Goal: Task Accomplishment & Management: Complete application form

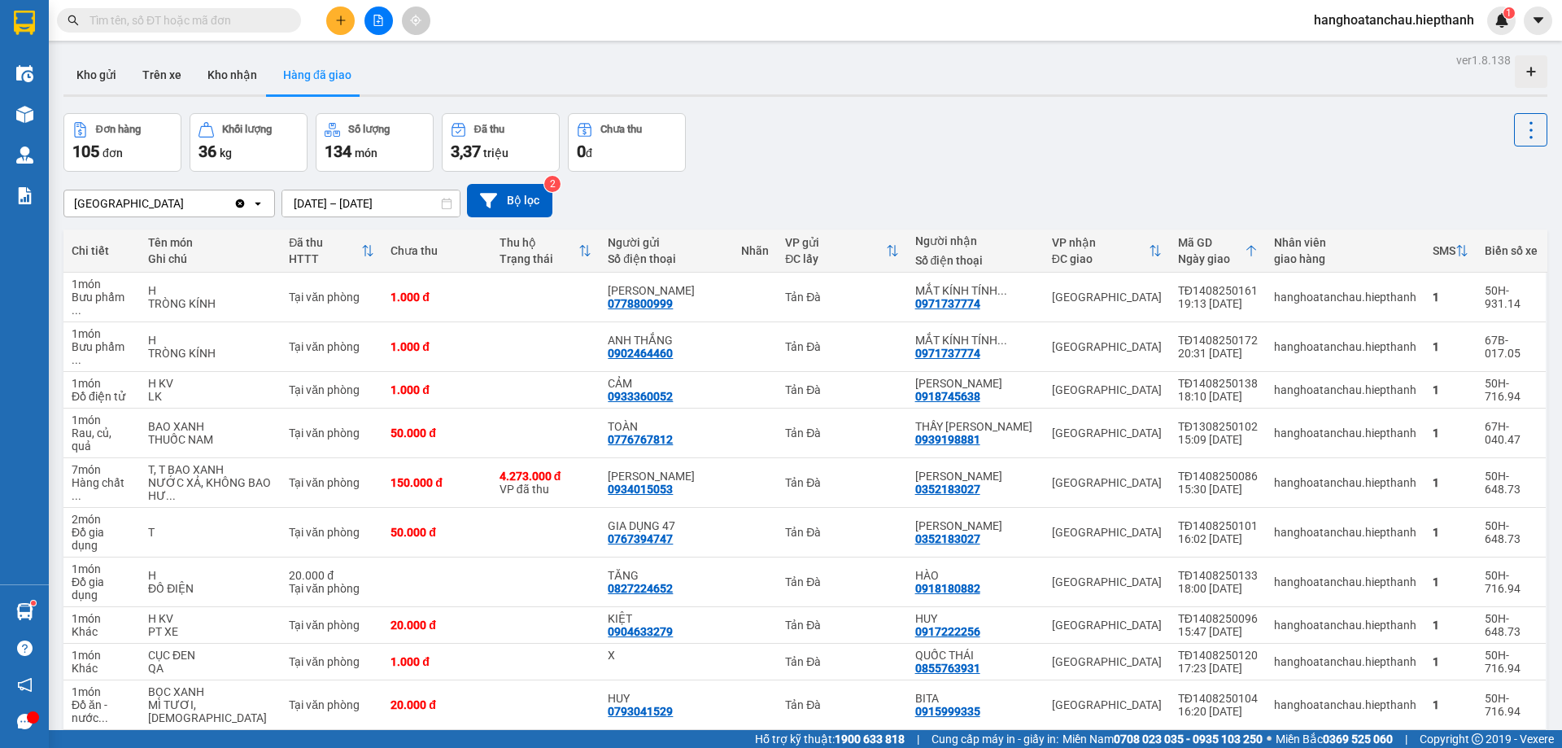
click at [203, 15] on input "text" at bounding box center [186, 20] width 192 height 18
click at [379, 22] on icon "file-add" at bounding box center [378, 20] width 9 height 11
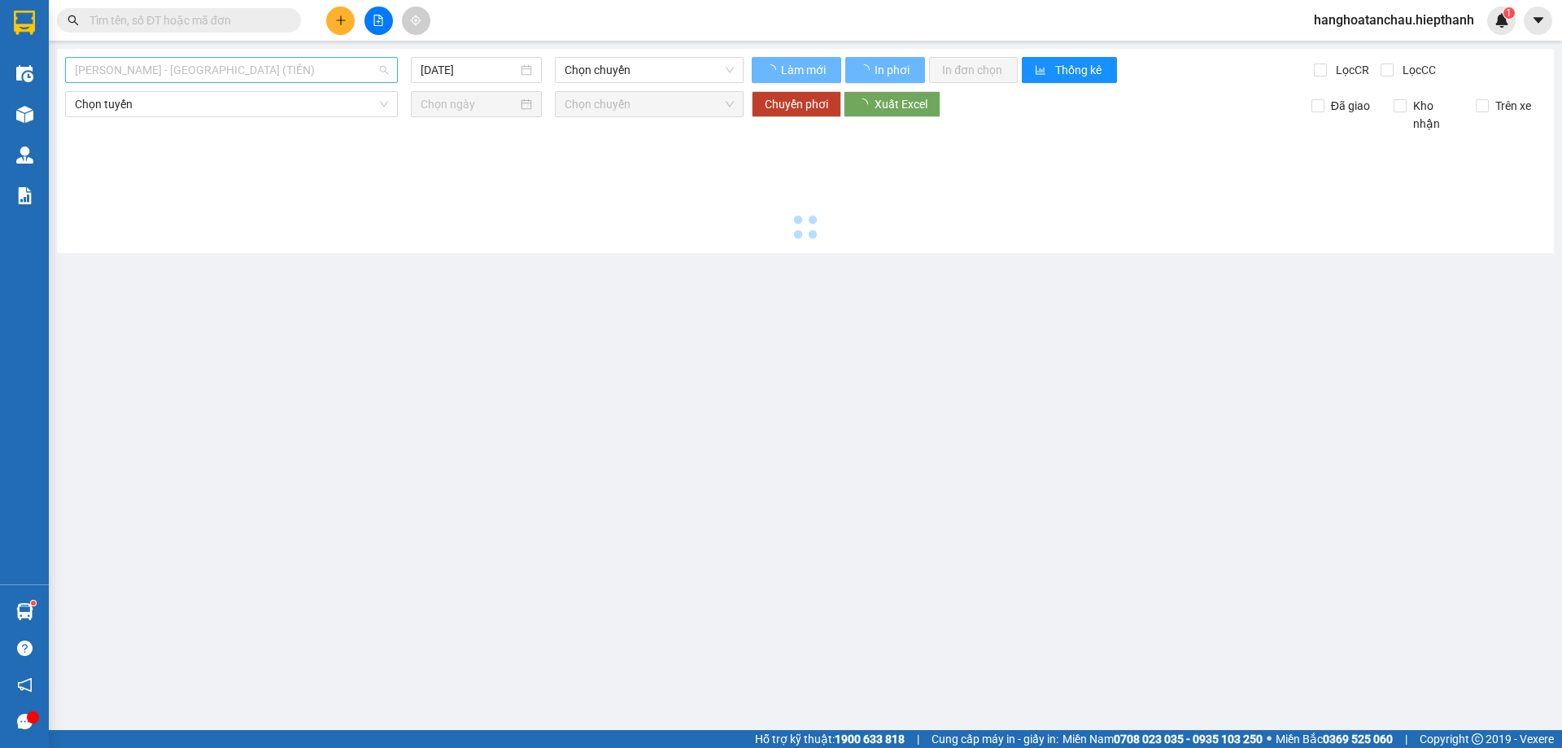
click at [263, 67] on span "[PERSON_NAME] - [GEOGRAPHIC_DATA] (TIỀN)" at bounding box center [231, 70] width 313 height 24
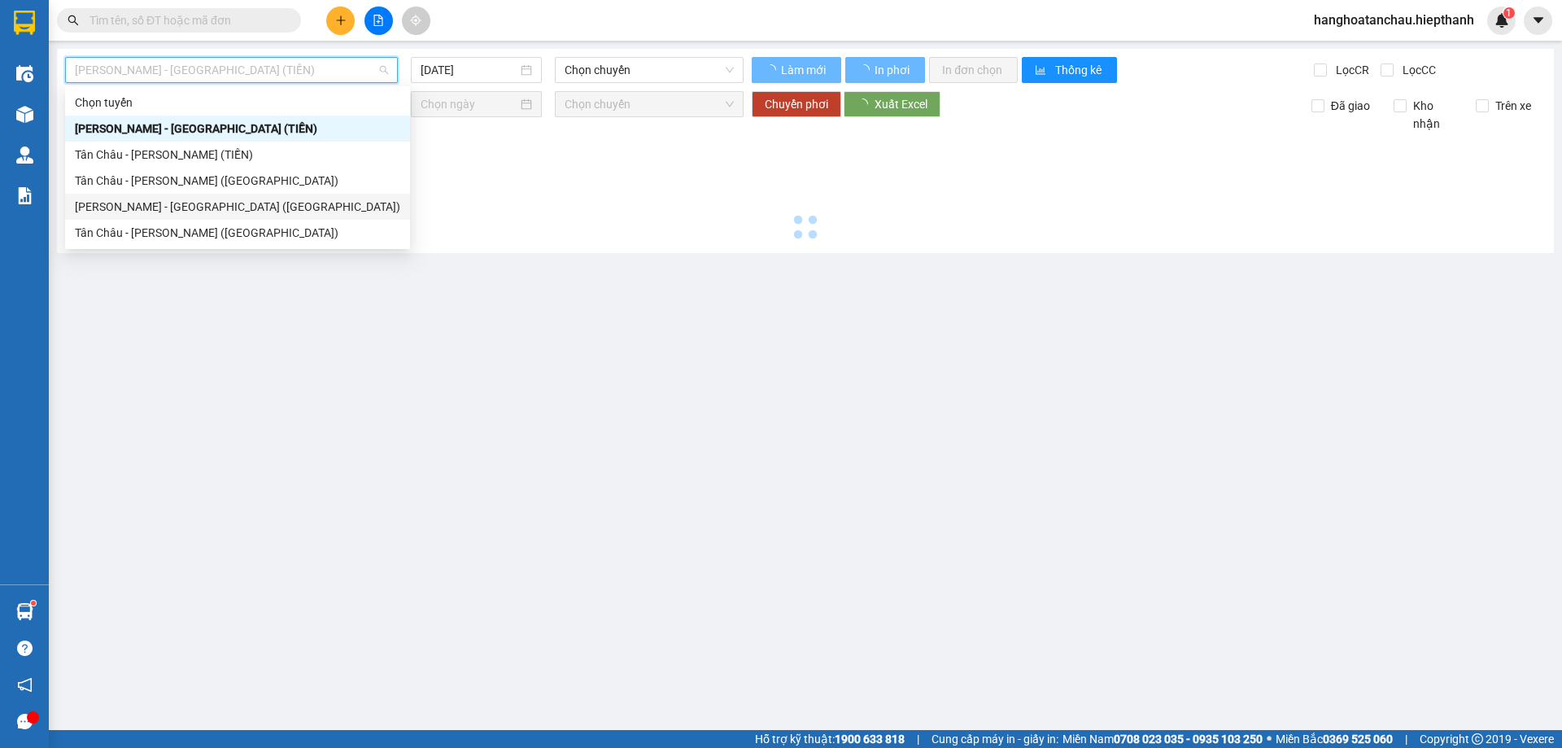
click at [250, 204] on div "[PERSON_NAME] - [GEOGRAPHIC_DATA] ([GEOGRAPHIC_DATA])" at bounding box center [238, 207] width 326 height 18
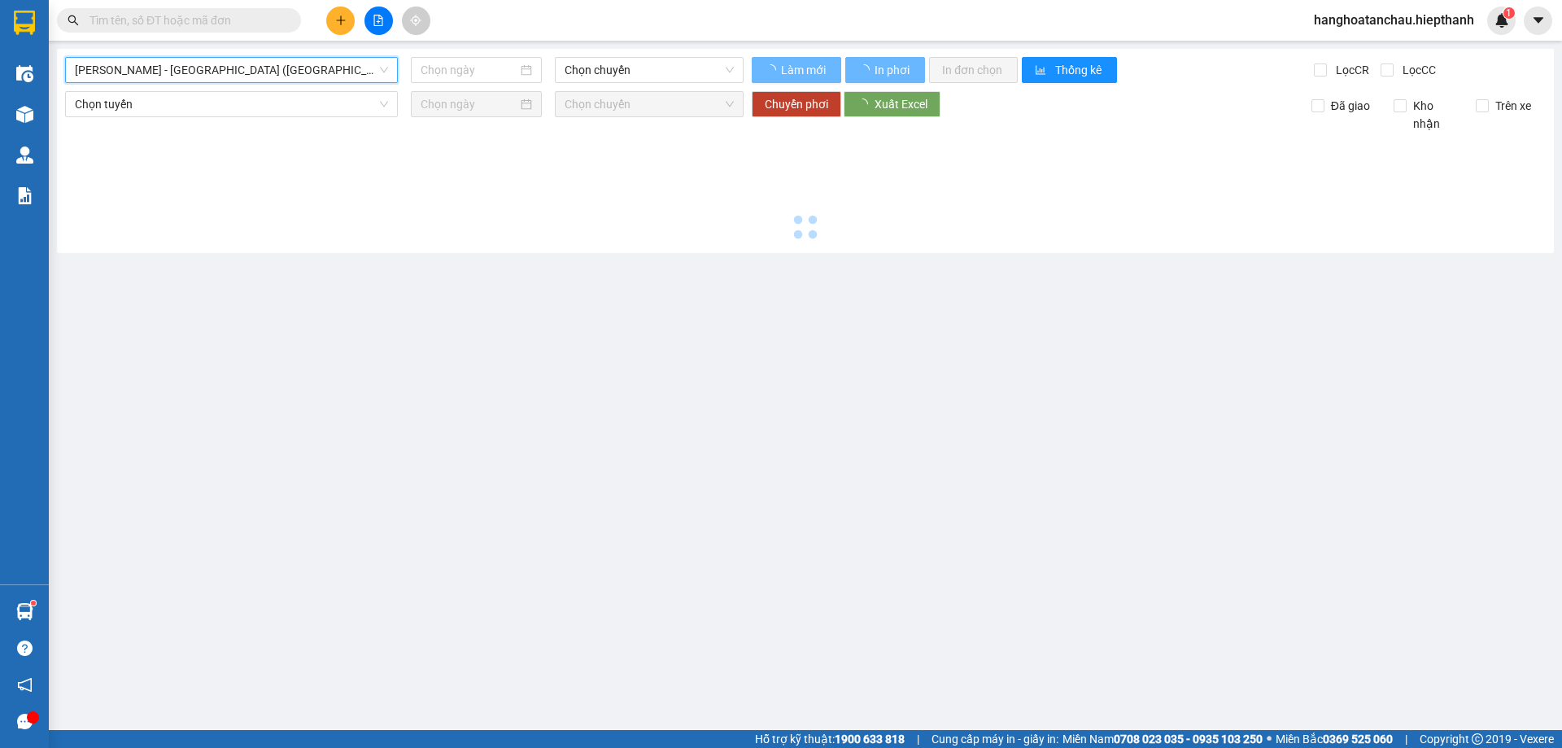
type input "[DATE]"
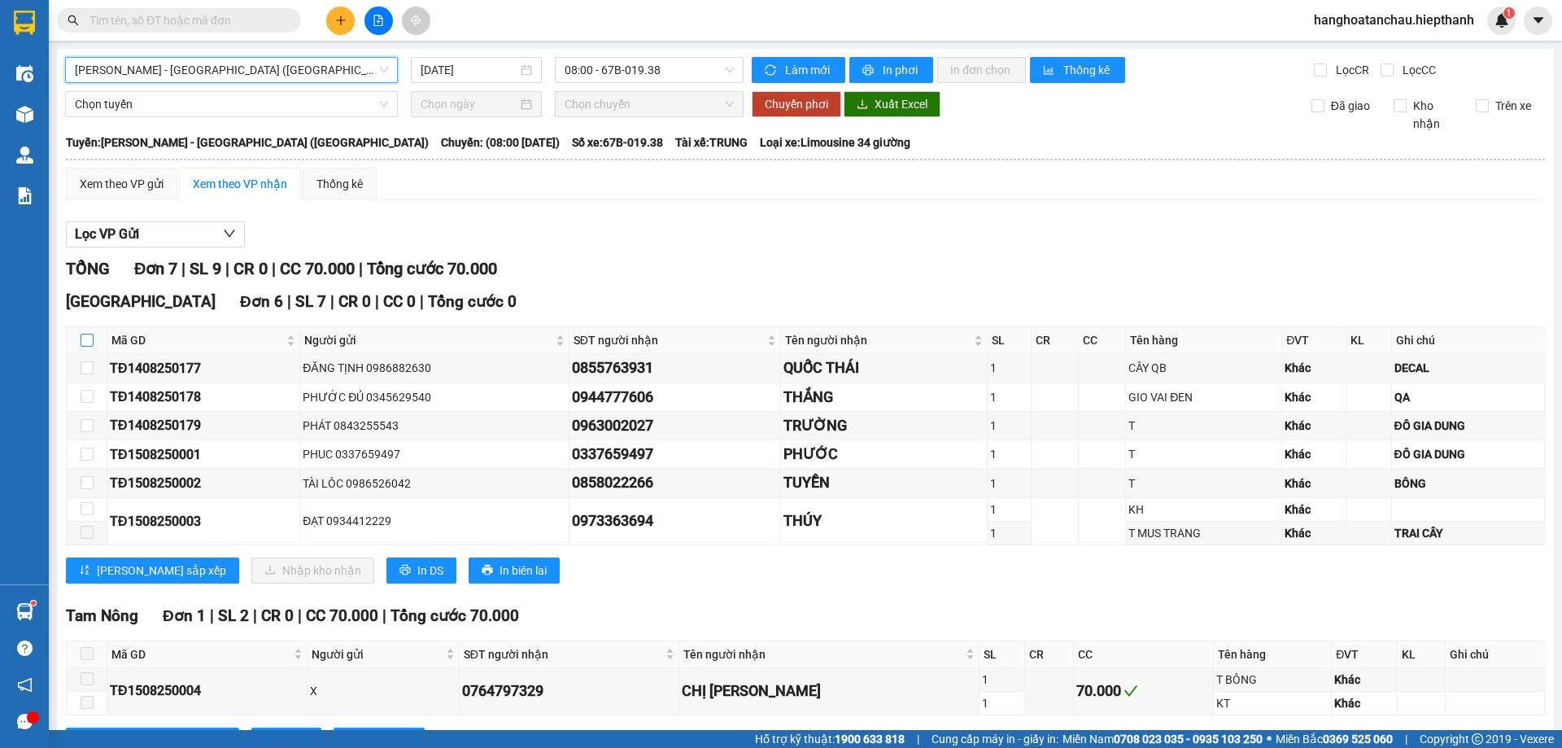
click at [85, 338] on input "checkbox" at bounding box center [87, 340] width 13 height 13
checkbox input "true"
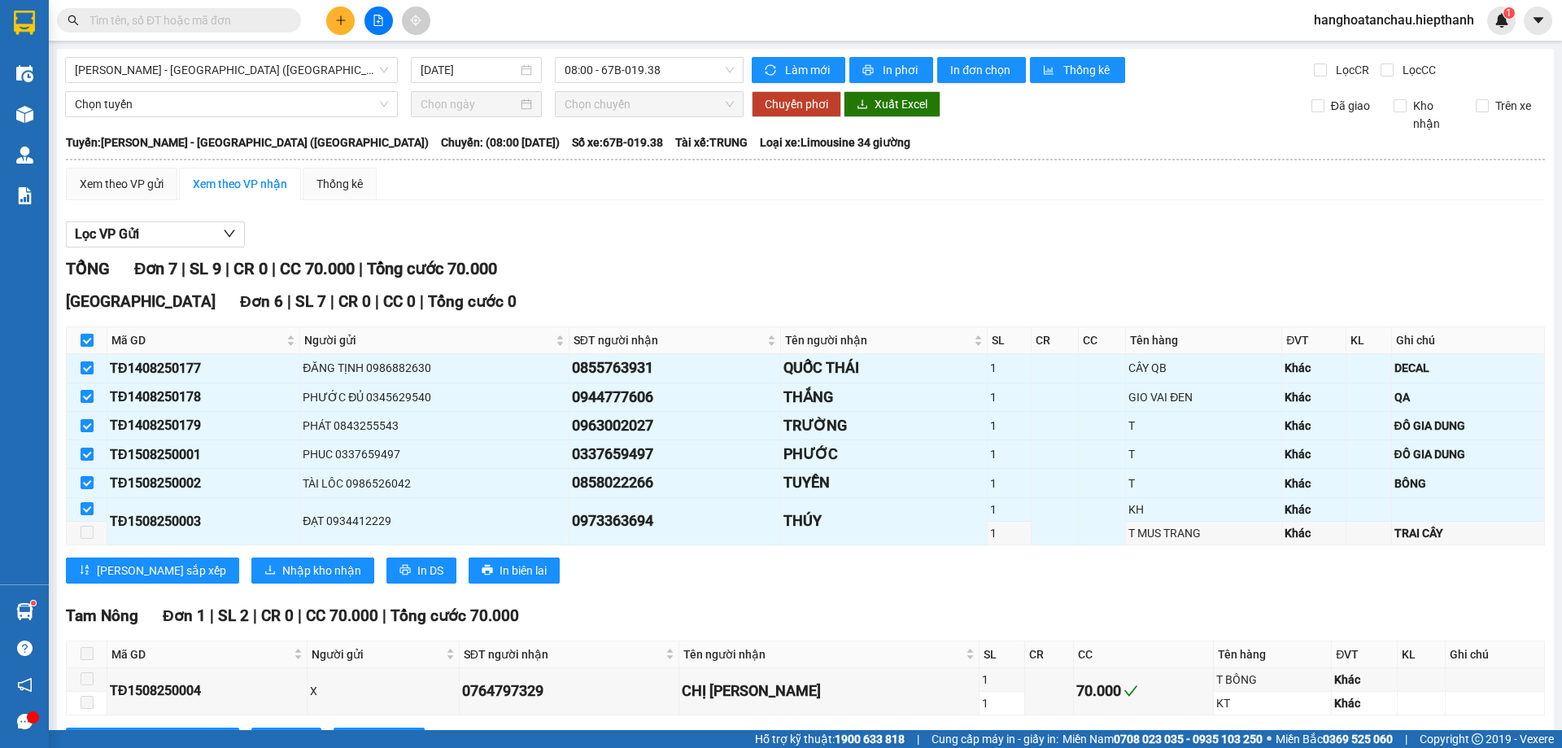
checkbox input "true"
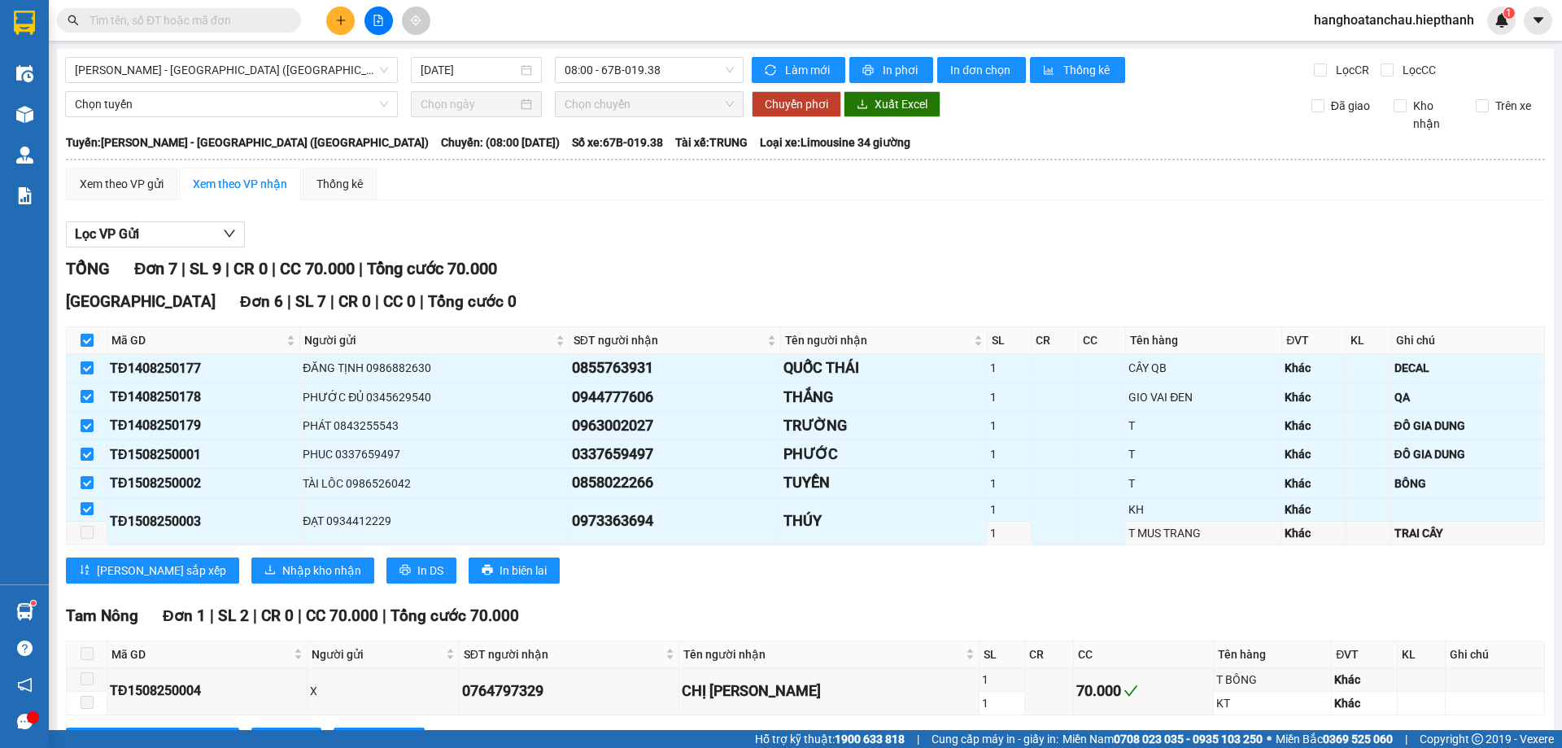
checkbox input "true"
click at [282, 569] on span "Nhập kho nhận" at bounding box center [321, 571] width 79 height 18
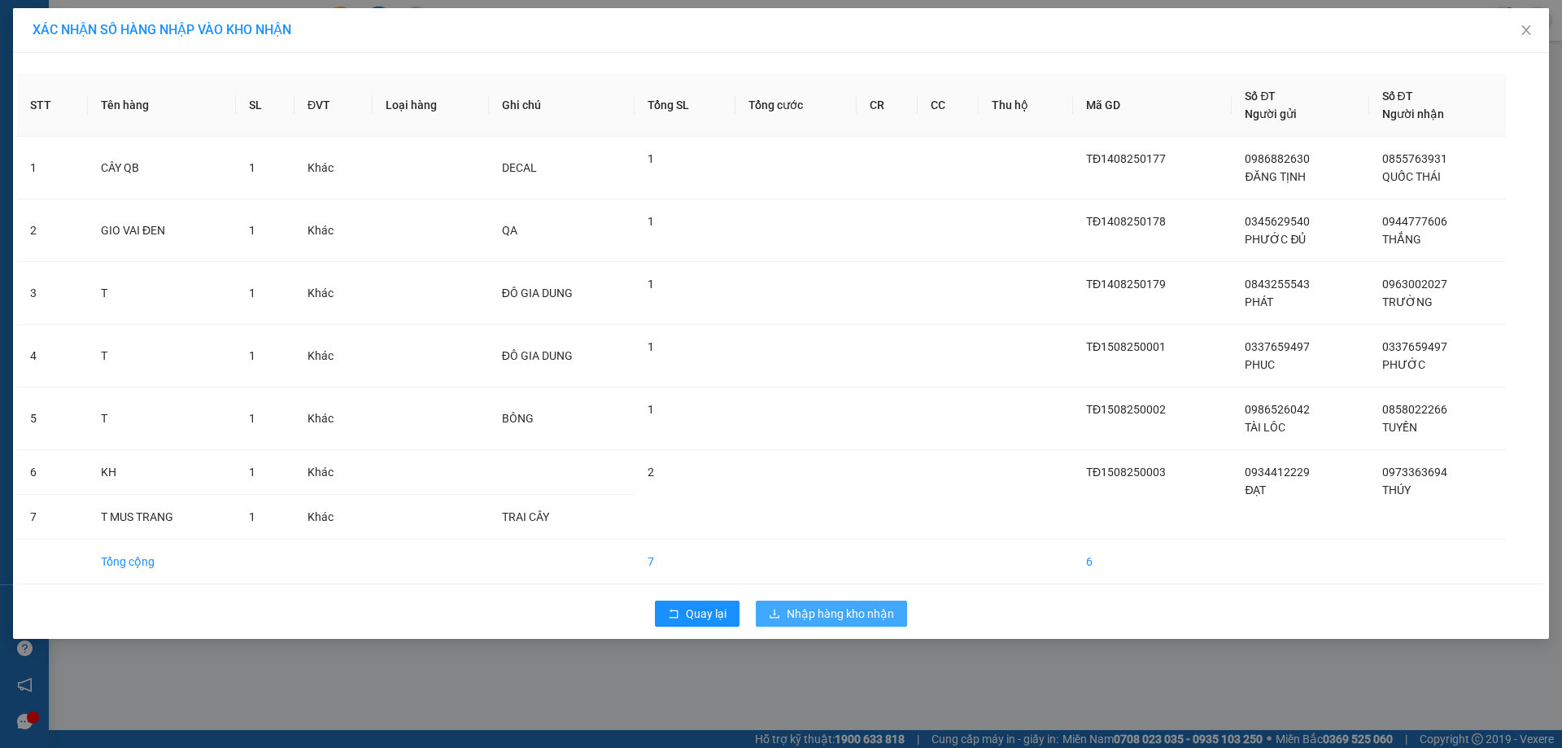
click at [864, 610] on span "Nhập hàng kho nhận" at bounding box center [840, 614] width 107 height 18
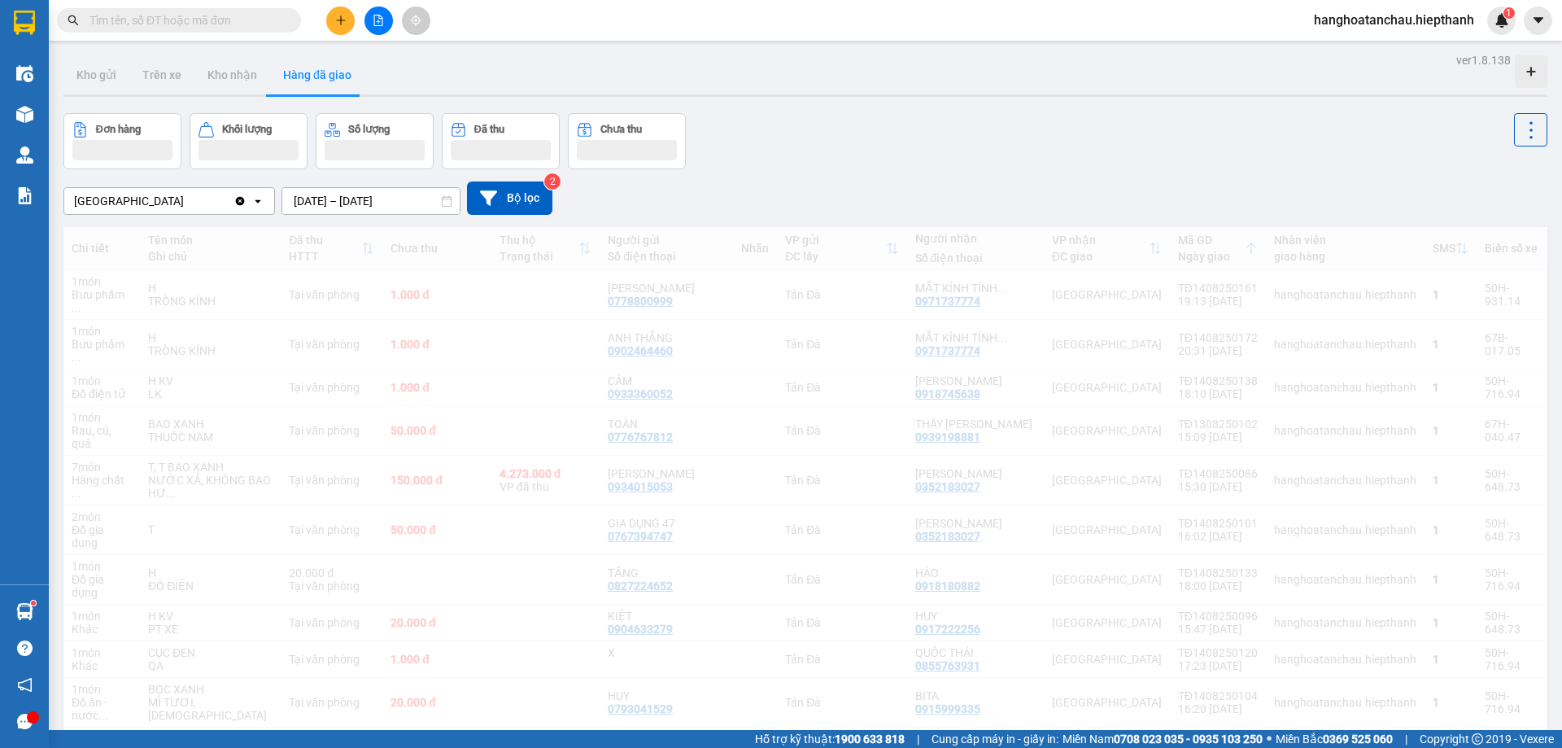
click at [855, 168] on div "Đơn hàng Khối lượng Số lượng Đã thu Chưa thu" at bounding box center [805, 141] width 1484 height 56
click at [378, 22] on icon "file-add" at bounding box center [378, 20] width 9 height 11
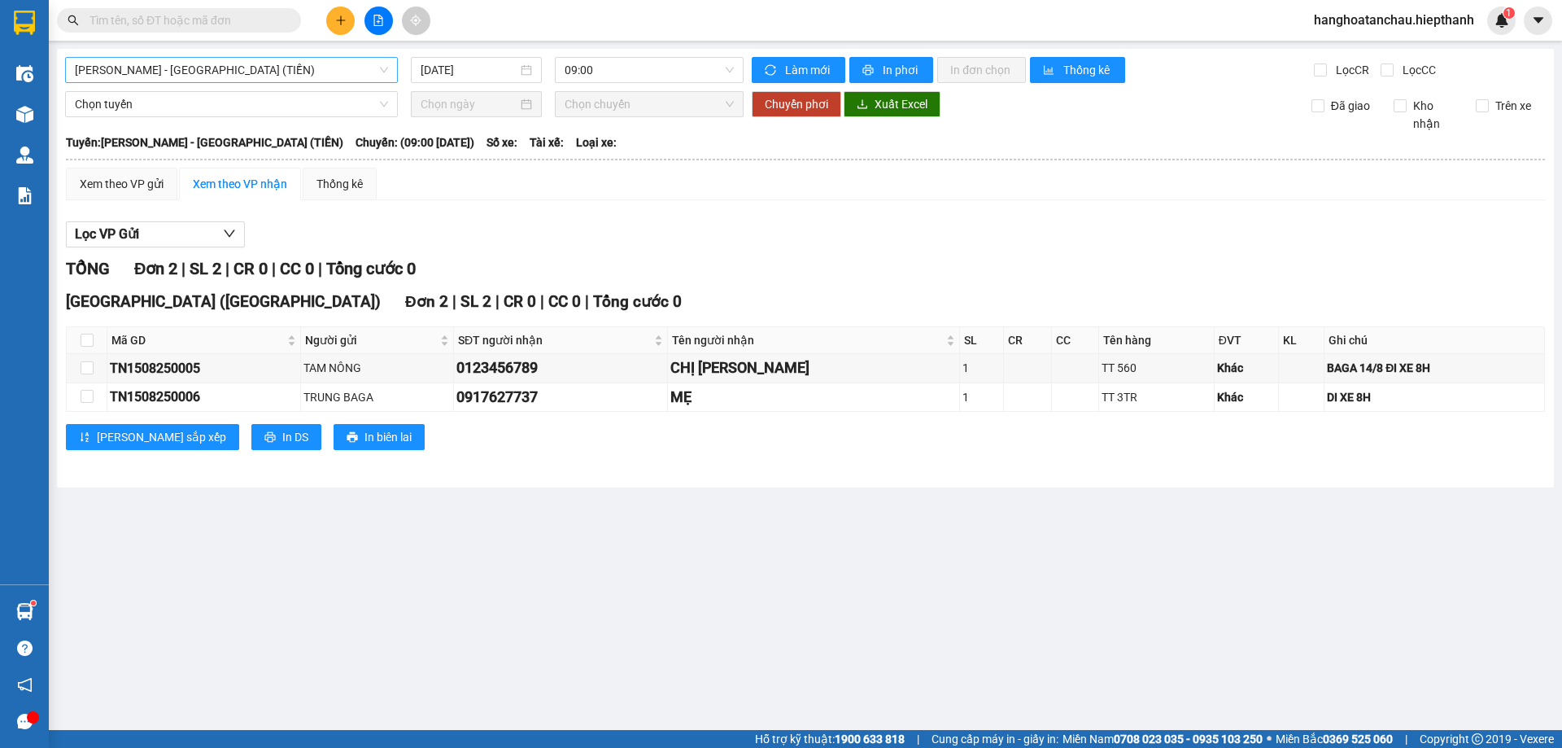
click at [246, 67] on span "[PERSON_NAME] - [PERSON_NAME] ([PERSON_NAME])" at bounding box center [231, 70] width 313 height 24
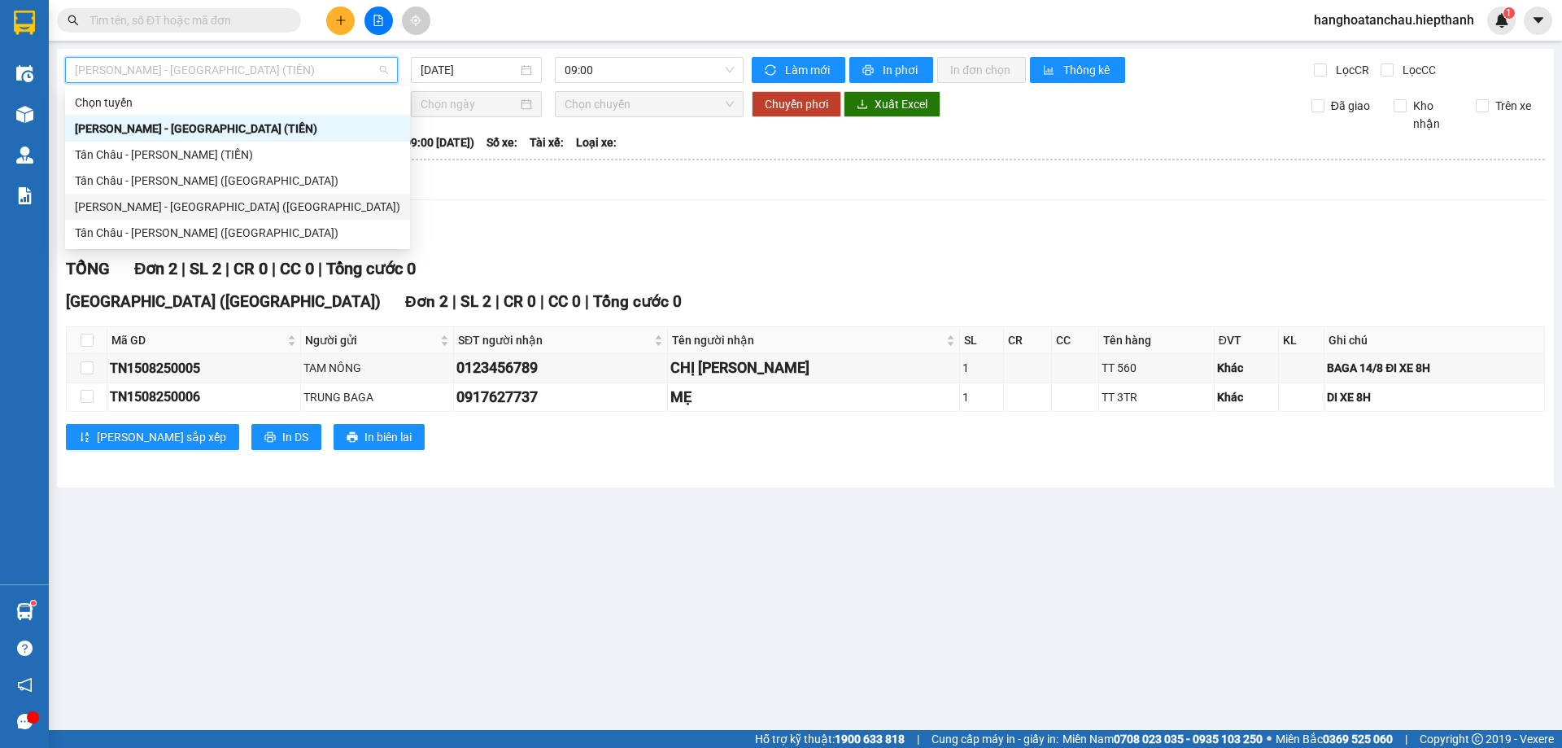
click at [238, 206] on div "[PERSON_NAME] - [PERSON_NAME] ([GEOGRAPHIC_DATA])" at bounding box center [238, 207] width 326 height 18
type input "[DATE]"
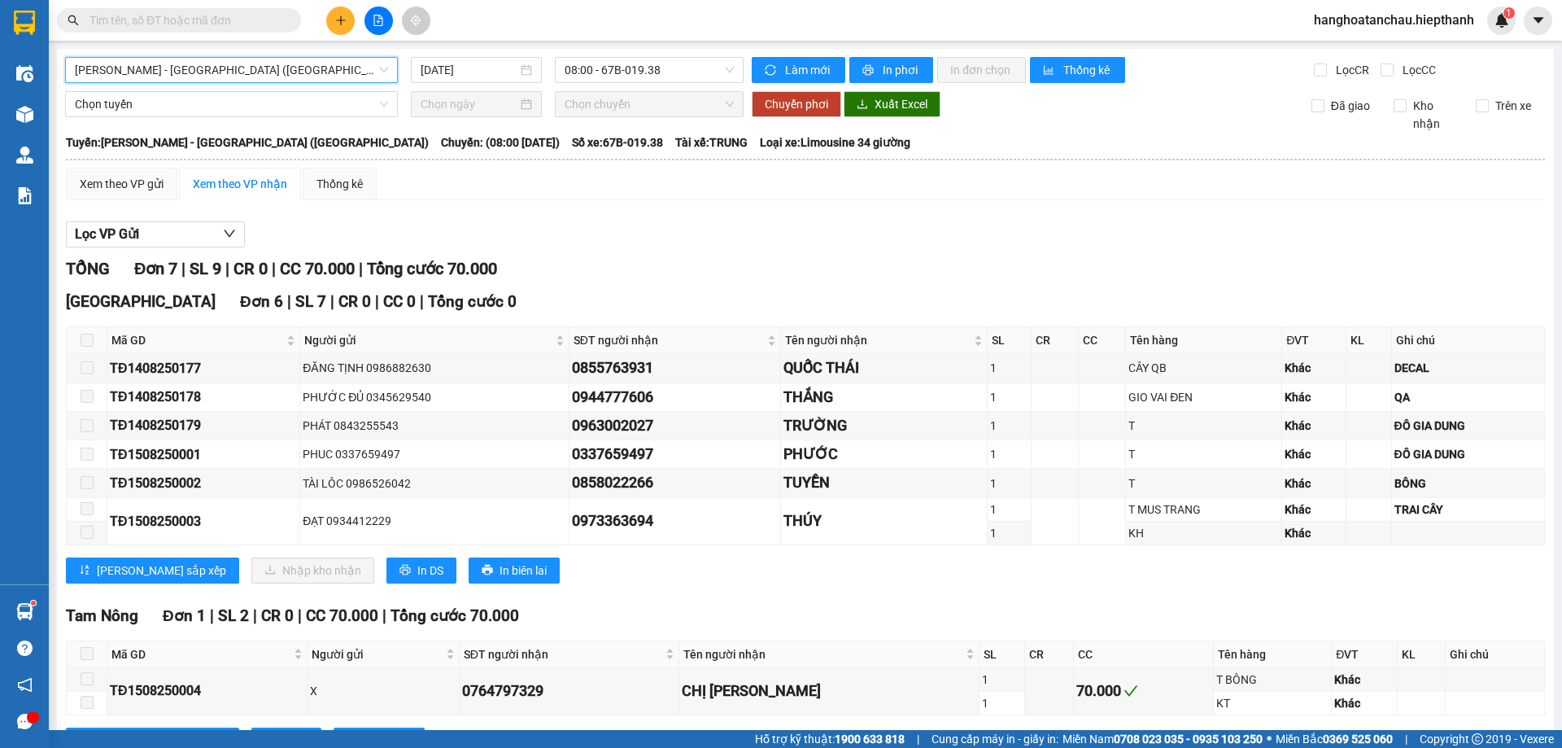
click at [724, 221] on div "Lọc VP Gửi TỔNG Đơn 7 | SL 9 | CR 0 | CC 70.000 | Tổng cước 70.000 Tân Châu Đơ…" at bounding box center [805, 493] width 1479 height 561
click at [651, 234] on div "Lọc VP Gửi" at bounding box center [805, 234] width 1479 height 27
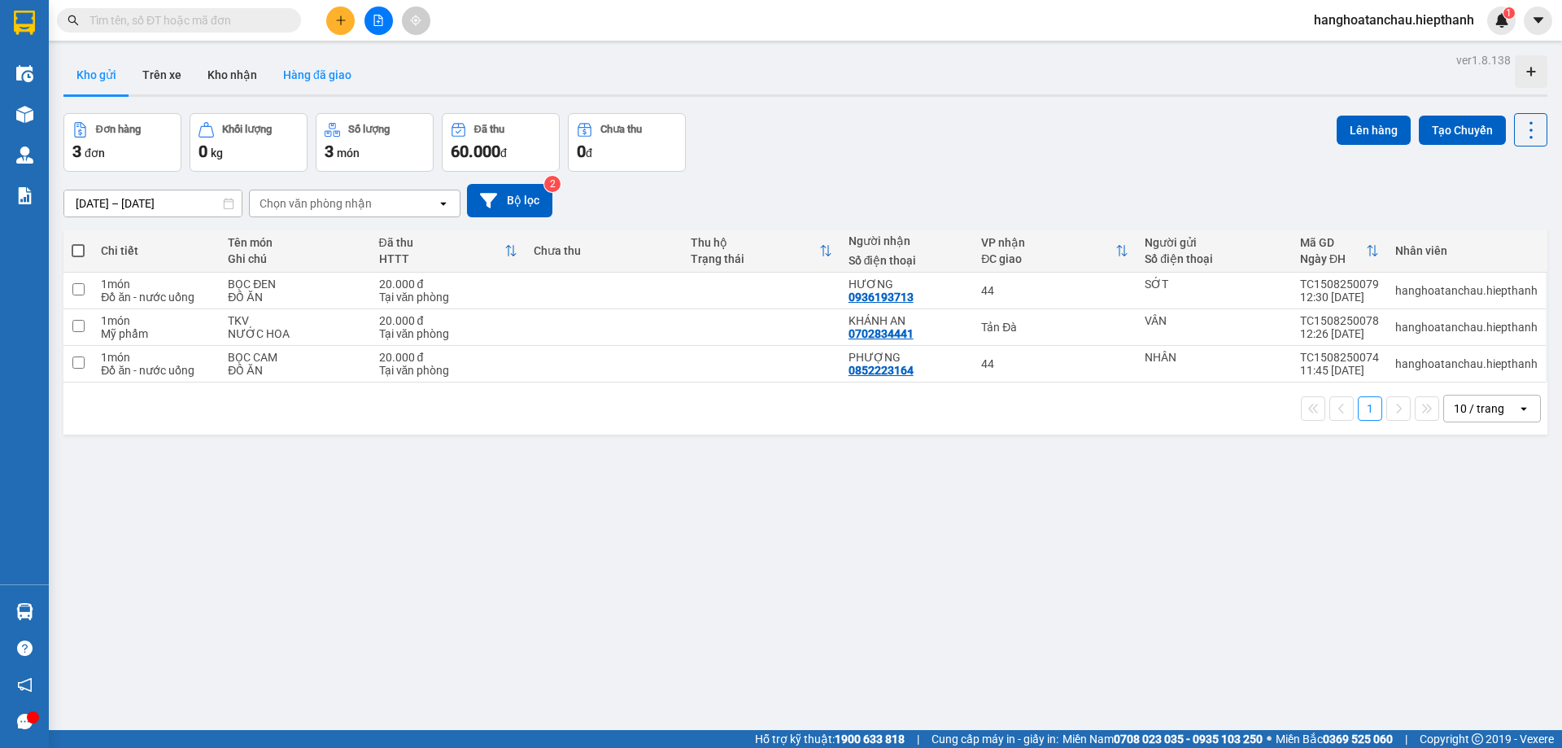
click at [343, 72] on button "Hàng đã giao" at bounding box center [317, 74] width 94 height 39
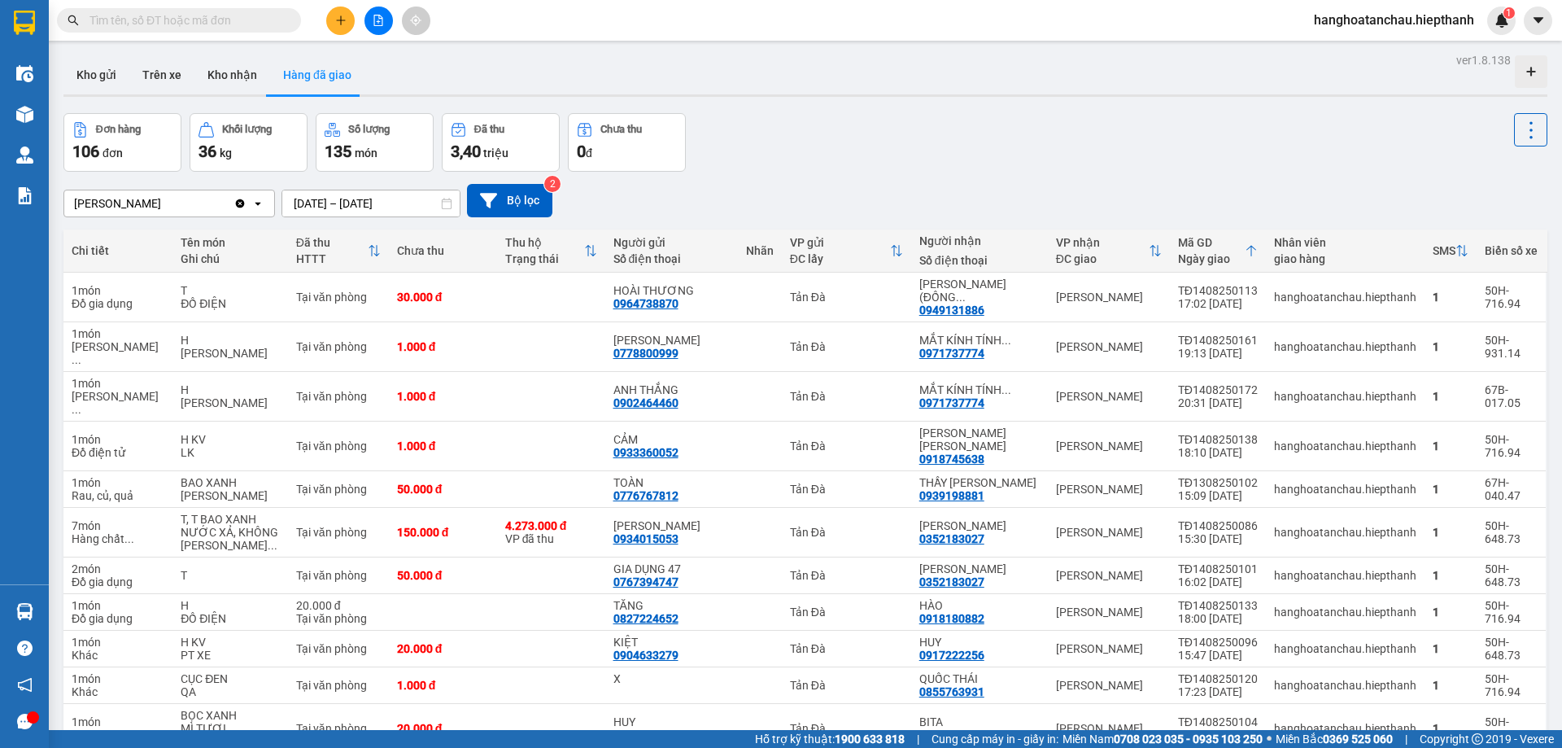
click at [226, 18] on input "text" at bounding box center [186, 20] width 192 height 18
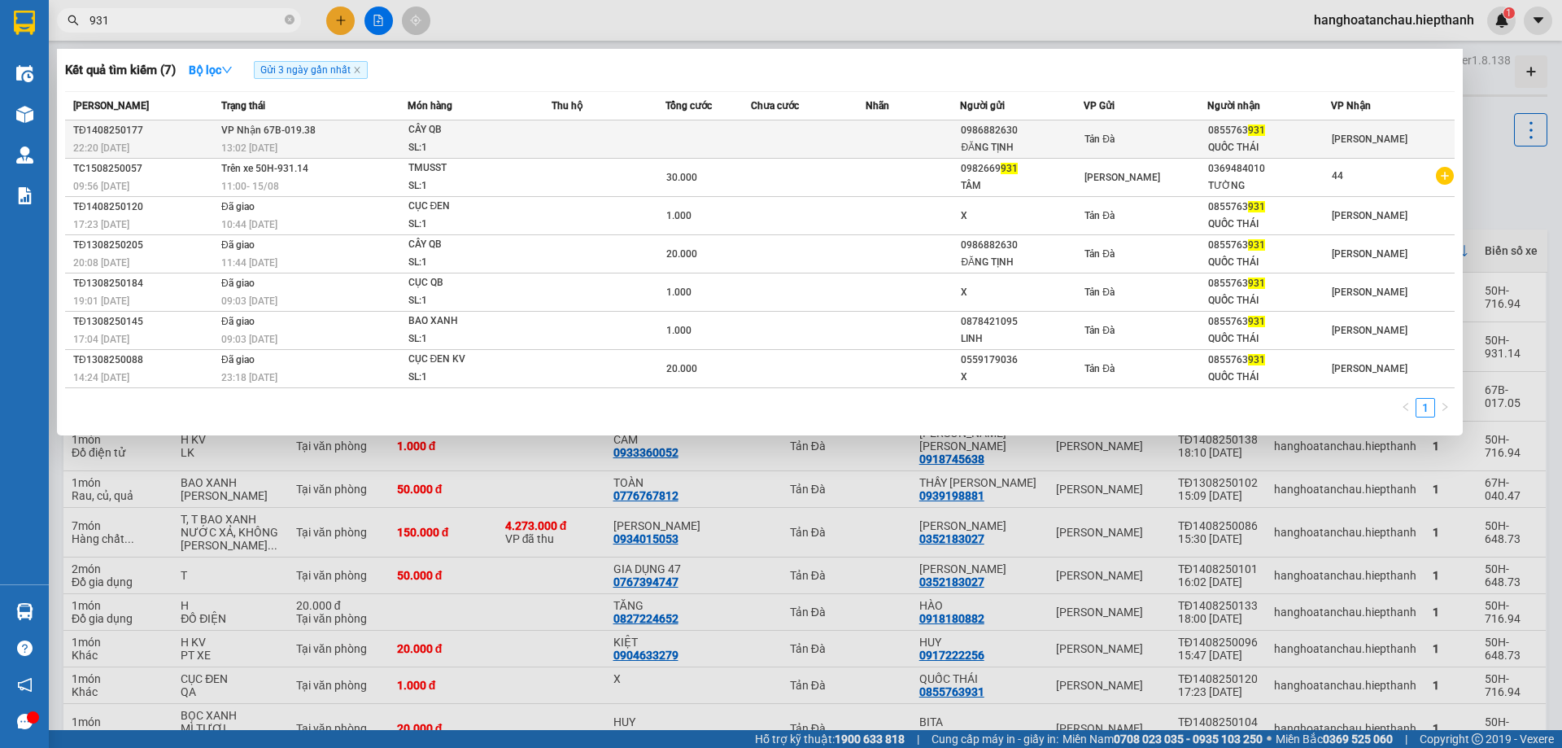
type input "931"
click at [470, 132] on div "CÂY QB" at bounding box center [470, 130] width 122 height 18
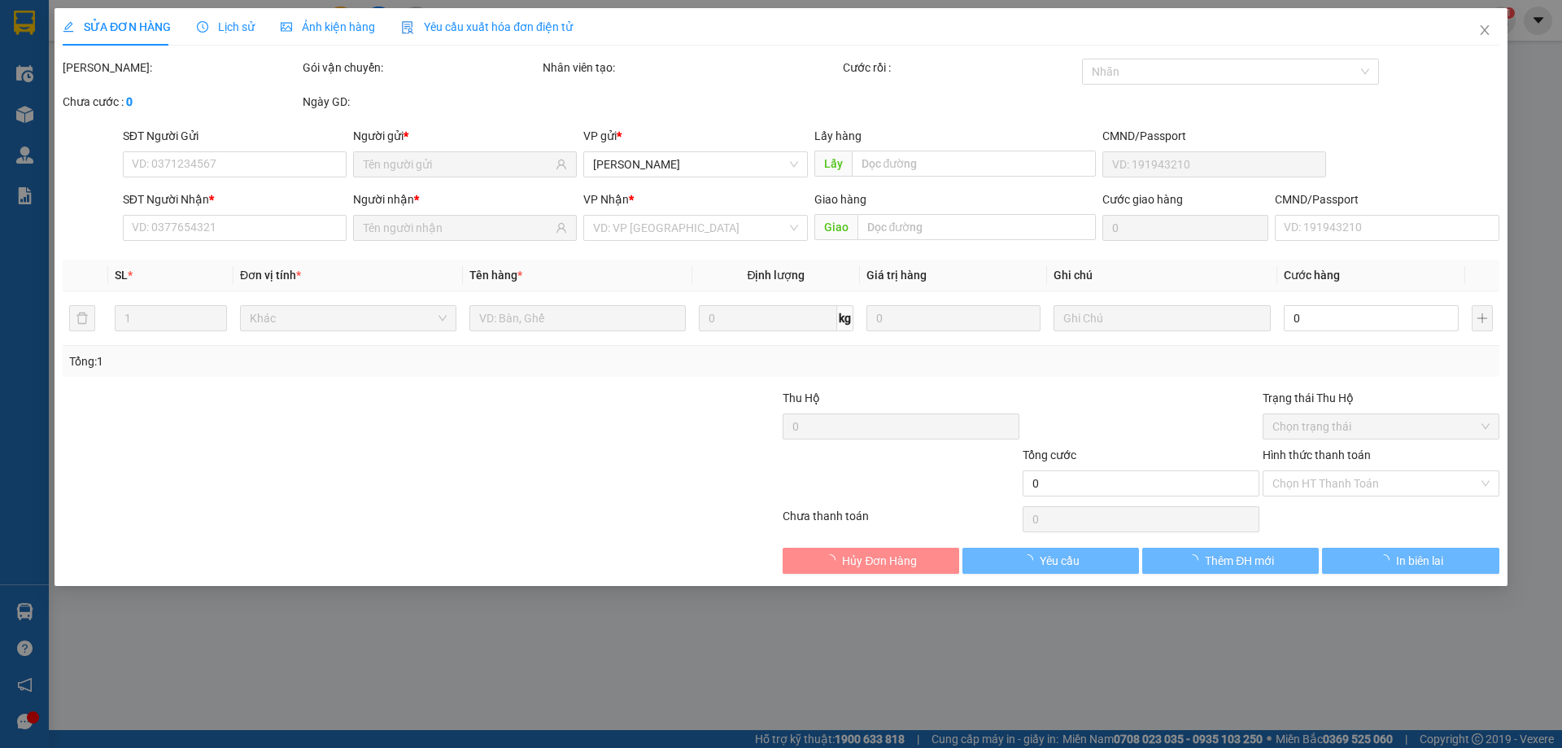
type input "0986882630"
type input "ĐĂNG TỊNH"
type input "0855763931"
type input "QUỐC THÁI"
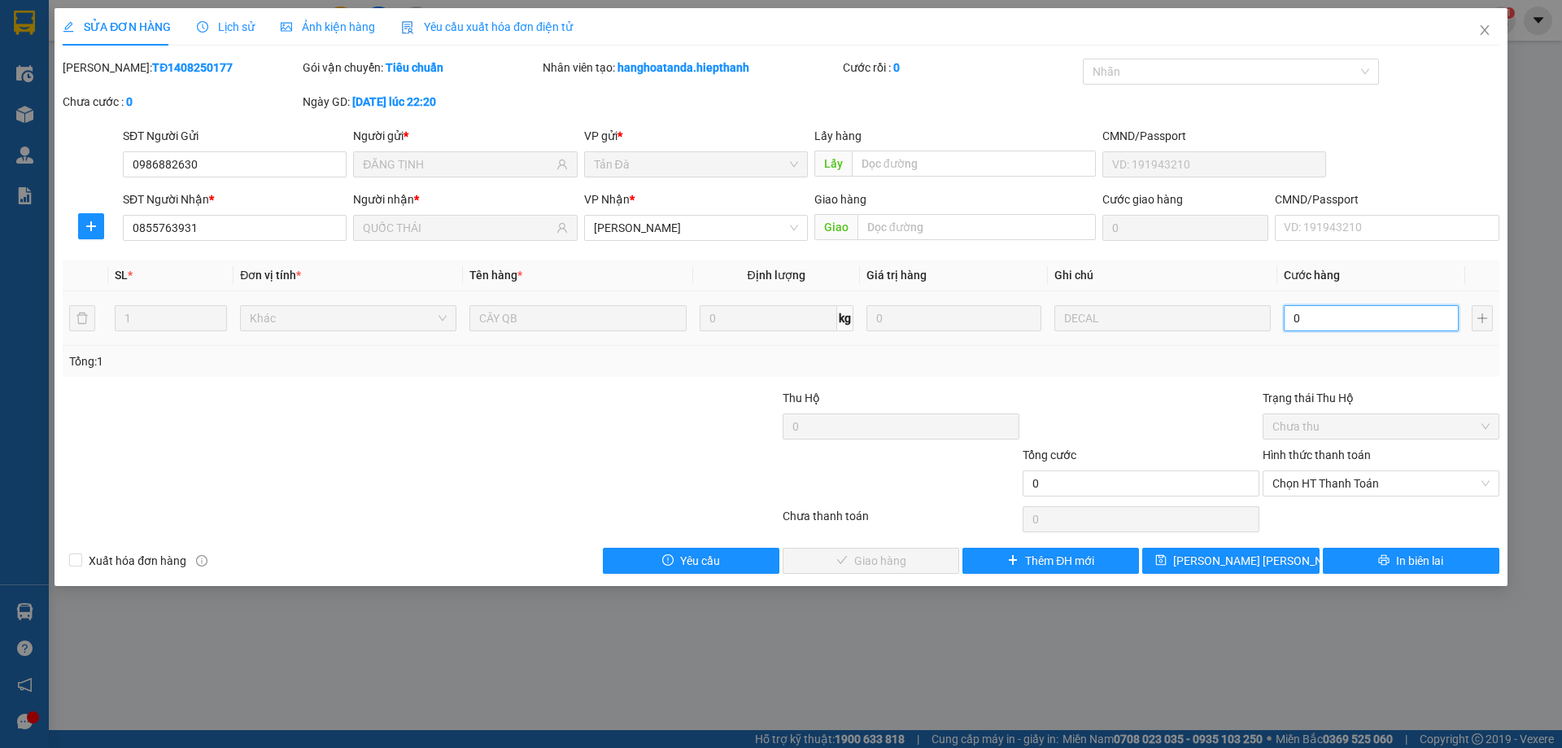
click at [1348, 325] on input "0" at bounding box center [1371, 318] width 175 height 26
type input "2"
type input "20"
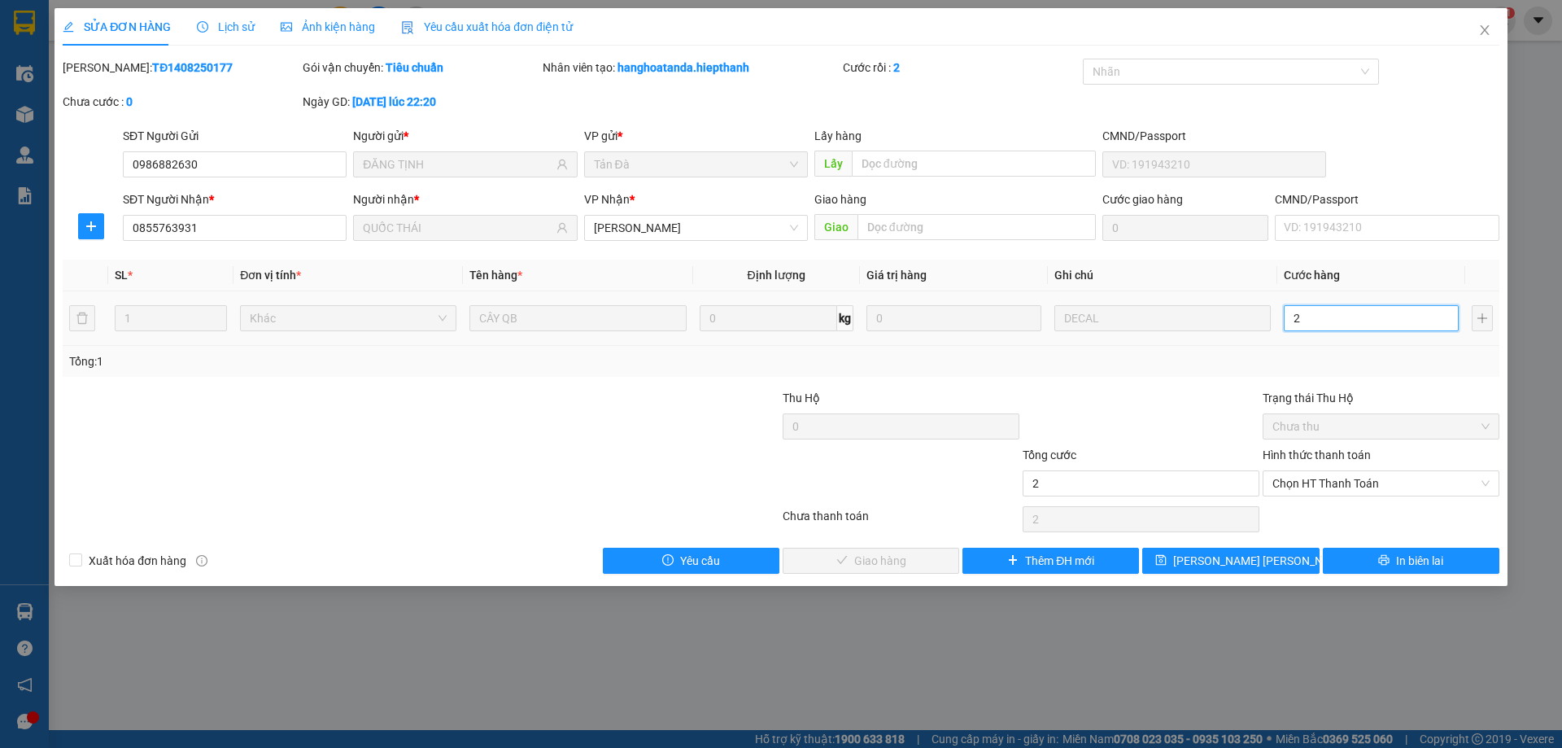
type input "20"
click at [1336, 477] on span "Chọn HT Thanh Toán" at bounding box center [1381, 483] width 217 height 24
type input "20"
type input "20.000"
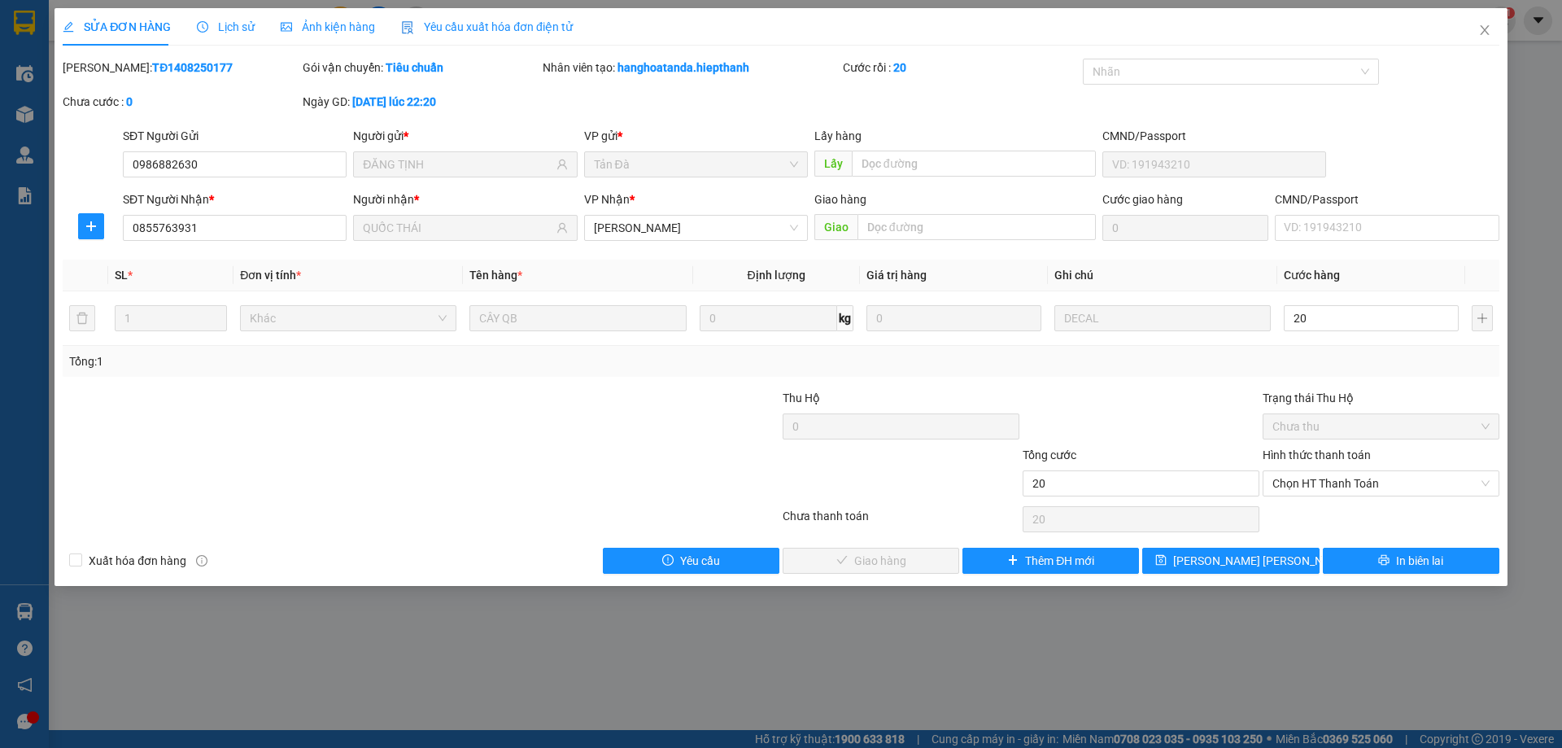
type input "20.000"
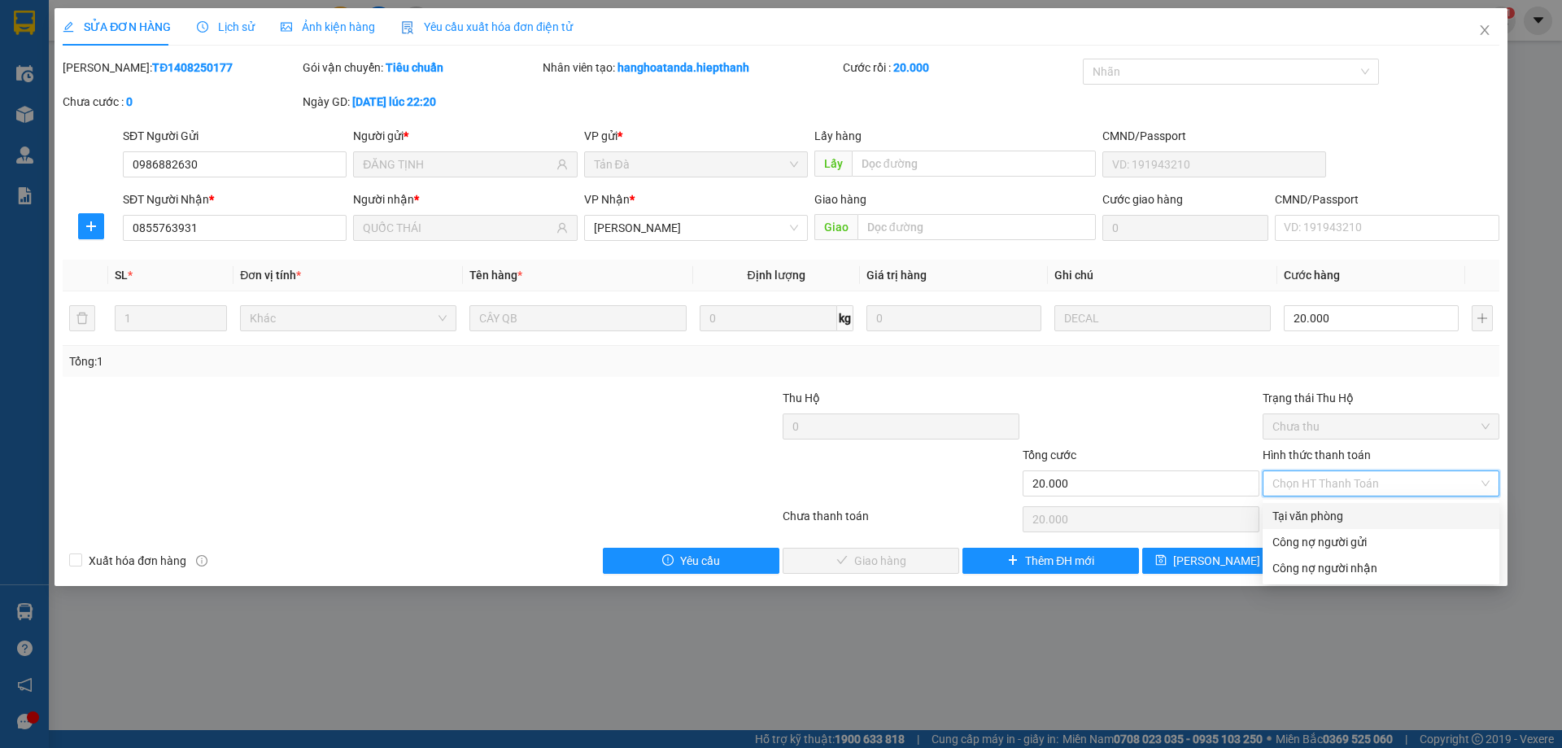
click at [1308, 522] on div "Tại văn phòng" at bounding box center [1381, 516] width 217 height 18
type input "0"
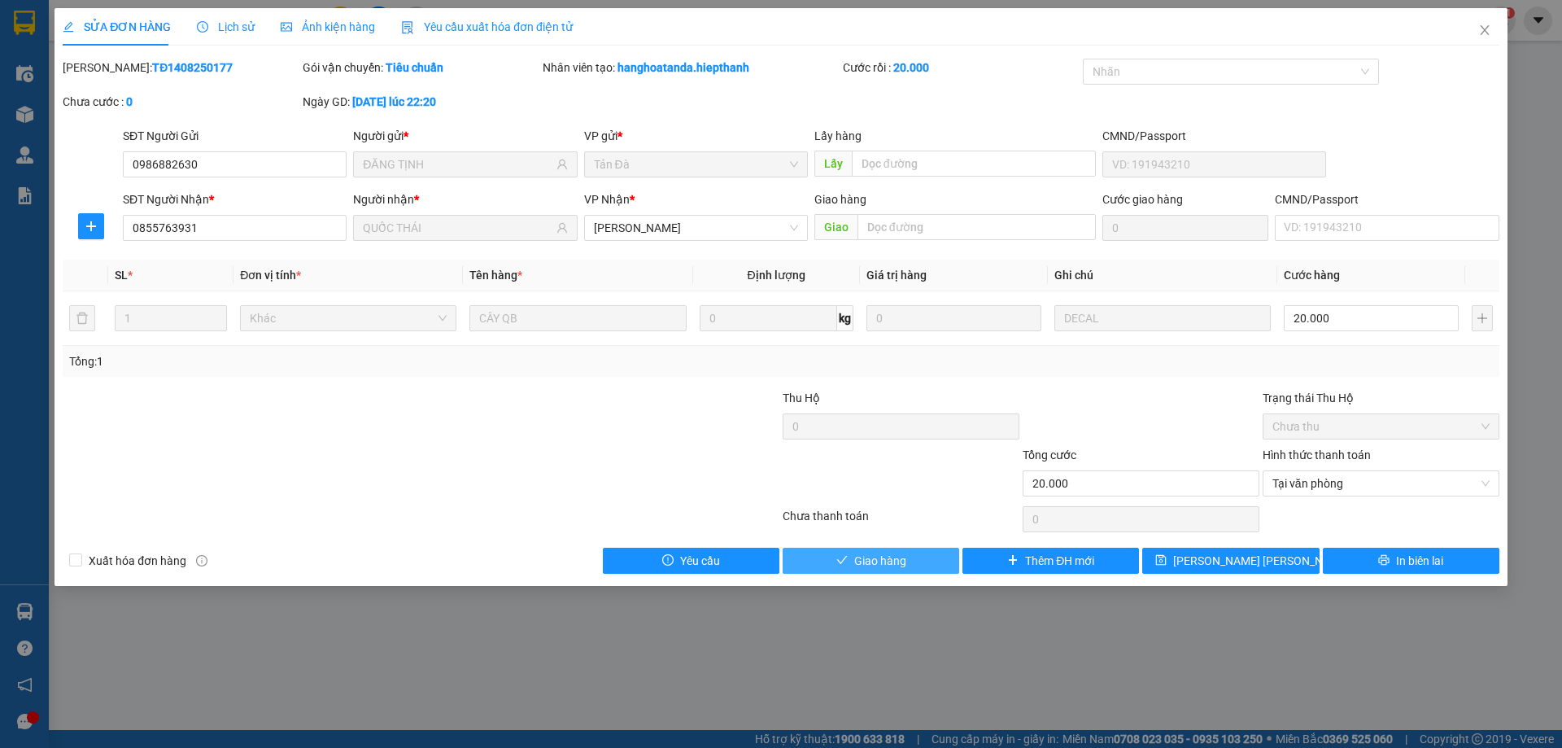
click at [881, 556] on span "Giao hàng" at bounding box center [880, 561] width 52 height 18
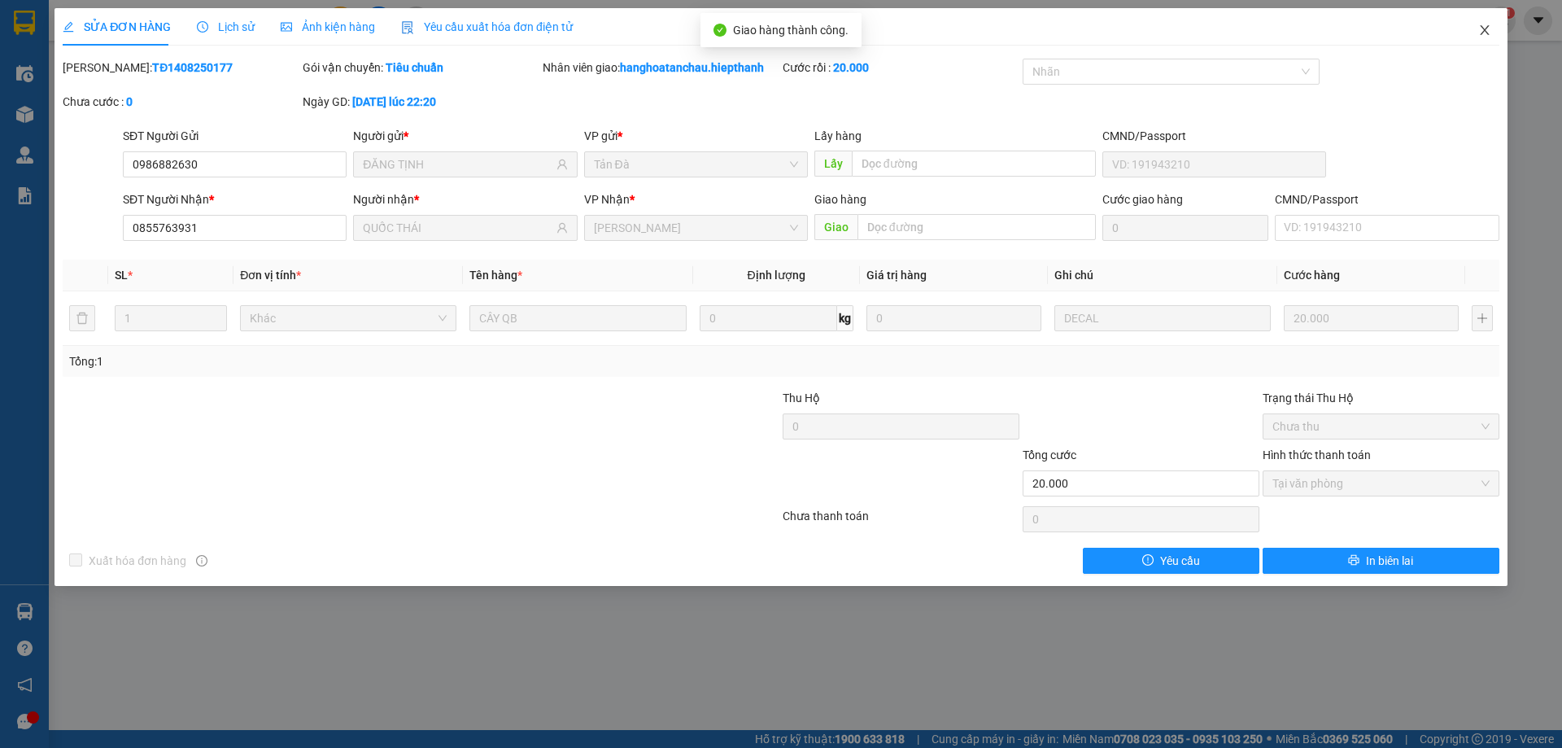
click at [1484, 27] on icon "close" at bounding box center [1485, 30] width 13 height 13
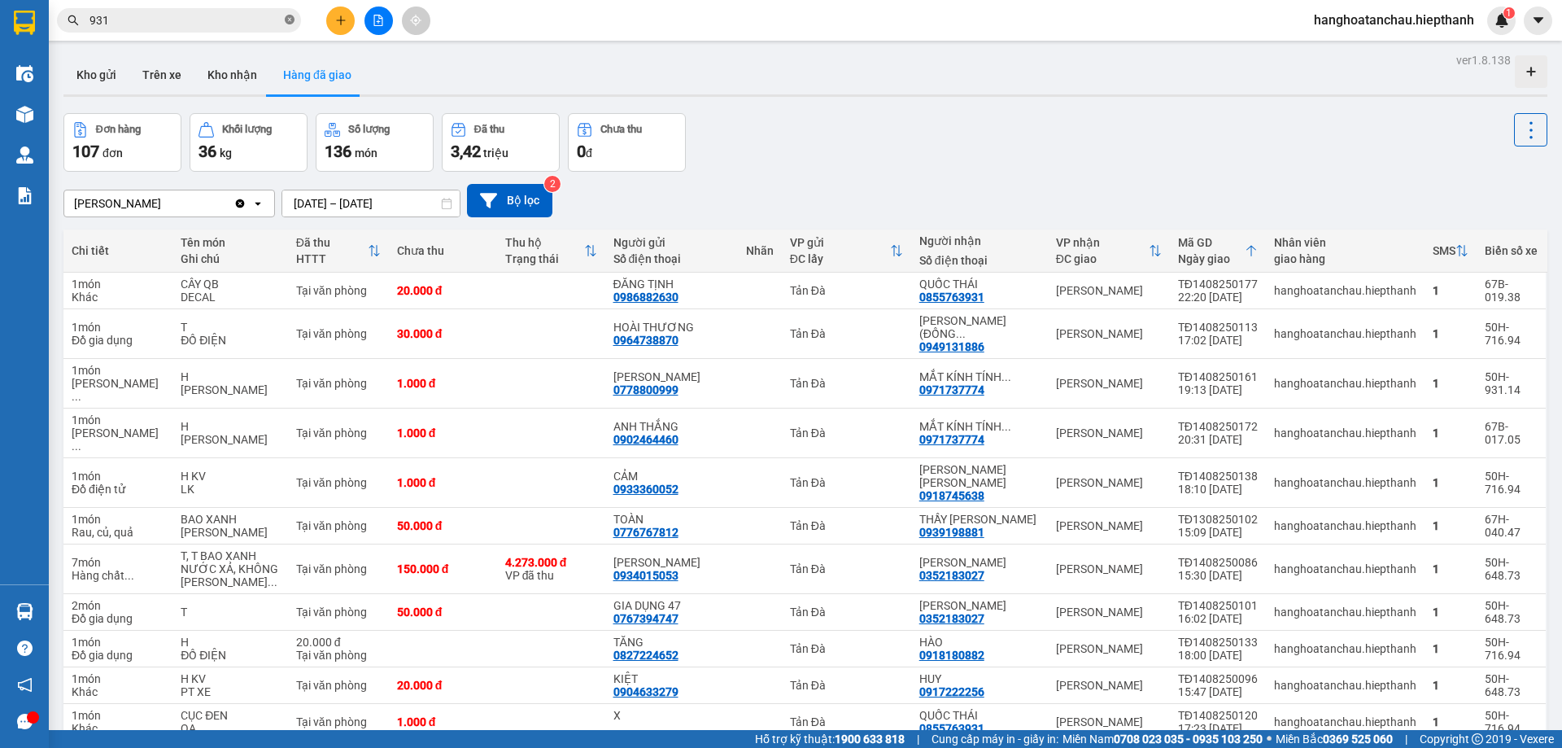
click at [289, 20] on icon "close-circle" at bounding box center [290, 20] width 10 height 10
click at [377, 18] on icon "file-add" at bounding box center [378, 20] width 11 height 11
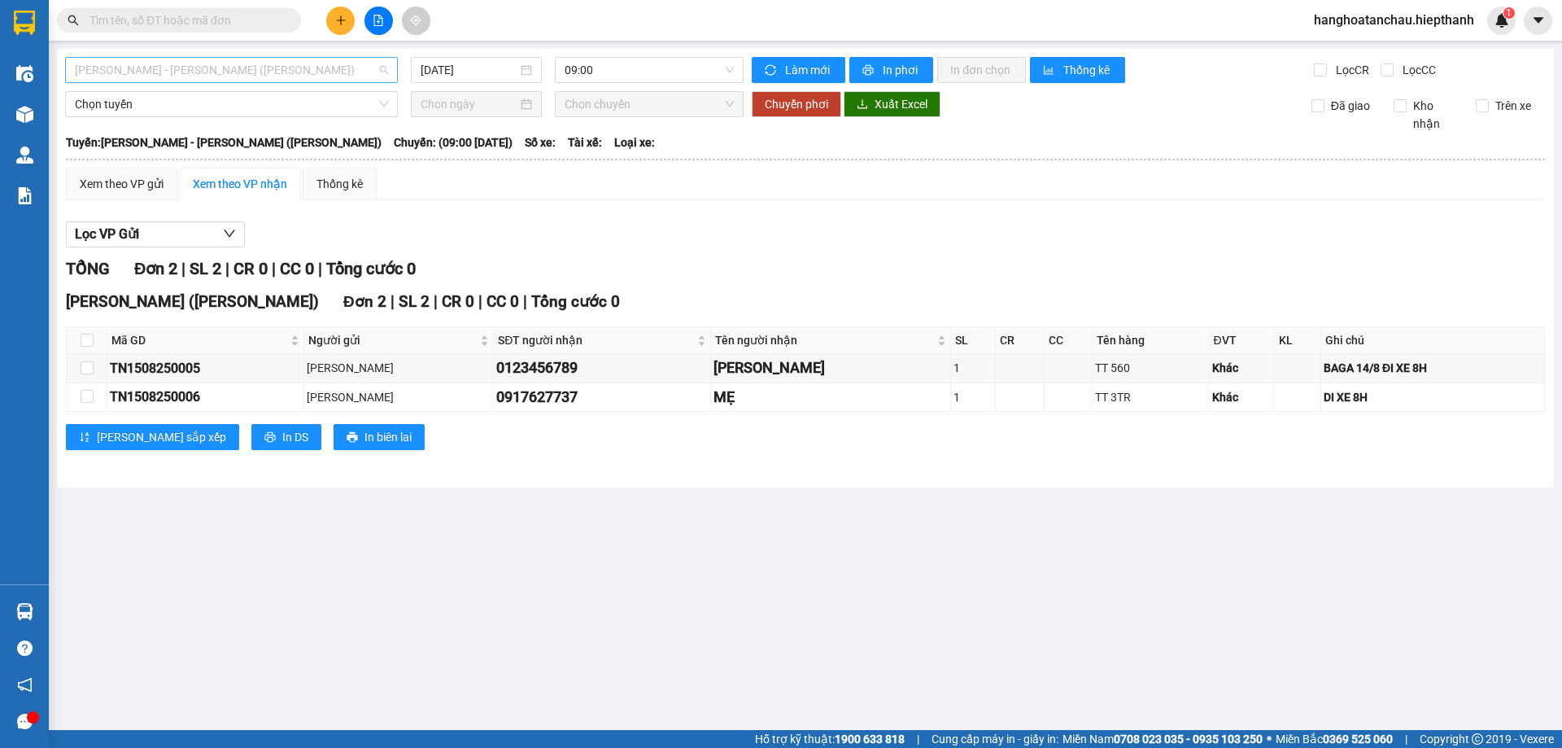
click at [253, 68] on span "Hồ Chí Minh - Tân Châu (TIỀN)" at bounding box center [231, 70] width 313 height 24
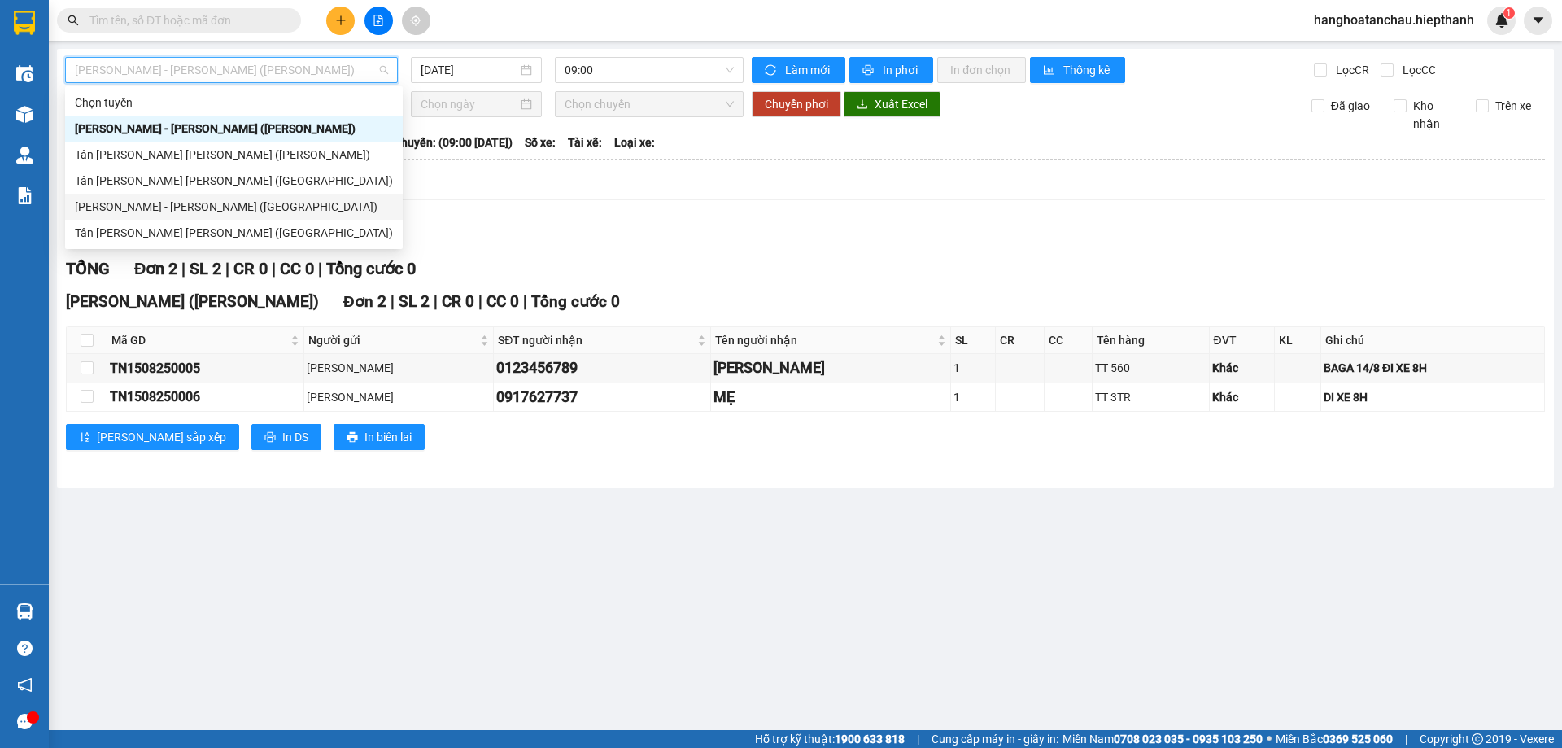
click at [258, 204] on div "[PERSON_NAME] - [GEOGRAPHIC_DATA] ([GEOGRAPHIC_DATA])" at bounding box center [234, 207] width 318 height 18
type input "[DATE]"
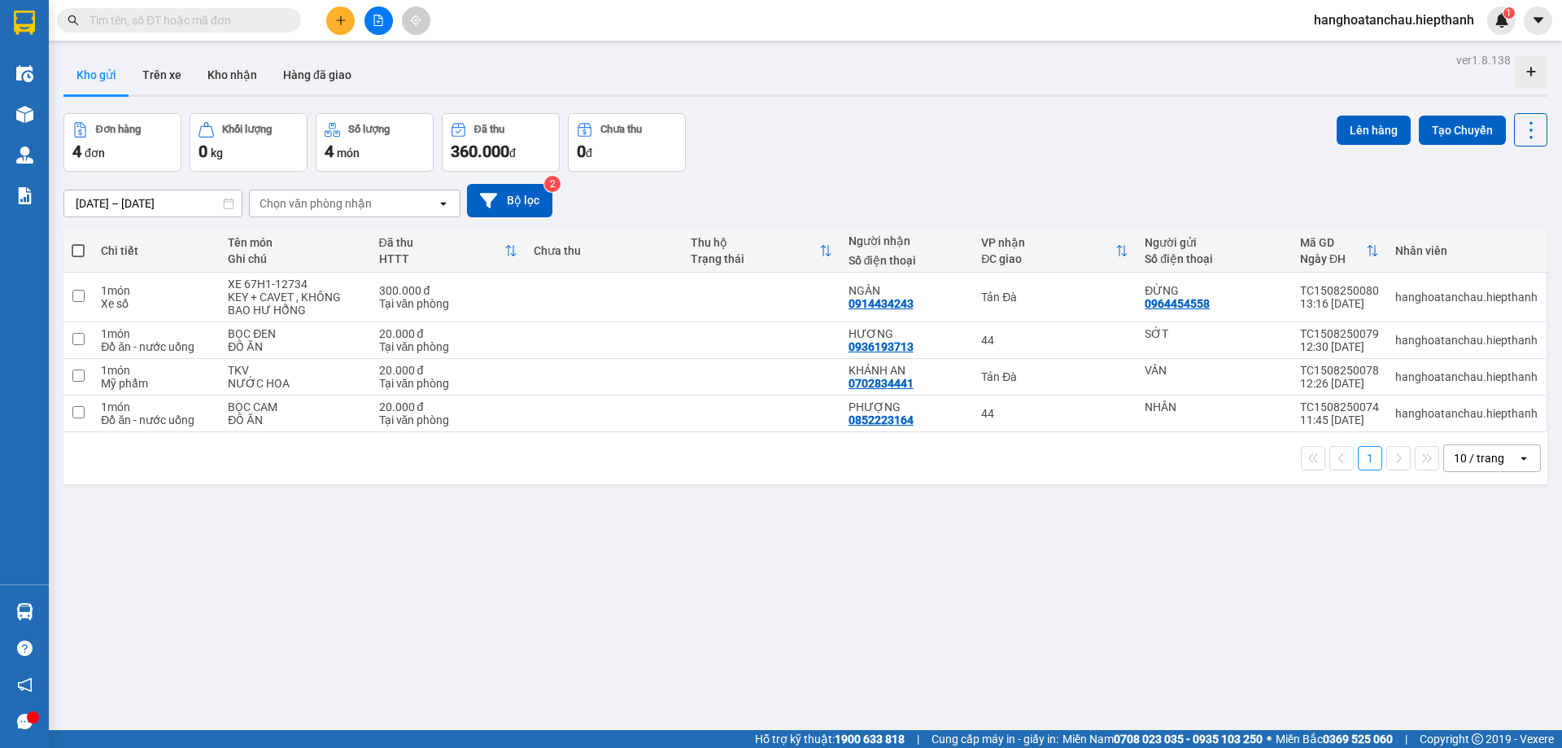
click at [240, 20] on input "text" at bounding box center [186, 20] width 192 height 18
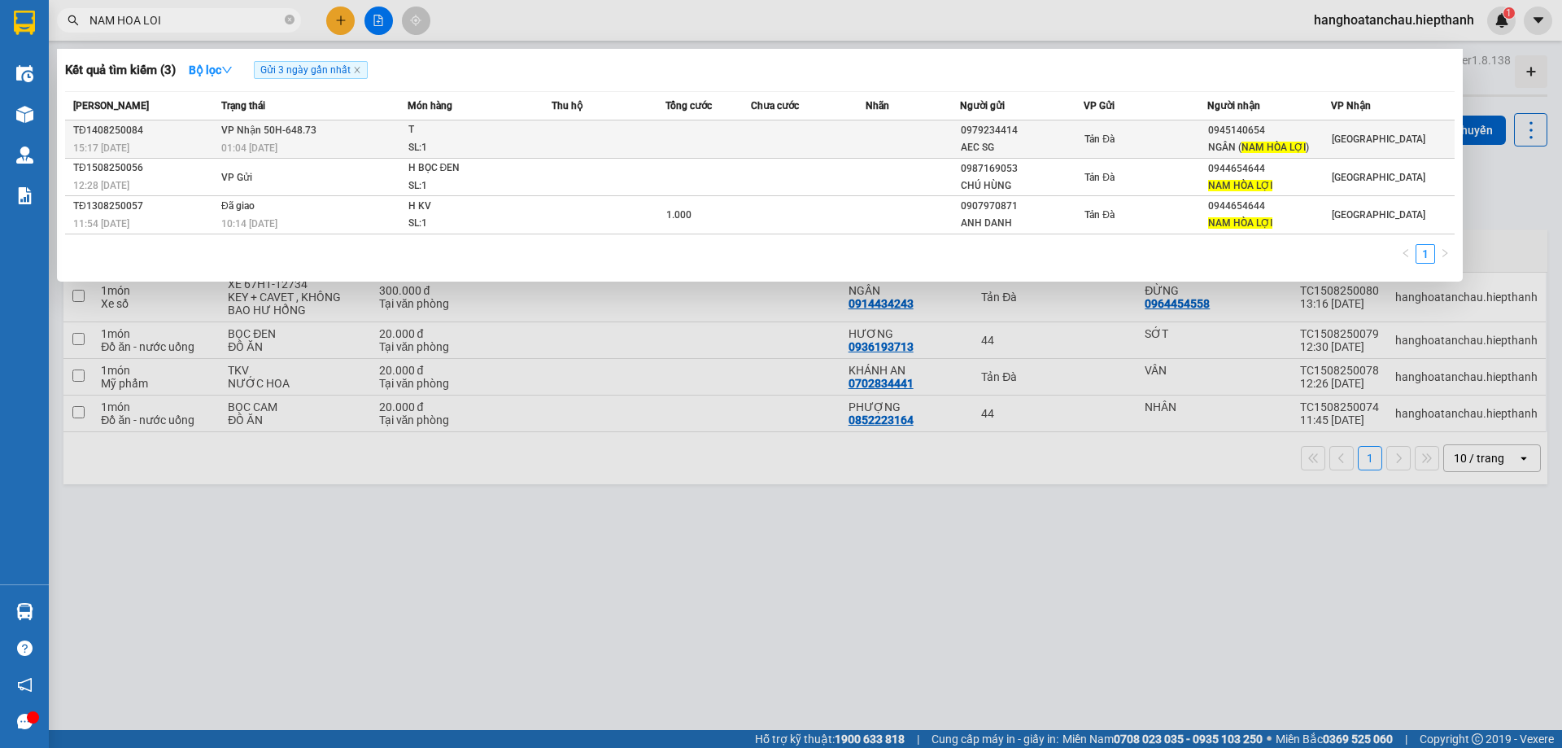
type input "NAM HOA LOI"
click at [582, 136] on td at bounding box center [609, 139] width 114 height 38
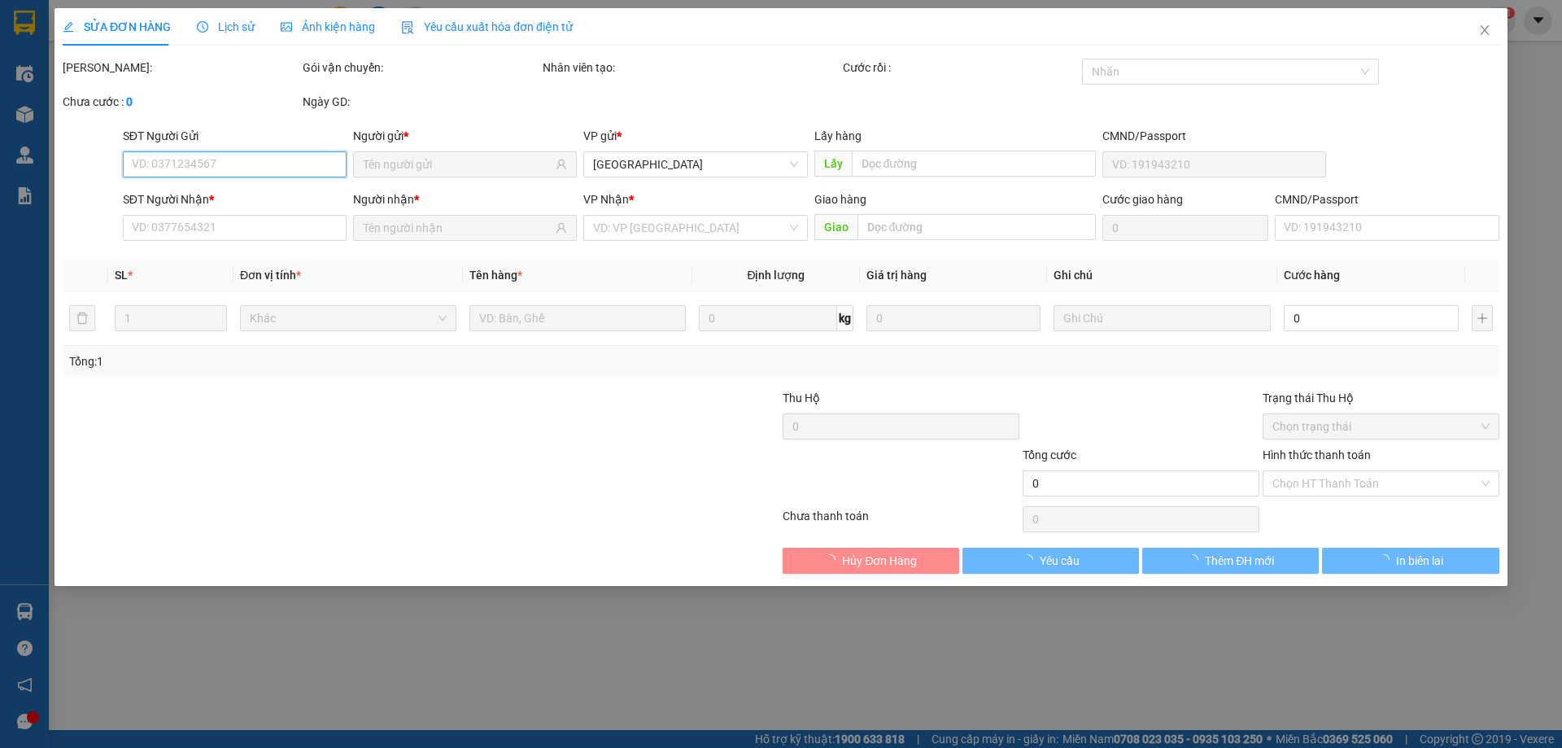
type input "0979234414"
type input "AEC SG"
type input "0945140654"
type input "NGÂN (NAM HÒA LỢI)"
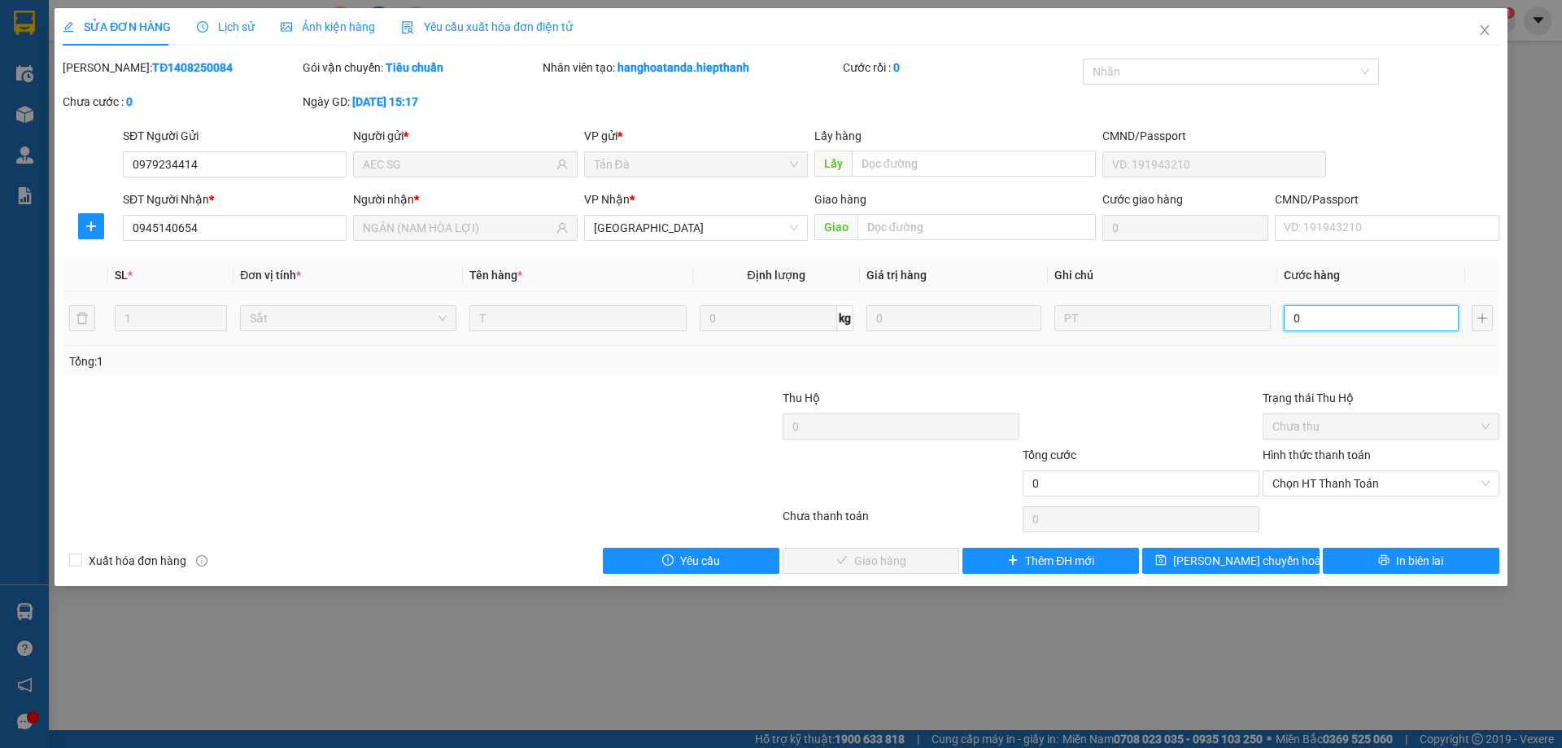
click at [1339, 318] on input "0" at bounding box center [1371, 318] width 175 height 26
type input "1"
click at [1335, 475] on span "Chọn HT Thanh Toán" at bounding box center [1381, 483] width 217 height 24
type input "1"
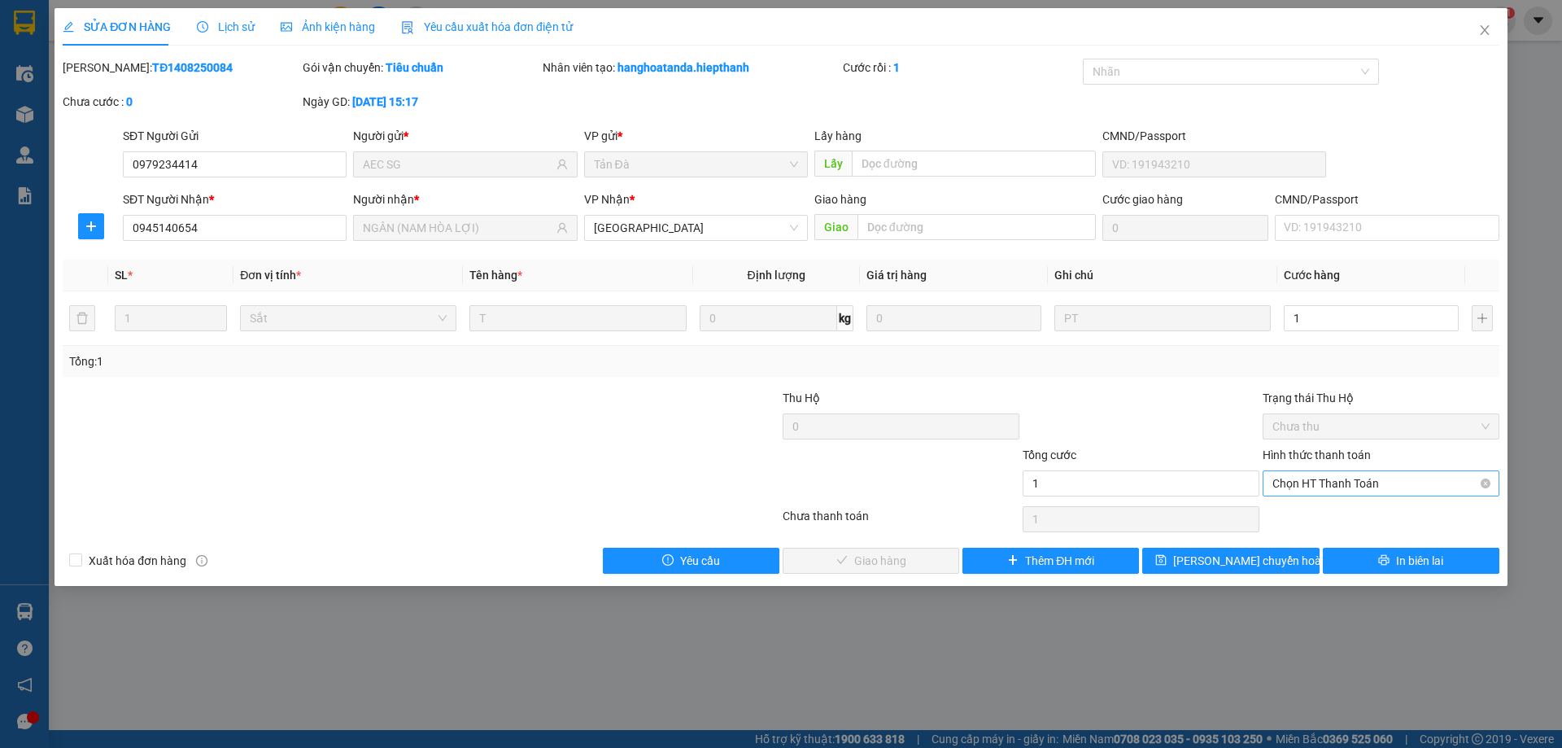
type input "1.000"
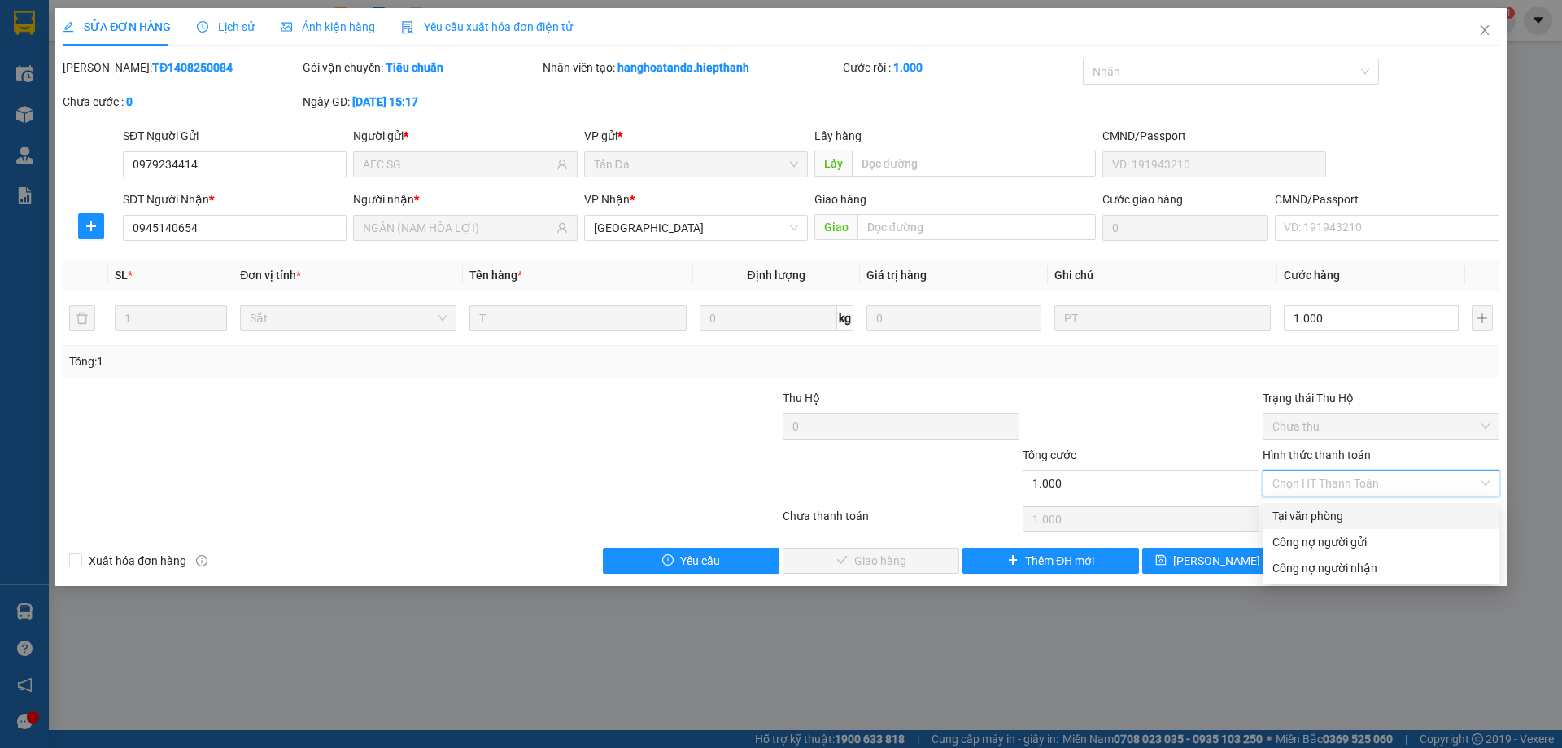
drag, startPoint x: 1327, startPoint y: 512, endPoint x: 1283, endPoint y: 525, distance: 45.8
click at [1327, 513] on div "Tại văn phòng" at bounding box center [1381, 516] width 217 height 18
type input "0"
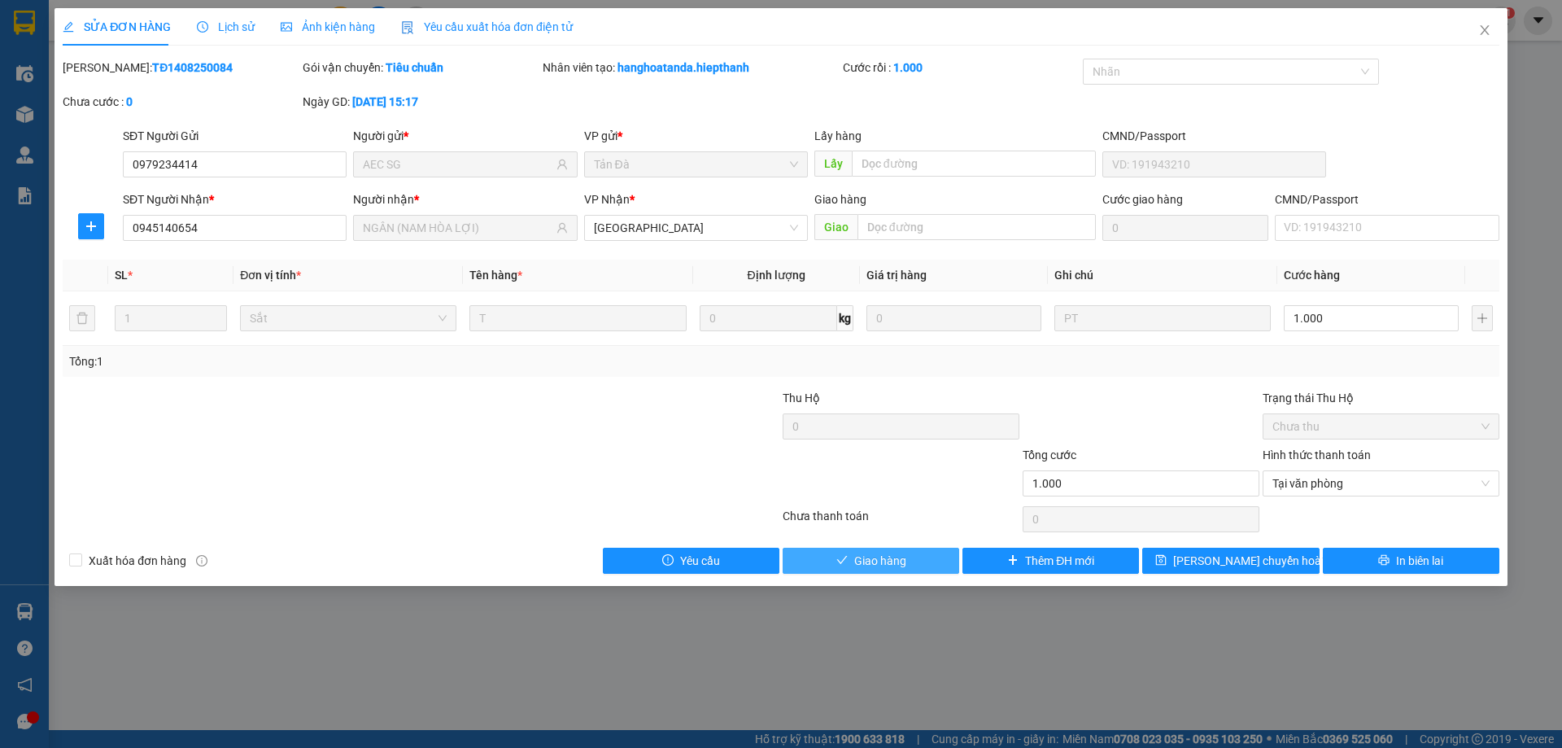
click at [919, 553] on button "Giao hàng" at bounding box center [871, 561] width 177 height 26
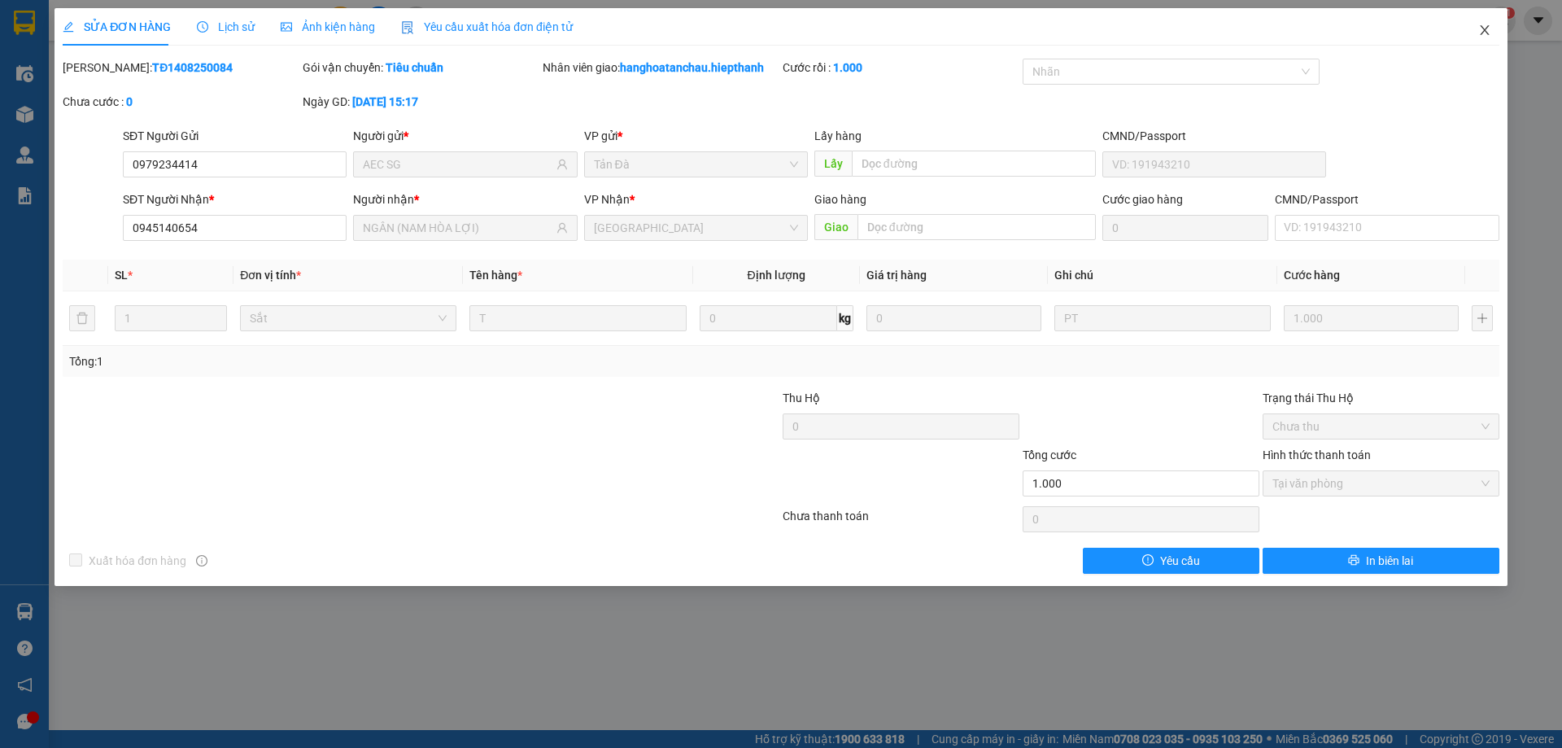
click at [1488, 29] on icon "close" at bounding box center [1485, 30] width 13 height 13
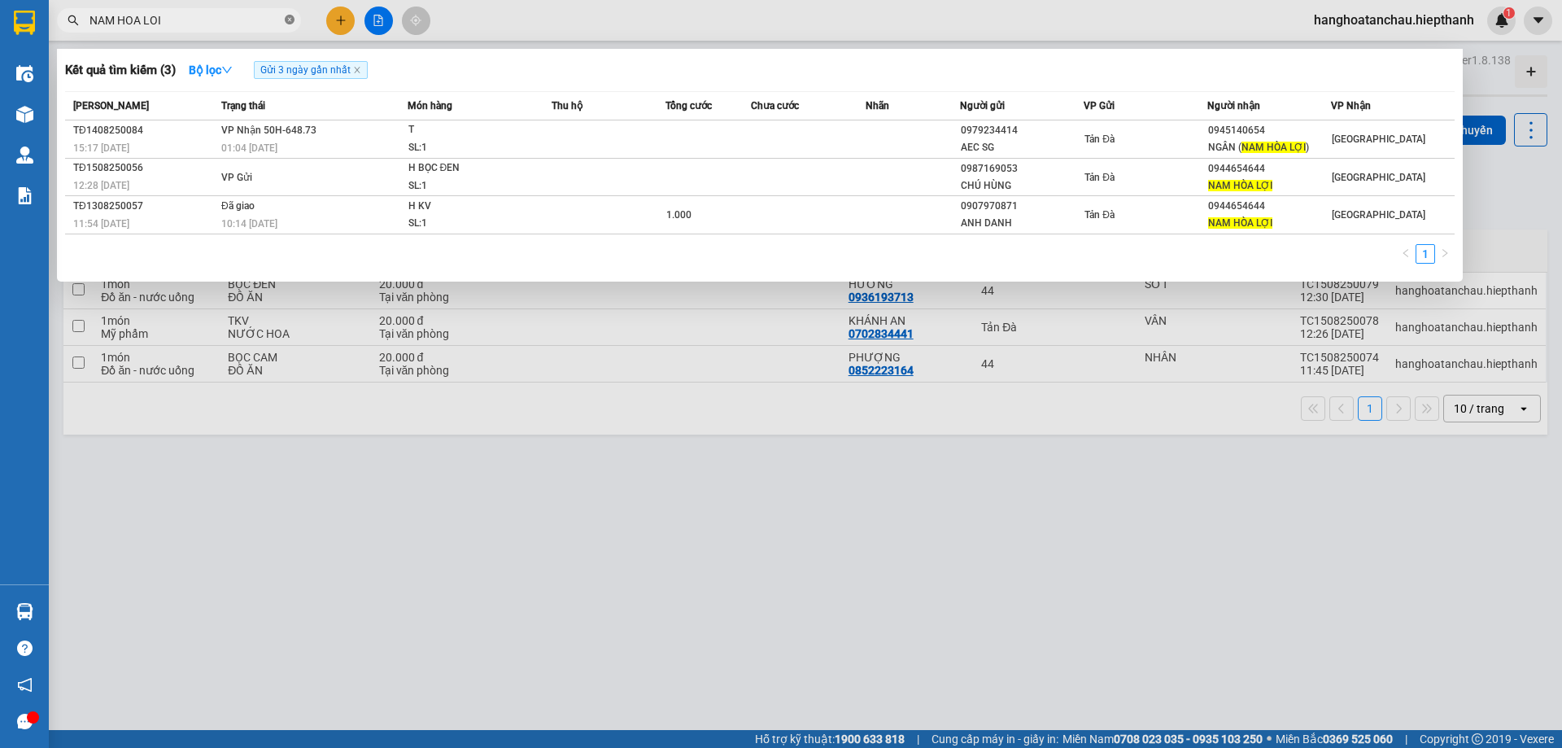
click at [290, 15] on span at bounding box center [290, 20] width 10 height 15
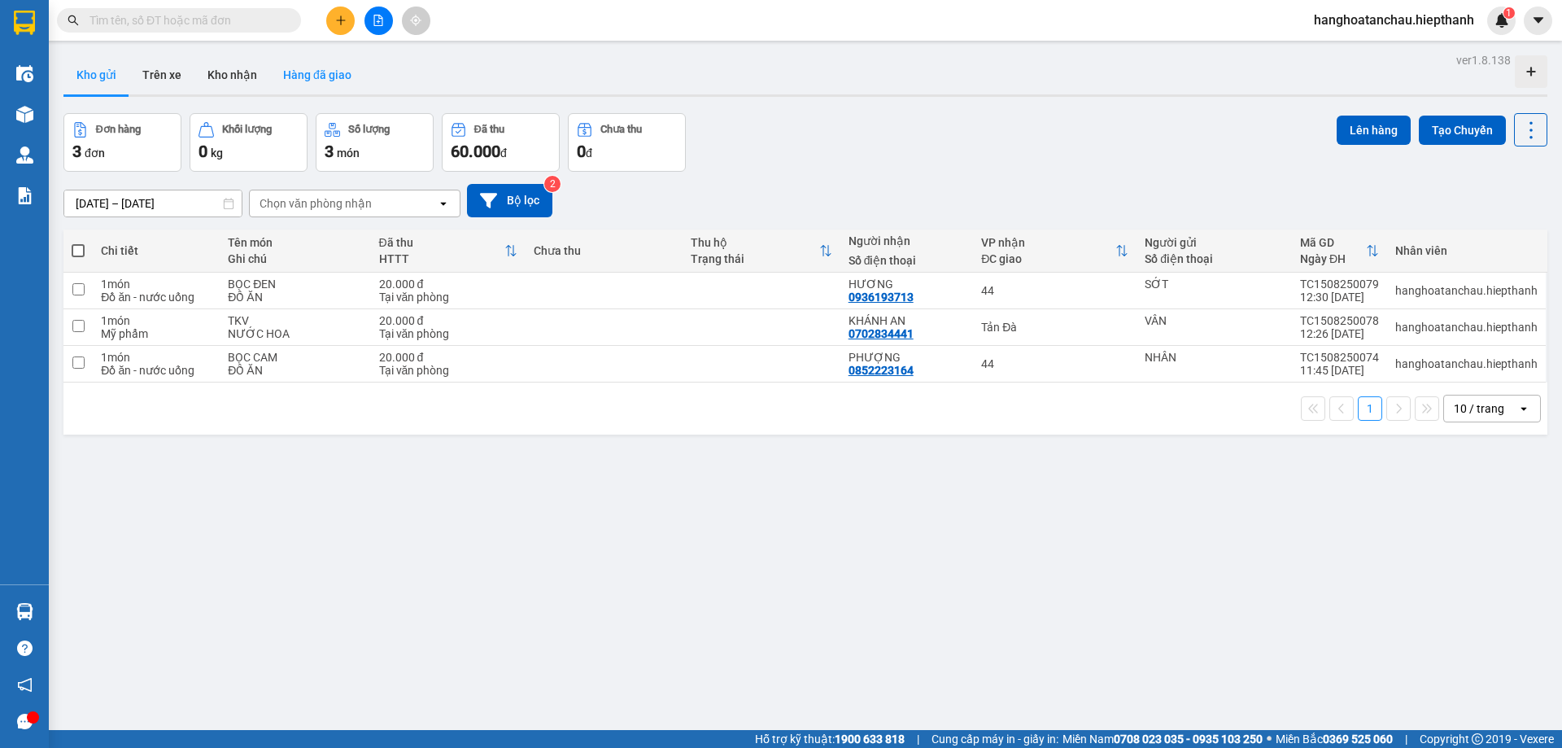
click at [324, 83] on button "Hàng đã giao" at bounding box center [317, 74] width 94 height 39
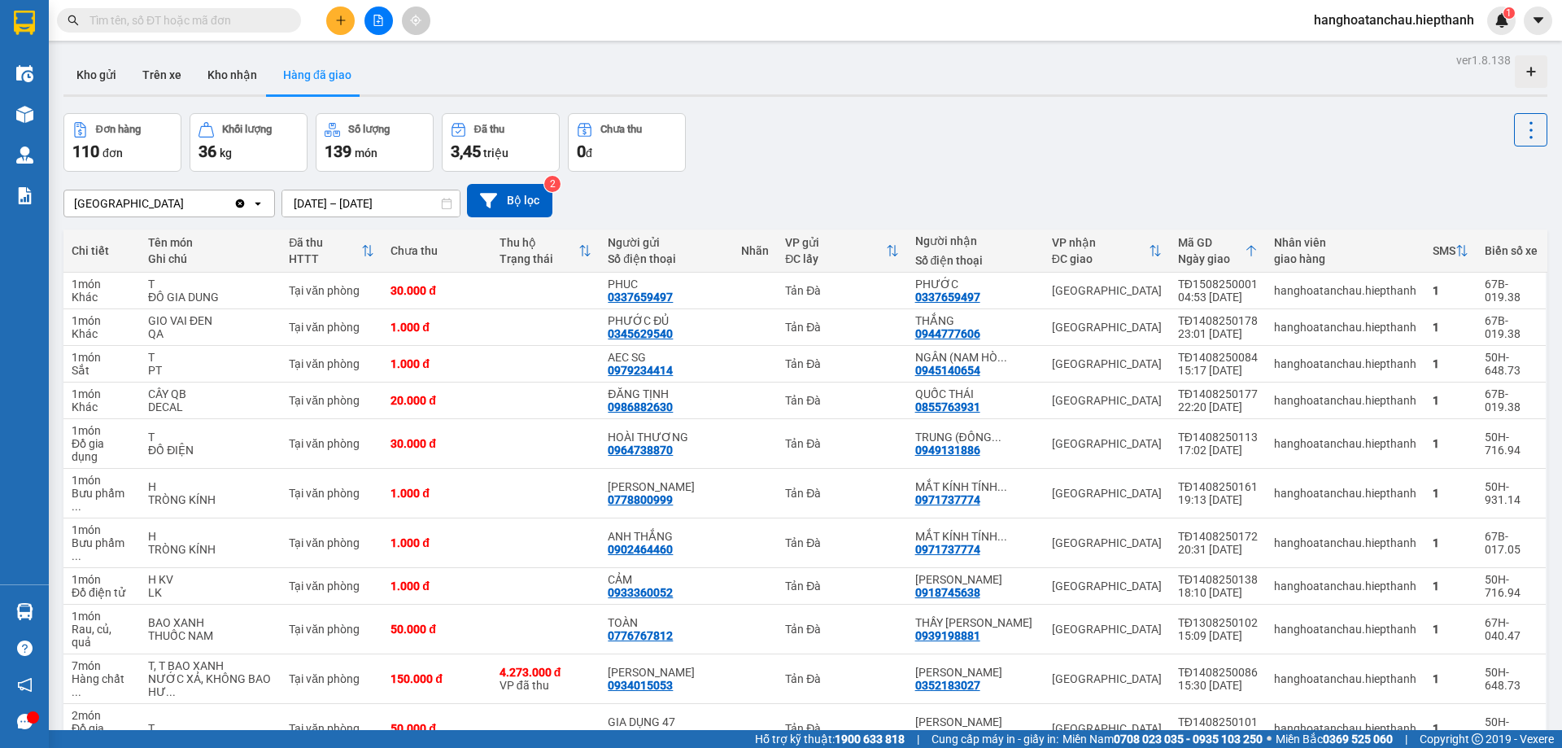
drag, startPoint x: 954, startPoint y: 187, endPoint x: 941, endPoint y: 298, distance: 111.4
drag, startPoint x: 941, startPoint y: 298, endPoint x: 1007, endPoint y: 158, distance: 155.1
click at [1007, 158] on div "Đơn hàng 110 đơn Khối lượng 36 kg Số lượng 139 món Đã thu 3,45 triệu Chưa thu 0…" at bounding box center [805, 142] width 1484 height 59
click at [188, 16] on input "text" at bounding box center [186, 20] width 192 height 18
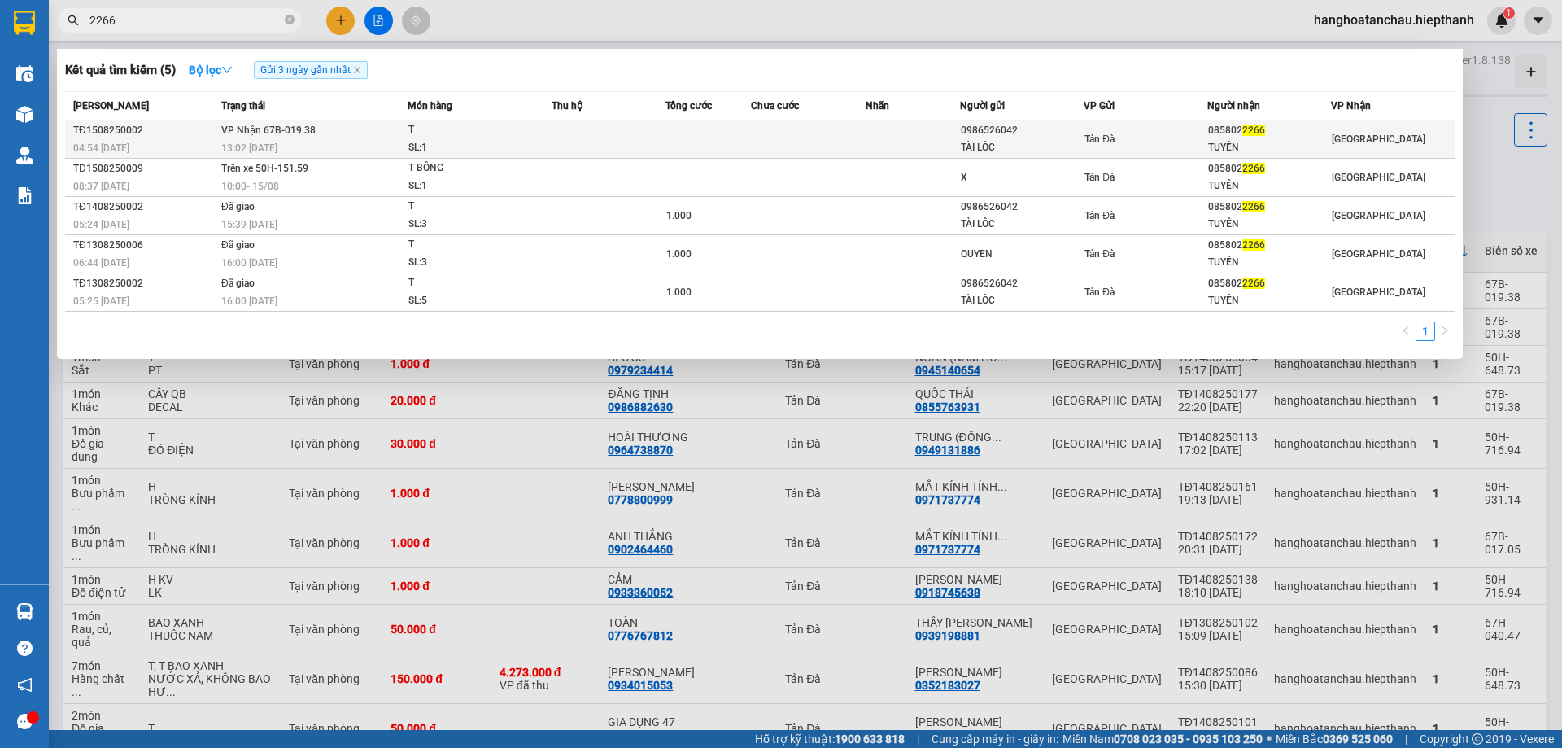
type input "2266"
click at [644, 140] on td at bounding box center [609, 139] width 114 height 38
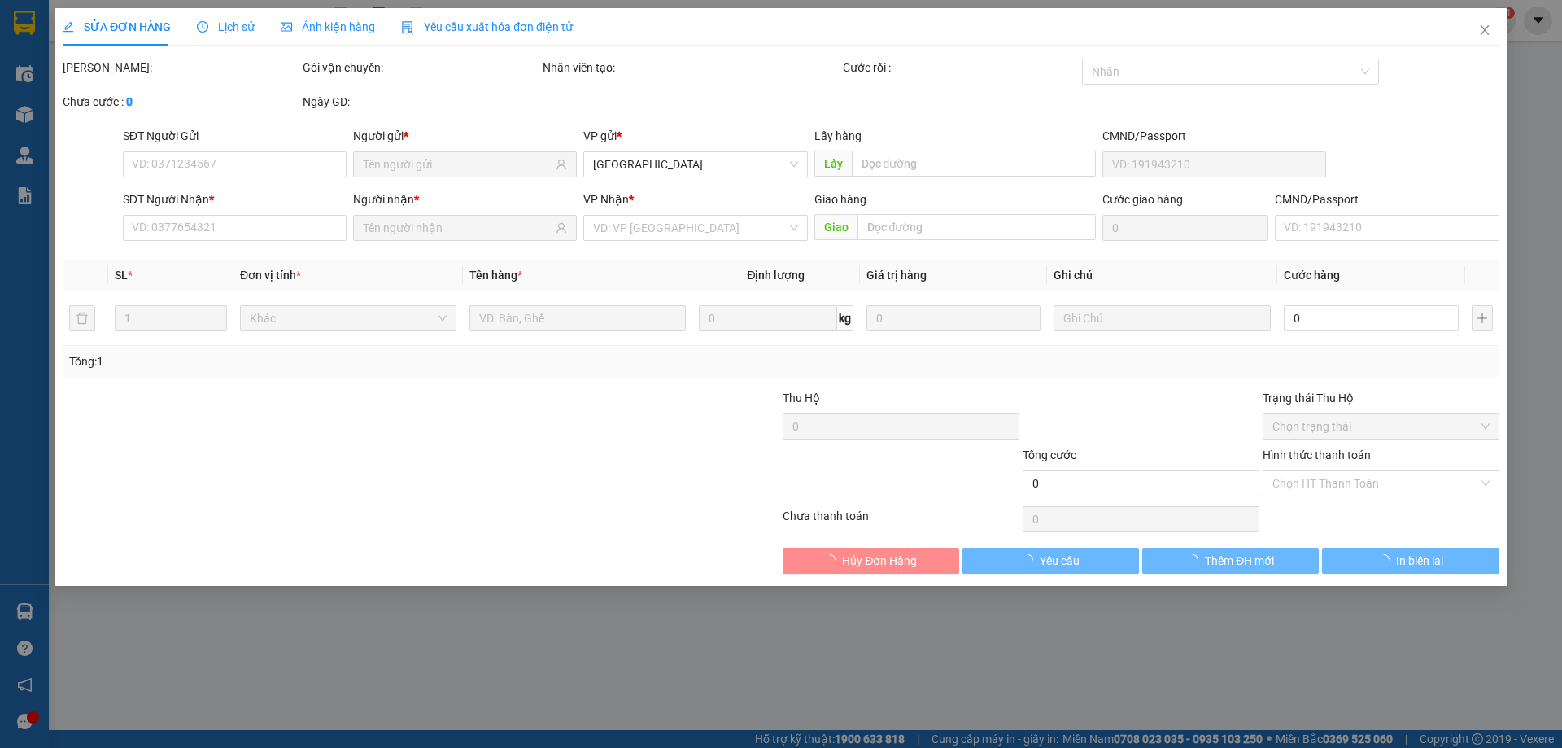
type input "0986526042"
type input "TÀI LÔC"
type input "0858022266"
type input "TUYỀN"
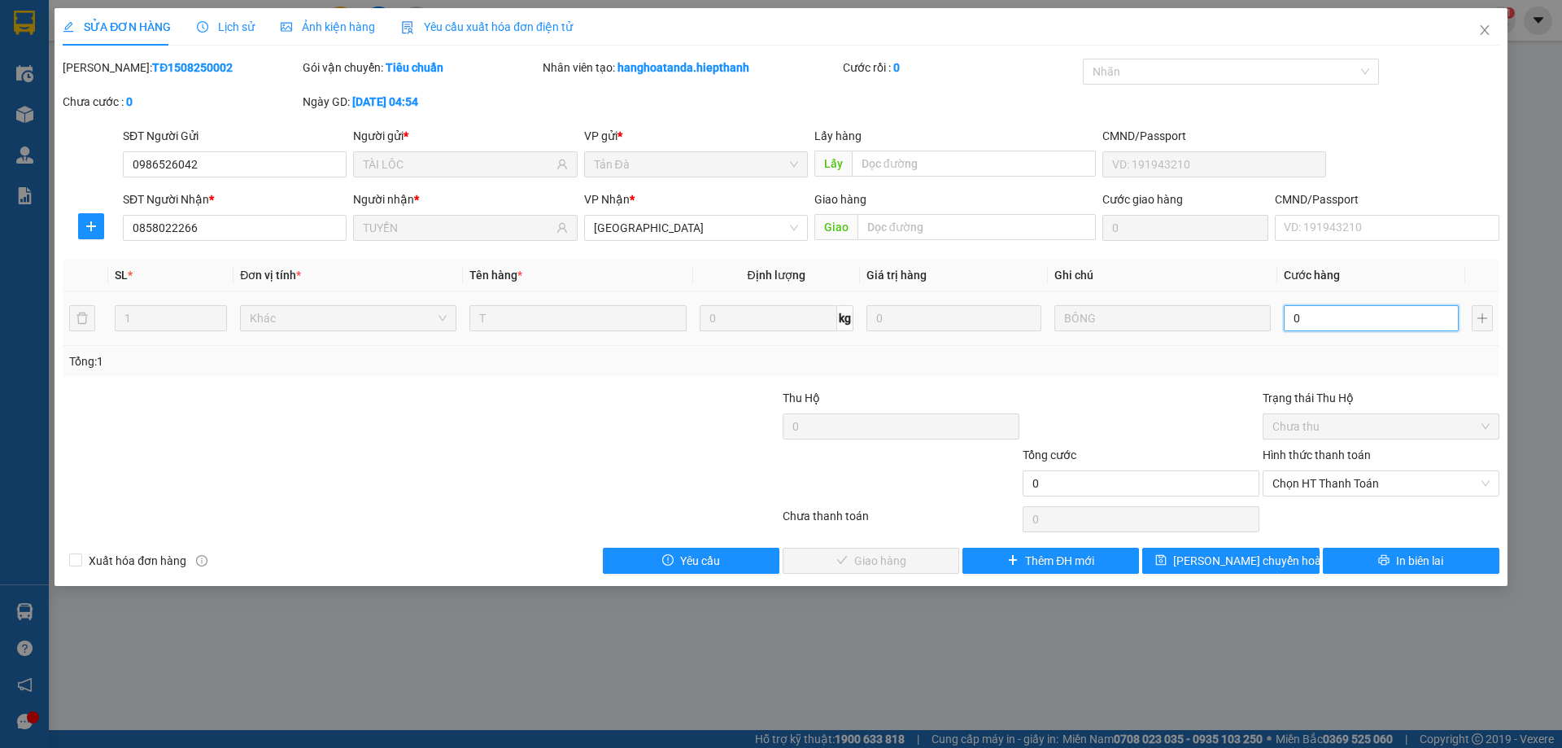
click at [1364, 315] on input "0" at bounding box center [1371, 318] width 175 height 26
type input "1"
click at [1344, 475] on span "Chọn HT Thanh Toán" at bounding box center [1381, 483] width 217 height 24
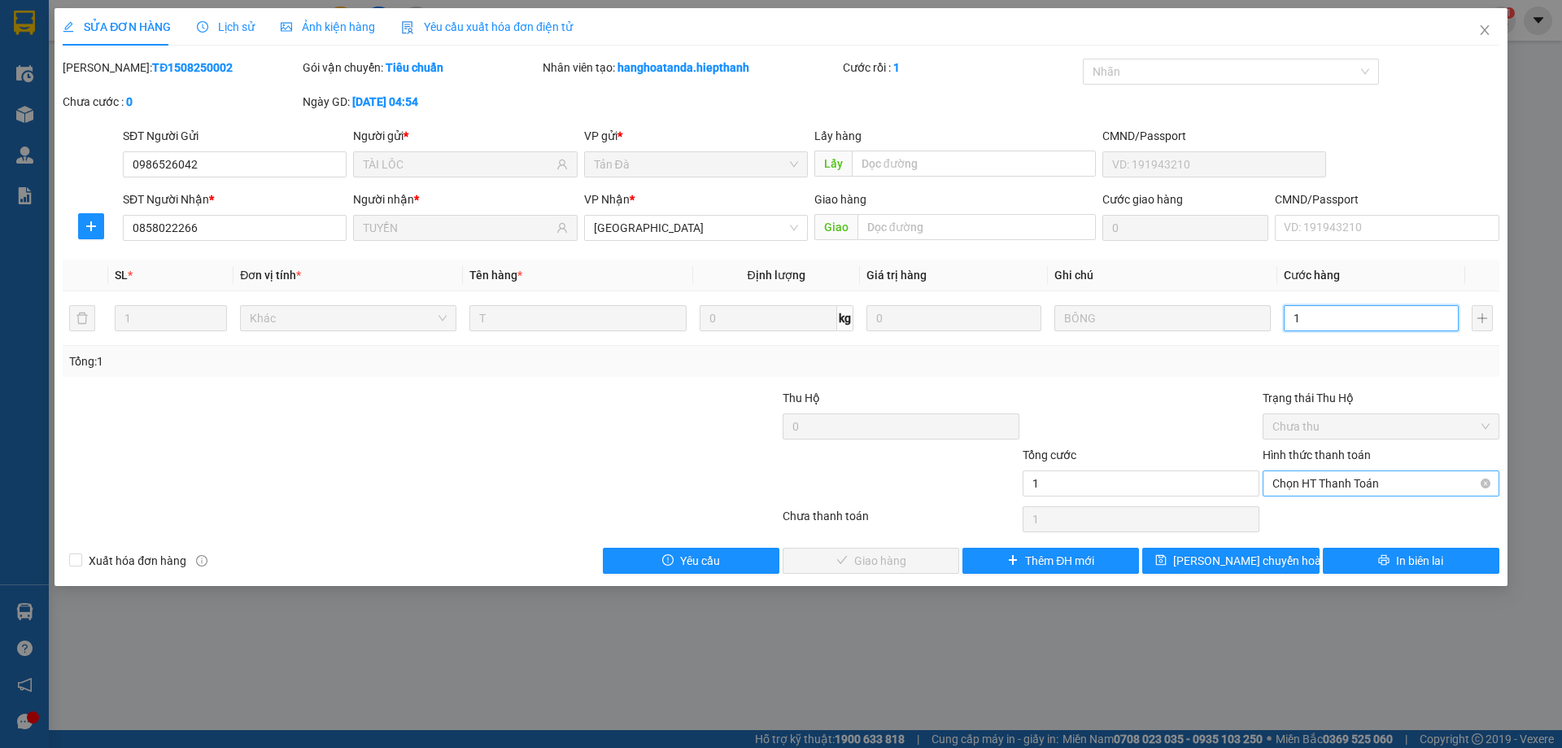
type input "1"
type input "1.000"
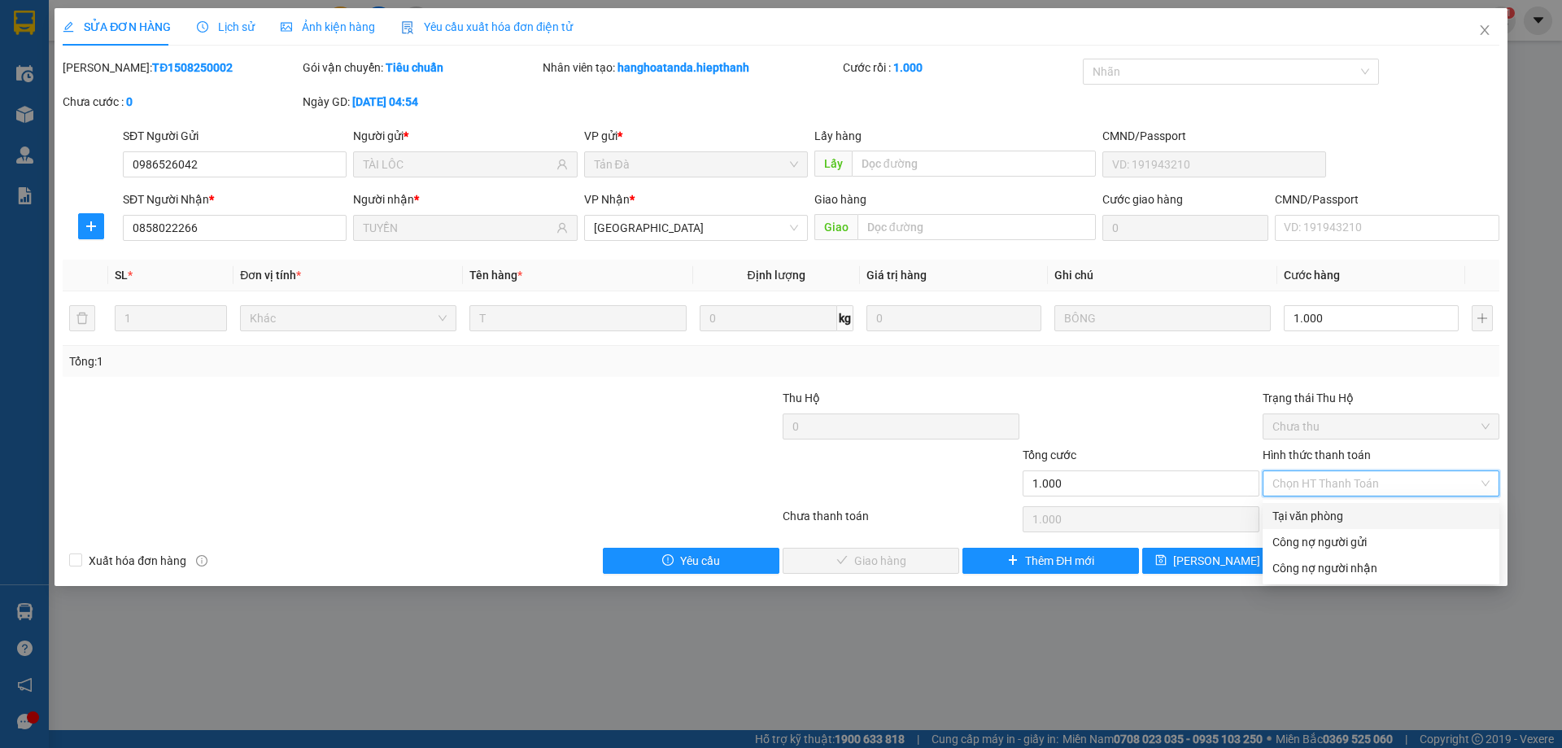
click at [1340, 518] on div "Tại văn phòng" at bounding box center [1381, 516] width 217 height 18
type input "0"
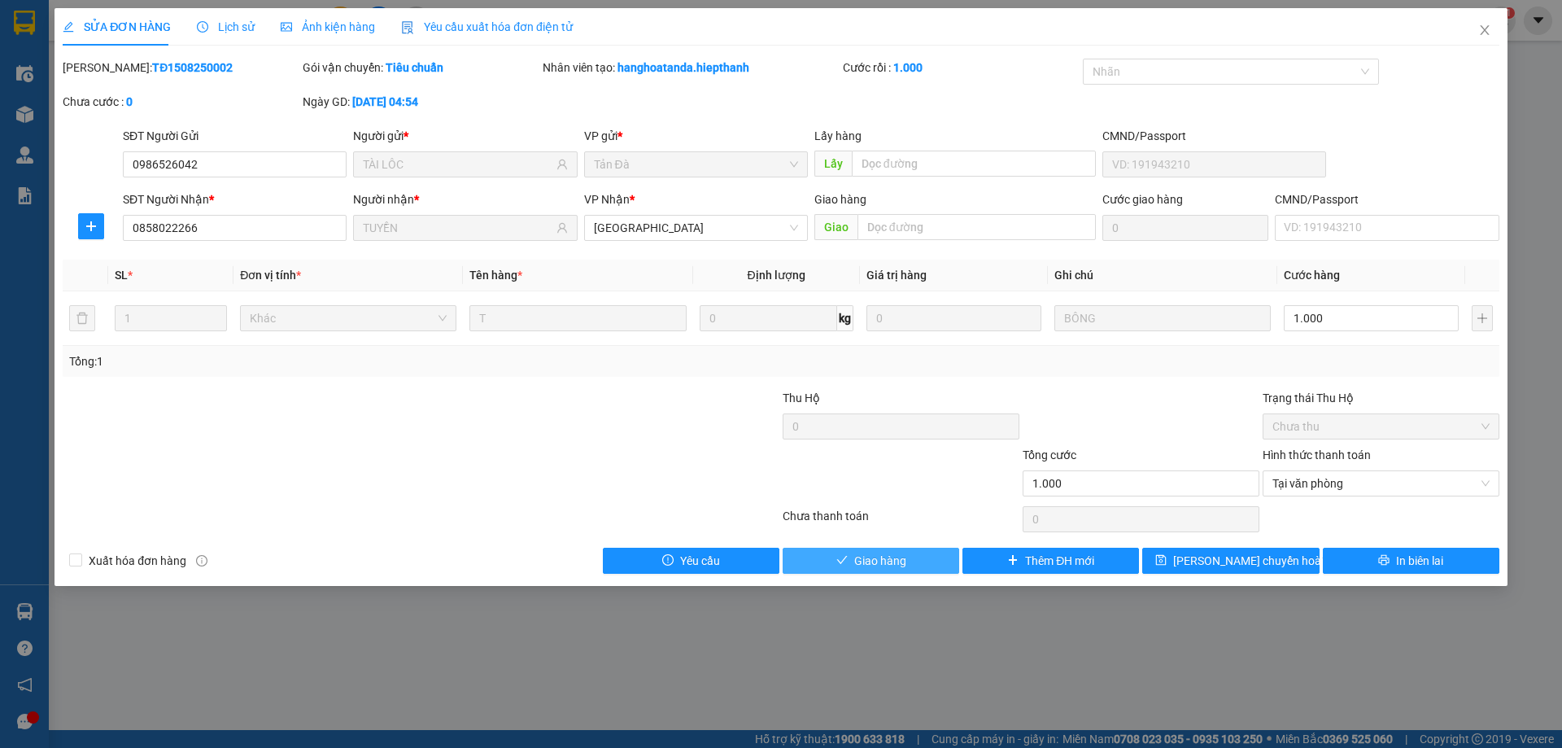
click at [932, 560] on button "Giao hàng" at bounding box center [871, 561] width 177 height 26
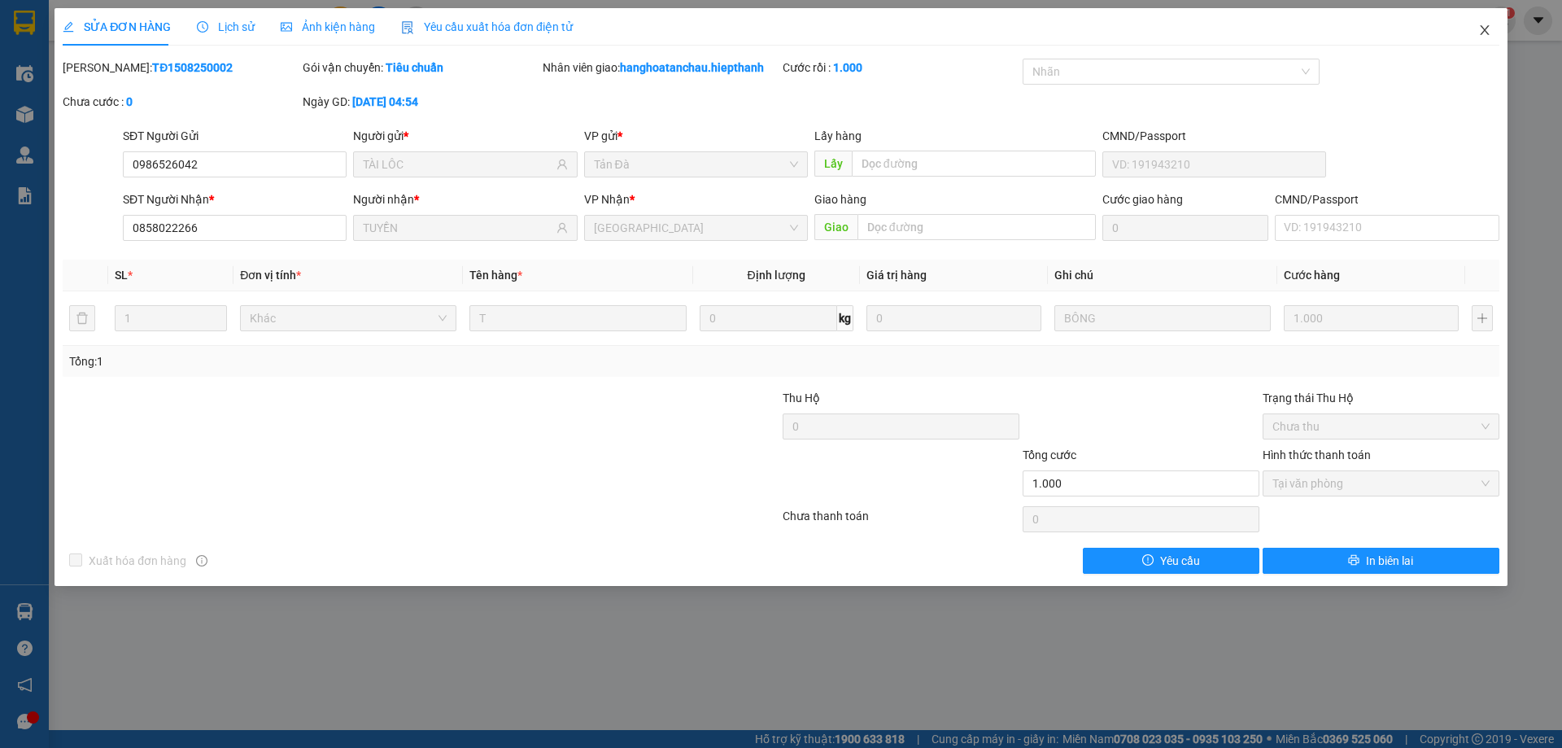
click at [1488, 29] on icon "close" at bounding box center [1485, 30] width 13 height 13
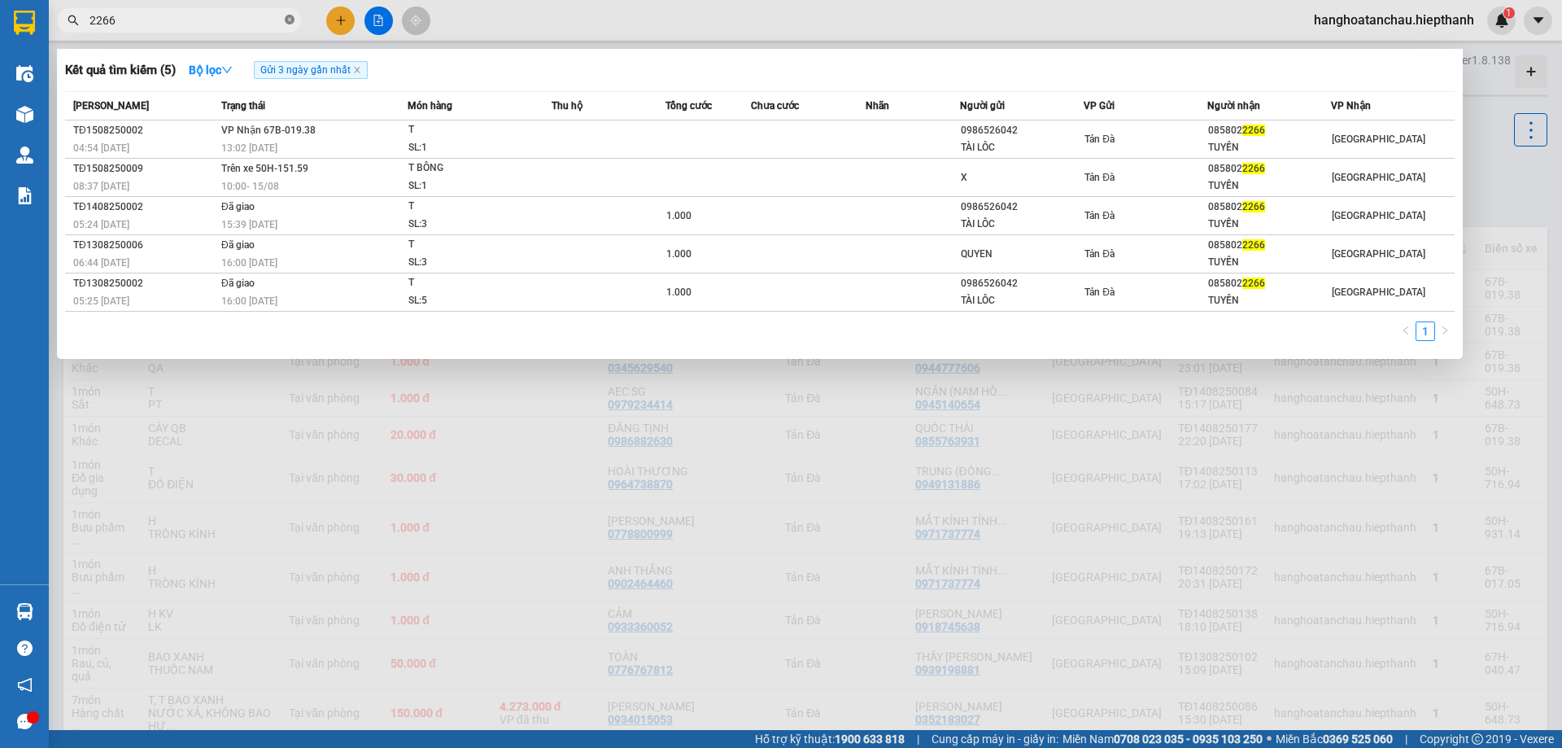
click at [290, 20] on icon "close-circle" at bounding box center [290, 20] width 10 height 10
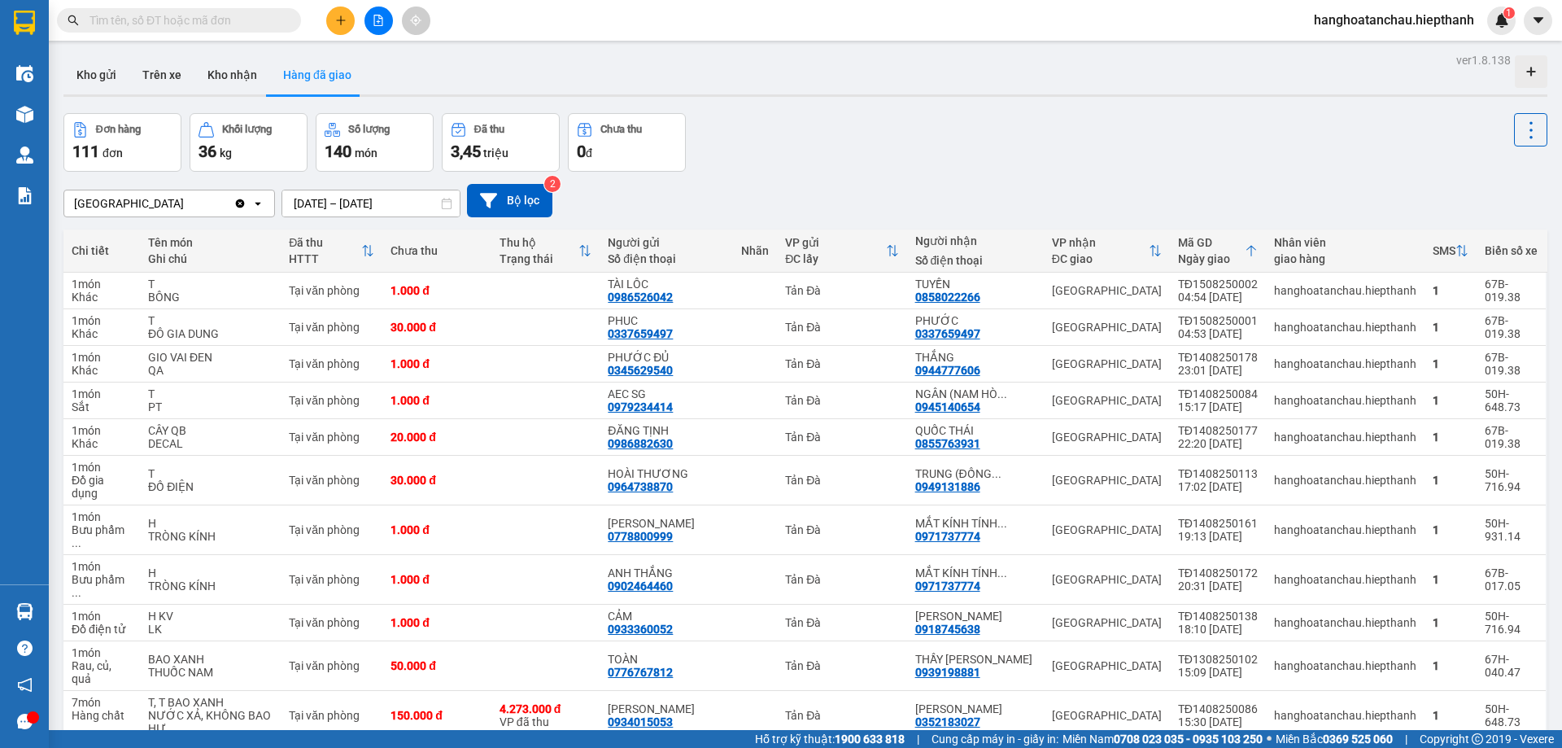
click at [818, 94] on div at bounding box center [805, 95] width 1484 height 2
click at [262, 27] on input "text" at bounding box center [186, 20] width 192 height 18
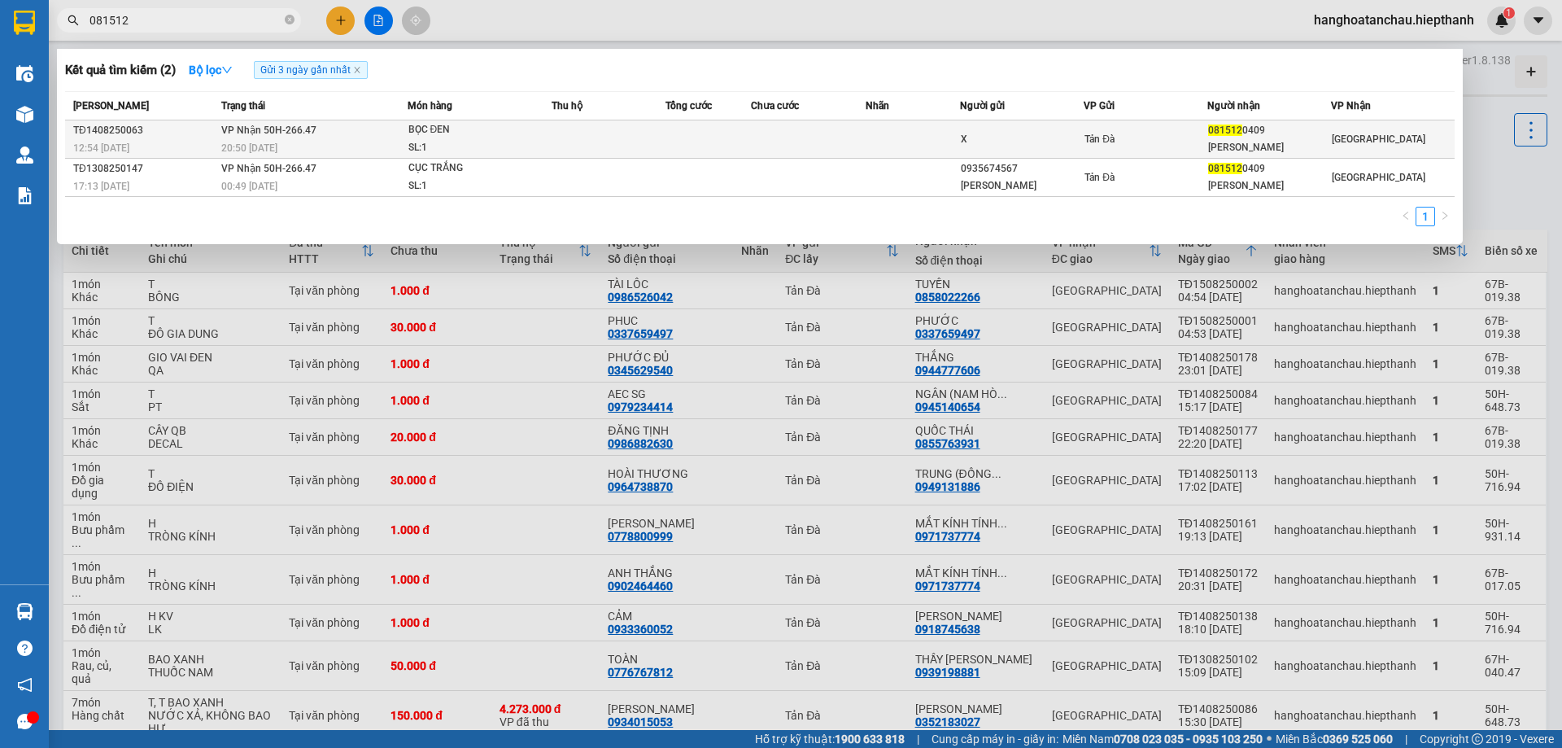
type input "081512"
click at [591, 136] on td at bounding box center [609, 139] width 114 height 38
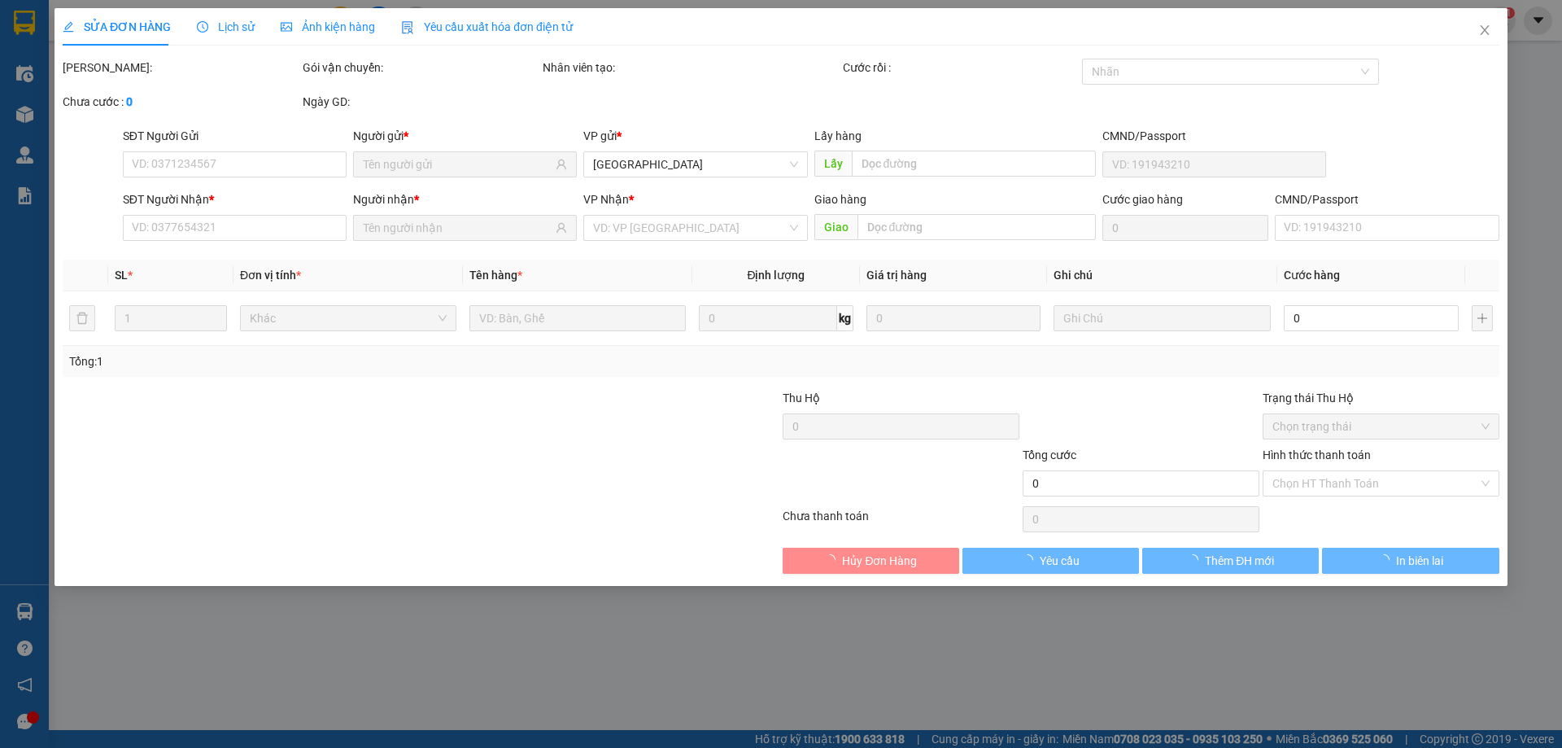
type input "X"
type input "0815120409"
type input "[PERSON_NAME]"
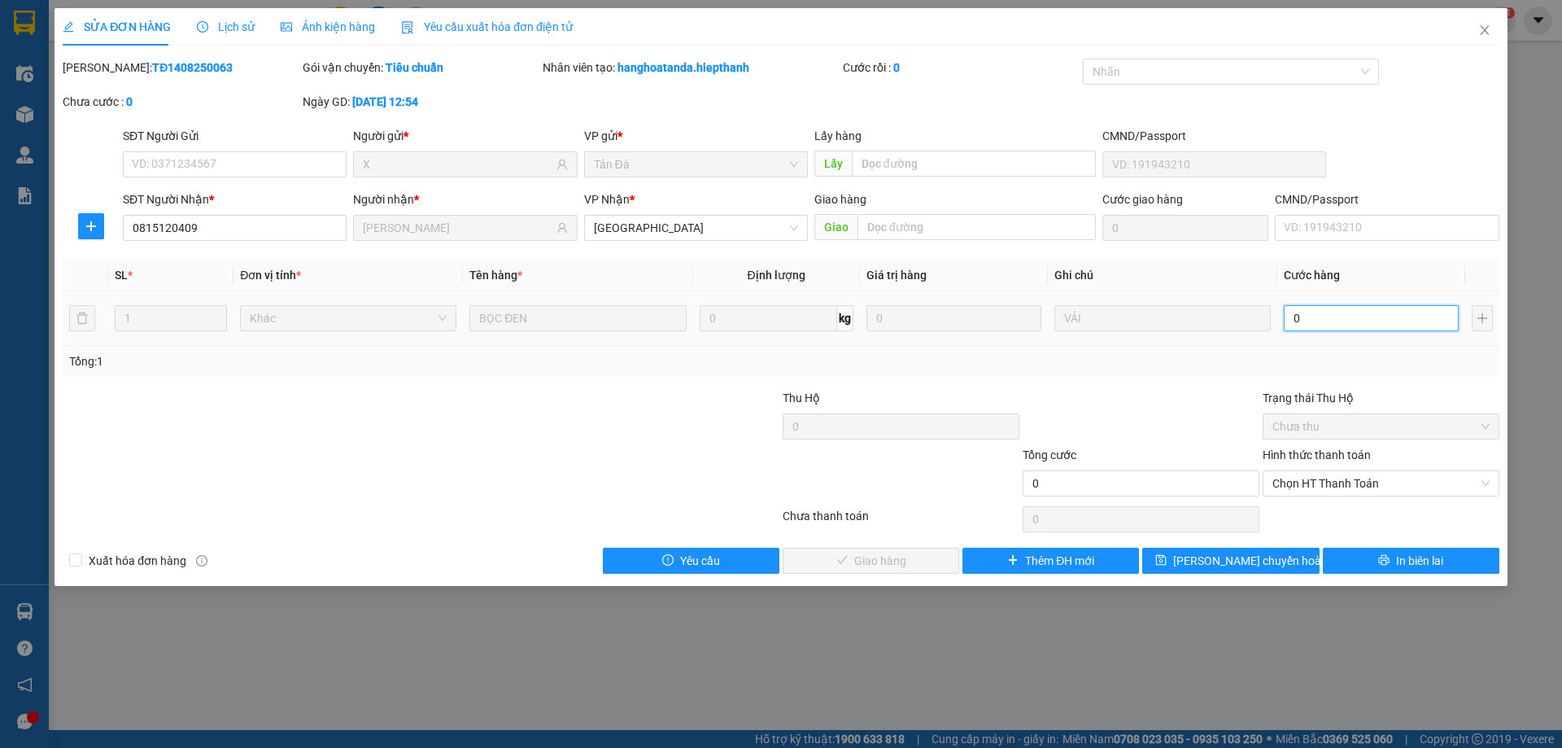
click at [1365, 321] on input "0" at bounding box center [1371, 318] width 175 height 26
type input "2"
type input "20"
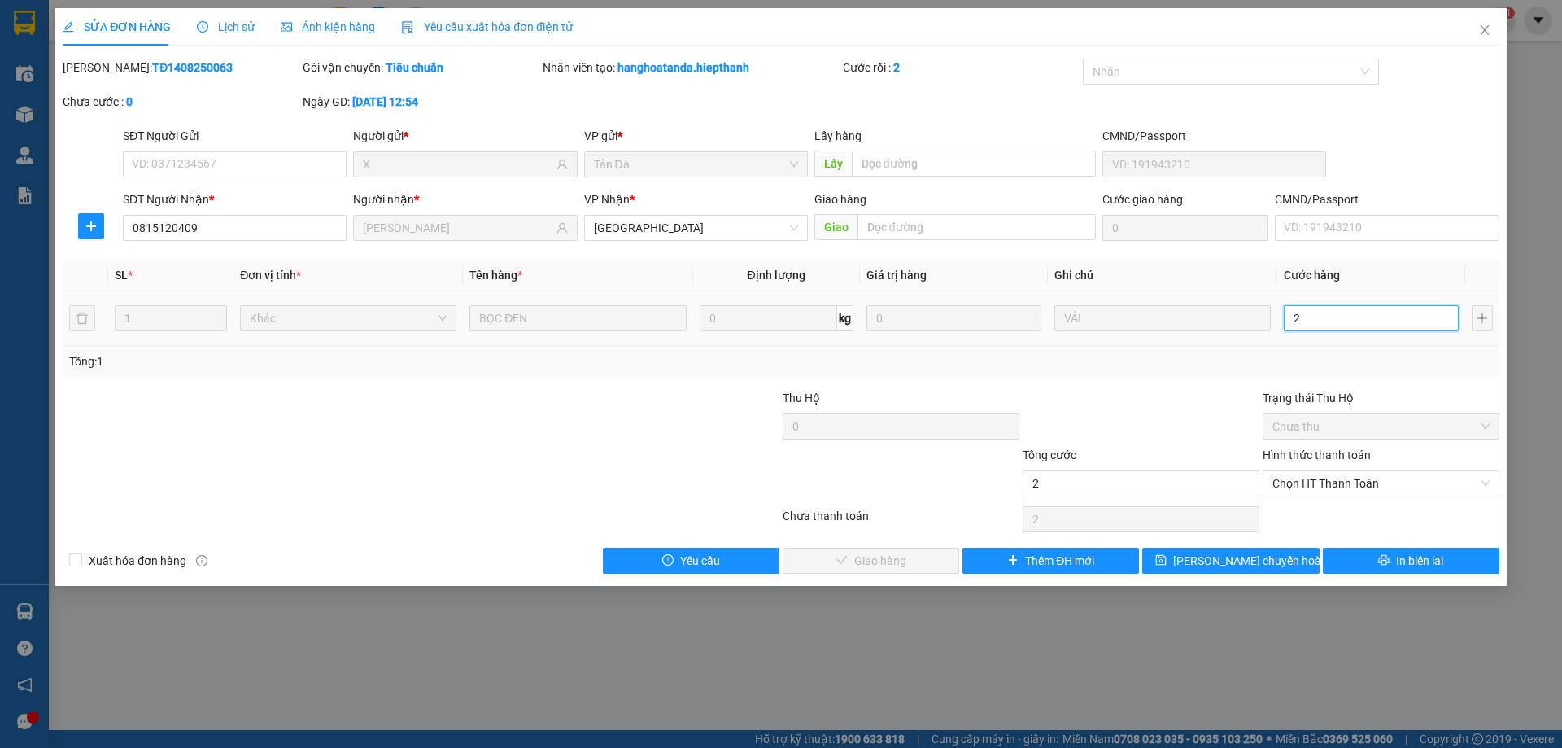
type input "20"
click at [1414, 478] on span "Chọn HT Thanh Toán" at bounding box center [1381, 483] width 217 height 24
type input "20"
type input "20.000"
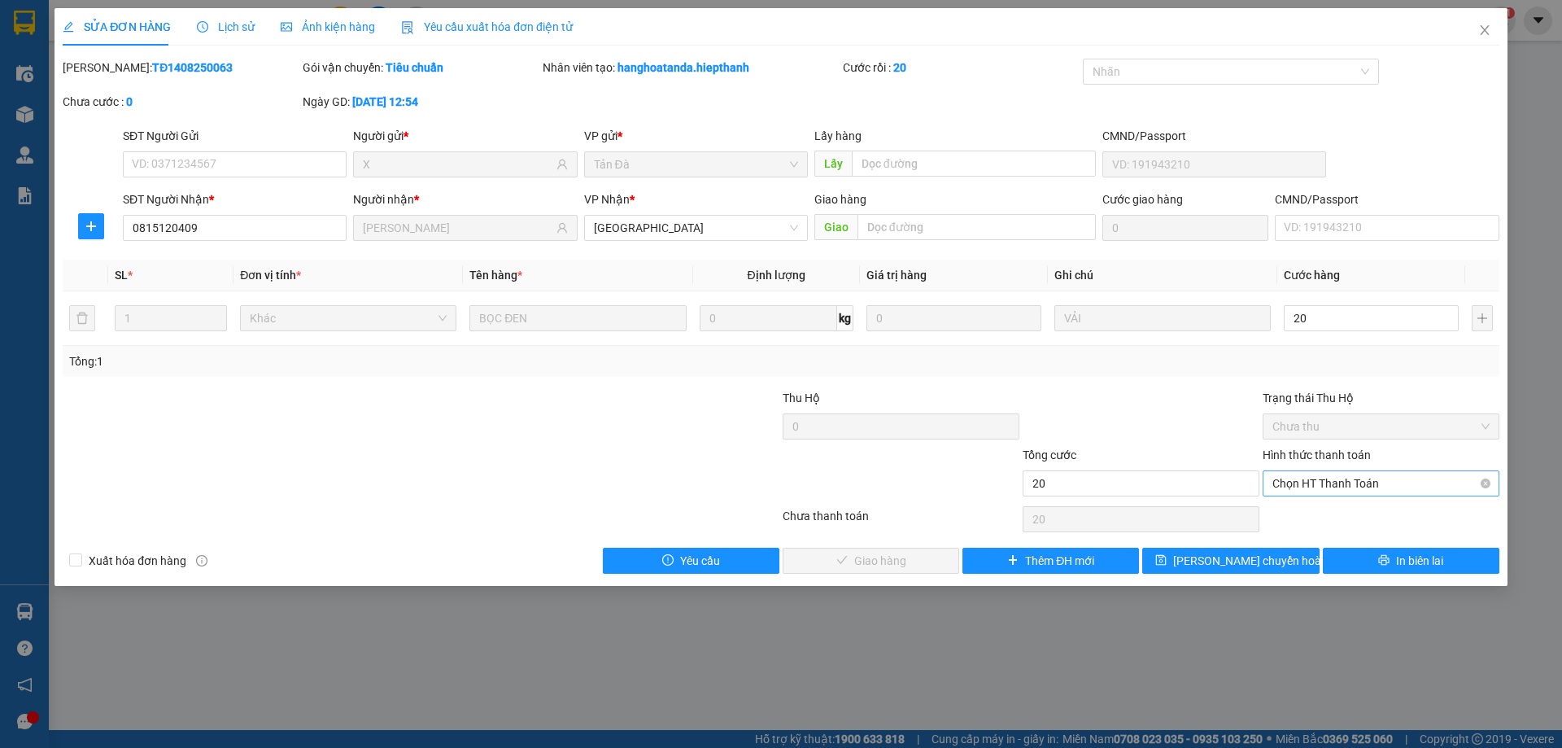
type input "20.000"
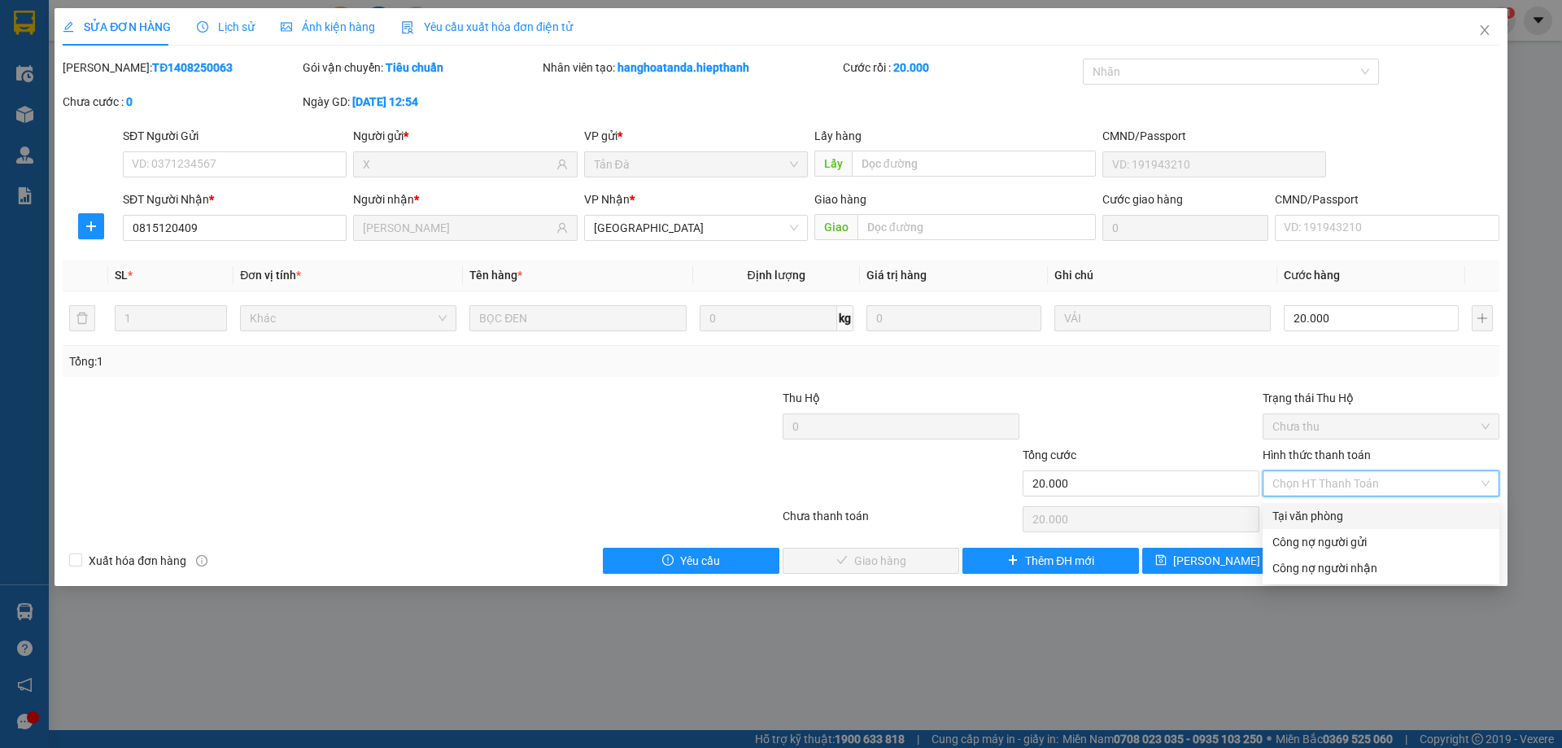
click at [1382, 511] on div "Tại văn phòng" at bounding box center [1381, 516] width 217 height 18
type input "0"
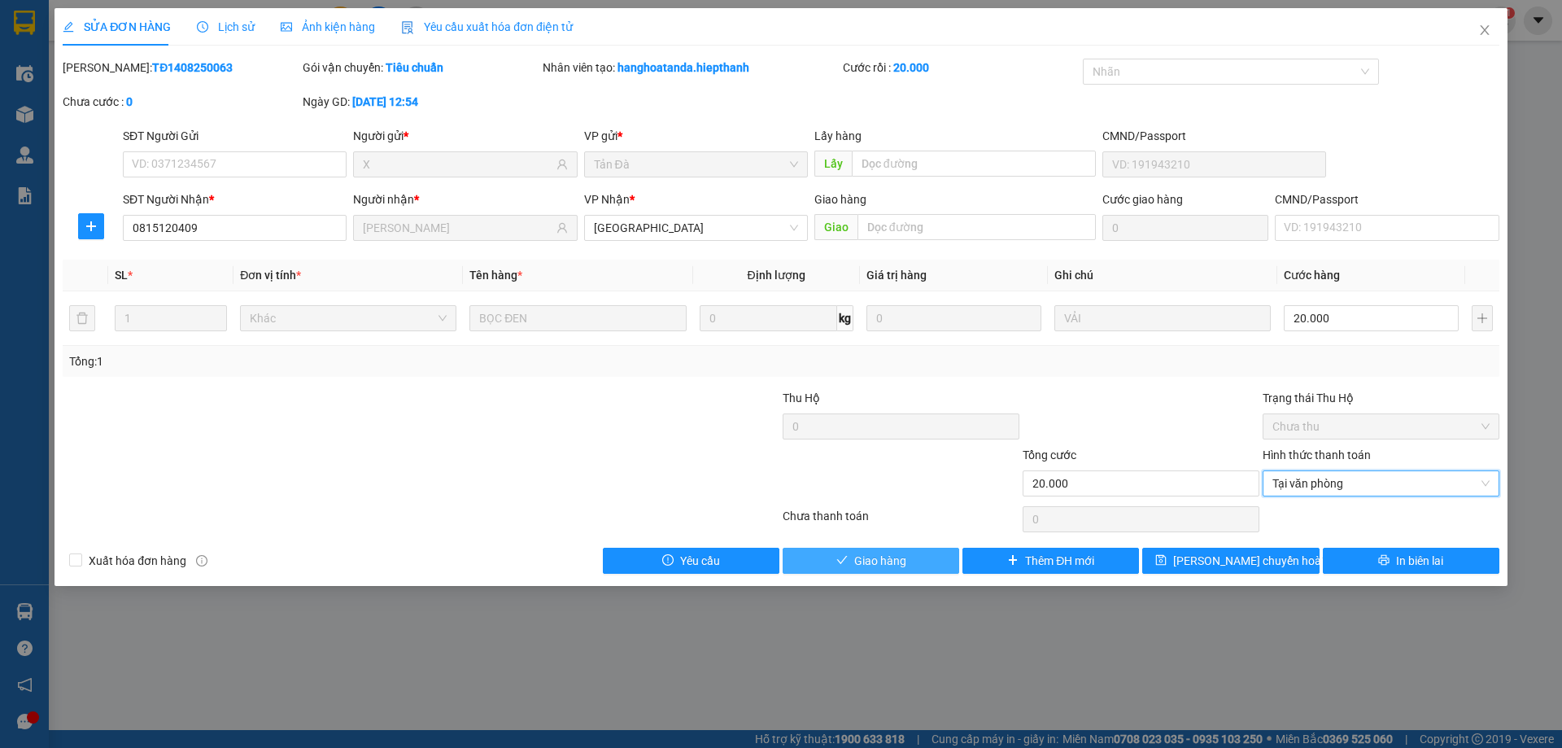
click at [883, 557] on span "Giao hàng" at bounding box center [880, 561] width 52 height 18
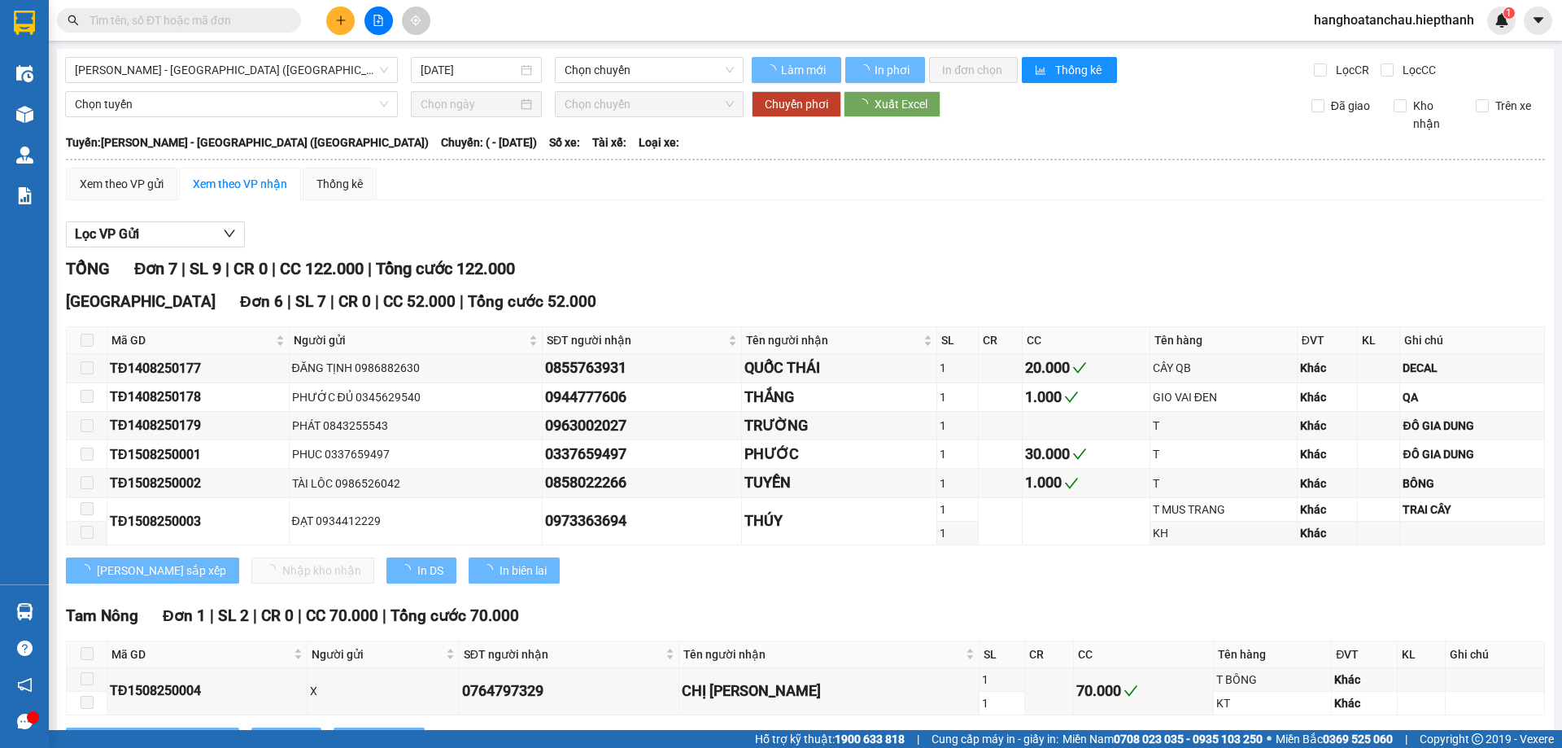
click at [286, 21] on span at bounding box center [290, 20] width 10 height 18
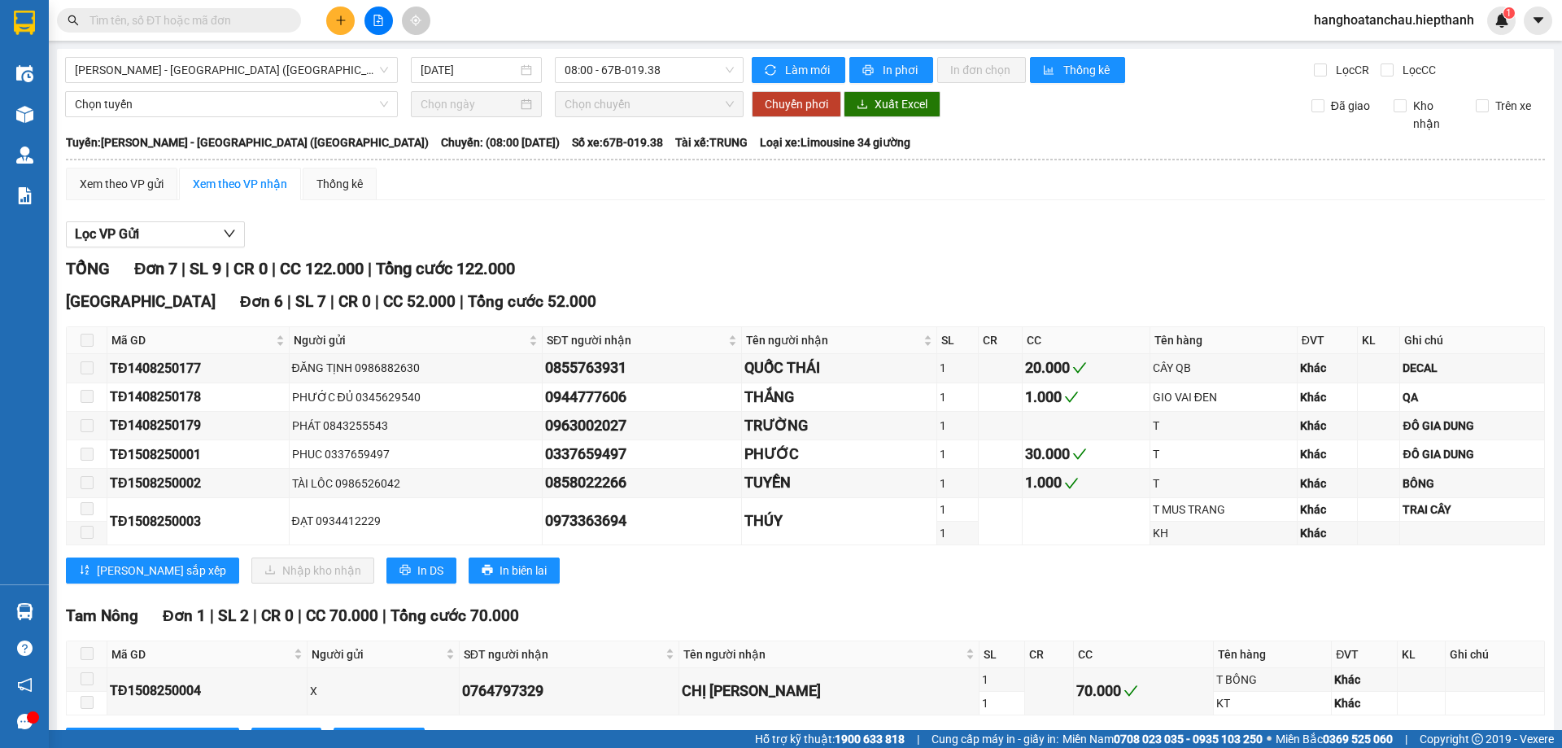
click at [257, 15] on input "text" at bounding box center [186, 20] width 192 height 18
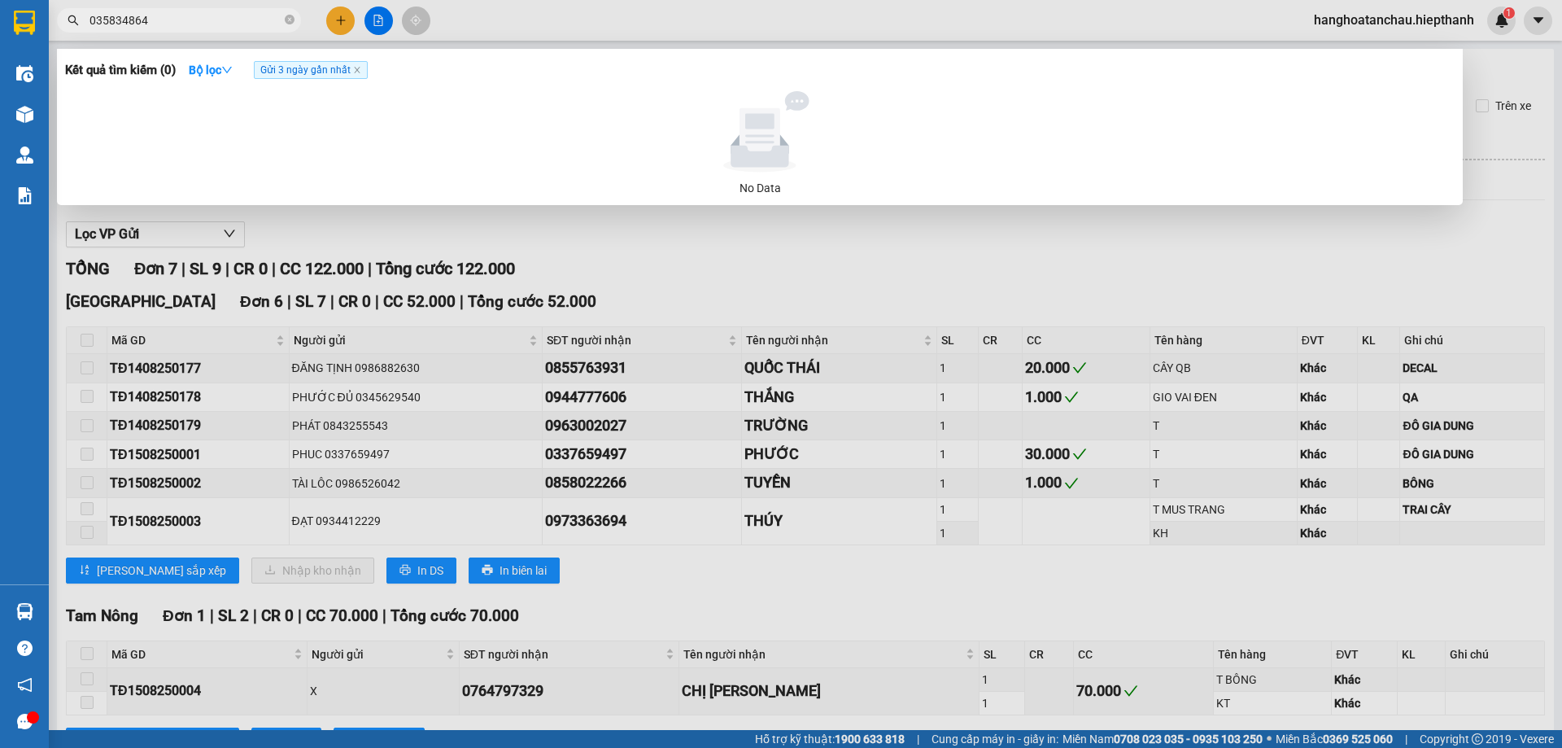
type input "0358348649"
click at [288, 24] on icon "close-circle" at bounding box center [290, 20] width 10 height 10
type input "NGA"
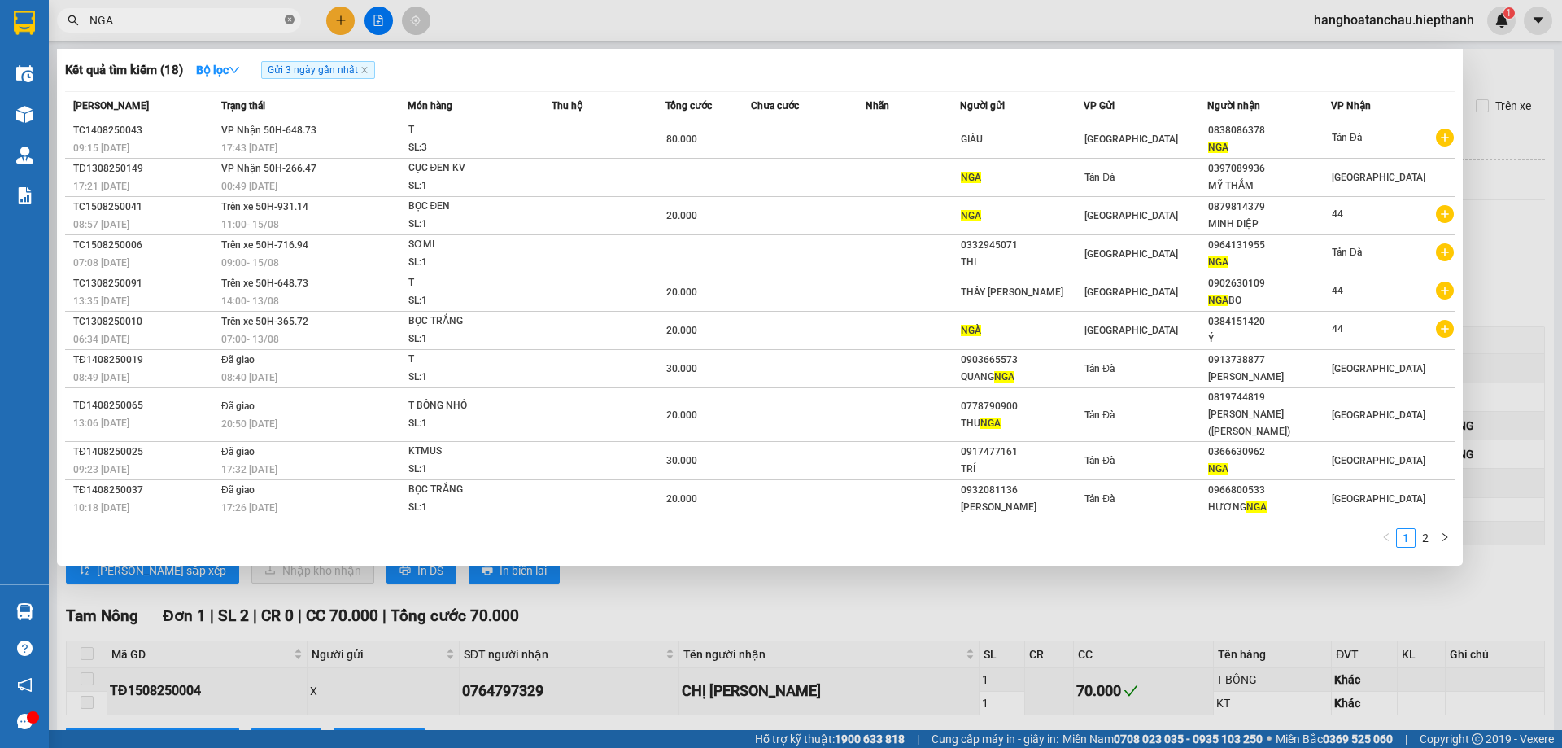
drag, startPoint x: 290, startPoint y: 22, endPoint x: 313, endPoint y: 2, distance: 30.6
click at [292, 22] on icon "close-circle" at bounding box center [290, 20] width 10 height 10
type input "MINH"
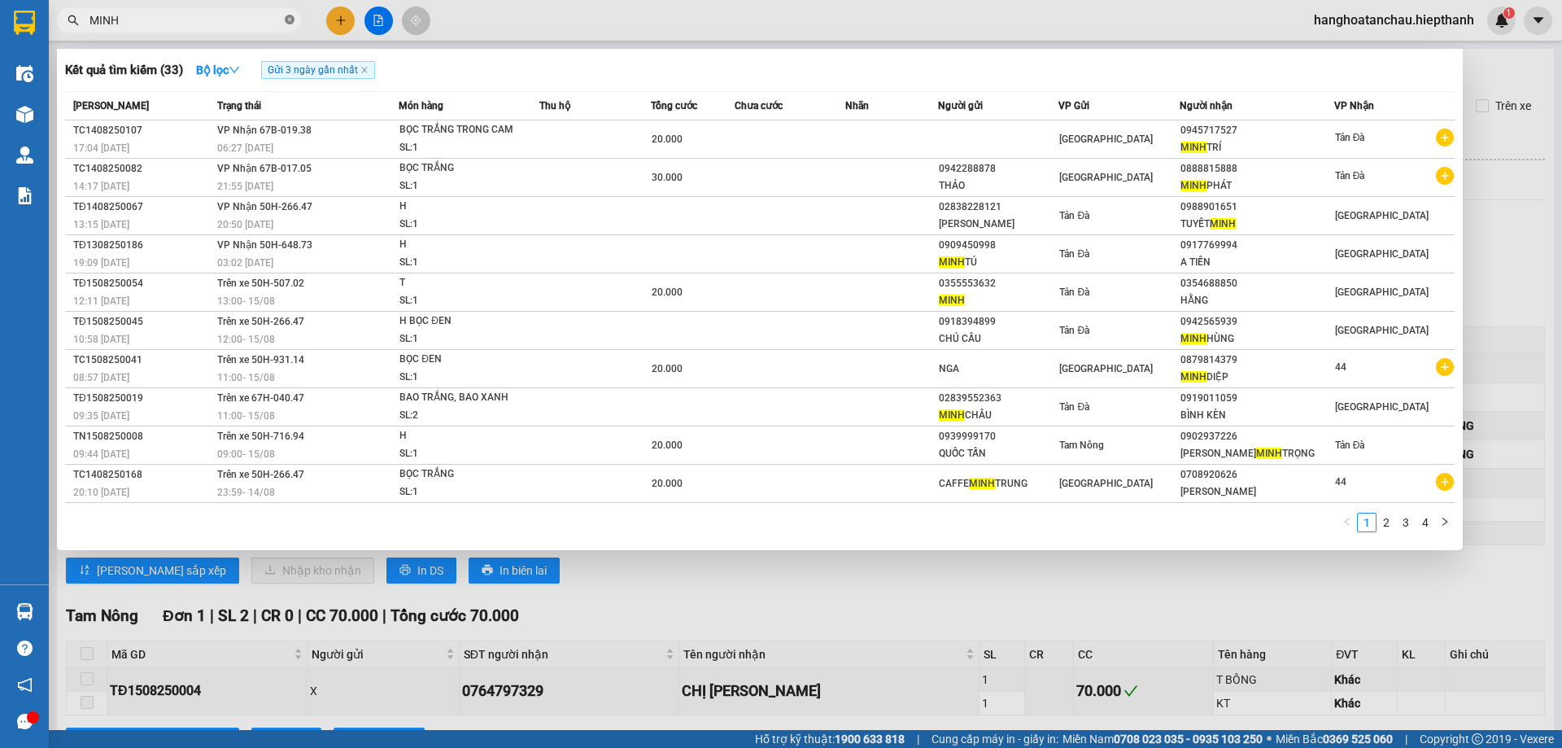
click at [288, 19] on icon "close-circle" at bounding box center [290, 20] width 10 height 10
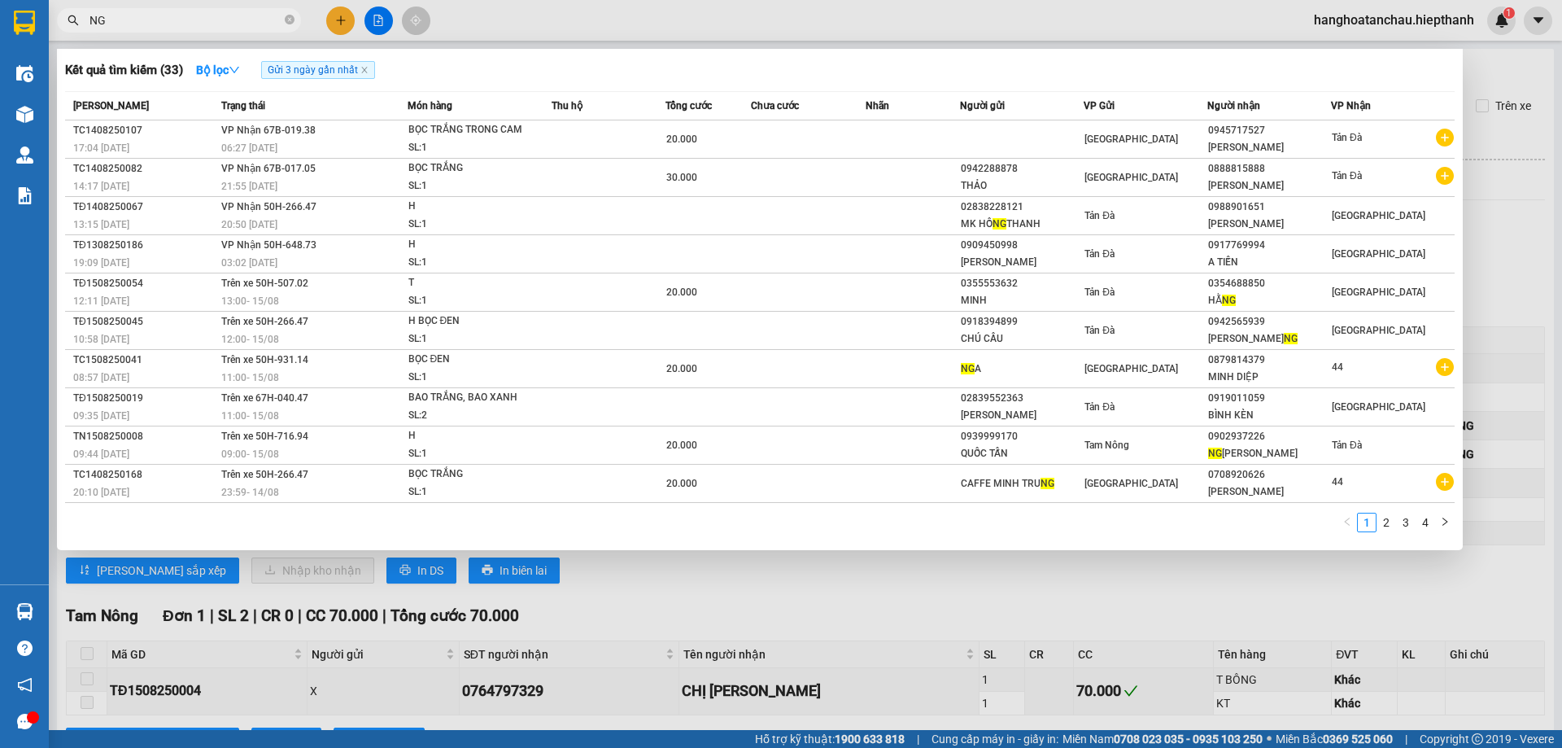
type input "NGA"
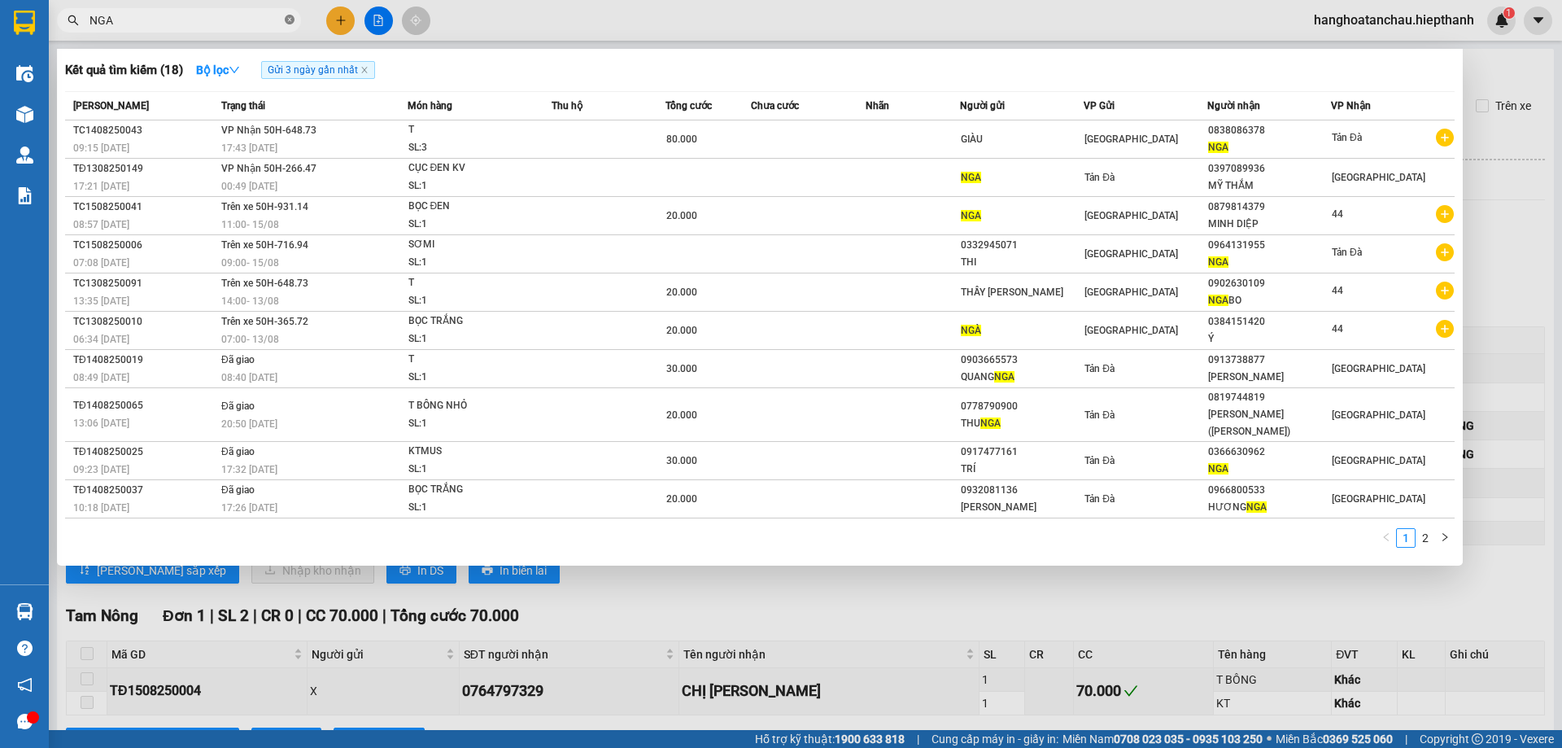
click at [291, 21] on icon "close-circle" at bounding box center [290, 20] width 10 height 10
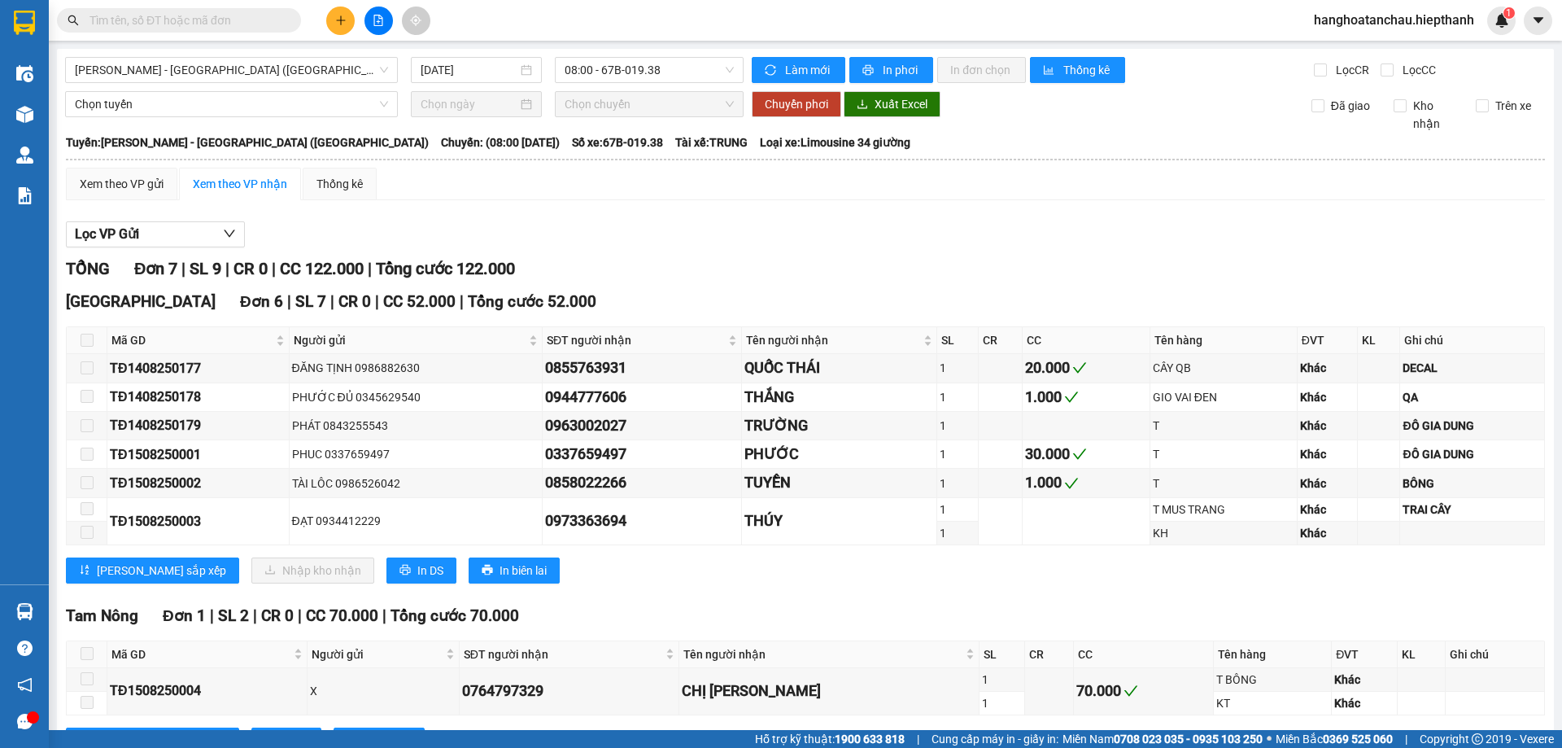
click at [161, 15] on input "text" at bounding box center [186, 20] width 192 height 18
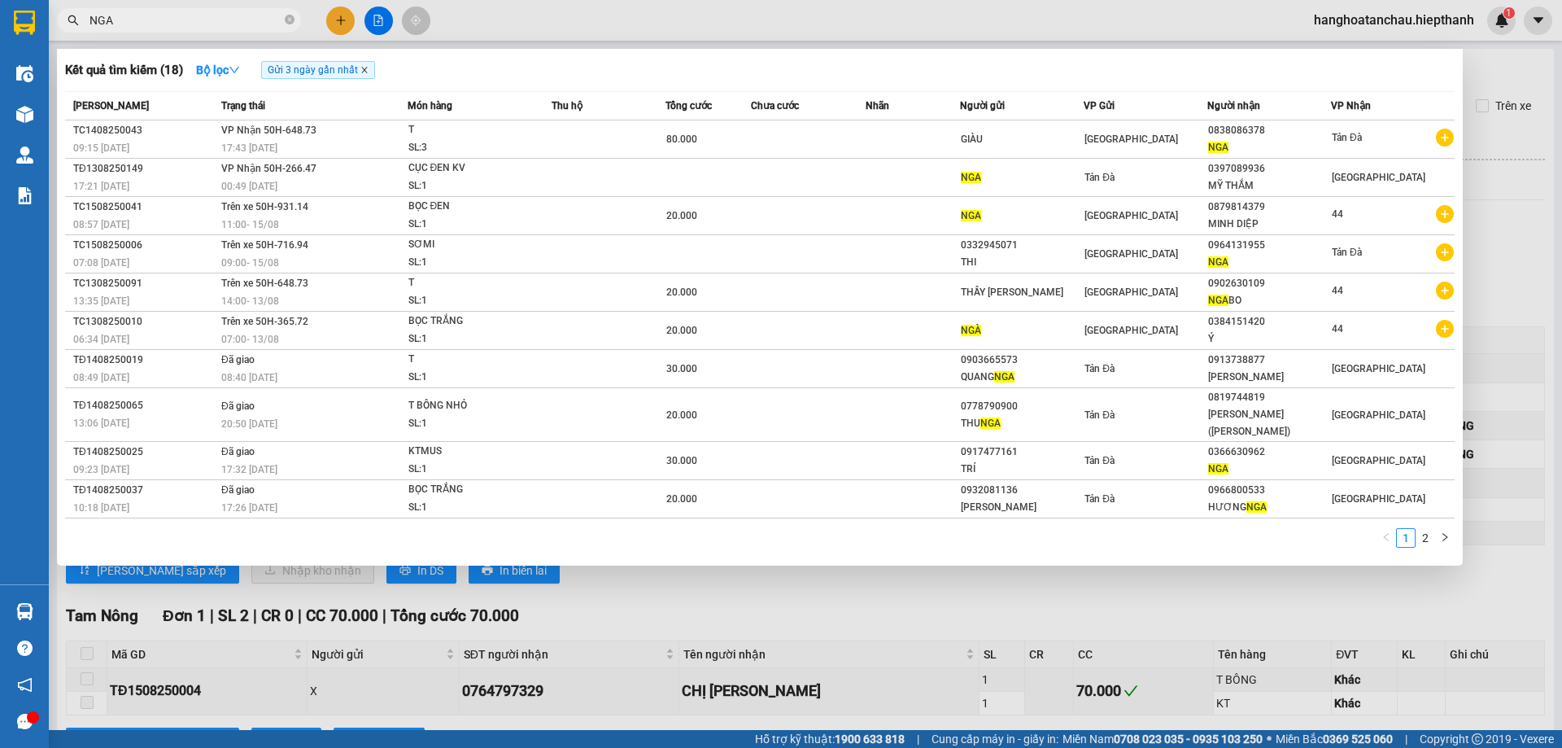
type input "NGA"
click at [368, 73] on icon "close" at bounding box center [365, 70] width 8 height 8
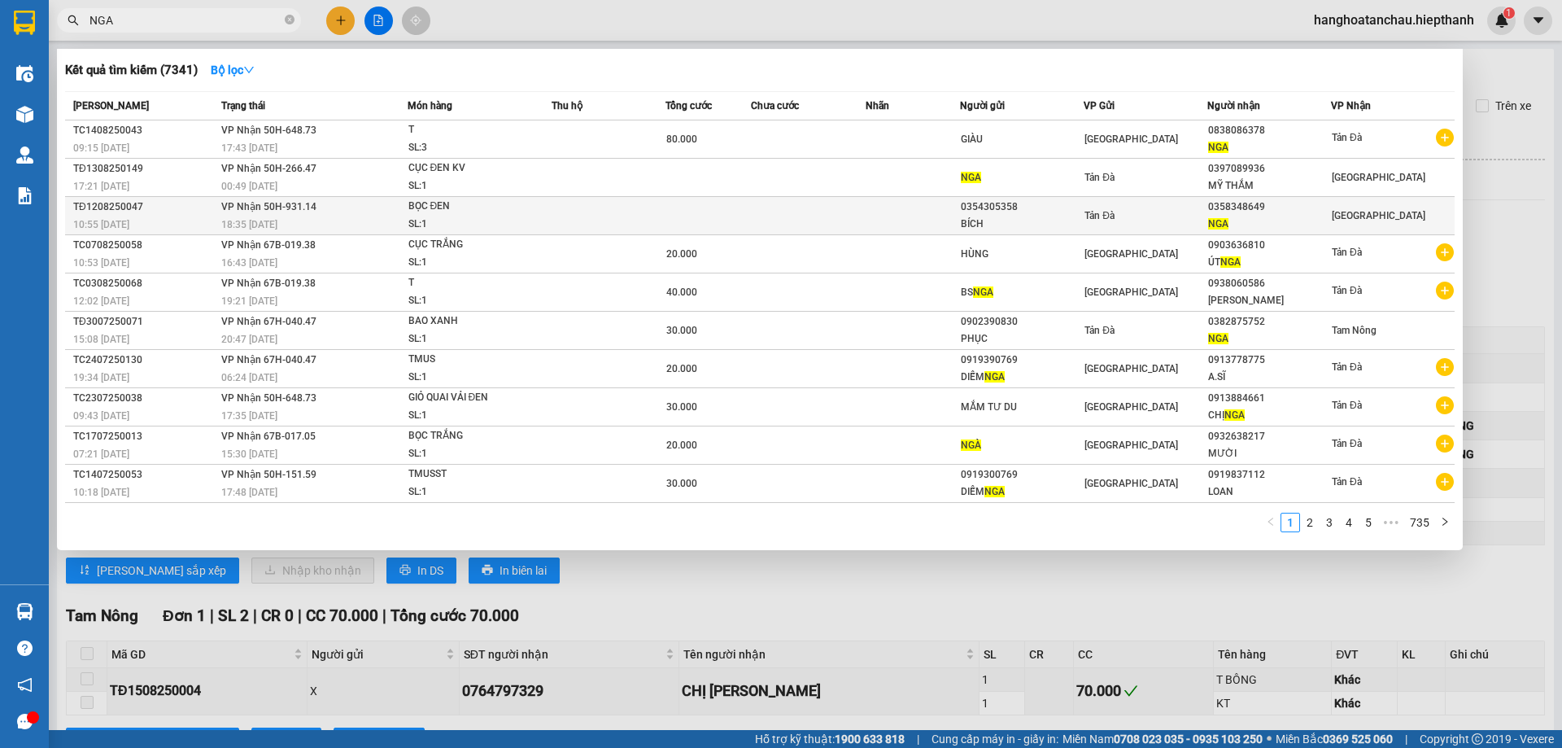
click at [693, 224] on td at bounding box center [708, 216] width 85 height 38
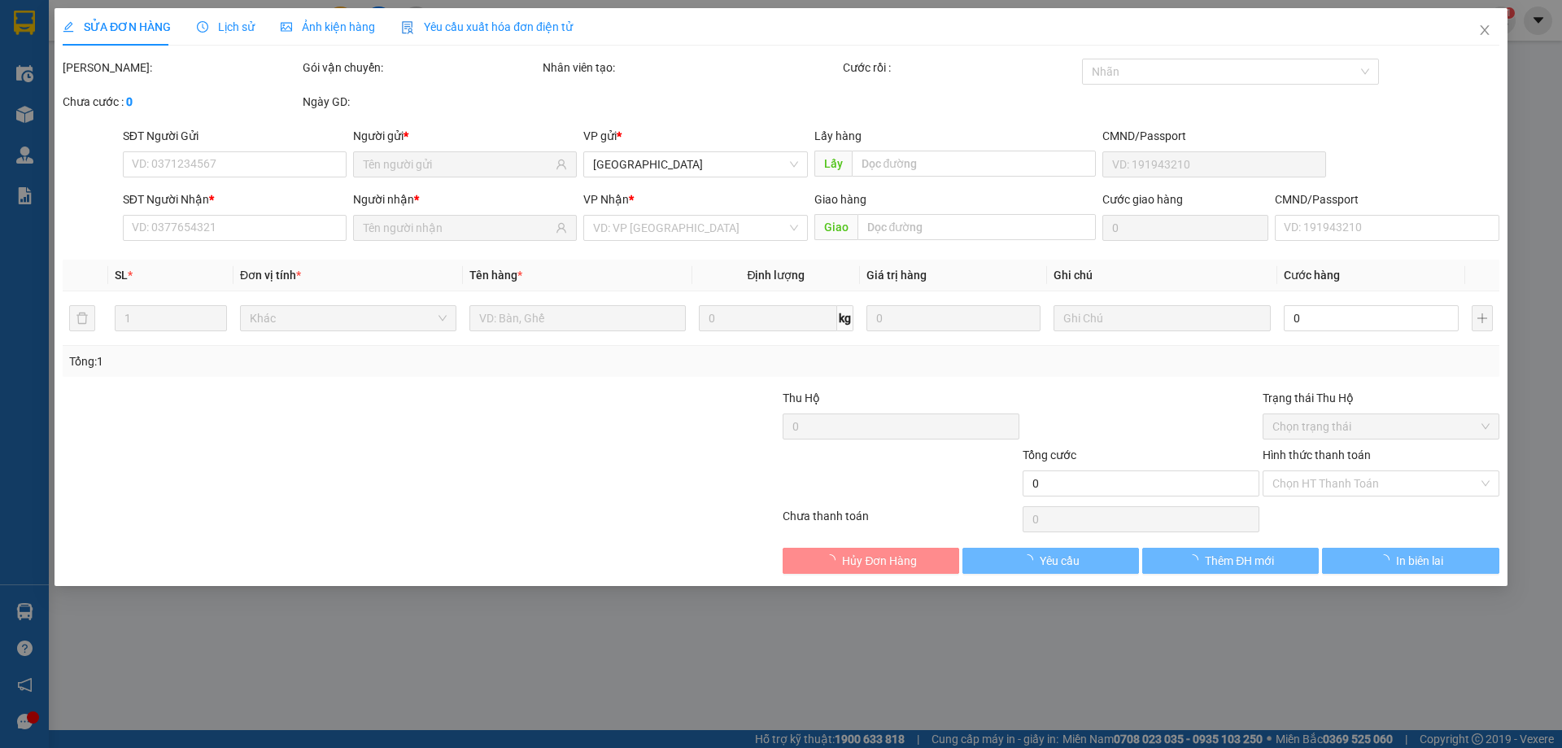
type input "0354305358"
type input "BÍCH"
type input "0358348649"
type input "NGA"
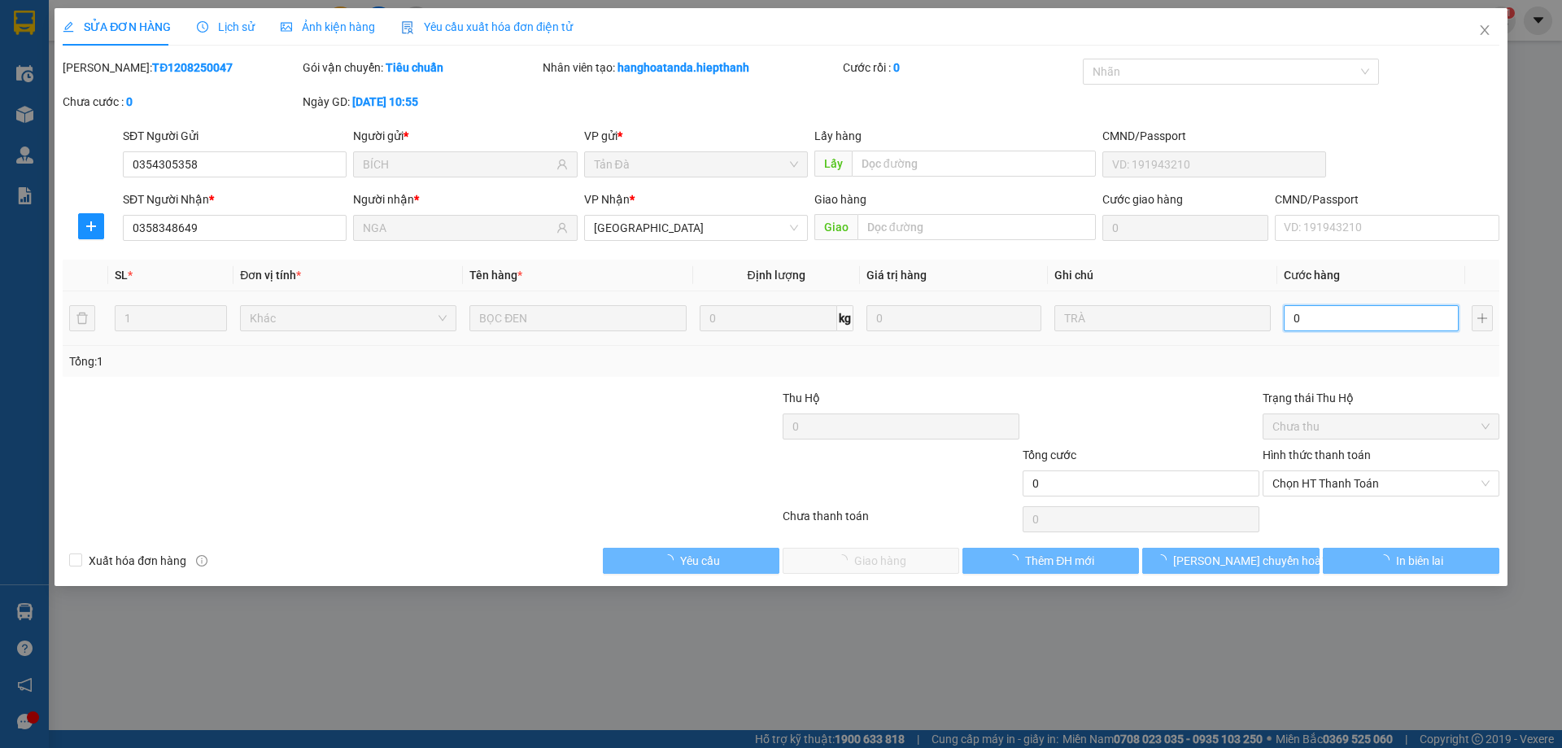
click at [1371, 328] on input "0" at bounding box center [1371, 318] width 175 height 26
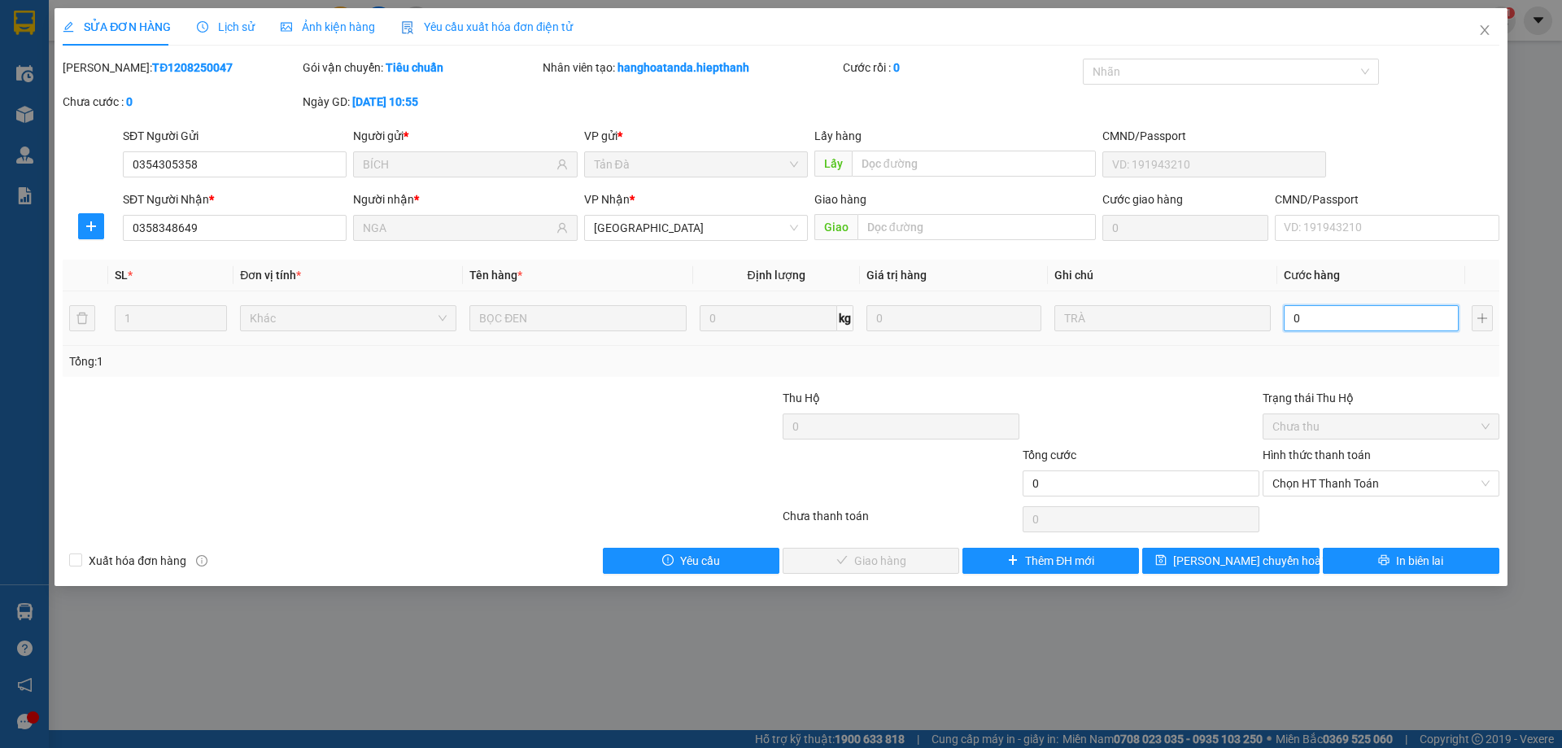
type input "2"
type input "20"
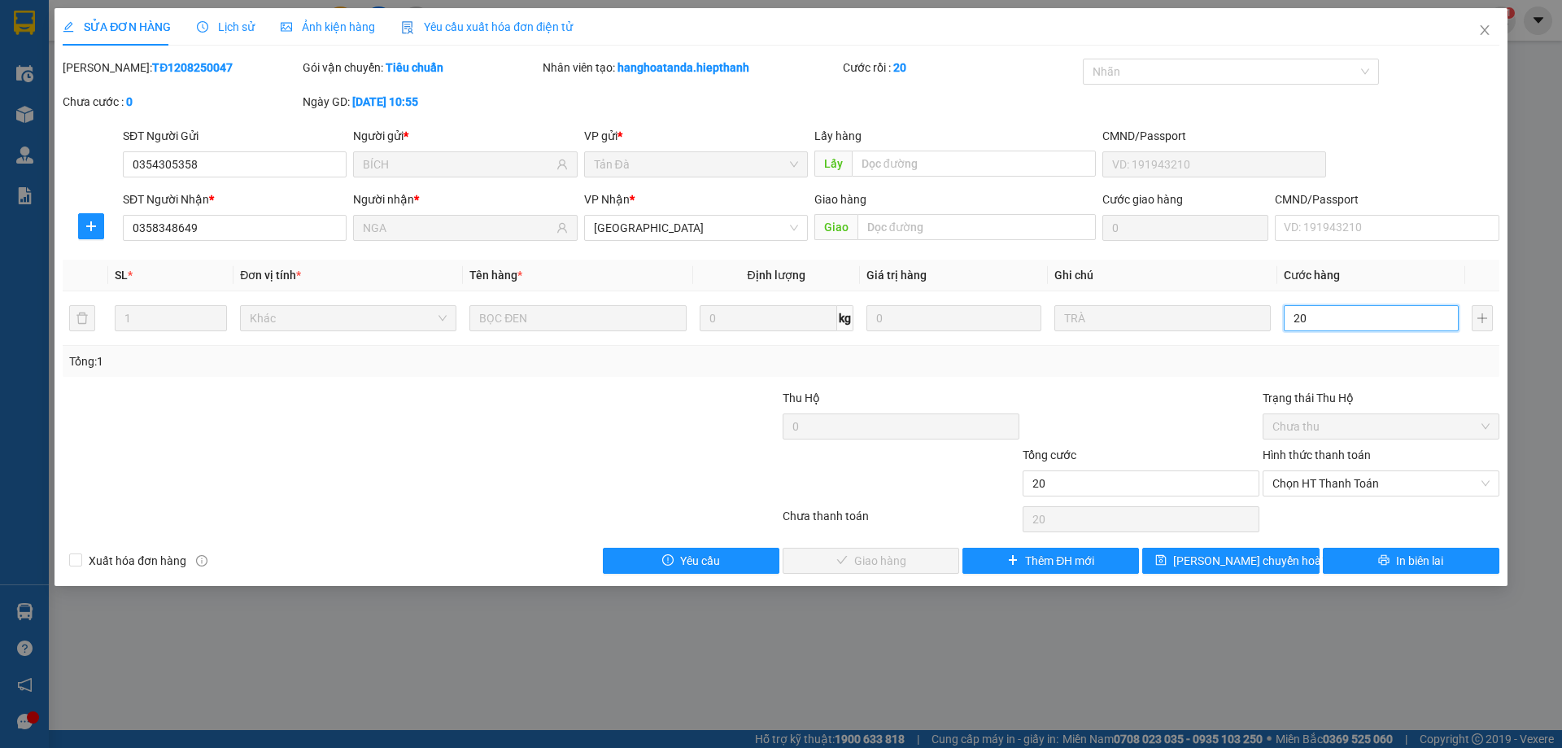
type input "20"
type input "20.000"
drag, startPoint x: 1200, startPoint y: 394, endPoint x: 1233, endPoint y: 422, distance: 43.3
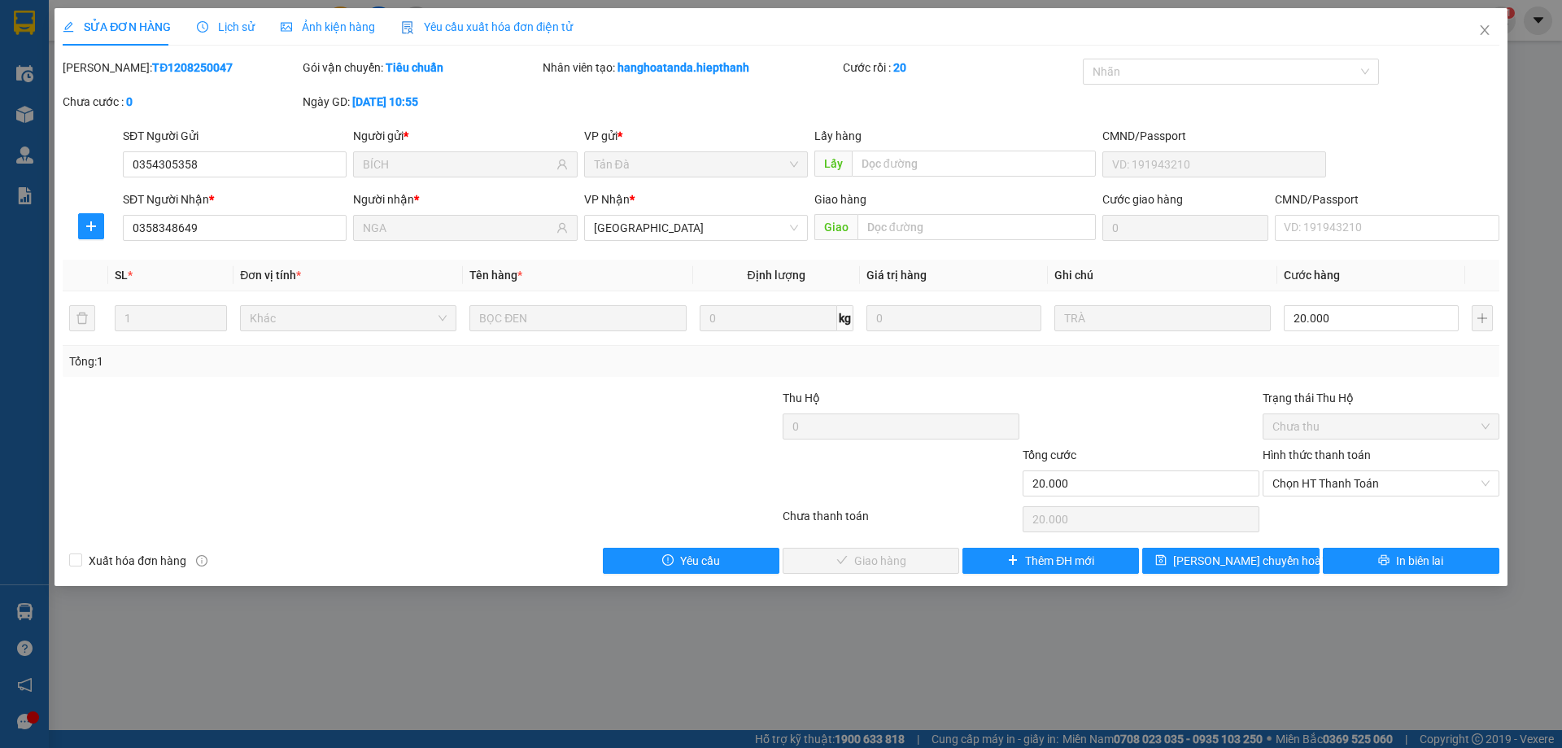
click at [1207, 404] on div at bounding box center [1141, 417] width 240 height 57
click at [1329, 483] on span "Chọn HT Thanh Toán" at bounding box center [1381, 483] width 217 height 24
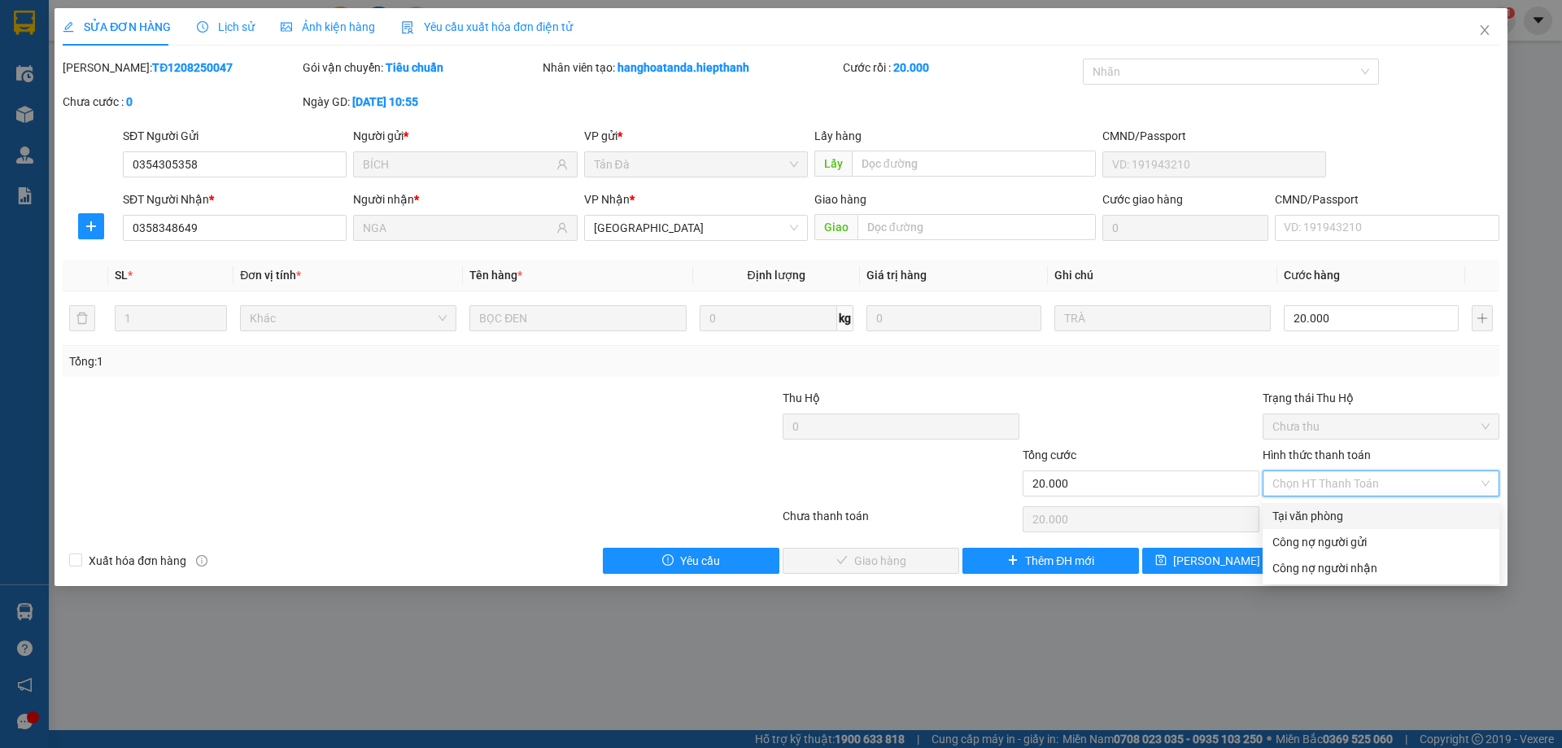
click at [1322, 514] on div "Tại văn phòng" at bounding box center [1381, 516] width 217 height 18
type input "0"
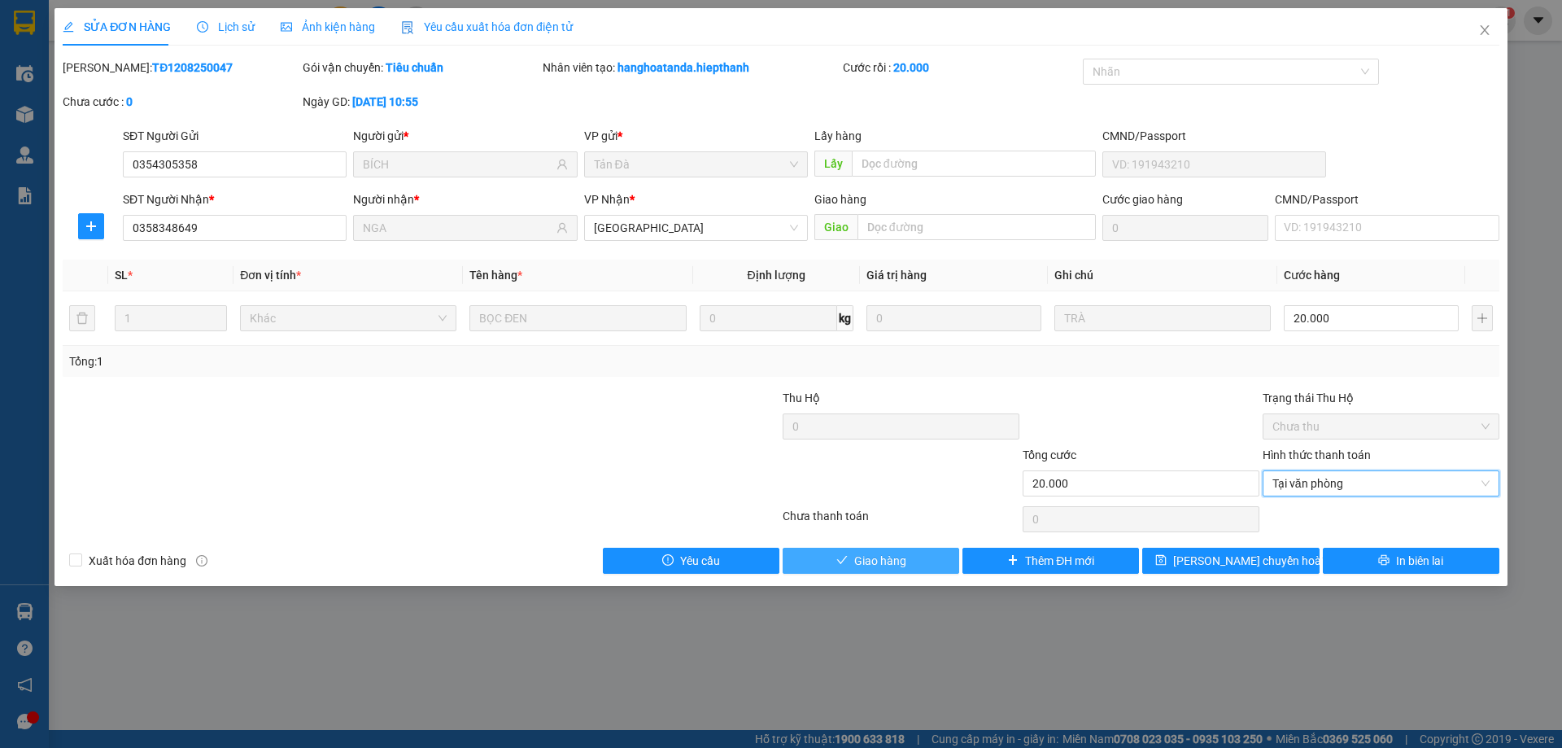
click at [906, 554] on span "Giao hàng" at bounding box center [880, 561] width 52 height 18
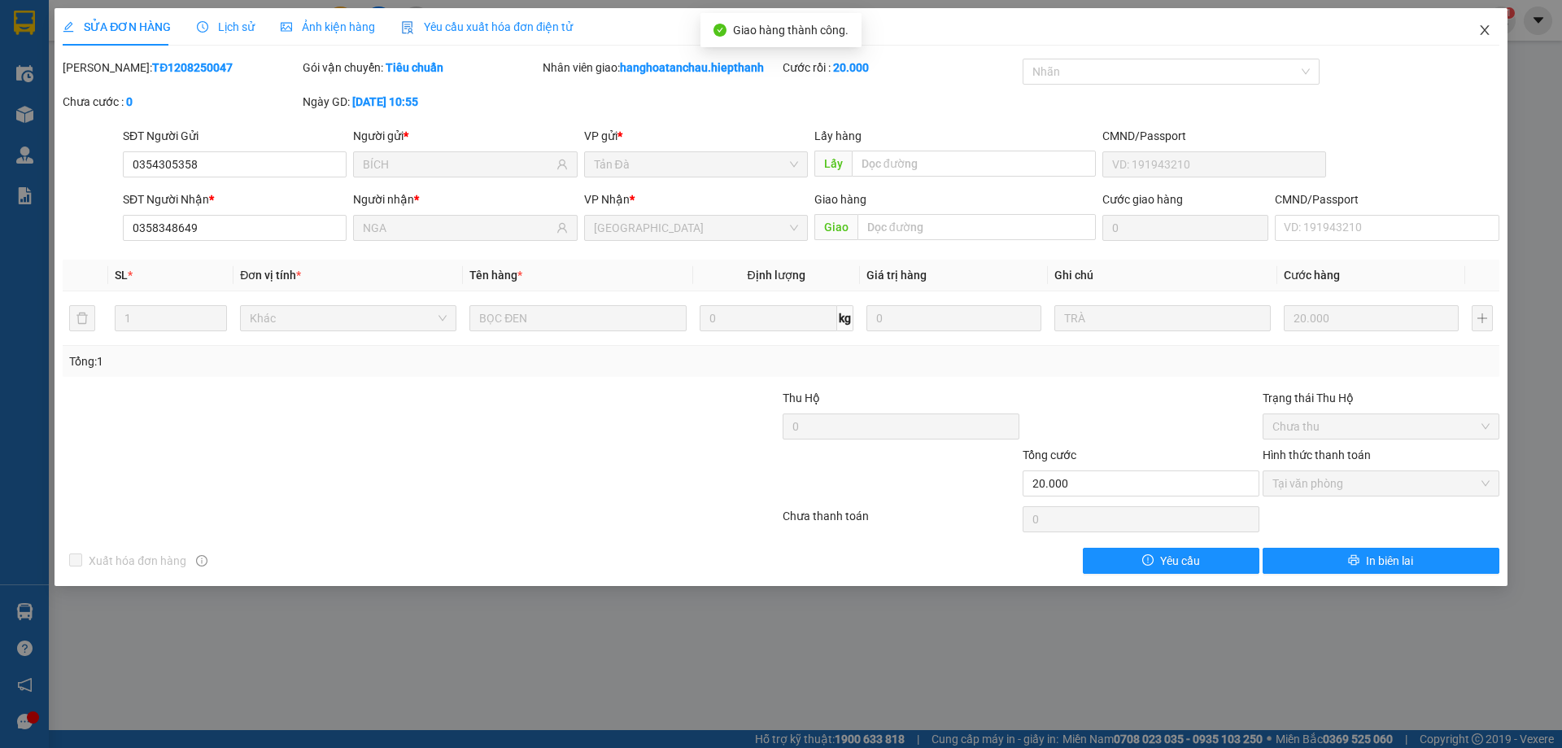
drag, startPoint x: 1481, startPoint y: 30, endPoint x: 1485, endPoint y: 39, distance: 9.8
click at [1483, 33] on icon "close" at bounding box center [1485, 30] width 13 height 13
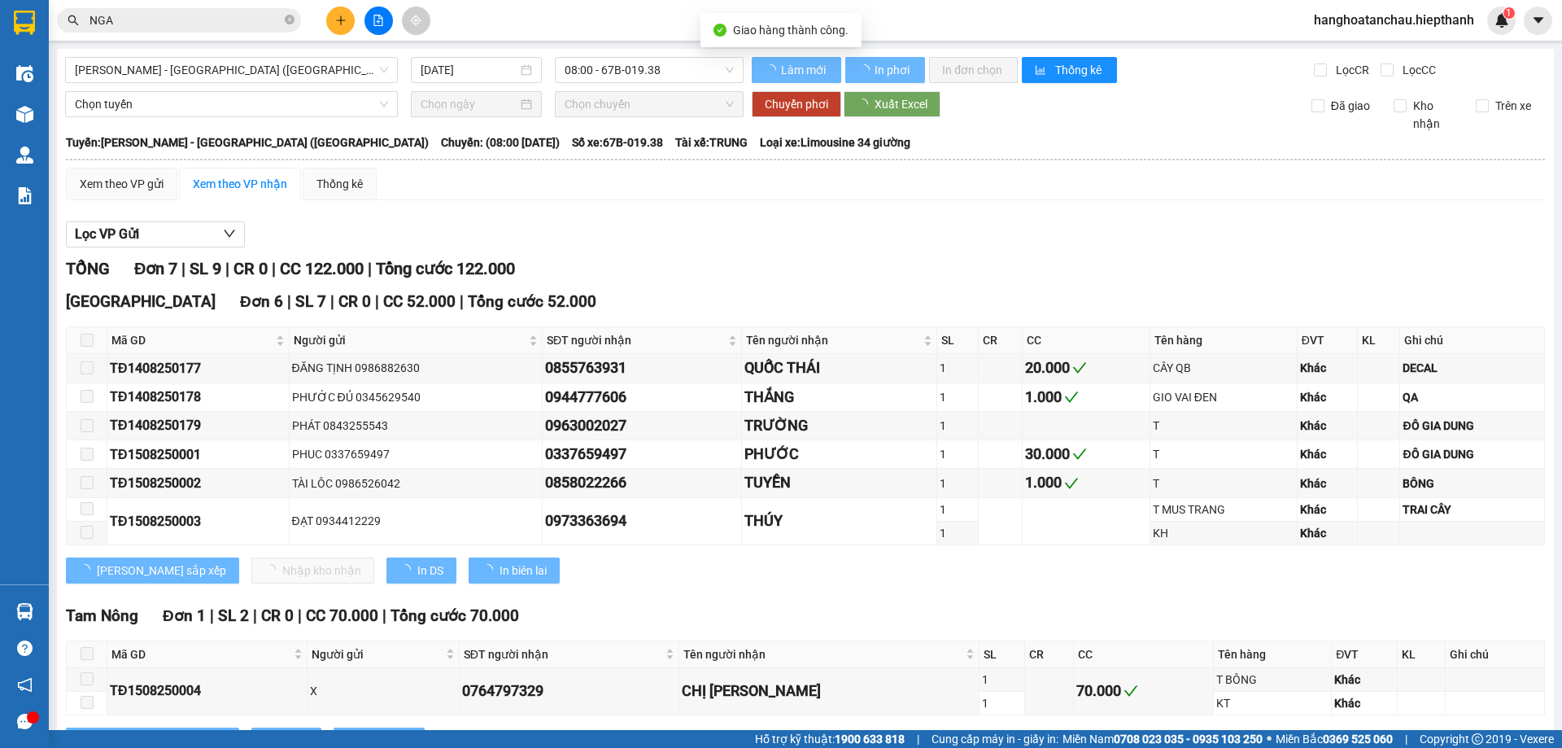
click at [1323, 217] on div "Lọc VP Gửi TỔNG Đơn 7 | SL 9 | CR 0 | CC 122.000 | Tổng cước 122.000 Tân Châu …" at bounding box center [805, 493] width 1479 height 561
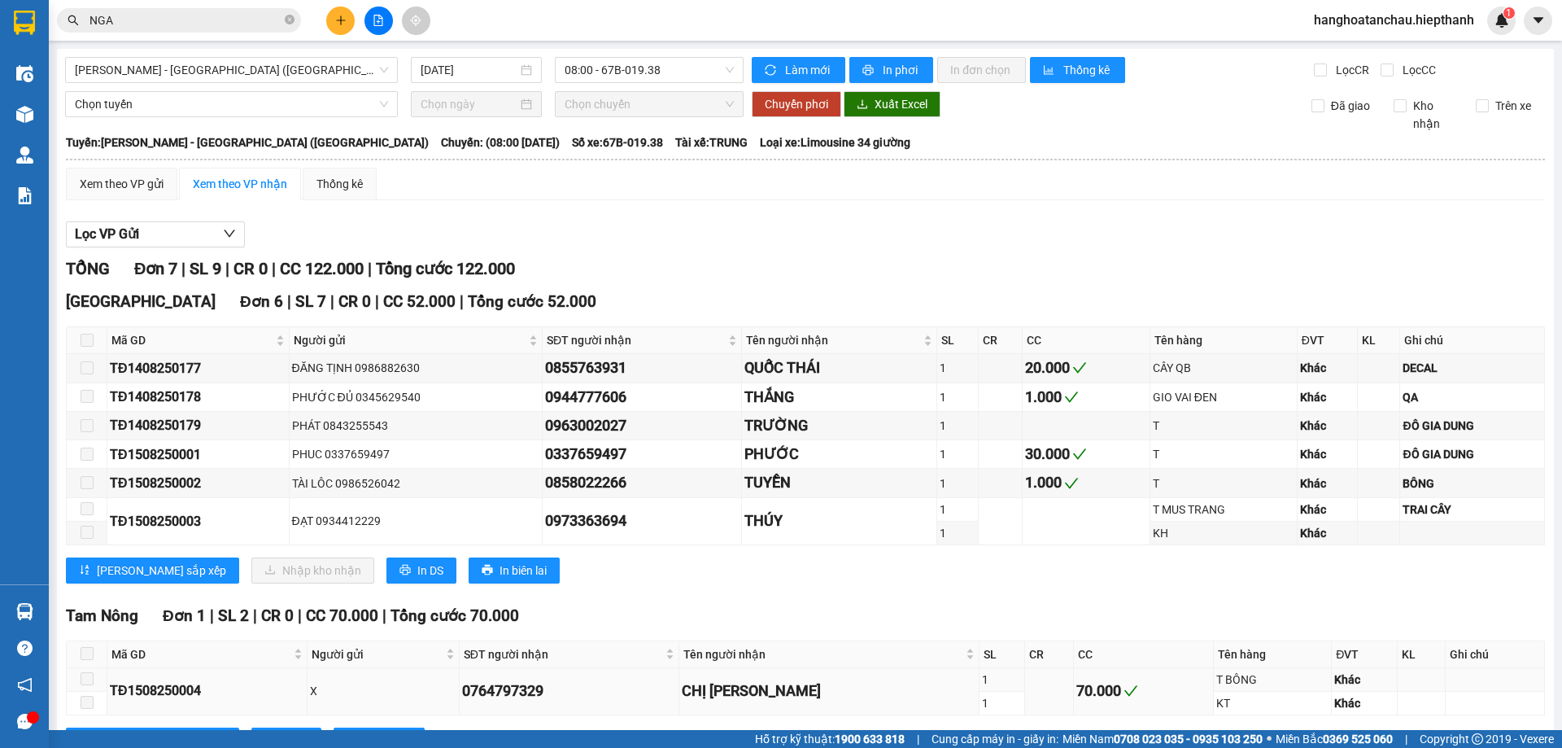
click at [675, 654] on div "SĐT người nhận" at bounding box center [569, 654] width 211 height 18
click at [285, 21] on icon "close-circle" at bounding box center [290, 20] width 10 height 10
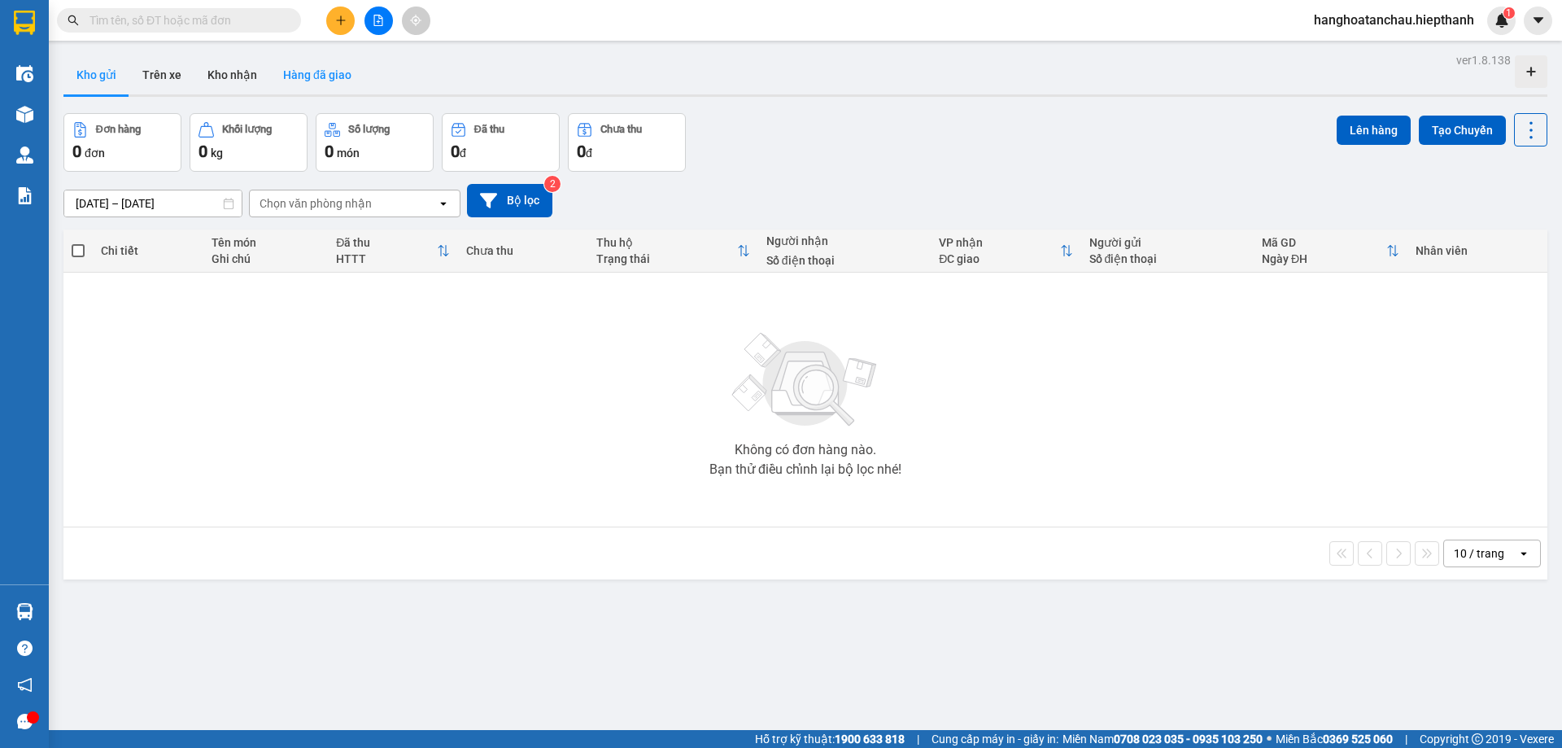
click at [291, 81] on button "Hàng đã giao" at bounding box center [317, 74] width 94 height 39
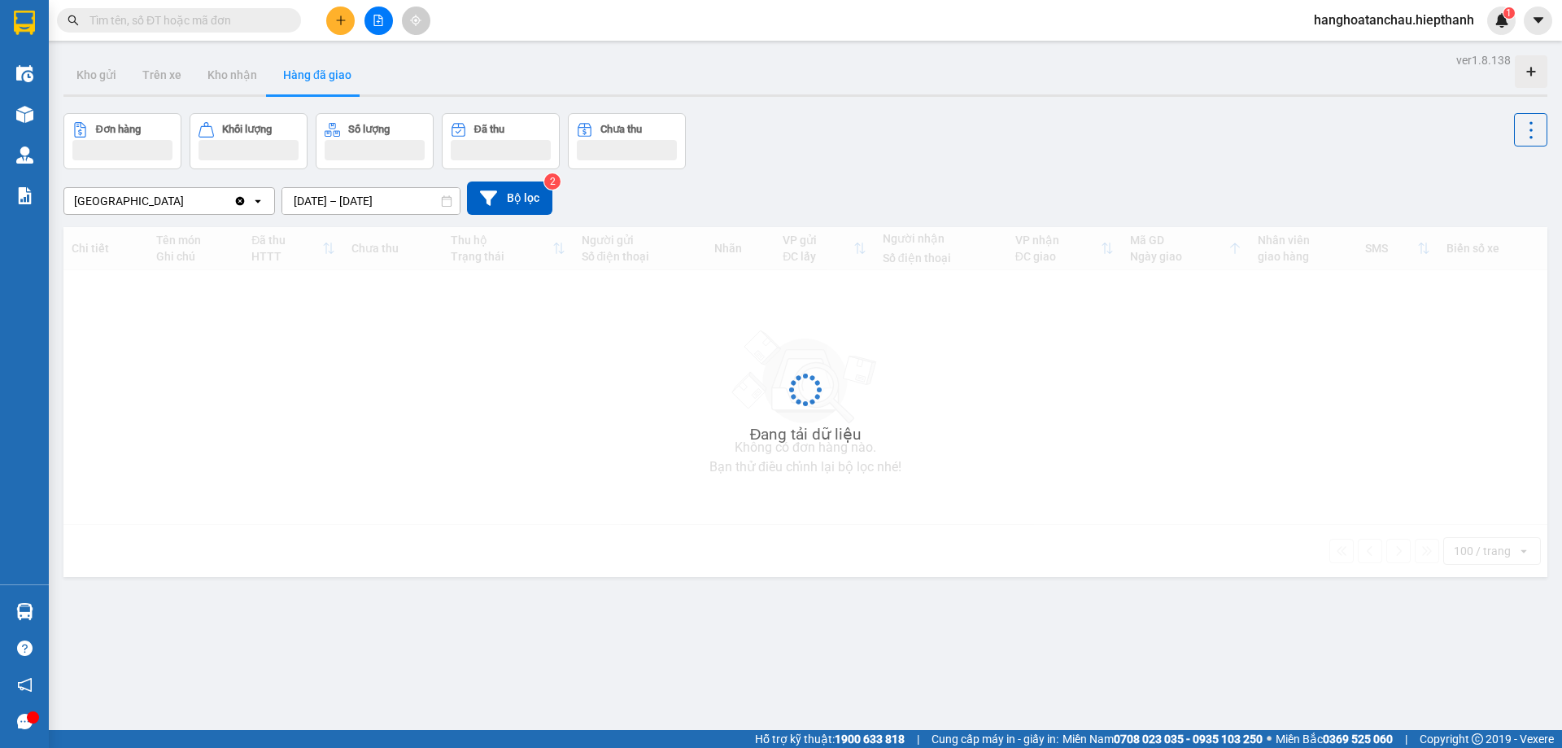
click at [189, 30] on span at bounding box center [179, 20] width 244 height 24
click at [152, 24] on input "text" at bounding box center [186, 20] width 192 height 18
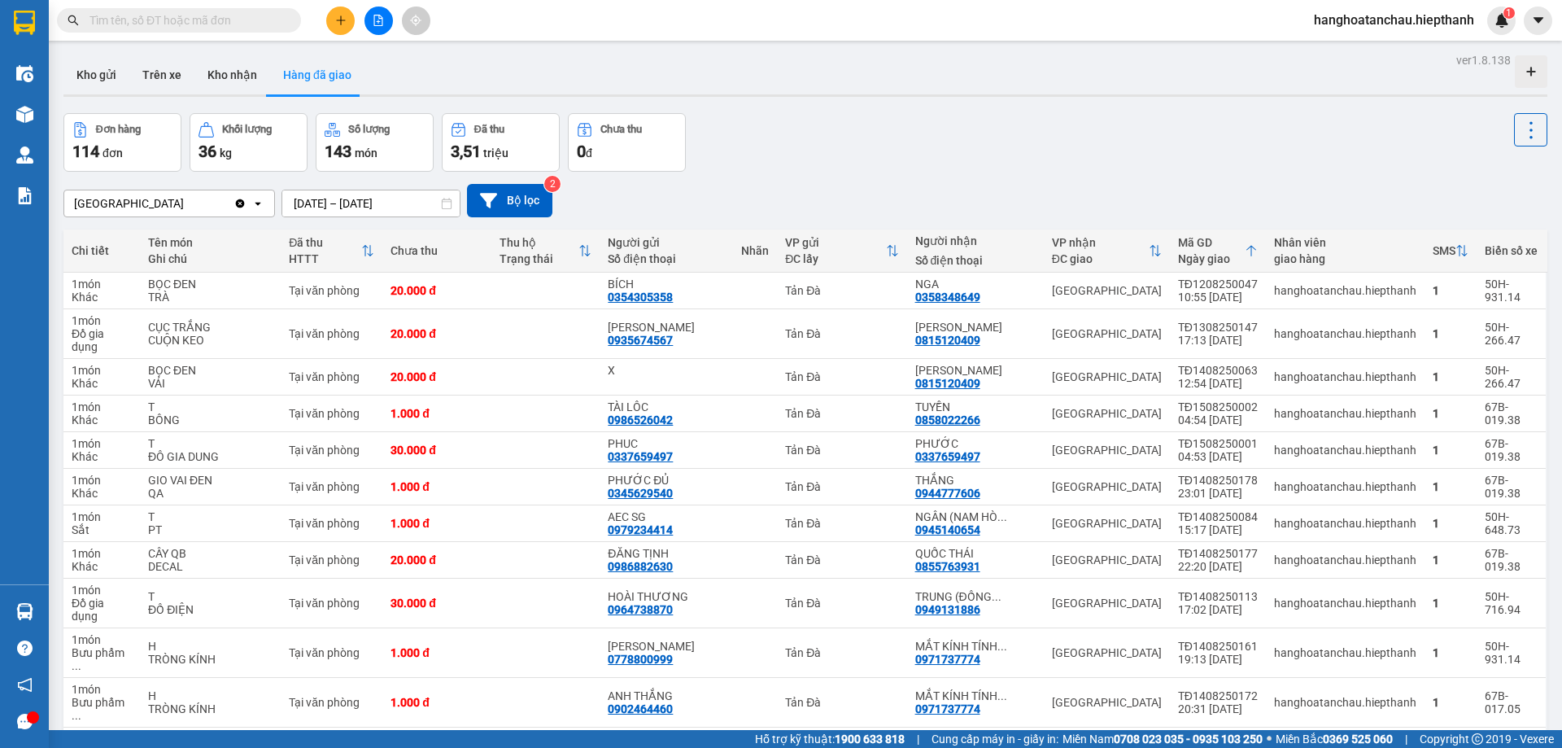
click at [182, 22] on input "text" at bounding box center [186, 20] width 192 height 18
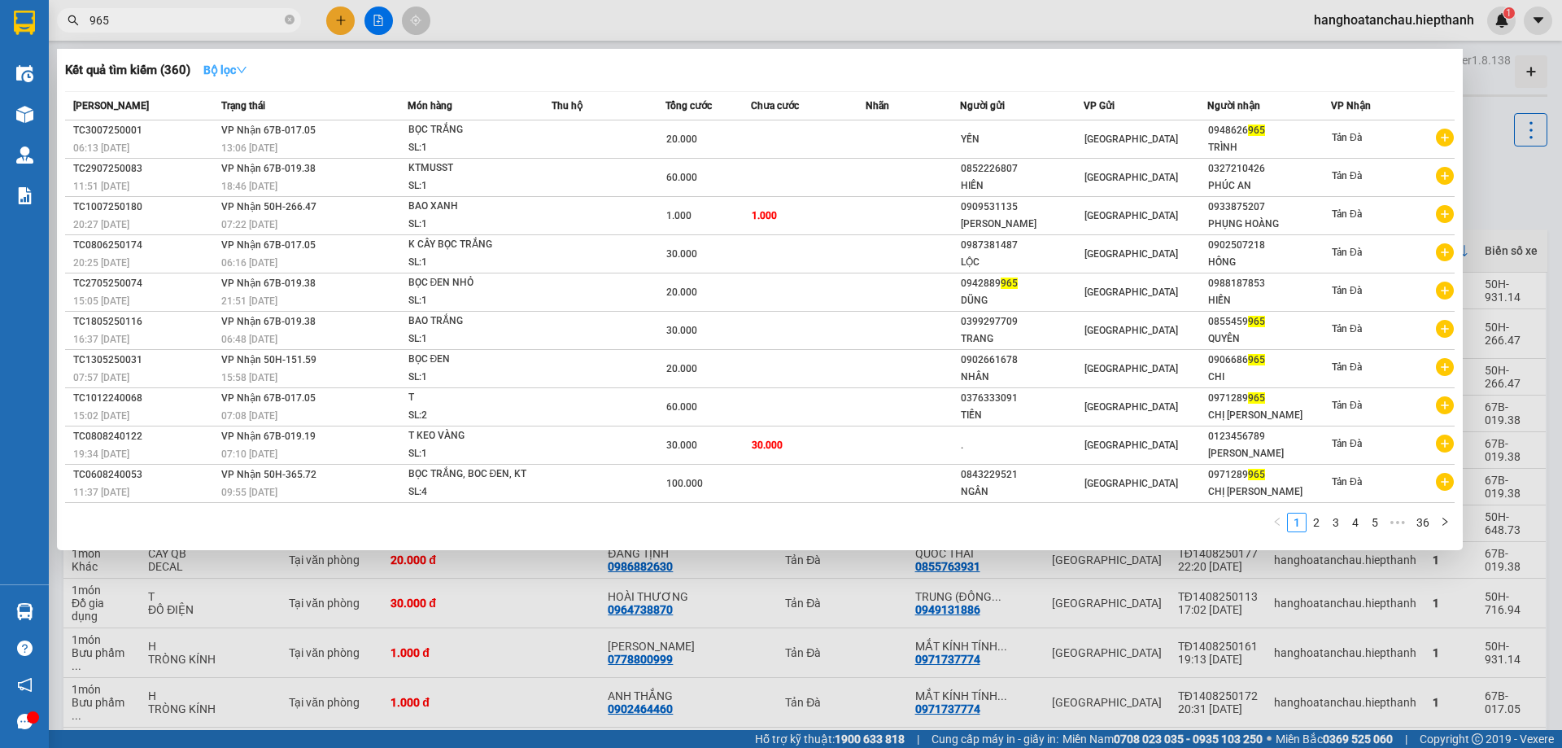
type input "965"
click at [230, 68] on strong "Bộ lọc" at bounding box center [225, 69] width 44 height 13
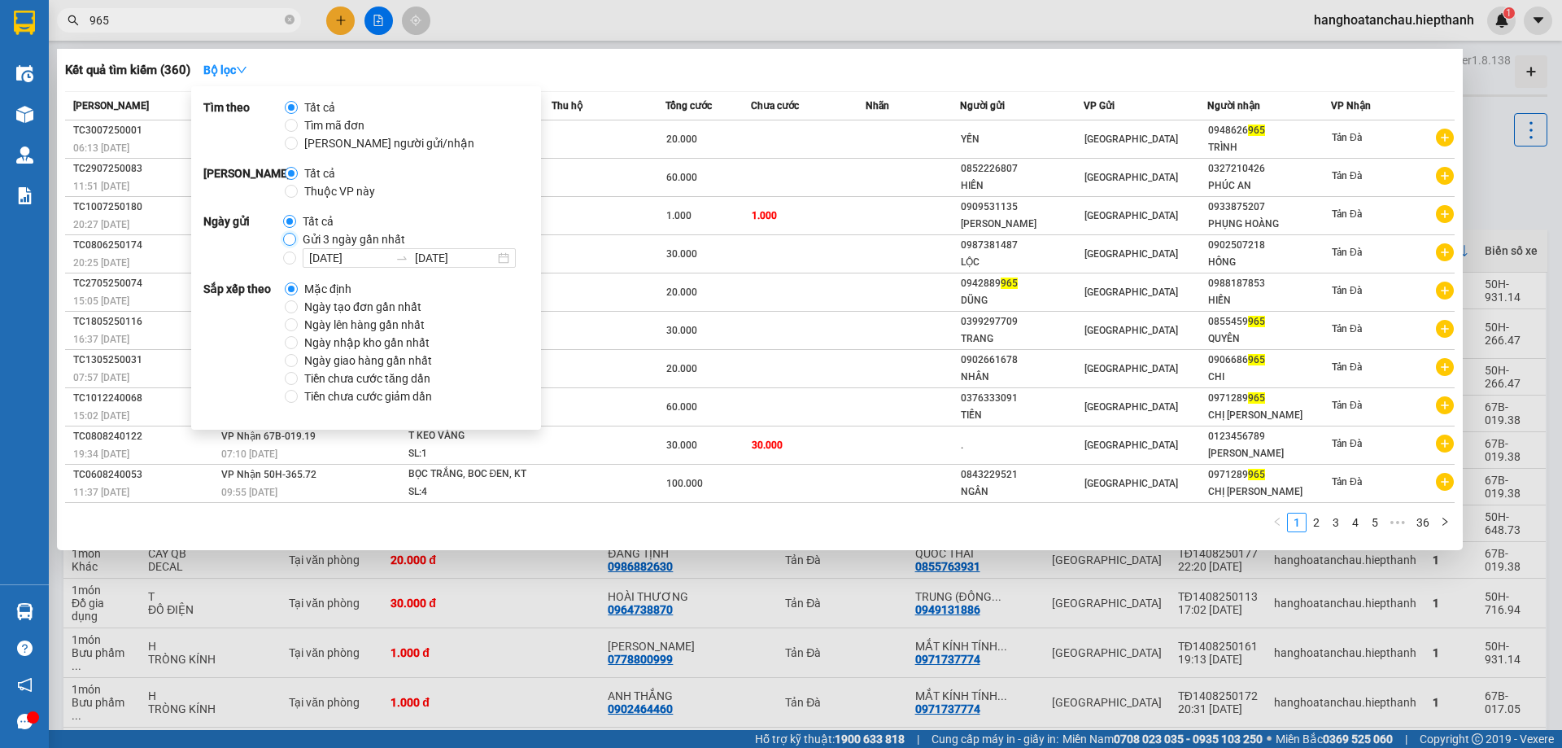
click at [286, 240] on input "Gửi 3 ngày gần nhất" at bounding box center [289, 239] width 13 height 13
radio input "true"
radio input "false"
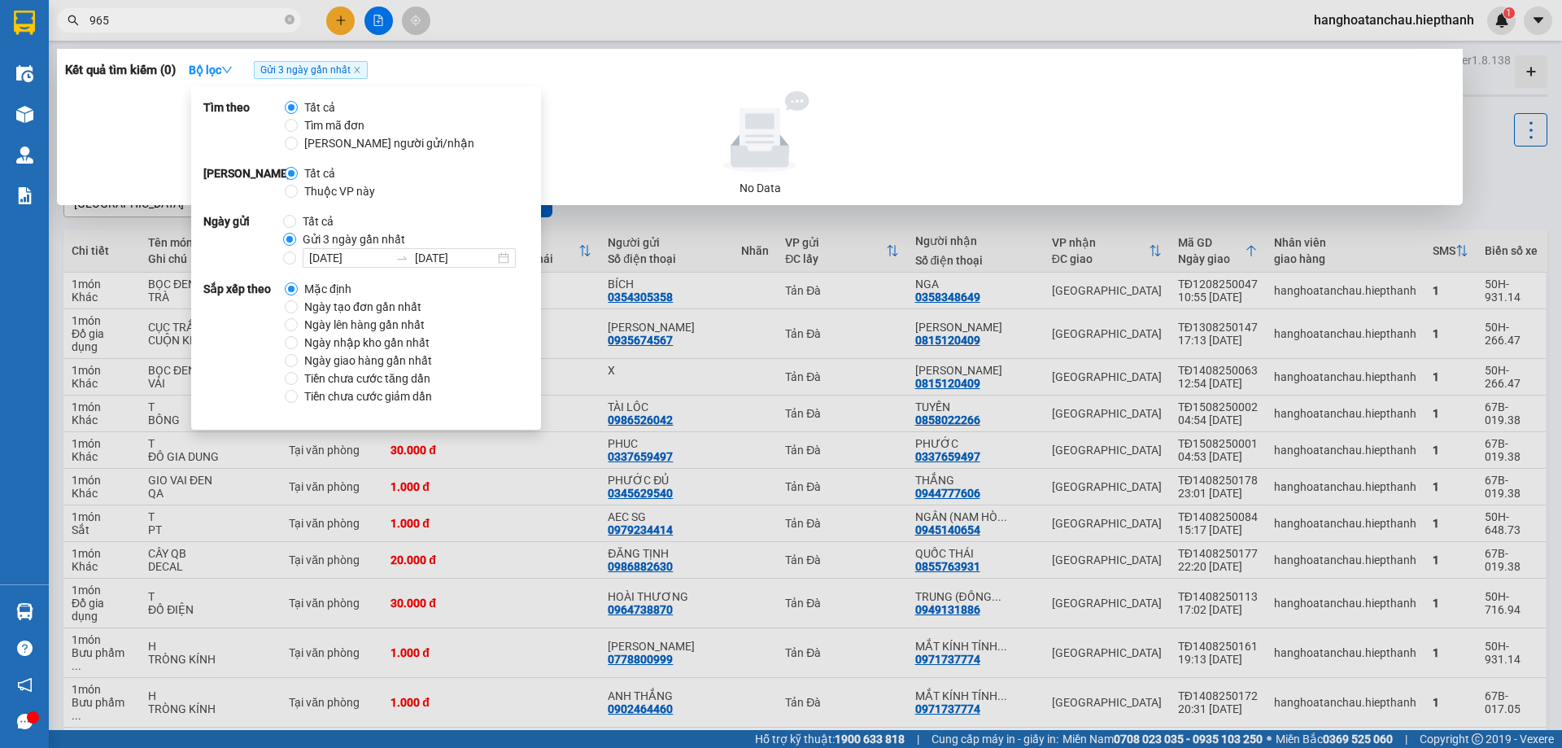
click at [601, 132] on div at bounding box center [760, 131] width 1377 height 81
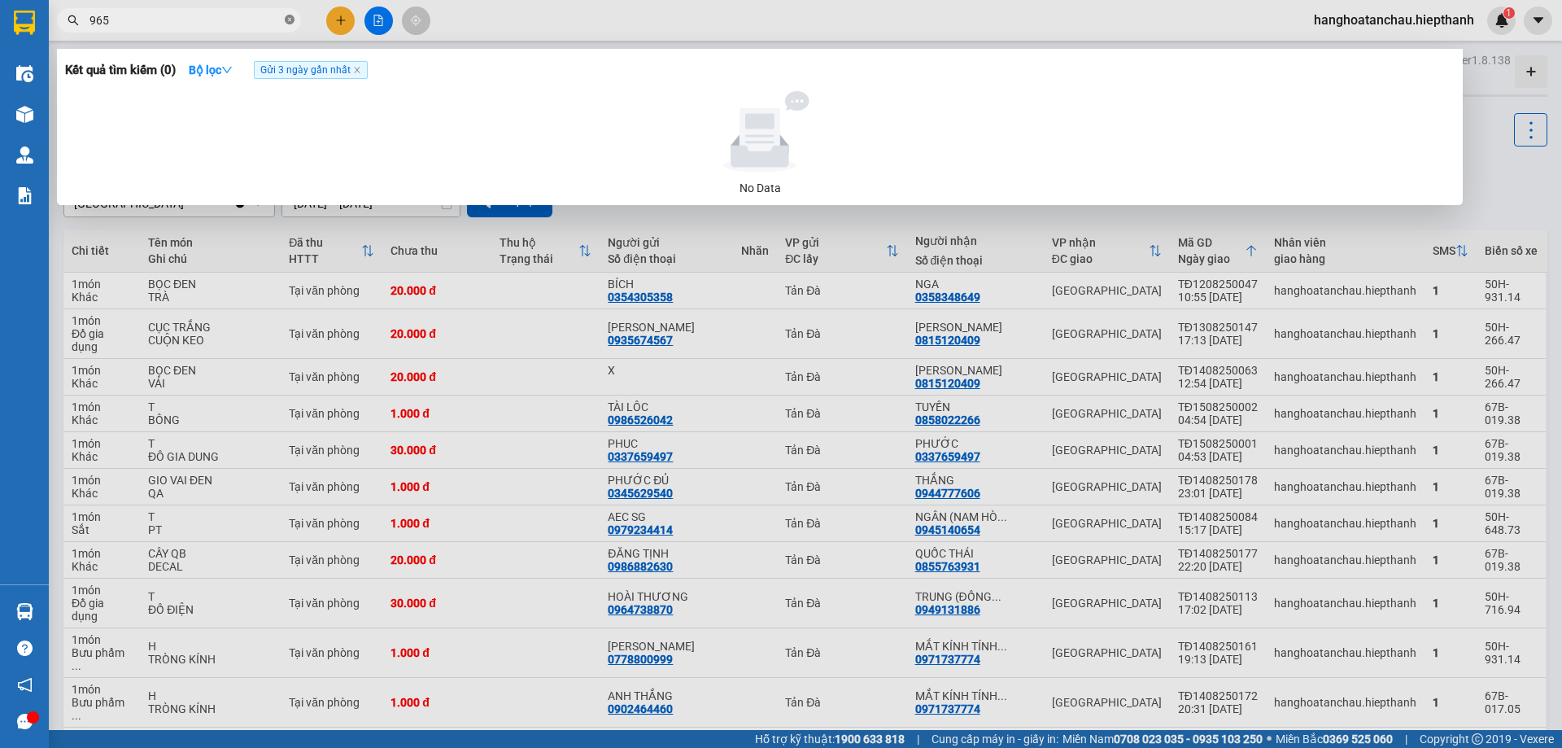
click at [290, 20] on icon "close-circle" at bounding box center [290, 20] width 10 height 10
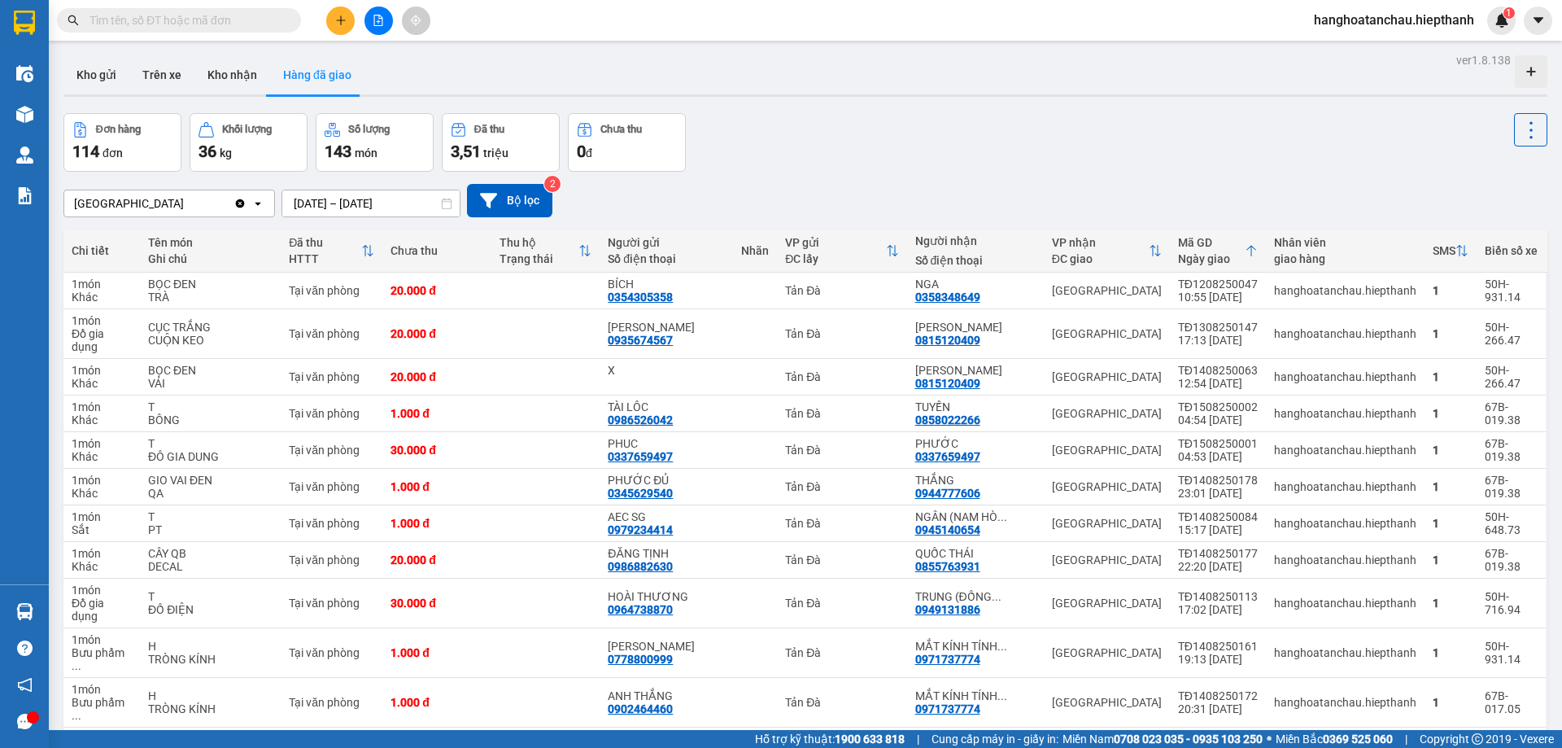
click at [238, 20] on input "text" at bounding box center [186, 20] width 192 height 18
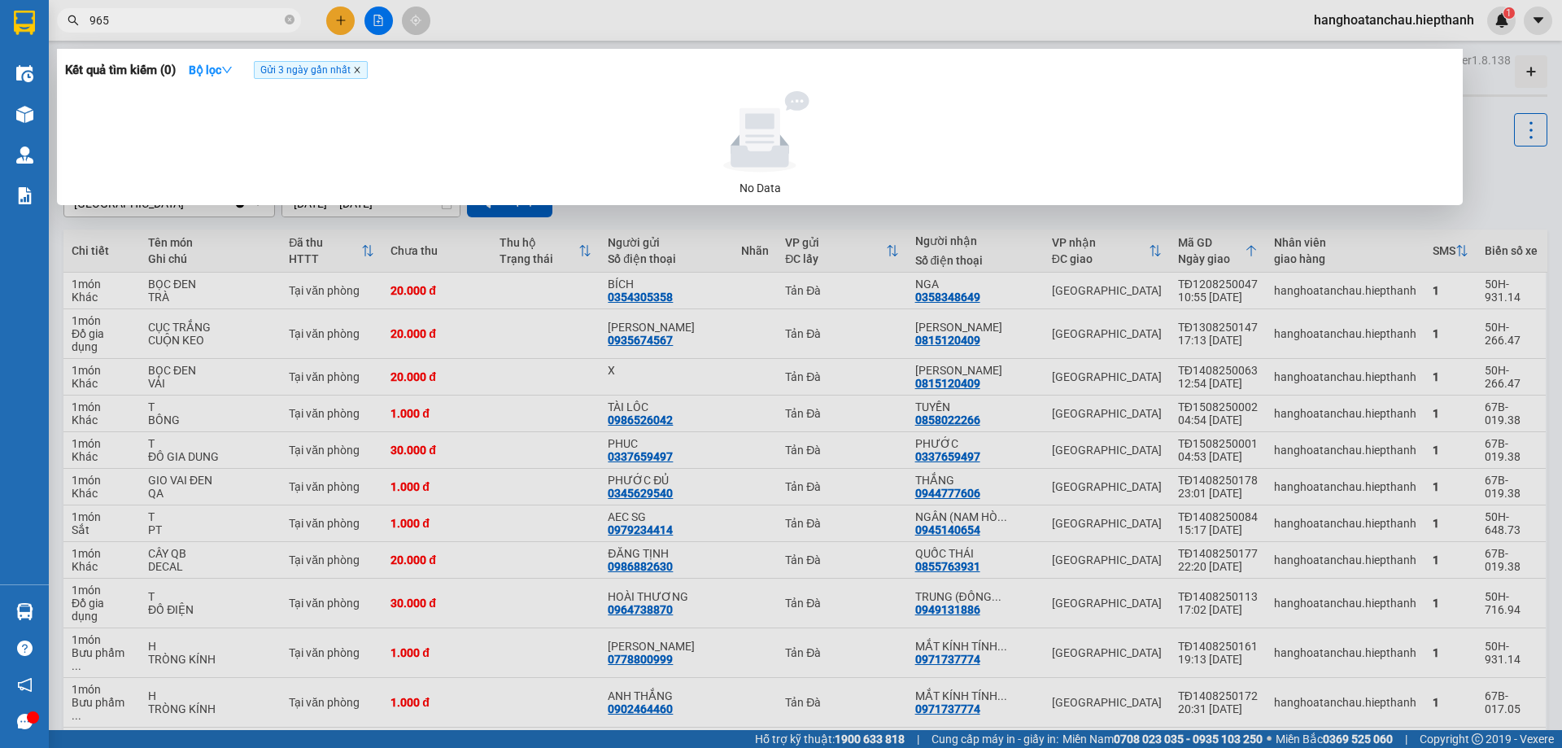
type input "965"
click at [359, 73] on icon "close" at bounding box center [357, 70] width 8 height 8
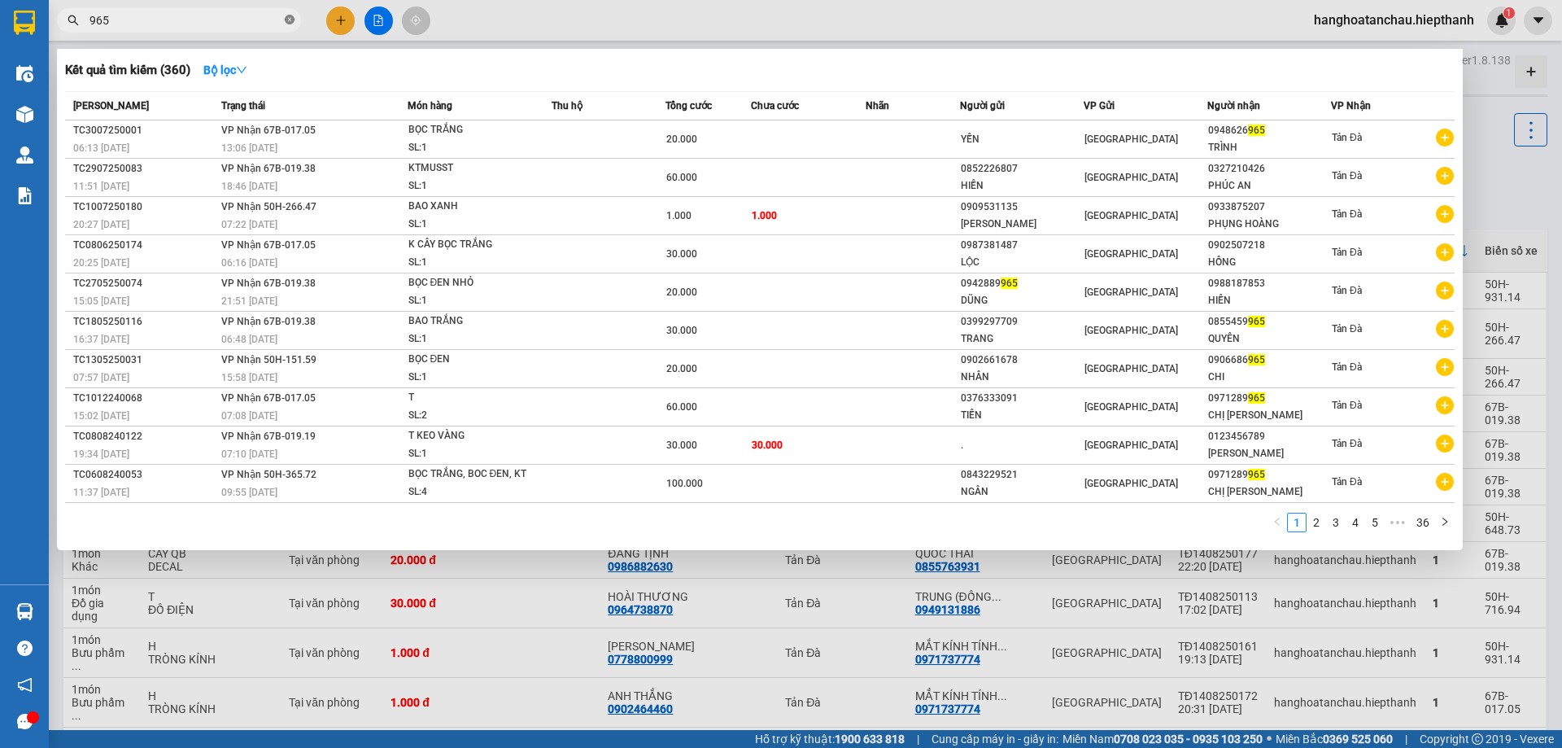
drag, startPoint x: 291, startPoint y: 18, endPoint x: 264, endPoint y: 18, distance: 26.9
click at [289, 18] on icon "close-circle" at bounding box center [290, 20] width 10 height 10
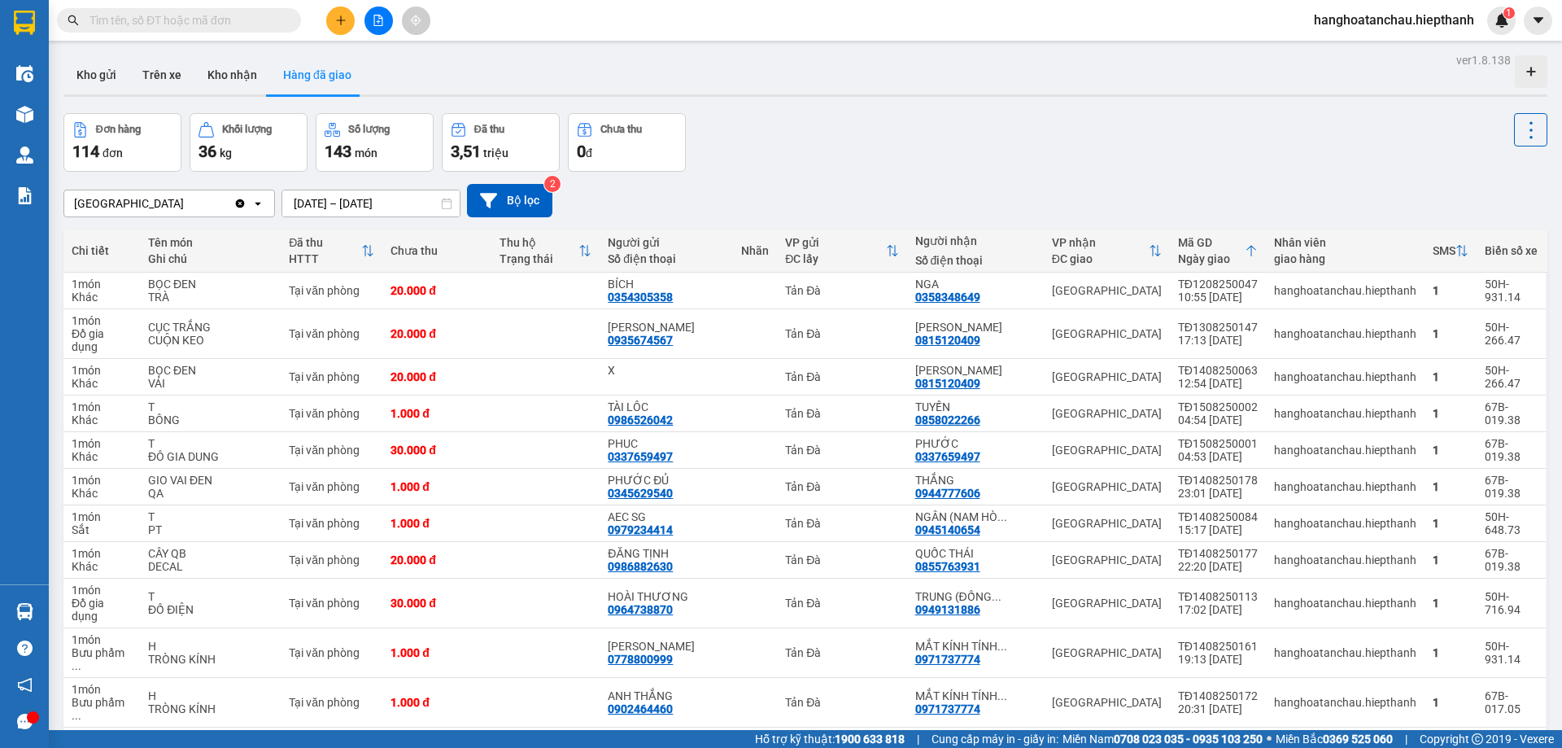
click at [225, 13] on input "text" at bounding box center [186, 20] width 192 height 18
click at [221, 20] on input "text" at bounding box center [186, 20] width 192 height 18
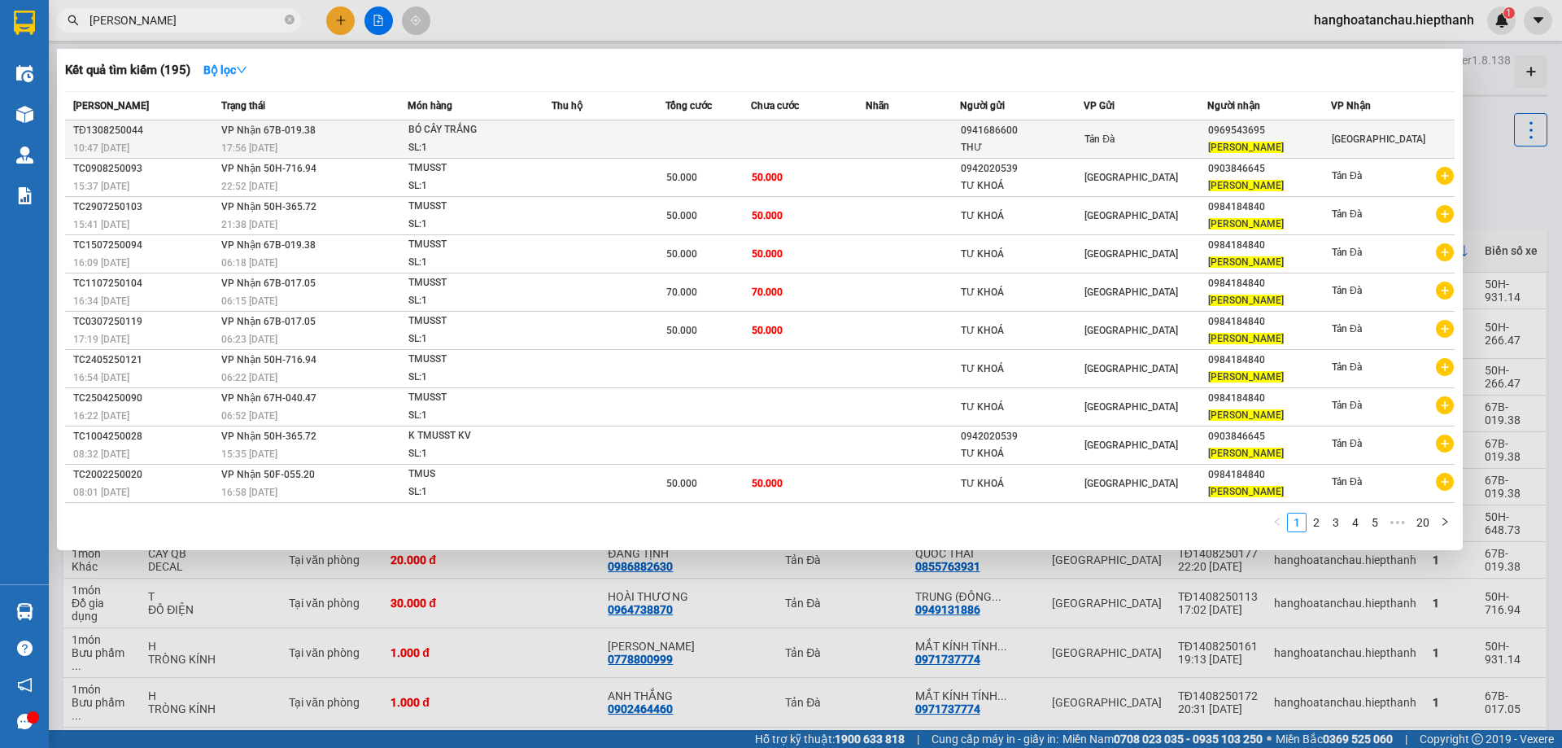
type input "DUY LINH"
click at [467, 136] on div "BÓ CÂY TRẮNG" at bounding box center [470, 130] width 122 height 18
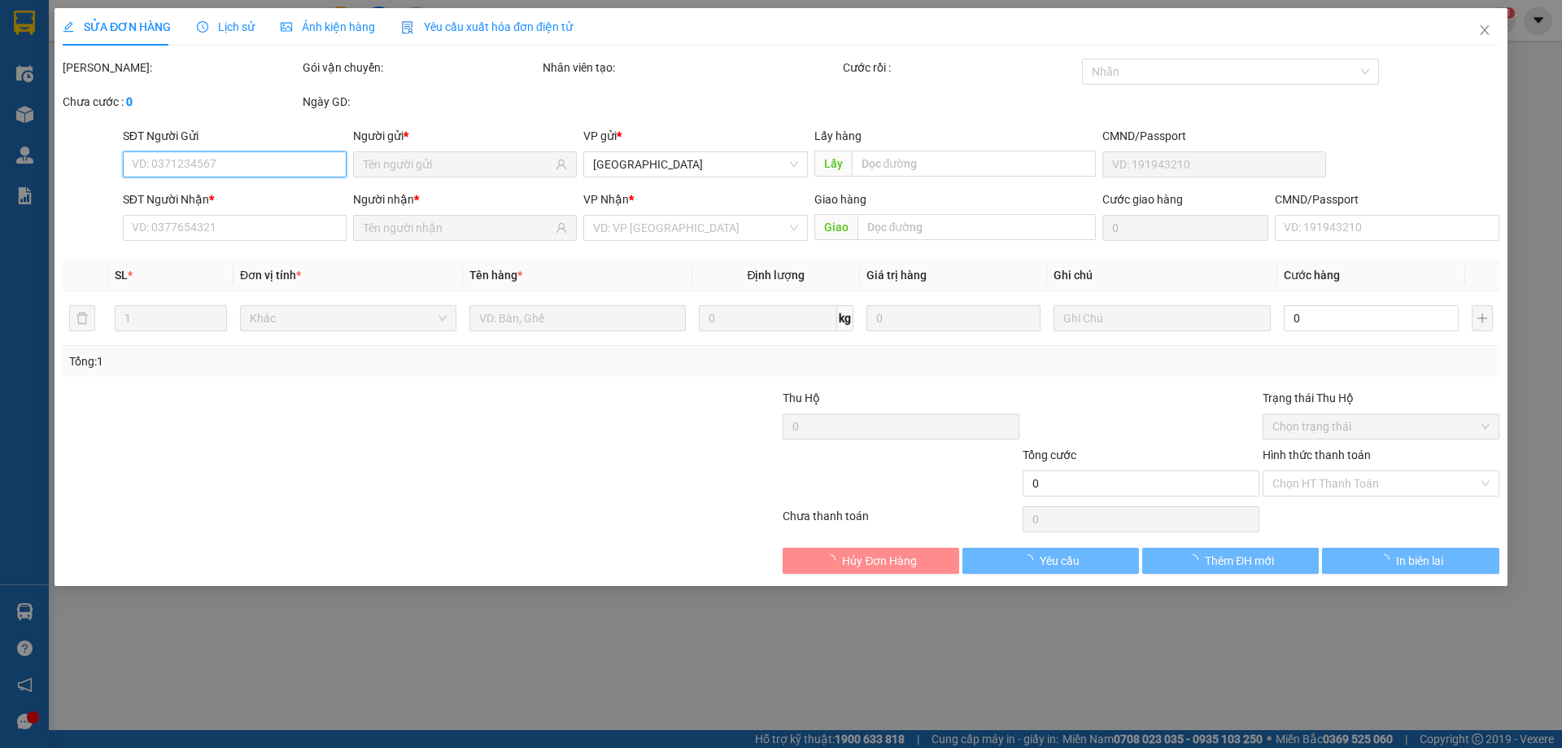
type input "0941686600"
type input "THƯ"
type input "0969543695"
type input "[PERSON_NAME]"
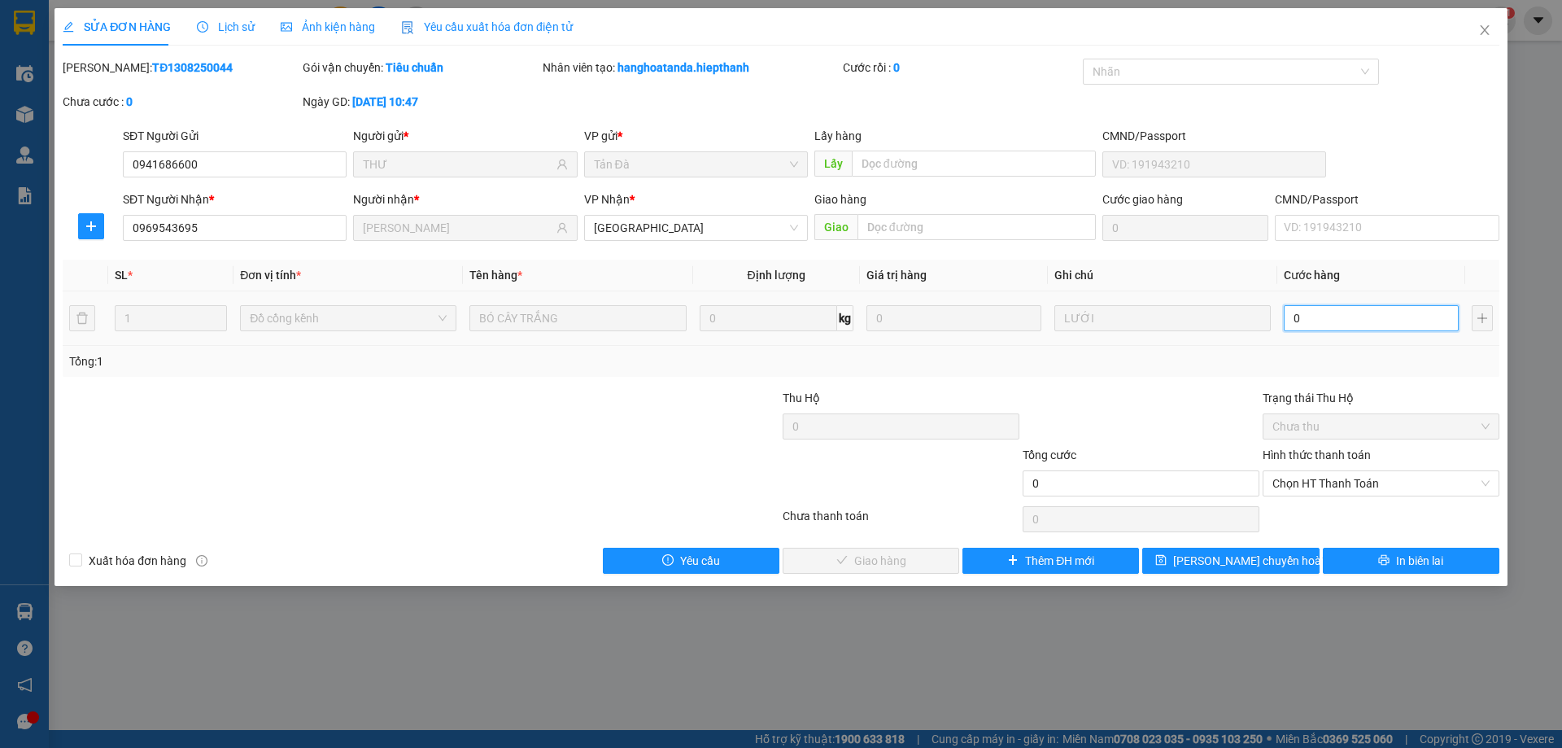
click at [1296, 325] on input "0" at bounding box center [1371, 318] width 175 height 26
type input "3"
type input "30"
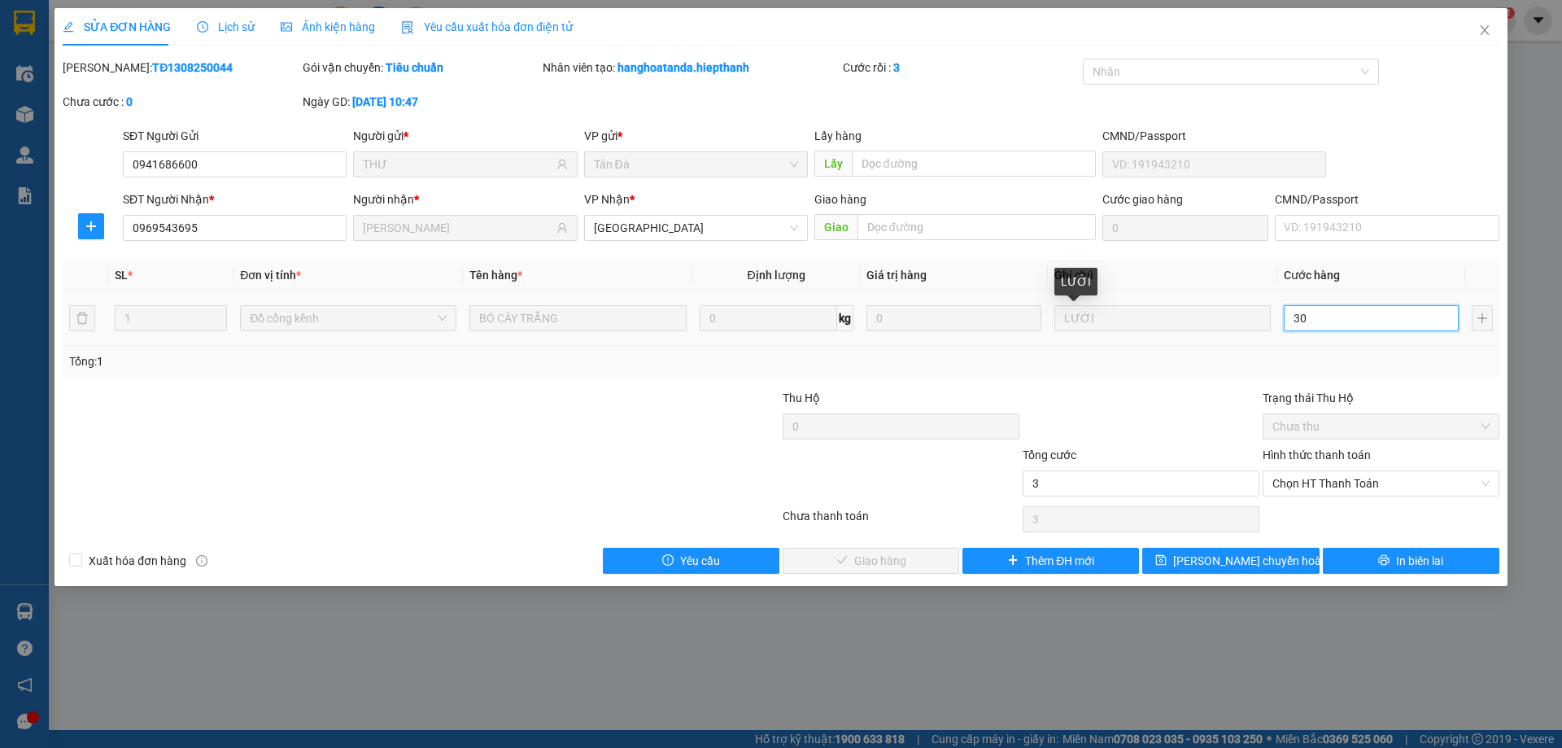
type input "30"
click at [1322, 483] on span "Chọn HT Thanh Toán" at bounding box center [1381, 483] width 217 height 24
type input "30"
type input "30.000"
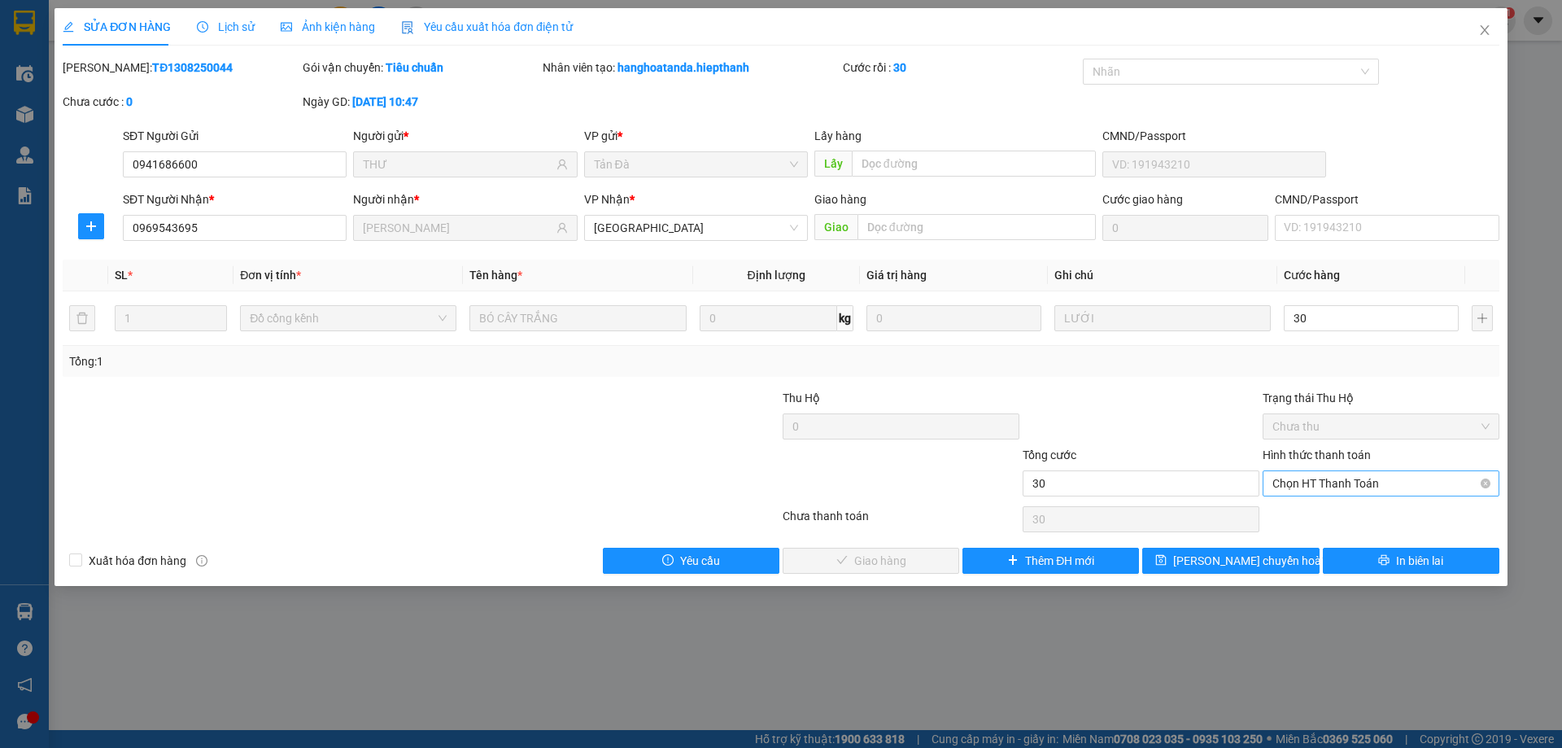
type input "30.000"
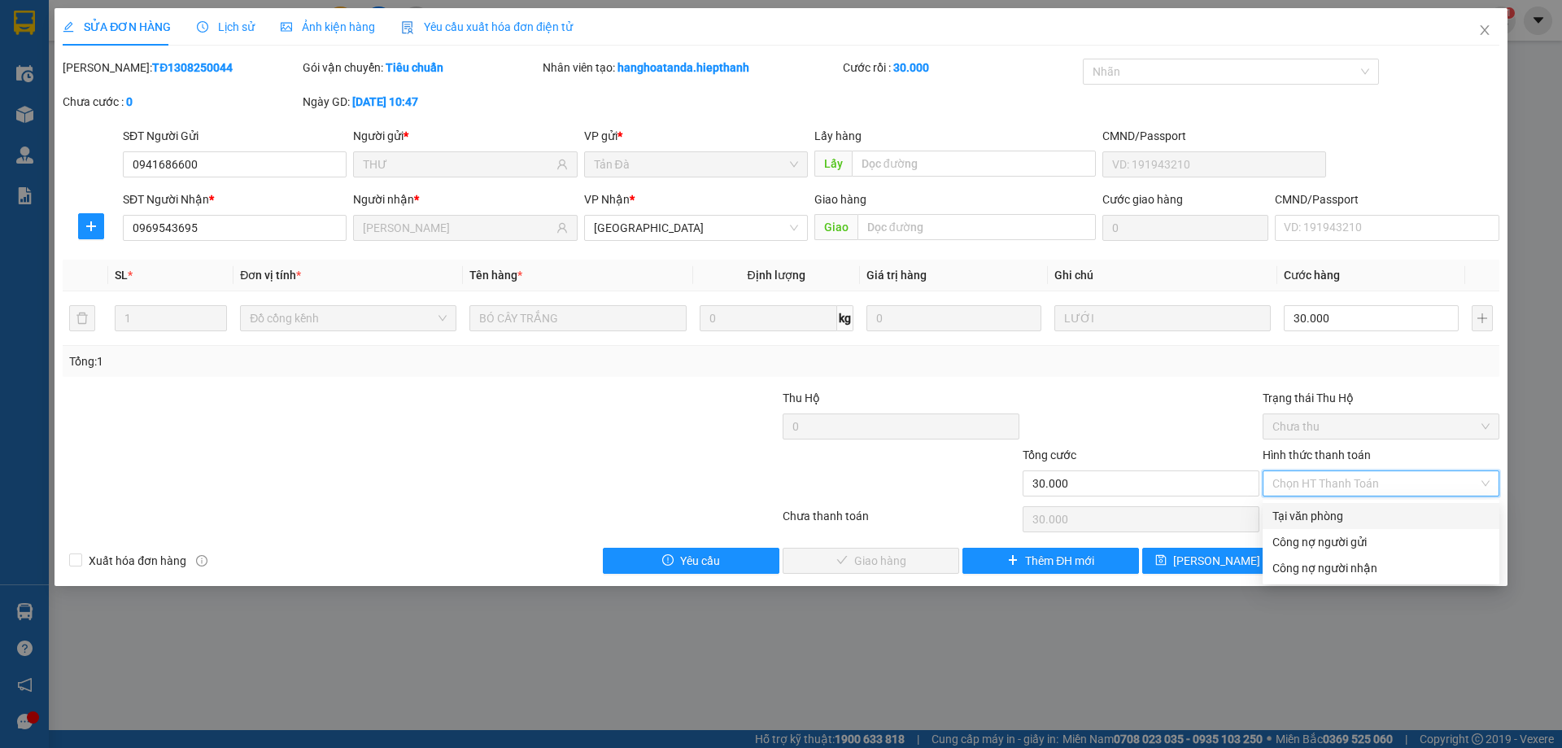
click at [1315, 520] on div "Tại văn phòng" at bounding box center [1381, 516] width 217 height 18
type input "0"
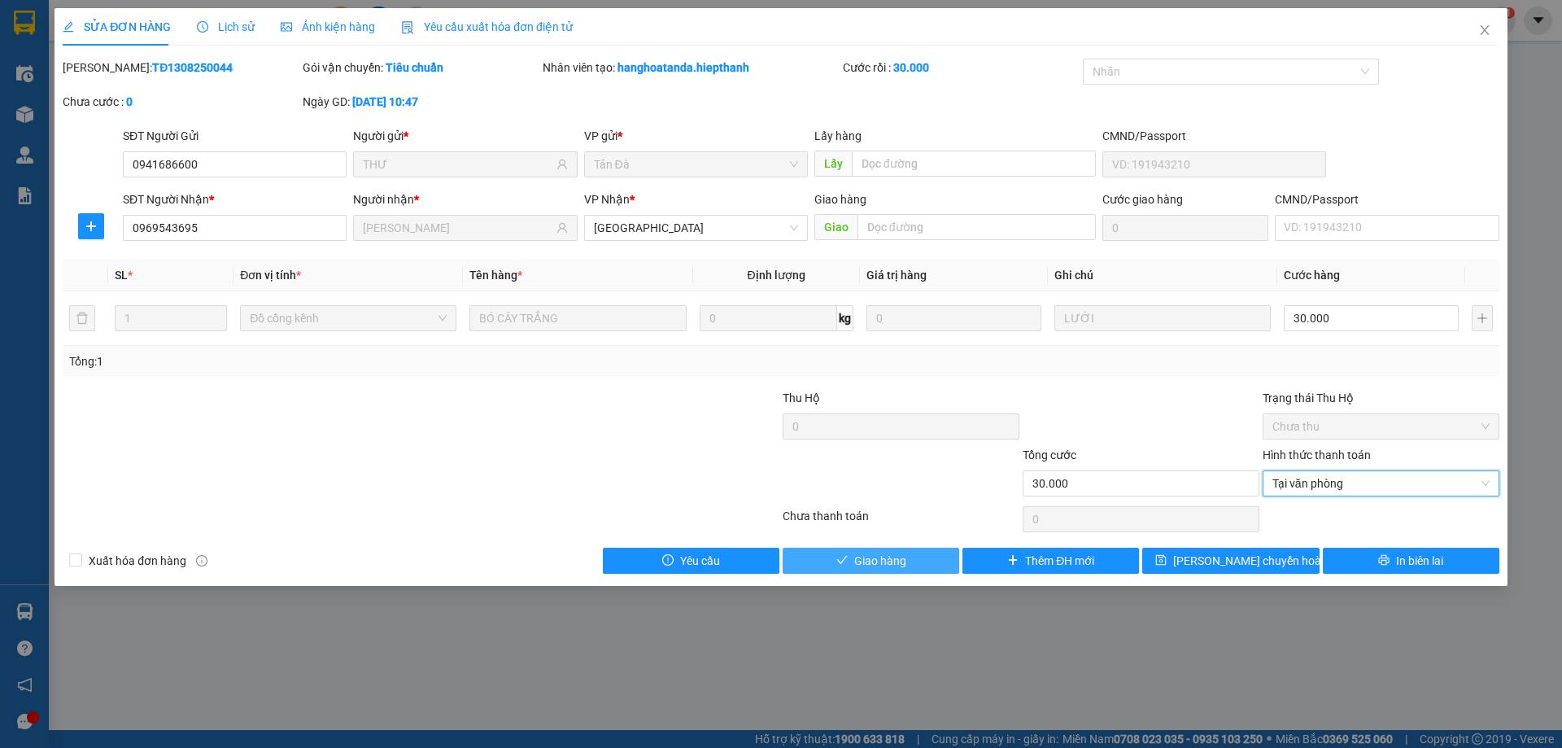
click at [937, 559] on button "Giao hàng" at bounding box center [871, 561] width 177 height 26
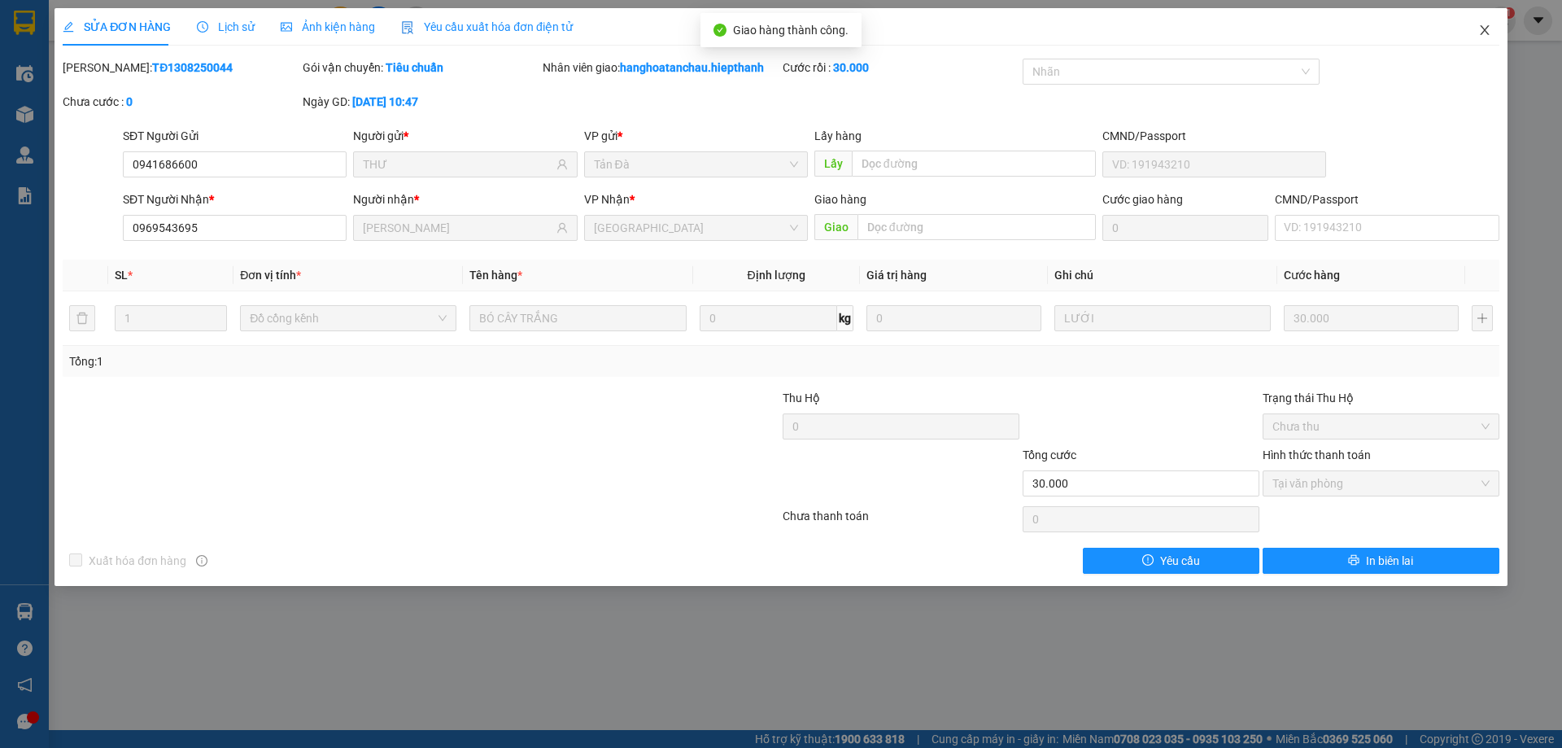
click at [1484, 28] on icon "close" at bounding box center [1485, 30] width 13 height 13
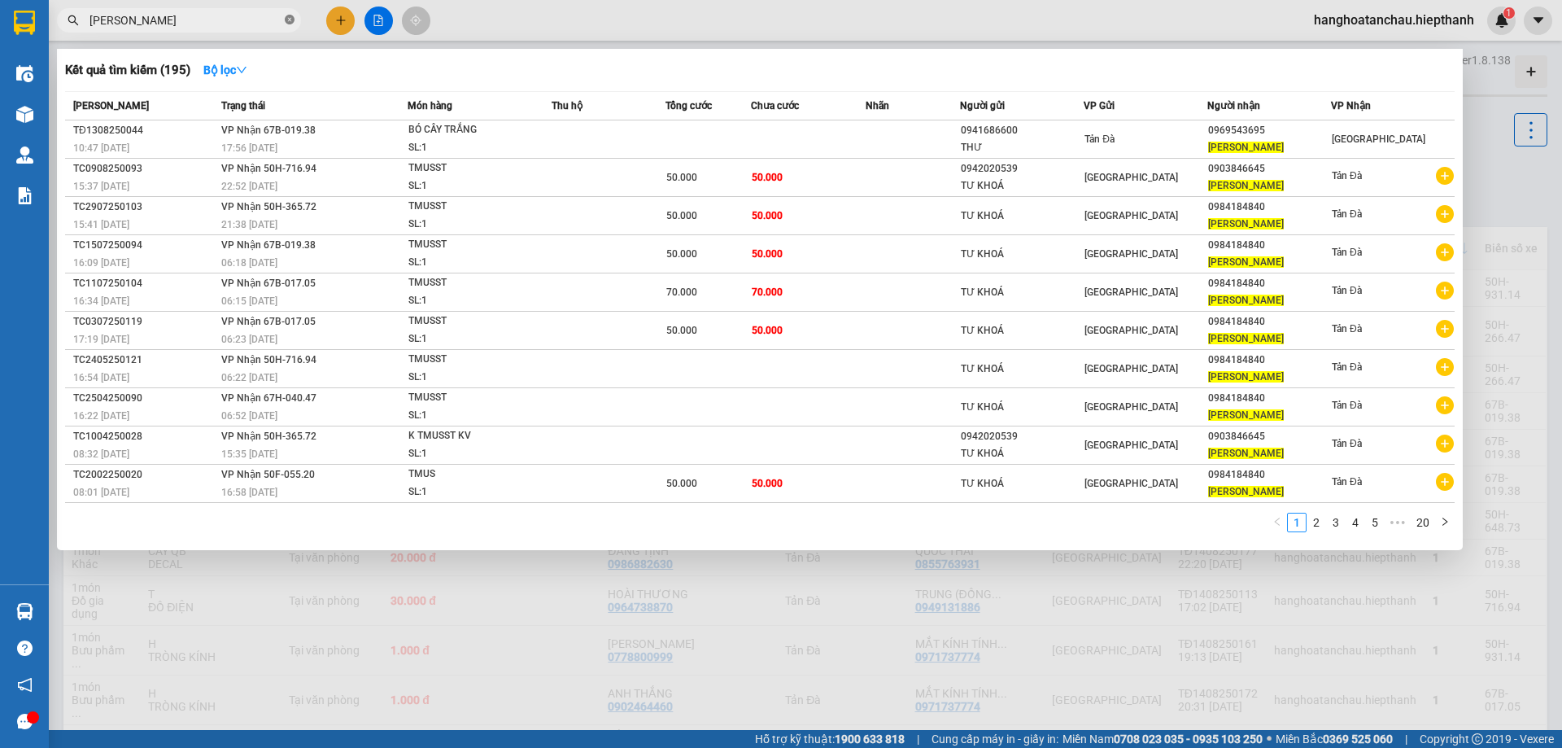
click at [291, 22] on icon "close-circle" at bounding box center [290, 20] width 10 height 10
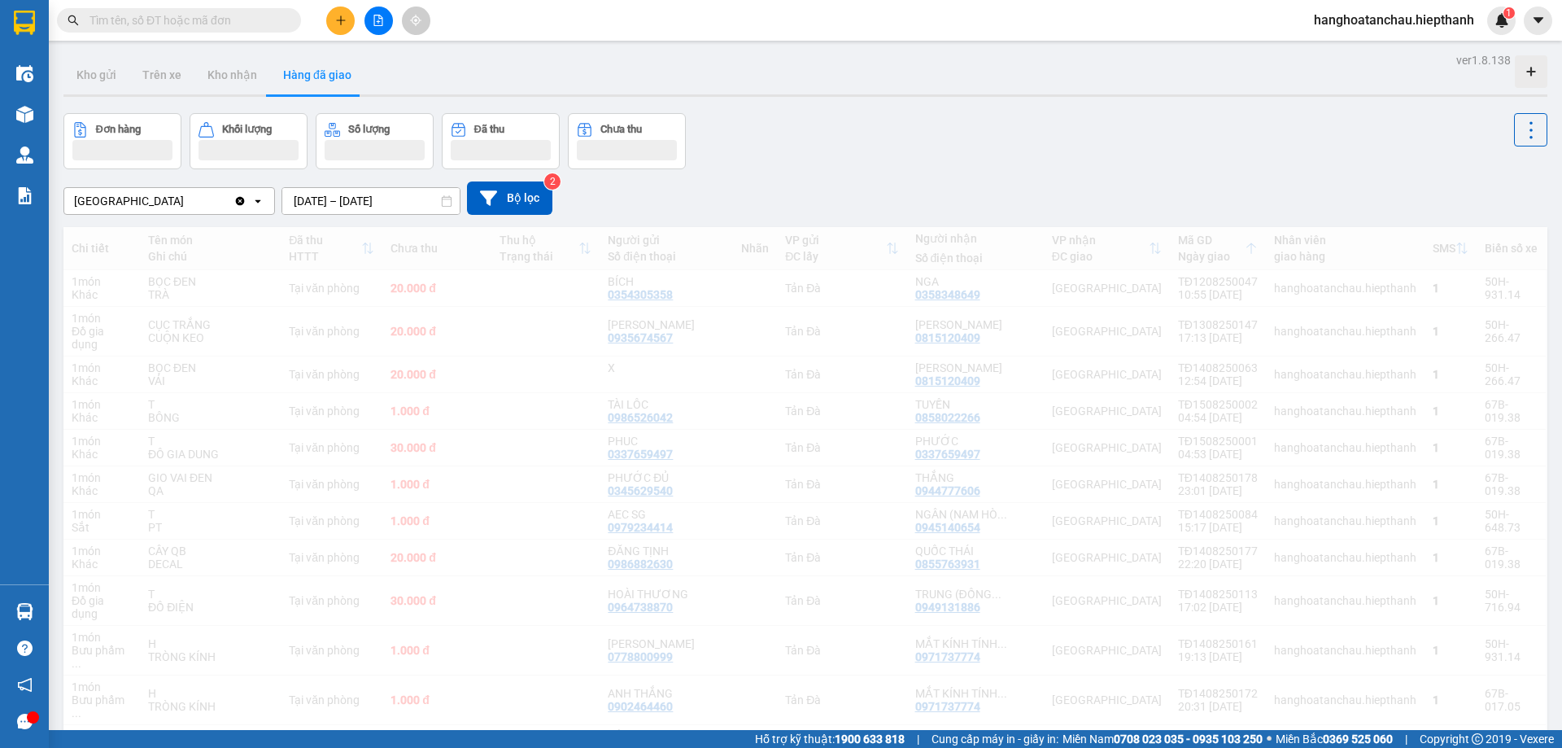
click at [1066, 173] on div "Tân Châu Clear value open [DATE] – [DATE] Press the down arrow key to interact …" at bounding box center [805, 198] width 1484 height 58
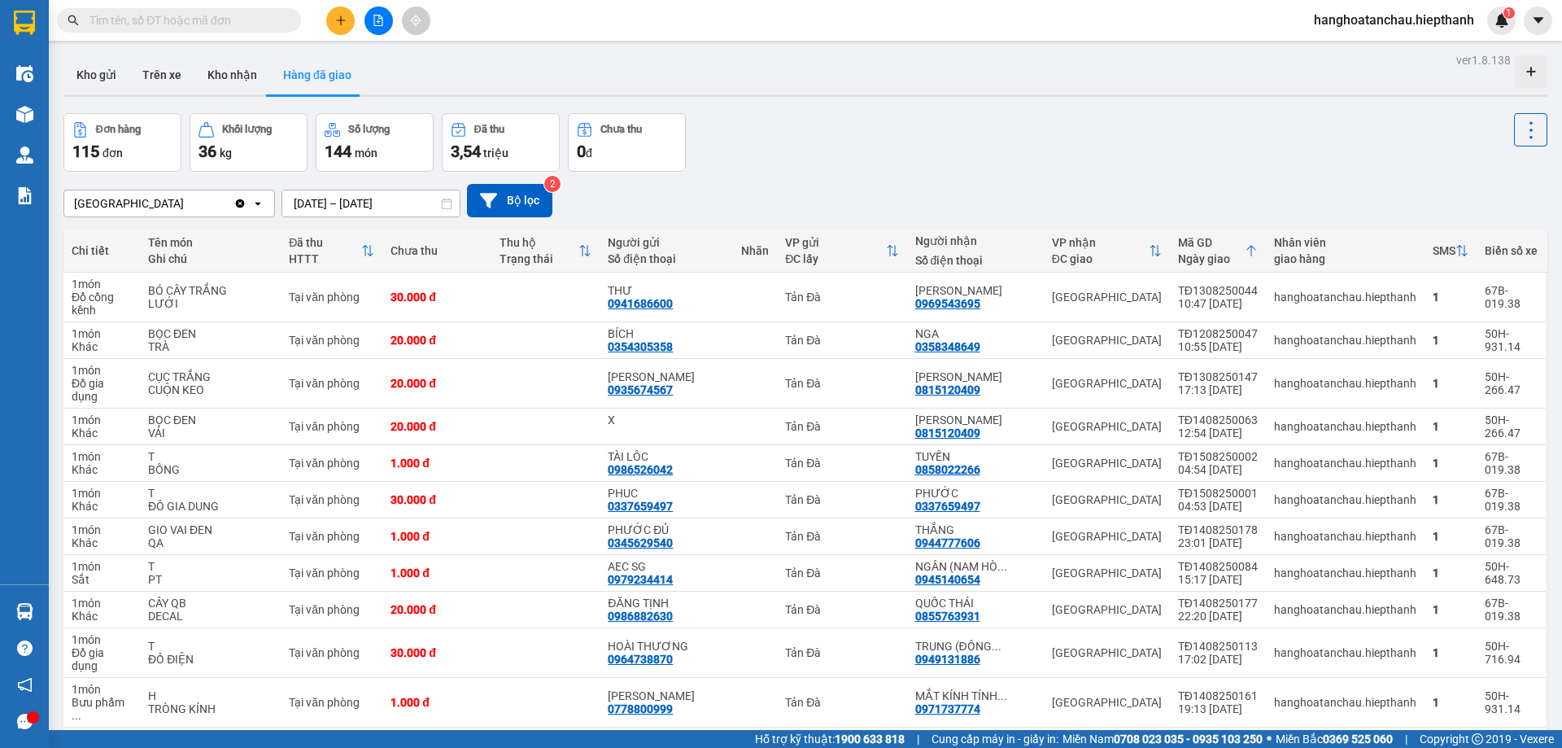
click at [249, 26] on input "text" at bounding box center [186, 20] width 192 height 18
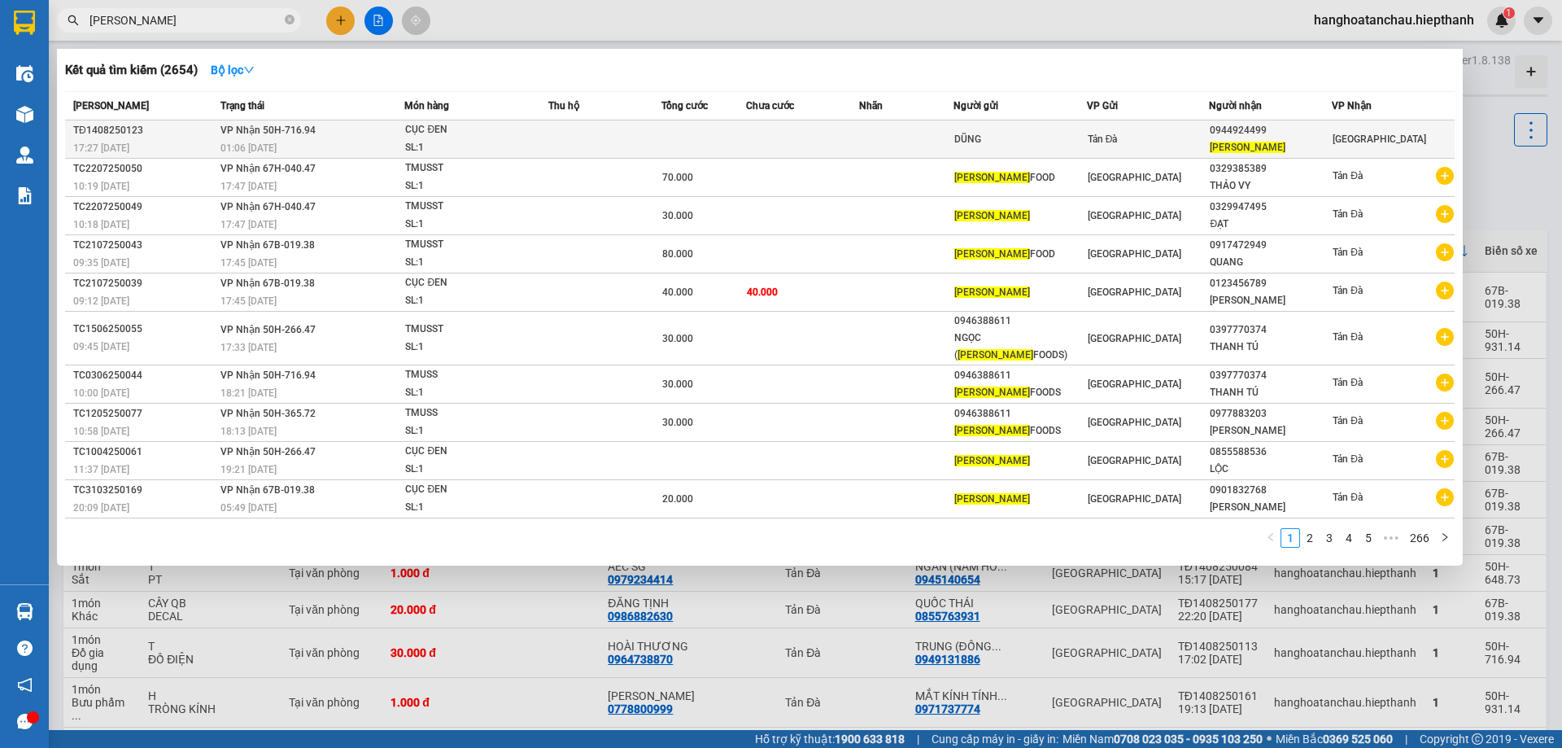
type input "TU TRINH"
click at [507, 138] on div "CỤC ĐEN" at bounding box center [466, 130] width 122 height 18
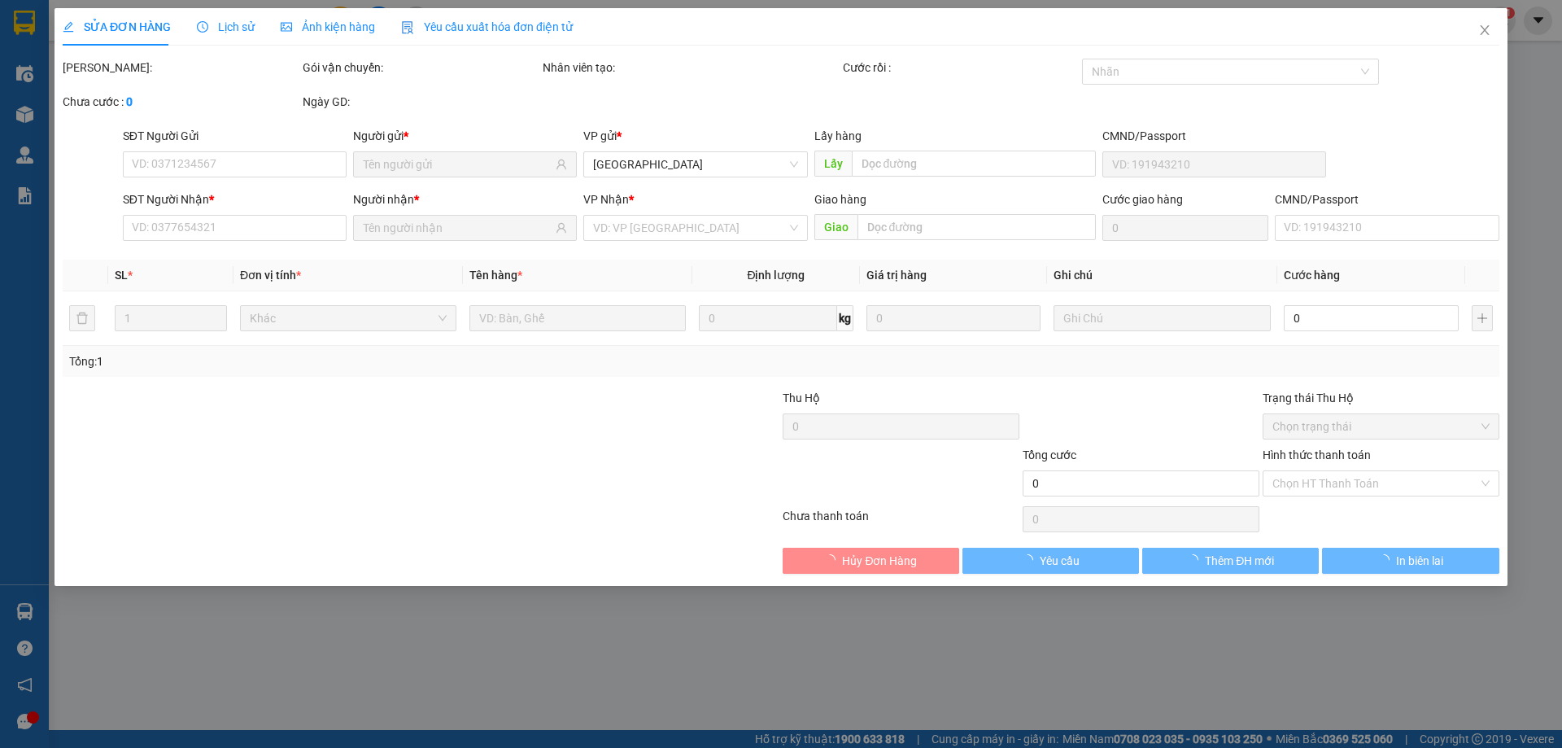
type input "DŨNG"
type input "0944924499"
type input "[PERSON_NAME]"
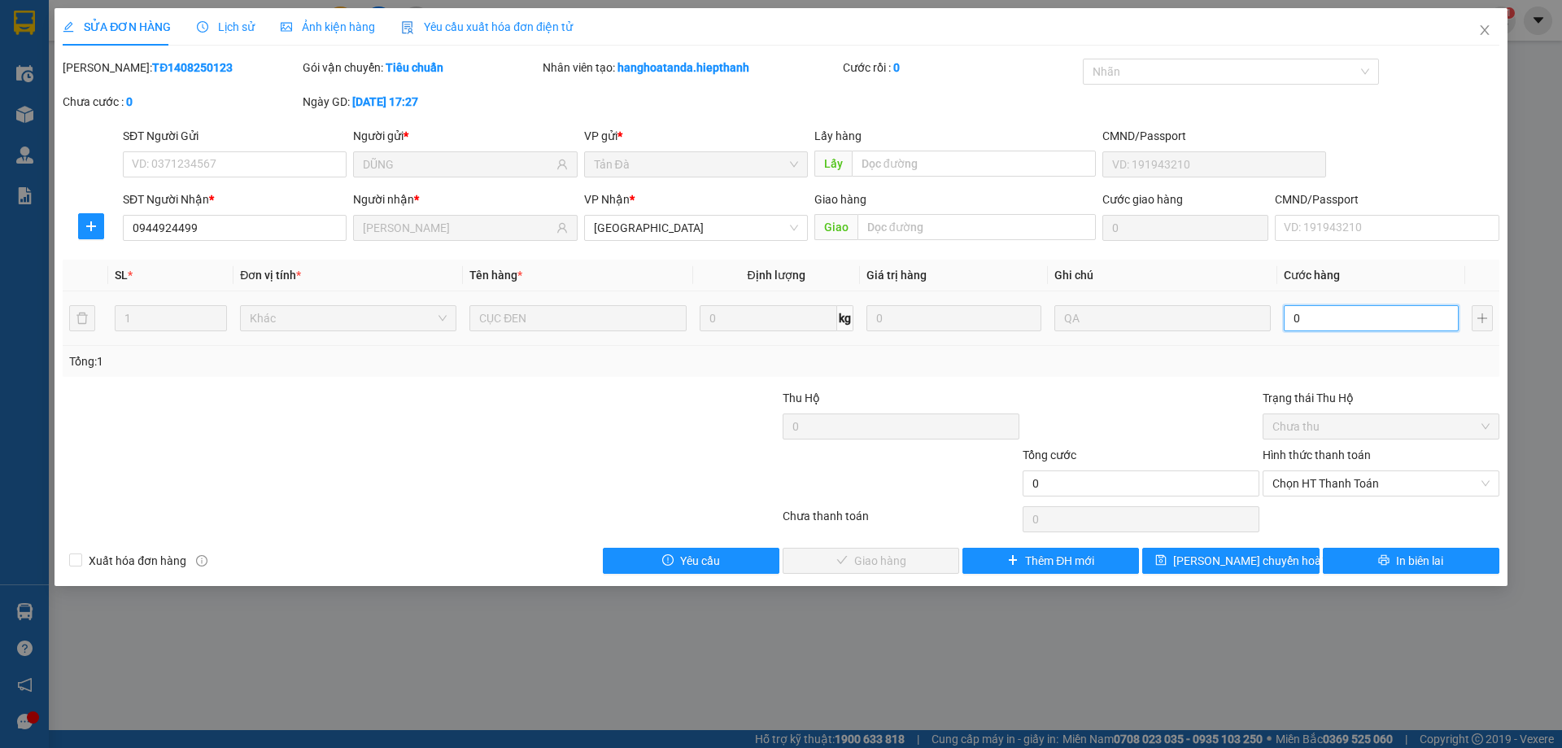
click at [1356, 321] on input "0" at bounding box center [1371, 318] width 175 height 26
type input "6"
type input "60"
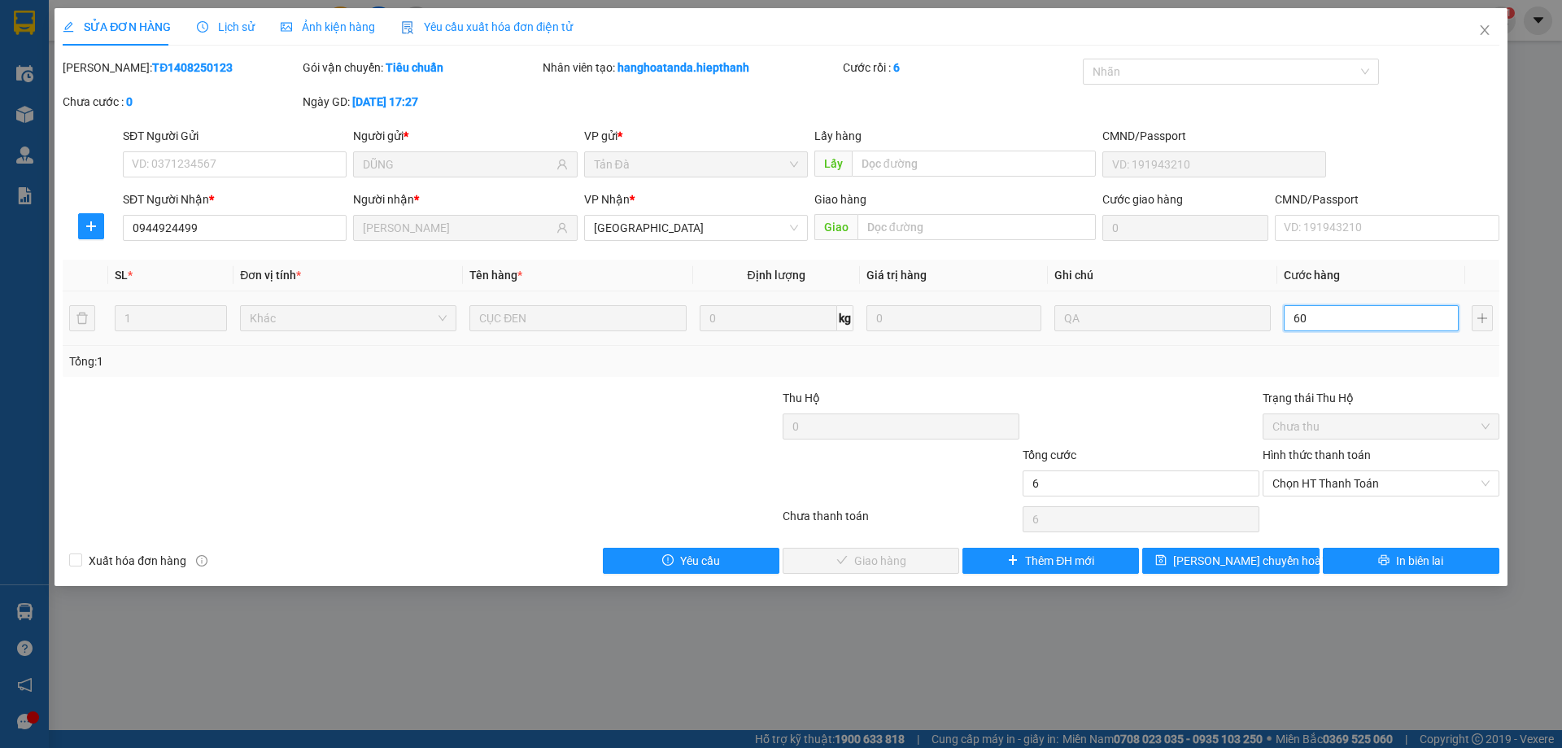
type input "60"
click at [1347, 472] on span "Chọn HT Thanh Toán" at bounding box center [1381, 483] width 217 height 24
type input "60"
type input "60.000"
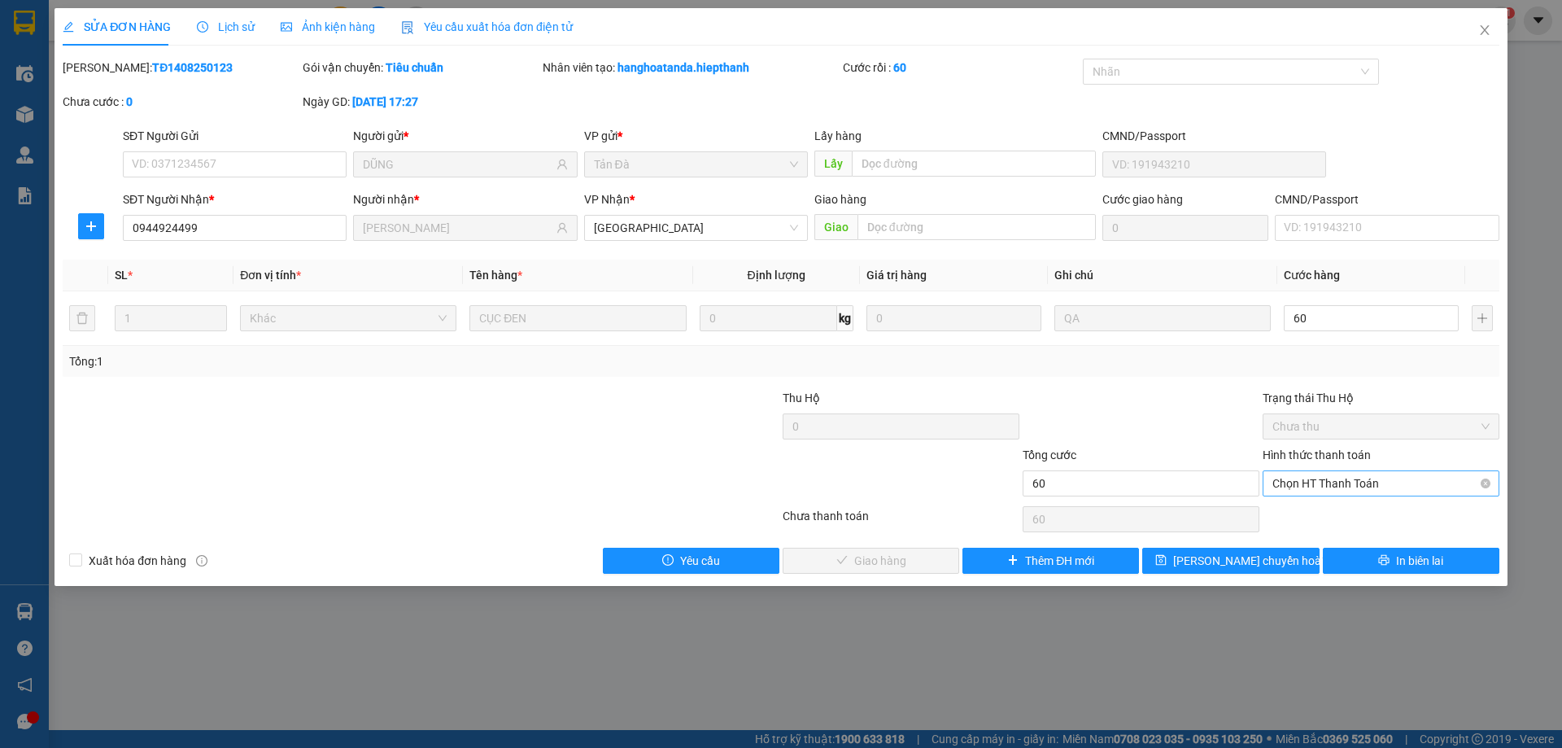
type input "60.000"
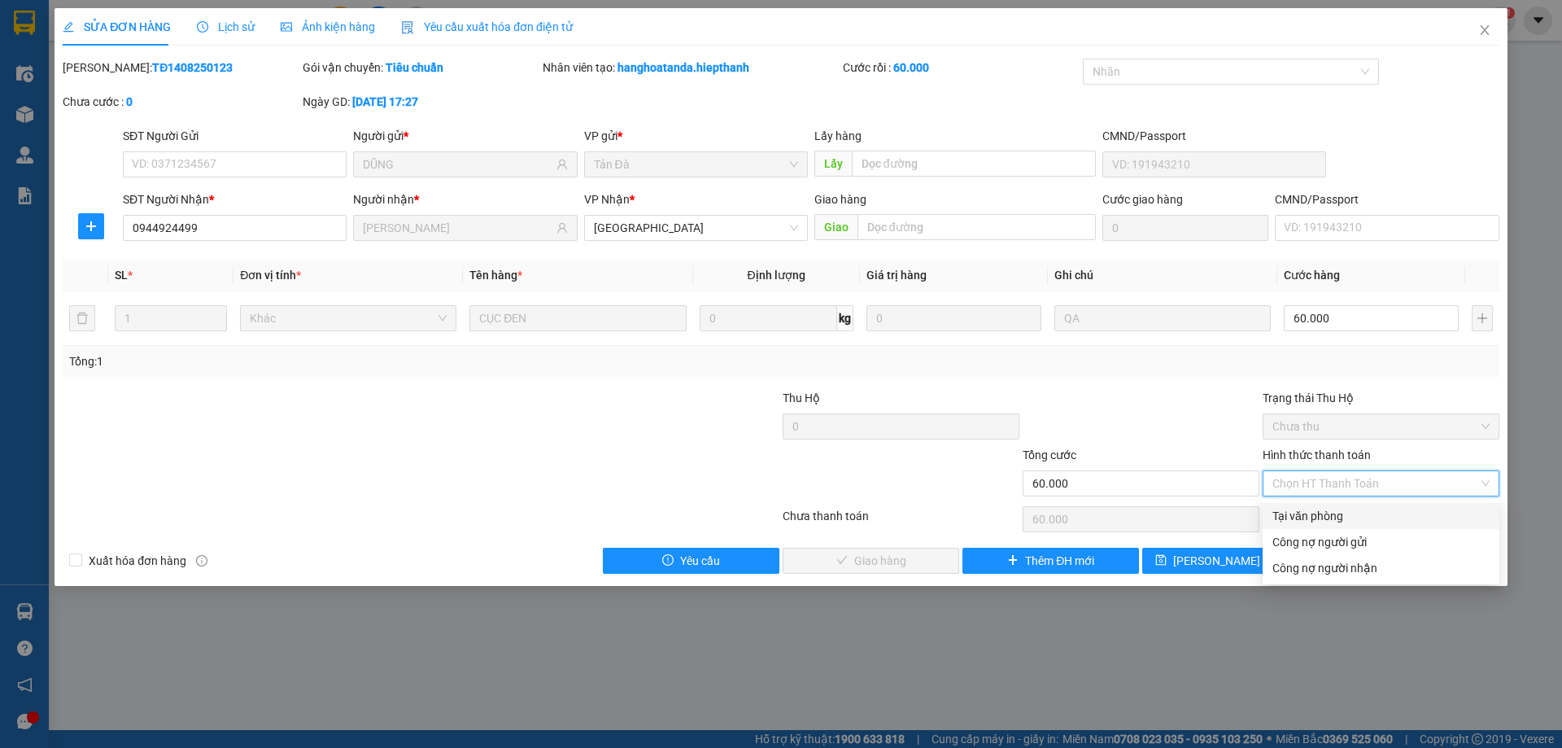
click at [1337, 518] on div "Tại văn phòng" at bounding box center [1381, 516] width 217 height 18
type input "0"
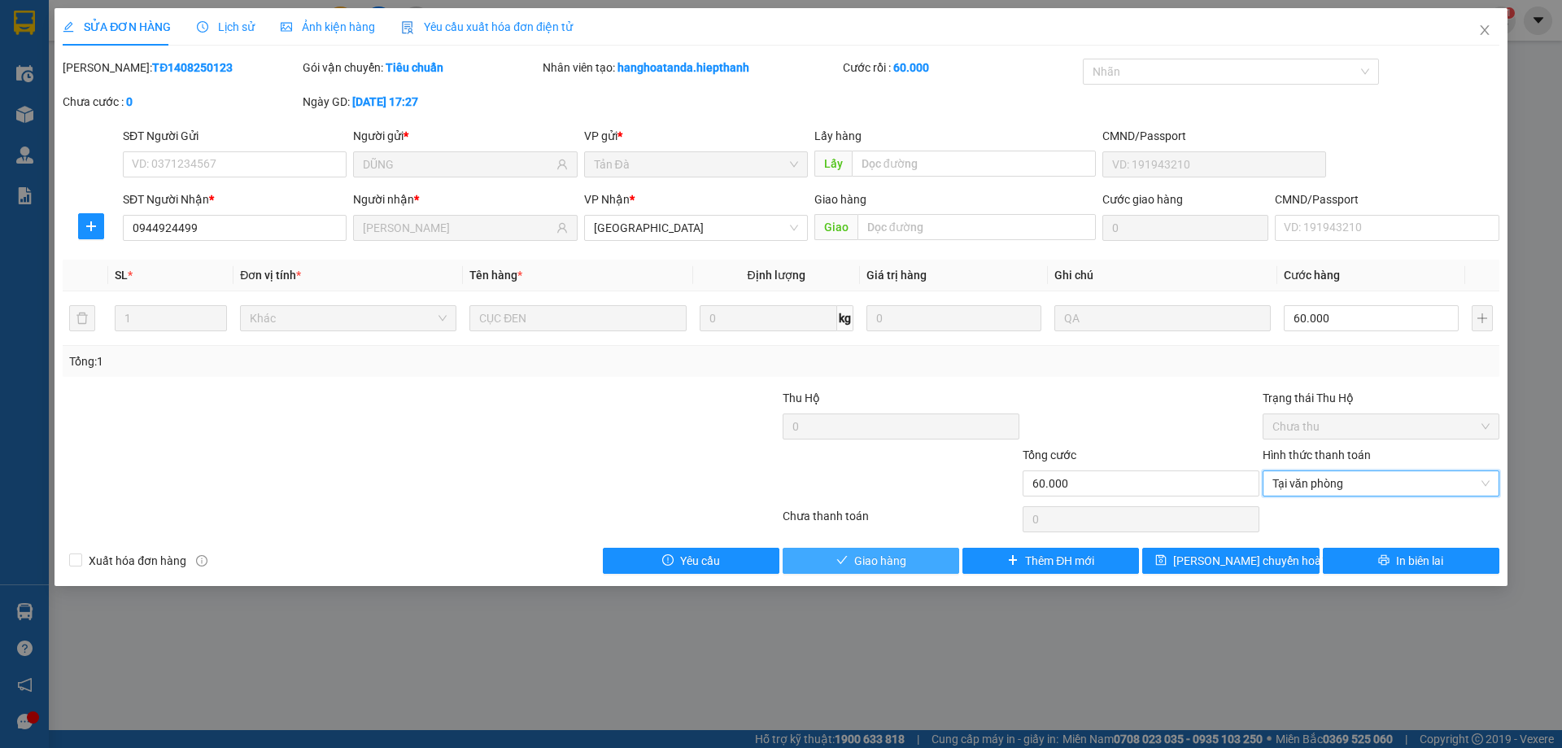
click at [908, 558] on button "Giao hàng" at bounding box center [871, 561] width 177 height 26
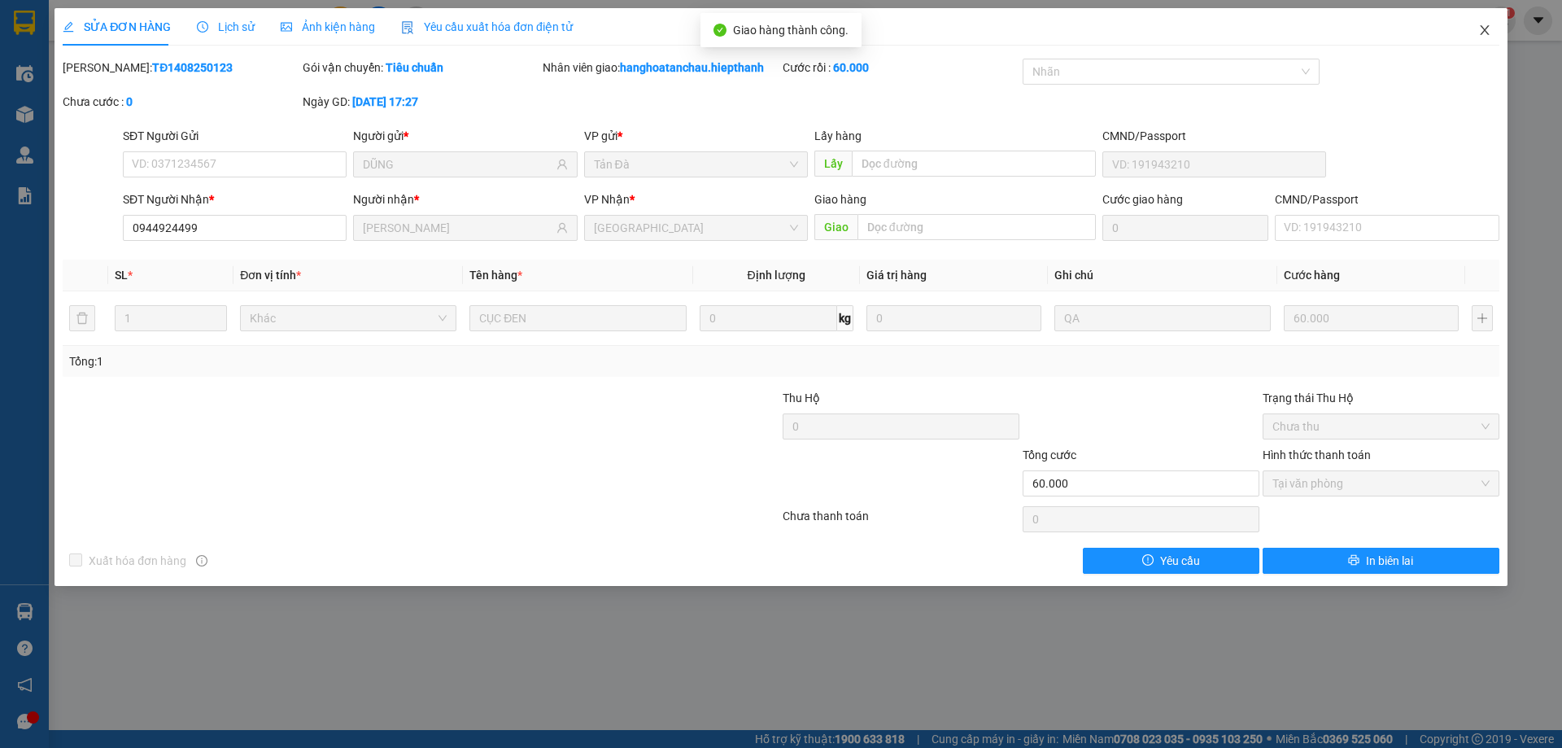
click at [1484, 28] on icon "close" at bounding box center [1484, 30] width 9 height 10
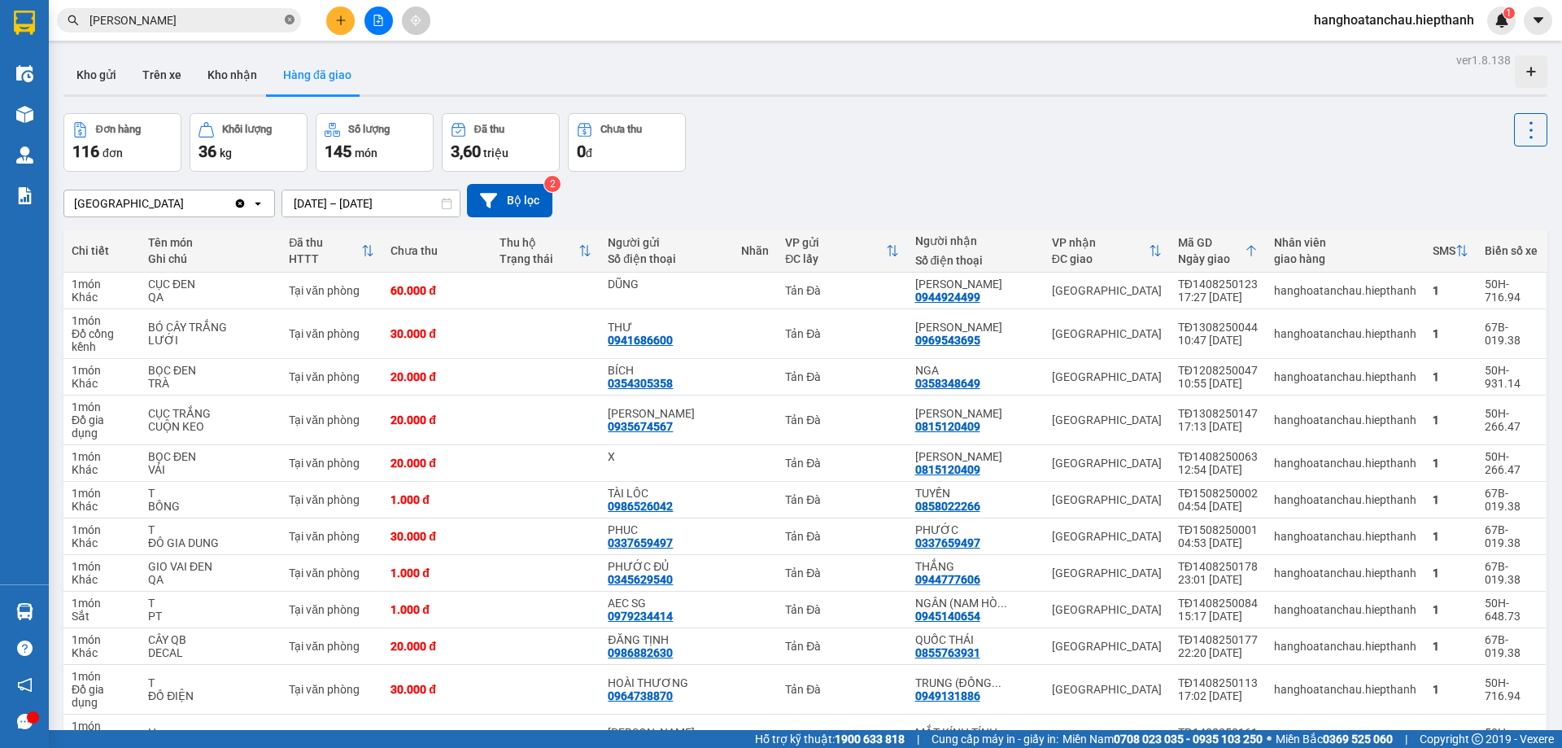
click at [287, 18] on icon "close-circle" at bounding box center [290, 20] width 10 height 10
click at [382, 24] on icon "file-add" at bounding box center [378, 20] width 9 height 11
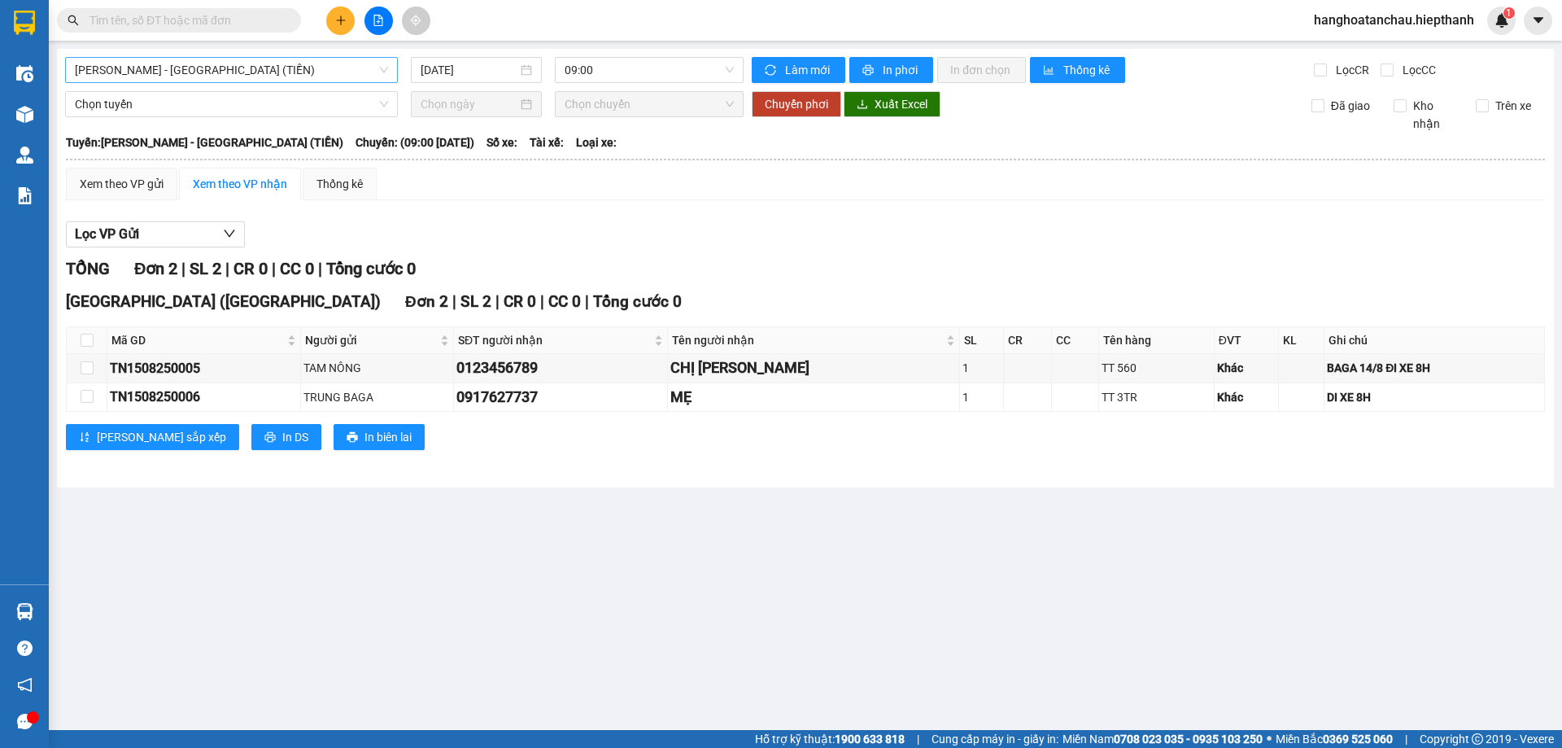
click at [274, 66] on span "Hồ Chí Minh - Tân Châu (TIỀN)" at bounding box center [231, 70] width 313 height 24
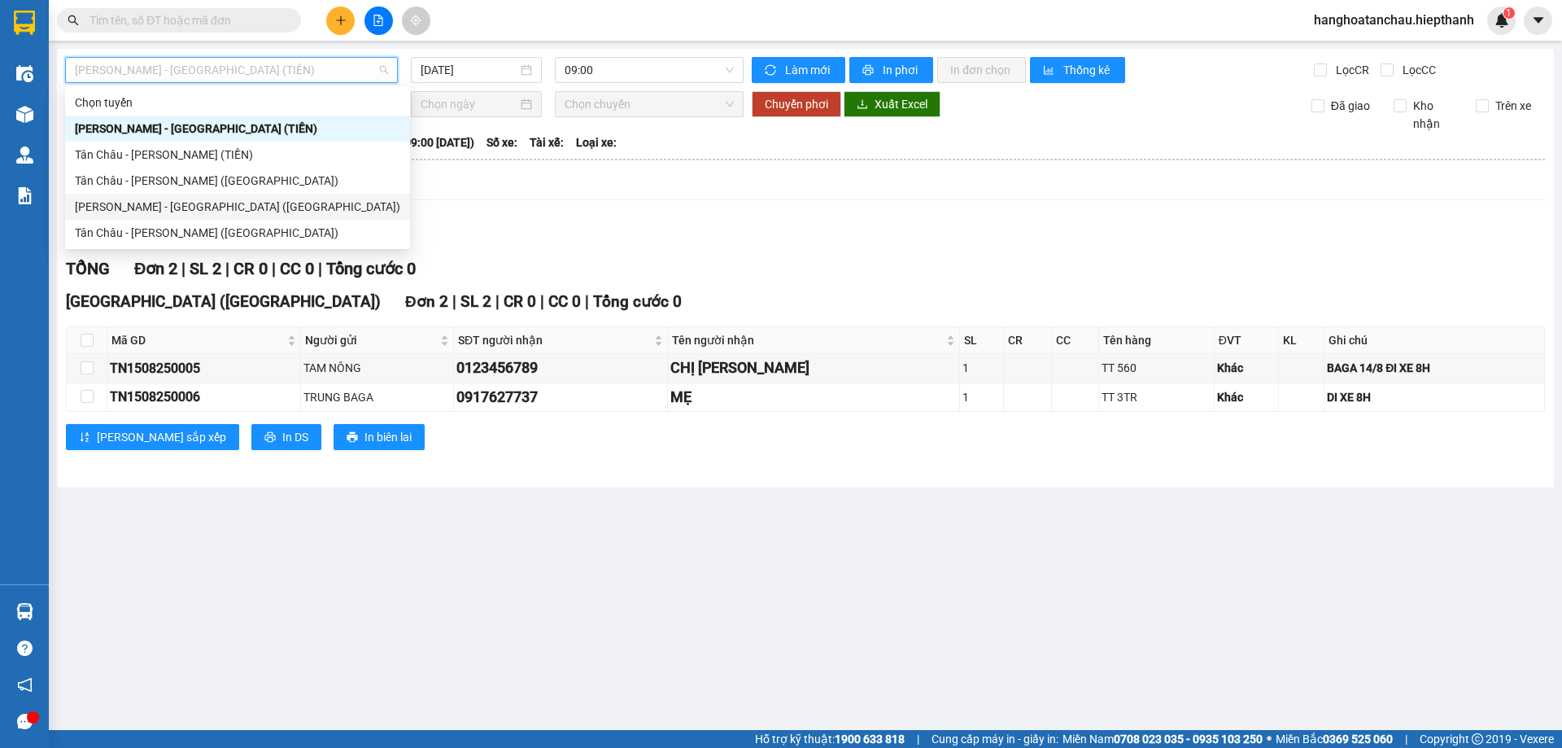
click at [269, 205] on div "[PERSON_NAME] - [PERSON_NAME] ([GEOGRAPHIC_DATA])" at bounding box center [238, 207] width 326 height 18
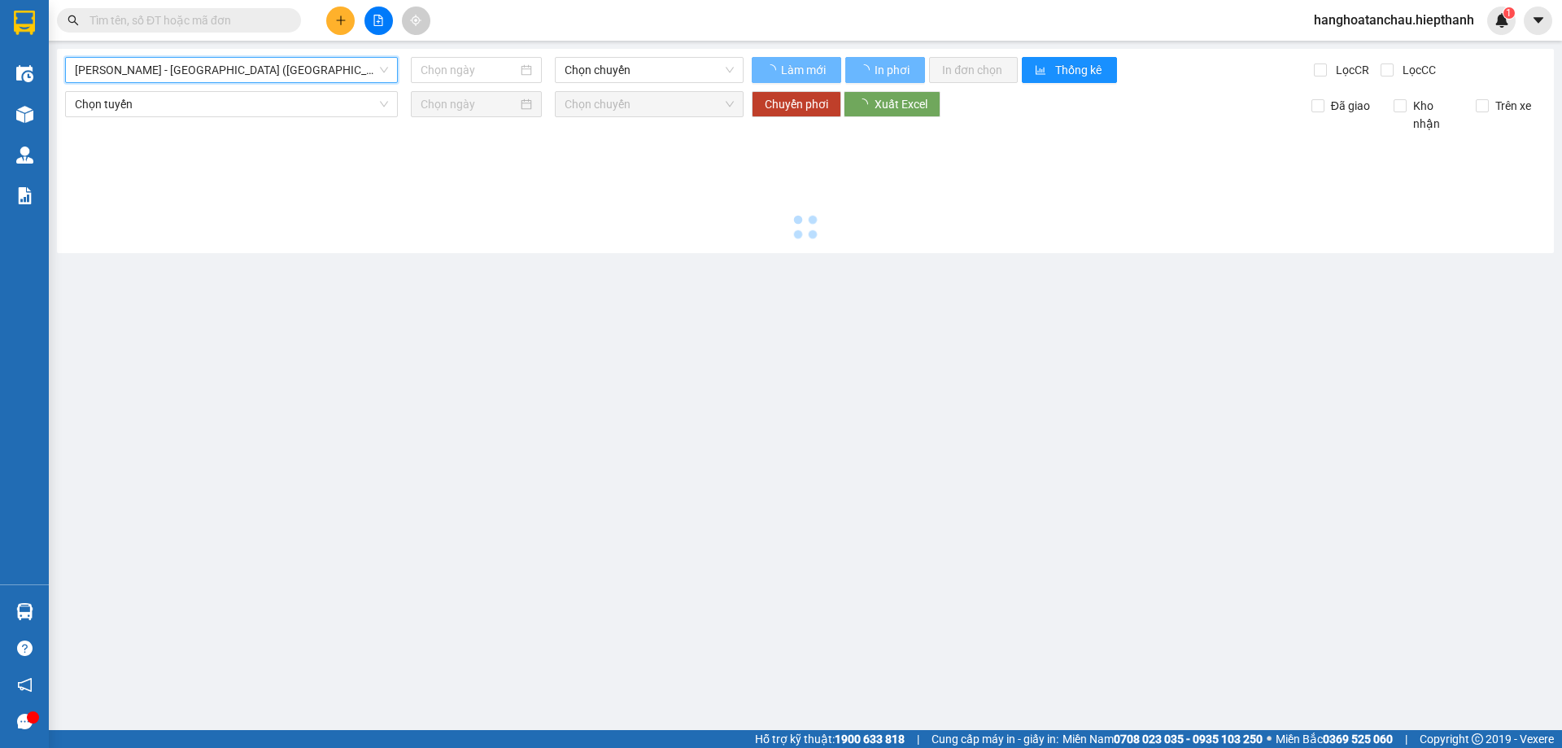
type input "[DATE]"
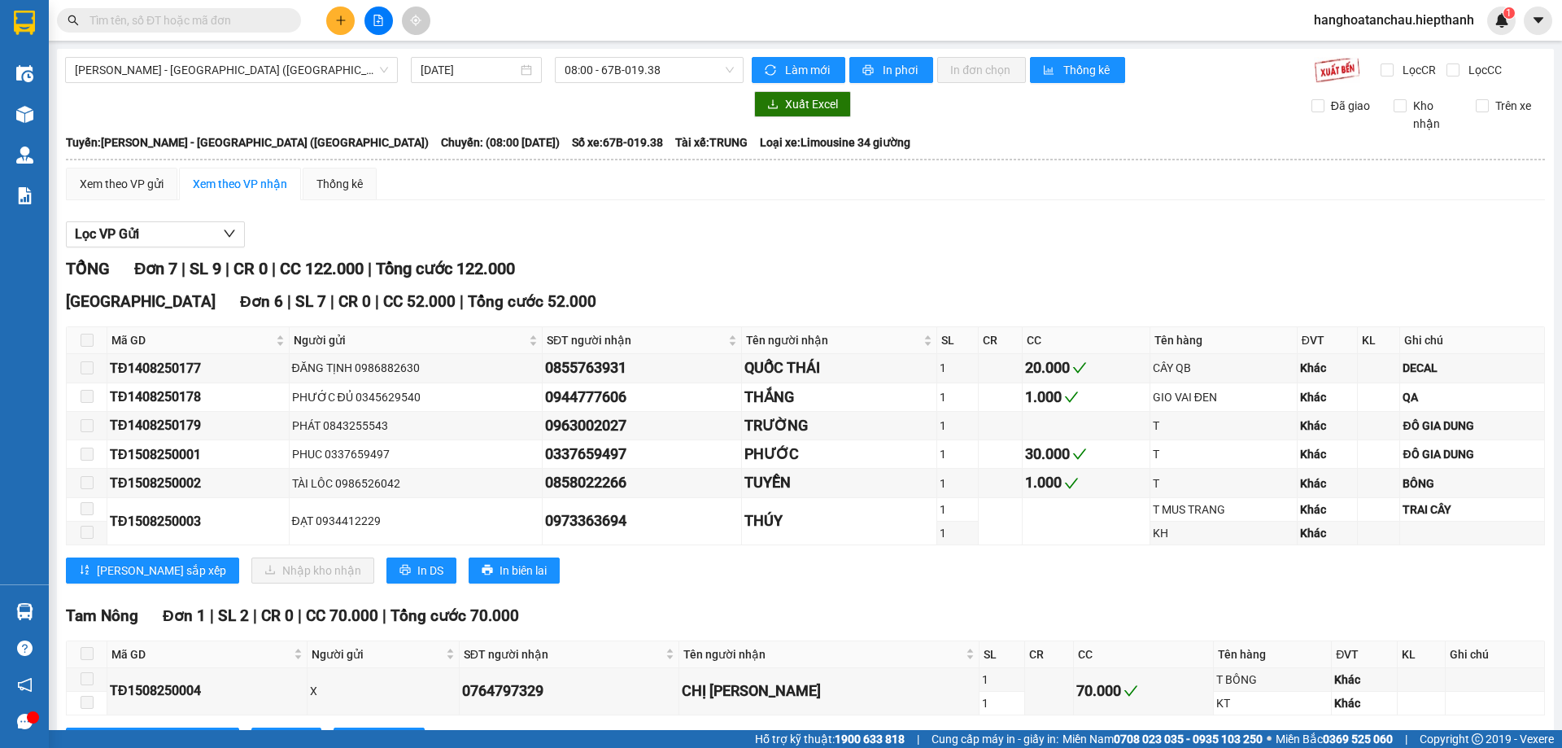
click at [211, 18] on input "text" at bounding box center [186, 20] width 192 height 18
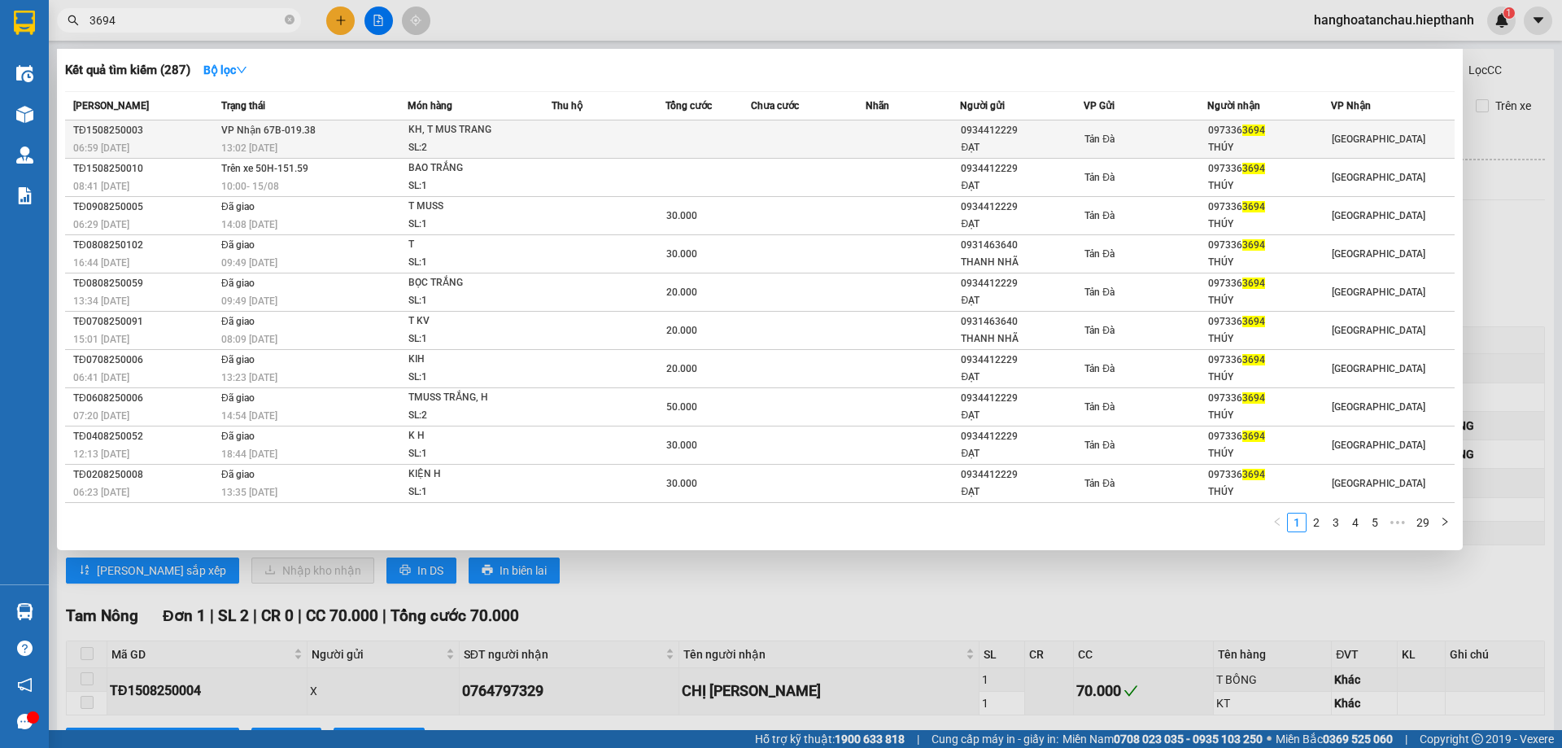
type input "3694"
click at [688, 136] on td at bounding box center [708, 139] width 85 height 38
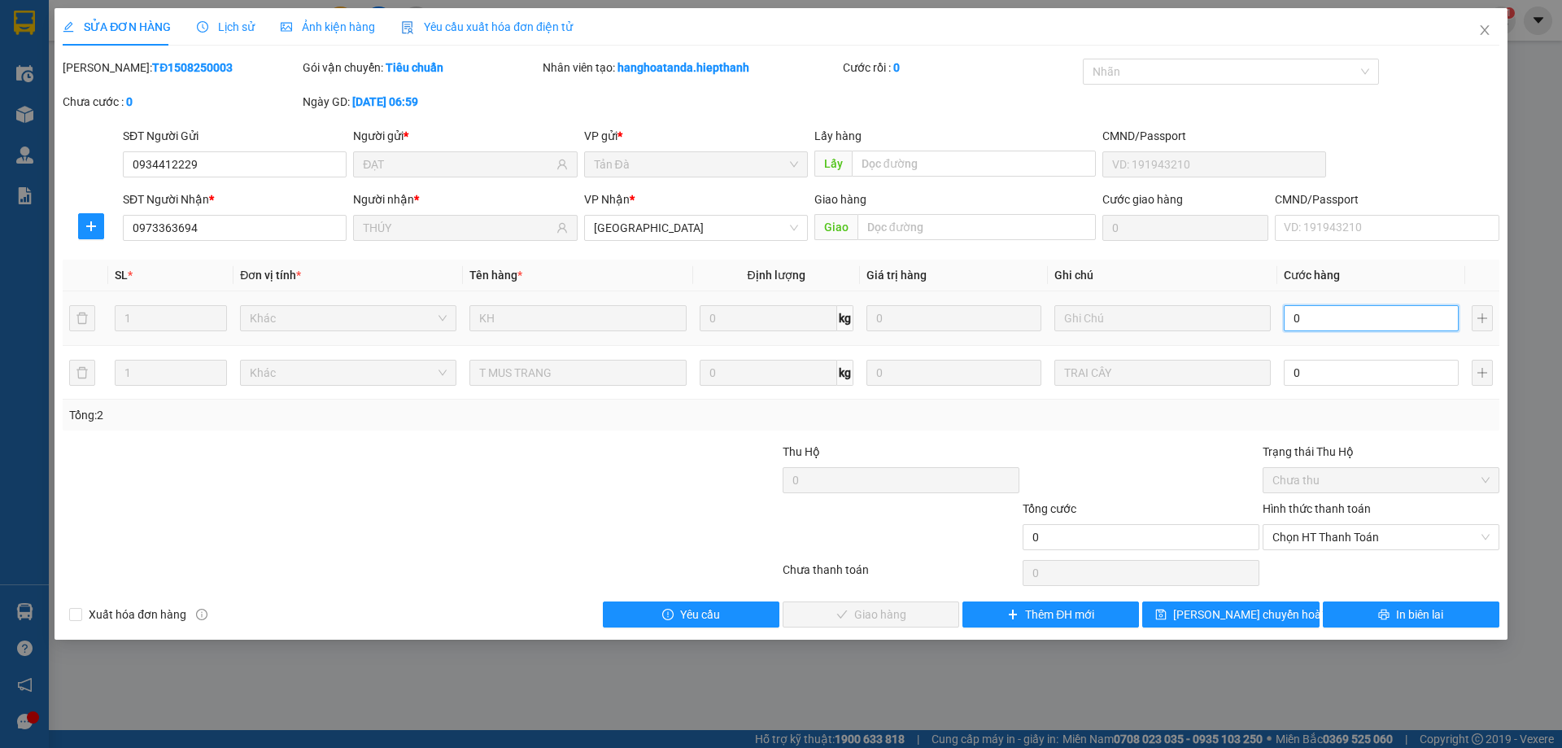
click at [1340, 323] on input "0" at bounding box center [1371, 318] width 175 height 26
type input "2"
type input "20"
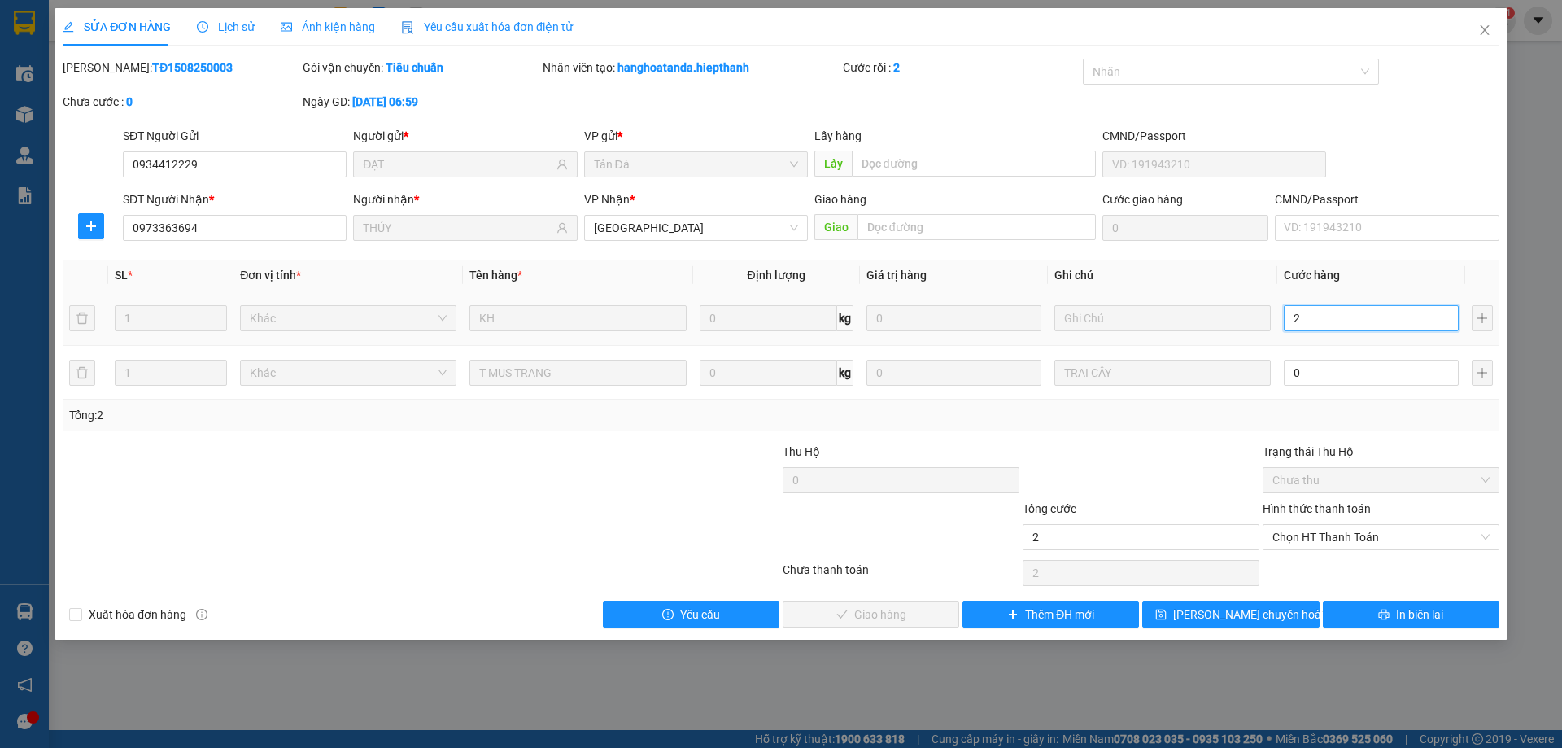
type input "20"
type input "20.000"
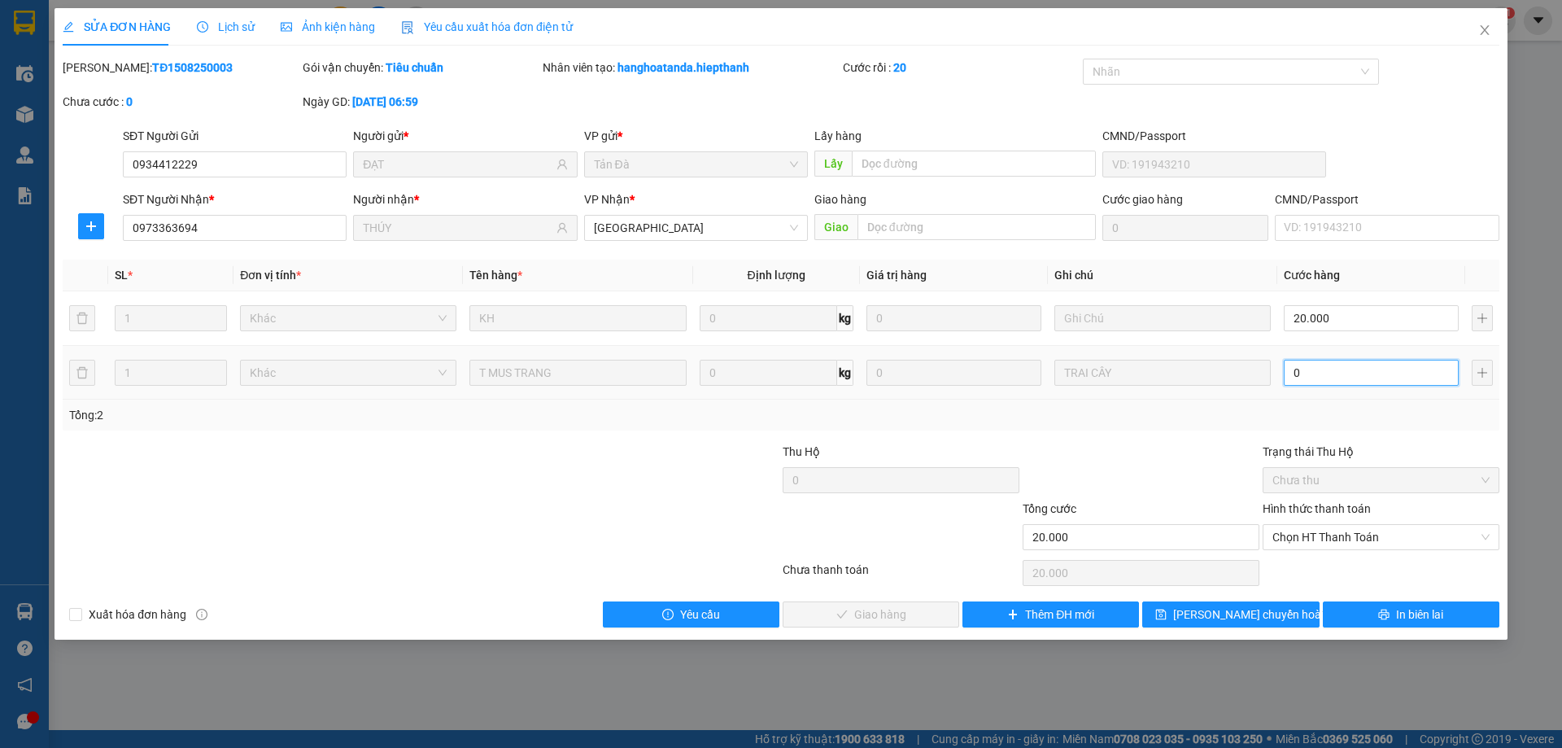
click at [1315, 372] on input "0" at bounding box center [1371, 373] width 175 height 26
type input "3"
type input "20.003"
type input "30"
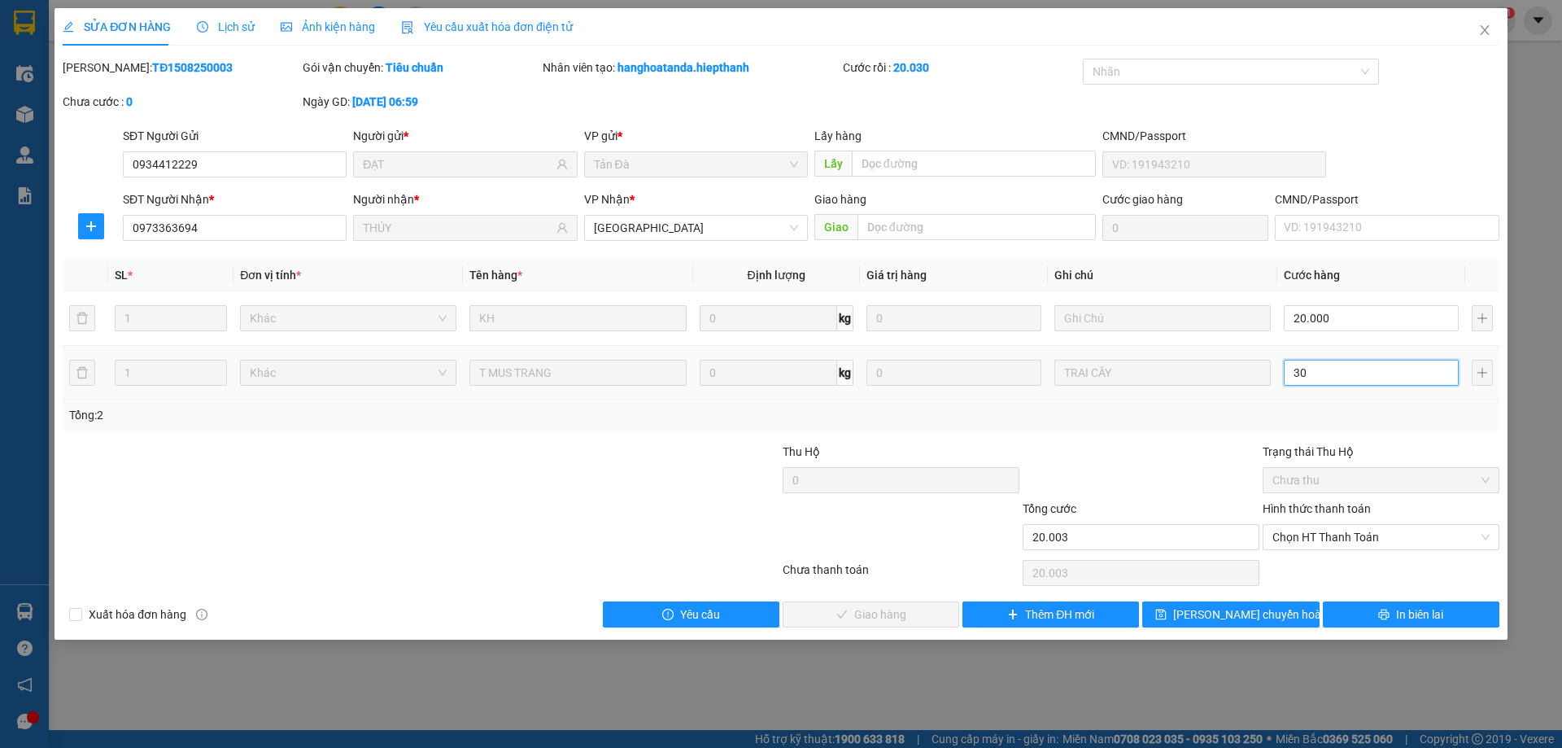
type input "20.030"
click at [1313, 530] on span "Chọn HT Thanh Toán" at bounding box center [1381, 537] width 217 height 24
type input "30.000"
type input "50.000"
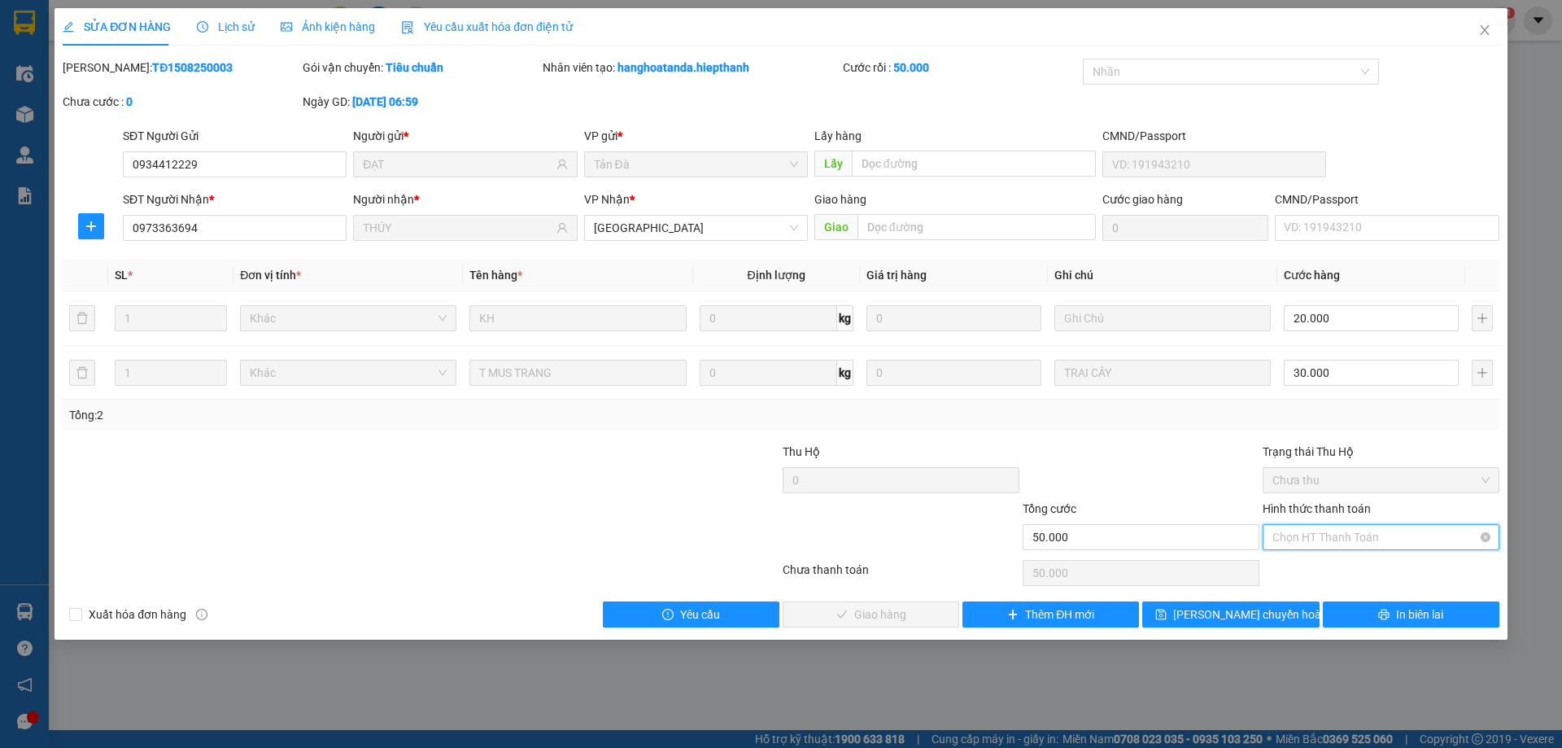
click at [1340, 529] on span "Chọn HT Thanh Toán" at bounding box center [1381, 537] width 217 height 24
click at [1325, 571] on div "Tại văn phòng" at bounding box center [1381, 570] width 217 height 18
type input "0"
click at [872, 610] on span "Giao hàng" at bounding box center [880, 614] width 52 height 18
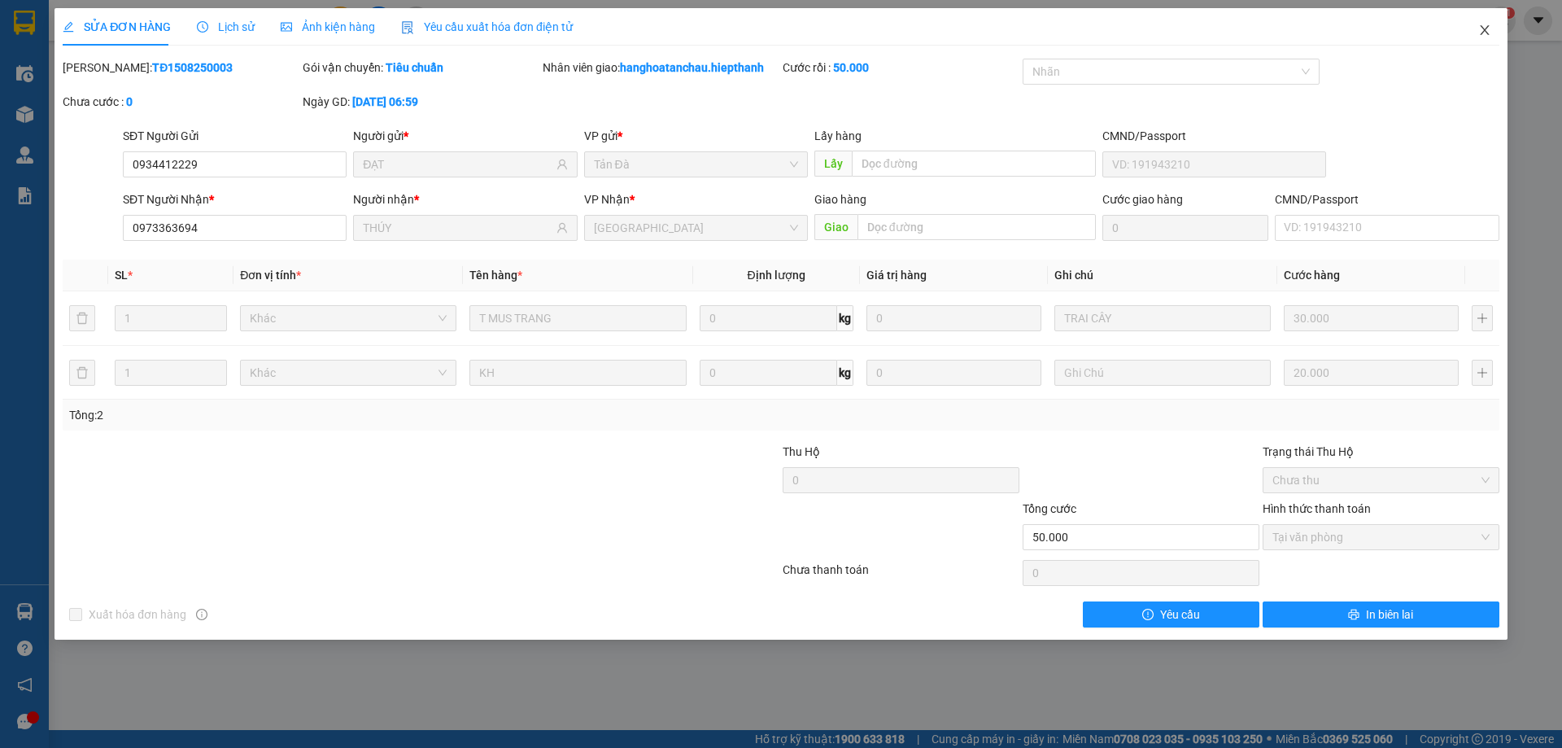
click at [1484, 33] on icon "close" at bounding box center [1484, 30] width 9 height 10
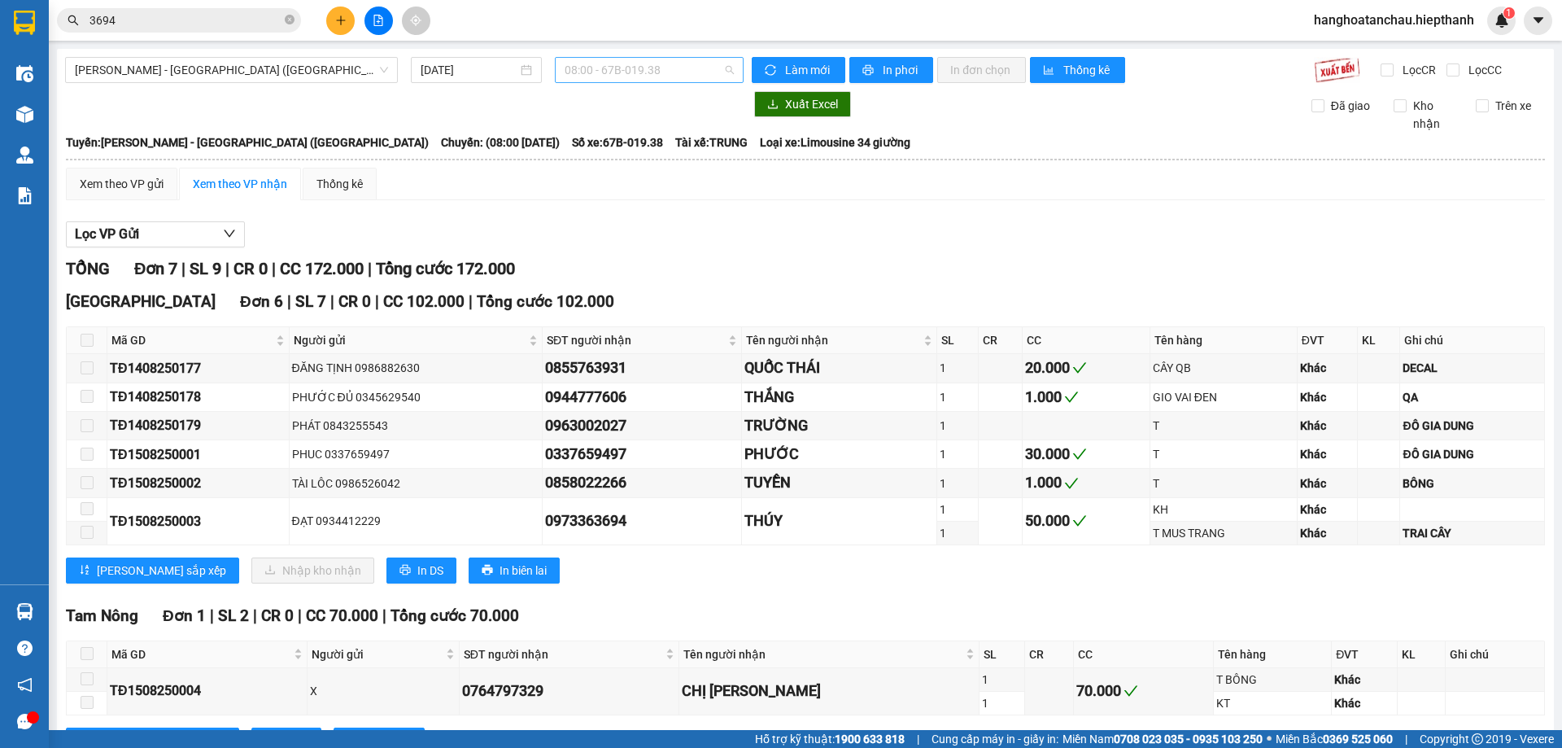
click at [608, 59] on span "08:00 - 67B-019.38" at bounding box center [649, 70] width 169 height 24
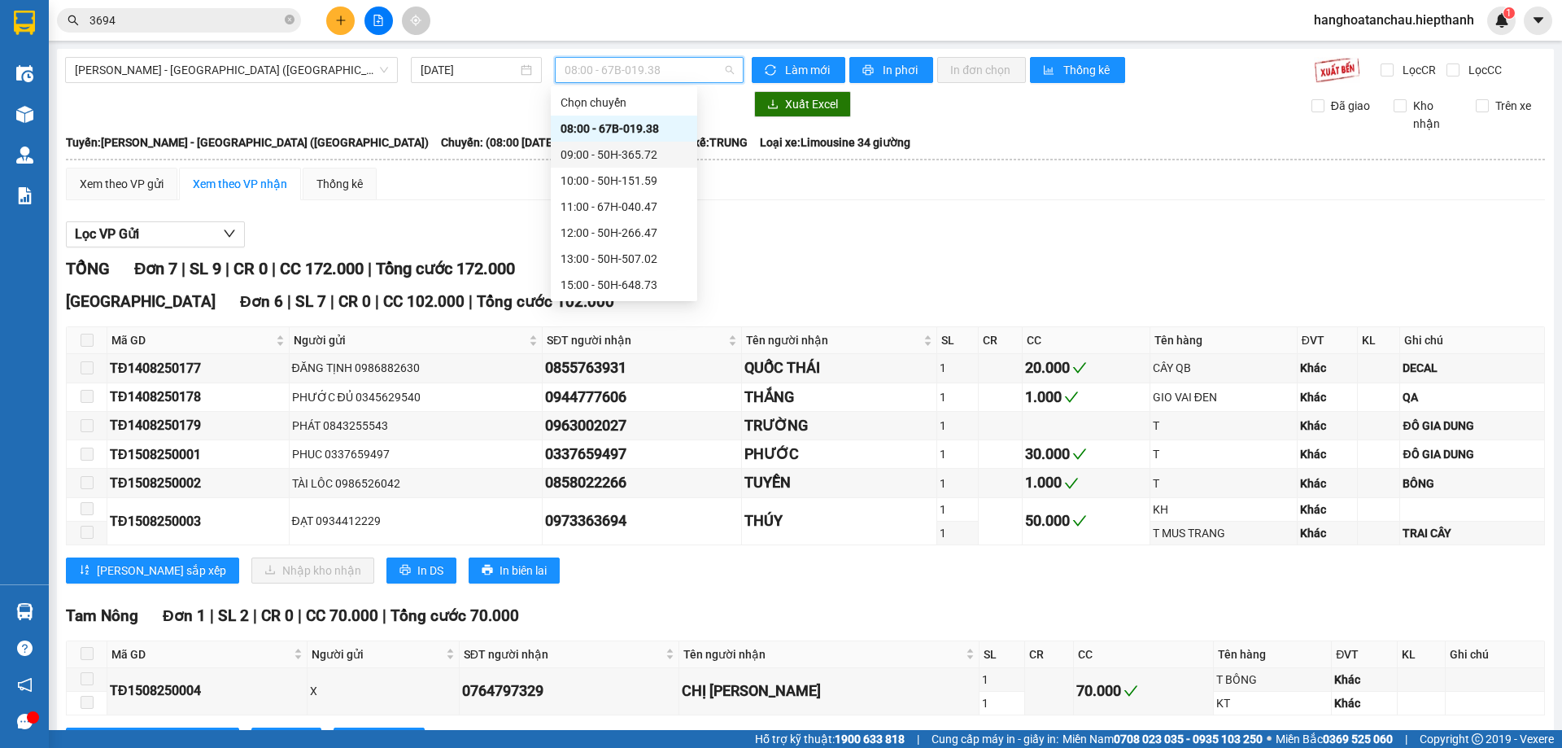
click at [651, 156] on div "09:00 - 50H-365.72" at bounding box center [624, 155] width 127 height 18
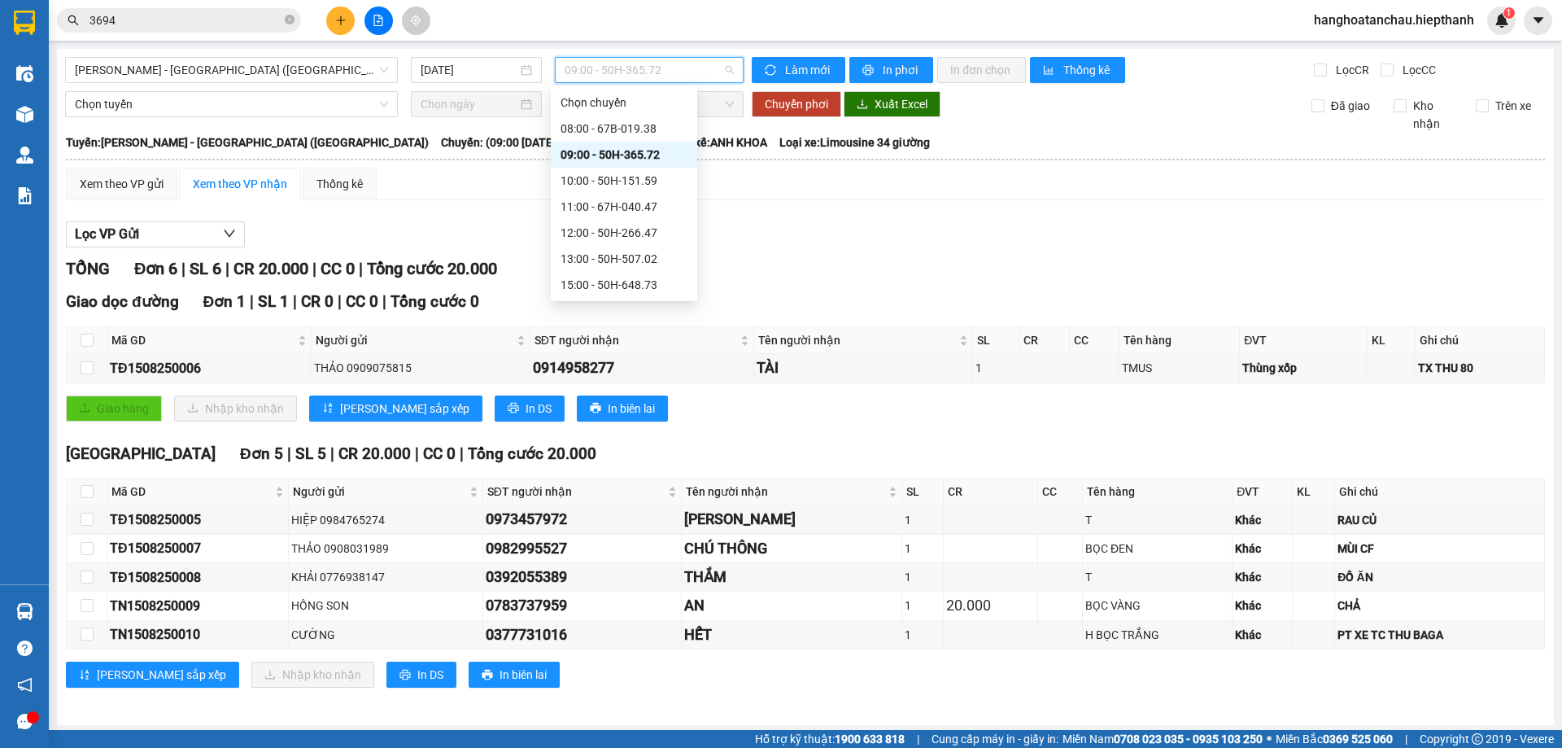
click at [642, 63] on span "09:00 - 50H-365.72" at bounding box center [649, 70] width 169 height 24
click at [624, 185] on div "10:00 - 50H-151.59" at bounding box center [624, 181] width 127 height 18
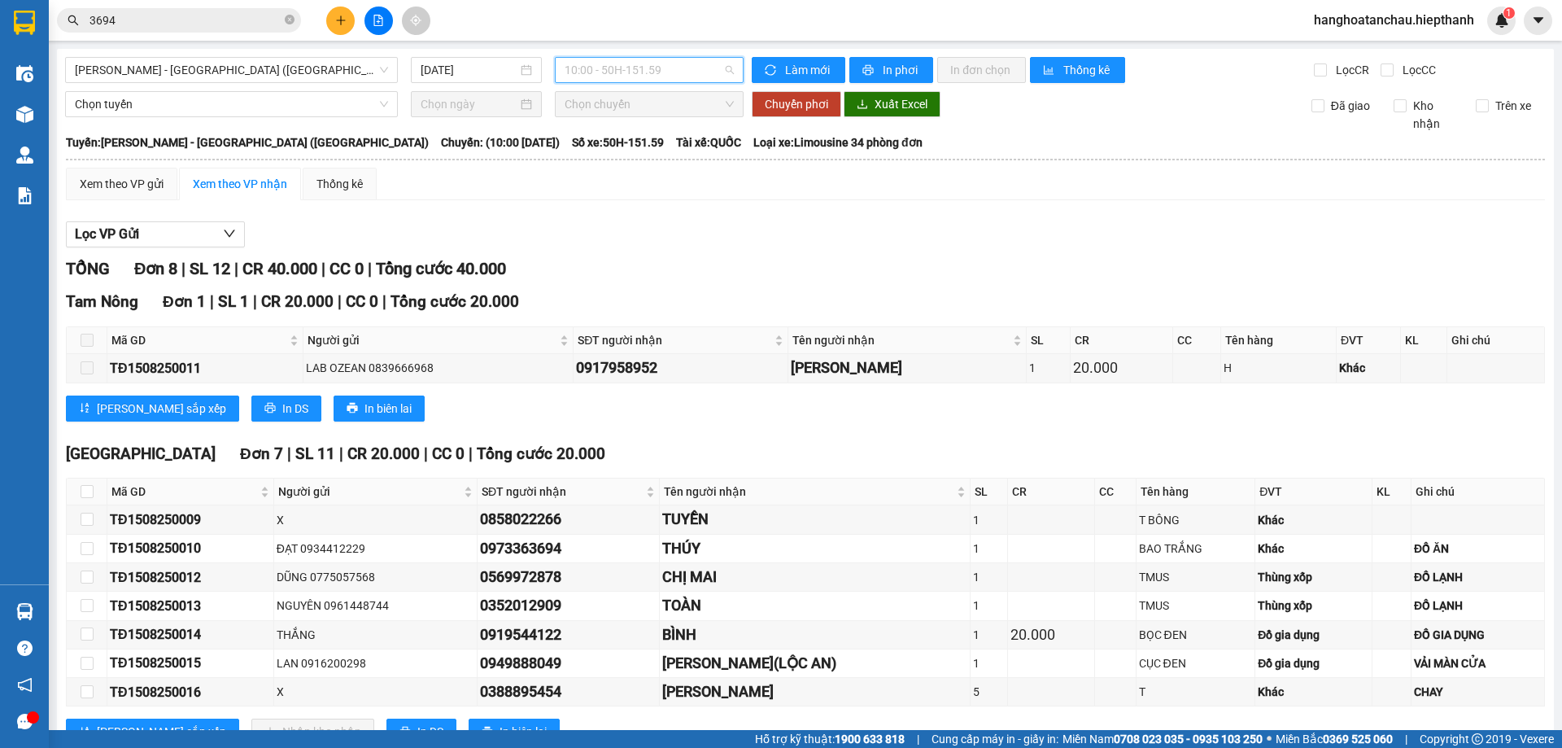
click at [665, 67] on span "10:00 - 50H-151.59" at bounding box center [649, 70] width 169 height 24
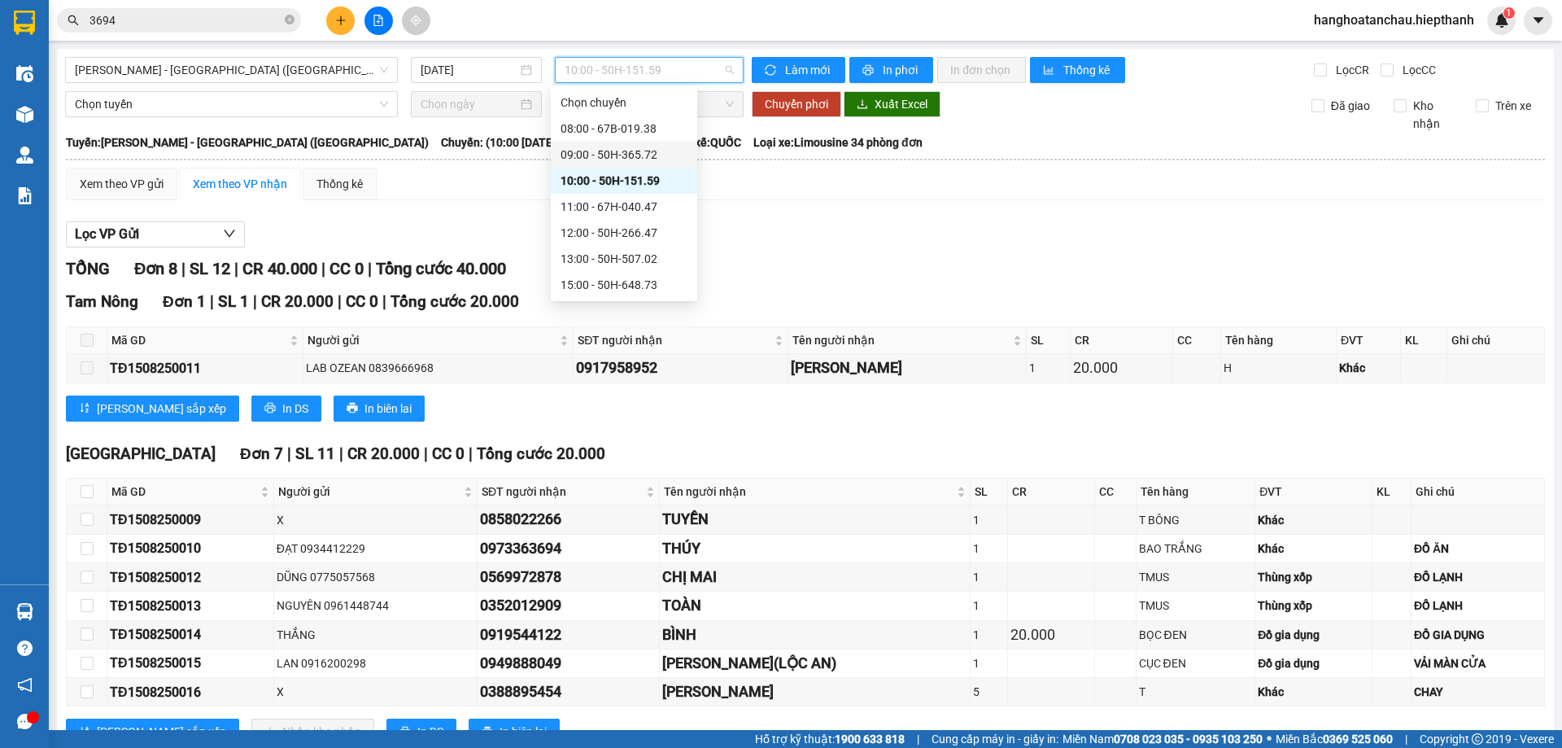
click at [637, 160] on div "09:00 - 50H-365.72" at bounding box center [624, 155] width 127 height 18
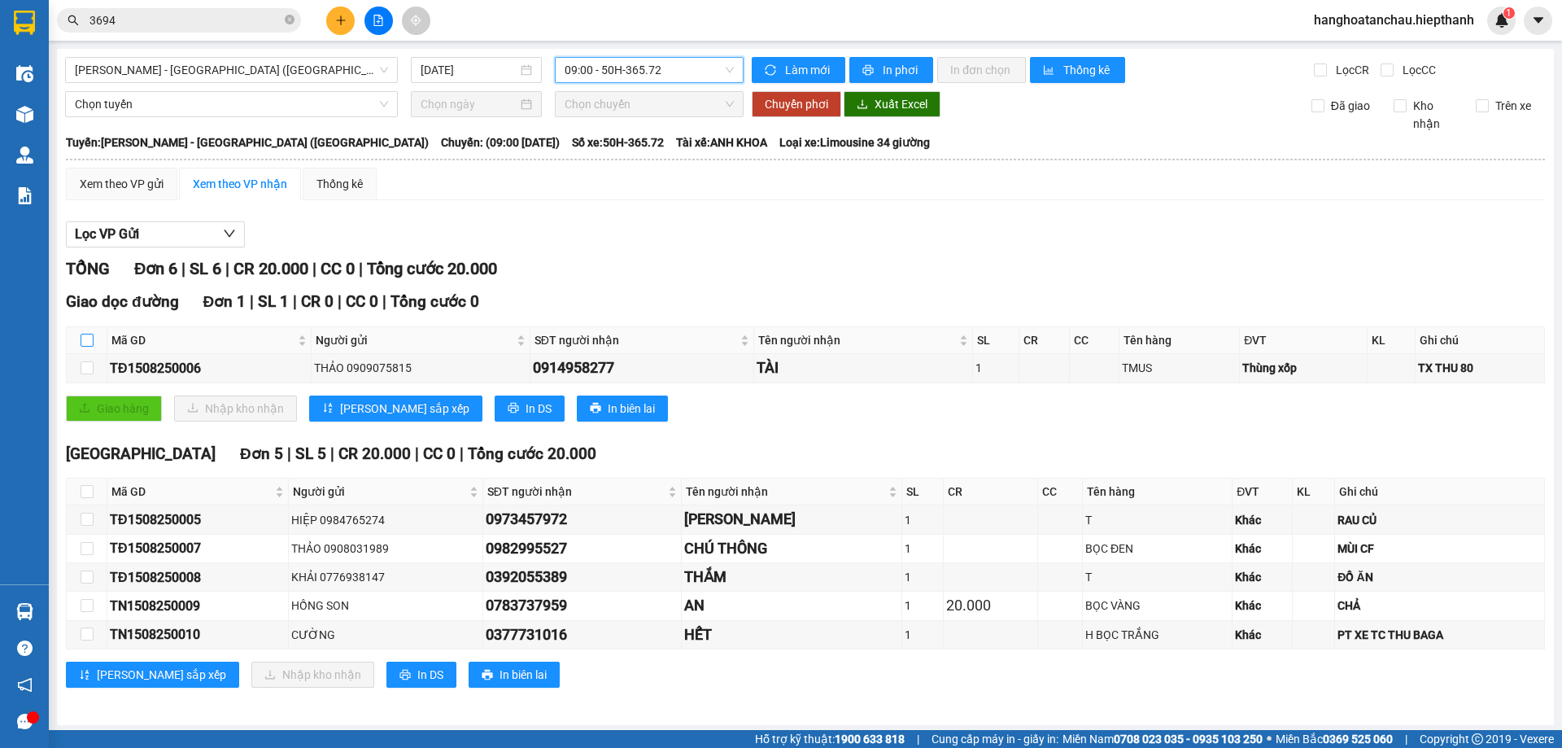
click at [85, 339] on input "checkbox" at bounding box center [87, 340] width 13 height 13
checkbox input "true"
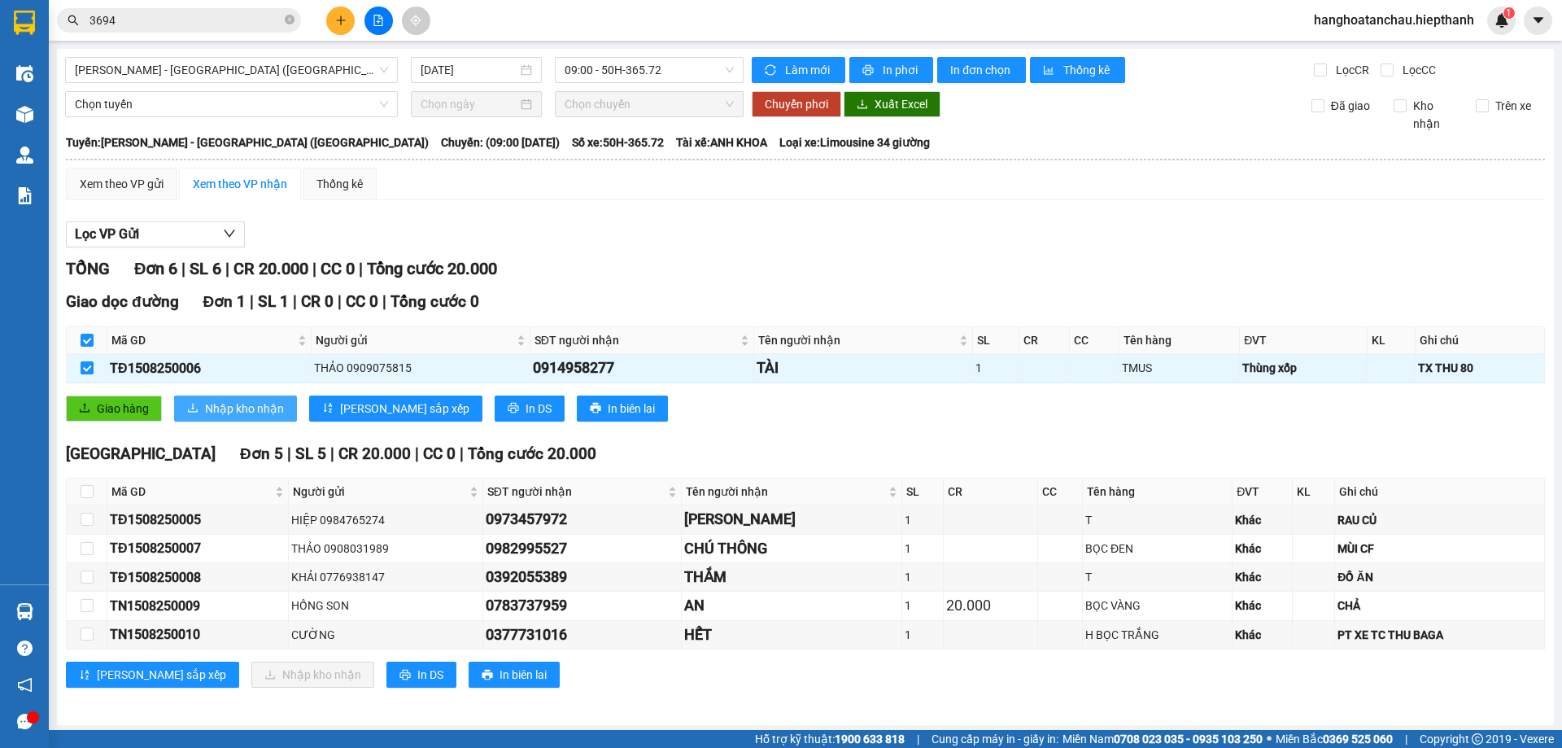
click at [252, 409] on span "Nhập kho nhận" at bounding box center [244, 409] width 79 height 18
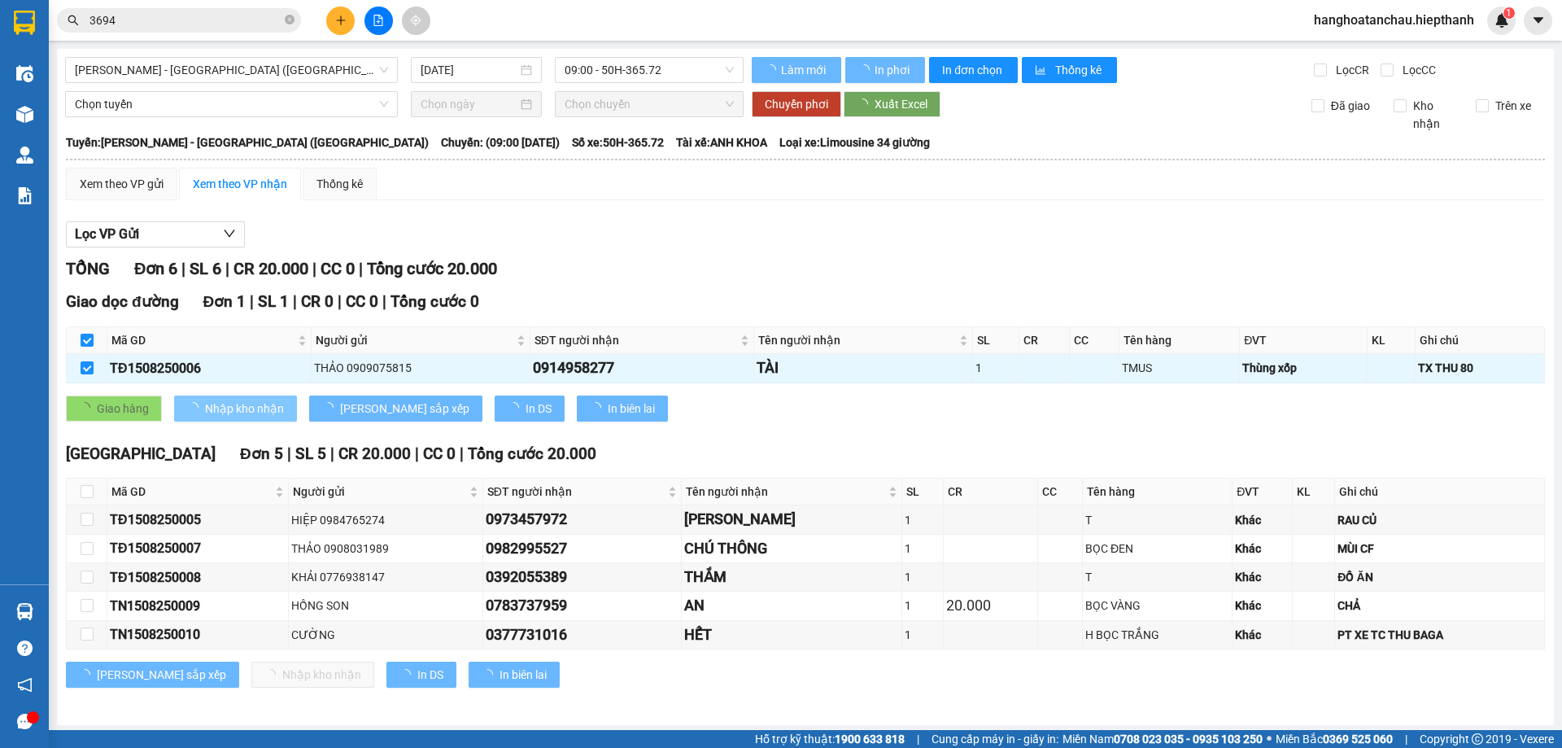
checkbox input "false"
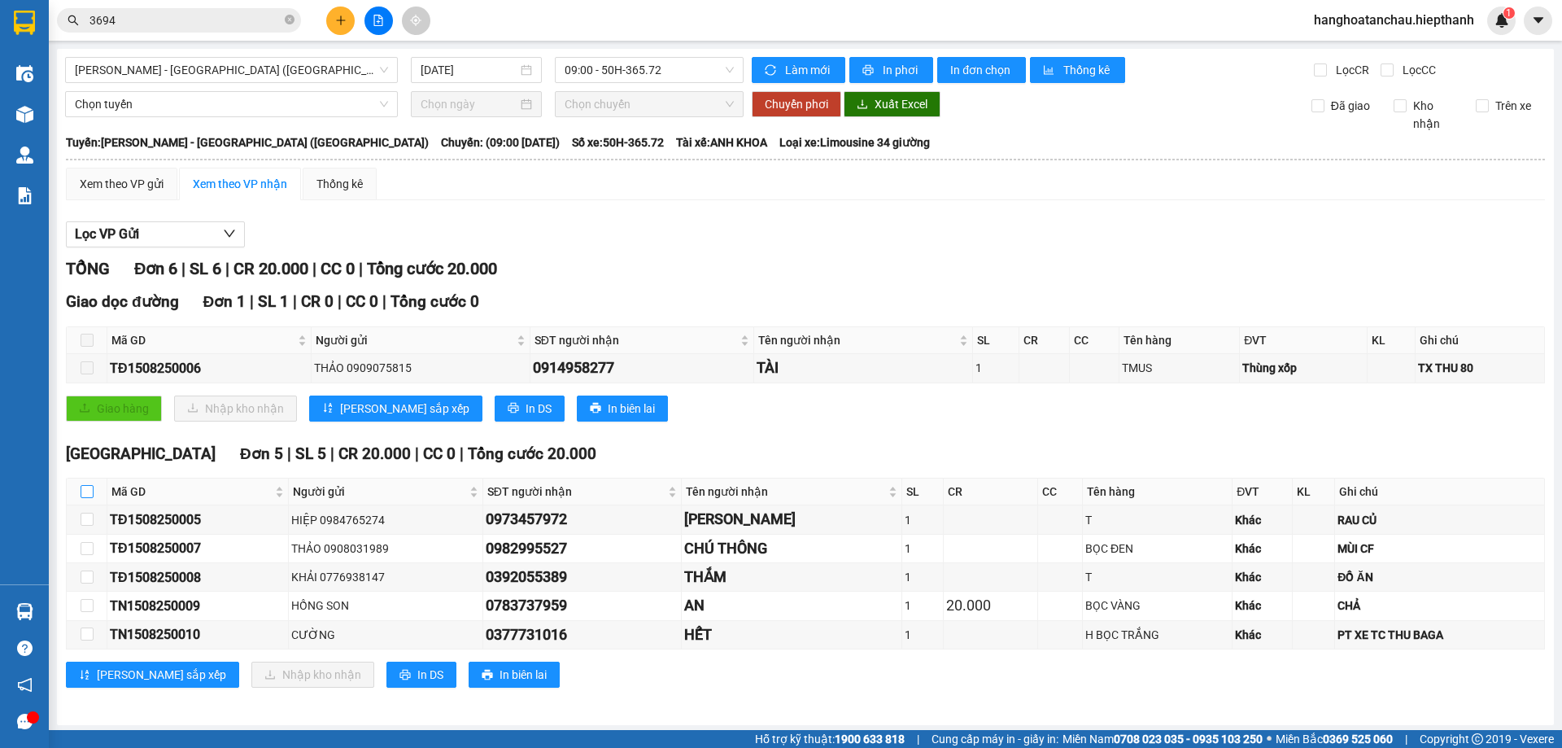
click at [90, 487] on input "checkbox" at bounding box center [87, 491] width 13 height 13
checkbox input "true"
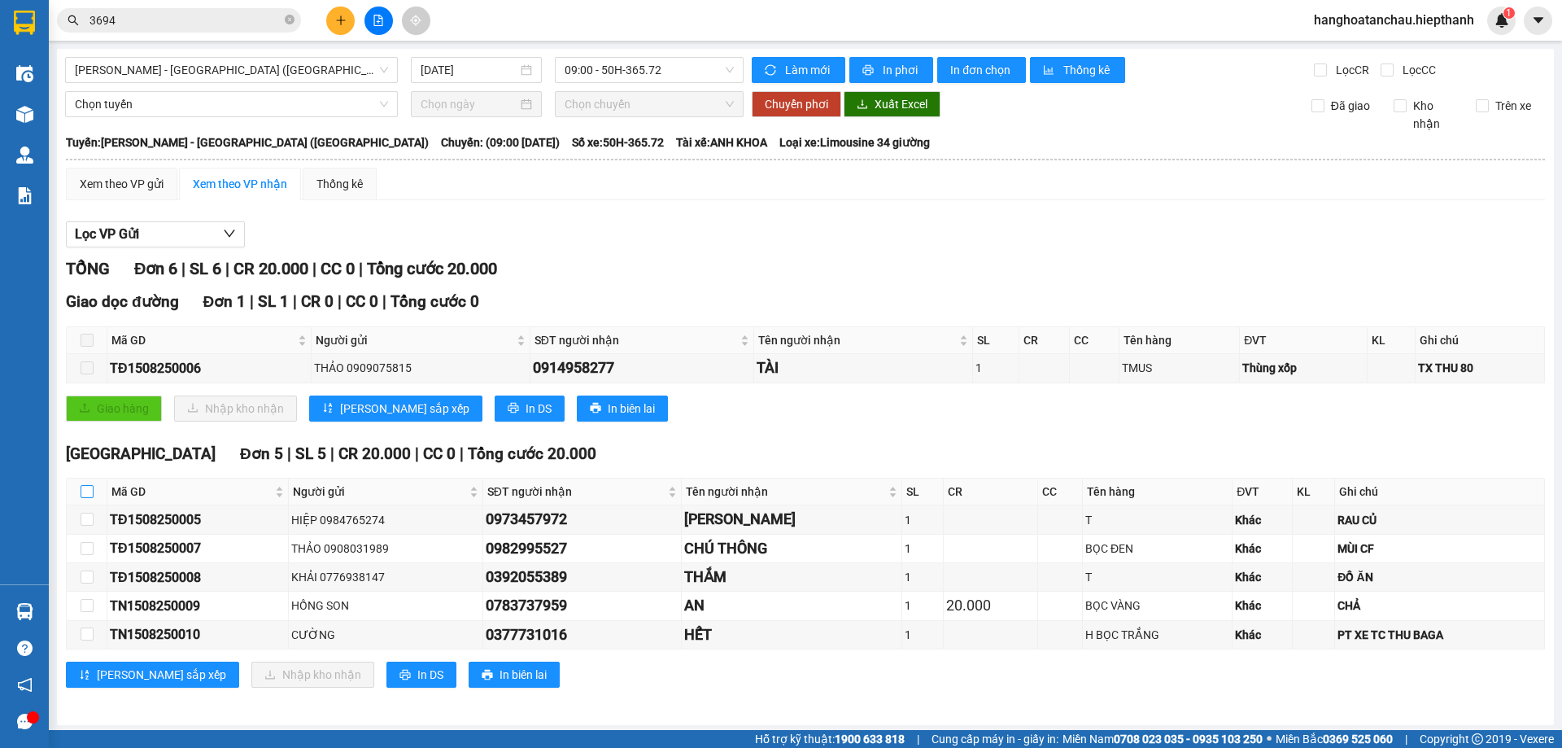
checkbox input "true"
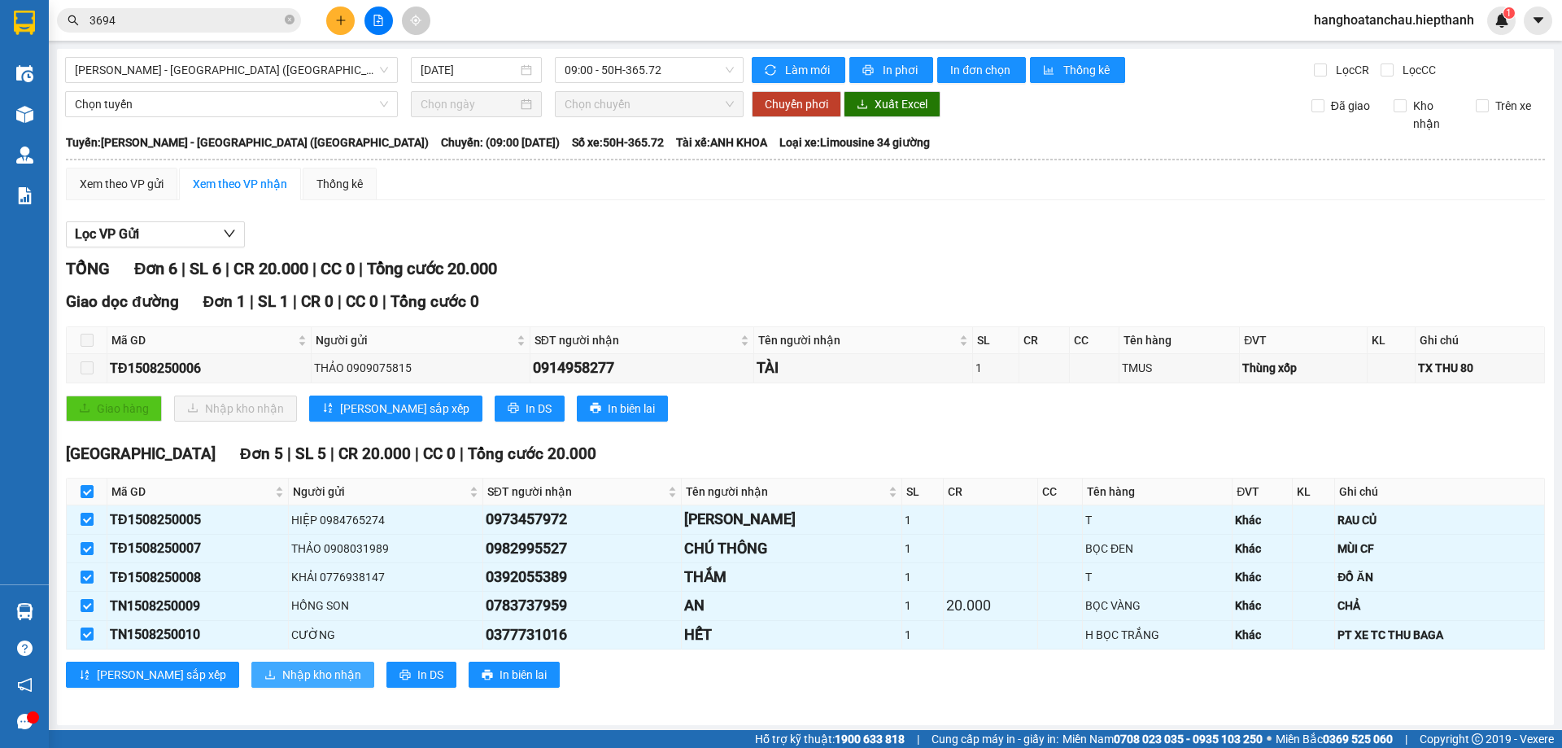
click at [282, 677] on span "Nhập kho nhận" at bounding box center [321, 675] width 79 height 18
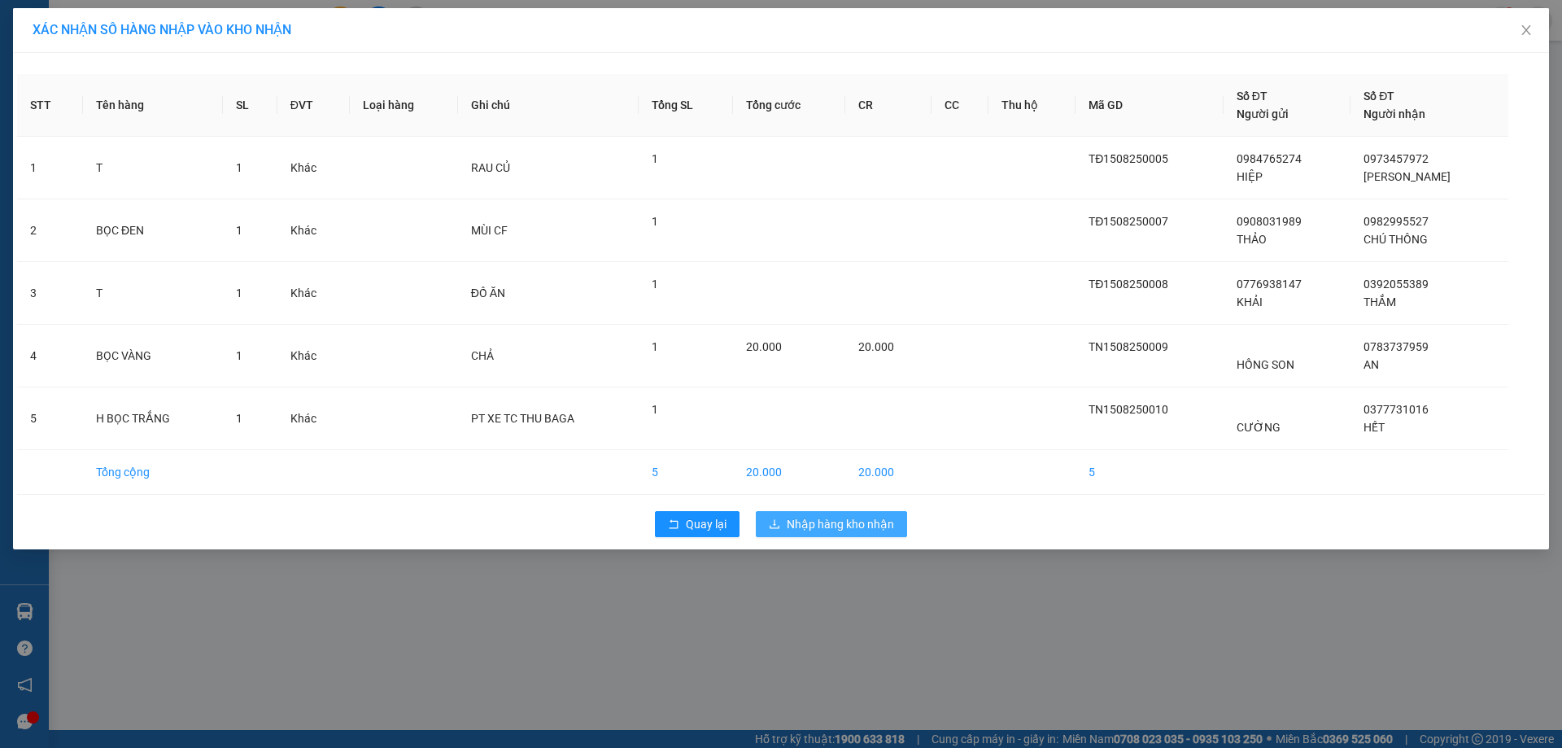
click at [839, 529] on span "Nhập hàng kho nhận" at bounding box center [840, 524] width 107 height 18
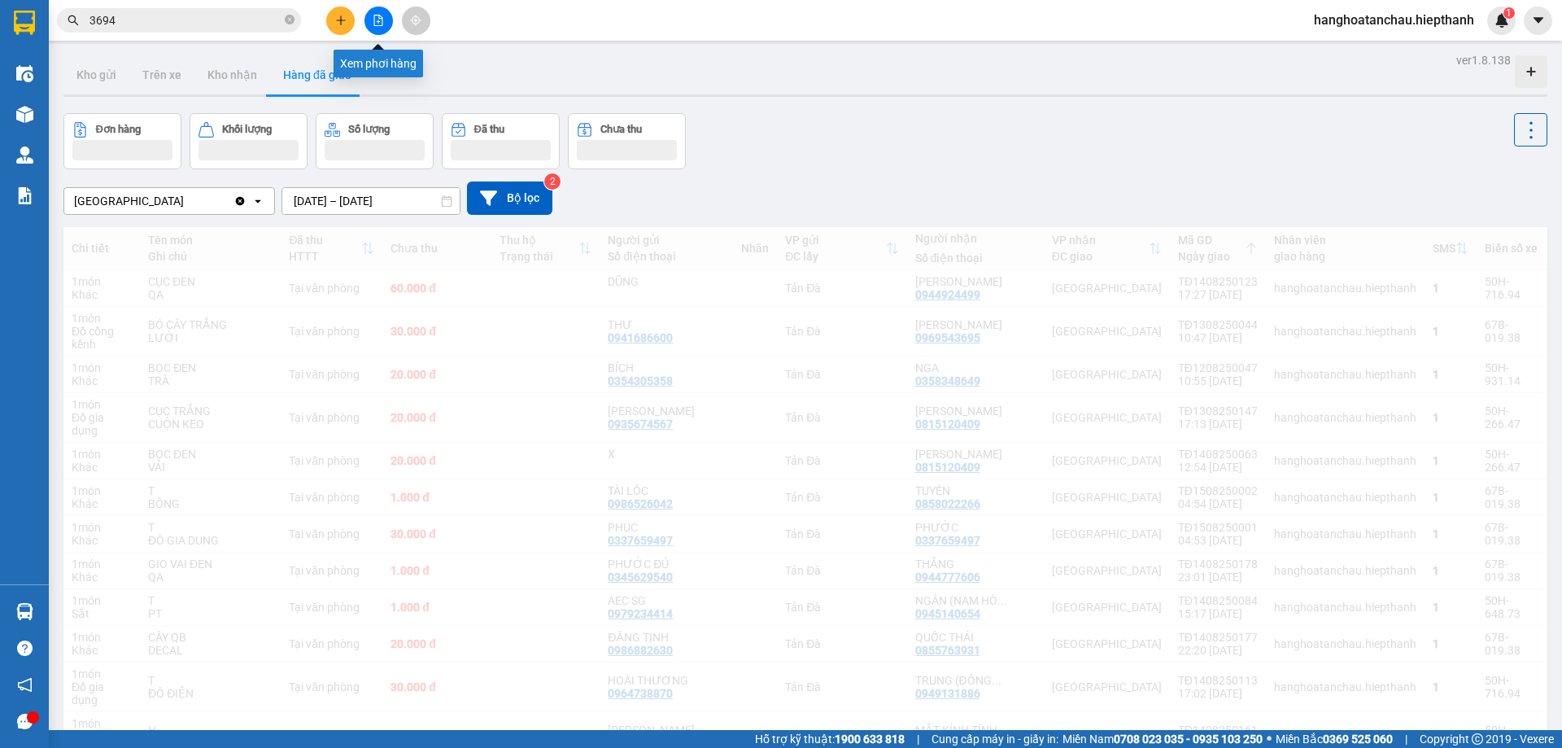
click at [383, 23] on icon "file-add" at bounding box center [378, 20] width 11 height 11
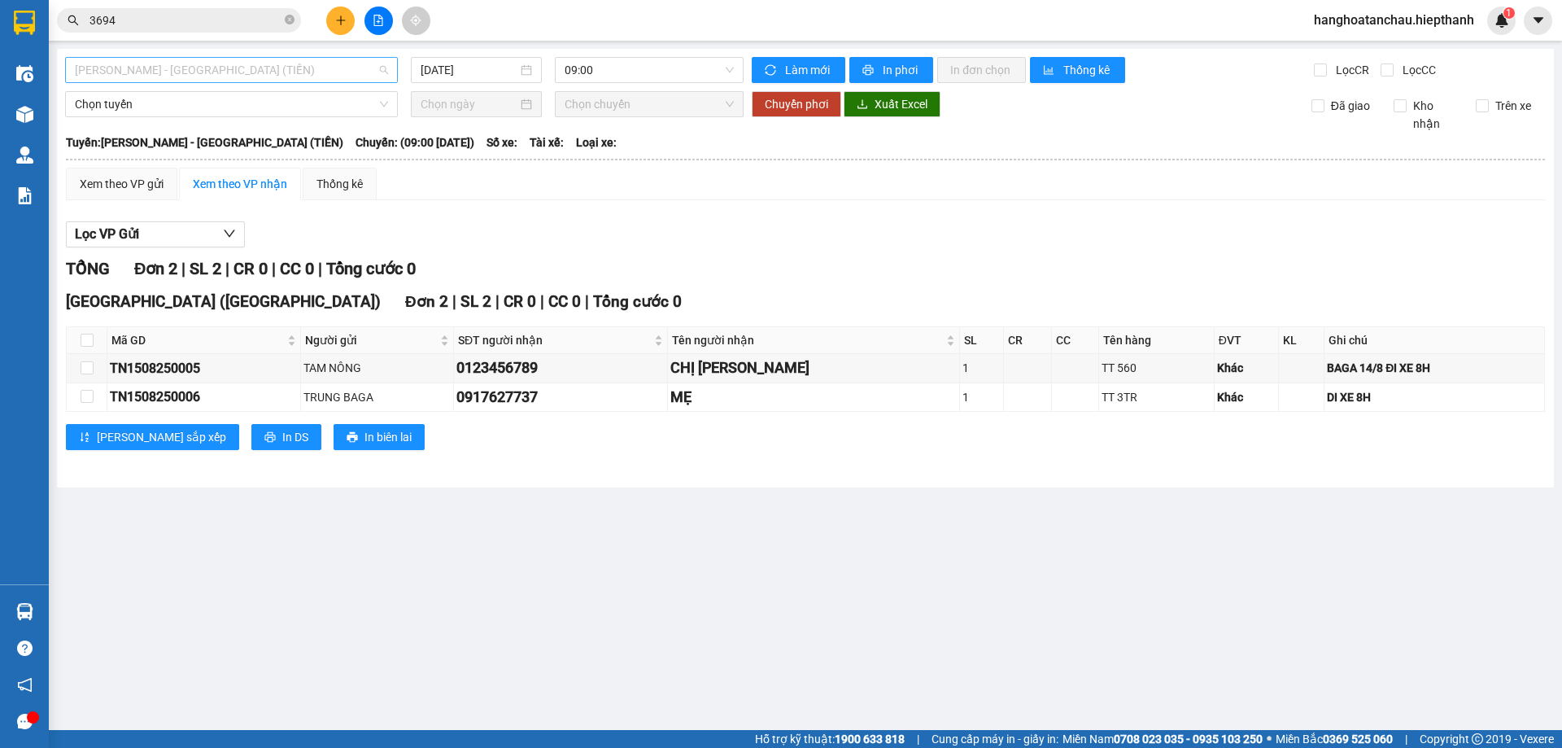
click at [269, 63] on span "Hồ Chí Minh - Tân Châu (TIỀN)" at bounding box center [231, 70] width 313 height 24
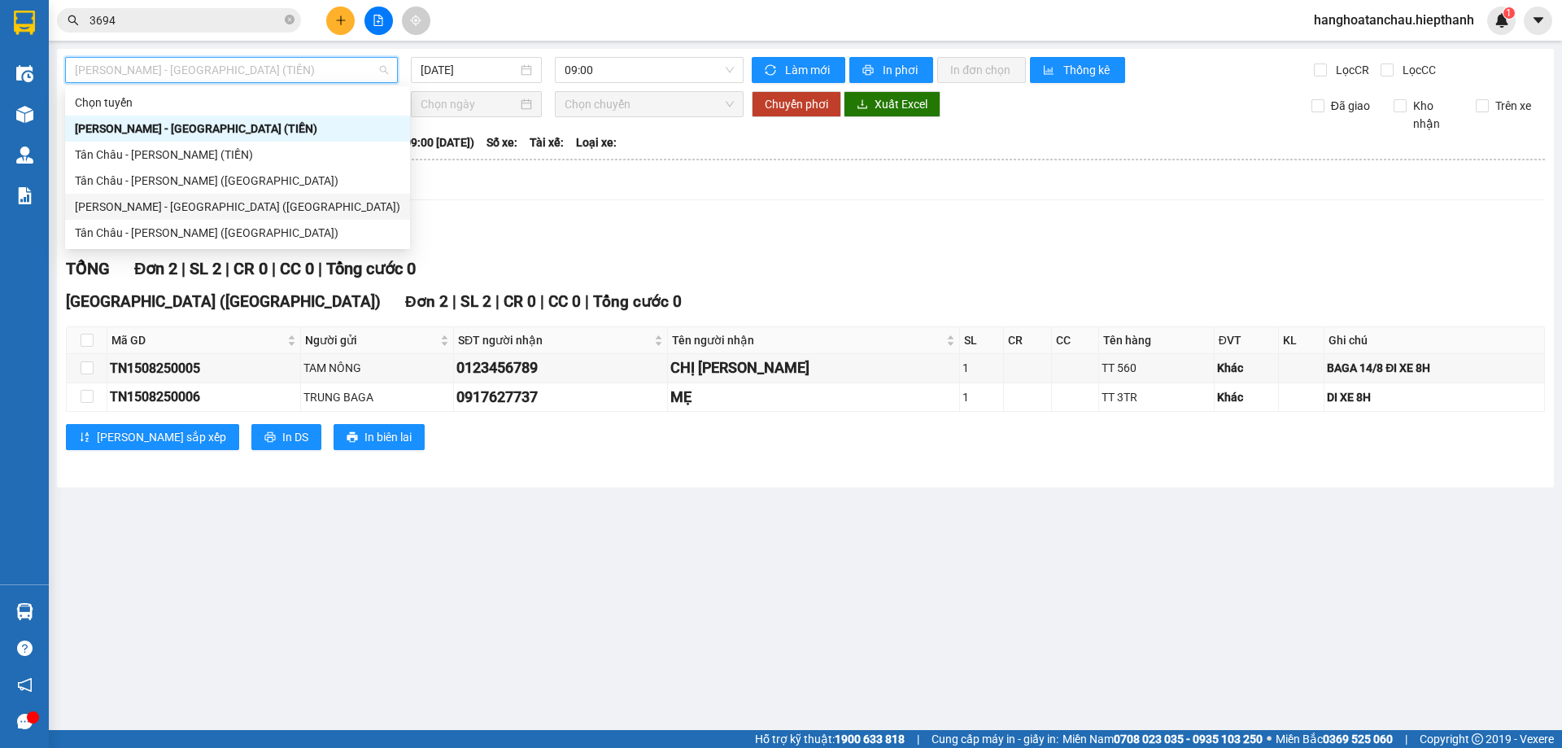
click at [258, 210] on div "[PERSON_NAME] - [PERSON_NAME] ([GEOGRAPHIC_DATA])" at bounding box center [238, 207] width 326 height 18
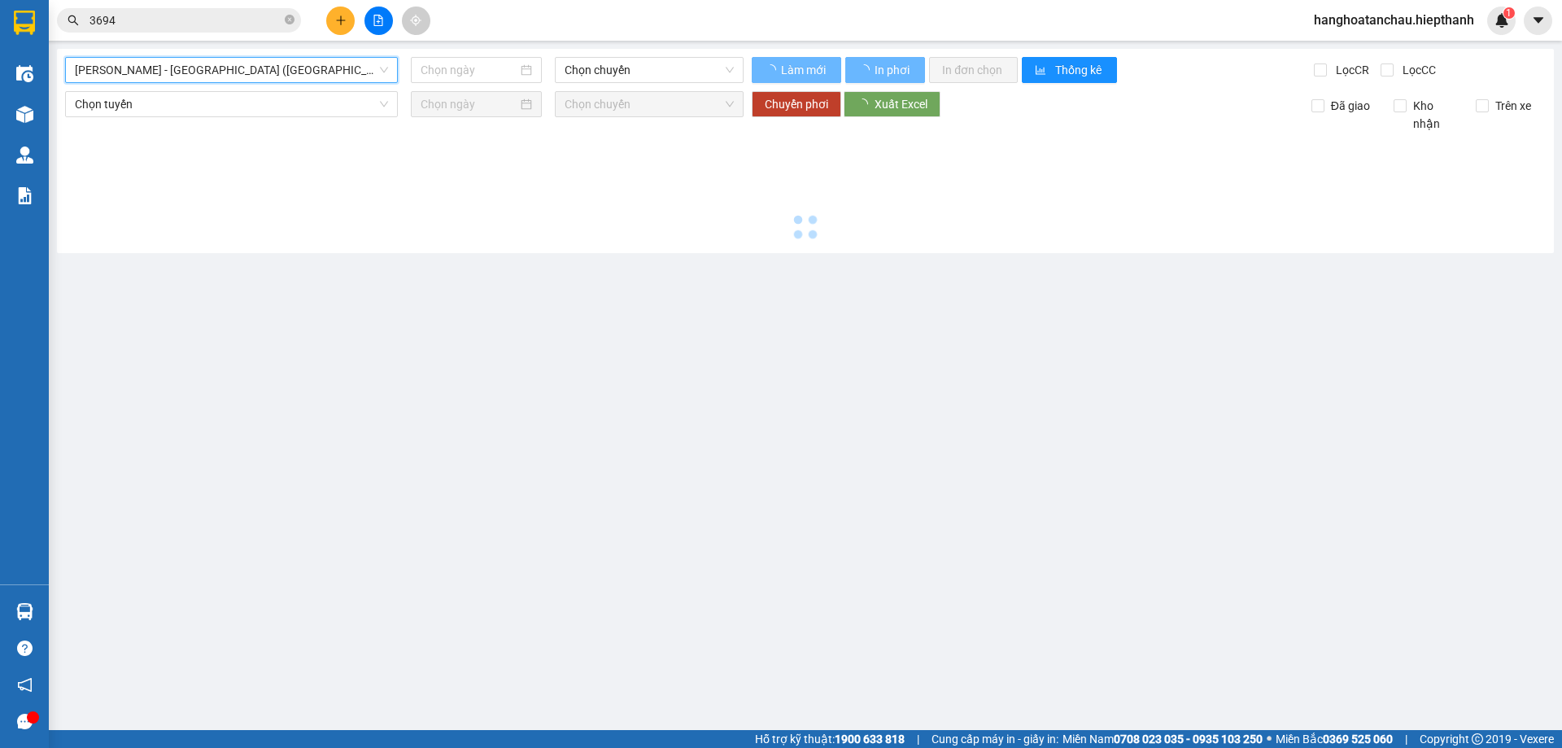
type input "[DATE]"
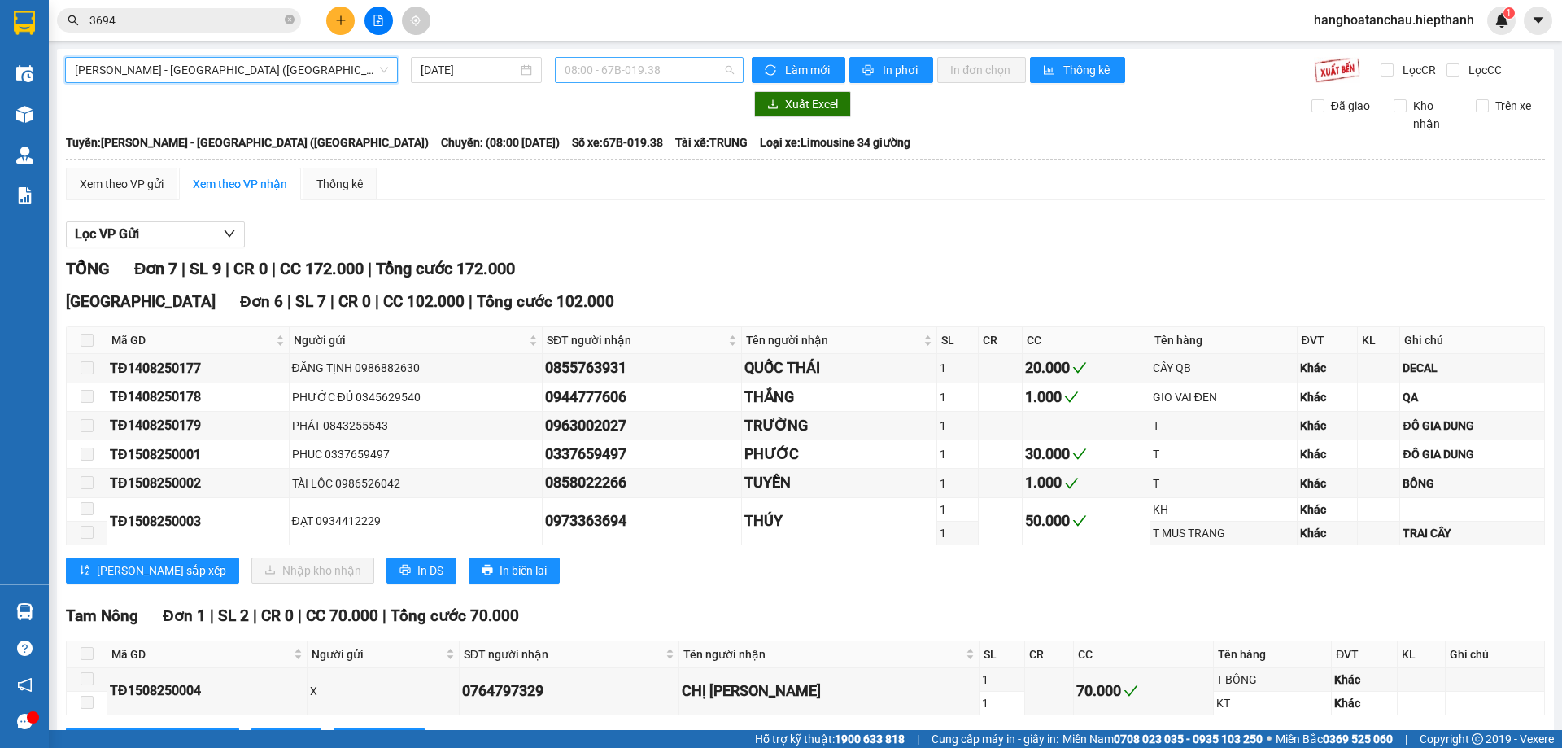
click at [627, 67] on span "08:00 - 67B-019.38" at bounding box center [649, 70] width 169 height 24
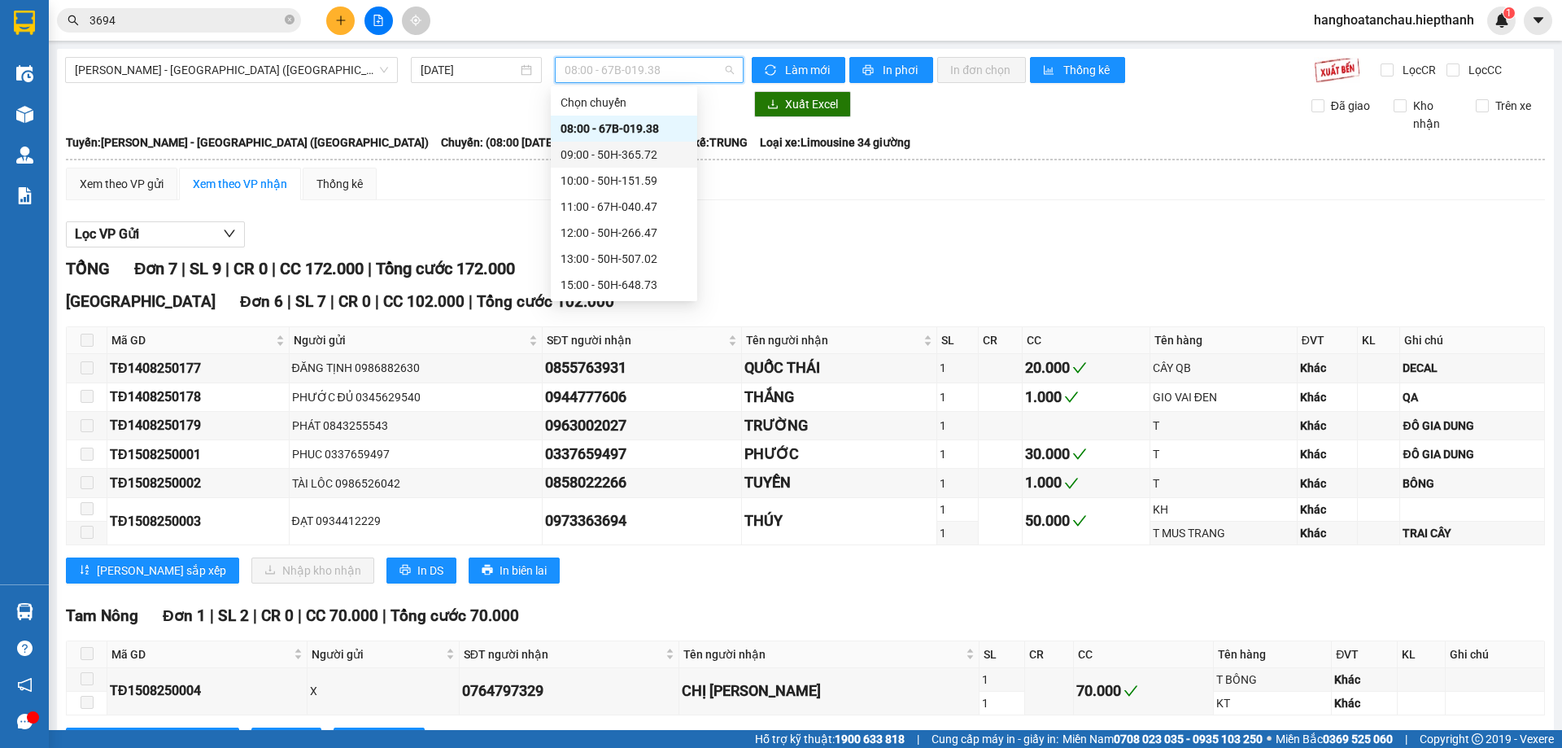
click at [616, 153] on div "09:00 - 50H-365.72" at bounding box center [624, 155] width 127 height 18
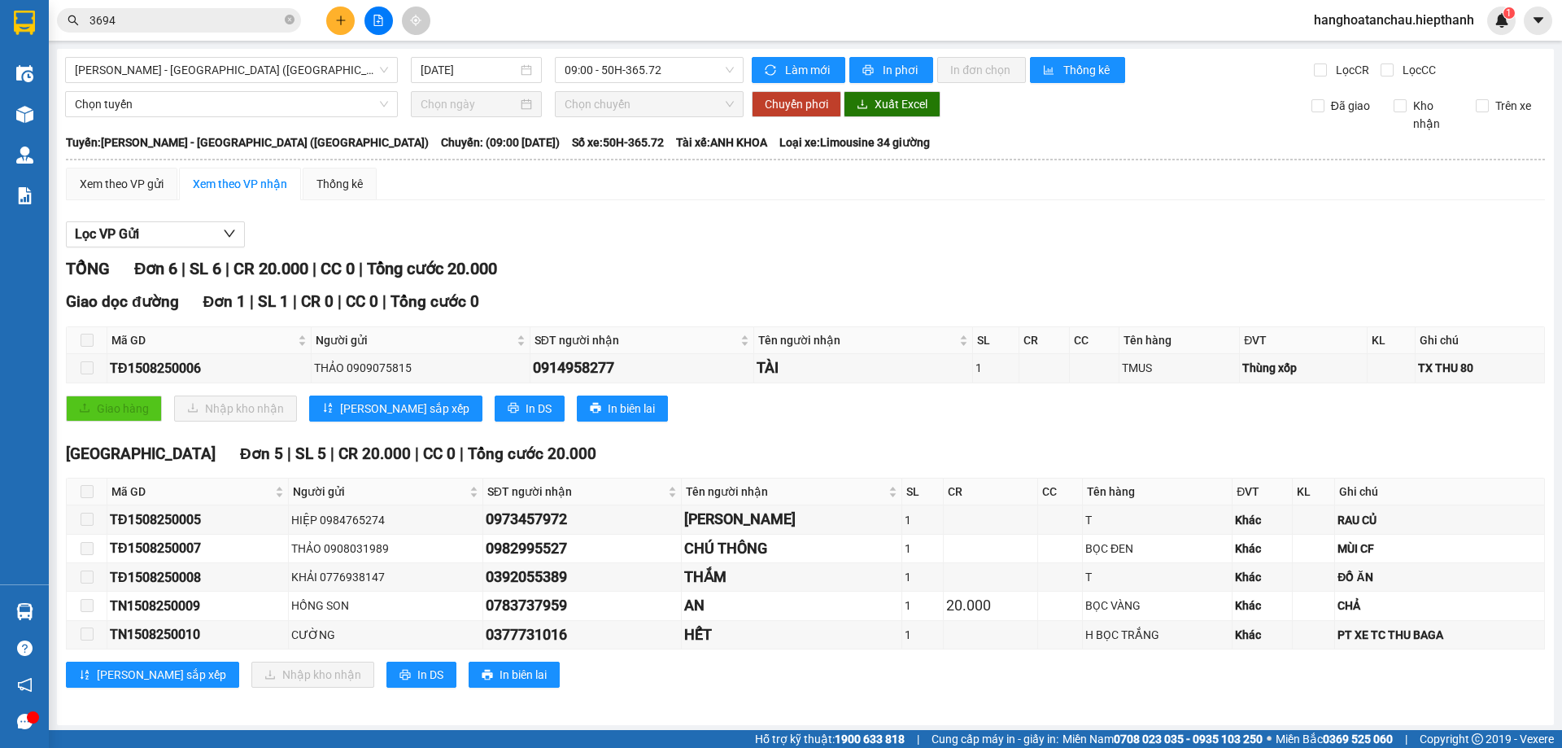
click at [651, 266] on div "TỔNG Đơn 6 | SL 6 | CR 20.000 | CC 0 | Tổng cước 20.000" at bounding box center [805, 268] width 1479 height 25
click at [289, 19] on icon "close-circle" at bounding box center [290, 20] width 10 height 10
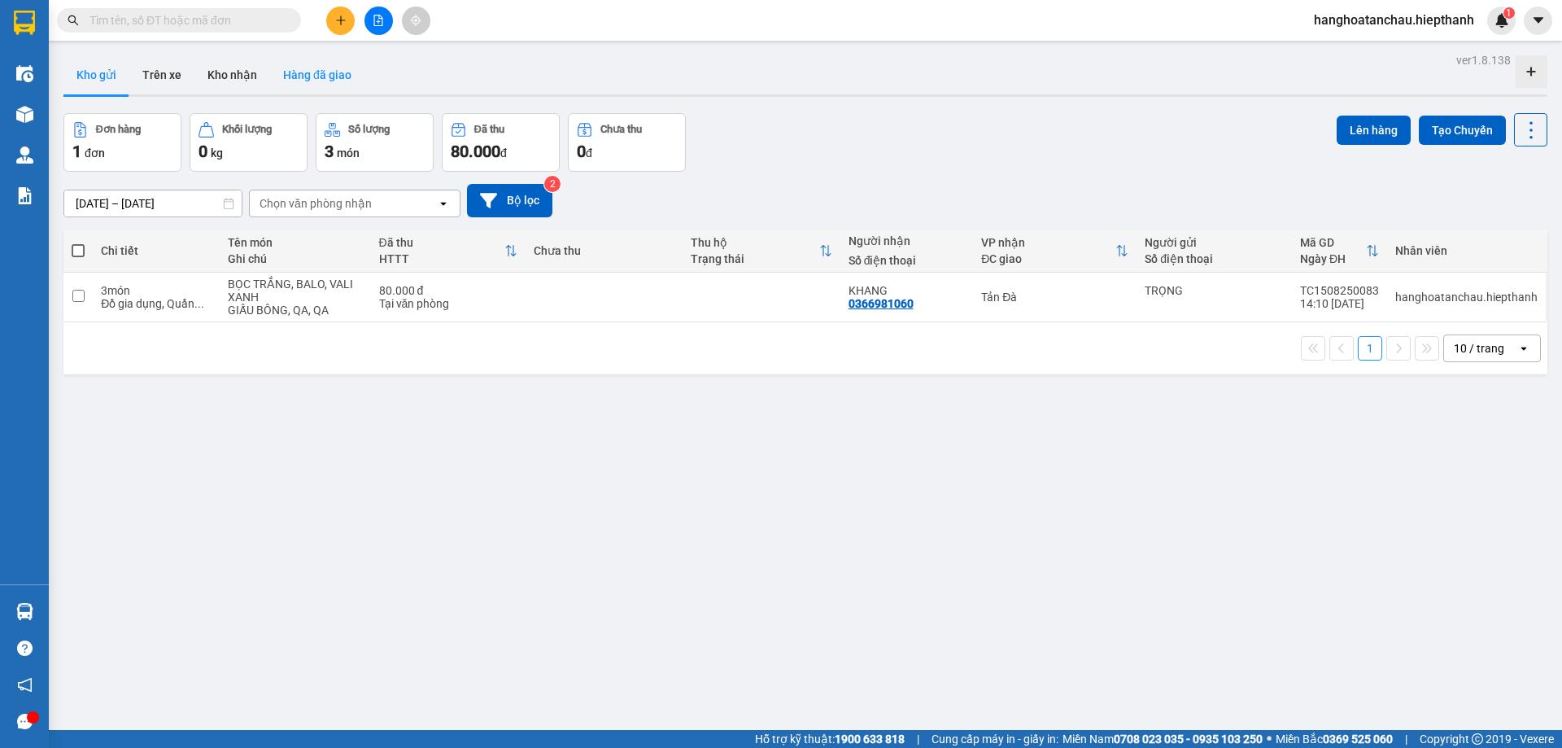
click at [324, 72] on button "Hàng đã giao" at bounding box center [317, 74] width 94 height 39
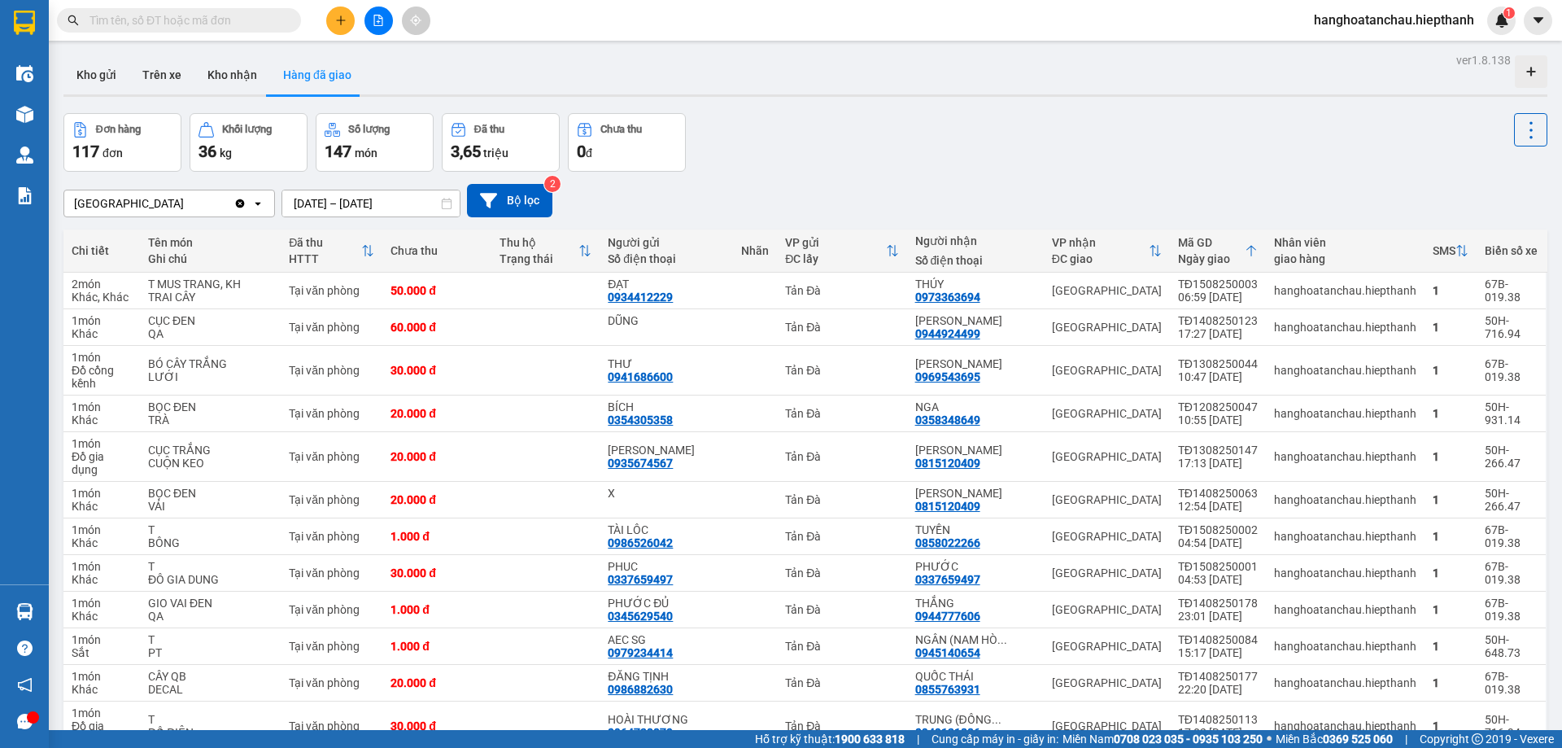
click at [843, 177] on div "Tân Châu Clear value open [DATE] – [DATE] Press the down arrow key to interact …" at bounding box center [805, 201] width 1484 height 58
click at [379, 22] on icon "file-add" at bounding box center [378, 20] width 9 height 11
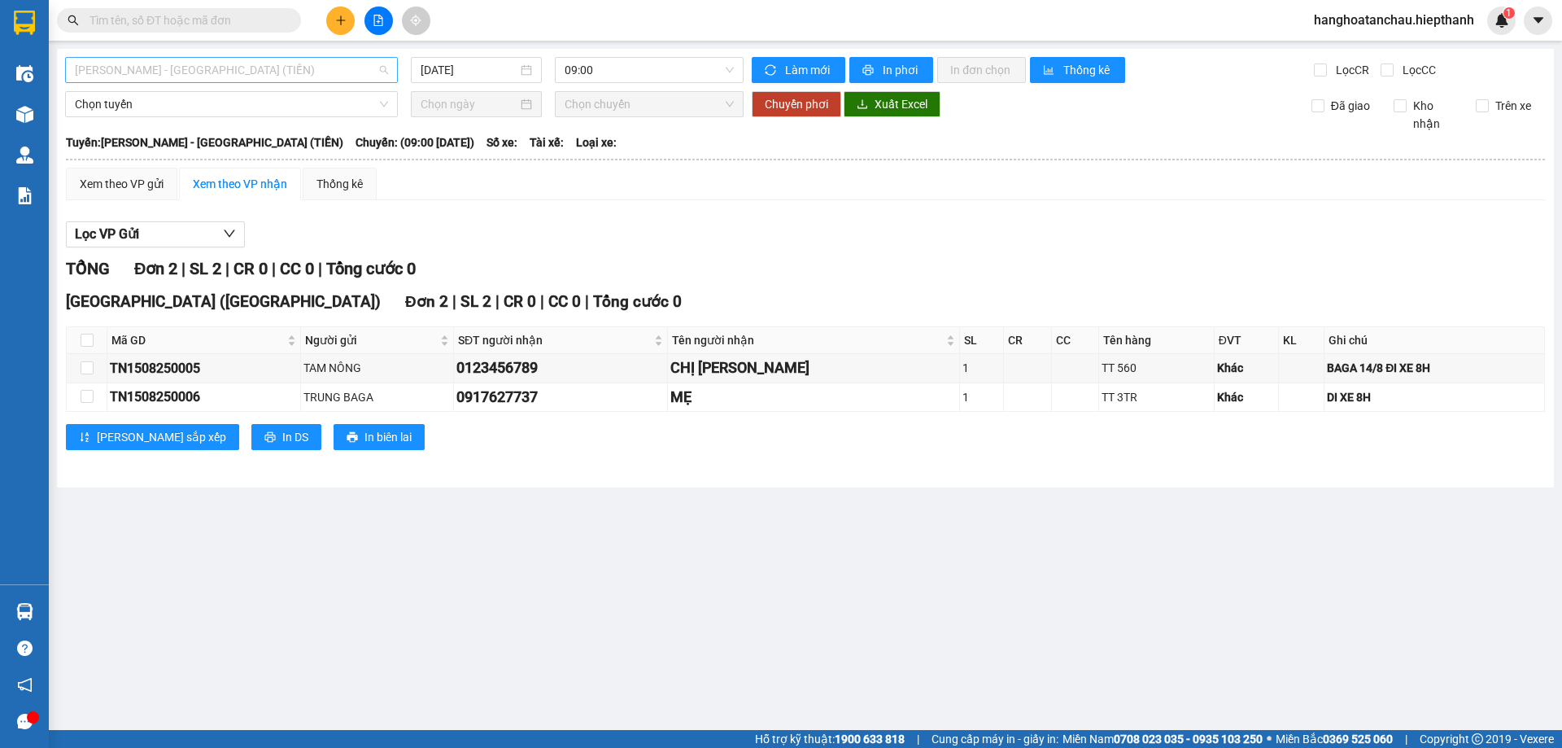
click at [244, 64] on span "[PERSON_NAME] - [GEOGRAPHIC_DATA] (TIỀN)" at bounding box center [231, 70] width 313 height 24
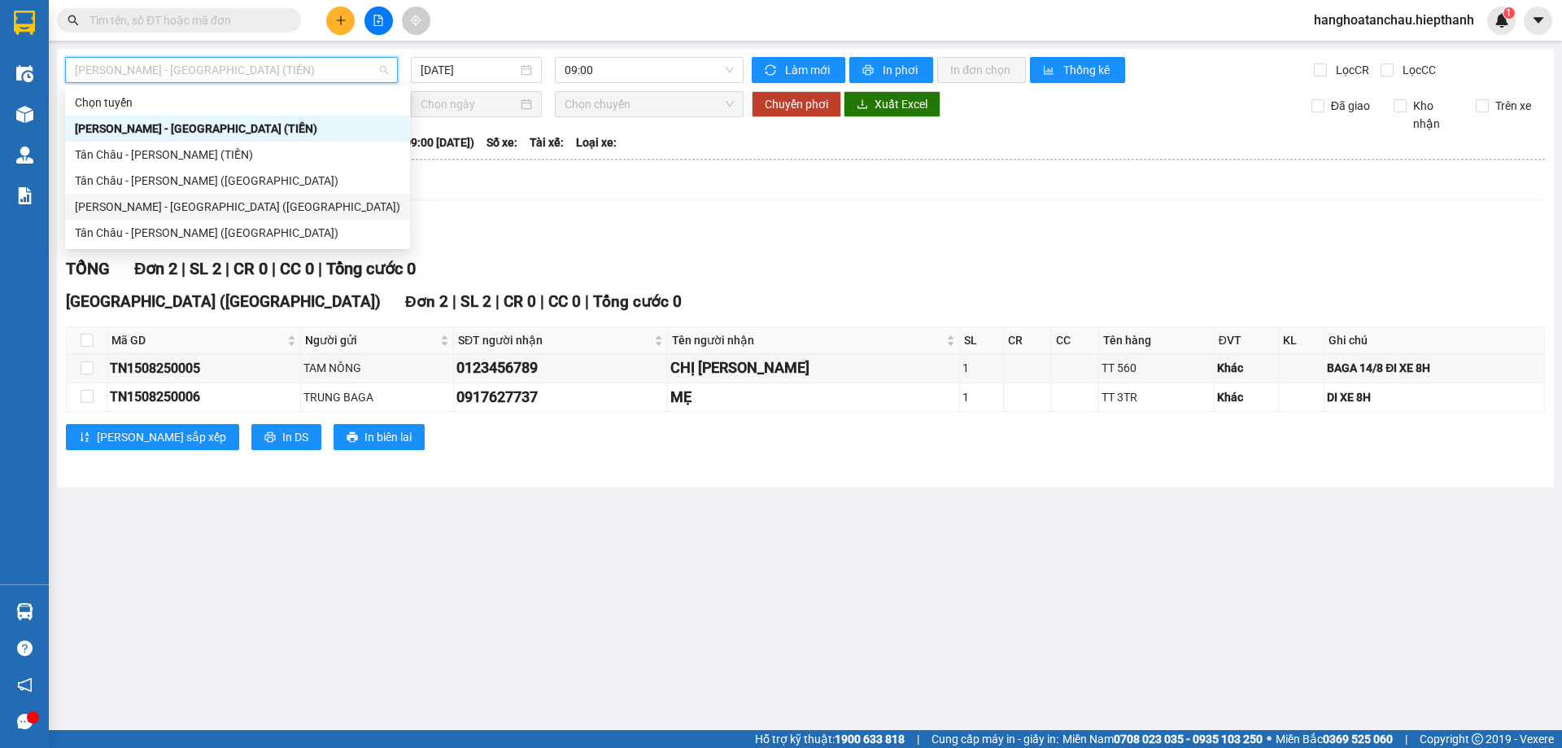
click at [253, 207] on div "[PERSON_NAME] - [GEOGRAPHIC_DATA] ([GEOGRAPHIC_DATA])" at bounding box center [238, 207] width 326 height 18
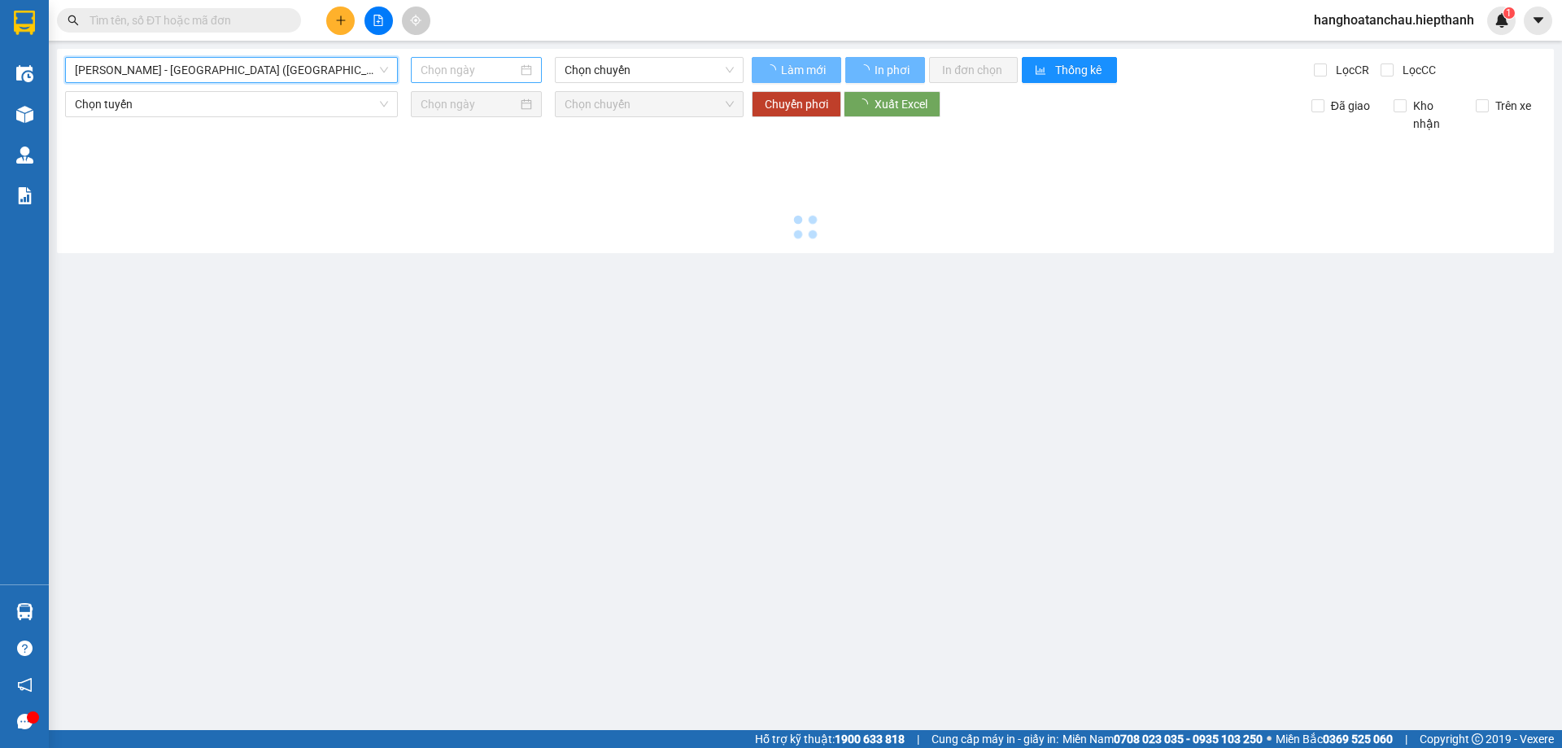
type input "[DATE]"
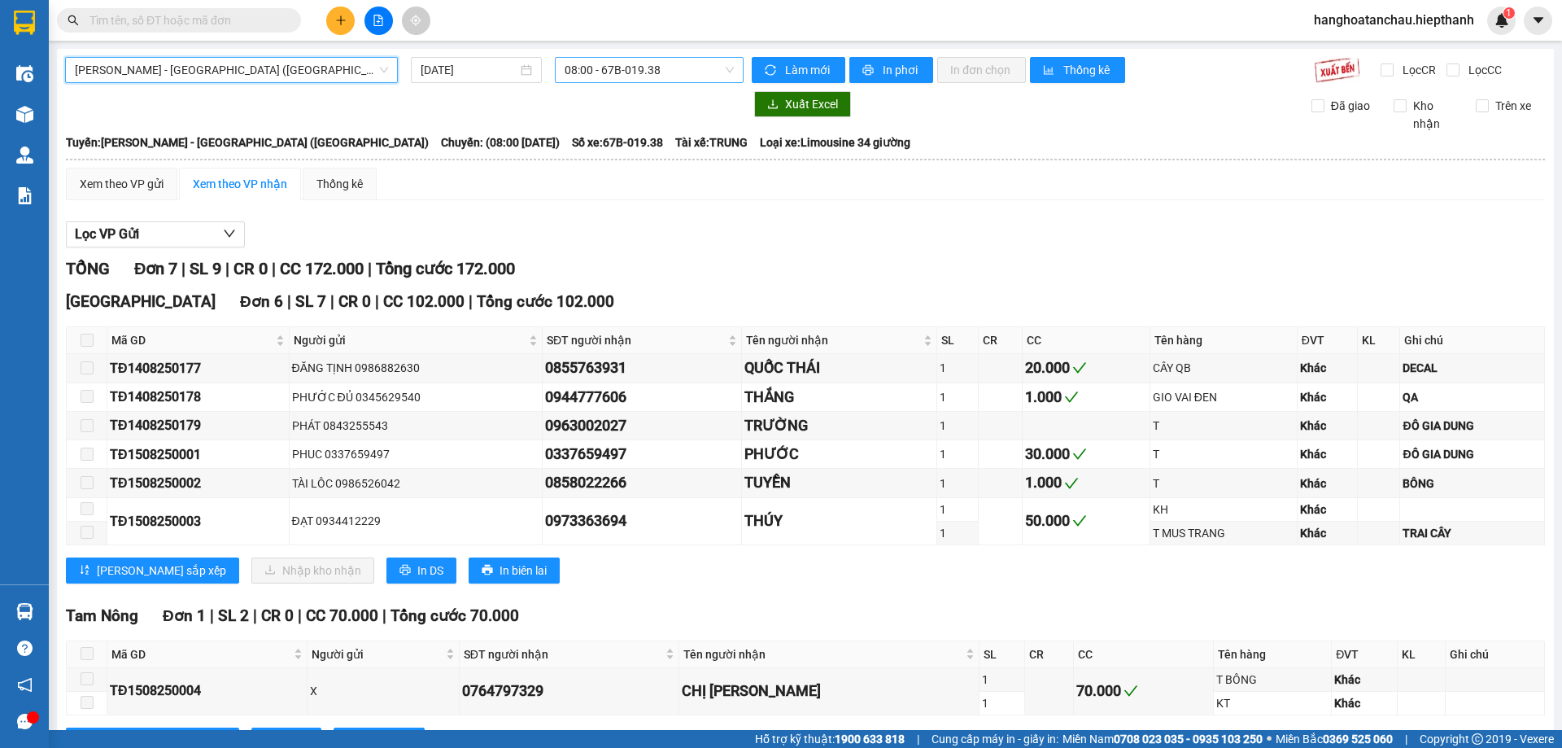
click at [616, 72] on span "08:00 - 67B-019.38" at bounding box center [649, 70] width 169 height 24
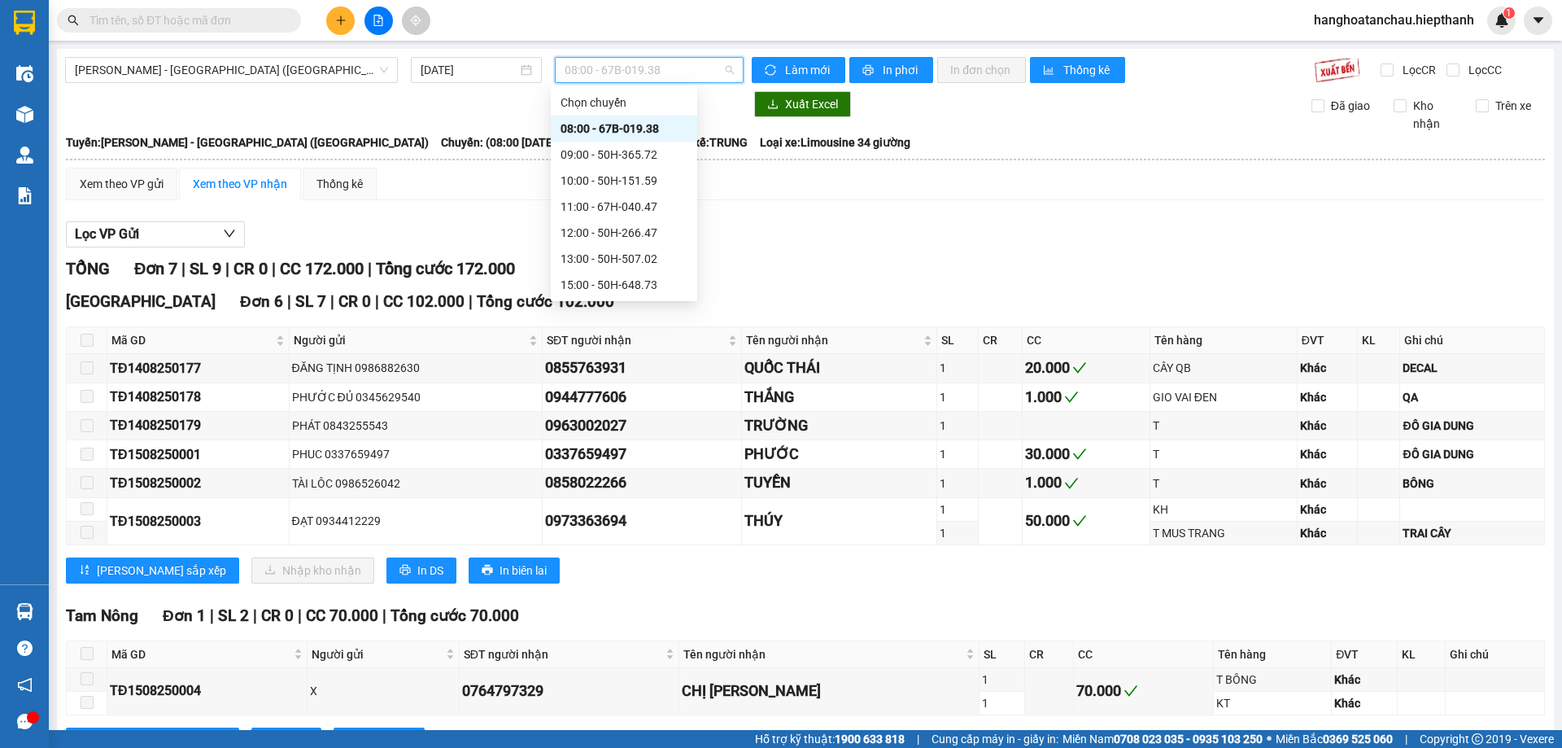
click at [260, 21] on input "text" at bounding box center [186, 20] width 192 height 18
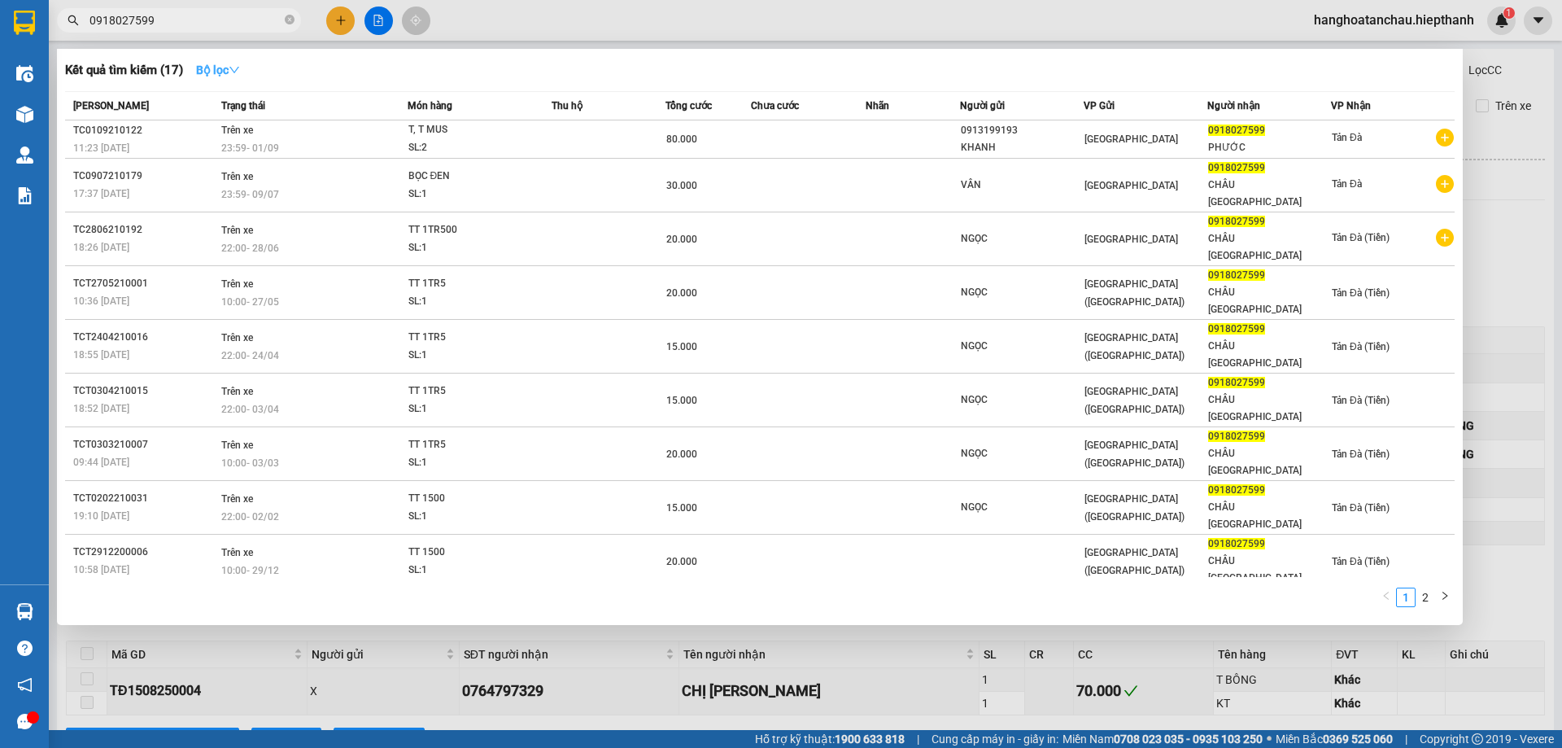
type input "0918027599"
click at [239, 67] on icon "down" at bounding box center [234, 69] width 11 height 11
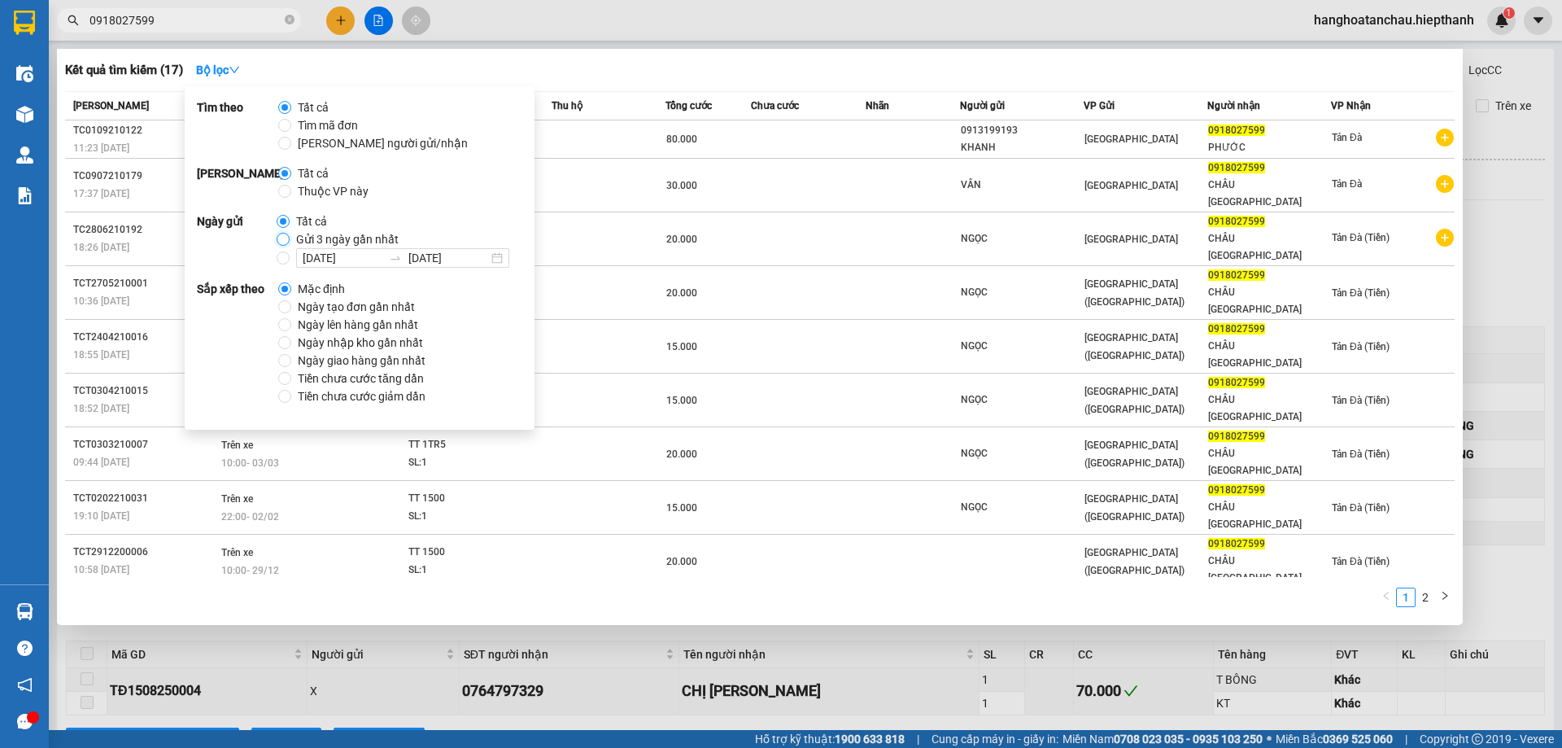
click at [280, 236] on input "Gửi 3 ngày gần nhất" at bounding box center [283, 239] width 13 height 13
radio input "true"
radio input "false"
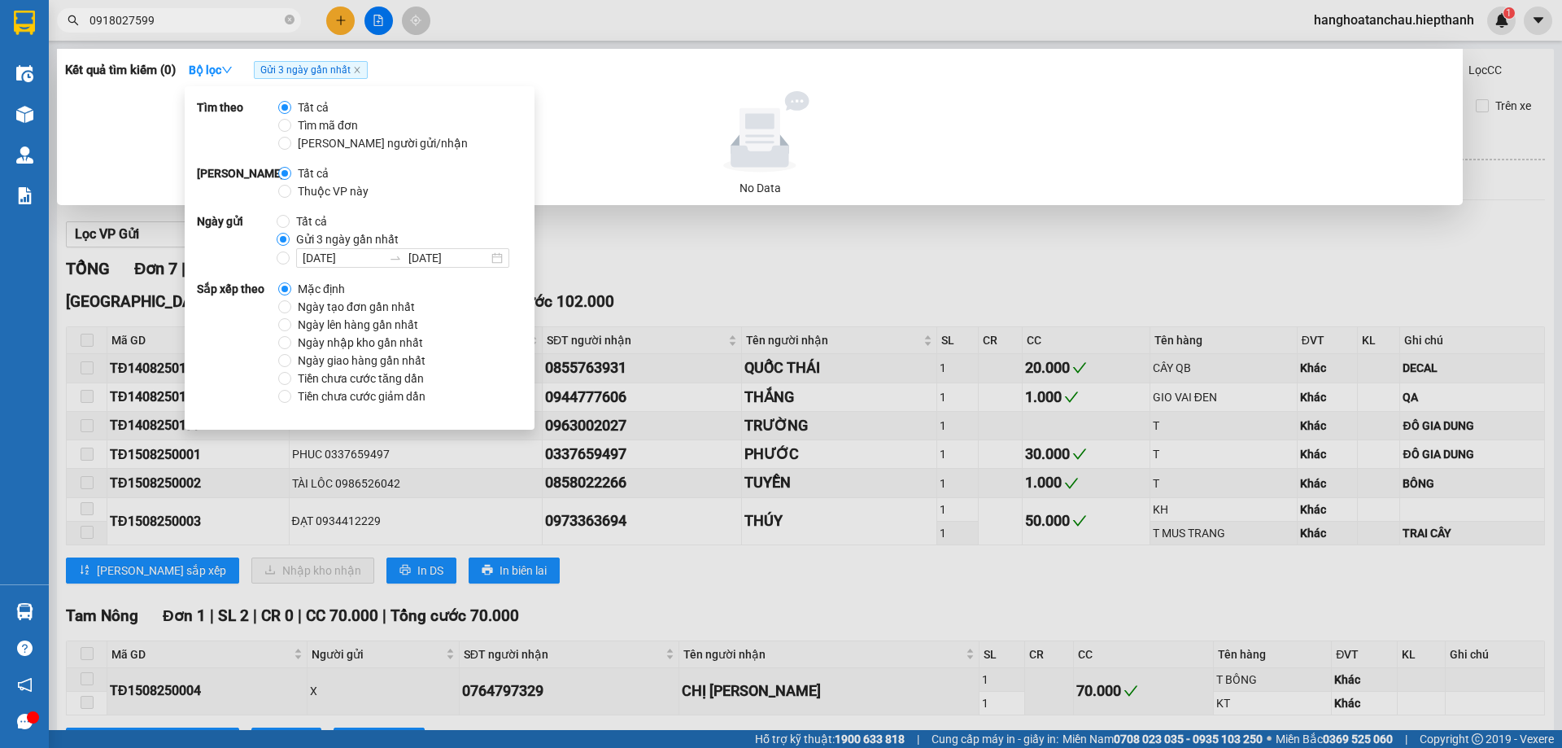
drag, startPoint x: 691, startPoint y: 123, endPoint x: 339, endPoint y: 26, distance: 365.4
click at [686, 123] on icon at bounding box center [760, 131] width 150 height 81
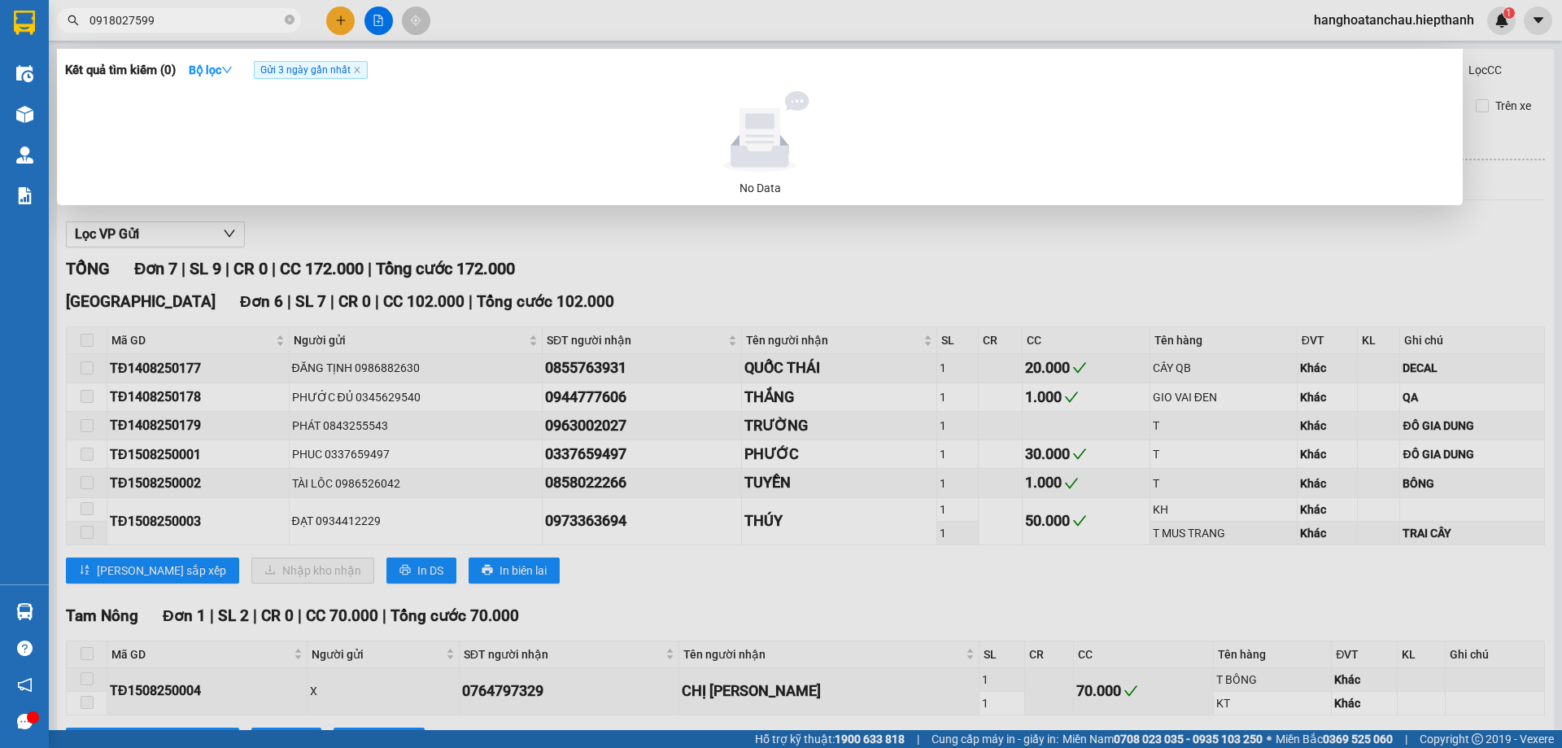
click at [145, 15] on input "0918027599" at bounding box center [186, 20] width 192 height 18
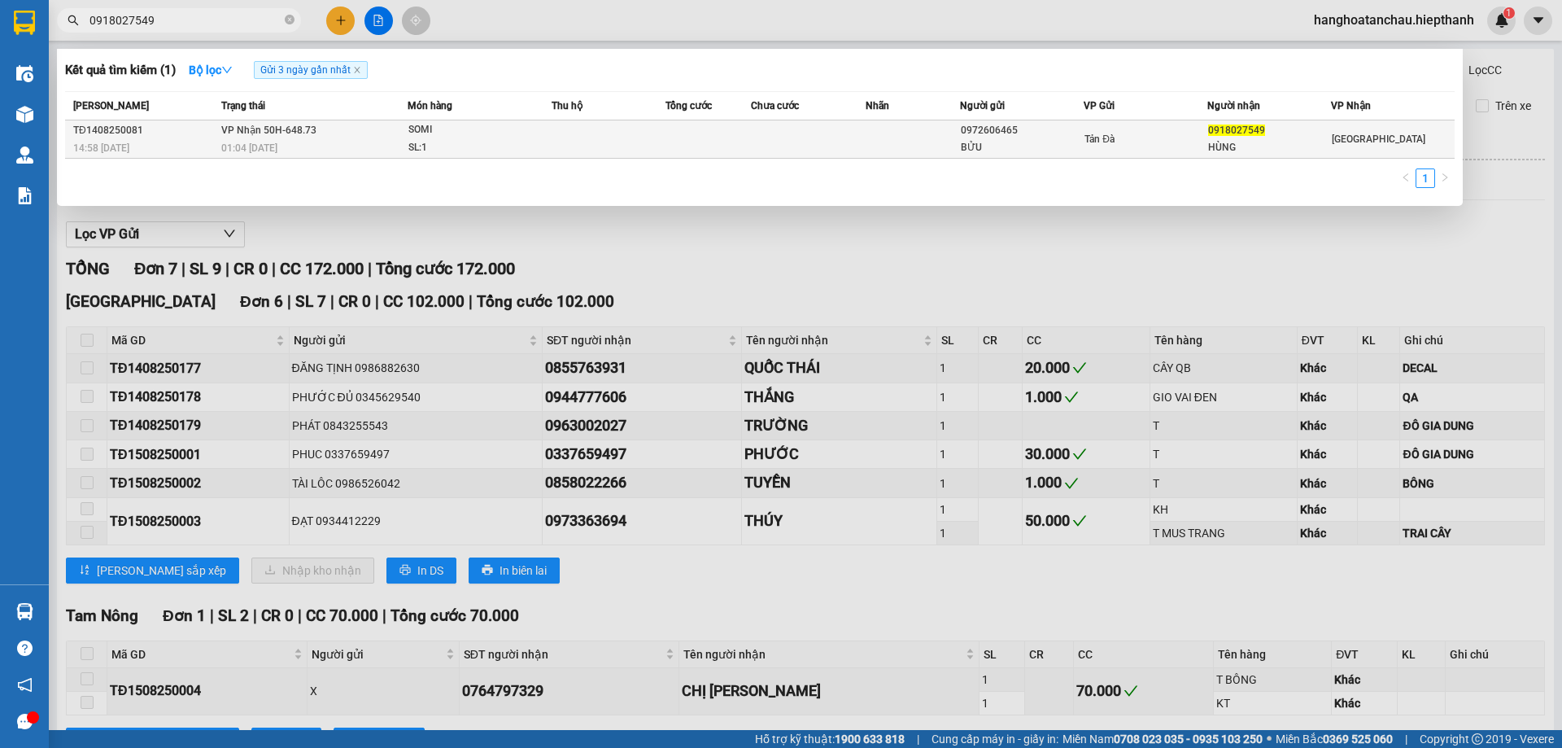
type input "0918027549"
click at [493, 135] on div "SOMI" at bounding box center [470, 130] width 122 height 18
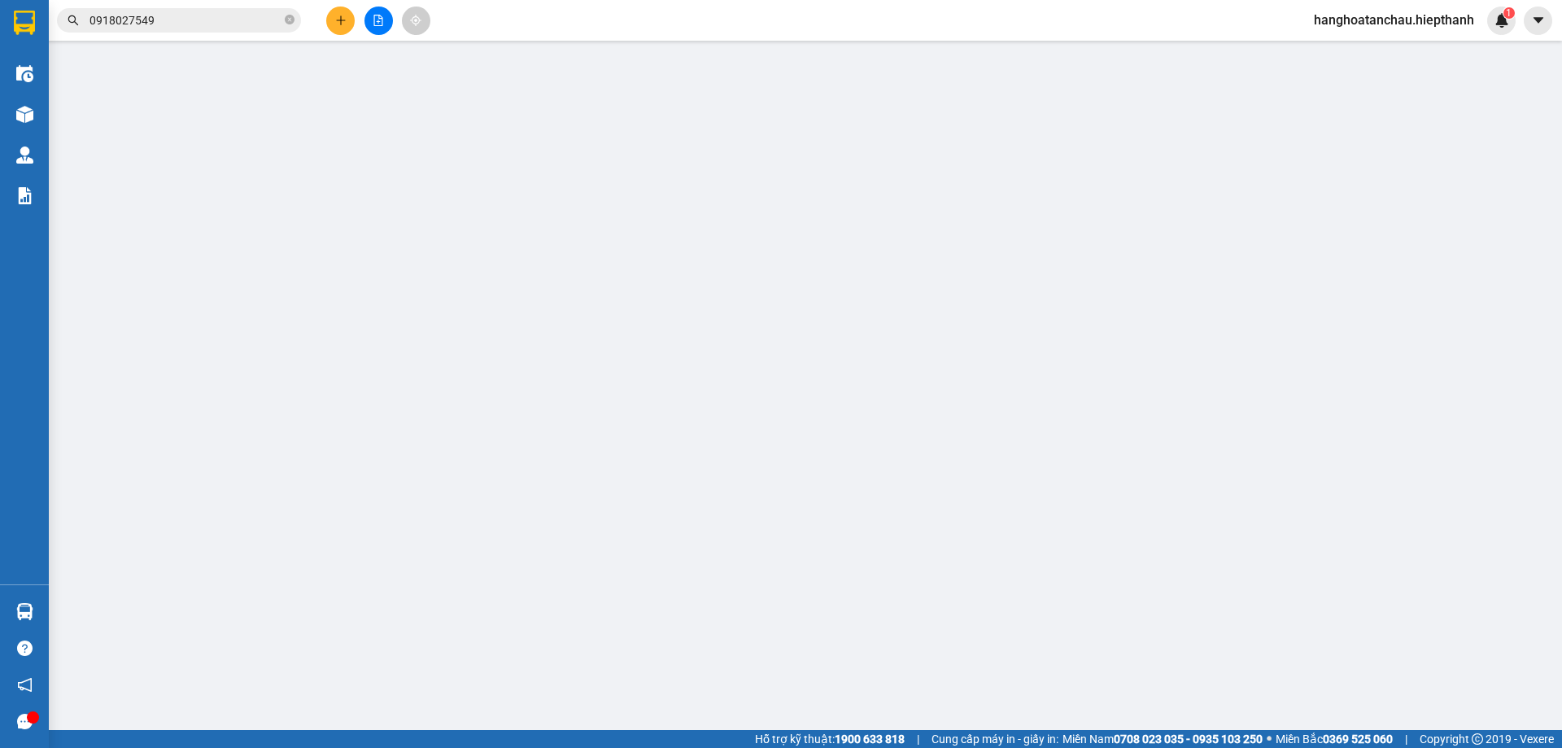
type input "0972606465"
type input "BỬU"
type input "0918027549"
type input "HÙNG"
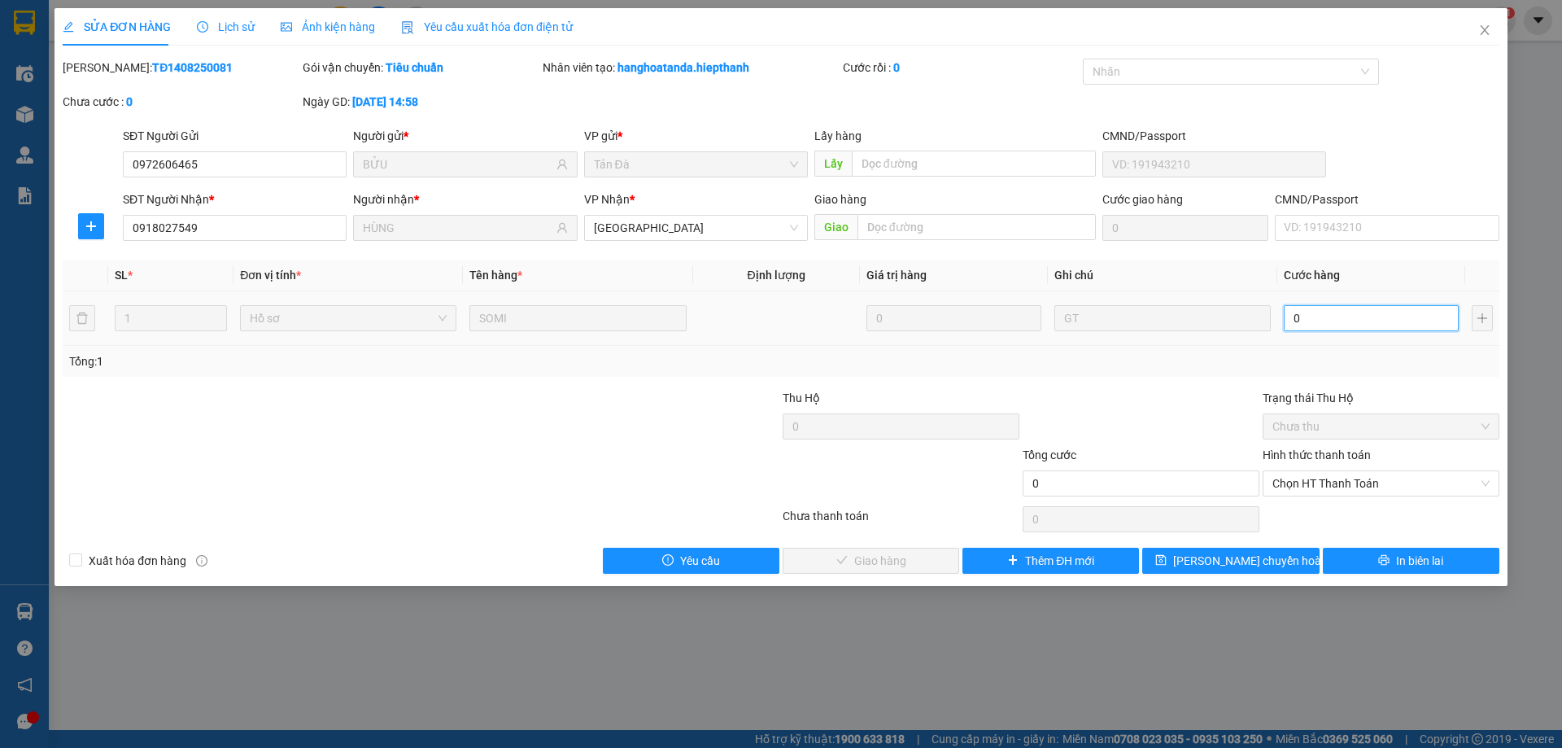
click at [1316, 321] on input "0" at bounding box center [1371, 318] width 175 height 26
type input "2"
type input "20"
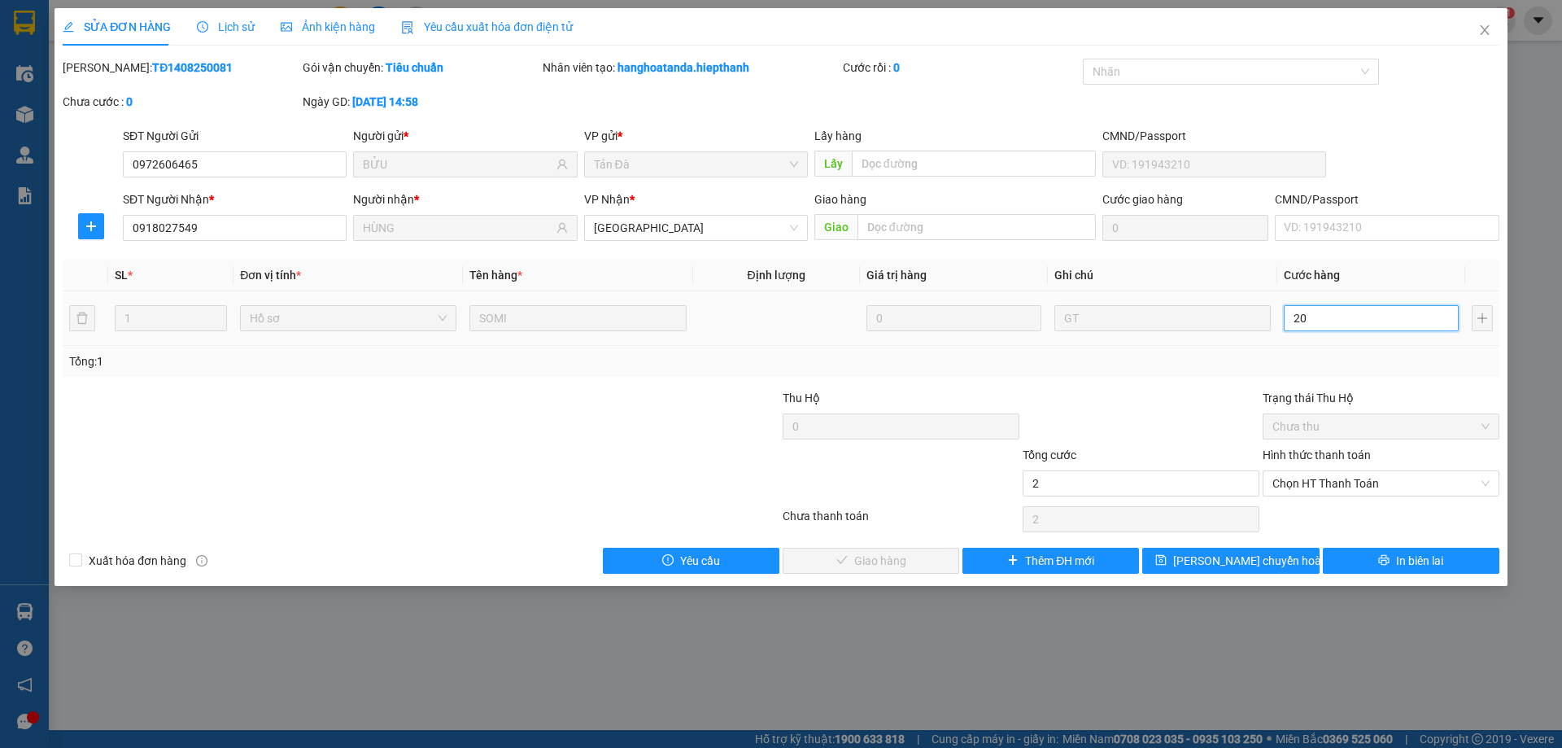
type input "20"
click at [1344, 474] on span "Chọn HT Thanh Toán" at bounding box center [1381, 483] width 217 height 24
type input "20"
type input "20.000"
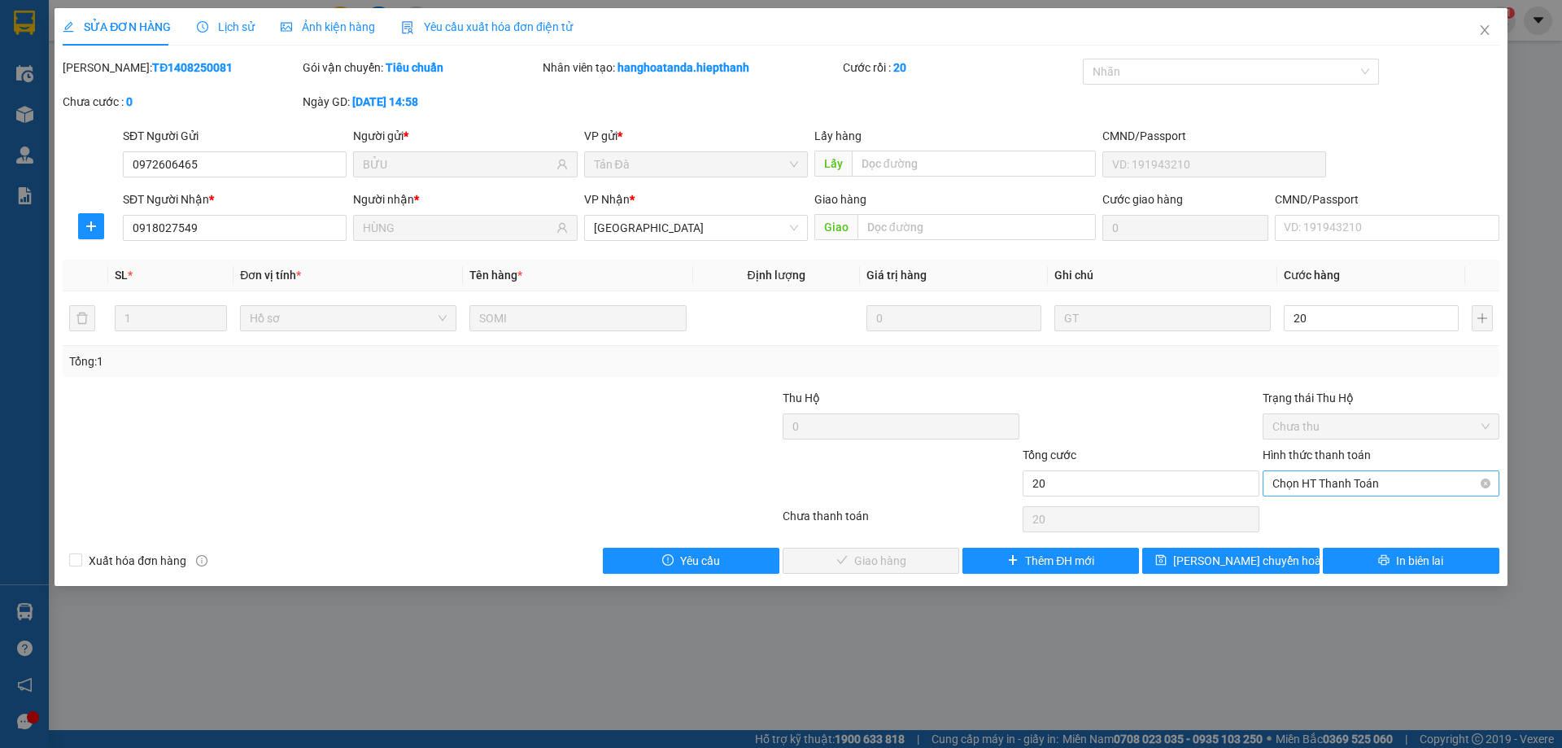
type input "20.000"
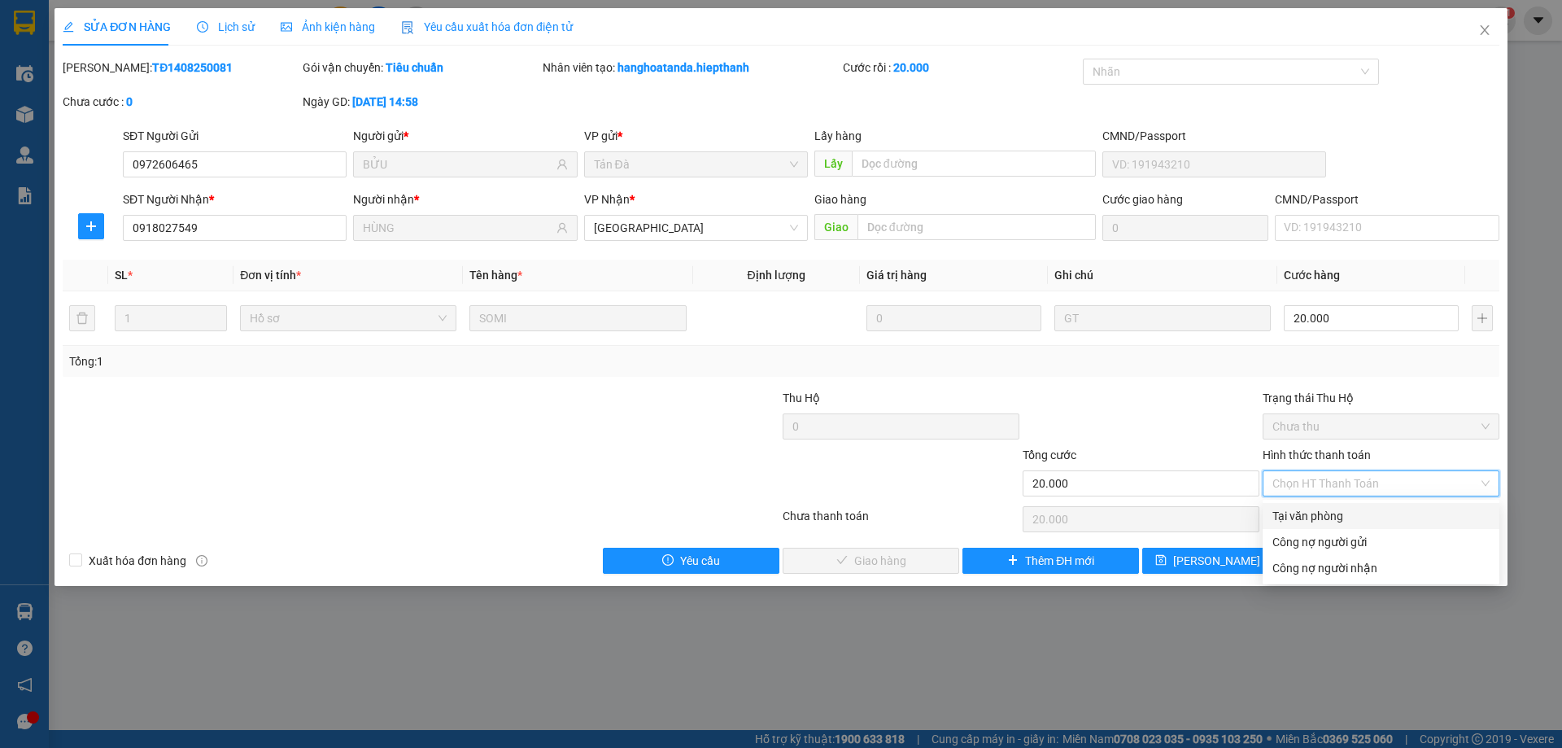
click at [1347, 516] on div "Tại văn phòng" at bounding box center [1381, 516] width 217 height 18
type input "0"
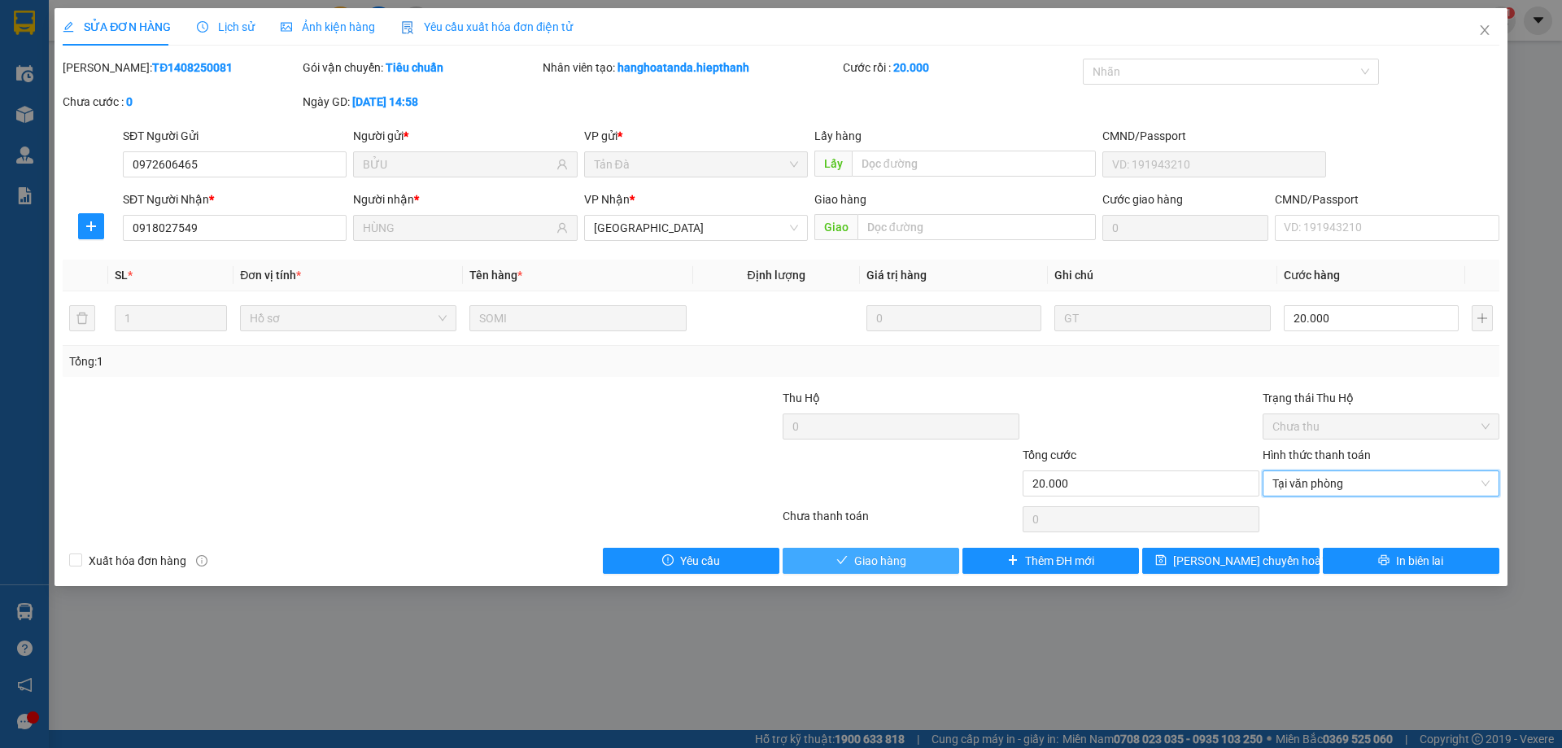
click at [937, 567] on button "Giao hàng" at bounding box center [871, 561] width 177 height 26
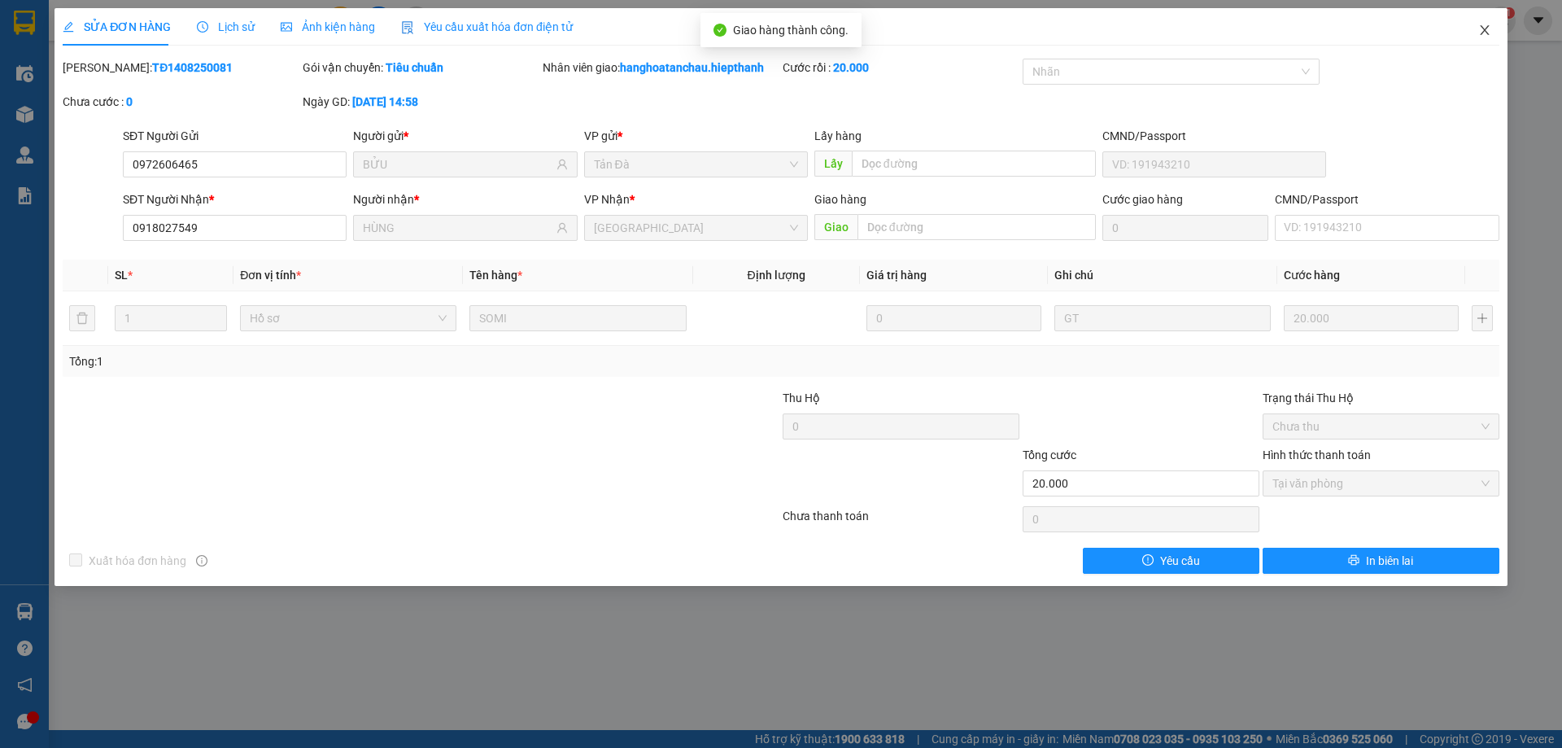
click at [1487, 31] on icon "close" at bounding box center [1485, 30] width 13 height 13
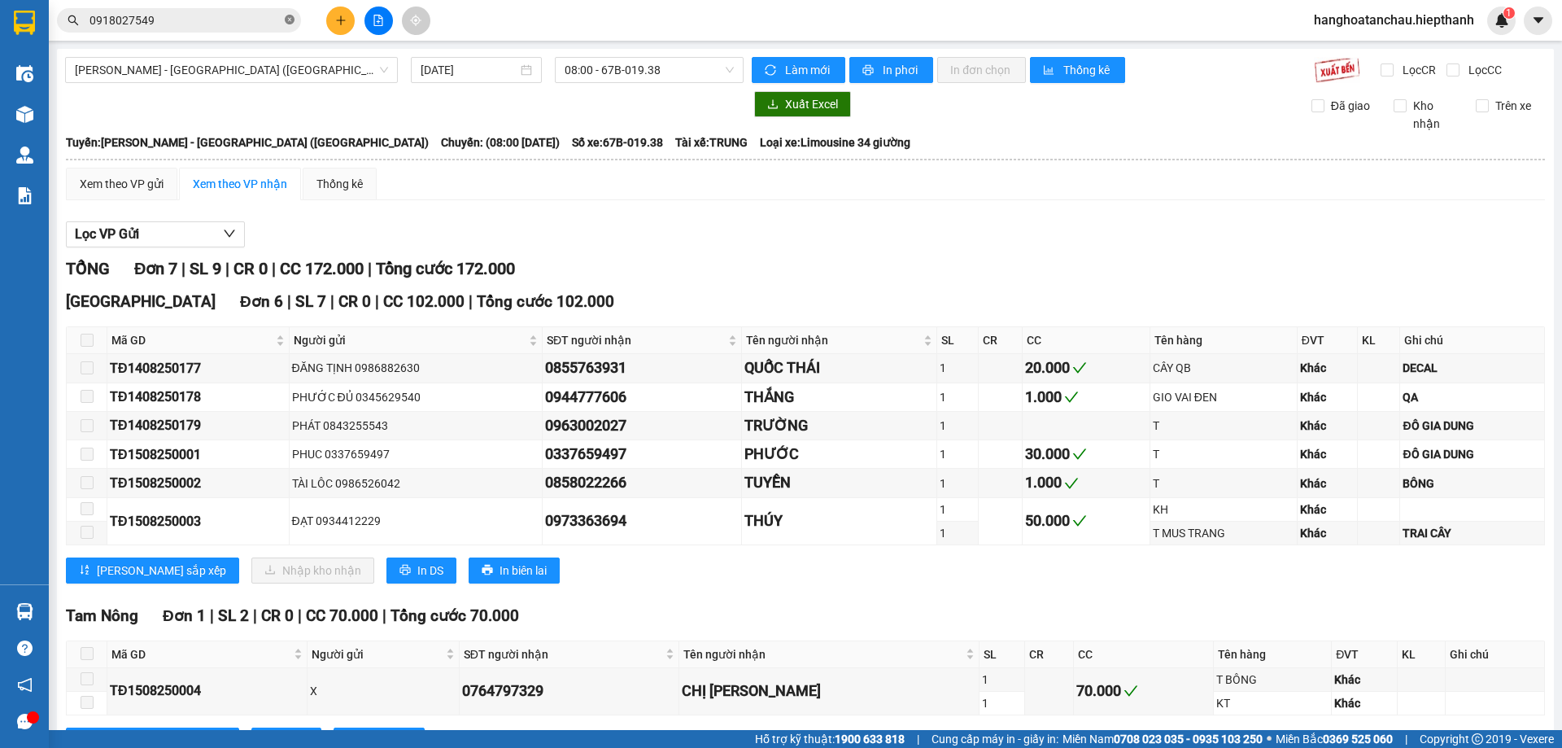
click at [286, 17] on icon "close-circle" at bounding box center [290, 20] width 10 height 10
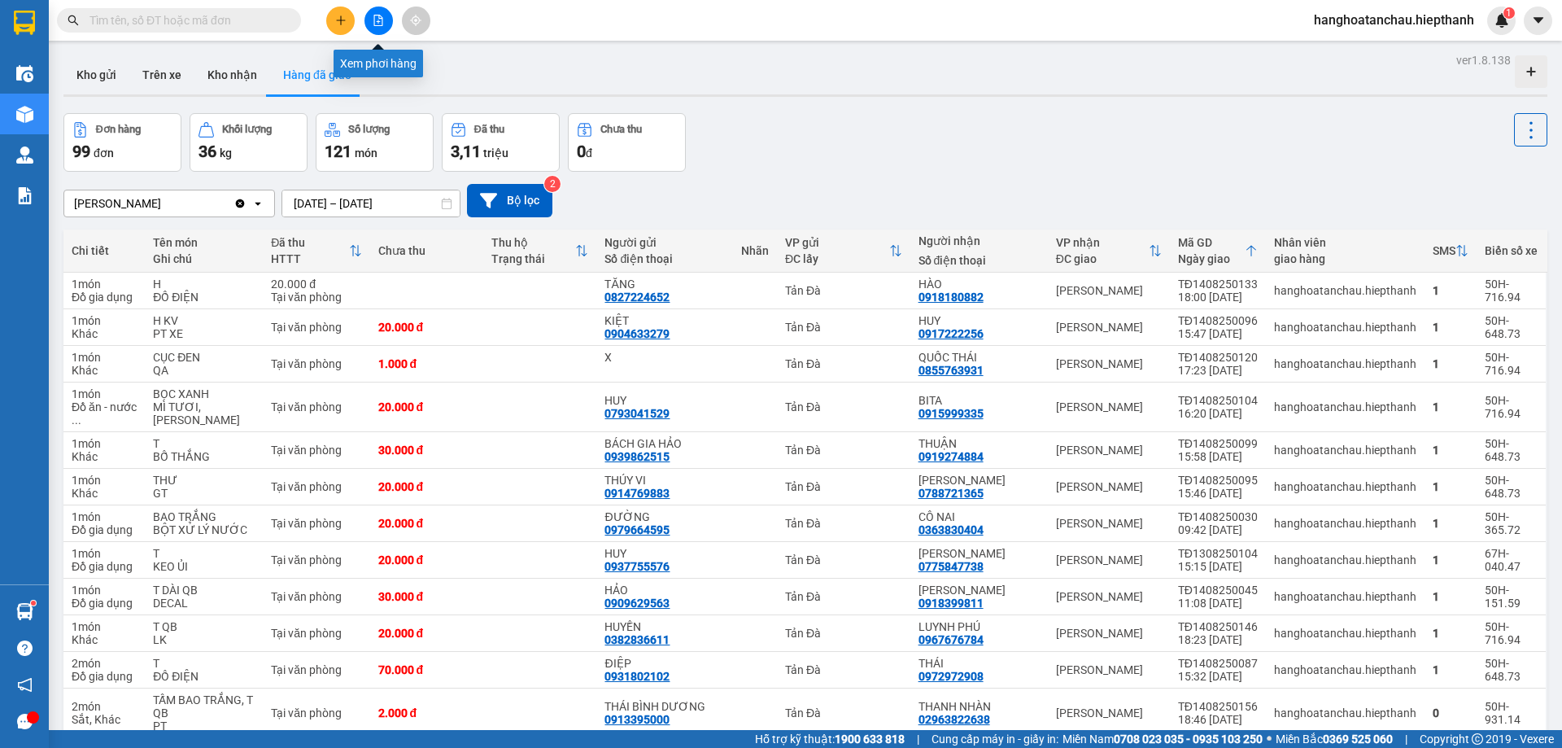
click at [378, 16] on icon "file-add" at bounding box center [378, 20] width 11 height 11
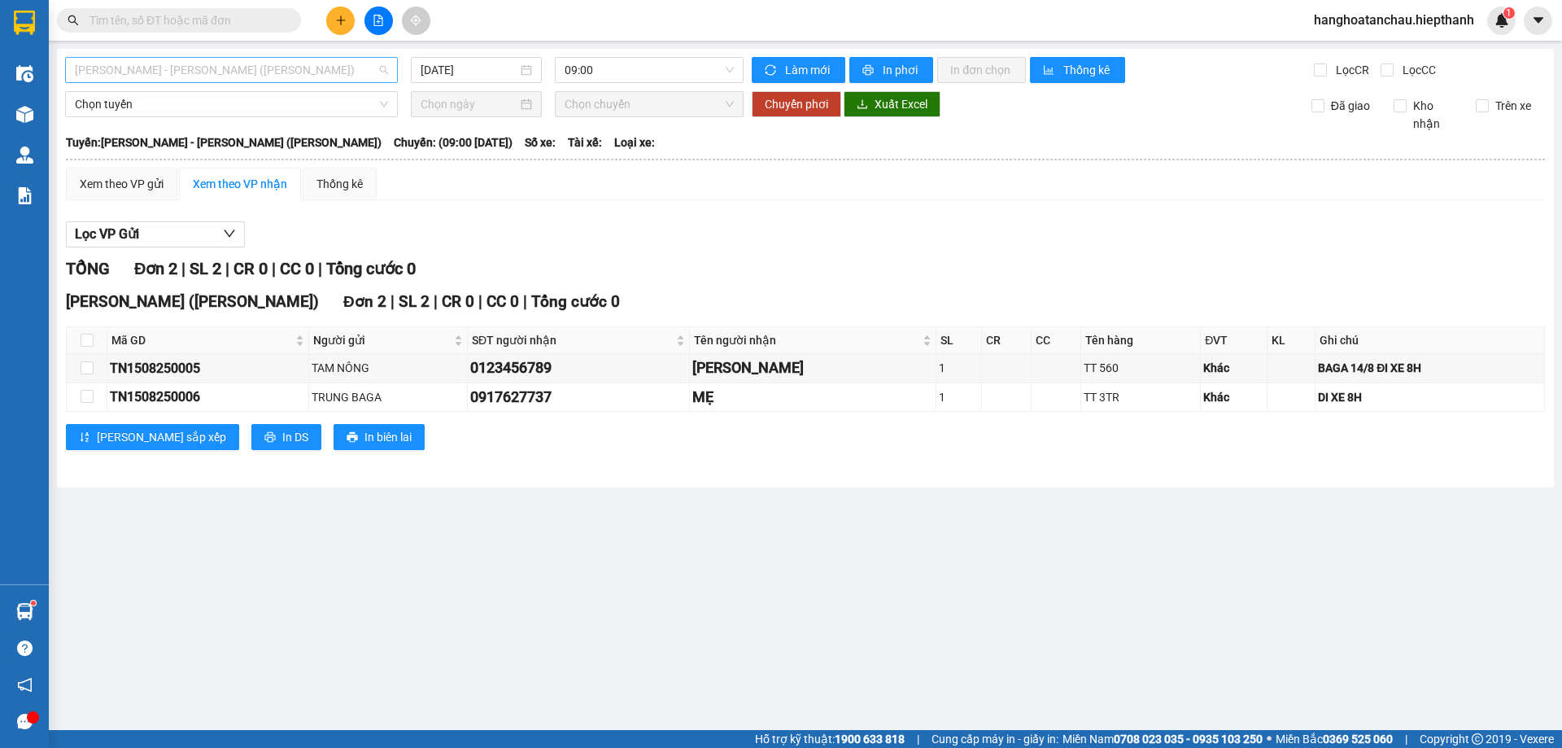
click at [251, 62] on span "[PERSON_NAME] - [PERSON_NAME] ([PERSON_NAME])" at bounding box center [231, 70] width 313 height 24
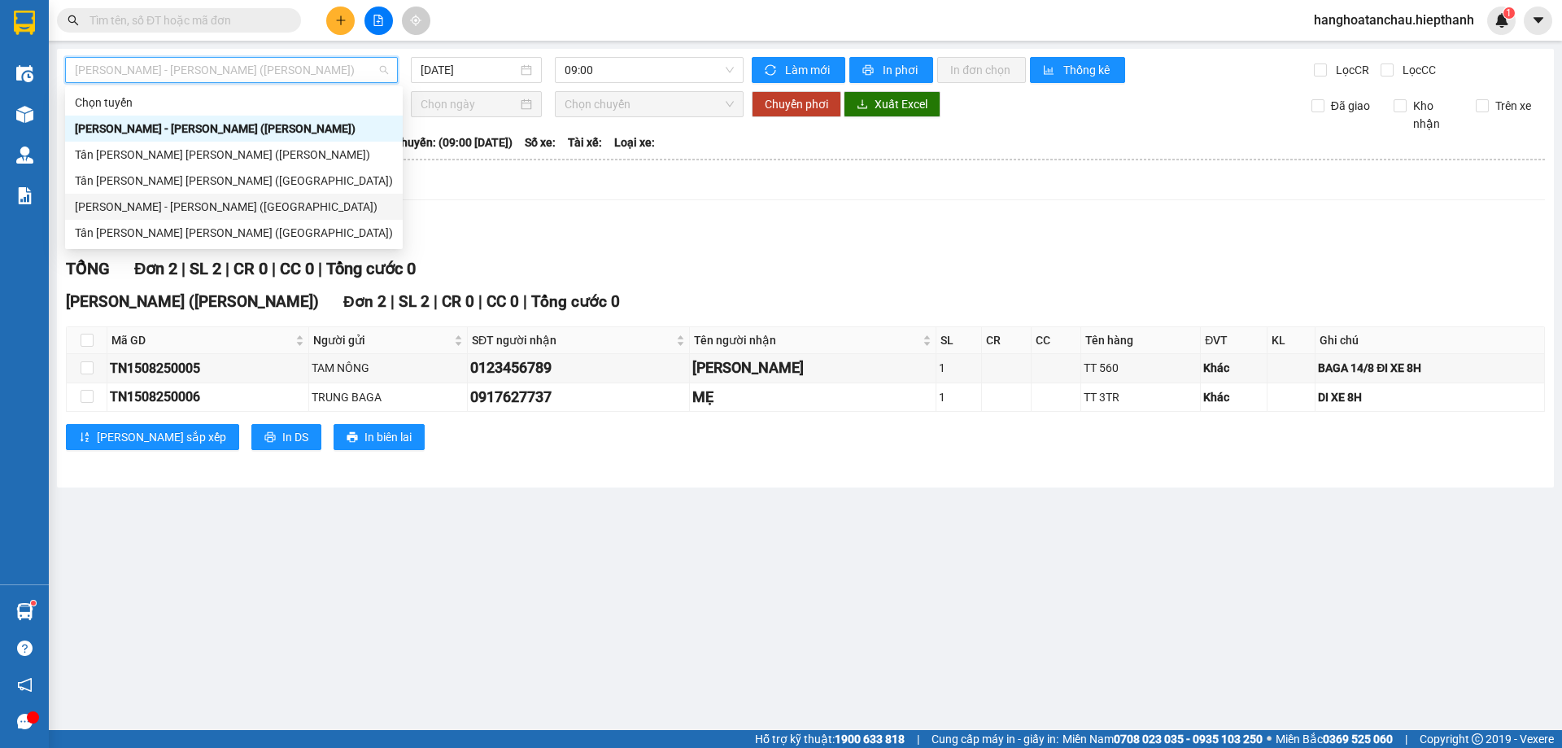
click at [245, 207] on div "[PERSON_NAME] - [PERSON_NAME] ([GEOGRAPHIC_DATA])" at bounding box center [234, 207] width 318 height 18
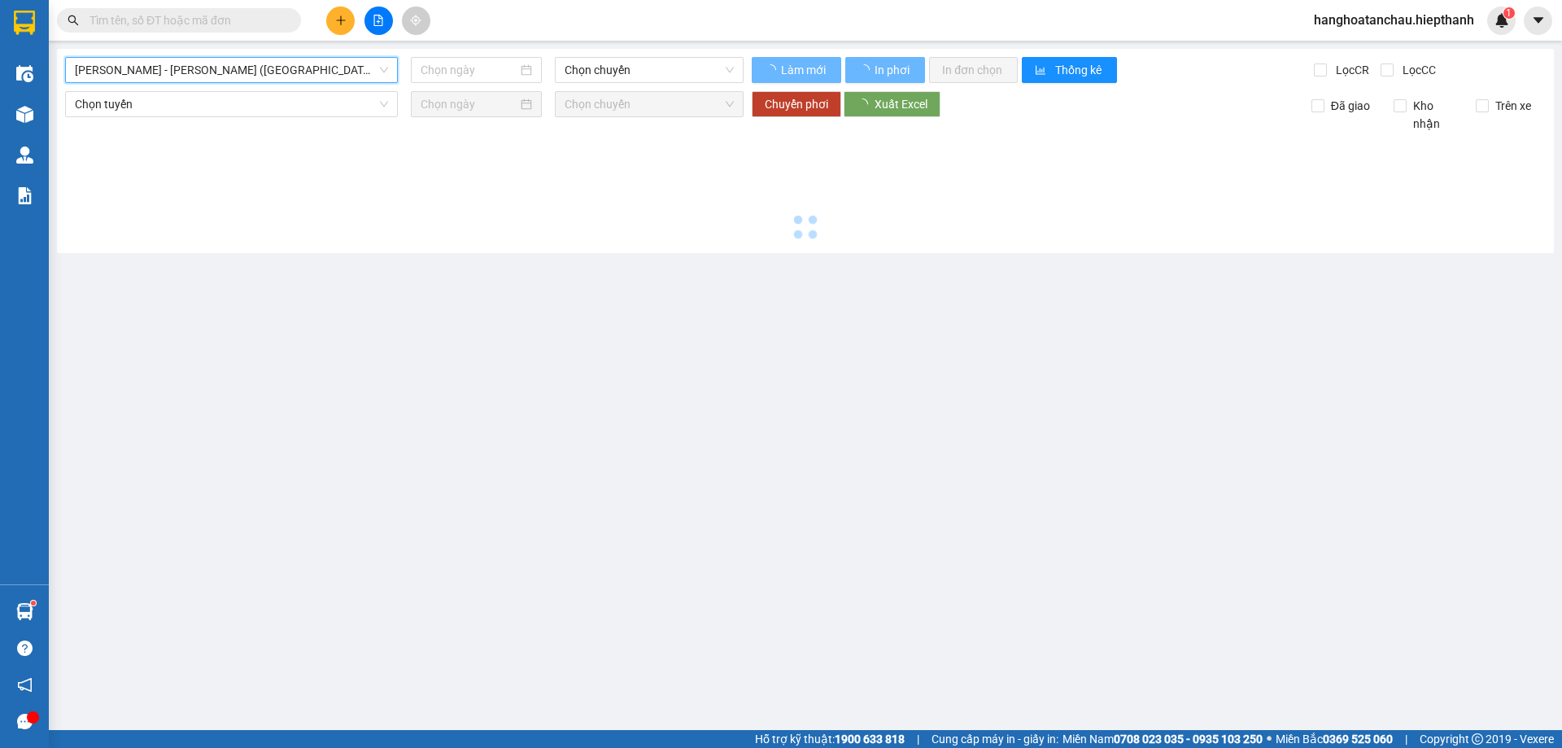
type input "[DATE]"
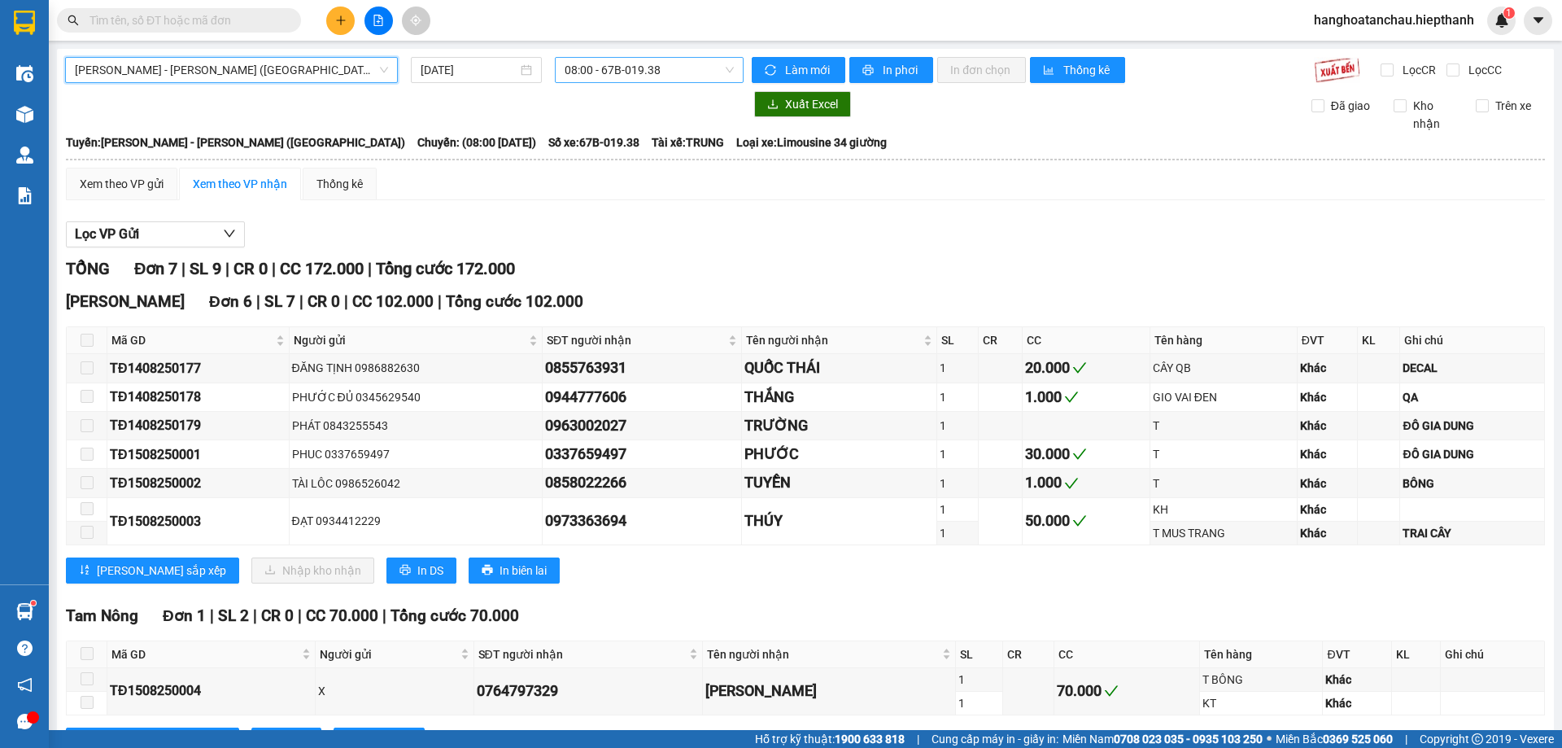
click at [647, 64] on span "08:00 - 67B-019.38" at bounding box center [649, 70] width 169 height 24
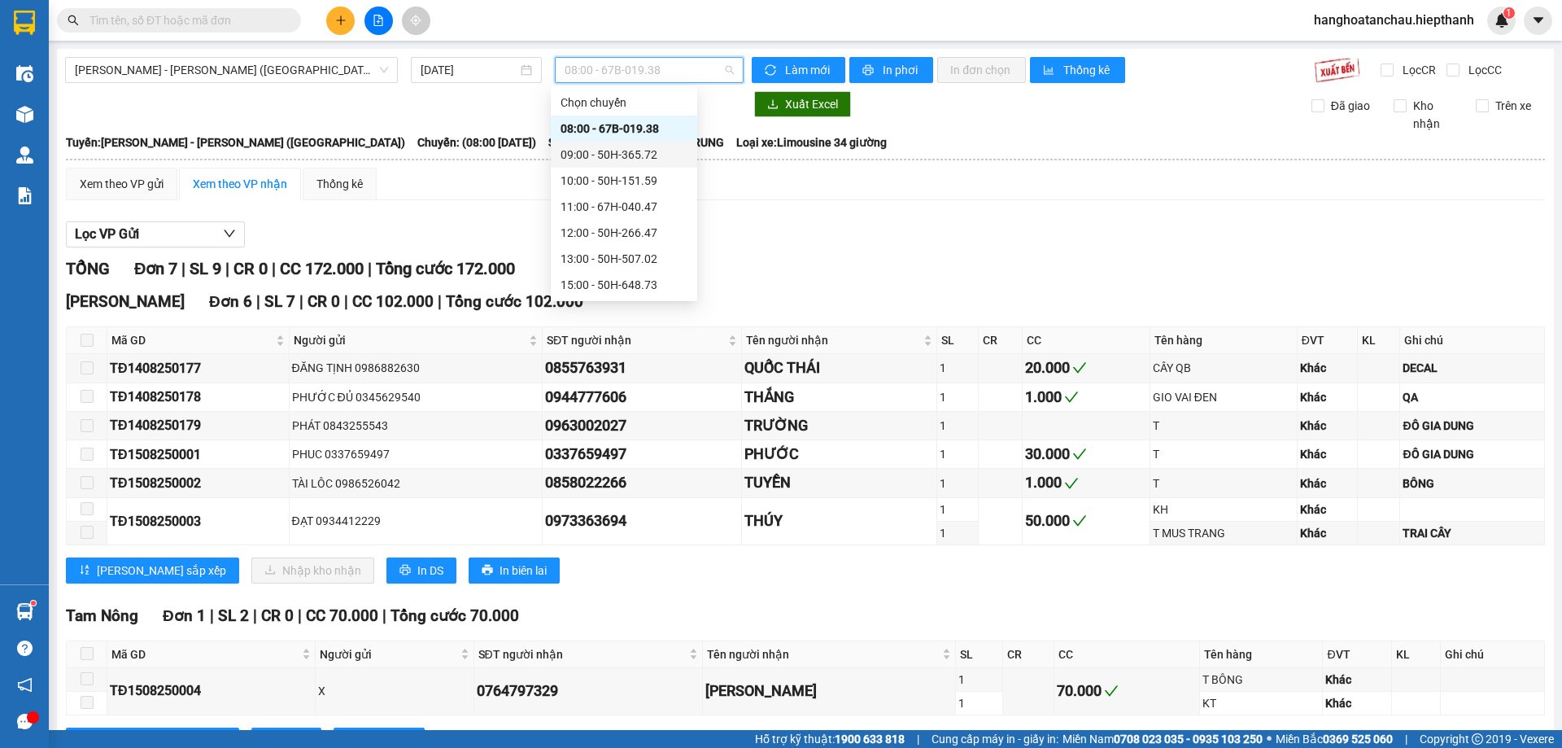
click at [635, 153] on div "09:00 - 50H-365.72" at bounding box center [624, 155] width 127 height 18
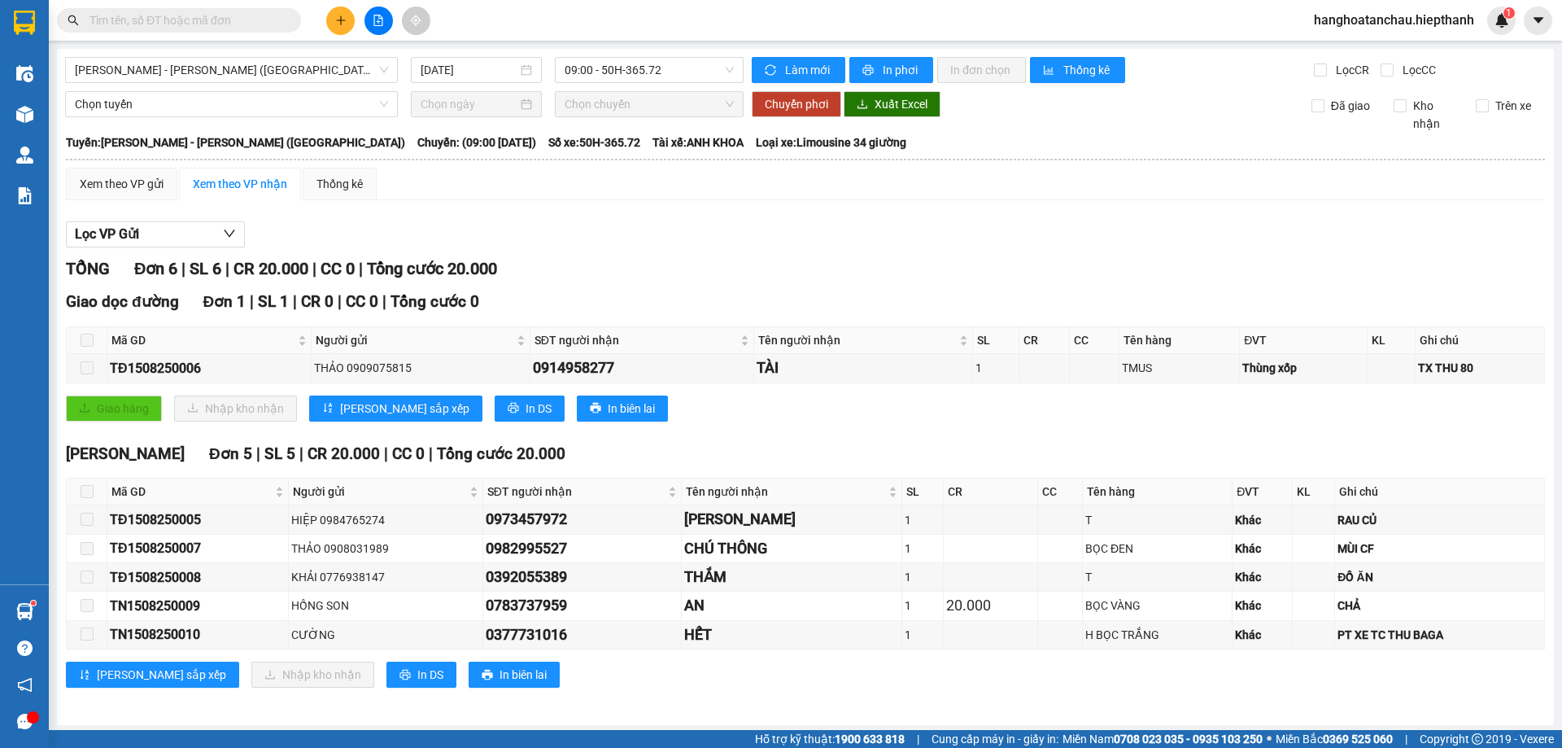
drag, startPoint x: 199, startPoint y: 10, endPoint x: 197, endPoint y: 22, distance: 12.4
click at [199, 13] on span at bounding box center [179, 20] width 244 height 24
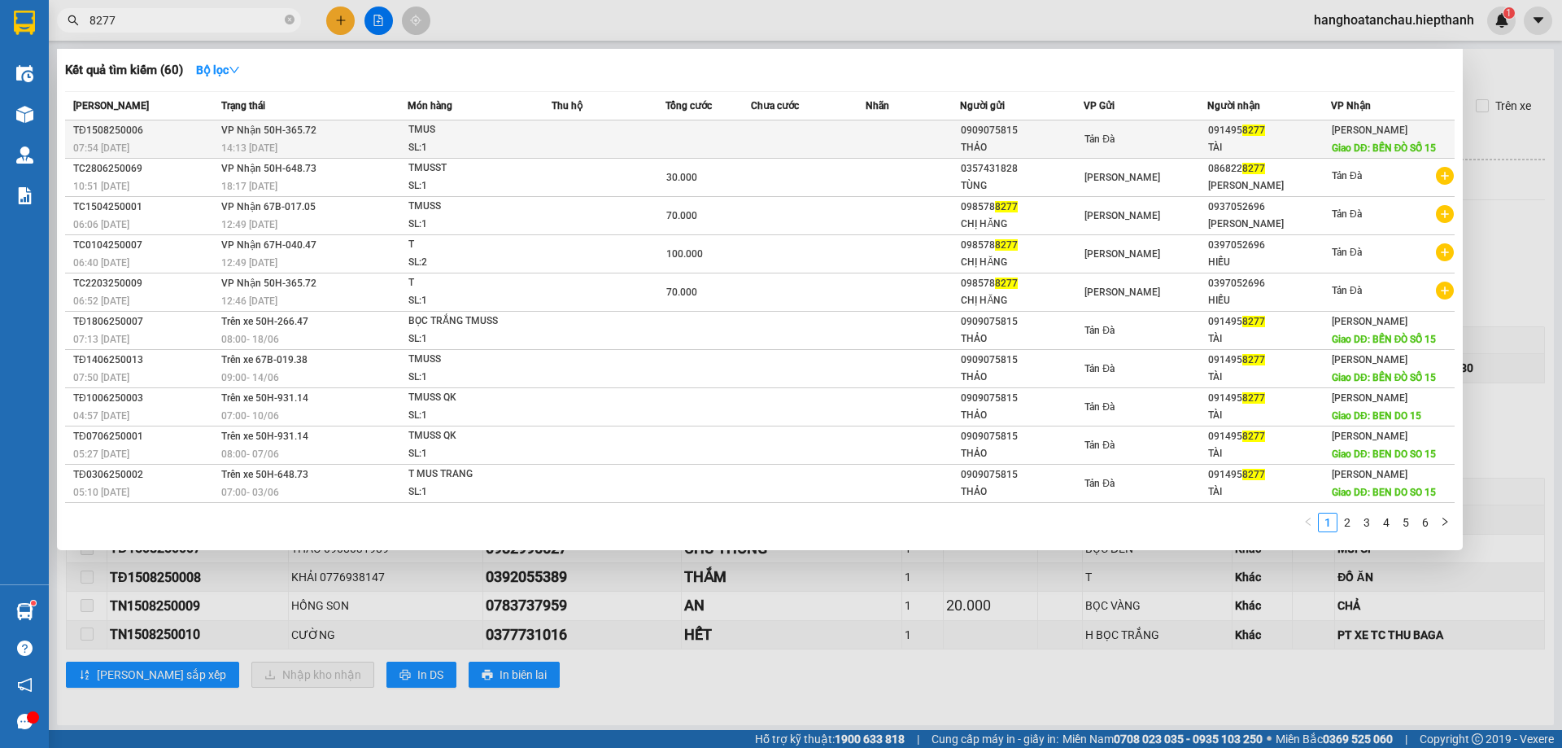
type input "8277"
click at [555, 134] on td at bounding box center [609, 139] width 114 height 38
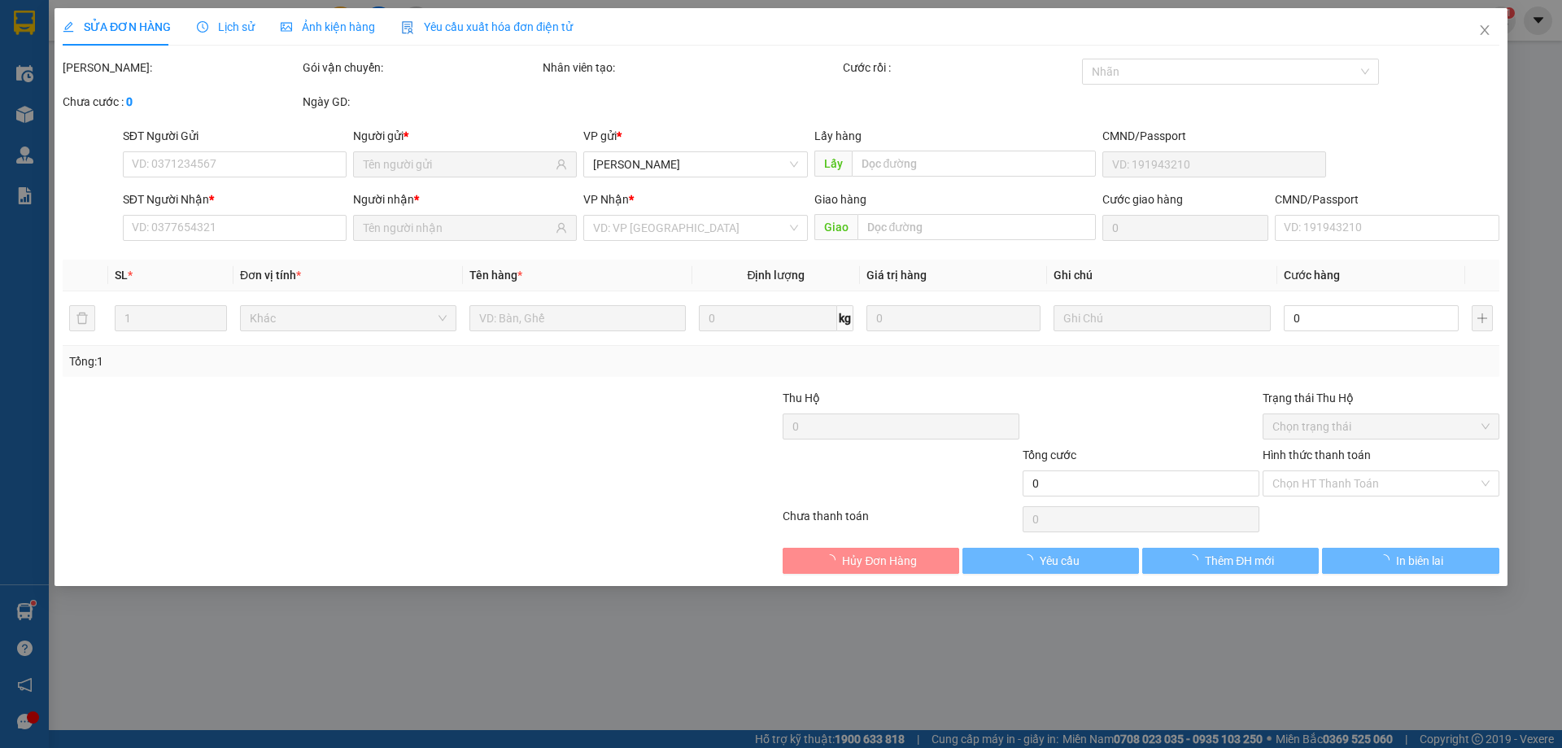
type input "0909075815"
type input "THẢO"
type input "0914958277"
type input "TÀI"
type input "BẾN ĐÒ SỐ 15"
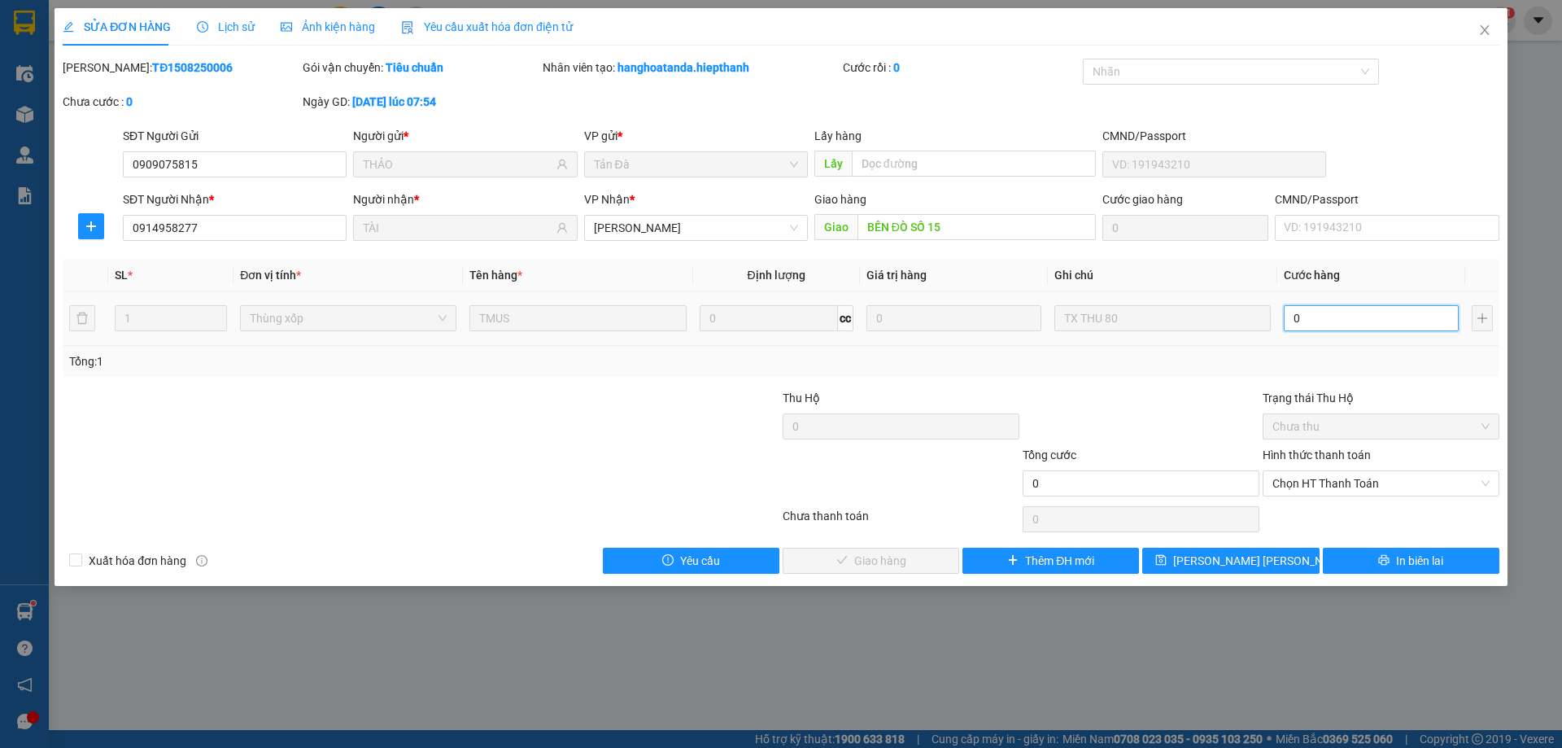
click at [1301, 308] on input "0" at bounding box center [1371, 318] width 175 height 26
type input "8"
type input "80"
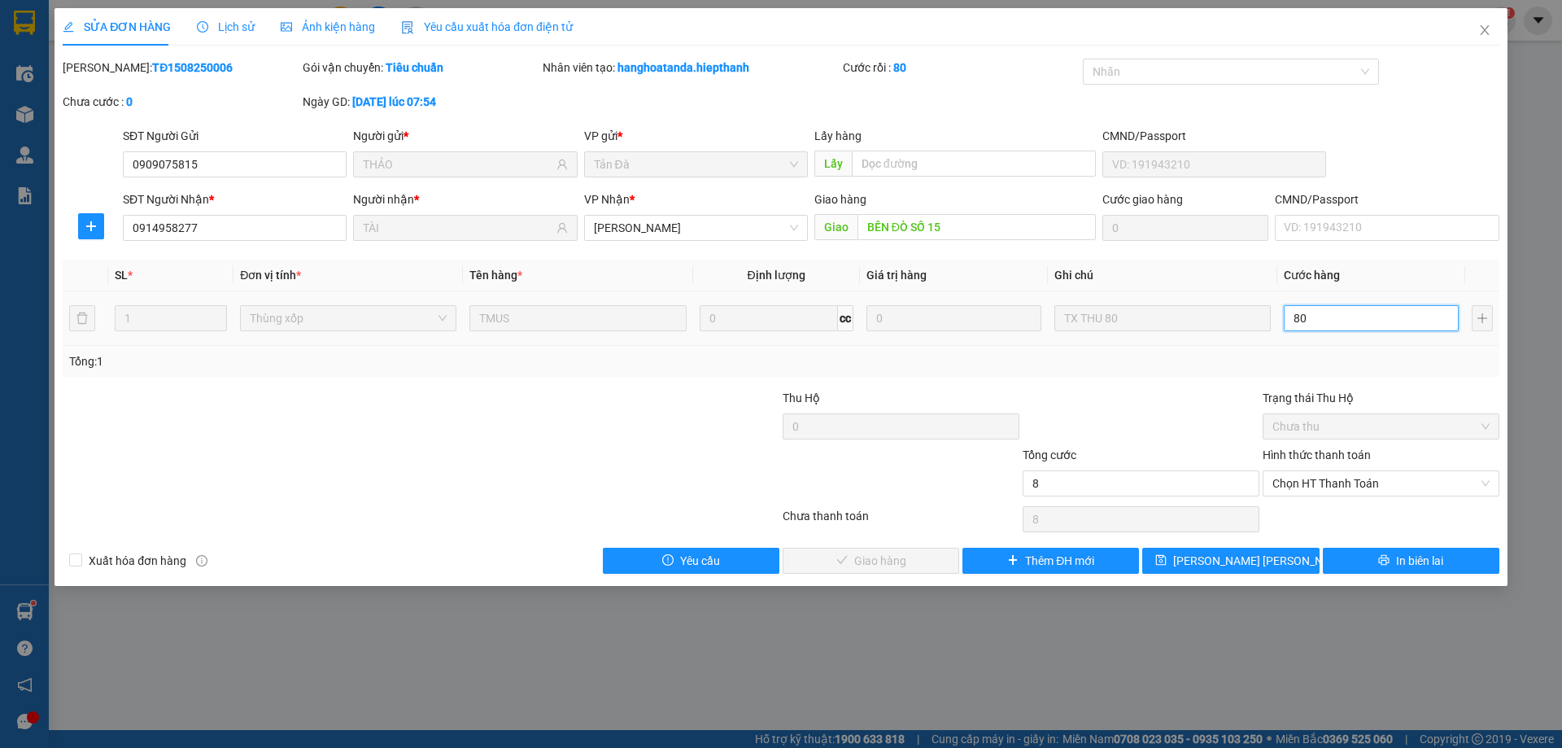
type input "80"
click at [1339, 477] on span "Chọn HT Thanh Toán" at bounding box center [1381, 483] width 217 height 24
type input "80"
type input "80.000"
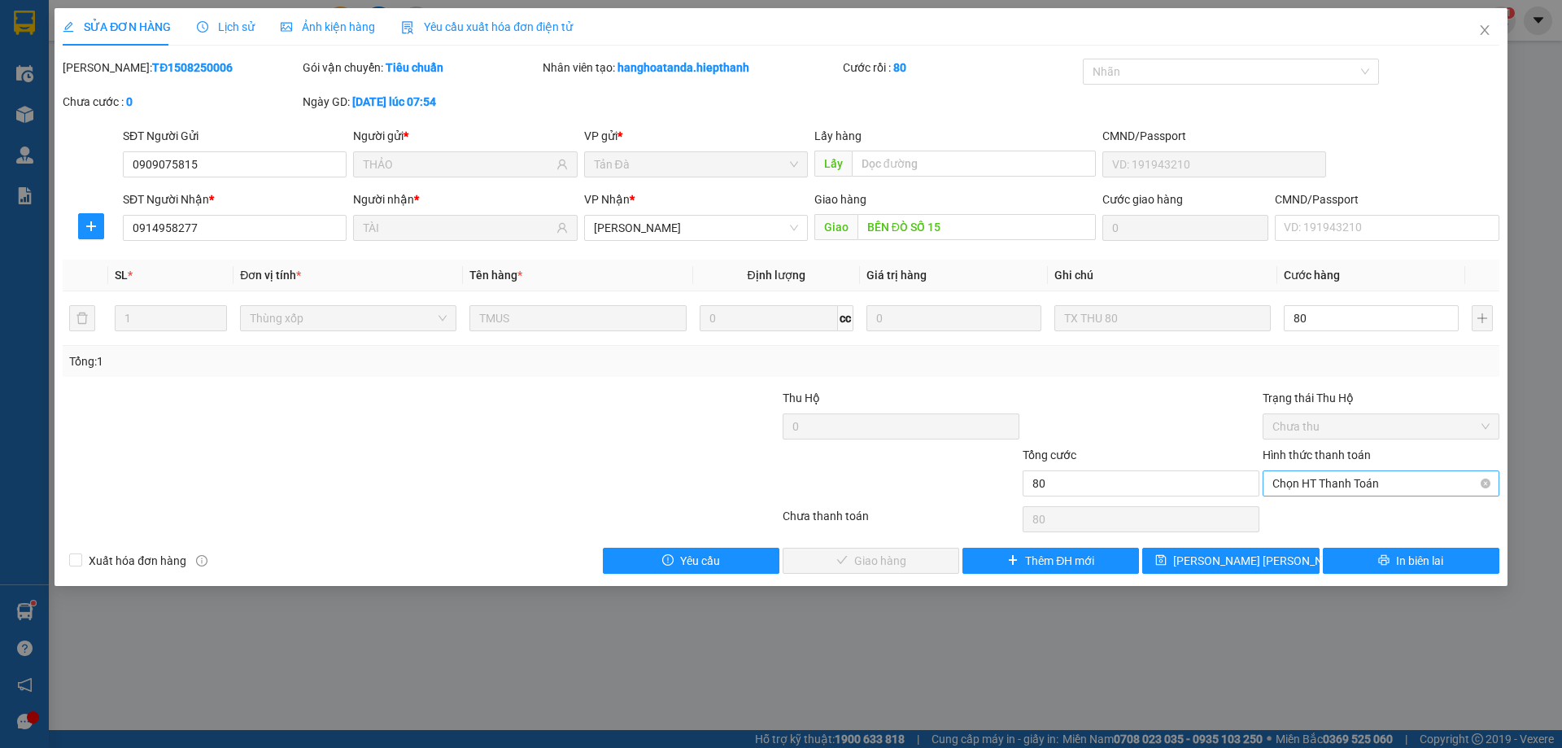
type input "80.000"
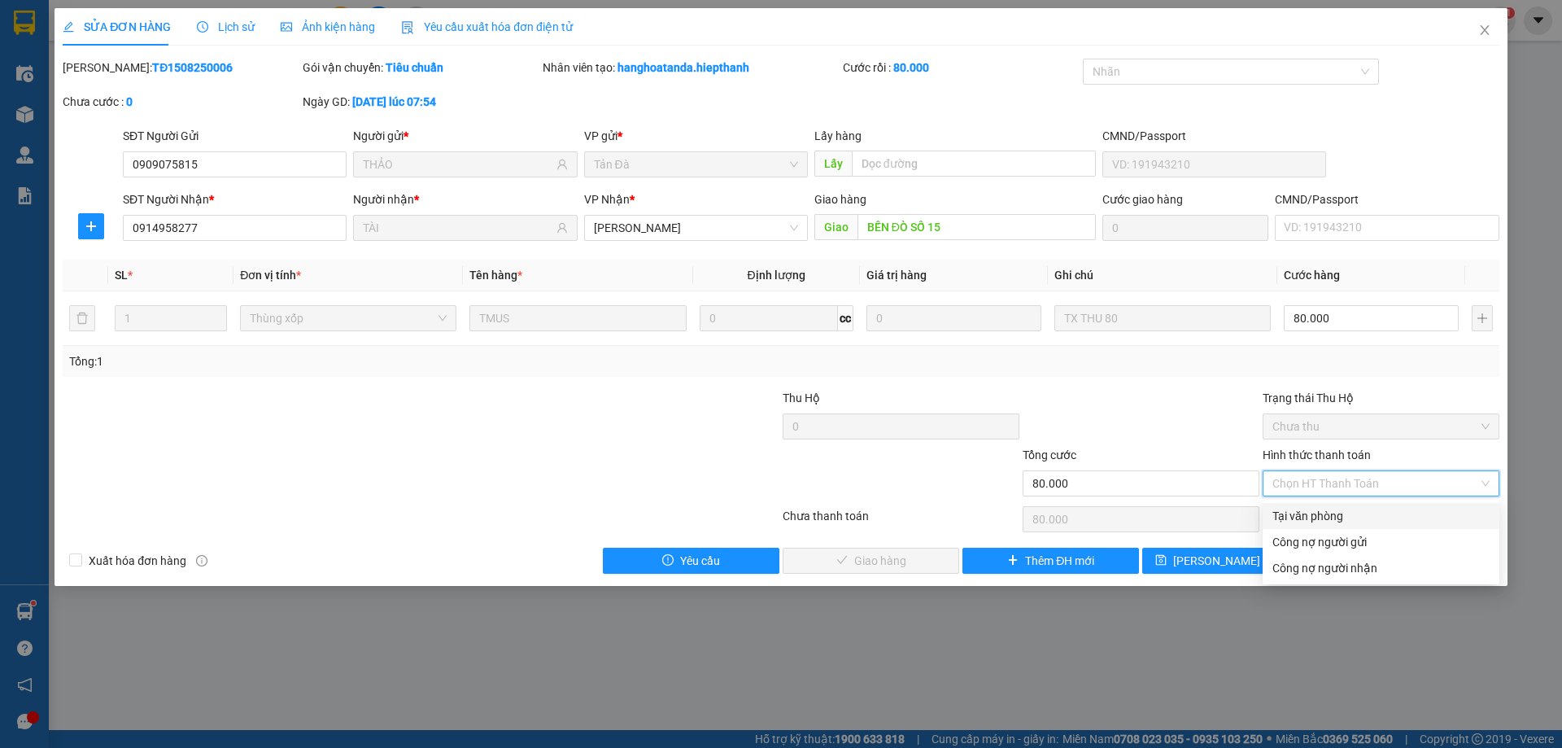
click at [1324, 513] on div "Tại văn phòng" at bounding box center [1381, 516] width 217 height 18
type input "0"
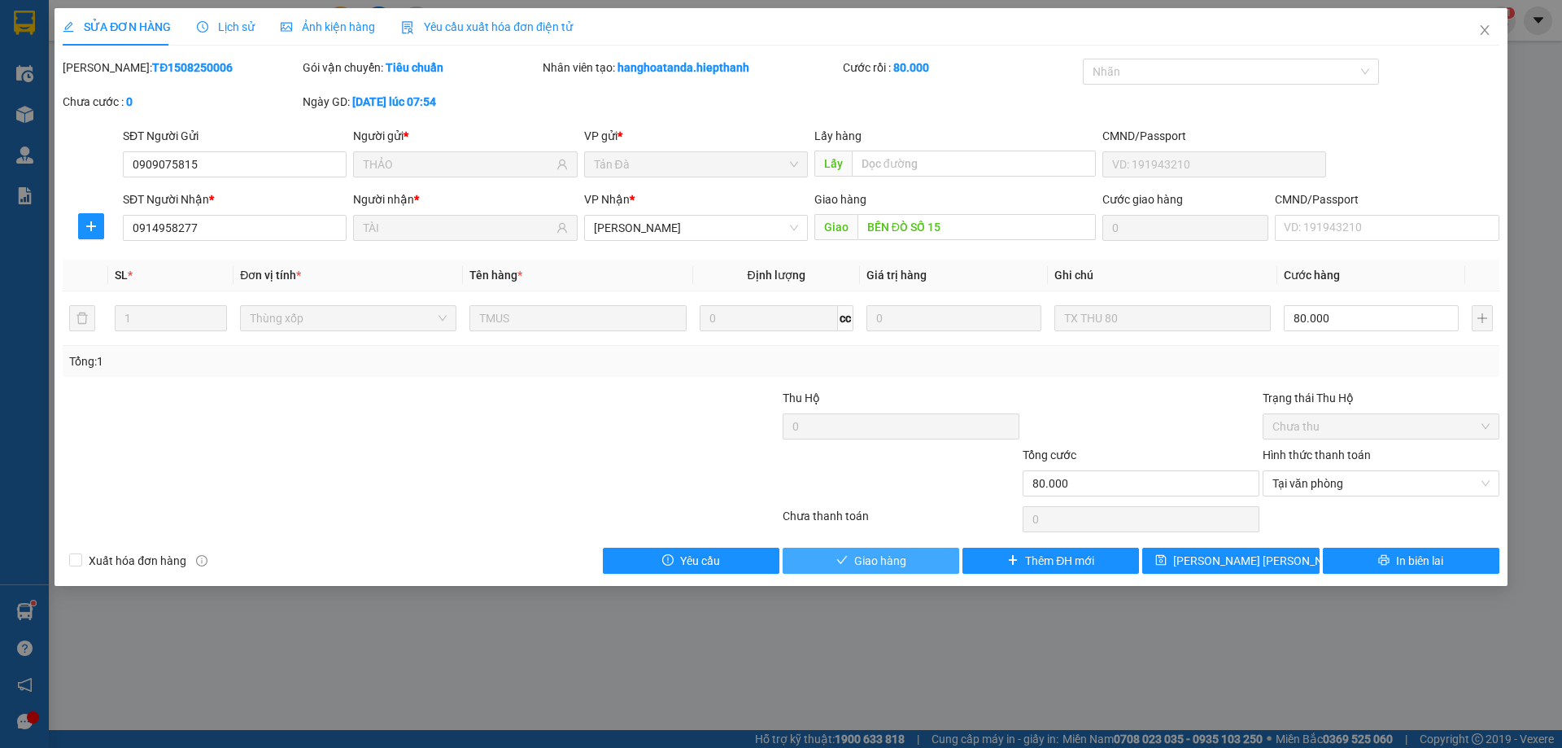
click at [940, 560] on button "Giao hàng" at bounding box center [871, 561] width 177 height 26
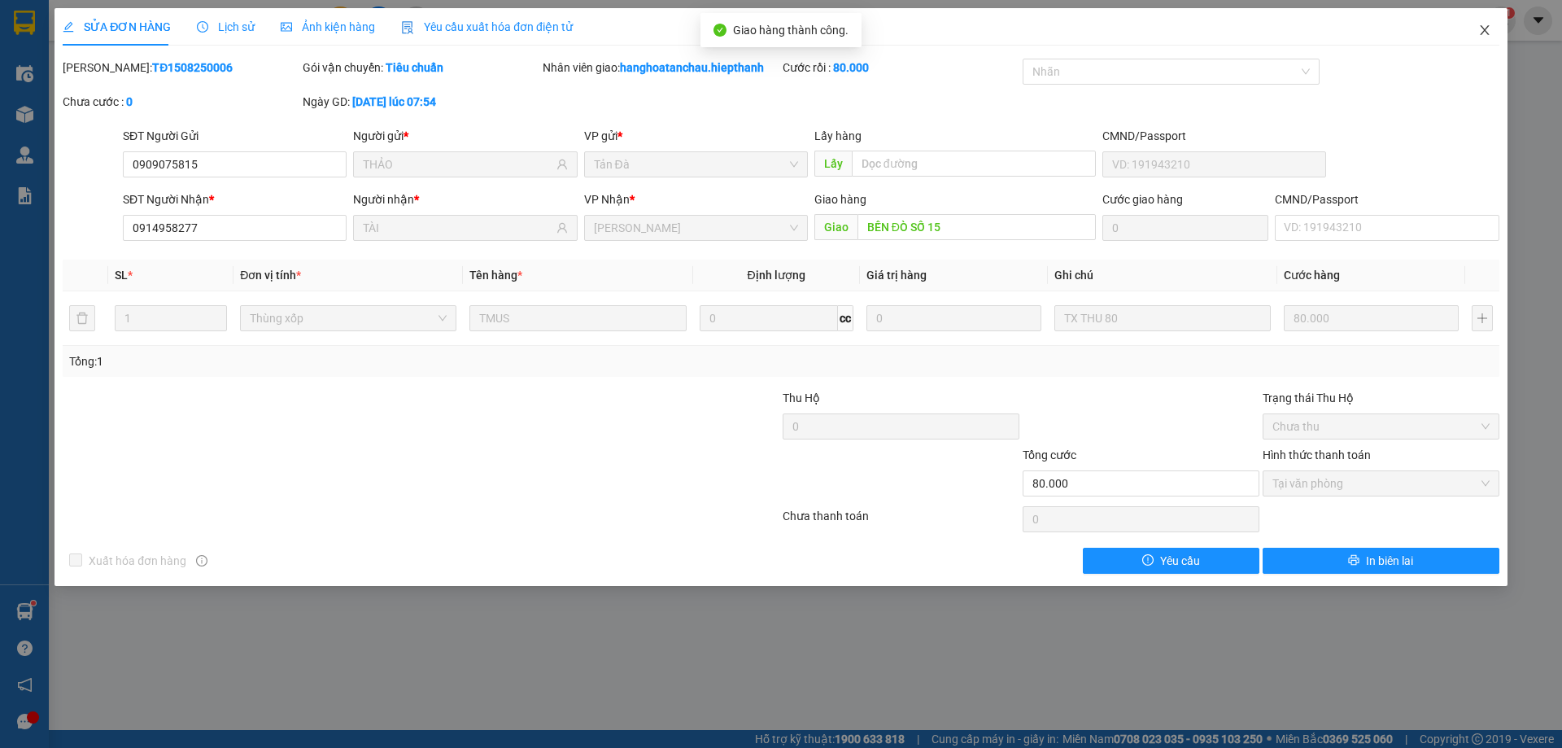
click at [1484, 24] on icon "close" at bounding box center [1485, 30] width 13 height 13
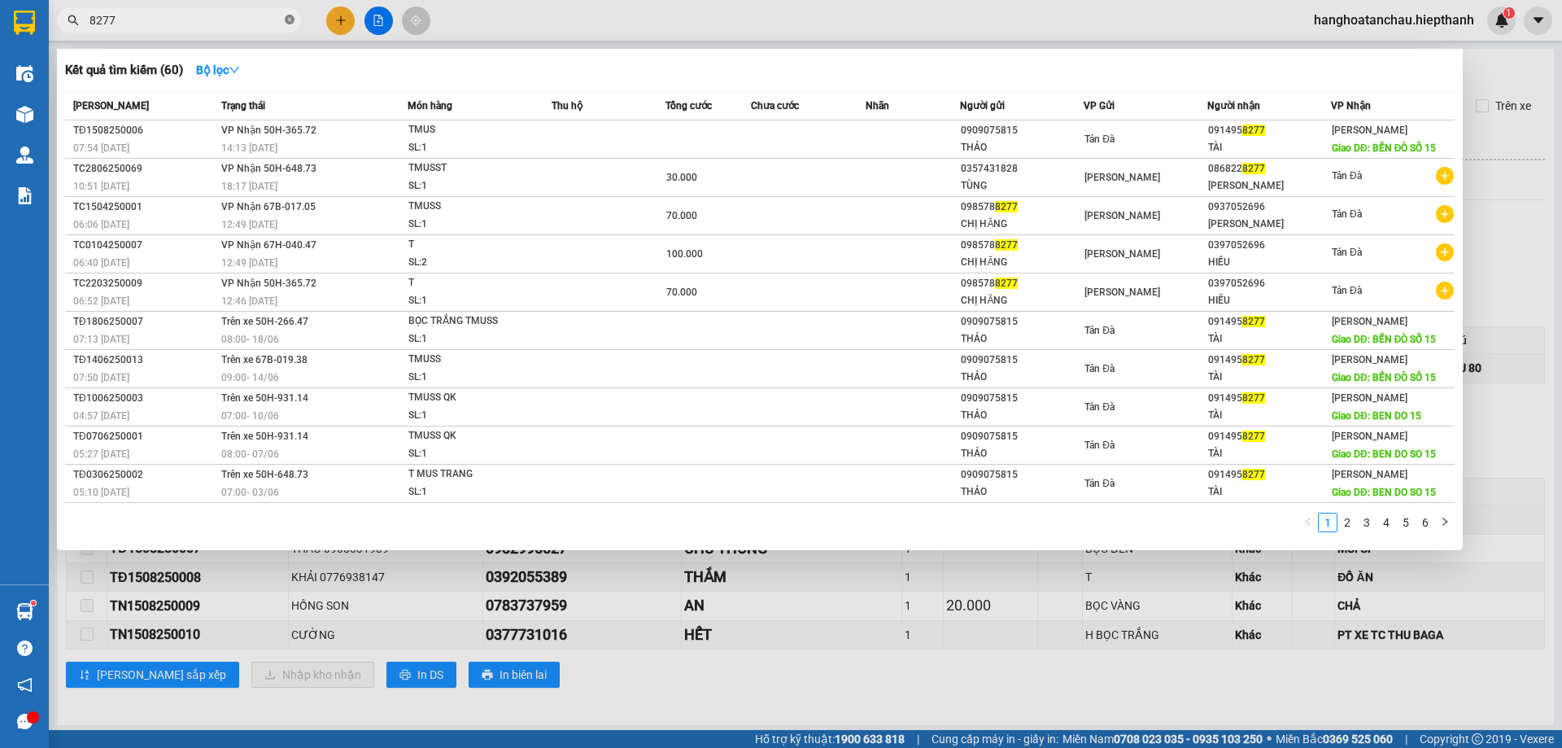
click at [291, 21] on icon "close-circle" at bounding box center [290, 20] width 10 height 10
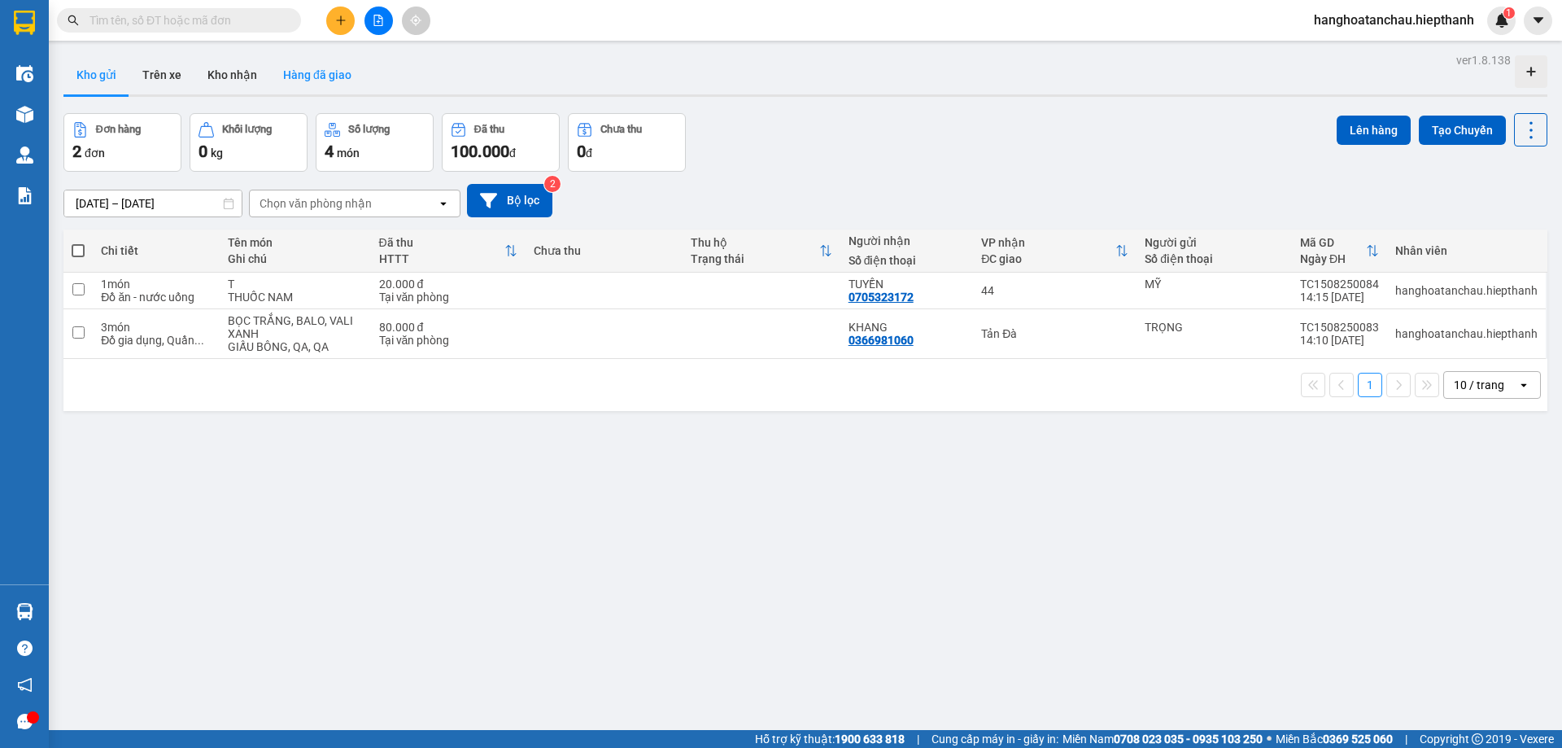
click at [323, 65] on button "Hàng đã giao" at bounding box center [317, 74] width 94 height 39
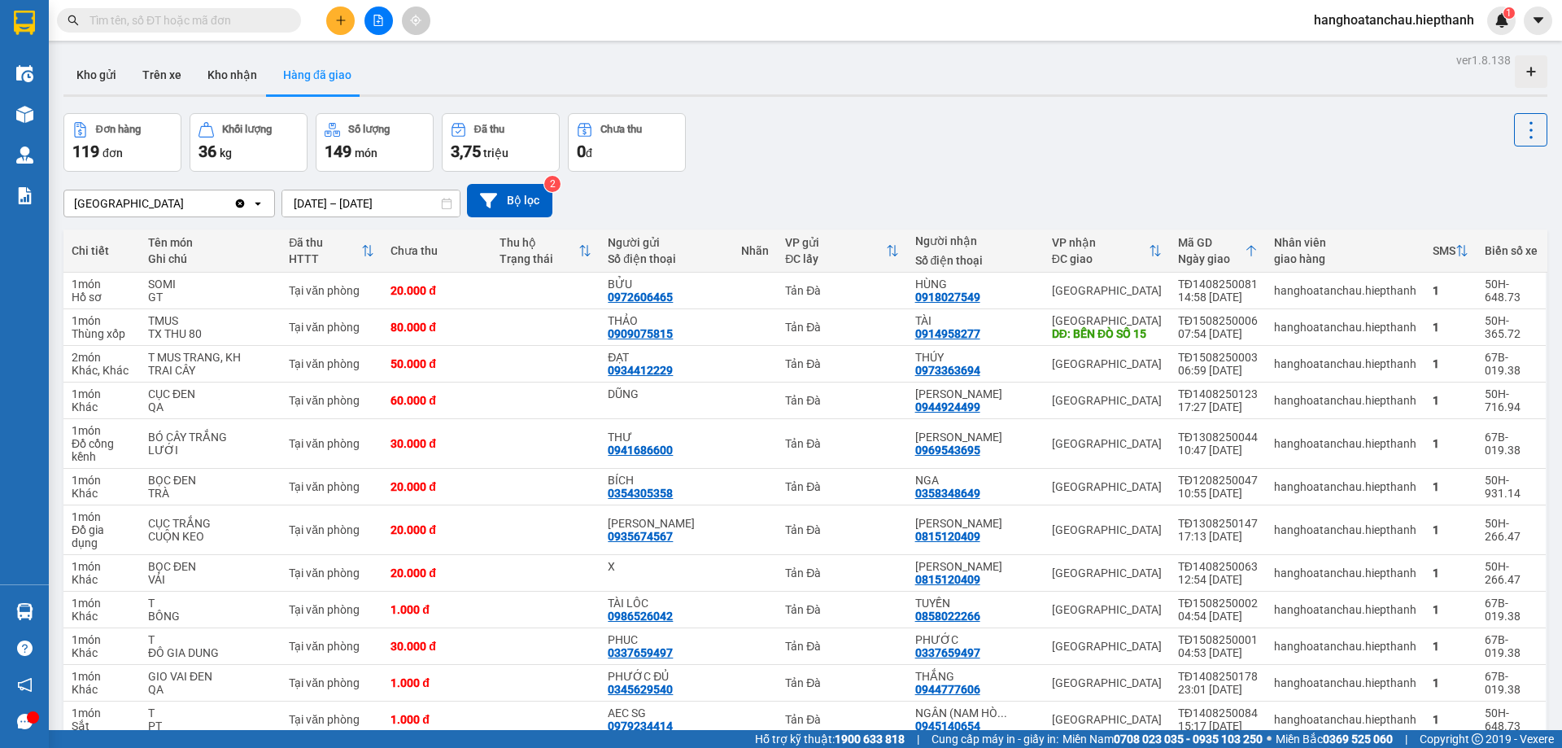
click at [194, 20] on input "text" at bounding box center [186, 20] width 192 height 18
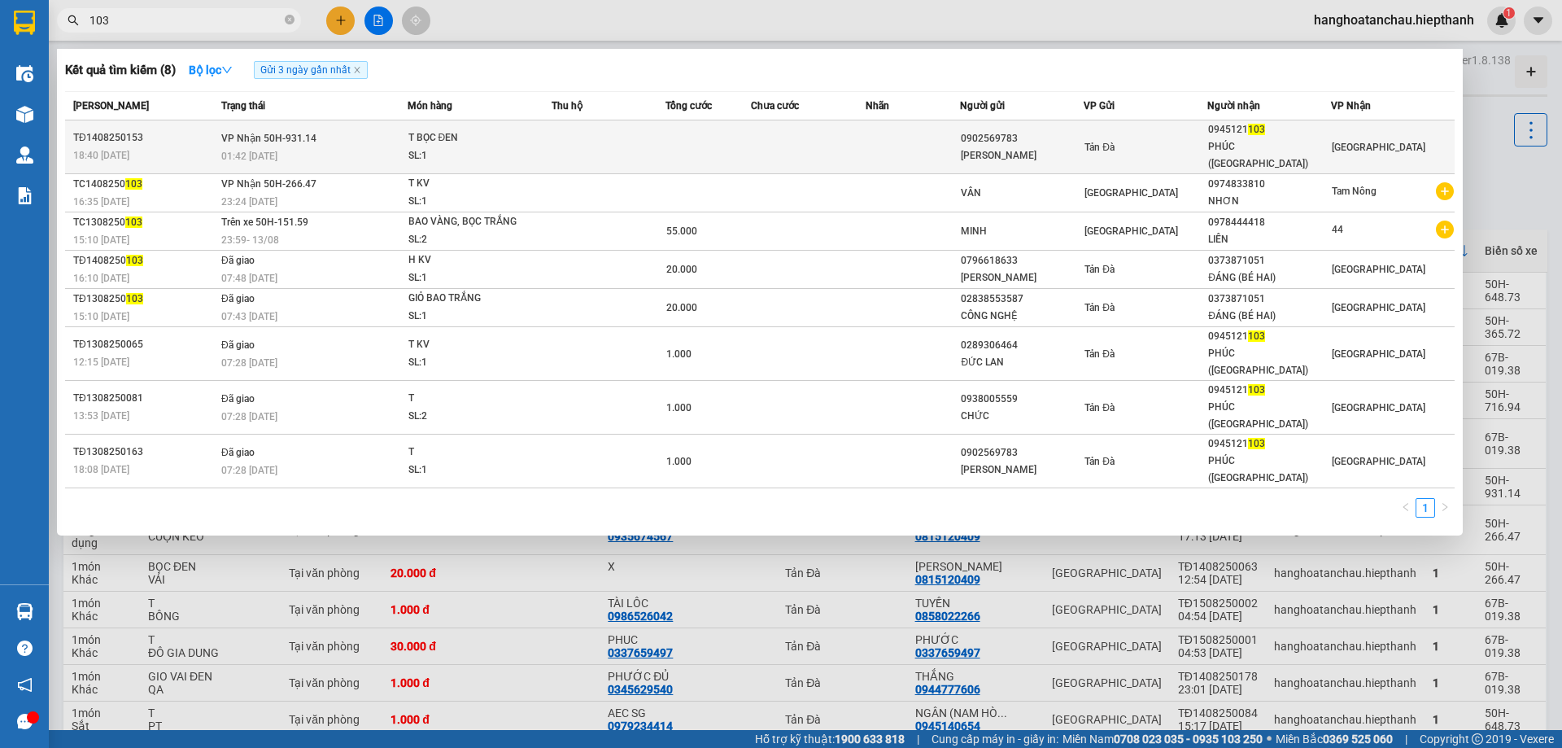
type input "103"
click at [689, 139] on td at bounding box center [708, 147] width 85 height 54
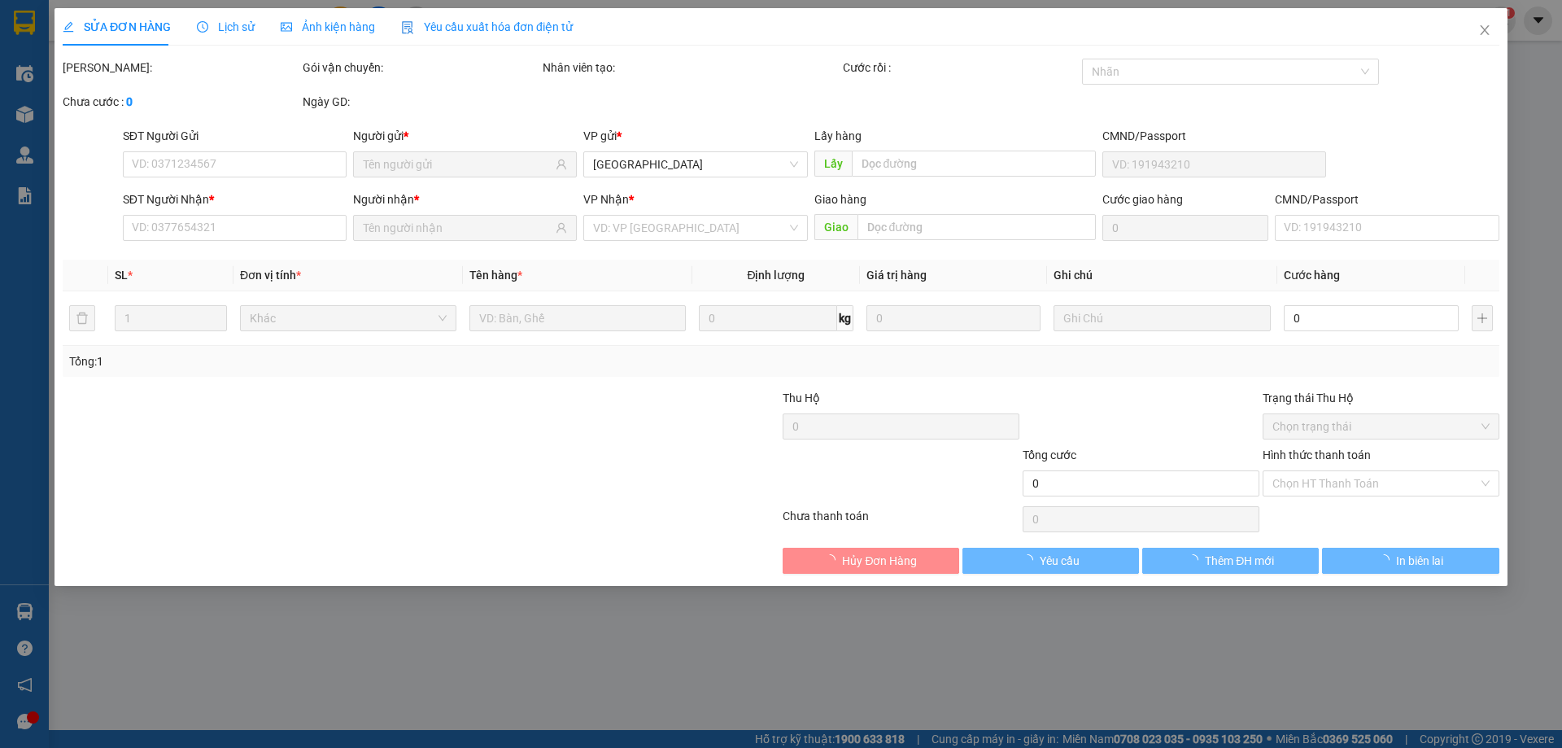
type input "0902569783"
type input "[PERSON_NAME]"
type input "0945121103"
type input "PHÚC ([GEOGRAPHIC_DATA])"
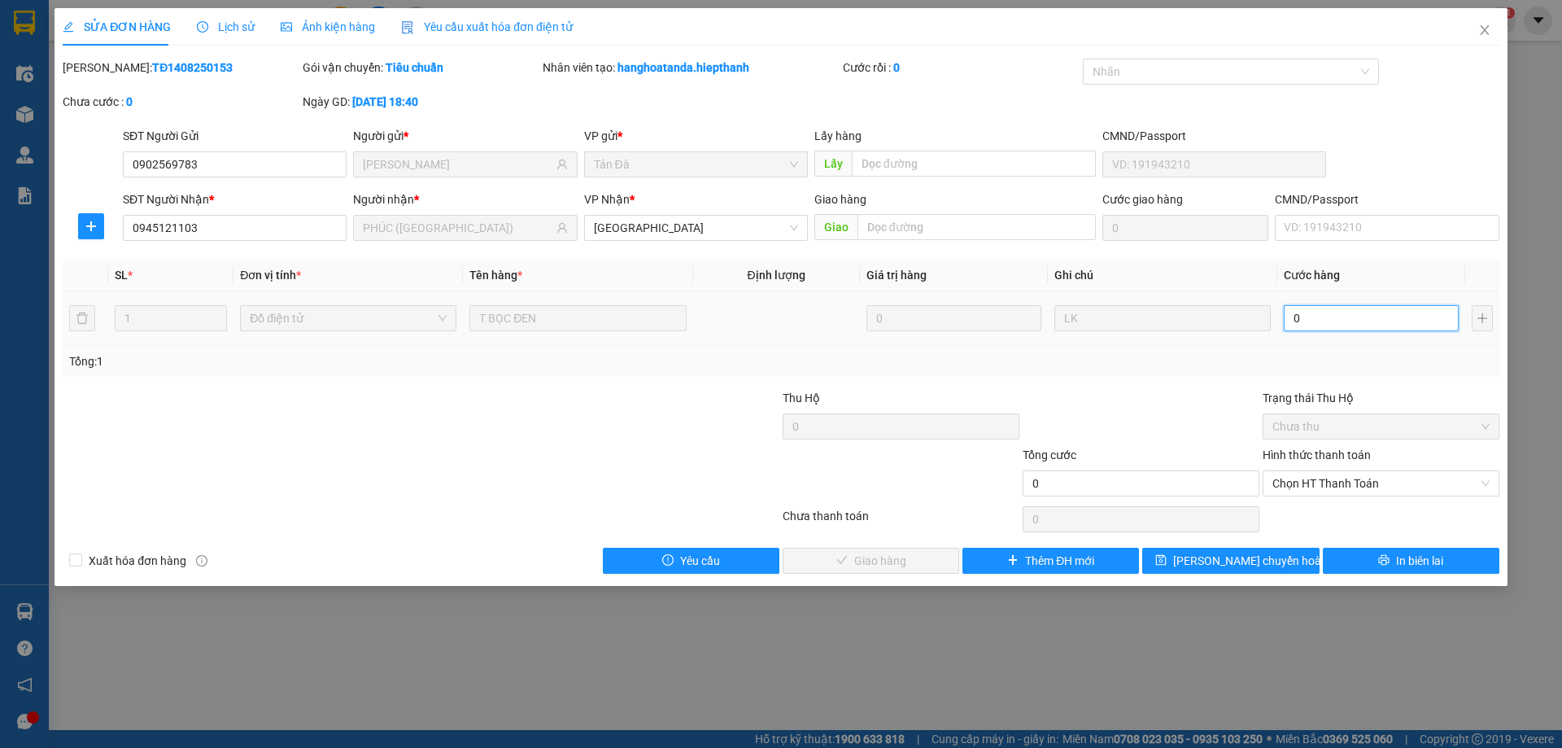
click at [1322, 320] on input "0" at bounding box center [1371, 318] width 175 height 26
type input "1"
click at [1329, 482] on span "Chọn HT Thanh Toán" at bounding box center [1381, 483] width 217 height 24
type input "1"
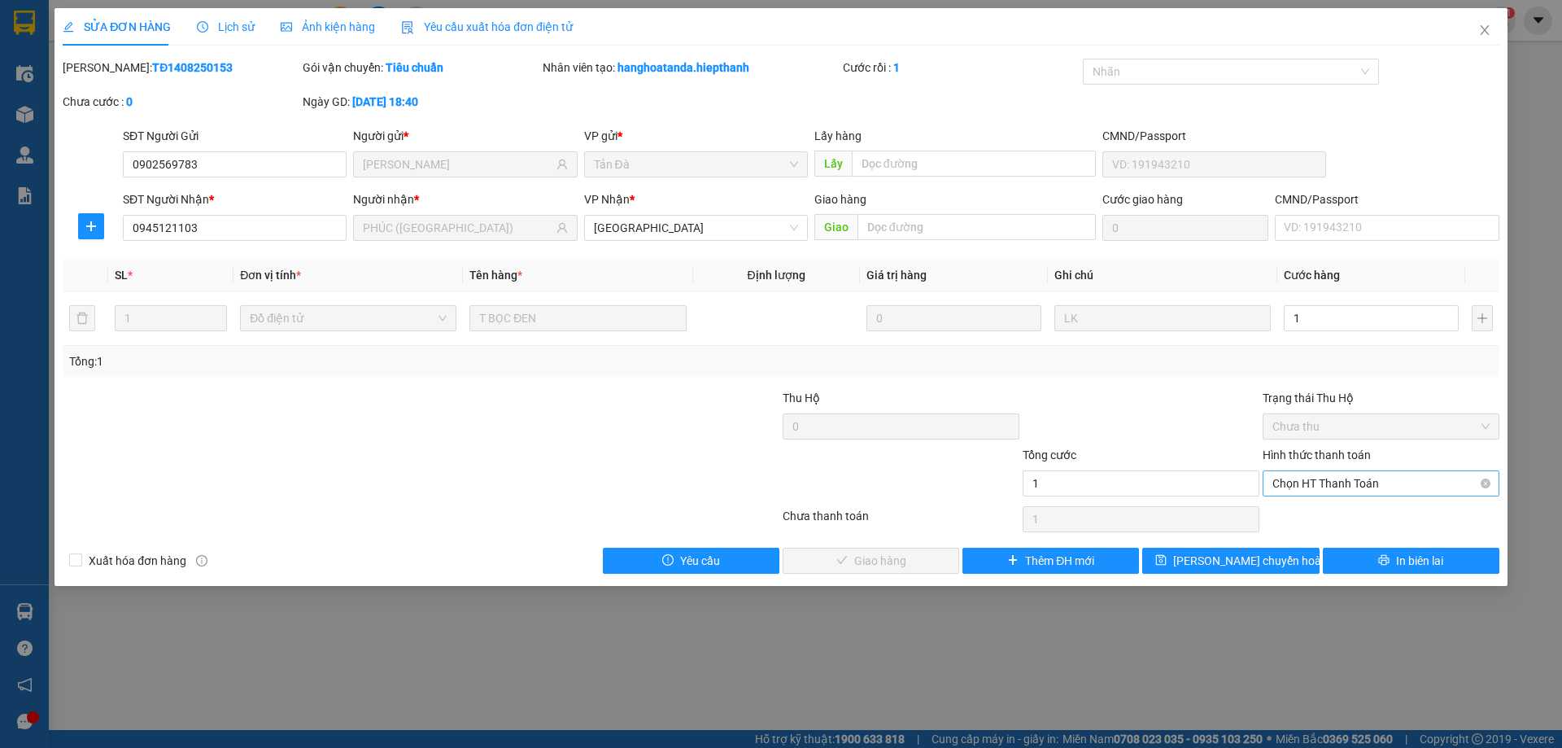
type input "1.000"
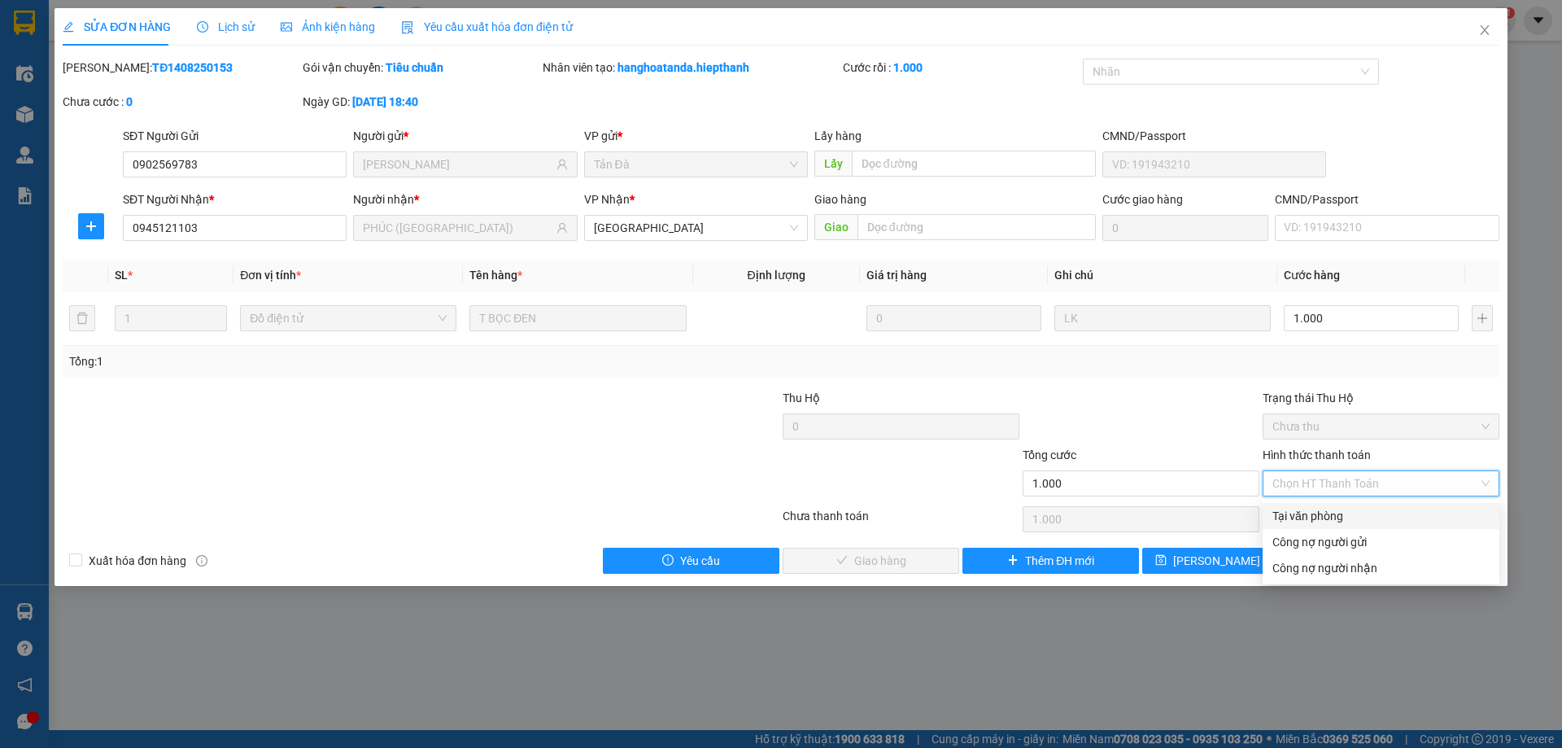
click at [1335, 510] on div "Tại văn phòng" at bounding box center [1381, 516] width 217 height 18
type input "0"
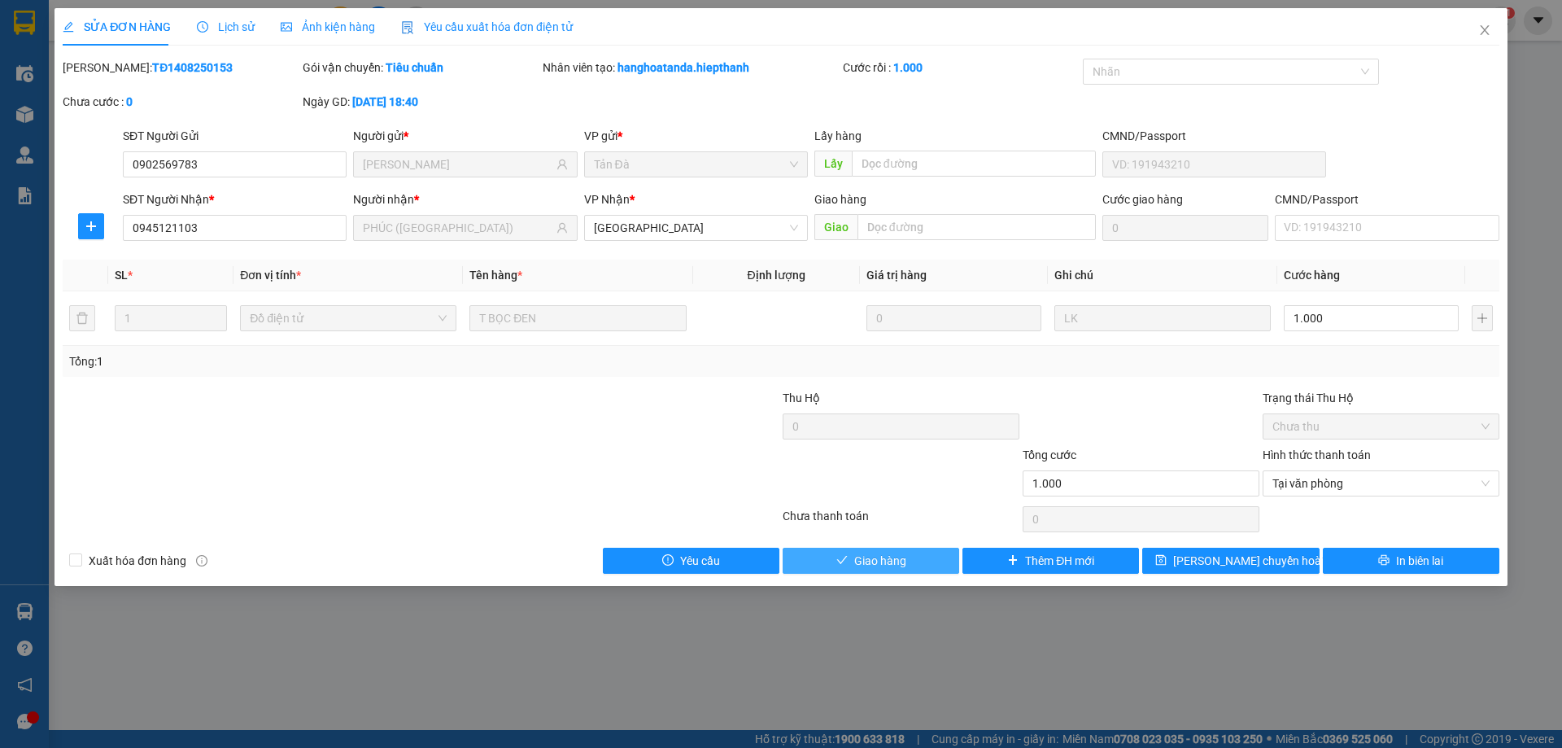
click at [939, 558] on button "Giao hàng" at bounding box center [871, 561] width 177 height 26
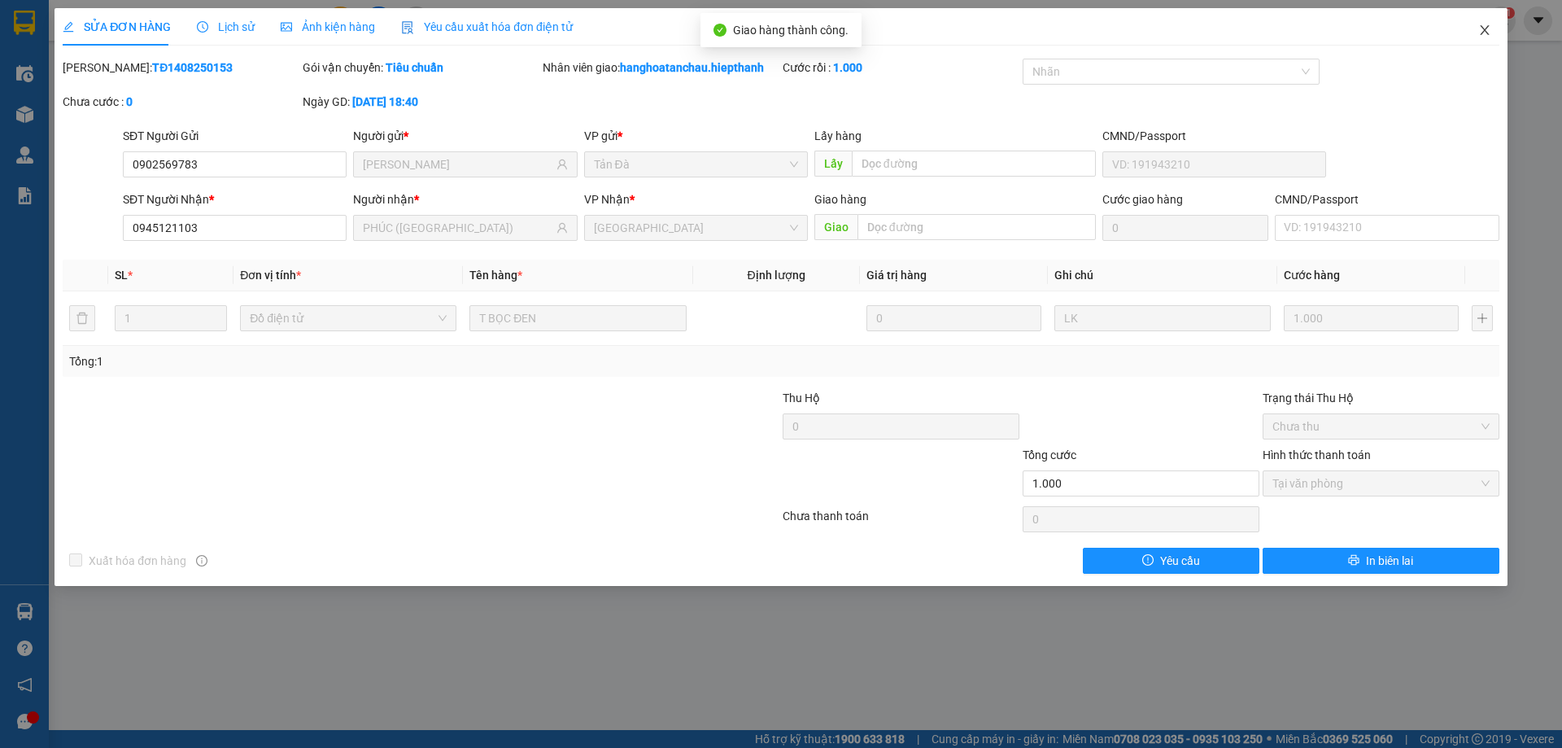
click at [1489, 30] on icon "close" at bounding box center [1485, 30] width 13 height 13
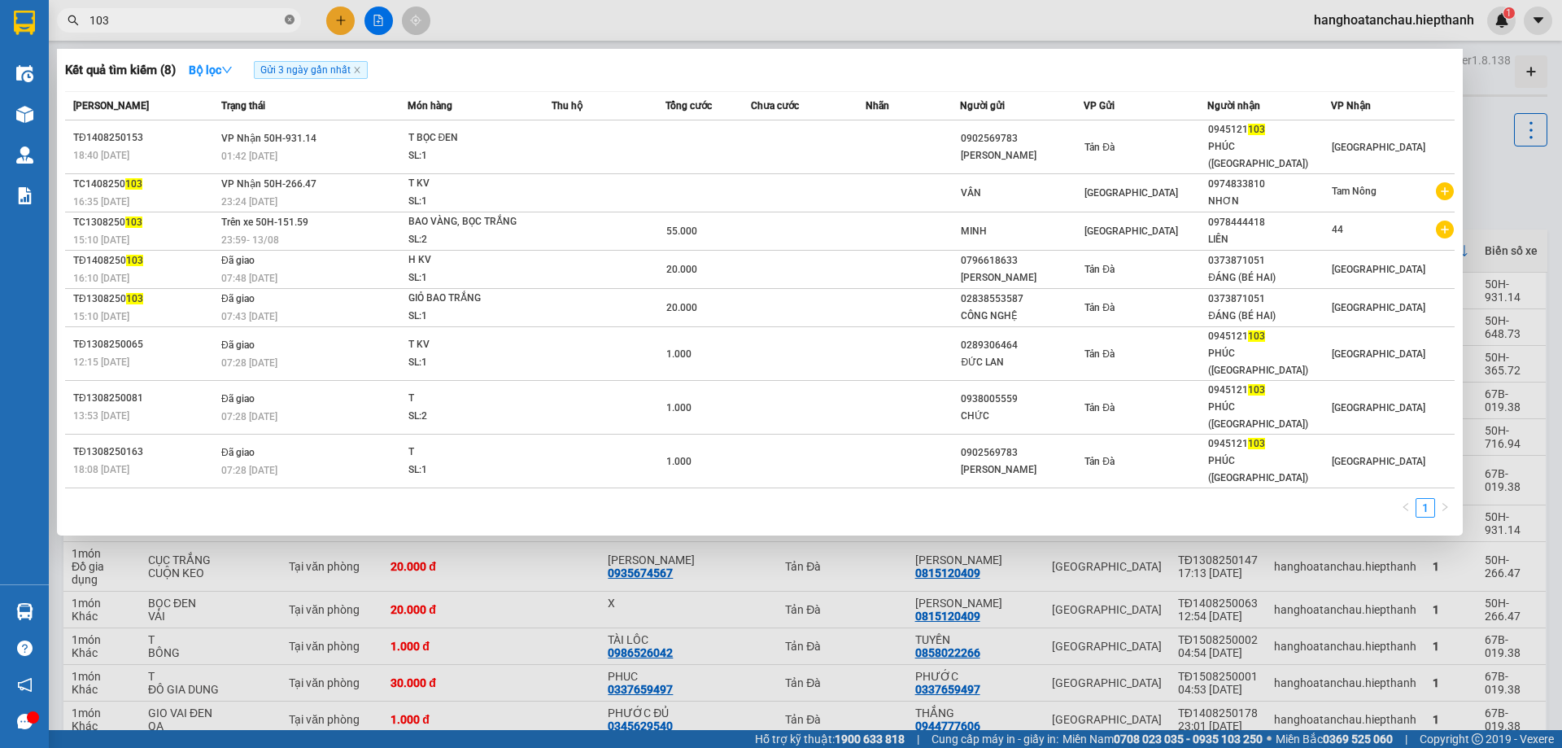
click at [290, 19] on icon "close-circle" at bounding box center [290, 20] width 10 height 10
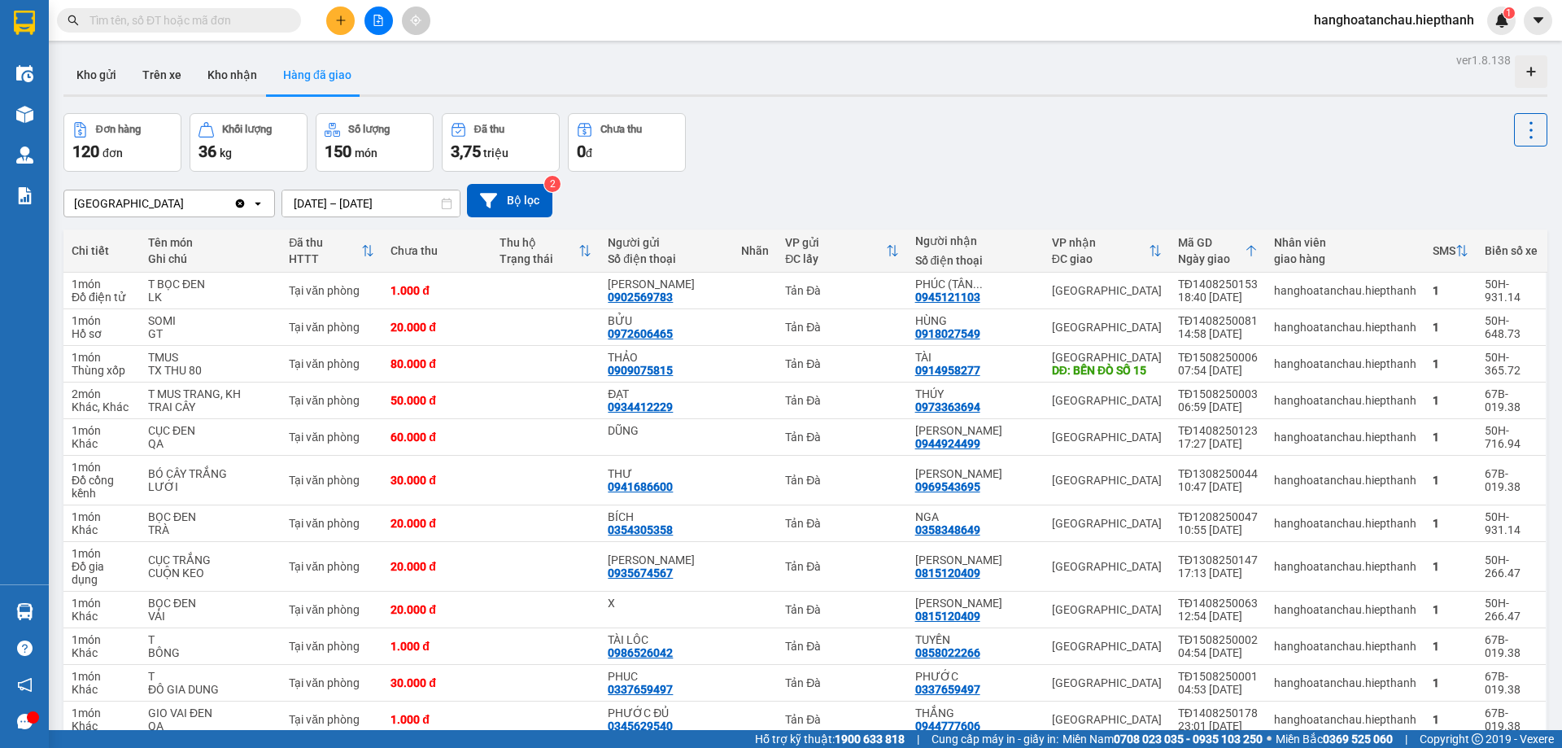
click at [250, 19] on input "text" at bounding box center [186, 20] width 192 height 18
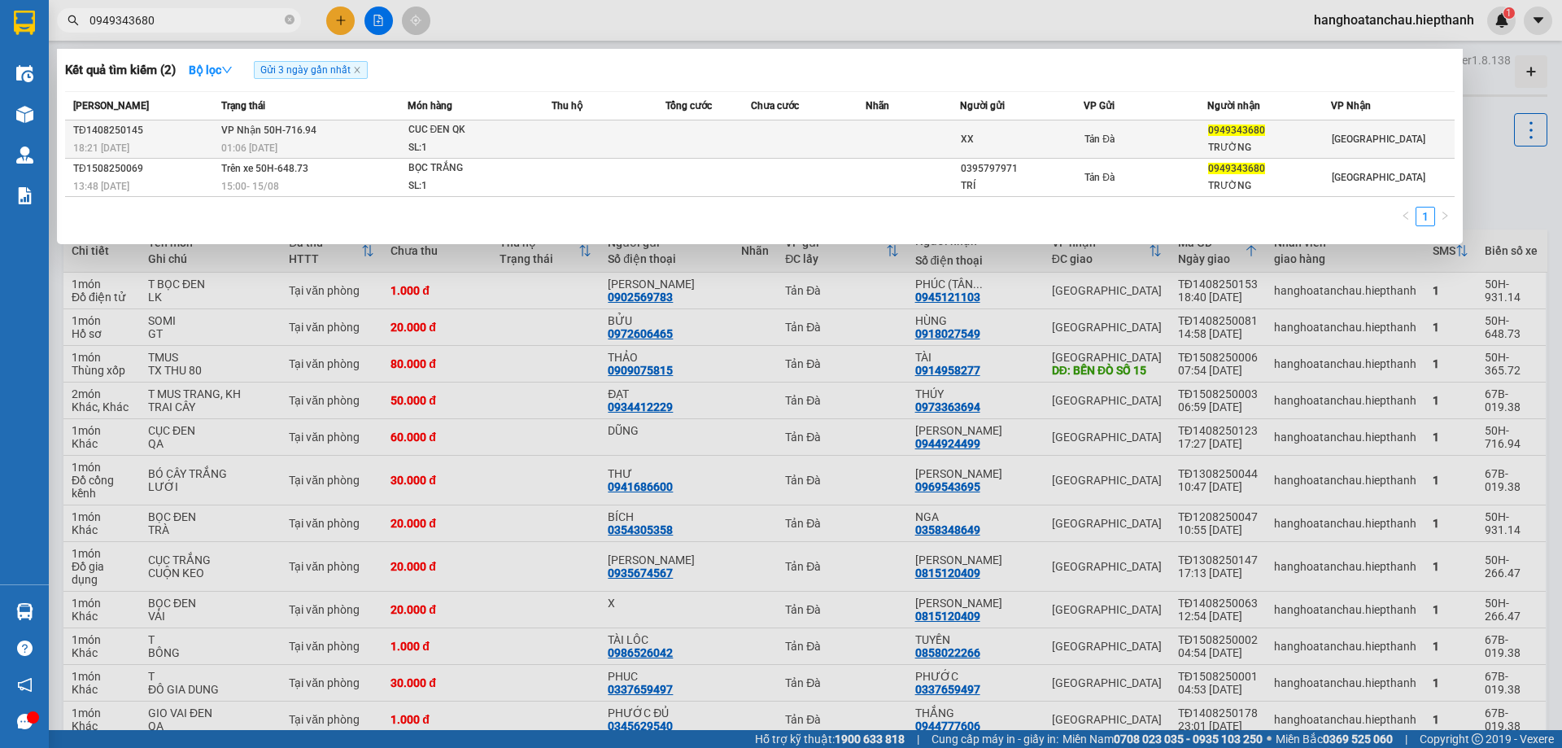
type input "0949343680"
click at [555, 133] on td at bounding box center [609, 139] width 114 height 38
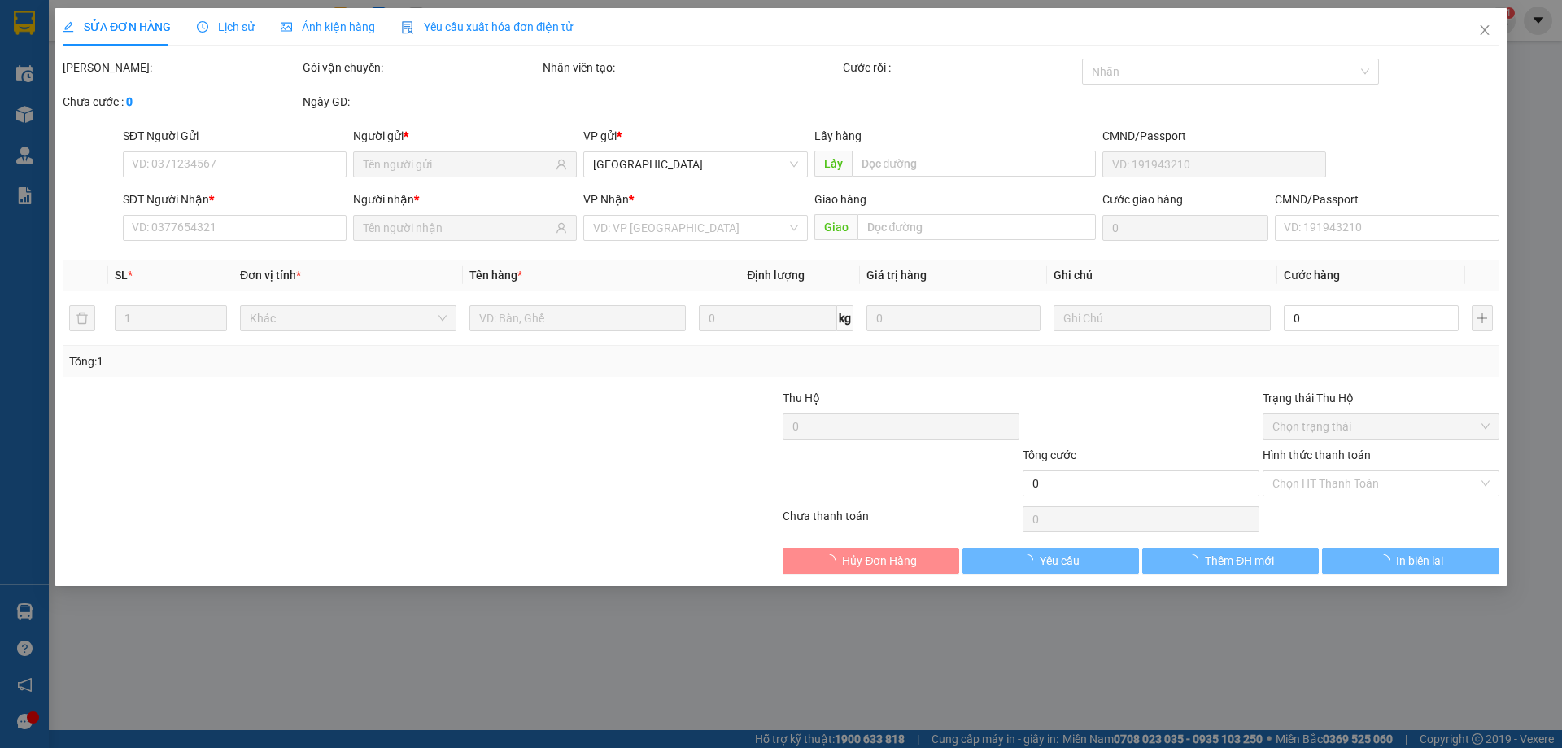
type input "XX"
type input "0949343680"
type input "TRƯỜNG"
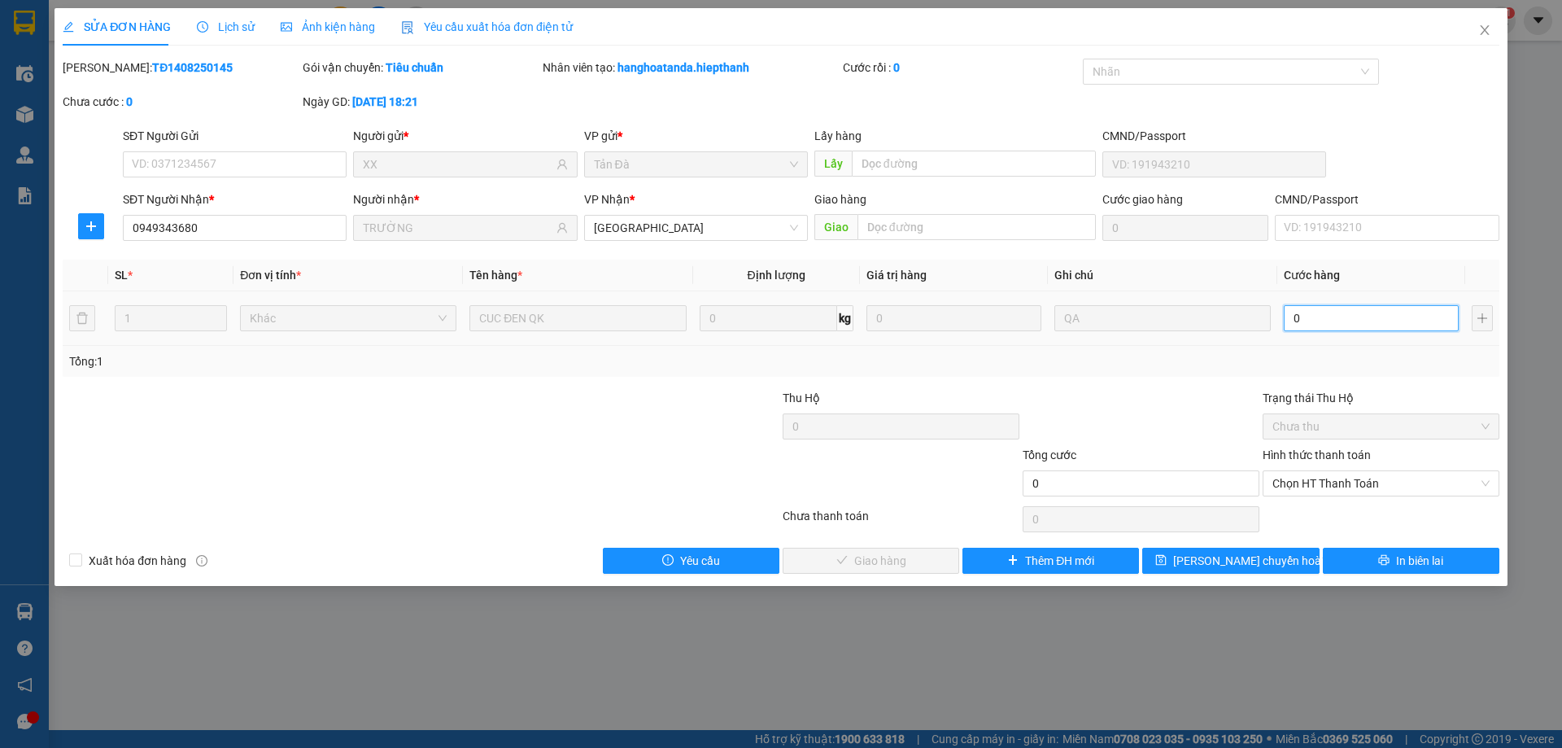
click at [1318, 306] on input "0" at bounding box center [1371, 318] width 175 height 26
type input "2"
type input "20"
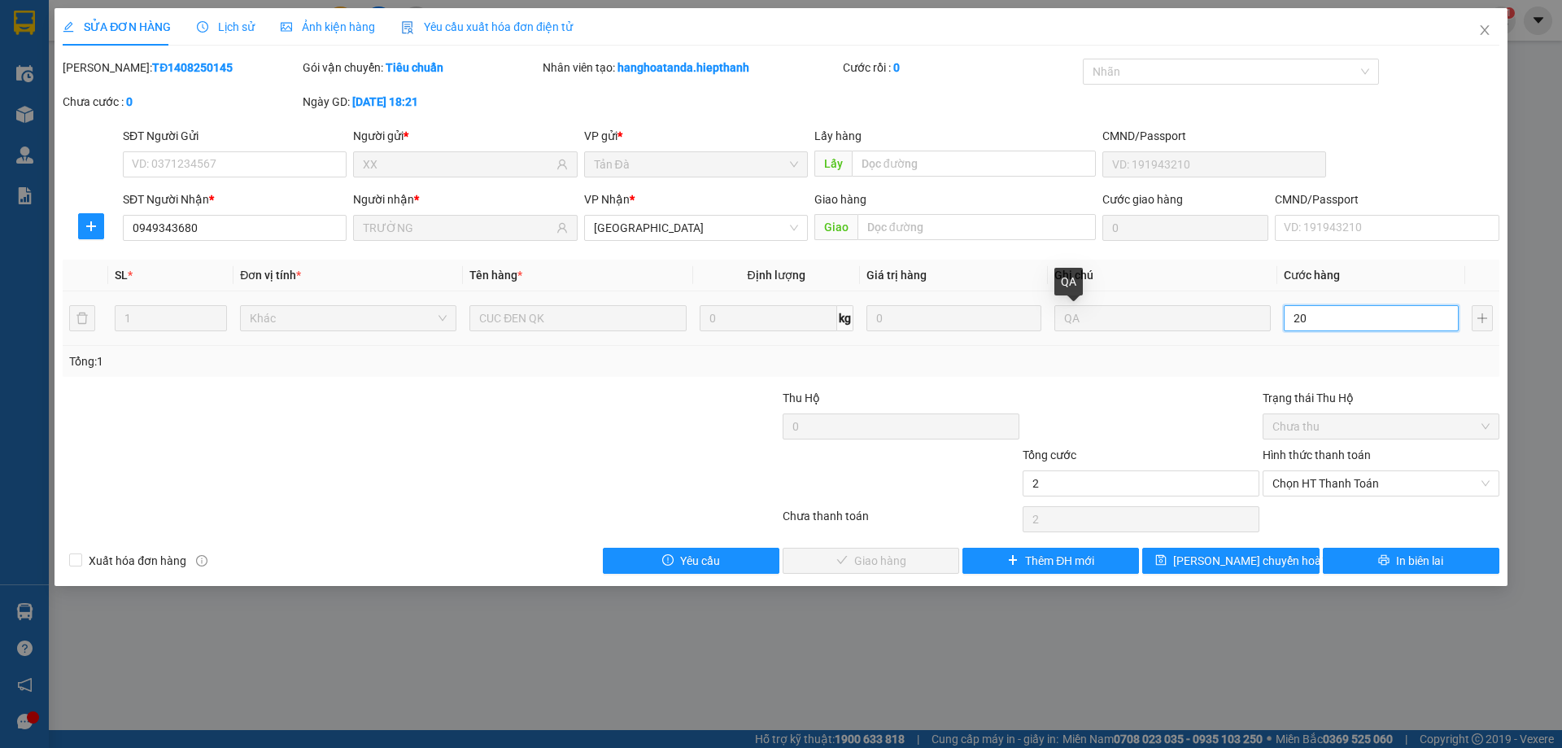
type input "20"
click at [1343, 474] on span "Chọn HT Thanh Toán" at bounding box center [1381, 483] width 217 height 24
type input "20"
type input "20.000"
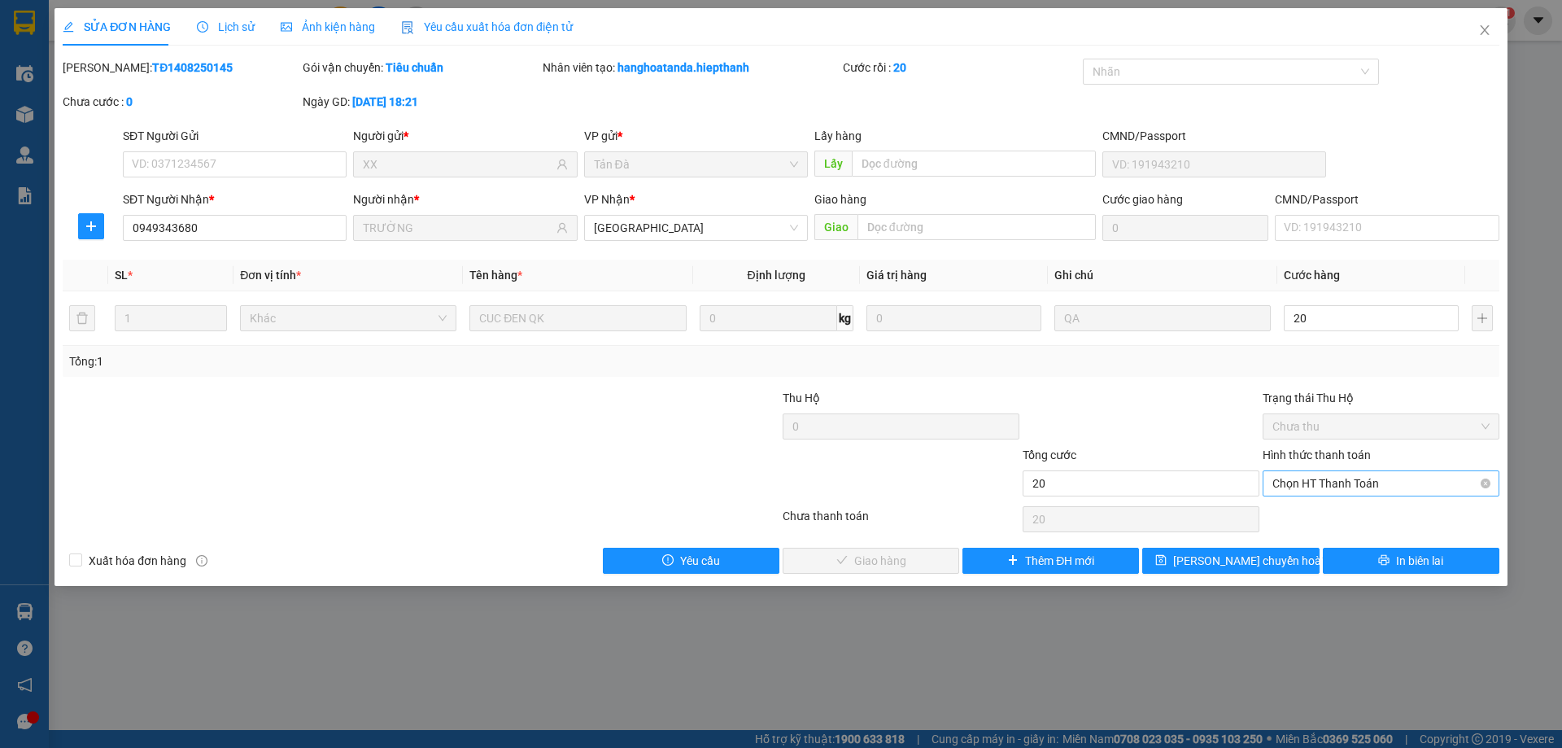
type input "20.000"
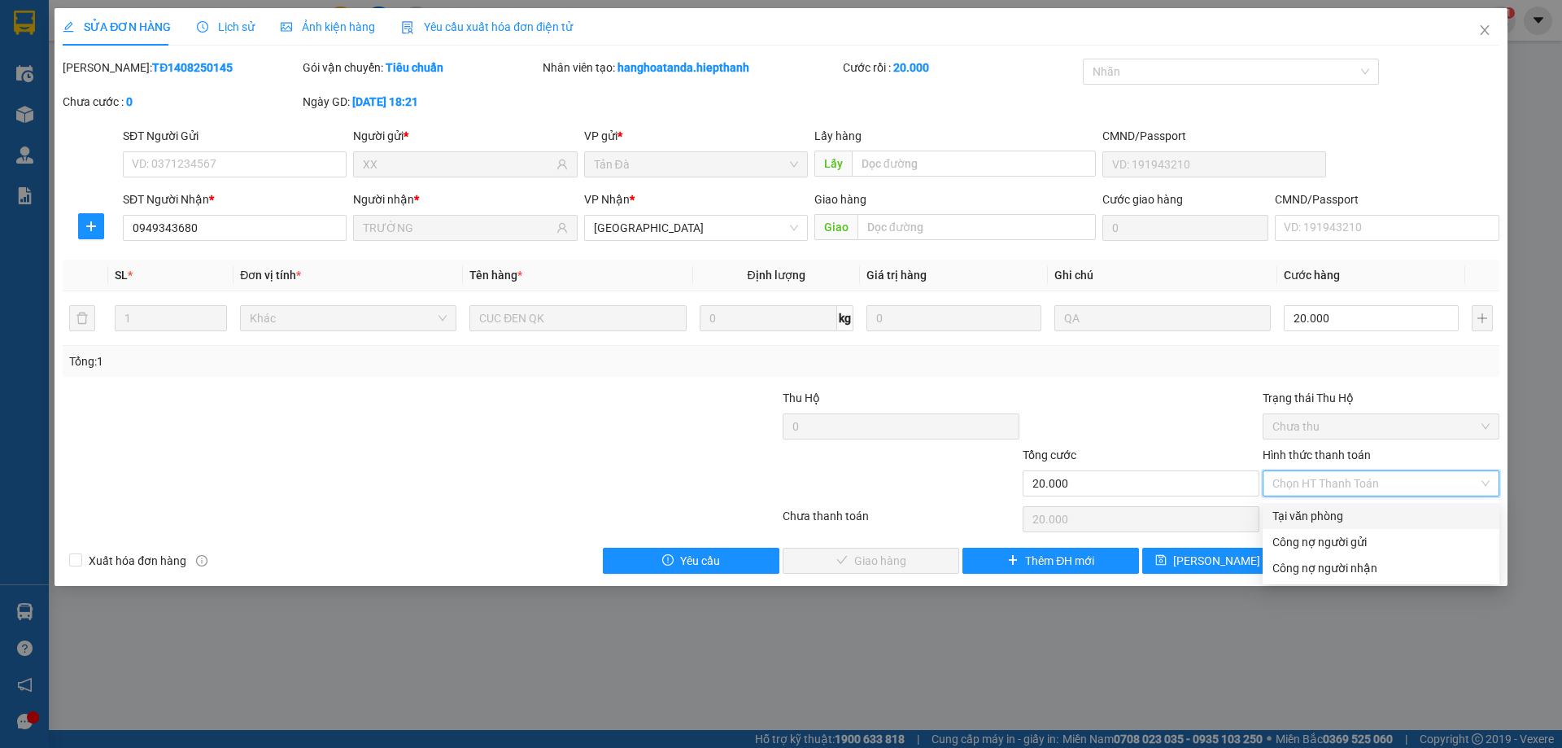
click at [1317, 521] on div "Tại văn phòng" at bounding box center [1381, 516] width 217 height 18
type input "0"
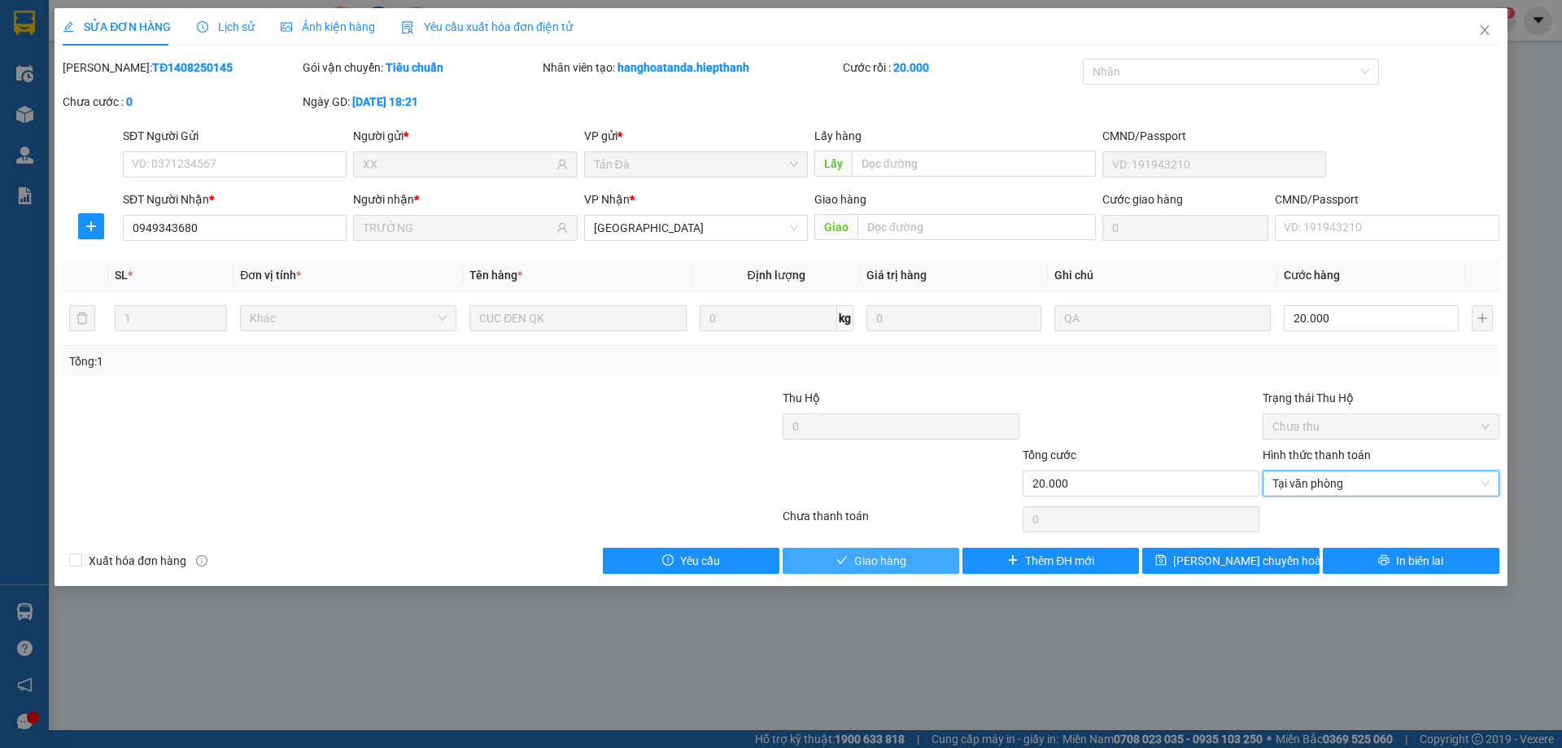
click at [920, 556] on button "Giao hàng" at bounding box center [871, 561] width 177 height 26
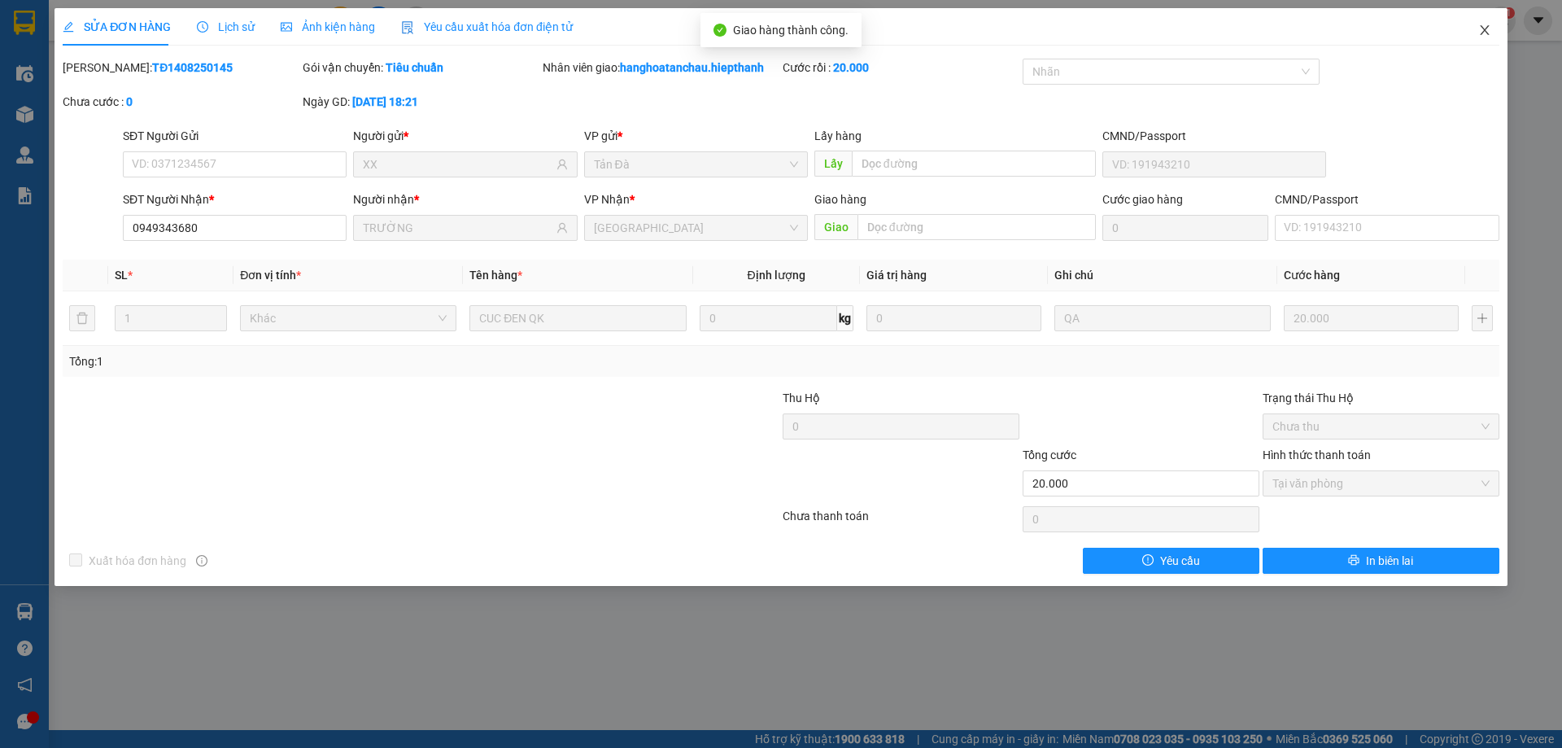
click at [1485, 27] on icon "close" at bounding box center [1485, 30] width 13 height 13
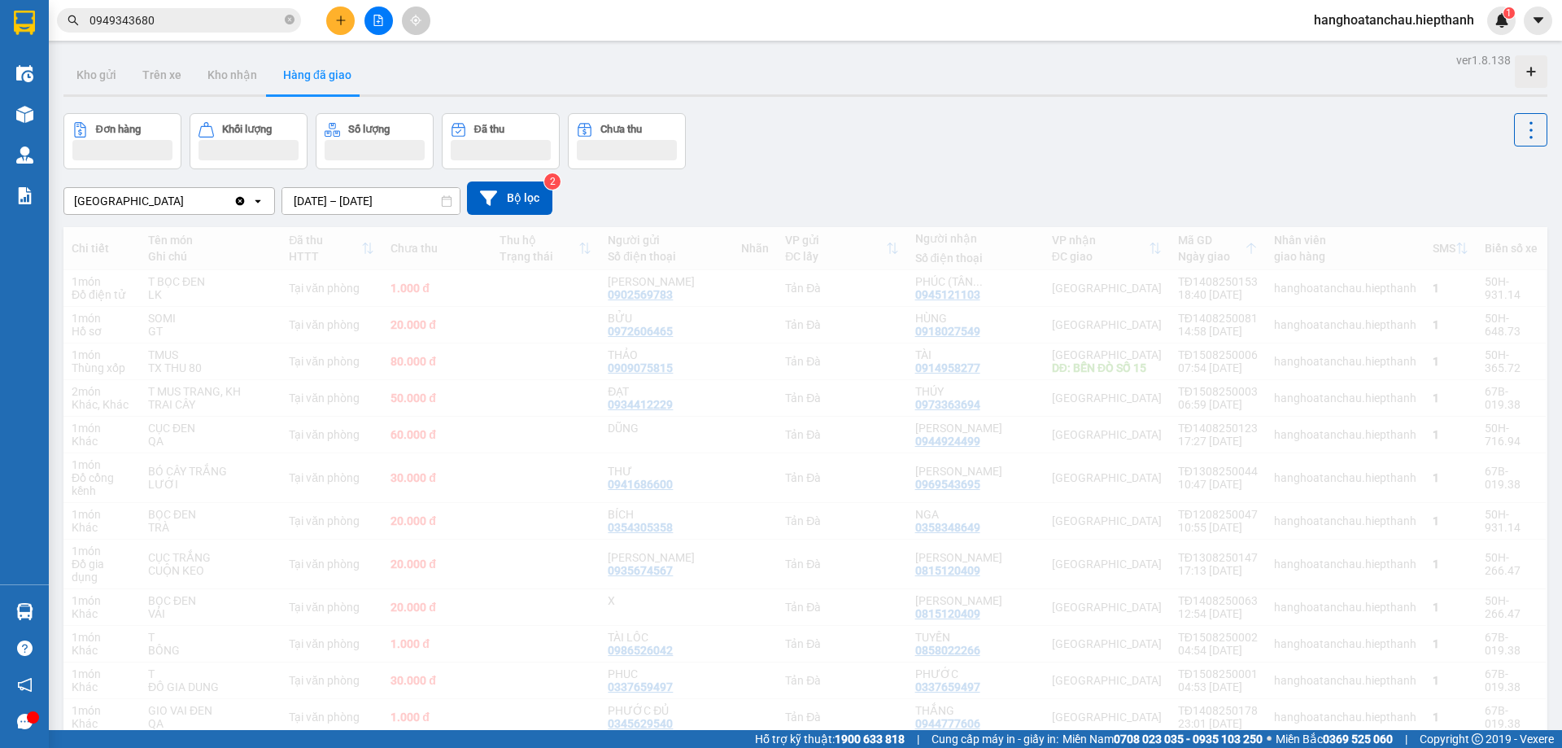
click at [221, 15] on input "0949343680" at bounding box center [186, 20] width 192 height 18
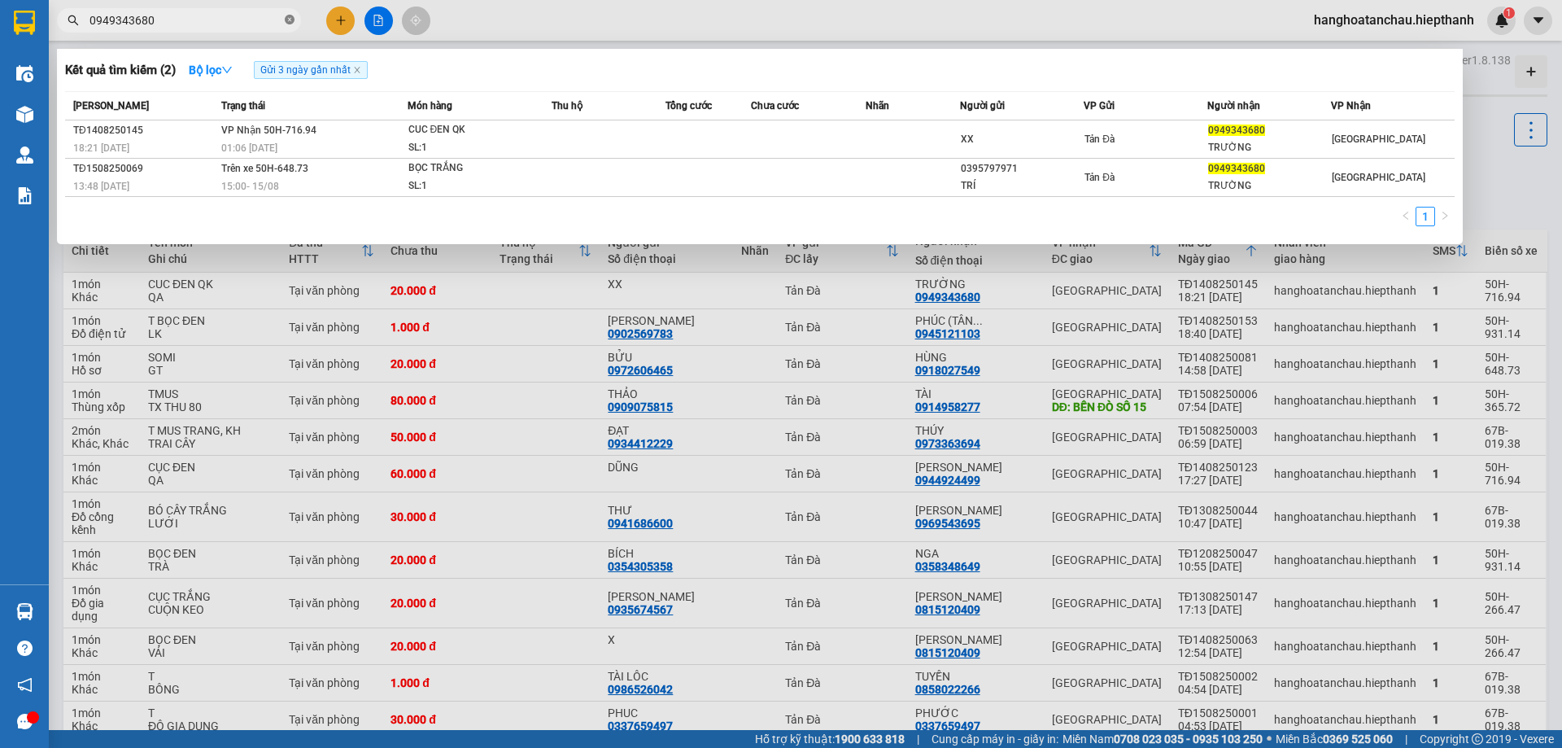
click at [290, 21] on icon "close-circle" at bounding box center [290, 20] width 10 height 10
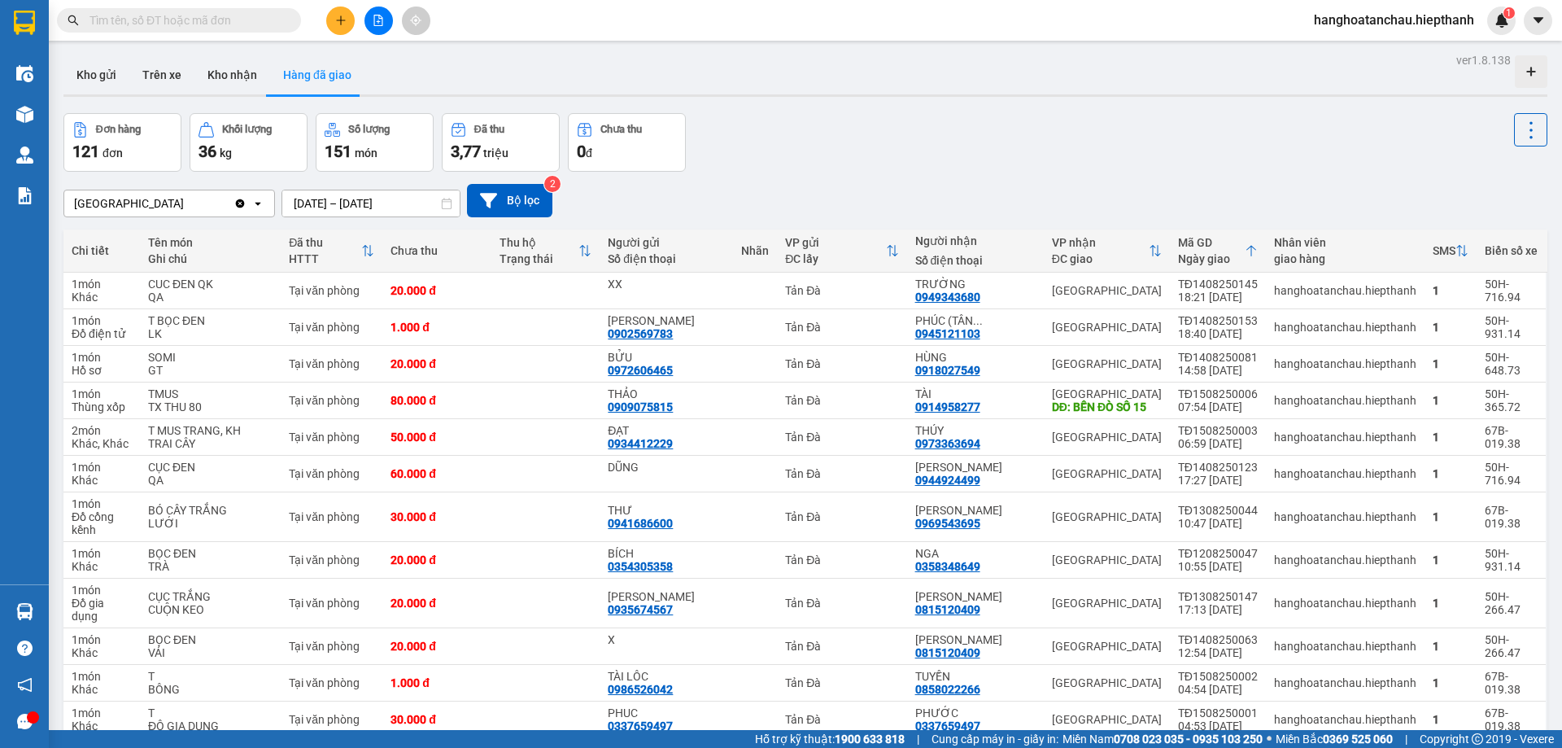
click at [1040, 114] on div "Đơn hàng 121 đơn Khối lượng 36 kg Số lượng 151 món Đã thu 3,77 triệu Chưa thu 0…" at bounding box center [805, 142] width 1484 height 59
click at [228, 23] on input "text" at bounding box center [186, 20] width 192 height 18
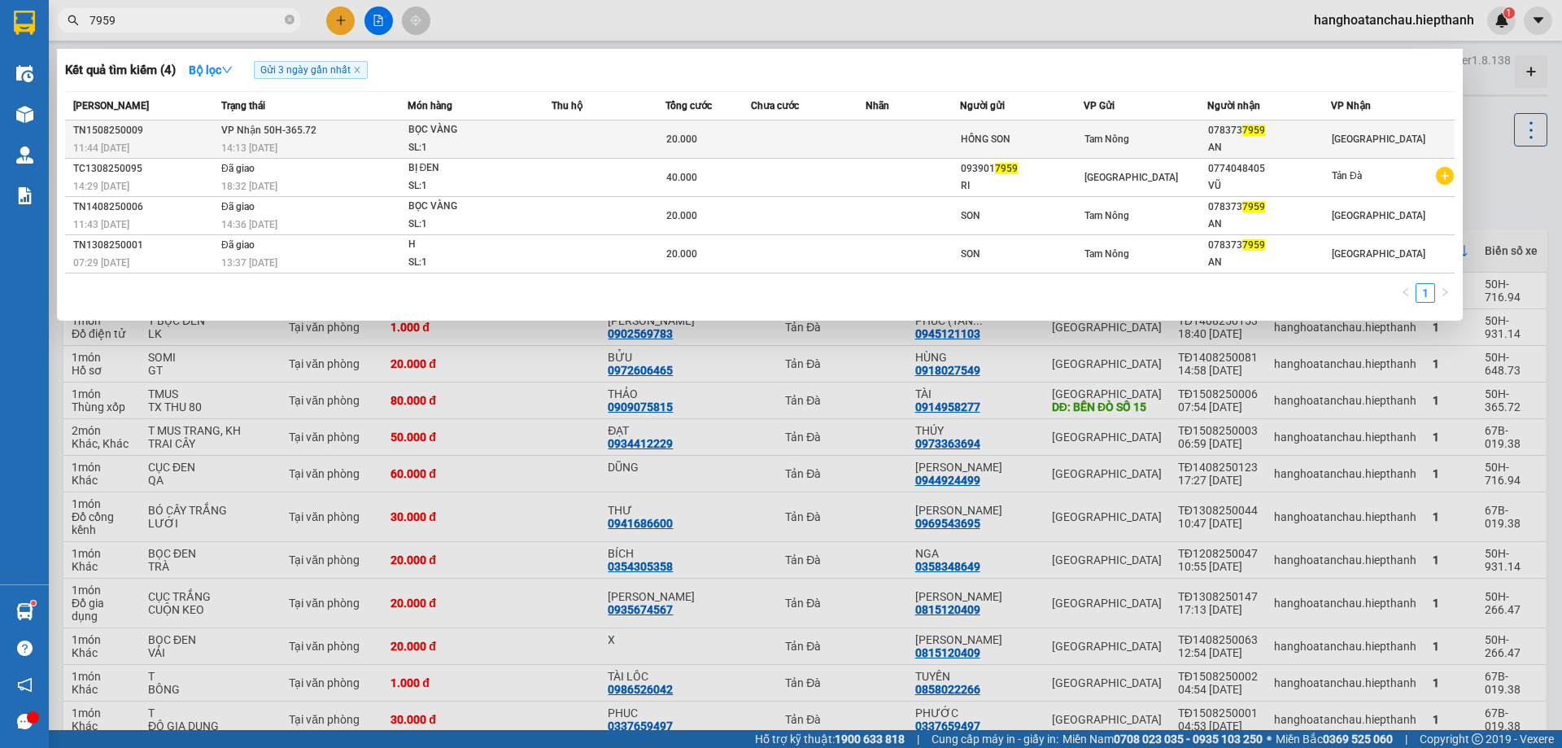
type input "7959"
click at [749, 137] on div "20.000" at bounding box center [708, 139] width 84 height 18
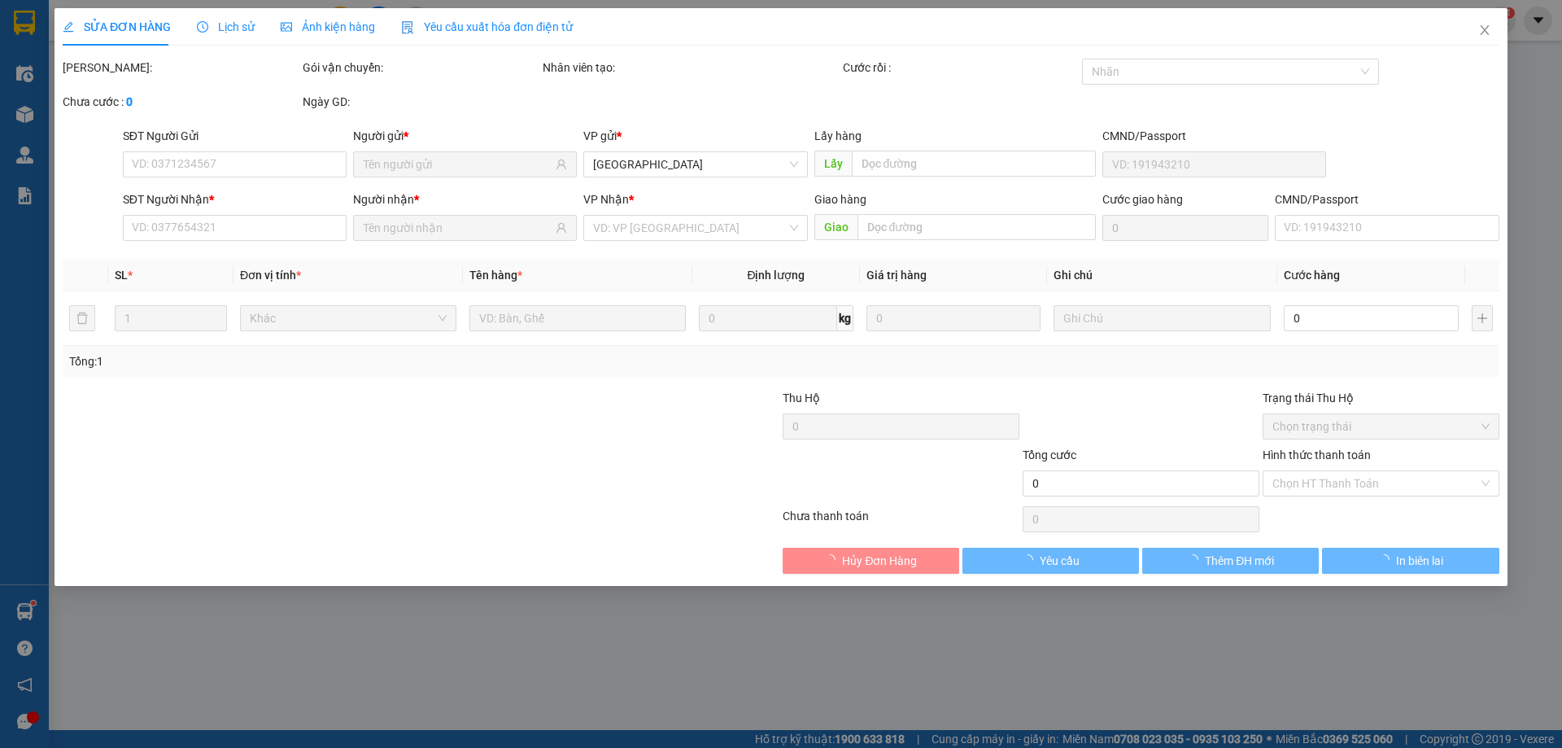
type input "HỒNG SON"
type input "0783737959"
type input "AN"
type input "20.000"
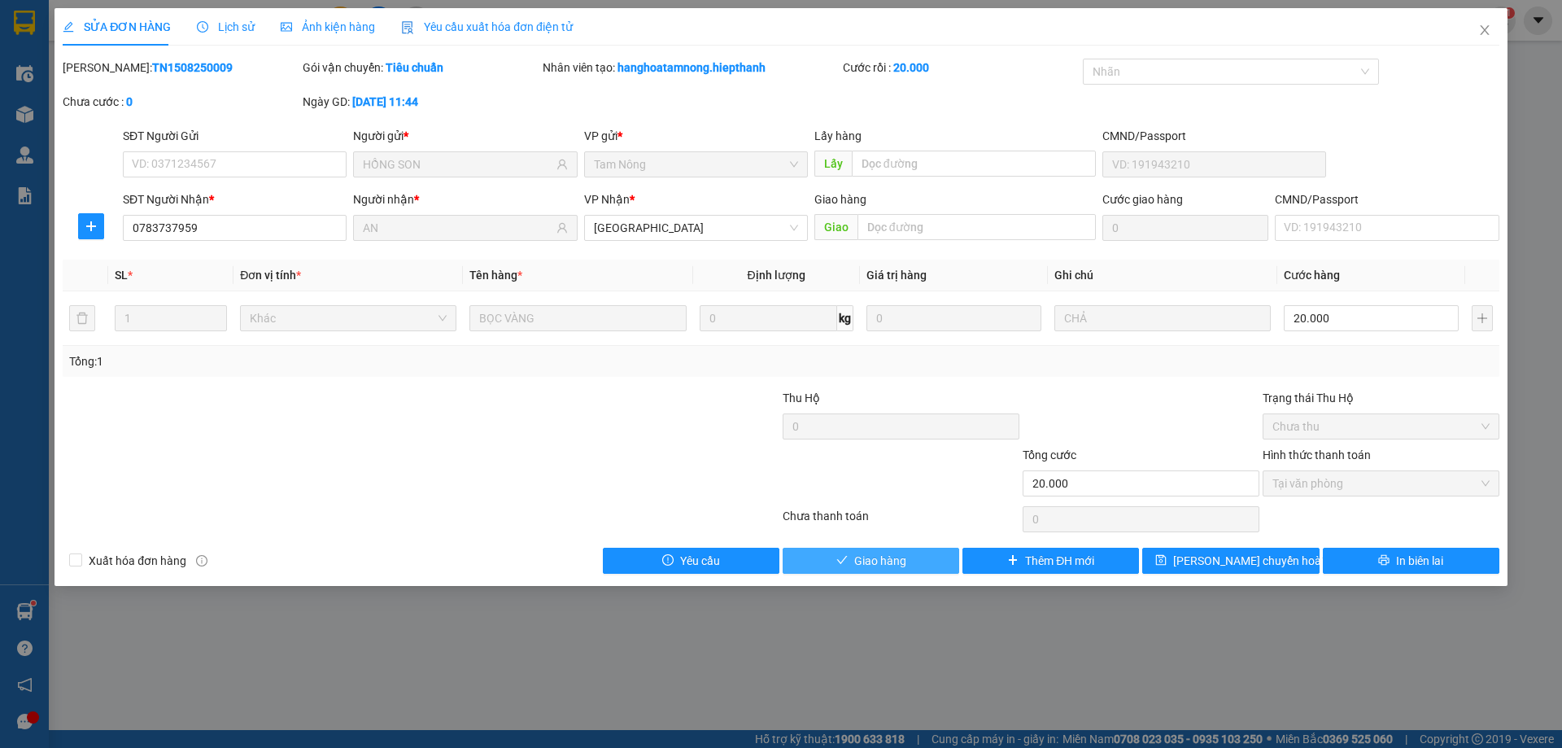
click at [904, 554] on span "Giao hàng" at bounding box center [880, 561] width 52 height 18
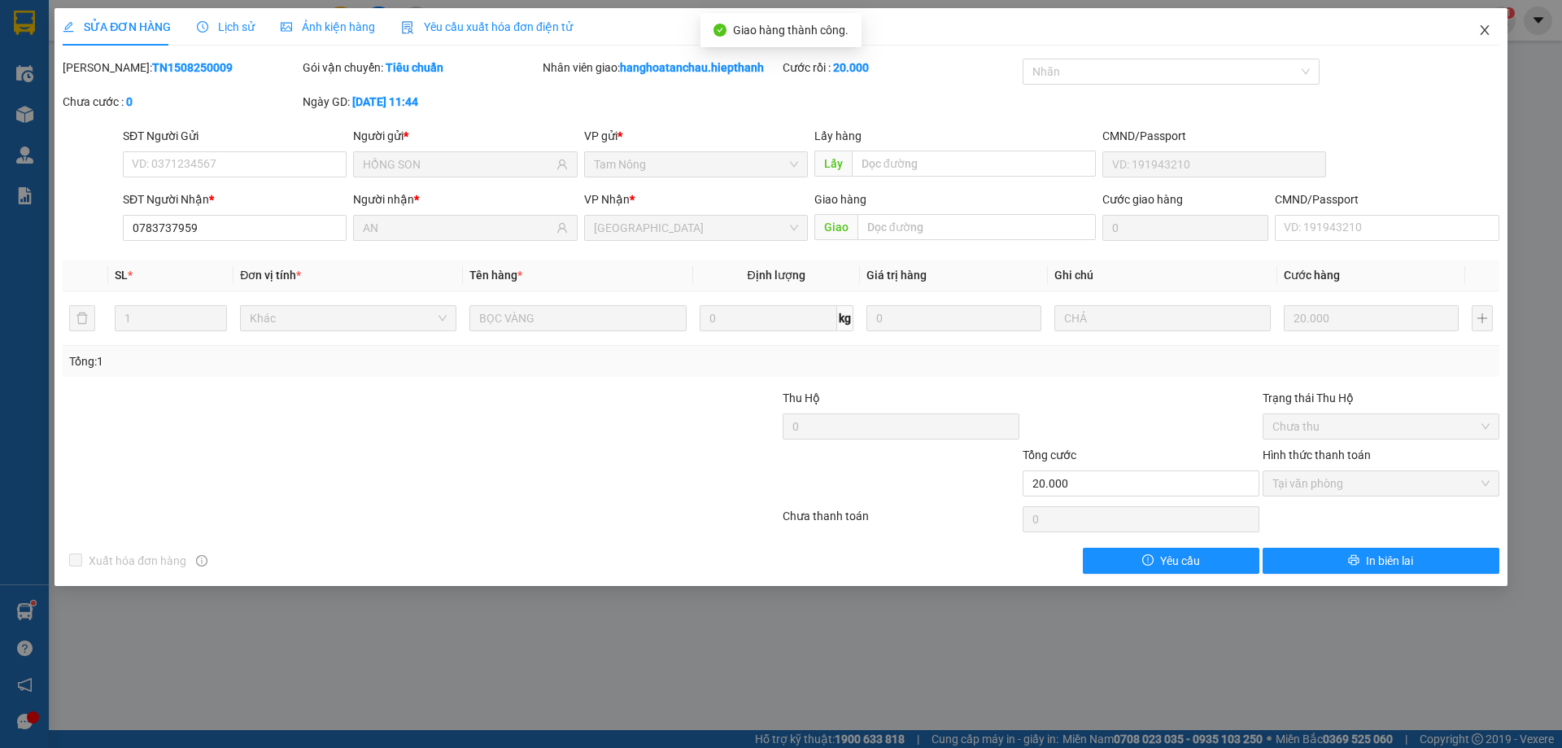
click at [1481, 27] on icon "close" at bounding box center [1484, 30] width 9 height 10
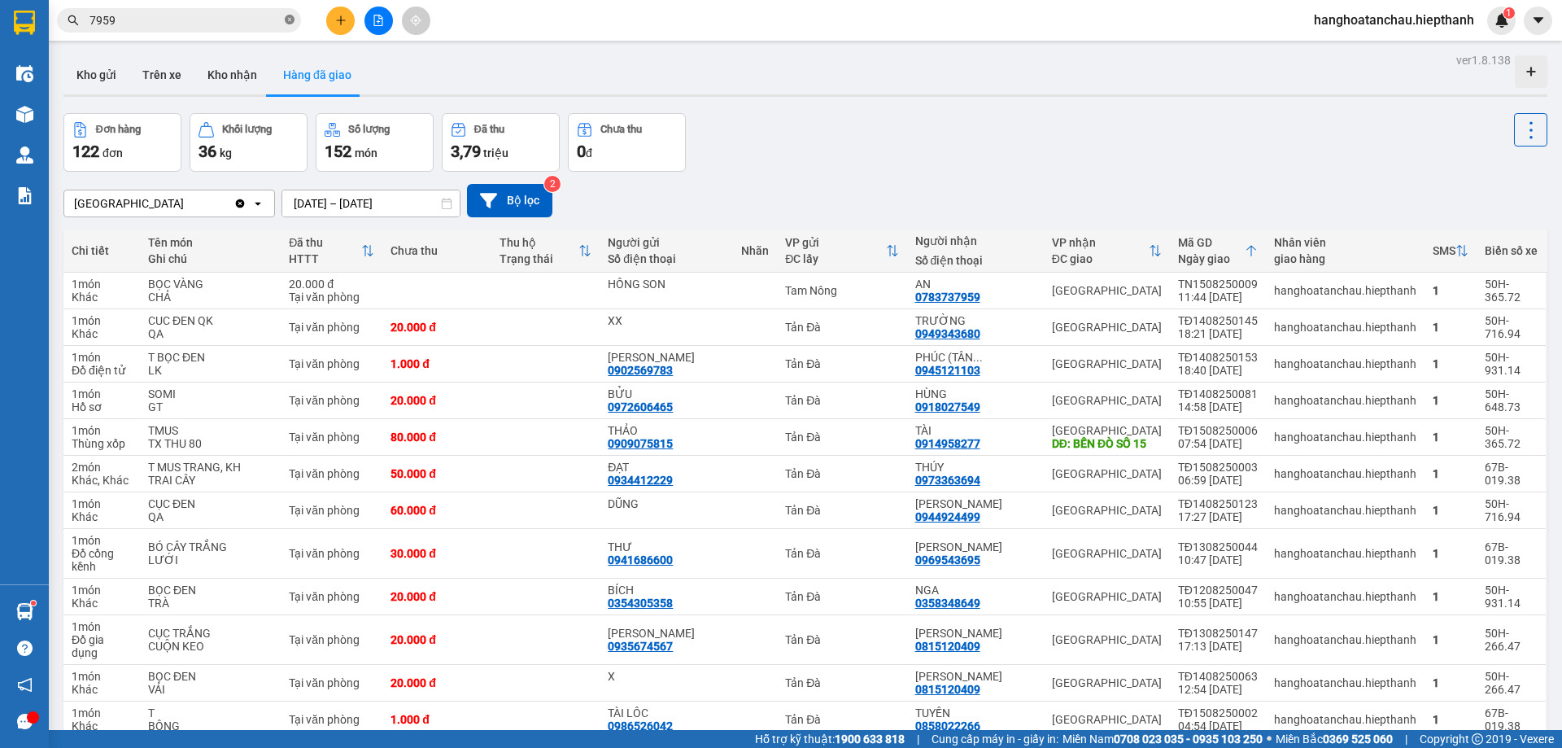
click at [286, 19] on icon "close-circle" at bounding box center [290, 20] width 10 height 10
click at [279, 18] on input "text" at bounding box center [186, 20] width 192 height 18
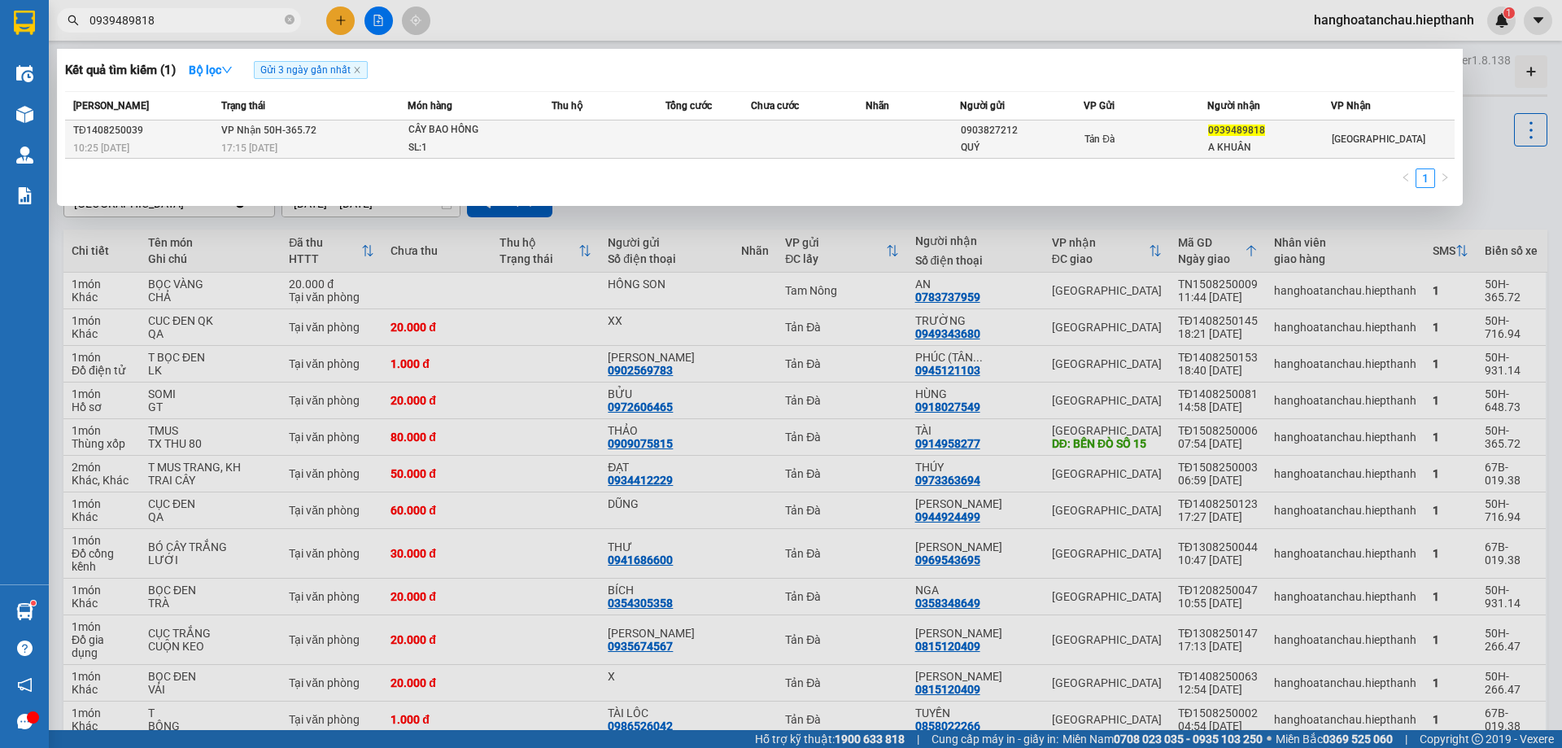
type input "0939489818"
click at [510, 128] on div "CÂY BAO HỒNG" at bounding box center [470, 130] width 122 height 18
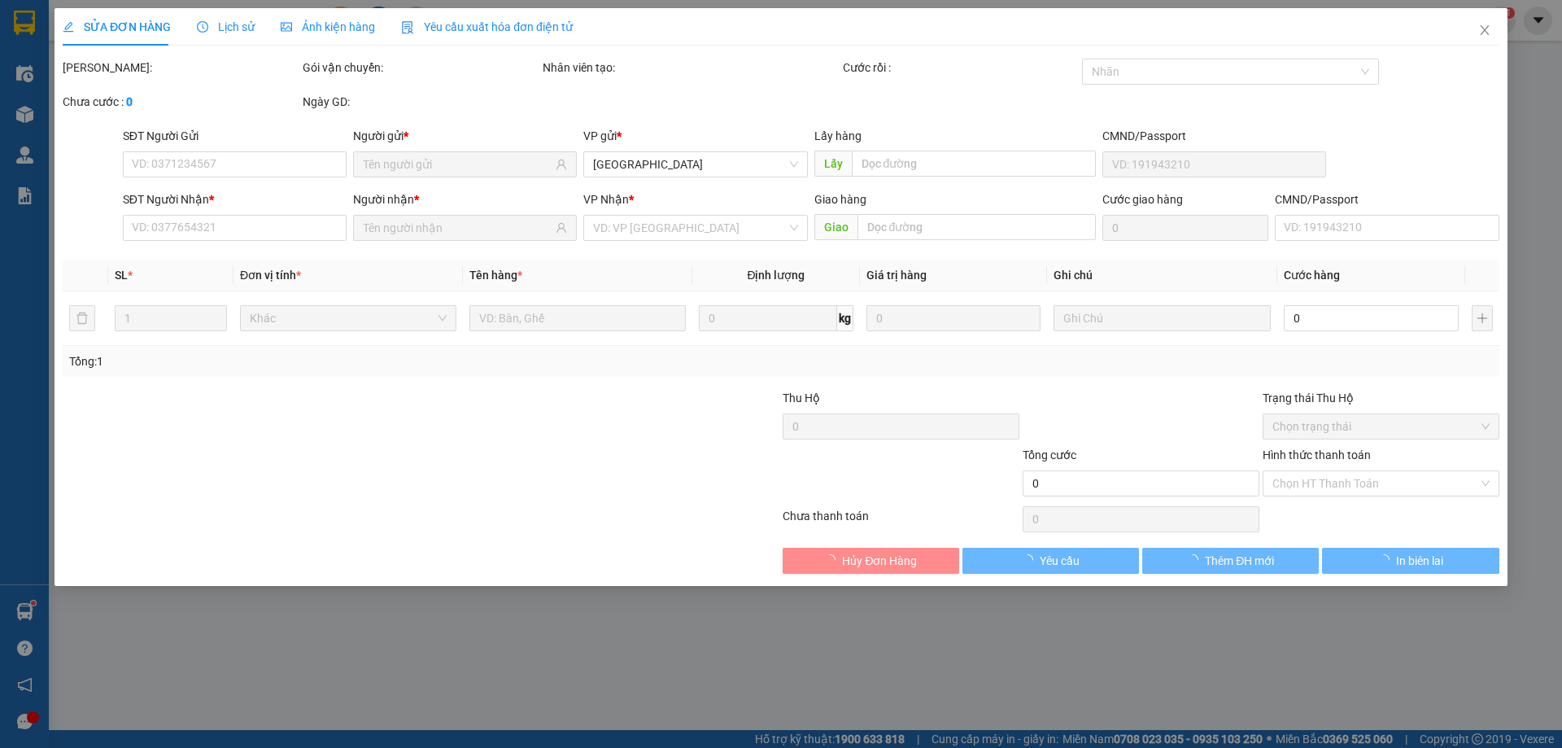
type input "0903827212"
type input "QUÝ"
type input "0939489818"
type input "A KHUÂN"
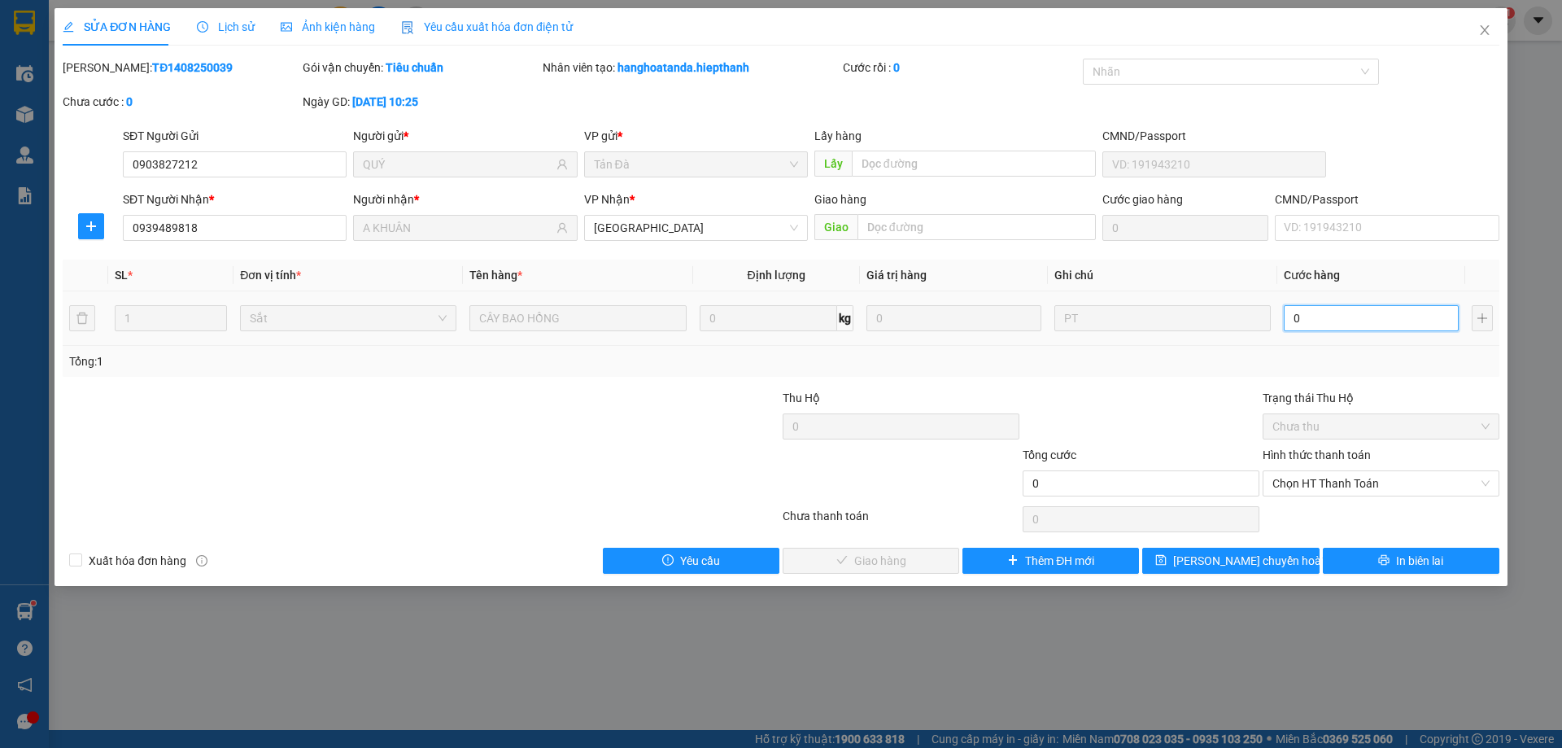
click at [1331, 324] on input "0" at bounding box center [1371, 318] width 175 height 26
type input "2"
type input "20"
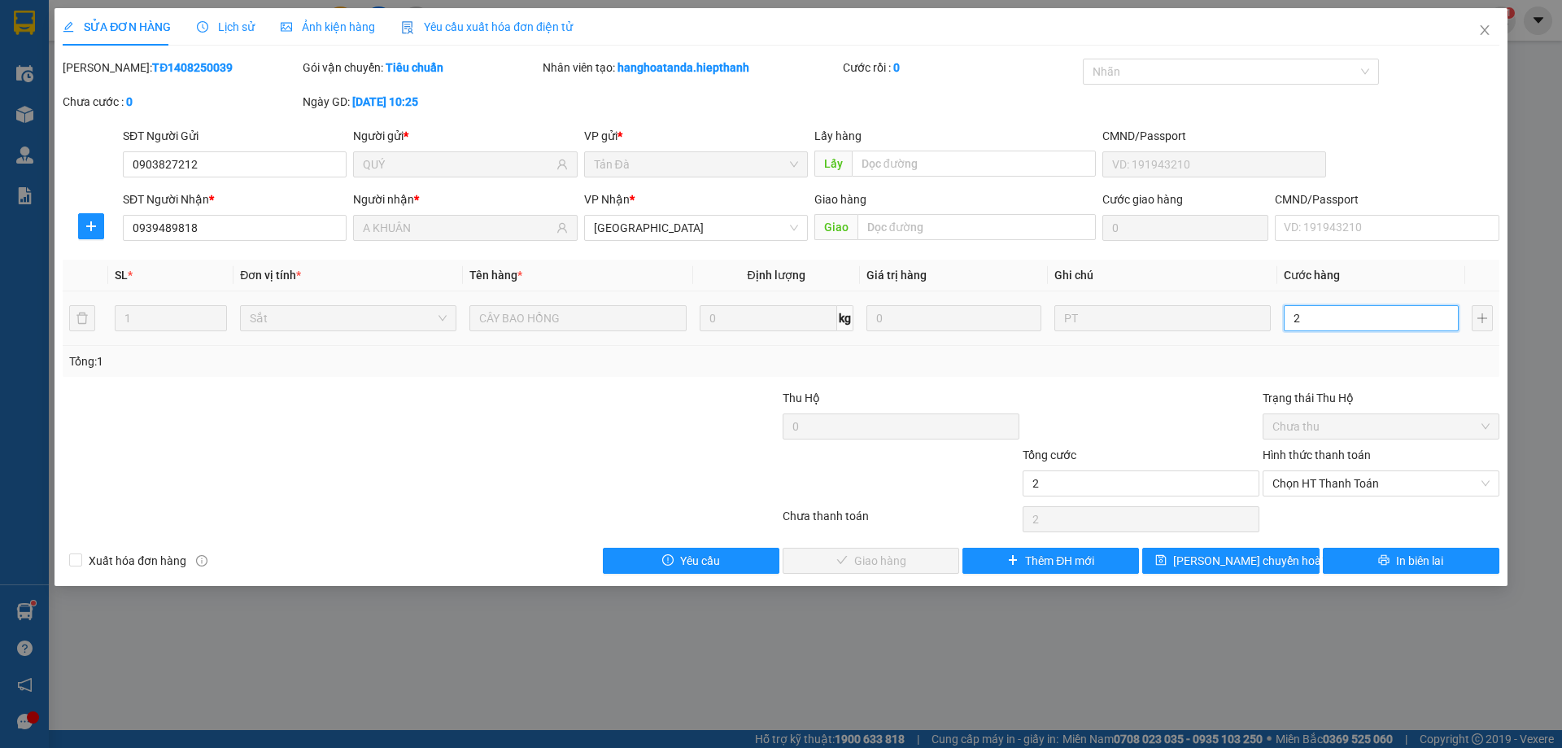
type input "20"
click at [1333, 480] on span "Chọn HT Thanh Toán" at bounding box center [1381, 483] width 217 height 24
type input "20"
type input "20.000"
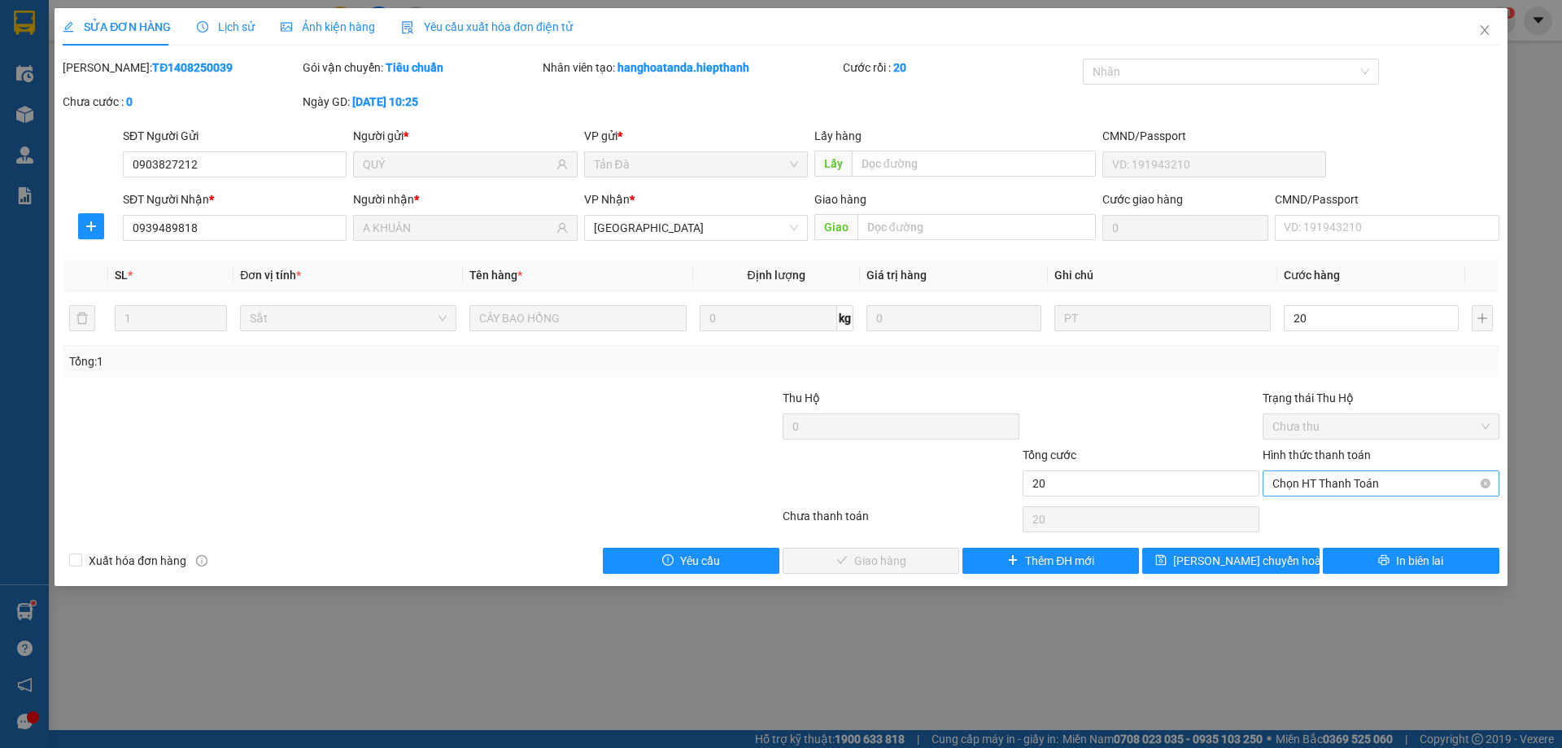
type input "20.000"
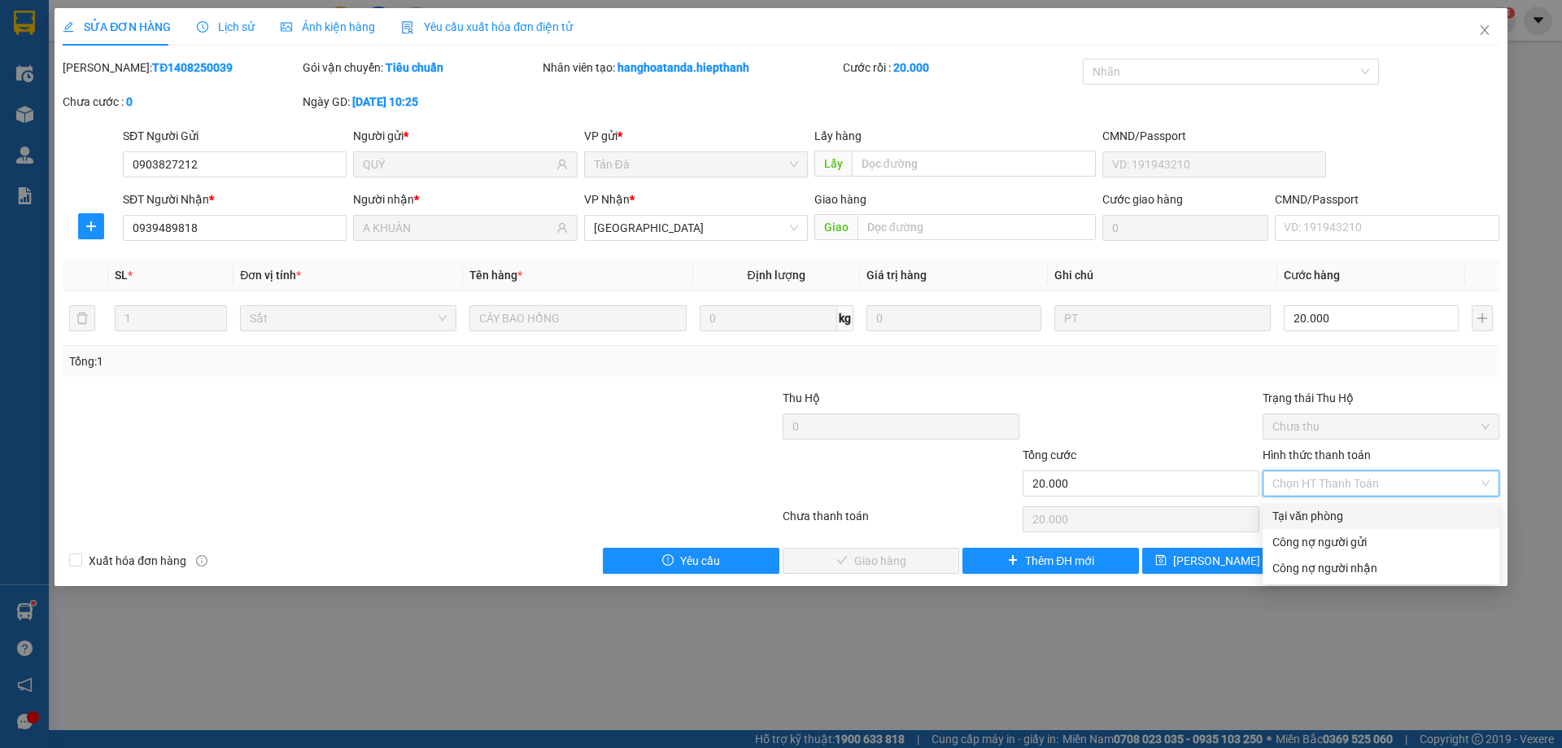
click at [1318, 522] on div "Tại văn phòng" at bounding box center [1381, 516] width 217 height 18
type input "0"
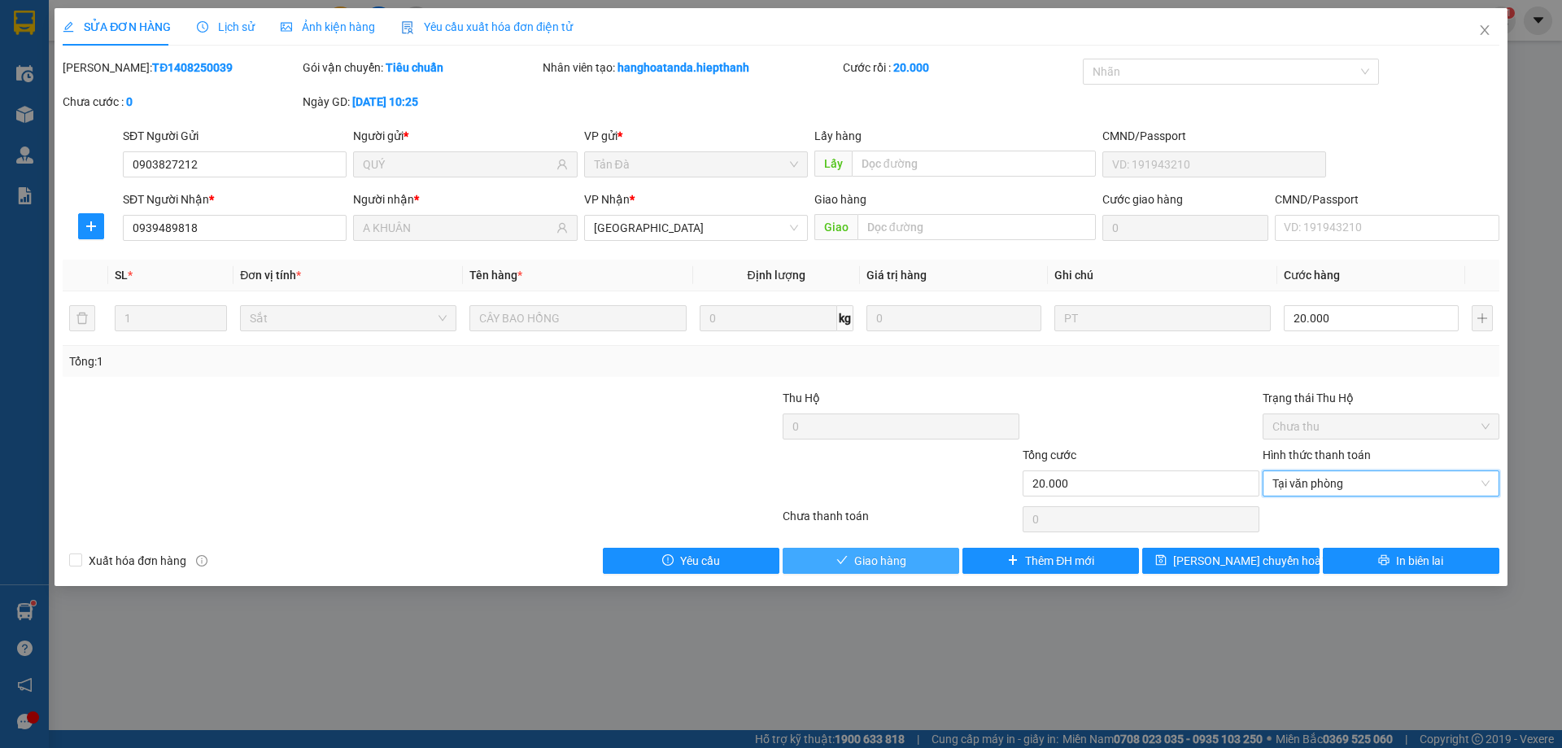
click at [911, 552] on button "Giao hàng" at bounding box center [871, 561] width 177 height 26
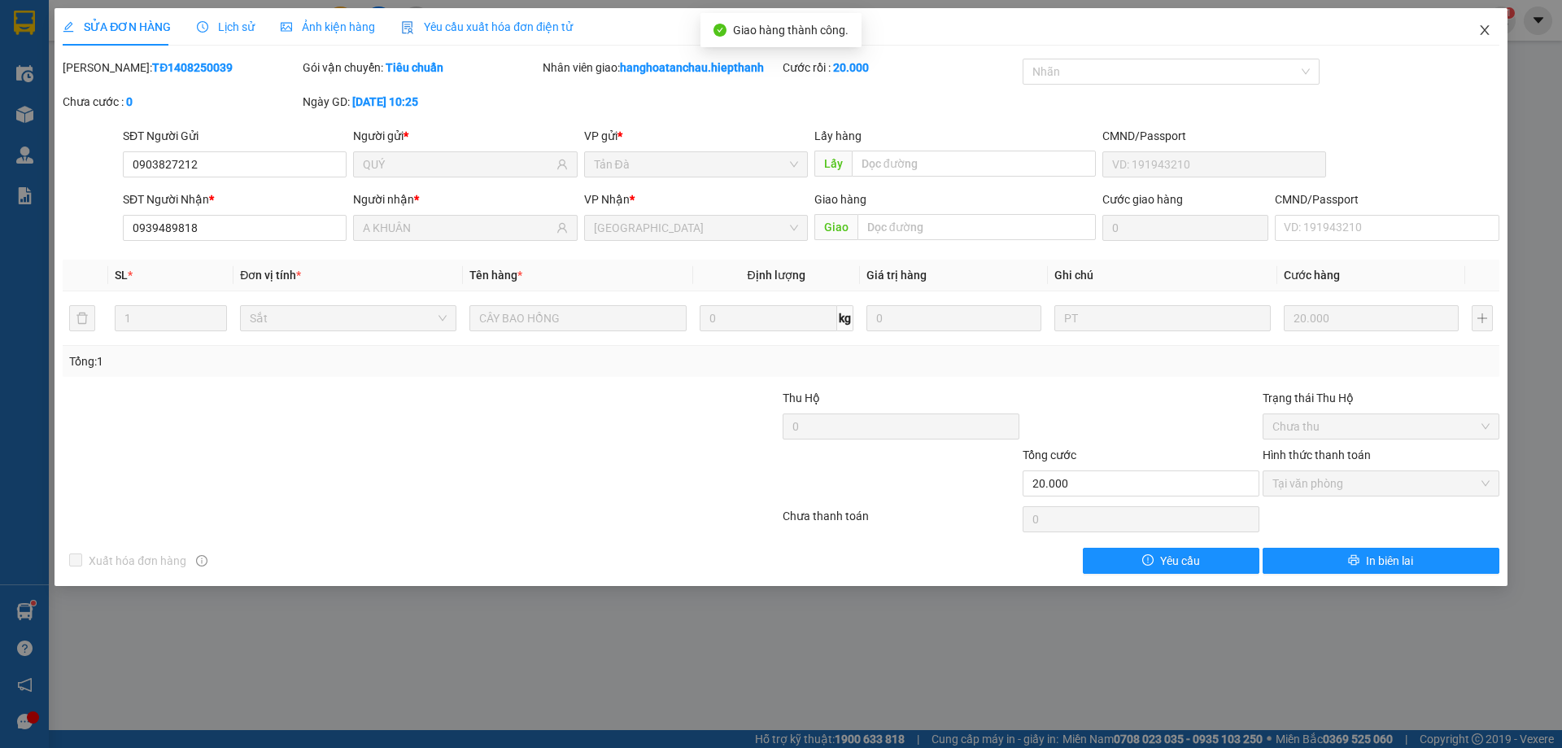
click at [1487, 28] on icon "close" at bounding box center [1485, 30] width 13 height 13
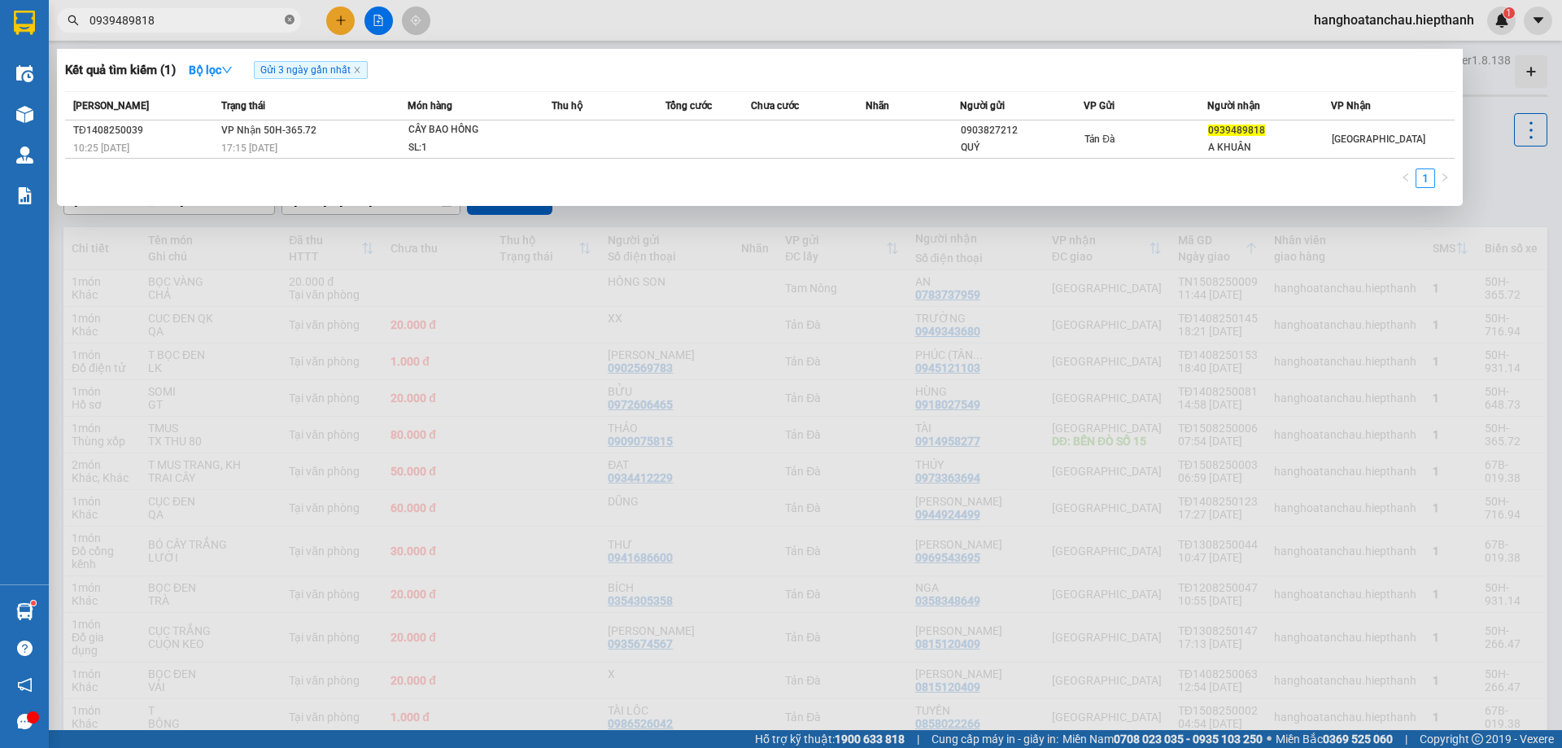
click at [291, 19] on icon "close-circle" at bounding box center [290, 20] width 10 height 10
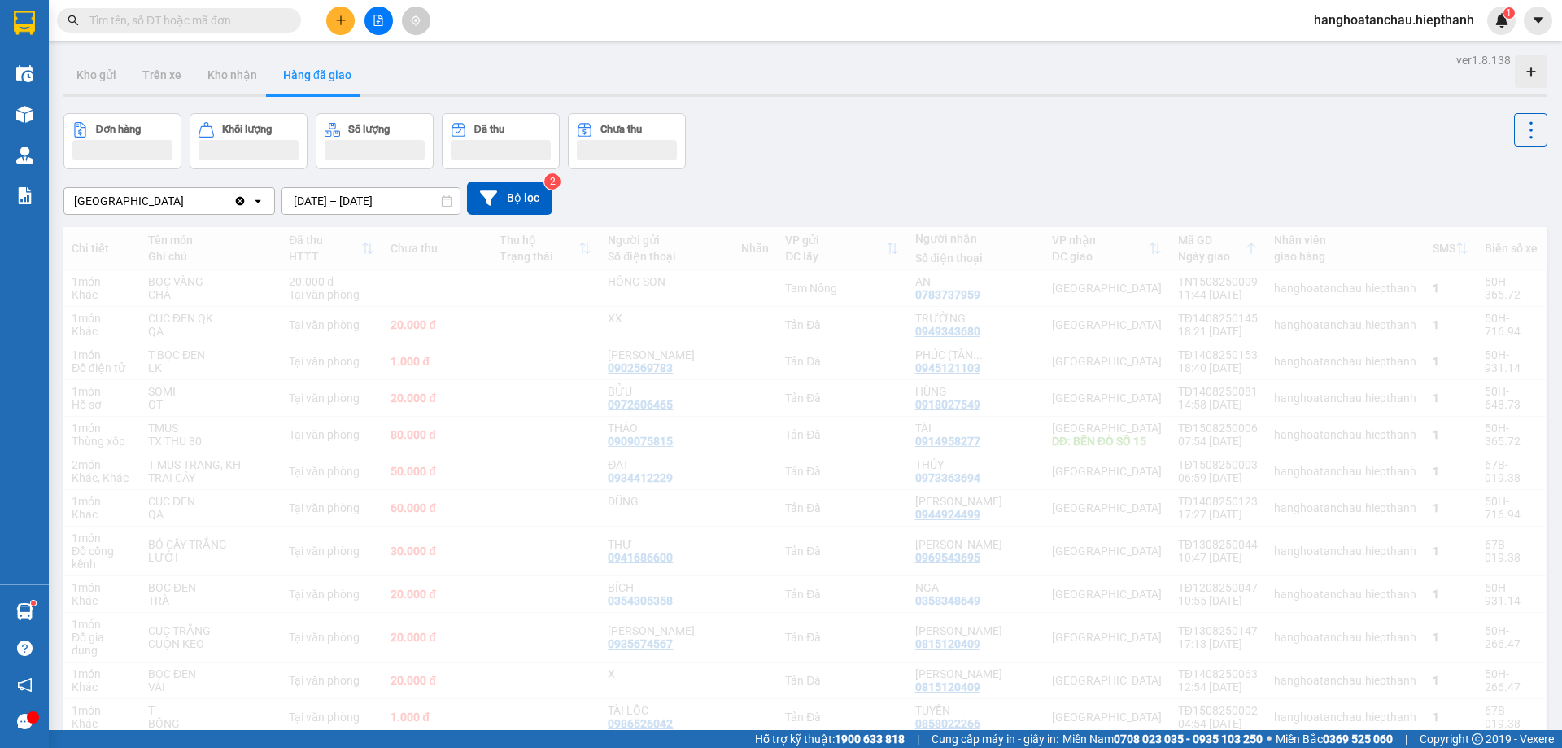
click at [889, 87] on div "Kho gửi Trên xe Kho nhận Hàng đã giao" at bounding box center [805, 76] width 1484 height 43
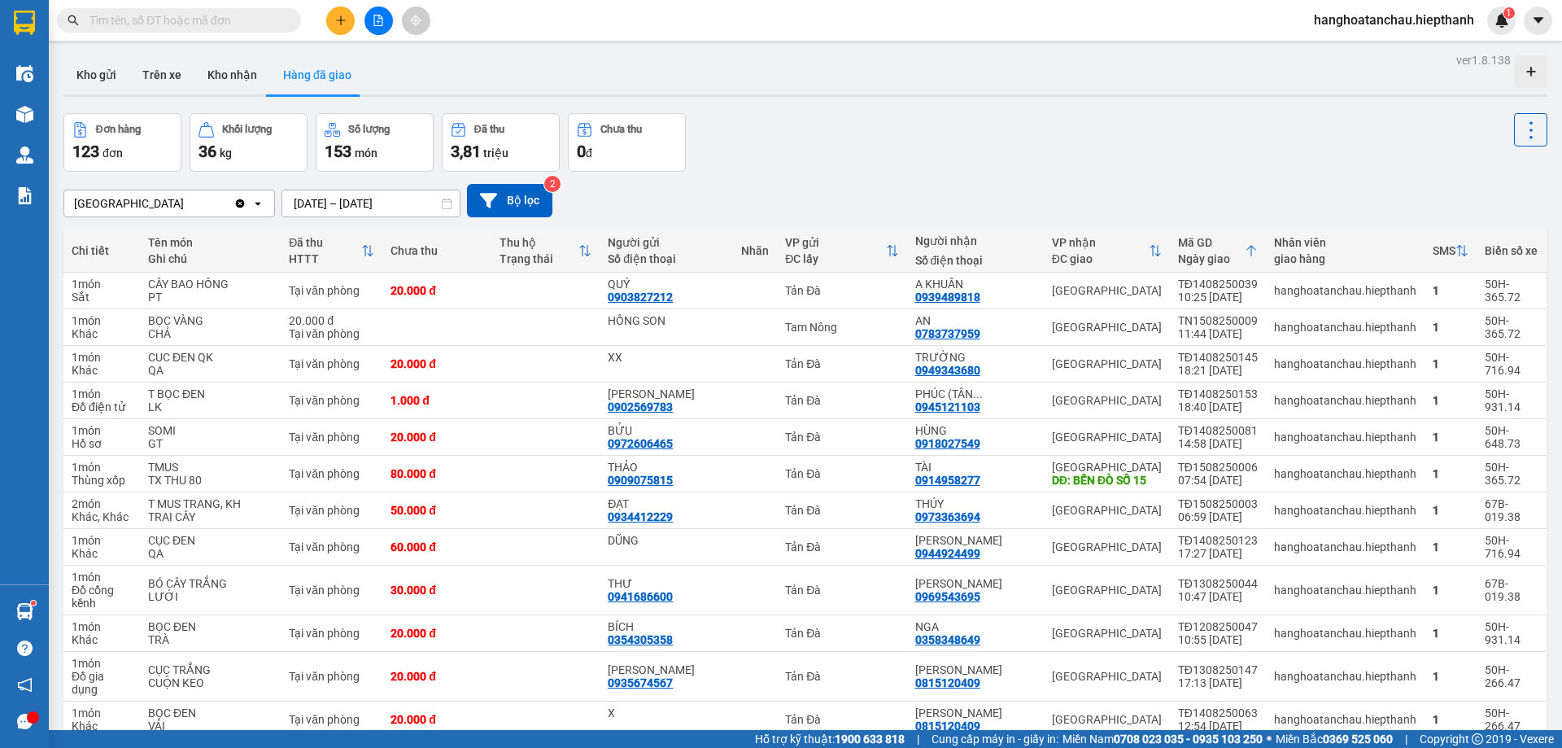
click at [232, 18] on input "text" at bounding box center [186, 20] width 192 height 18
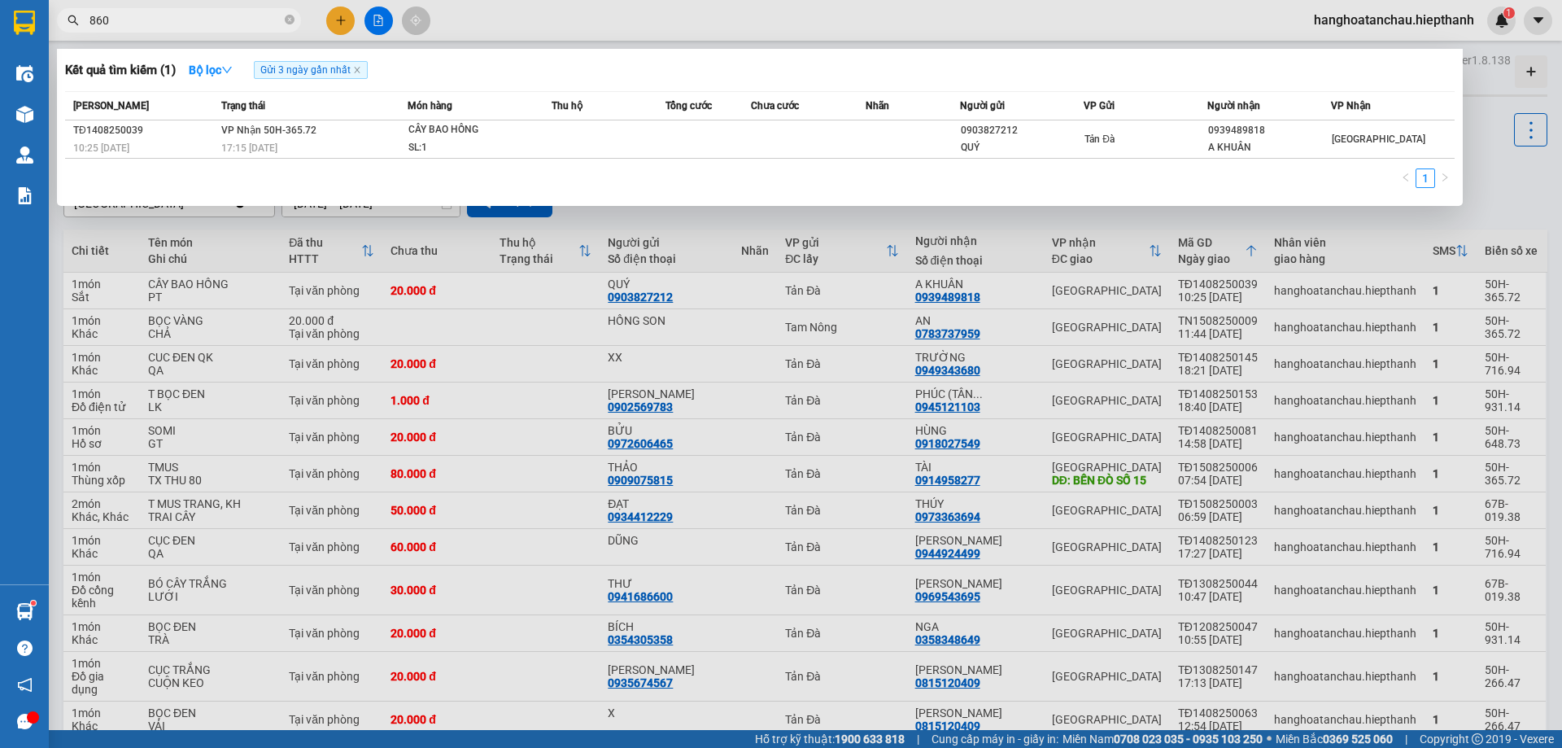
type input "8600"
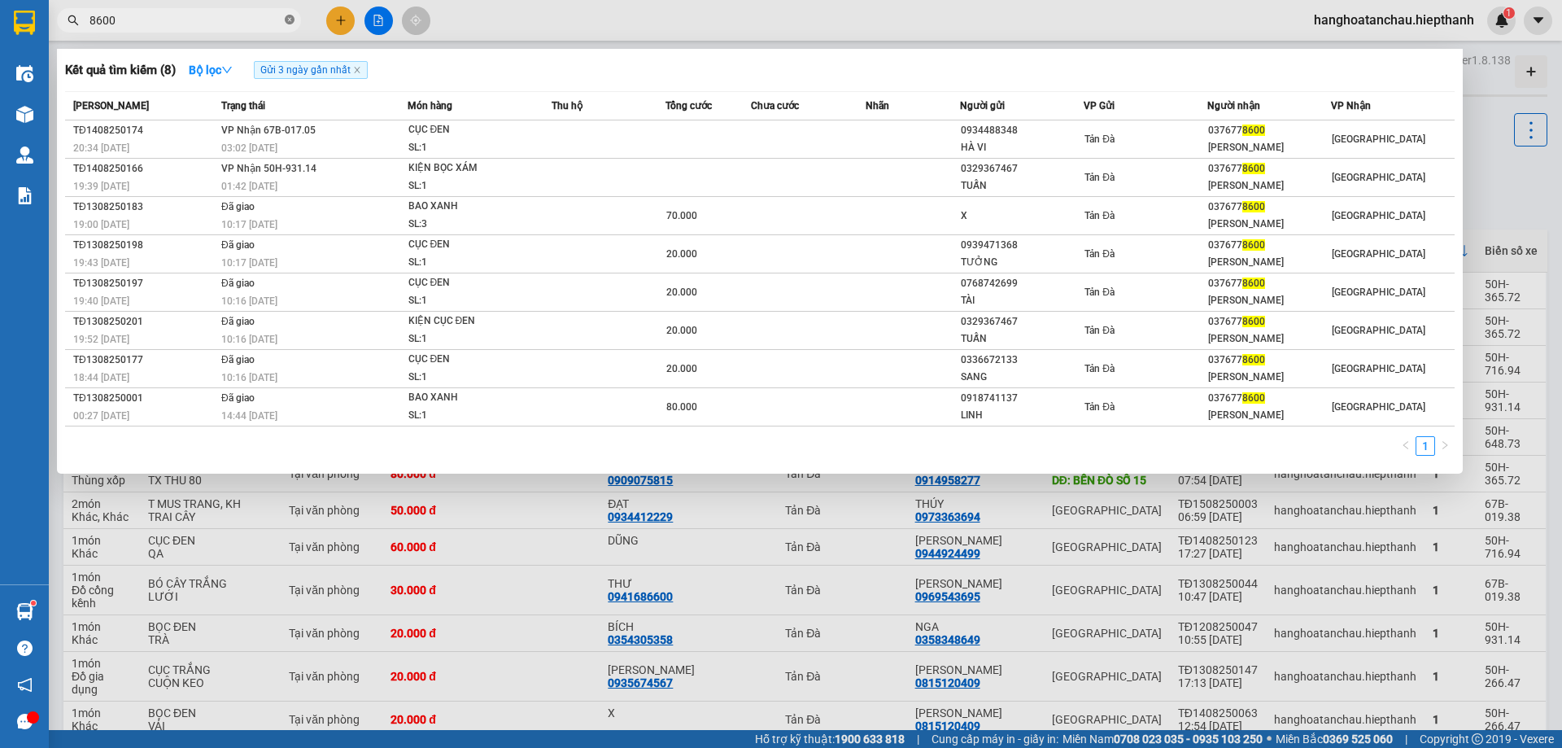
click at [290, 20] on icon "close-circle" at bounding box center [290, 20] width 10 height 10
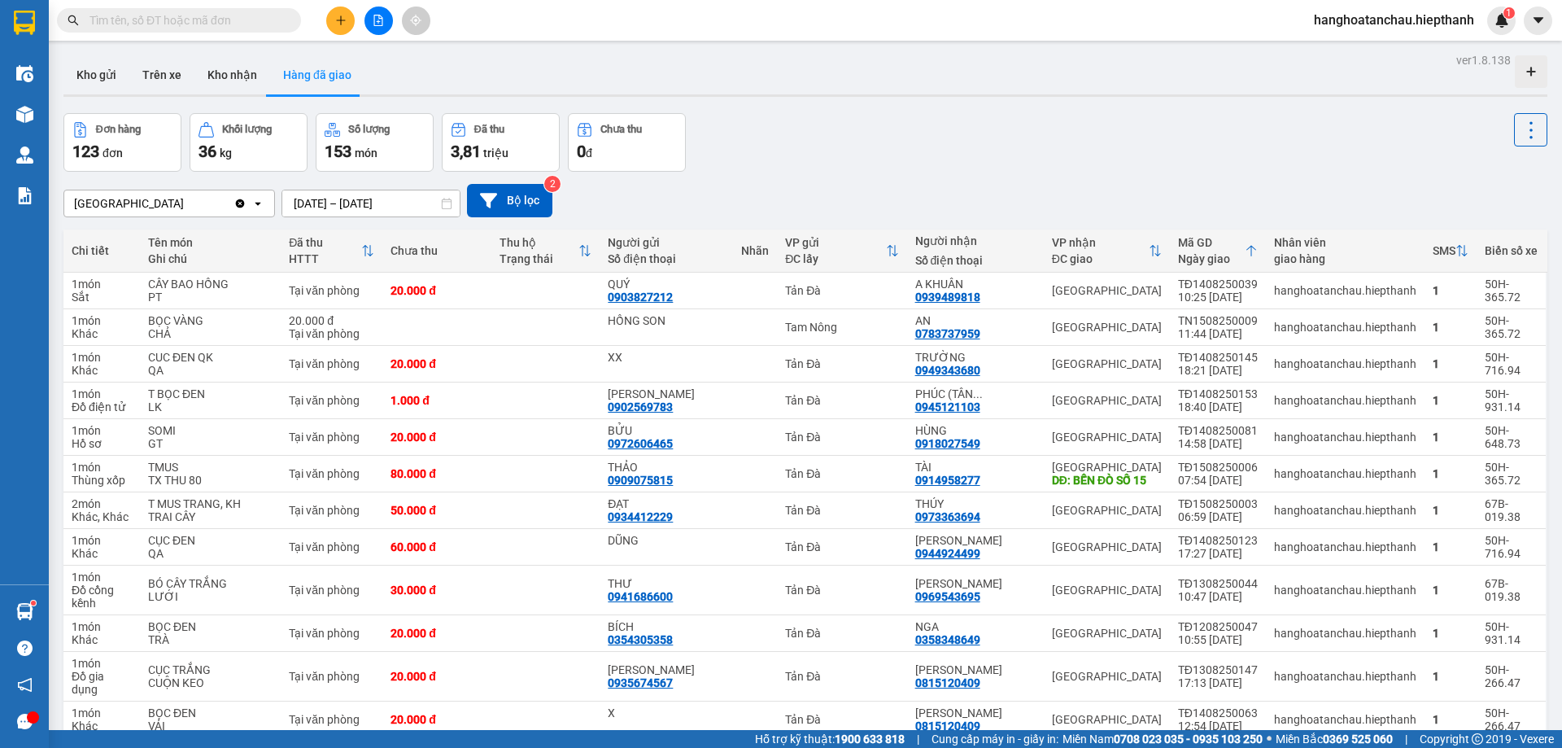
click at [1003, 128] on div "Đơn hàng 123 đơn Khối lượng 36 kg Số lượng 153 món Đã thu 3,81 triệu Chưa thu 0…" at bounding box center [805, 142] width 1484 height 59
click at [237, 26] on input "text" at bounding box center [186, 20] width 192 height 18
click at [212, 15] on input "text" at bounding box center [186, 20] width 192 height 18
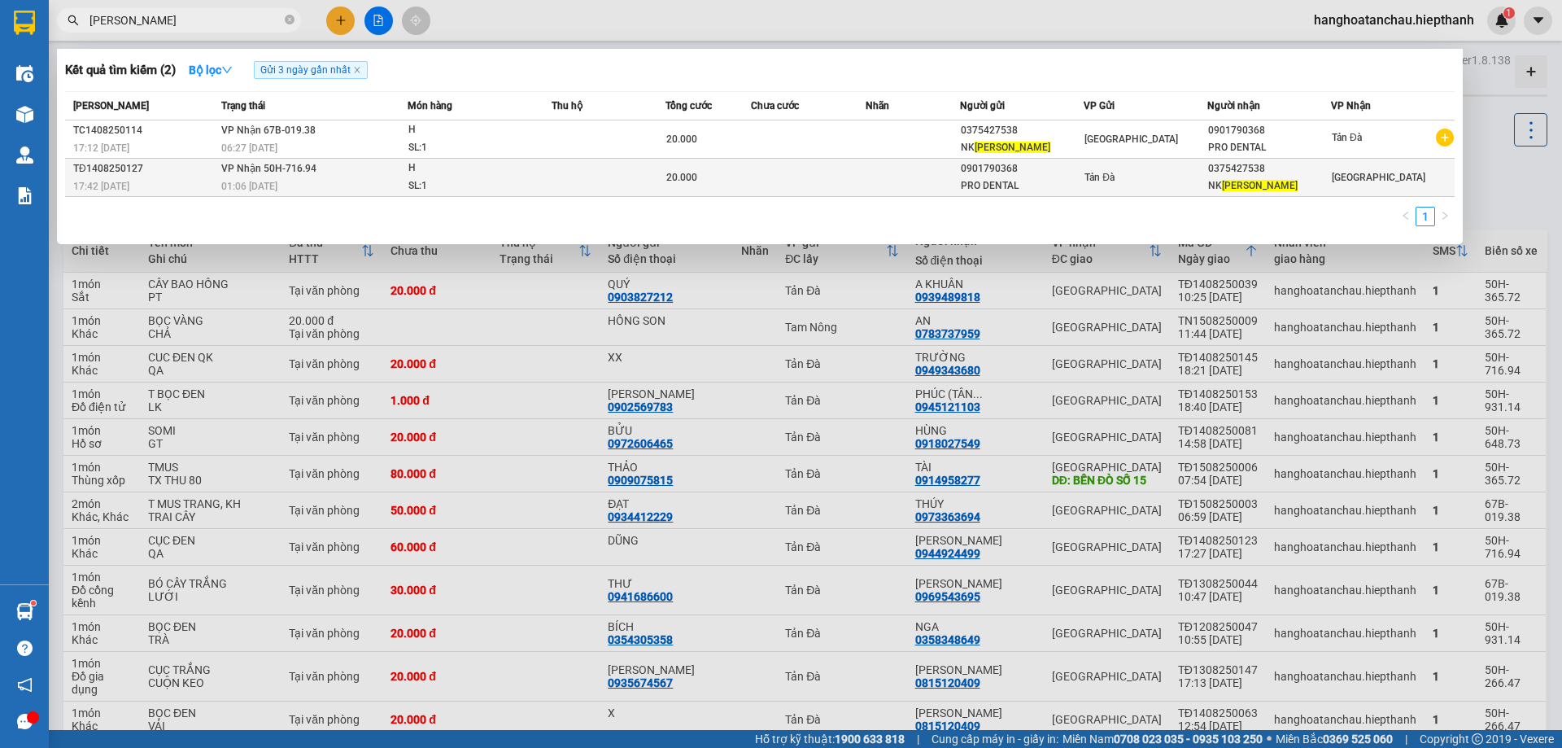
type input "THANH THÔNG"
click at [575, 176] on td at bounding box center [609, 178] width 114 height 38
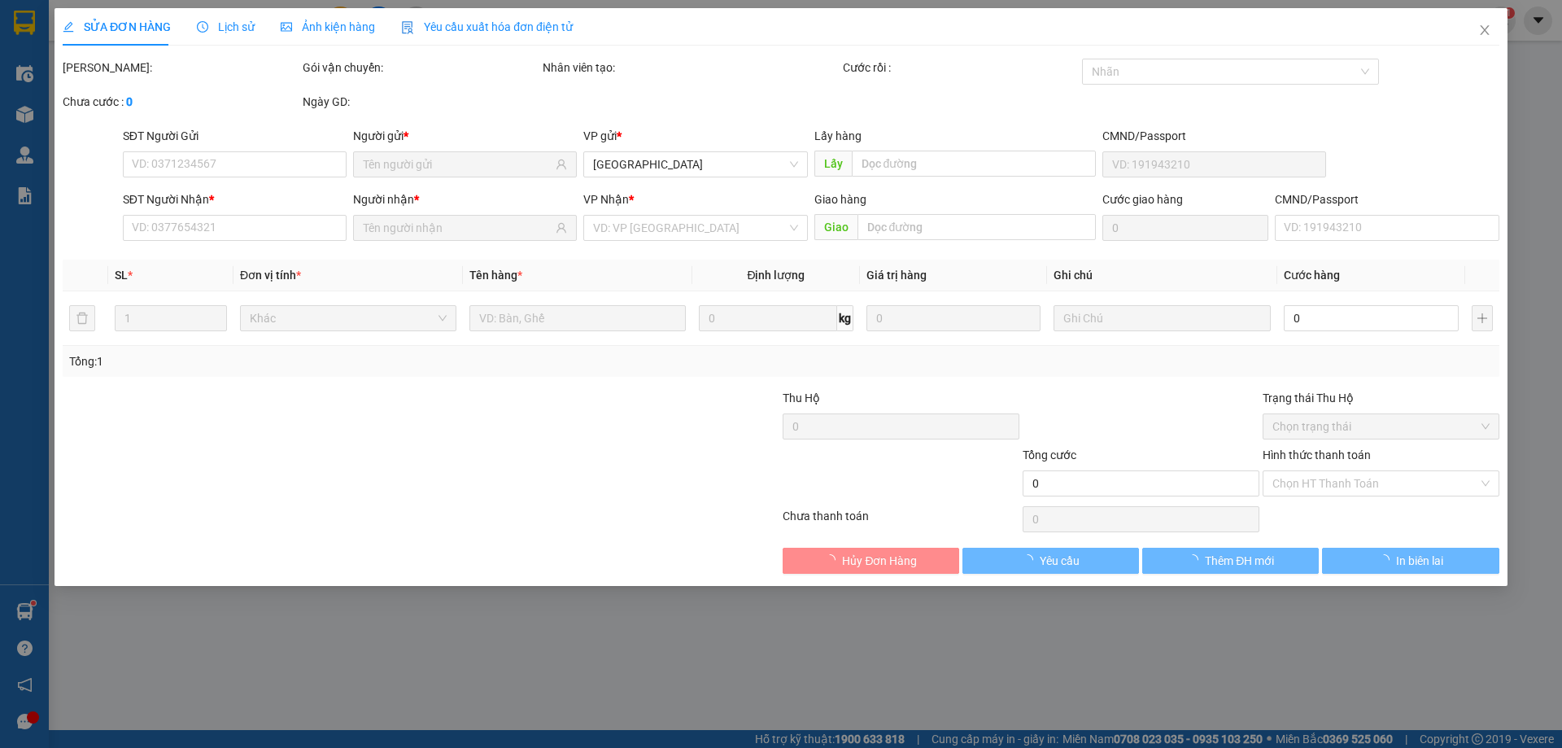
type input "0901790368"
type input "PRO DENTAL"
type input "0375427538"
type input "NK THANH THÔNG"
type input "20.000"
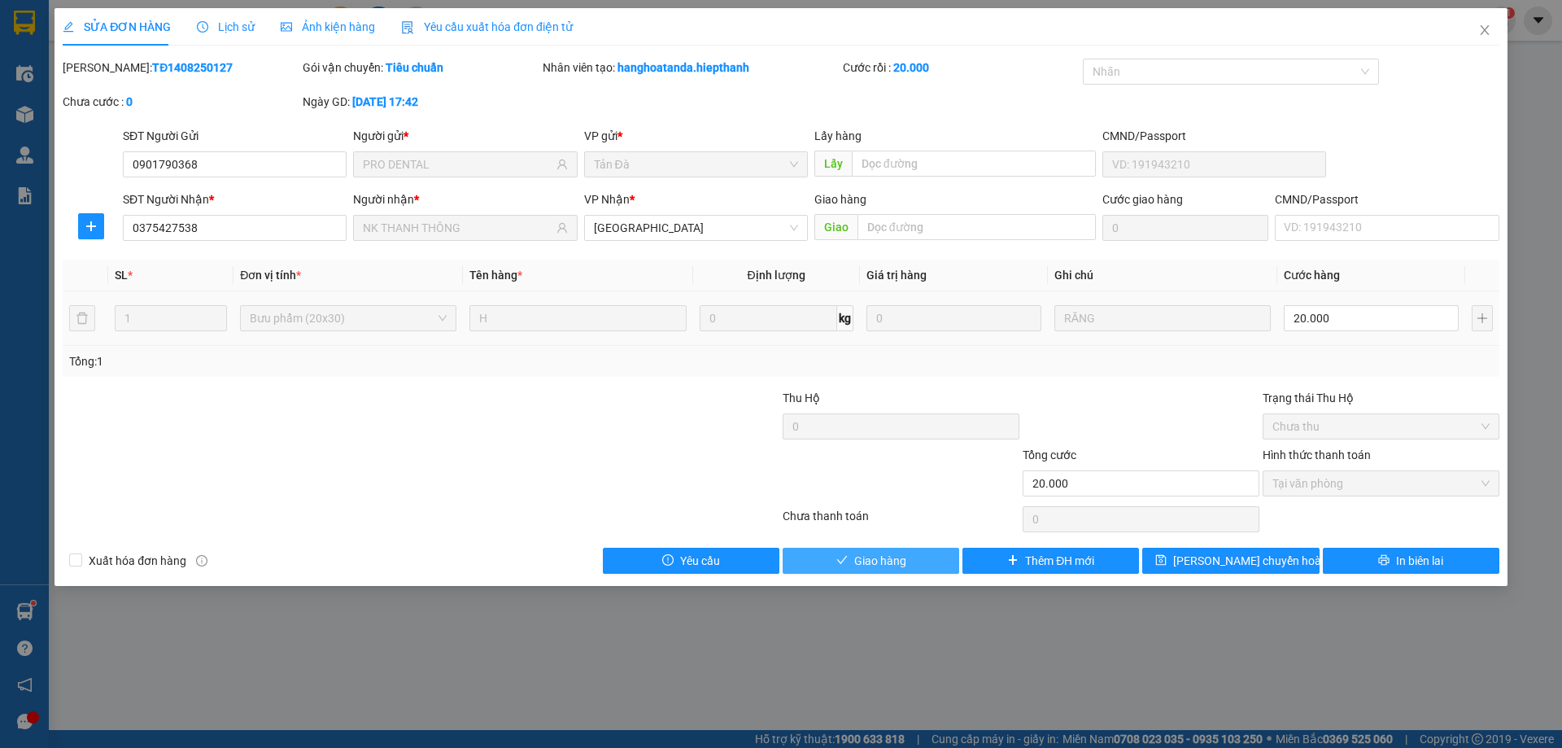
click at [918, 564] on button "Giao hàng" at bounding box center [871, 561] width 177 height 26
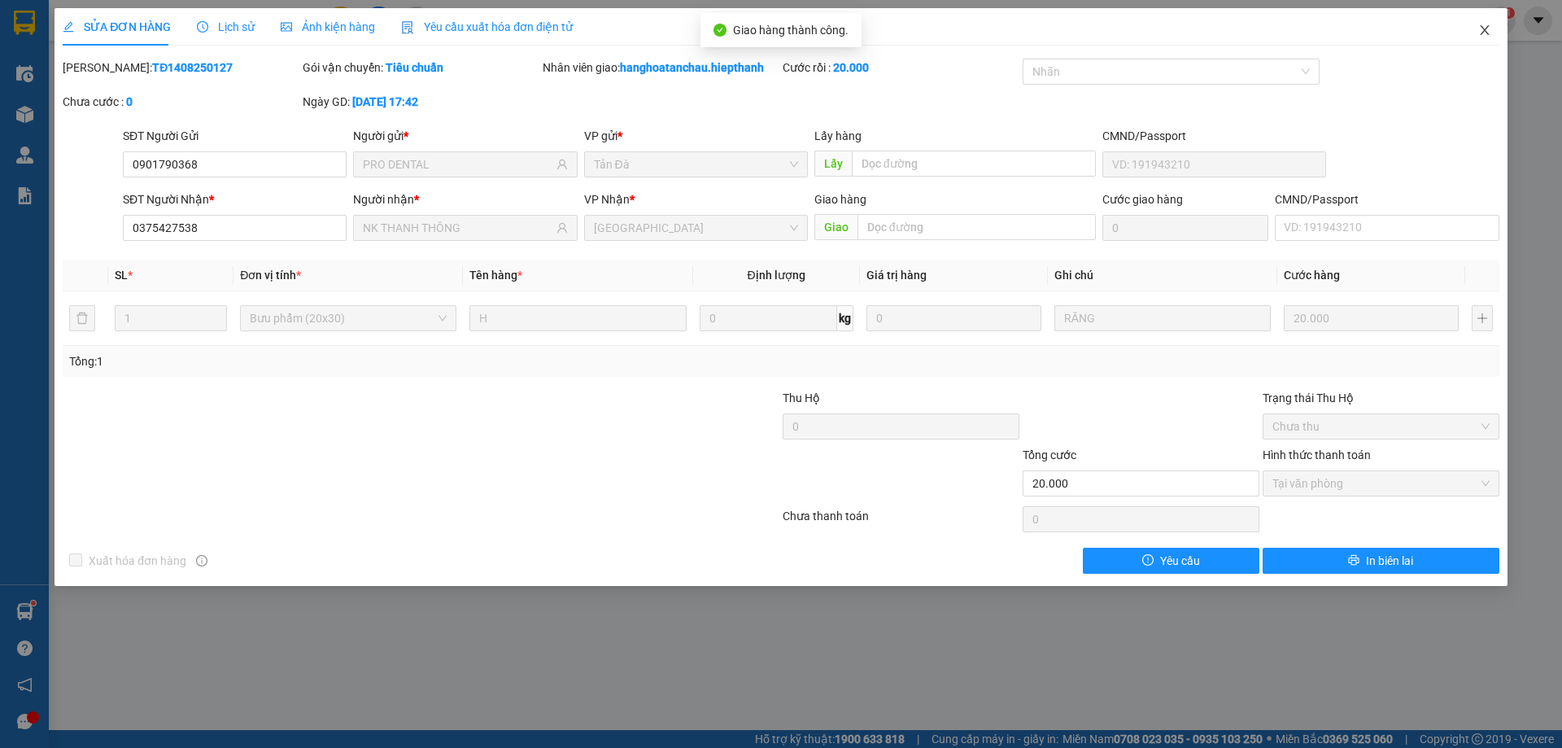
click at [1484, 29] on icon "close" at bounding box center [1484, 30] width 9 height 10
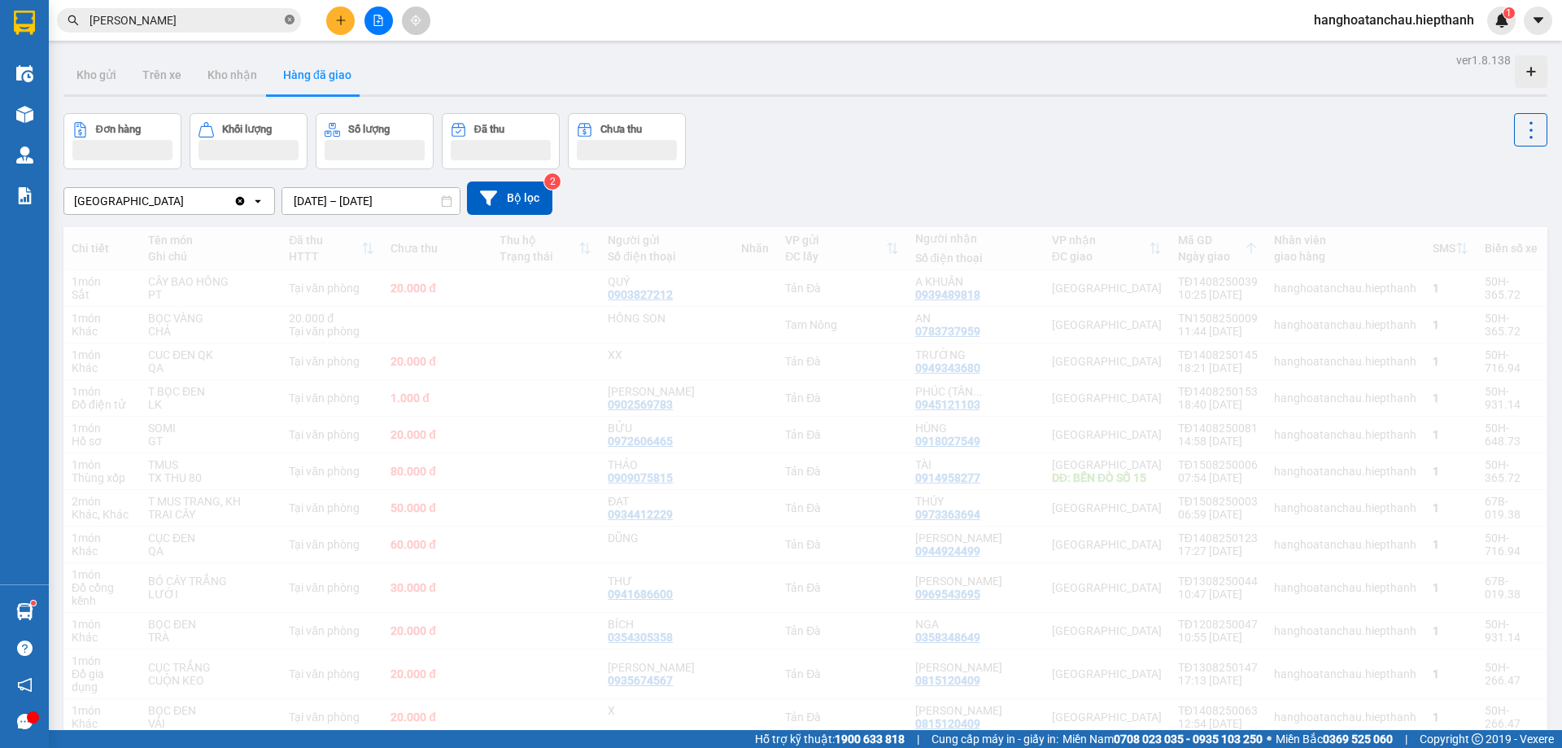
click at [290, 17] on icon "close-circle" at bounding box center [290, 20] width 10 height 10
click at [230, 17] on input "text" at bounding box center [186, 20] width 192 height 18
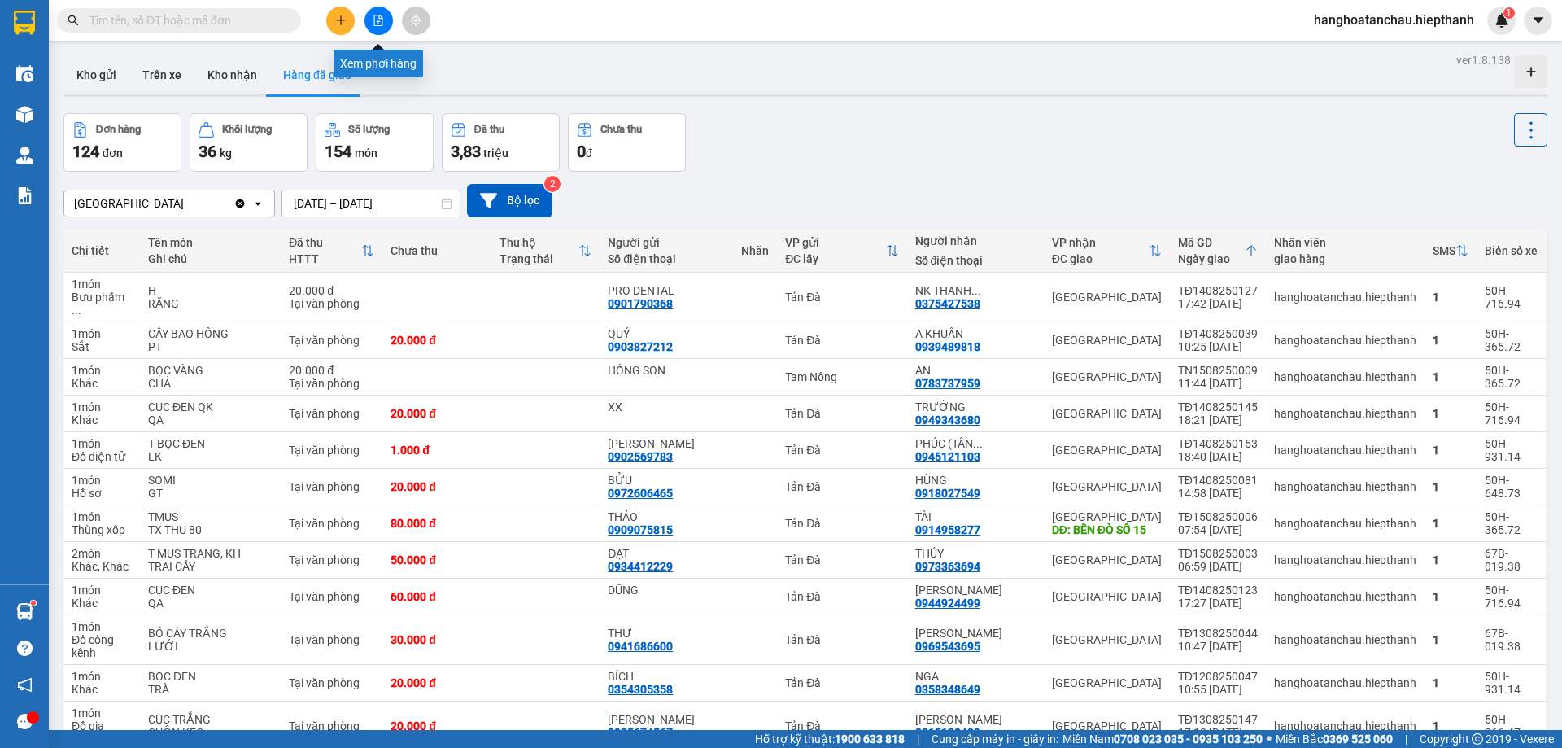
click at [379, 13] on button at bounding box center [379, 21] width 28 height 28
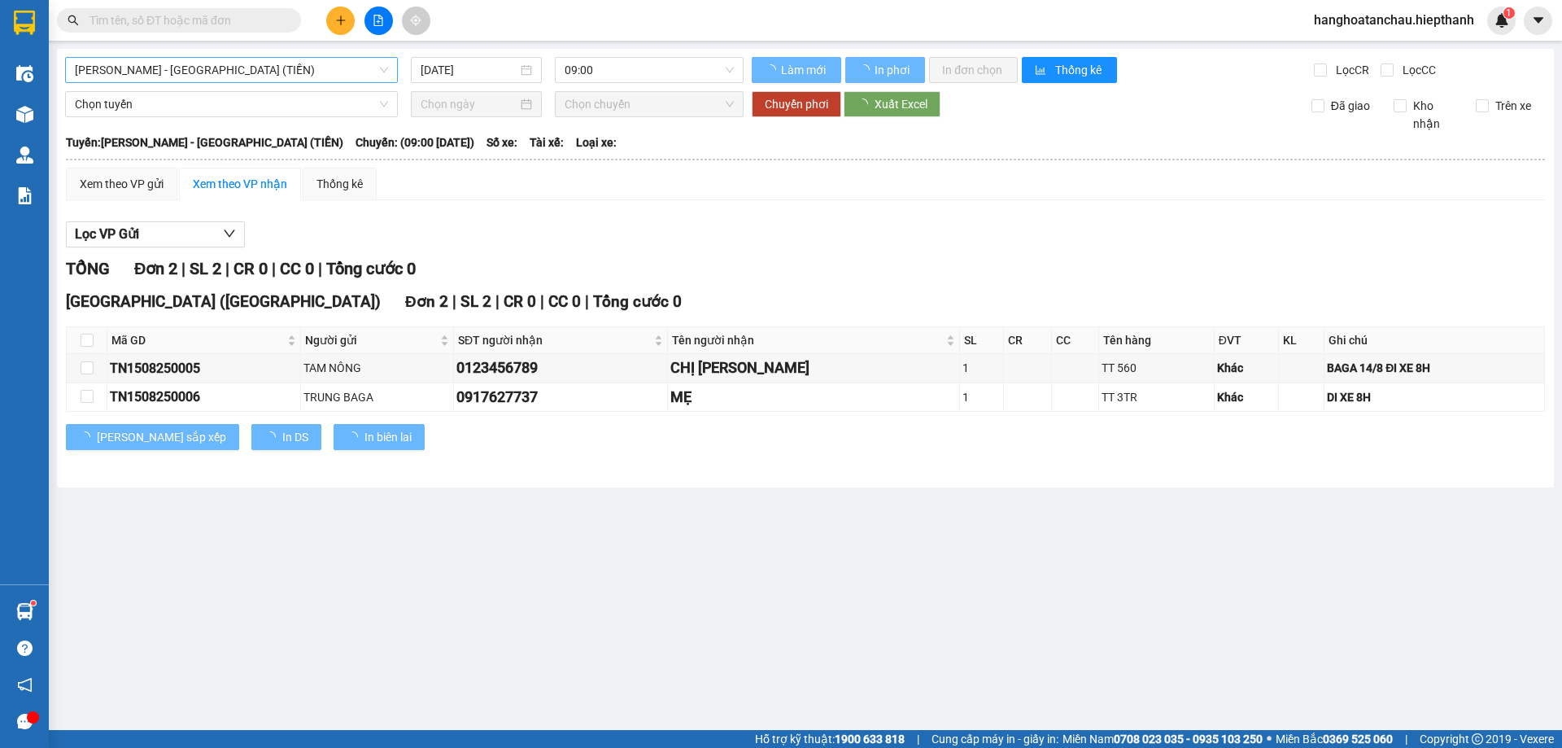
click at [247, 69] on span "Hồ Chí Minh - Tân Châu (TIỀN)" at bounding box center [231, 70] width 313 height 24
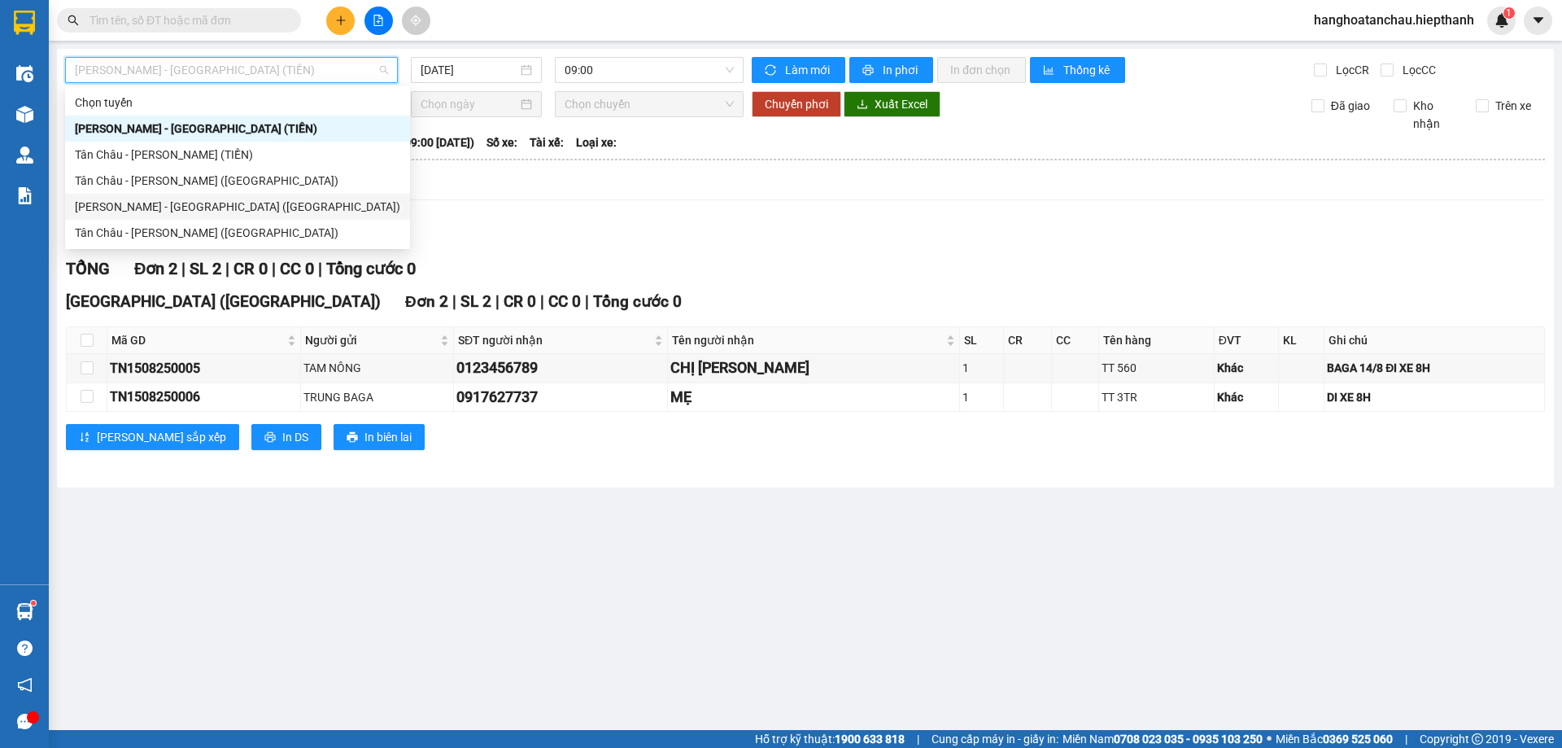
click at [246, 197] on div "[PERSON_NAME] - [PERSON_NAME] ([GEOGRAPHIC_DATA])" at bounding box center [237, 207] width 345 height 26
type input "[DATE]"
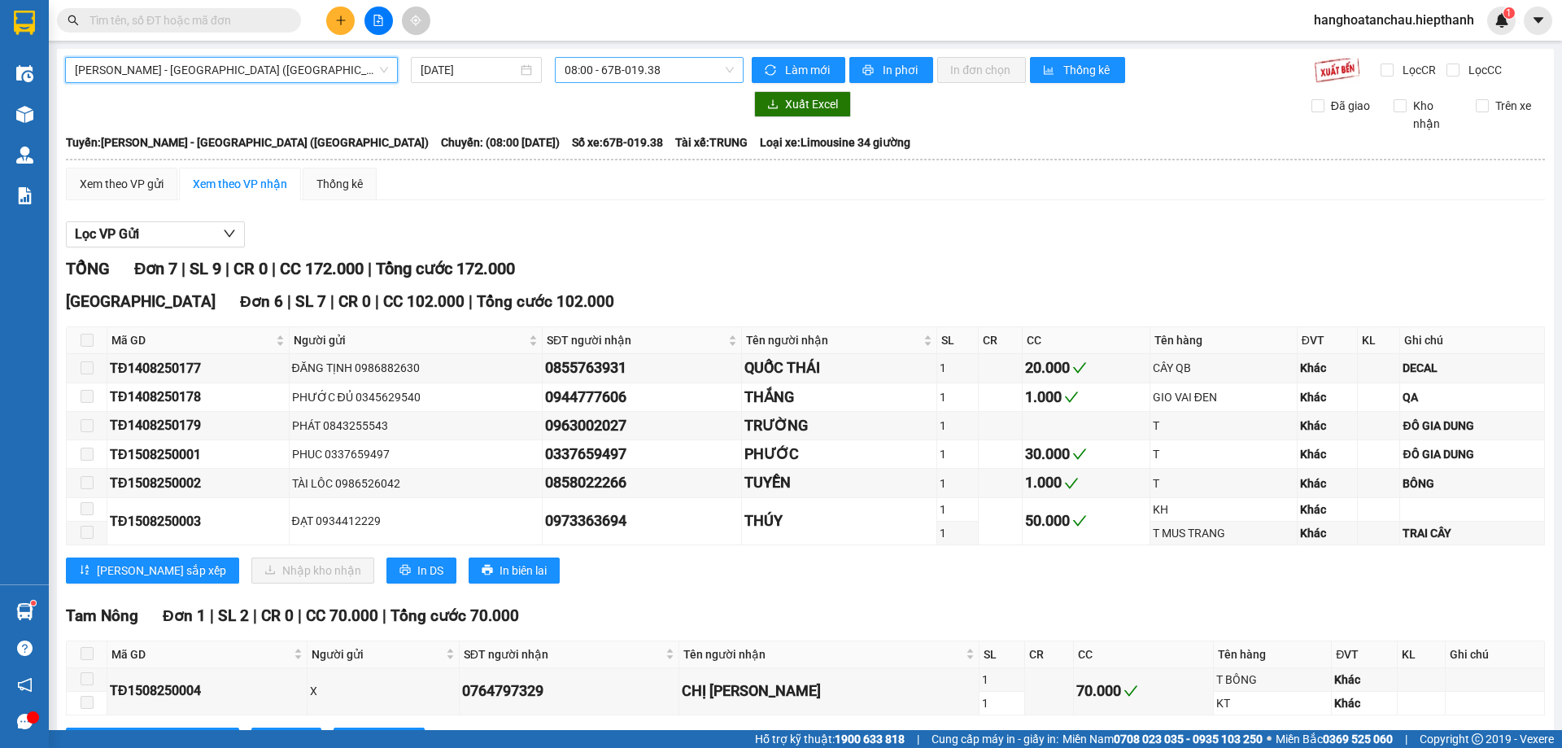
click at [665, 72] on span "08:00 - 67B-019.38" at bounding box center [649, 70] width 169 height 24
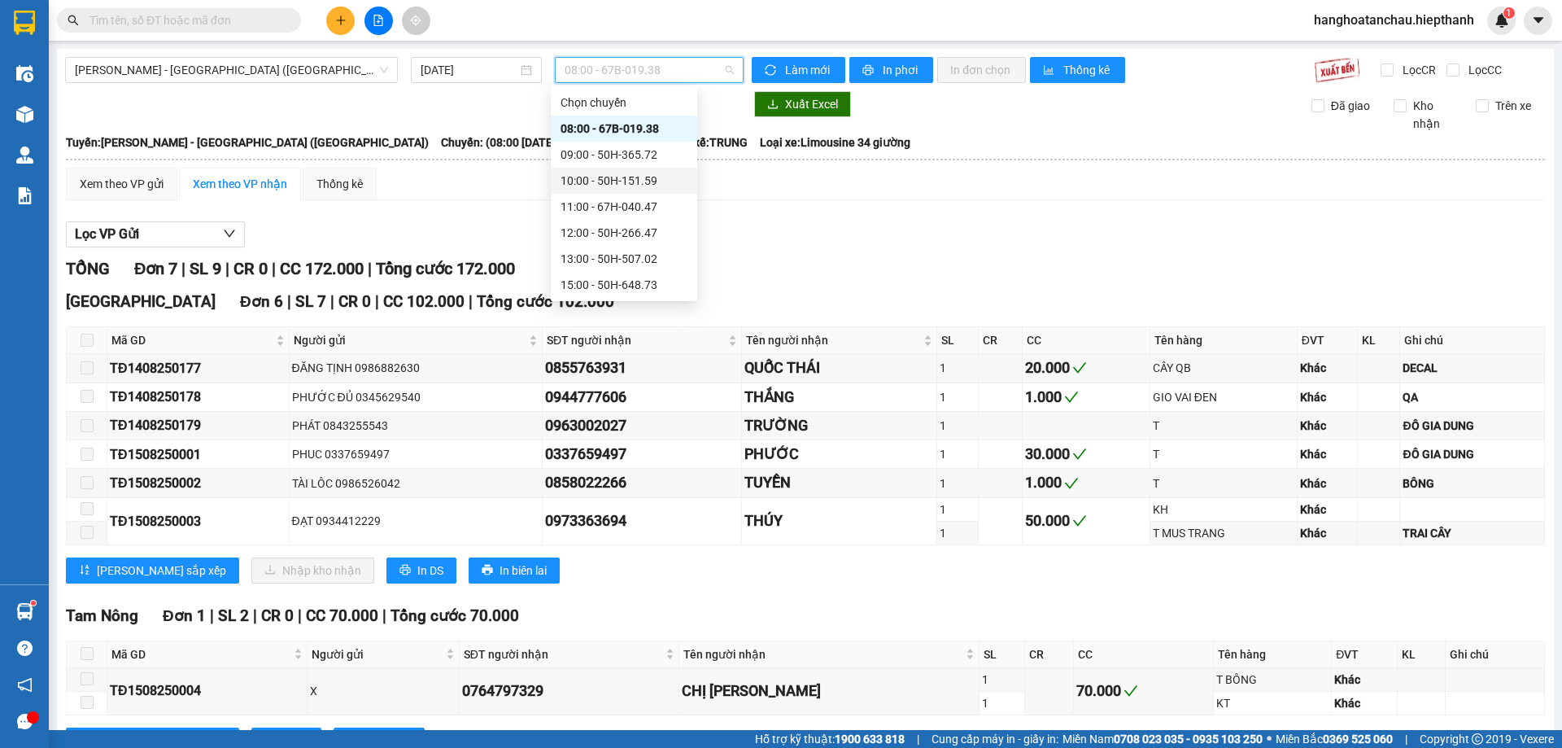
click at [659, 173] on div "10:00 - 50H-151.59" at bounding box center [624, 181] width 127 height 18
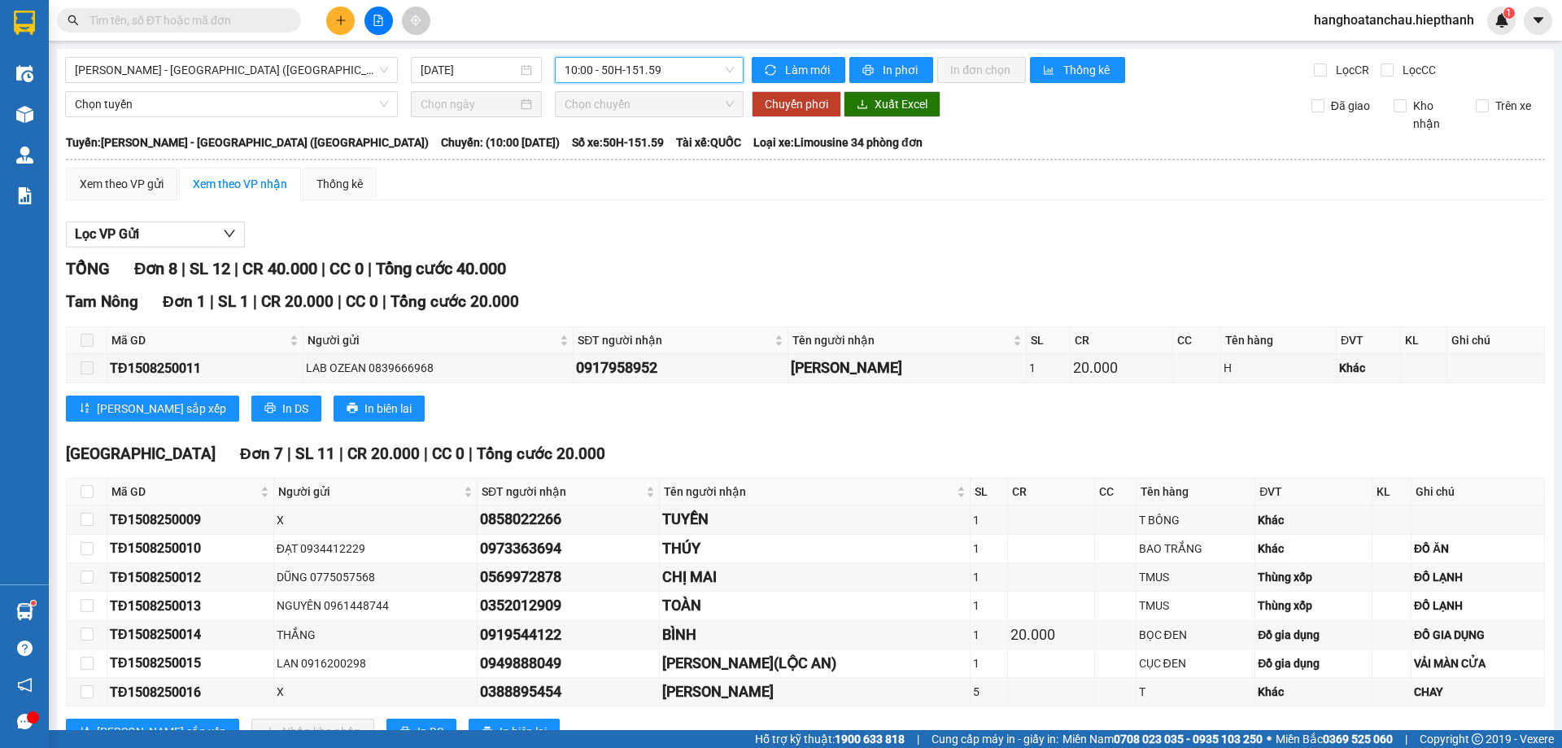
scroll to position [60, 0]
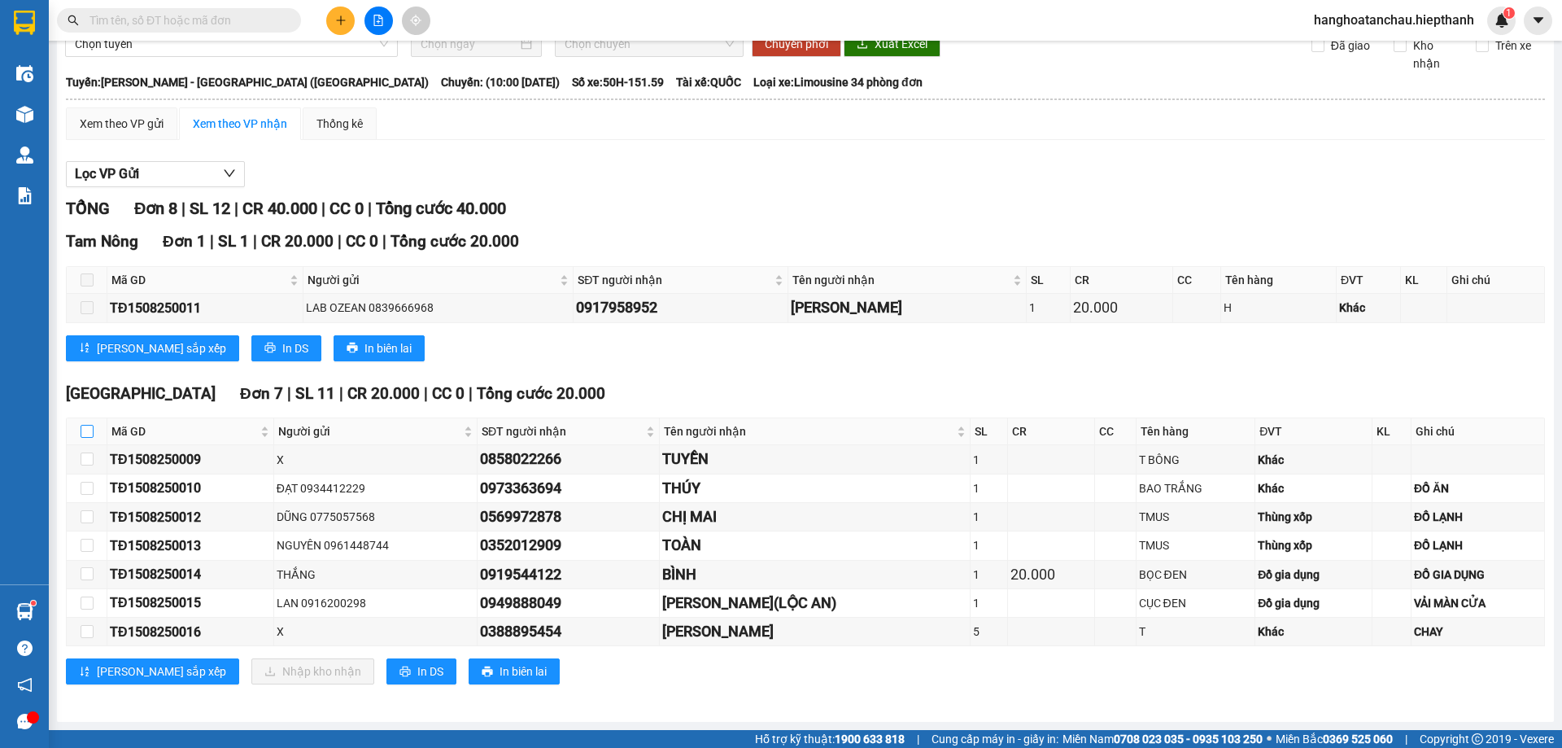
click at [90, 430] on input "checkbox" at bounding box center [87, 431] width 13 height 13
checkbox input "true"
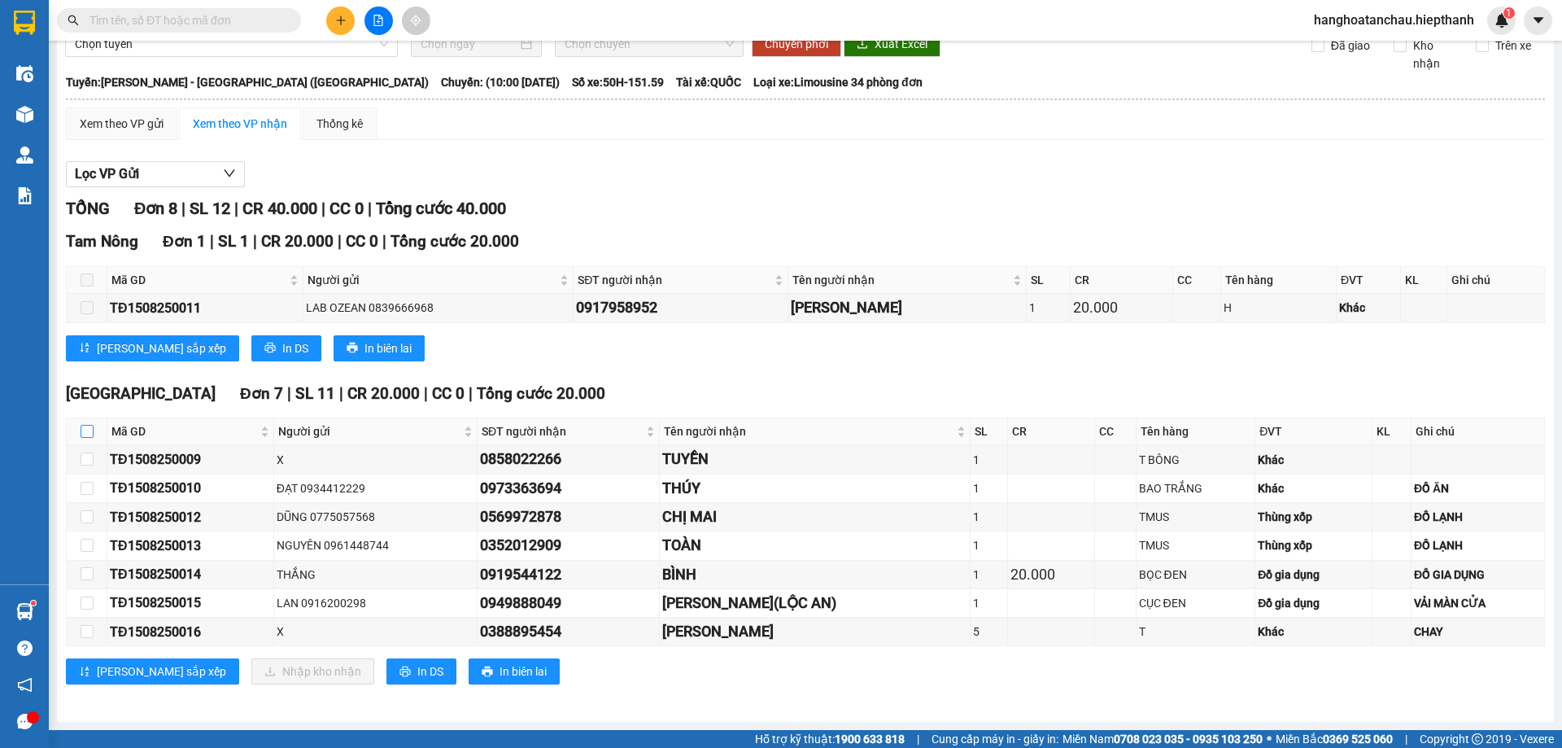
checkbox input "true"
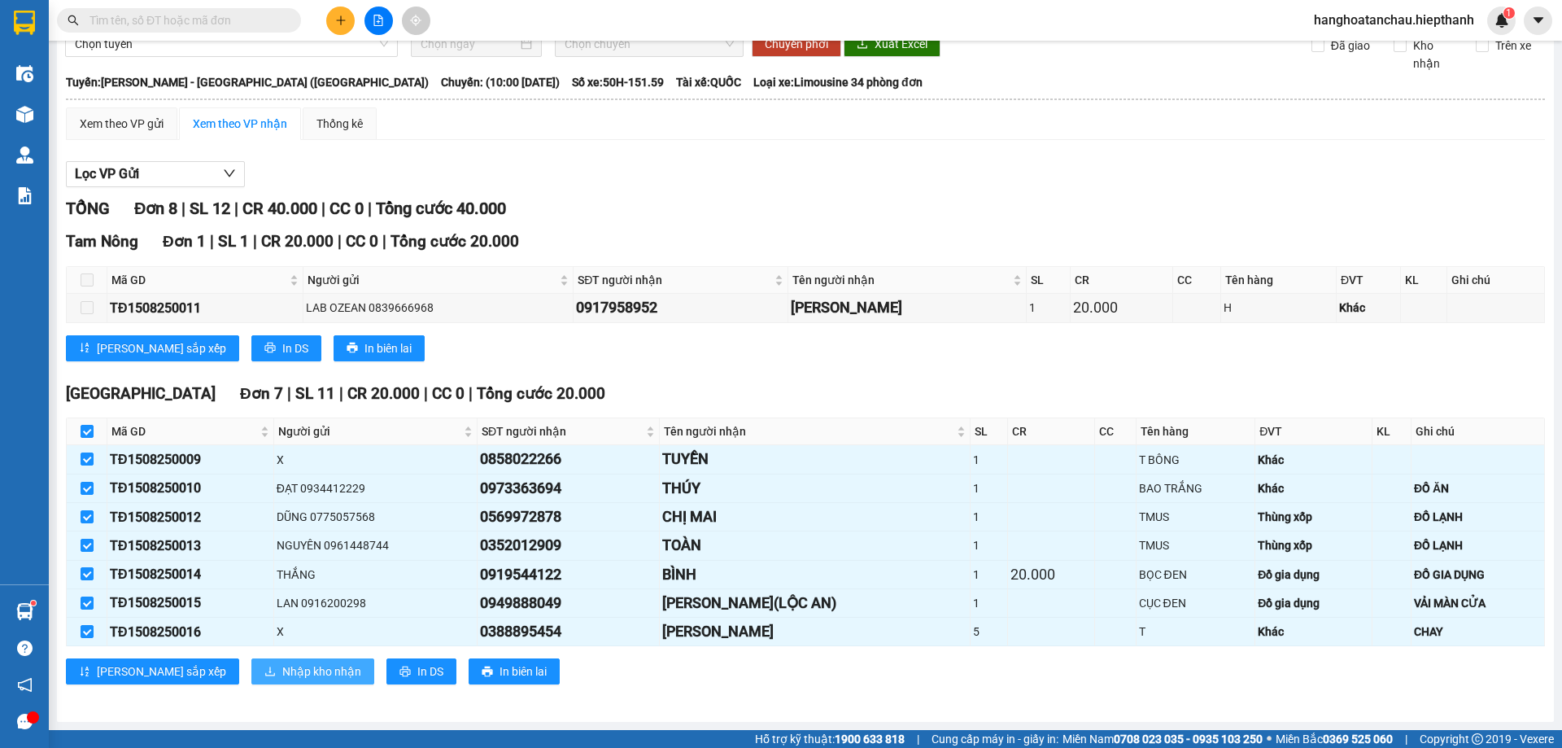
drag, startPoint x: 250, startPoint y: 668, endPoint x: 255, endPoint y: 659, distance: 10.2
click at [282, 663] on span "Nhập kho nhận" at bounding box center [321, 671] width 79 height 18
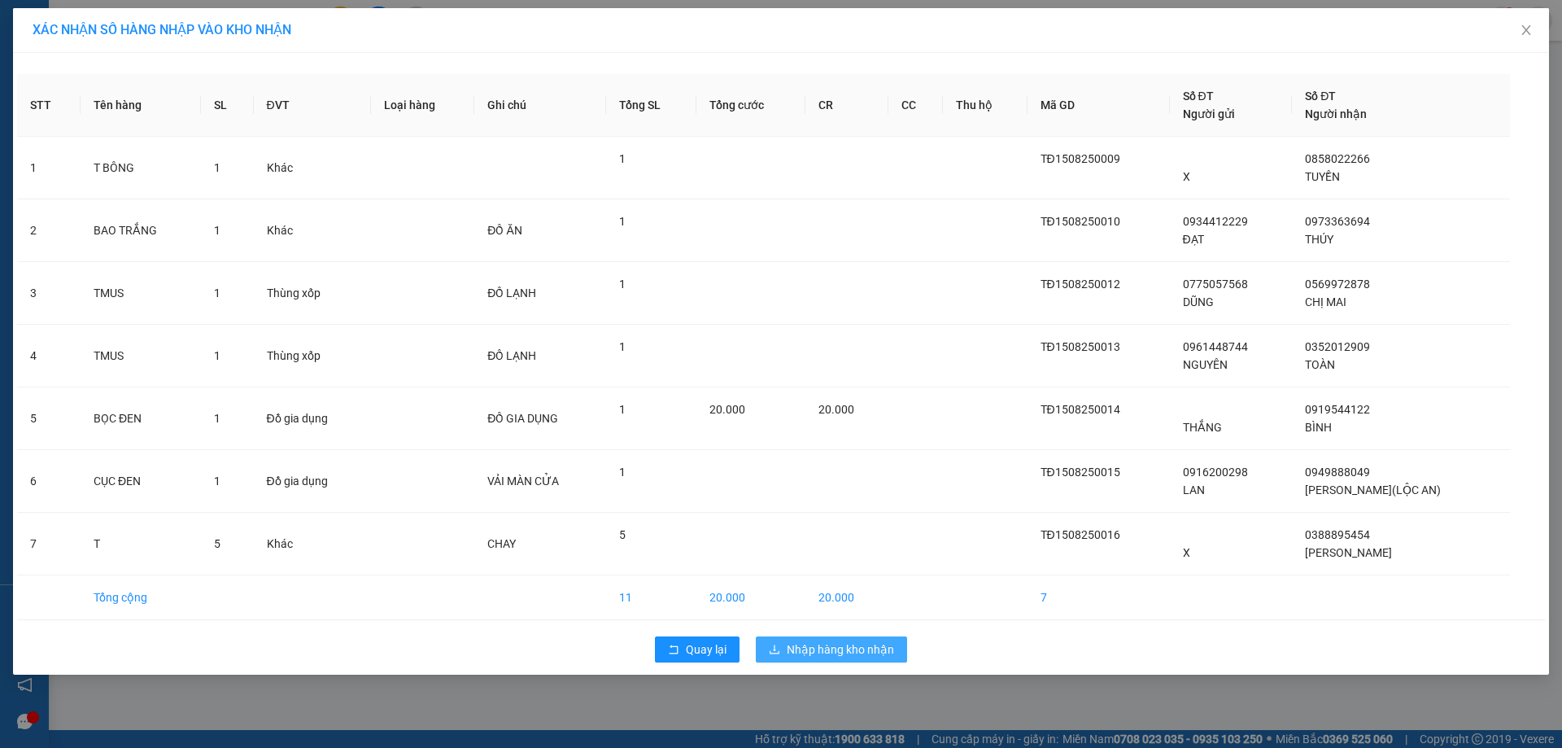
click at [850, 645] on span "Nhập hàng kho nhận" at bounding box center [840, 649] width 107 height 18
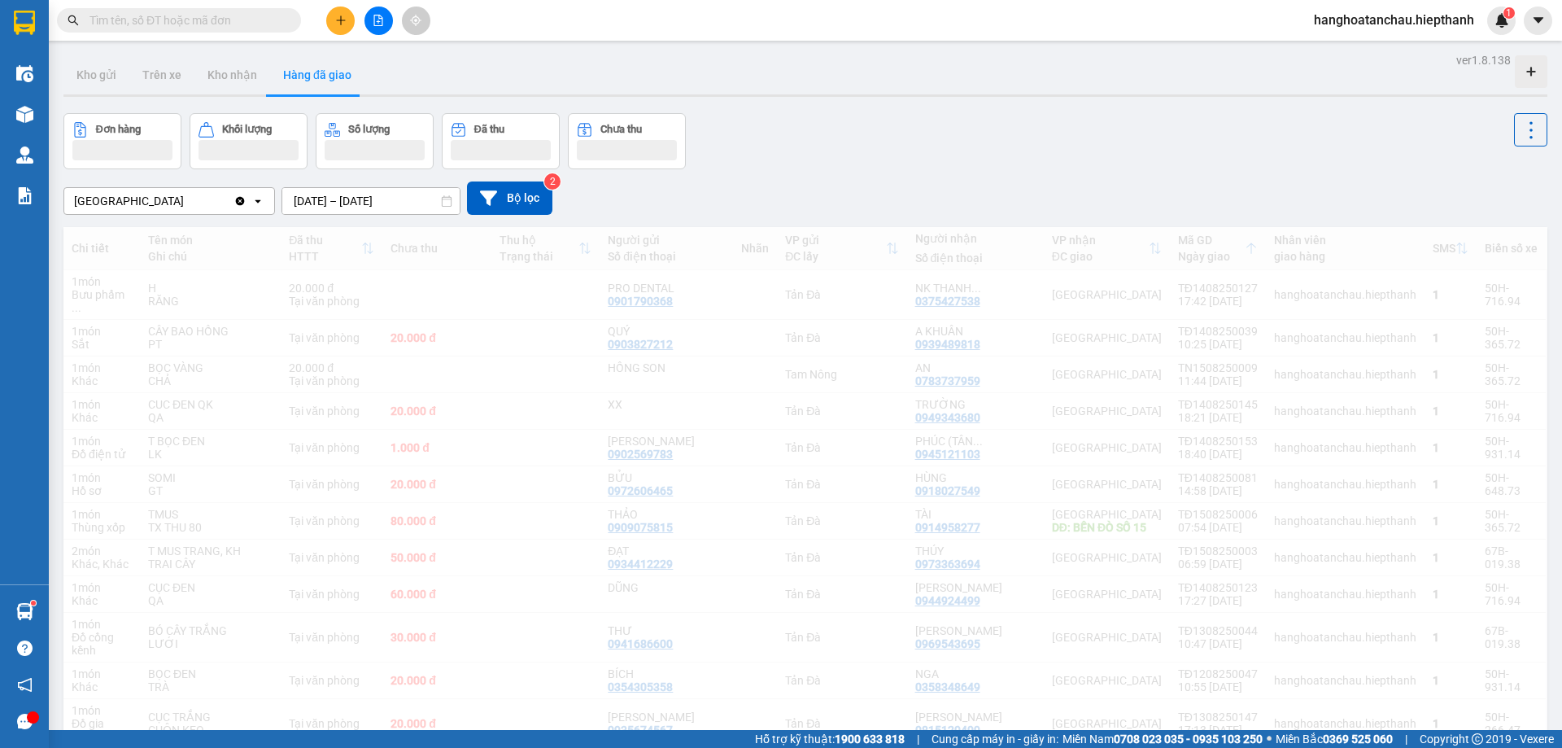
click at [916, 193] on div "Tân Châu Clear value open 15/08/2025 – 15/08/2025 Press the down arrow key to i…" at bounding box center [805, 197] width 1484 height 33
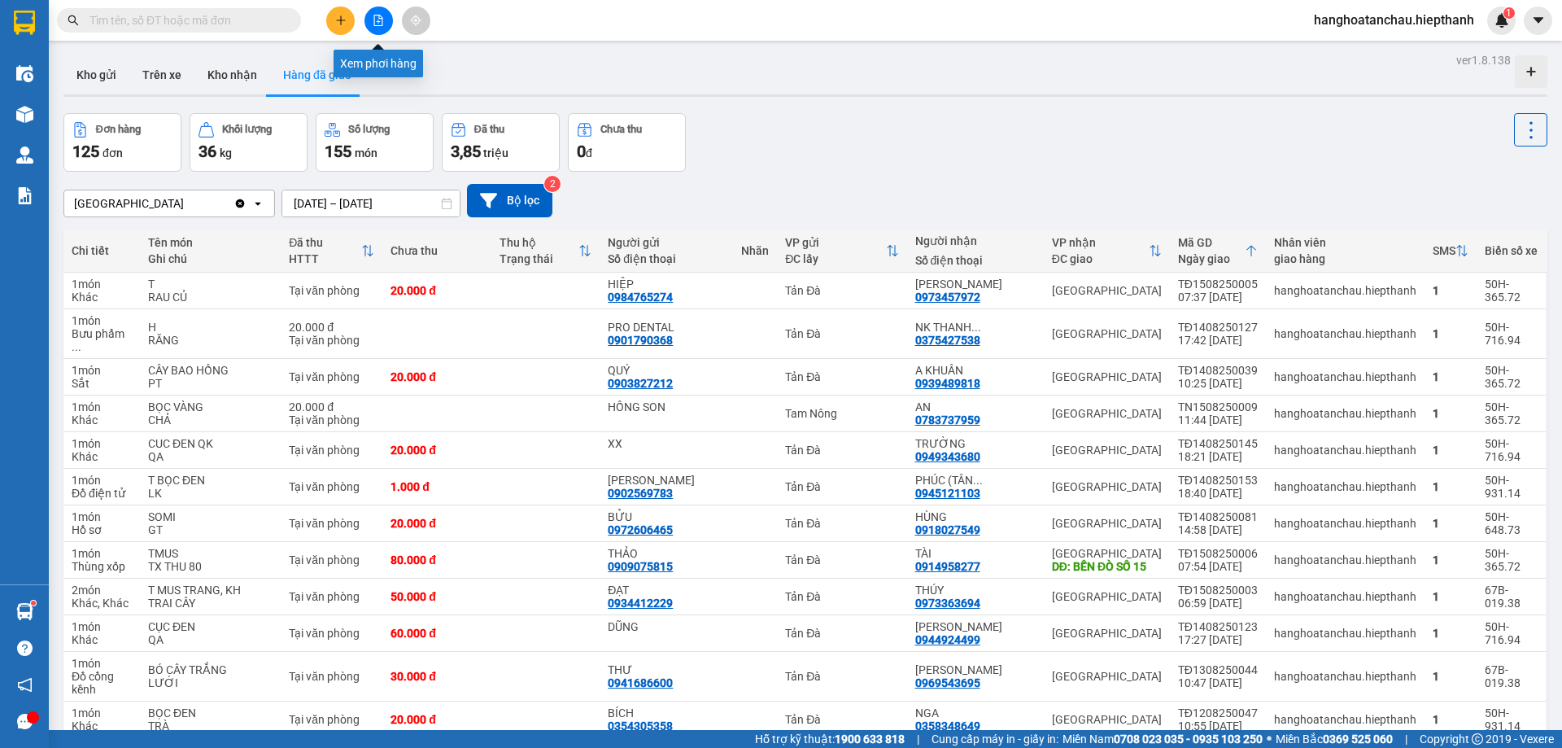
click at [385, 14] on button at bounding box center [379, 21] width 28 height 28
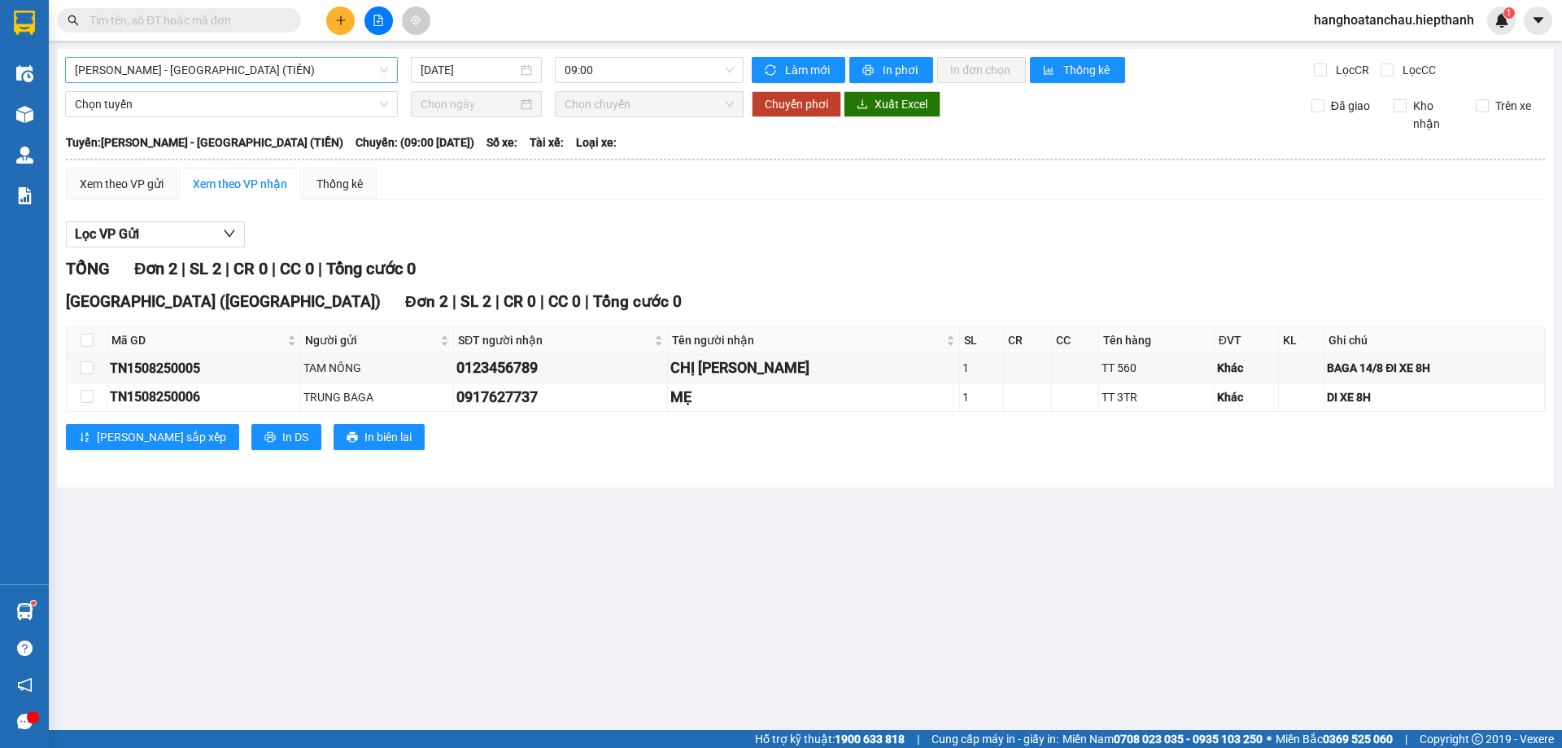
click at [255, 65] on span "Hồ Chí Minh - Tân Châu (TIỀN)" at bounding box center [231, 70] width 313 height 24
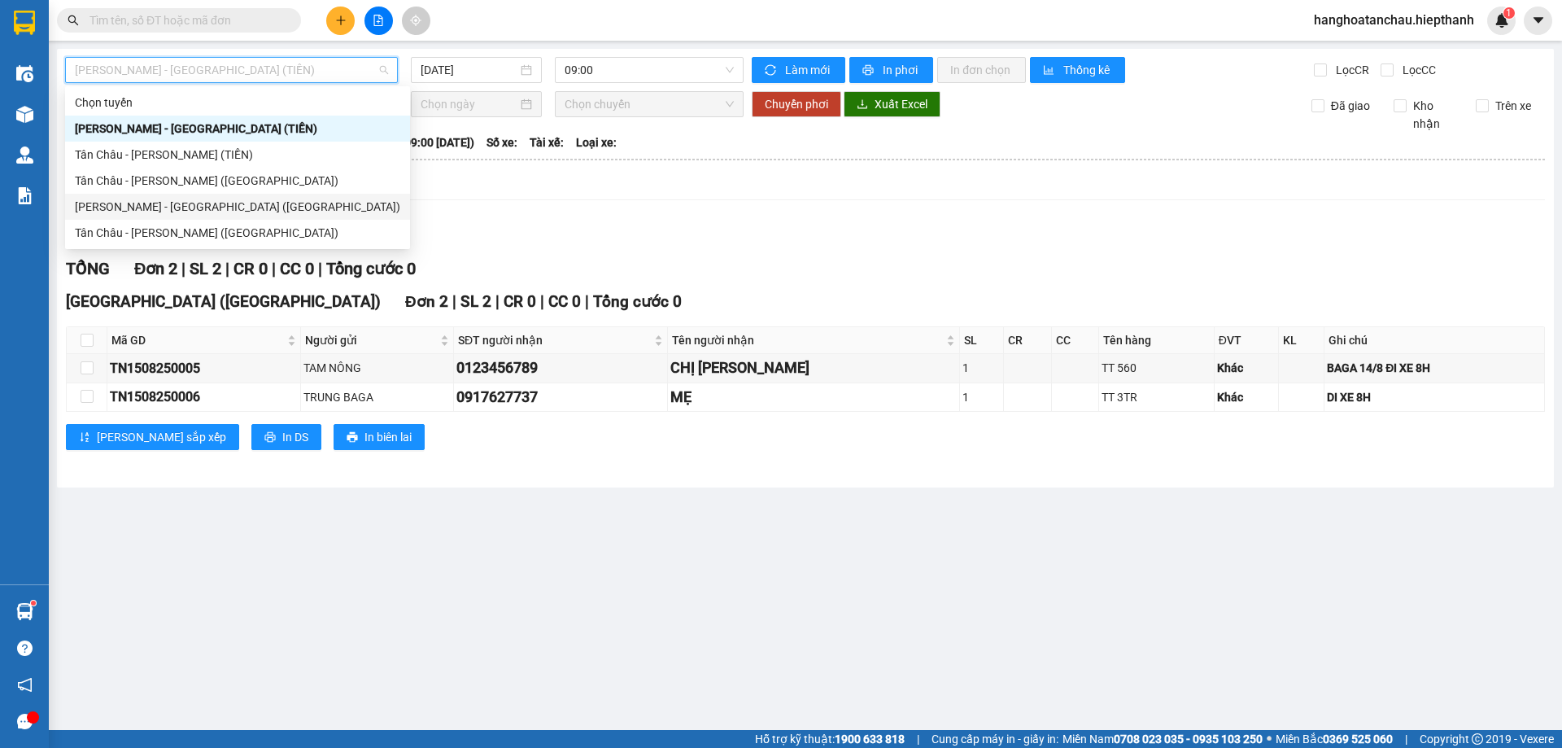
click at [251, 208] on div "[PERSON_NAME] - [PERSON_NAME] ([GEOGRAPHIC_DATA])" at bounding box center [238, 207] width 326 height 18
type input "15/08/2025"
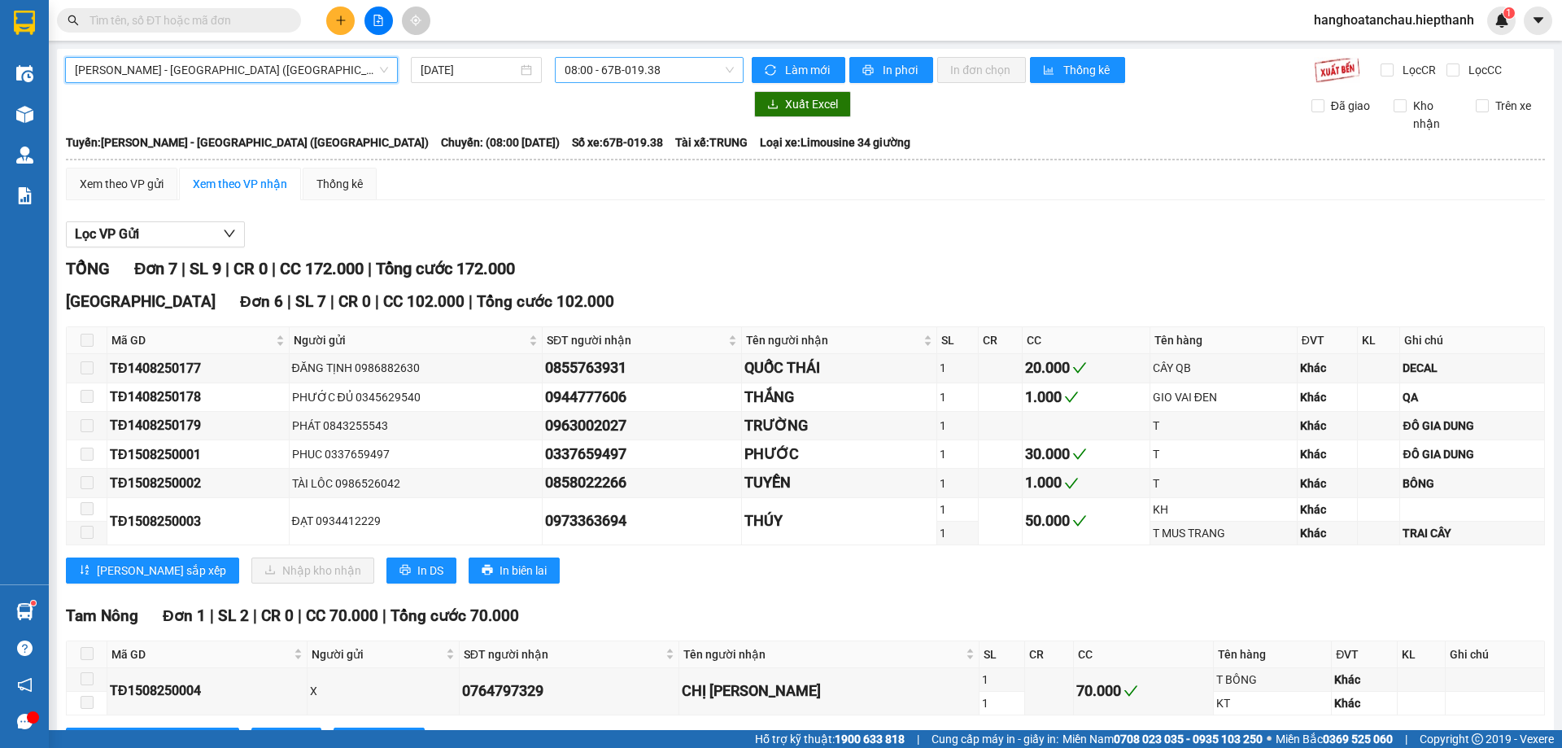
click at [658, 62] on span "08:00 - 67B-019.38" at bounding box center [649, 70] width 169 height 24
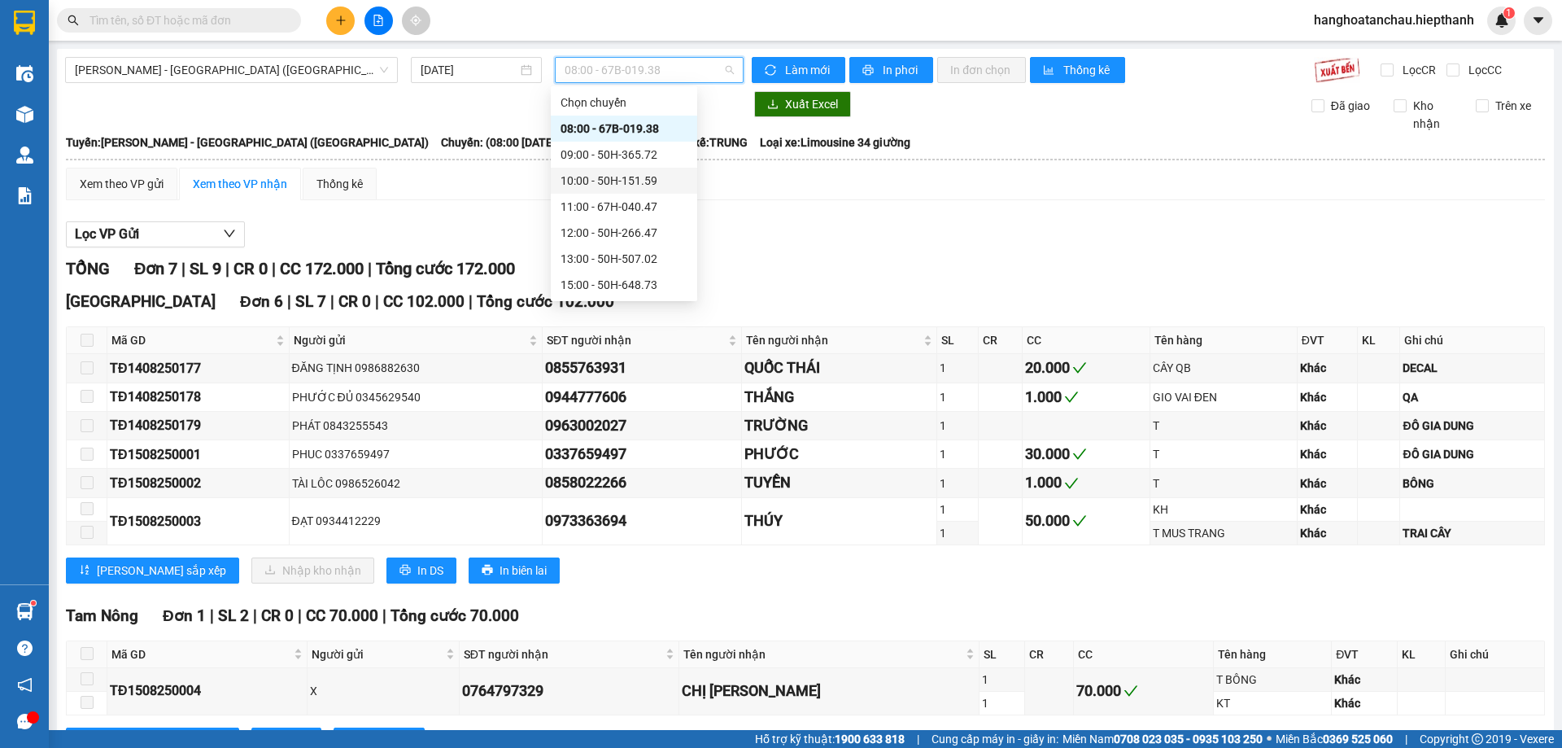
click at [640, 184] on div "10:00 - 50H-151.59" at bounding box center [624, 181] width 127 height 18
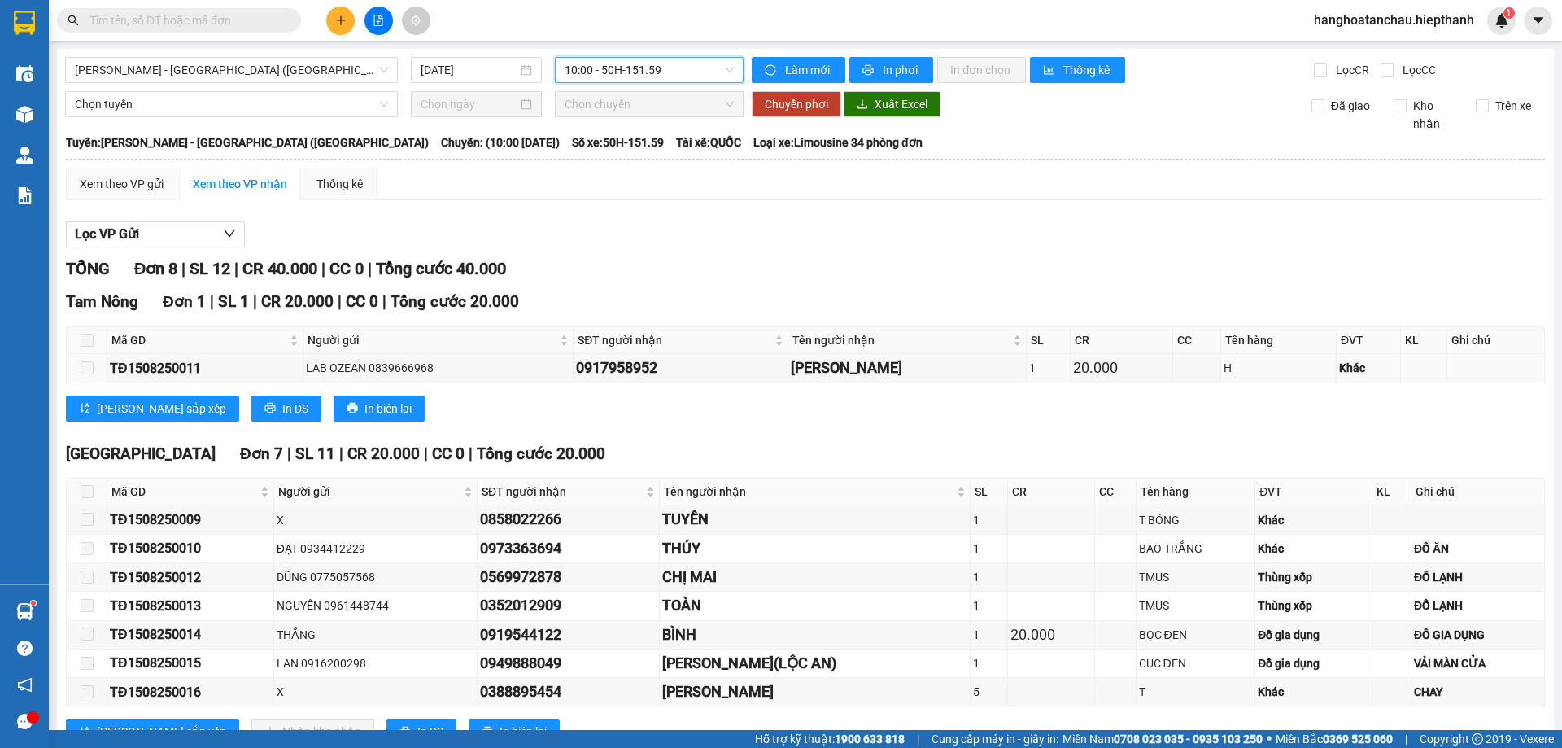
scroll to position [60, 0]
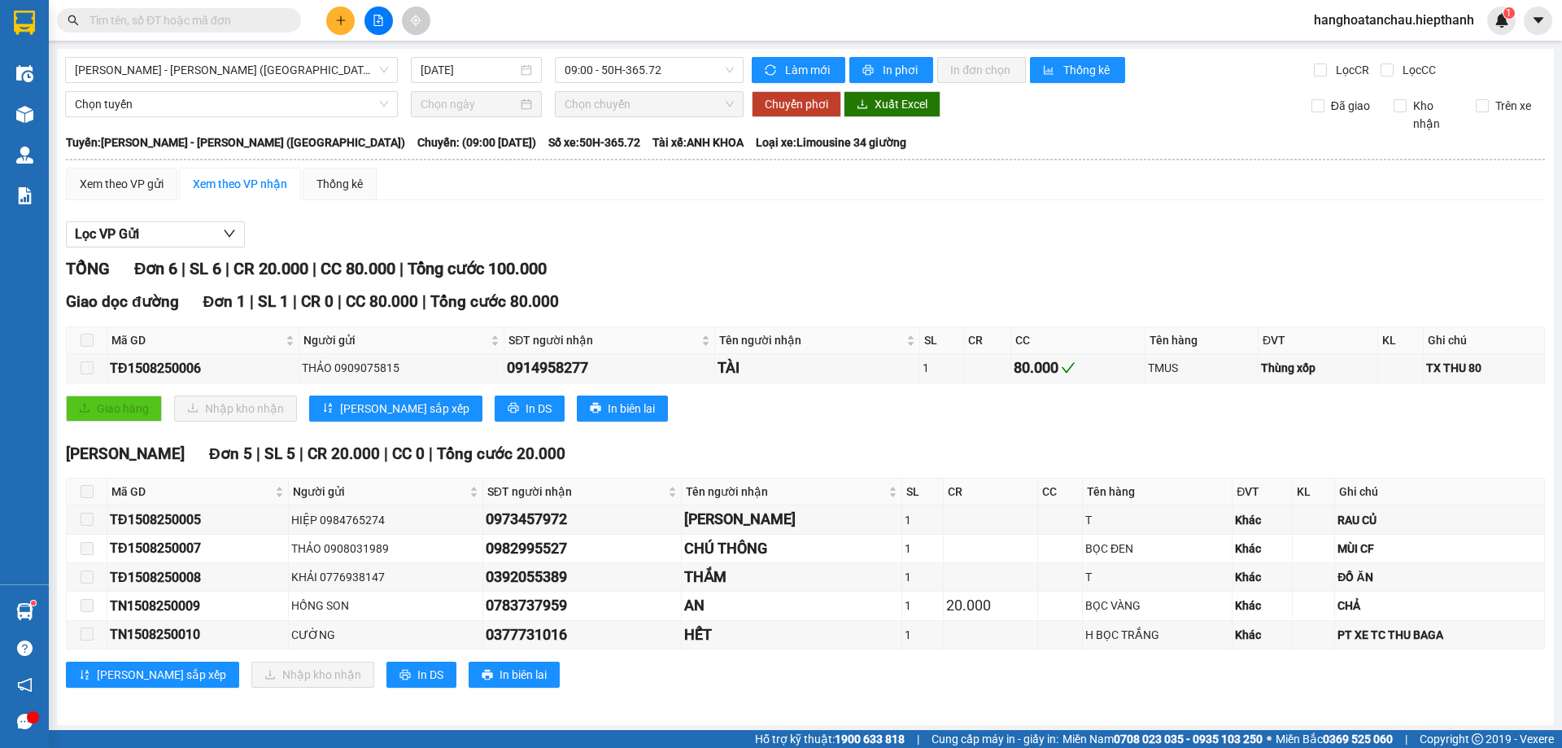
click at [253, 24] on input "text" at bounding box center [186, 20] width 192 height 18
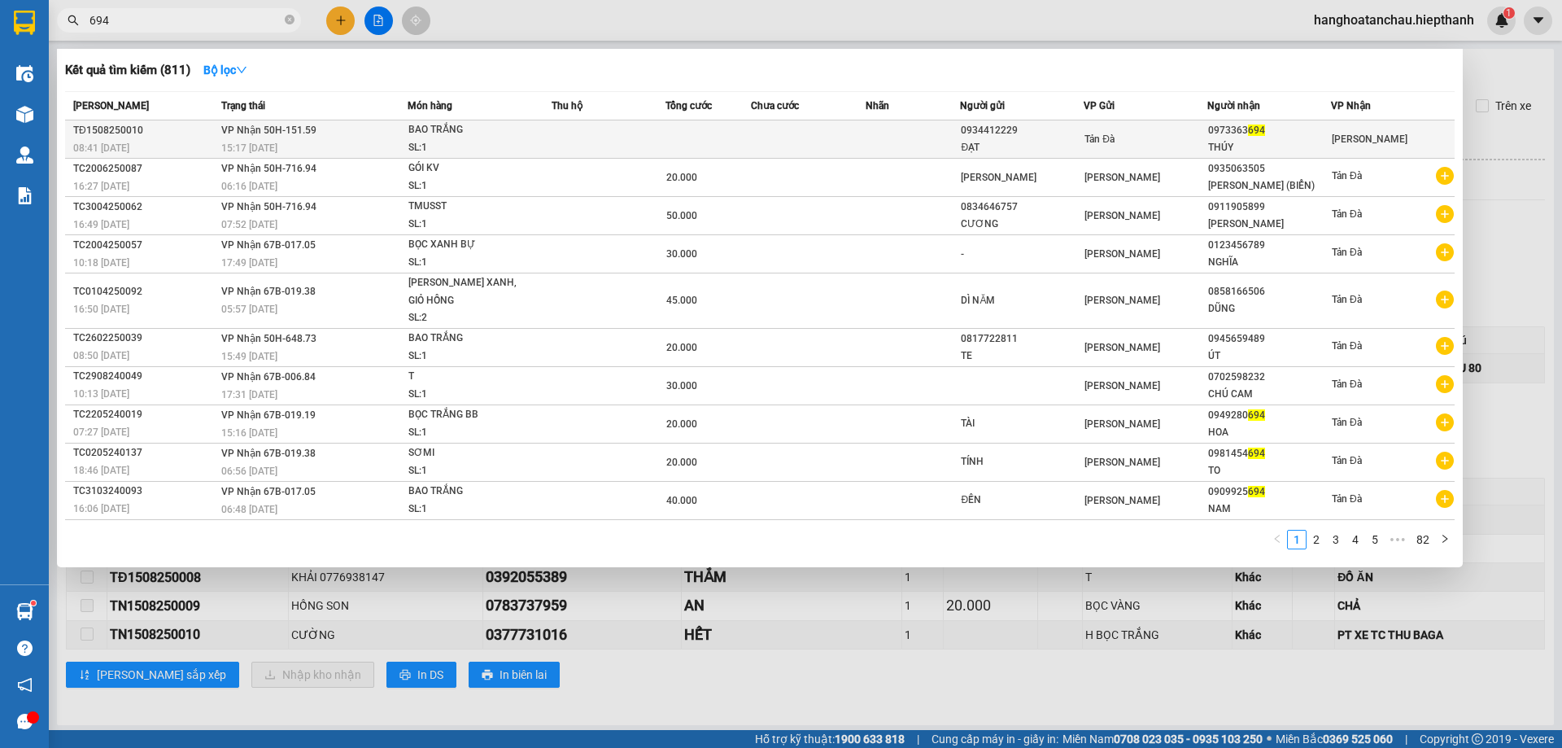
type input "694"
click at [677, 143] on td at bounding box center [708, 139] width 85 height 38
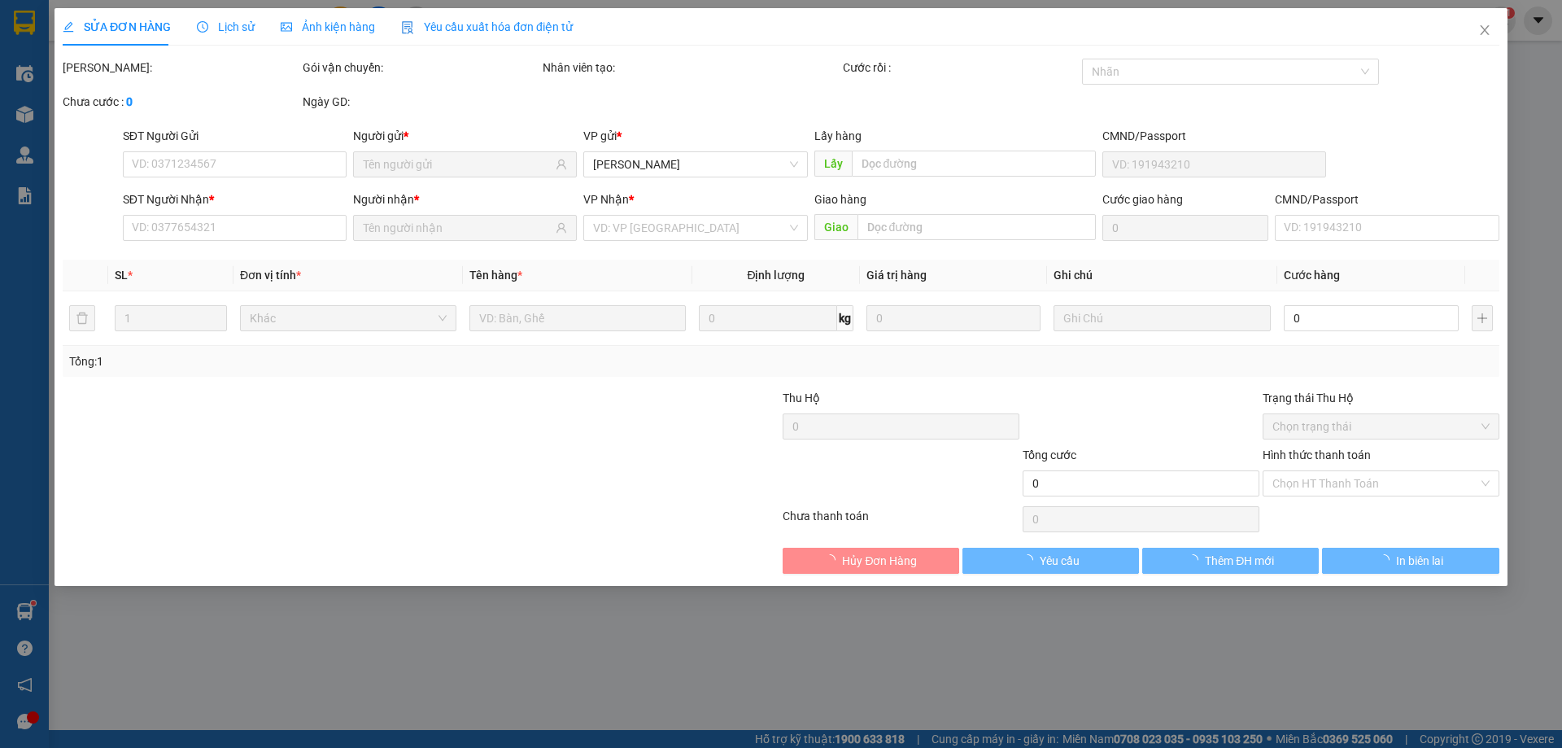
type input "0934412229"
type input "ĐẠT"
type input "0973363694"
type input "THÚY"
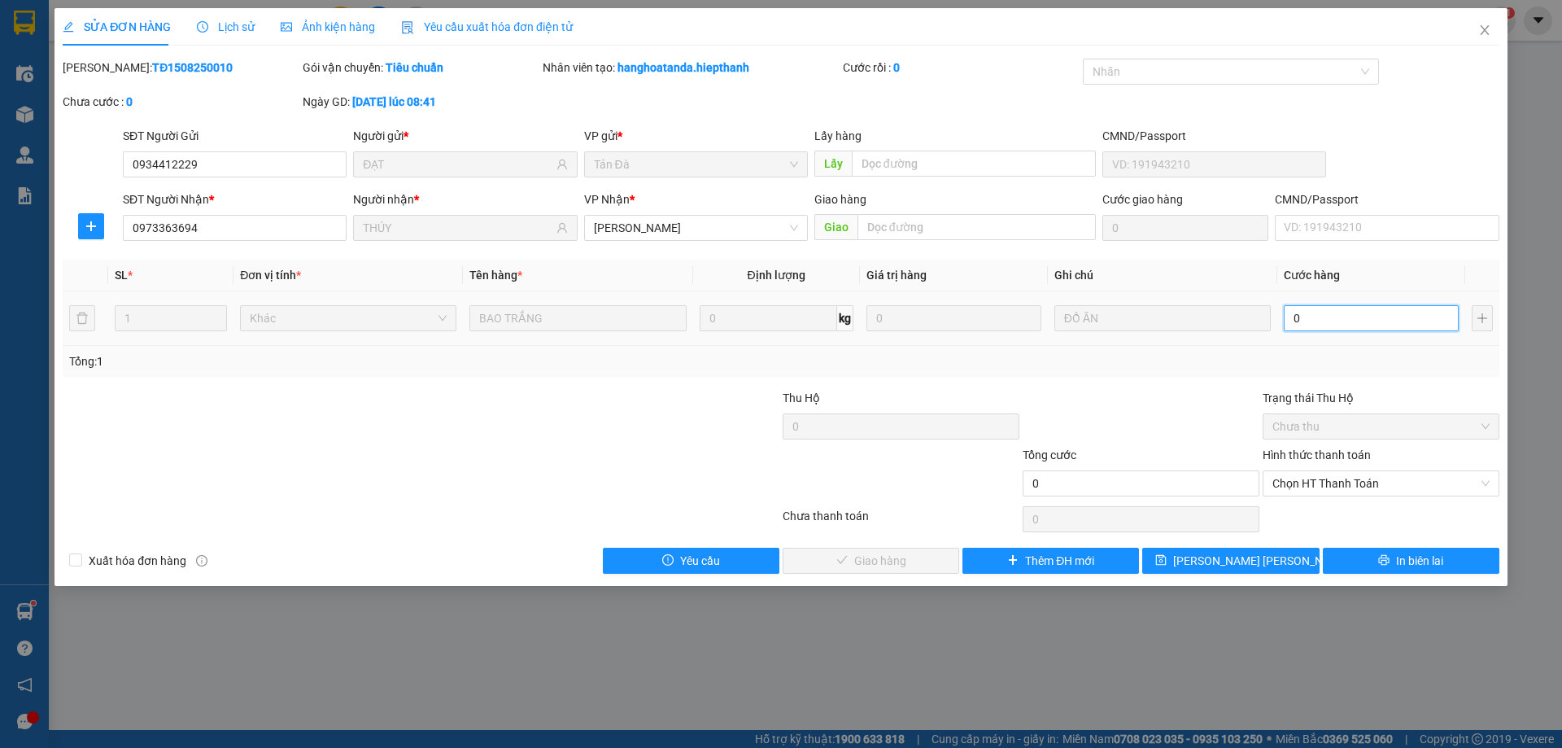
click at [1306, 312] on input "0" at bounding box center [1371, 318] width 175 height 26
type input "3"
type input "30"
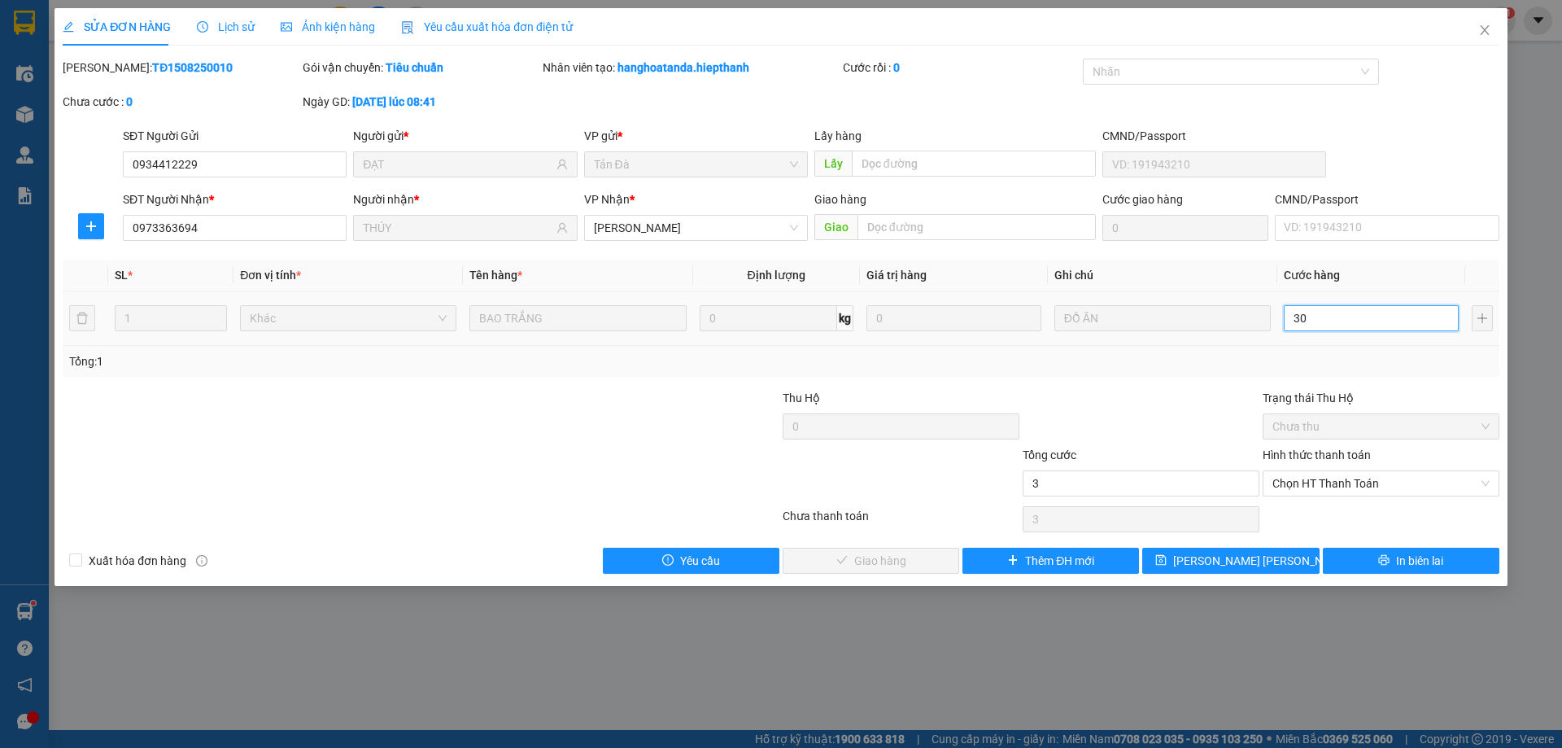
type input "30"
drag, startPoint x: 1348, startPoint y: 479, endPoint x: 1340, endPoint y: 492, distance: 14.2
click at [1346, 480] on span "Chọn HT Thanh Toán" at bounding box center [1381, 483] width 217 height 24
type input "30"
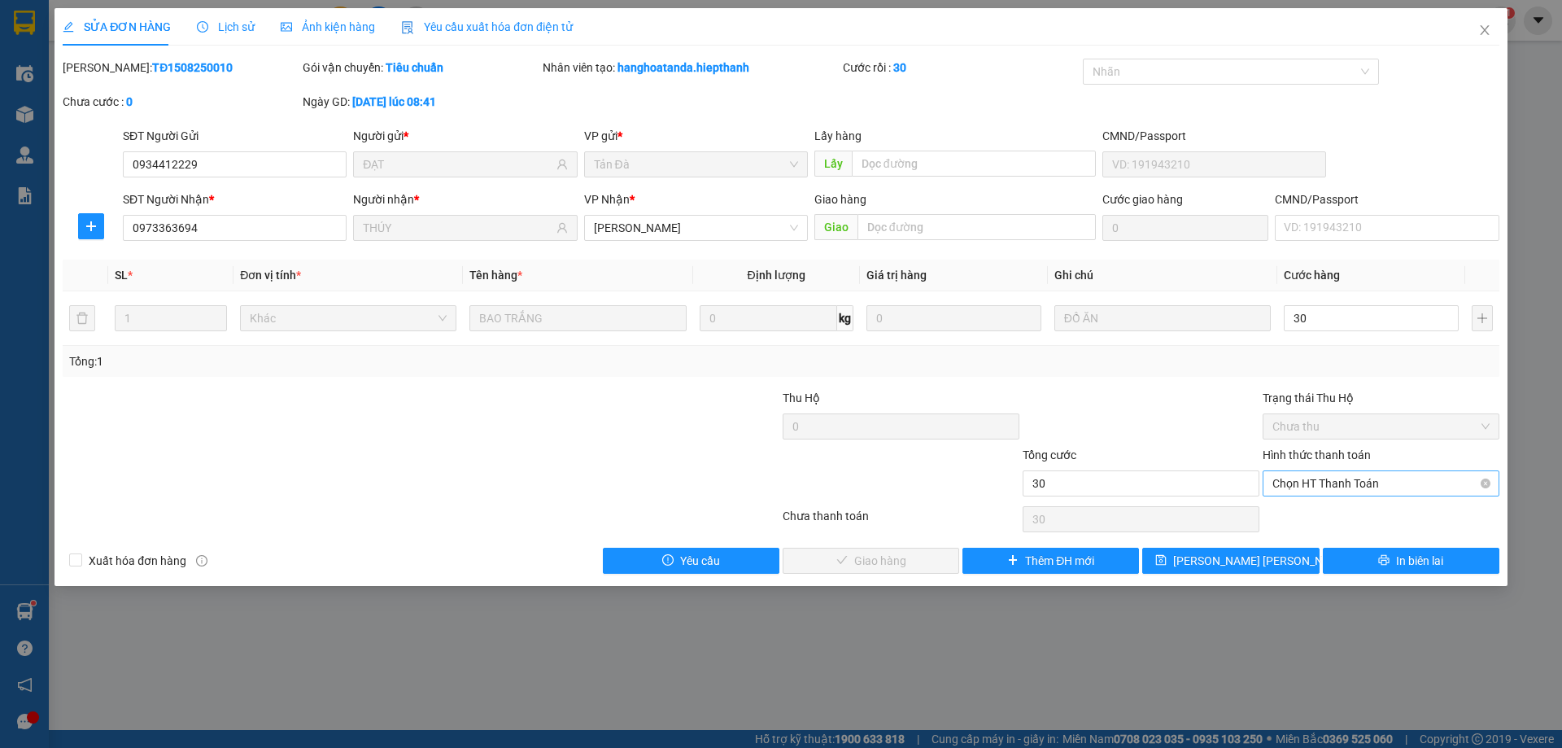
type input "30.000"
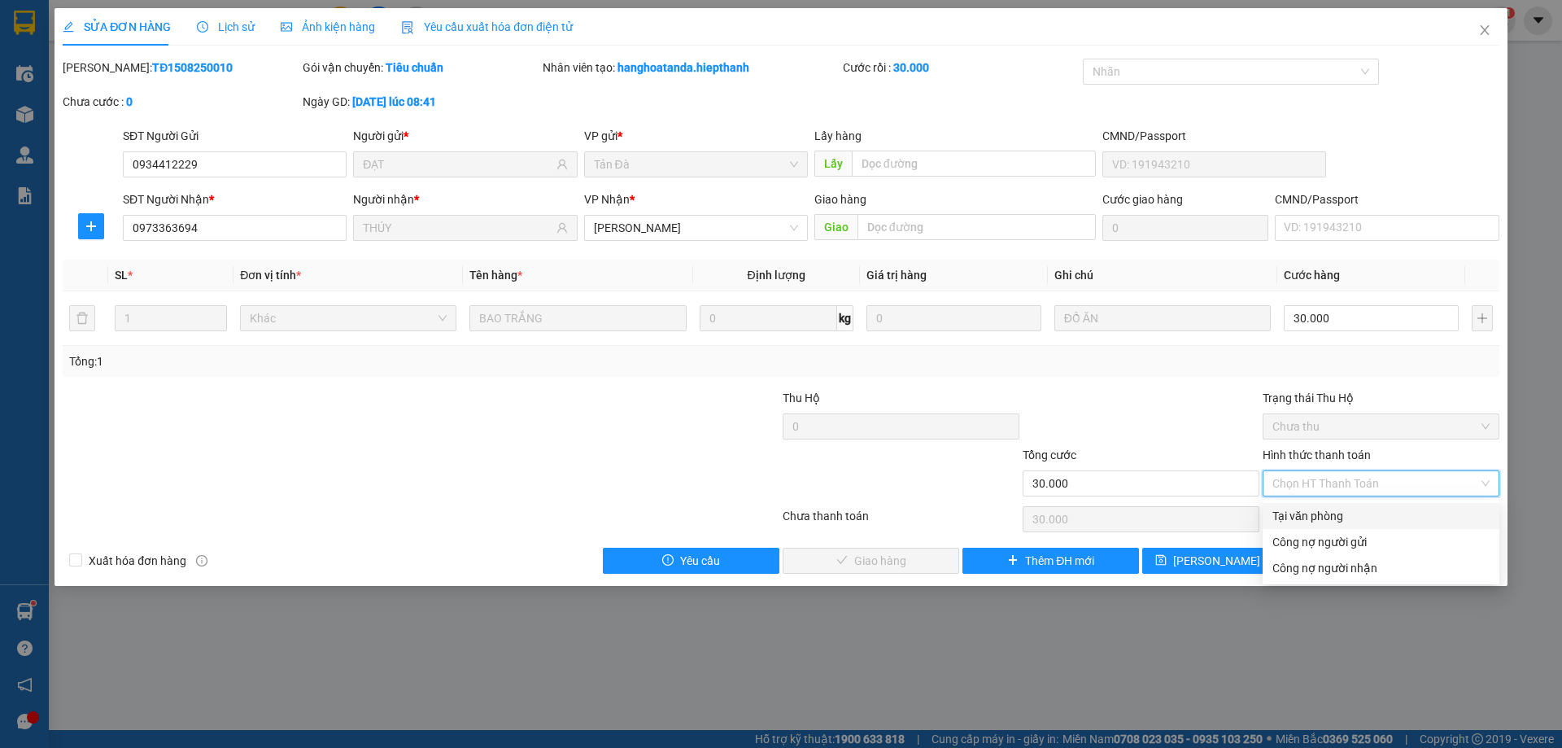
click at [1318, 513] on div "Tại văn phòng" at bounding box center [1381, 516] width 217 height 18
type input "0"
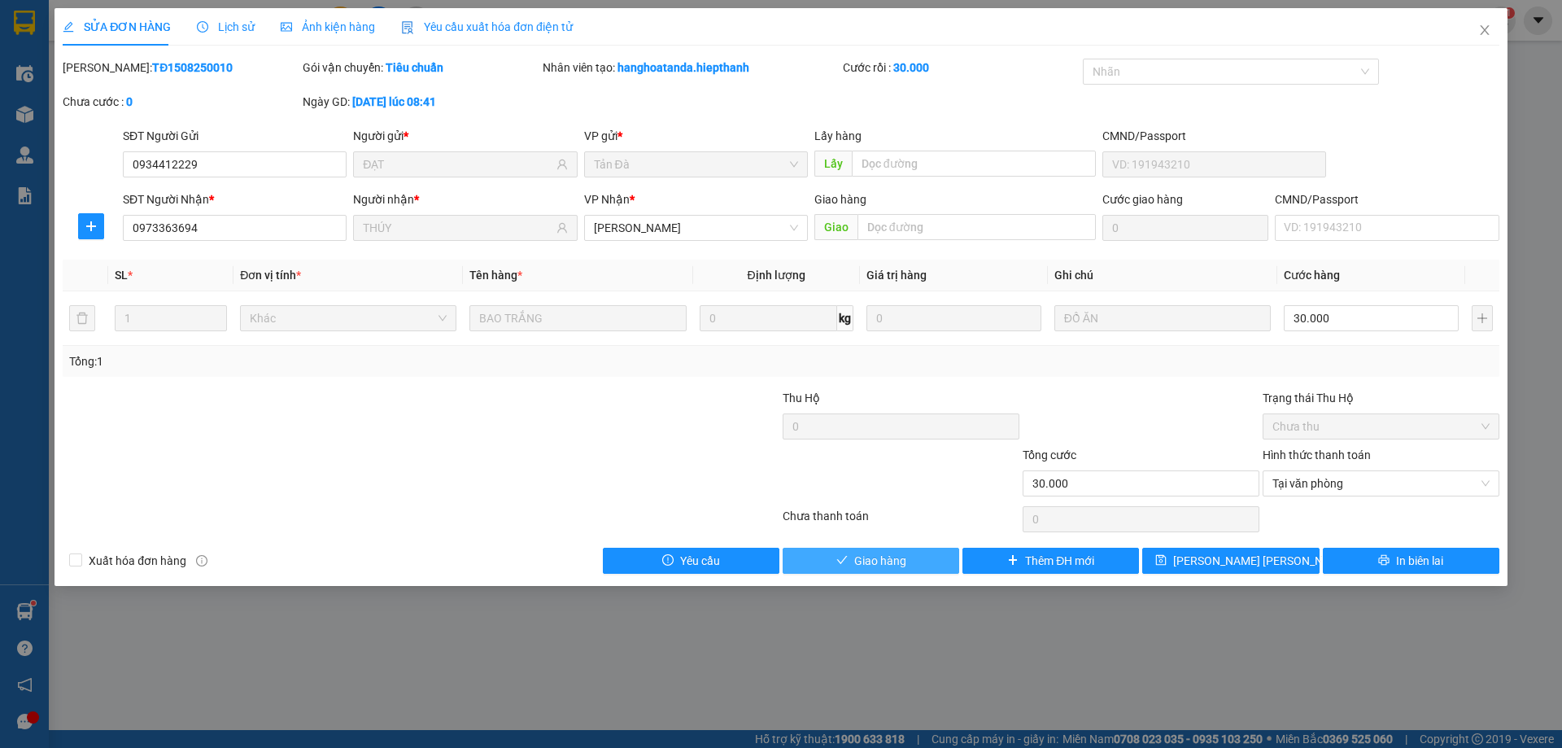
drag, startPoint x: 877, startPoint y: 559, endPoint x: 1017, endPoint y: 409, distance: 205.6
click at [888, 552] on span "Giao hàng" at bounding box center [880, 561] width 52 height 18
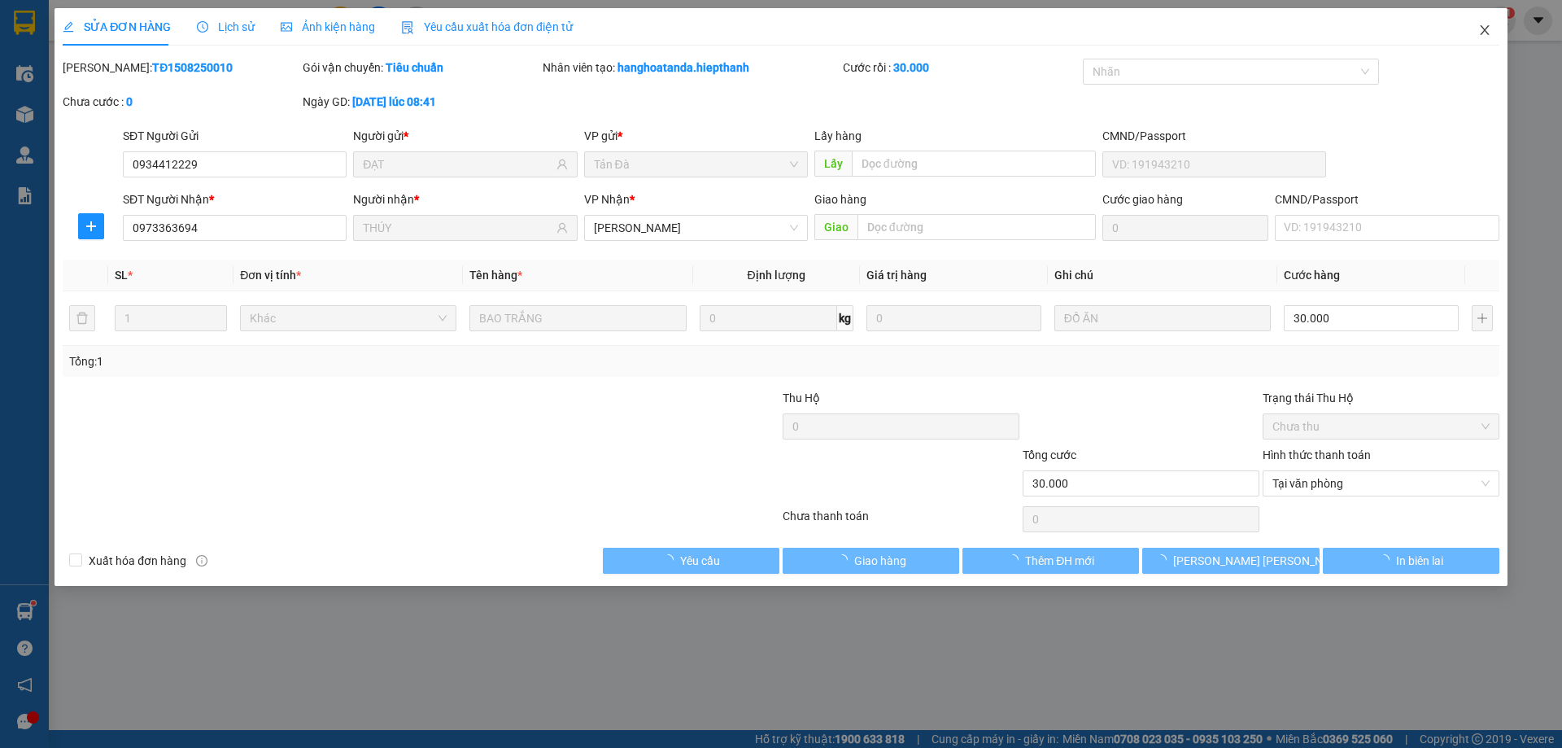
click at [1488, 30] on icon "close" at bounding box center [1485, 30] width 13 height 13
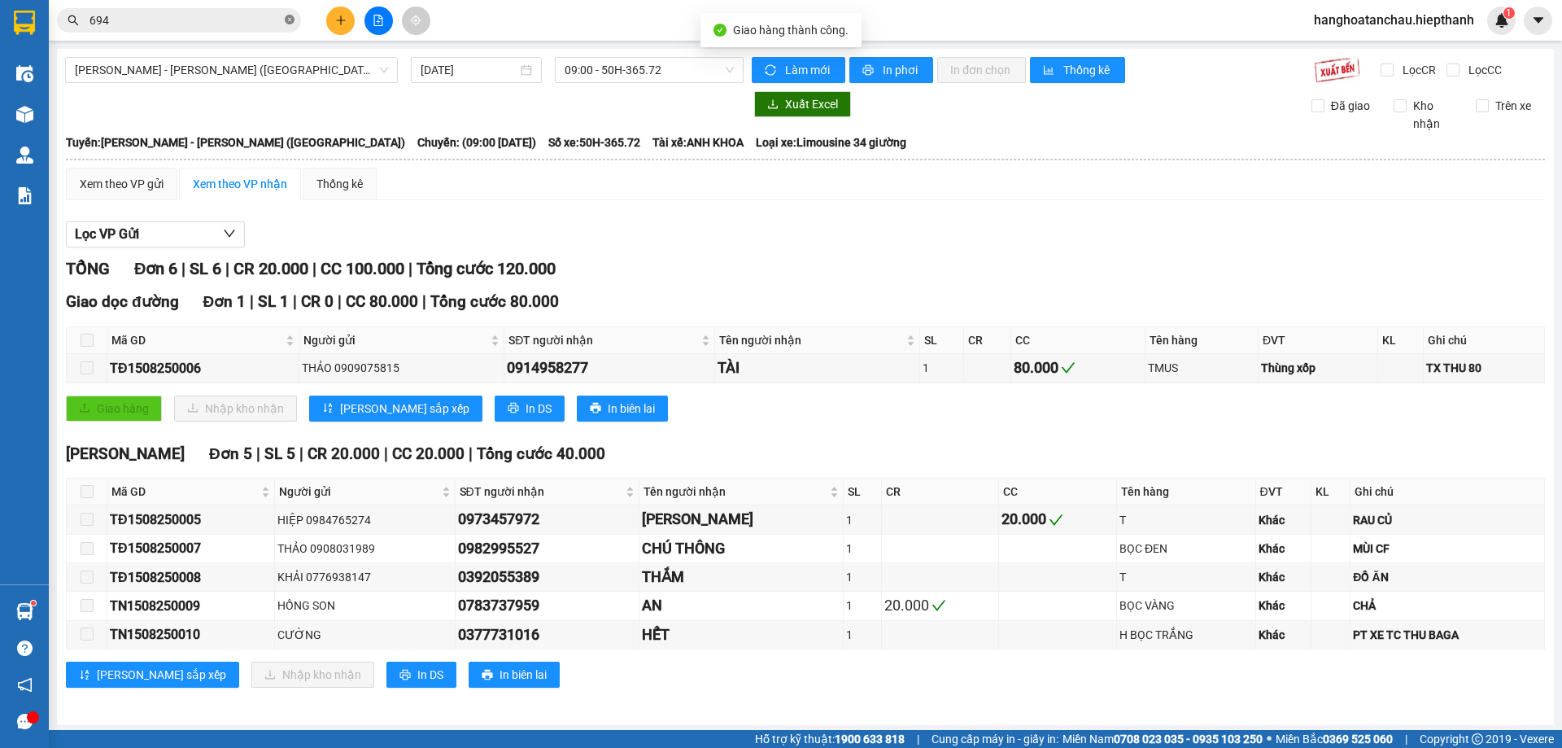
click at [290, 20] on icon "close-circle" at bounding box center [290, 20] width 10 height 10
click at [238, 22] on input "text" at bounding box center [186, 20] width 192 height 18
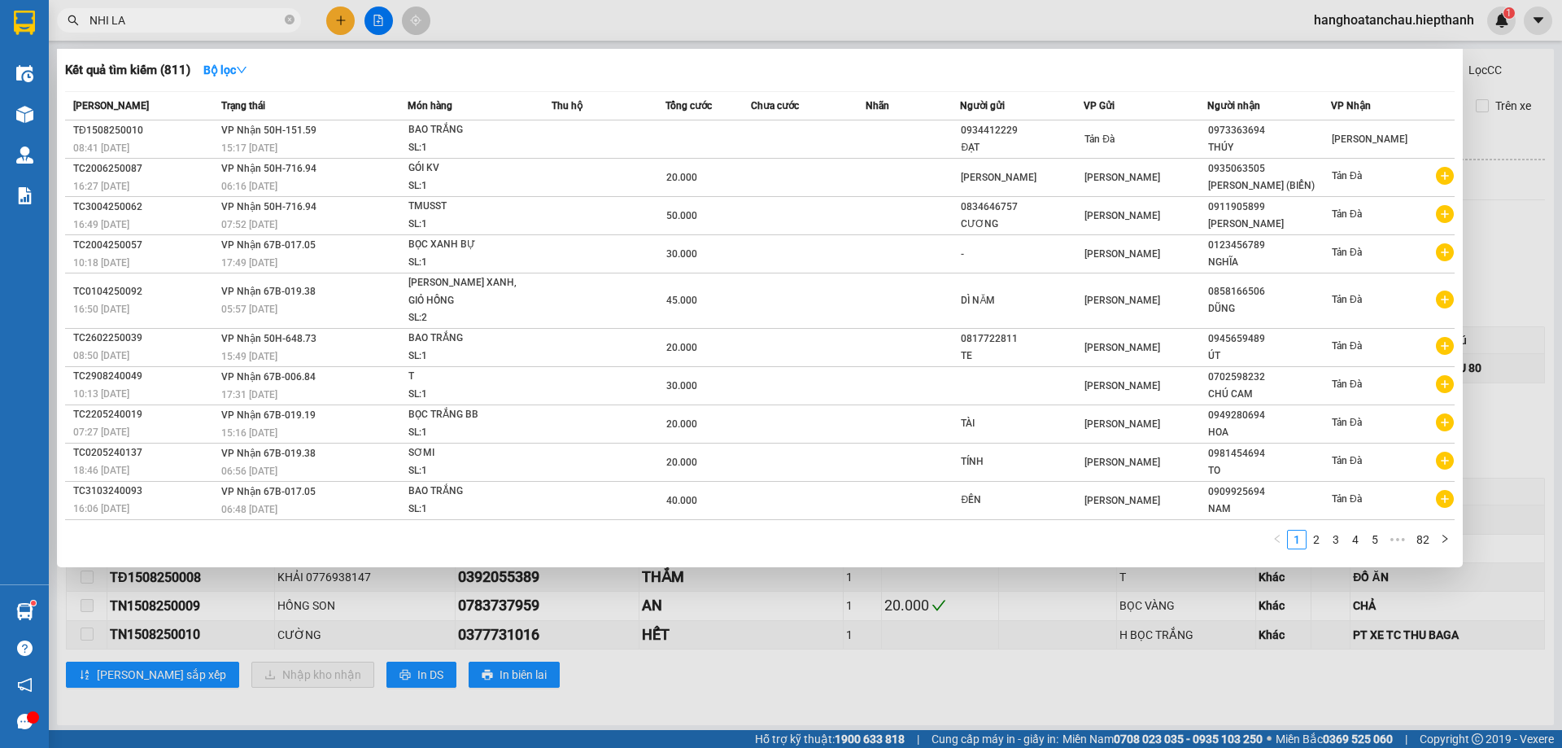
type input "NHI LAN"
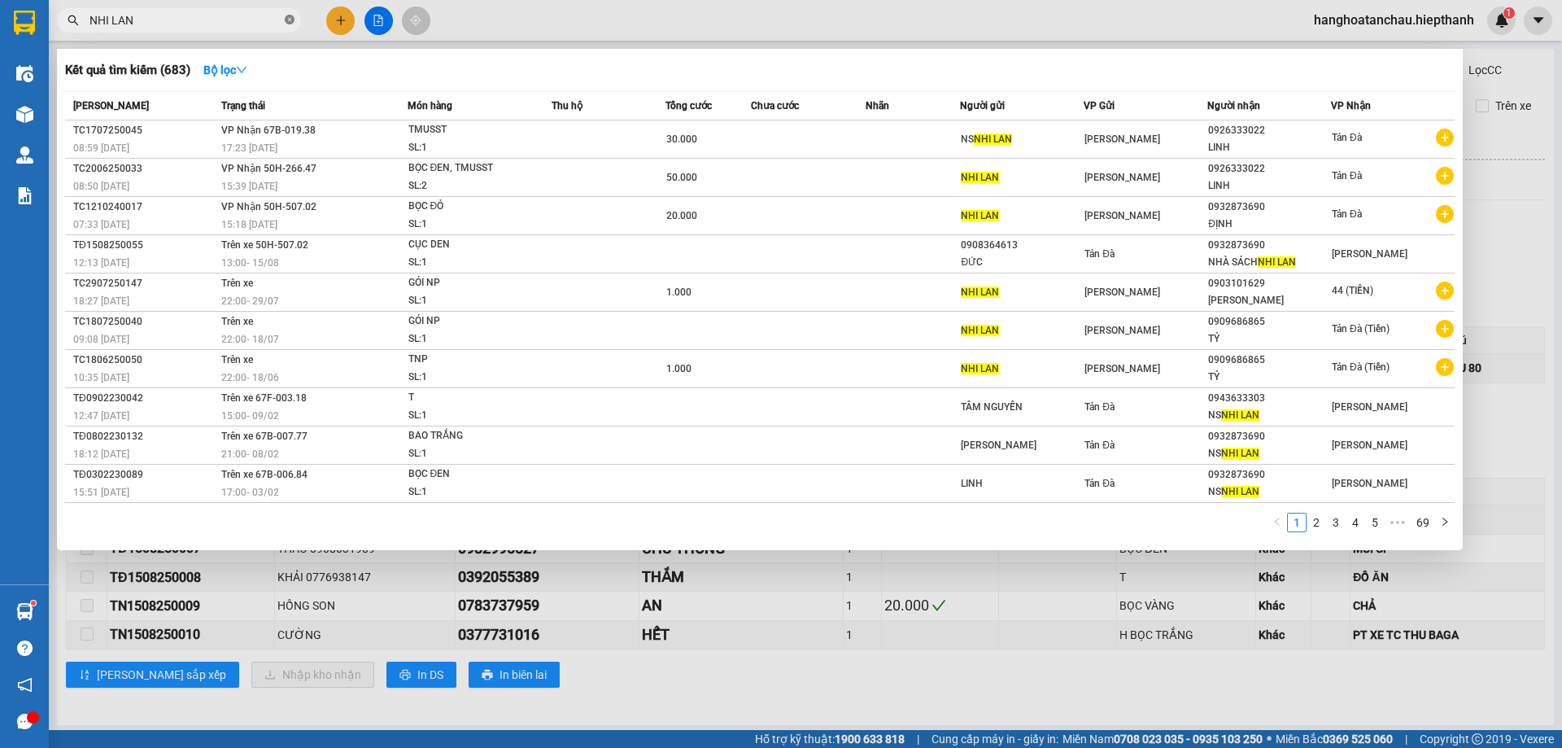
click at [286, 21] on icon "close-circle" at bounding box center [290, 20] width 10 height 10
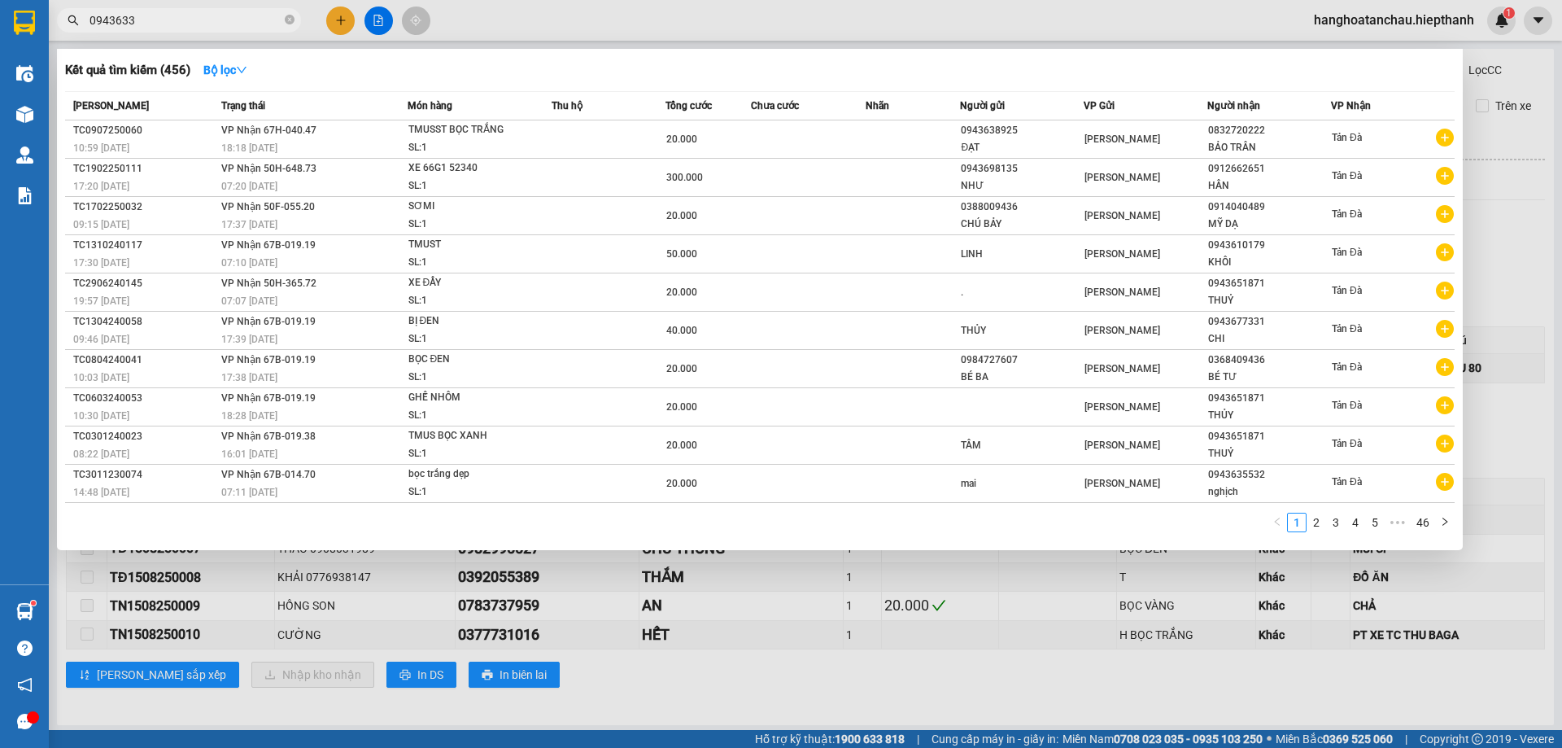
type input "09436333"
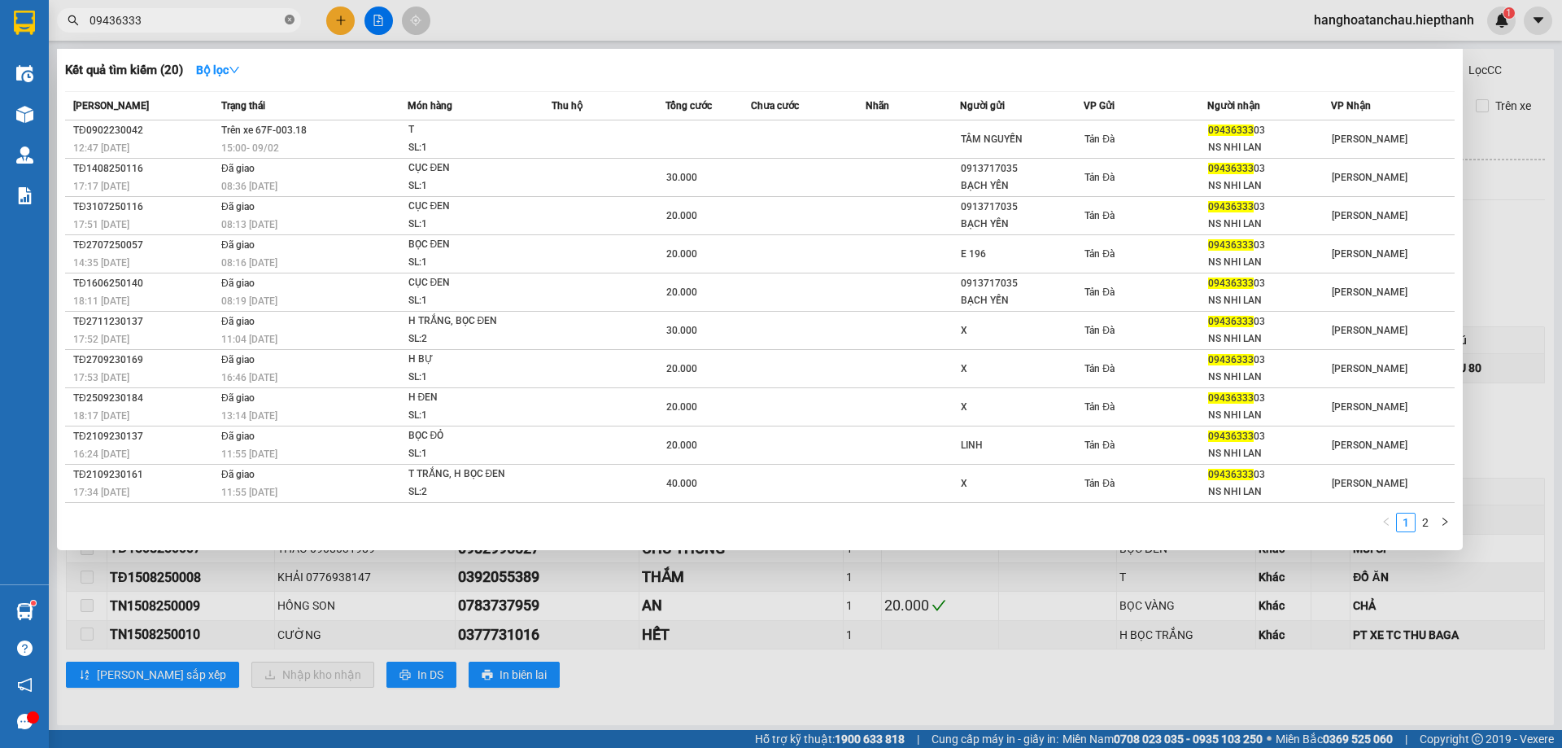
click at [291, 20] on icon "close-circle" at bounding box center [290, 20] width 10 height 10
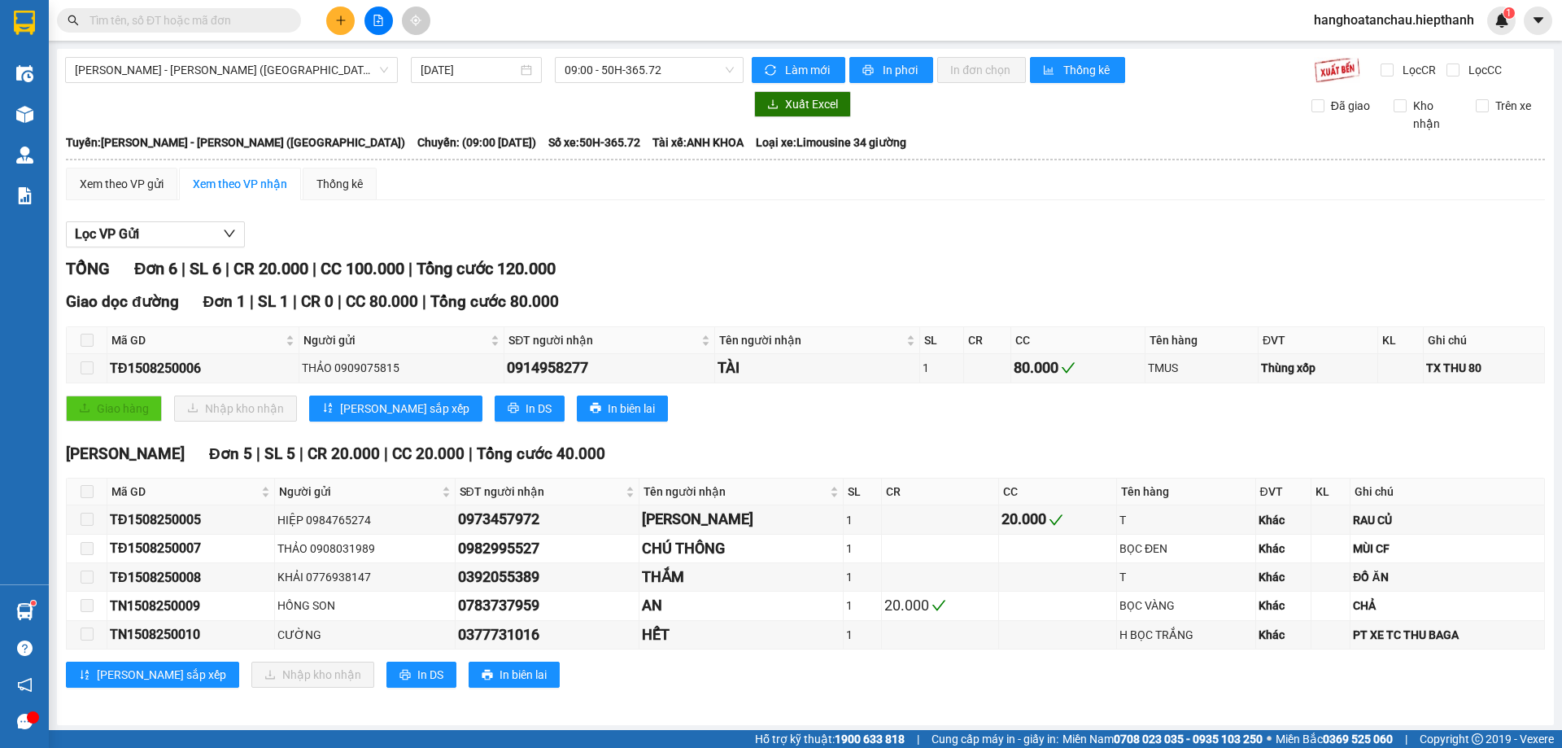
click at [258, 12] on input "text" at bounding box center [186, 20] width 192 height 18
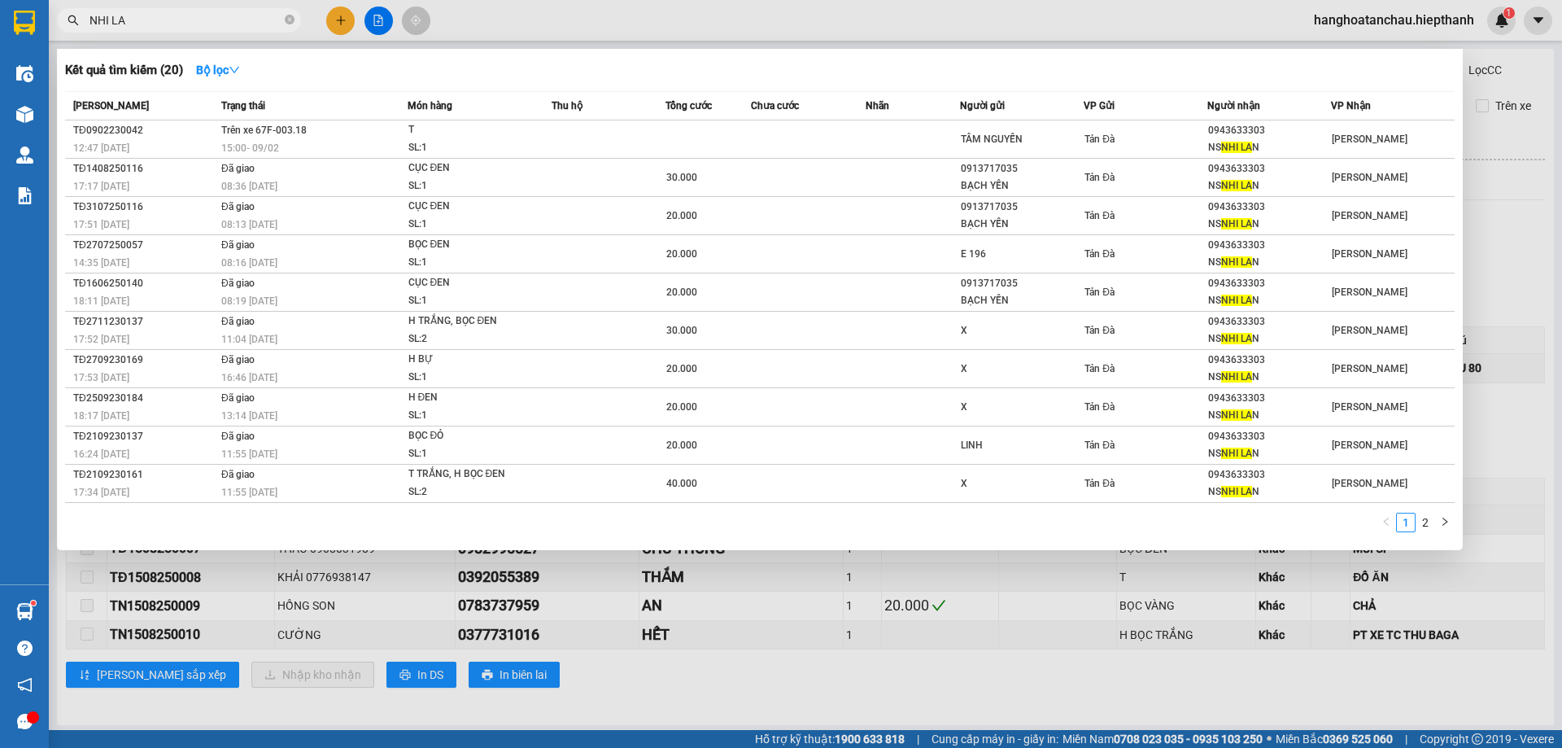
type input "NHI LAN"
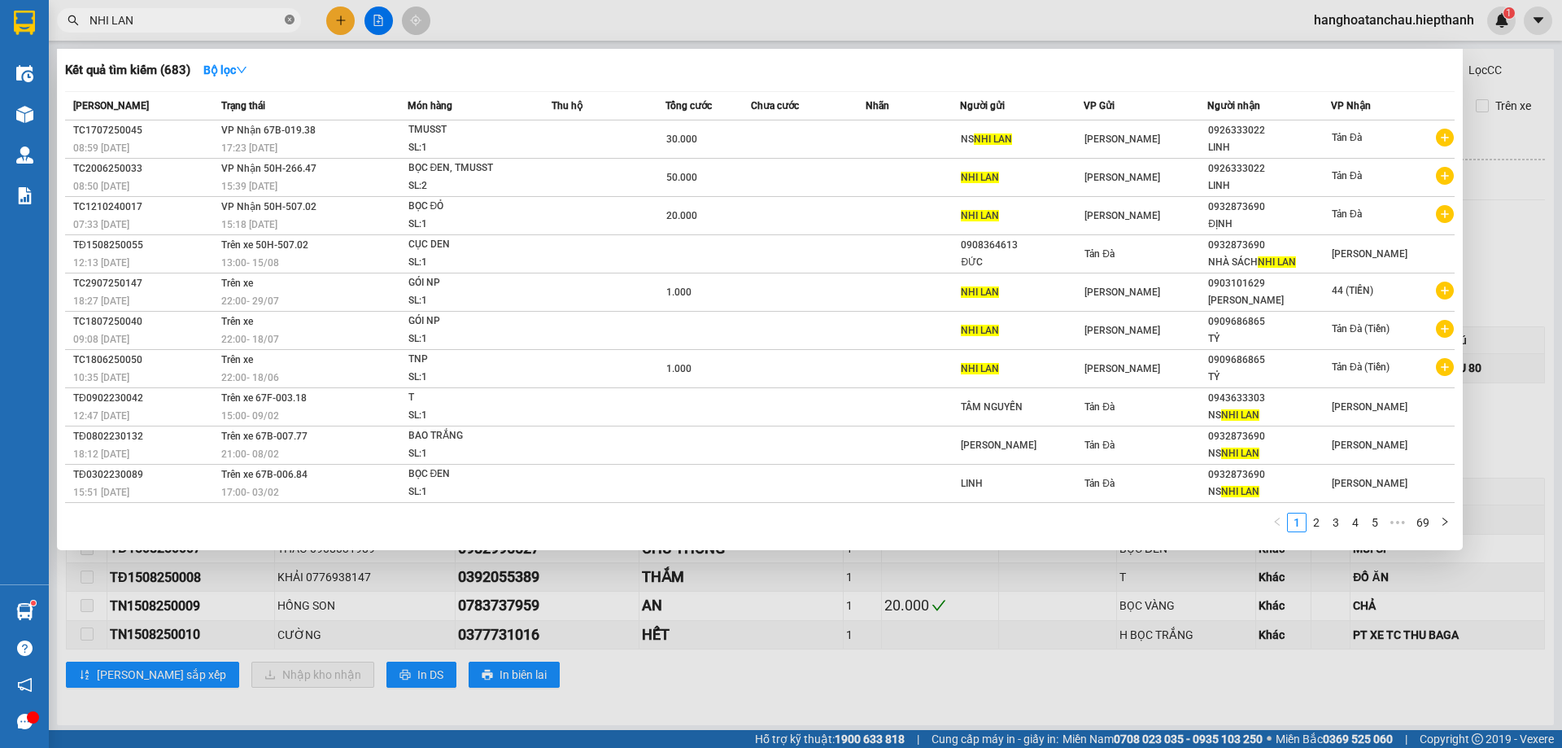
click at [287, 17] on icon "close-circle" at bounding box center [290, 20] width 10 height 10
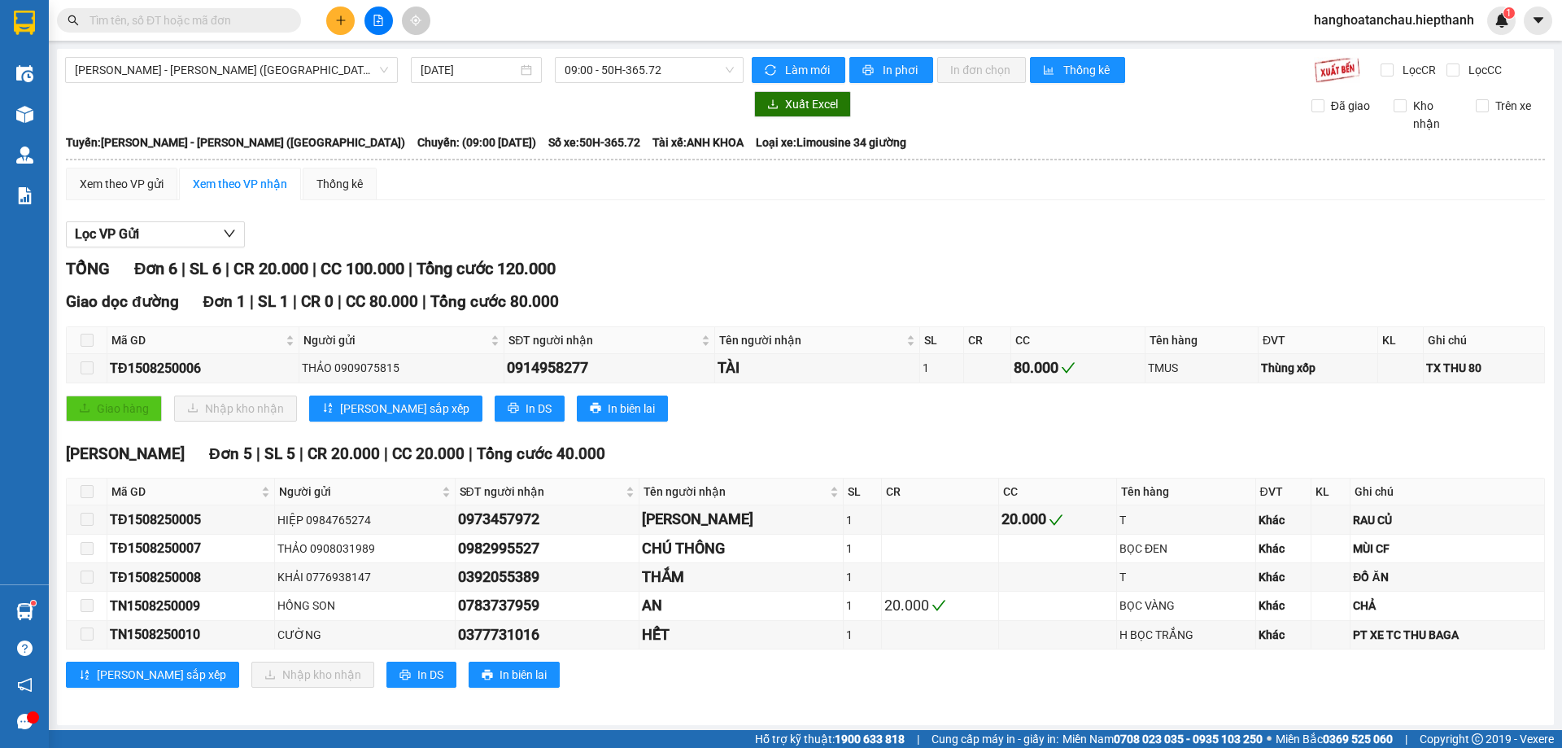
click at [271, 20] on input "text" at bounding box center [186, 20] width 192 height 18
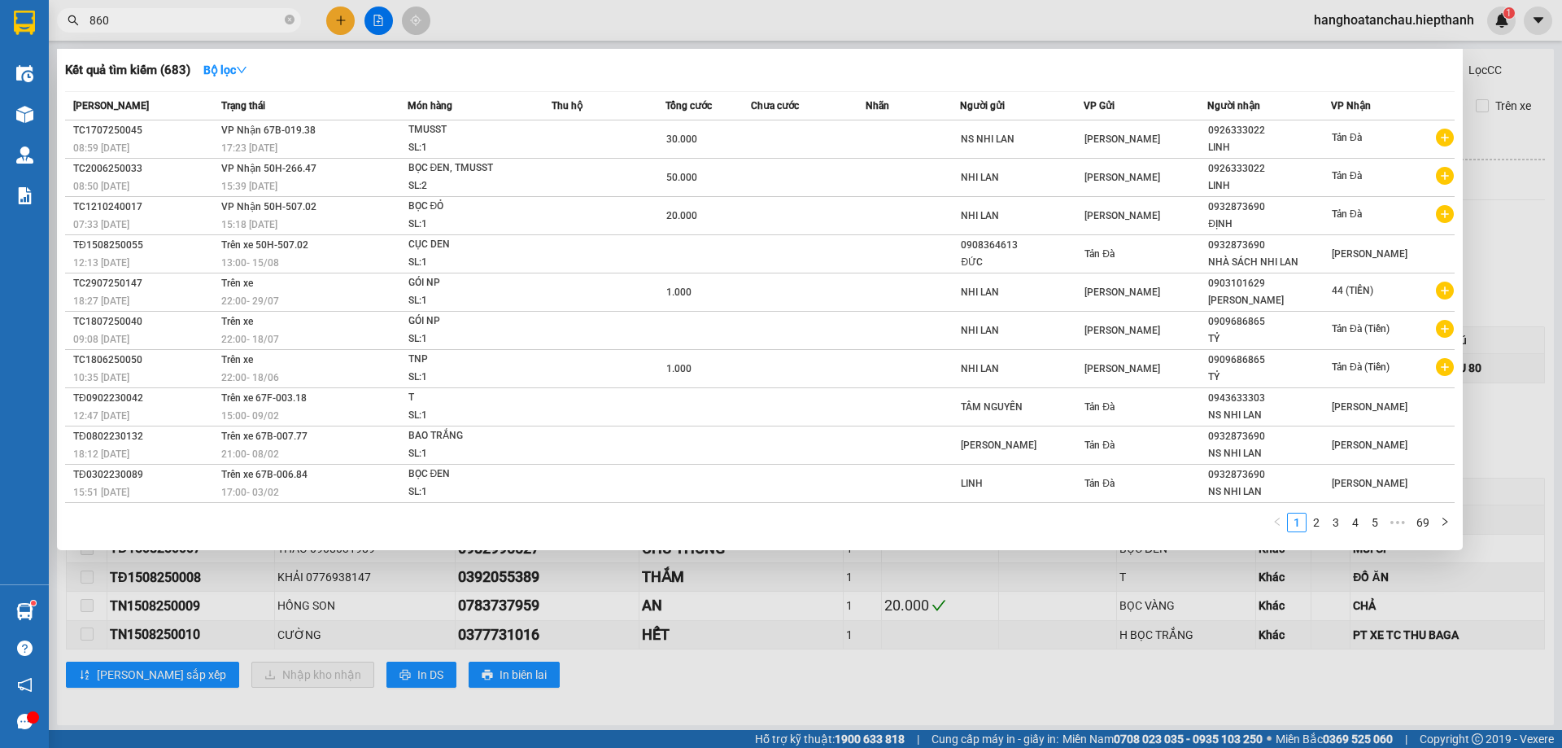
type input "8600"
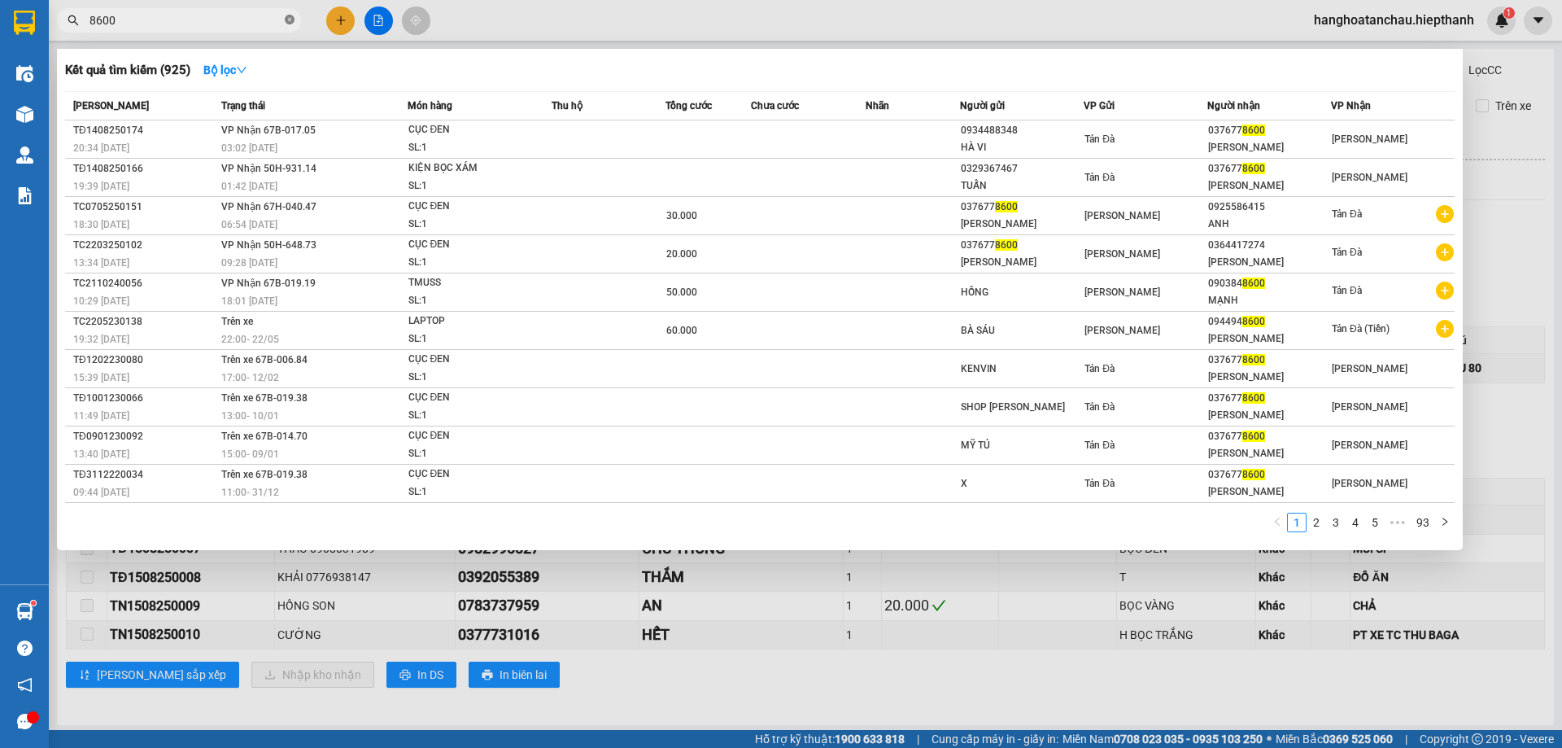
click at [290, 20] on icon "close-circle" at bounding box center [290, 20] width 10 height 10
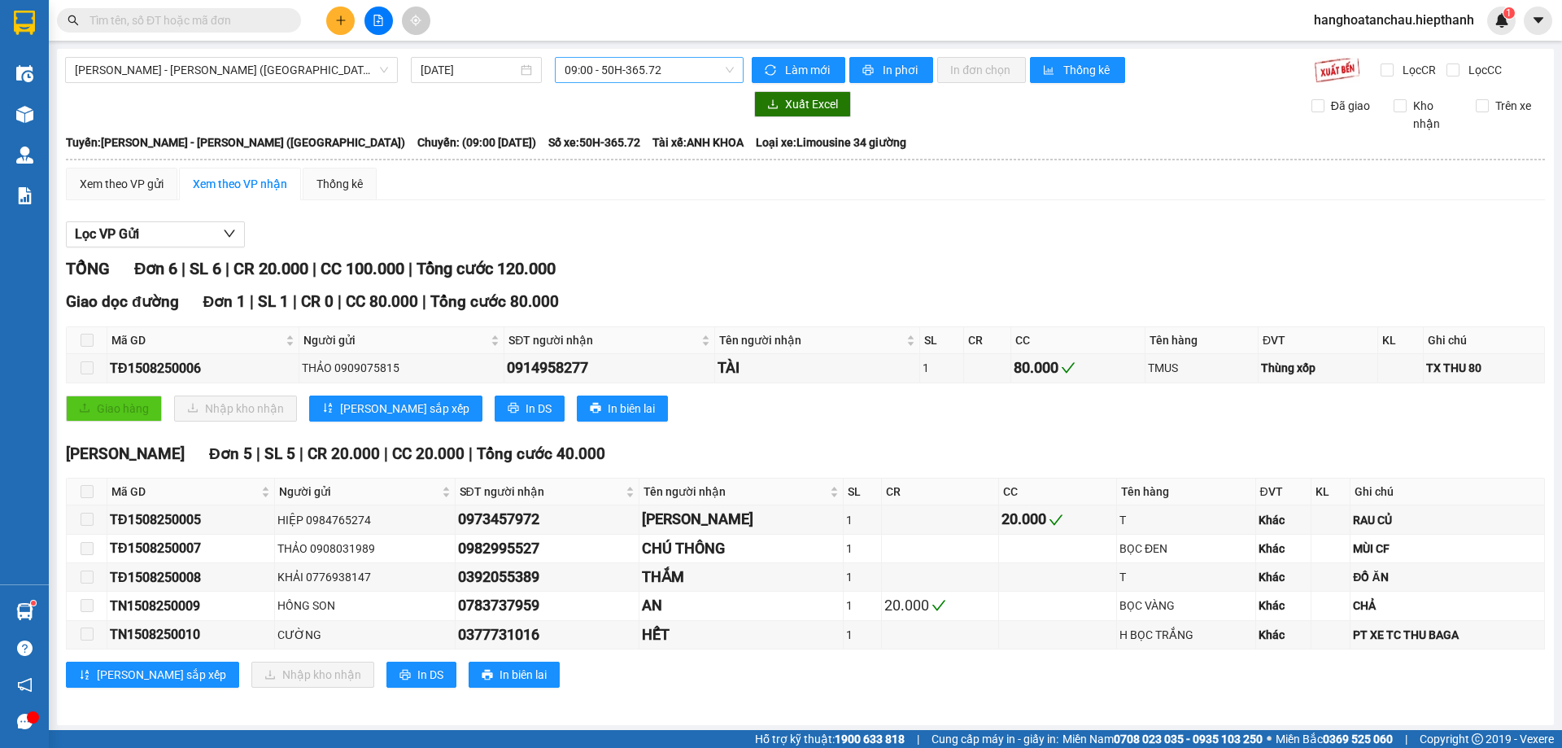
click at [632, 68] on span "09:00 - 50H-365.72" at bounding box center [649, 70] width 169 height 24
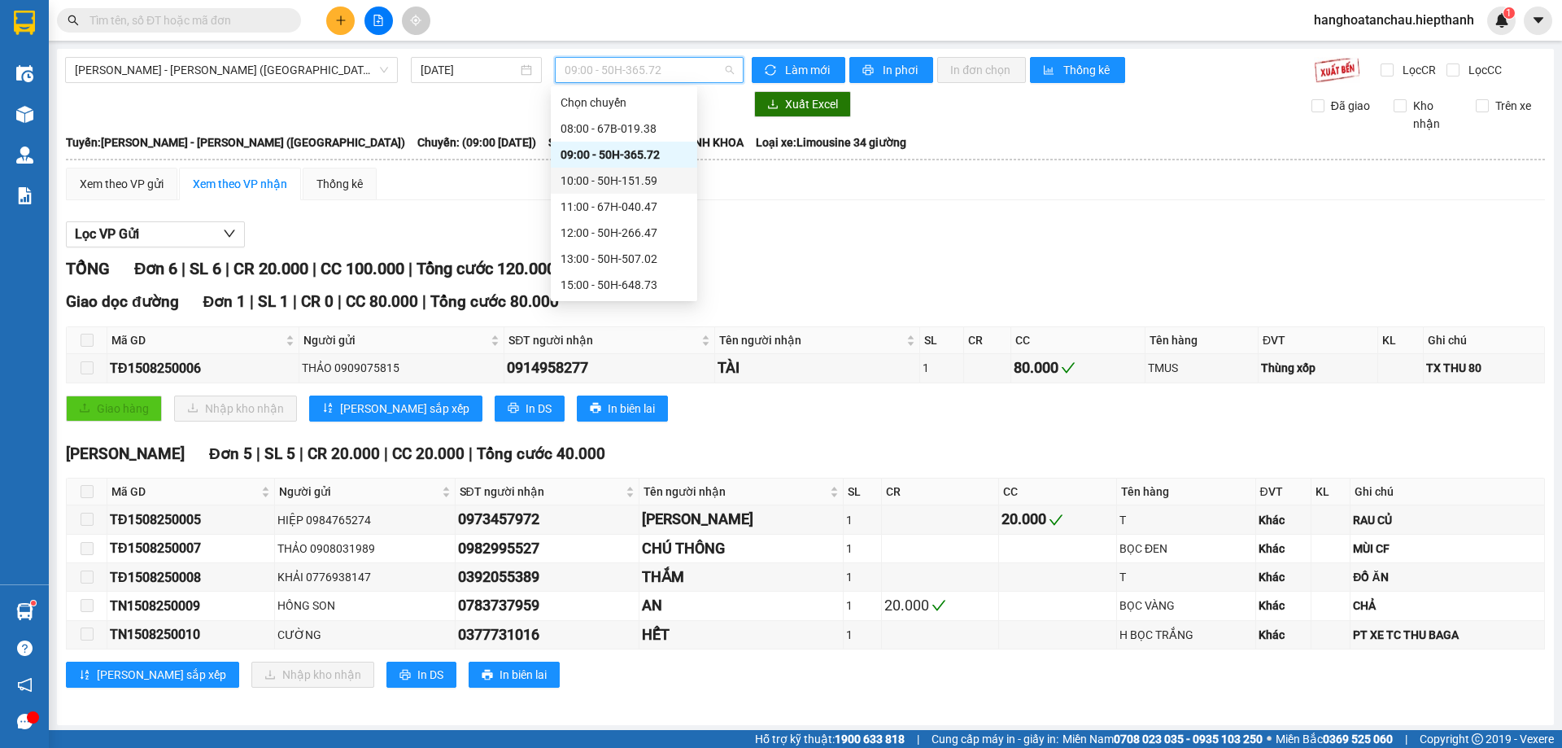
click at [617, 175] on div "10:00 - 50H-151.59" at bounding box center [624, 181] width 127 height 18
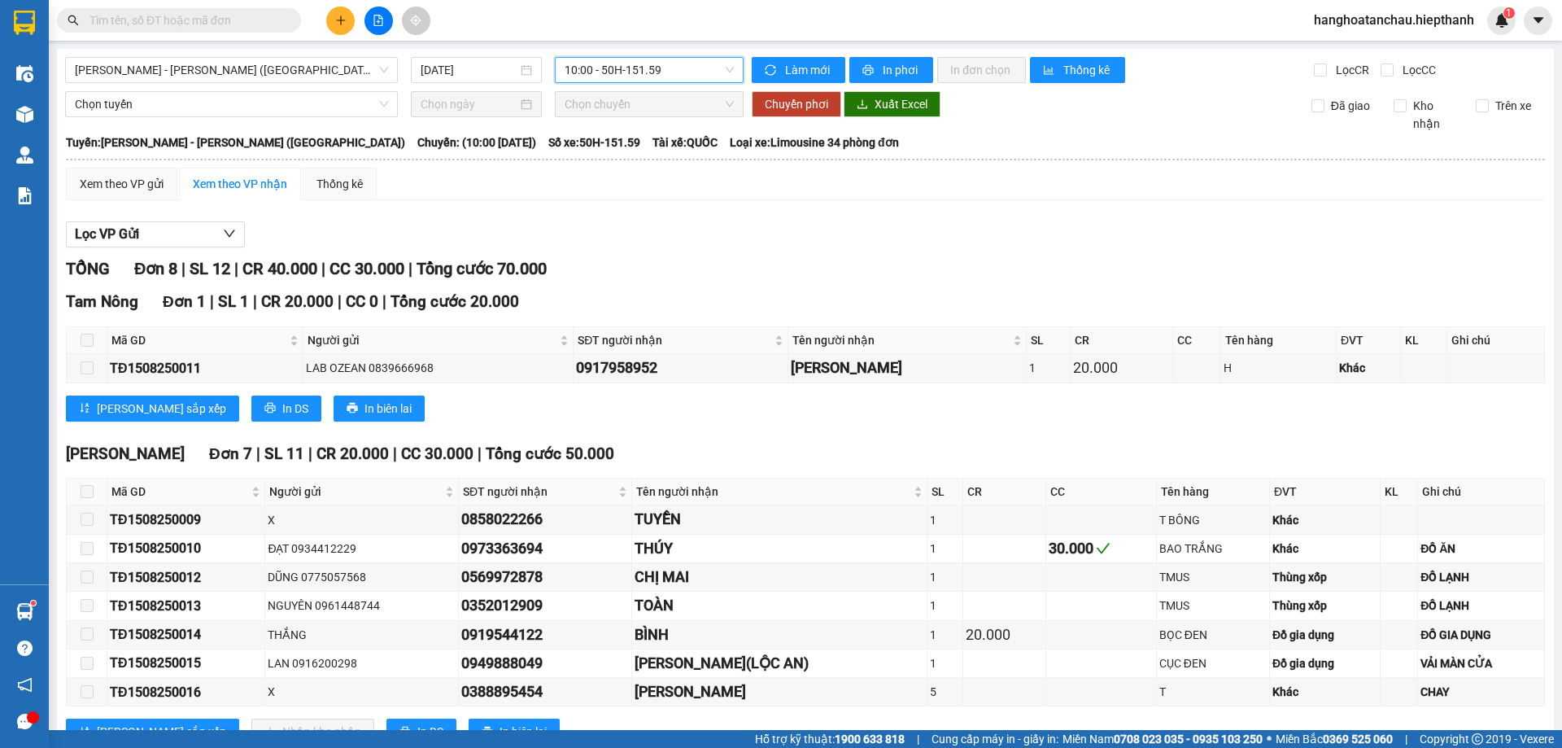
click at [620, 57] on div "10:00 - 50H-151.59" at bounding box center [649, 70] width 189 height 26
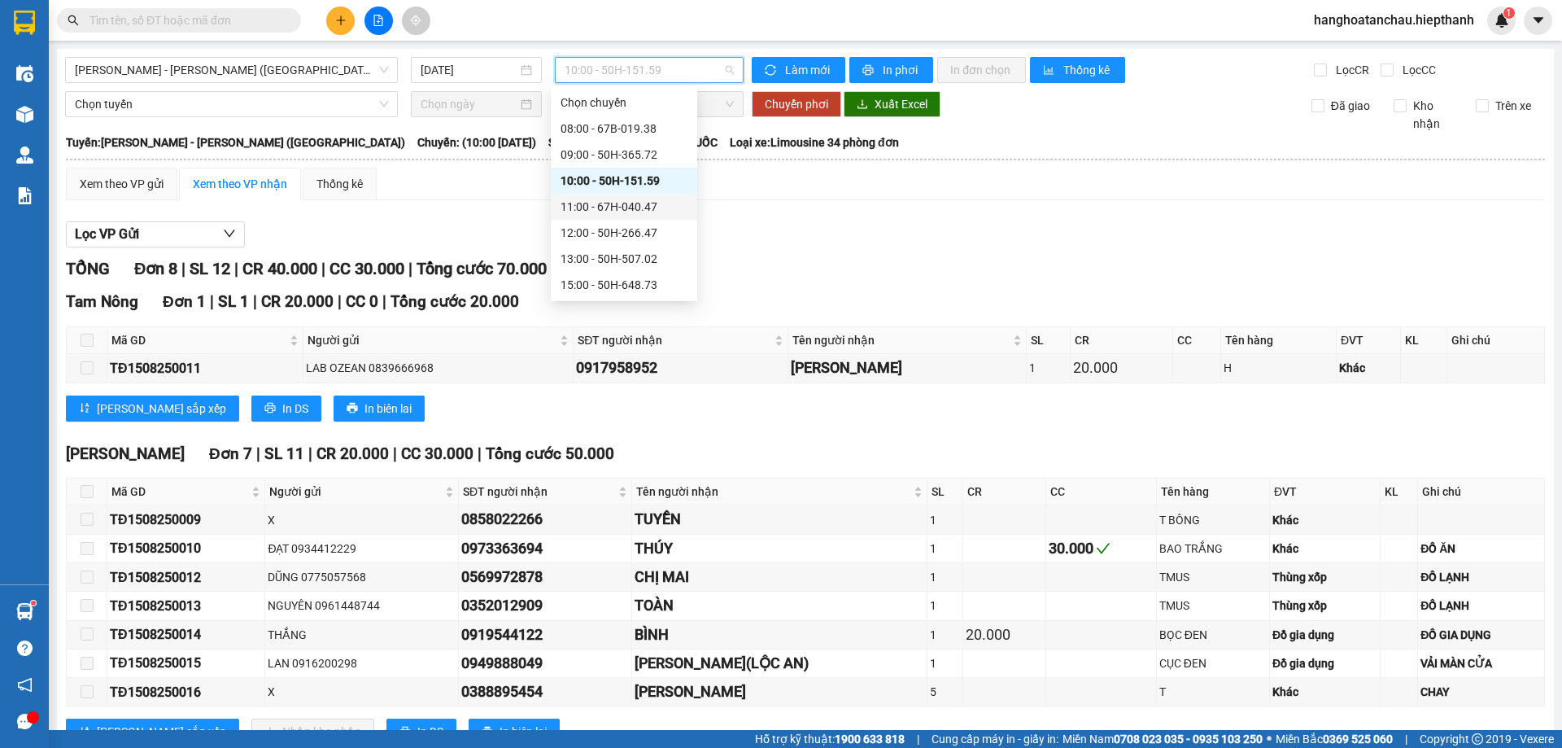
click at [616, 203] on div "11:00 - 67H-040.47" at bounding box center [624, 207] width 127 height 18
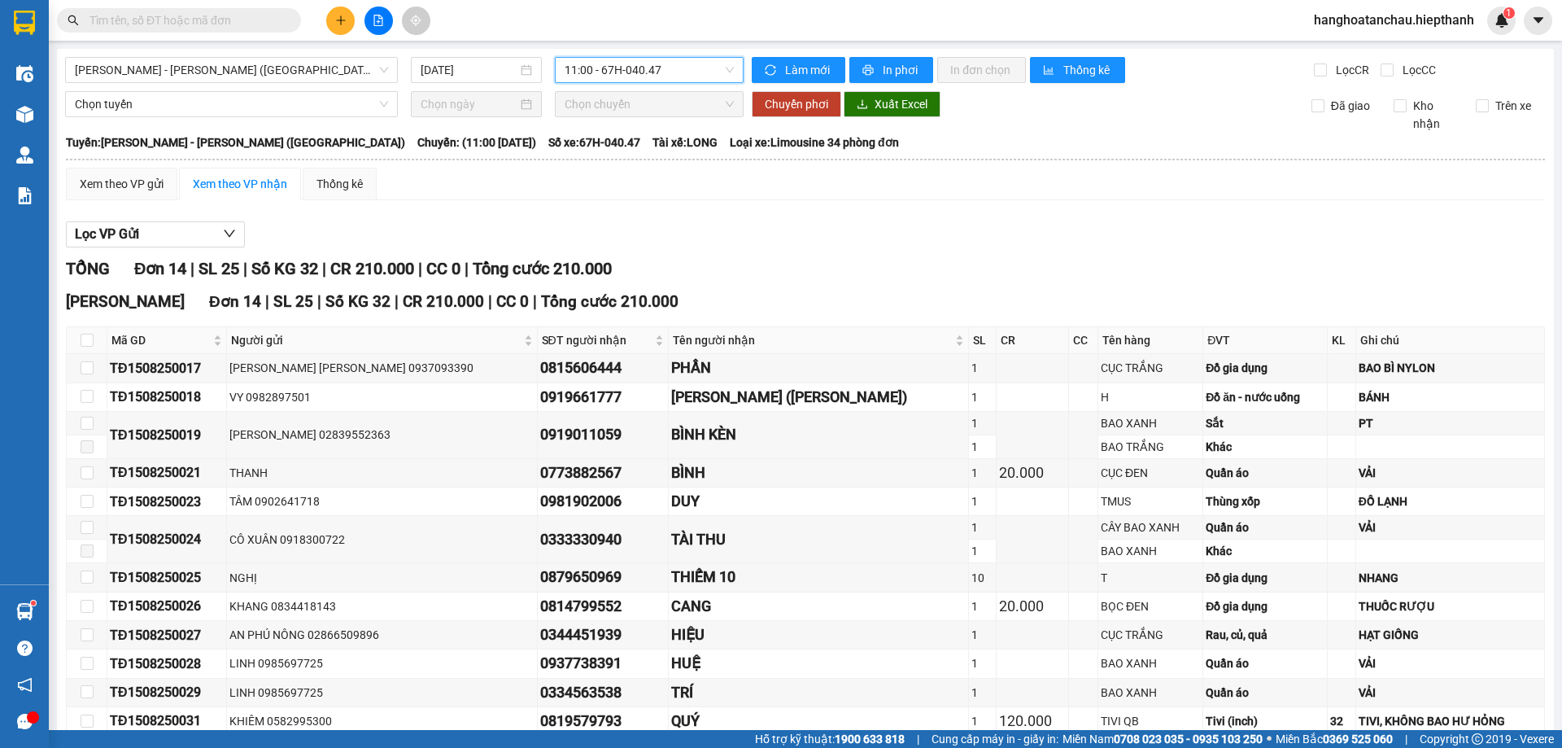
click at [232, 15] on input "text" at bounding box center [186, 20] width 192 height 18
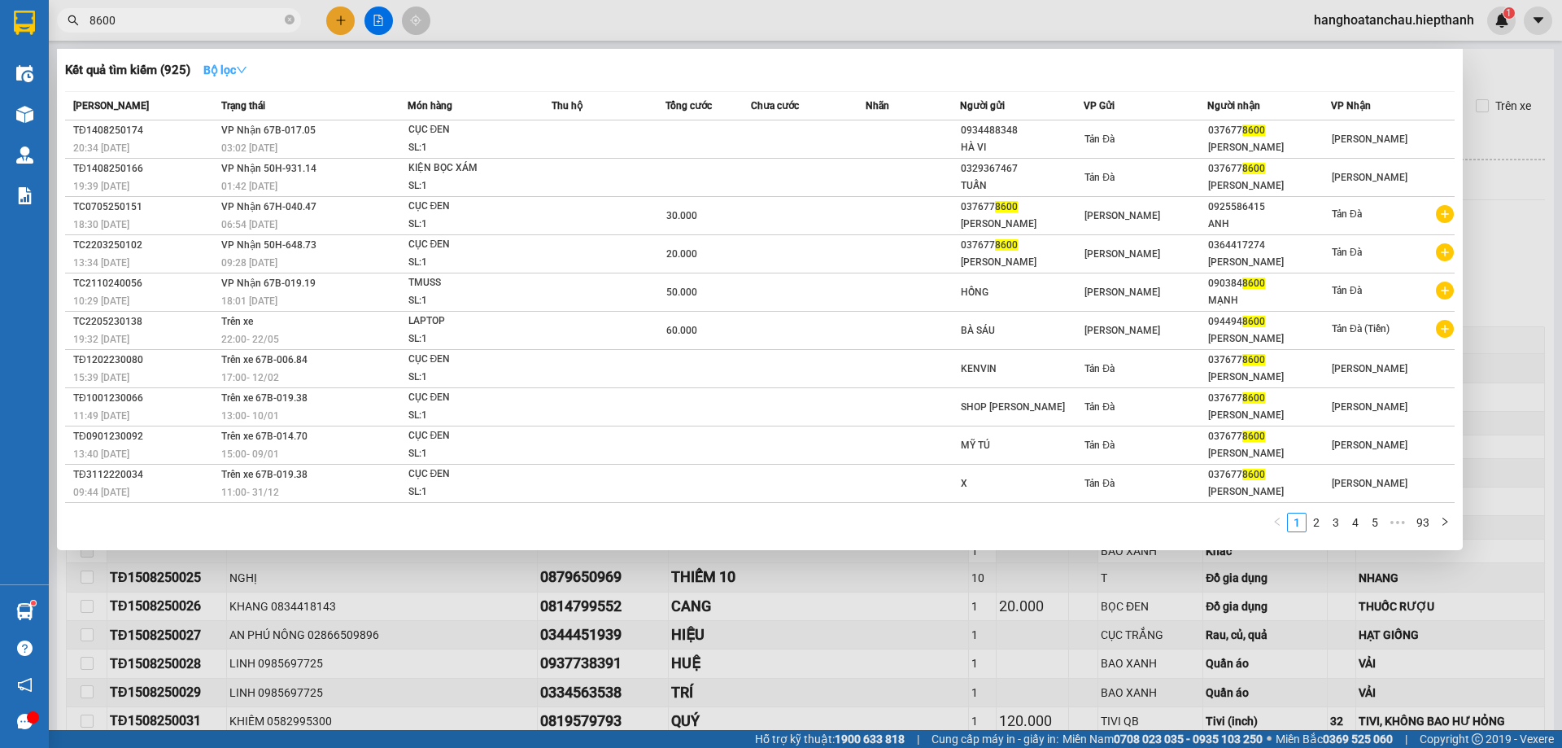
type input "8600"
click at [242, 70] on icon "down" at bounding box center [241, 69] width 11 height 11
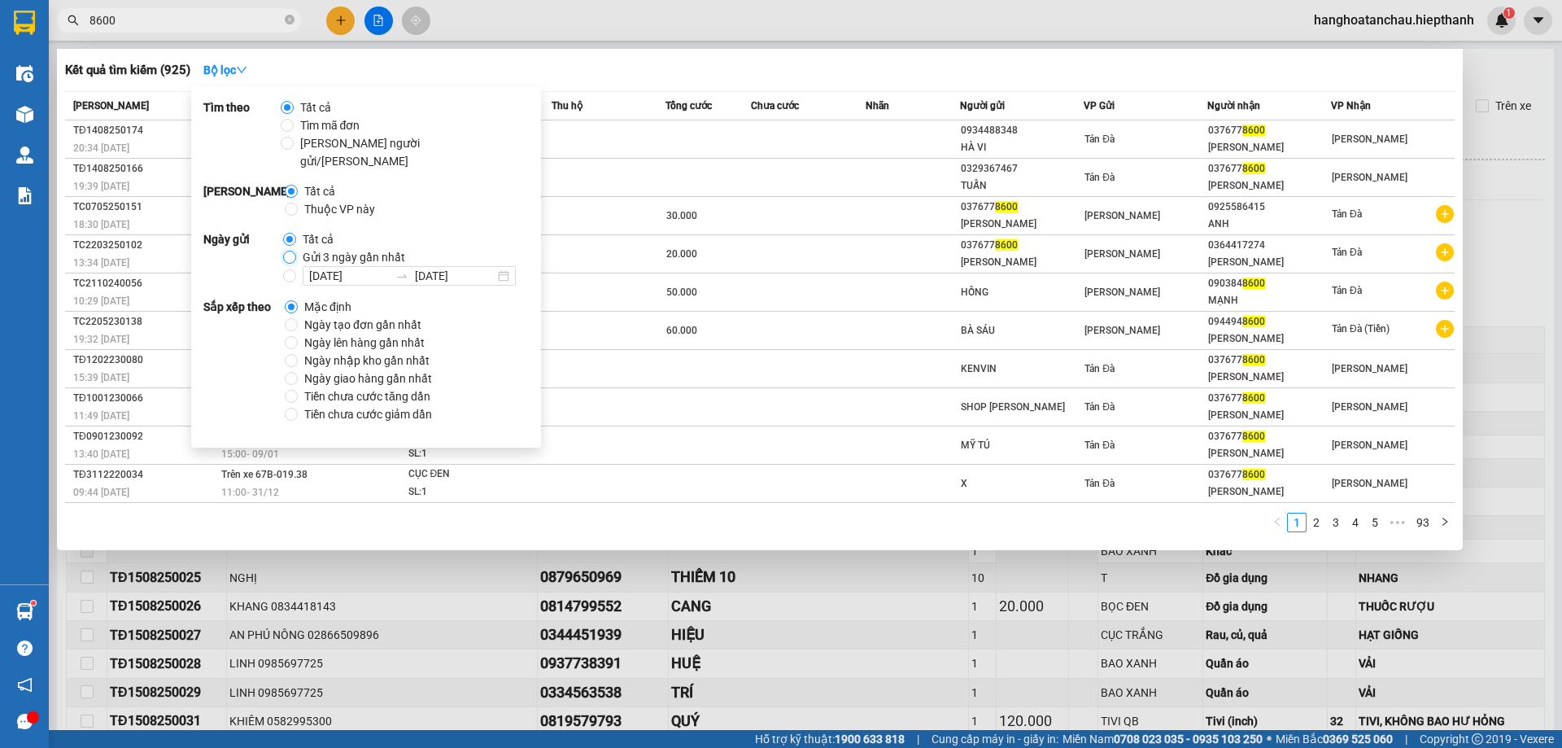
click at [286, 251] on input "Gửi 3 ngày gần nhất" at bounding box center [289, 257] width 13 height 13
radio input "true"
radio input "false"
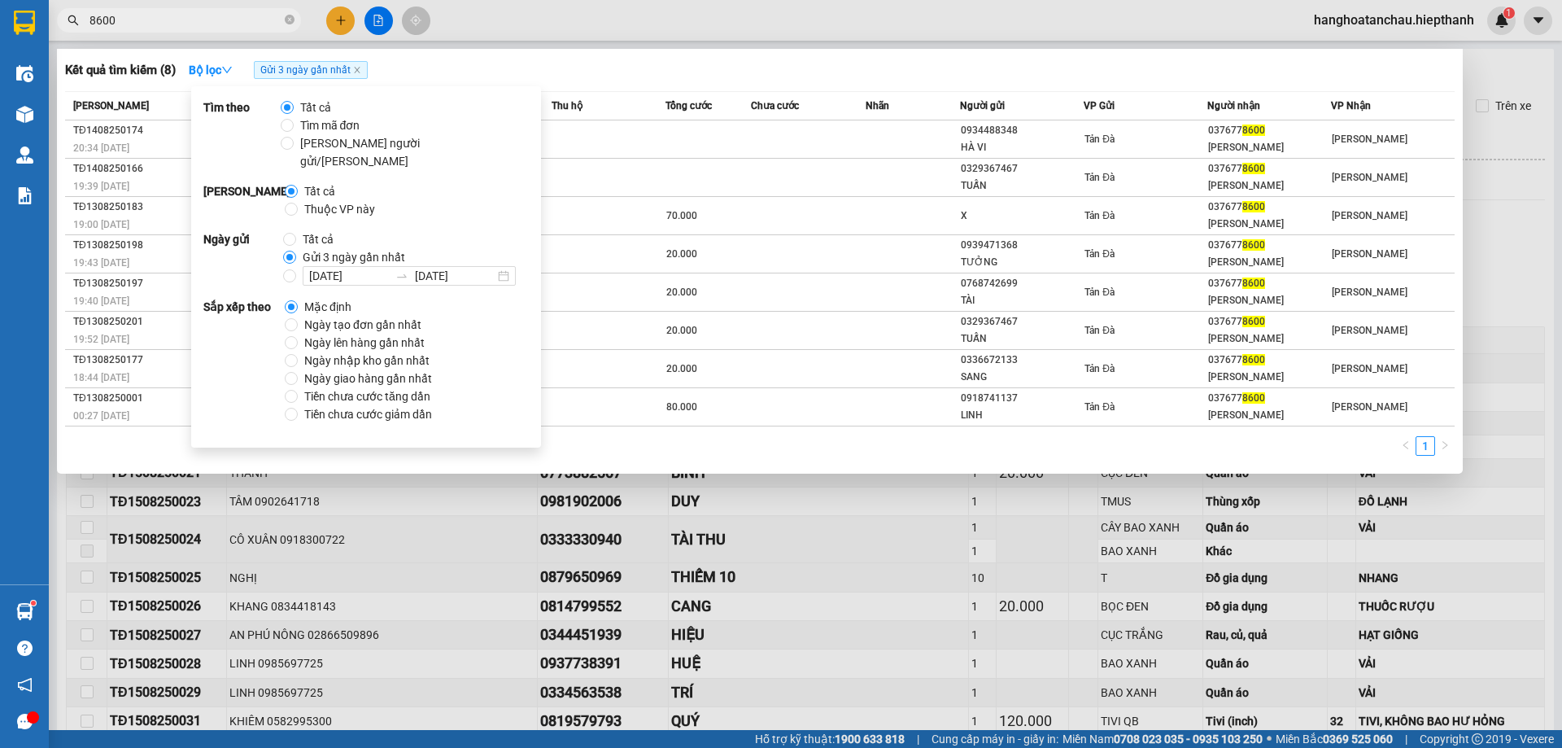
click at [689, 66] on div "Kết quả tìm kiếm ( 8 ) Bộ lọc Gửi 3 ngày gần nhất" at bounding box center [760, 70] width 1390 height 26
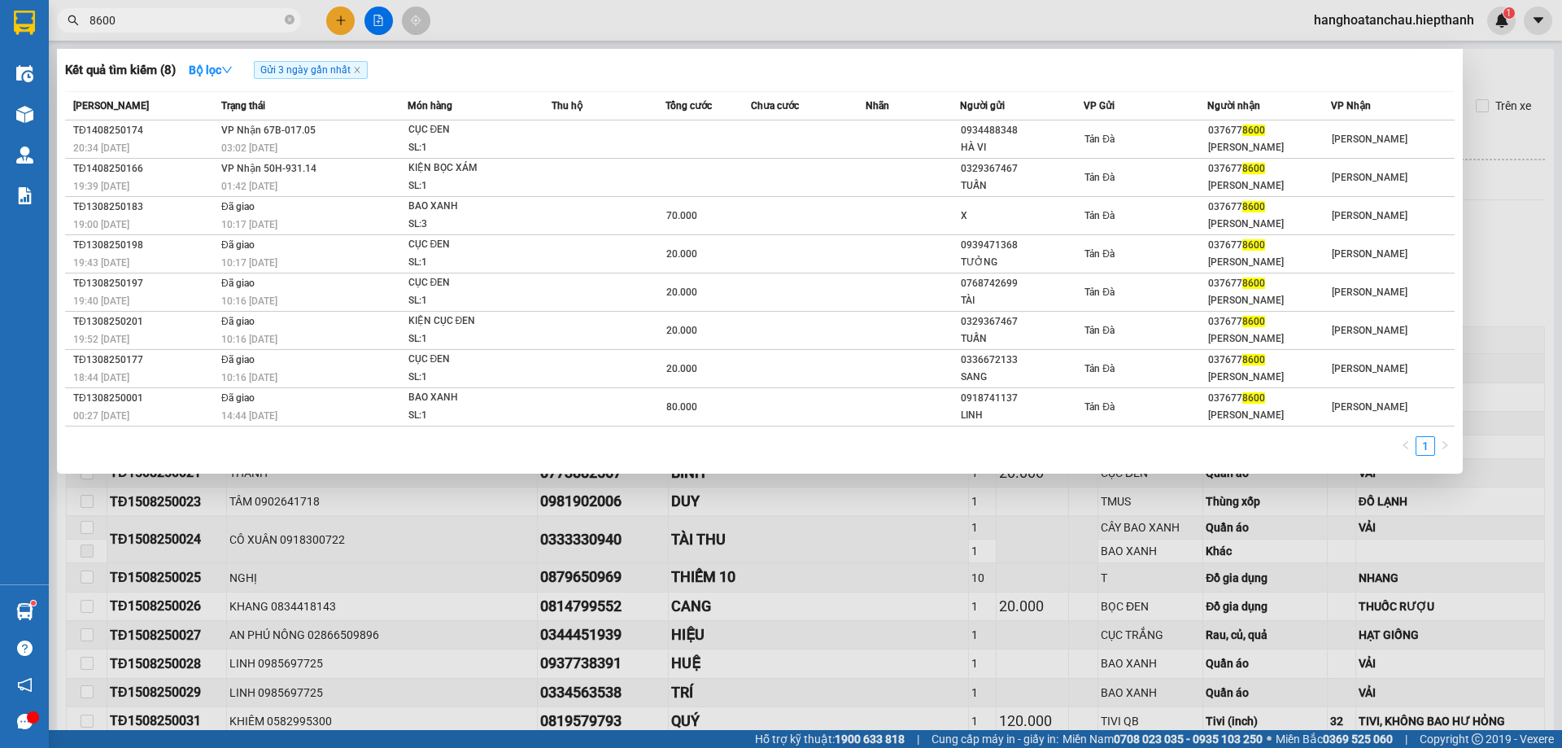
click at [377, 16] on div at bounding box center [781, 374] width 1562 height 748
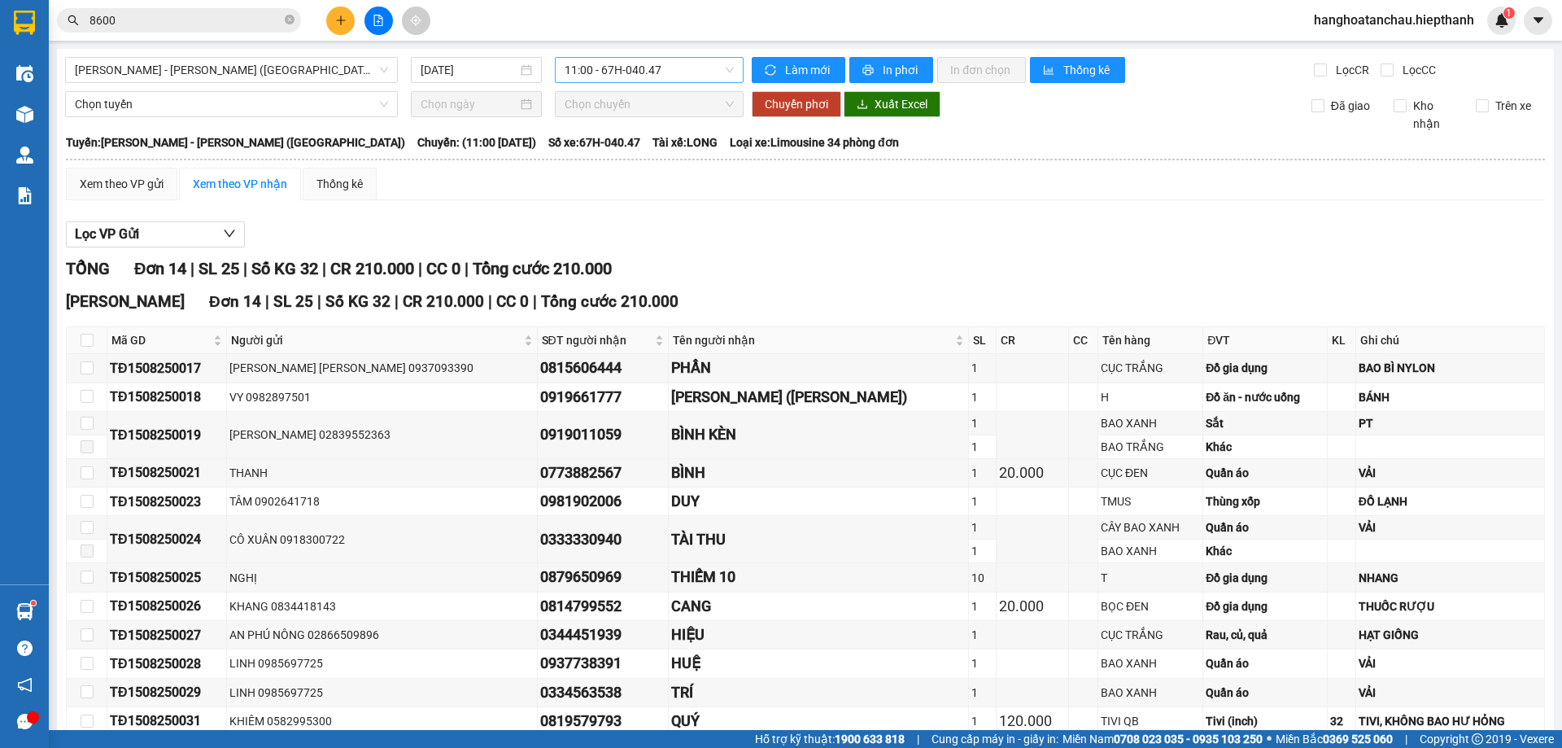
click at [611, 59] on span "11:00 - 67H-040.47" at bounding box center [649, 70] width 169 height 24
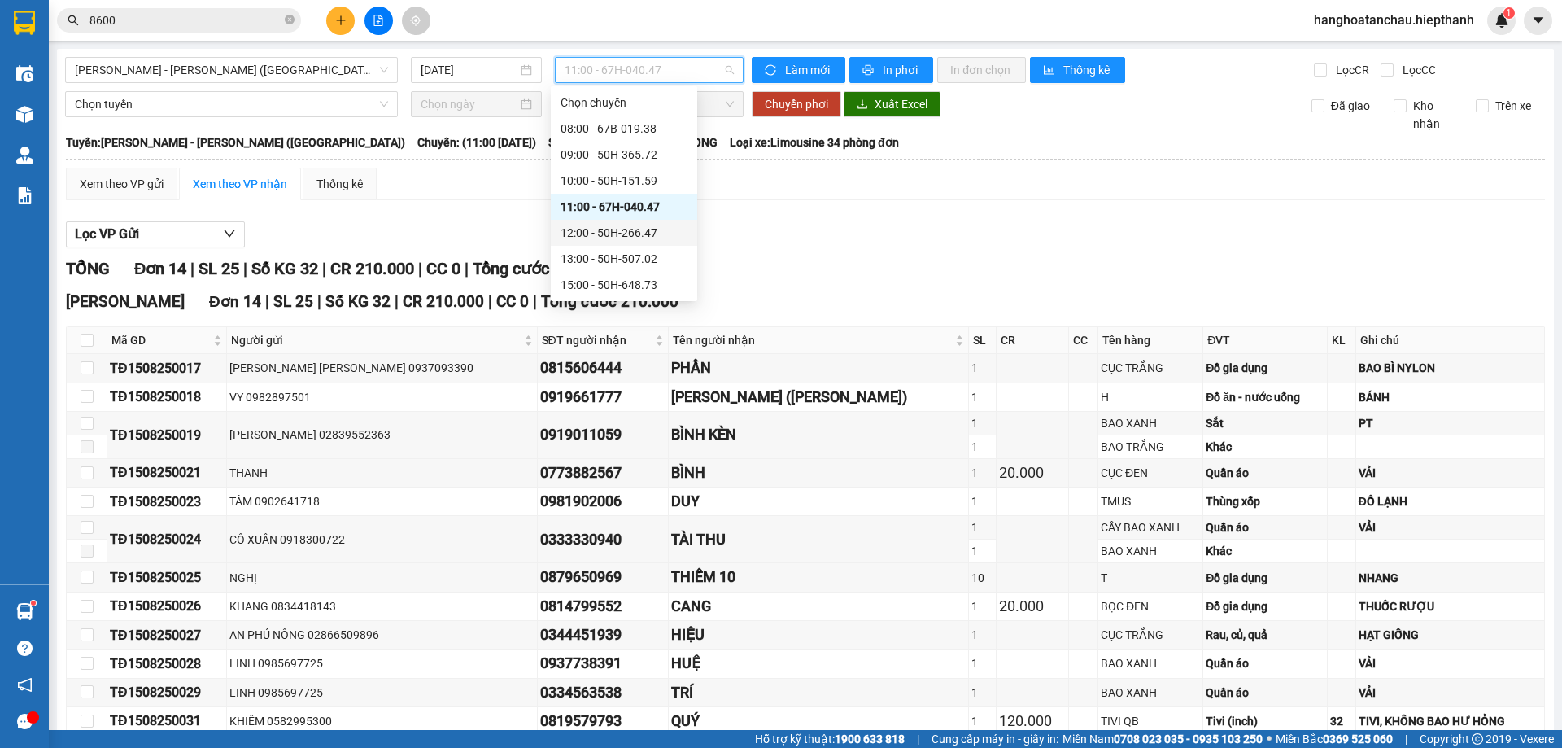
click at [625, 229] on div "12:00 - 50H-266.47" at bounding box center [624, 233] width 127 height 18
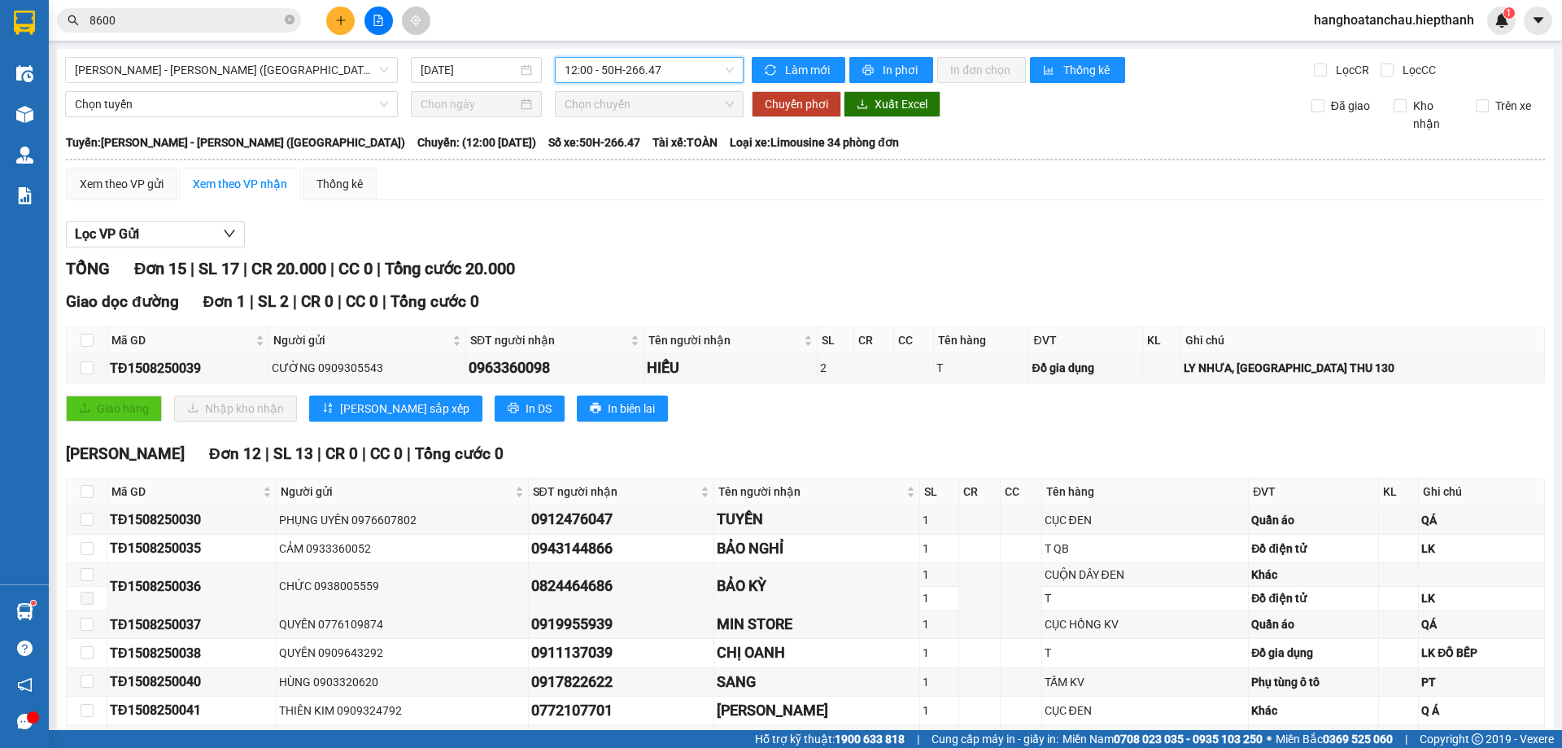
click at [654, 60] on span "12:00 - 50H-266.47" at bounding box center [649, 70] width 169 height 24
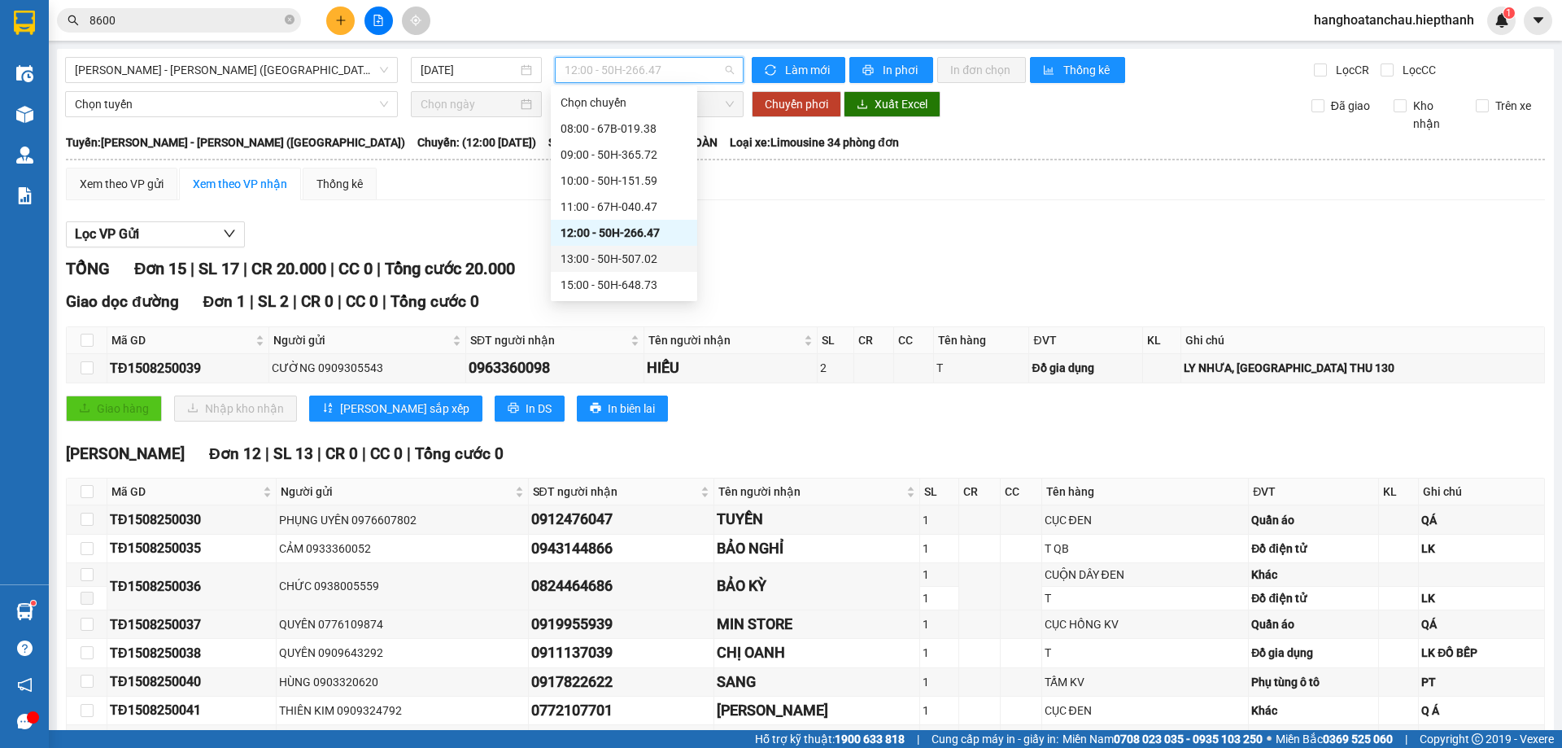
click at [631, 256] on div "13:00 - 50H-507.02" at bounding box center [624, 259] width 127 height 18
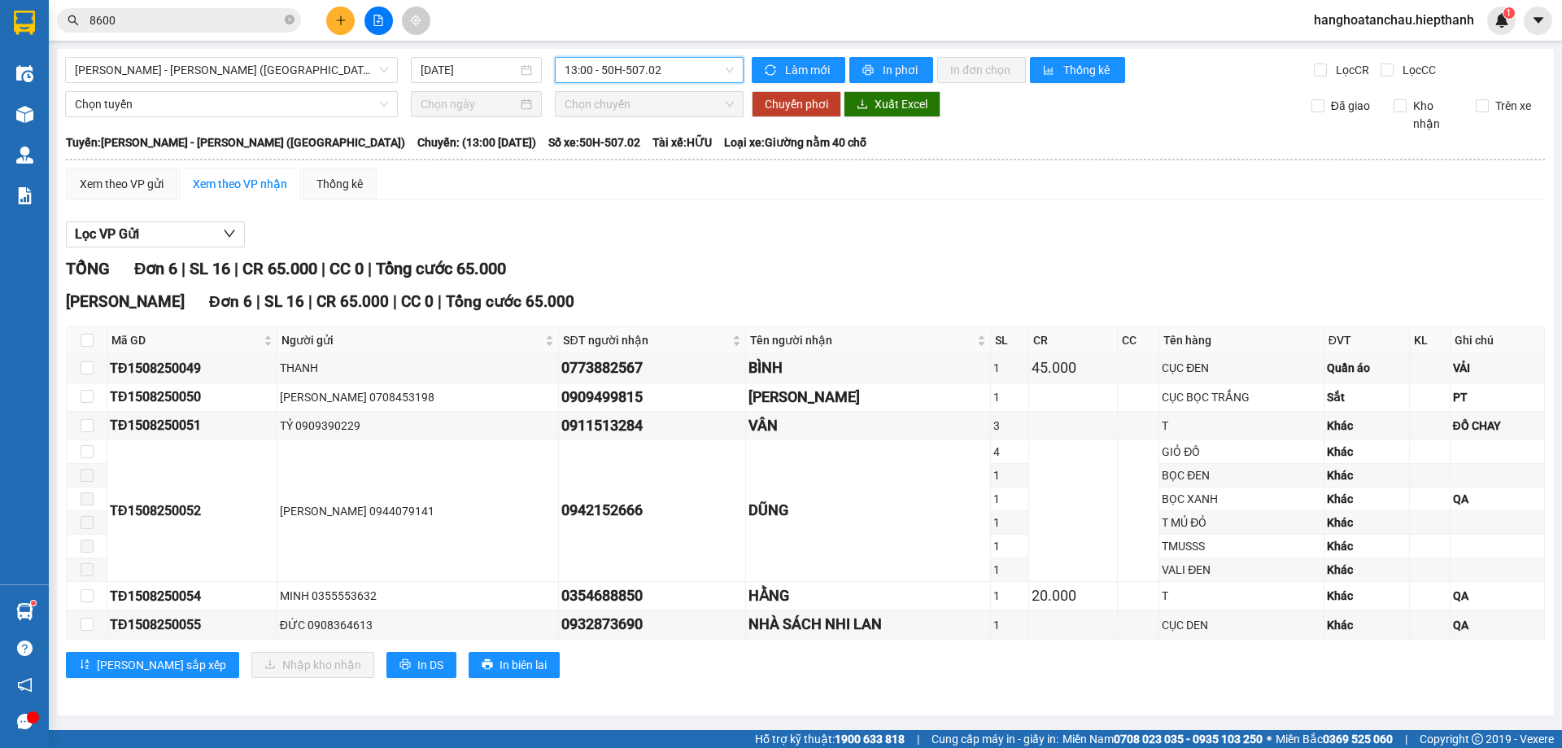
click at [633, 67] on span "13:00 - 50H-507.02" at bounding box center [649, 70] width 169 height 24
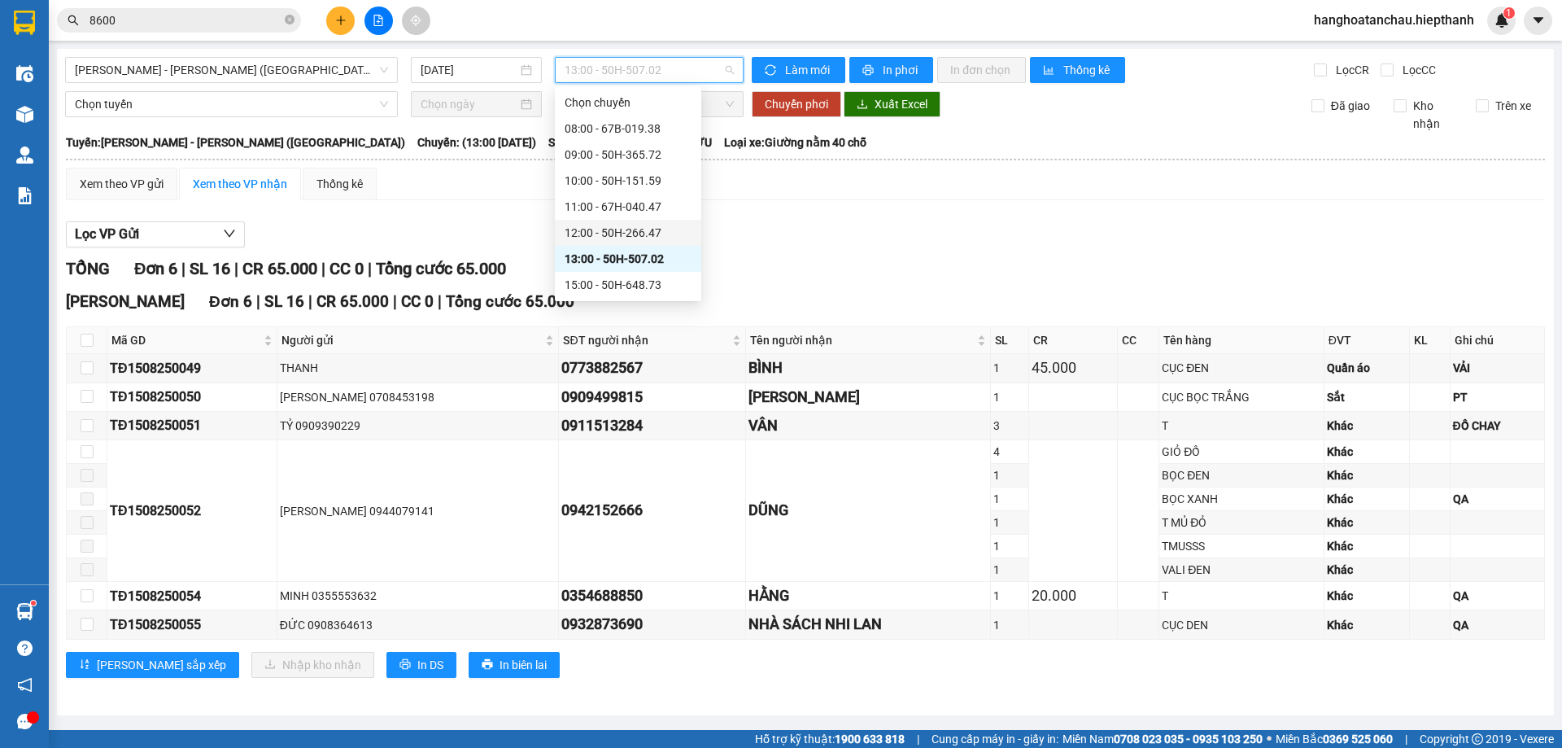
click at [629, 234] on div "12:00 - 50H-266.47" at bounding box center [628, 233] width 127 height 18
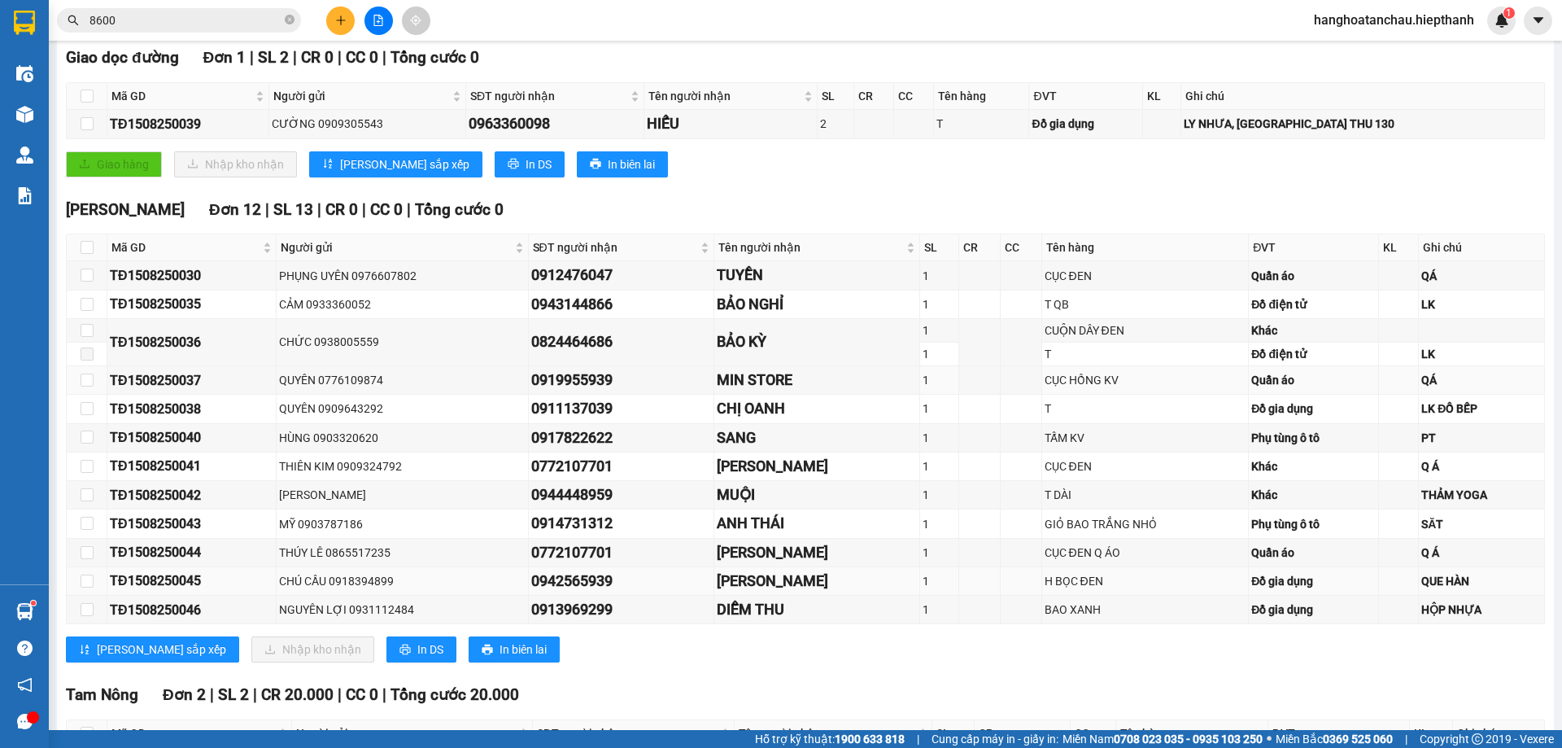
scroll to position [403, 0]
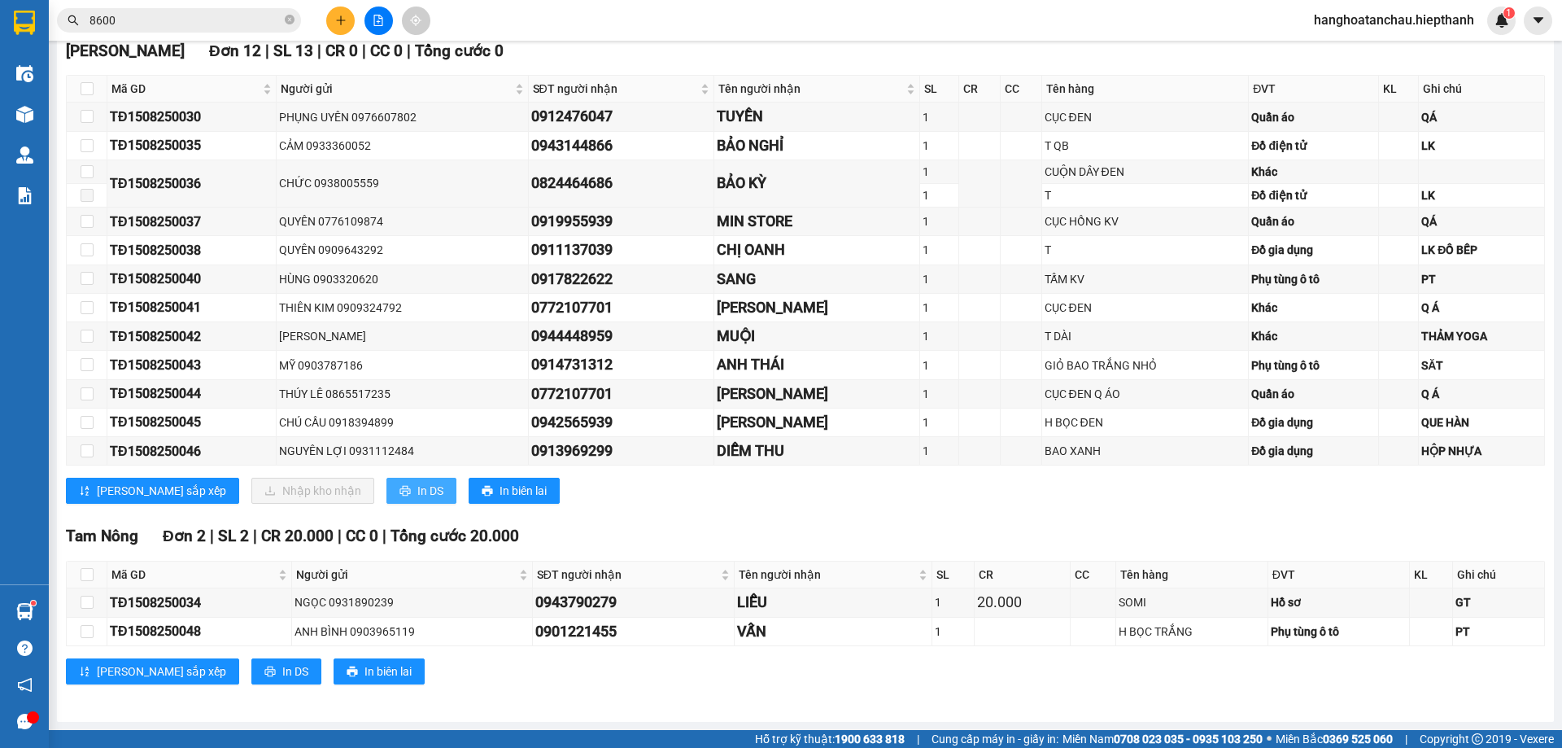
click at [417, 484] on span "In DS" at bounding box center [430, 491] width 26 height 18
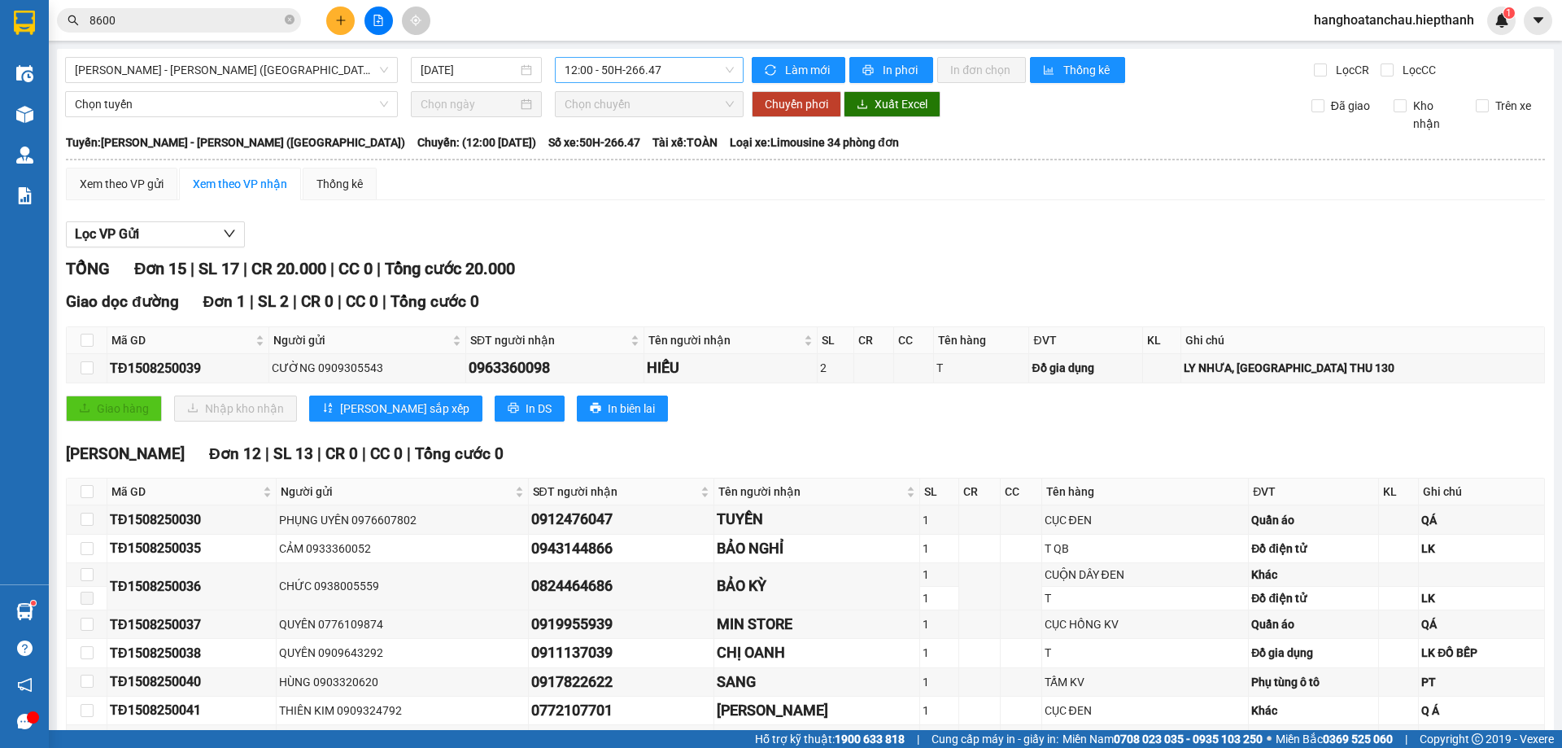
click at [675, 70] on span "12:00 - 50H-266.47" at bounding box center [649, 70] width 169 height 24
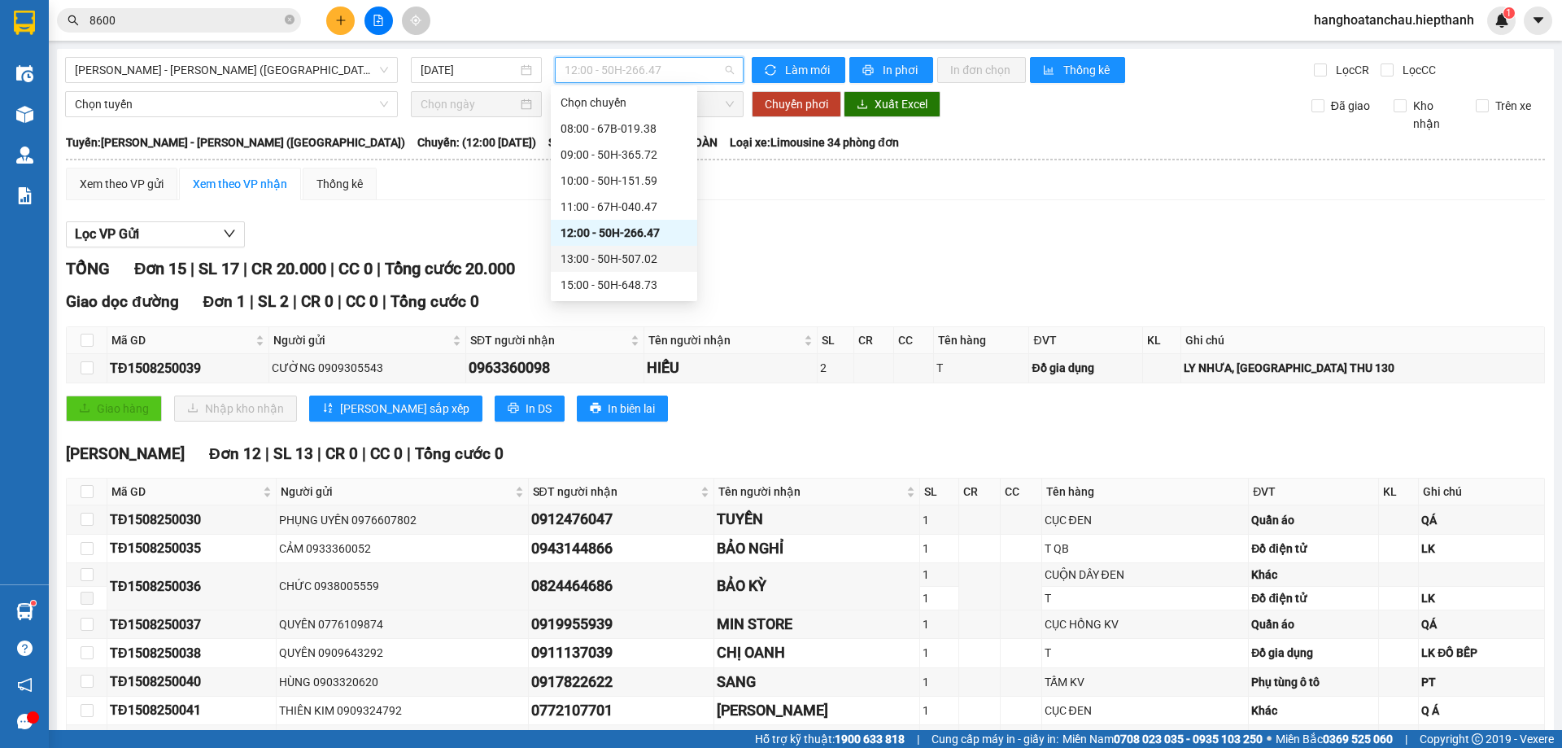
click at [635, 257] on div "13:00 - 50H-507.02" at bounding box center [624, 259] width 127 height 18
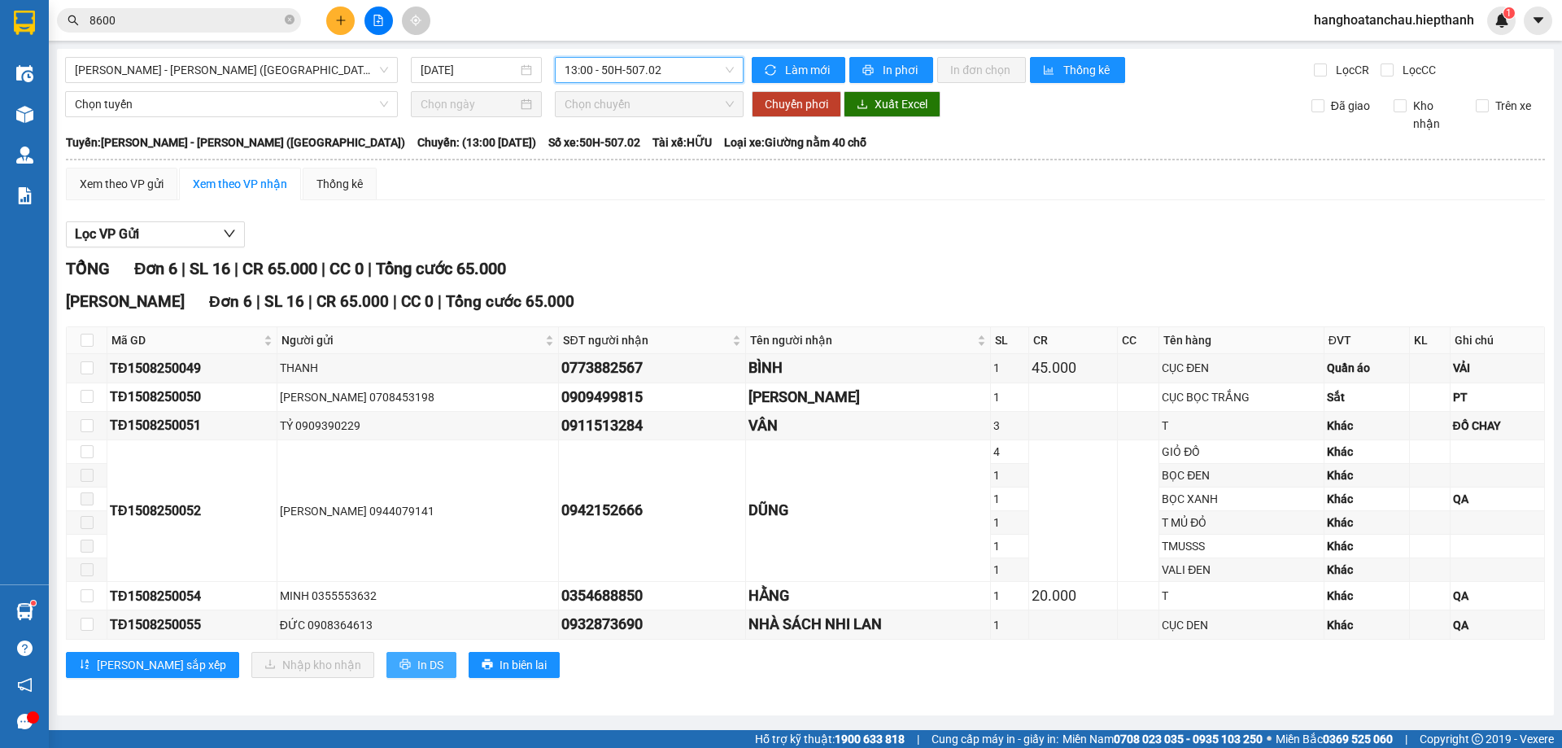
click at [417, 659] on span "In DS" at bounding box center [430, 665] width 26 height 18
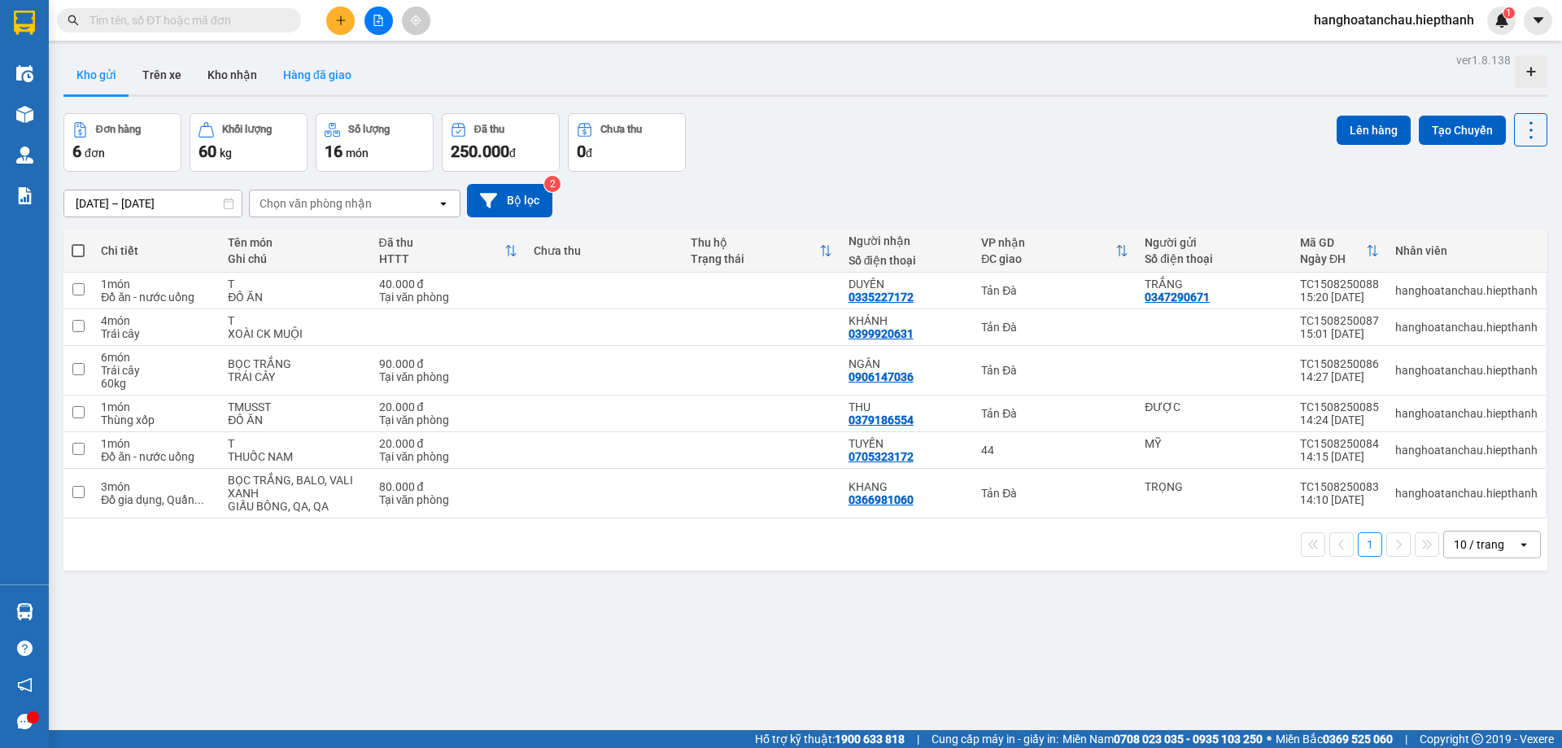
click at [308, 71] on button "Hàng đã giao" at bounding box center [317, 74] width 94 height 39
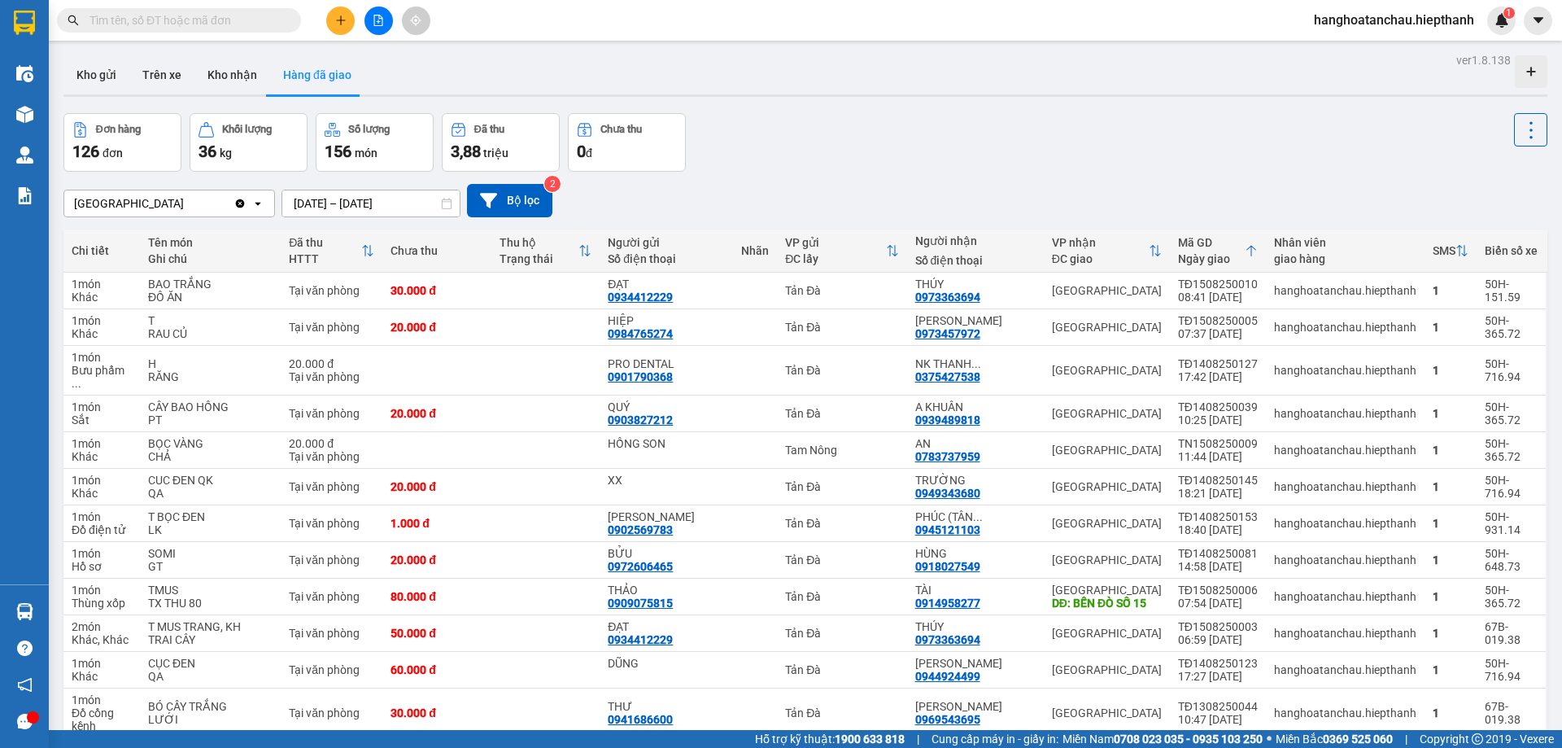
click at [761, 173] on div "Tân Châu Clear value open 15/08/2025 – 15/08/2025 Press the down arrow key to i…" at bounding box center [805, 201] width 1484 height 58
click at [146, 25] on input "text" at bounding box center [186, 20] width 192 height 18
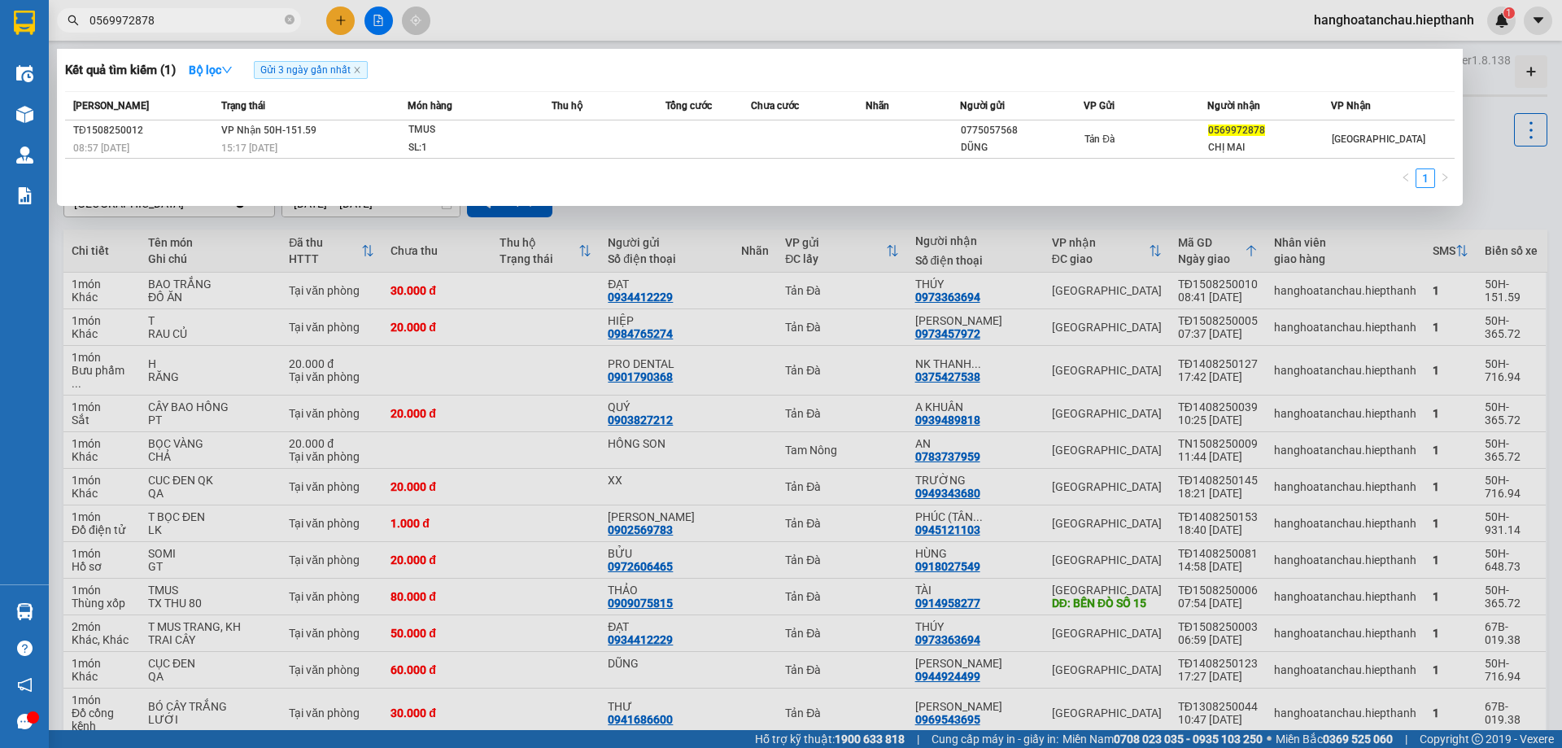
type input "0569972878"
click at [544, 118] on th "Món hàng" at bounding box center [480, 106] width 145 height 28
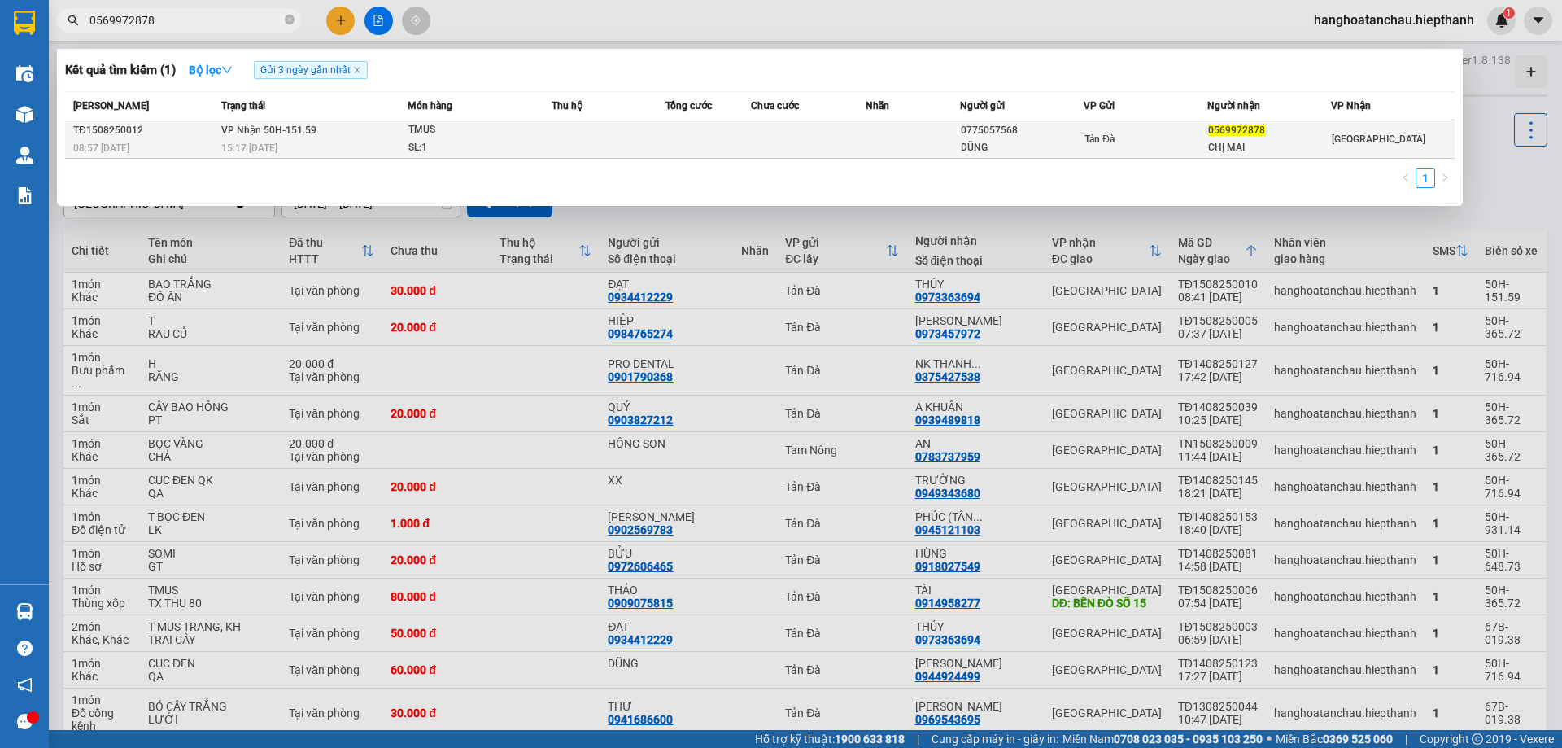
click at [544, 139] on span "TMUS SL: 1" at bounding box center [480, 138] width 143 height 35
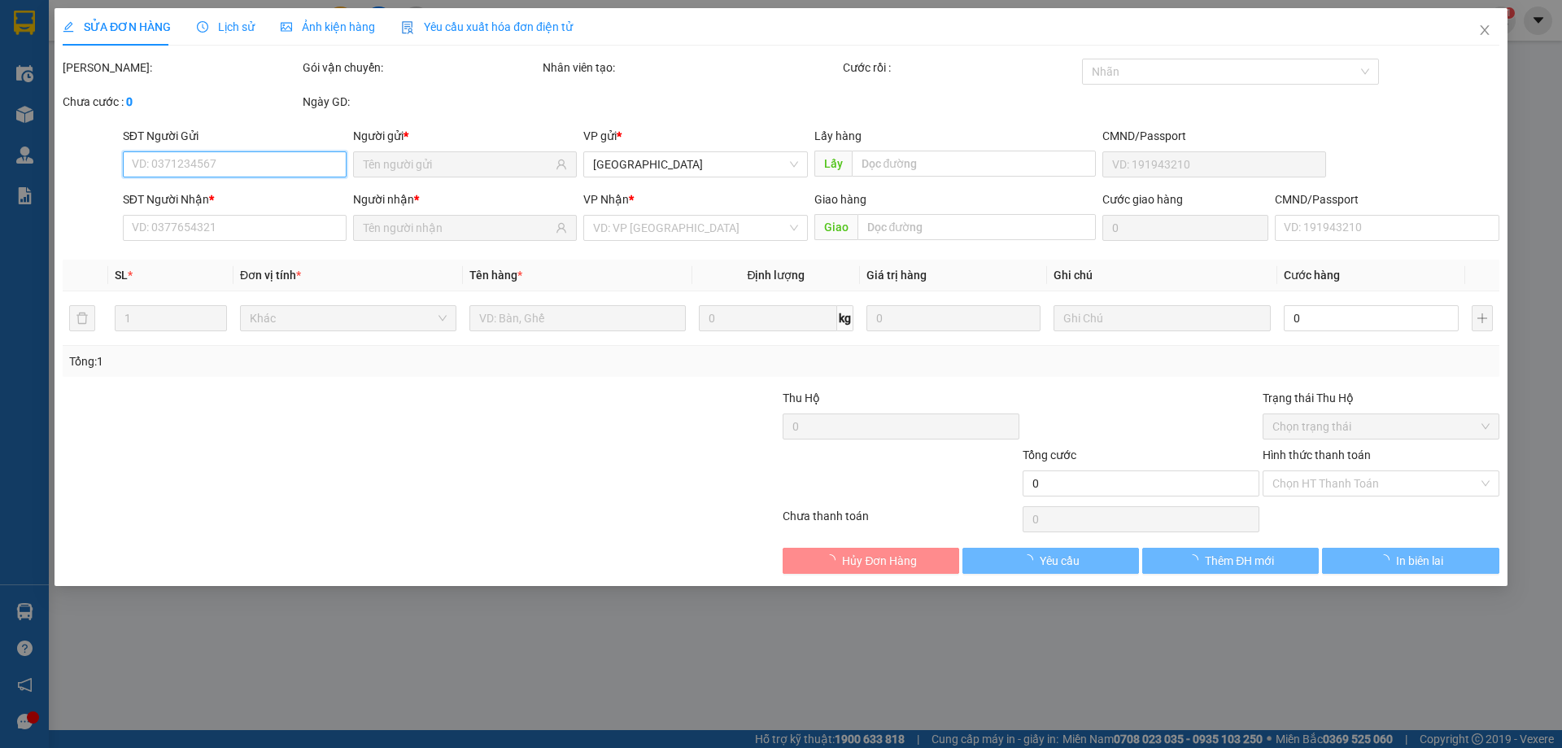
type input "0775057568"
type input "DŨNG"
type input "0569972878"
type input "CHỊ MAI"
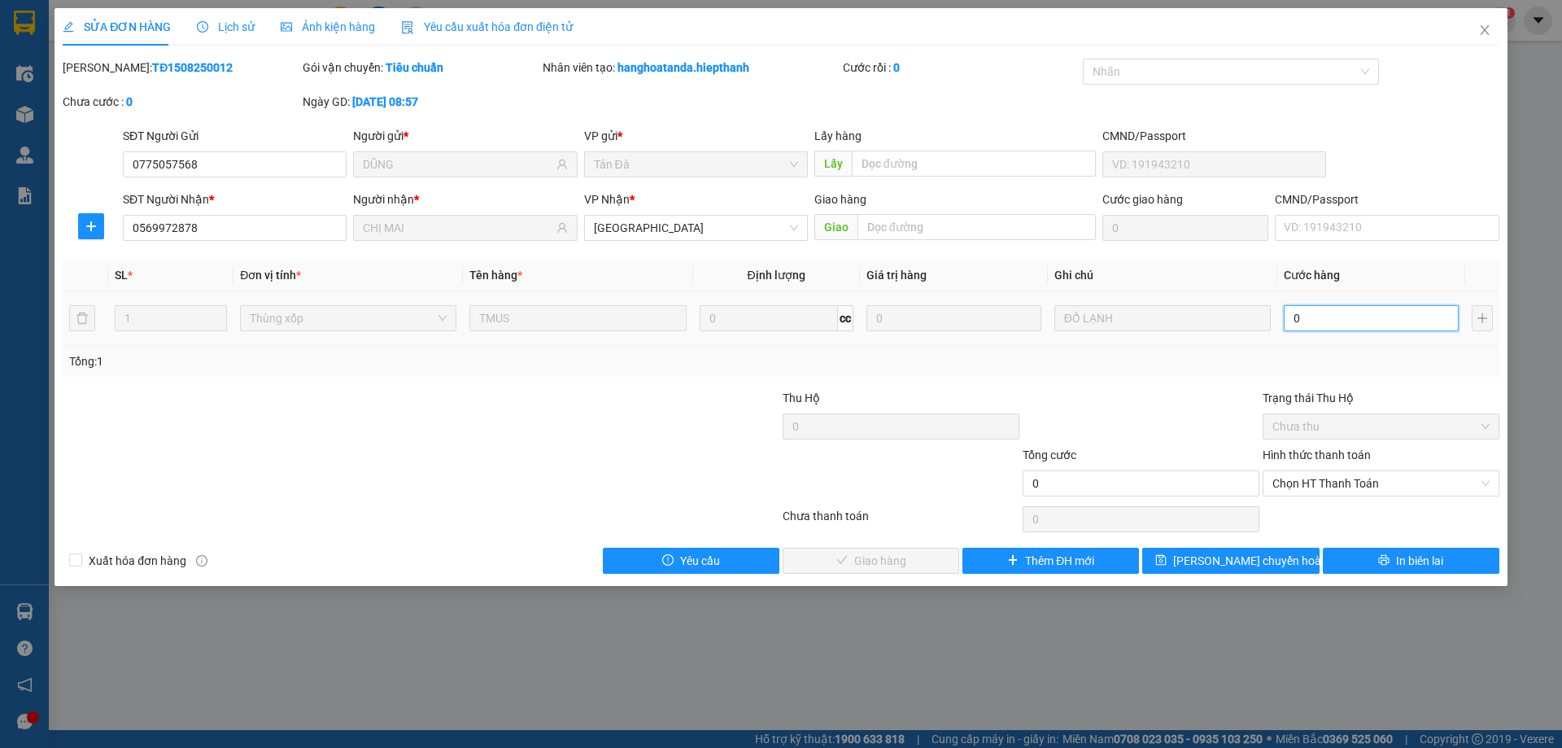
click at [1318, 314] on input "0" at bounding box center [1371, 318] width 175 height 26
type input "5"
type input "50"
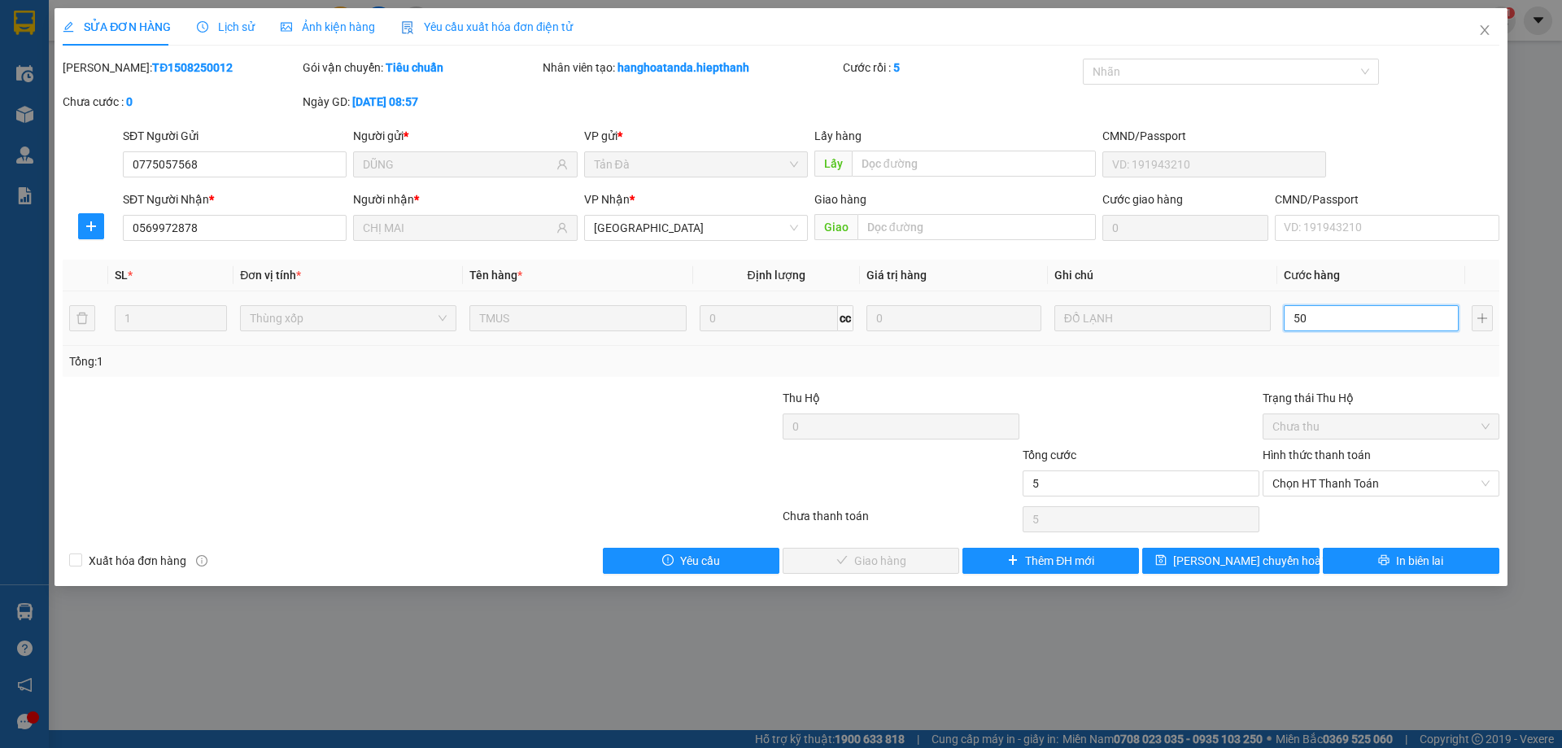
type input "50"
click at [1340, 472] on span "Chọn HT Thanh Toán" at bounding box center [1381, 483] width 217 height 24
type input "50"
type input "50.000"
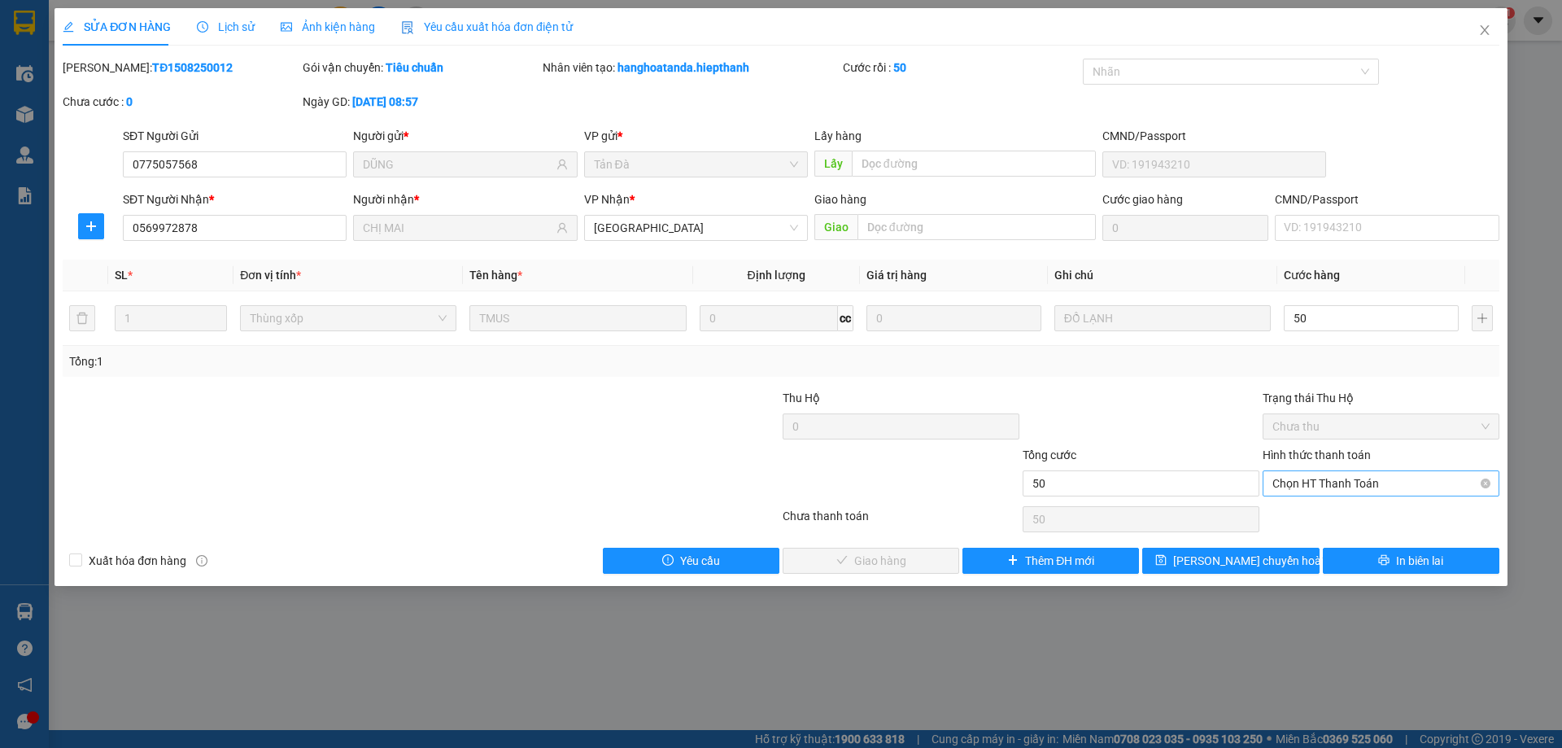
type input "50.000"
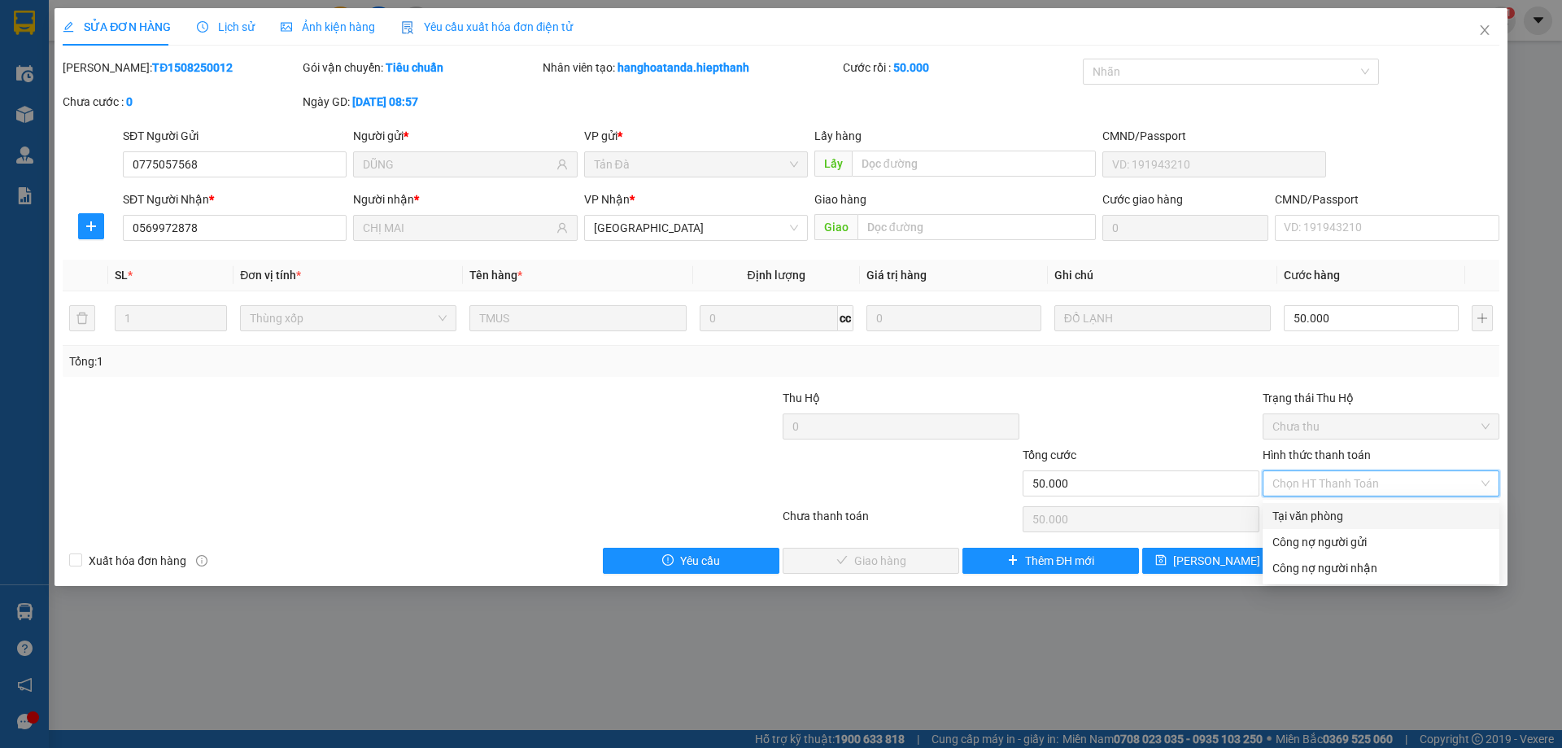
click at [1340, 503] on div "Tại văn phòng" at bounding box center [1381, 516] width 237 height 26
type input "0"
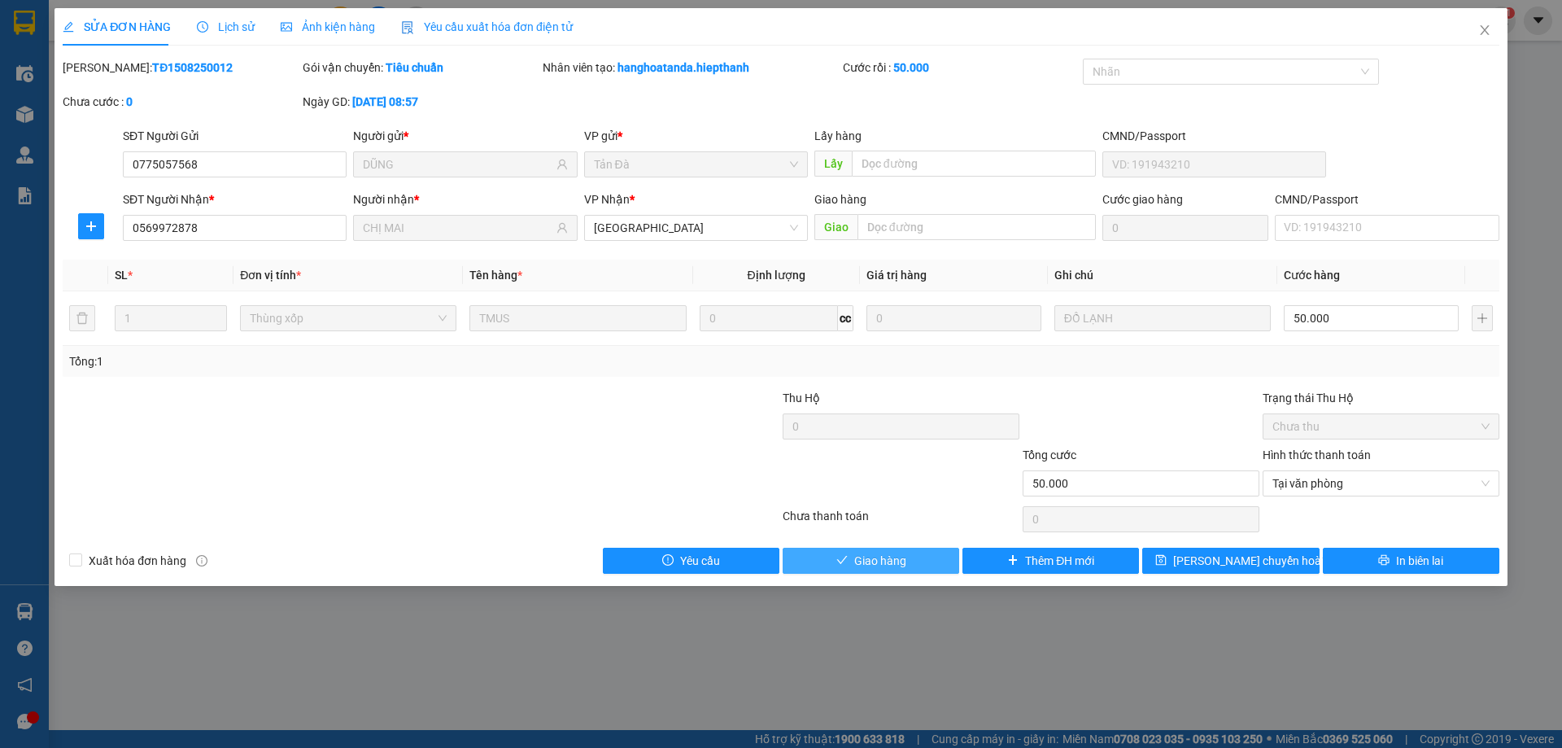
click at [935, 554] on button "Giao hàng" at bounding box center [871, 561] width 177 height 26
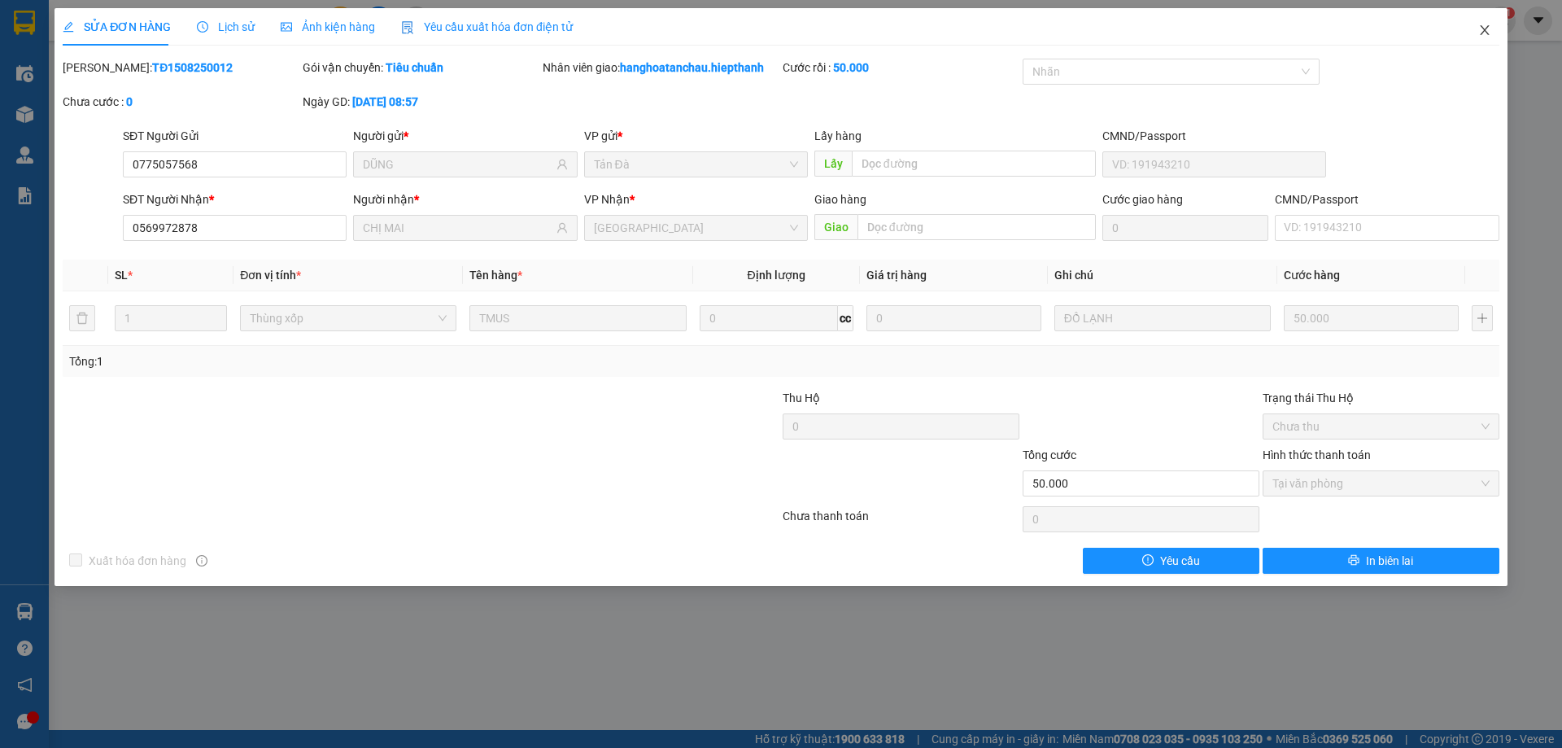
click at [1488, 33] on icon "close" at bounding box center [1485, 30] width 13 height 13
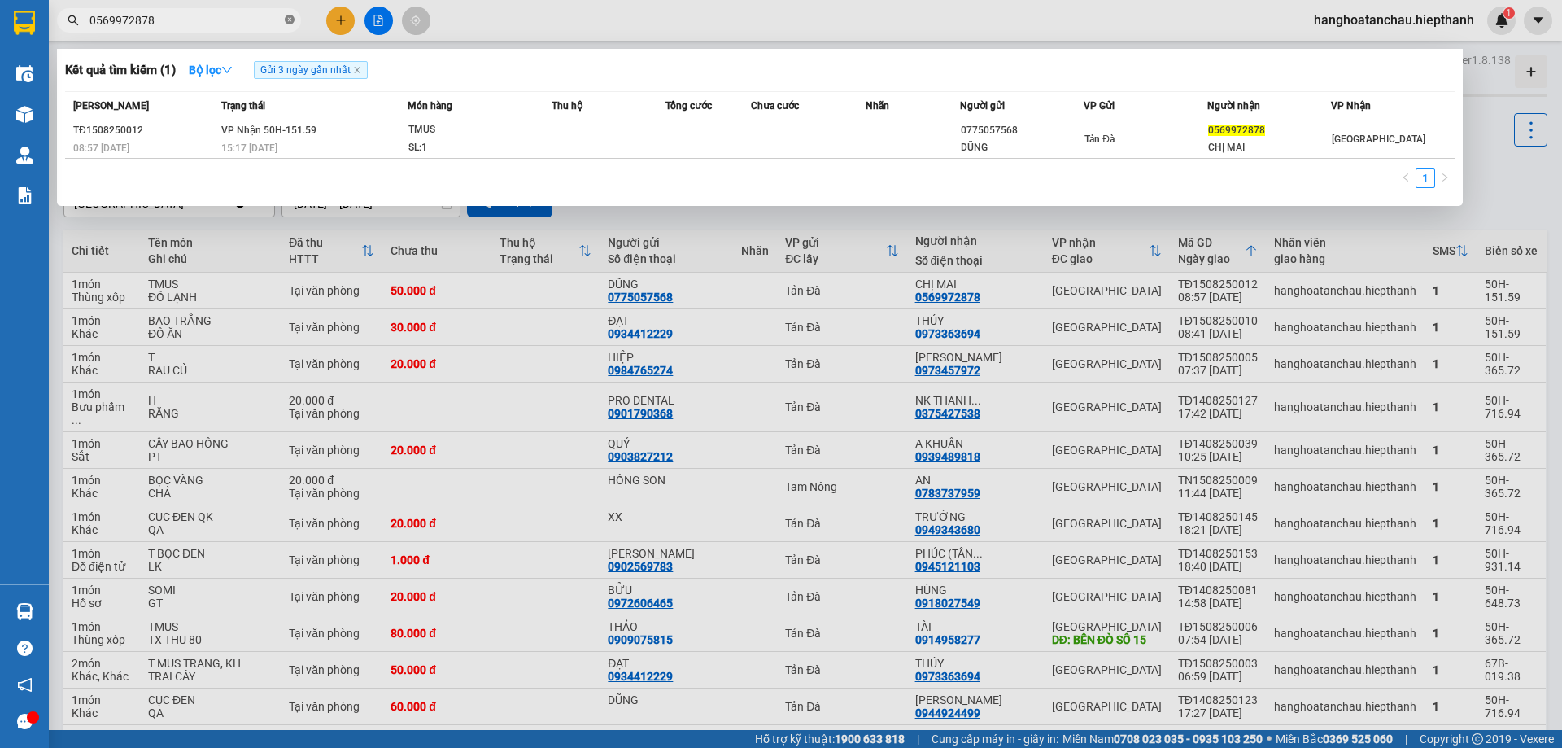
click at [287, 19] on icon "close-circle" at bounding box center [290, 20] width 10 height 10
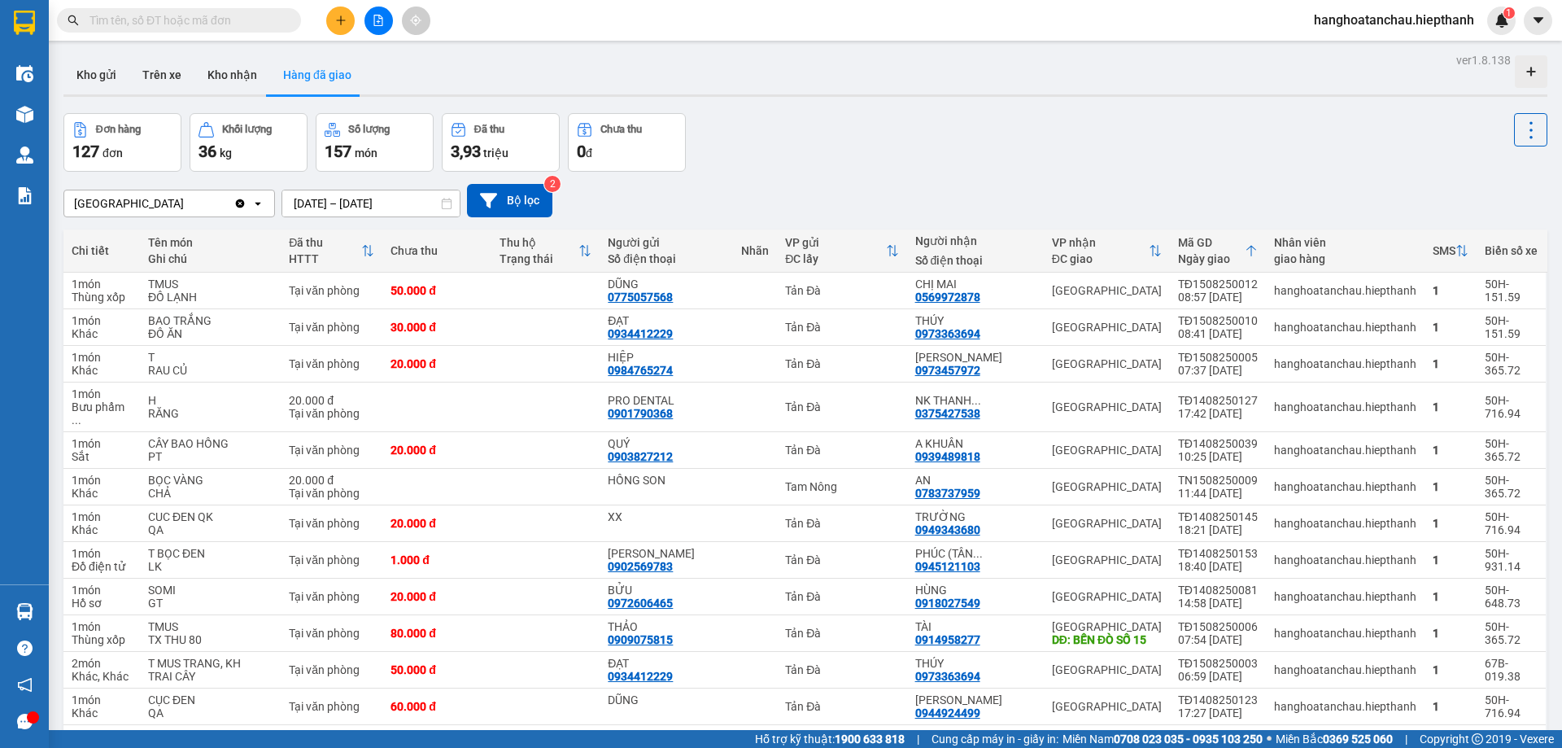
click at [260, 19] on input "text" at bounding box center [186, 20] width 192 height 18
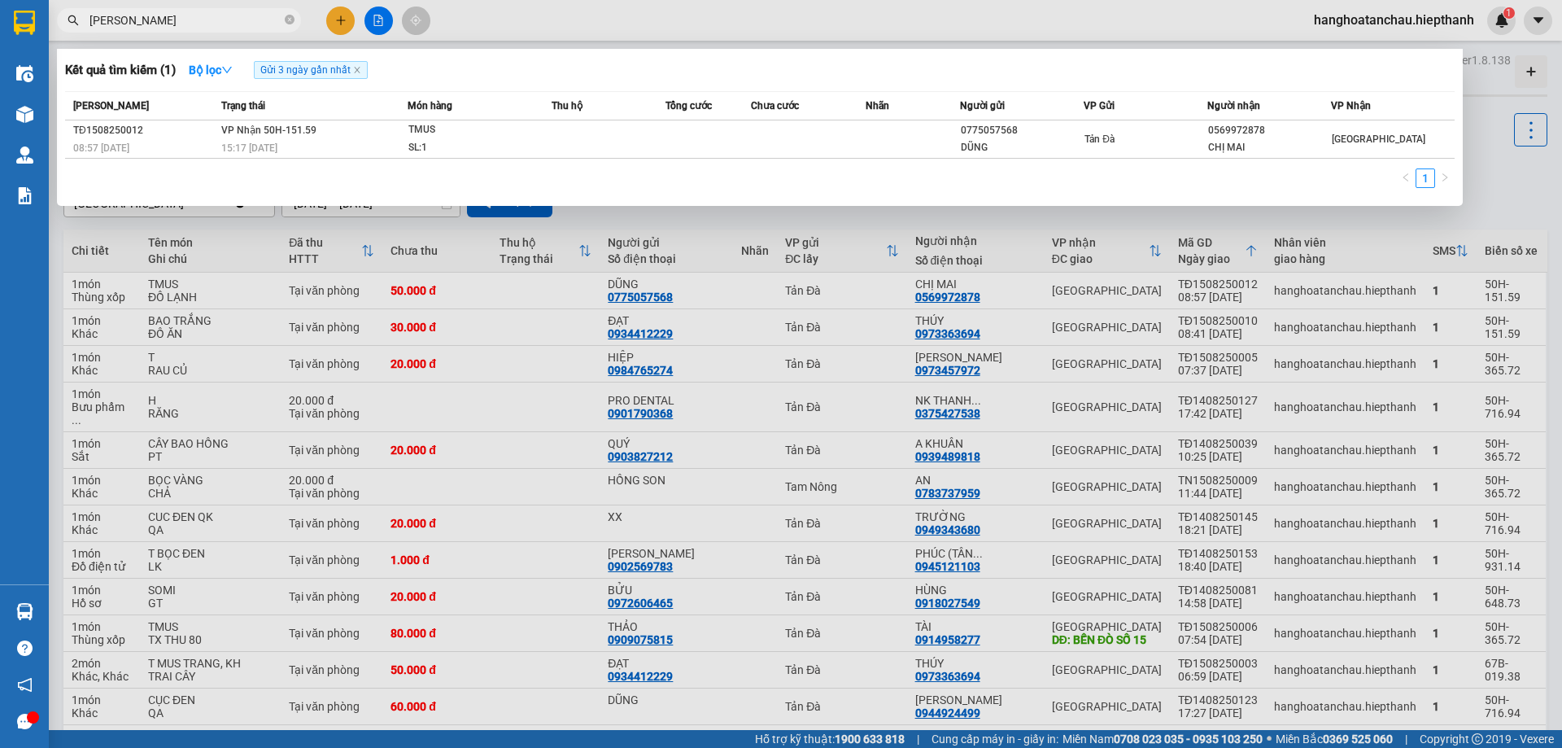
type input "KIM AN"
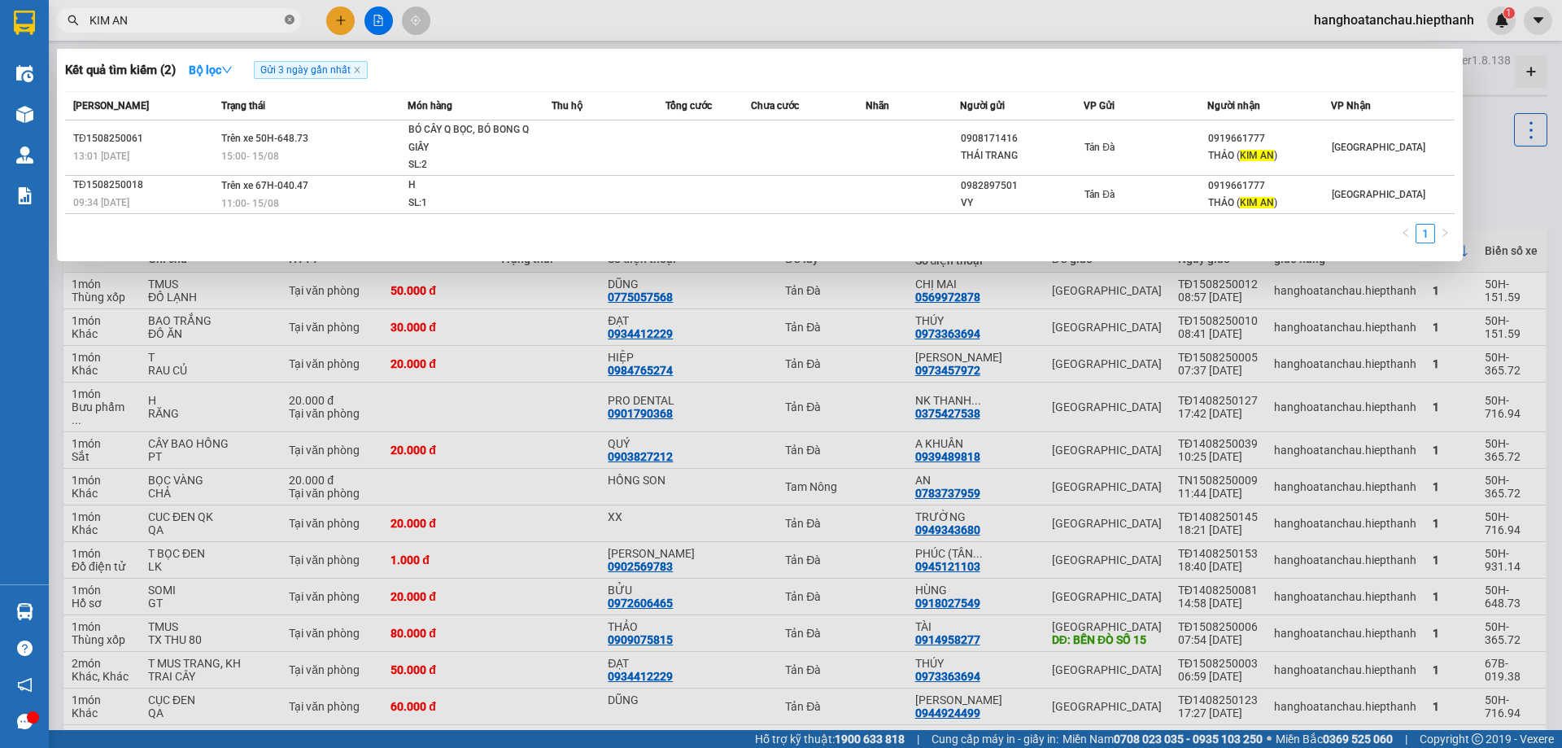
click at [291, 20] on icon "close-circle" at bounding box center [290, 20] width 10 height 10
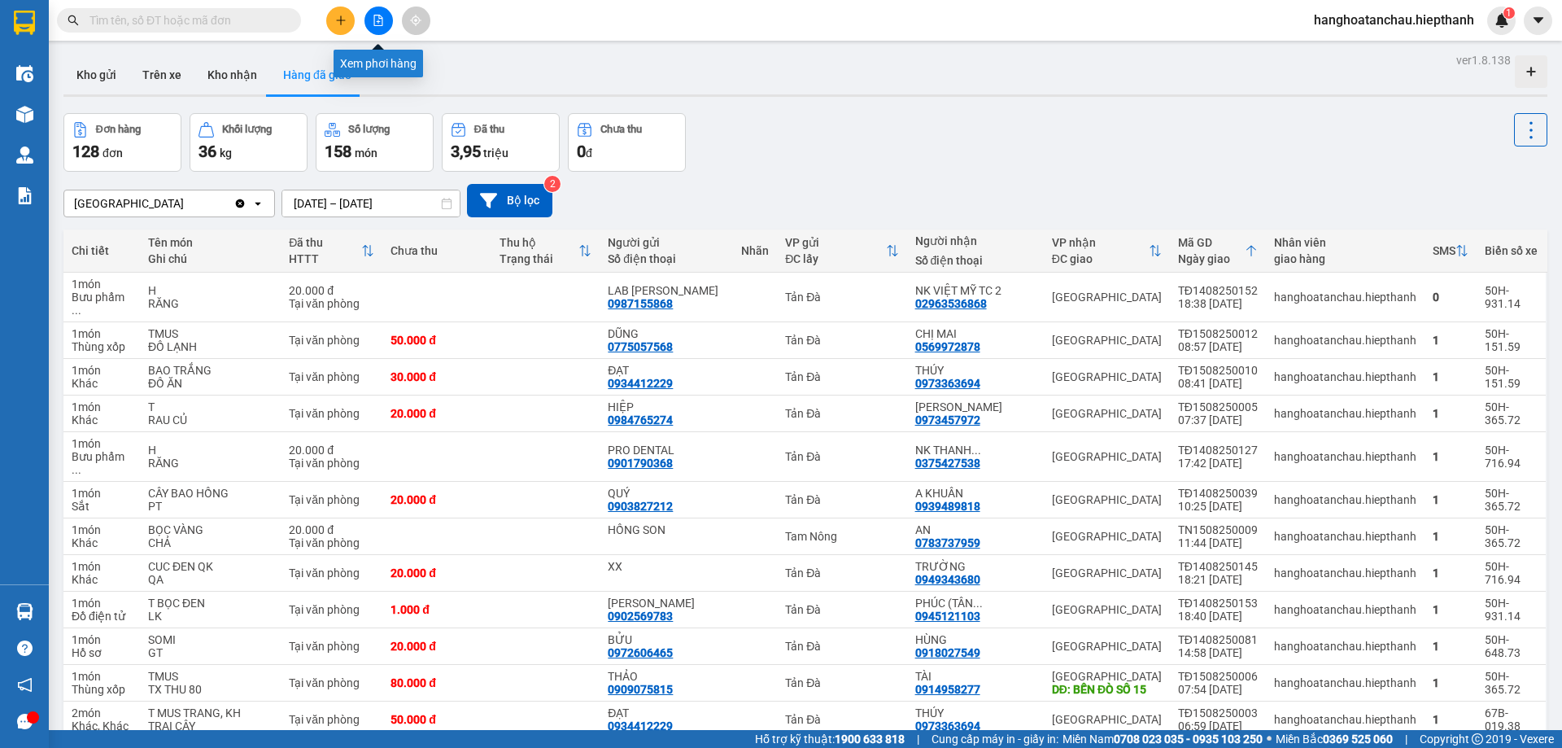
click at [380, 20] on icon "file-add" at bounding box center [378, 20] width 11 height 11
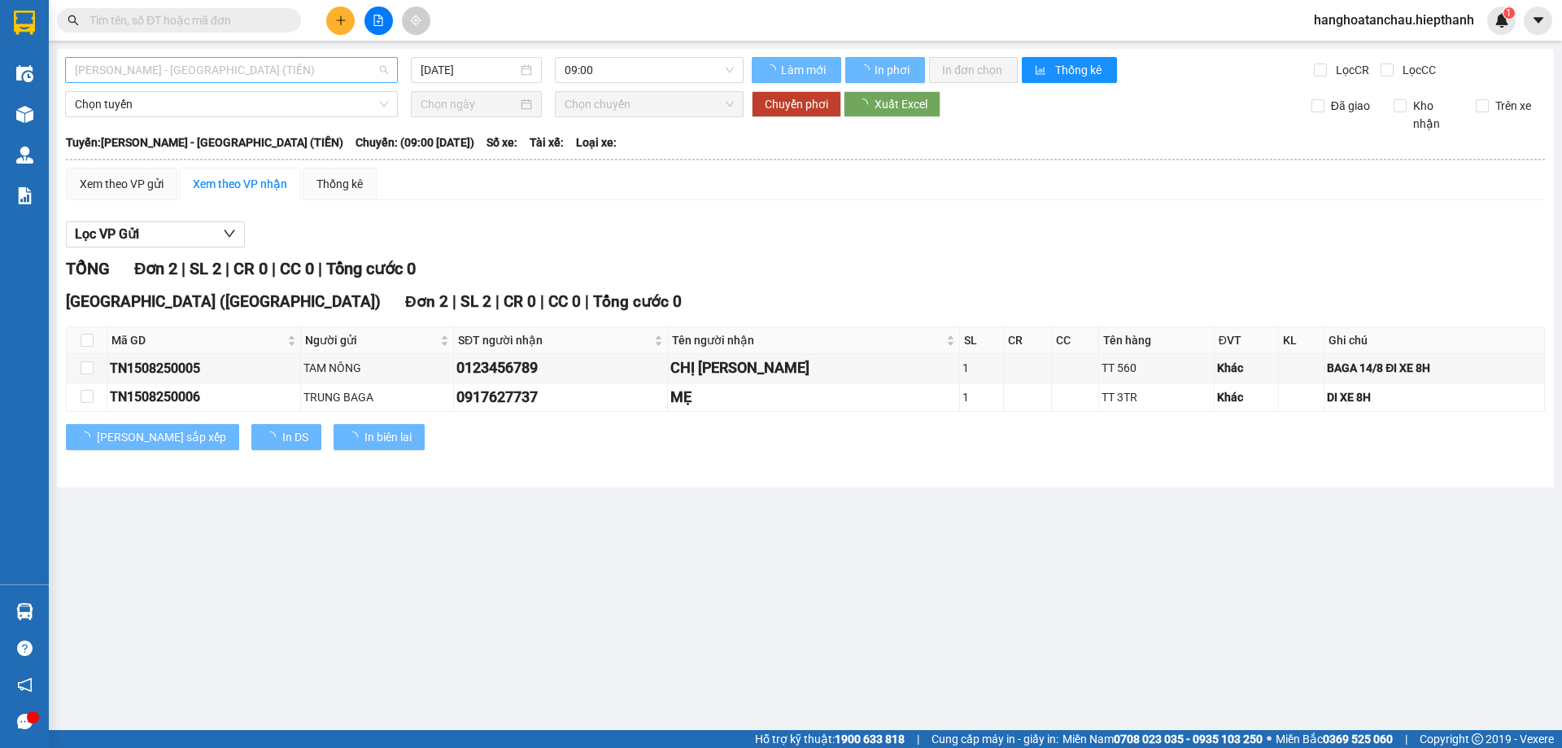
click at [268, 61] on span "[PERSON_NAME] - [GEOGRAPHIC_DATA] (TIỀN)" at bounding box center [231, 70] width 313 height 24
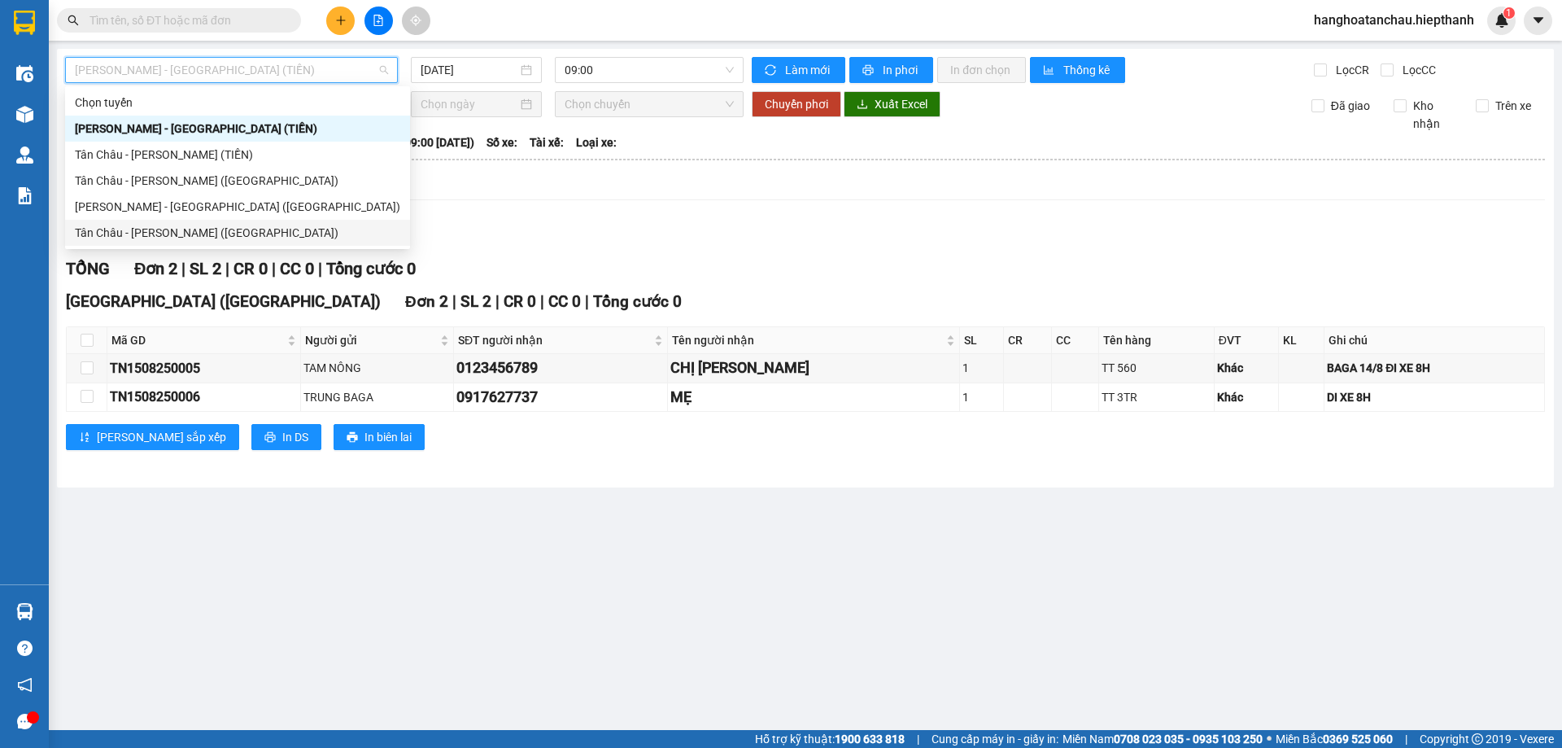
click at [258, 225] on div "Tân Châu - [PERSON_NAME] ([GEOGRAPHIC_DATA])" at bounding box center [238, 233] width 326 height 18
type input "[DATE]"
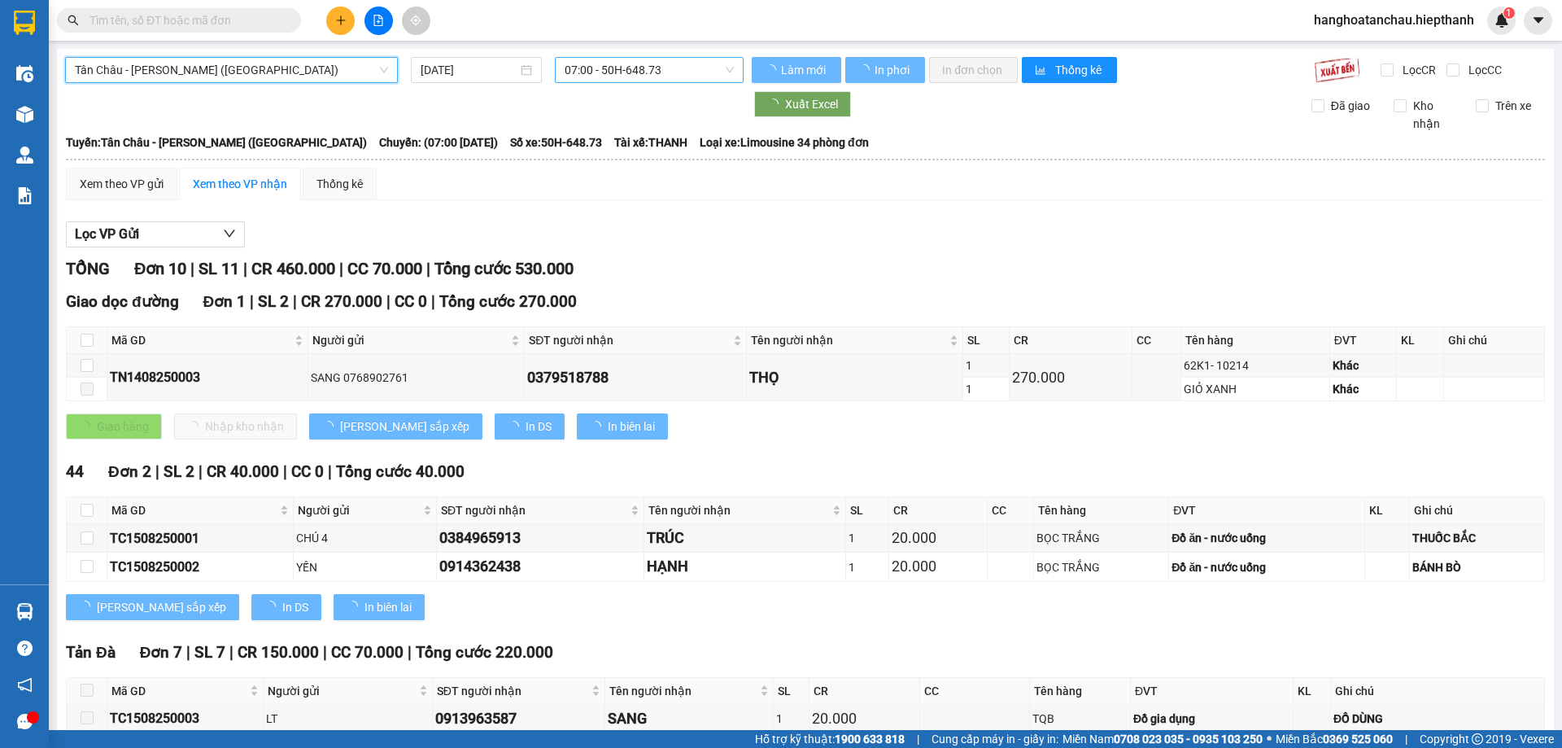
click at [627, 63] on span "07:00 - 50H-648.73" at bounding box center [649, 70] width 169 height 24
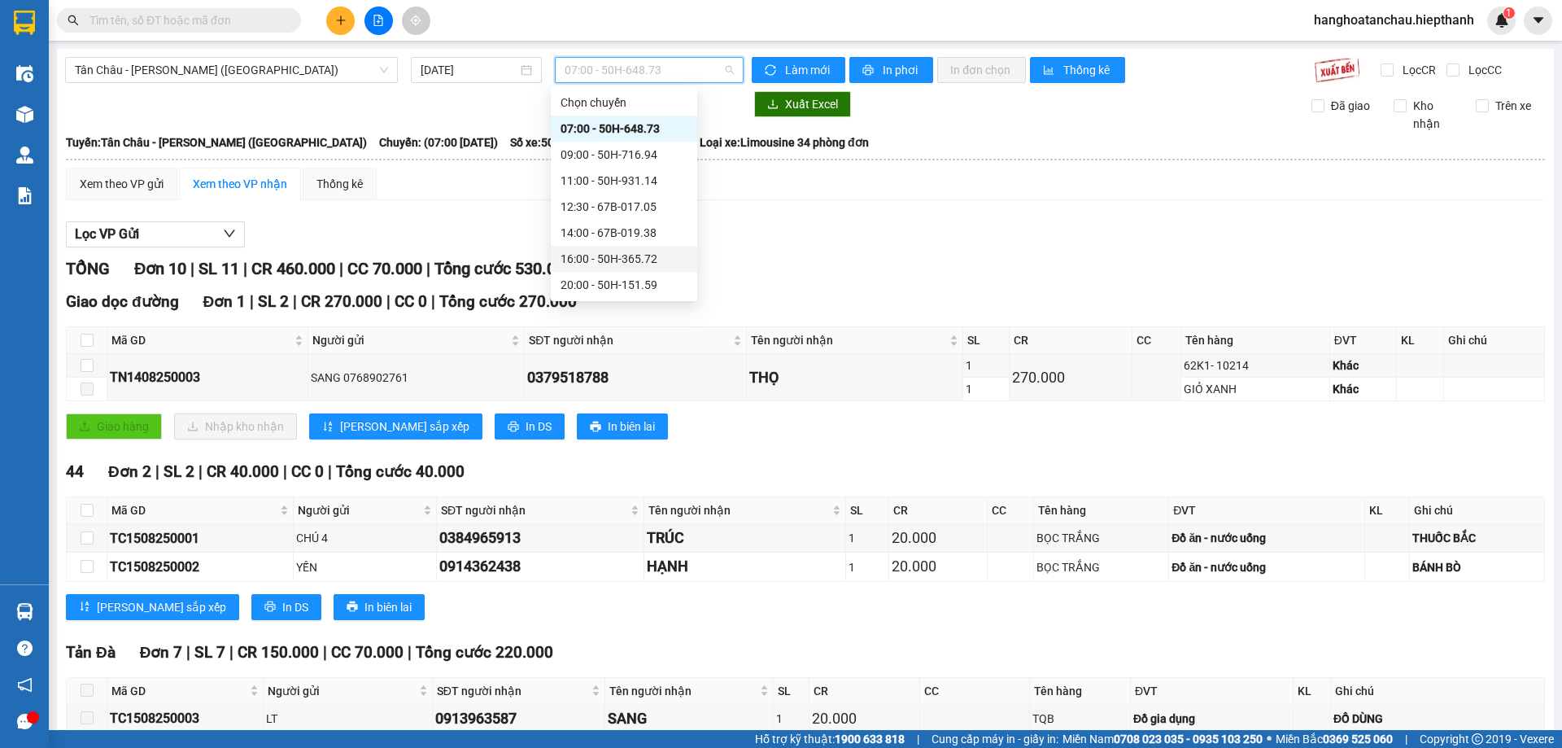
click at [622, 252] on div "16:00 - 50H-365.72" at bounding box center [624, 259] width 127 height 18
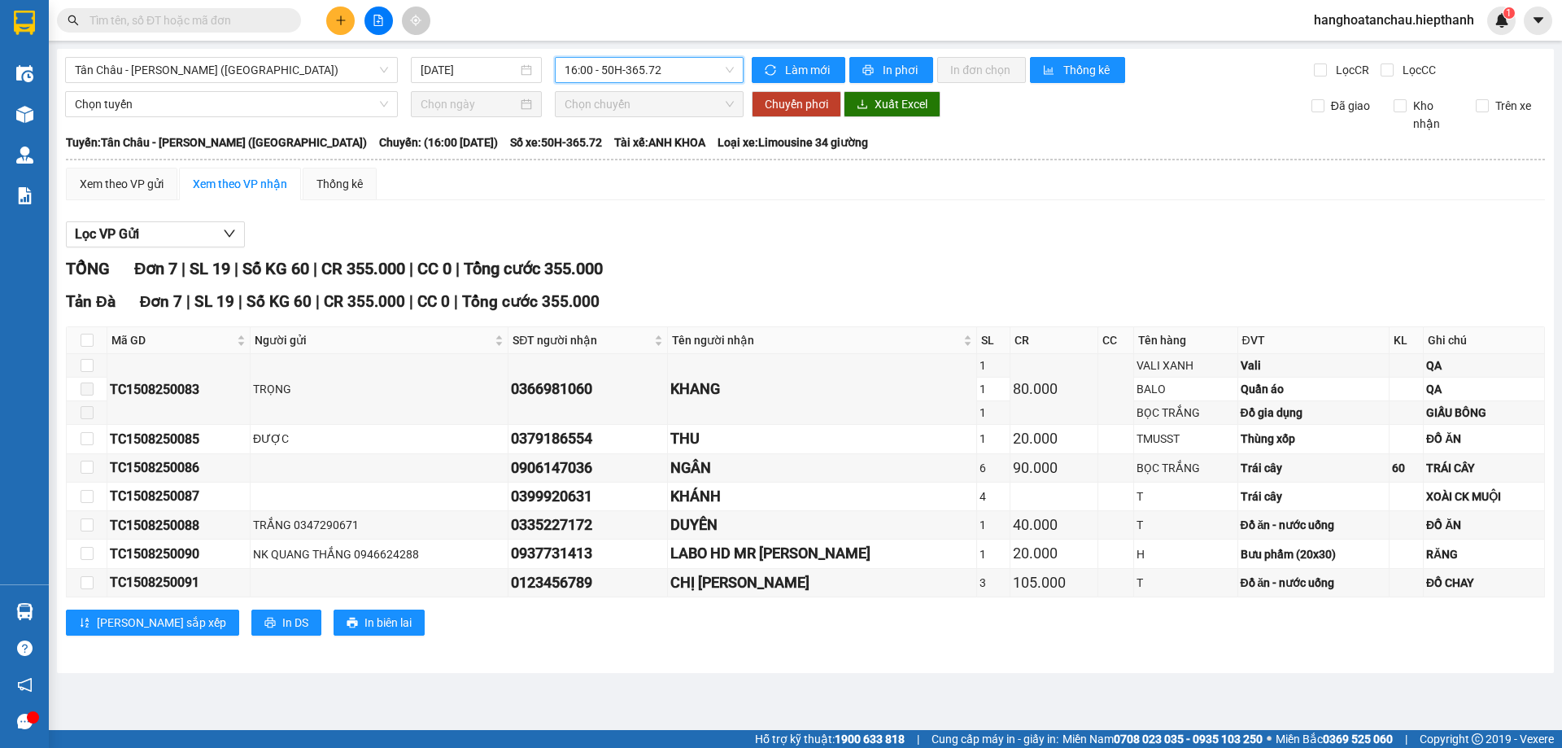
click at [688, 220] on div "Lọc VP Gửi TỔNG Đơn 7 | SL 19 | Số KG 60 | CR 355.000 | CC 0 | Tổng cước 355.0…" at bounding box center [805, 434] width 1479 height 443
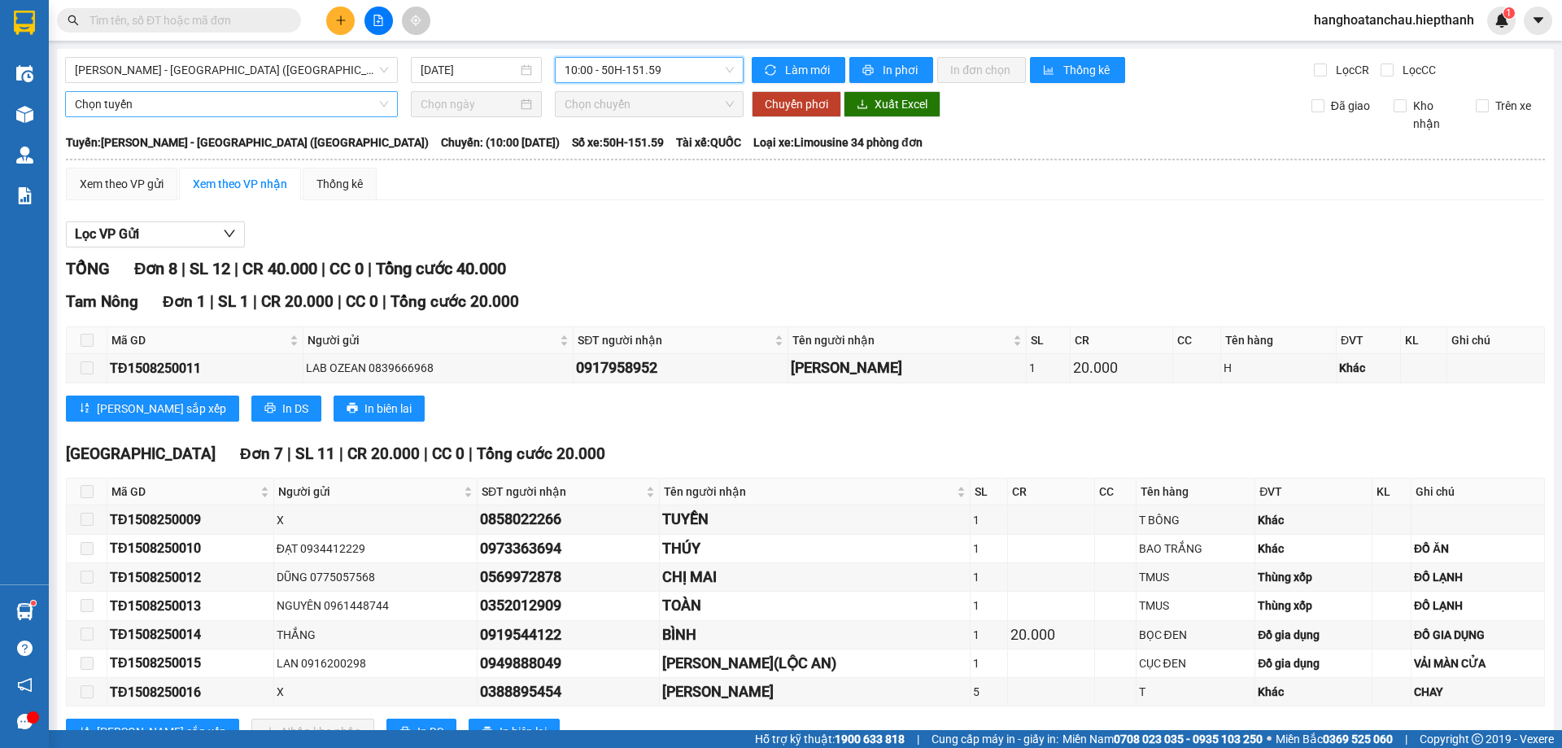
scroll to position [60, 0]
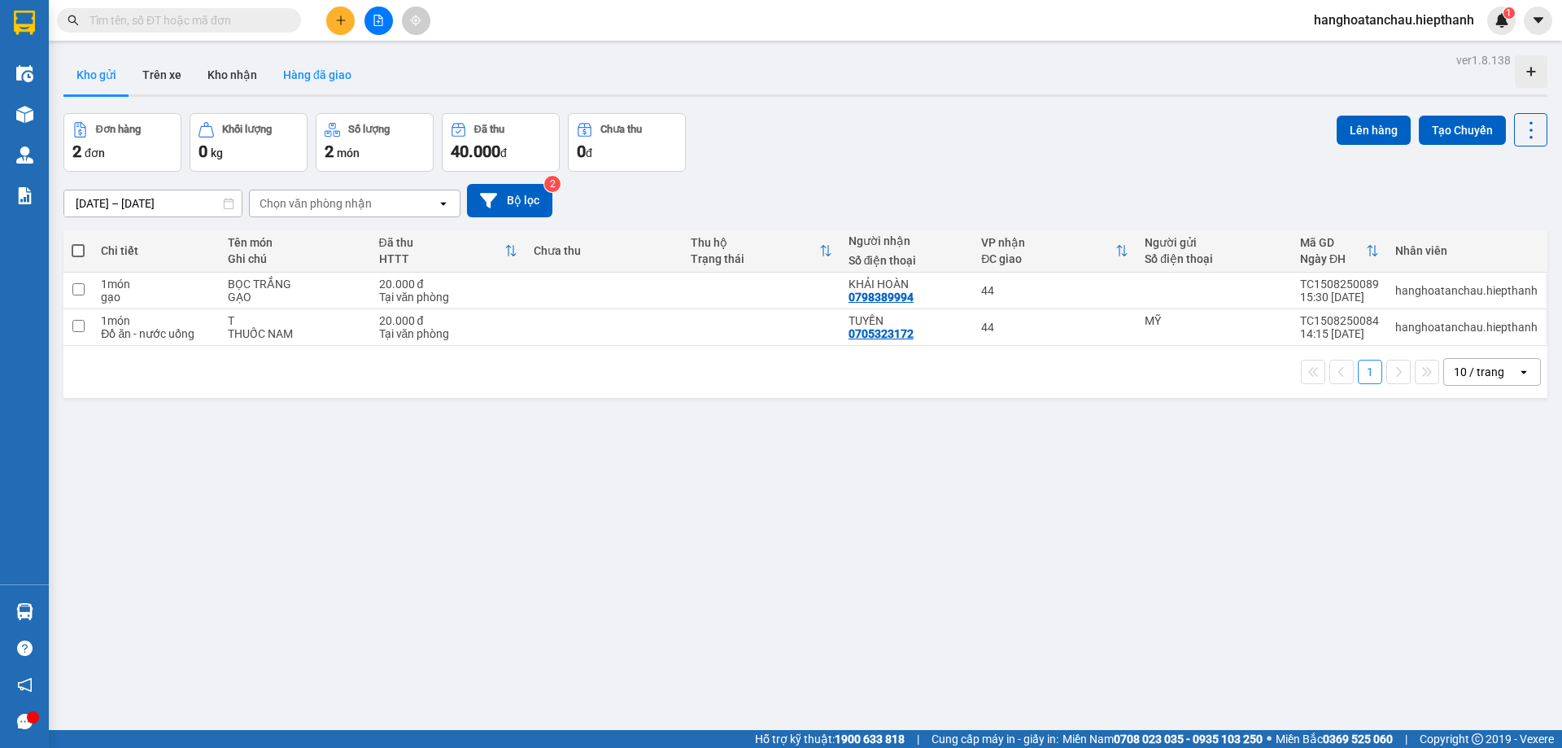
click at [313, 75] on button "Hàng đã giao" at bounding box center [317, 74] width 94 height 39
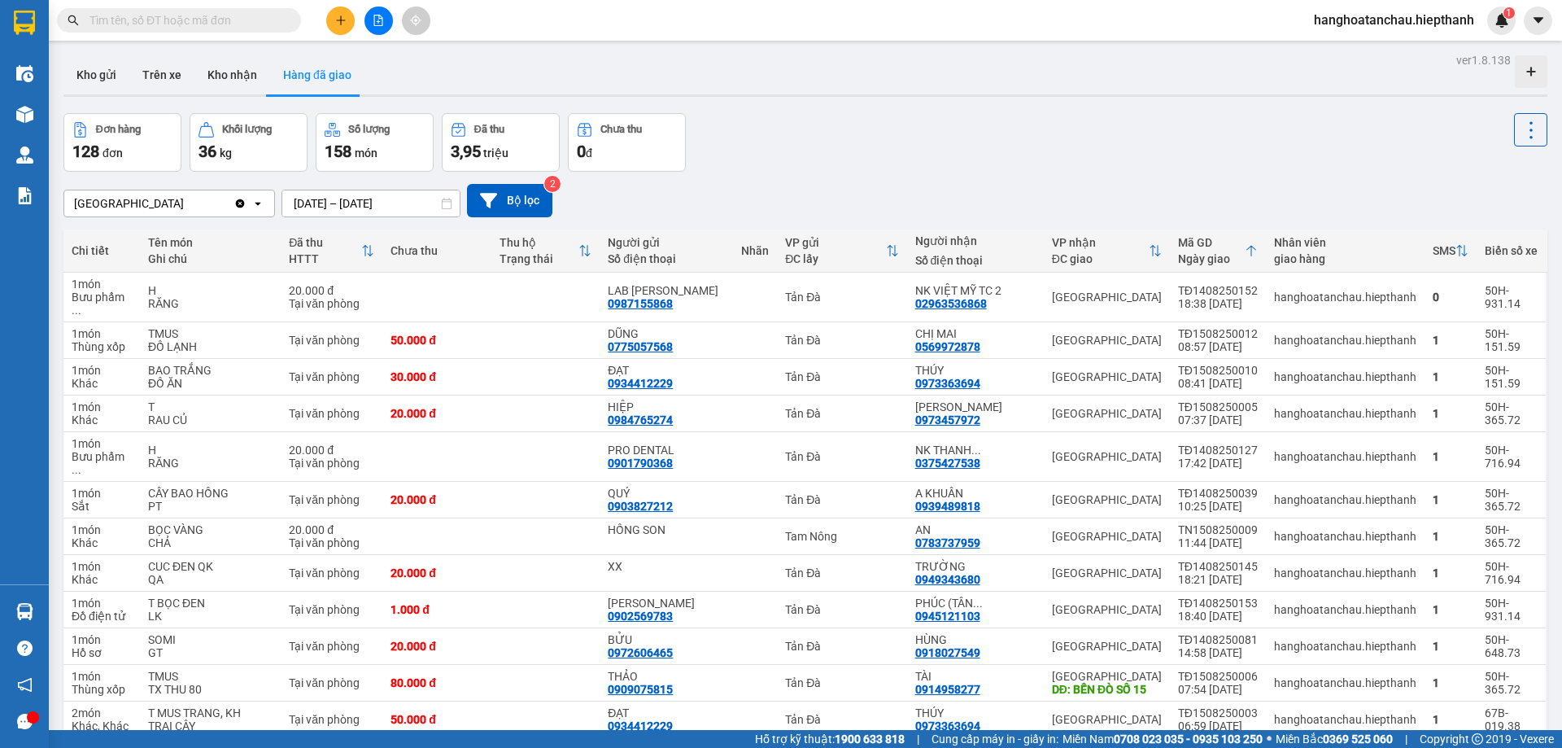
click at [269, 18] on input "text" at bounding box center [186, 20] width 192 height 18
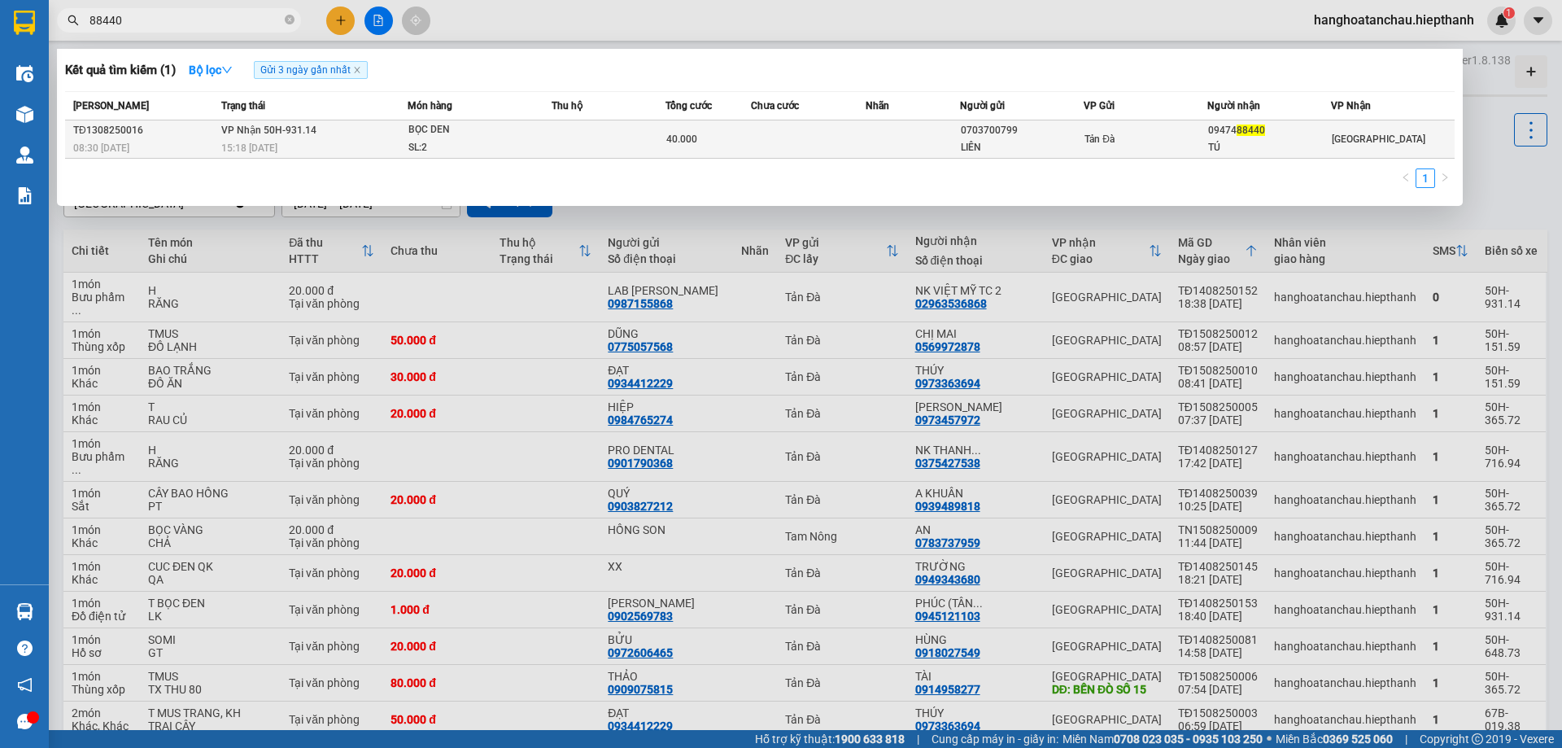
type input "88440"
click at [620, 137] on td at bounding box center [609, 139] width 114 height 38
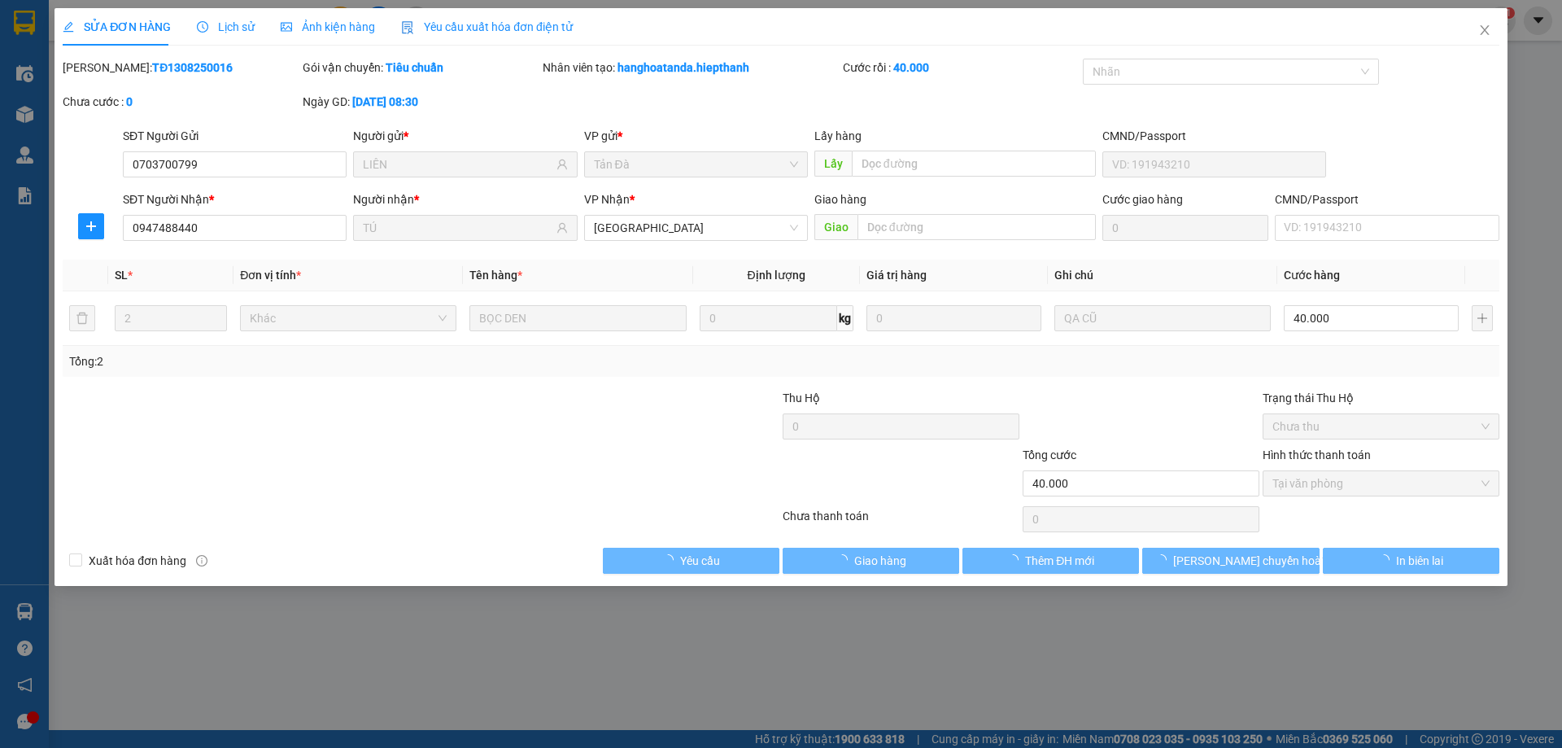
type input "0703700799"
type input "LIÊN"
type input "0947488440"
type input "TÚ"
type input "40.000"
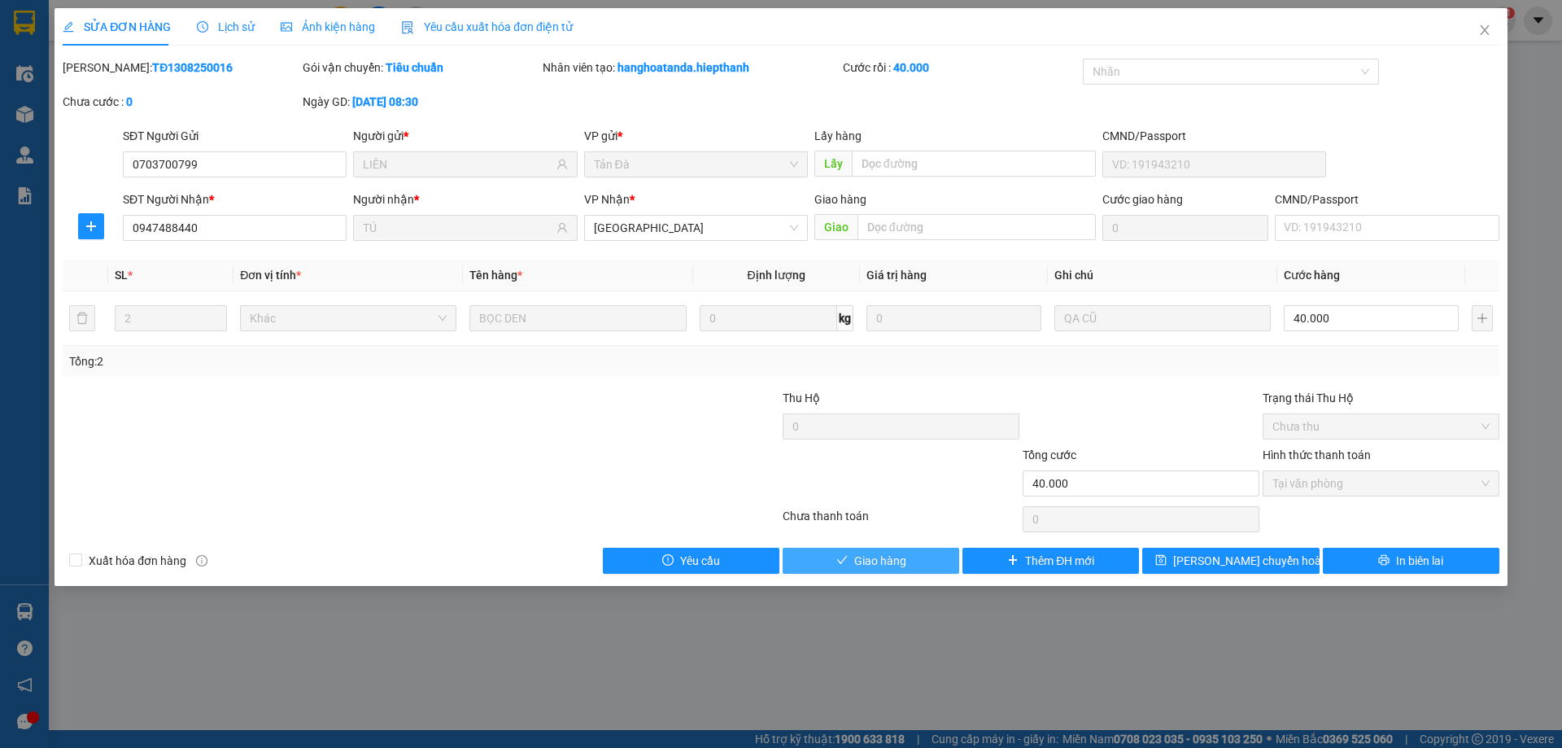
click at [913, 562] on button "Giao hàng" at bounding box center [871, 561] width 177 height 26
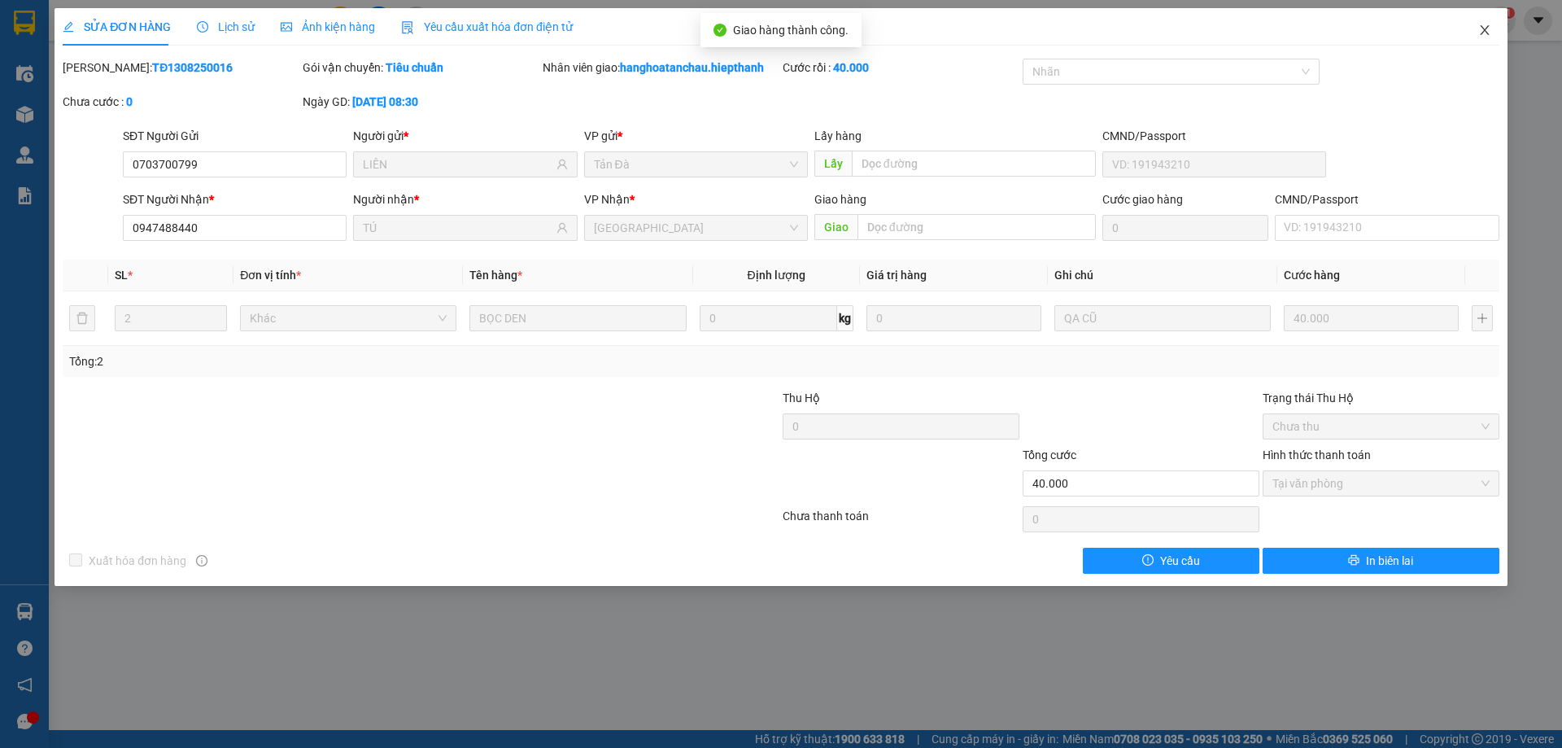
click at [1488, 26] on icon "close" at bounding box center [1485, 30] width 13 height 13
click at [1487, 31] on div "hanghoatanchau.hiepthanh 1" at bounding box center [1408, 21] width 215 height 28
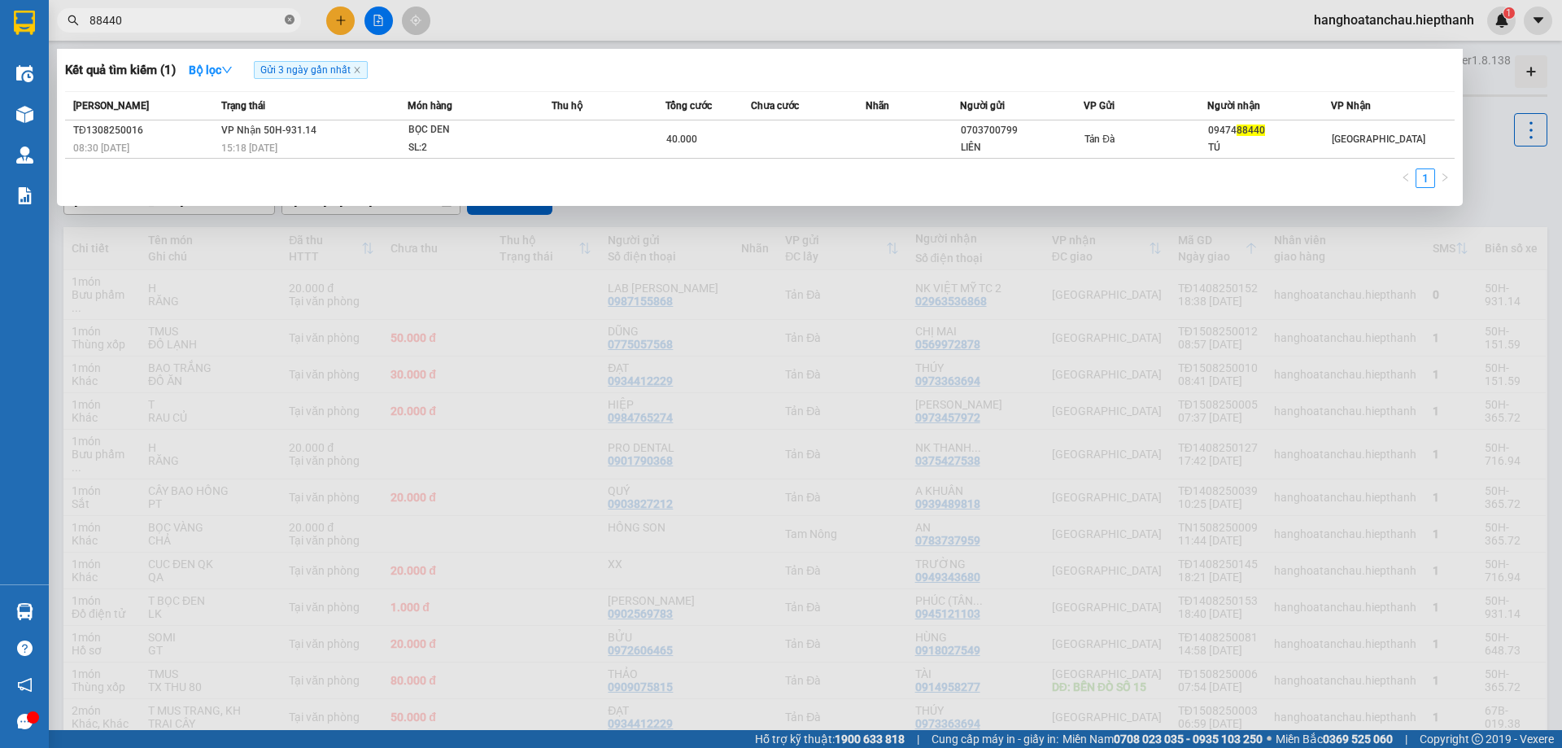
click at [291, 19] on icon "close-circle" at bounding box center [290, 20] width 10 height 10
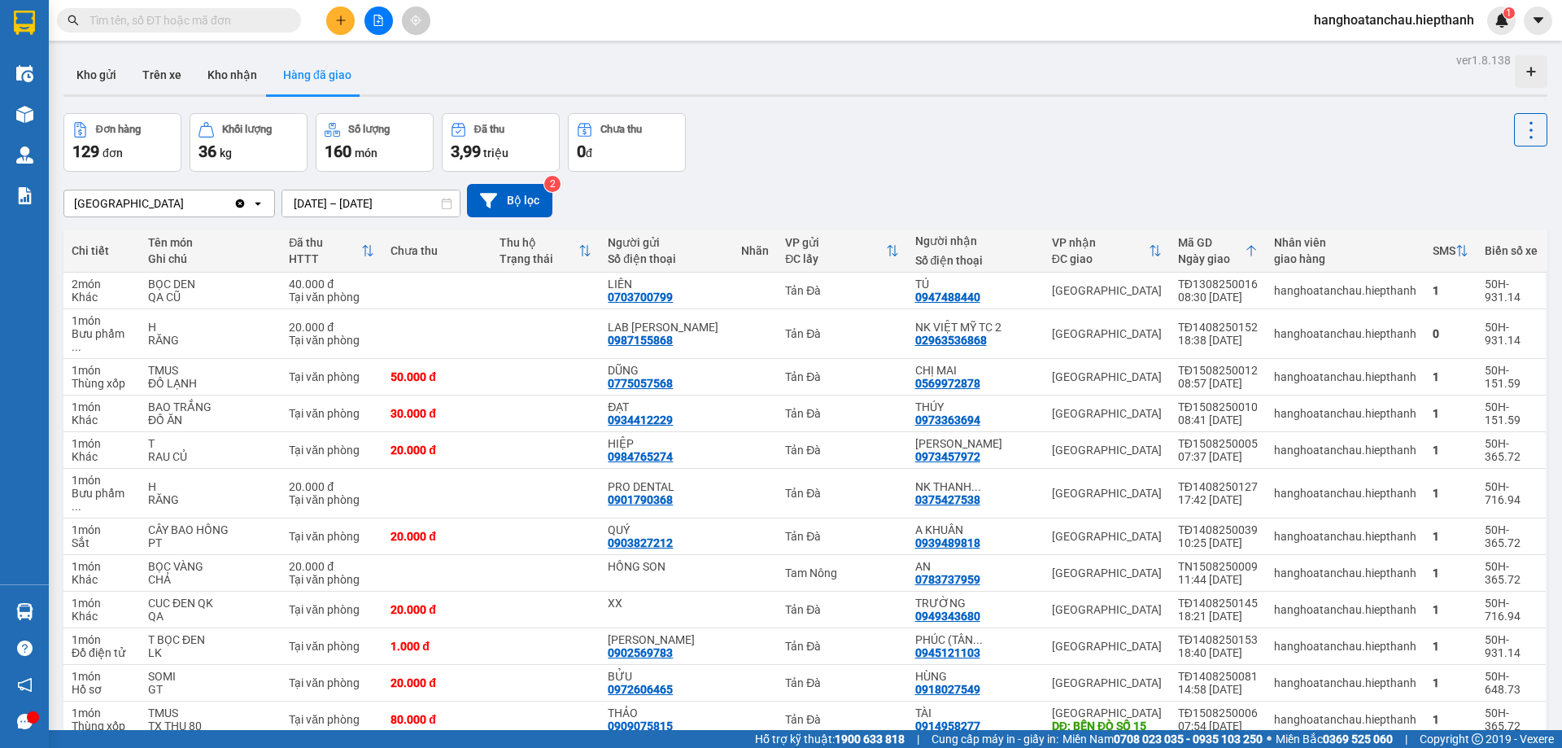
click at [240, 15] on input "text" at bounding box center [186, 20] width 192 height 18
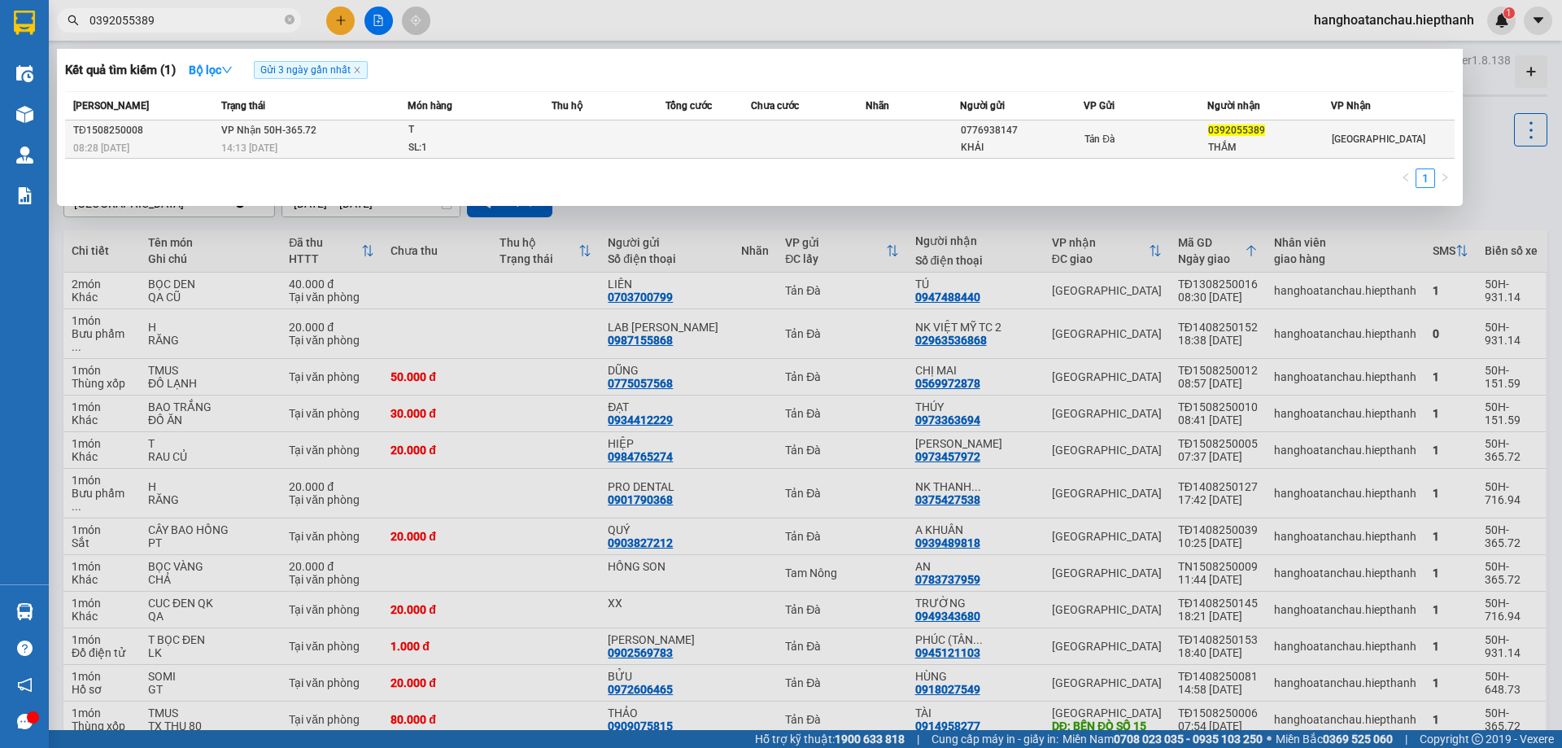
type input "0392055389"
click at [477, 142] on div "SL: 1" at bounding box center [470, 148] width 122 height 18
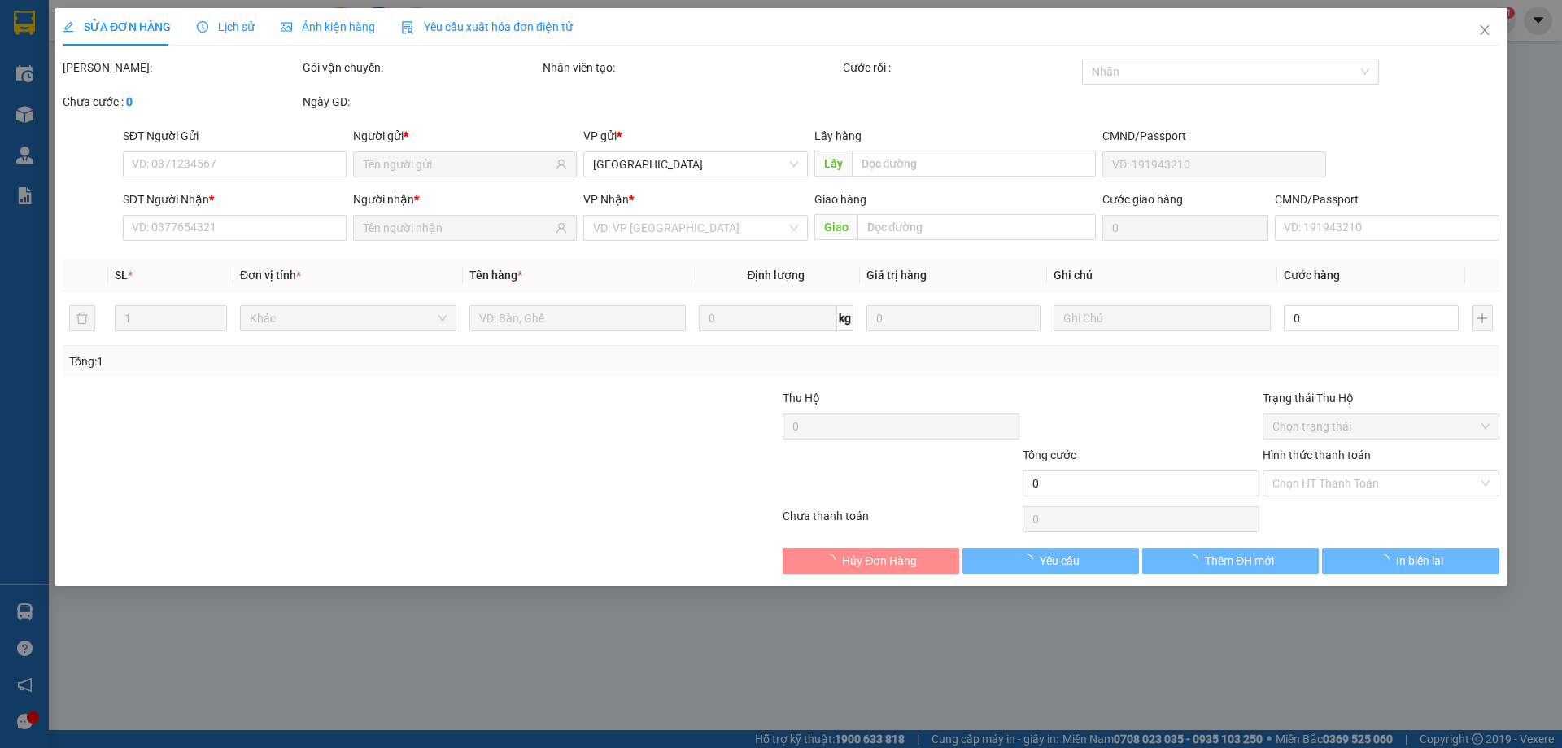
type input "0776938147"
type input "KHẢI"
type input "0392055389"
type input "THẮM"
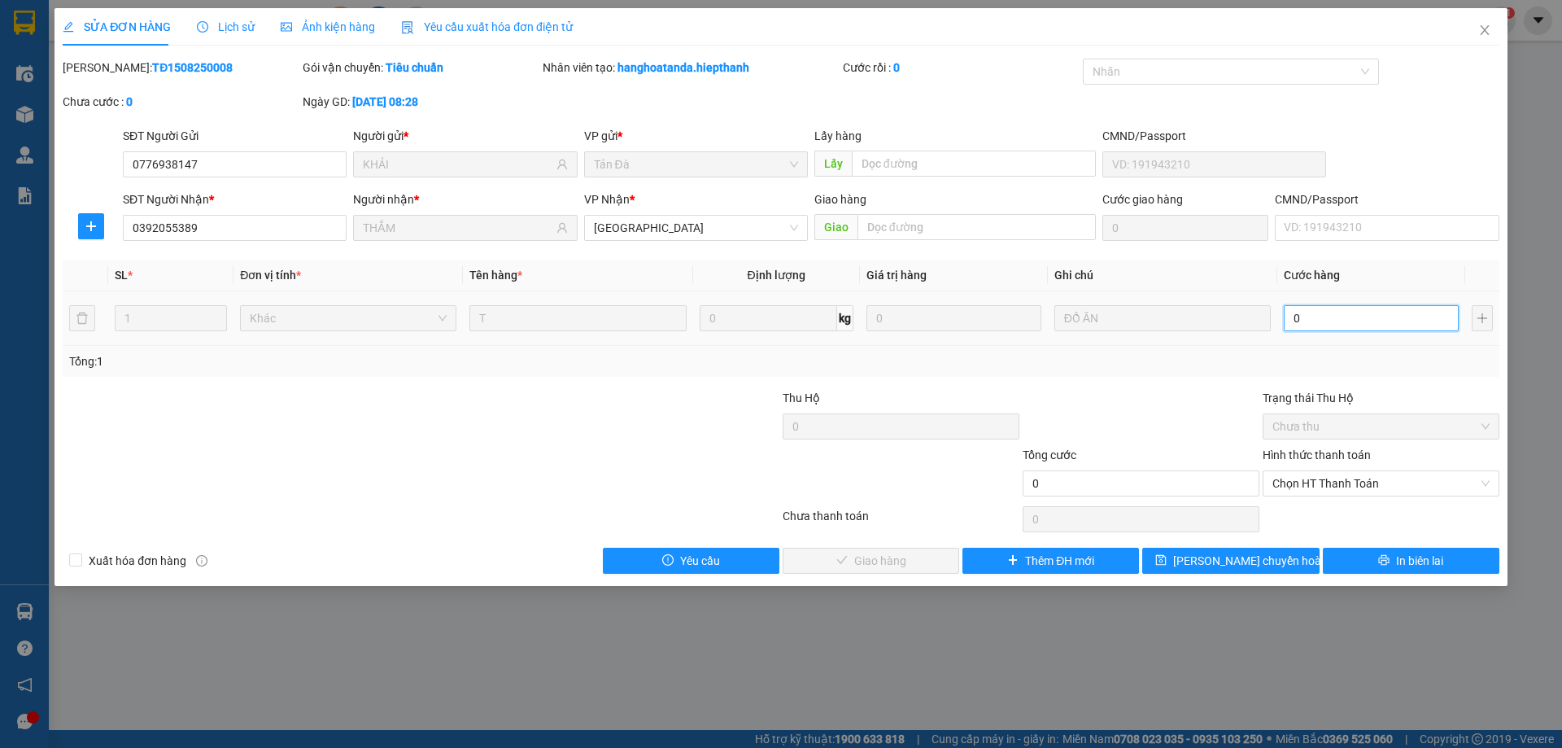
click at [1315, 314] on input "0" at bounding box center [1371, 318] width 175 height 26
type input "2"
type input "20"
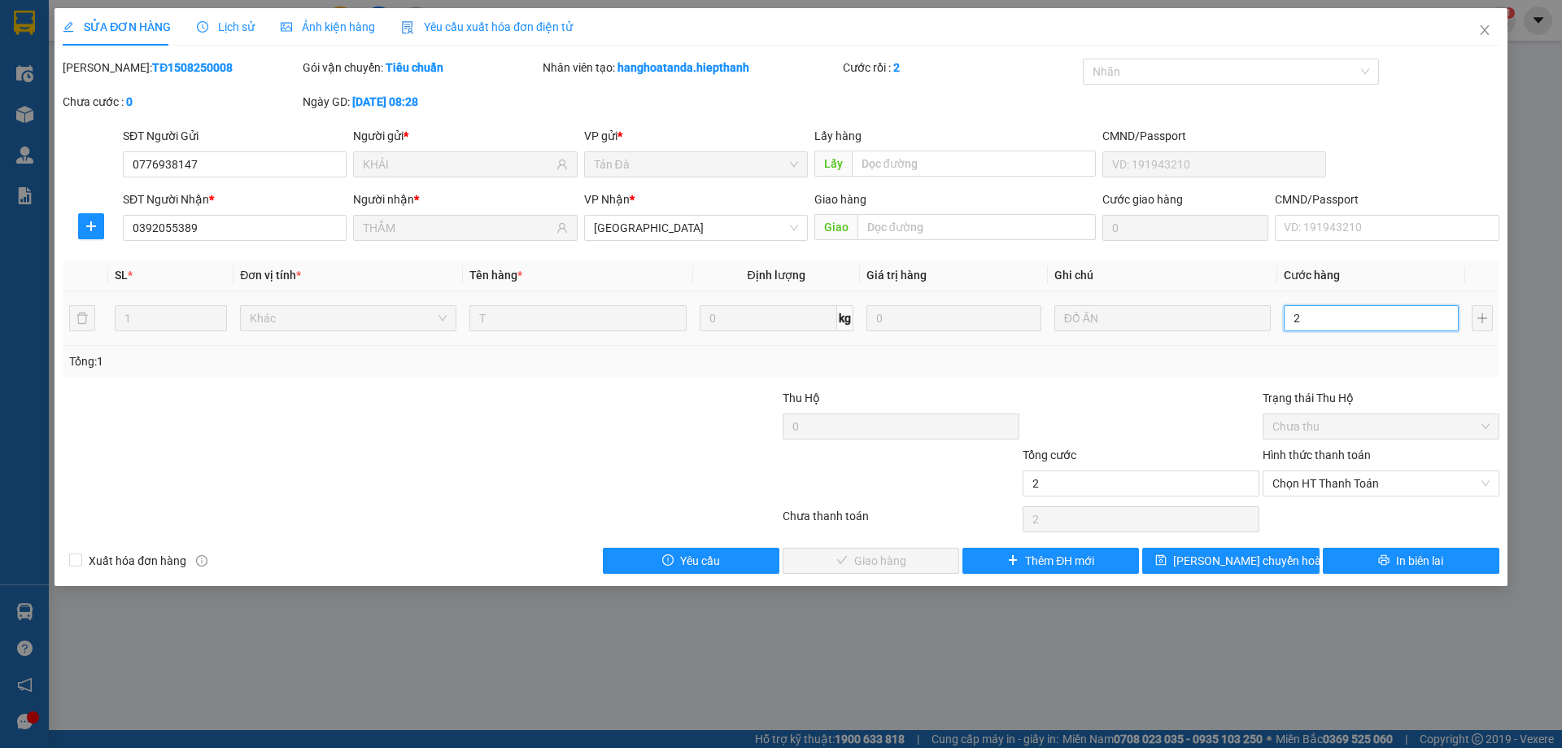
type input "20"
click at [1376, 474] on span "Chọn HT Thanh Toán" at bounding box center [1381, 483] width 217 height 24
type input "20"
type input "20.000"
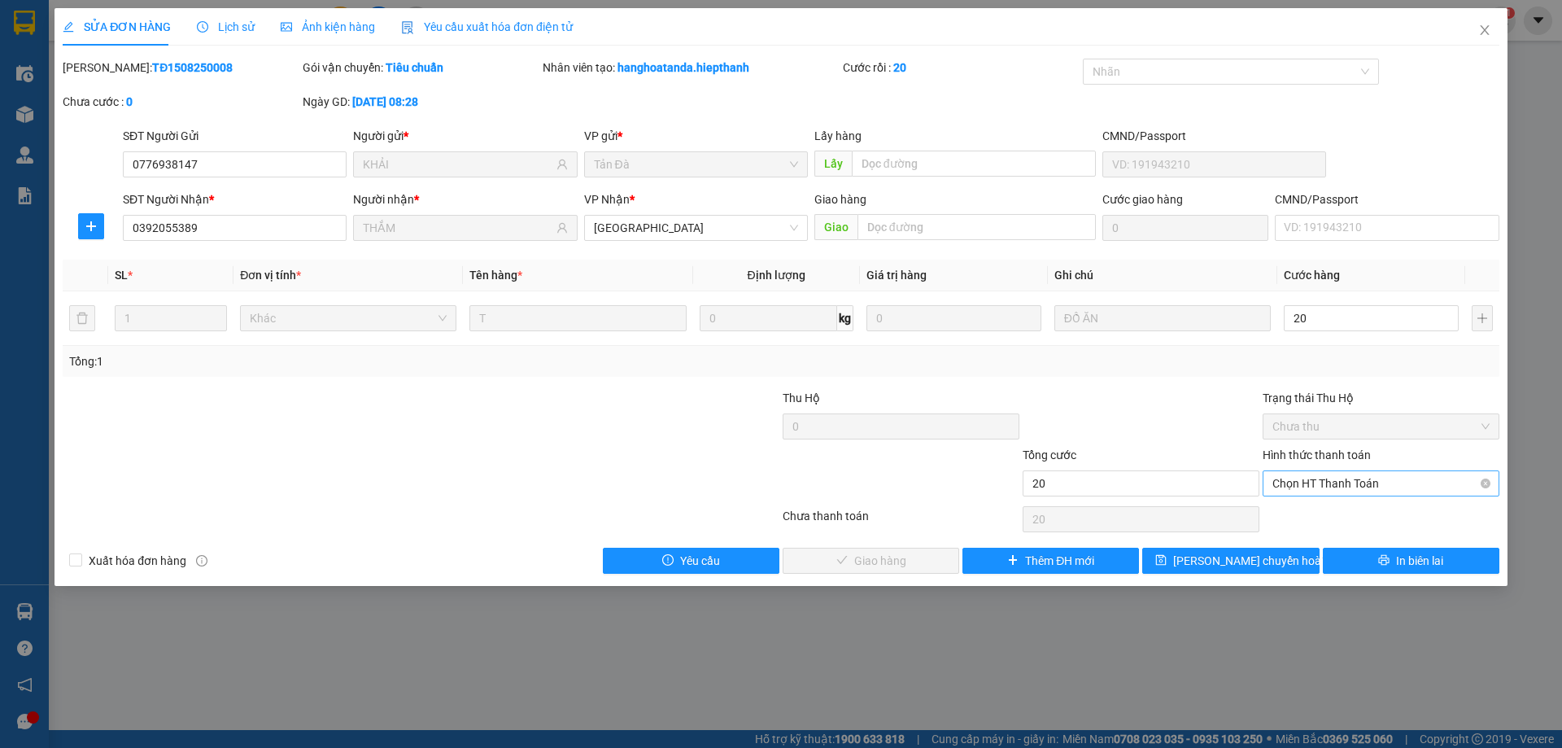
type input "20.000"
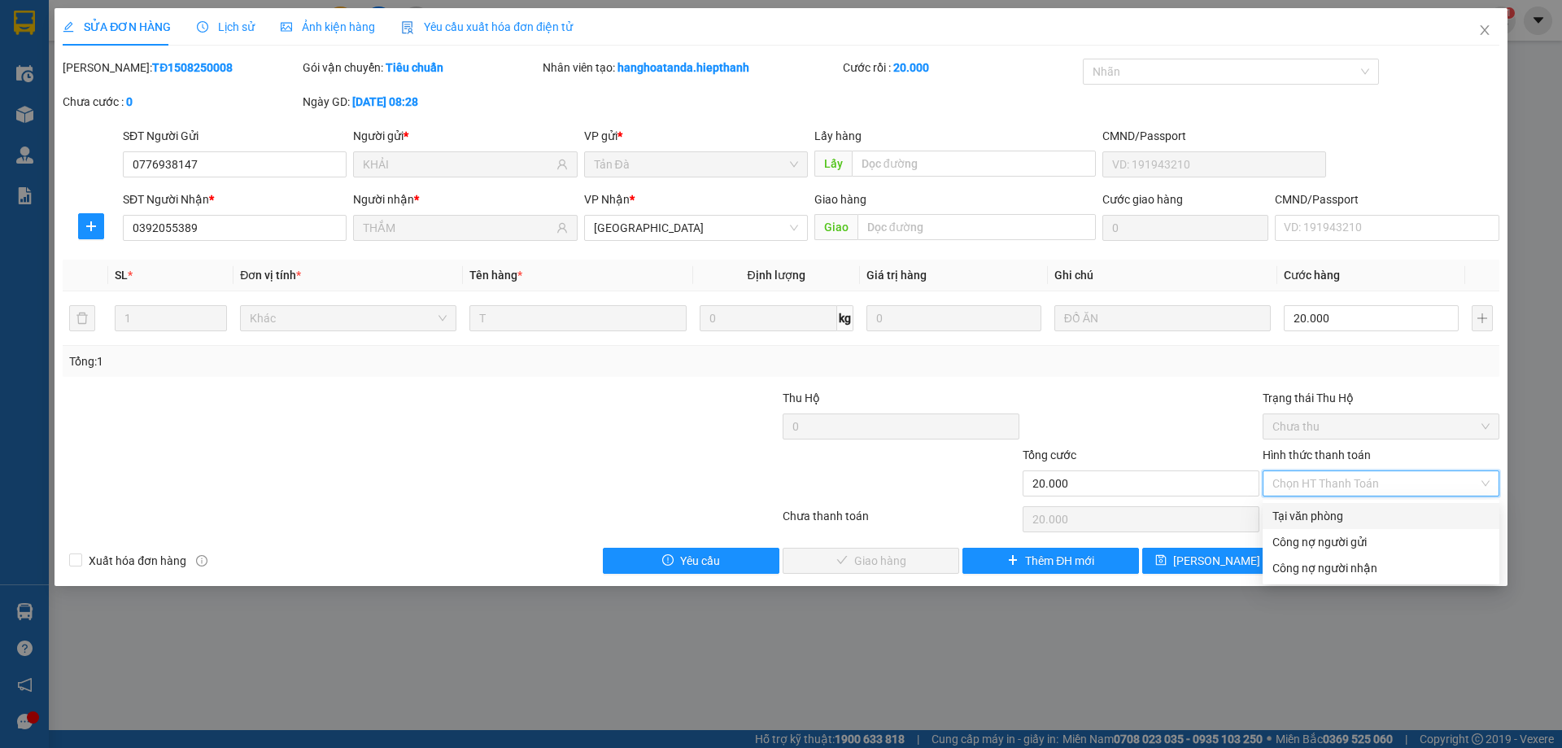
click at [1369, 512] on div "Tại văn phòng" at bounding box center [1381, 516] width 217 height 18
type input "0"
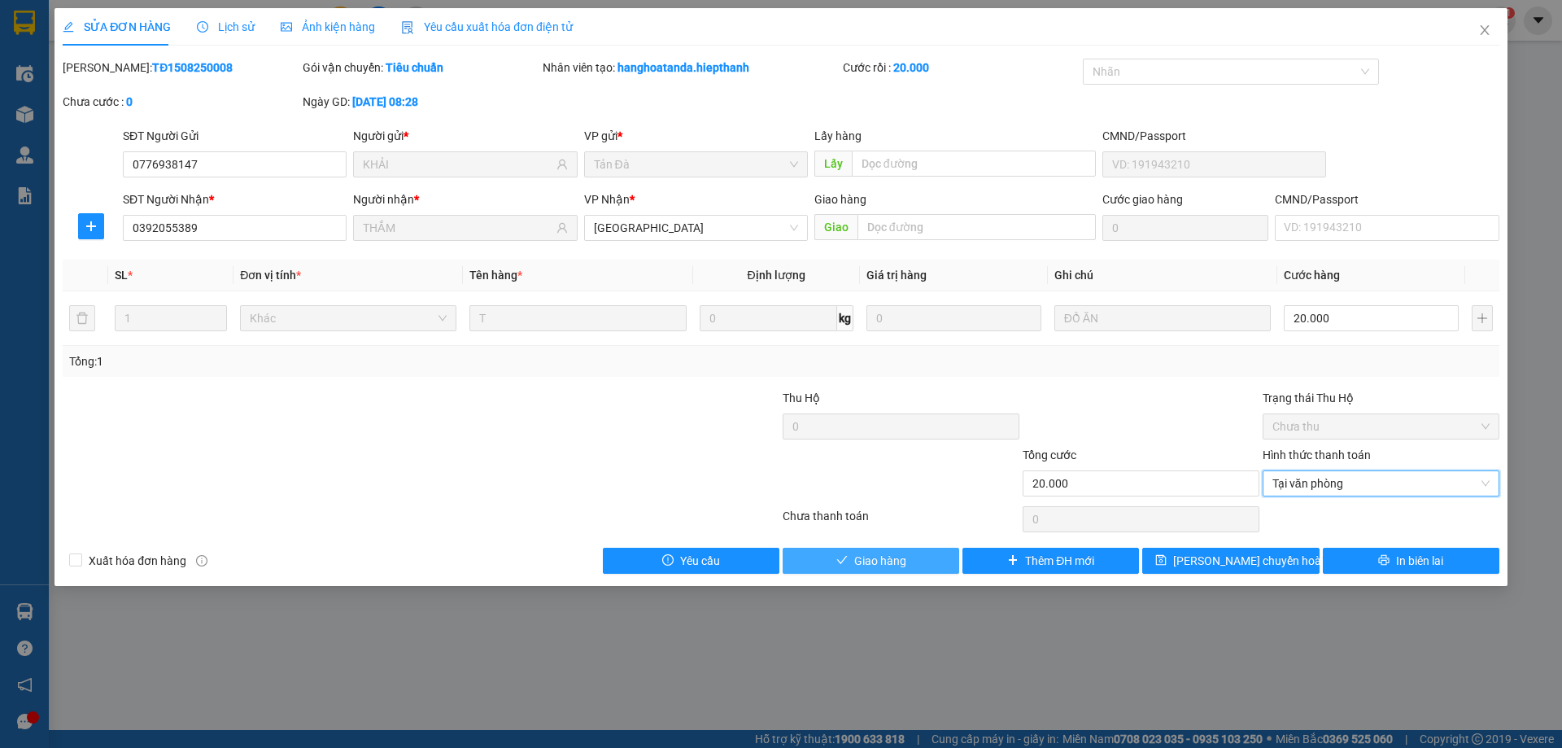
click at [841, 555] on icon "check" at bounding box center [842, 559] width 11 height 11
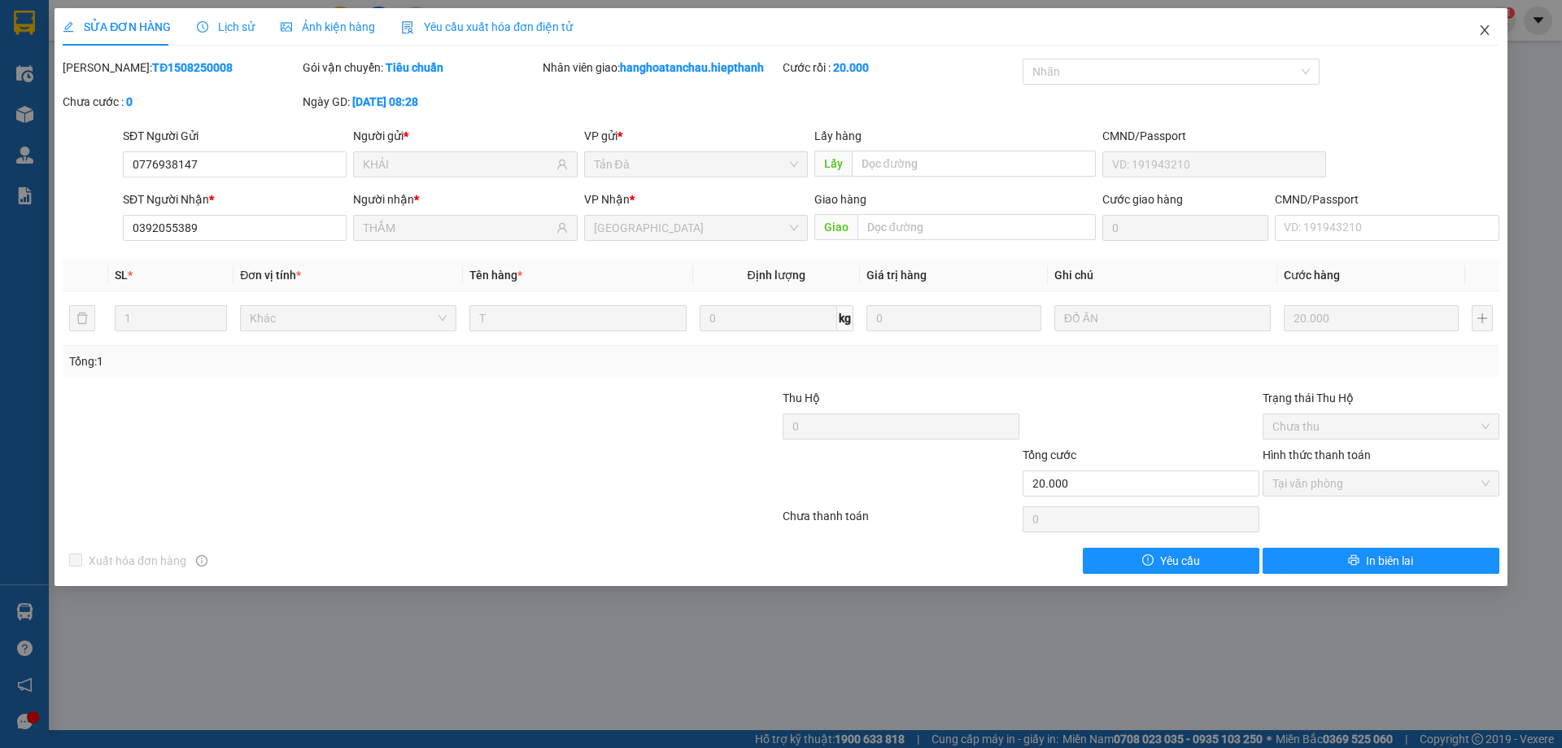
click at [1488, 25] on icon "close" at bounding box center [1485, 30] width 13 height 13
click at [1484, 30] on span "hanghoatanchau.hiepthanh" at bounding box center [1394, 20] width 186 height 20
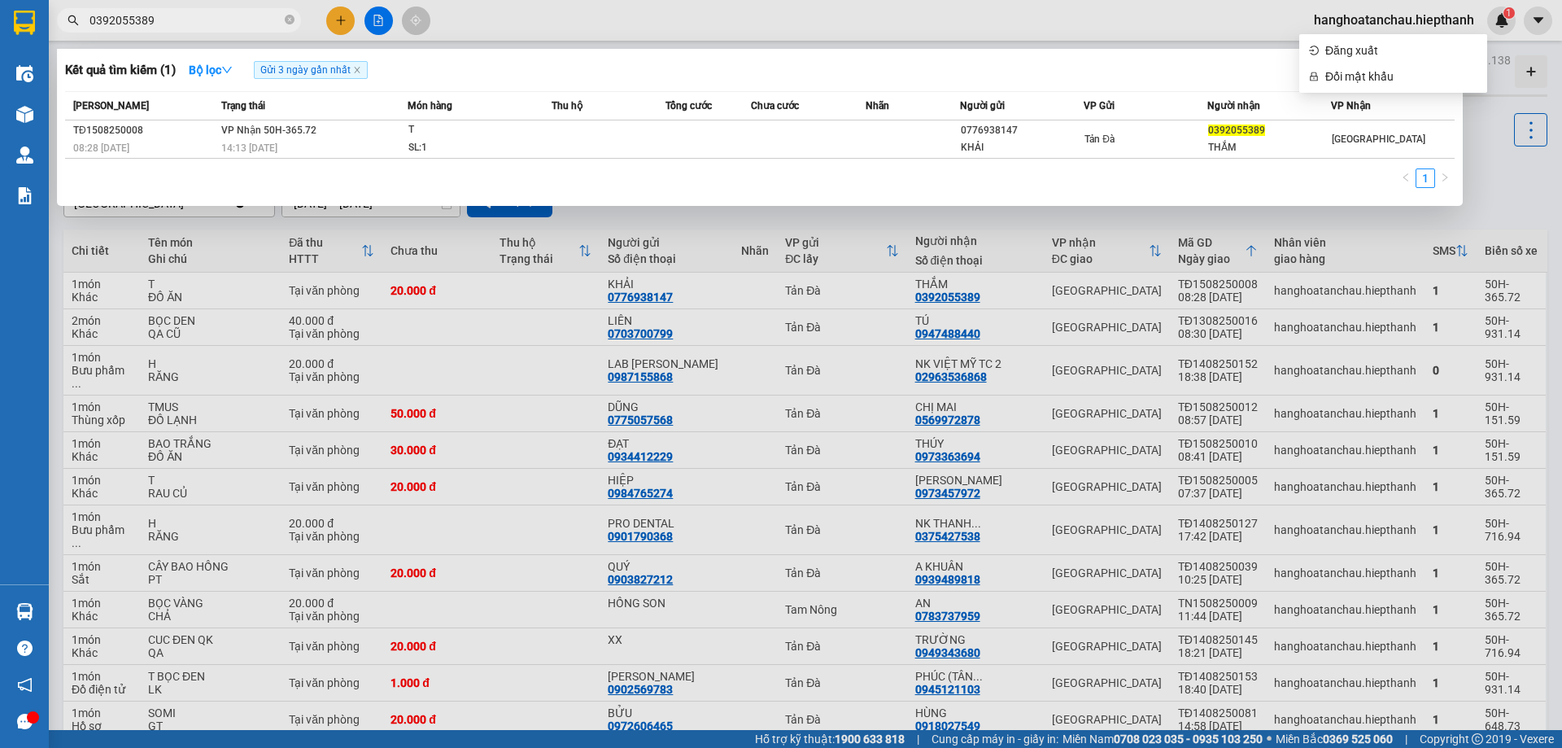
click at [288, 20] on icon "close-circle" at bounding box center [290, 20] width 10 height 10
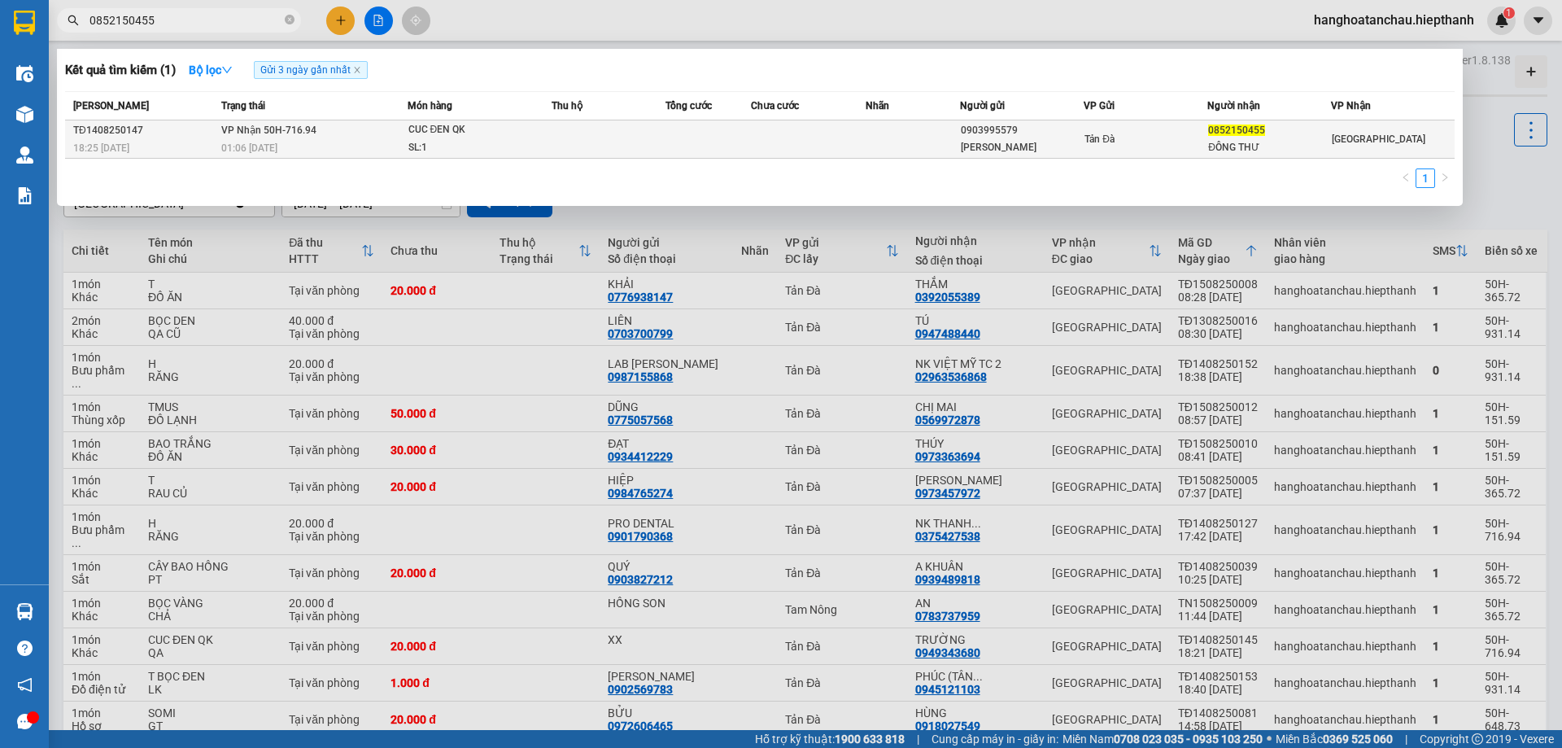
type input "0852150455"
click at [439, 151] on div "SL: 1" at bounding box center [470, 148] width 122 height 18
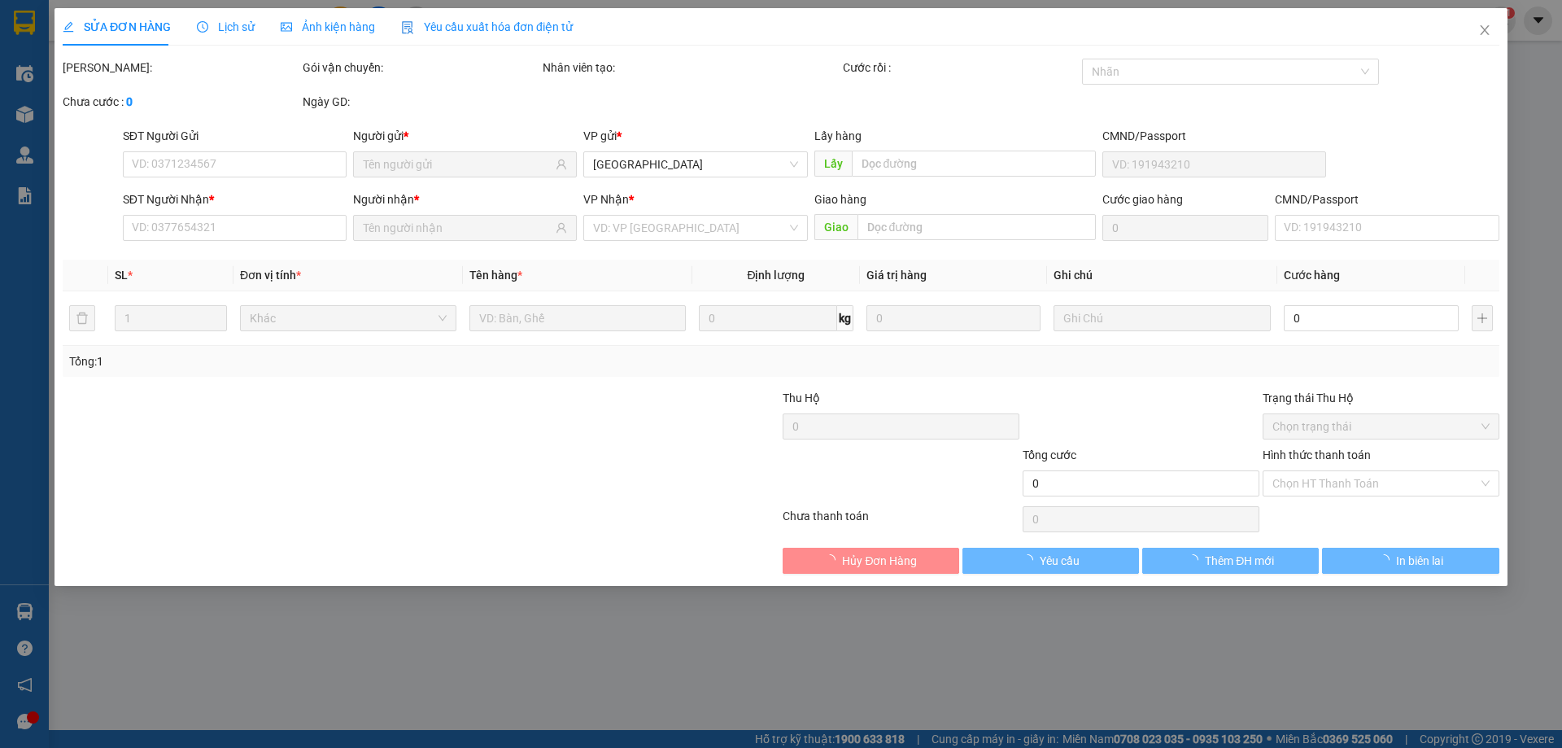
type input "0903995579"
type input "[PERSON_NAME]"
type input "0852150455"
type input "ĐÔNG THƯ"
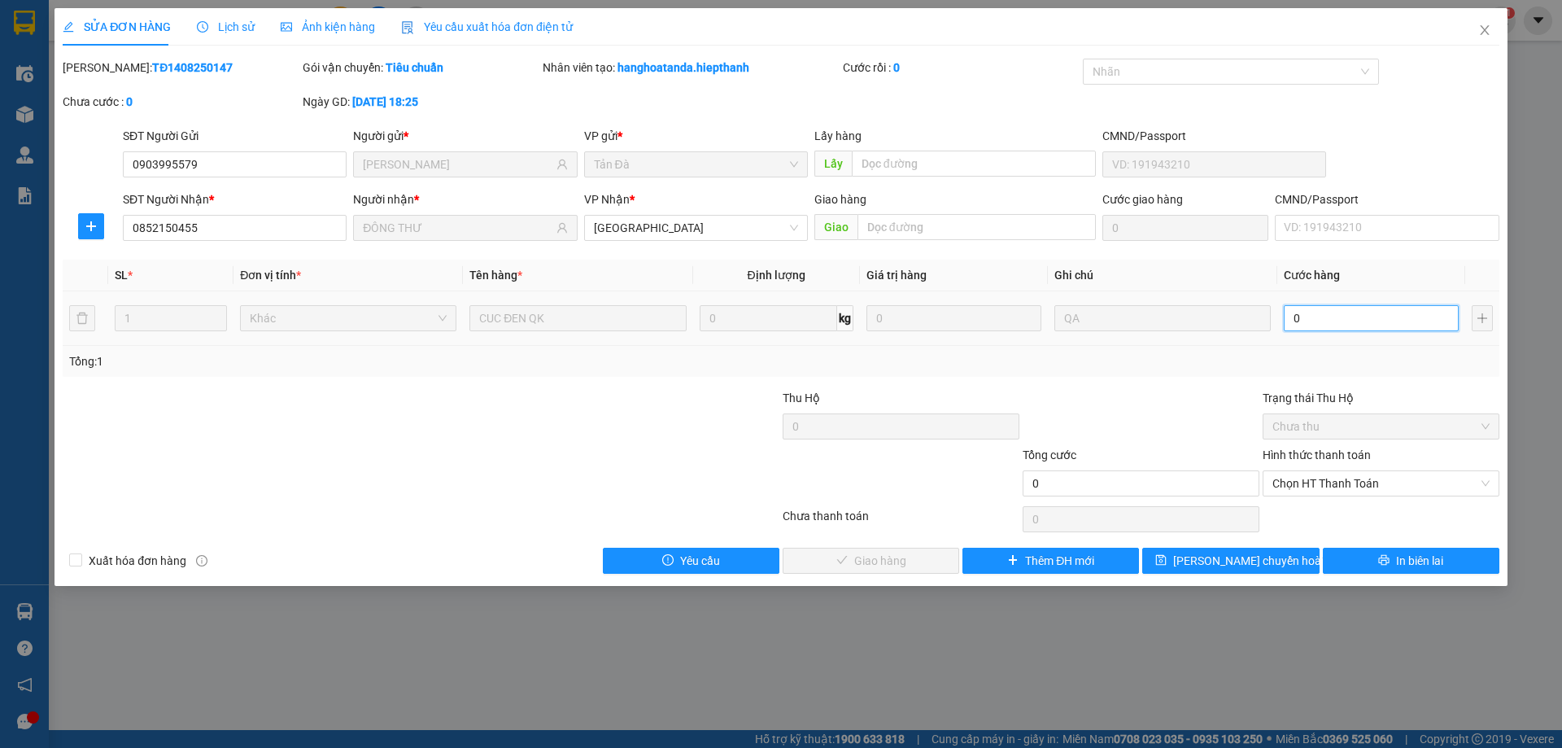
click at [1351, 319] on input "0" at bounding box center [1371, 318] width 175 height 26
type input "2"
type input "20"
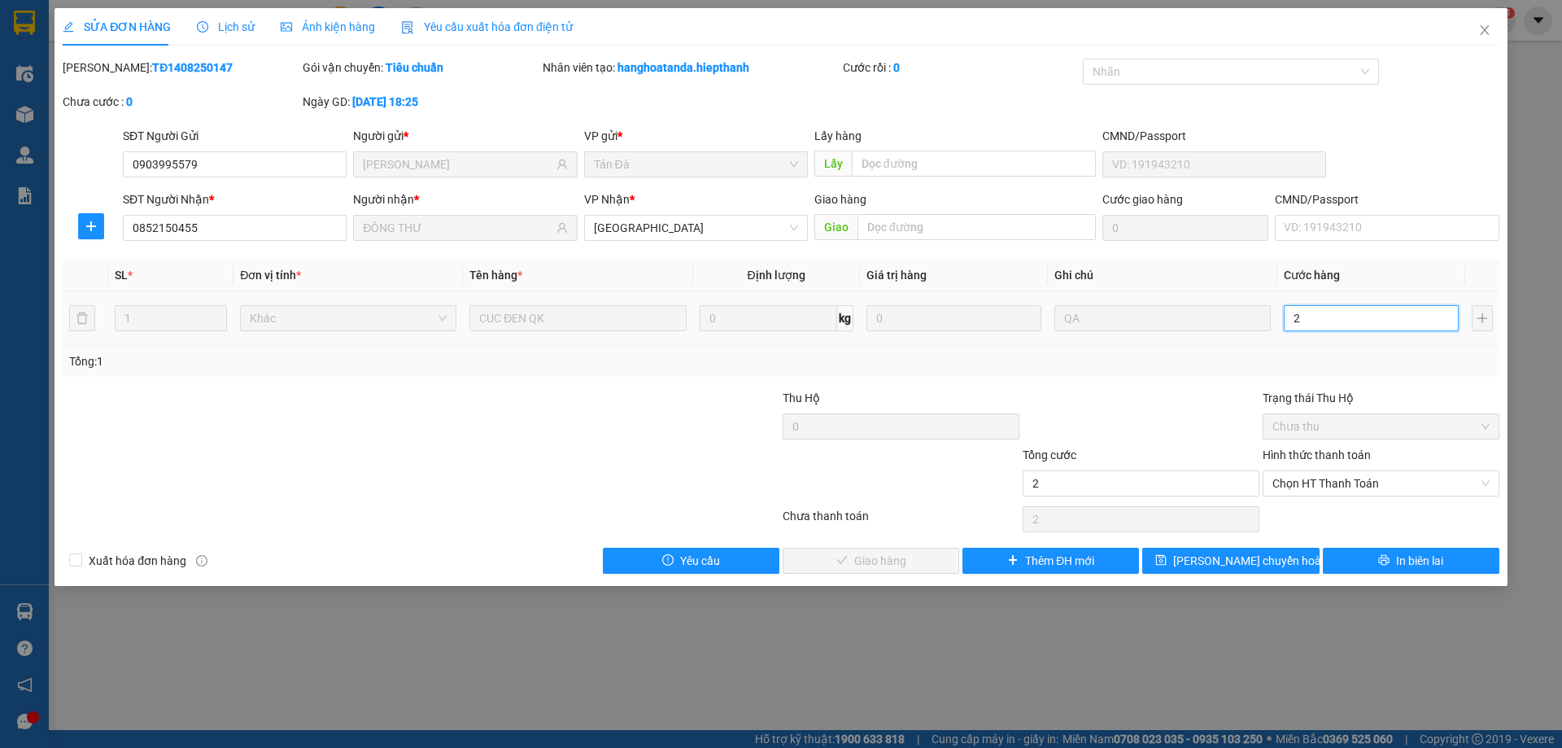
type input "20"
type input "20.000"
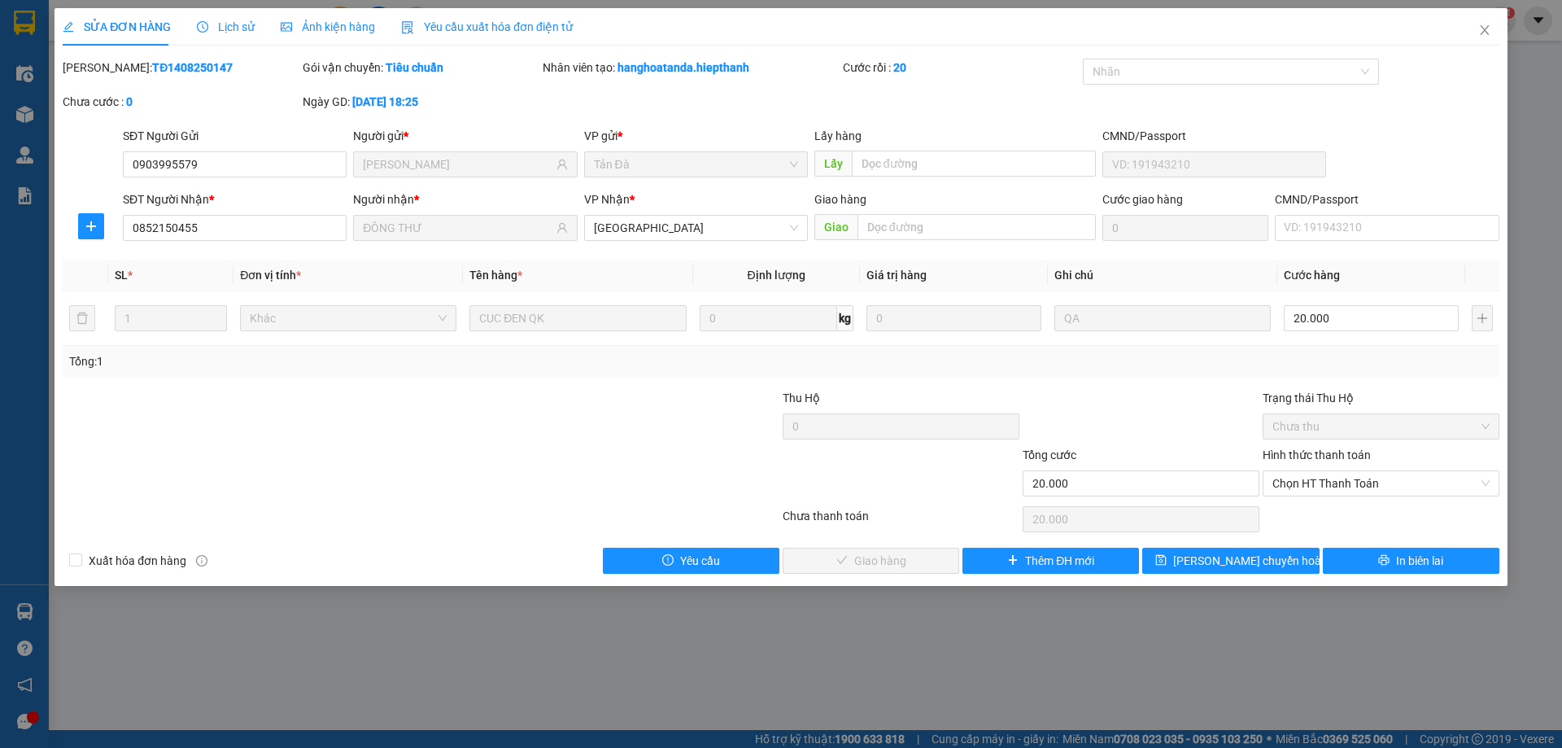
click at [1147, 387] on div "Total Paid Fee 0 Total UnPaid Fee 0 Cash Collection Total Fee Mã ĐH: TĐ14082501…" at bounding box center [781, 316] width 1437 height 515
click at [1303, 483] on span "Chọn HT Thanh Toán" at bounding box center [1381, 483] width 217 height 24
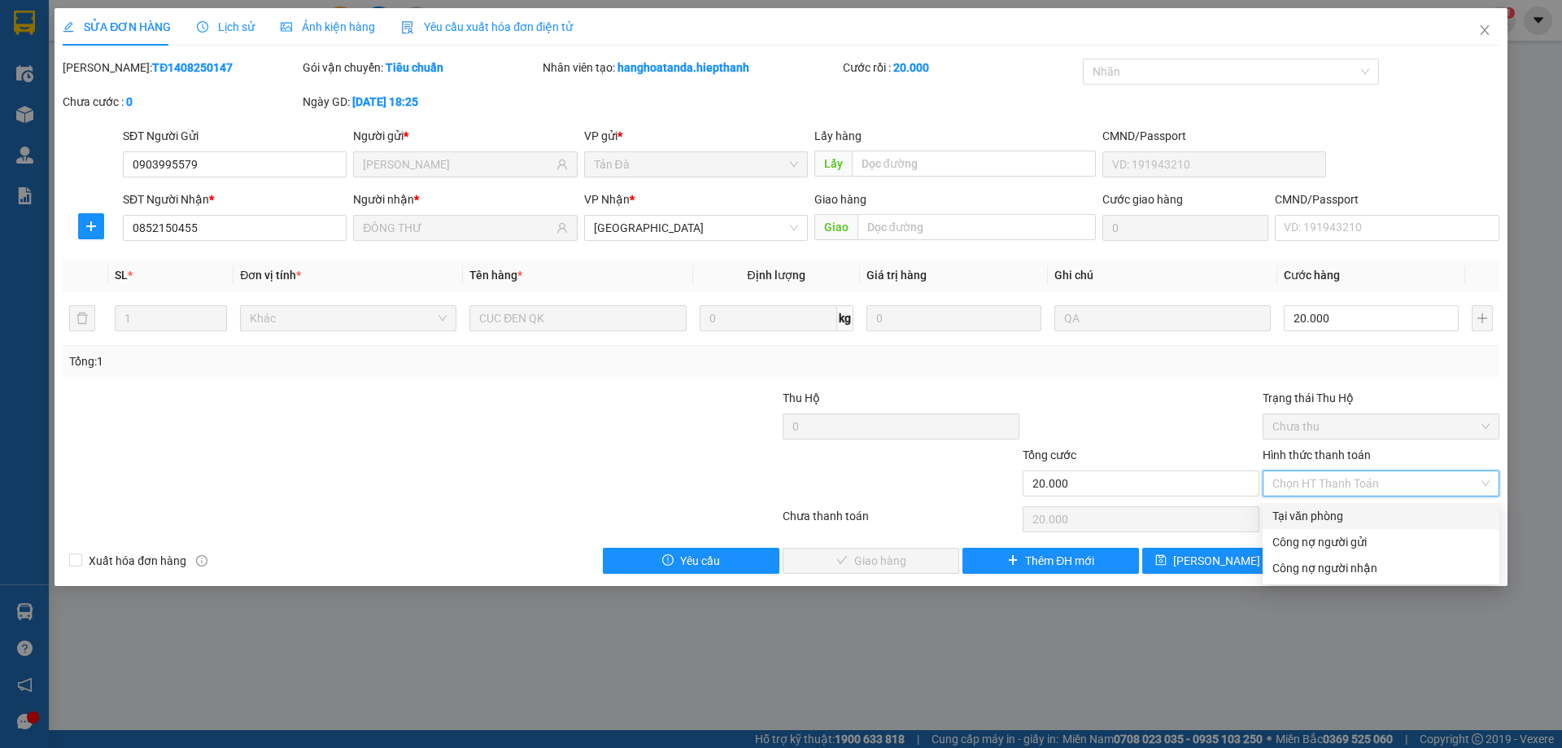
click at [1305, 517] on div "Tại văn phòng" at bounding box center [1381, 516] width 217 height 18
type input "0"
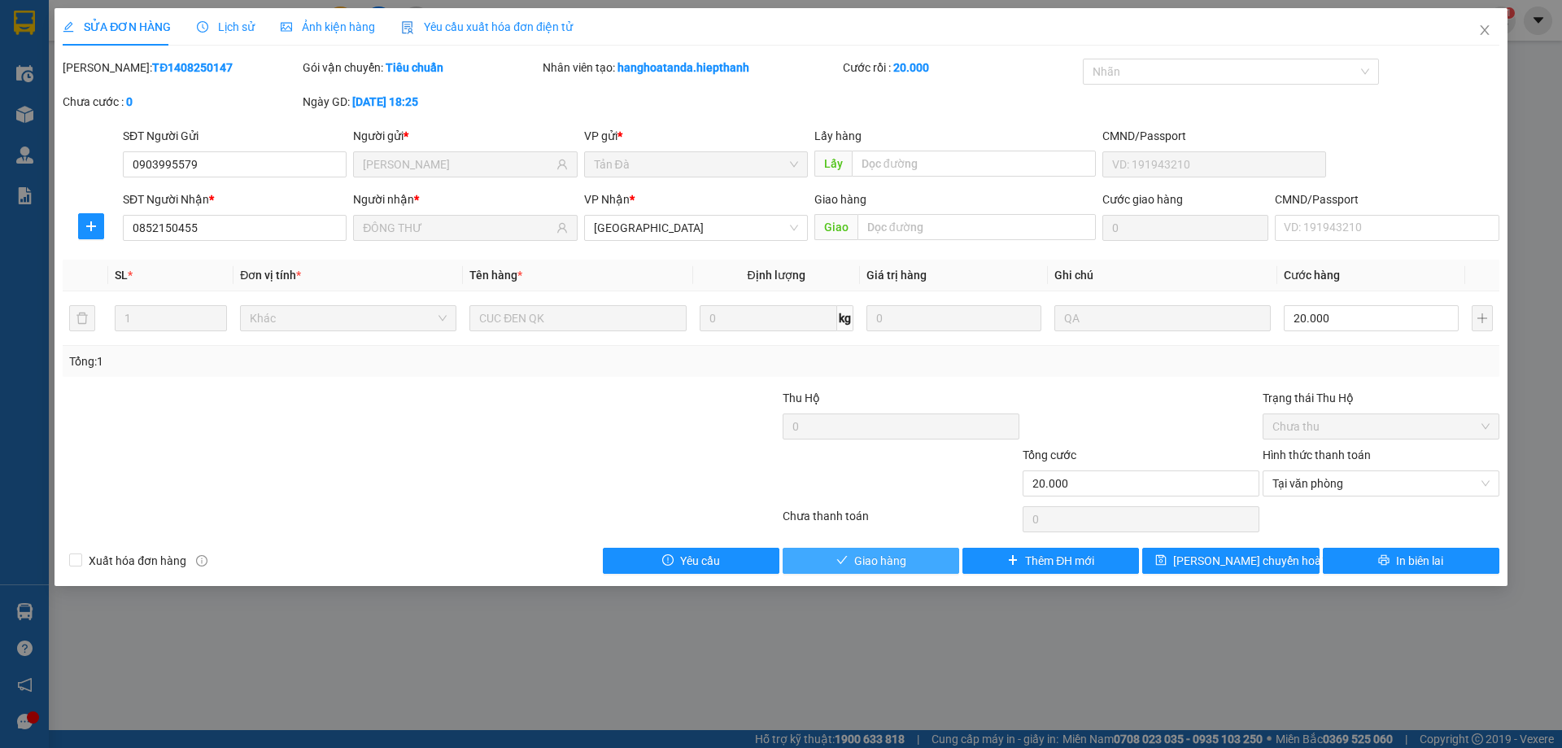
click at [925, 561] on button "Giao hàng" at bounding box center [871, 561] width 177 height 26
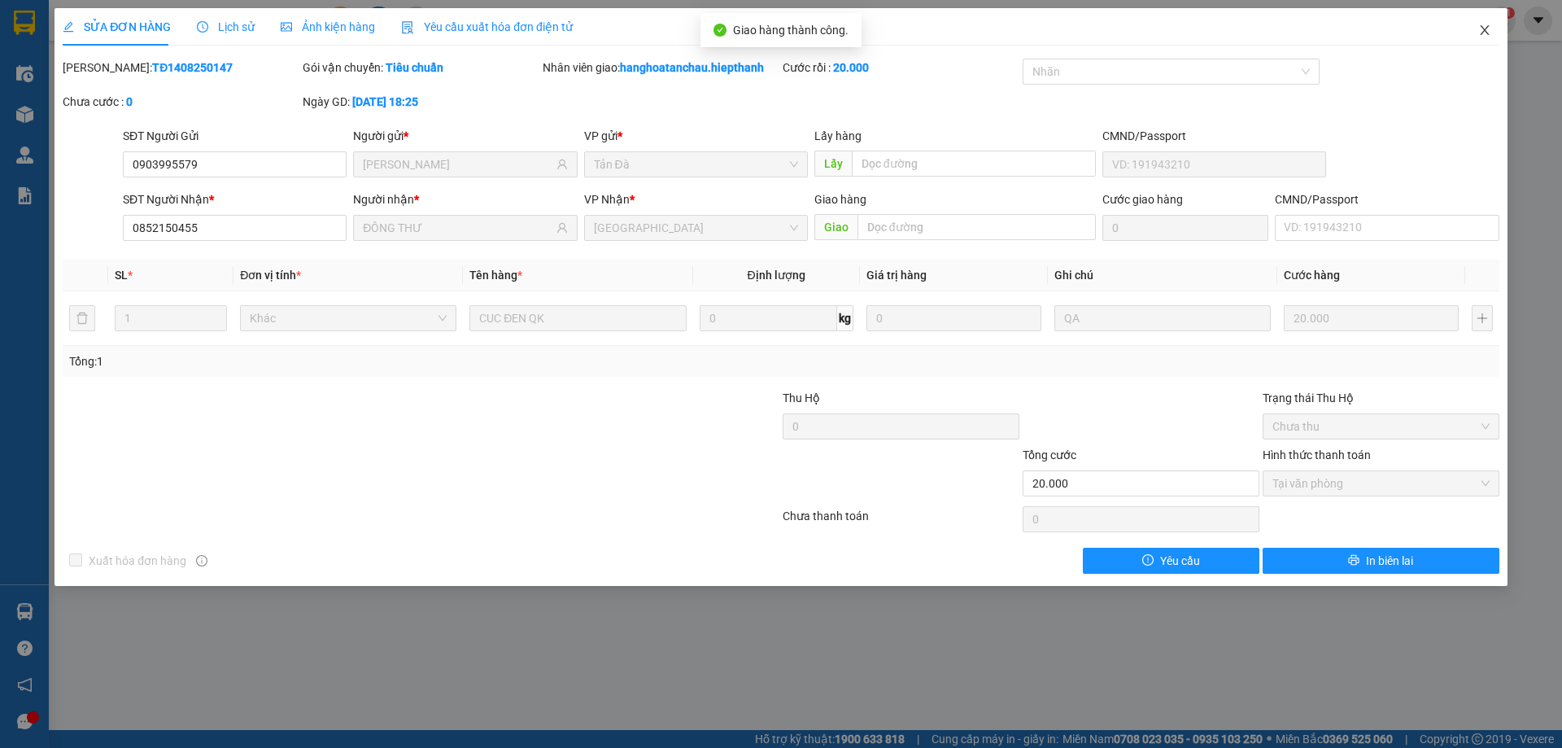
drag, startPoint x: 1488, startPoint y: 25, endPoint x: 1103, endPoint y: 7, distance: 386.2
click at [1488, 27] on icon "close" at bounding box center [1485, 30] width 13 height 13
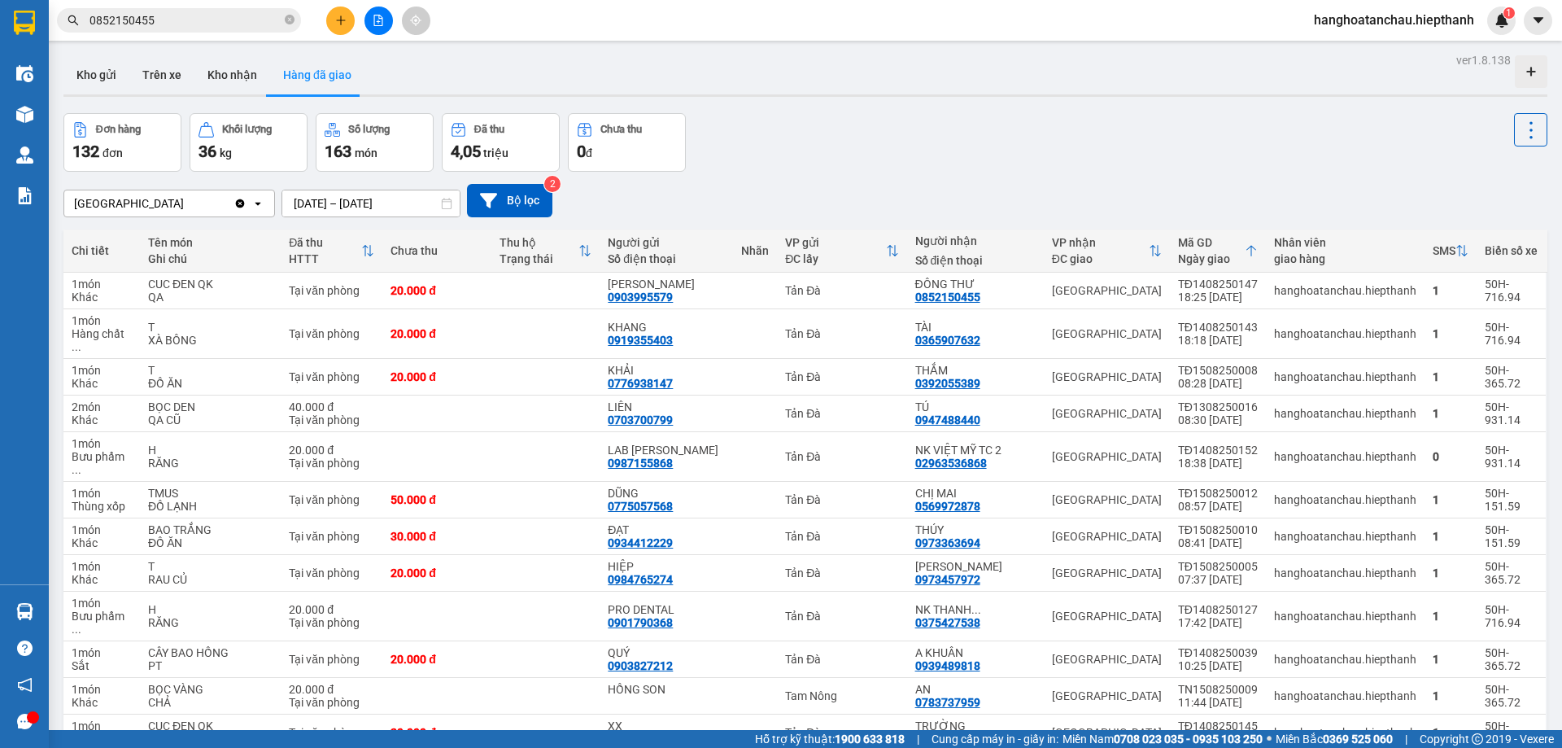
drag, startPoint x: 214, startPoint y: 23, endPoint x: 232, endPoint y: 2, distance: 27.7
click at [214, 22] on input "0852150455" at bounding box center [186, 20] width 192 height 18
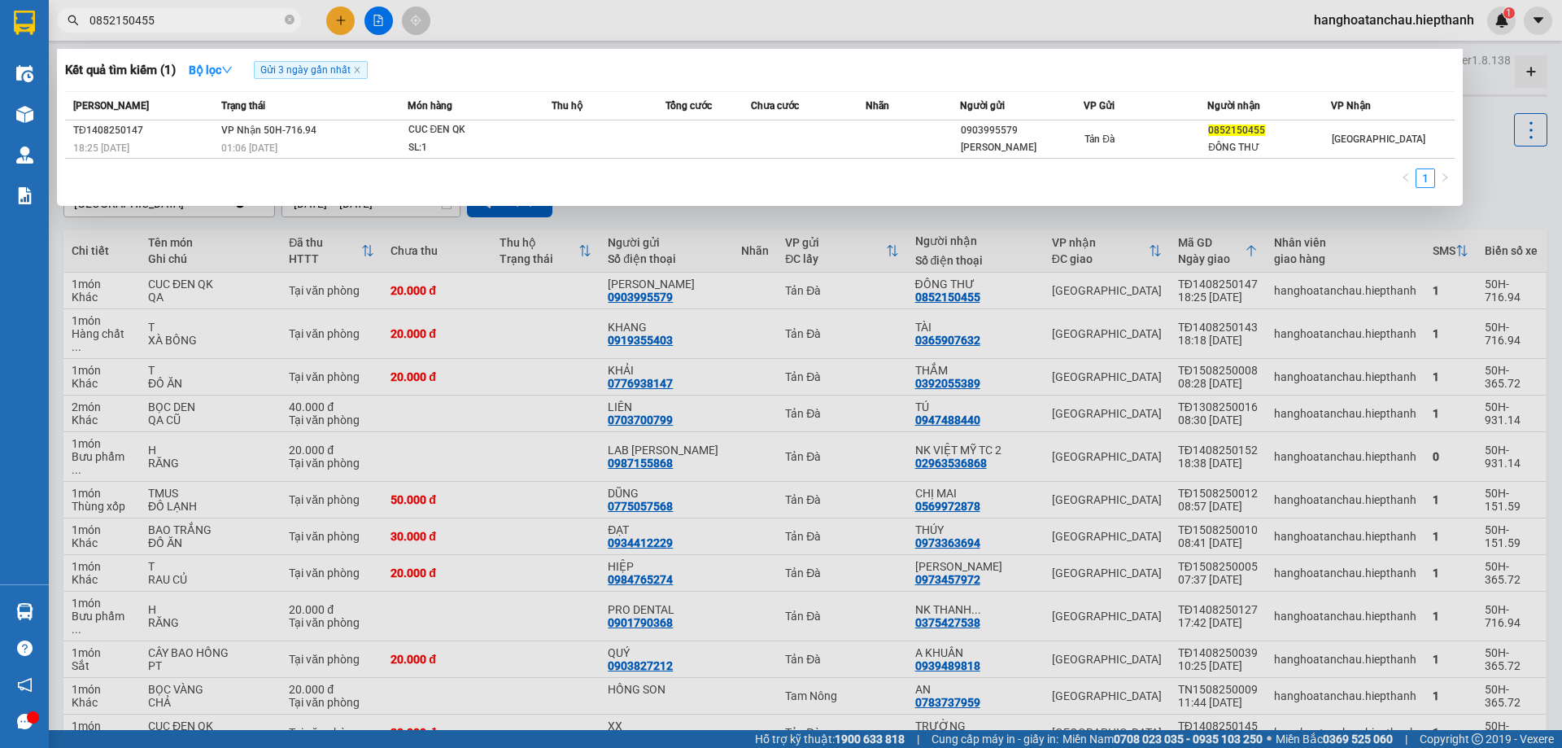
click at [337, 33] on div at bounding box center [781, 374] width 1562 height 748
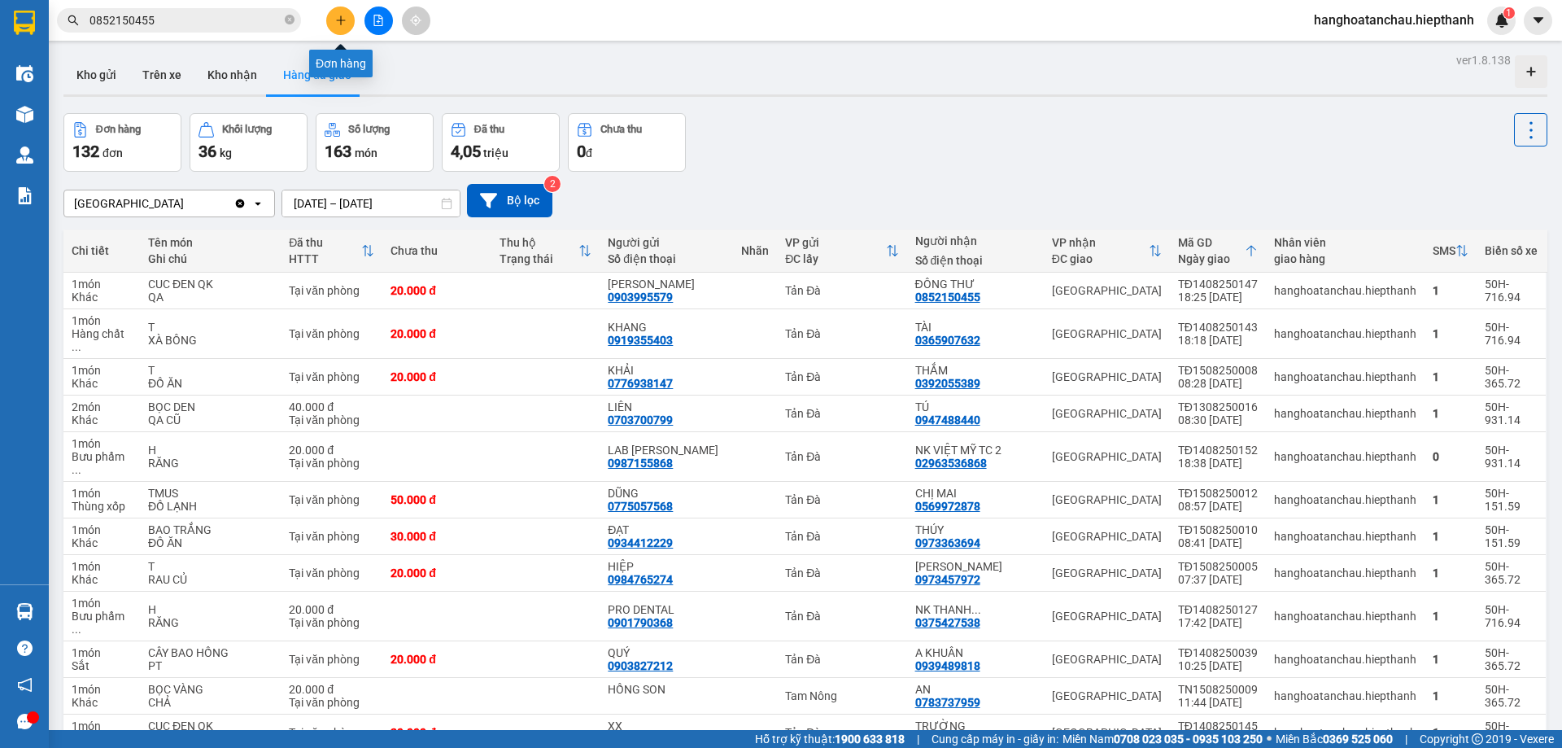
click at [338, 28] on button at bounding box center [340, 21] width 28 height 28
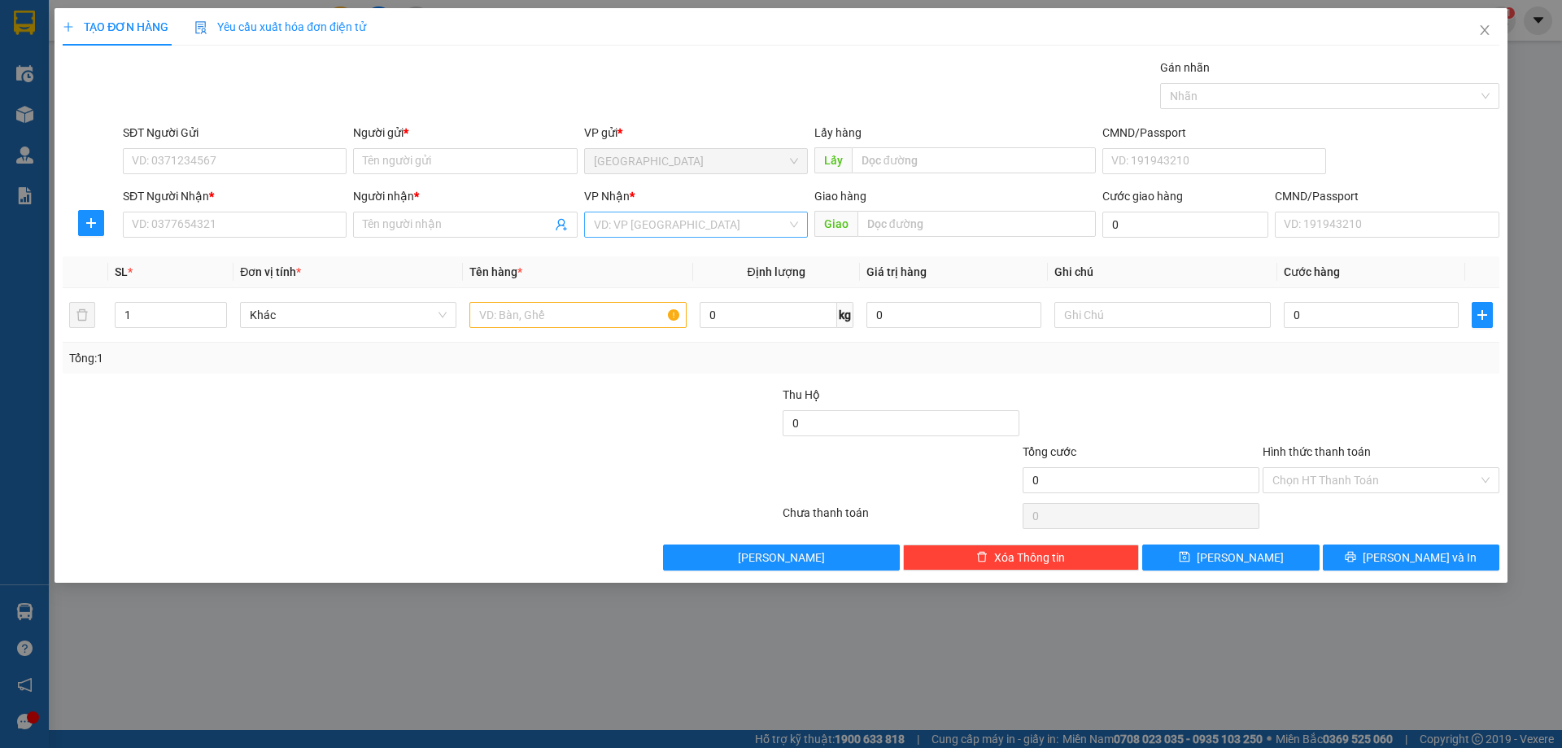
click at [729, 234] on input "search" at bounding box center [690, 224] width 193 height 24
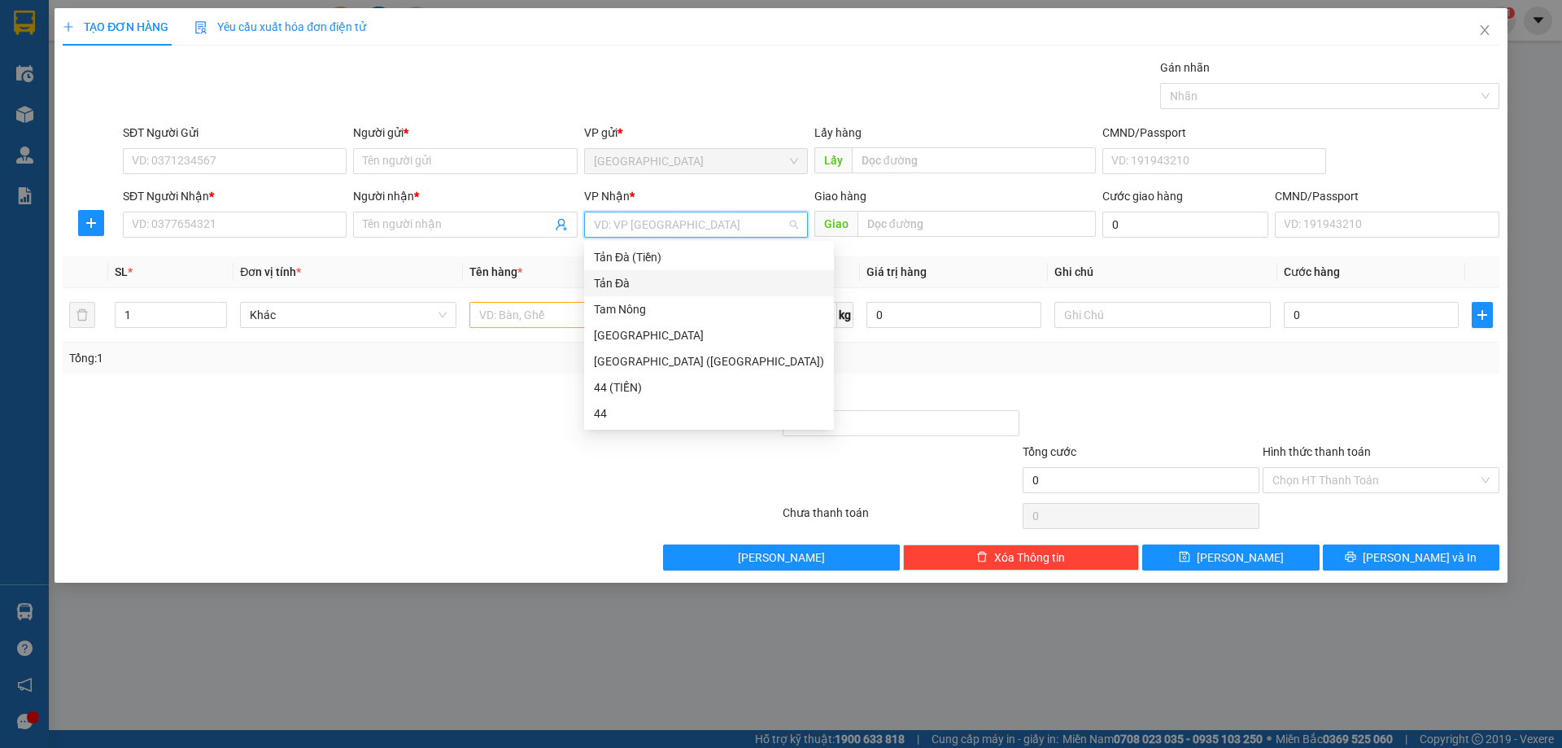
click at [641, 281] on div "Tản Đà" at bounding box center [709, 283] width 230 height 18
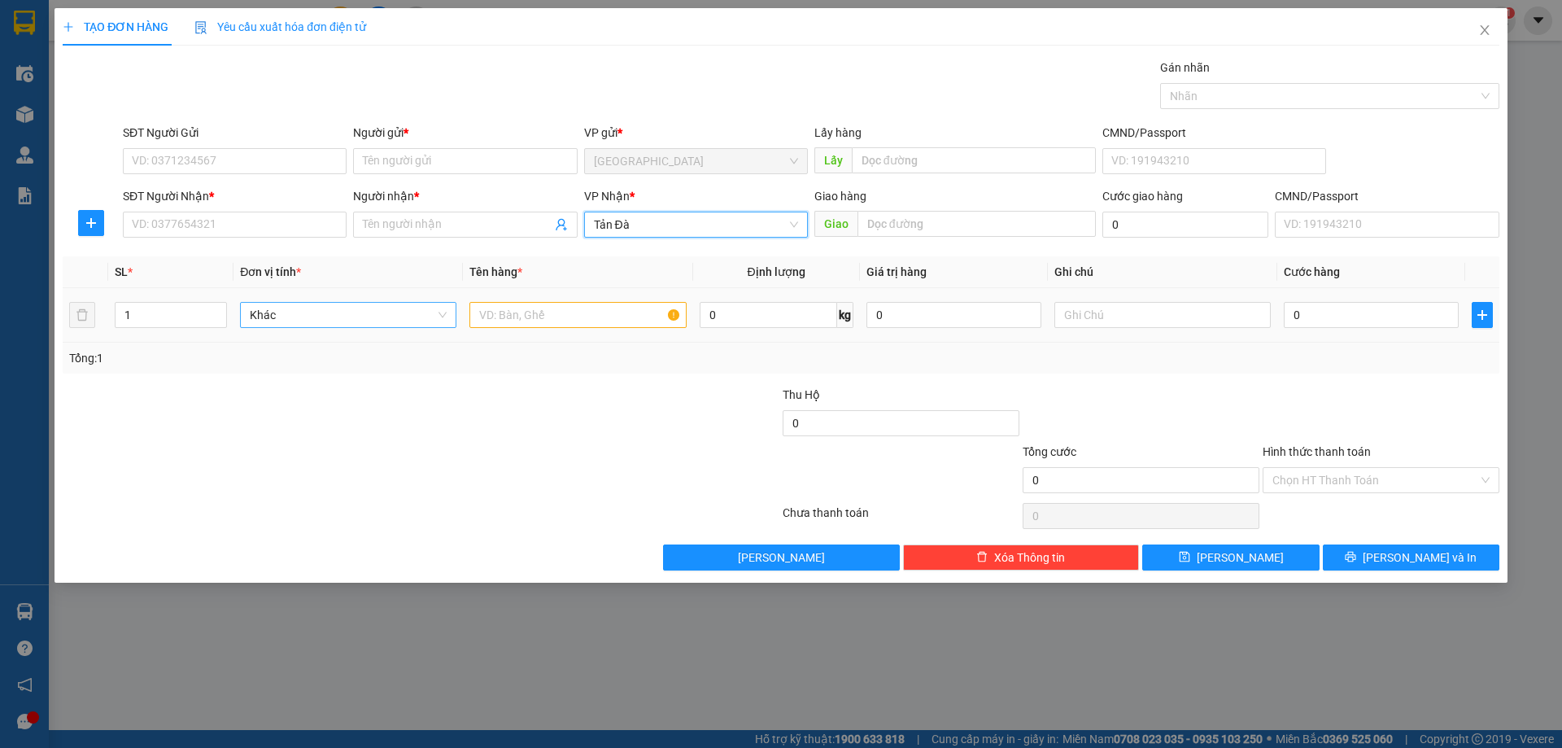
click at [380, 310] on span "Khác" at bounding box center [348, 315] width 197 height 24
type input "VA"
drag, startPoint x: 328, startPoint y: 376, endPoint x: 489, endPoint y: 372, distance: 161.2
click at [330, 378] on div "Vali" at bounding box center [348, 374] width 197 height 18
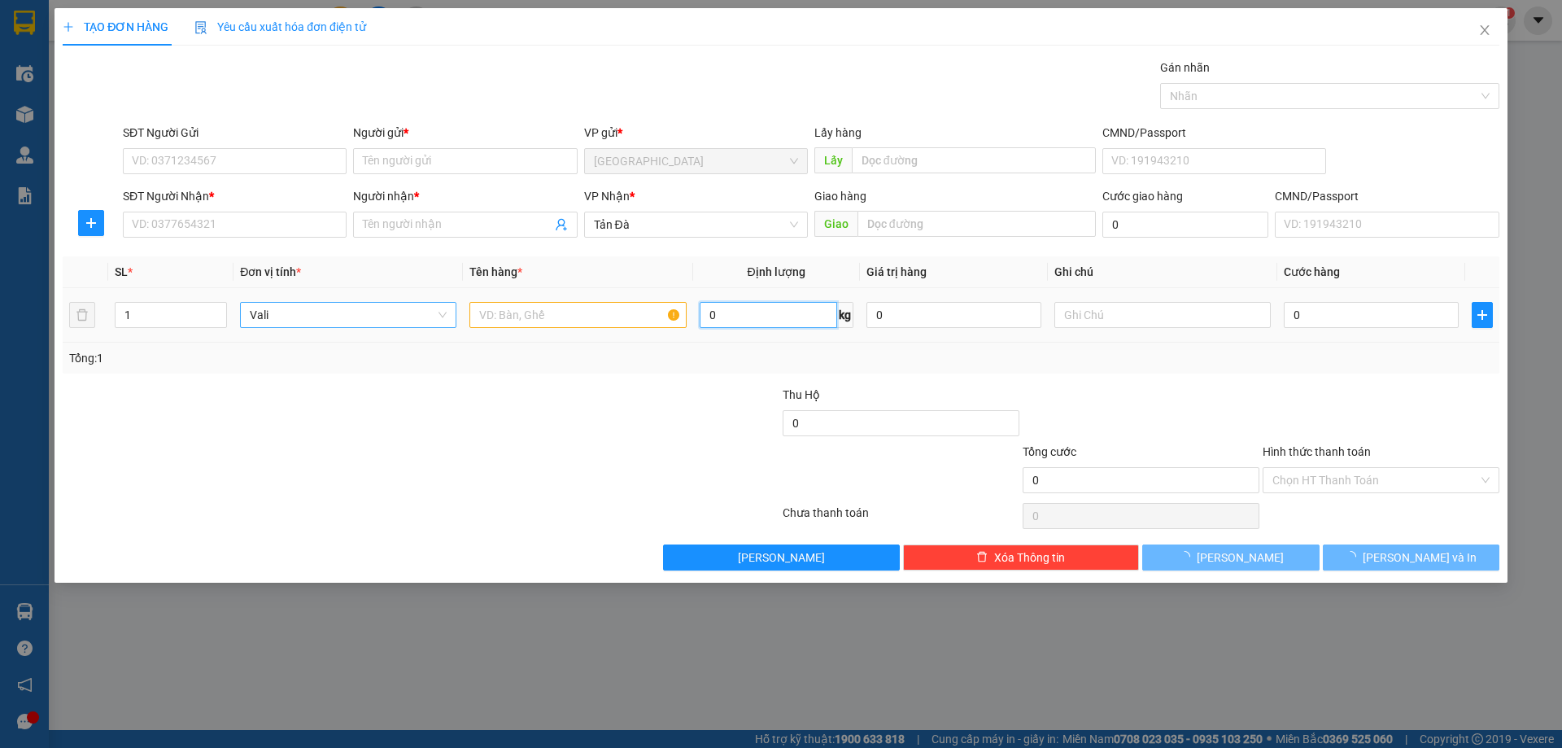
click at [792, 321] on input "0" at bounding box center [769, 315] width 138 height 26
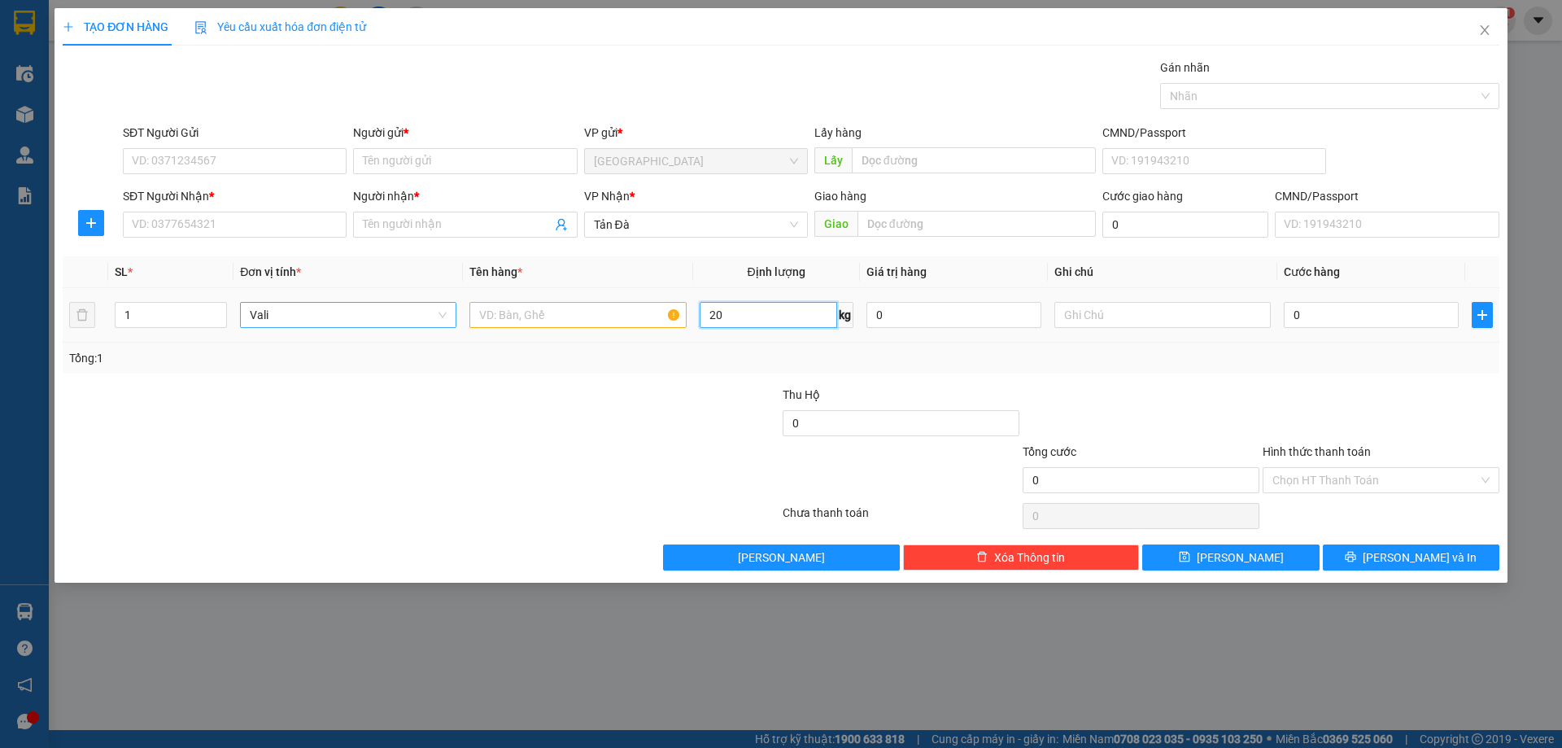
type input "20"
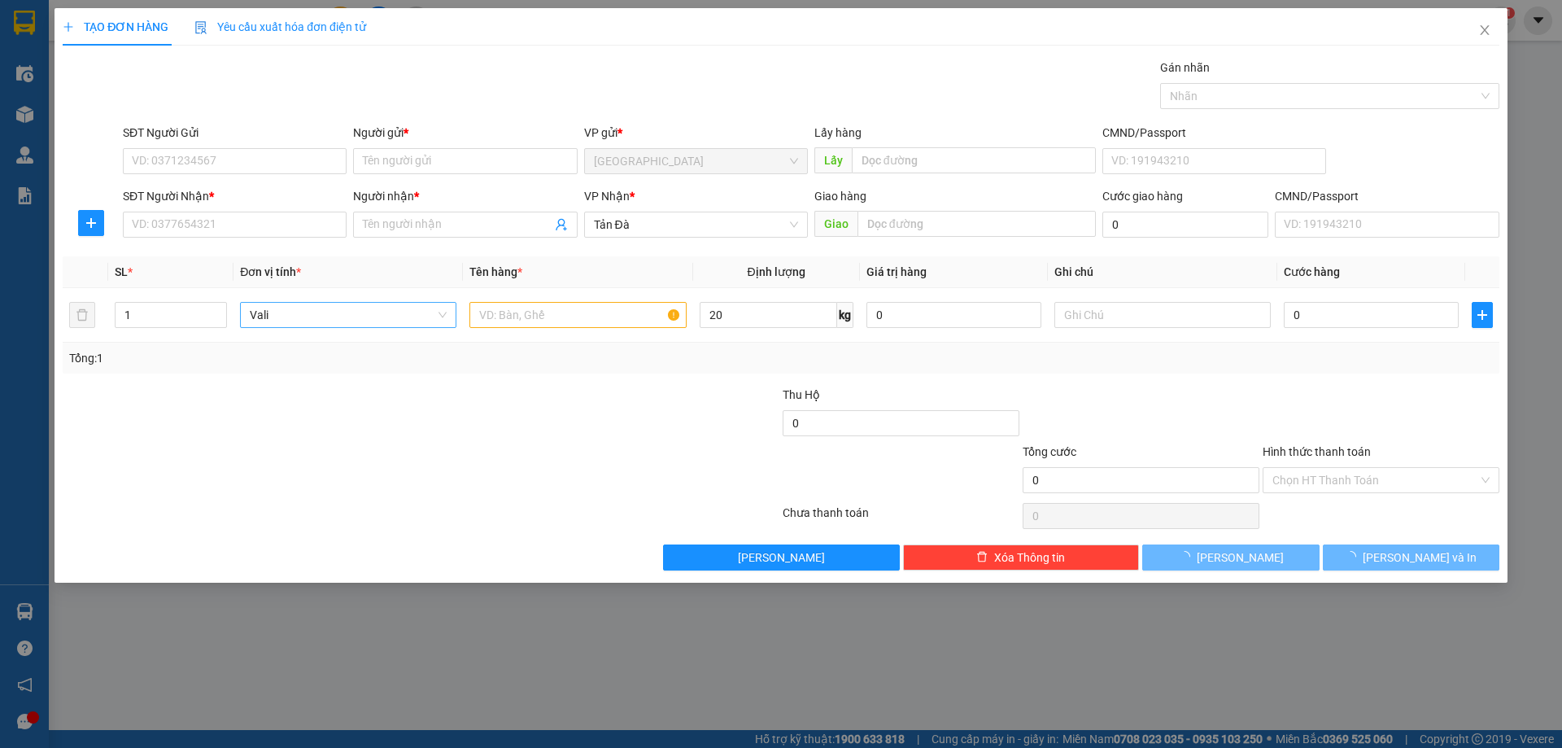
click at [824, 387] on div "Transit Pickup Surcharge Ids Transit Deliver Surcharge Ids Transit Deliver Surc…" at bounding box center [781, 315] width 1437 height 512
type input "62.000"
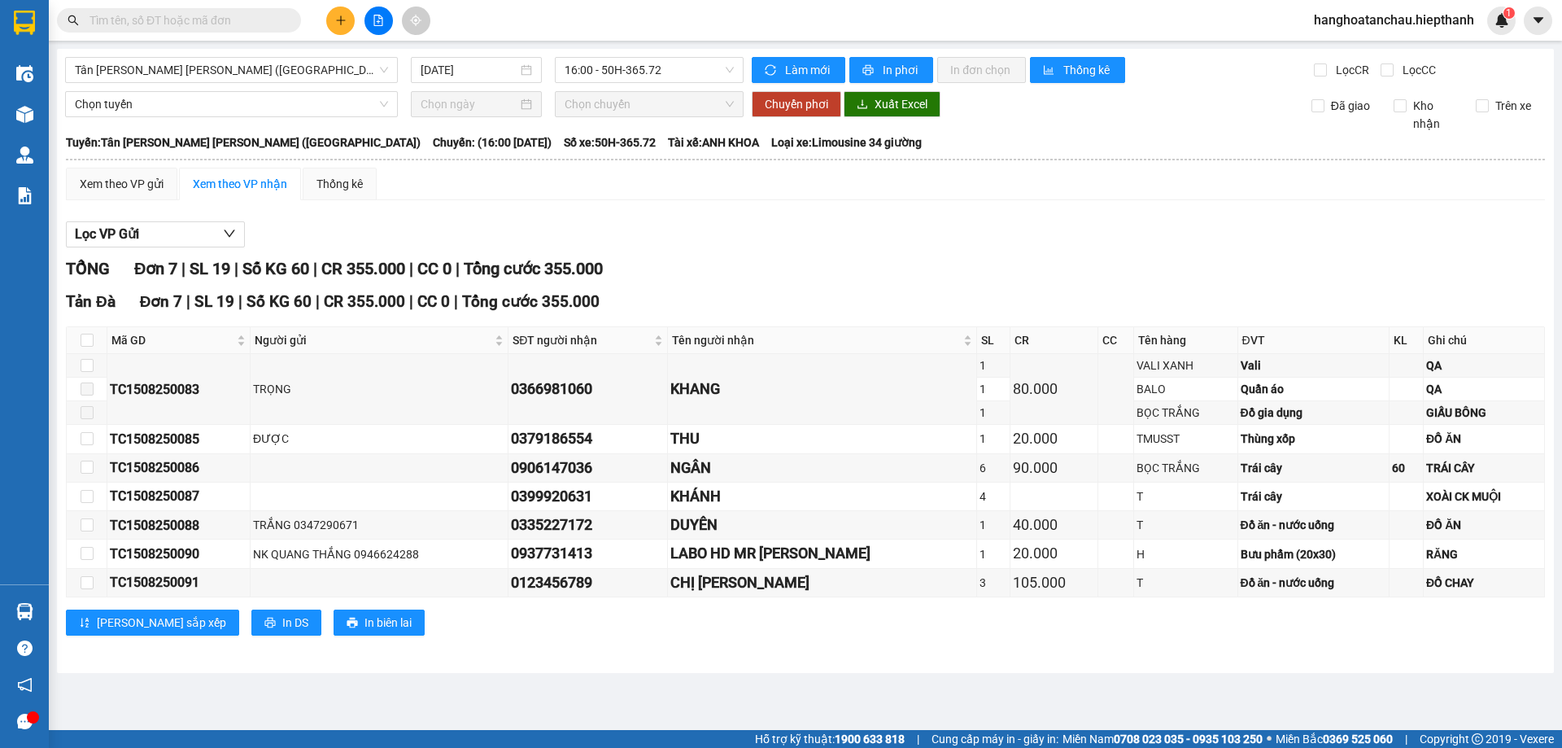
click at [262, 18] on input "text" at bounding box center [186, 20] width 192 height 18
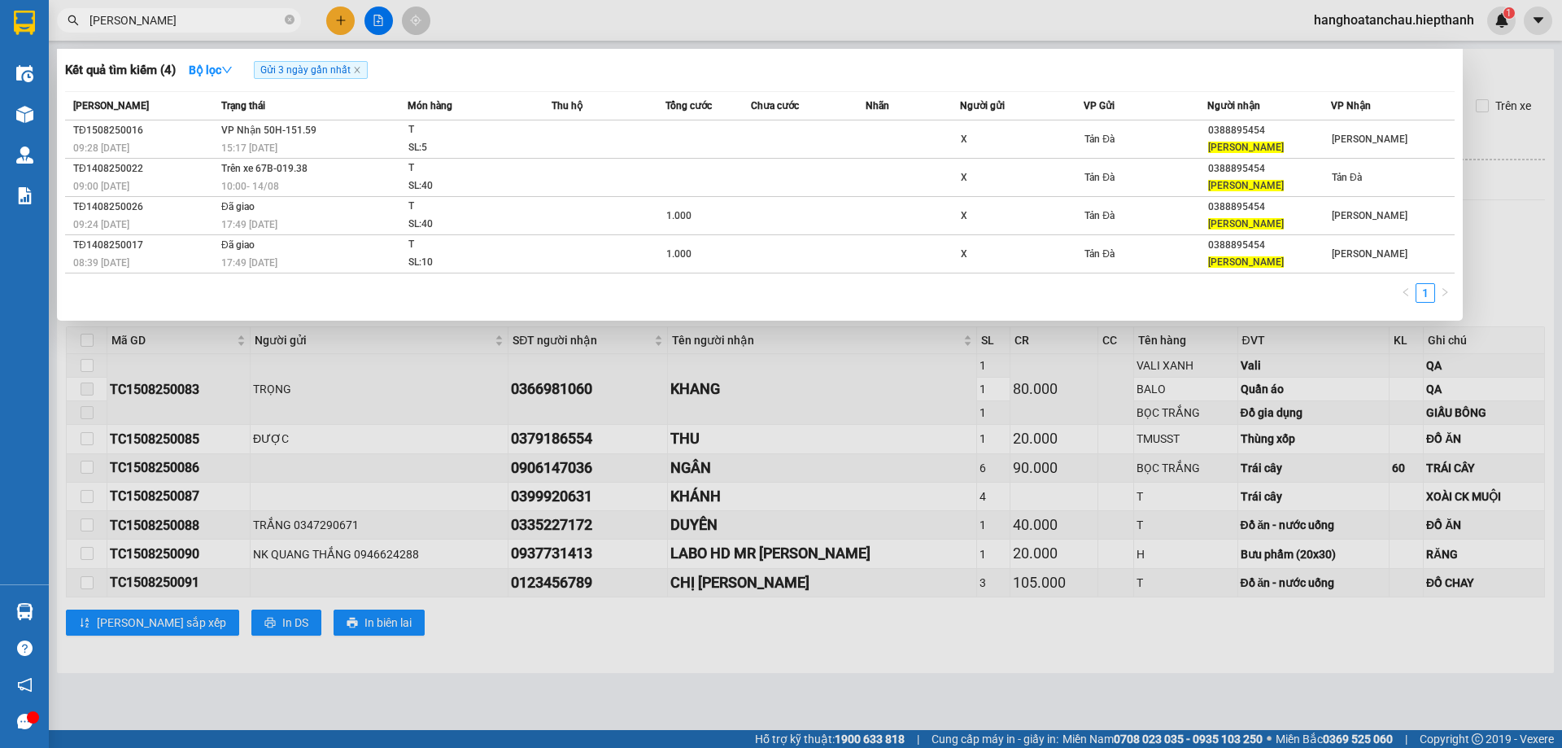
type input "[PERSON_NAME]"
click at [356, 66] on span "Gửi 3 ngày gần nhất" at bounding box center [311, 70] width 114 height 18
click at [356, 69] on icon "close" at bounding box center [357, 70] width 8 height 8
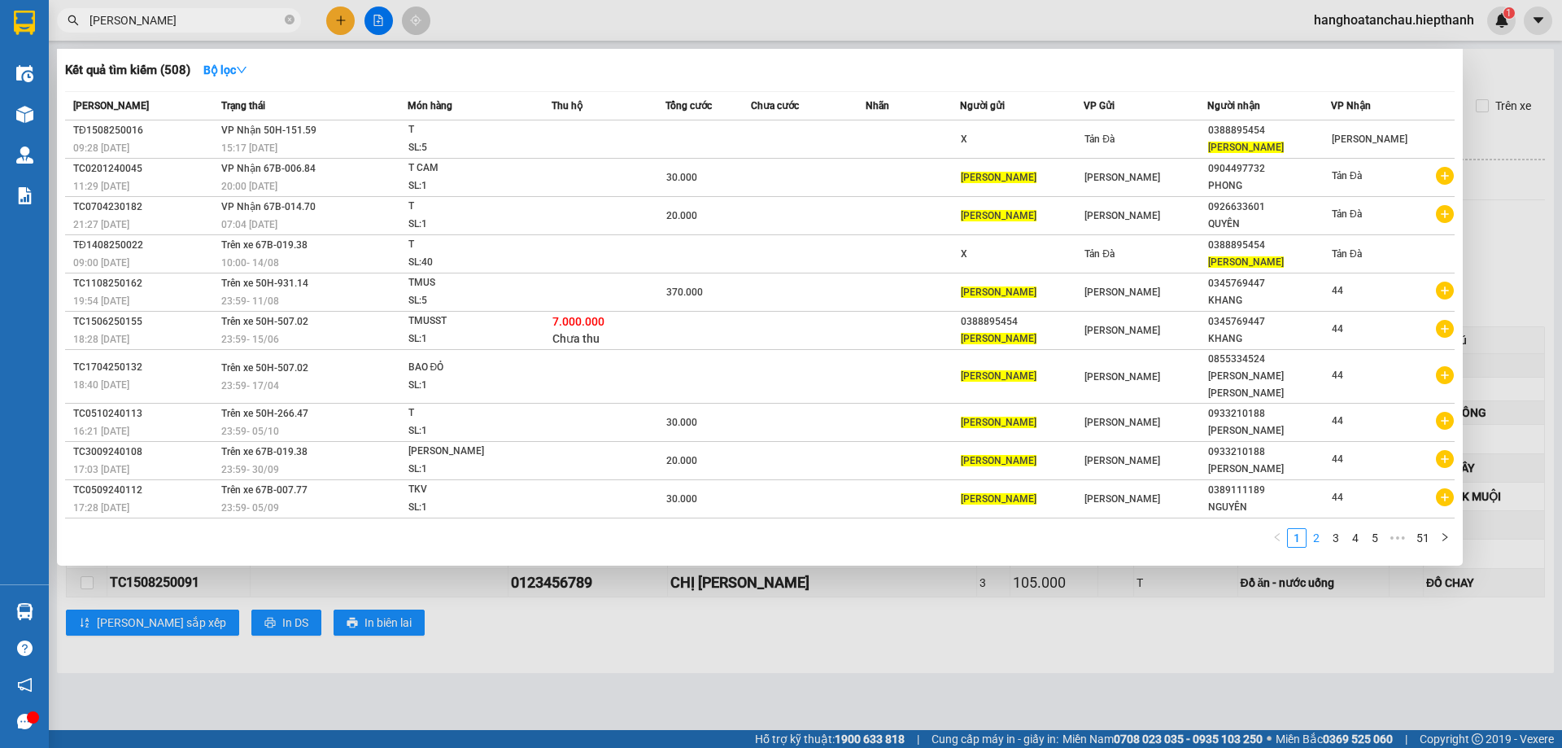
click at [1310, 529] on link "2" at bounding box center [1317, 538] width 18 height 18
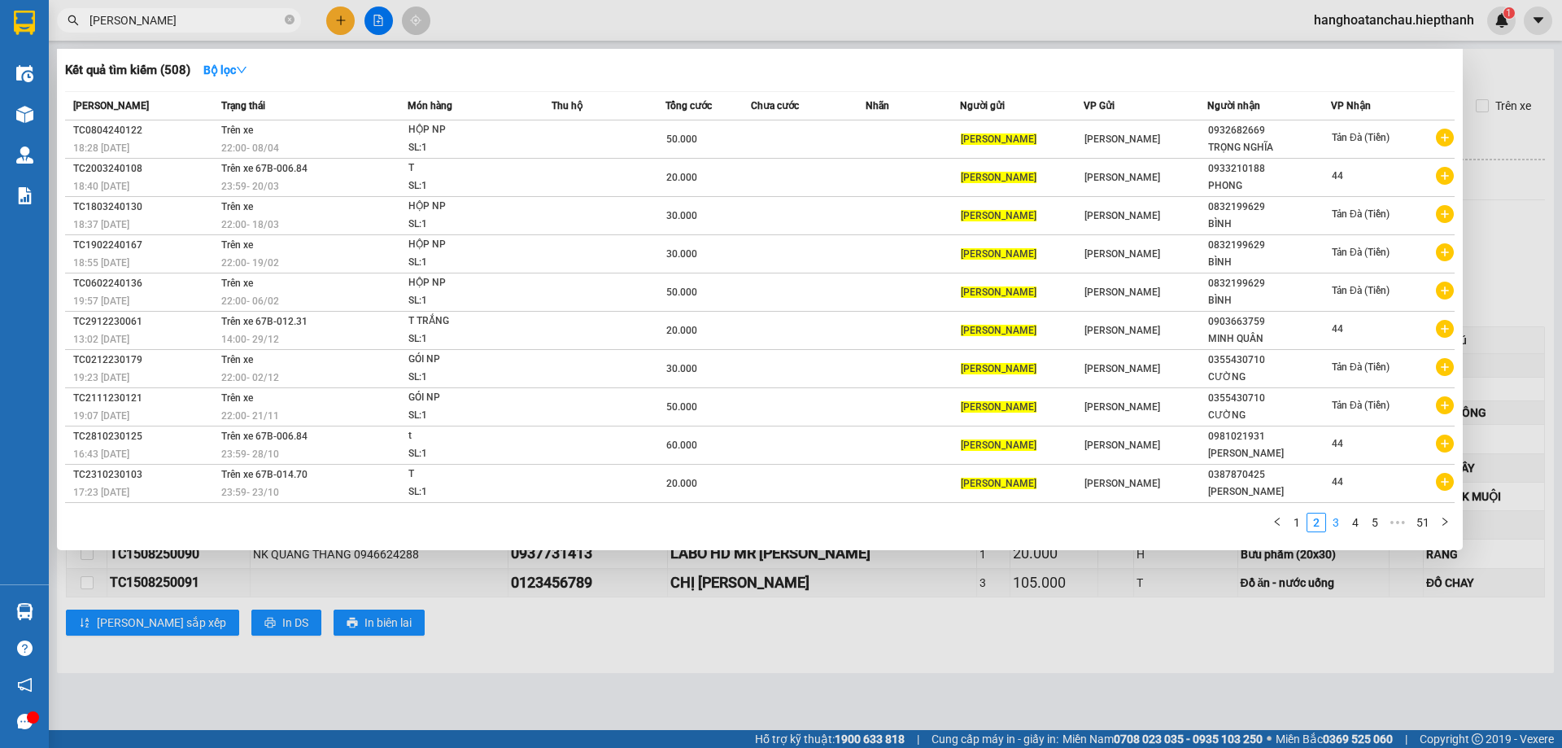
click at [1343, 522] on link "3" at bounding box center [1336, 523] width 18 height 18
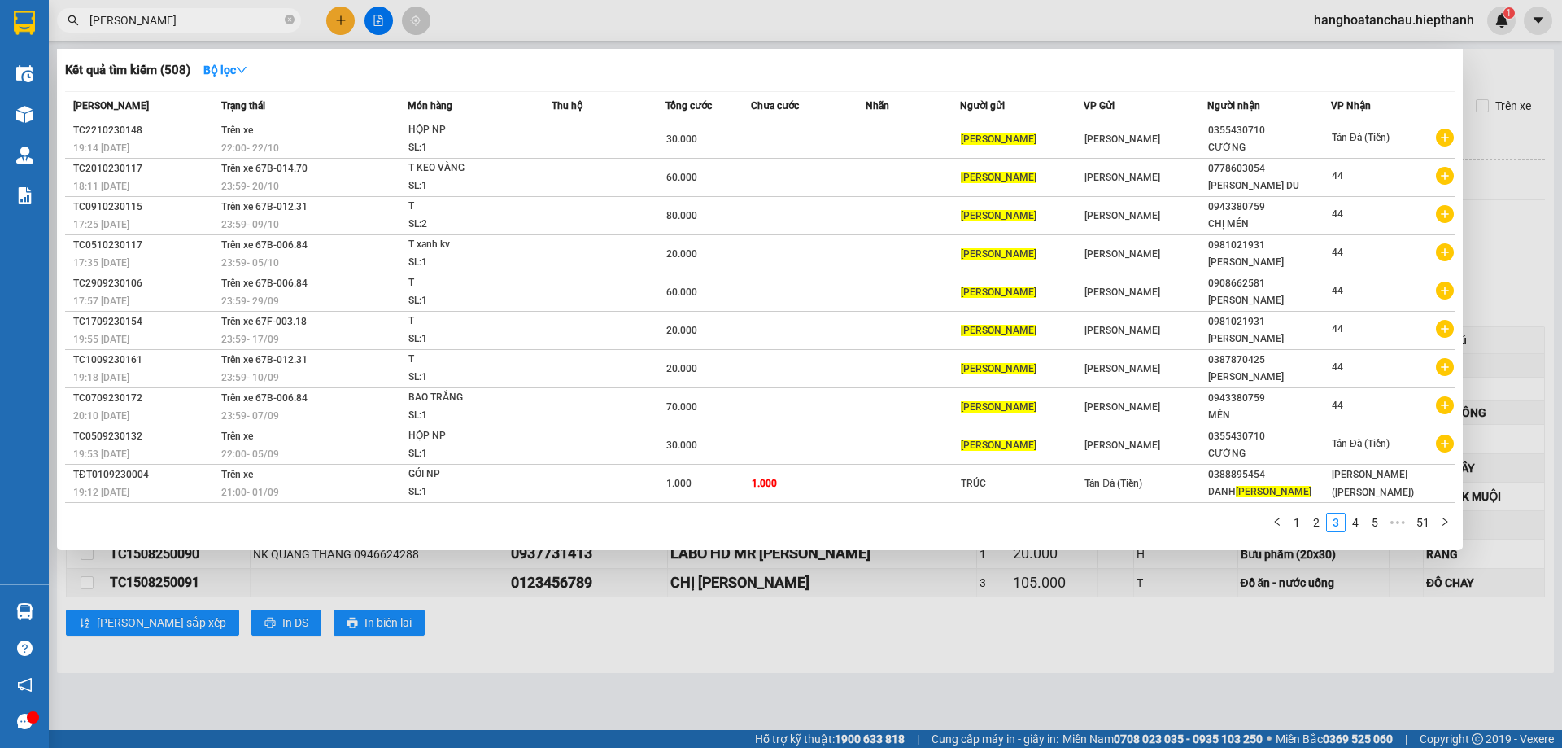
click at [1359, 525] on link "4" at bounding box center [1356, 523] width 18 height 18
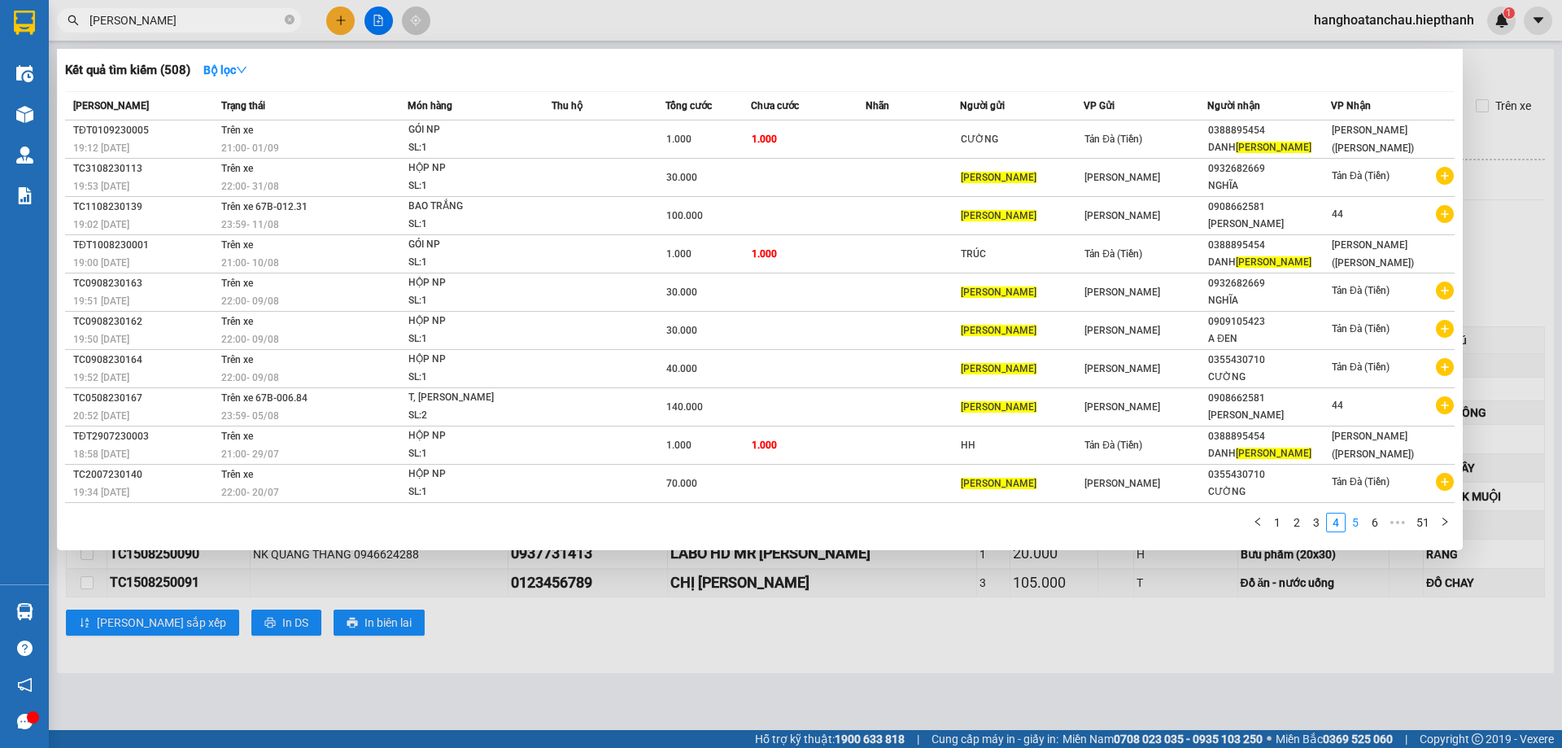
click at [1357, 522] on link "5" at bounding box center [1356, 523] width 18 height 18
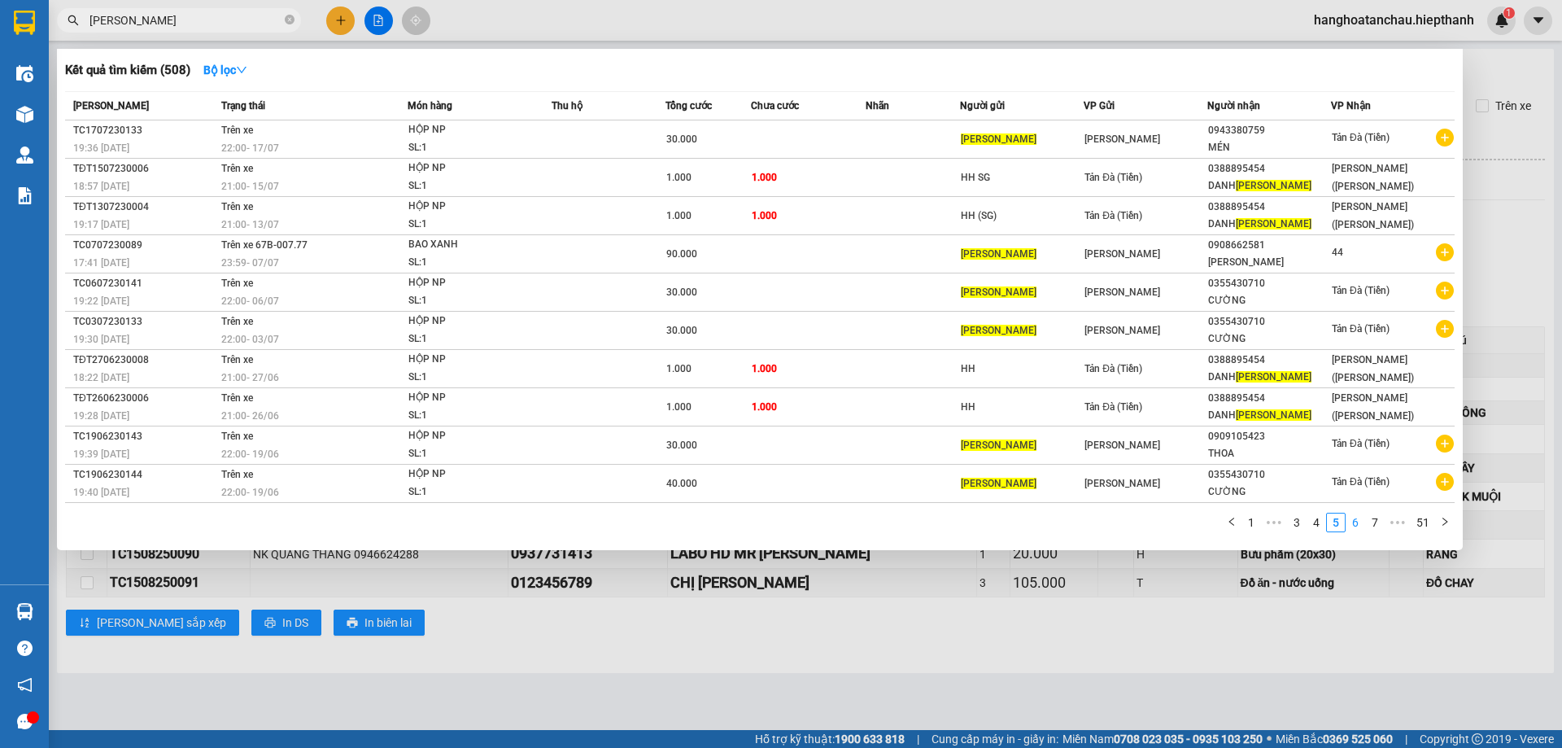
click at [1353, 522] on link "6" at bounding box center [1356, 523] width 18 height 18
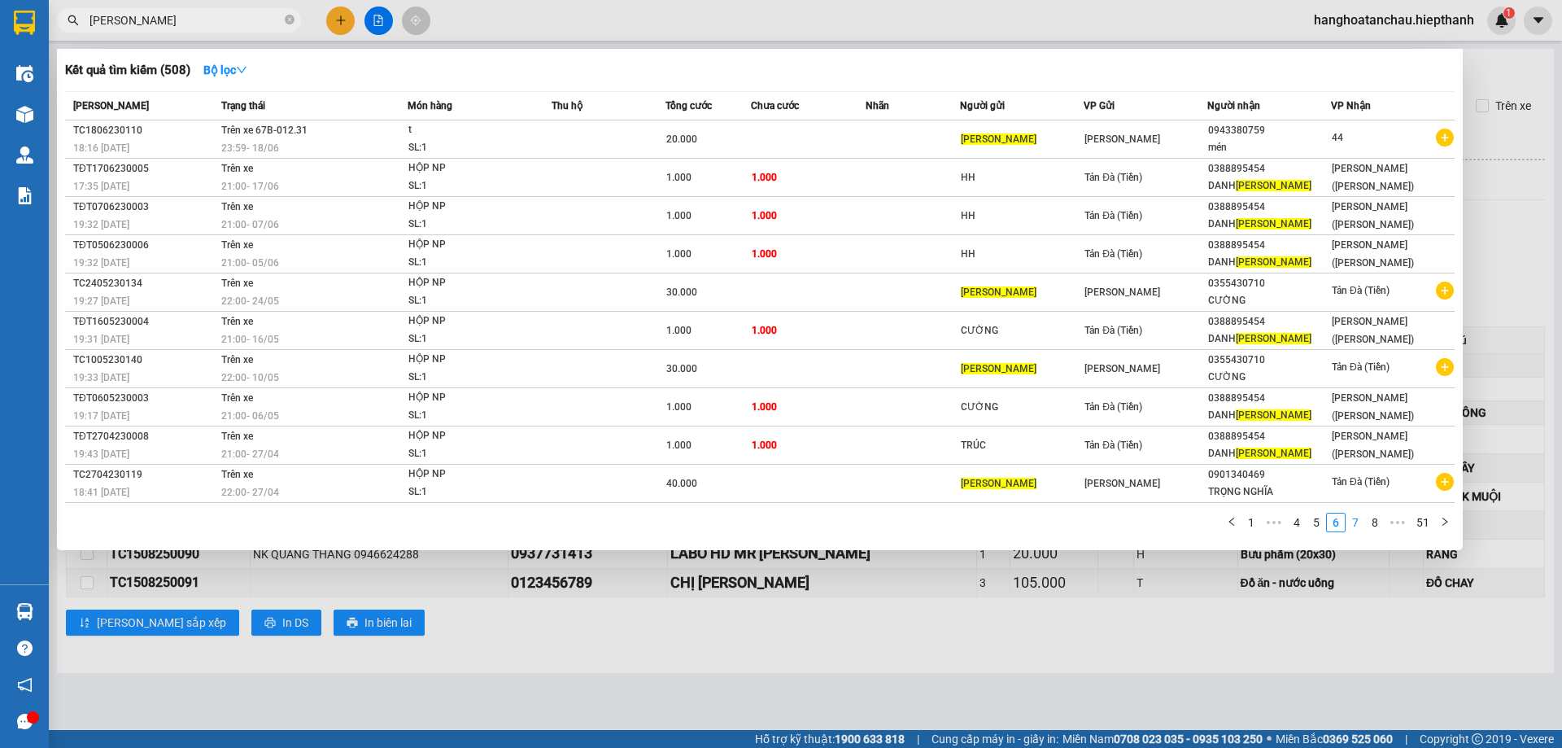
click at [1353, 523] on link "7" at bounding box center [1356, 523] width 18 height 18
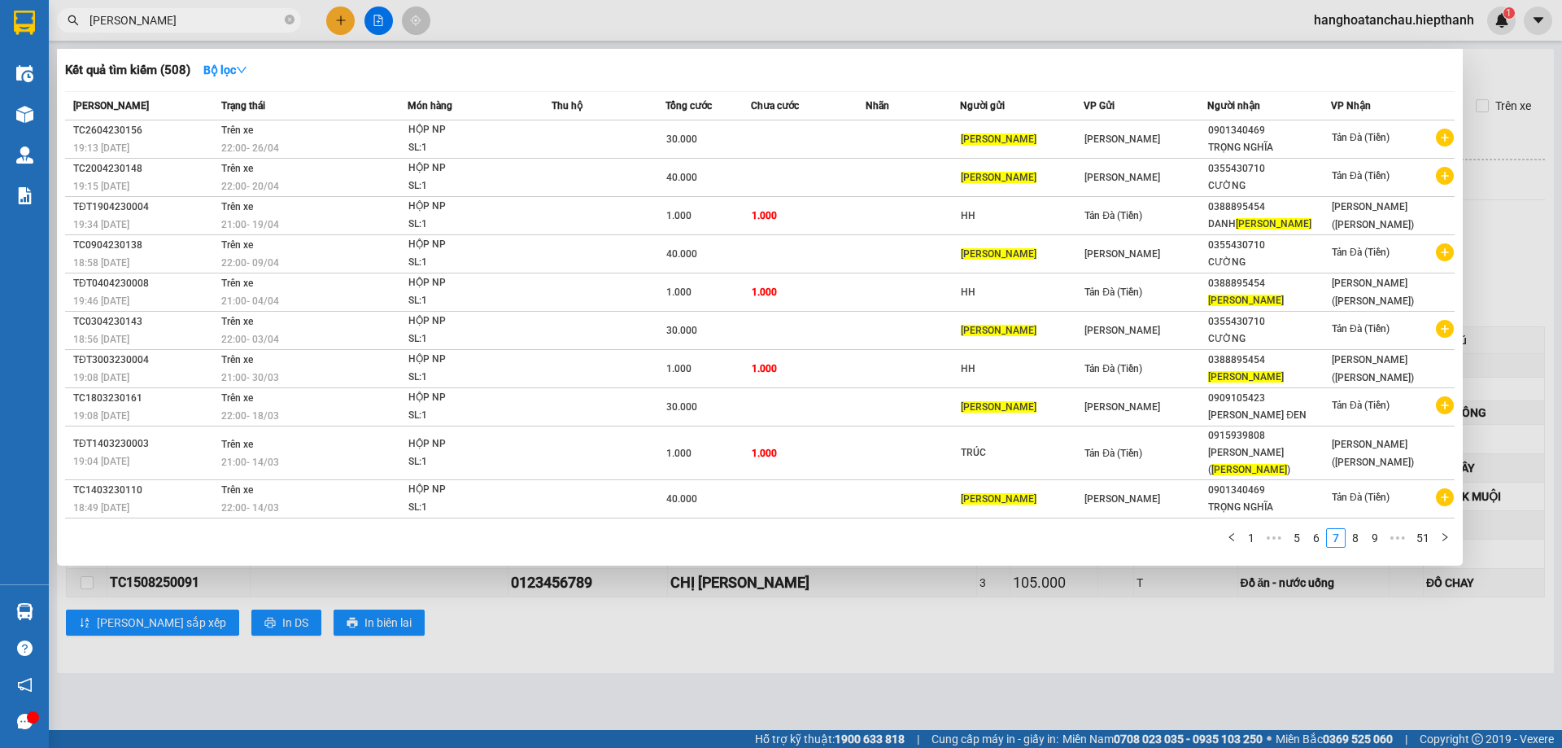
click at [553, 30] on div at bounding box center [781, 374] width 1562 height 748
click at [182, 14] on input "[PERSON_NAME]" at bounding box center [186, 20] width 192 height 18
click at [1254, 529] on link "1" at bounding box center [1252, 538] width 18 height 18
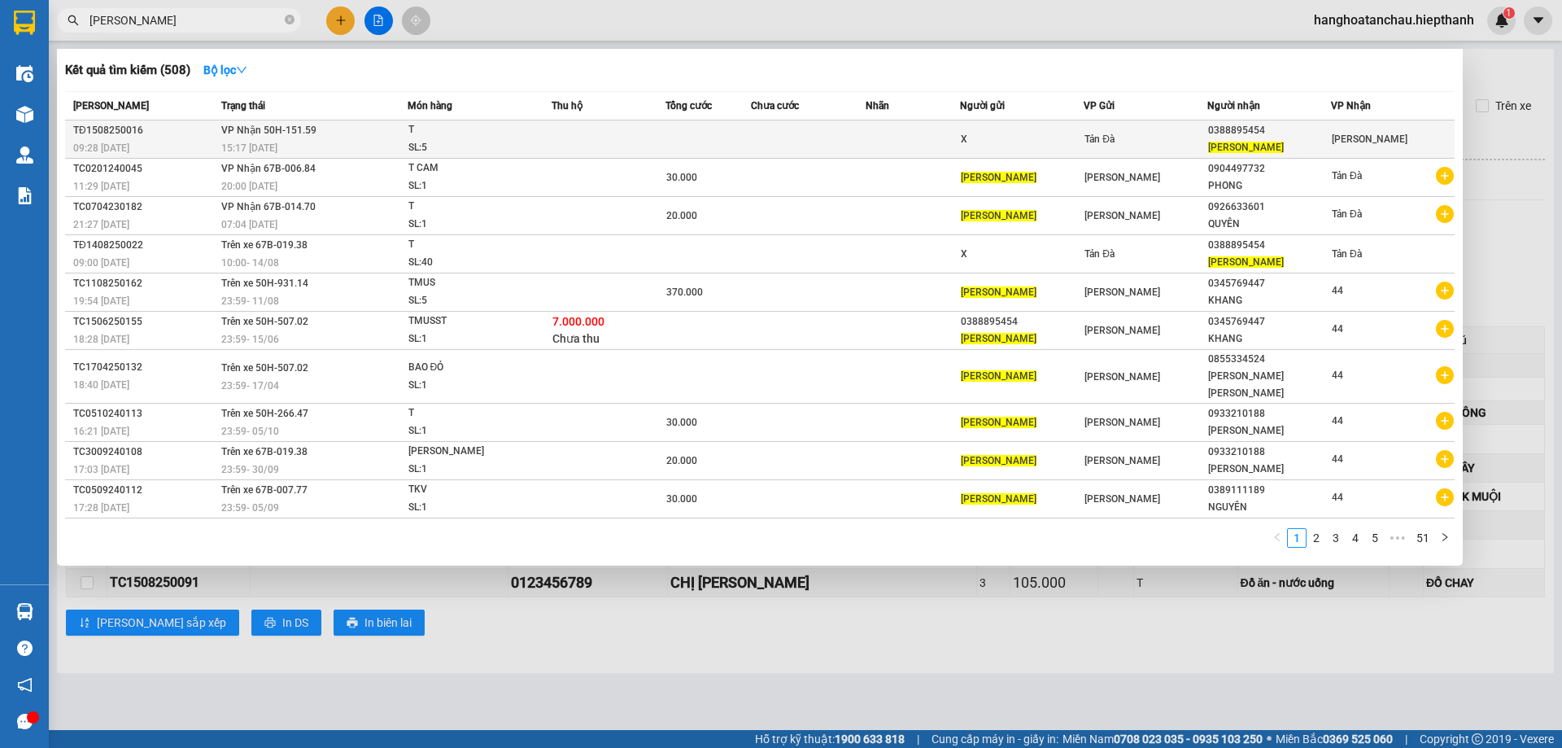
click at [289, 138] on td "VP Nhận 50H-151.59 15:17 - 15/08" at bounding box center [312, 139] width 190 height 38
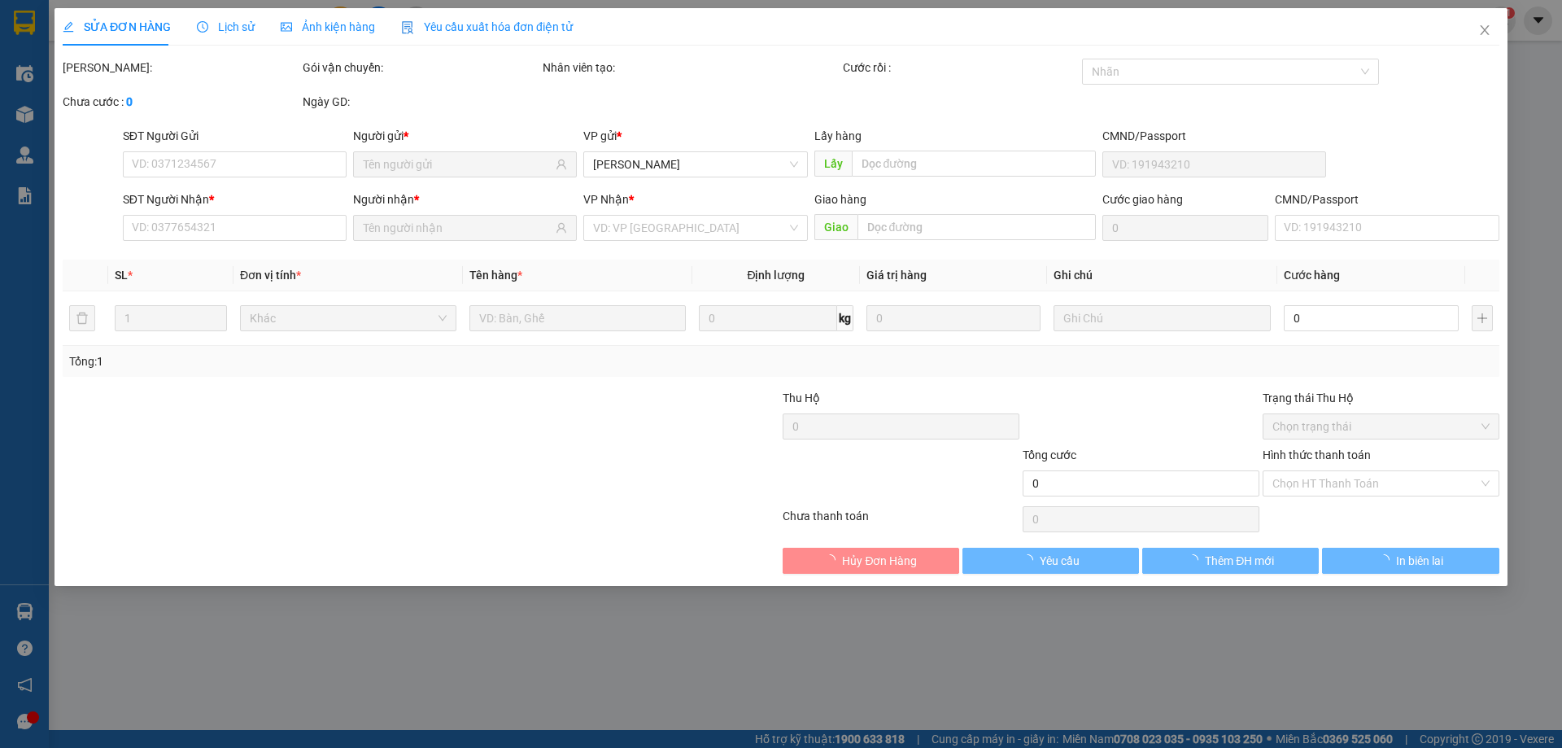
type input "X"
type input "0388895454"
type input "[PERSON_NAME]"
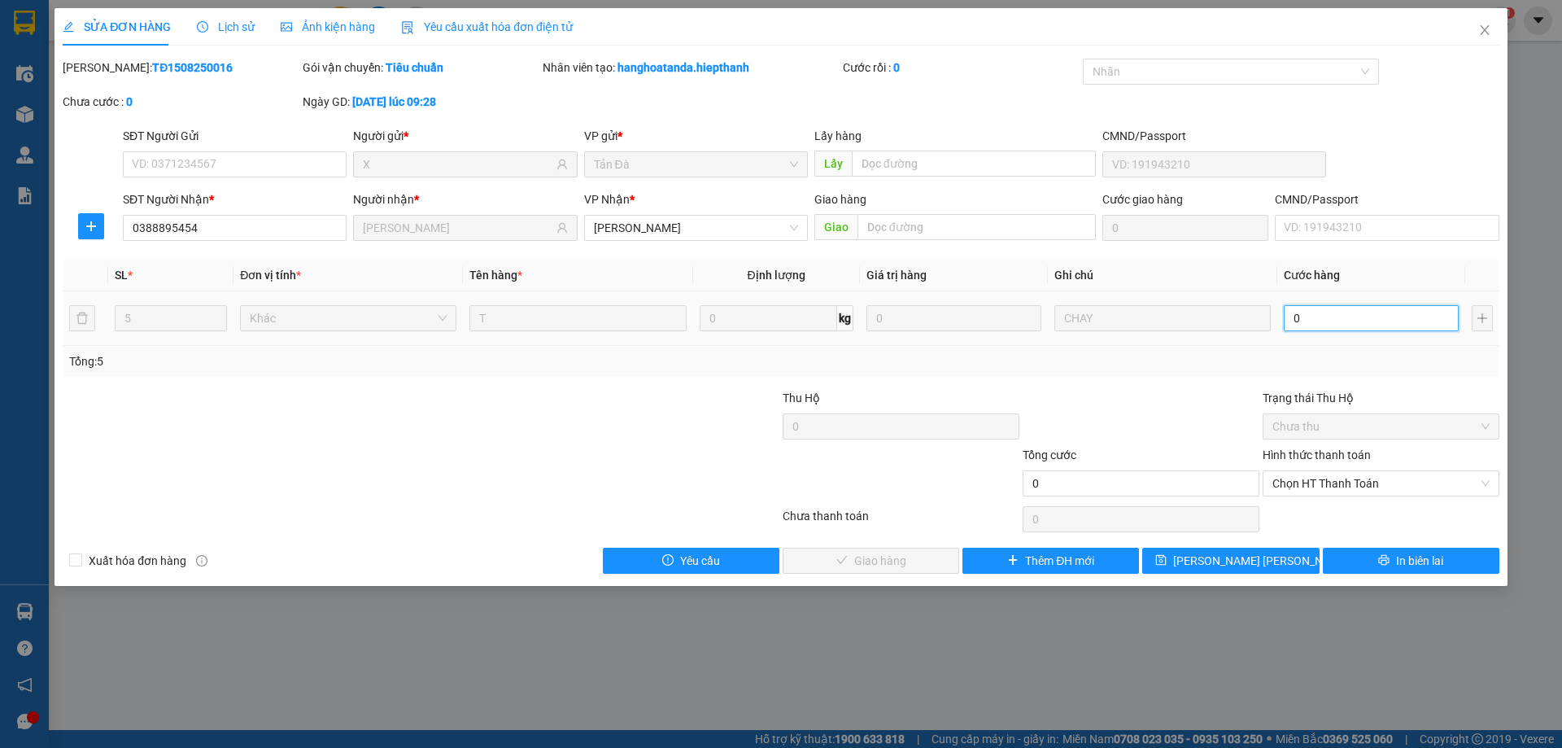
click at [1347, 317] on input "0" at bounding box center [1371, 318] width 175 height 26
type input "1"
type input "15"
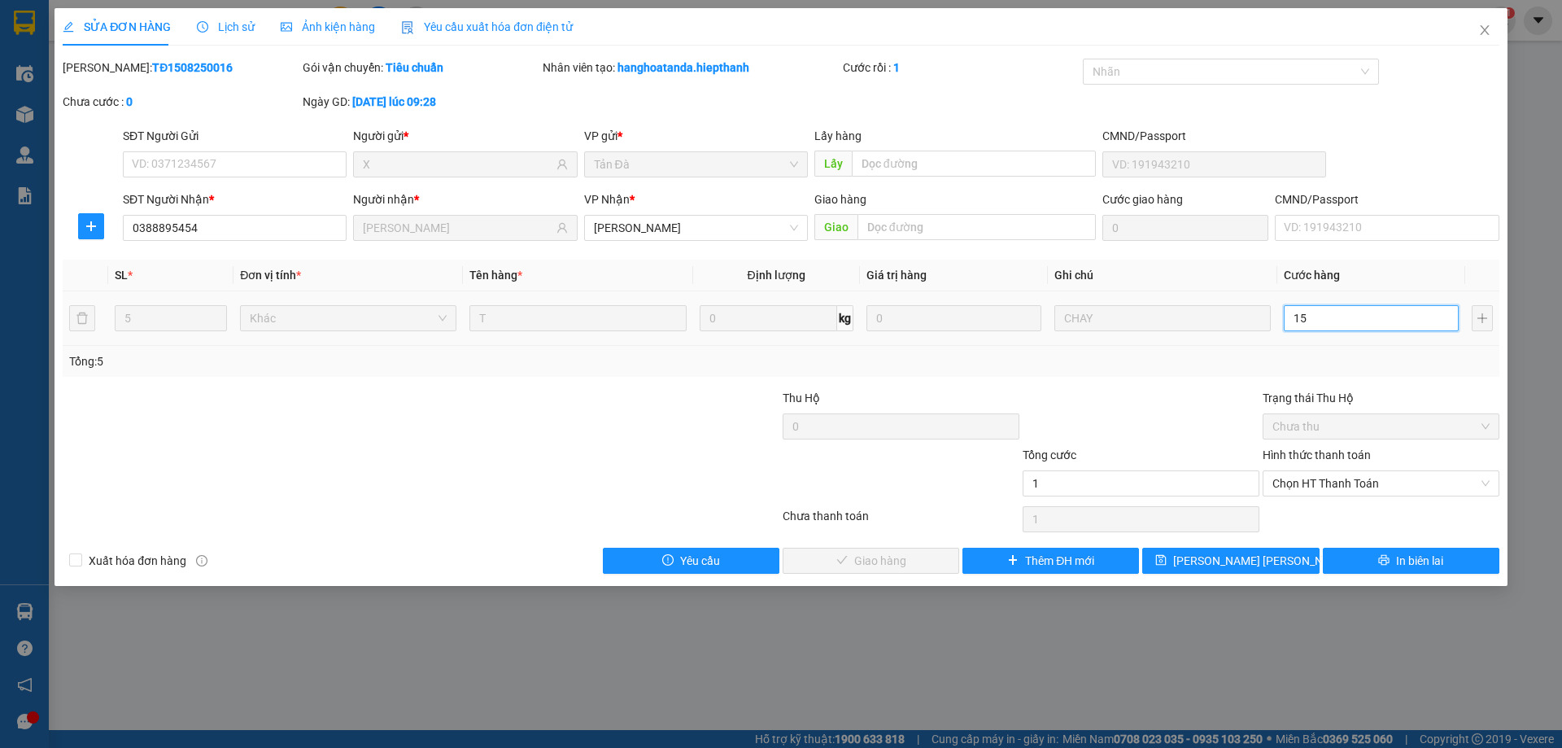
type input "15"
type input "150"
type input "150.000"
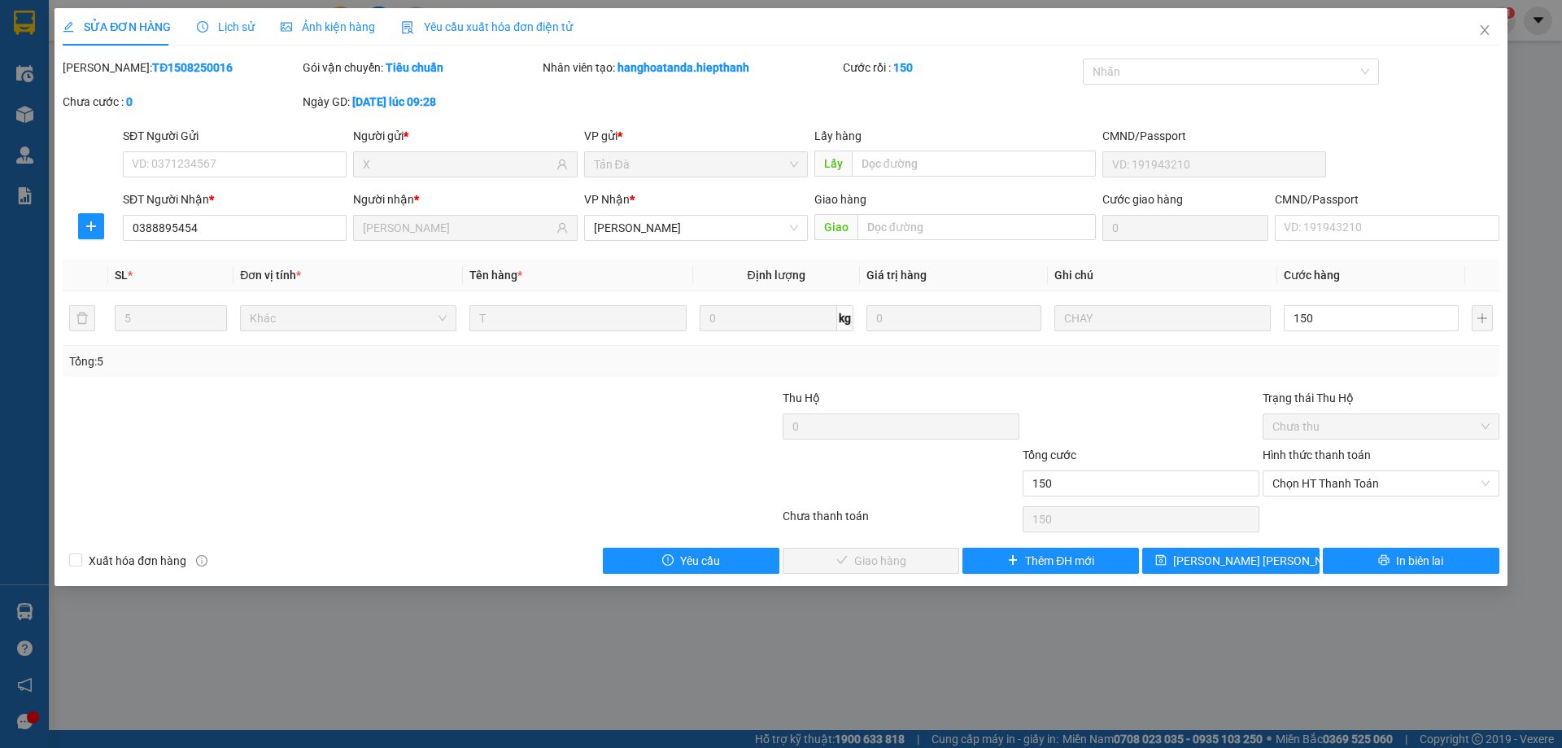
type input "150.000"
click at [1114, 415] on div at bounding box center [1141, 417] width 240 height 57
click at [1285, 481] on span "Chọn HT Thanh Toán" at bounding box center [1381, 483] width 217 height 24
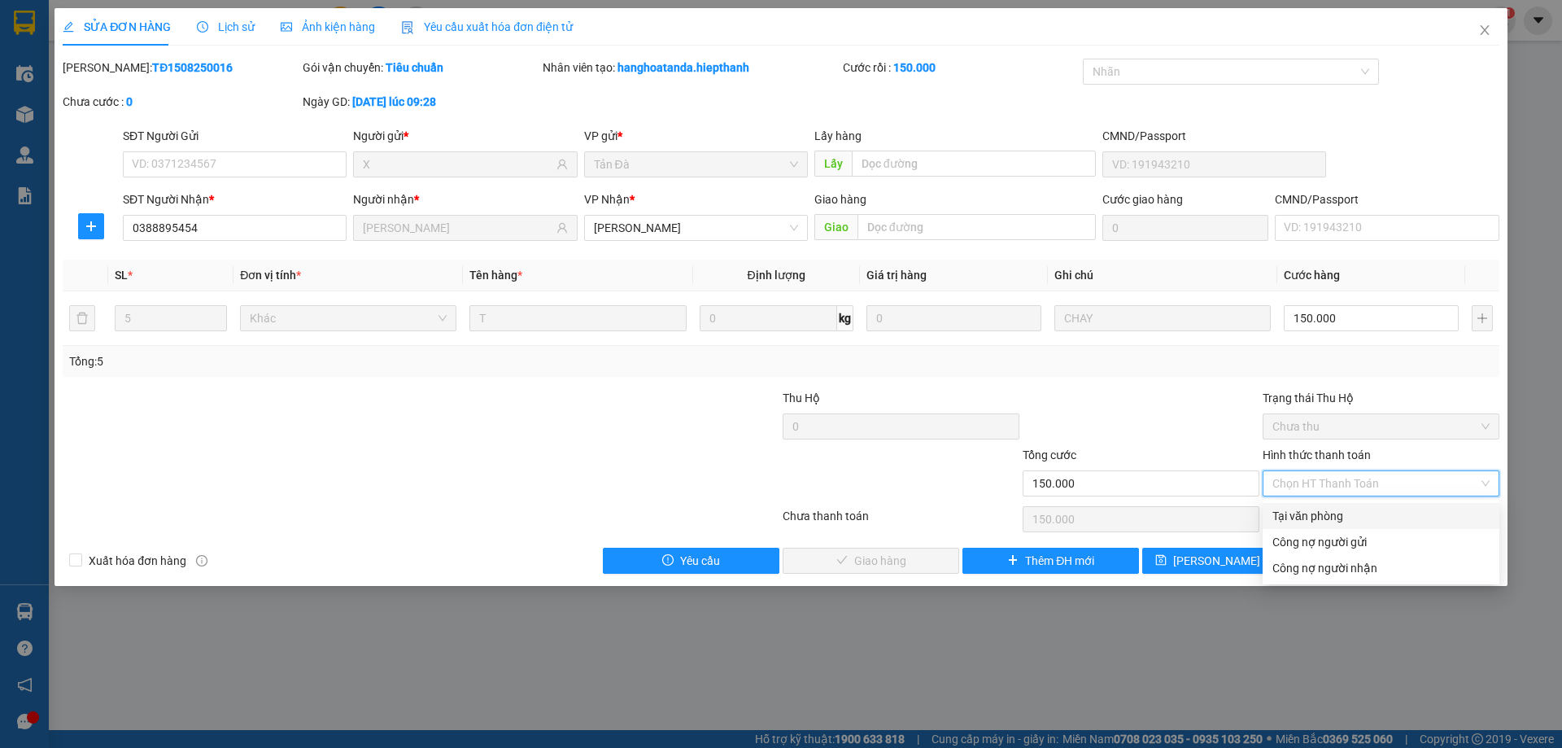
click at [1301, 509] on div "Tại văn phòng" at bounding box center [1381, 516] width 217 height 18
type input "0"
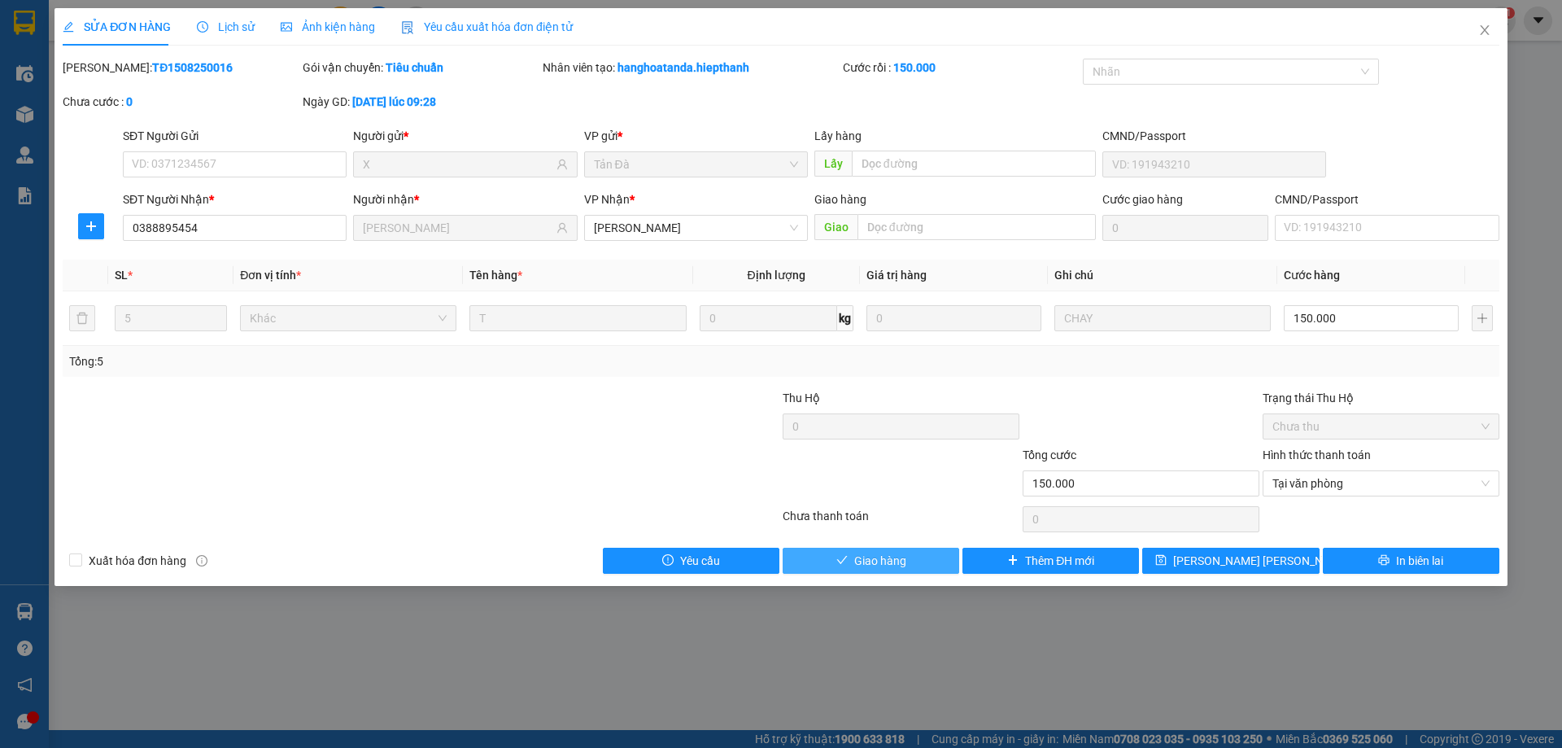
click at [922, 553] on button "Giao hàng" at bounding box center [871, 561] width 177 height 26
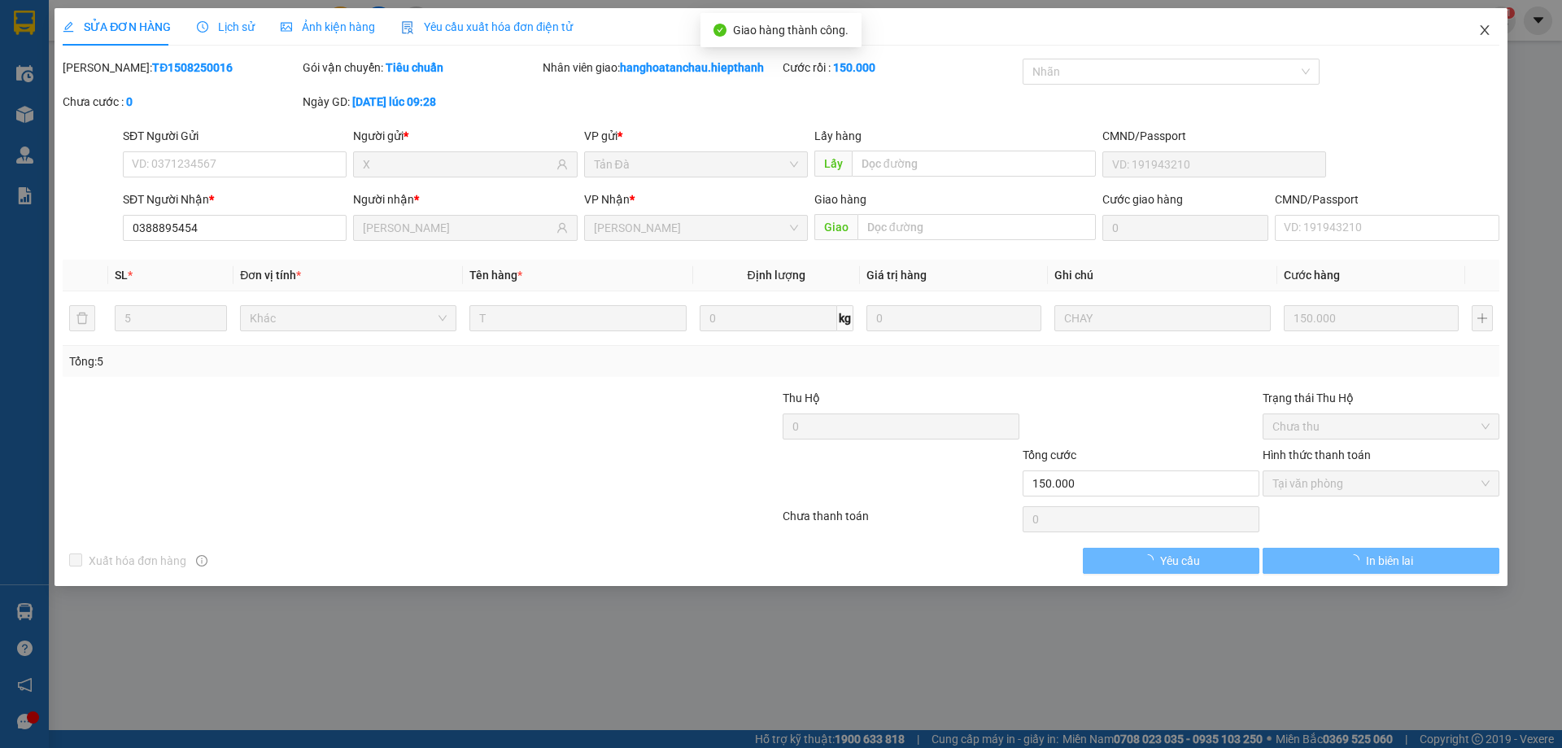
click at [1484, 23] on span "Close" at bounding box center [1485, 31] width 46 height 46
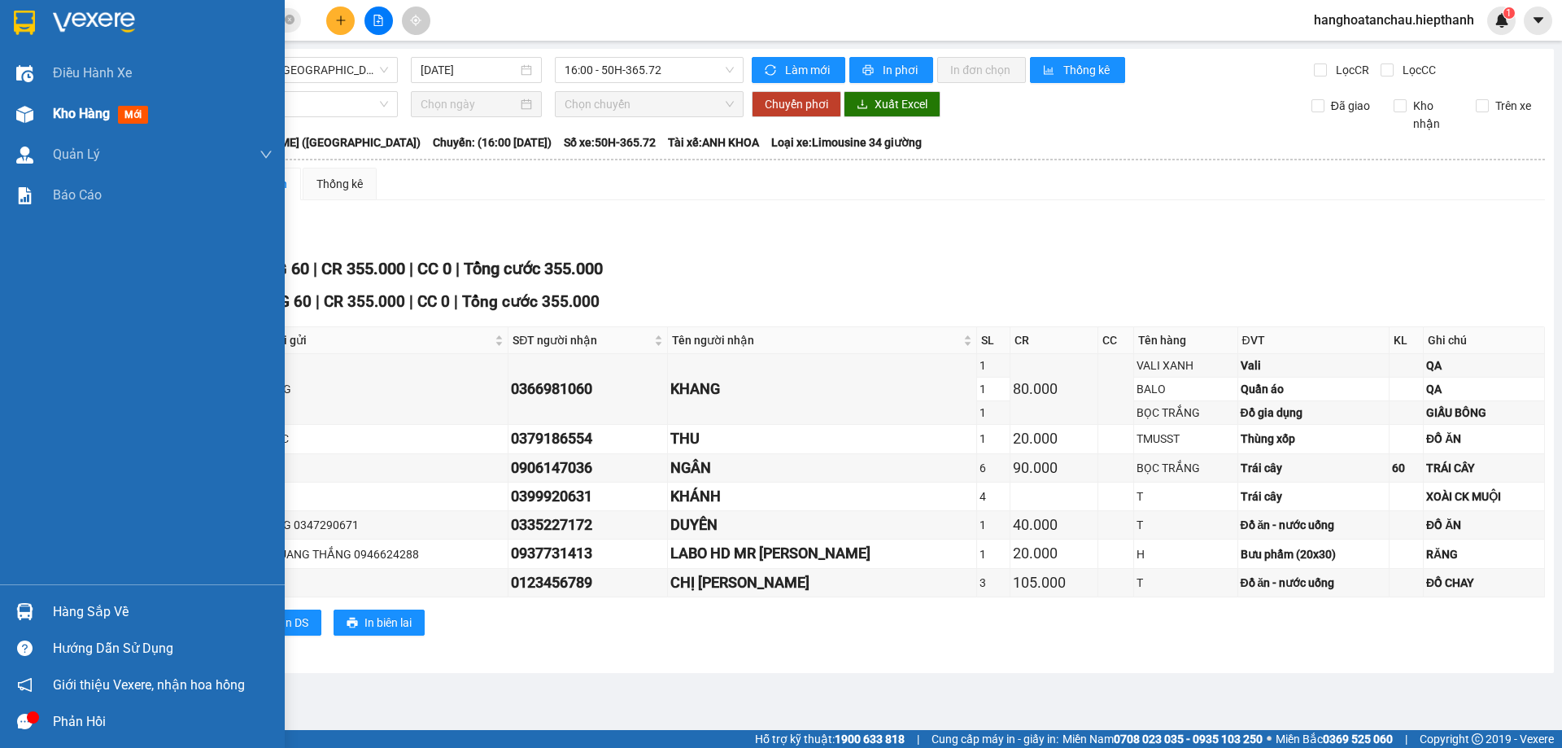
click at [97, 124] on div "Kho hàng mới" at bounding box center [104, 113] width 102 height 20
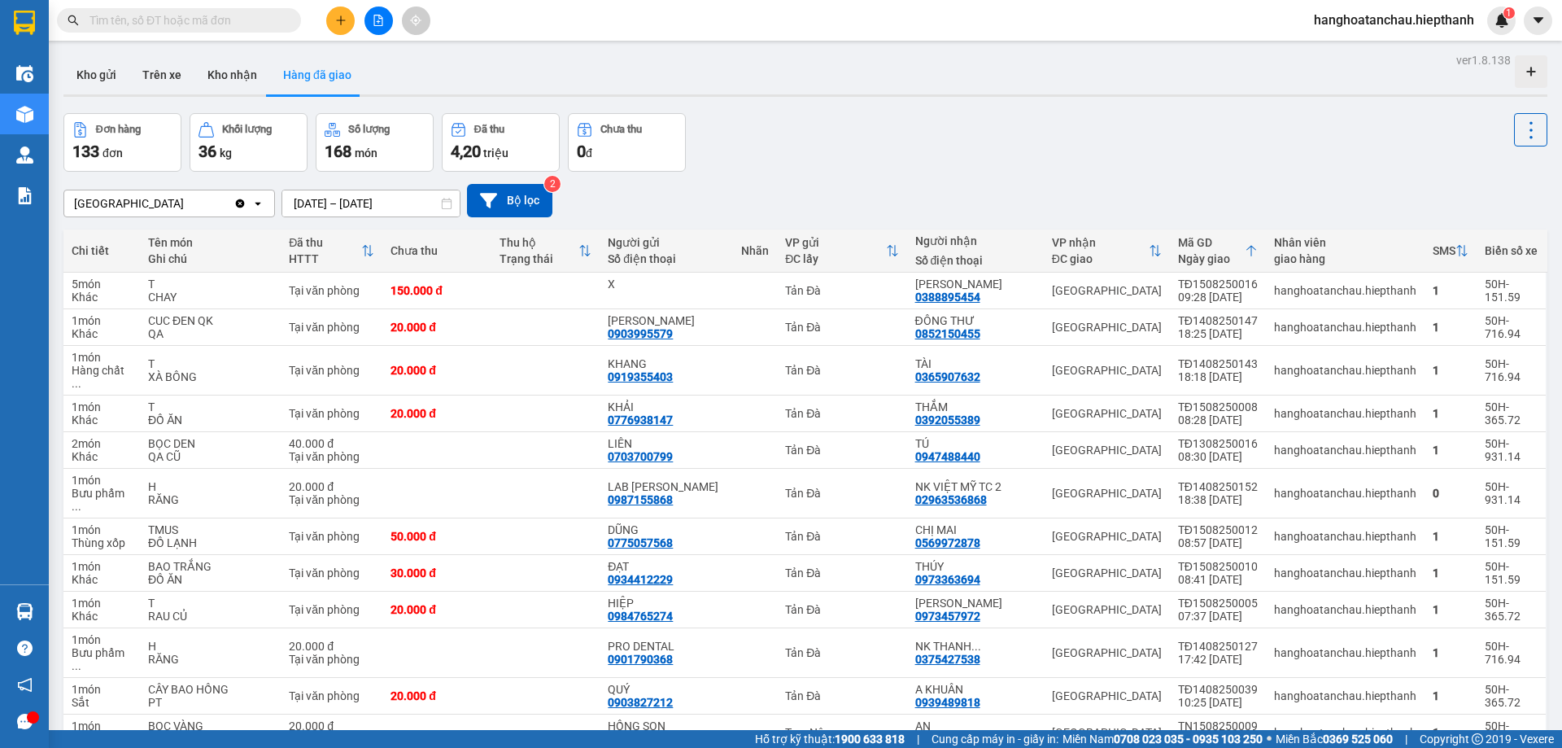
click at [249, 17] on input "text" at bounding box center [186, 20] width 192 height 18
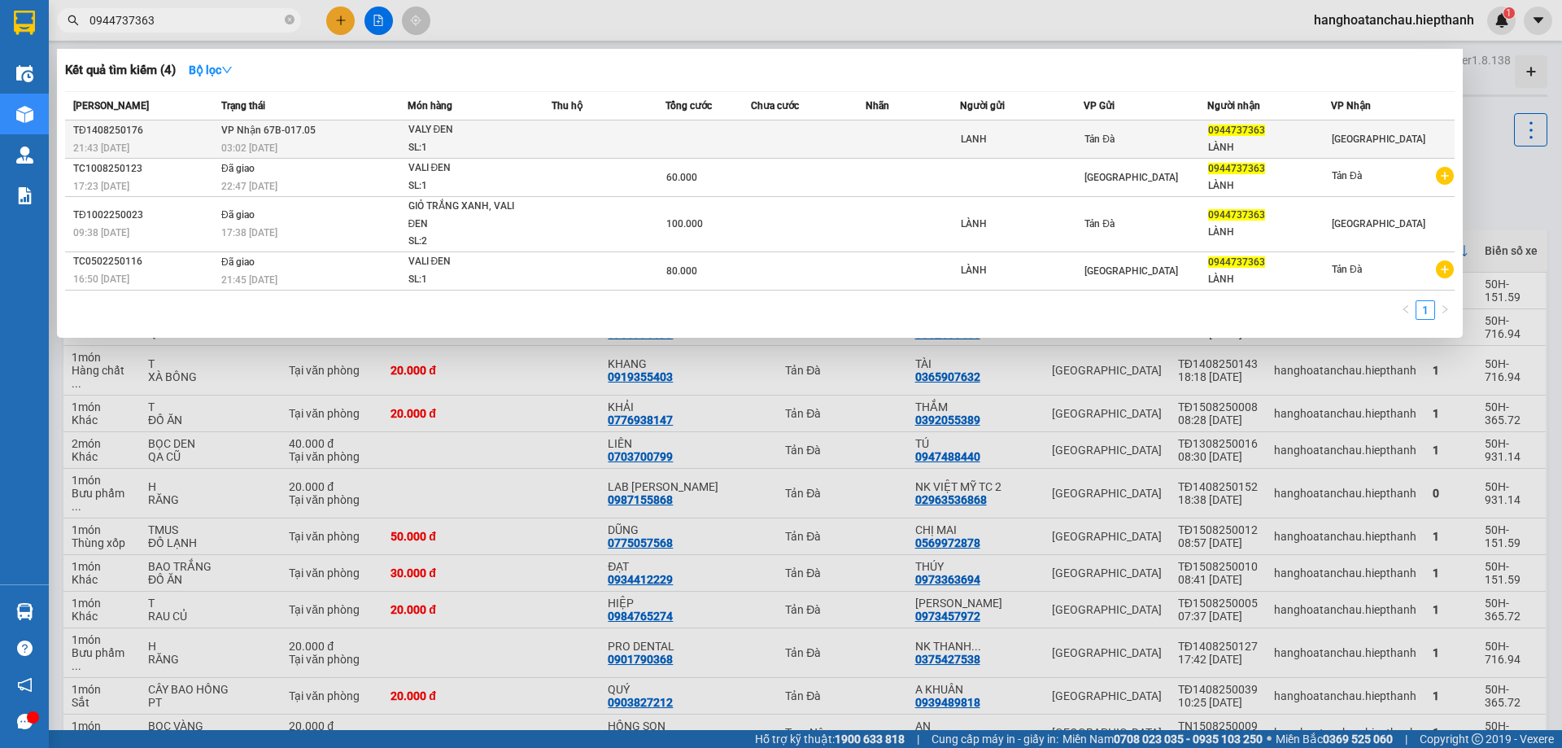
type input "0944737363"
click at [1036, 142] on div "LANH" at bounding box center [1022, 139] width 122 height 17
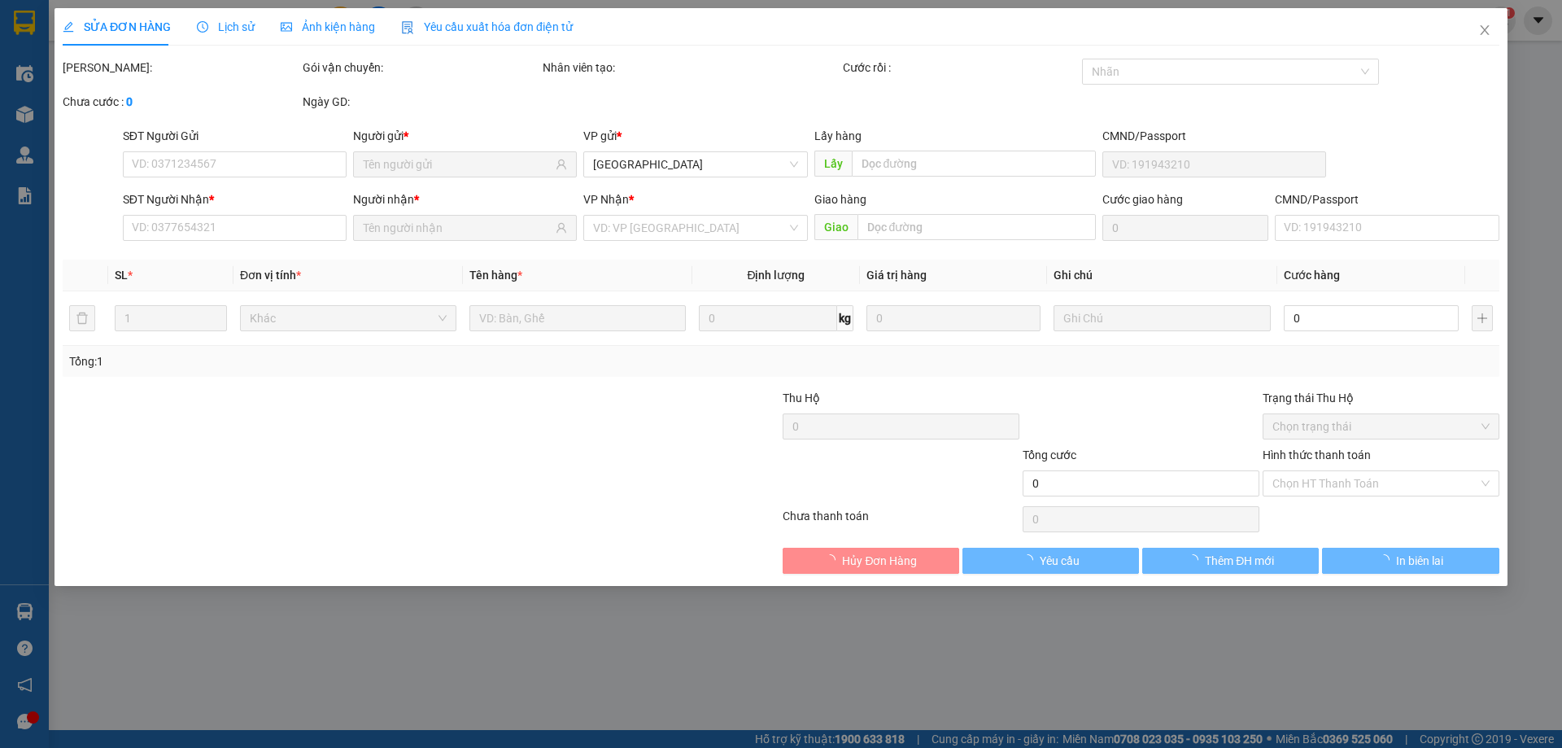
type input "LANH"
type input "0944737363"
type input "LÀNH"
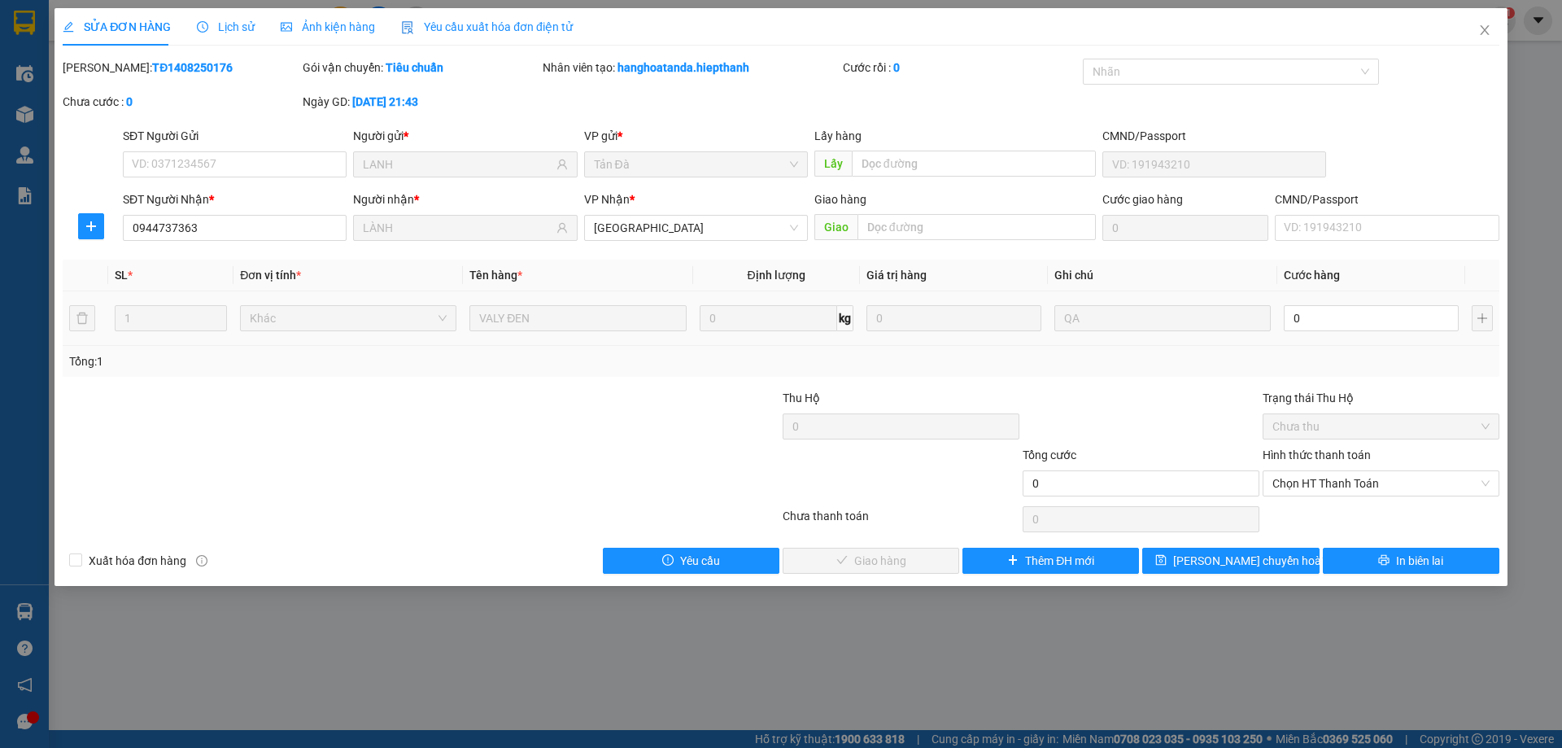
click at [1299, 337] on td "0" at bounding box center [1372, 318] width 188 height 55
click at [1306, 327] on input "0" at bounding box center [1371, 318] width 175 height 26
type input "4"
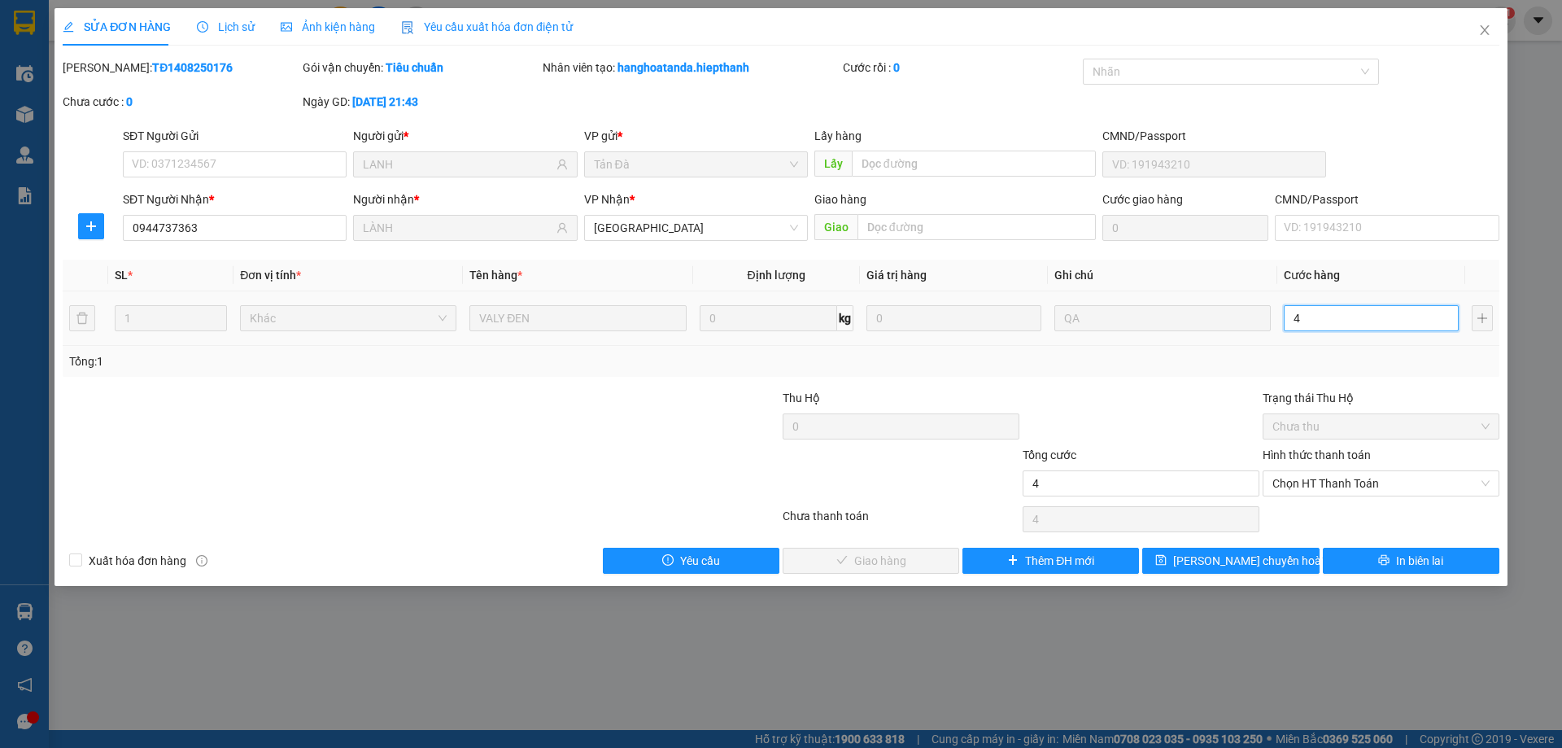
type input "40"
type input "40.000"
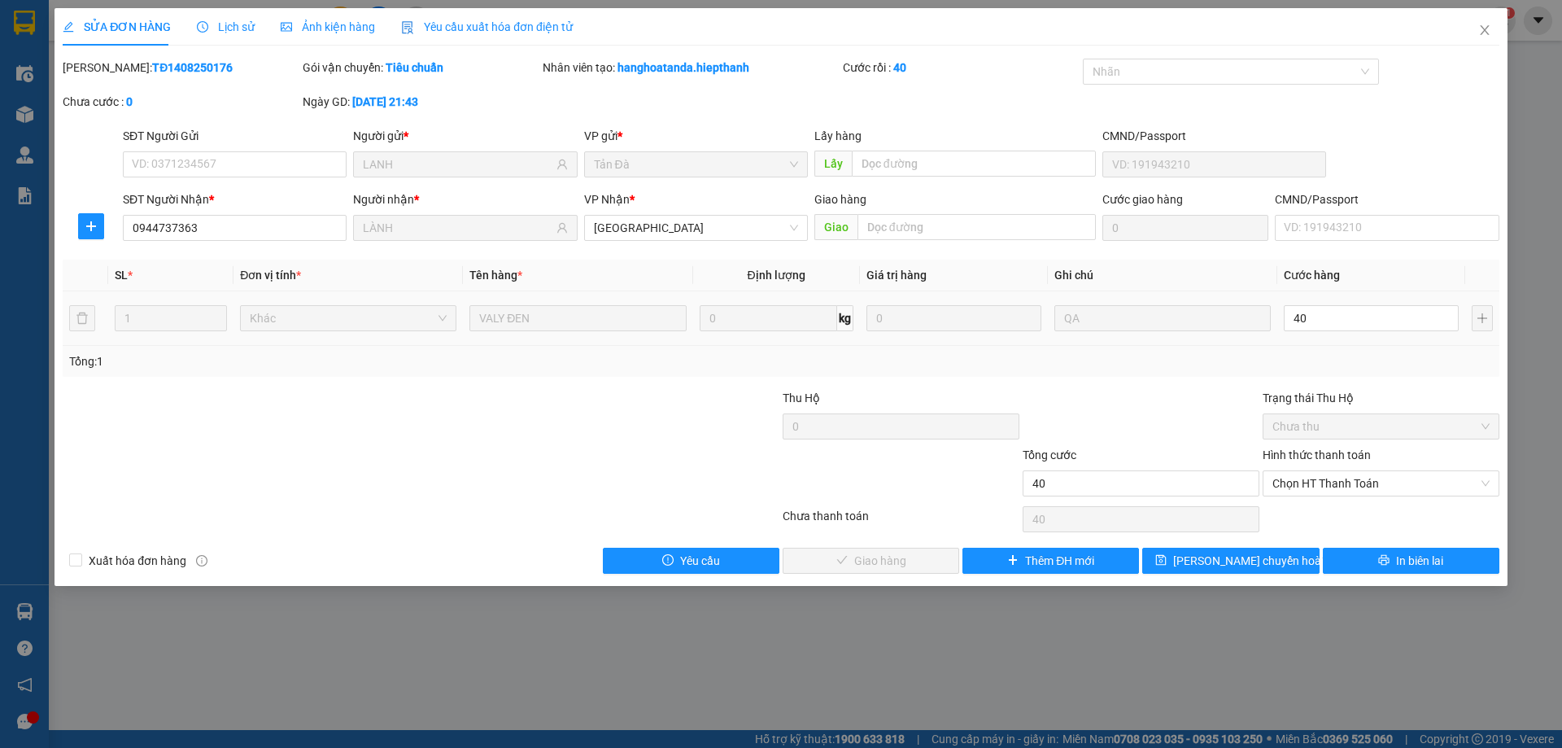
type input "40.000"
click at [1261, 380] on div "Total Paid Fee 0 Total UnPaid Fee 0 Cash Collection Total Fee Mã ĐH: TĐ14082501…" at bounding box center [781, 316] width 1437 height 515
click at [1318, 483] on span "Chọn HT Thanh Toán" at bounding box center [1381, 483] width 217 height 24
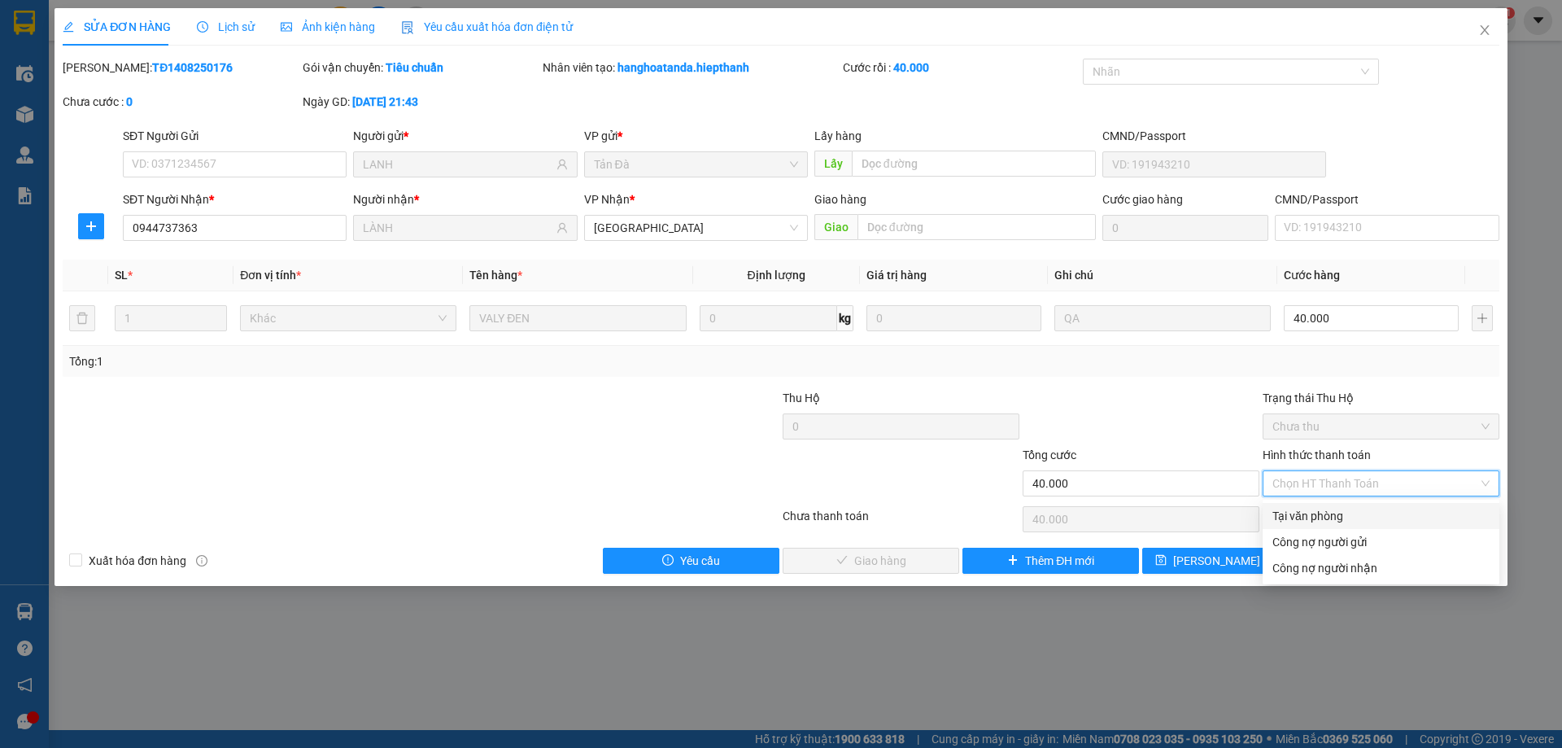
click at [1319, 506] on div "Tại văn phòng" at bounding box center [1381, 516] width 237 height 26
type input "0"
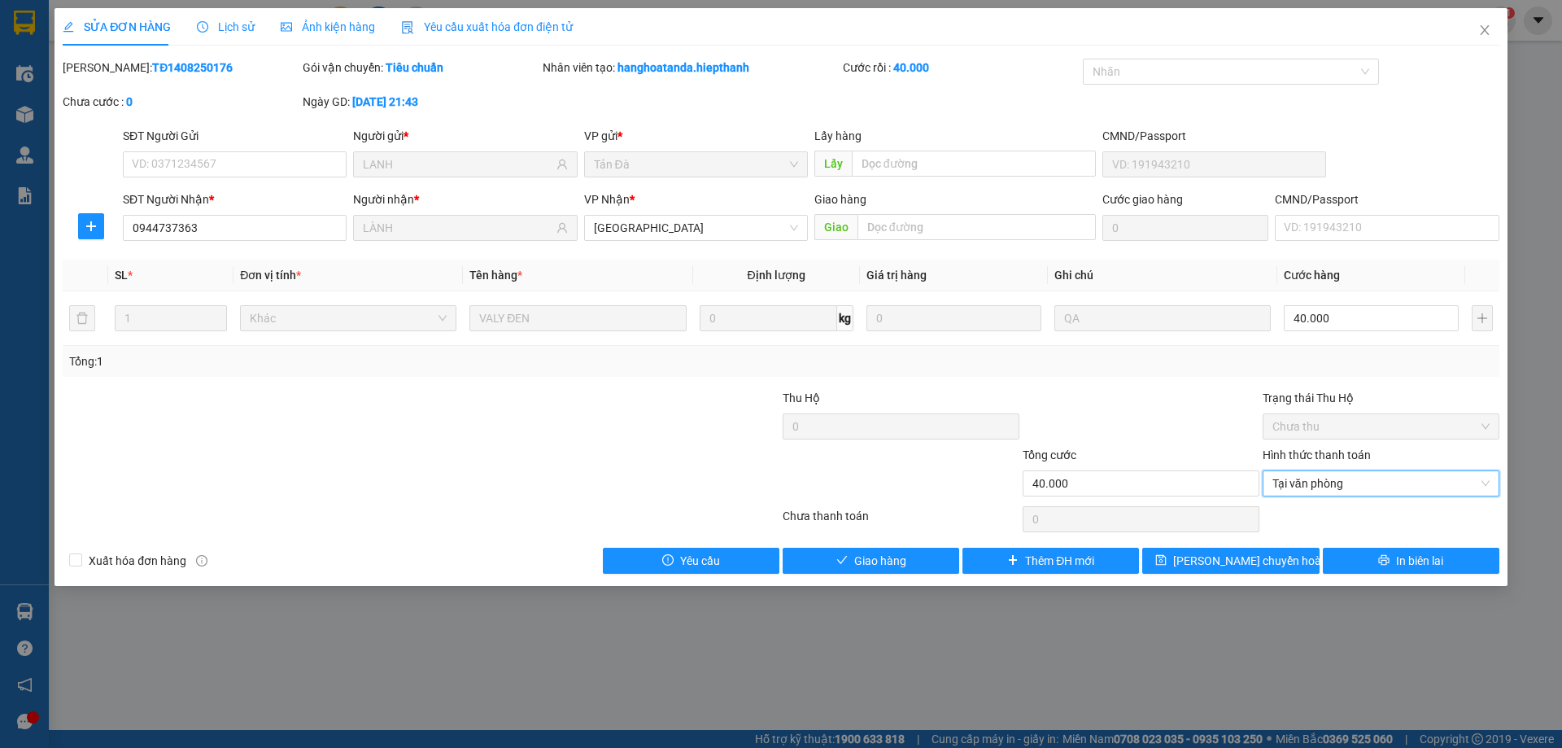
click at [961, 560] on div "Thêm ĐH mới" at bounding box center [1051, 561] width 180 height 26
click at [958, 557] on button "Giao hàng" at bounding box center [871, 561] width 177 height 26
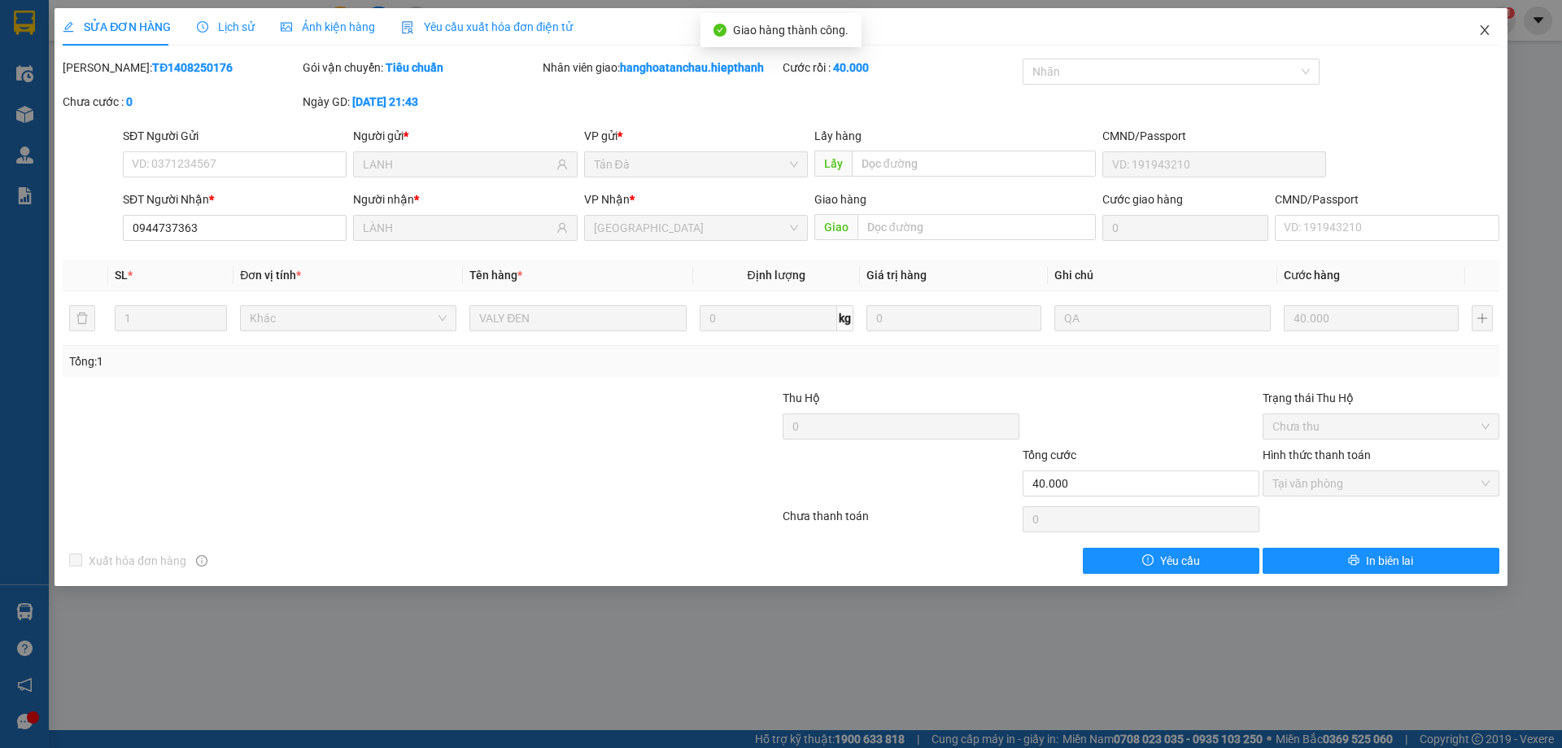
click at [1484, 26] on icon "close" at bounding box center [1485, 30] width 13 height 13
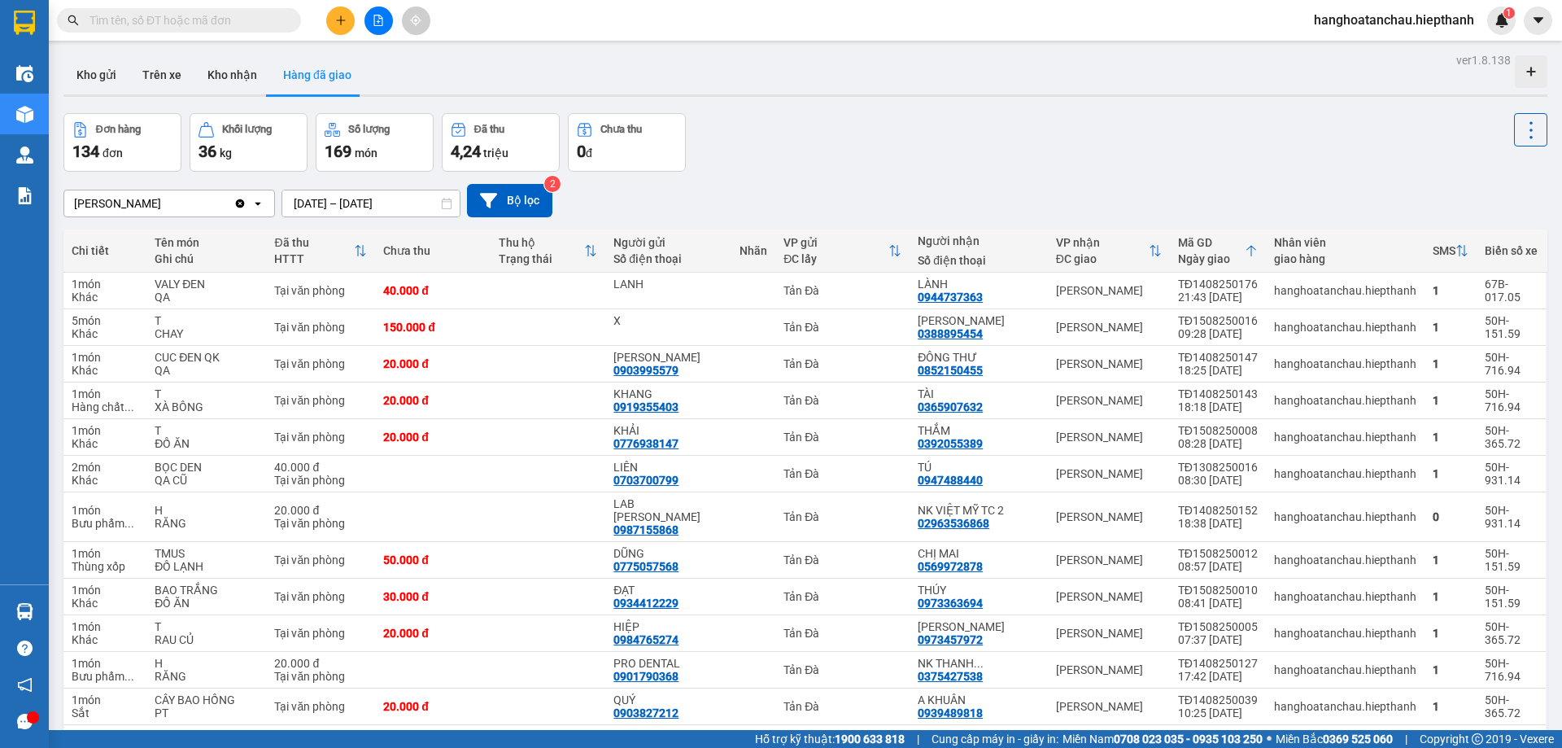
scroll to position [570, 0]
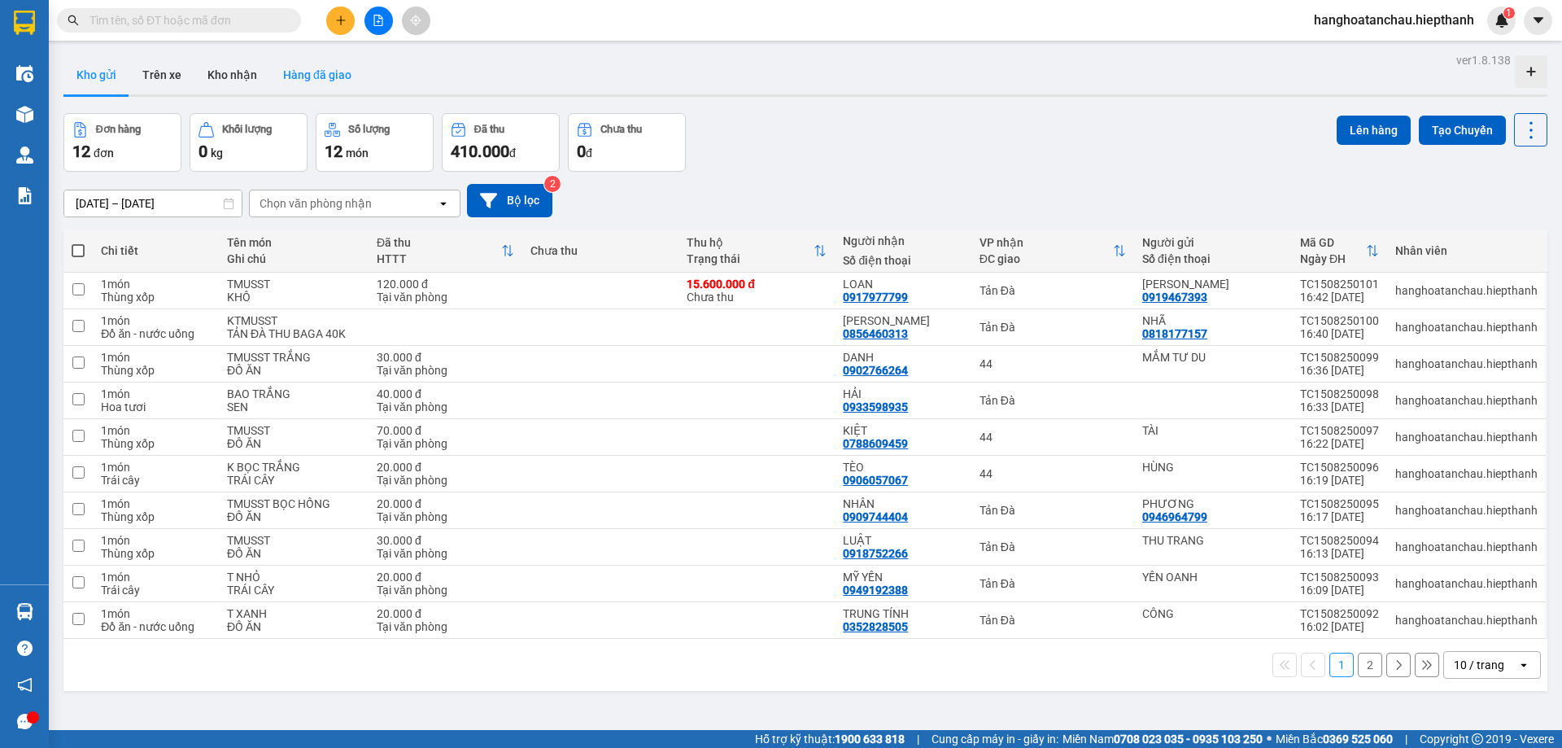
click at [331, 59] on button "Hàng đã giao" at bounding box center [317, 74] width 94 height 39
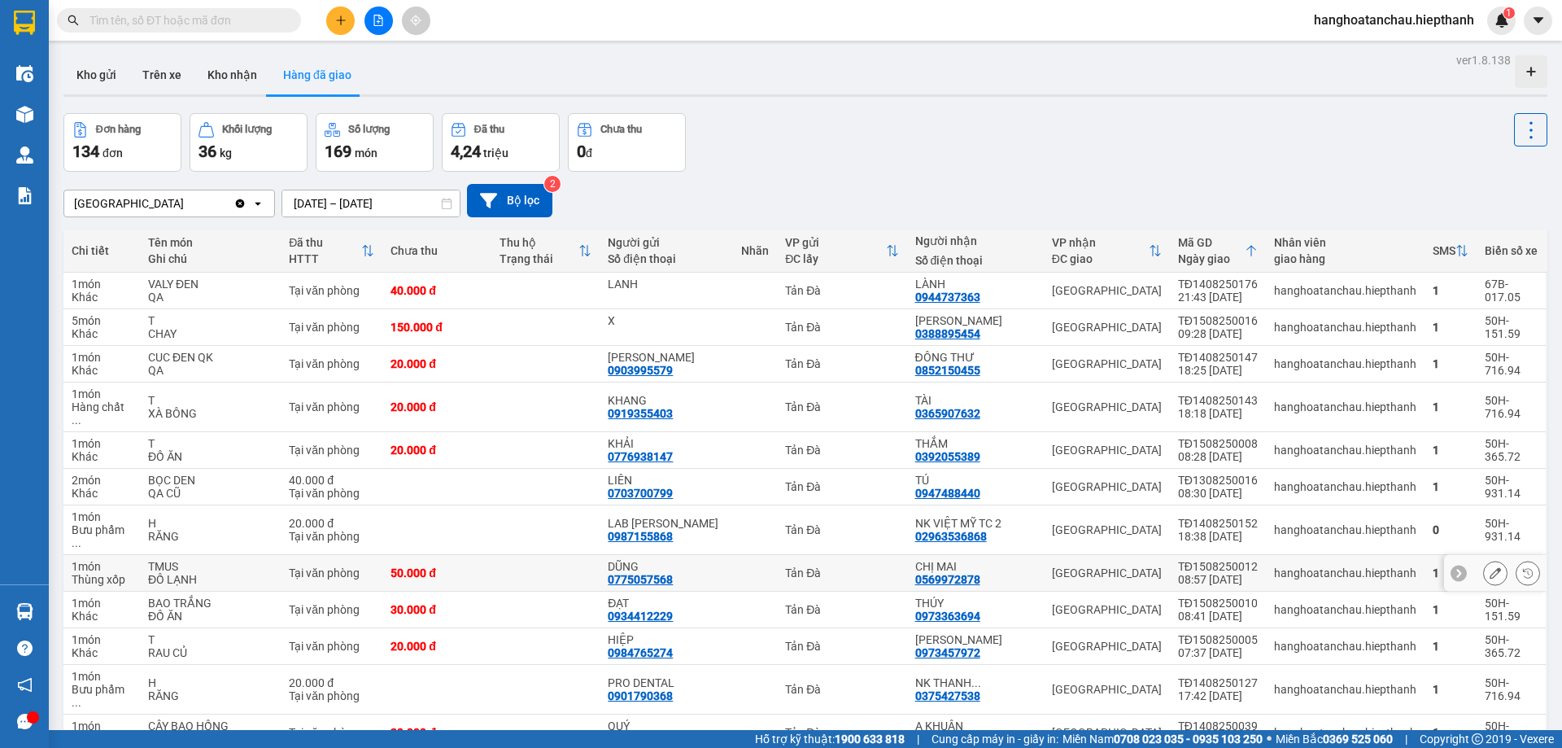
click at [270, 55] on button "Hàng đã giao" at bounding box center [317, 74] width 94 height 39
click at [378, 7] on button at bounding box center [379, 21] width 28 height 28
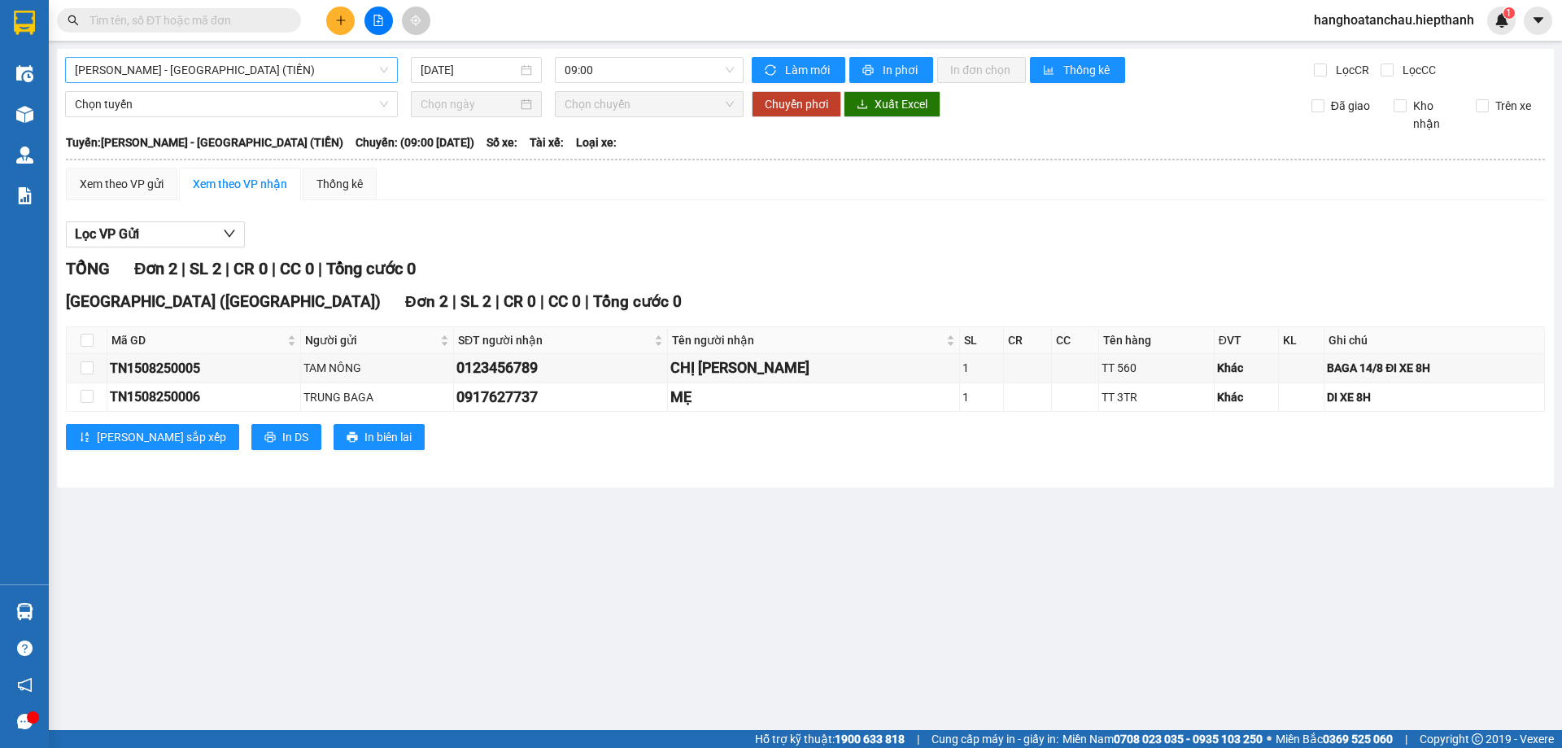
click at [386, 75] on span "[PERSON_NAME] - [GEOGRAPHIC_DATA] (TIỀN)" at bounding box center [231, 70] width 313 height 24
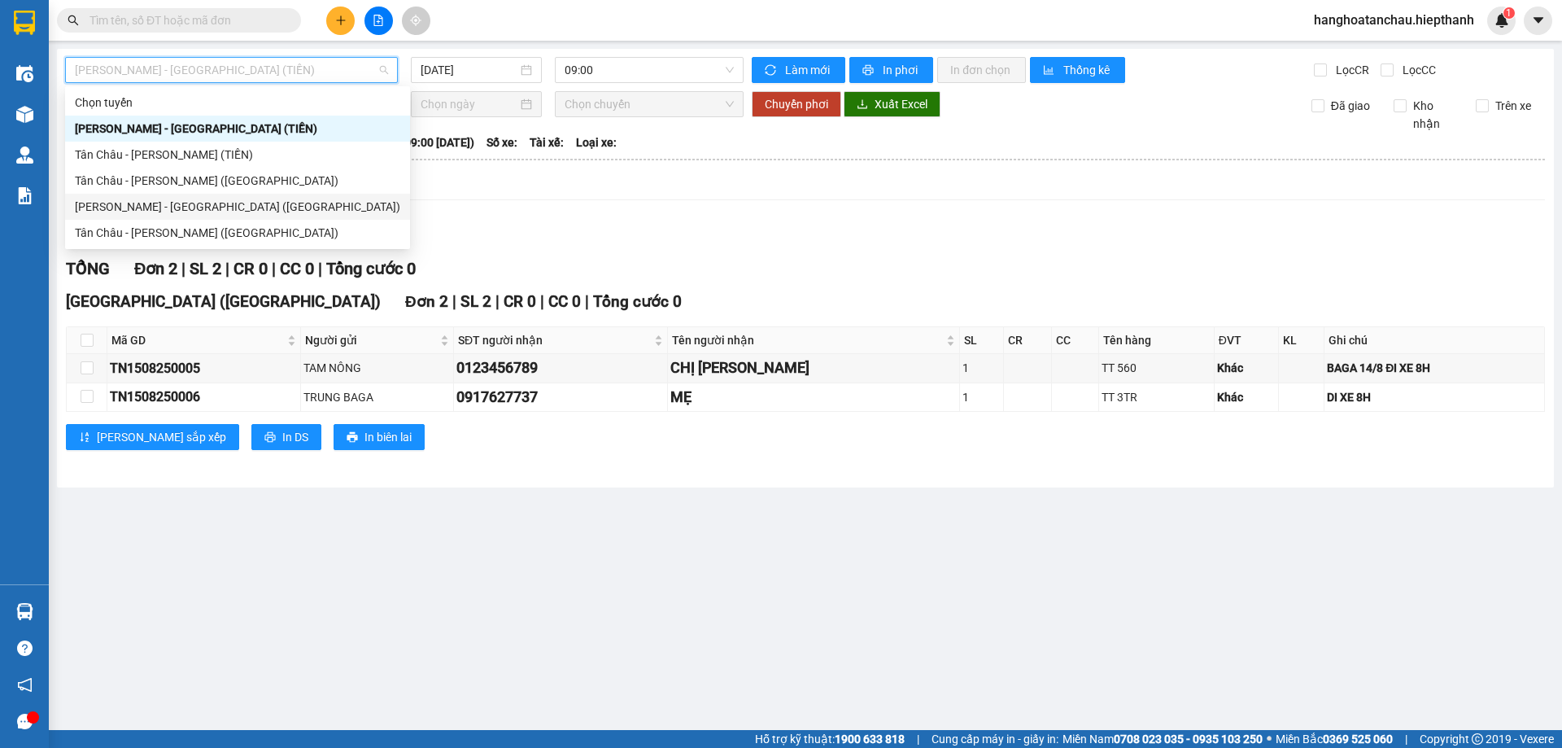
click at [298, 198] on div "[PERSON_NAME] - [GEOGRAPHIC_DATA] ([GEOGRAPHIC_DATA])" at bounding box center [238, 207] width 326 height 18
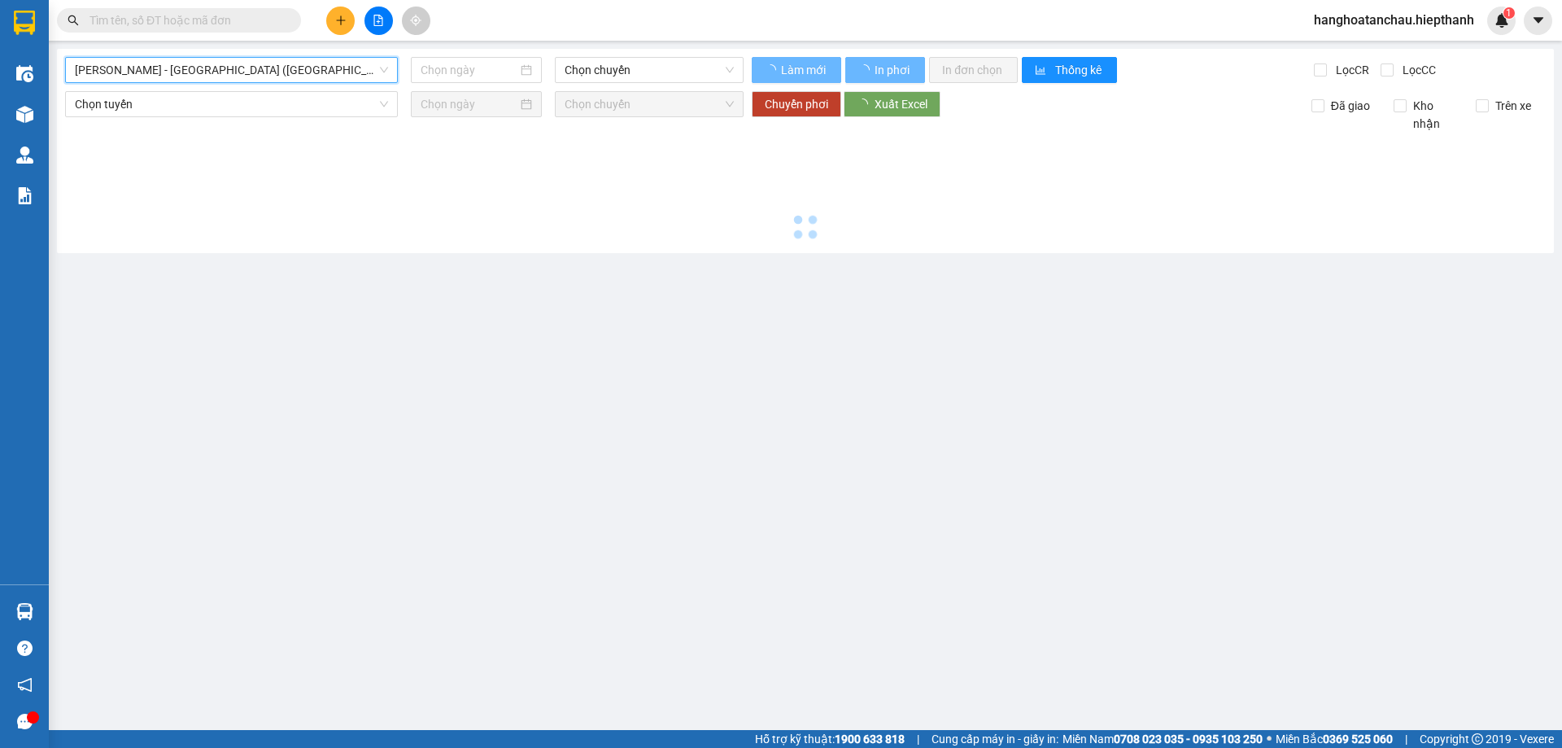
type input "[DATE]"
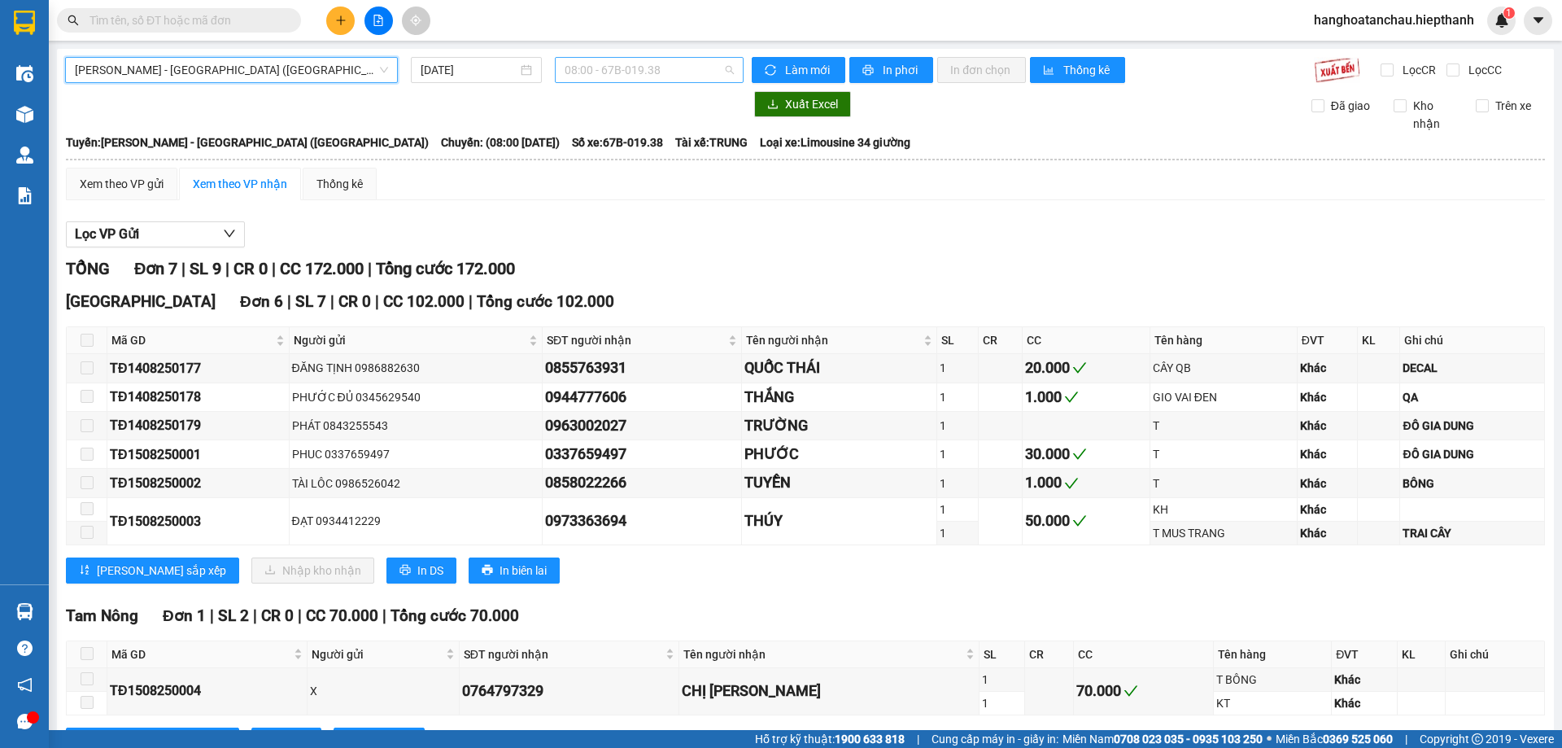
click at [724, 78] on span "08:00 - 67B-019.38" at bounding box center [649, 70] width 169 height 24
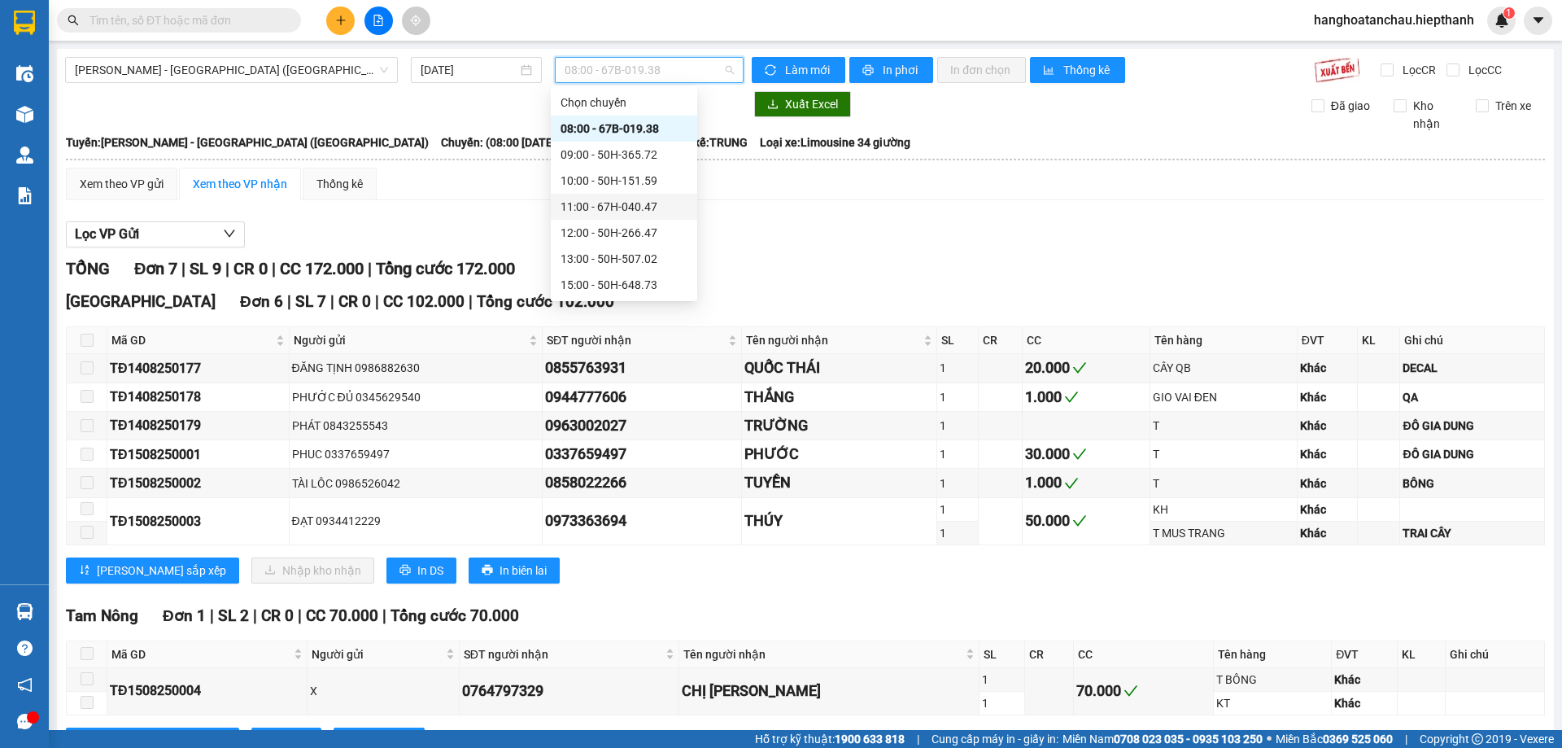
click at [635, 203] on div "11:00 - 67H-040.47" at bounding box center [624, 207] width 127 height 18
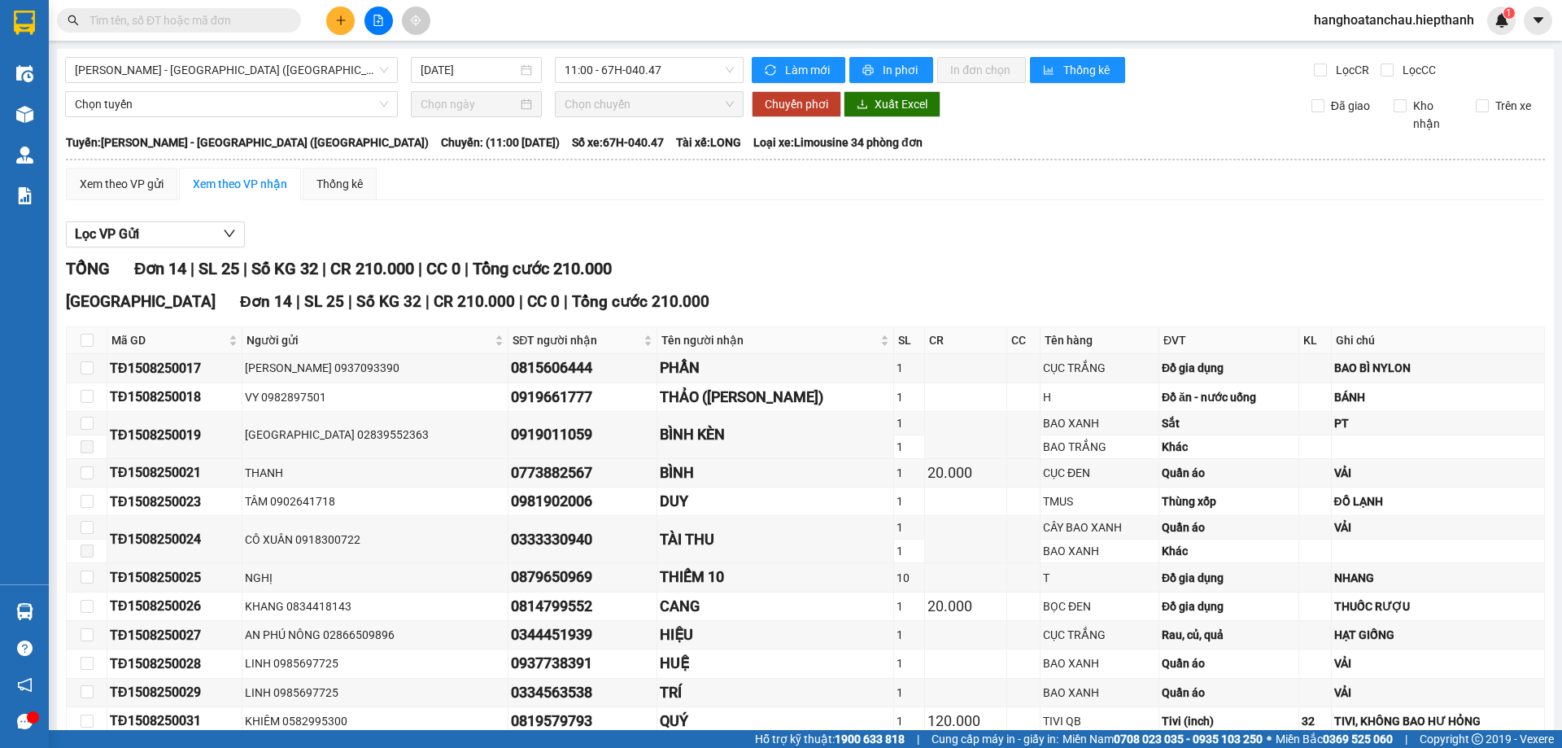
click at [102, 339] on th at bounding box center [87, 340] width 41 height 27
click at [89, 336] on input "checkbox" at bounding box center [87, 340] width 13 height 13
checkbox input "true"
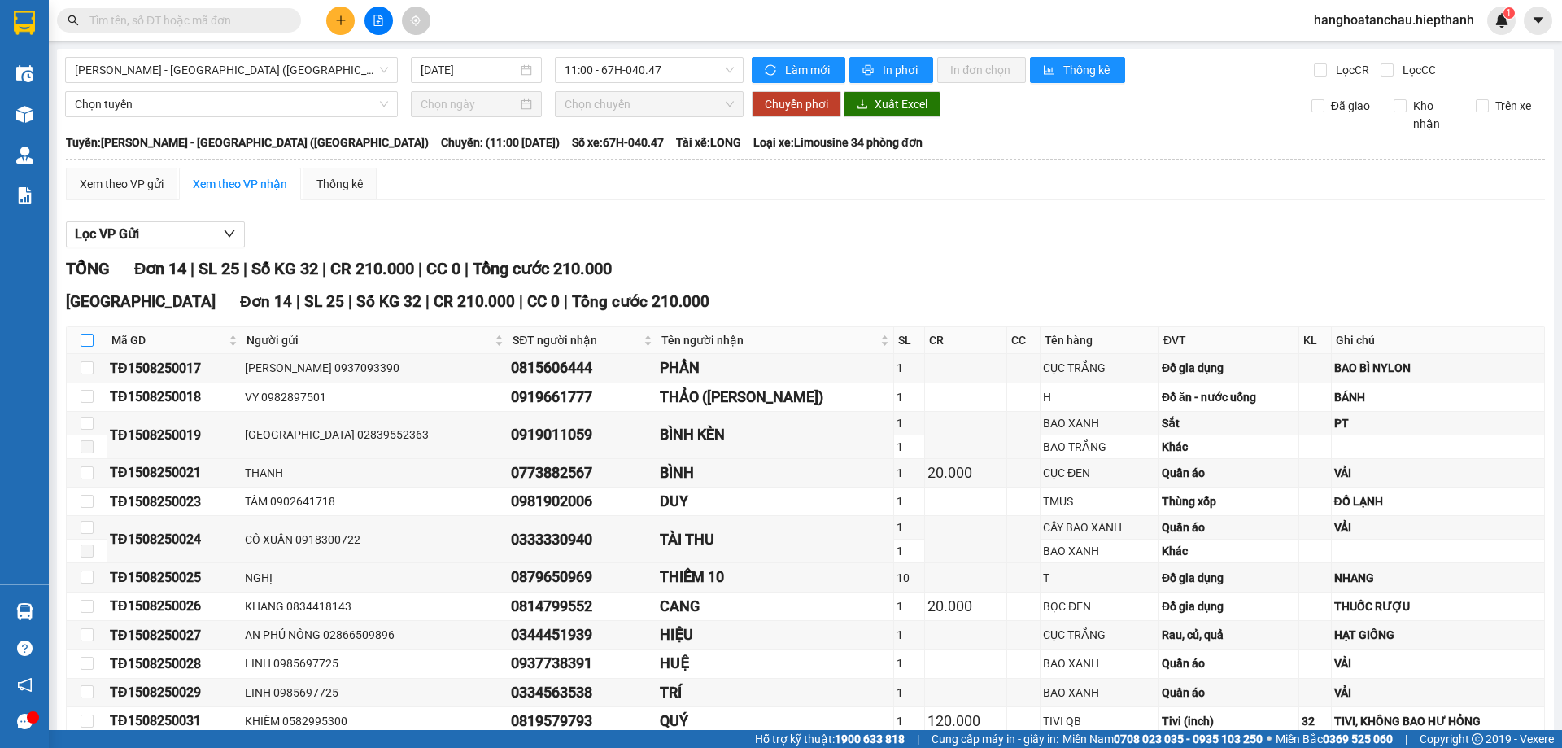
checkbox input "true"
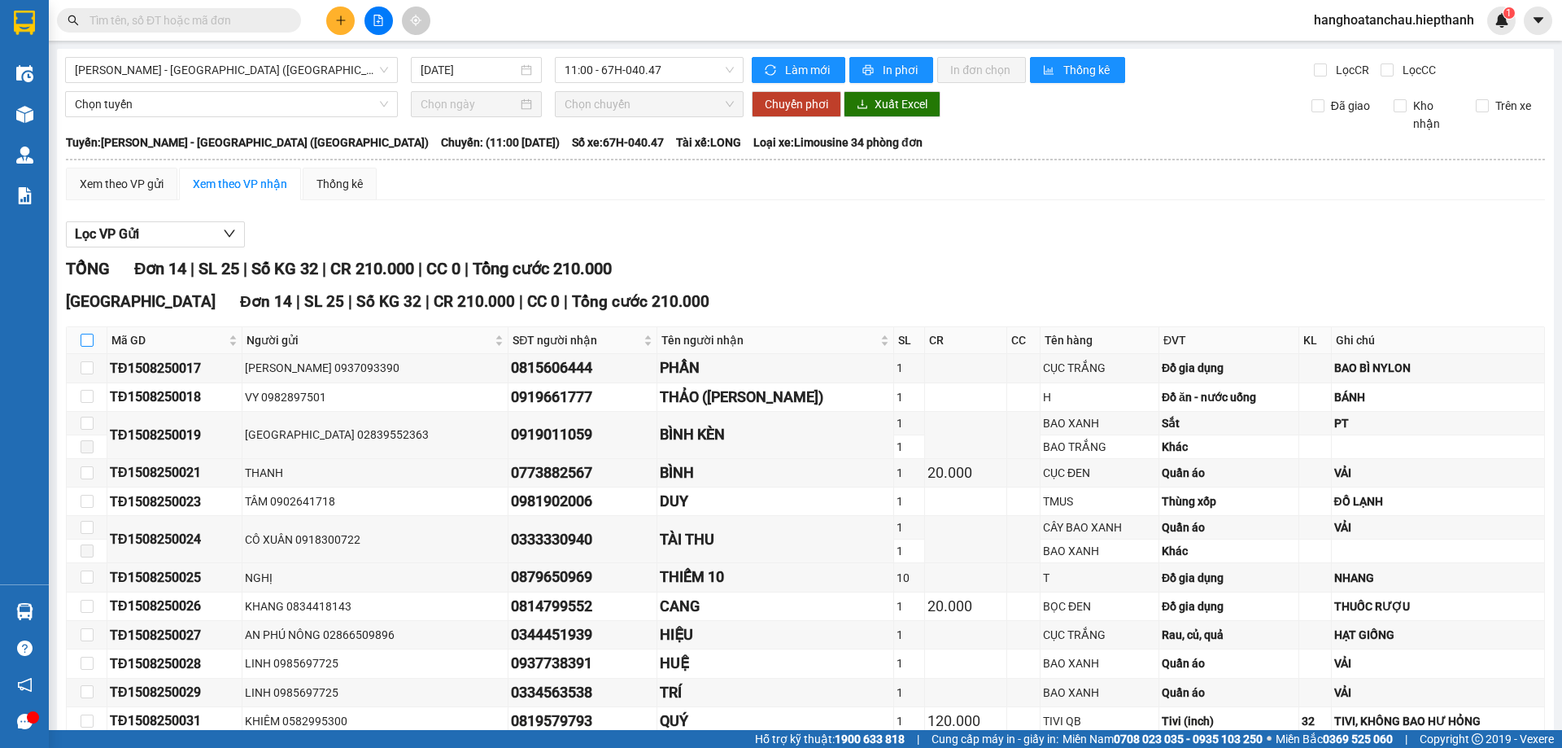
checkbox input "true"
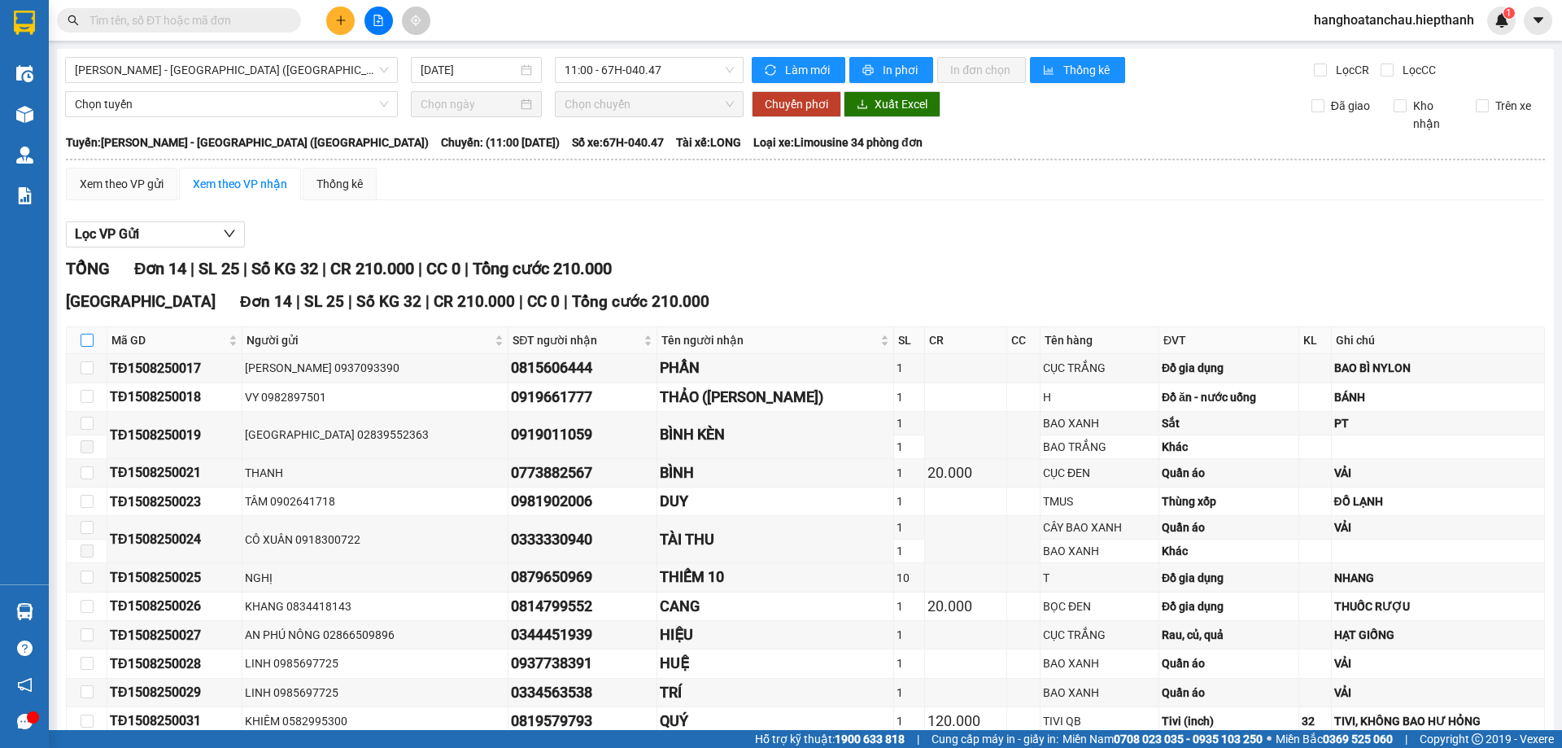
checkbox input "true"
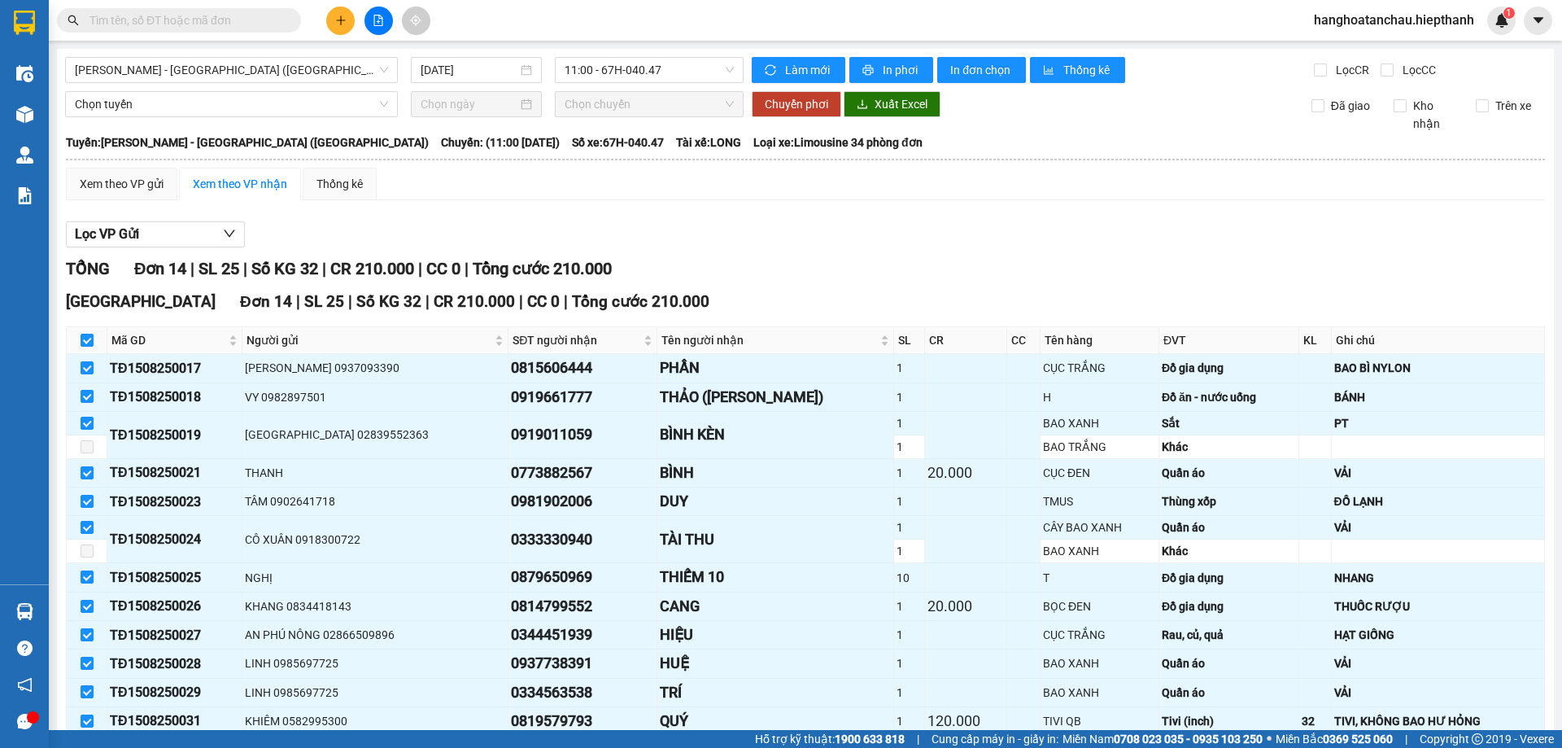
scroll to position [147, 0]
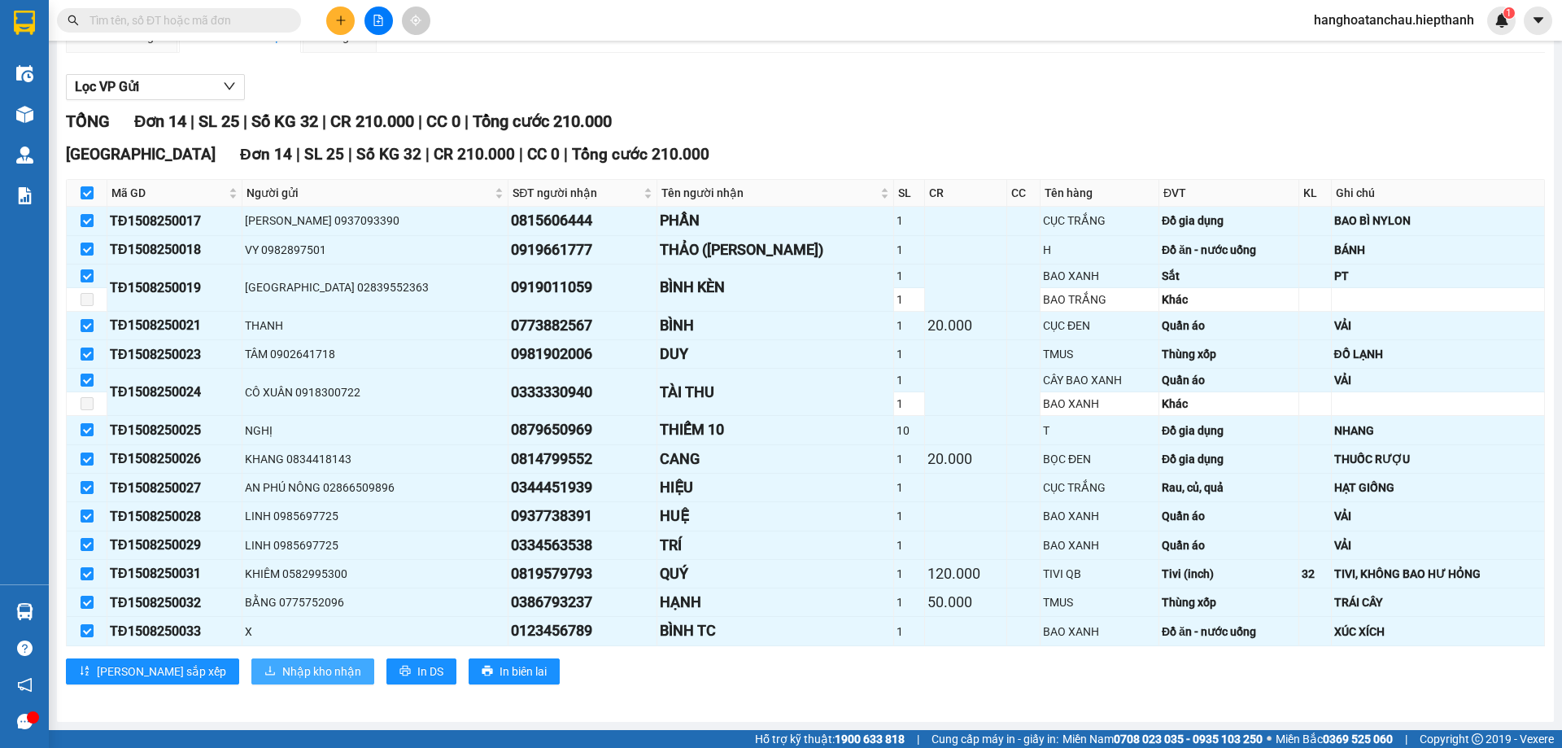
drag, startPoint x: 226, startPoint y: 668, endPoint x: 229, endPoint y: 710, distance: 42.4
click at [229, 710] on div "Hồ Chí Minh - Tân Châu (Giường) 15/08/2025 11:00 - 67H-040.47 Làm mới In phơi I…" at bounding box center [805, 312] width 1497 height 820
click at [282, 669] on span "Nhập kho nhận" at bounding box center [321, 671] width 79 height 18
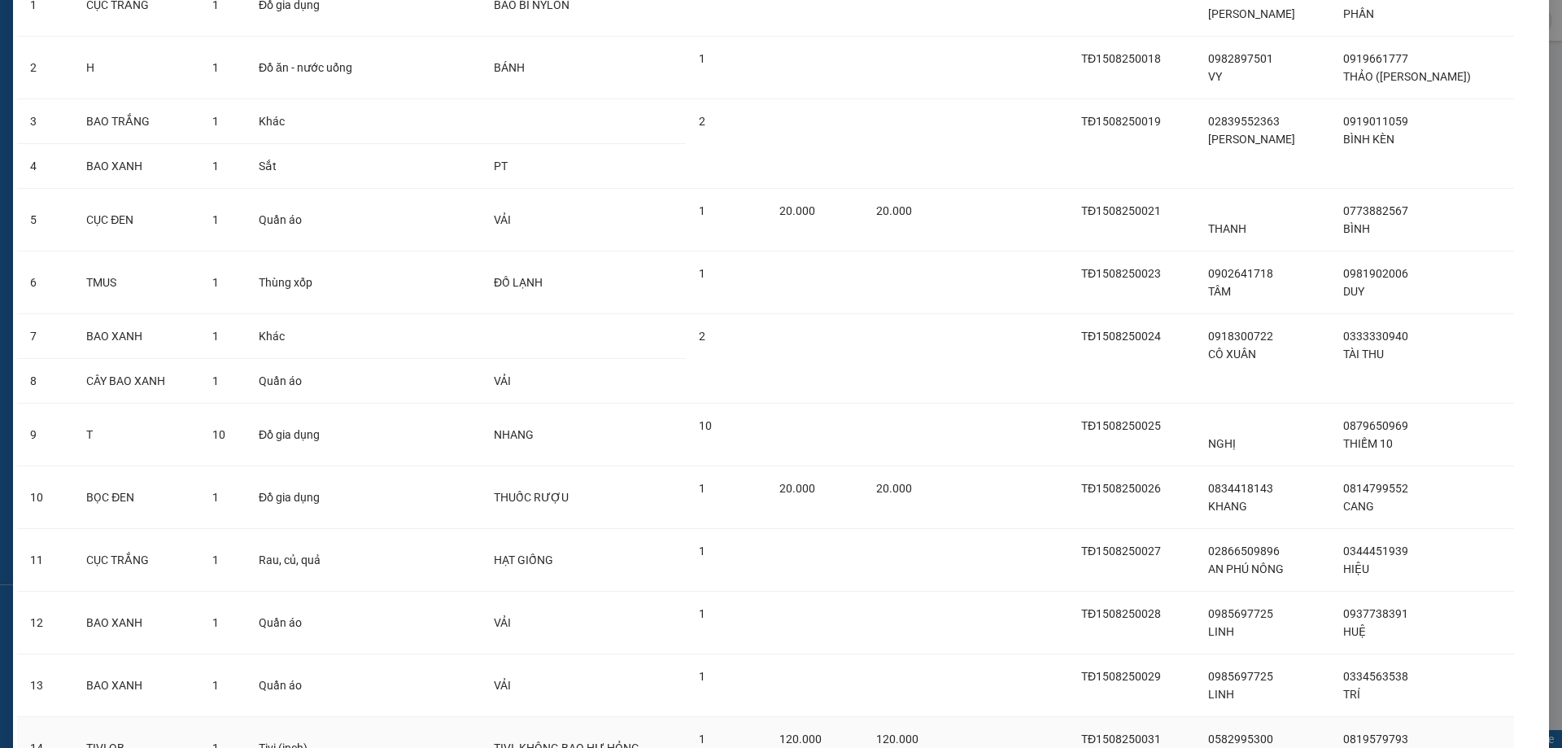
scroll to position [439, 0]
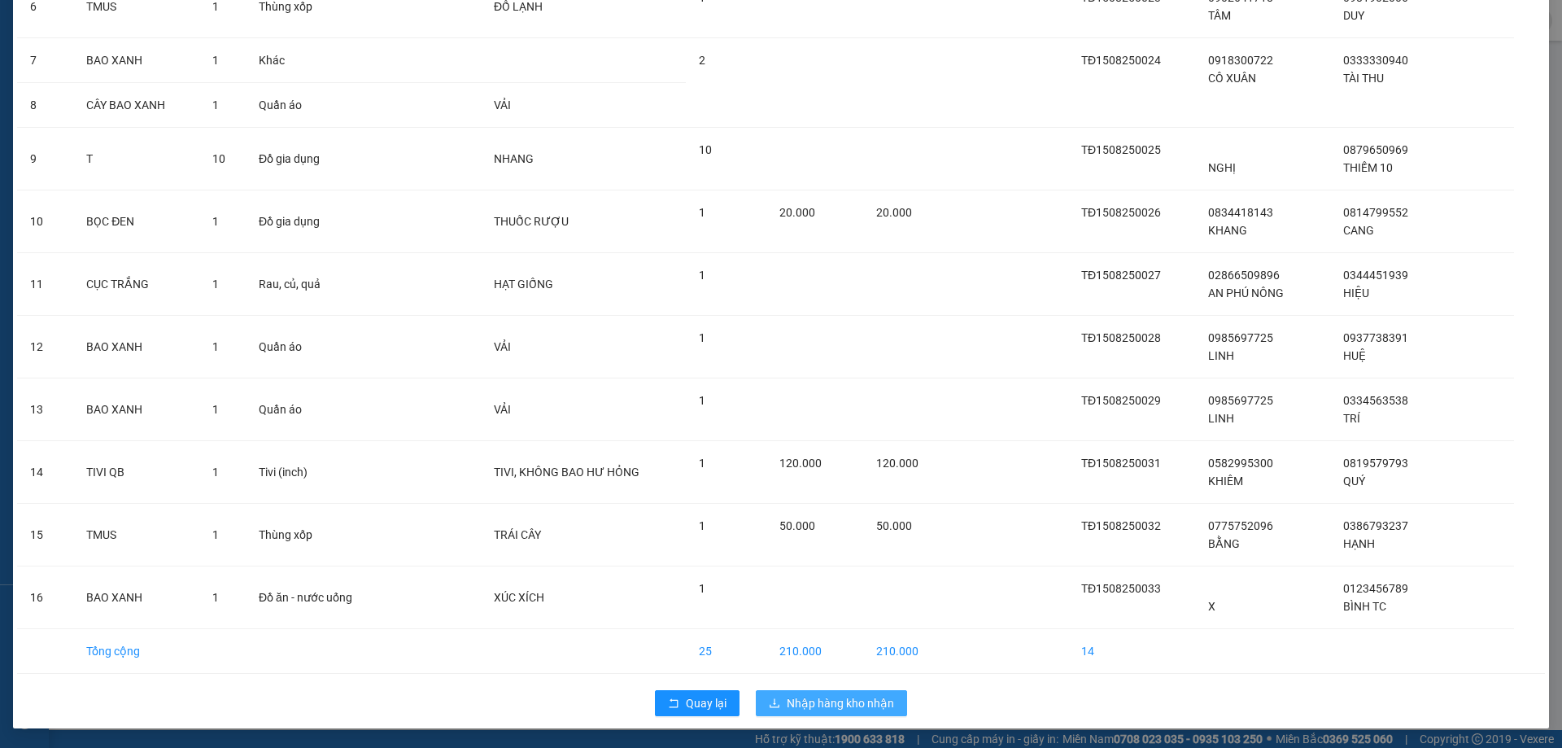
click at [799, 704] on span "Nhập hàng kho nhận" at bounding box center [840, 703] width 107 height 18
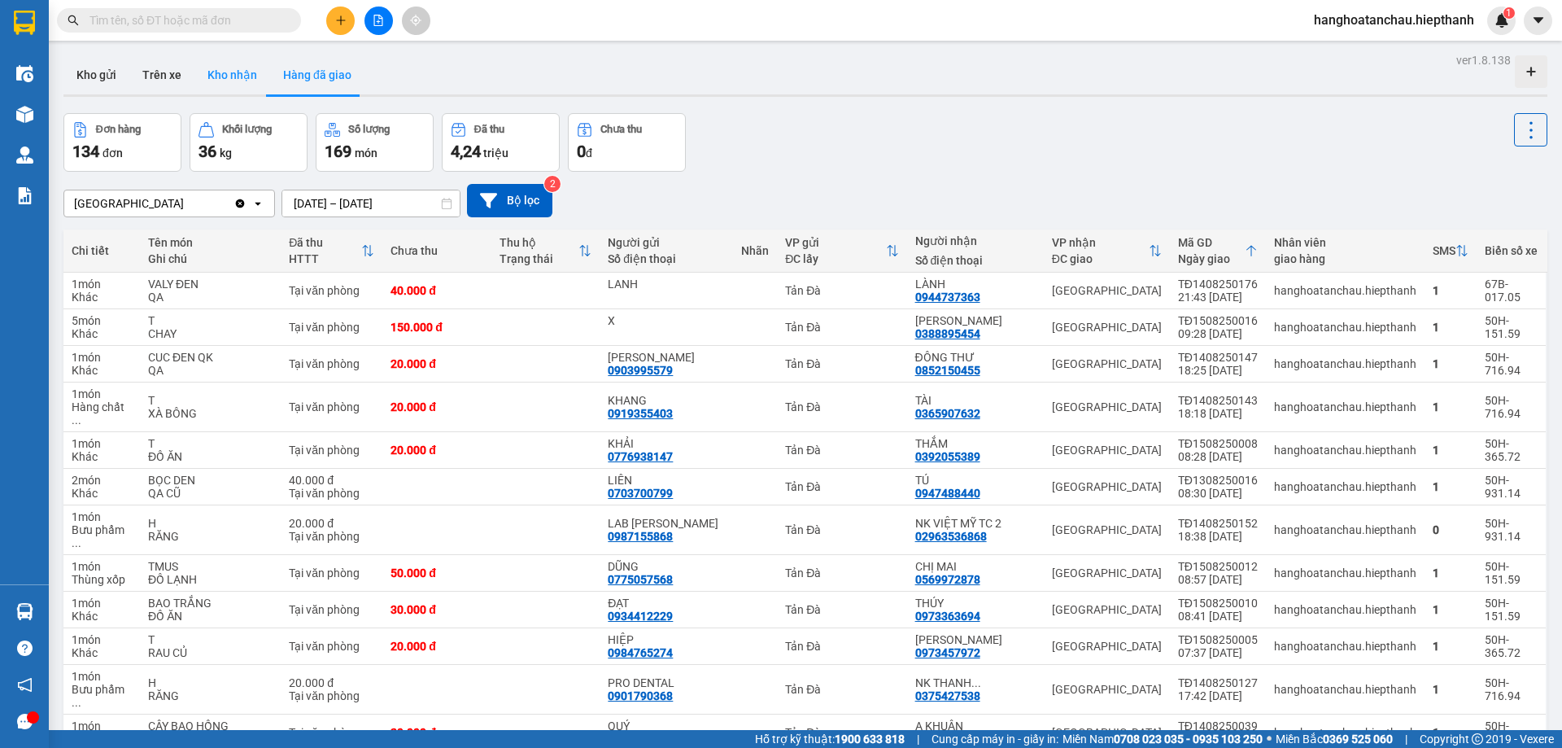
click at [233, 72] on button "Kho nhận" at bounding box center [232, 74] width 76 height 39
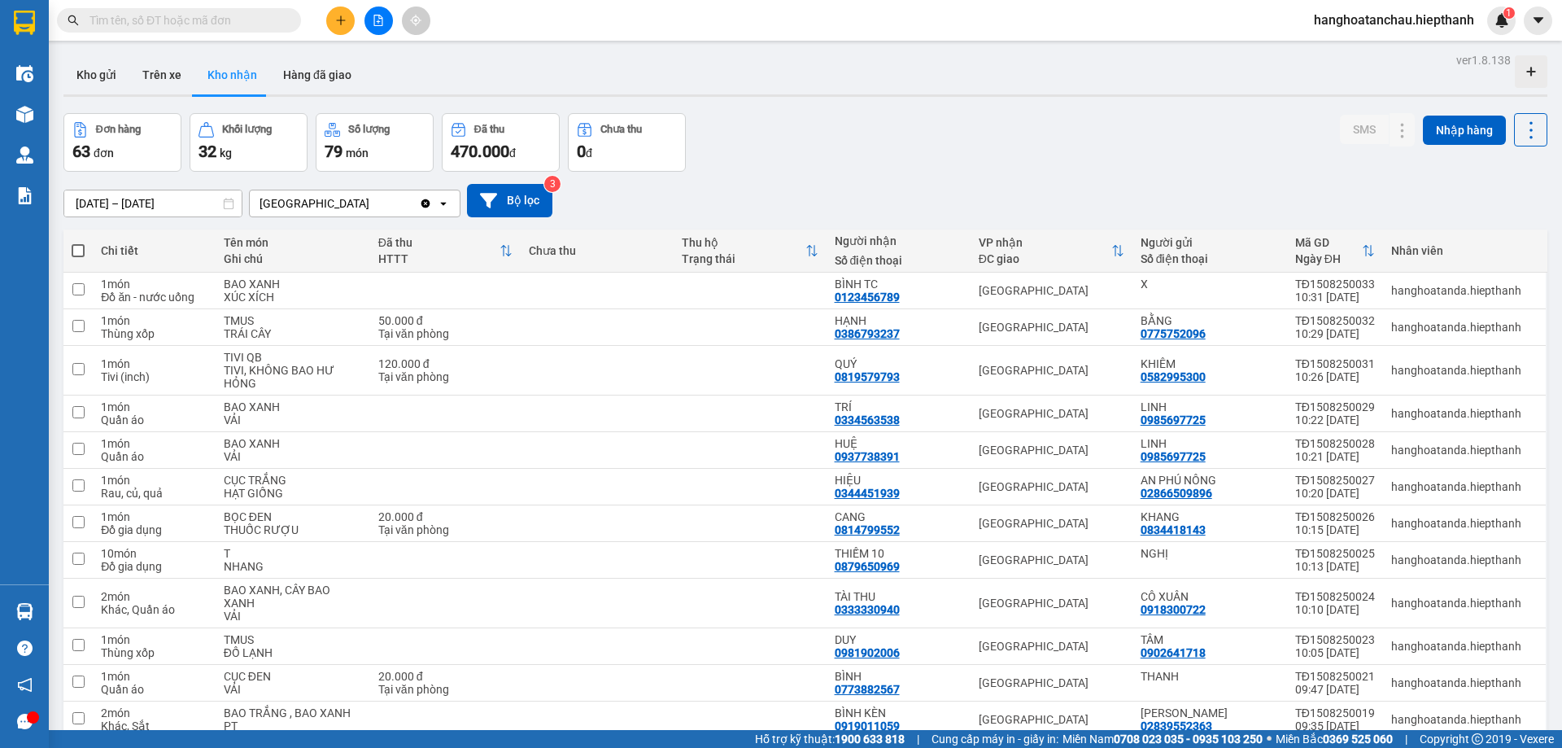
click at [909, 149] on div "Đơn hàng 63 đơn Khối lượng 32 kg Số lượng 79 món Đã thu 470.000 đ Chưa thu 0 đ …" at bounding box center [805, 142] width 1484 height 59
click at [314, 76] on button "Hàng đã giao" at bounding box center [317, 74] width 94 height 39
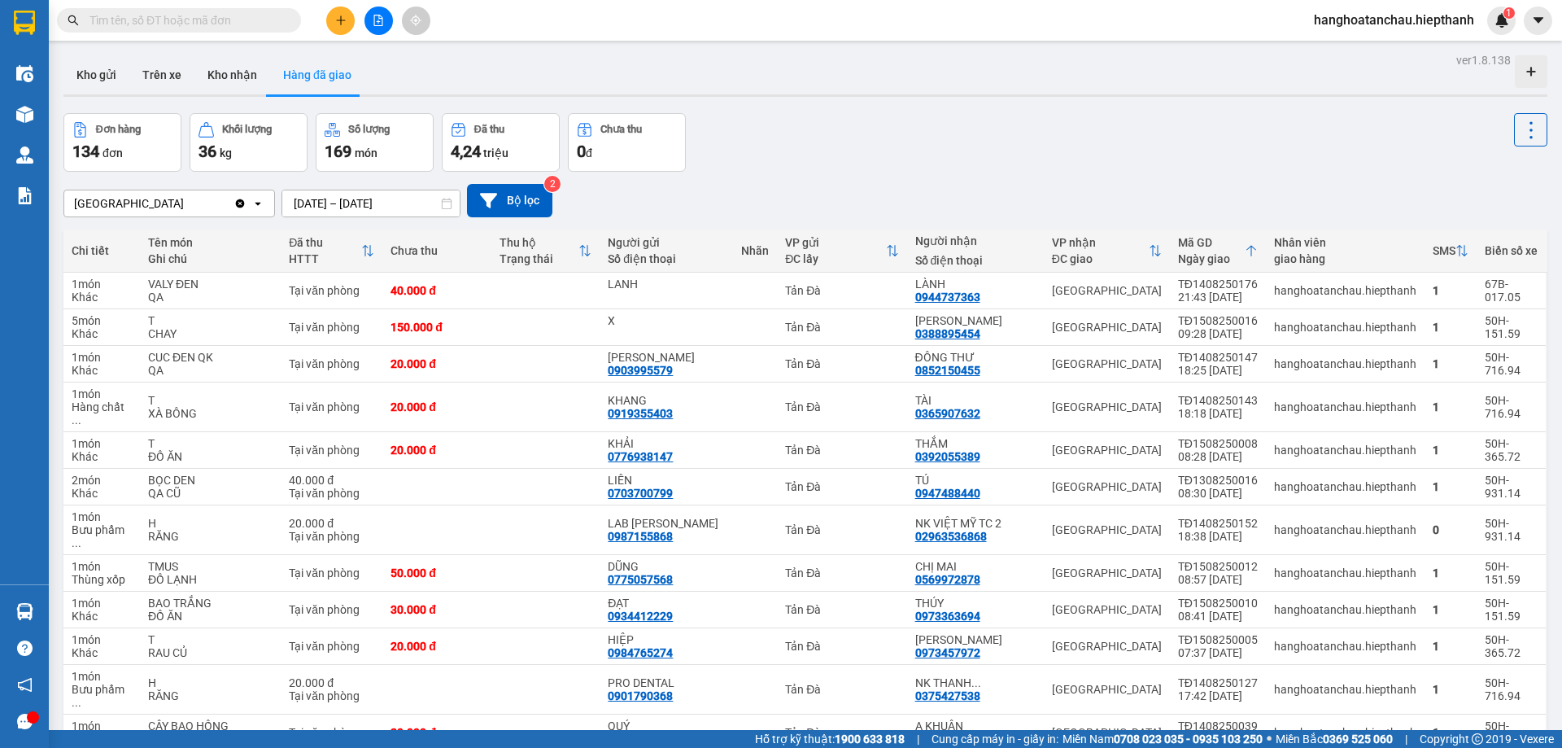
click at [170, 20] on input "text" at bounding box center [186, 20] width 192 height 18
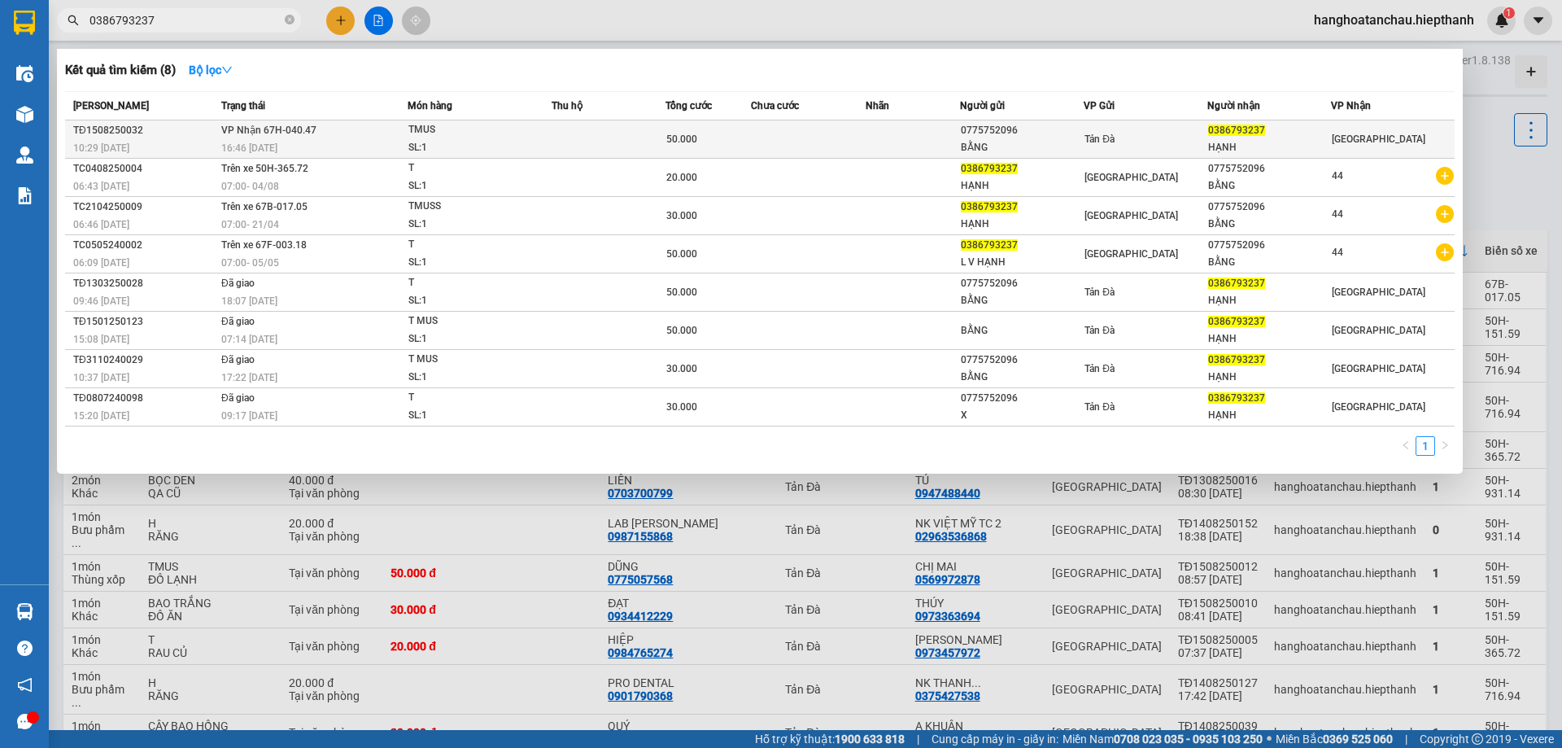
type input "0386793237"
click at [515, 133] on div "TMUS" at bounding box center [470, 130] width 122 height 18
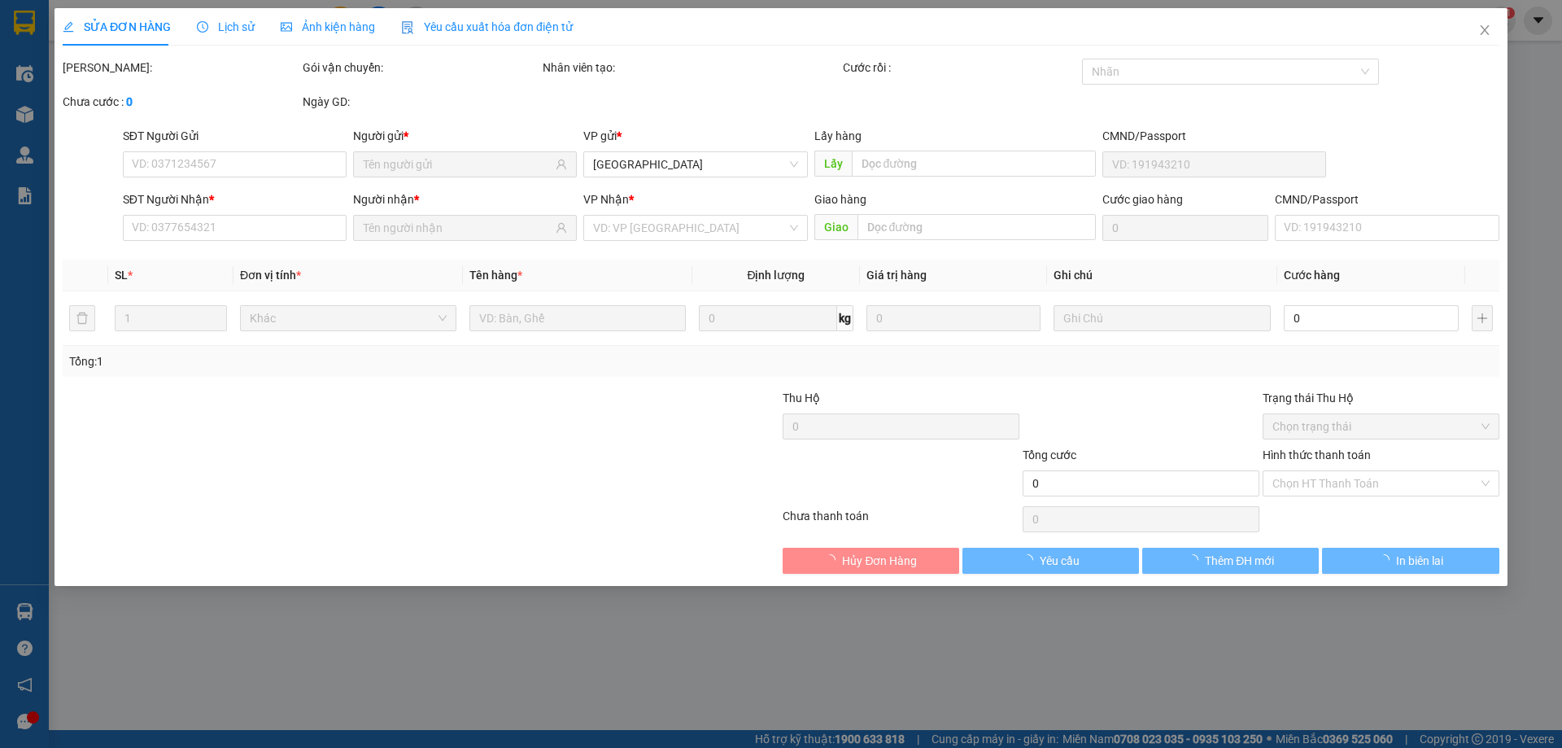
type input "0775752096"
type input "BẰNG"
type input "0386793237"
type input "HẠNH"
type input "50.000"
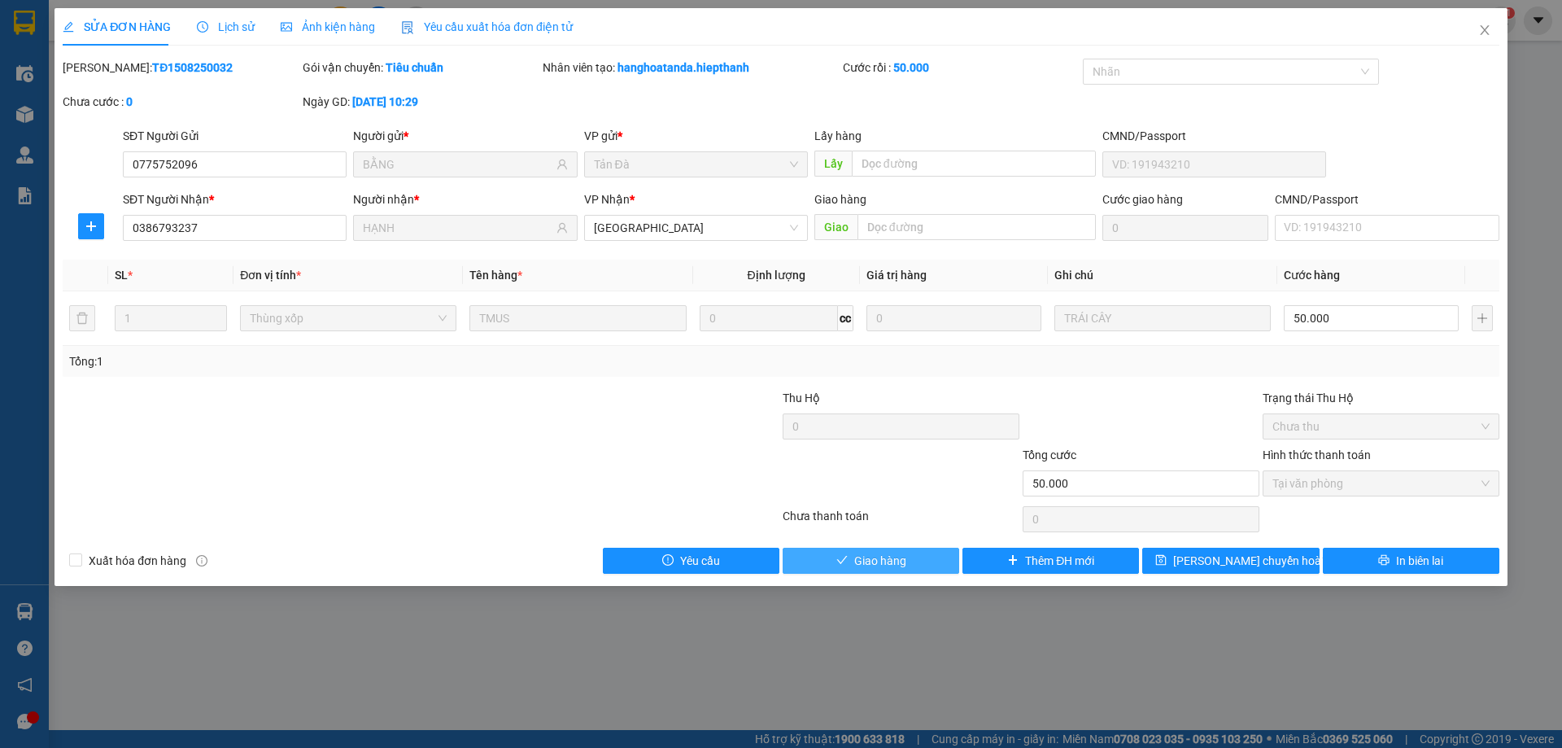
click at [905, 562] on span "Giao hàng" at bounding box center [880, 561] width 52 height 18
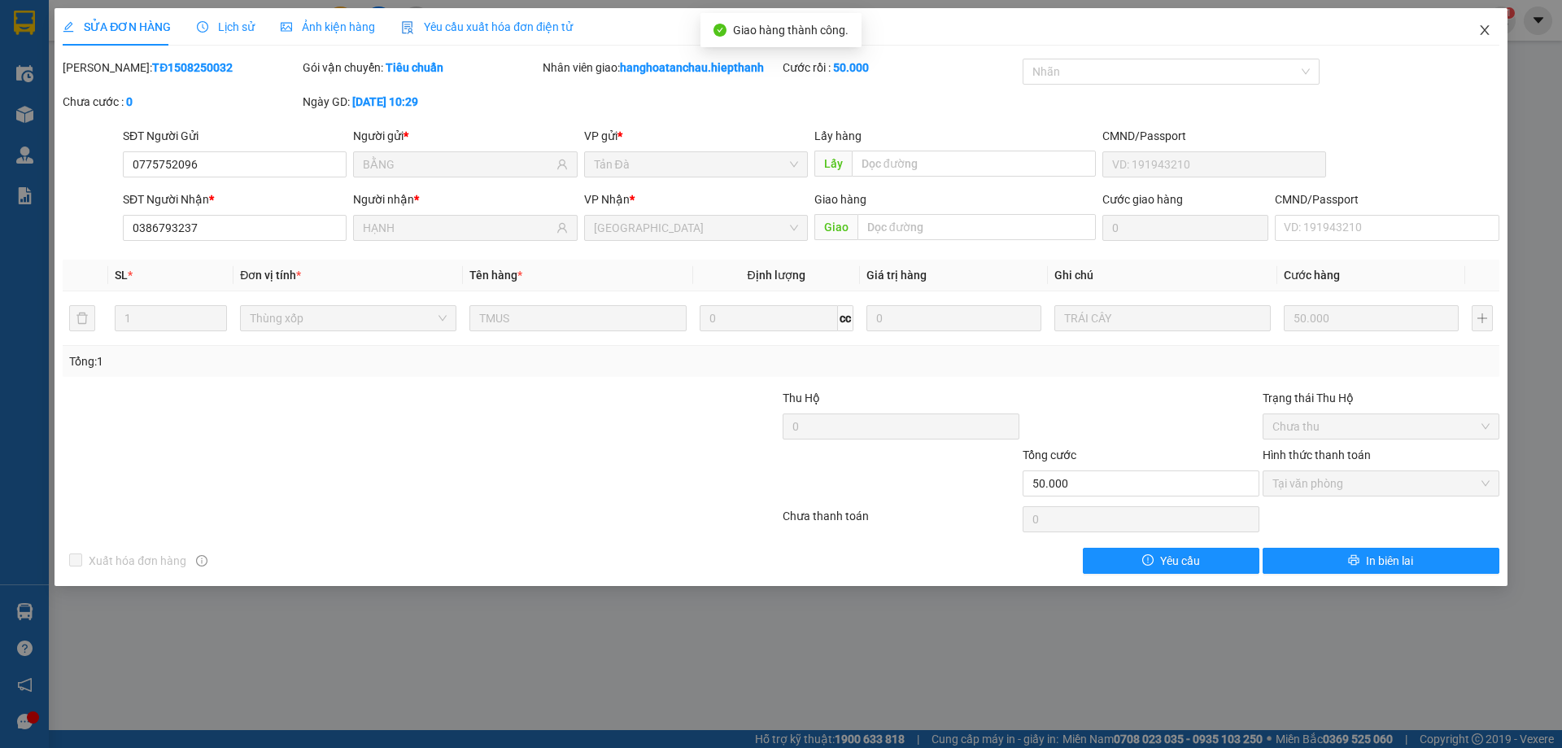
click at [1486, 28] on icon "close" at bounding box center [1485, 30] width 13 height 13
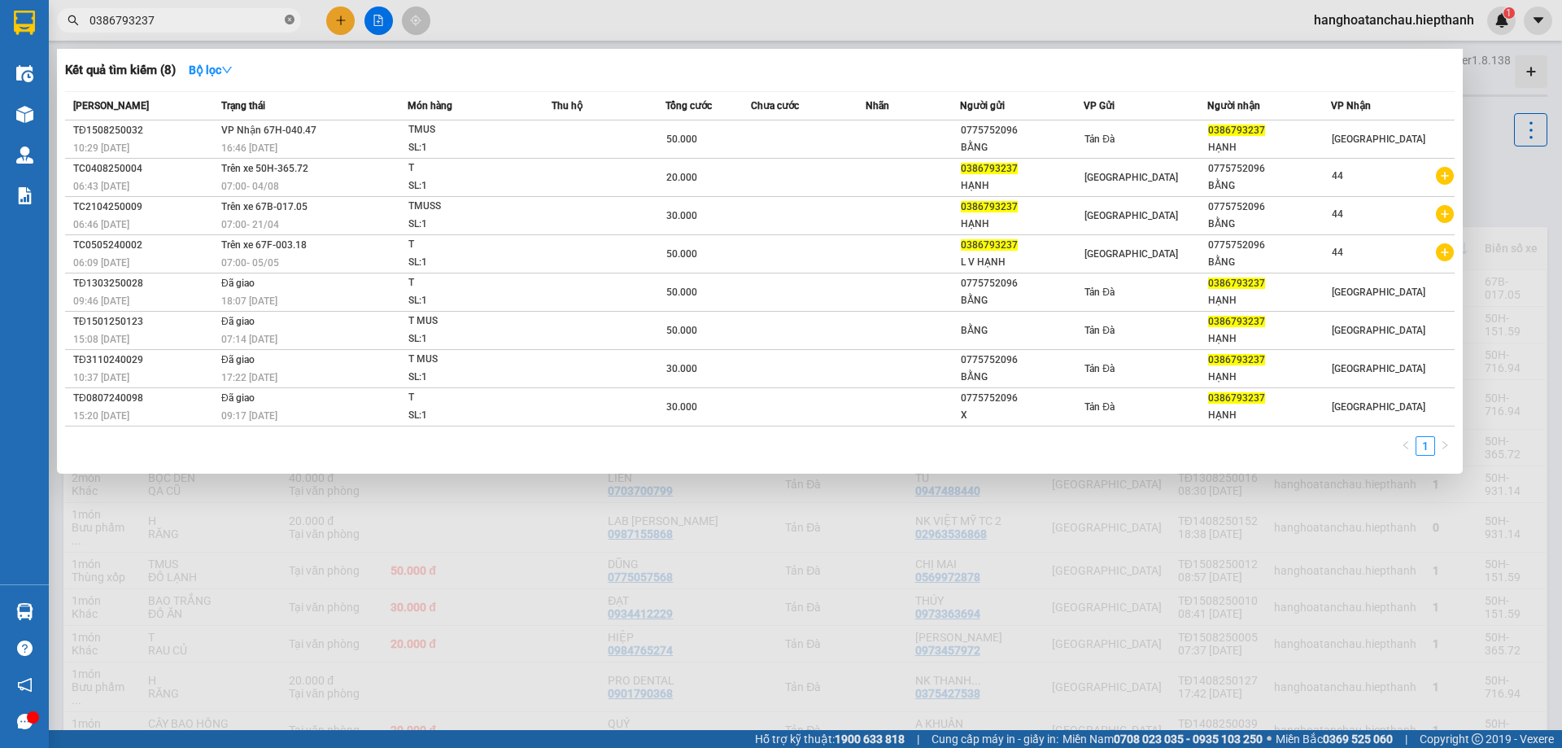
click at [290, 20] on icon "close-circle" at bounding box center [290, 20] width 10 height 10
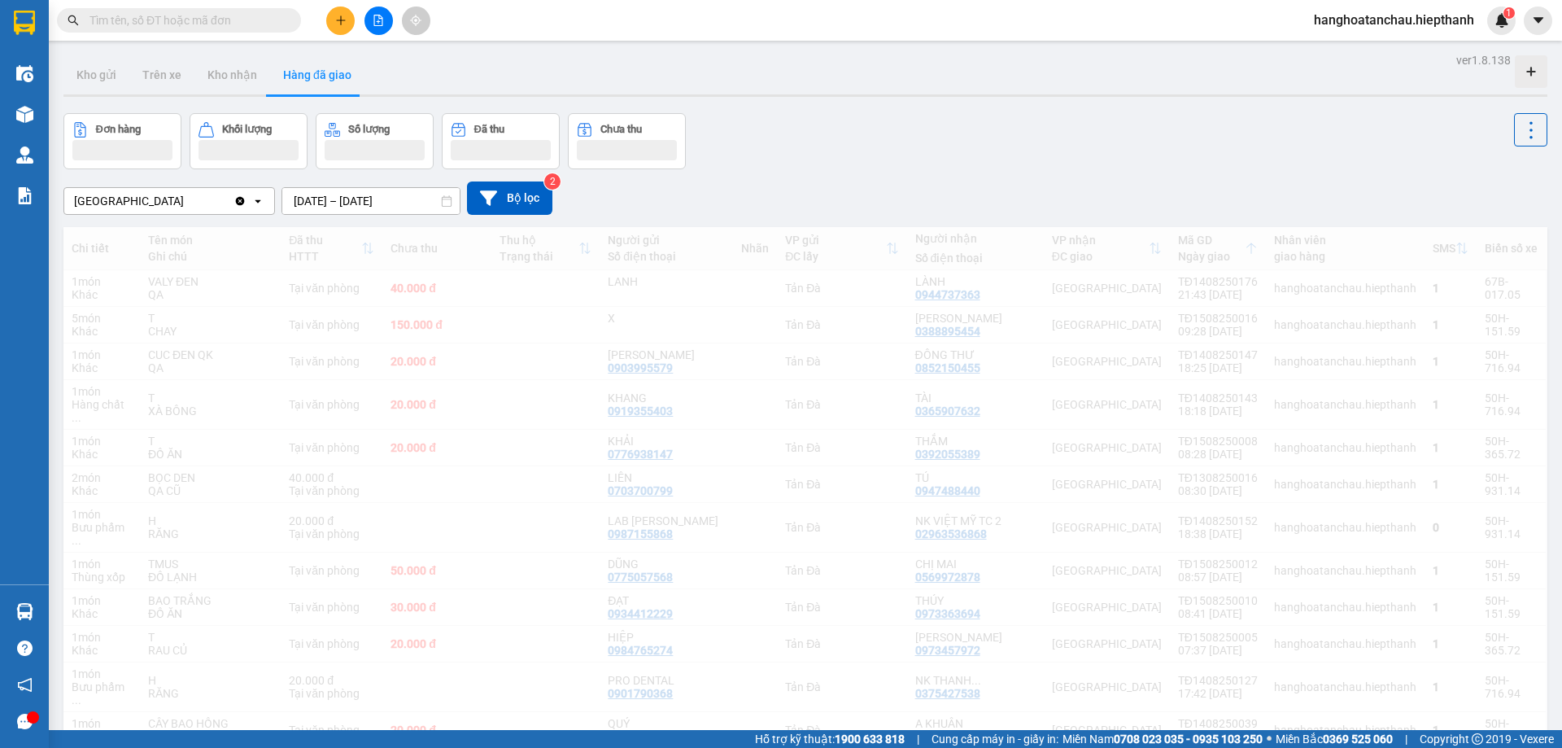
click at [994, 119] on div "Đơn hàng Khối lượng Số lượng Đã thu Chưa thu" at bounding box center [805, 141] width 1484 height 56
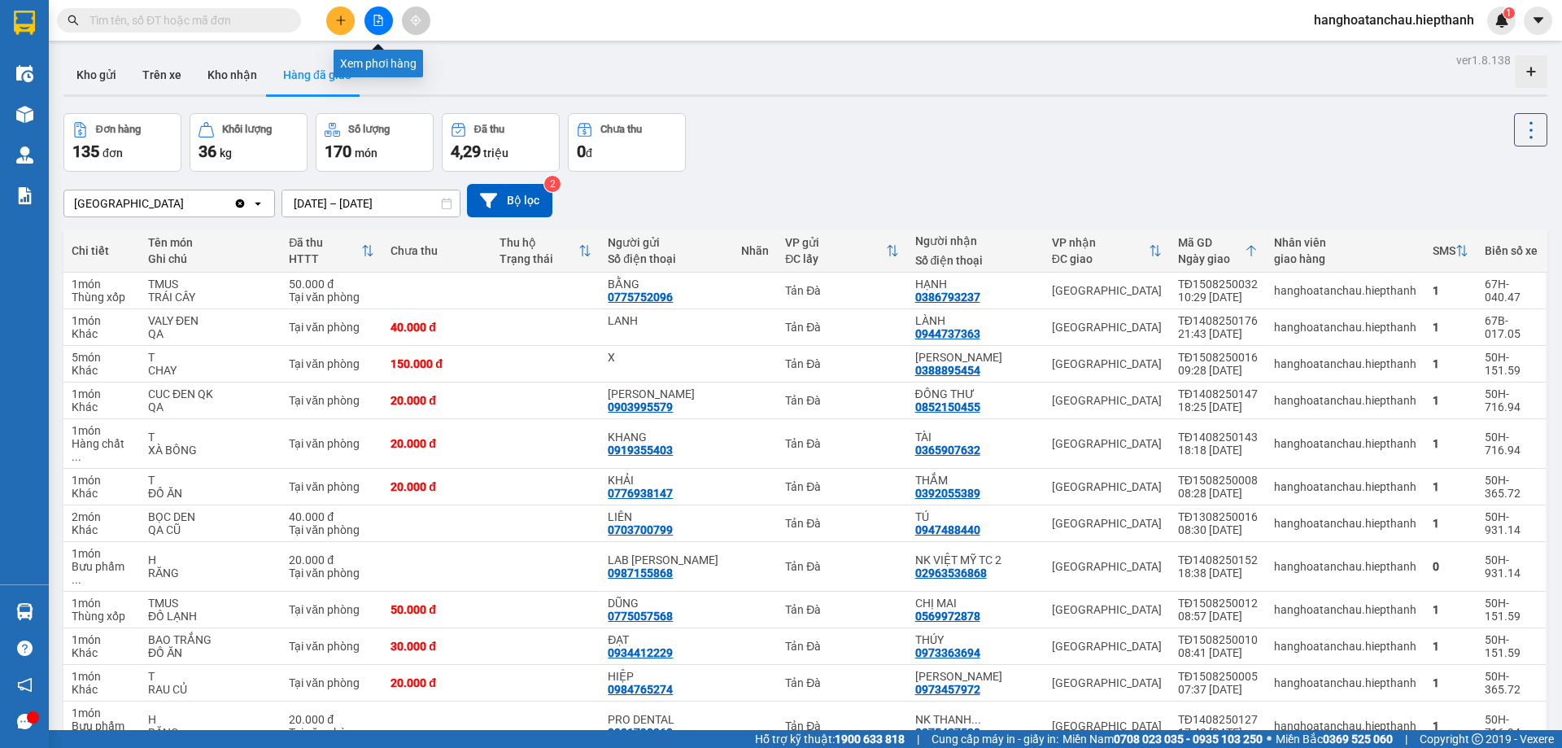
click at [382, 20] on icon "file-add" at bounding box center [378, 20] width 9 height 11
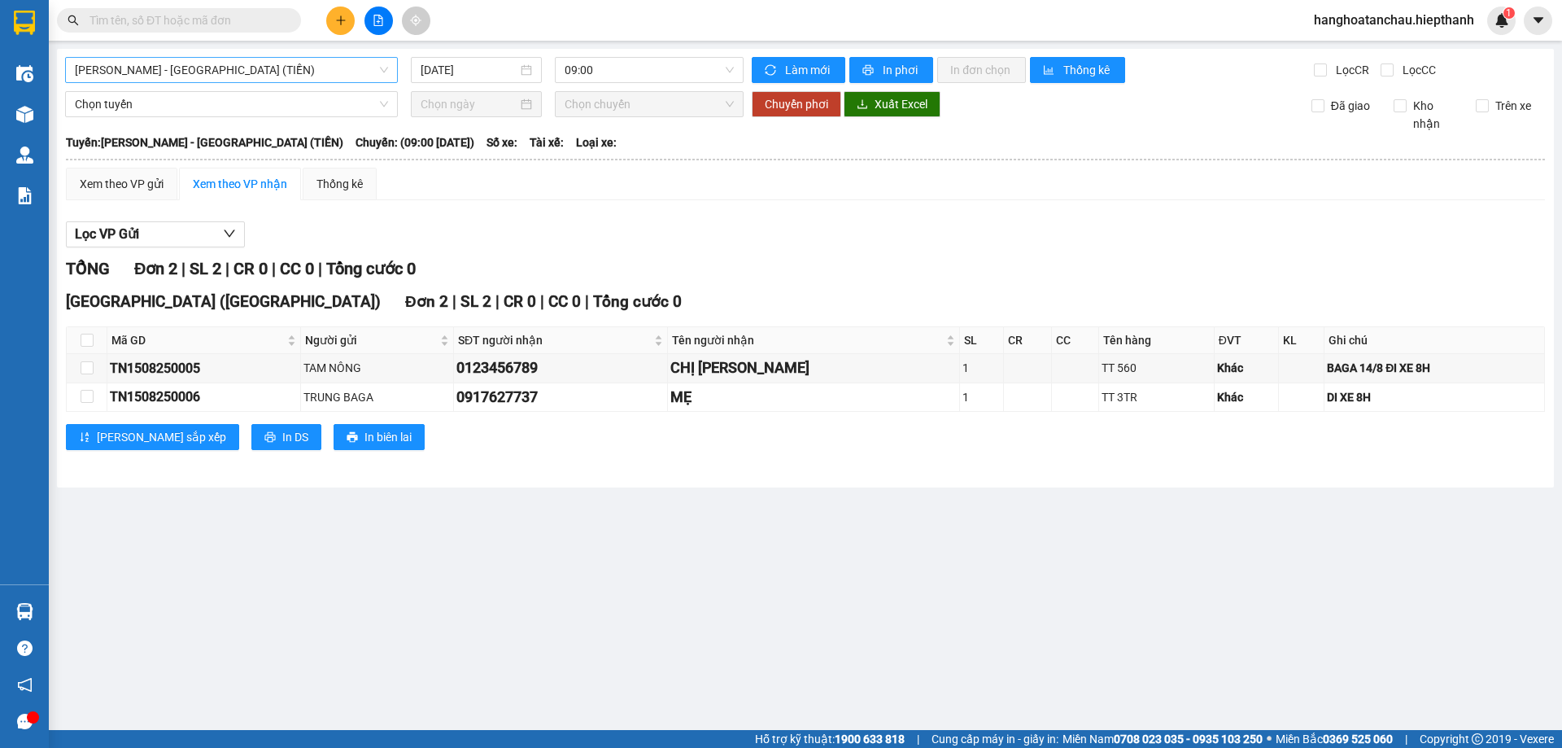
click at [262, 59] on span "[PERSON_NAME] - [GEOGRAPHIC_DATA] (TIỀN)" at bounding box center [231, 70] width 313 height 24
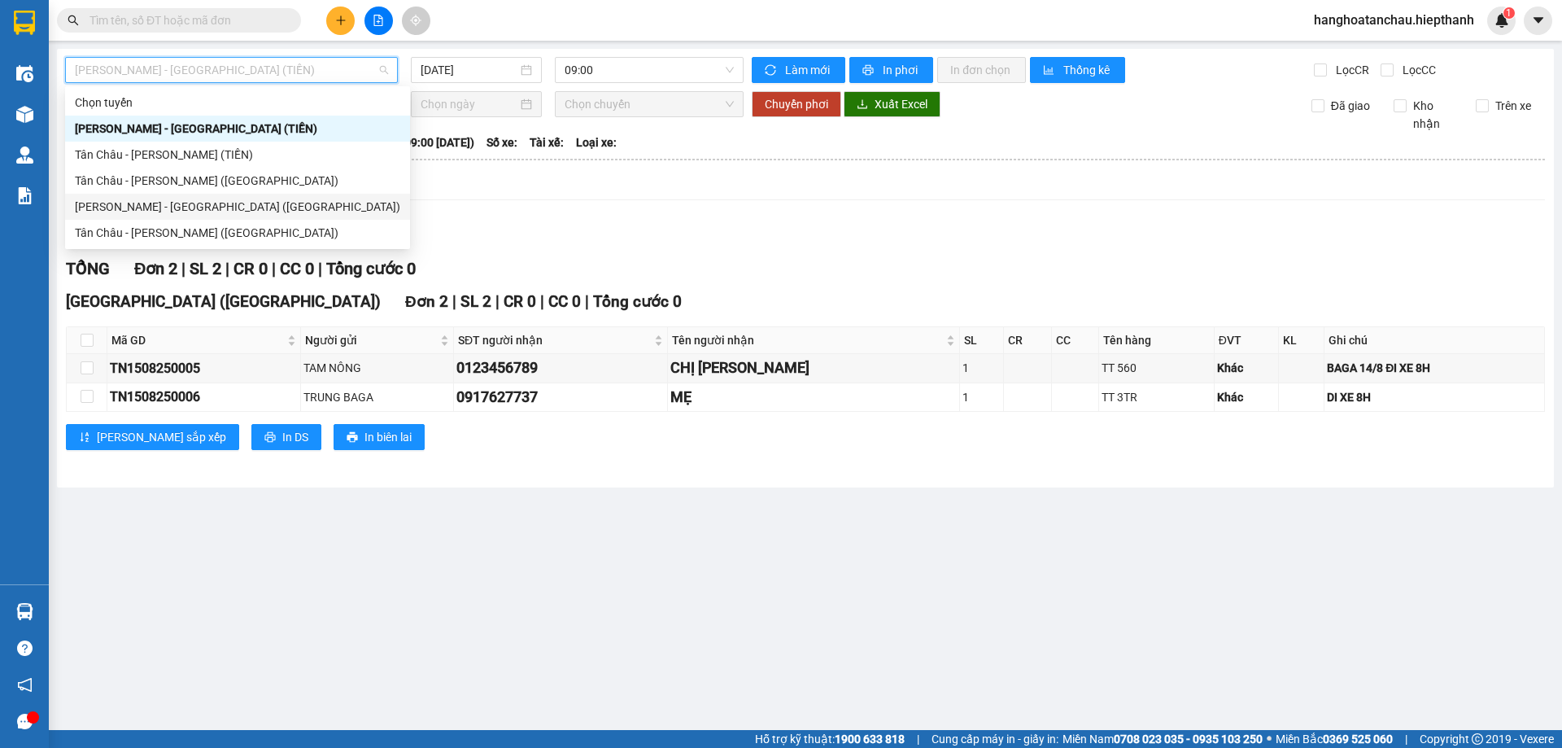
click at [263, 208] on div "[PERSON_NAME] - [GEOGRAPHIC_DATA] ([GEOGRAPHIC_DATA])" at bounding box center [238, 207] width 326 height 18
type input "[DATE]"
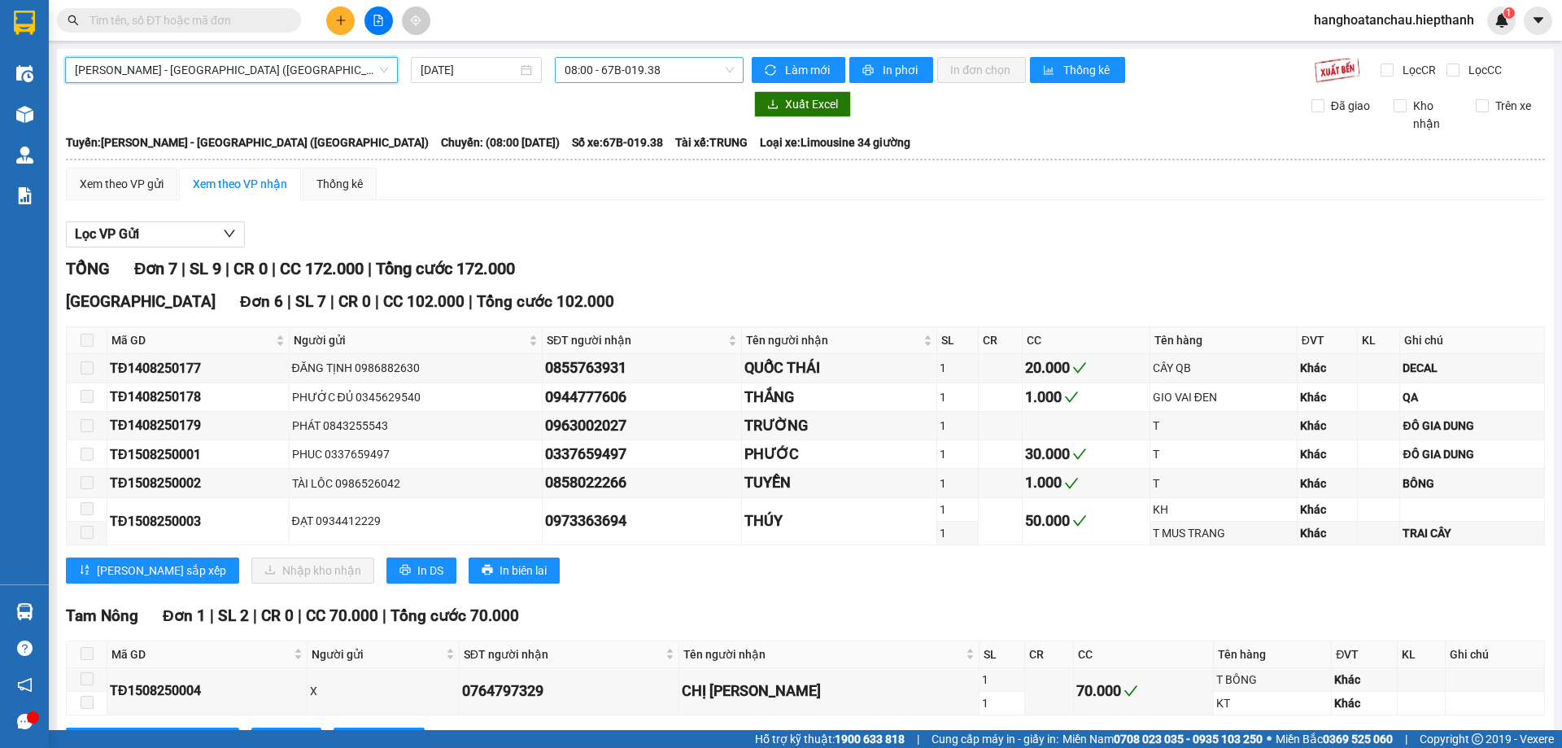
click at [642, 68] on span "08:00 - 67B-019.38" at bounding box center [649, 70] width 169 height 24
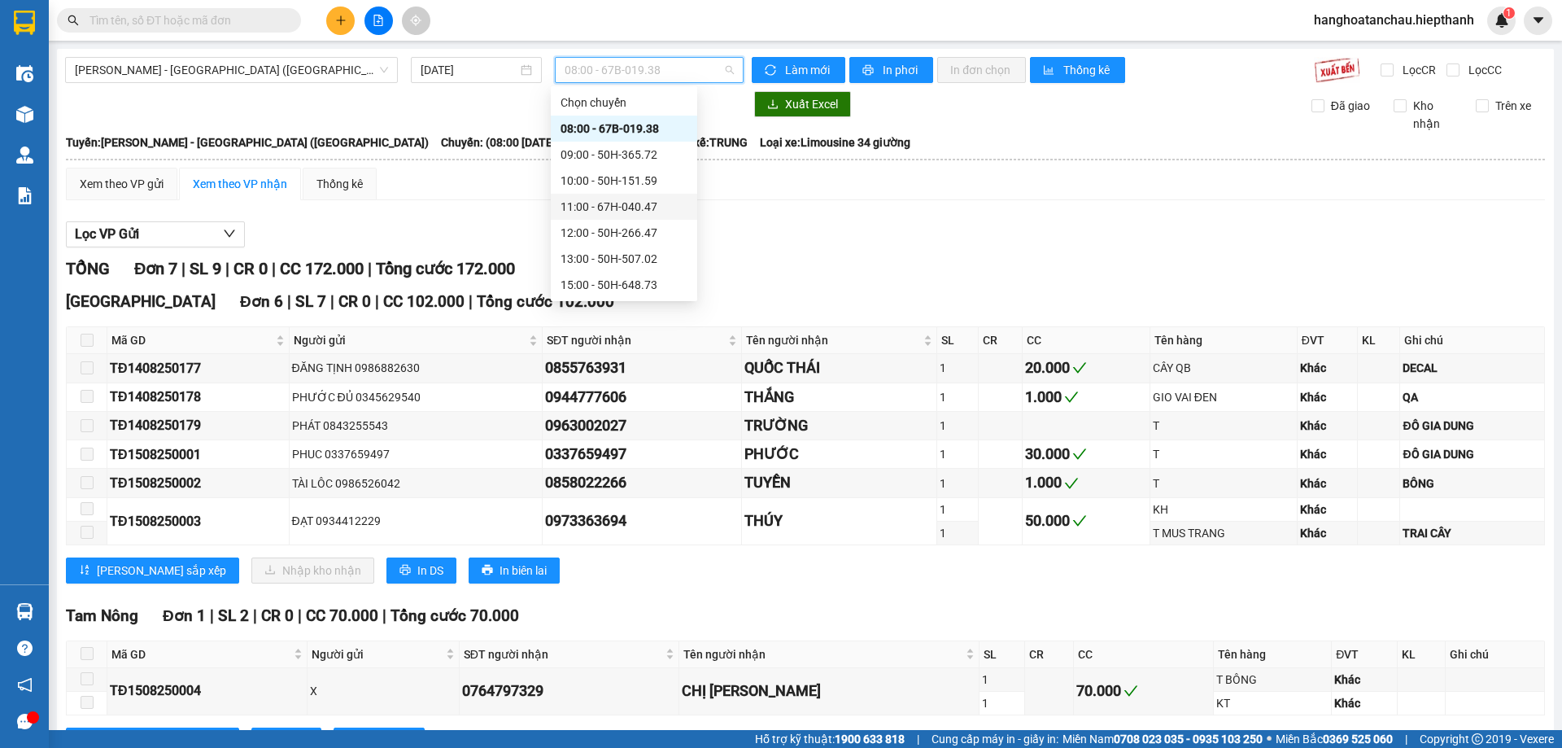
click at [655, 200] on div "11:00 - 67H-040.47" at bounding box center [624, 207] width 127 height 18
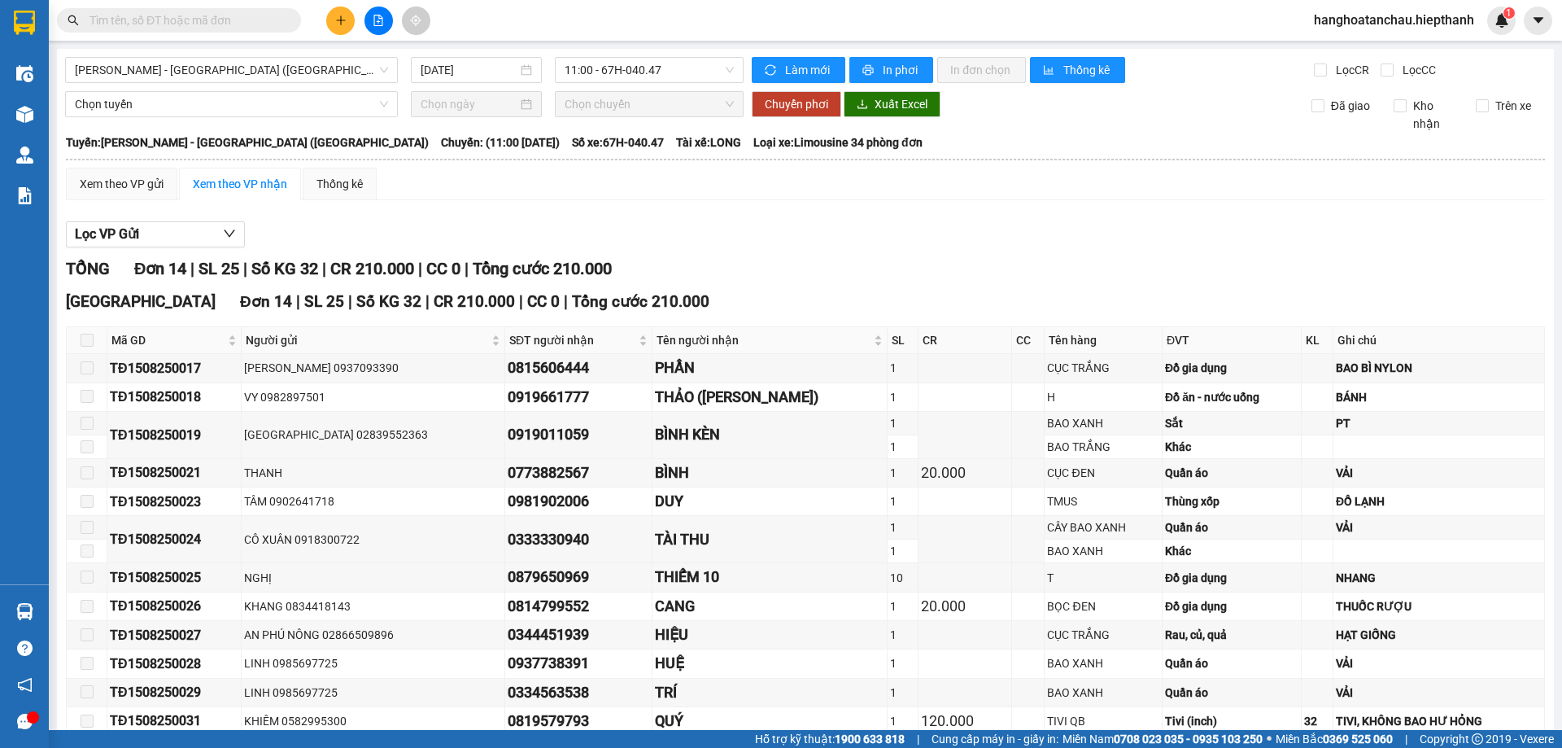
drag, startPoint x: 173, startPoint y: 15, endPoint x: 171, endPoint y: 0, distance: 15.7
click at [172, 3] on div "Kết quả tìm kiếm ( 8 ) Bộ lọc Mã ĐH Trạng thái Món hàng Thu hộ Tổng cước Chưa c…" at bounding box center [781, 20] width 1562 height 41
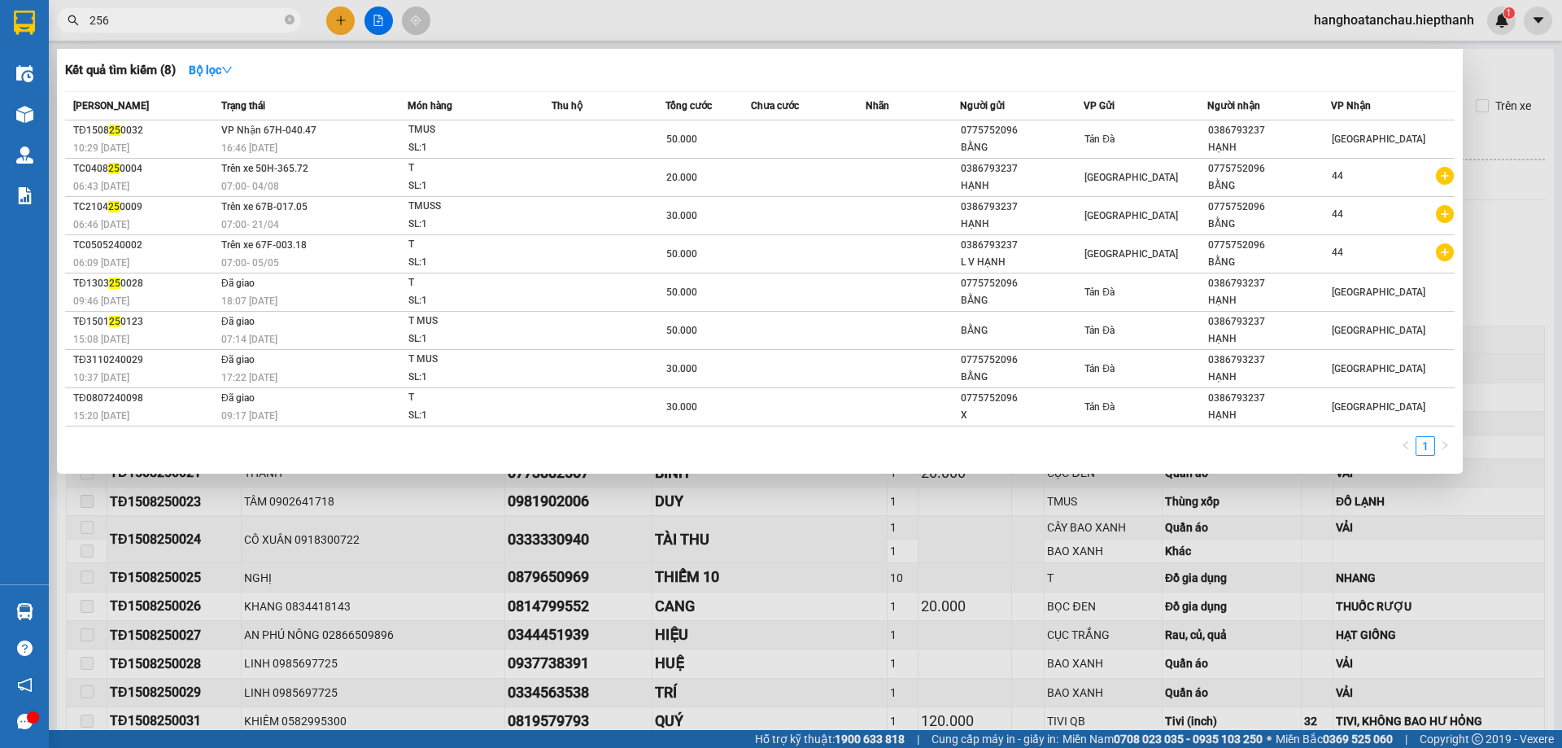
type input "2567"
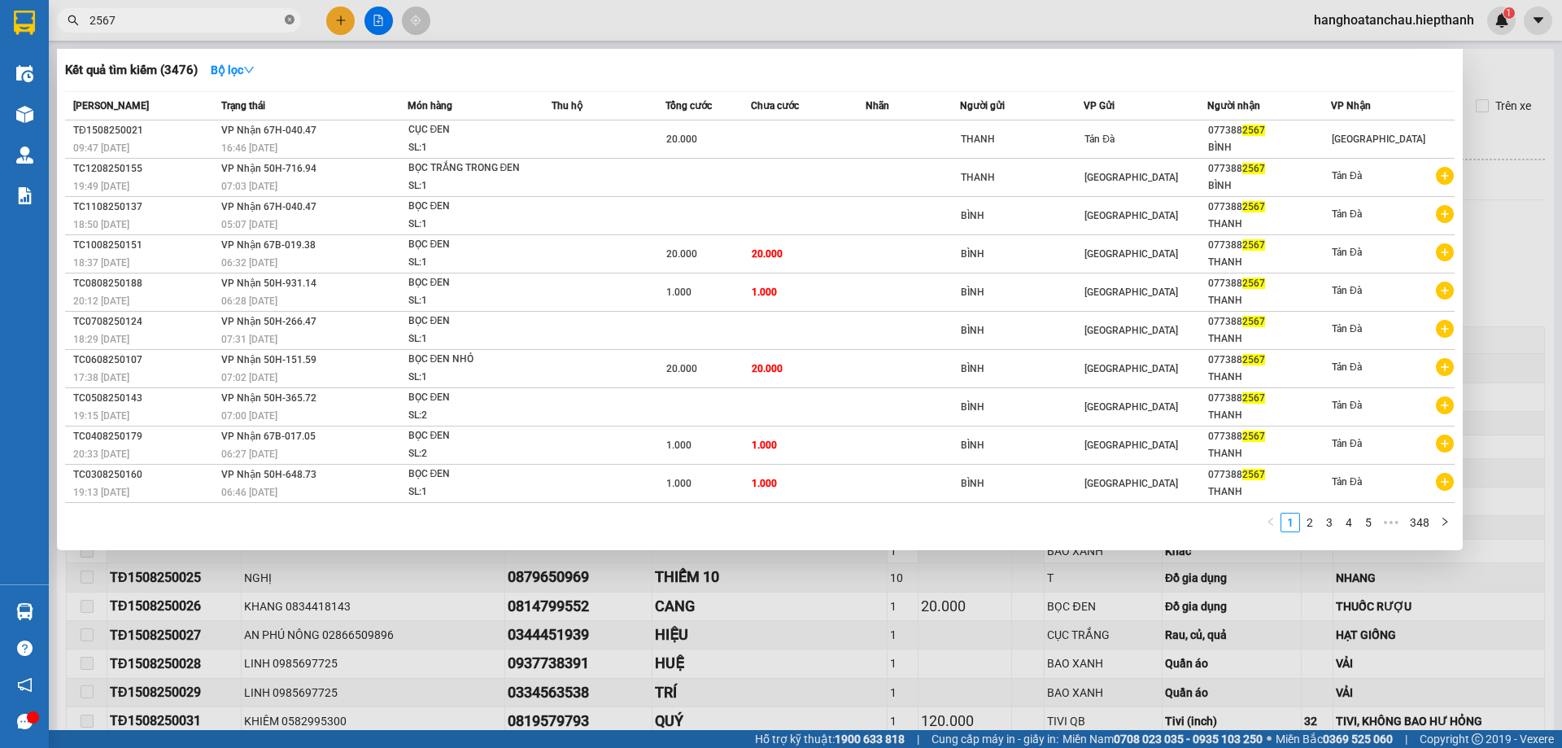
click at [286, 17] on icon "close-circle" at bounding box center [290, 20] width 10 height 10
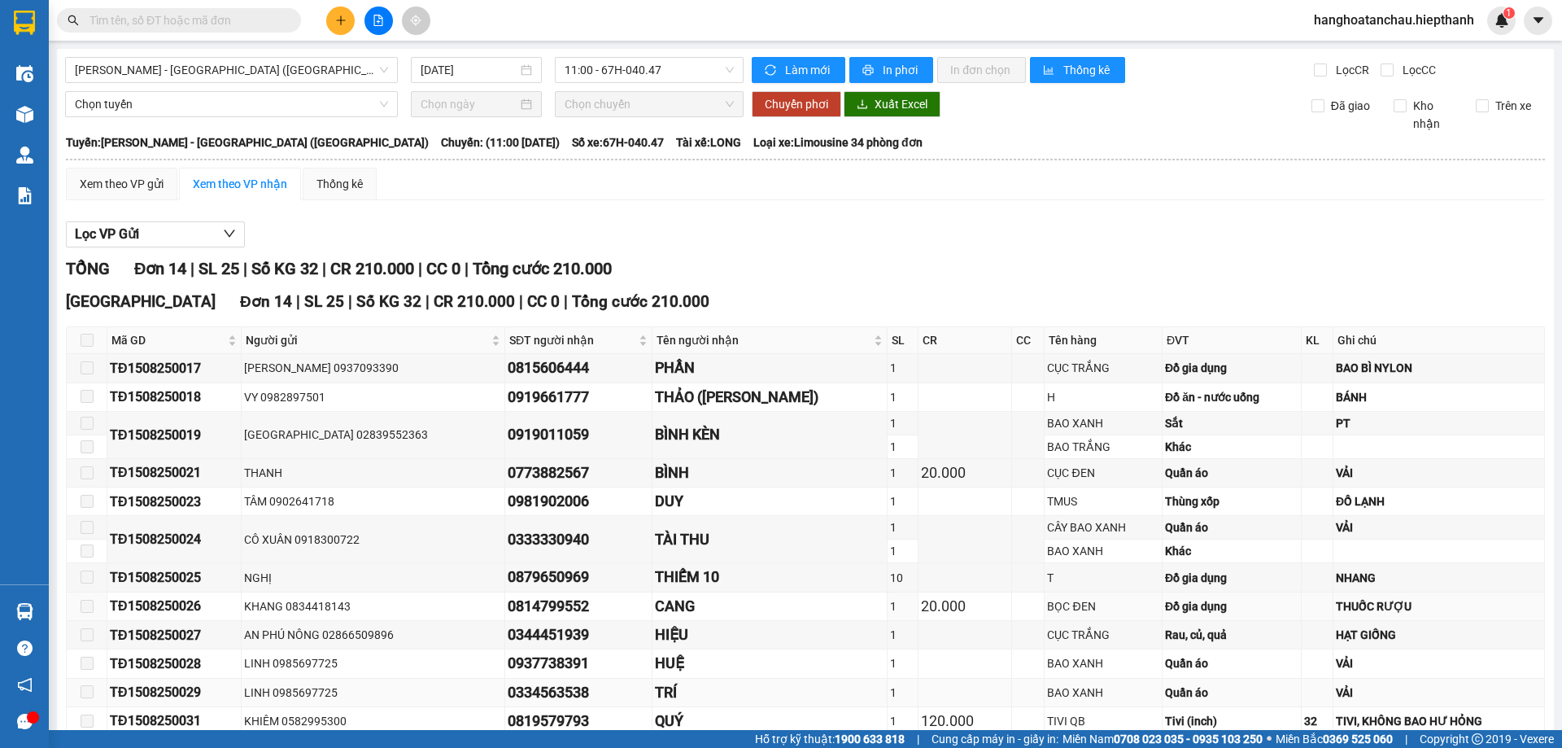
scroll to position [81, 0]
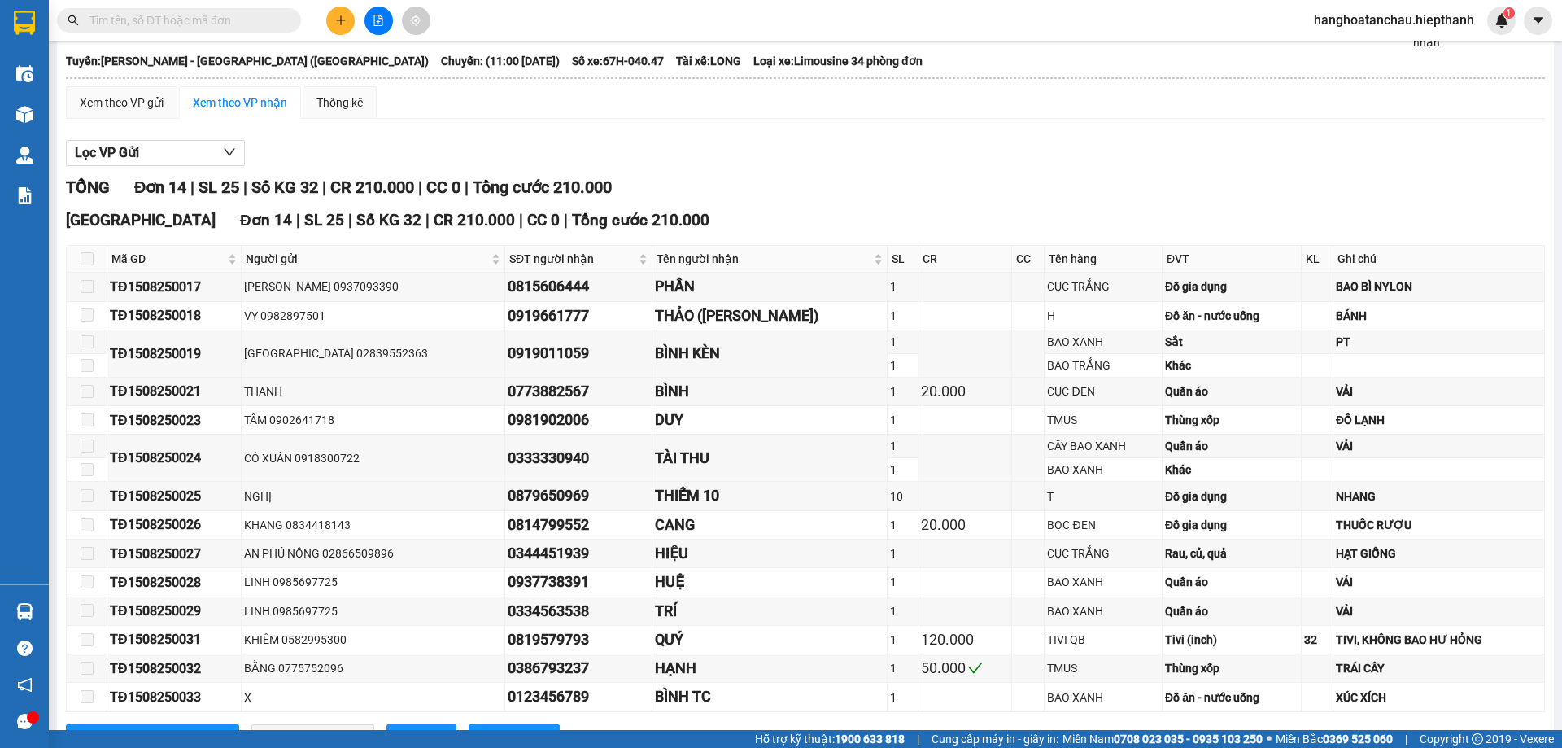
click at [177, 20] on input "text" at bounding box center [186, 20] width 192 height 18
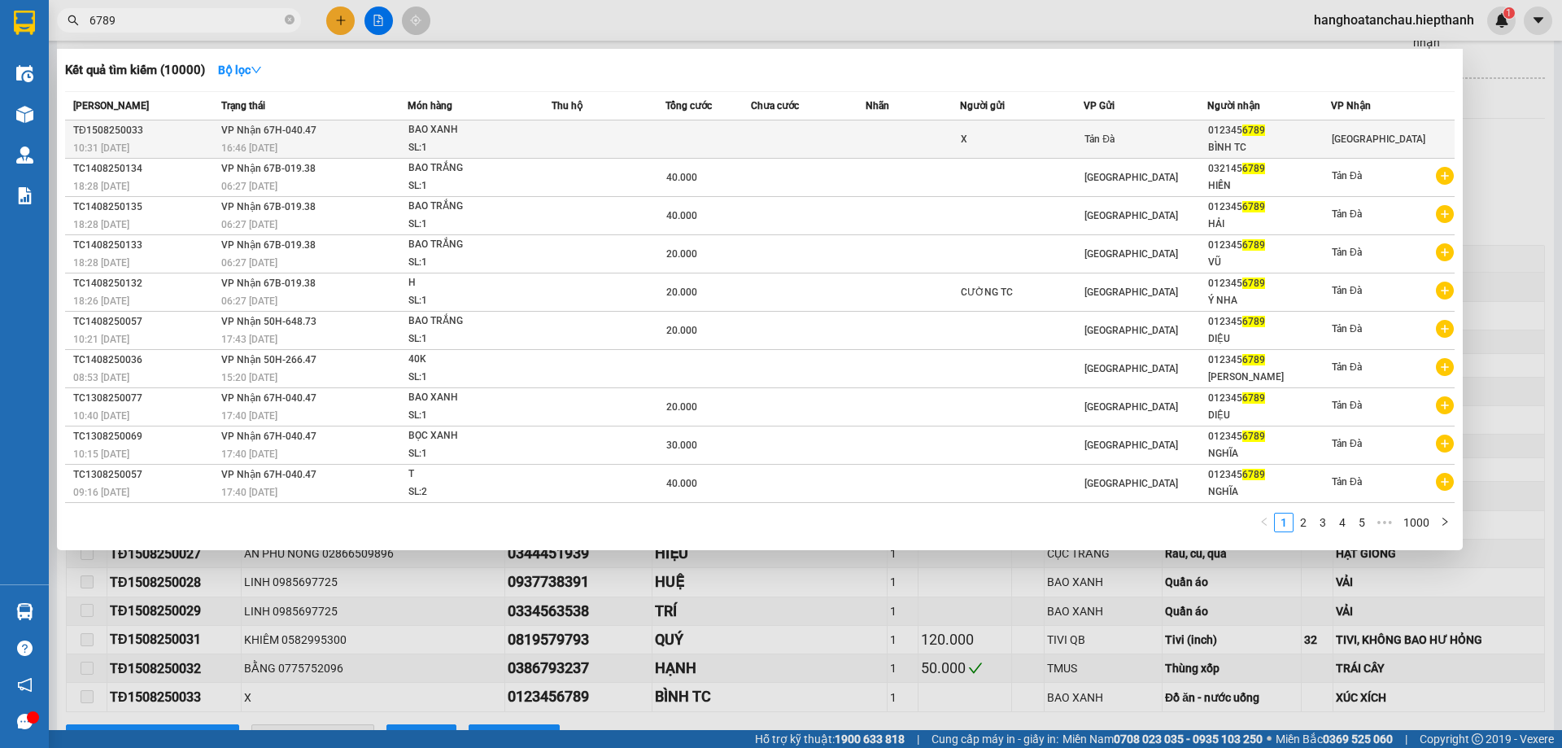
type input "6789"
click at [686, 134] on td at bounding box center [708, 139] width 85 height 38
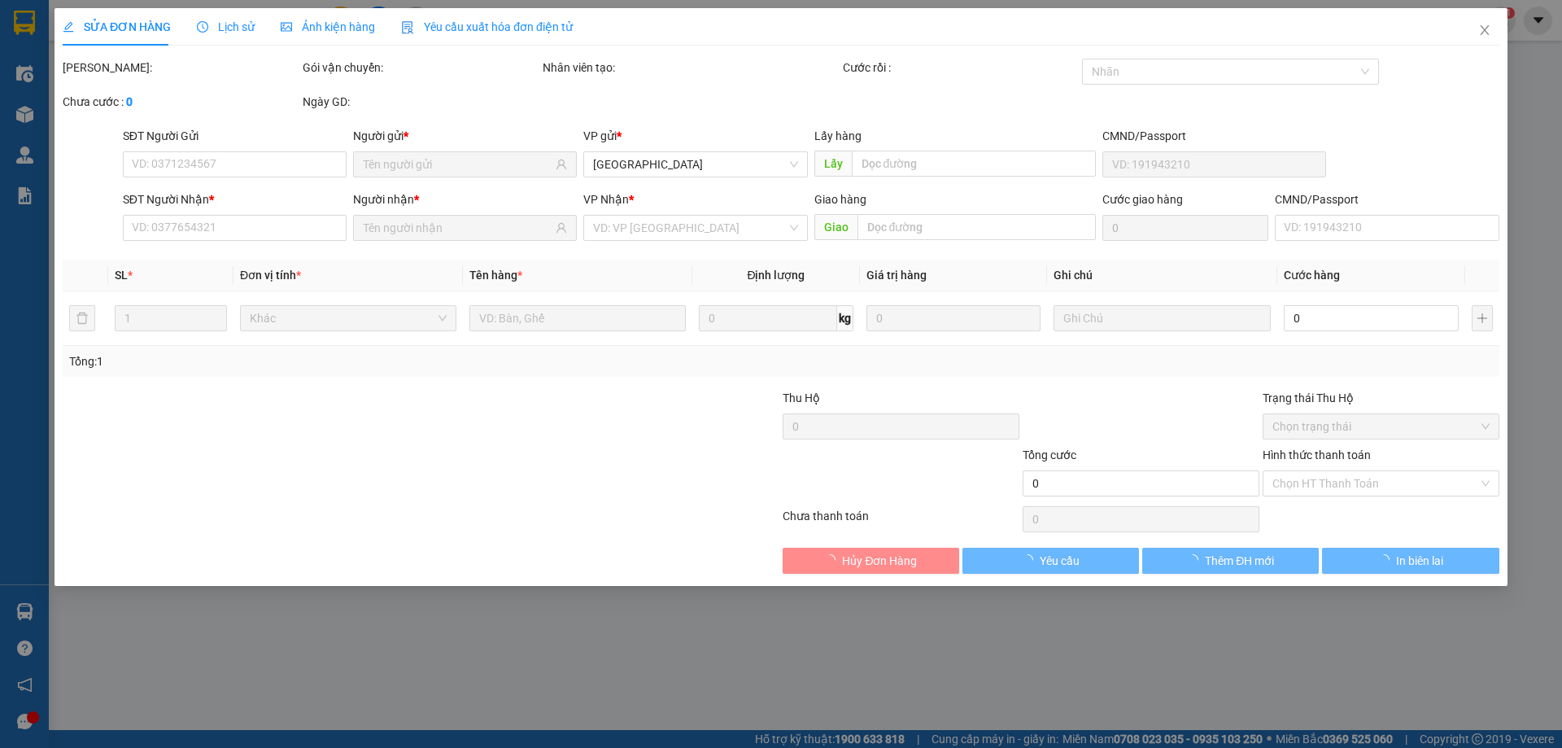
type input "X"
type input "0123456789"
type input "BÌNH TC"
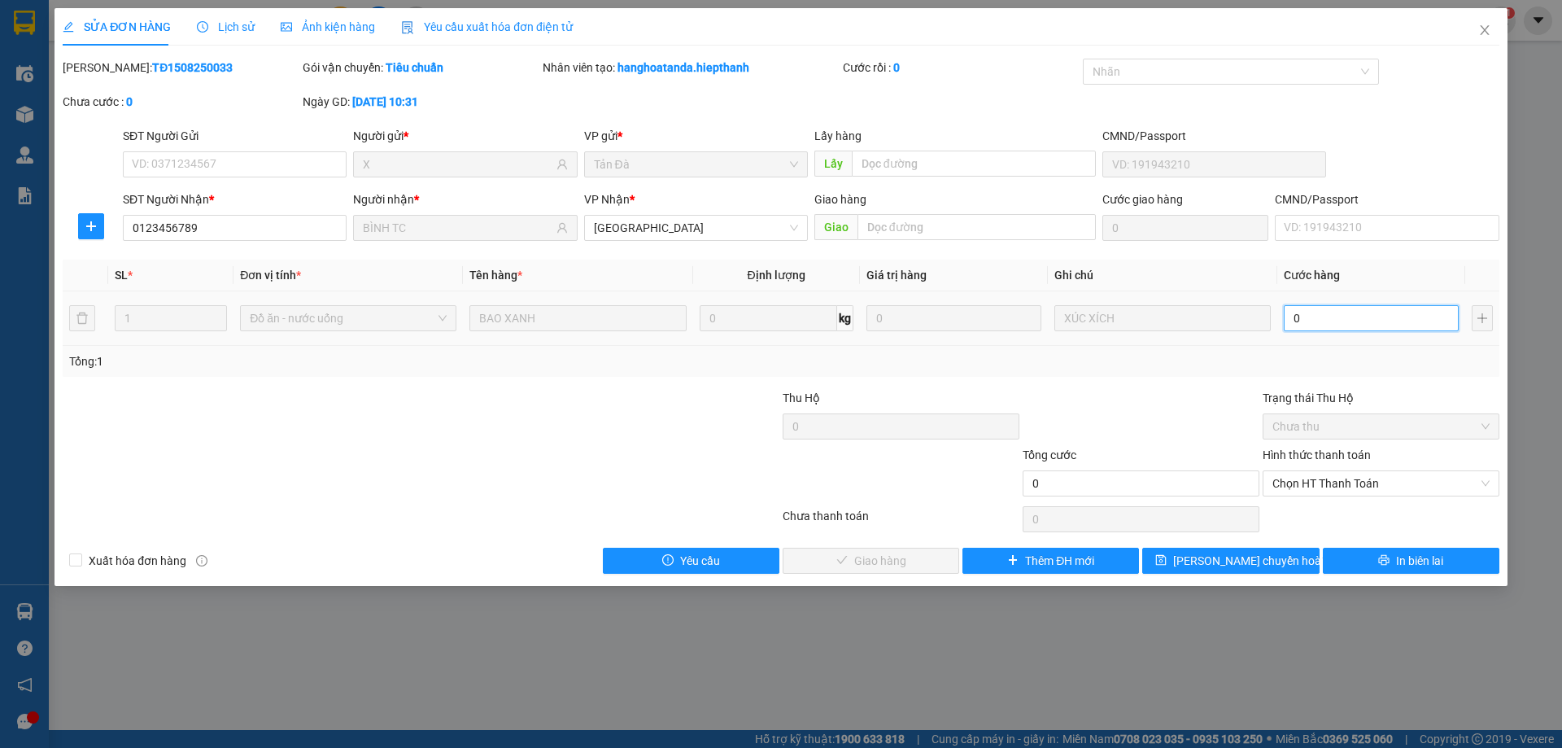
click at [1329, 307] on input "0" at bounding box center [1371, 318] width 175 height 26
type input "6"
type input "60"
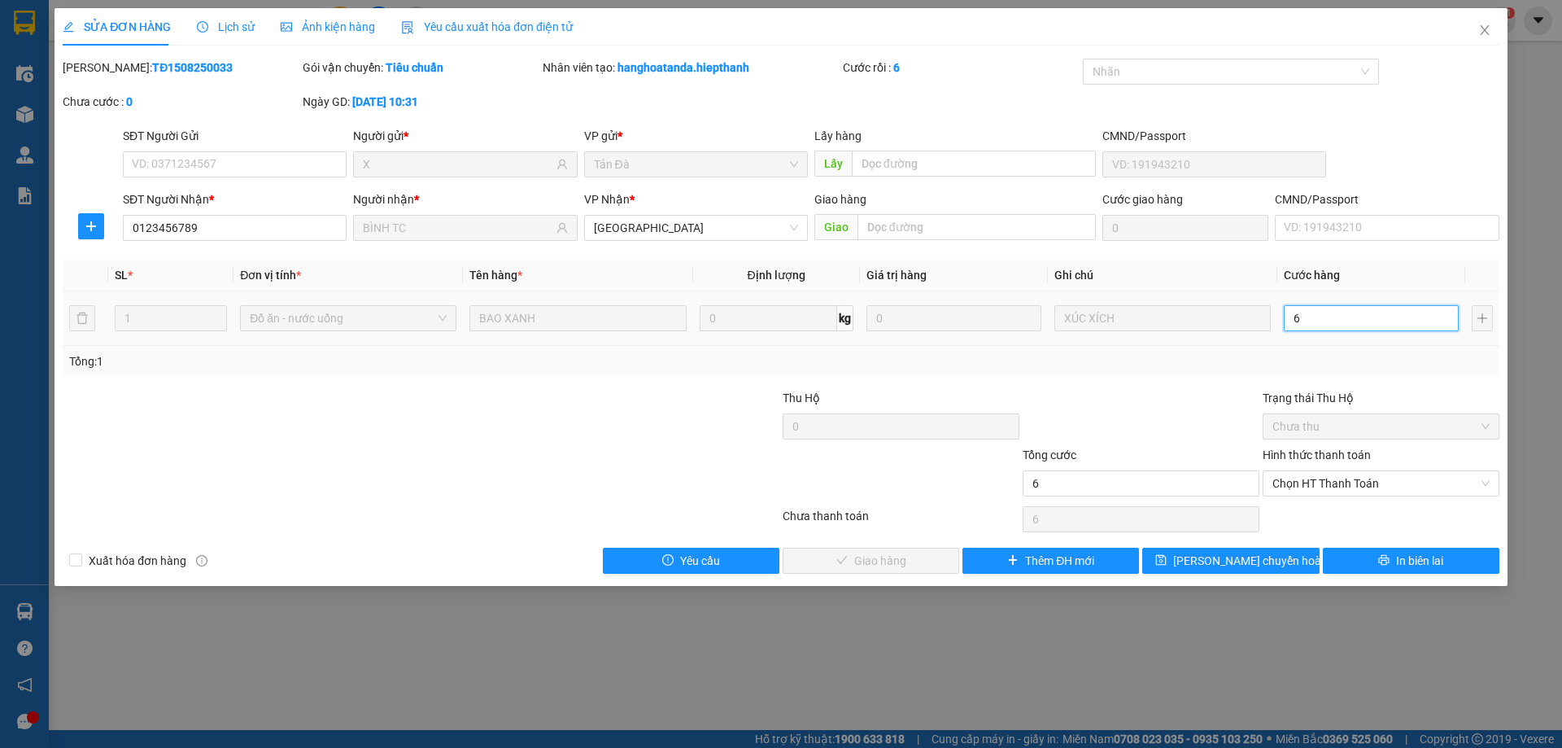
type input "60"
click at [1374, 479] on span "Chọn HT Thanh Toán" at bounding box center [1381, 483] width 217 height 24
type input "60"
type input "60.000"
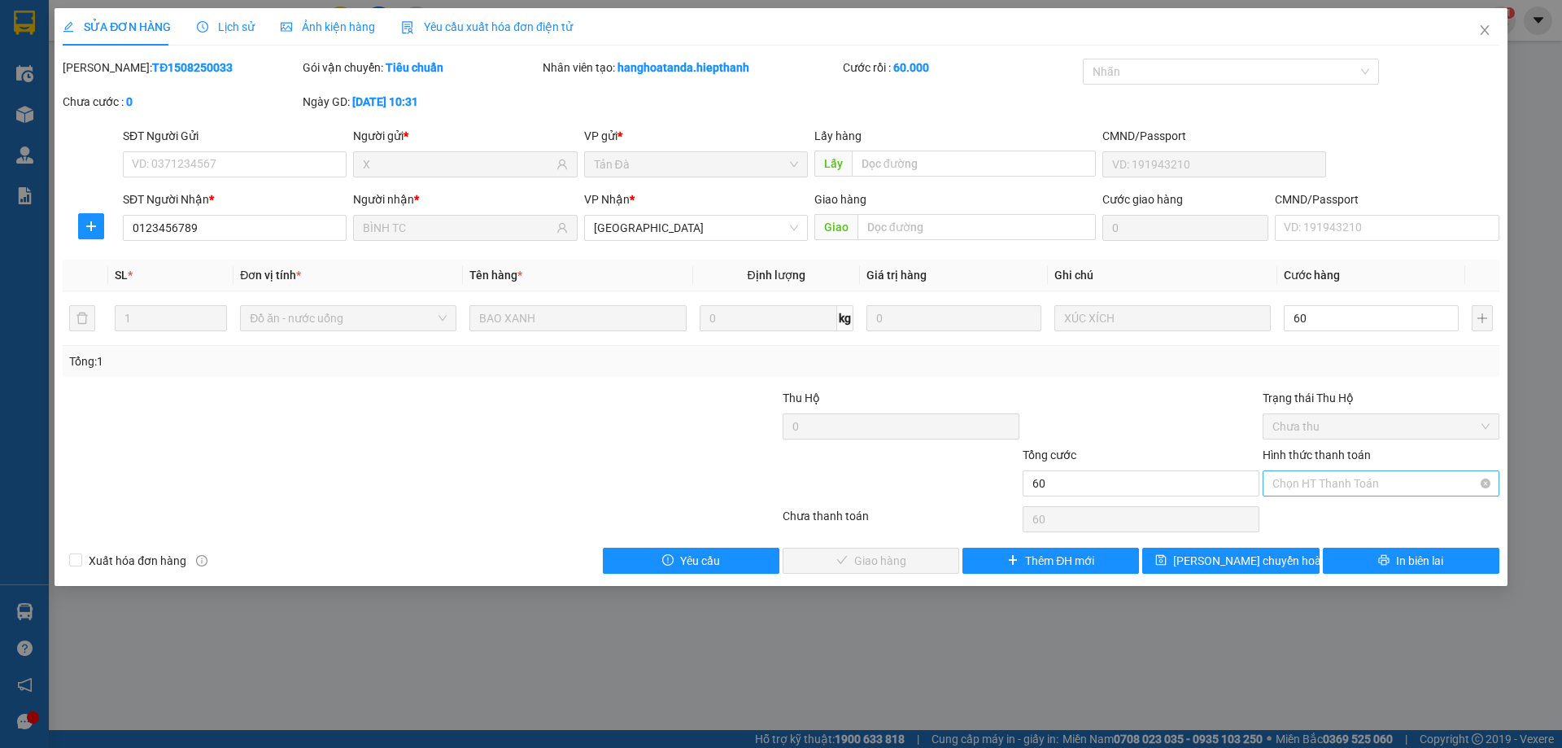
type input "60.000"
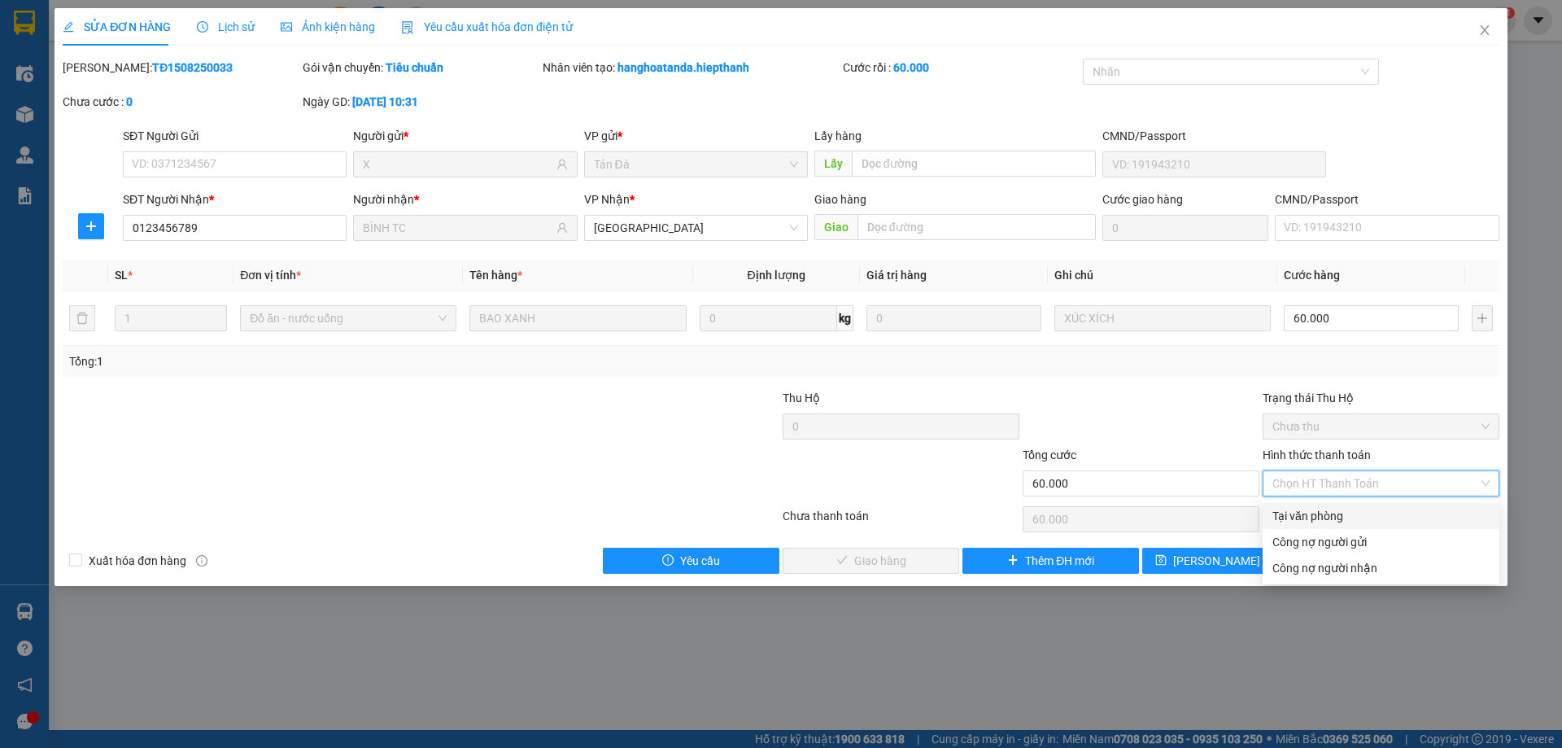
click at [1337, 509] on div "Tại văn phòng" at bounding box center [1381, 516] width 217 height 18
type input "0"
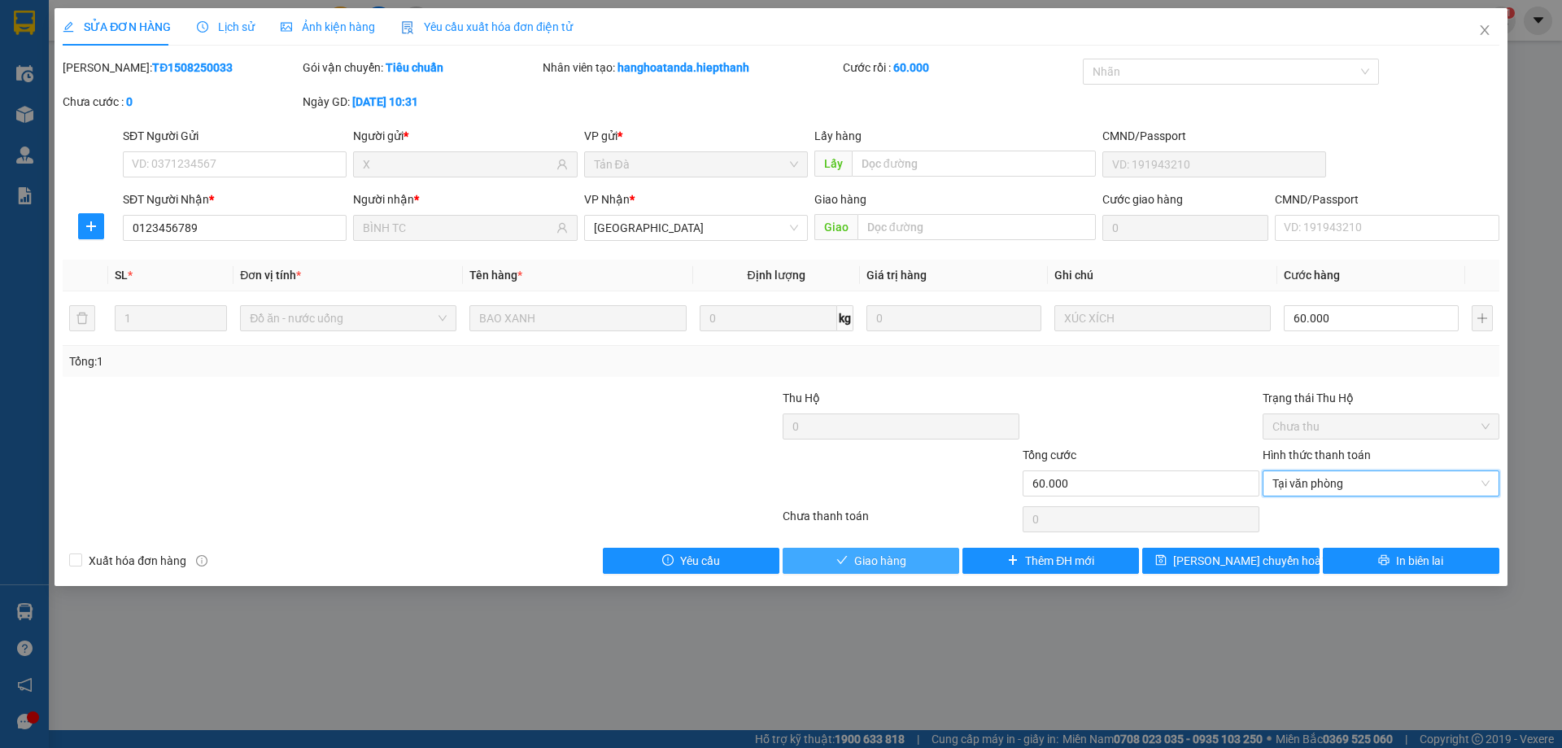
click at [894, 558] on span "Giao hàng" at bounding box center [880, 561] width 52 height 18
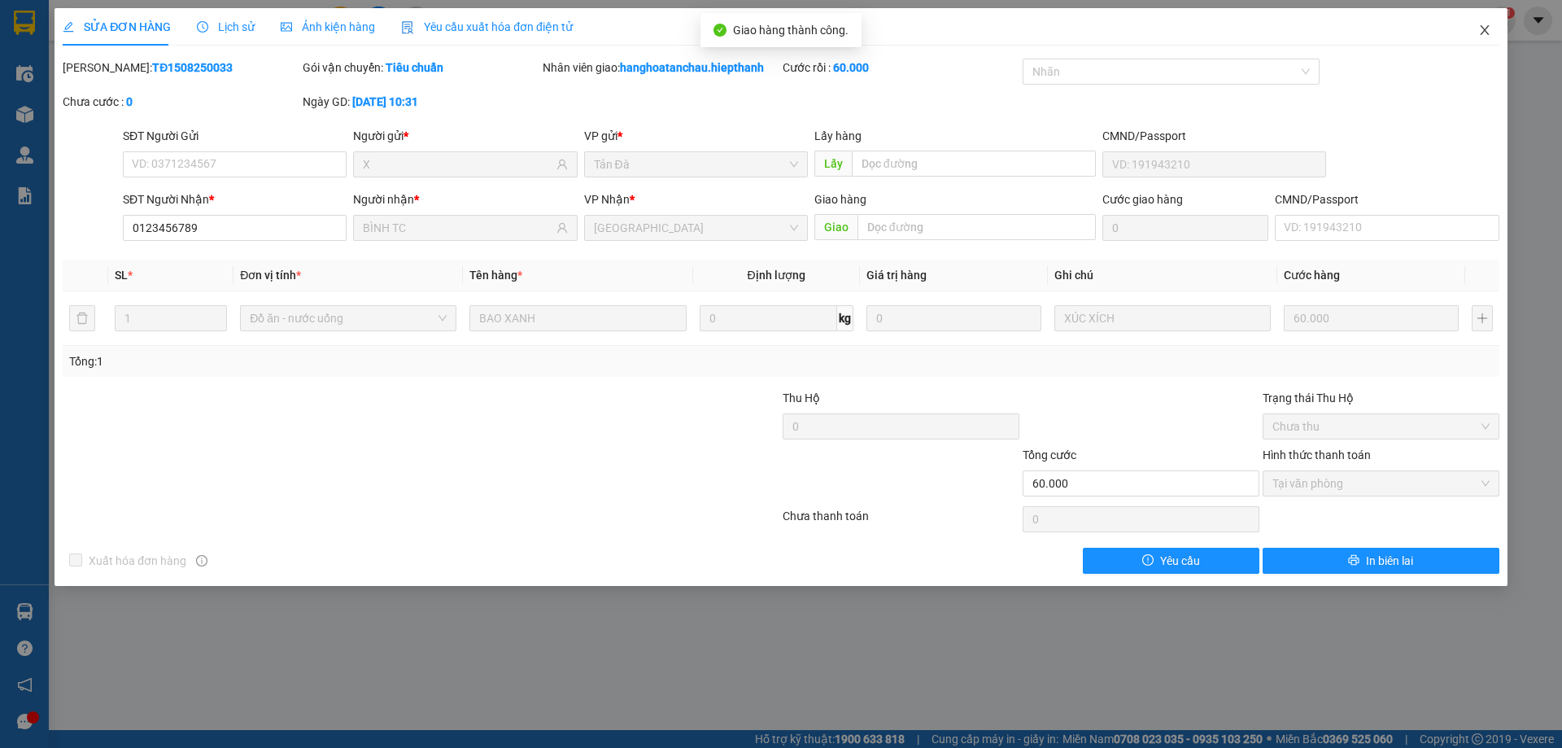
click at [1482, 33] on icon "close" at bounding box center [1485, 30] width 13 height 13
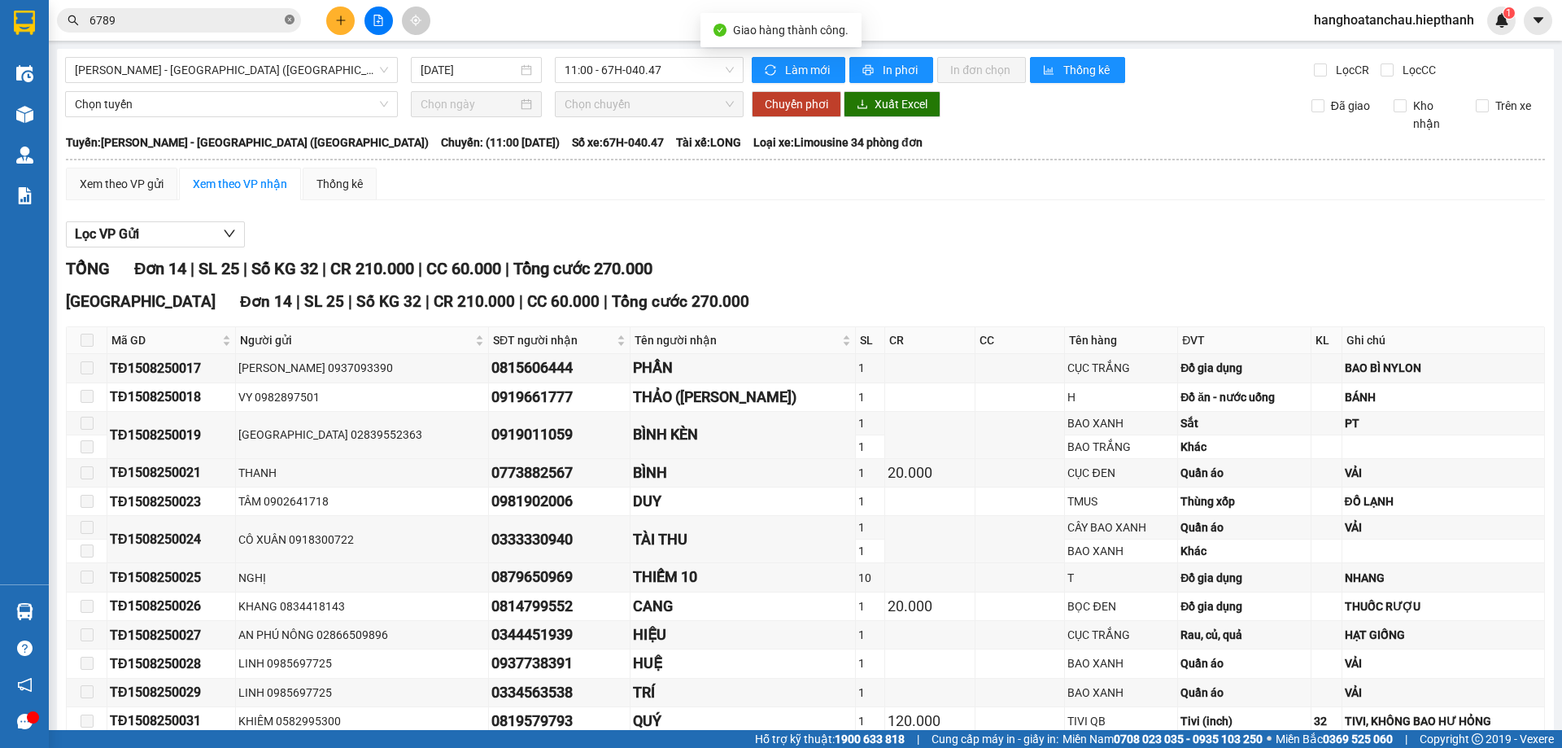
click at [289, 21] on icon "close-circle" at bounding box center [290, 20] width 10 height 10
click at [263, 17] on input "text" at bounding box center [186, 20] width 192 height 18
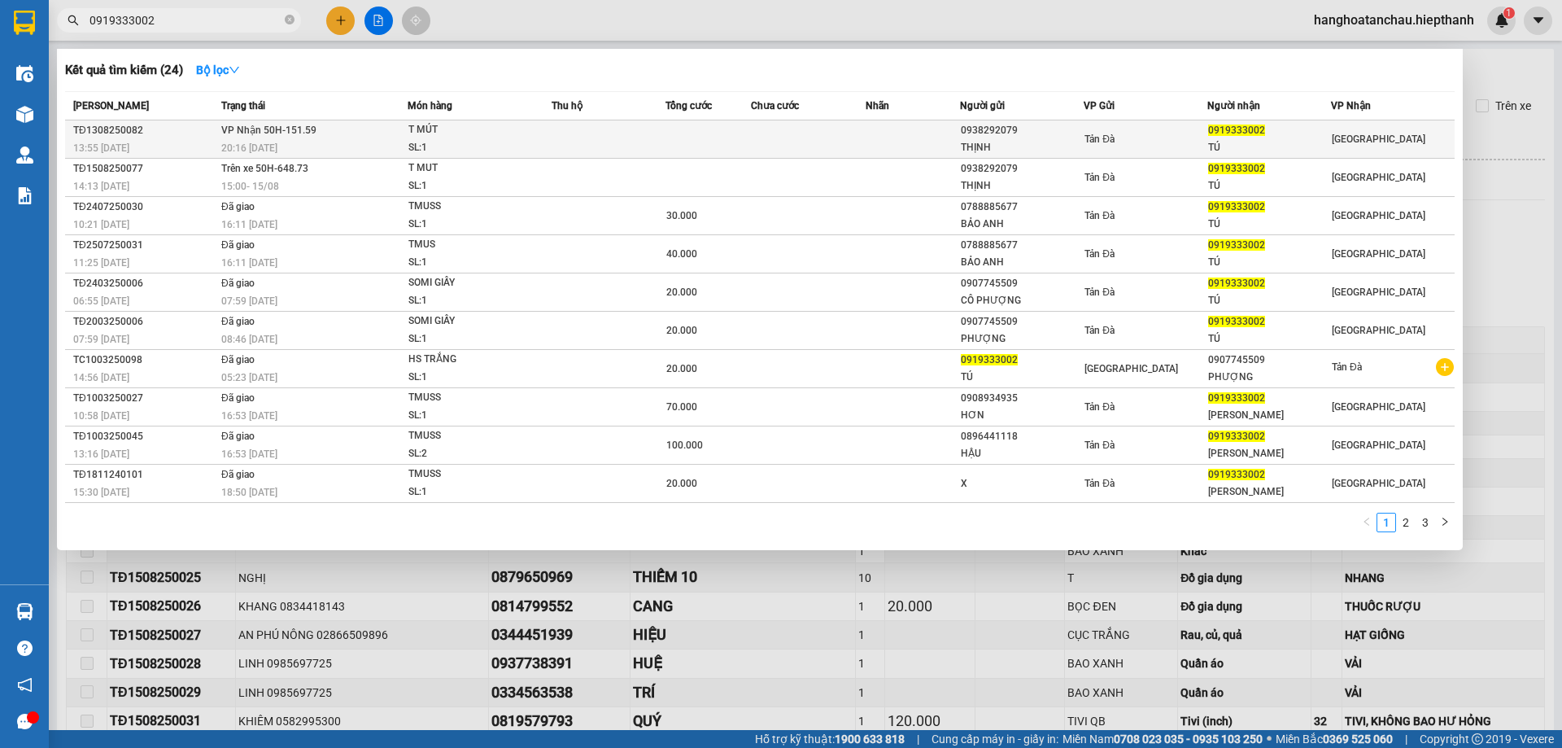
type input "0919333002"
click at [509, 135] on div "T MÚT" at bounding box center [470, 130] width 122 height 18
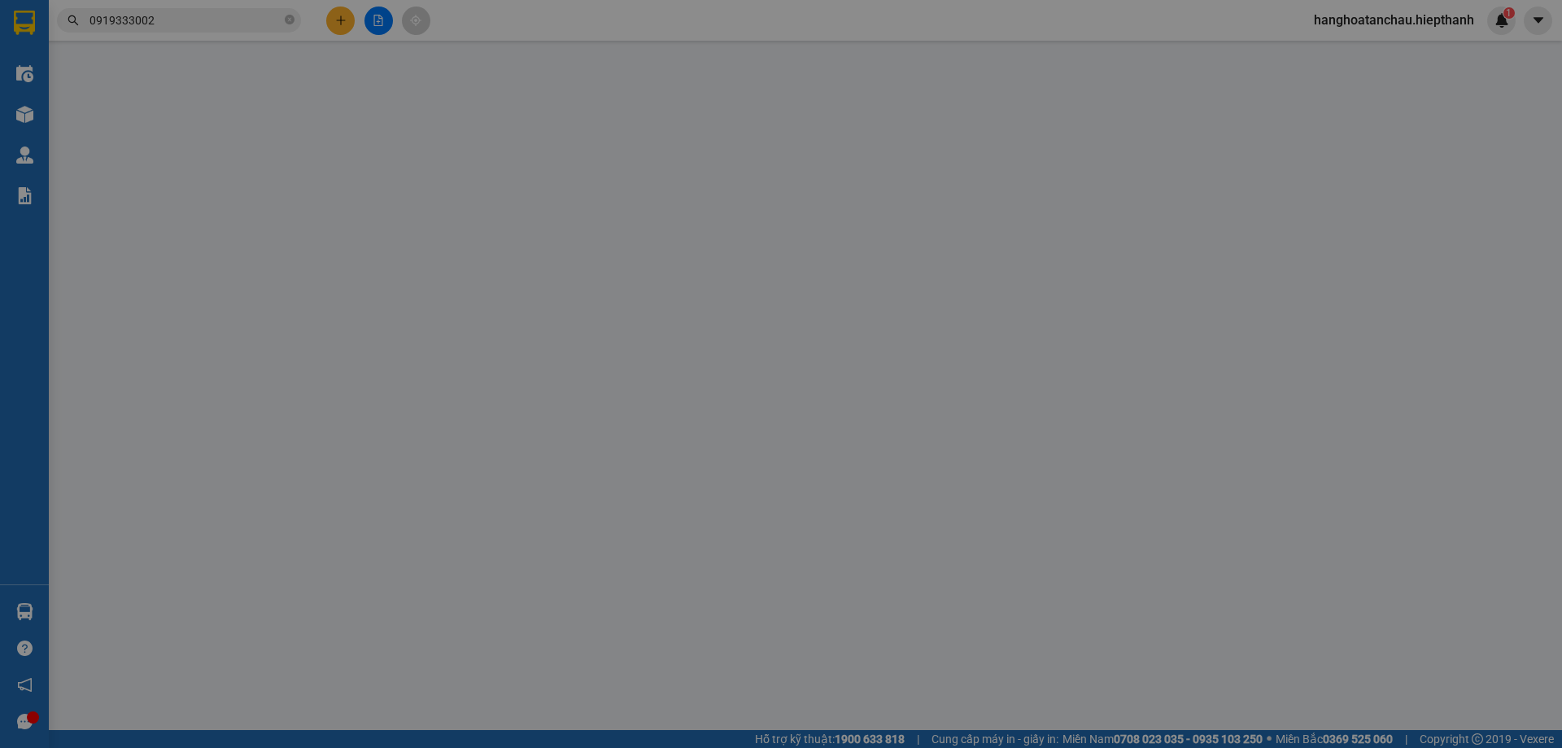
type input "0938292079"
type input "THỊNH"
type input "0919333002"
type input "TÚ"
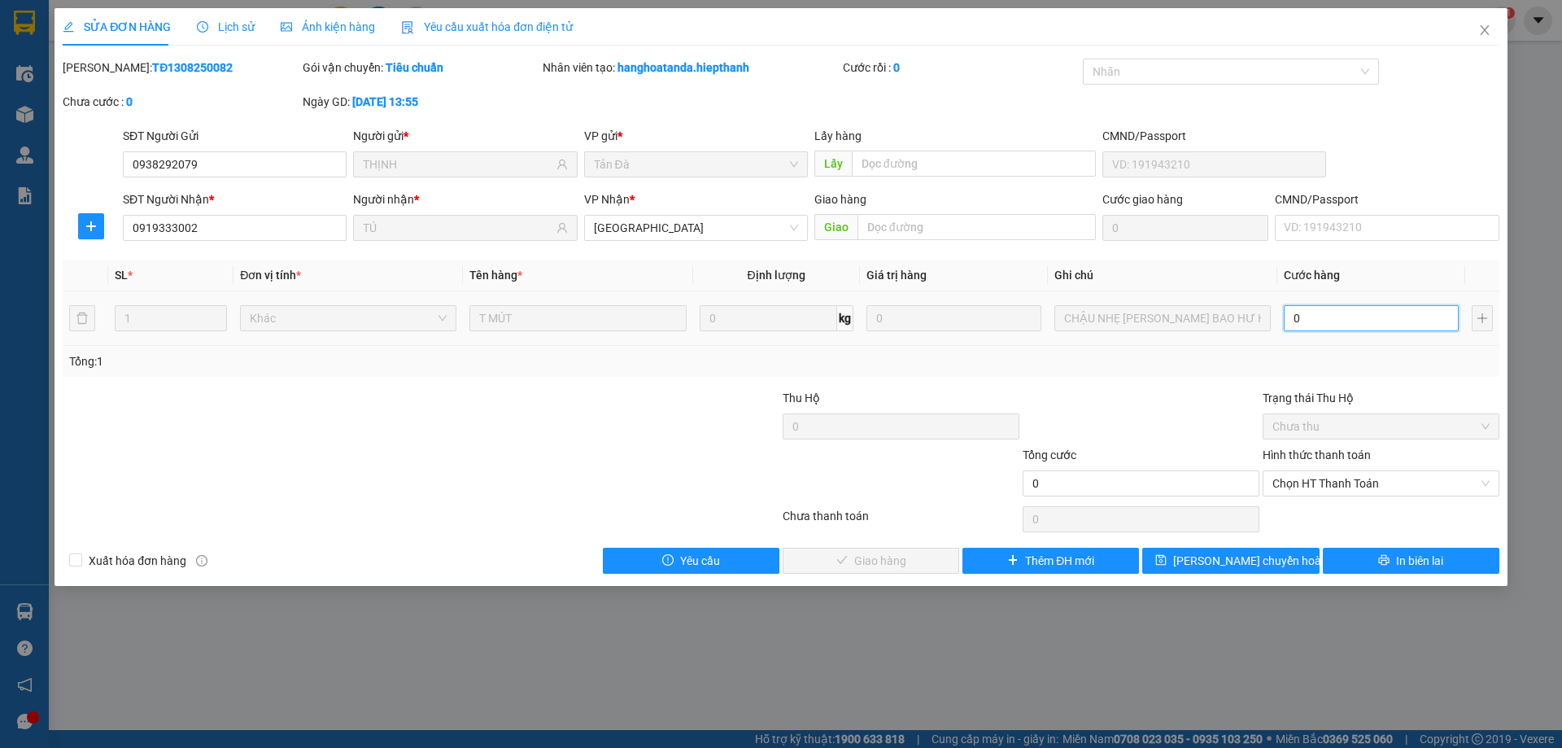
click at [1338, 314] on input "0" at bounding box center [1371, 318] width 175 height 26
type input "5"
type input "50"
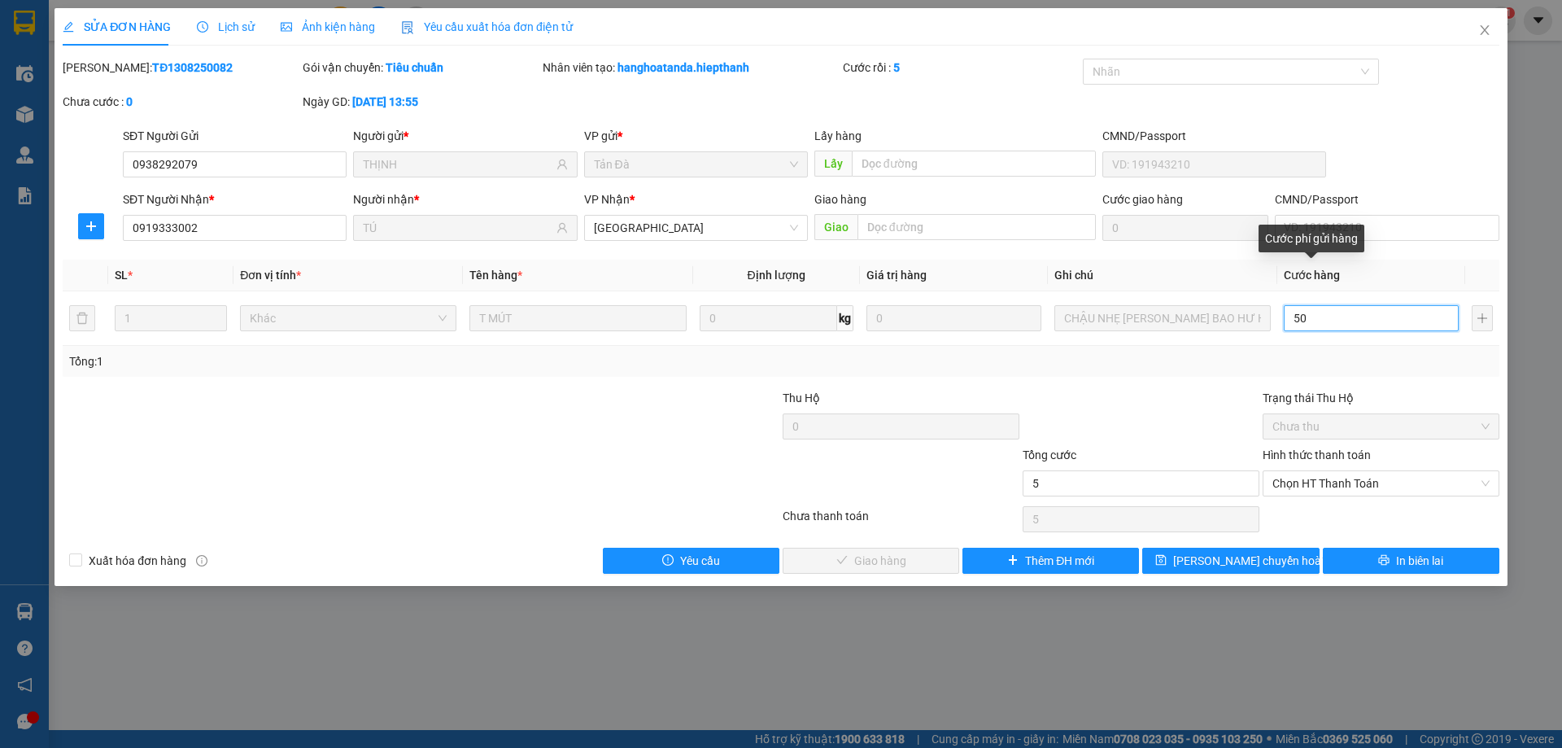
type input "50"
click at [1332, 481] on span "Chọn HT Thanh Toán" at bounding box center [1381, 483] width 217 height 24
type input "50"
type input "50.000"
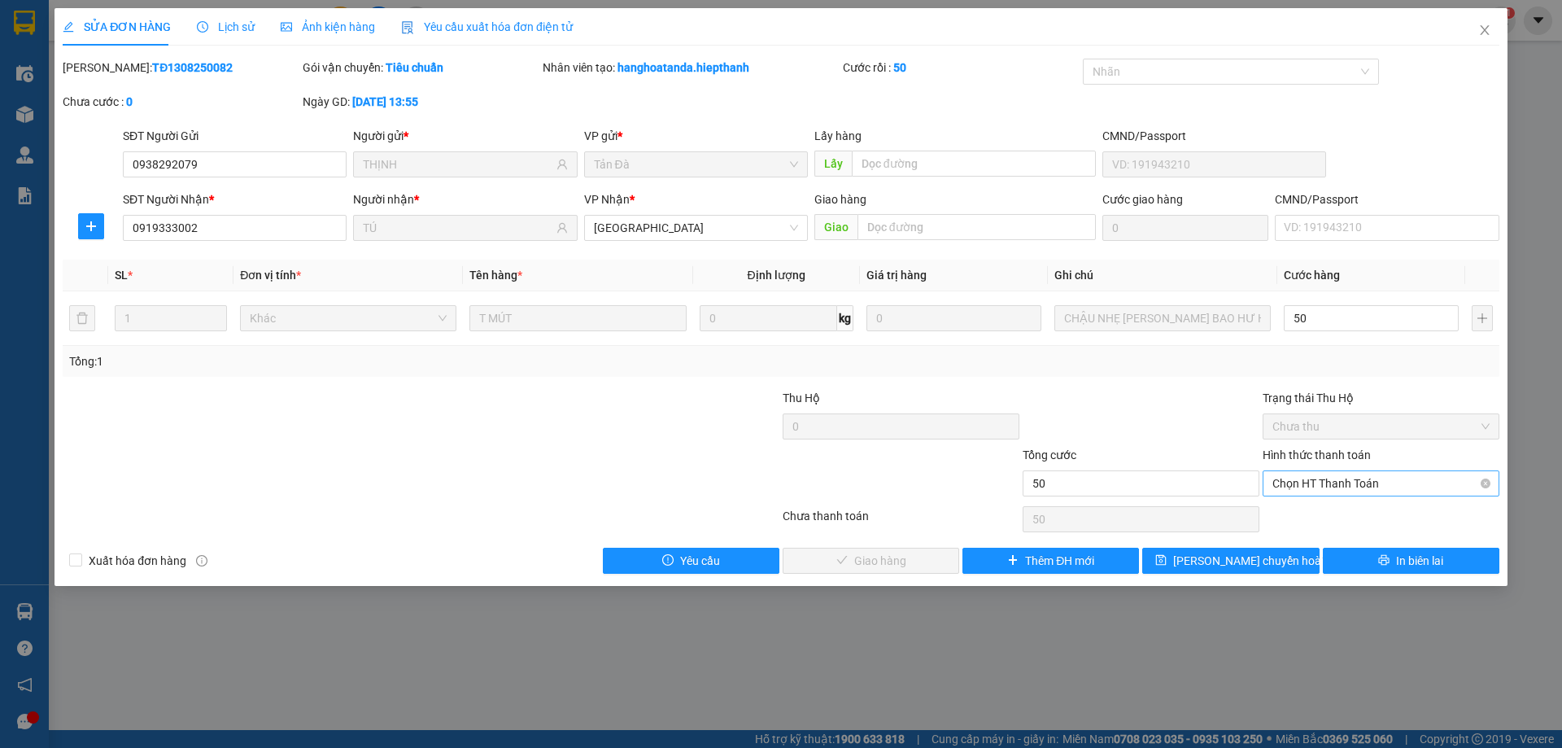
type input "50.000"
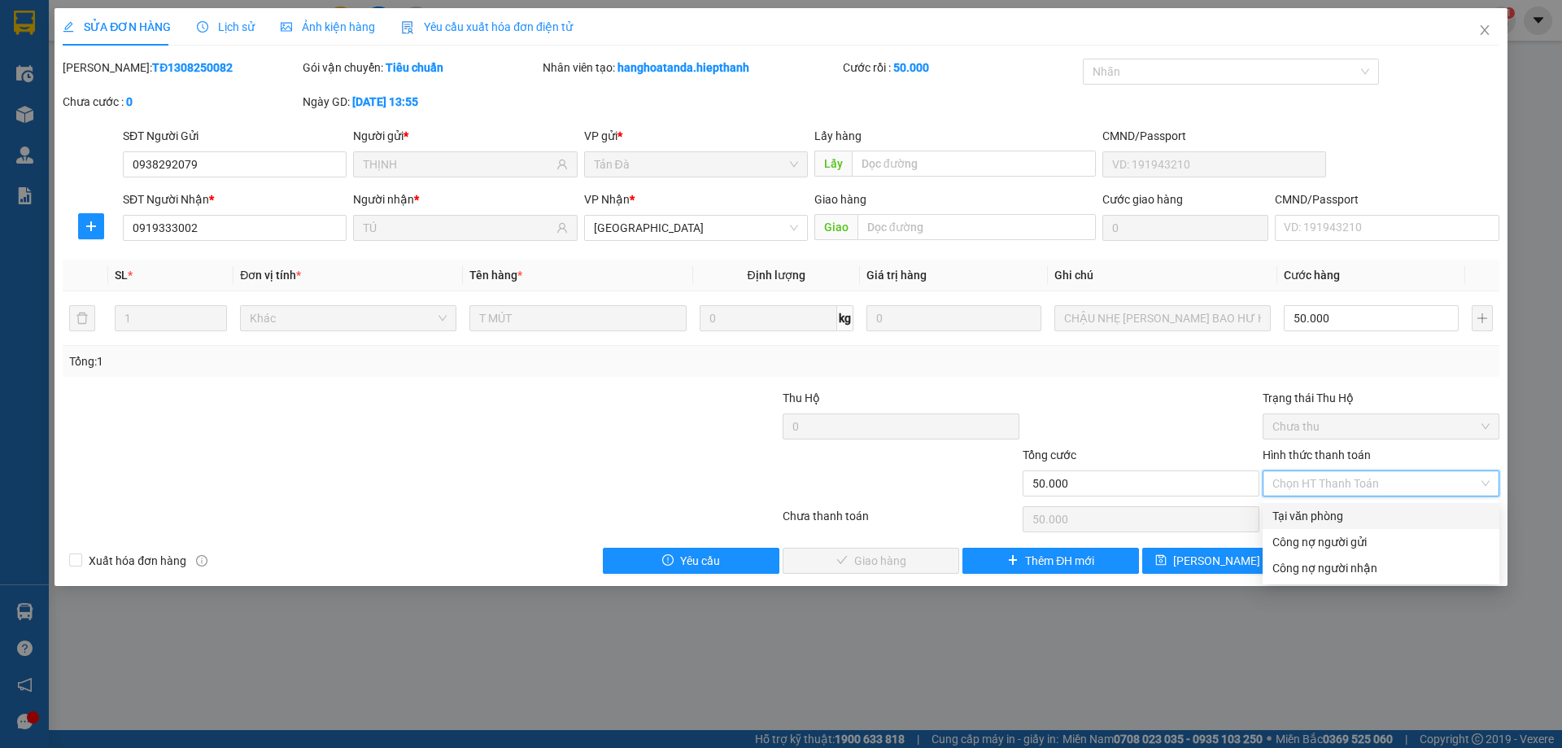
click at [1318, 521] on div "Tại văn phòng" at bounding box center [1381, 516] width 217 height 18
type input "0"
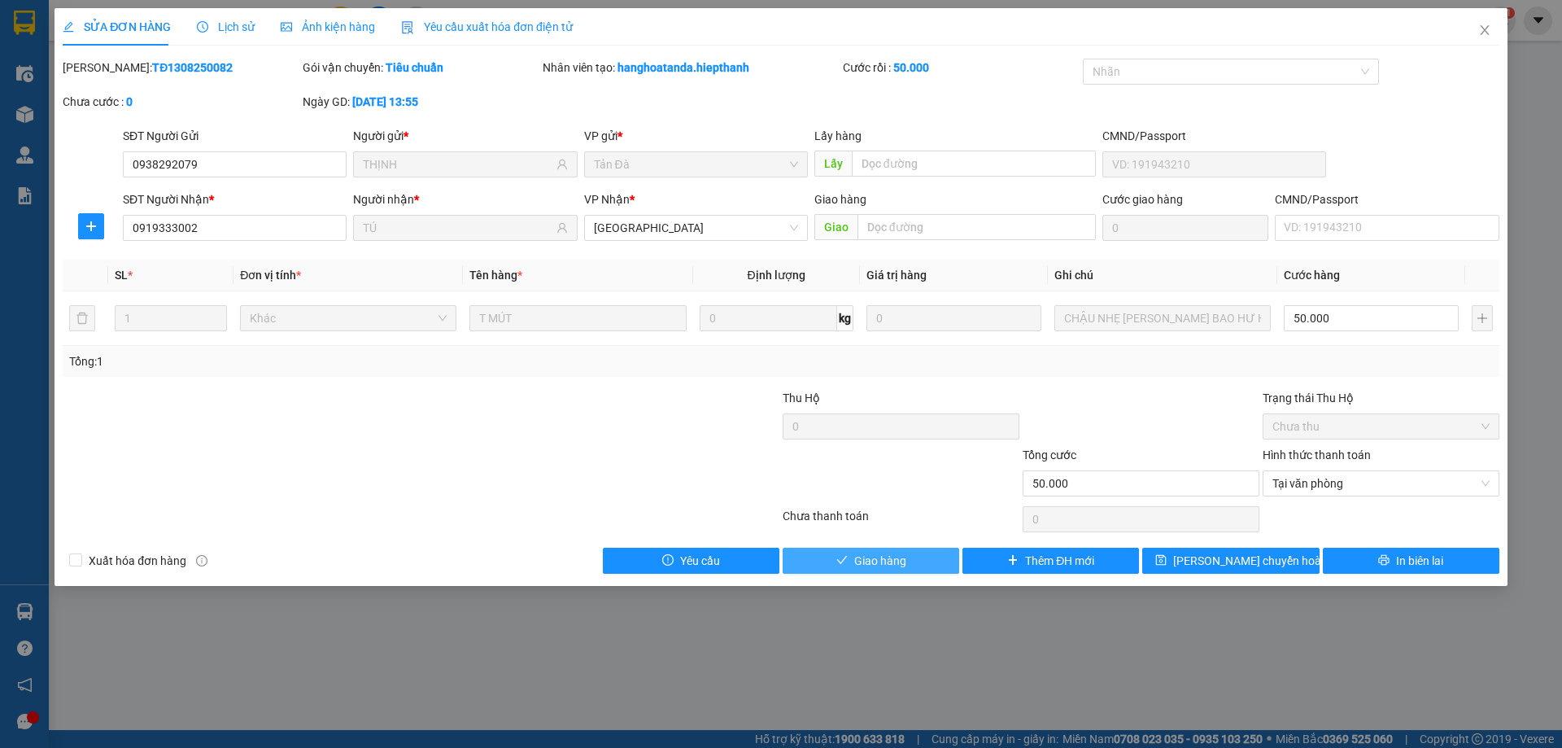
drag, startPoint x: 899, startPoint y: 564, endPoint x: 1029, endPoint y: 430, distance: 187.0
click at [899, 562] on span "Giao hàng" at bounding box center [880, 561] width 52 height 18
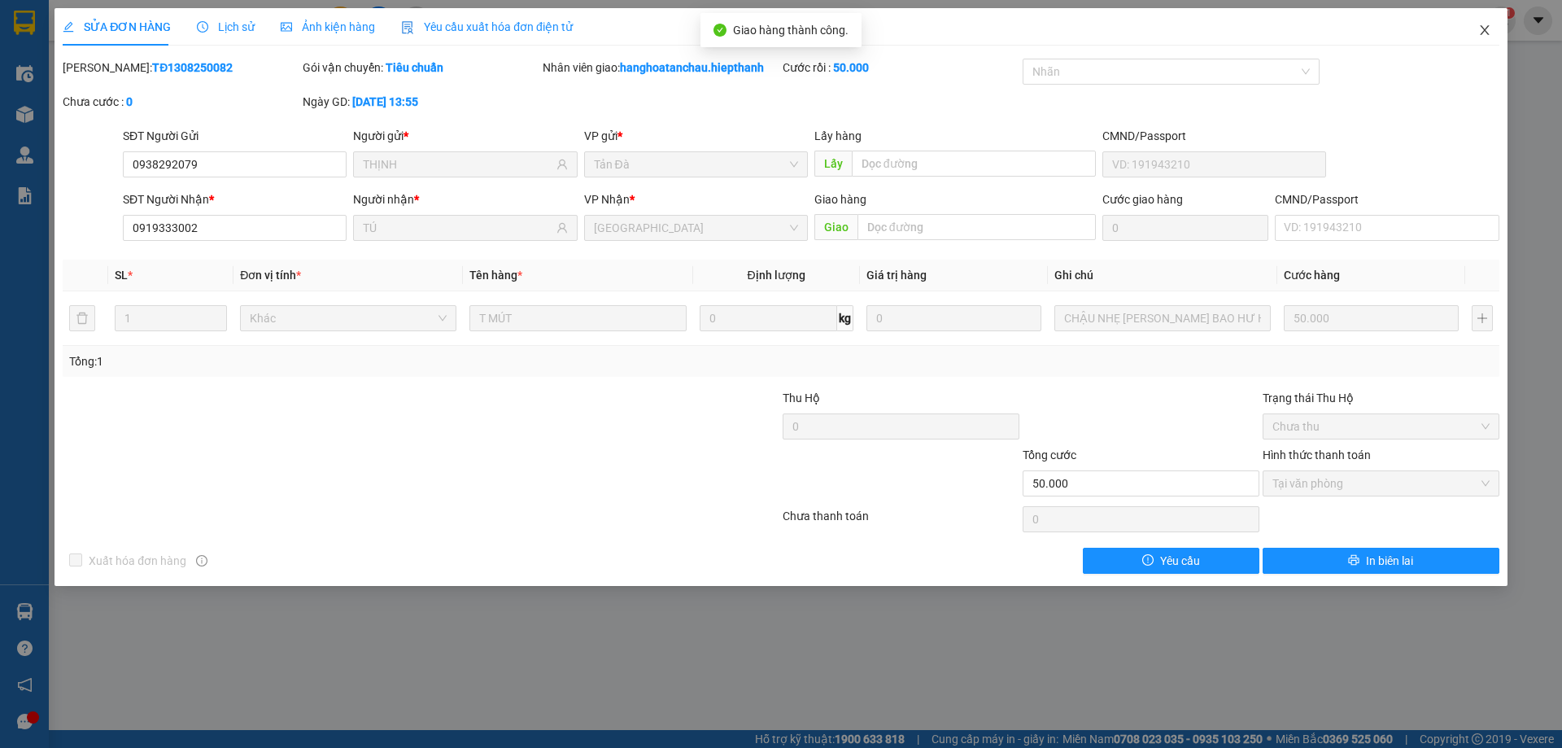
click at [1486, 29] on icon "close" at bounding box center [1484, 30] width 9 height 10
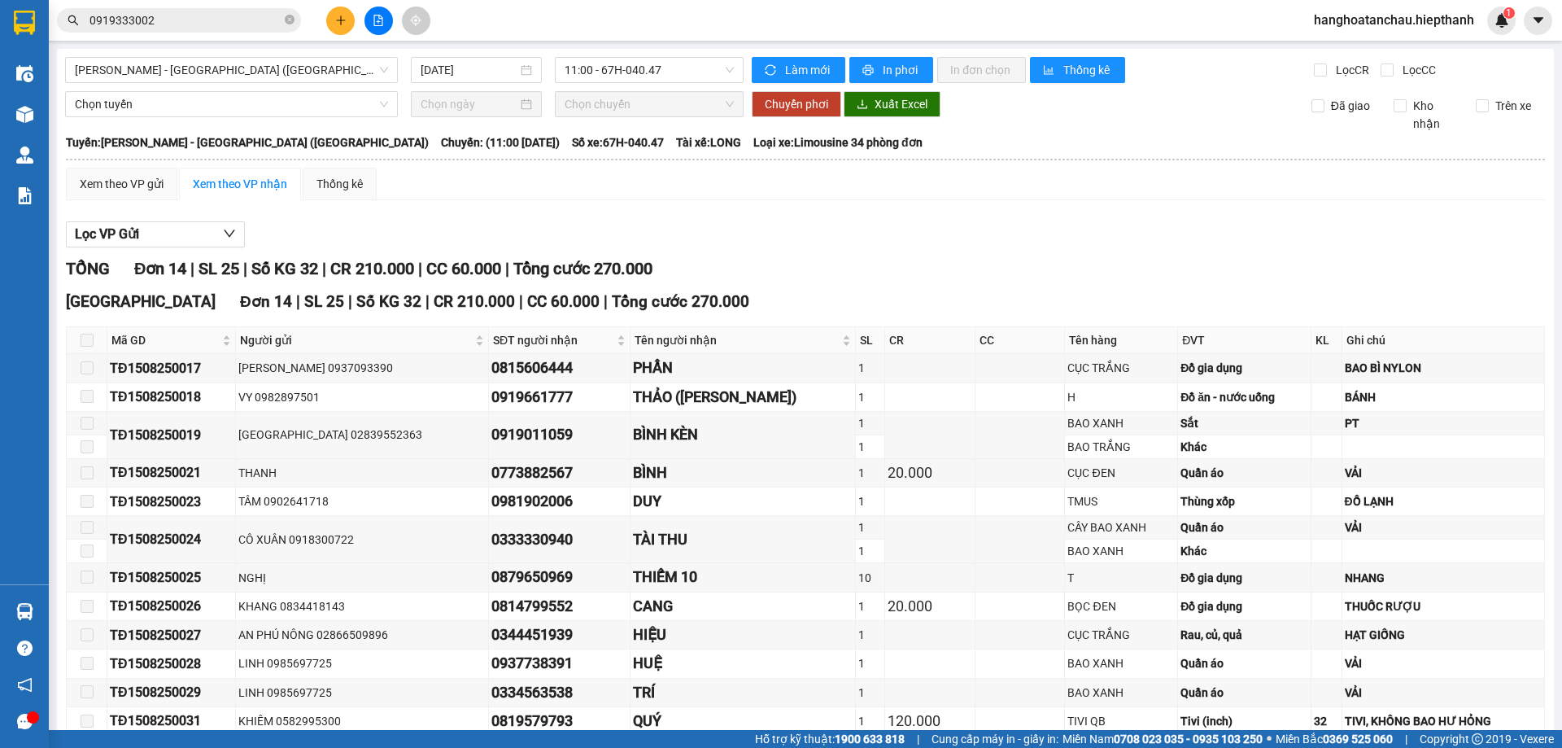
click at [212, 9] on span "0919333002" at bounding box center [179, 20] width 244 height 24
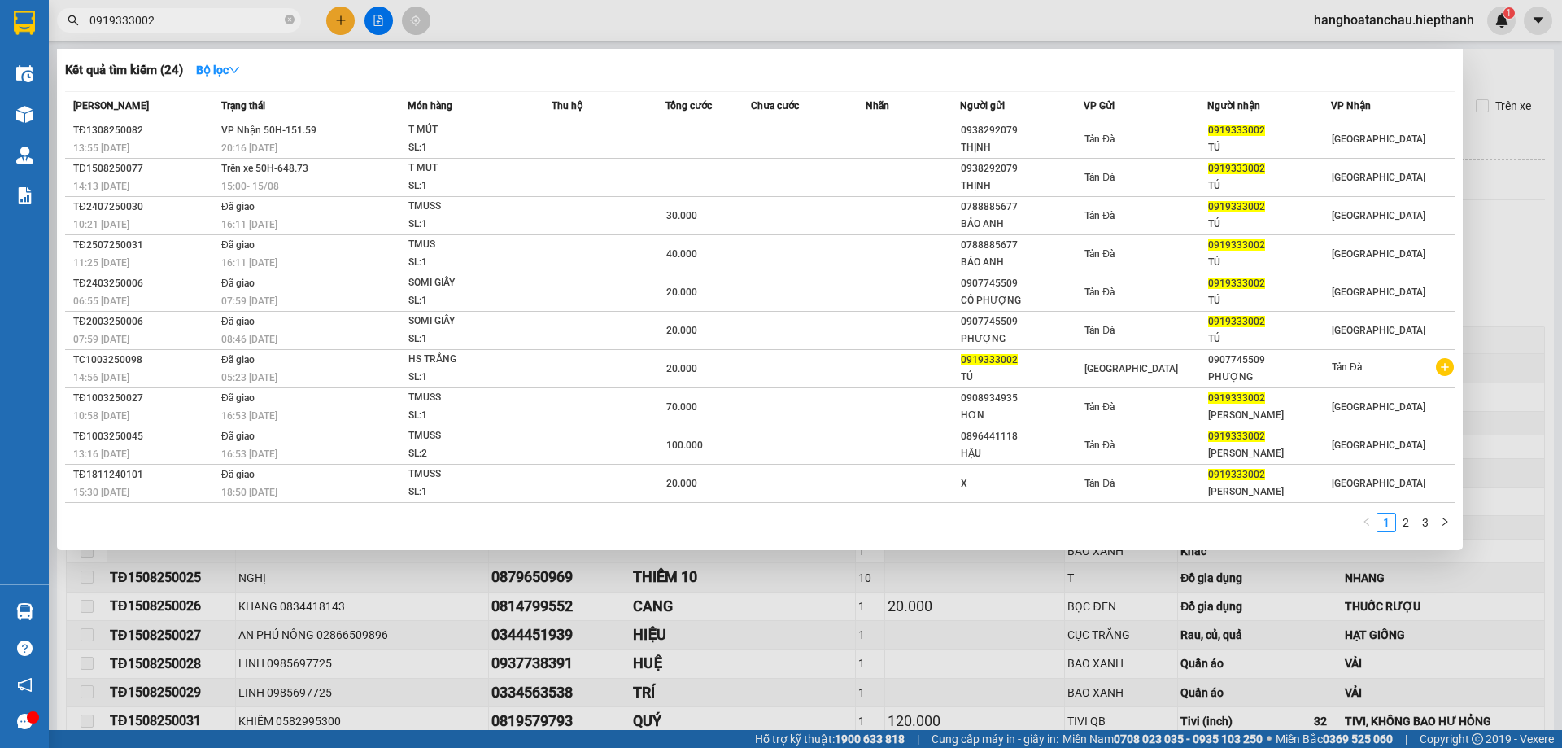
click at [209, 10] on span "0919333002" at bounding box center [179, 20] width 244 height 24
click at [210, 29] on span "0919333002" at bounding box center [179, 20] width 244 height 24
click at [210, 30] on span "0919333002" at bounding box center [179, 20] width 244 height 24
click at [214, 22] on input "0919333002" at bounding box center [186, 20] width 192 height 18
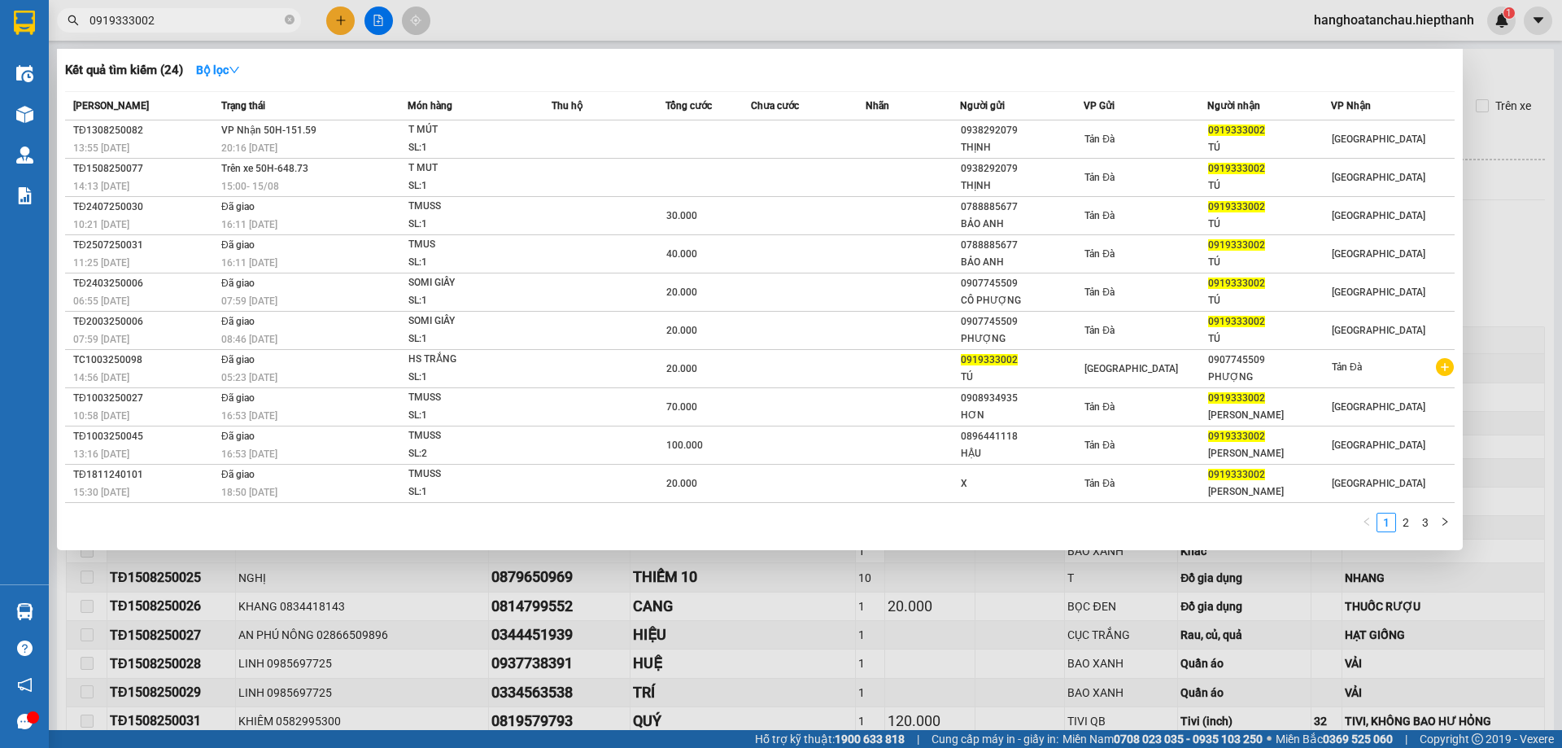
click at [214, 22] on input "0919333002" at bounding box center [186, 20] width 192 height 18
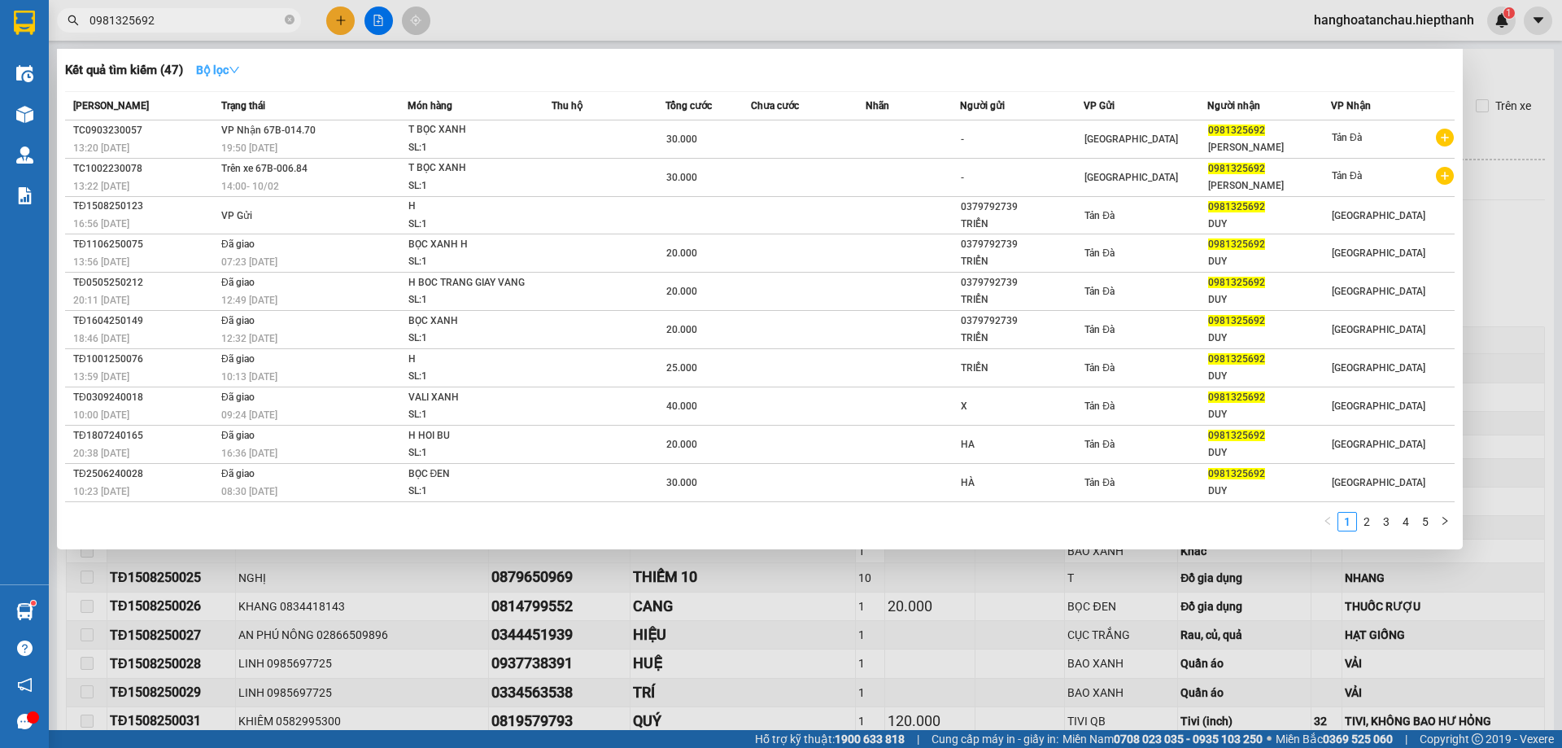
type input "0981325692"
click at [223, 64] on strong "Bộ lọc" at bounding box center [218, 69] width 44 height 13
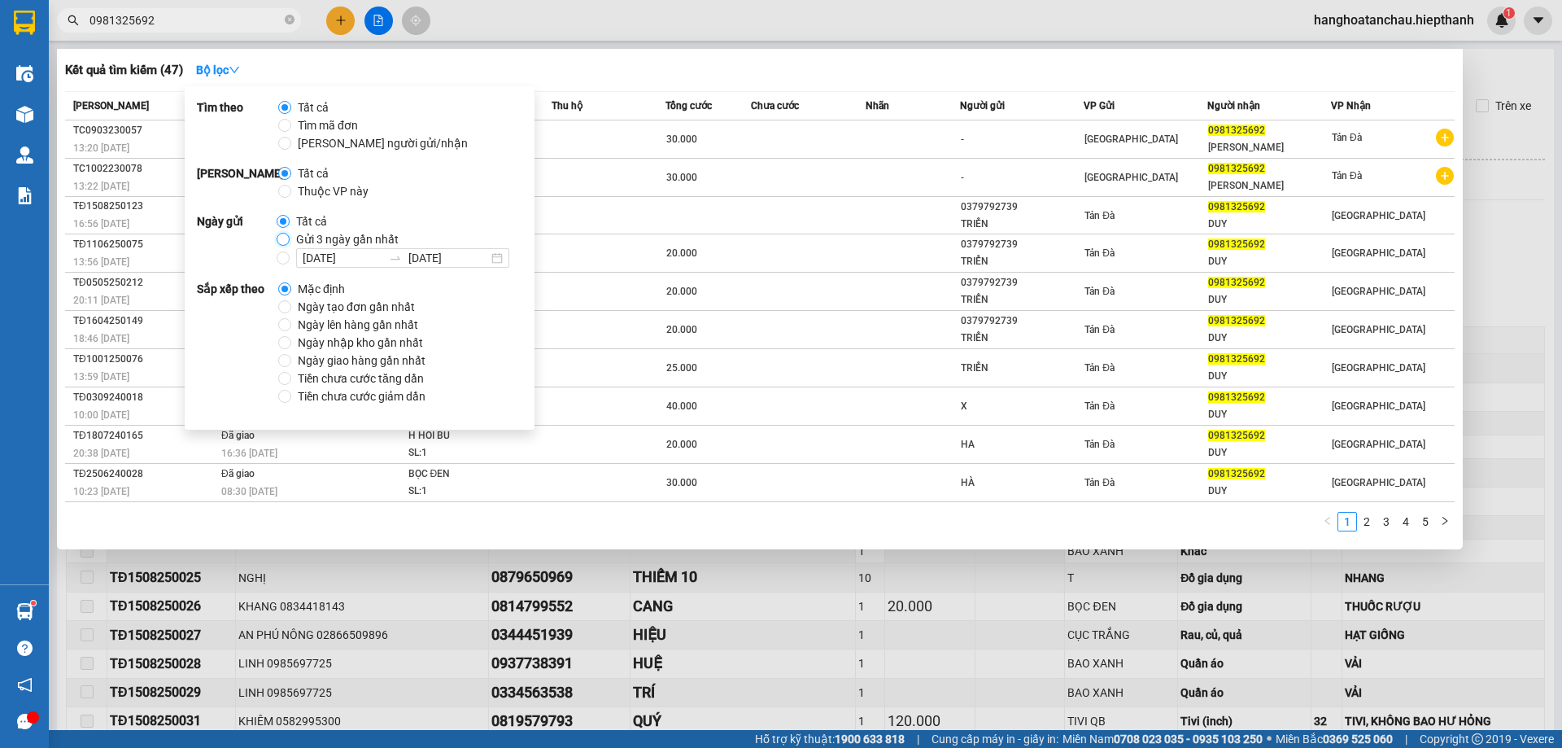
click at [280, 239] on input "Gửi 3 ngày gần nhất" at bounding box center [283, 239] width 13 height 13
radio input "true"
radio input "false"
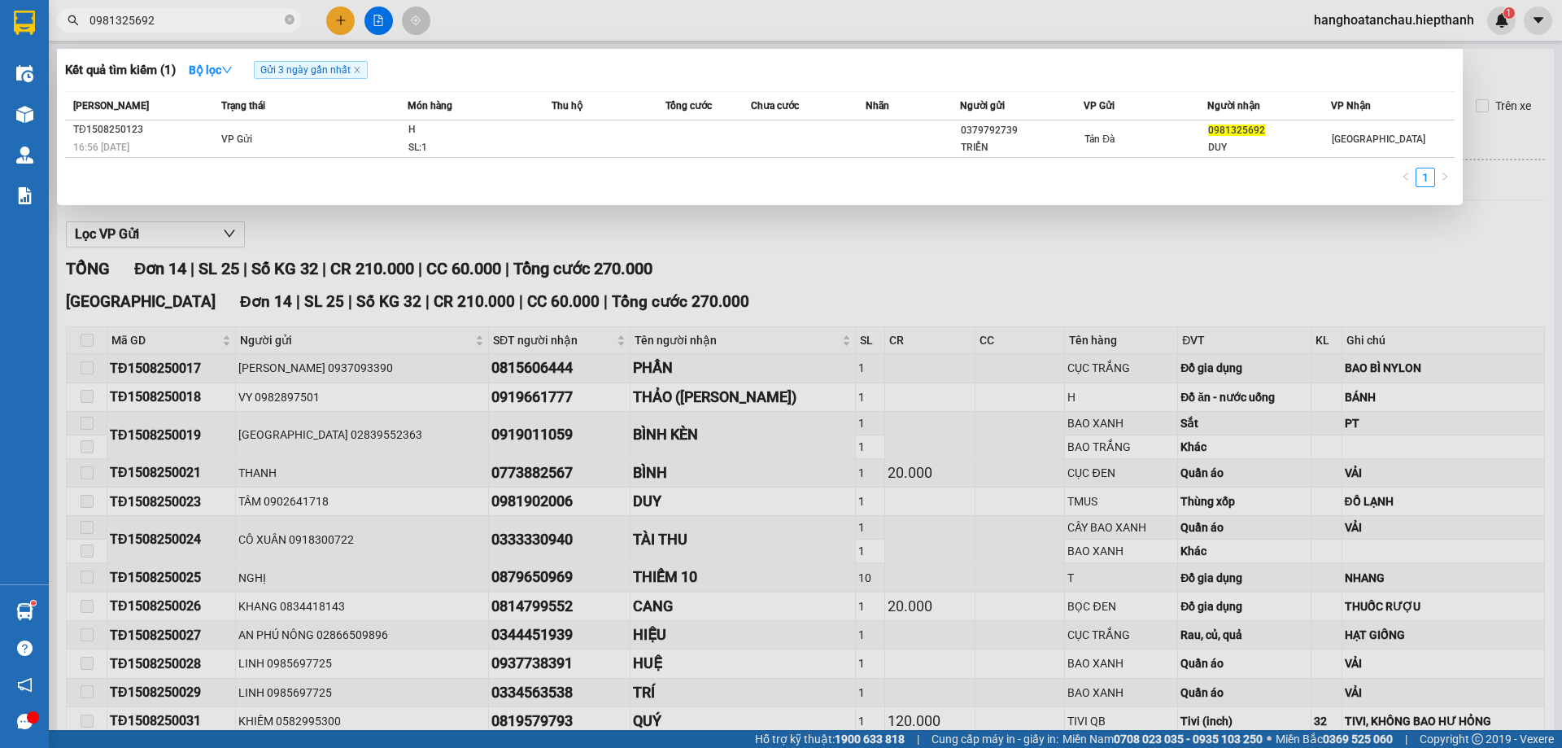
click at [527, 66] on div "Kết quả tìm kiếm ( 1 ) Bộ lọc Gửi 3 ngày gần nhất" at bounding box center [760, 70] width 1390 height 26
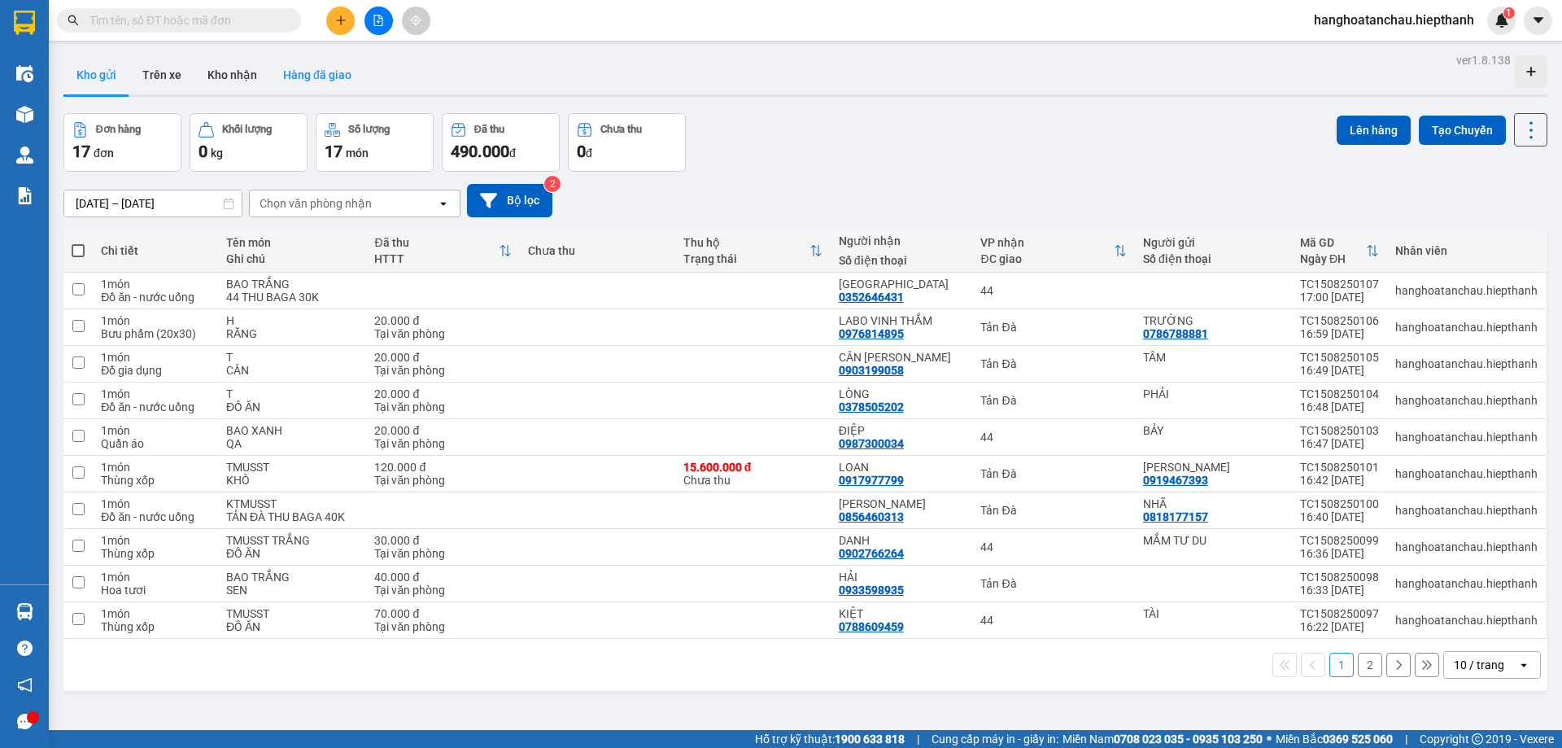
click at [305, 78] on button "Hàng đã giao" at bounding box center [317, 74] width 94 height 39
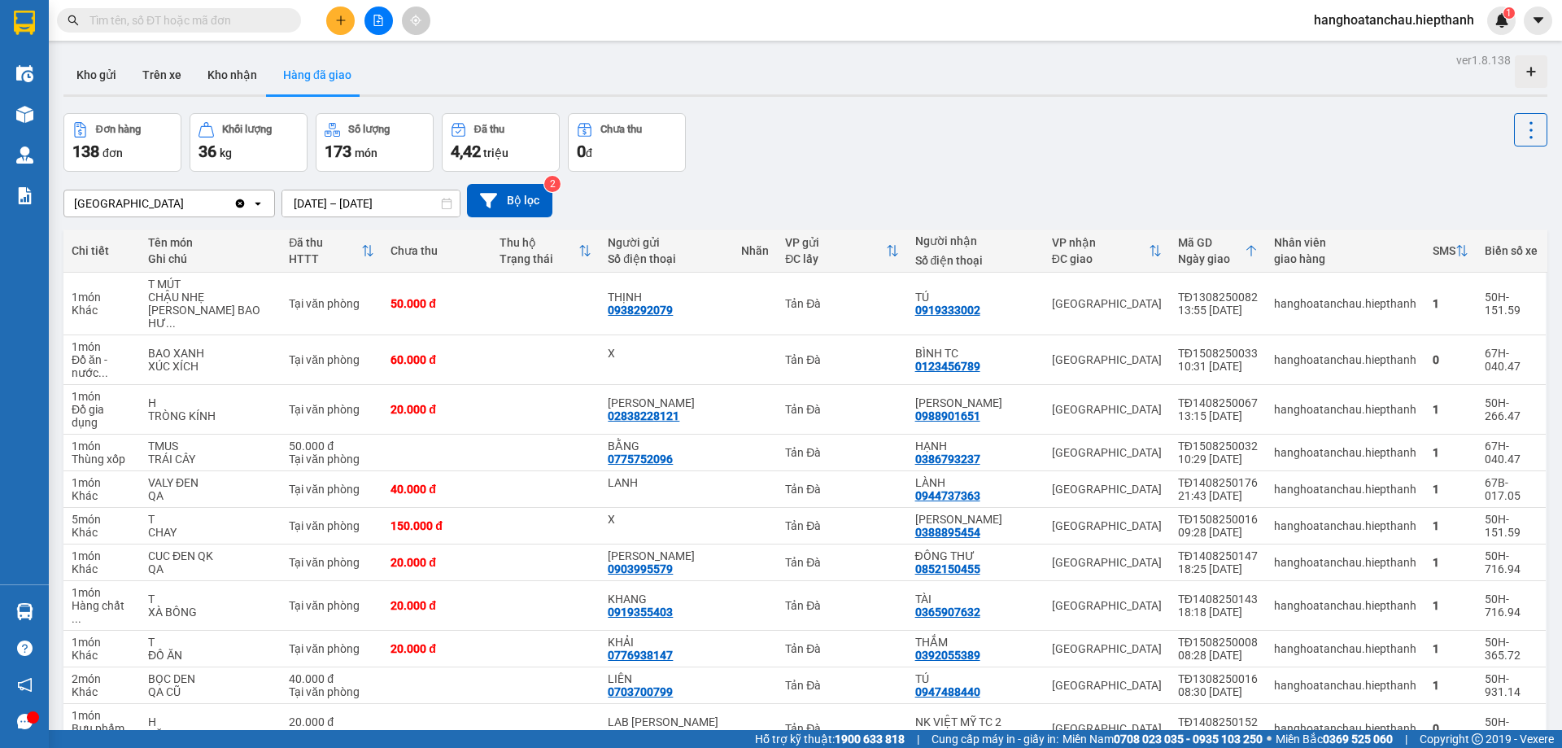
click at [788, 164] on div "Đơn hàng 138 đơn Khối lượng 36 kg Số lượng 173 món Đã thu 4,42 triệu Chưa thu 0…" at bounding box center [805, 142] width 1484 height 59
click at [1044, 139] on div "Đơn hàng 138 đơn Khối lượng 36 kg Số lượng 173 món Đã thu 4,42 triệu Chưa thu 0…" at bounding box center [805, 142] width 1484 height 59
click at [383, 17] on icon "file-add" at bounding box center [378, 20] width 11 height 11
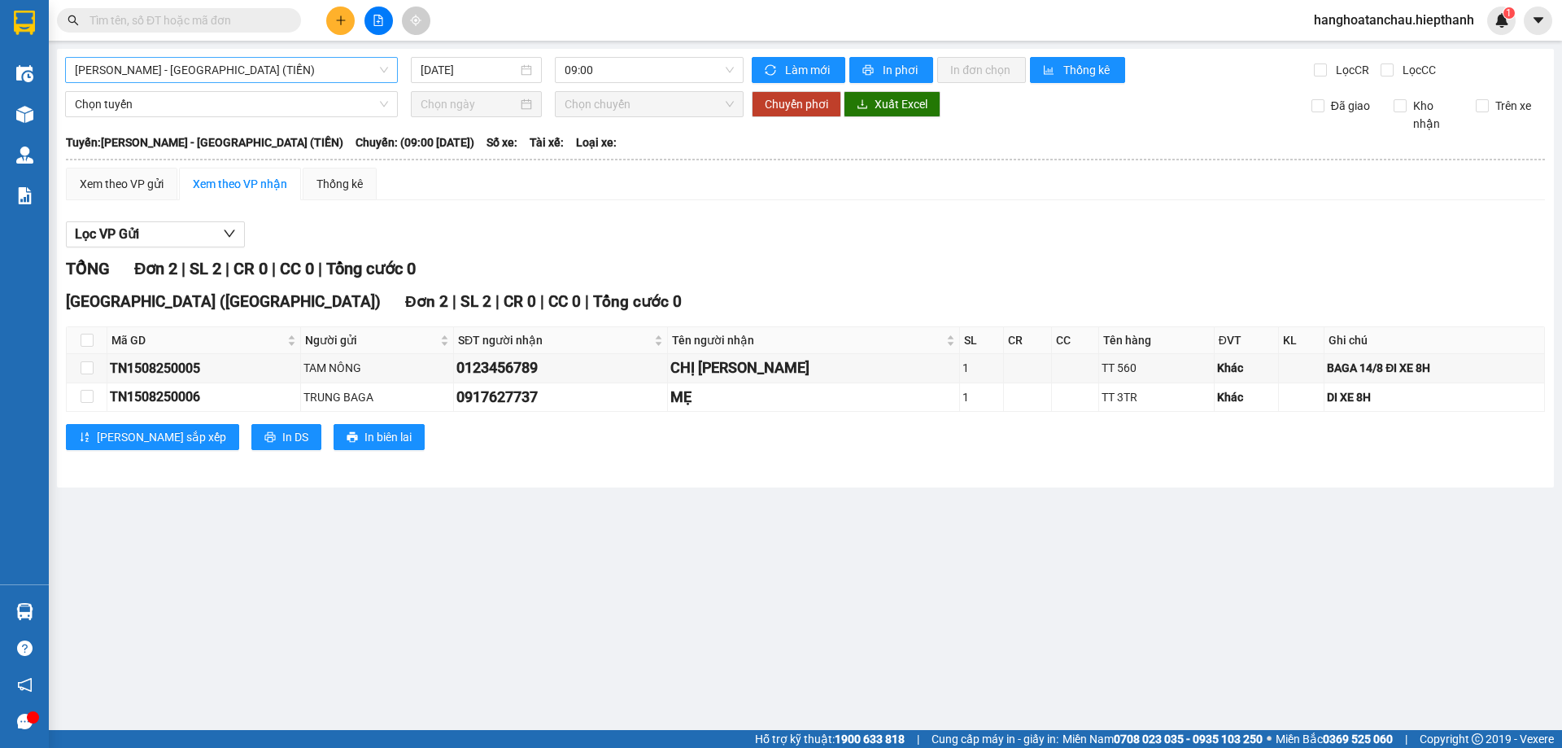
click at [289, 64] on span "[PERSON_NAME] - [GEOGRAPHIC_DATA] (TIỀN)" at bounding box center [231, 70] width 313 height 24
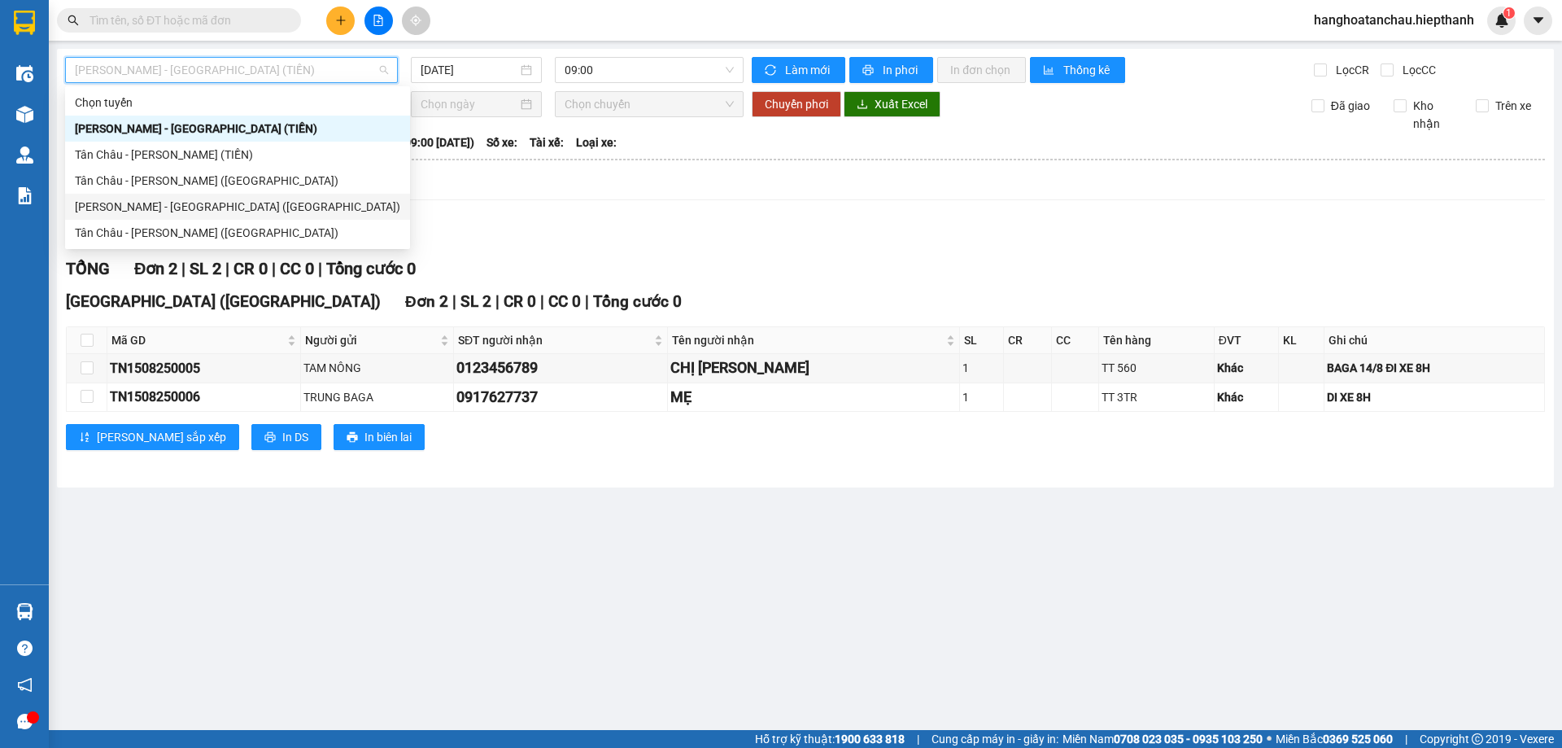
click at [273, 209] on div "[PERSON_NAME] - [GEOGRAPHIC_DATA] ([GEOGRAPHIC_DATA])" at bounding box center [238, 207] width 326 height 18
type input "[DATE]"
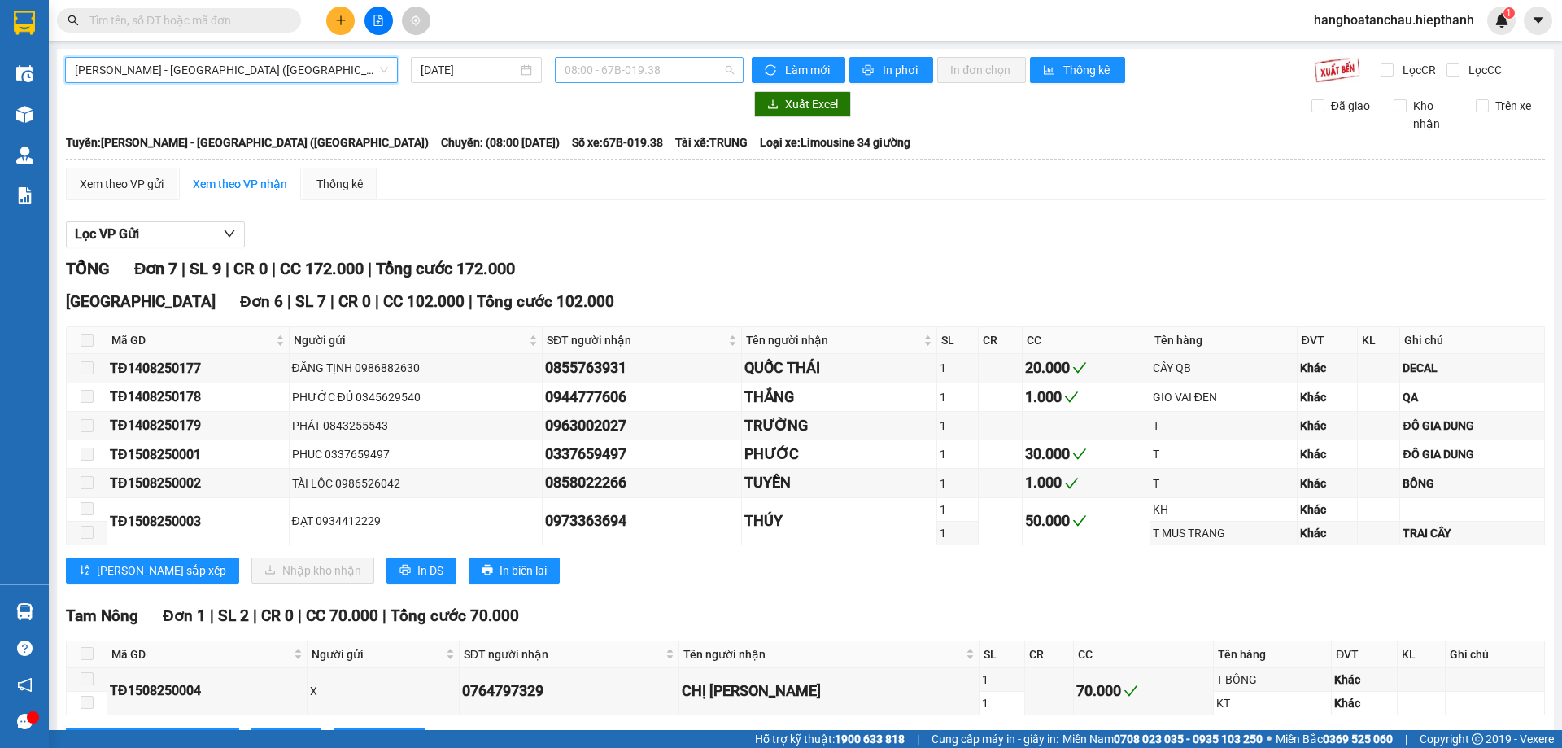
click at [632, 67] on span "08:00 - 67B-019.38" at bounding box center [649, 70] width 169 height 24
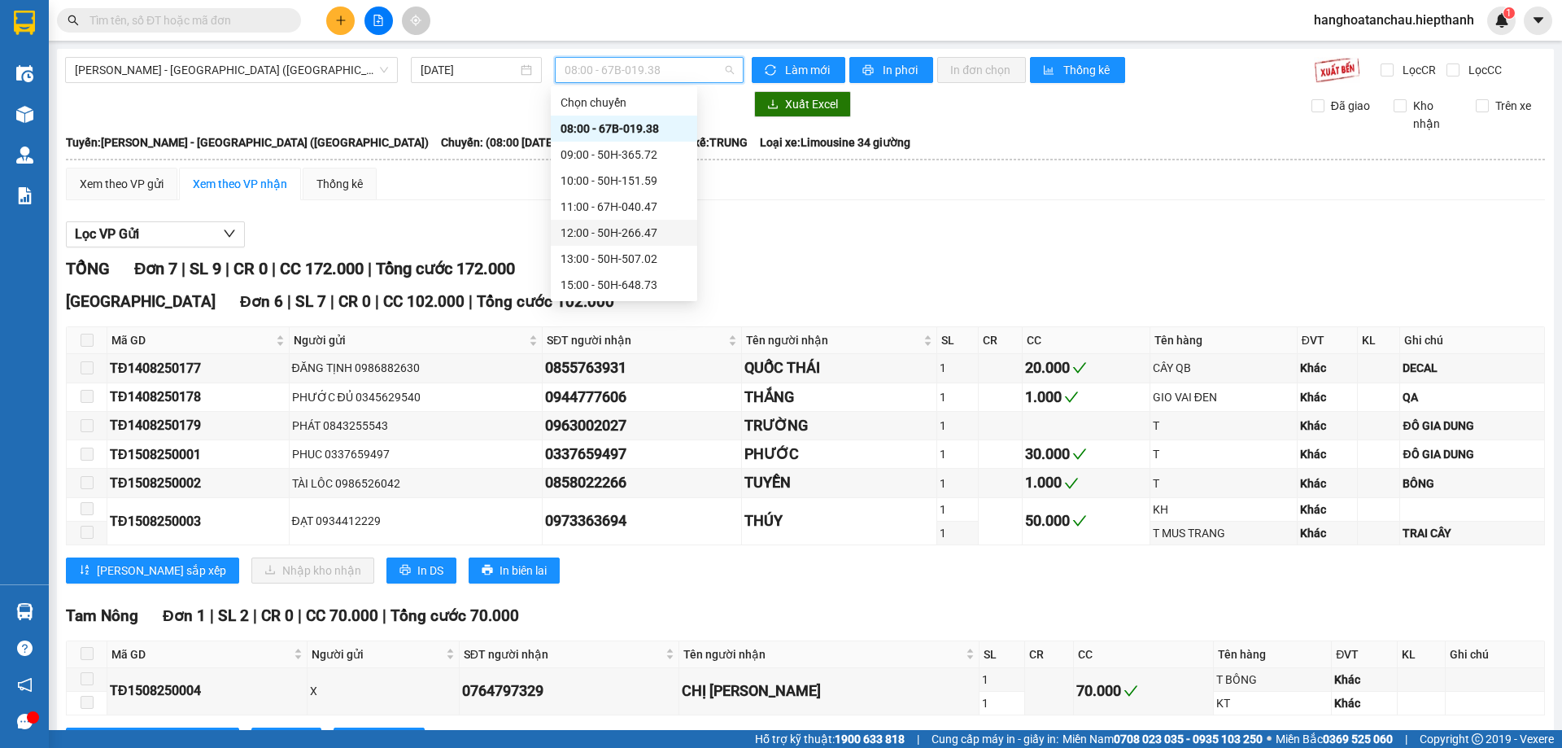
click at [639, 232] on div "12:00 - 50H-266.47" at bounding box center [624, 233] width 127 height 18
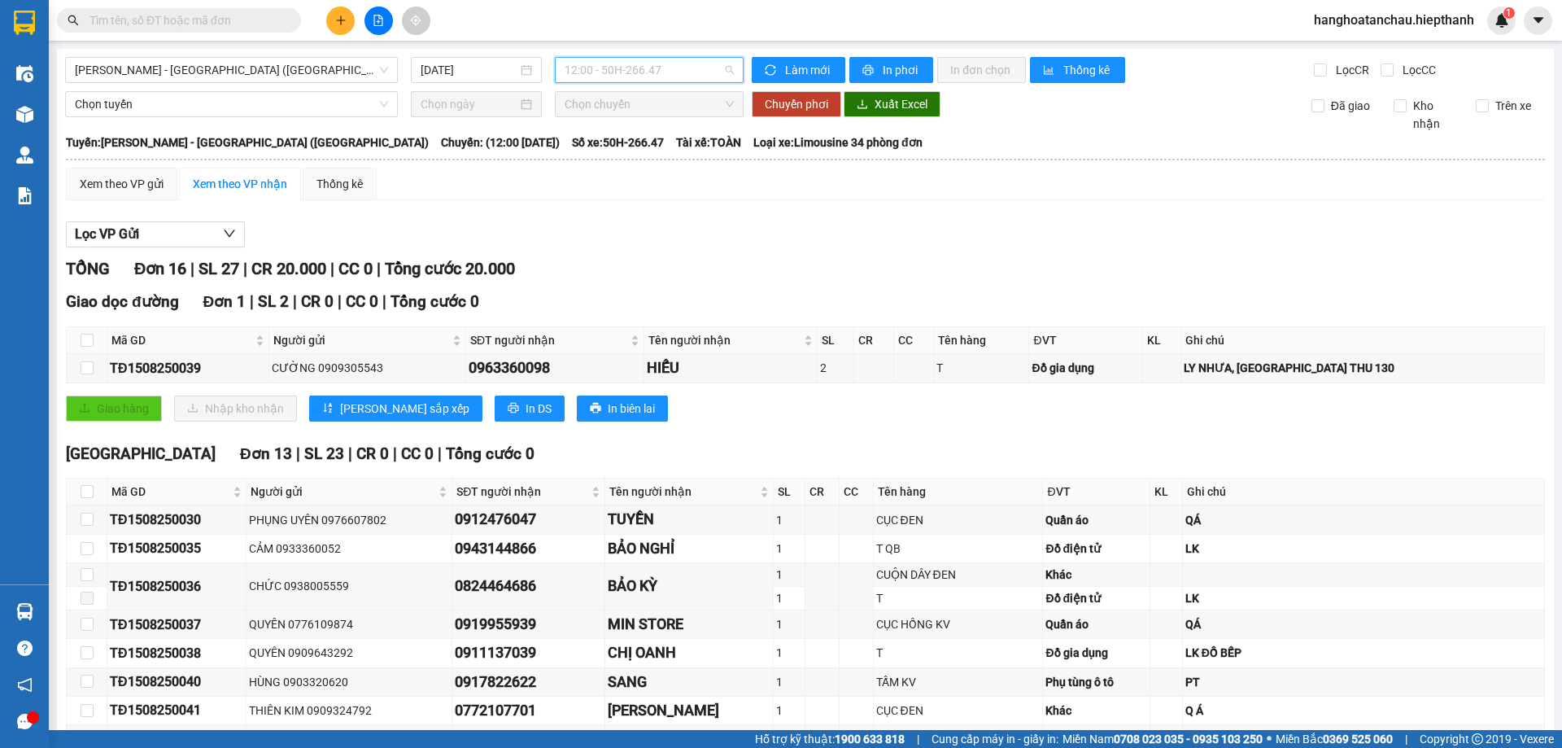
click at [637, 60] on span "12:00 - 50H-266.47" at bounding box center [649, 70] width 169 height 24
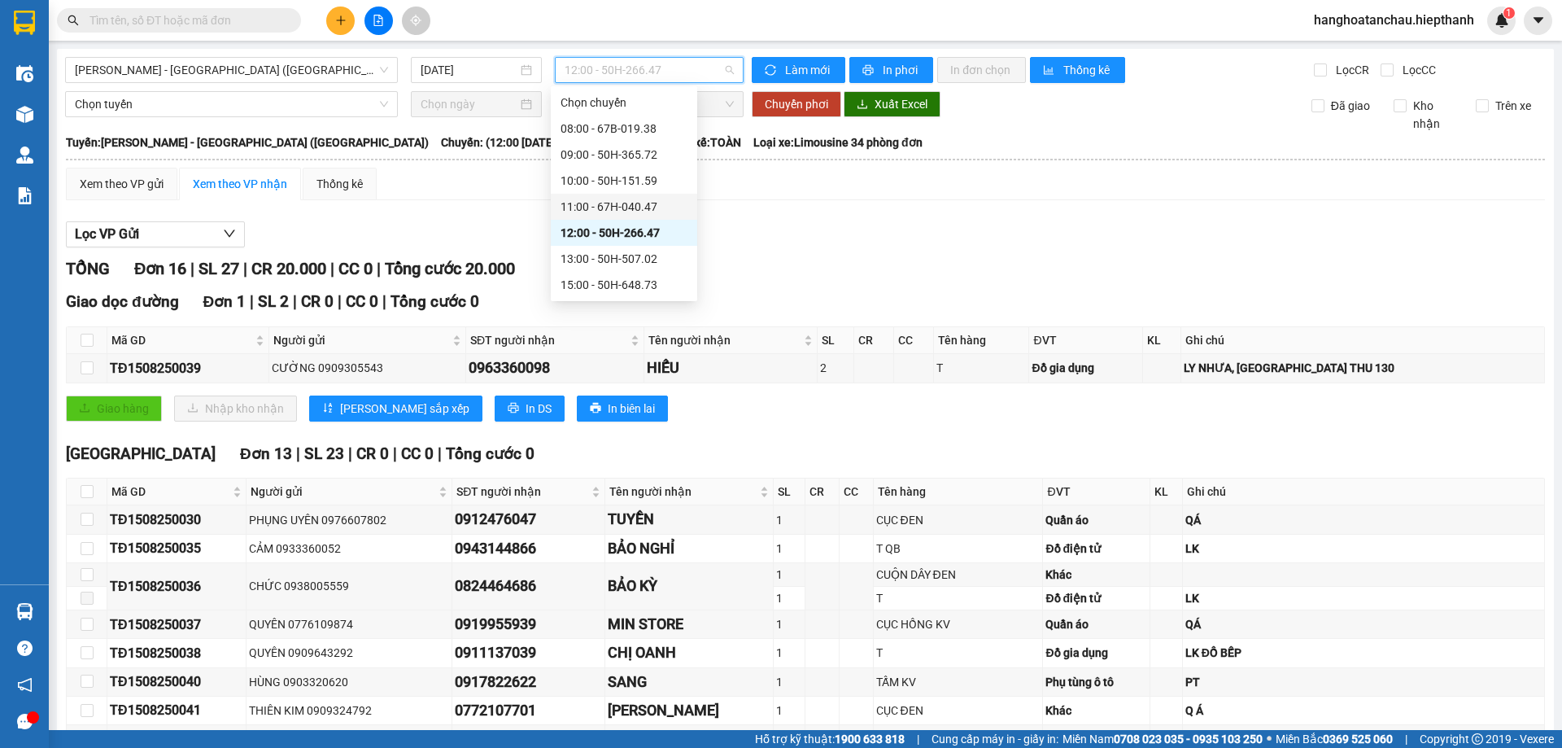
click at [647, 208] on div "11:00 - 67H-040.47" at bounding box center [624, 207] width 127 height 18
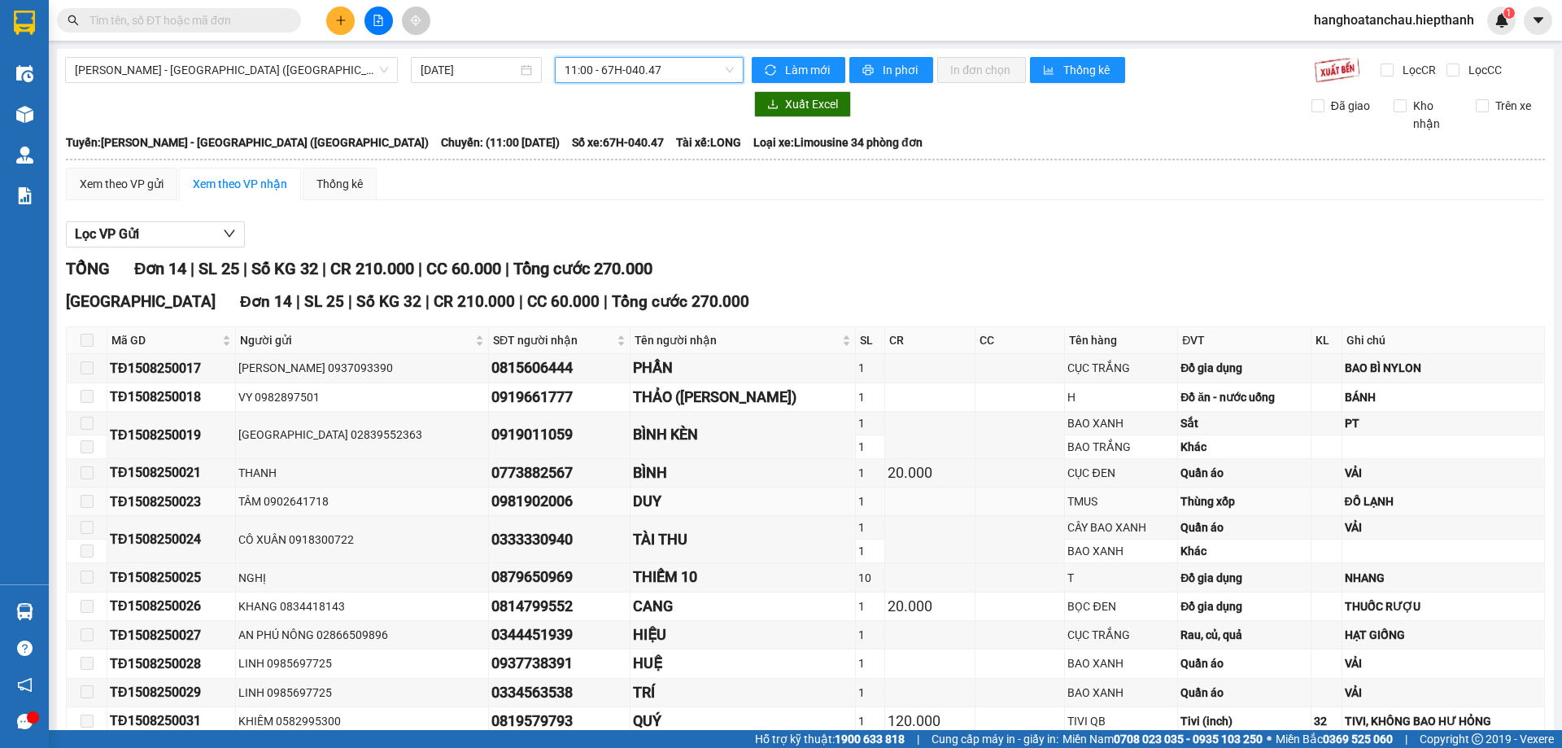
scroll to position [147, 0]
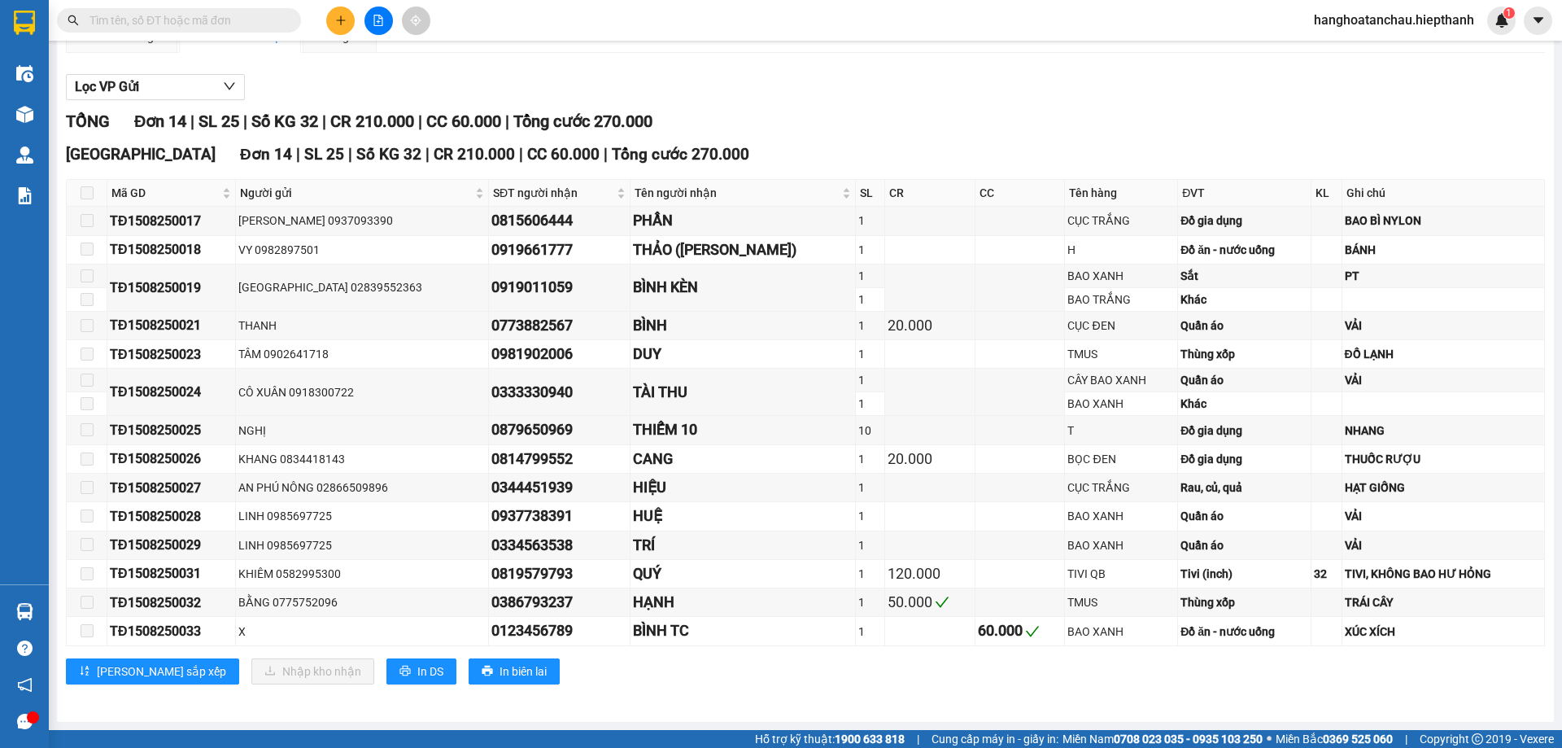
click at [196, 19] on input "text" at bounding box center [186, 20] width 192 height 18
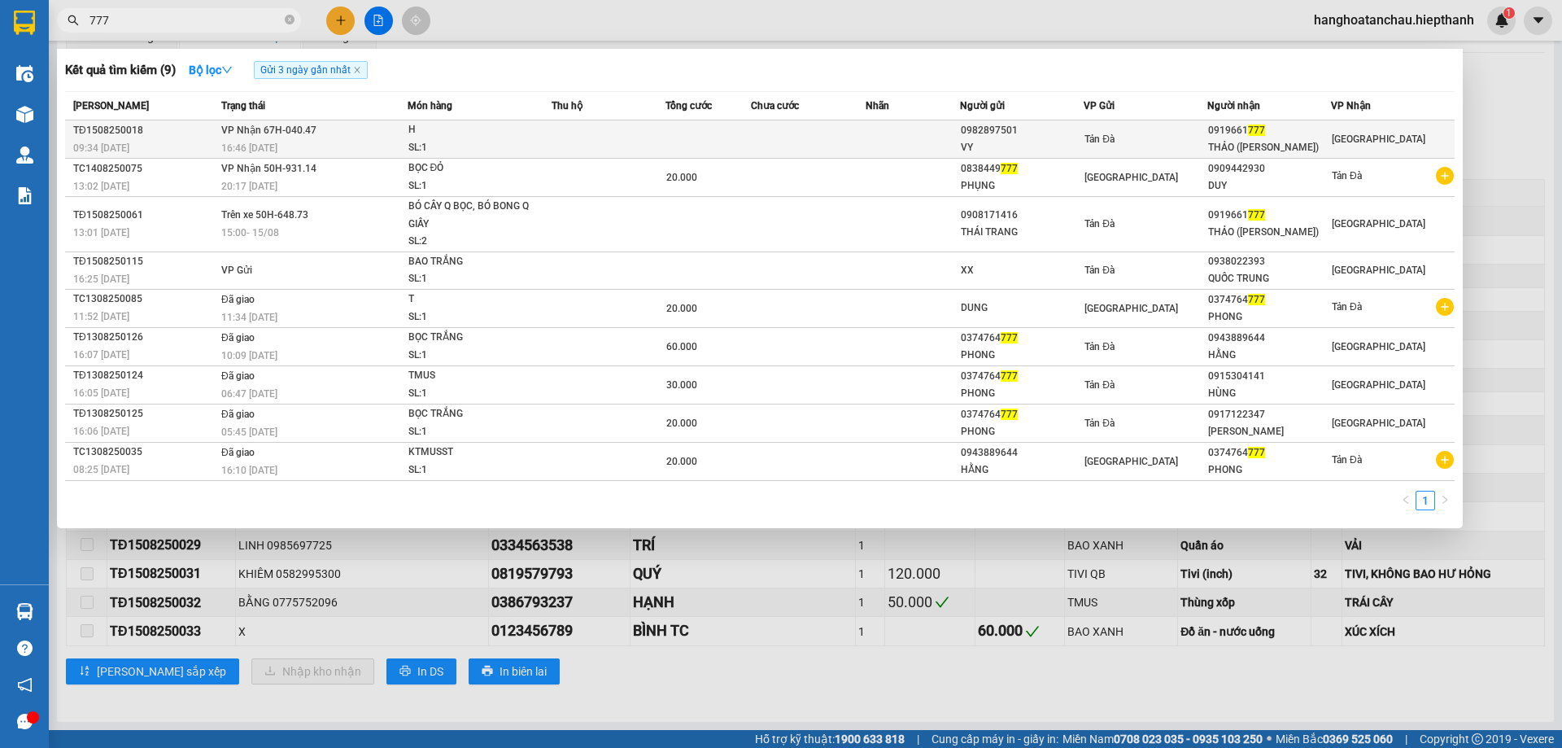
type input "777"
click at [557, 141] on td at bounding box center [609, 139] width 114 height 38
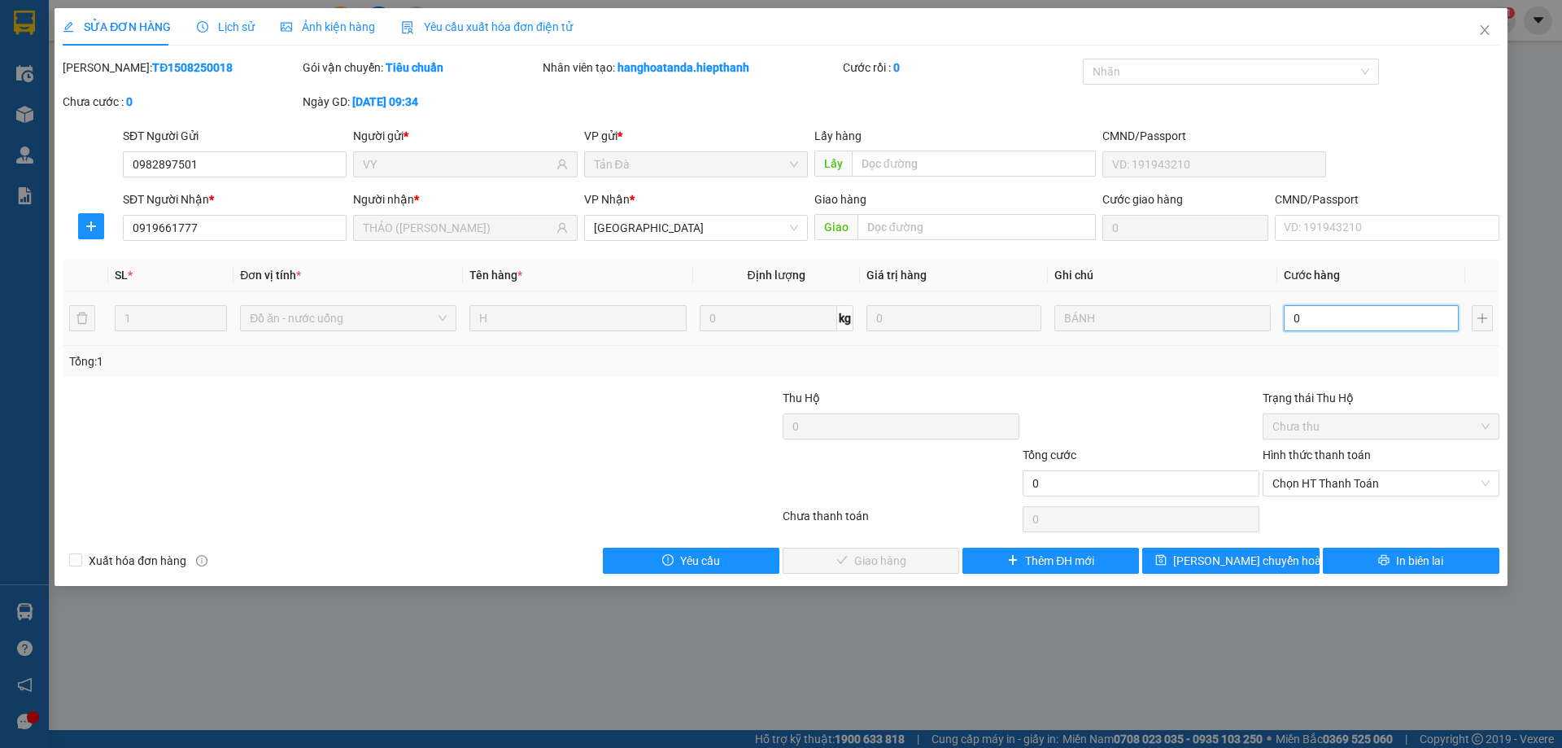
click at [1309, 325] on input "0" at bounding box center [1371, 318] width 175 height 26
type input "2"
type input "20"
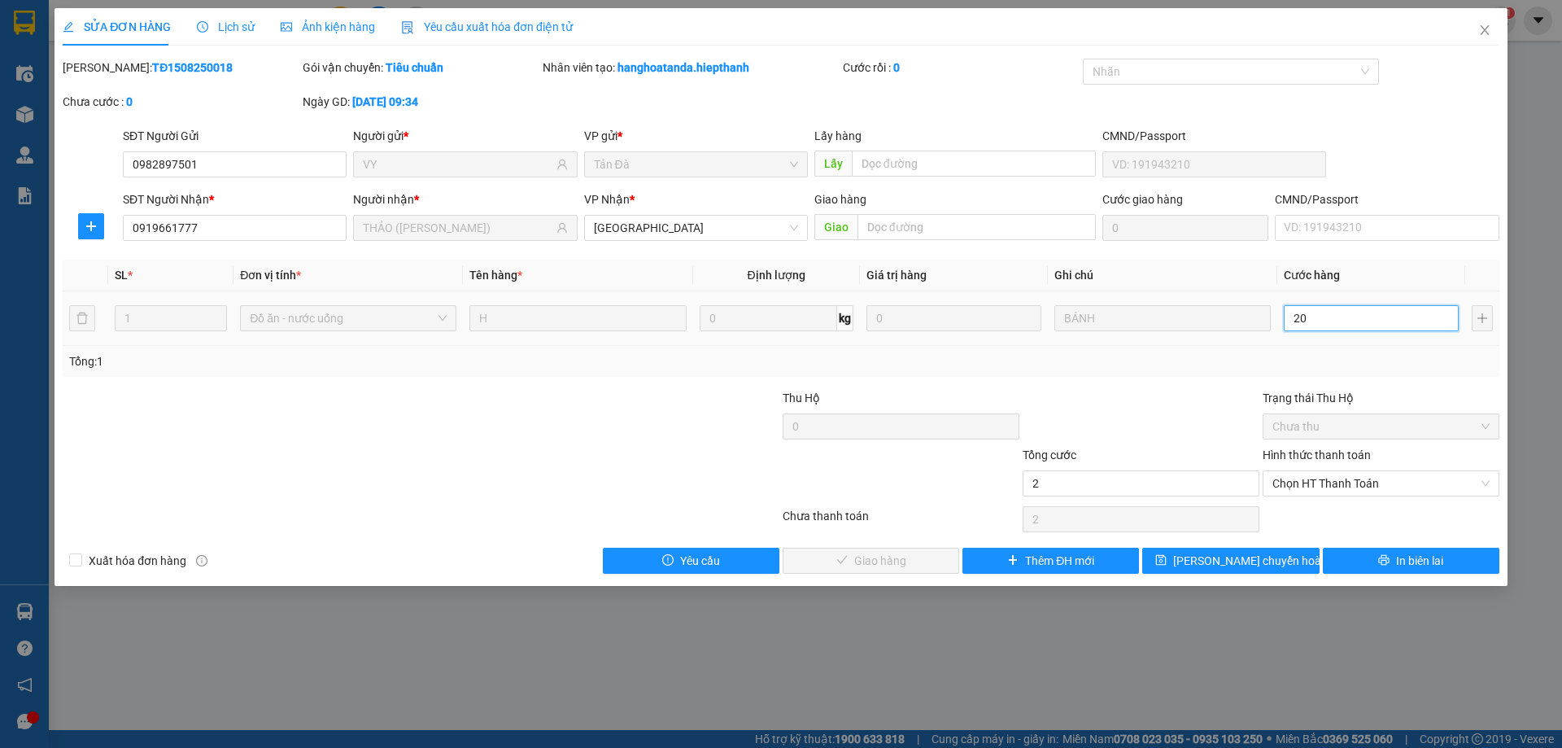
type input "20"
click at [1347, 480] on span "Chọn HT Thanh Toán" at bounding box center [1381, 483] width 217 height 24
type input "20.000"
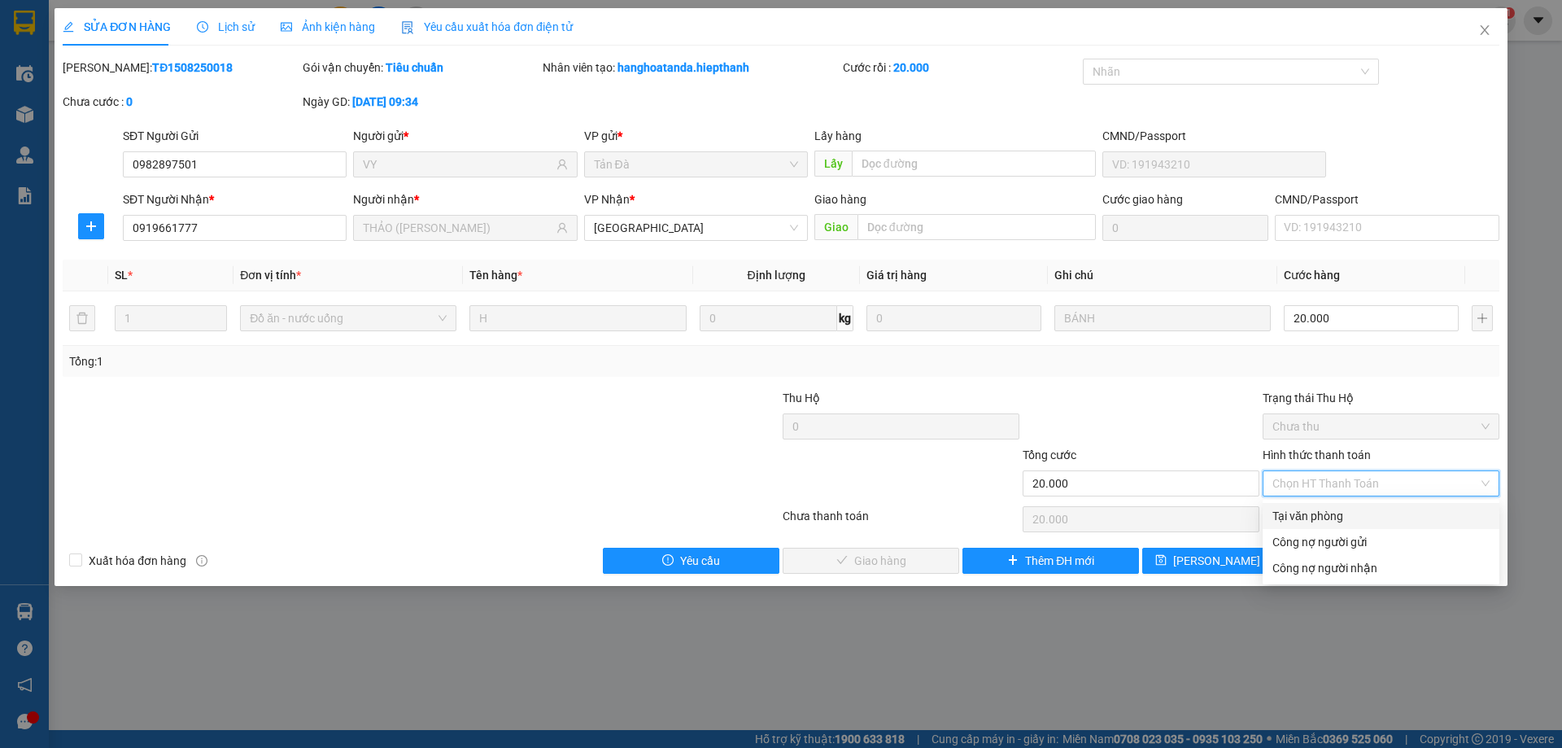
click at [1330, 522] on div "Tại văn phòng" at bounding box center [1381, 516] width 217 height 18
type input "0"
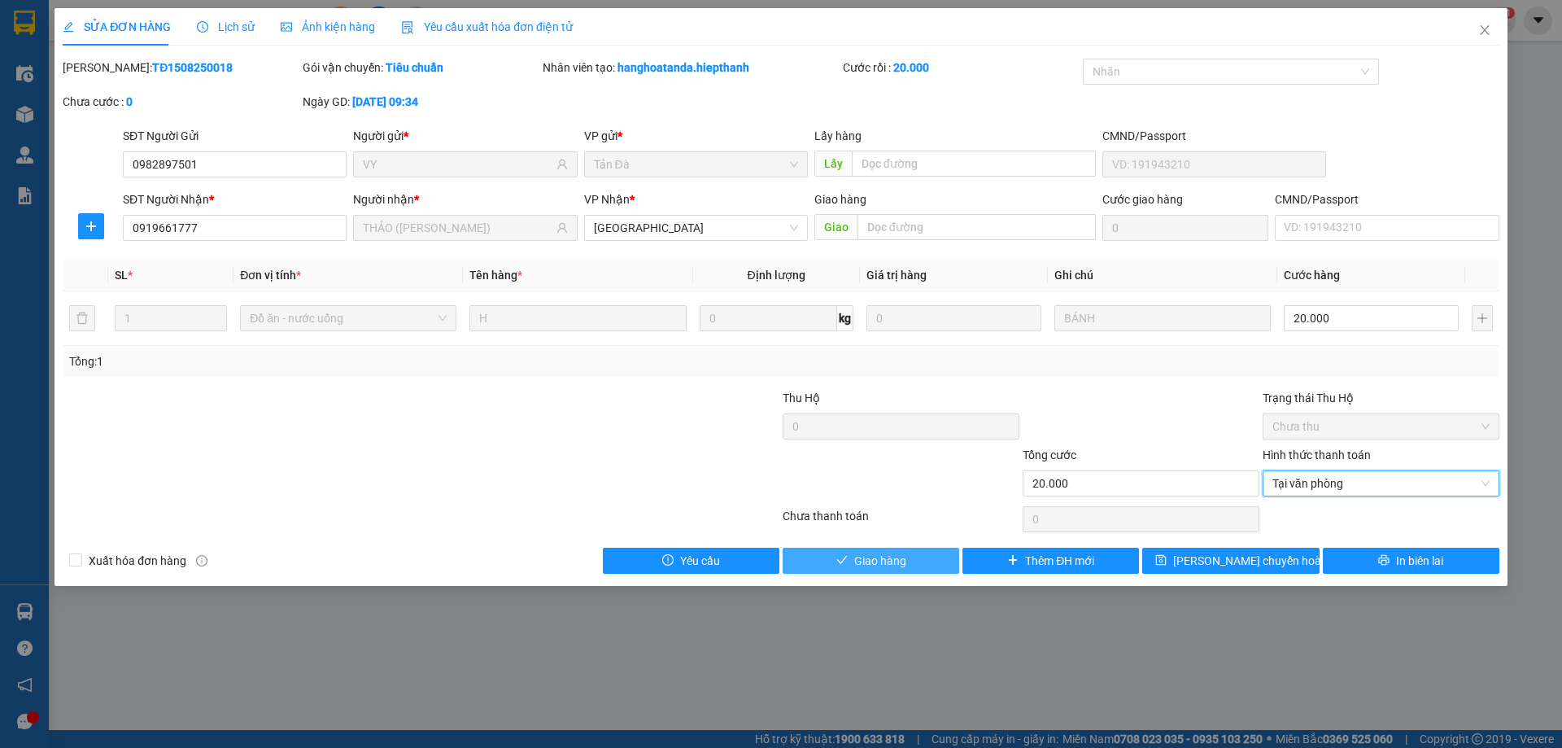
click at [911, 555] on button "Giao hàng" at bounding box center [871, 561] width 177 height 26
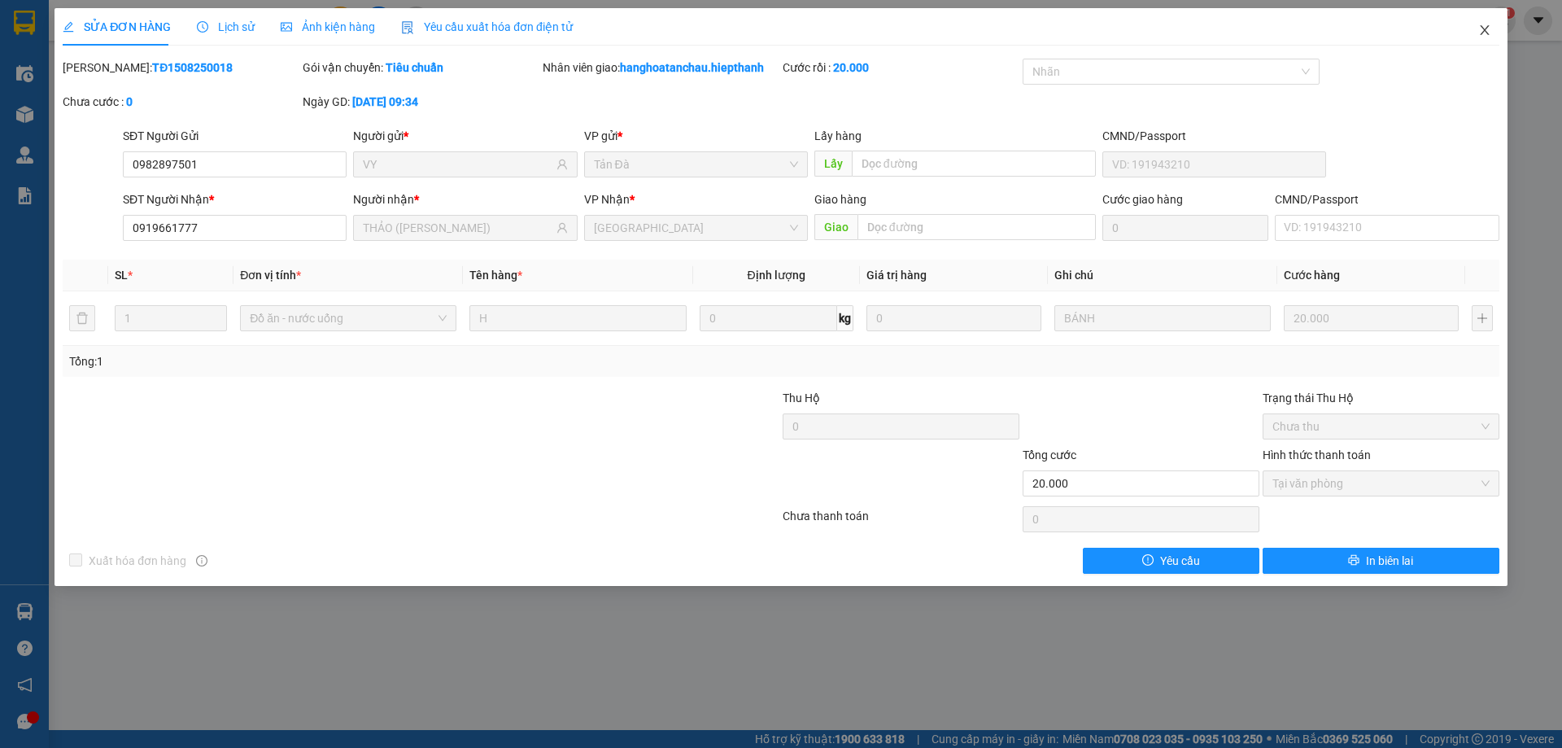
click at [1485, 32] on icon "close" at bounding box center [1484, 30] width 9 height 10
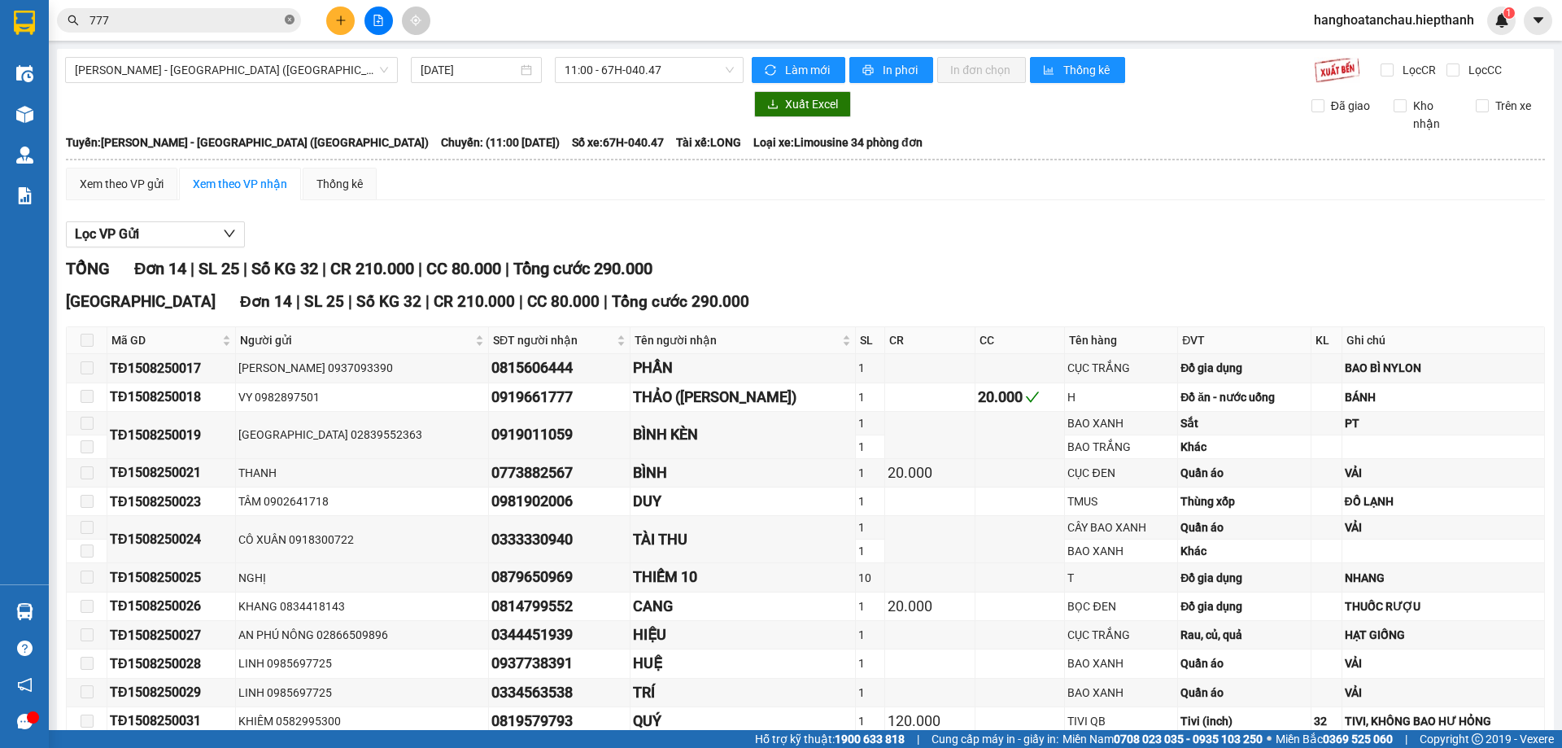
drag, startPoint x: 286, startPoint y: 15, endPoint x: 291, endPoint y: 30, distance: 15.4
click at [286, 16] on icon "close-circle" at bounding box center [290, 20] width 10 height 10
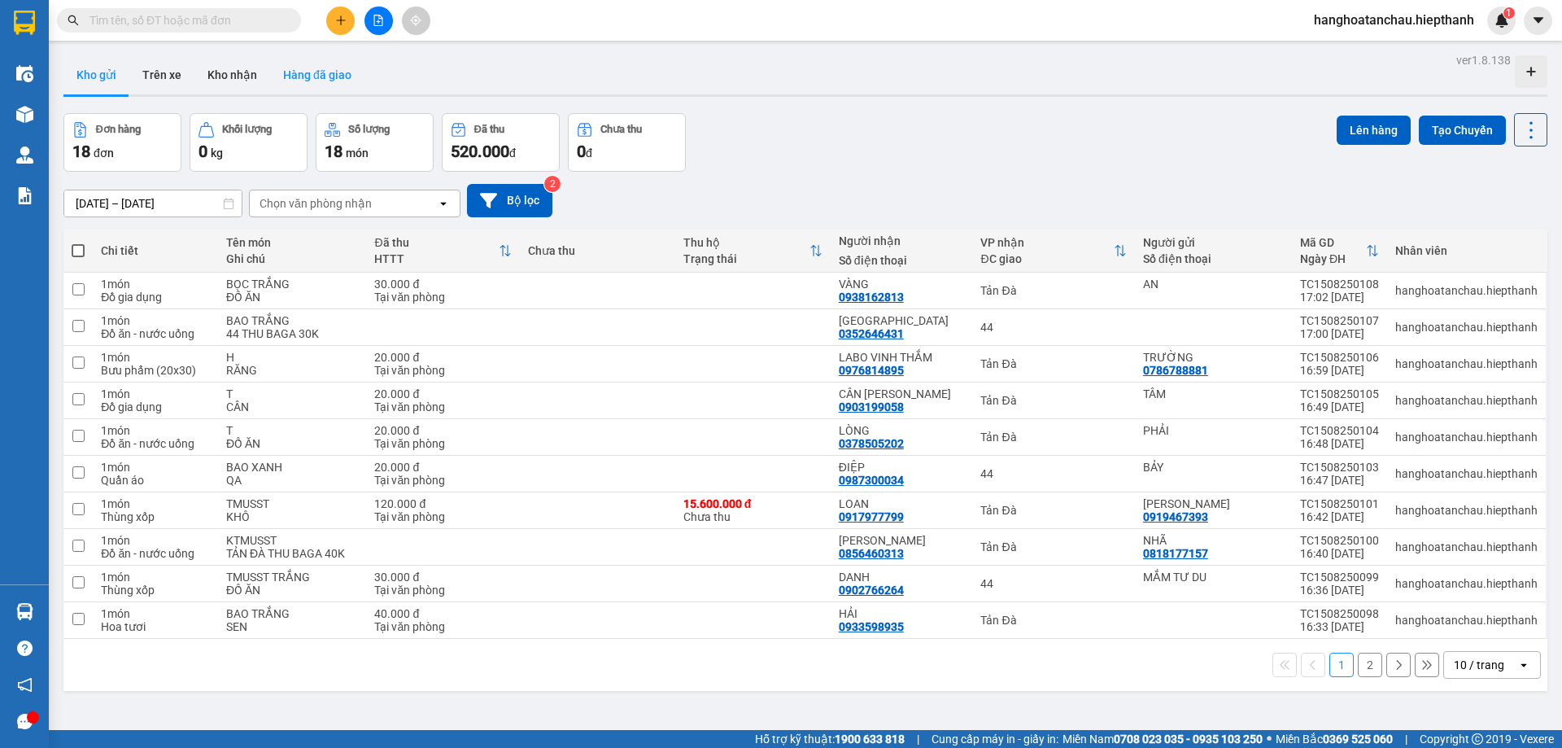
click at [333, 73] on button "Hàng đã giao" at bounding box center [317, 74] width 94 height 39
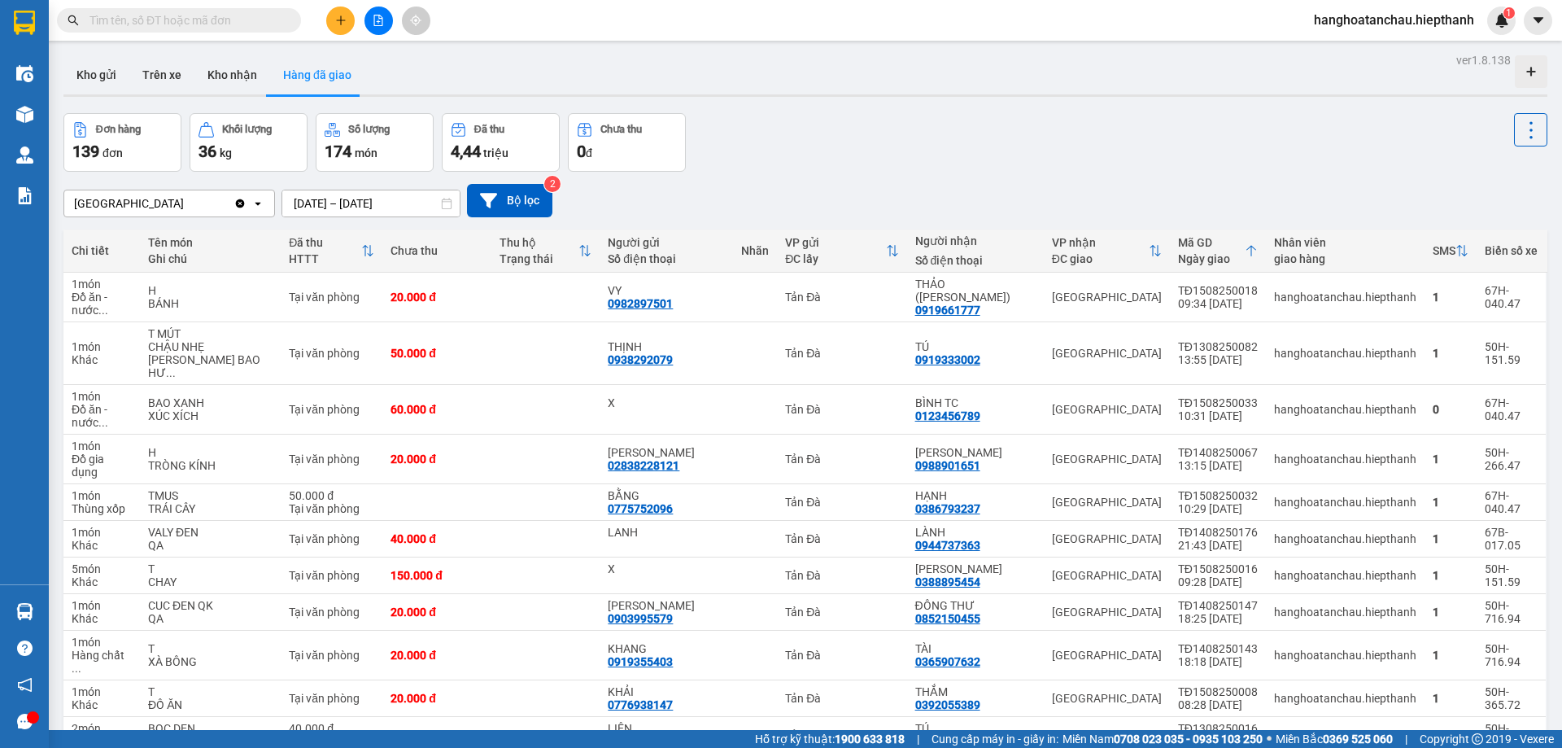
click at [895, 114] on div "Đơn hàng 139 đơn Khối lượng 36 kg Số lượng 174 món Đã thu 4,44 triệu Chưa thu 0…" at bounding box center [805, 142] width 1484 height 59
click at [235, 19] on input "text" at bounding box center [186, 20] width 192 height 18
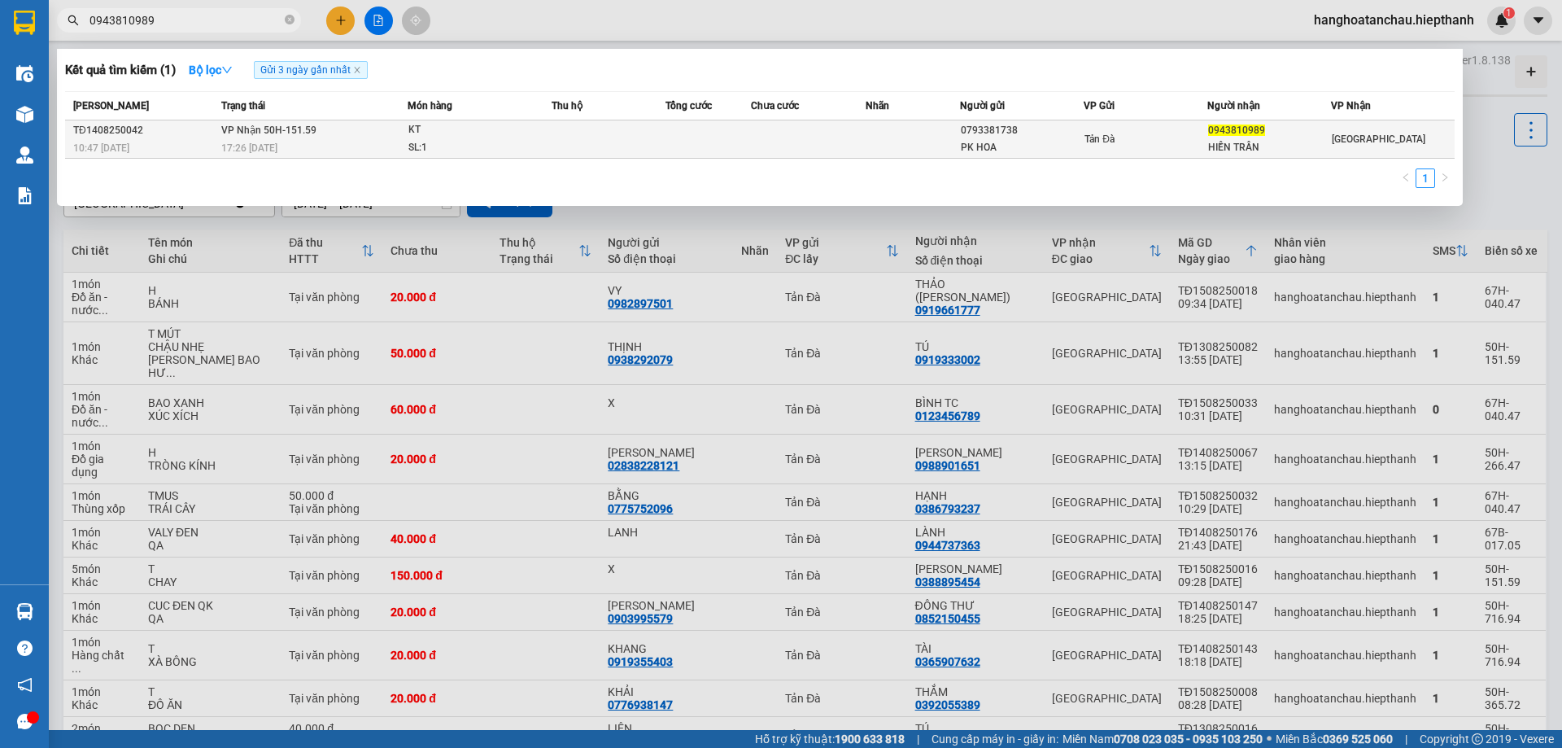
type input "0943810989"
click at [564, 130] on td at bounding box center [609, 139] width 114 height 38
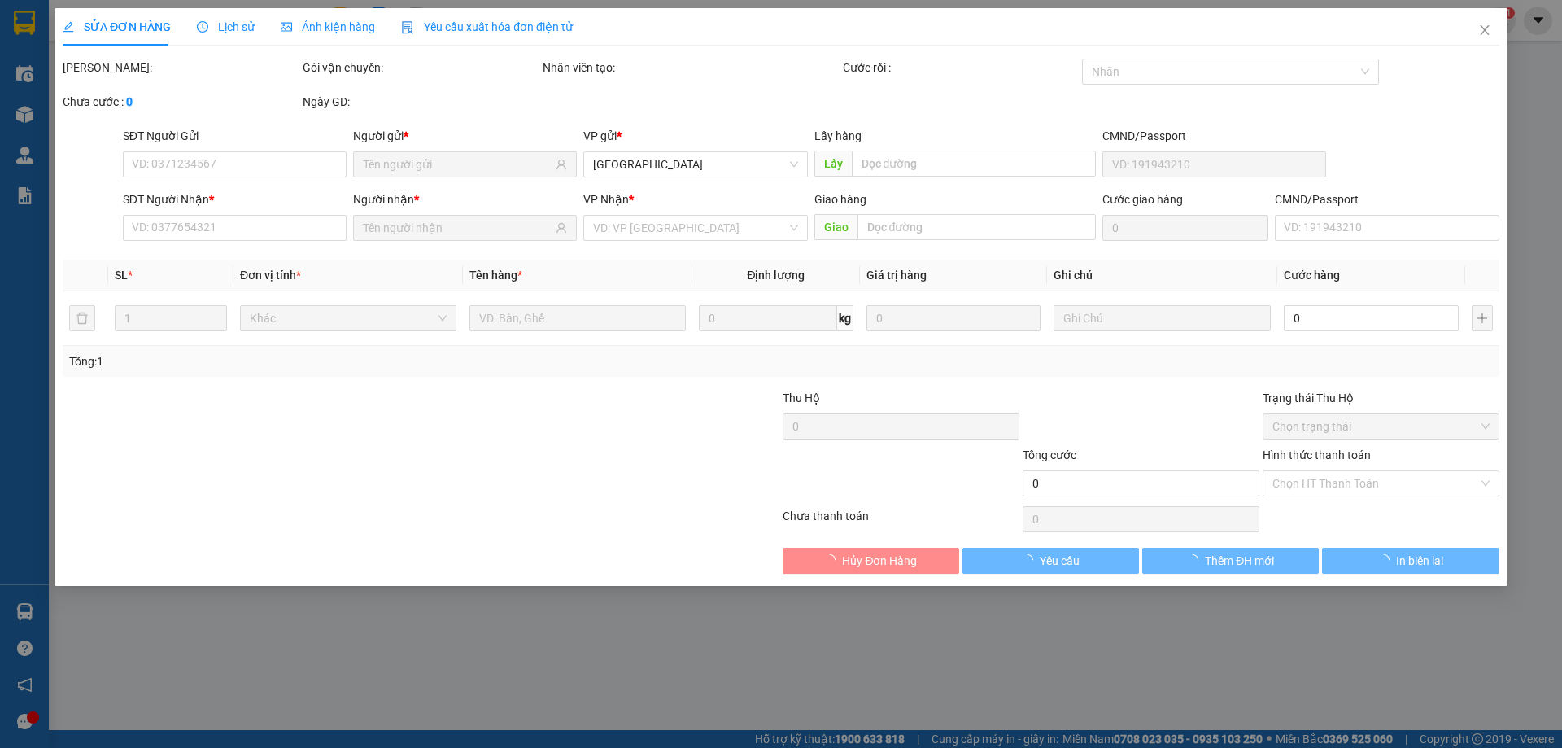
type input "0793381738"
type input "PK HOA"
type input "0943810989"
type input "HIỀN TRẦN"
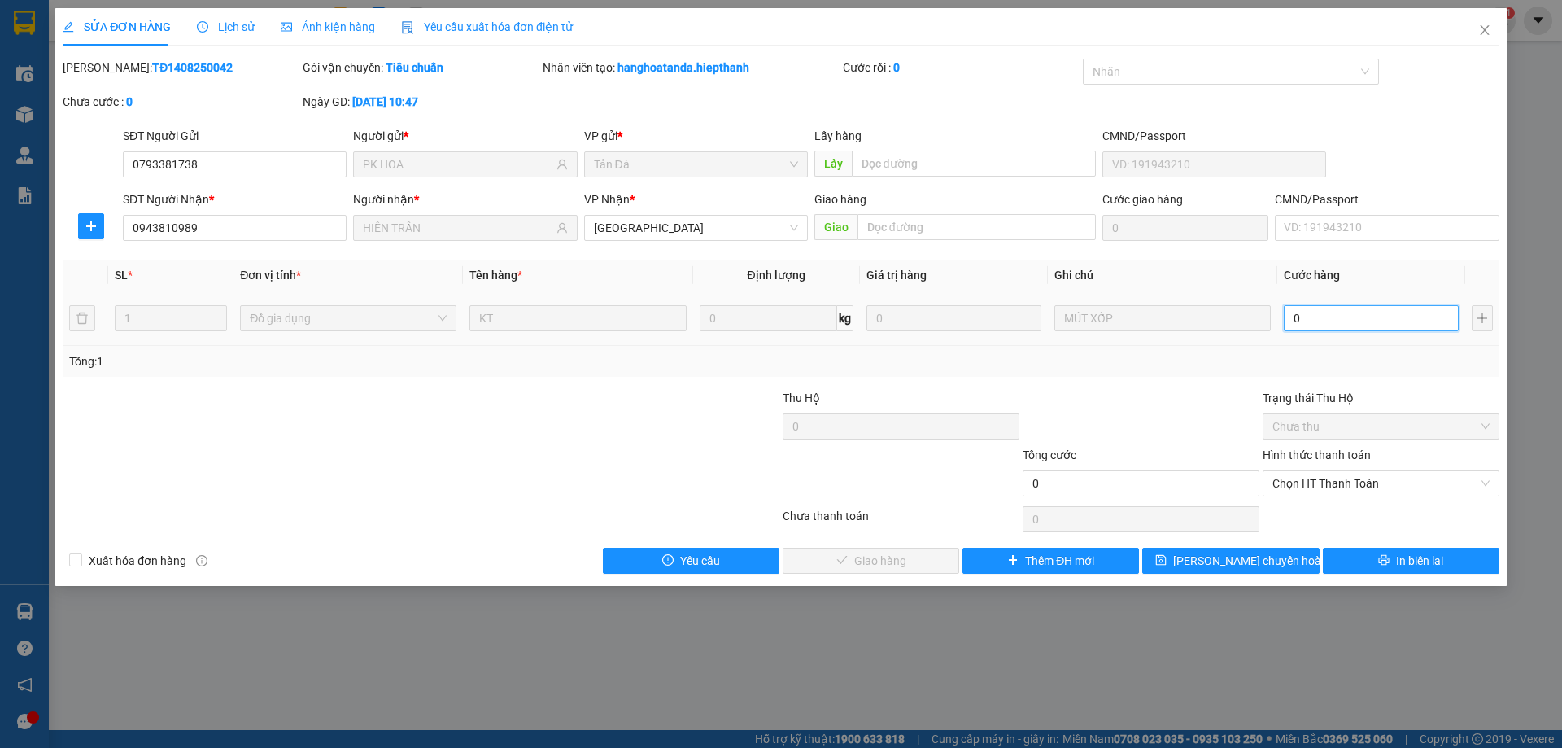
click at [1299, 323] on input "0" at bounding box center [1371, 318] width 175 height 26
type input "3"
type input "30"
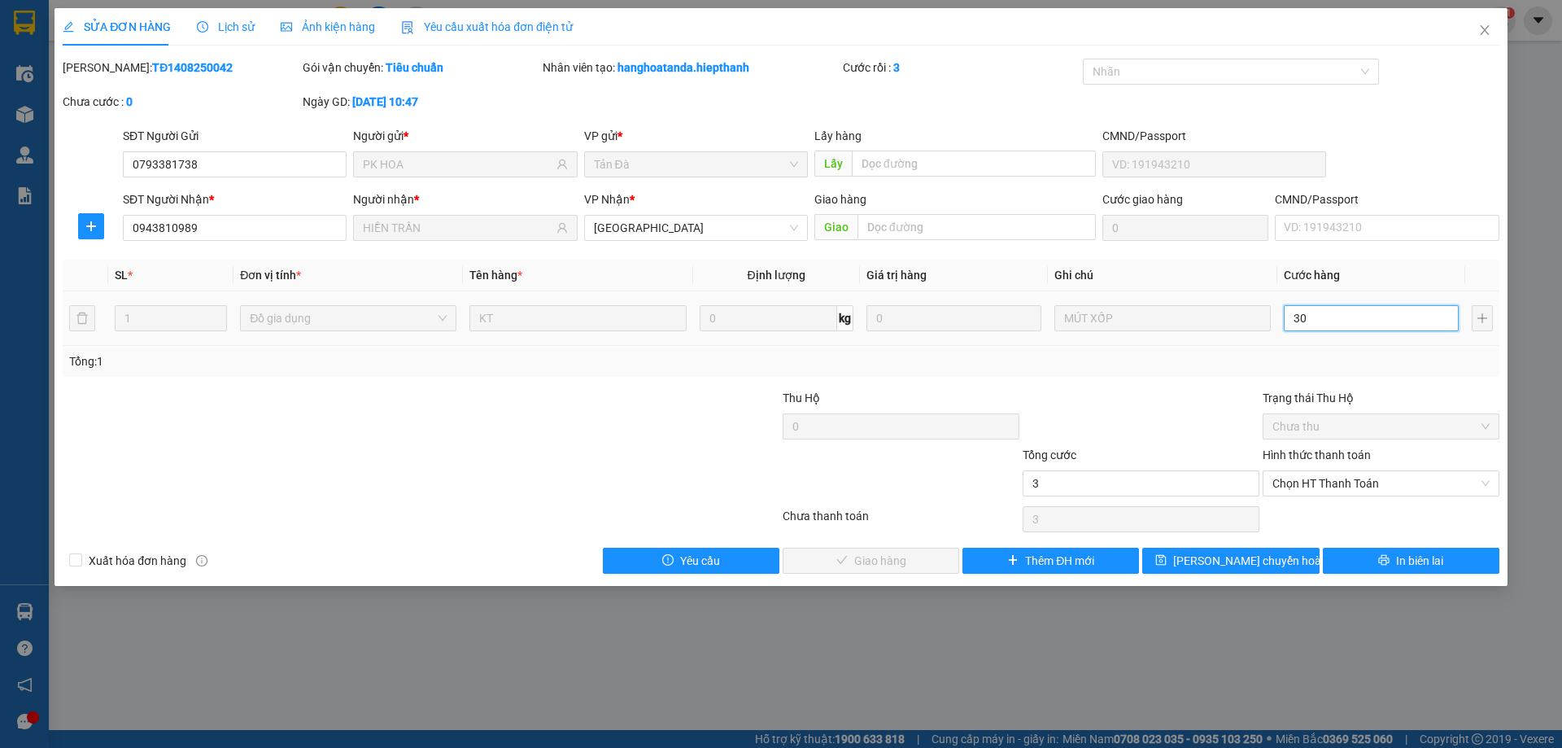
type input "30"
click at [1350, 479] on span "Chọn HT Thanh Toán" at bounding box center [1381, 483] width 217 height 24
type input "30"
type input "30.000"
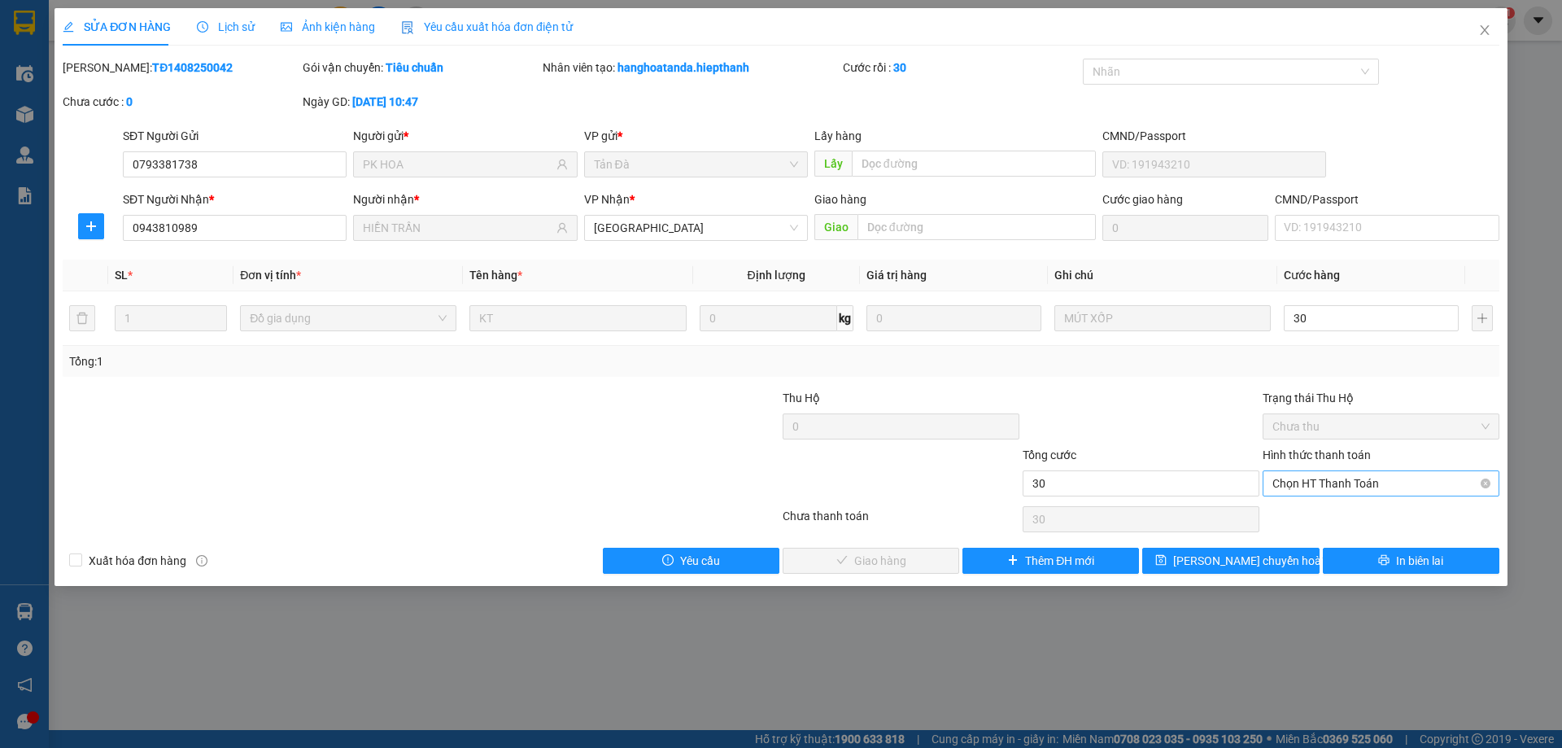
type input "30.000"
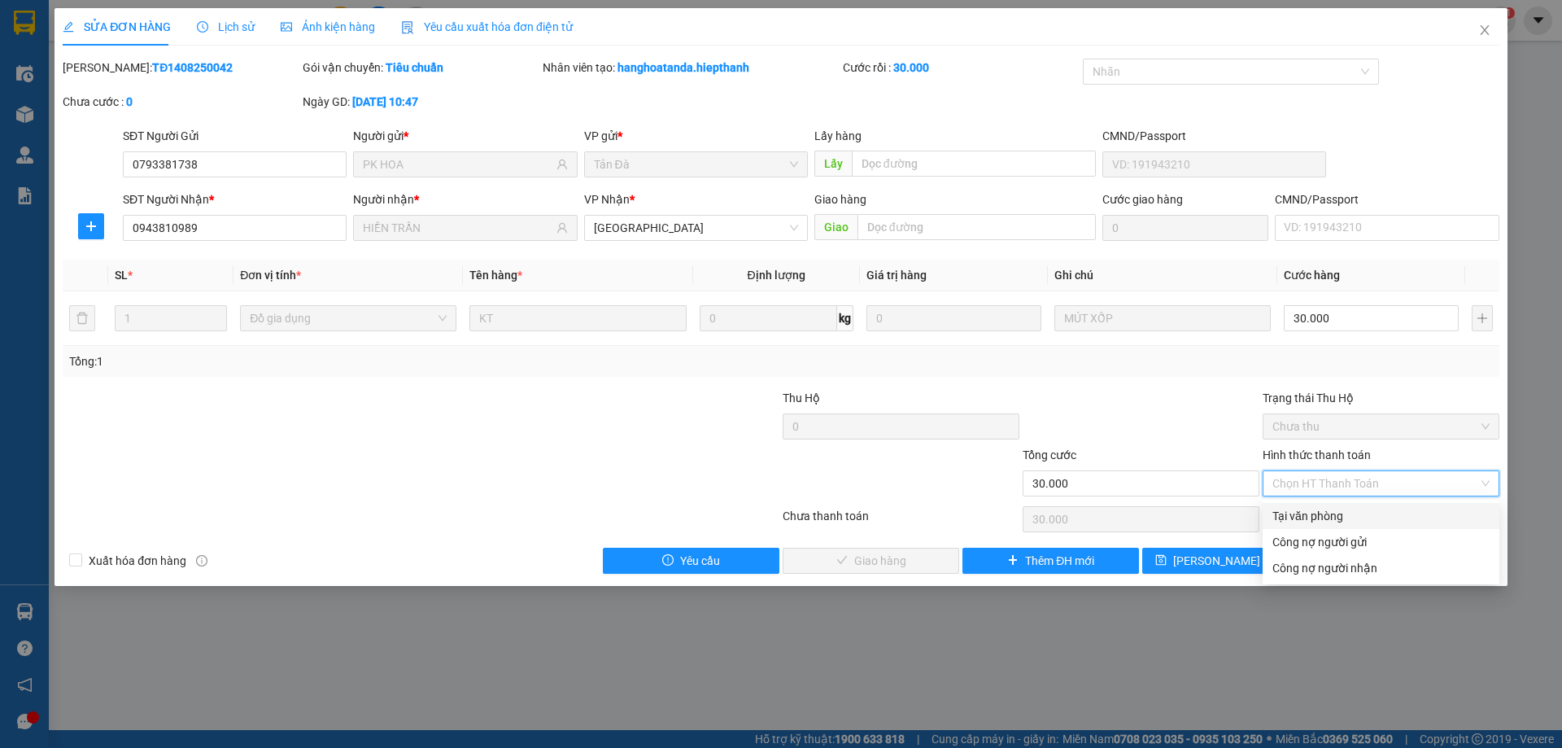
click at [1338, 524] on div "Tại văn phòng" at bounding box center [1381, 516] width 217 height 18
type input "0"
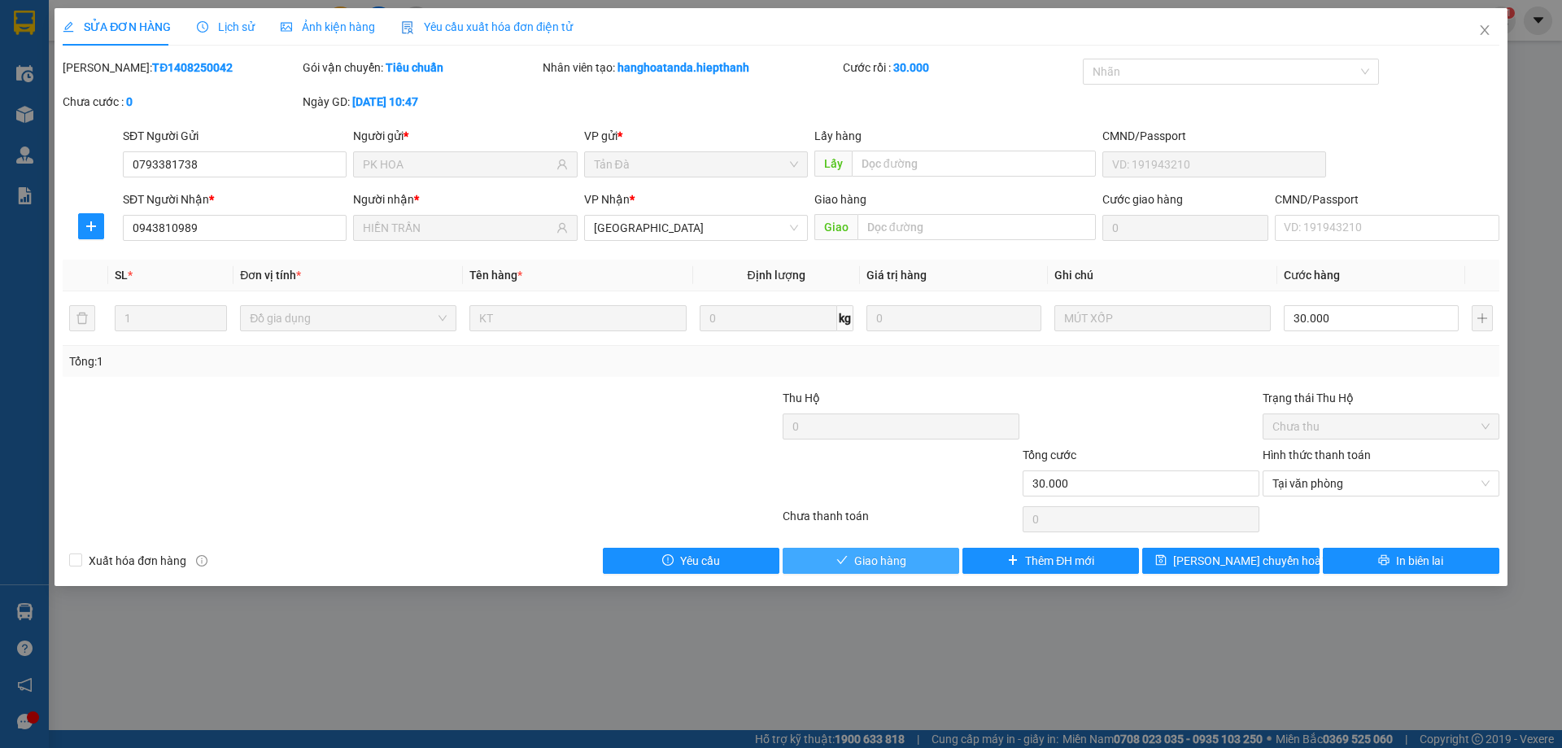
click at [884, 566] on span "Giao hàng" at bounding box center [880, 561] width 52 height 18
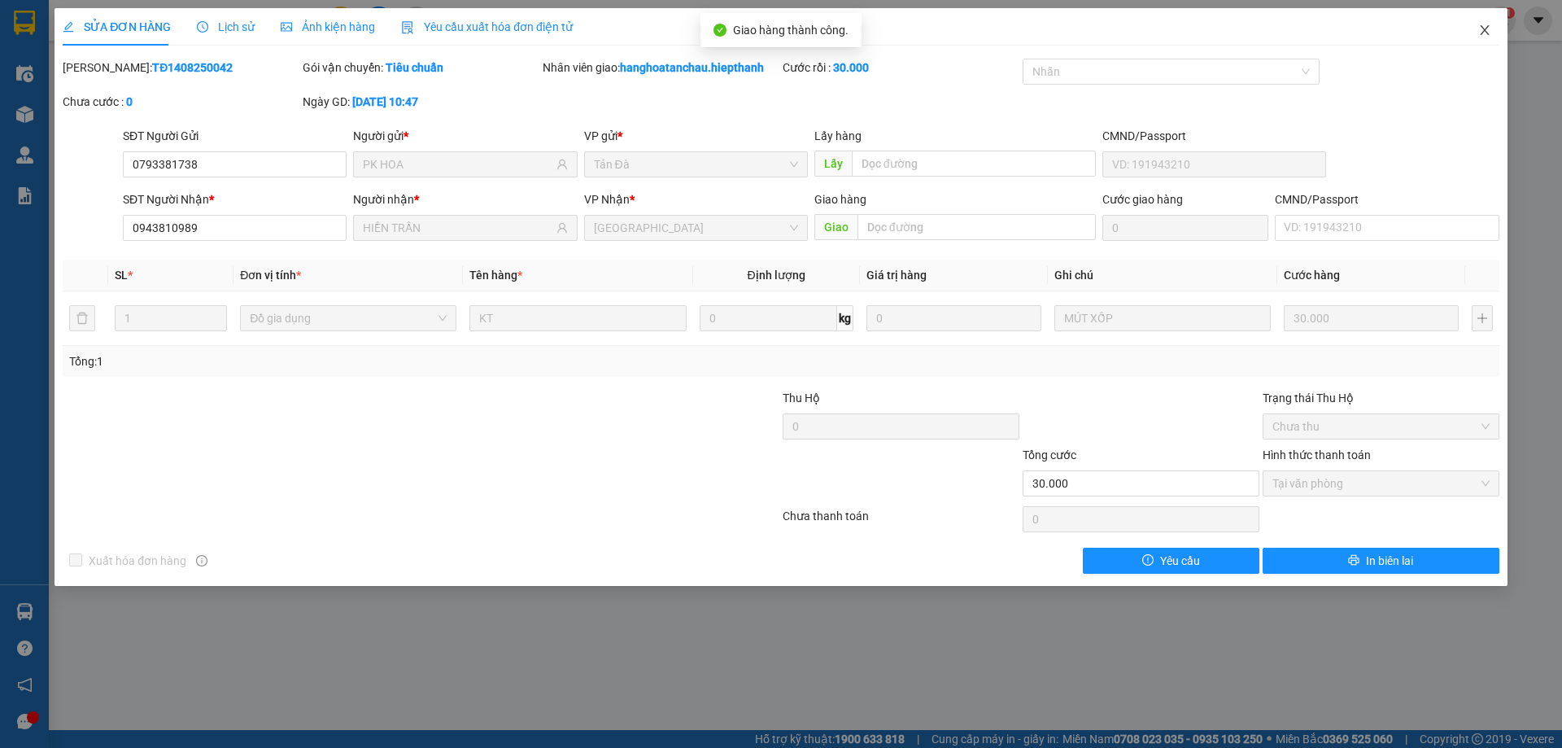
click at [1487, 32] on icon "close" at bounding box center [1485, 30] width 13 height 13
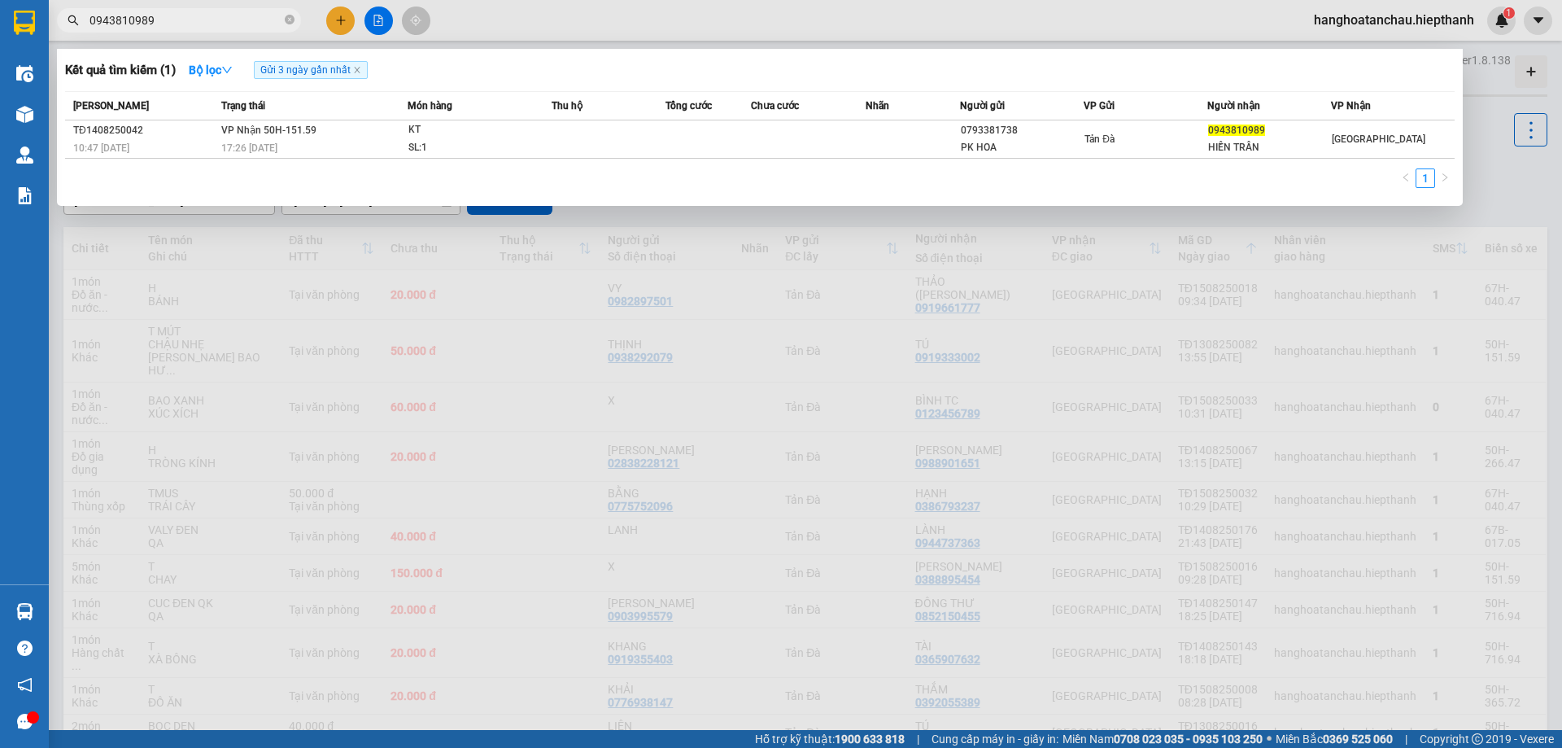
click at [289, 15] on span at bounding box center [290, 20] width 10 height 15
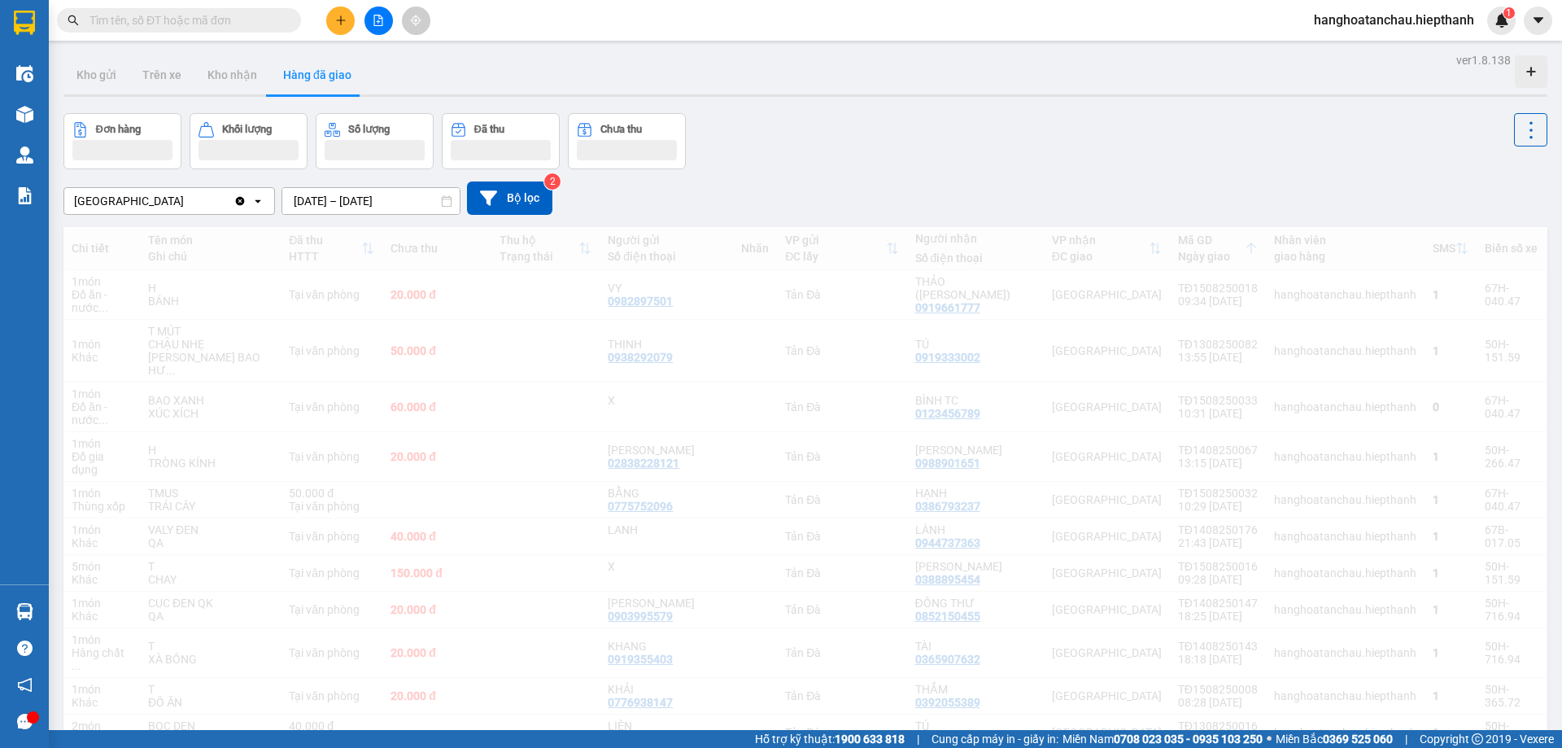
click at [974, 140] on div "Đơn hàng Khối lượng Số lượng Đã thu Chưa thu" at bounding box center [805, 141] width 1484 height 56
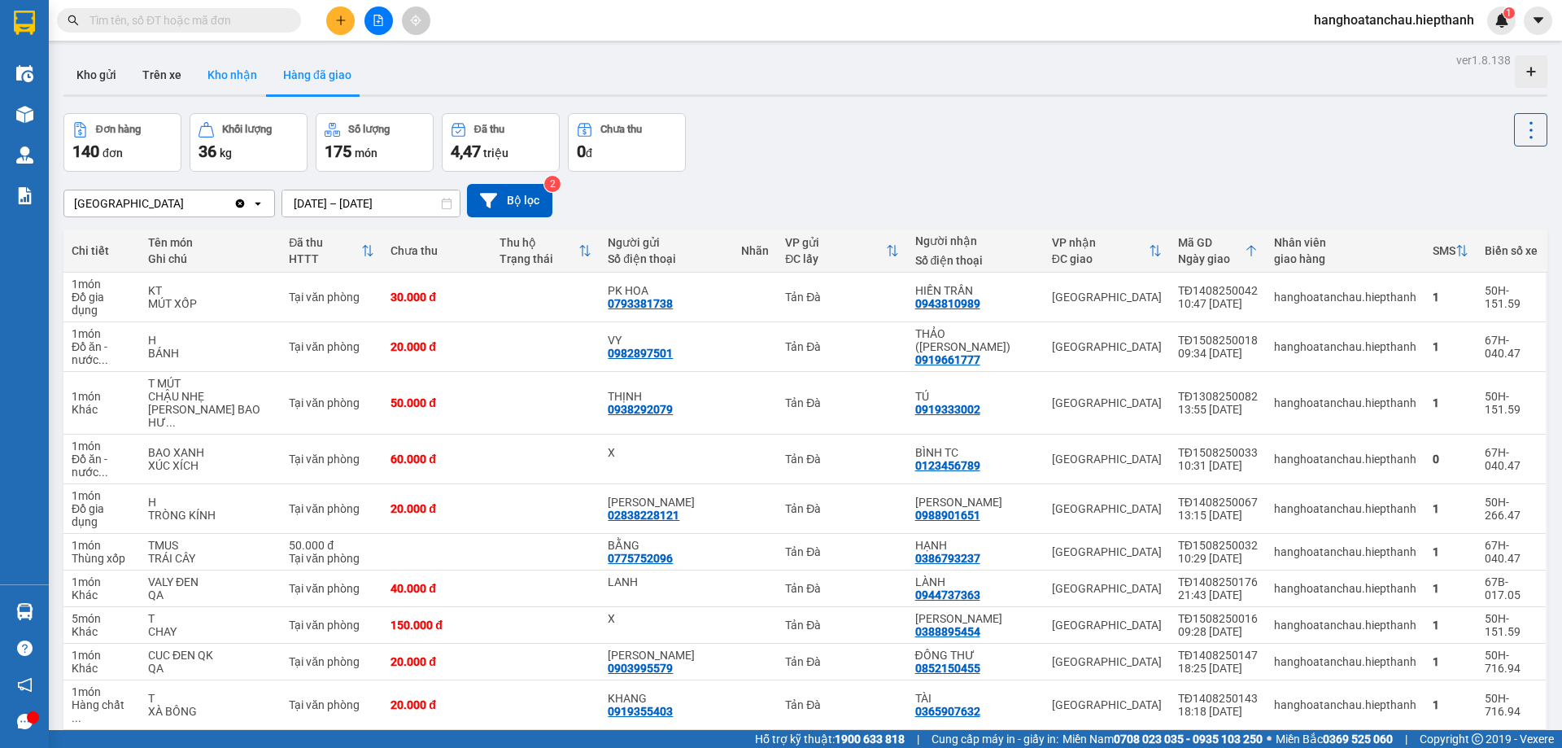
click at [227, 68] on button "Kho nhận" at bounding box center [232, 74] width 76 height 39
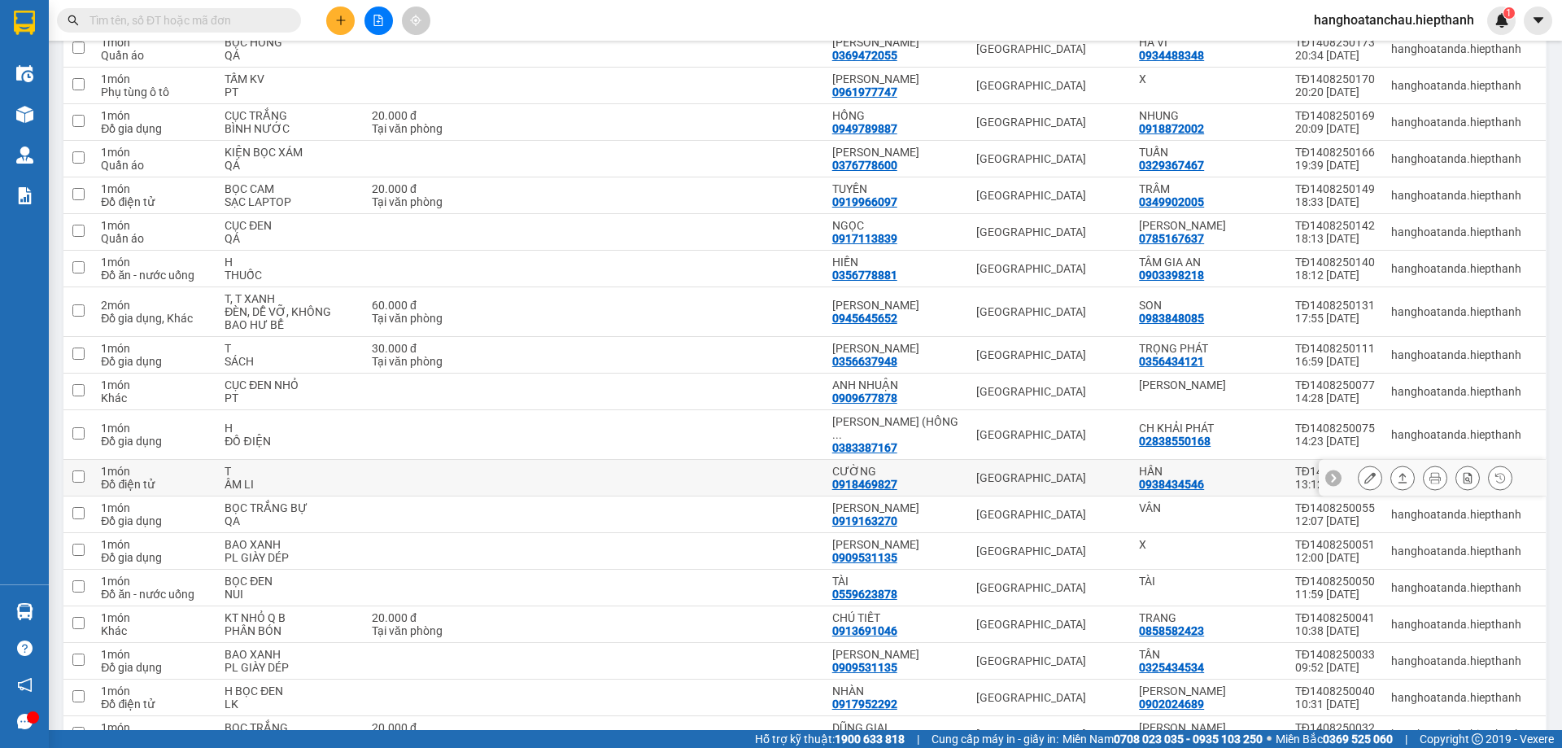
scroll to position [814, 0]
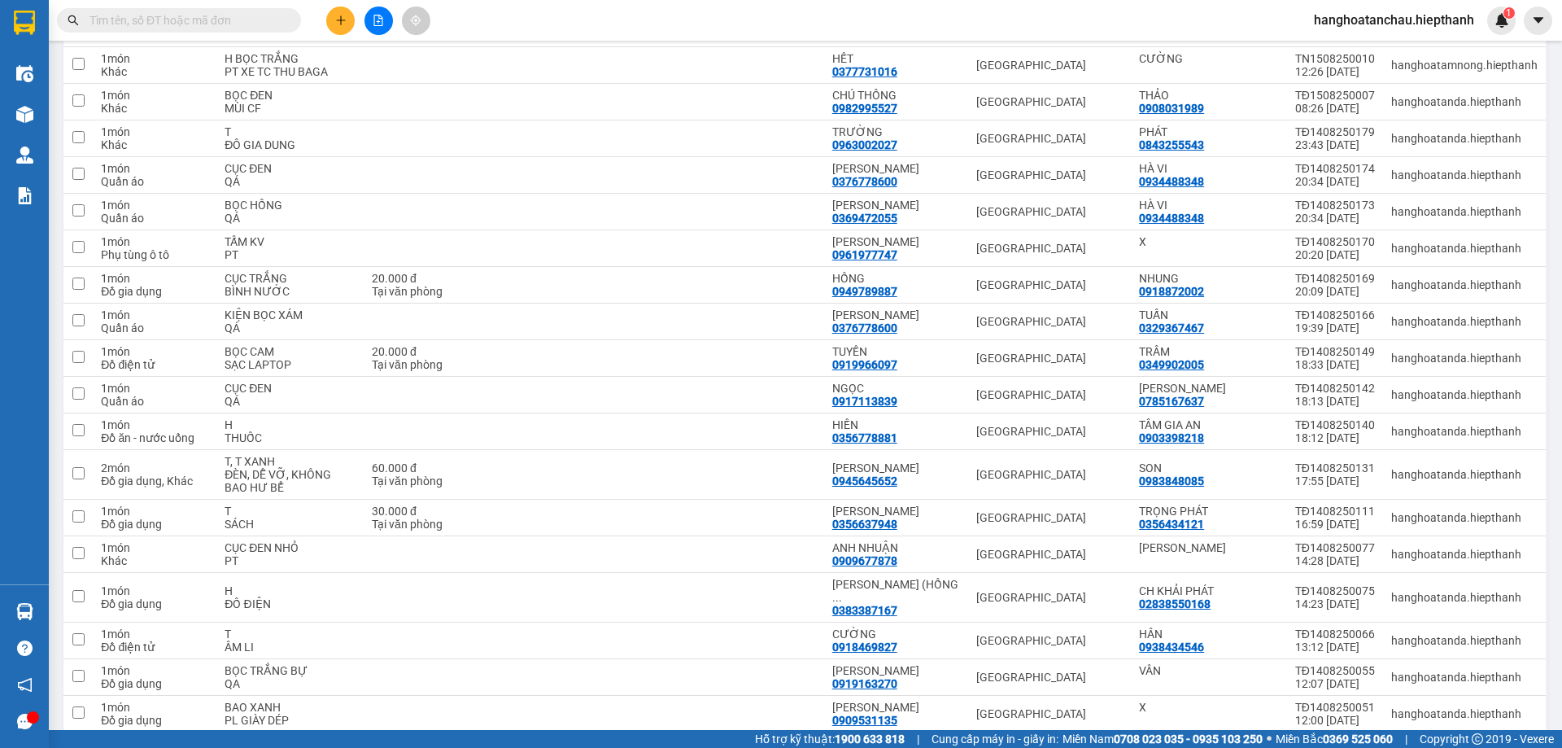
click at [229, 17] on input "text" at bounding box center [186, 20] width 192 height 18
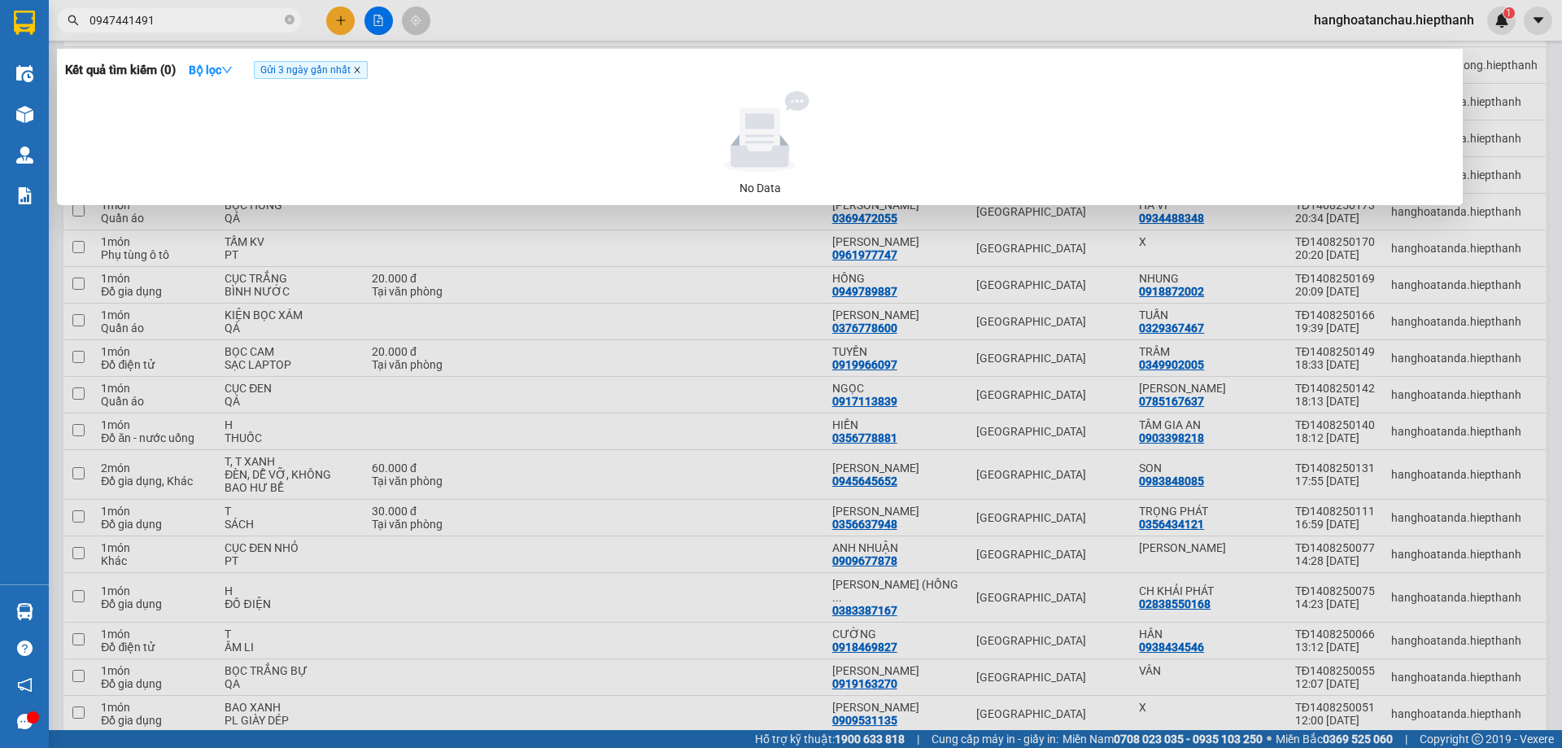
type input "0947441491"
click at [358, 68] on icon "close" at bounding box center [357, 70] width 8 height 8
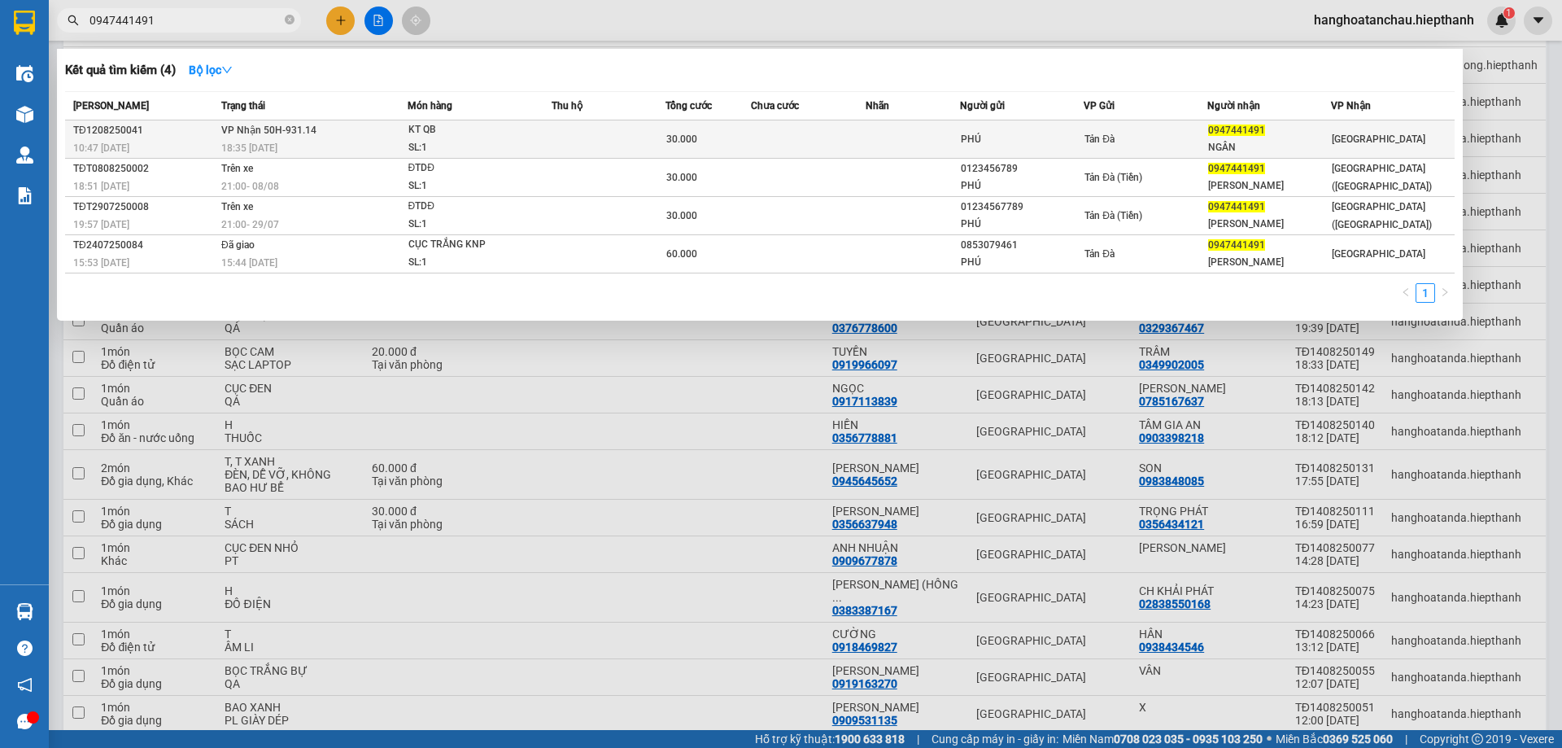
click at [478, 131] on div "KT QB" at bounding box center [470, 130] width 122 height 18
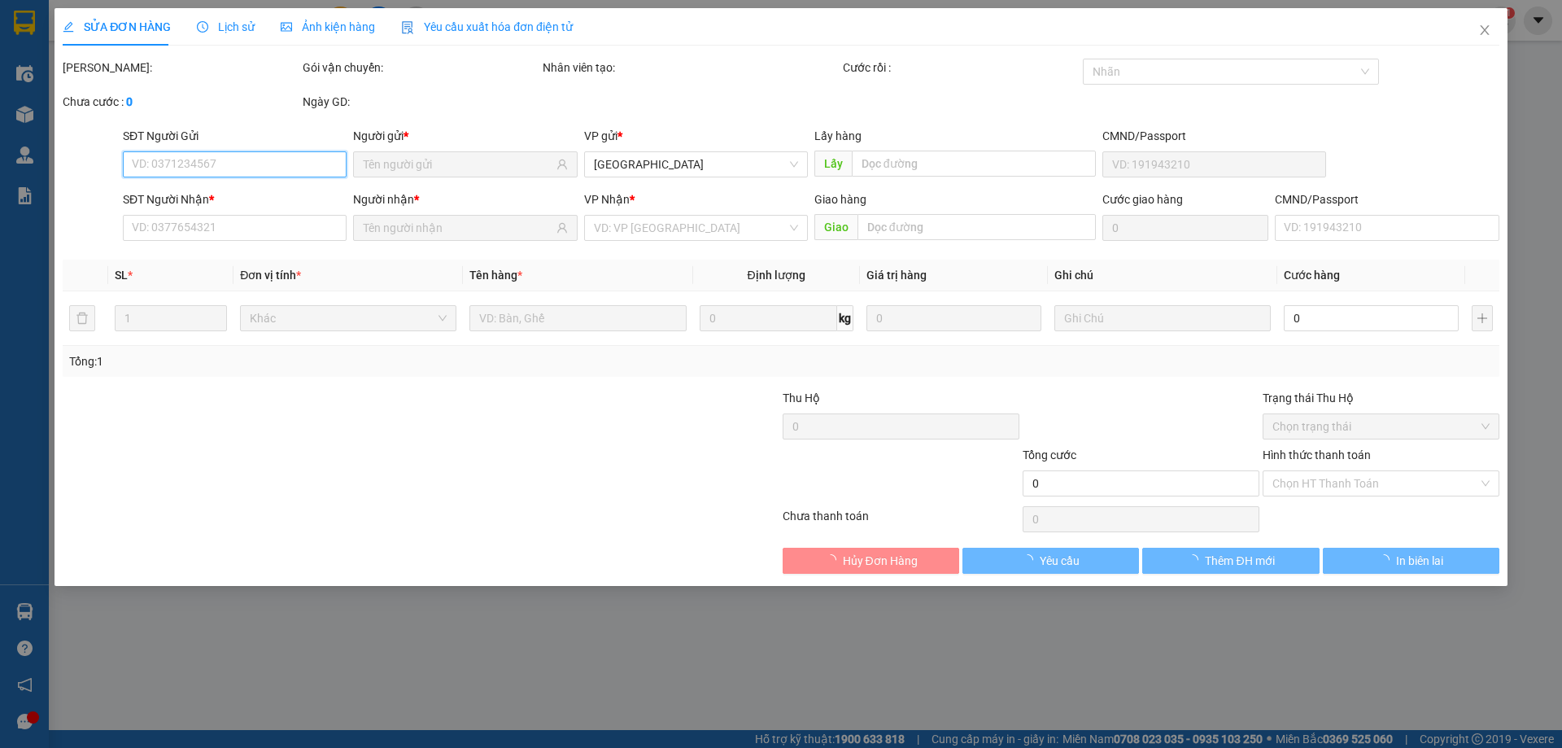
type input "PHÚ"
type input "0947441491"
type input "NGÂN"
type input "30.000"
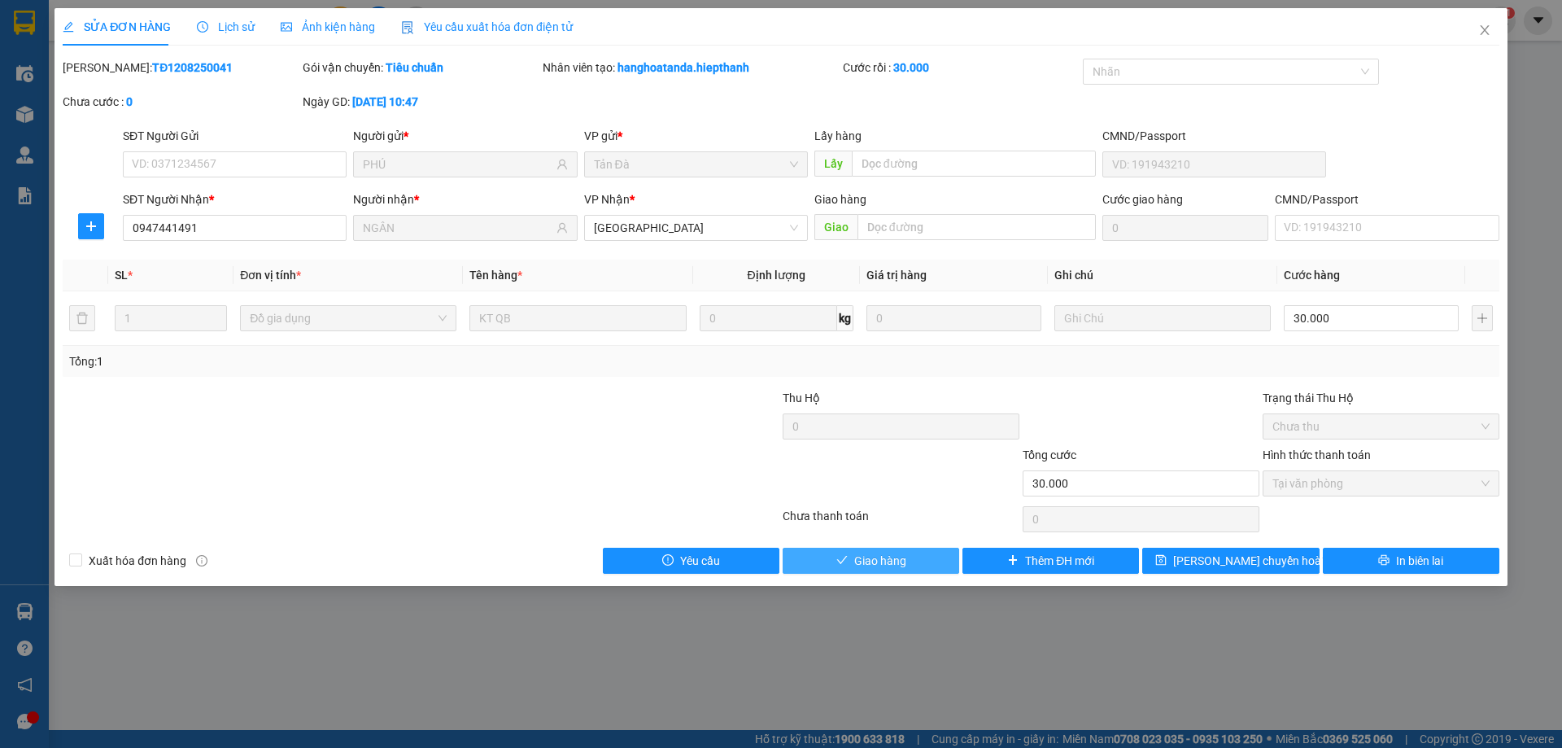
click at [880, 557] on span "Giao hàng" at bounding box center [880, 561] width 52 height 18
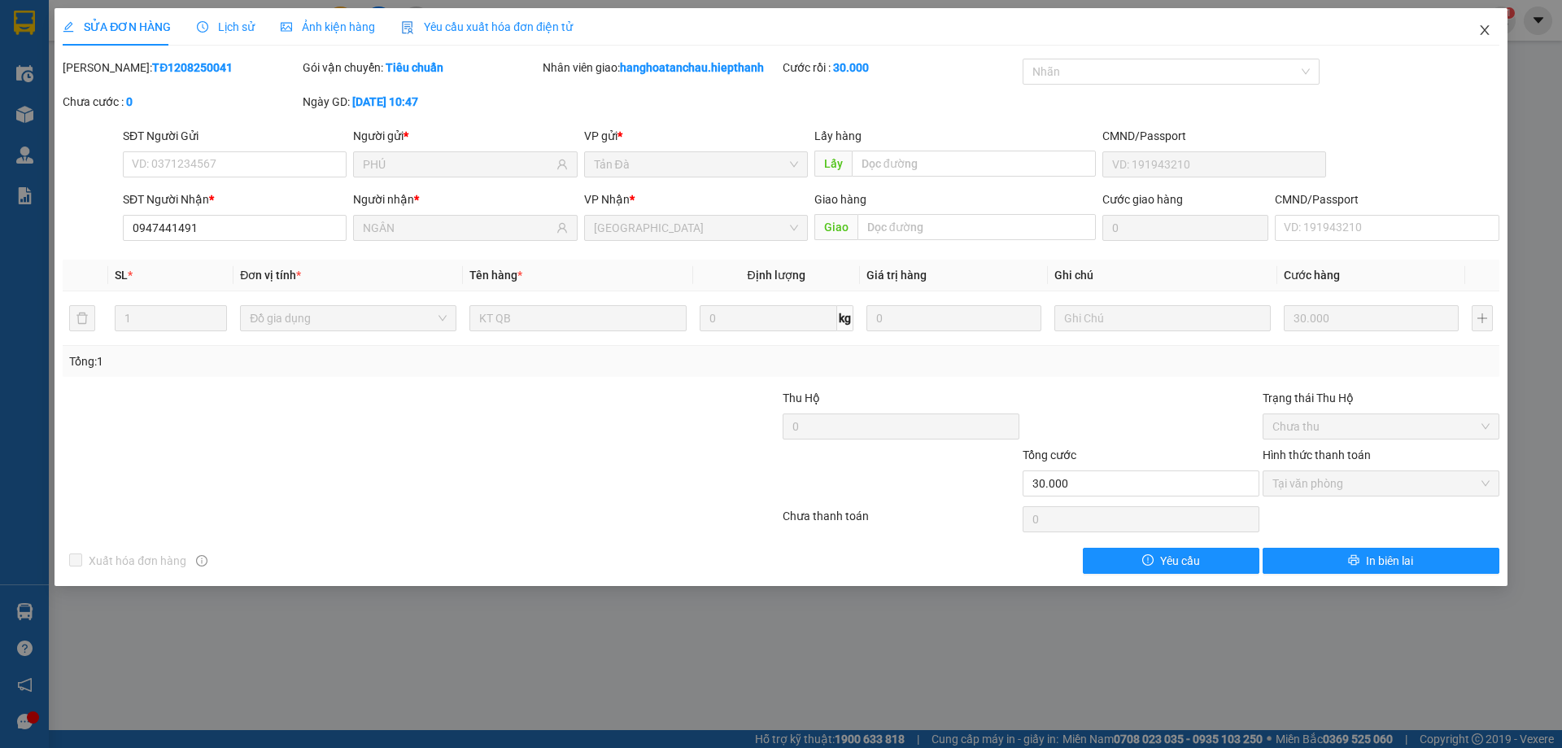
click at [1485, 32] on icon "close" at bounding box center [1484, 30] width 9 height 10
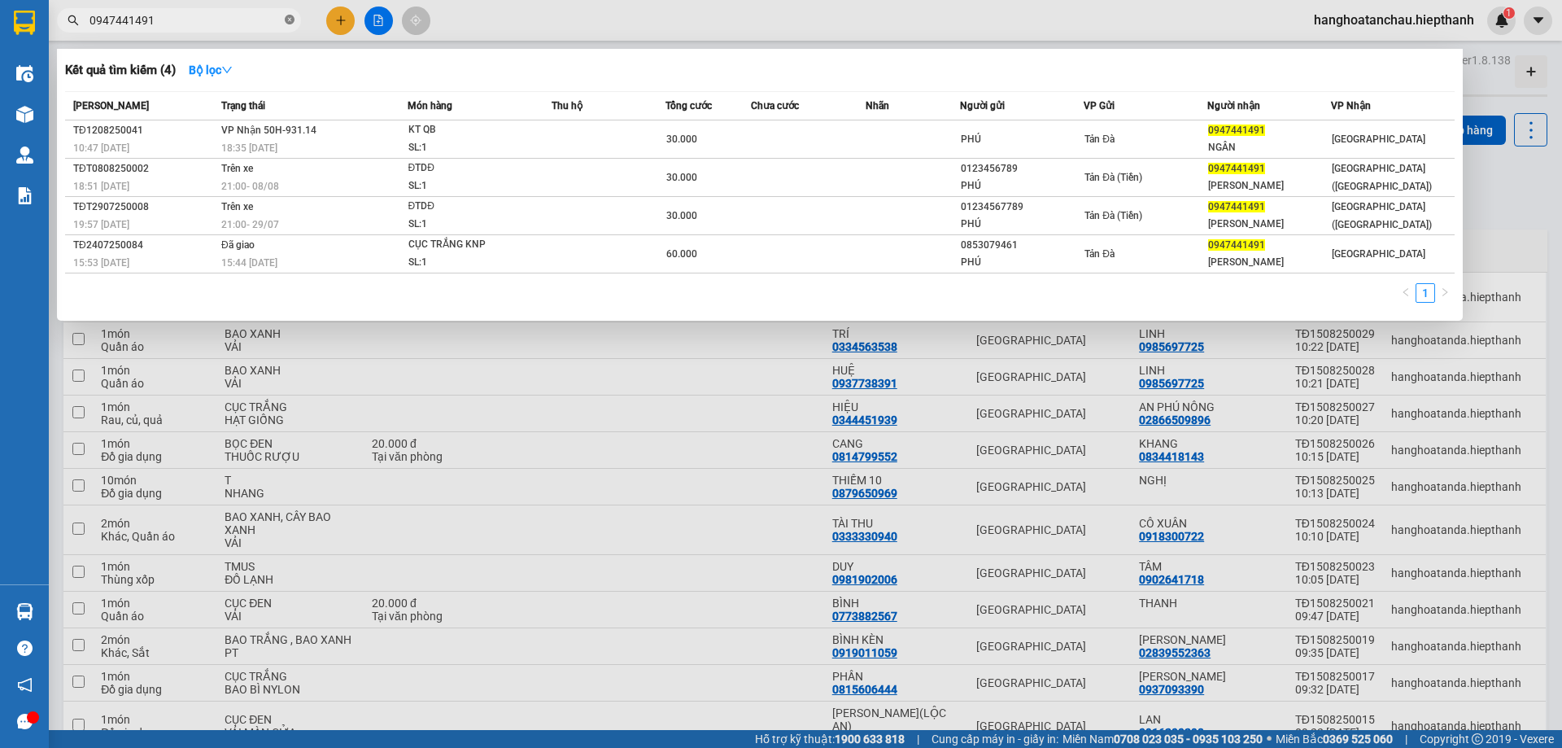
click at [290, 19] on icon "close-circle" at bounding box center [290, 20] width 10 height 10
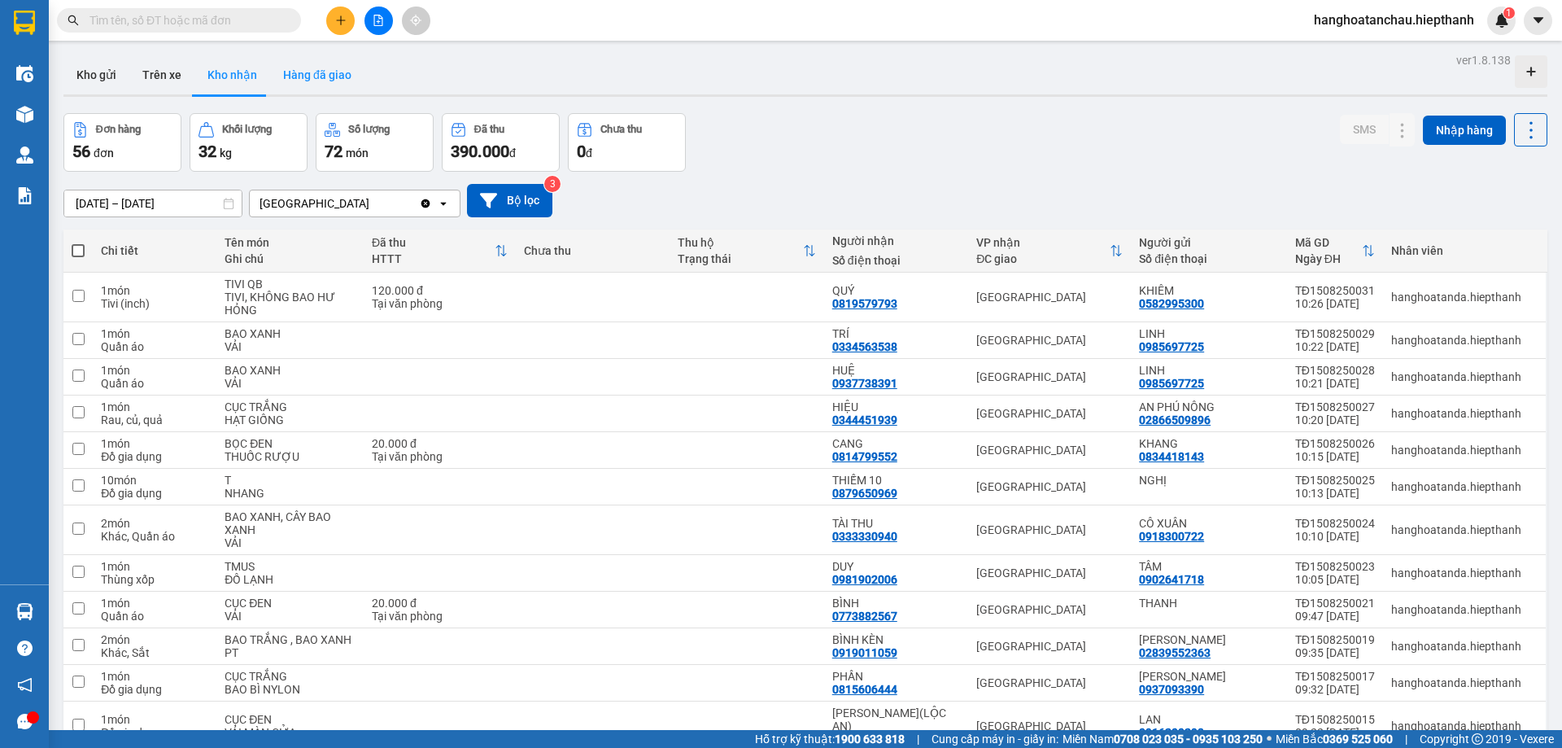
click at [325, 76] on button "Hàng đã giao" at bounding box center [317, 74] width 94 height 39
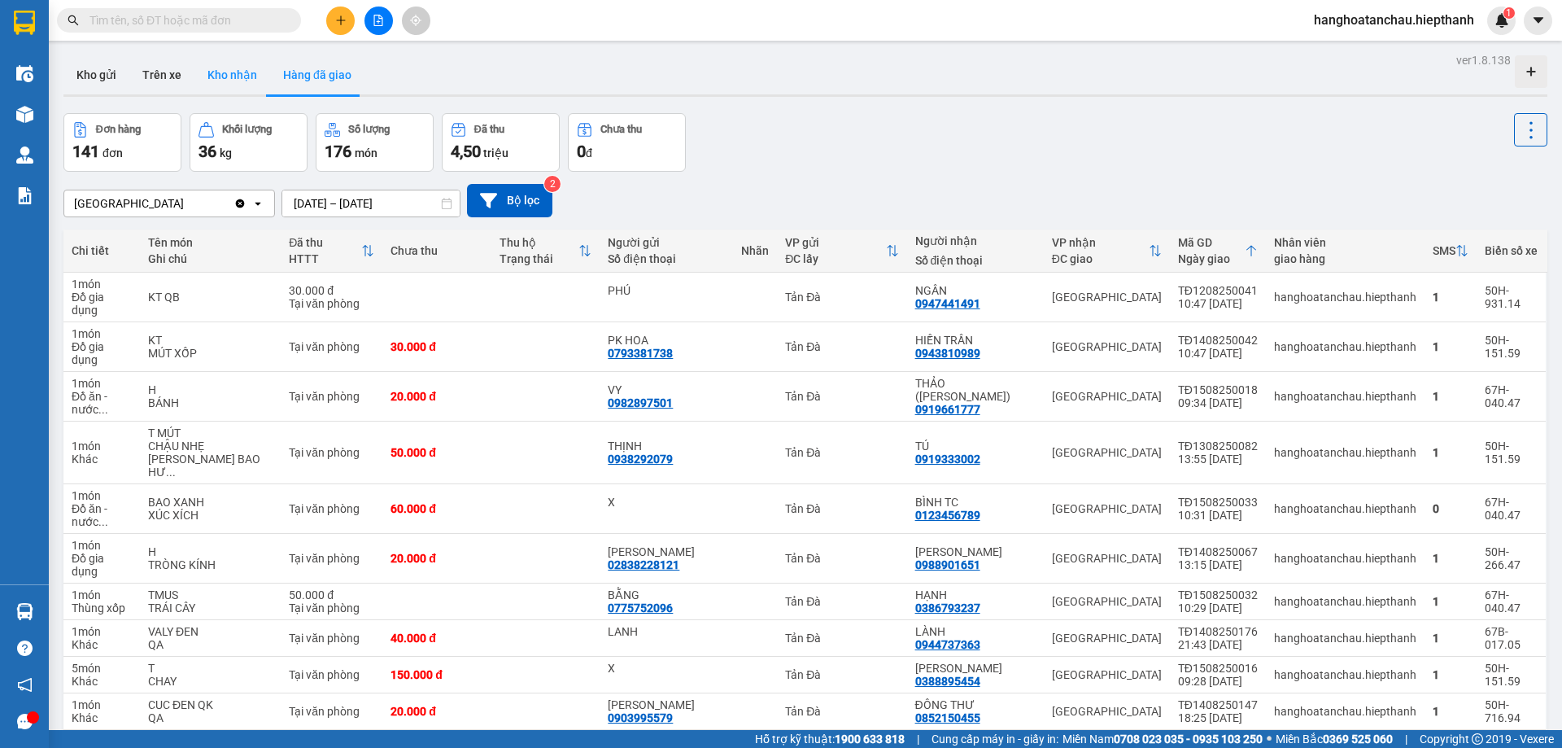
click at [249, 78] on button "Kho nhận" at bounding box center [232, 74] width 76 height 39
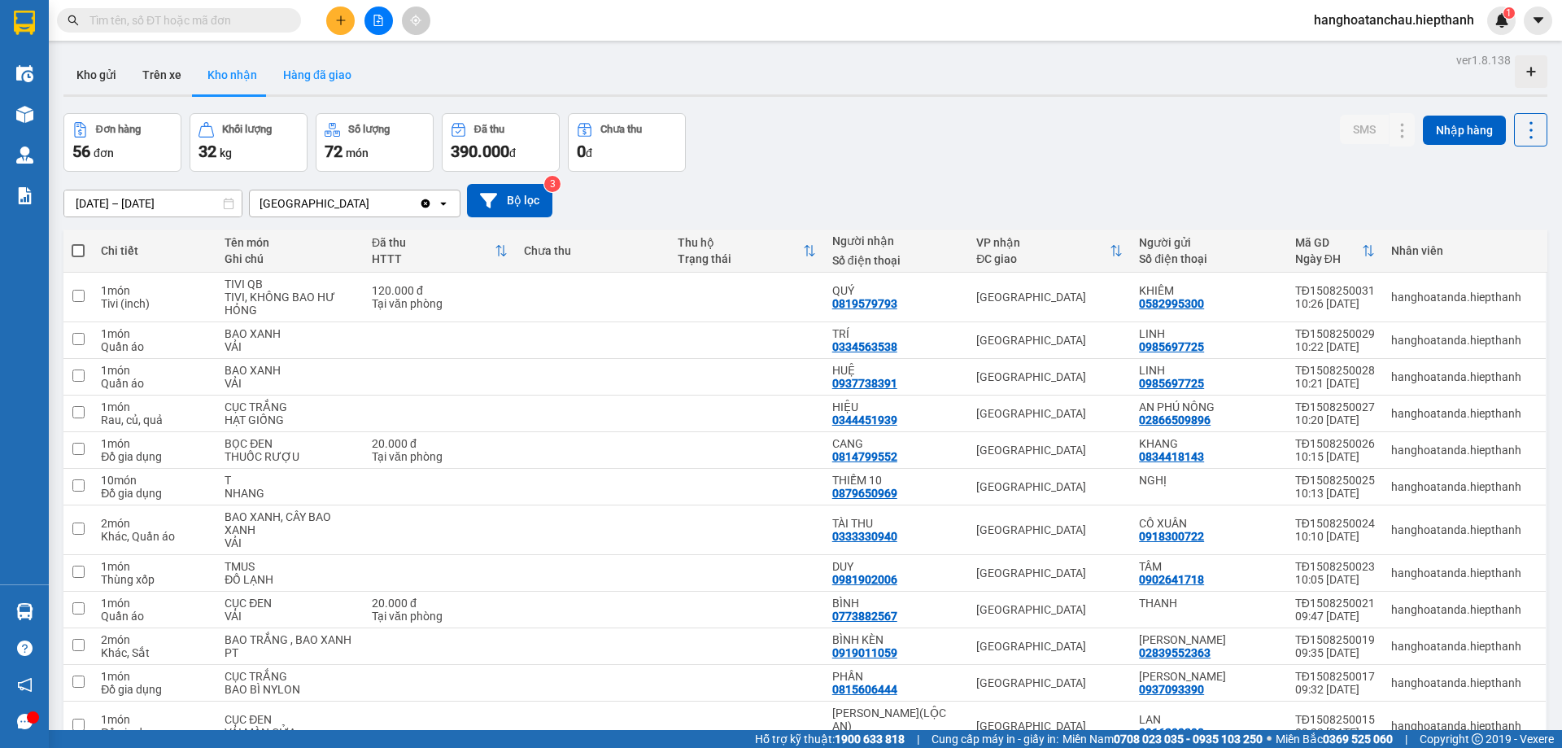
click at [322, 73] on button "Hàng đã giao" at bounding box center [317, 74] width 94 height 39
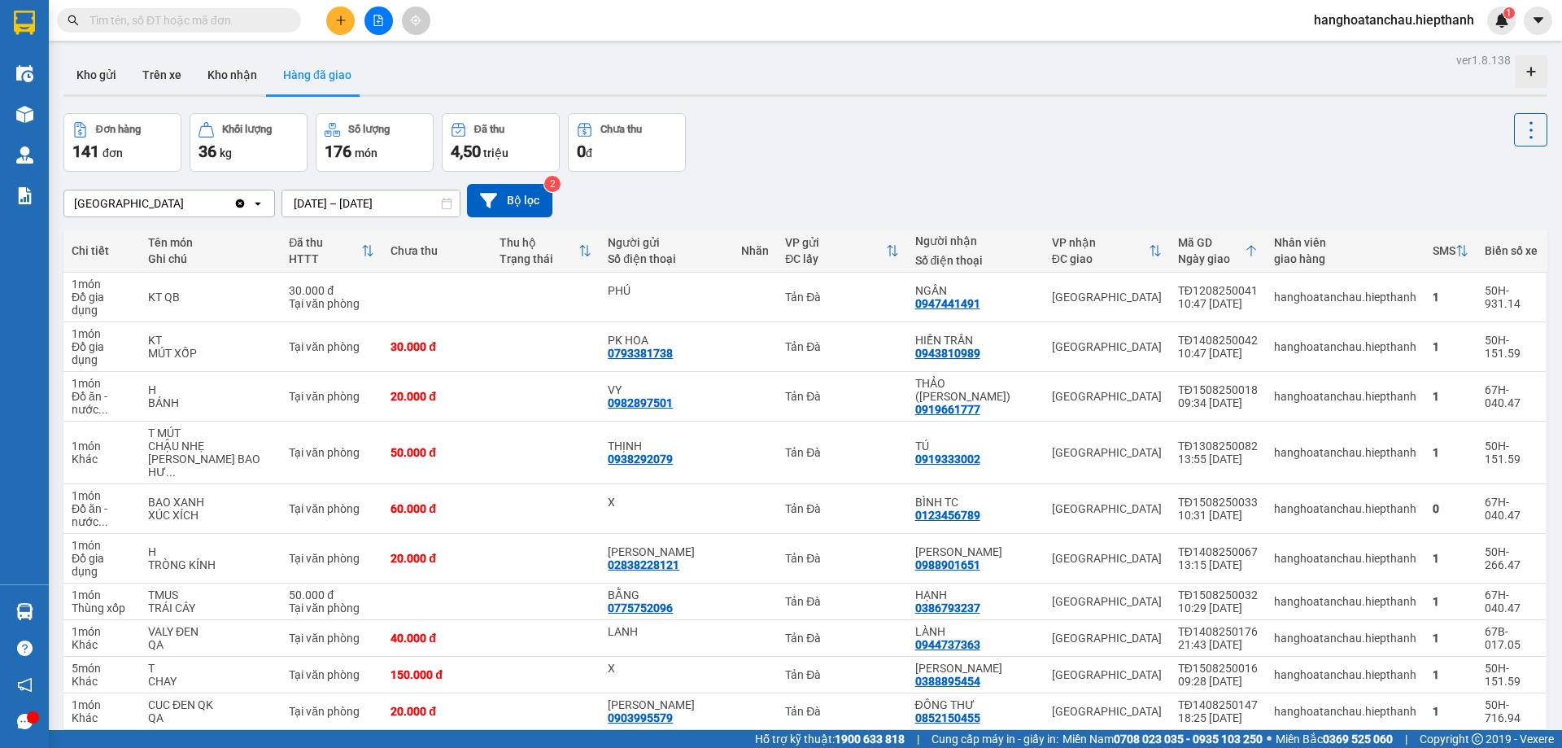
click at [201, 17] on input "text" at bounding box center [186, 20] width 192 height 18
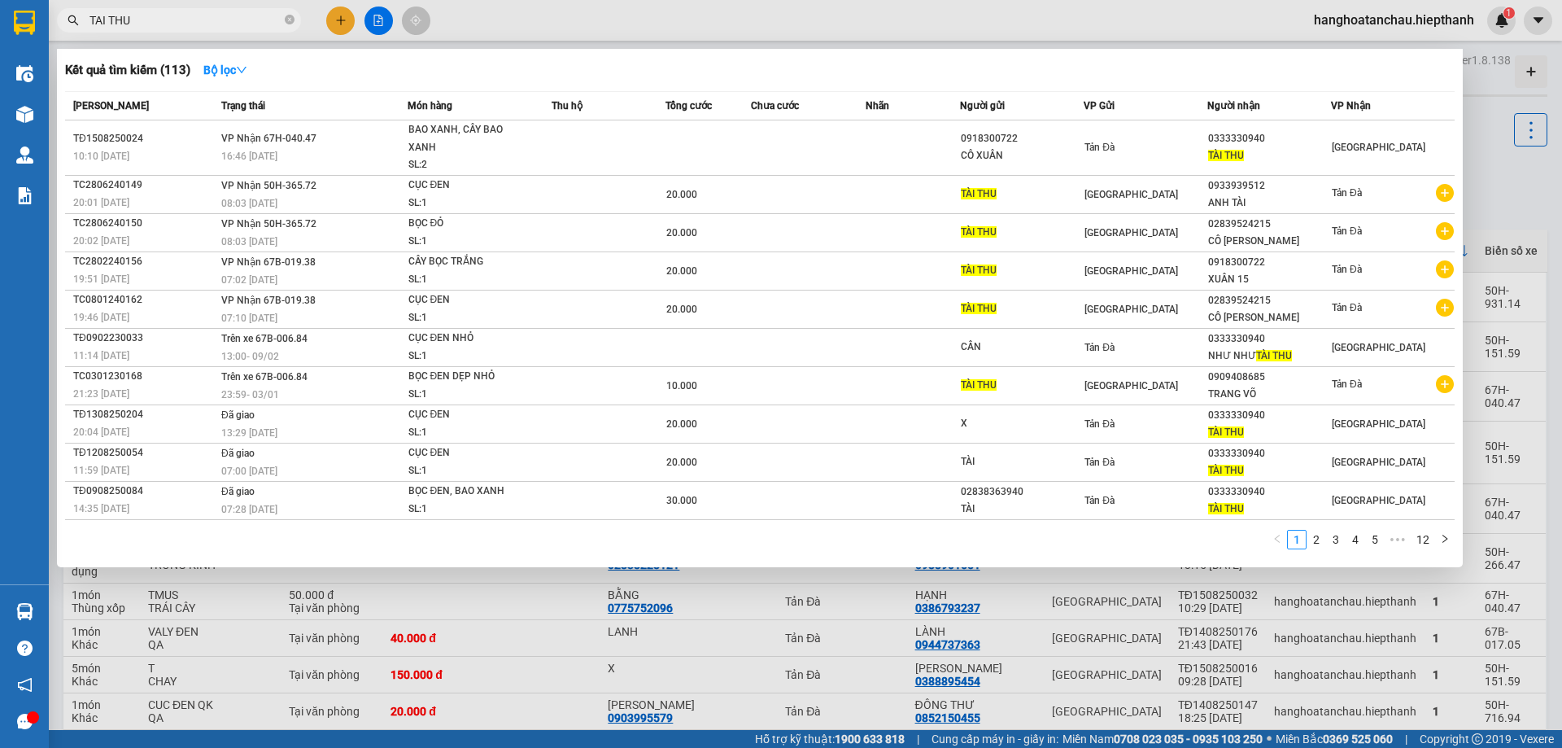
type input "TAI THU"
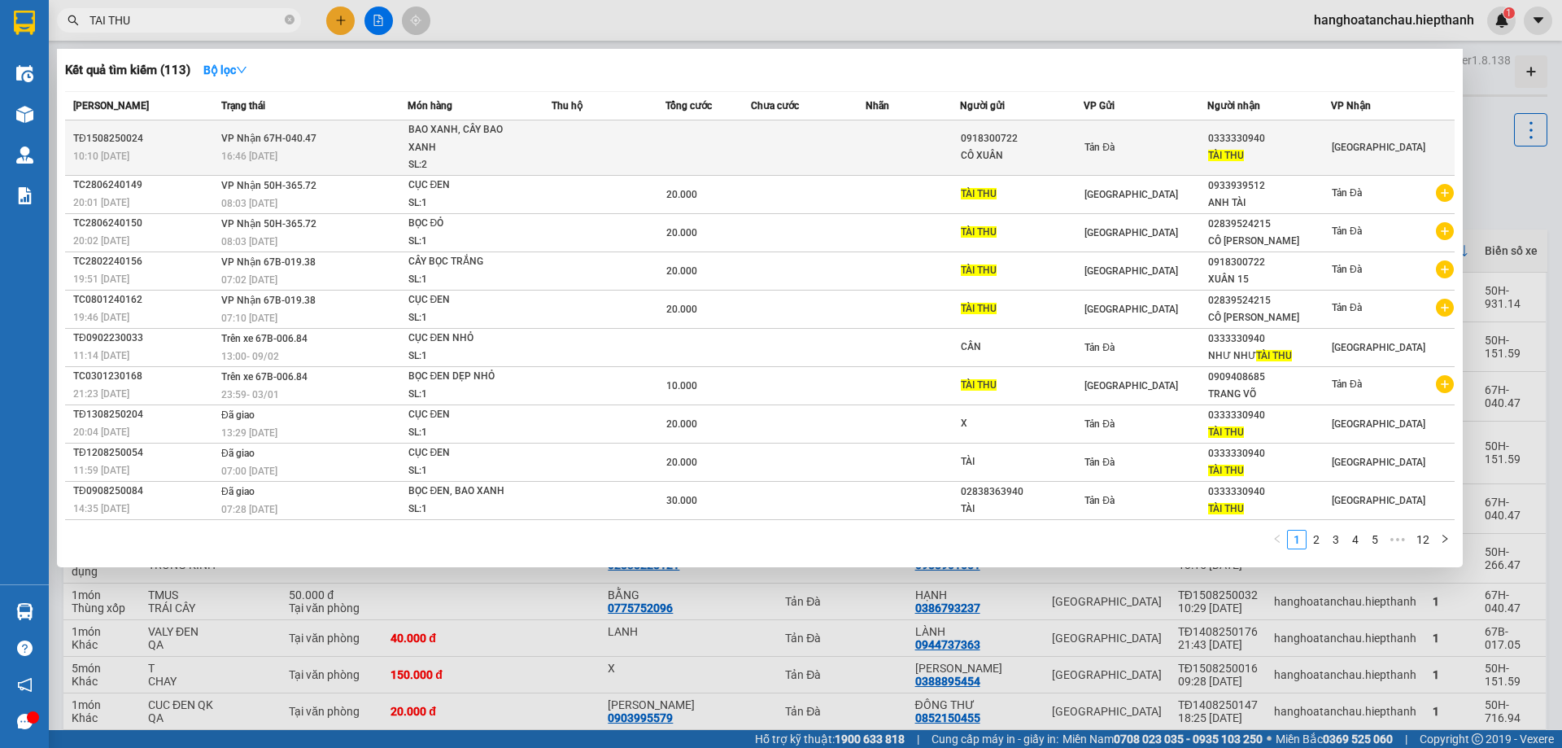
click at [624, 149] on td at bounding box center [609, 147] width 114 height 55
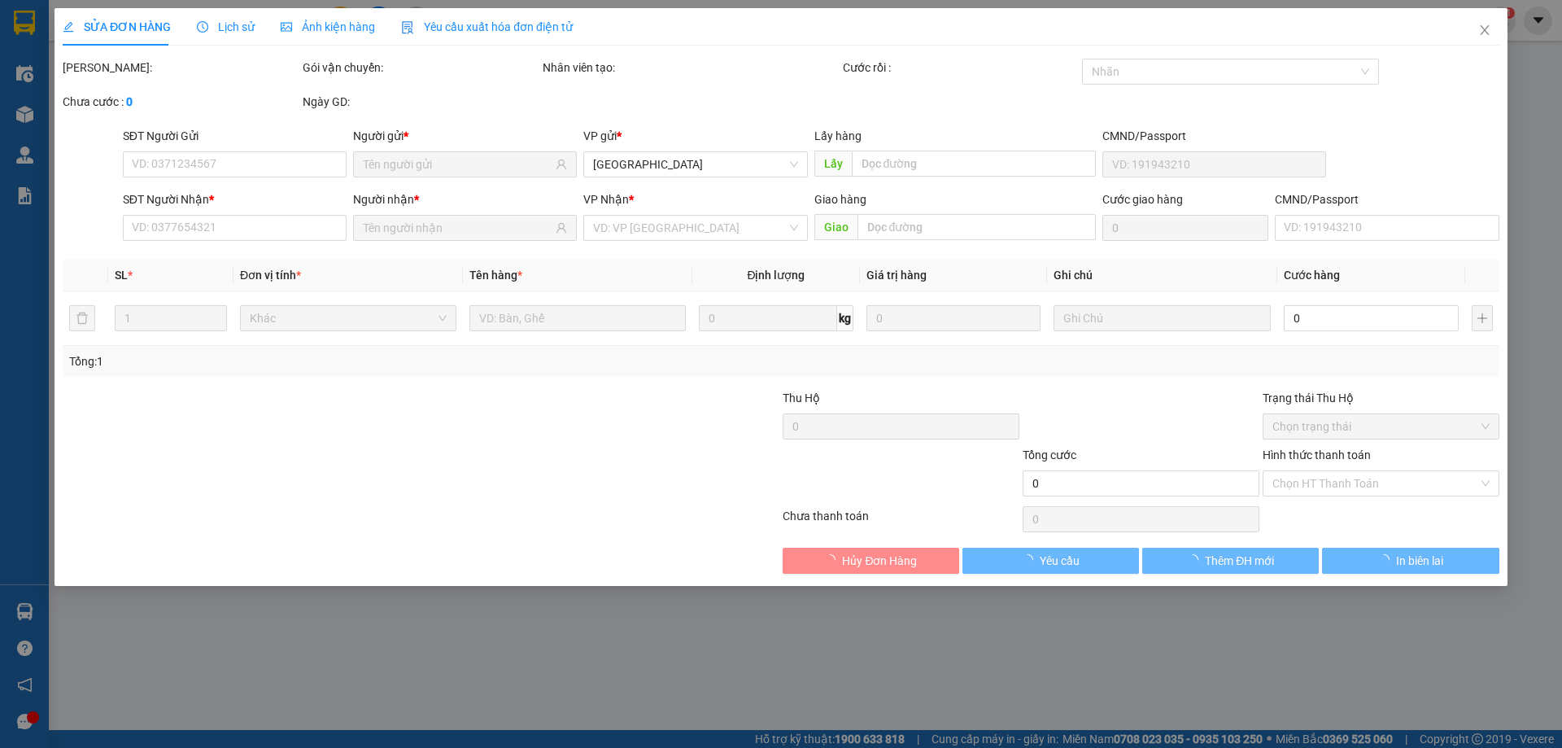
type input "0918300722"
type input "CÔ XUÂN"
type input "0333330940"
type input "TÀI THU"
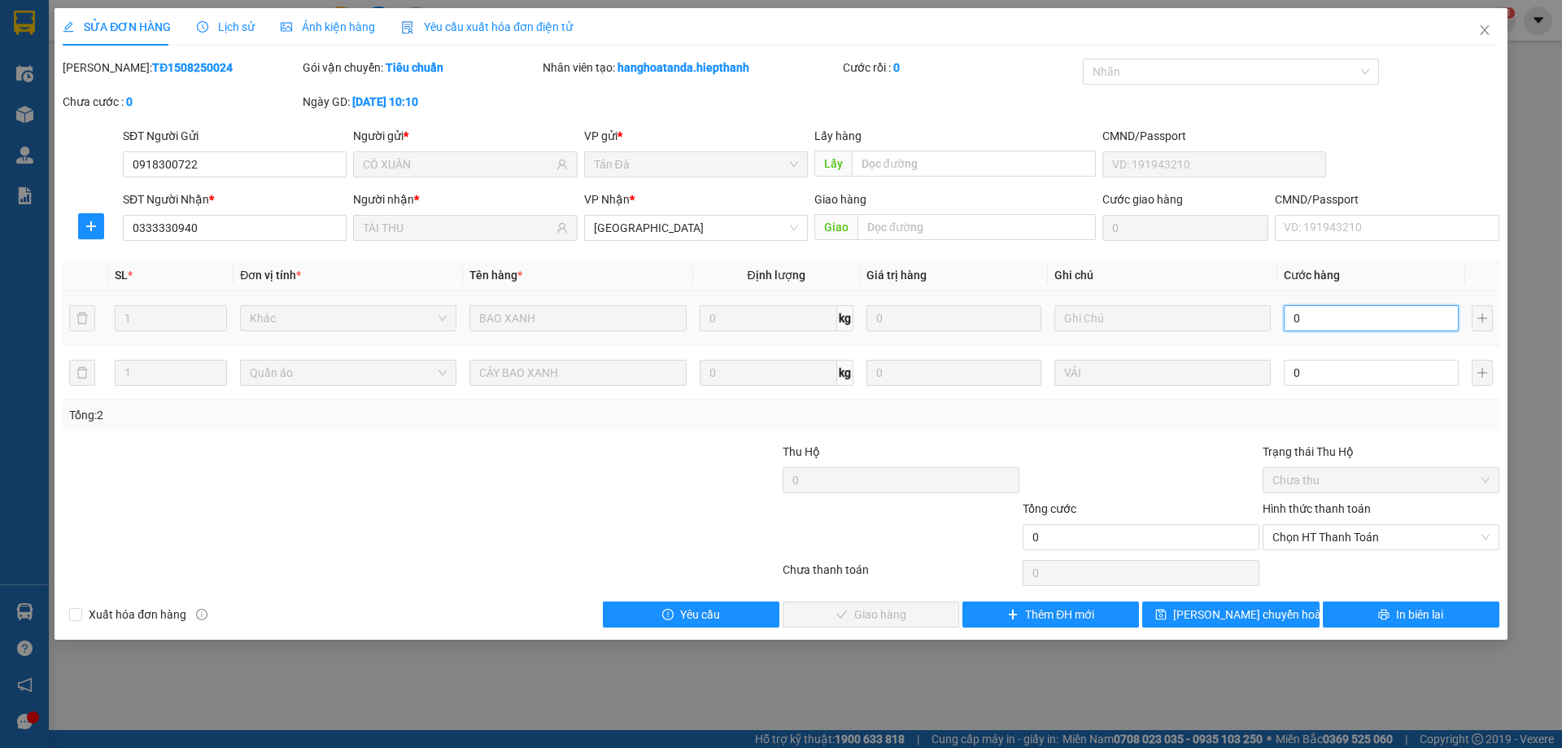
click at [1306, 316] on input "0" at bounding box center [1371, 318] width 175 height 26
type input "2"
type input "20"
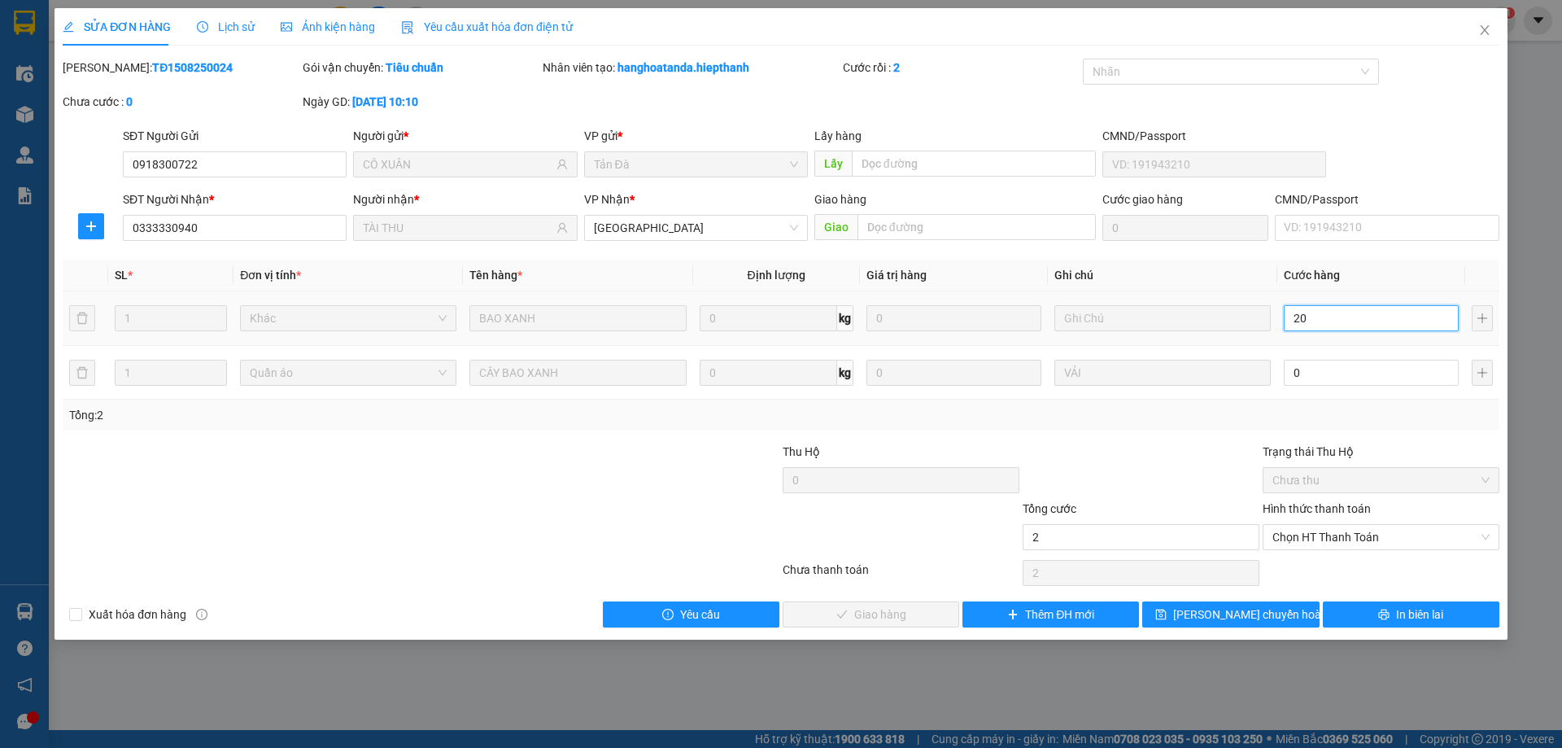
type input "20"
type input "20.000"
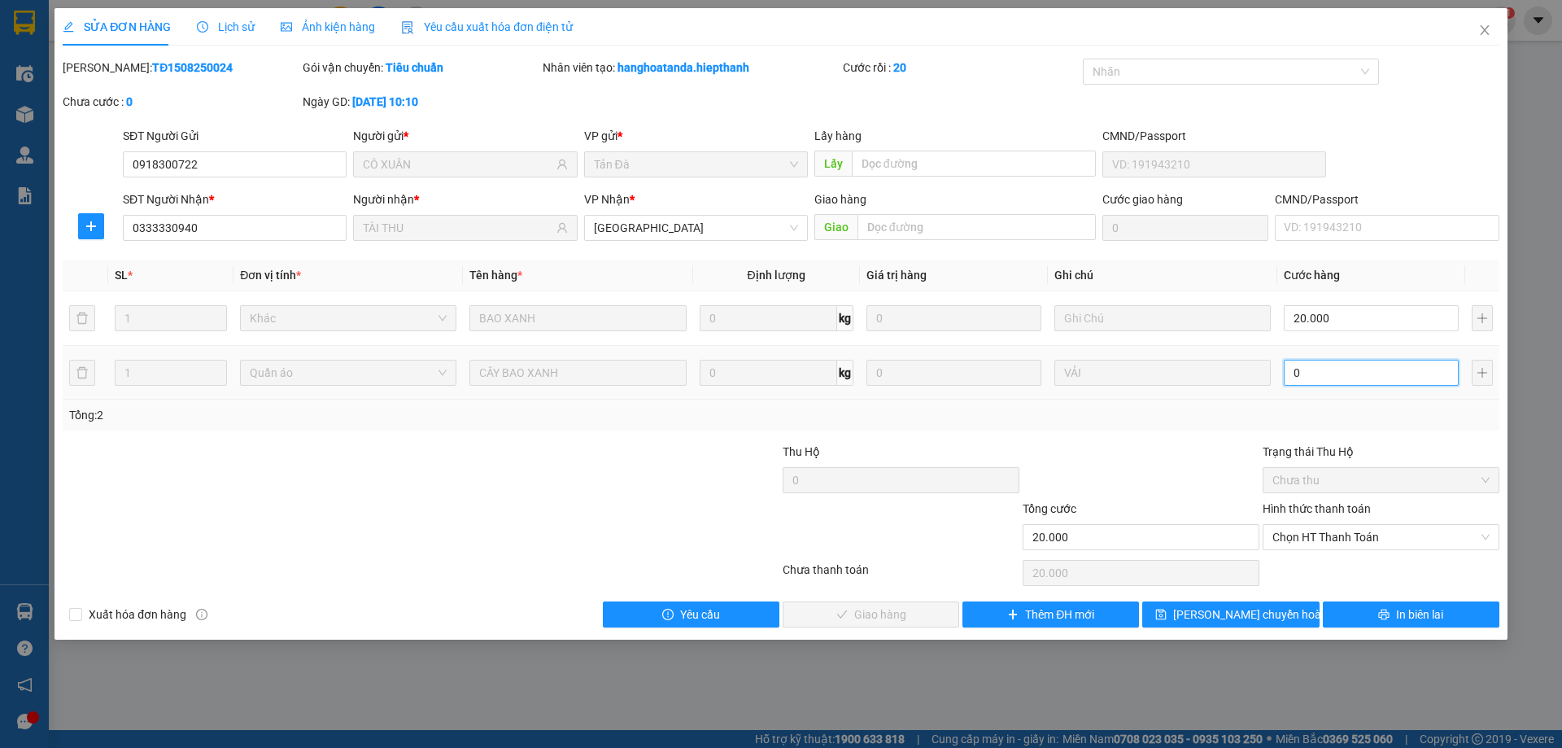
click at [1312, 367] on input "0" at bounding box center [1371, 373] width 175 height 26
type input "20.002"
type input "20"
type input "20.020"
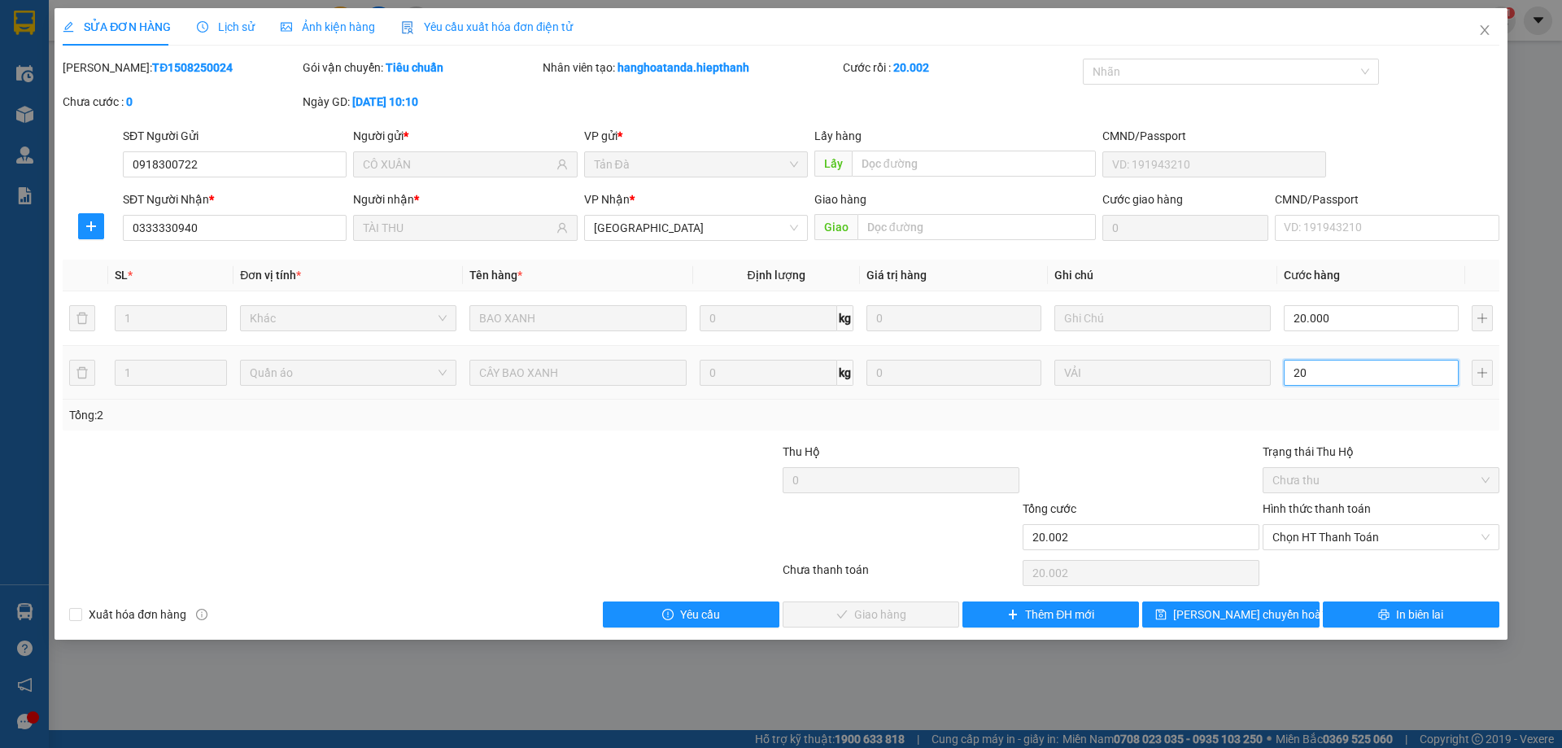
type input "20.020"
click at [1332, 540] on span "Chọn HT Thanh Toán" at bounding box center [1381, 537] width 217 height 24
type input "20"
type input "40.000"
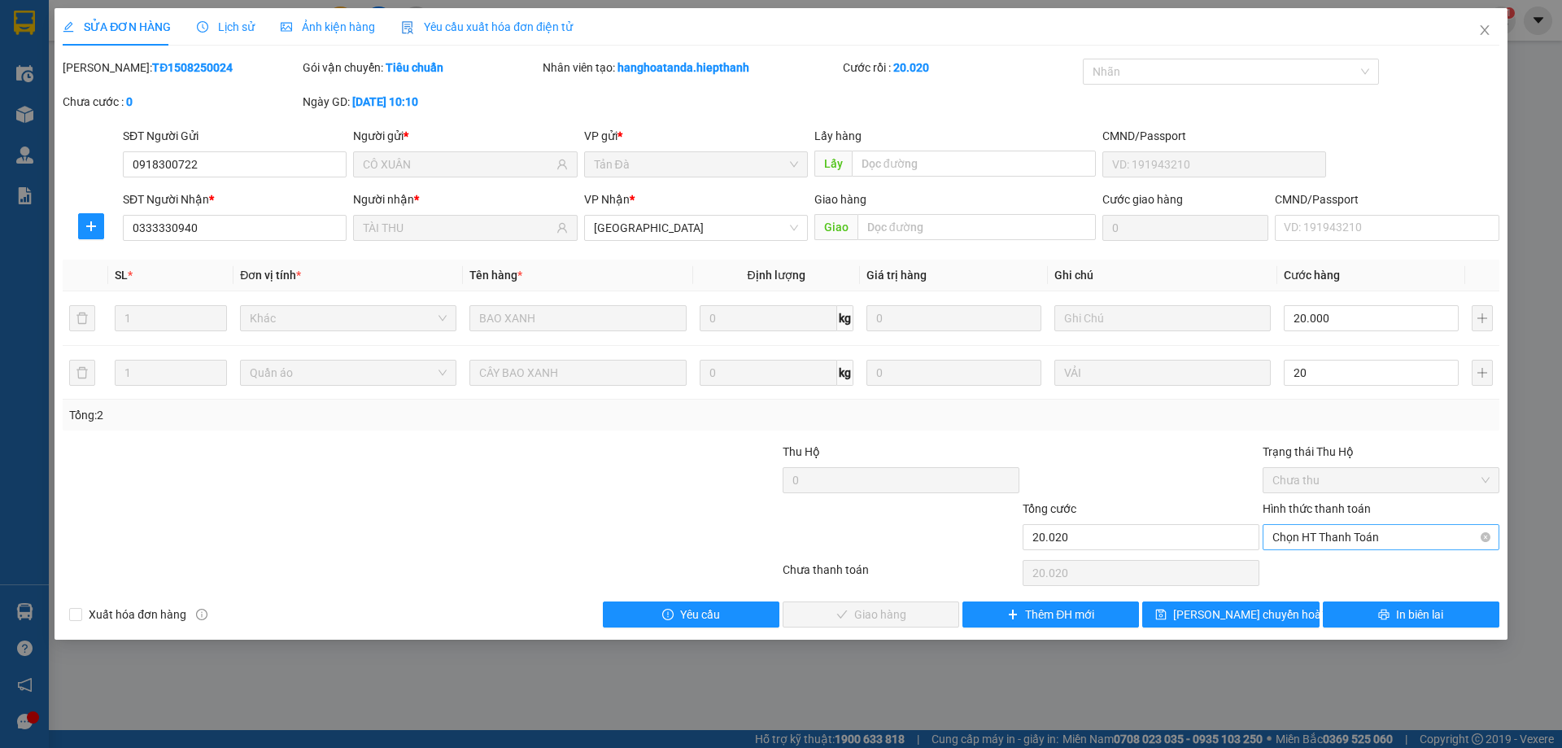
type input "20.000"
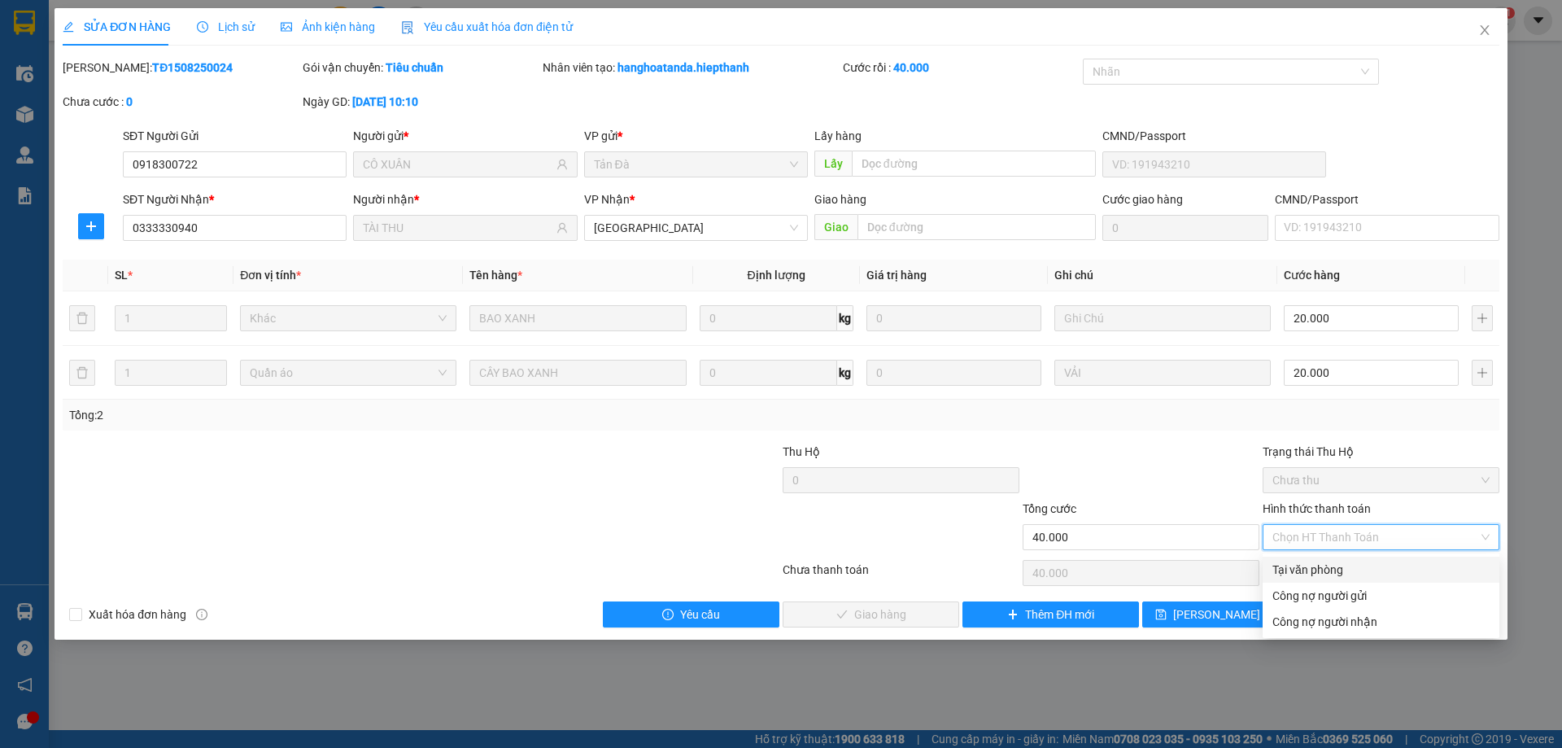
click at [1324, 573] on div "Tại văn phòng" at bounding box center [1381, 570] width 217 height 18
type input "0"
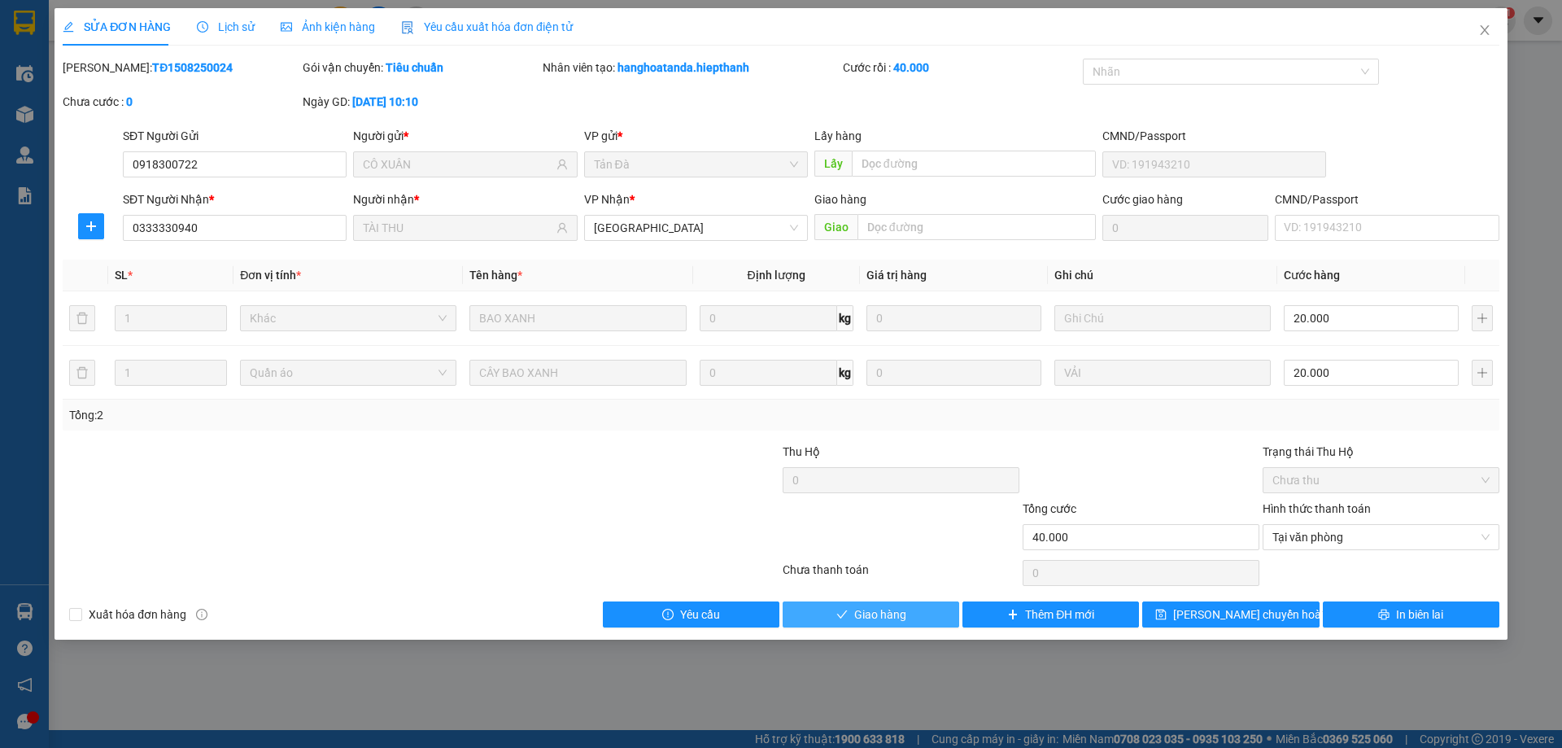
click at [905, 614] on span "Giao hàng" at bounding box center [880, 614] width 52 height 18
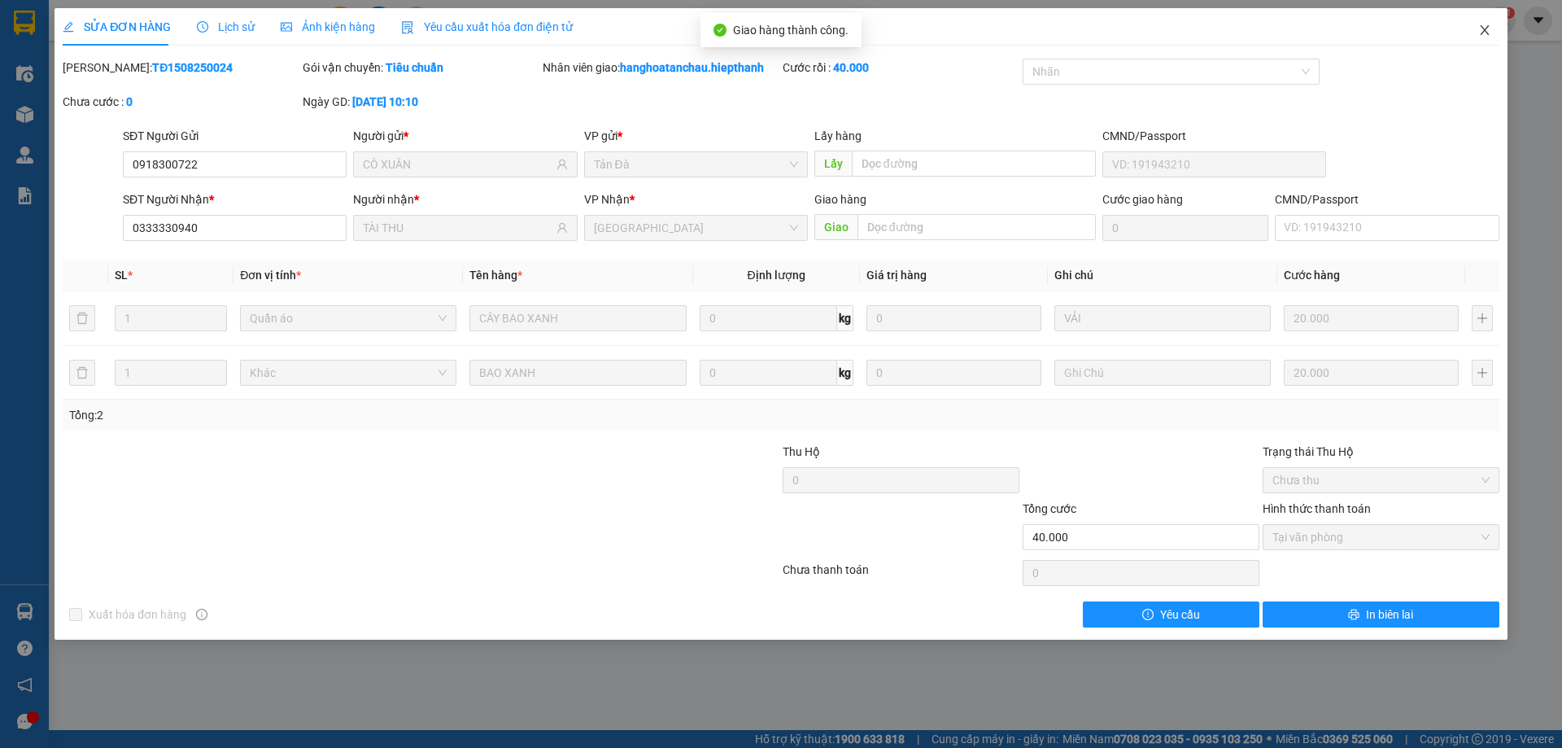
click at [1485, 27] on icon "close" at bounding box center [1485, 30] width 13 height 13
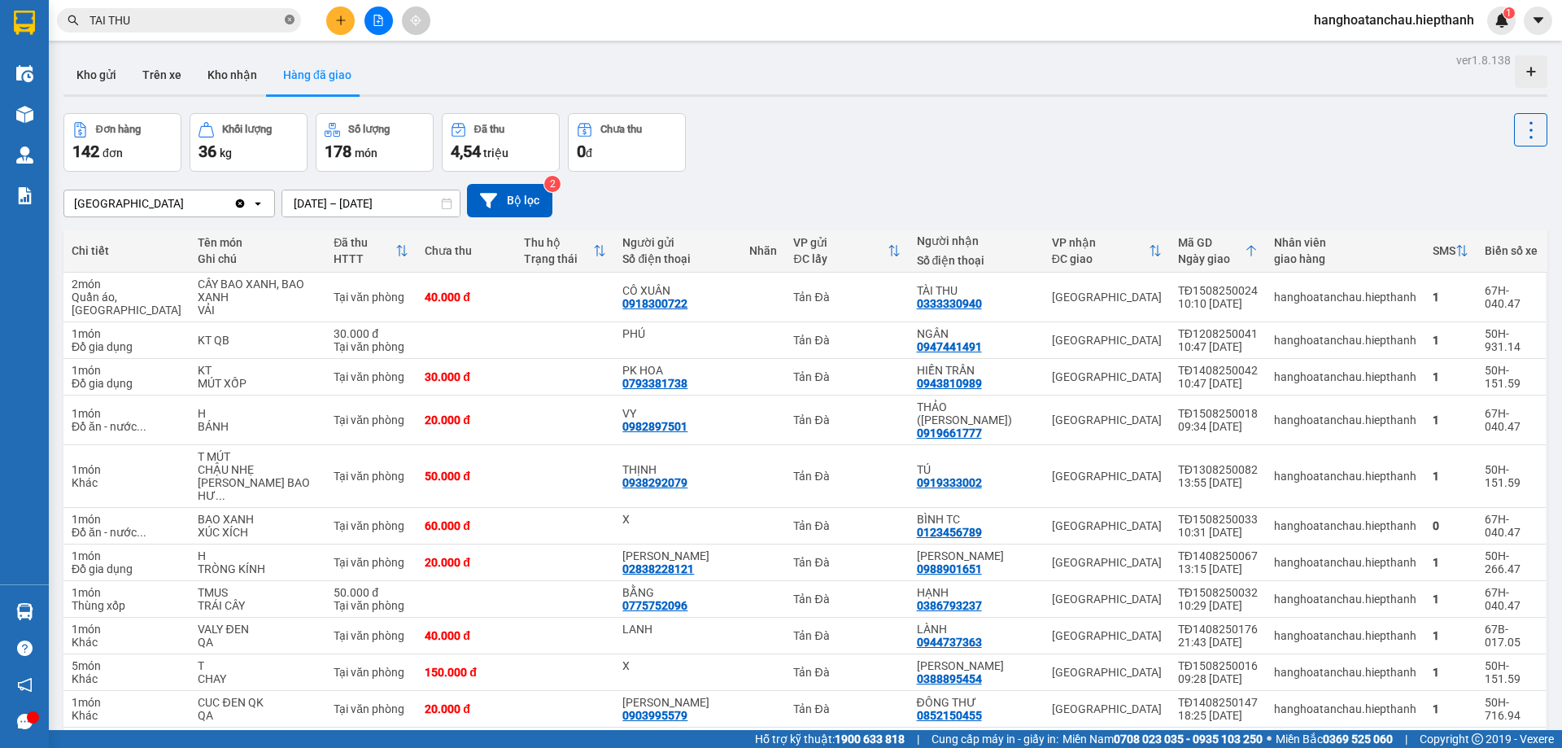
click at [288, 19] on icon "close-circle" at bounding box center [290, 20] width 10 height 10
click at [239, 78] on button "Kho nhận" at bounding box center [232, 74] width 76 height 39
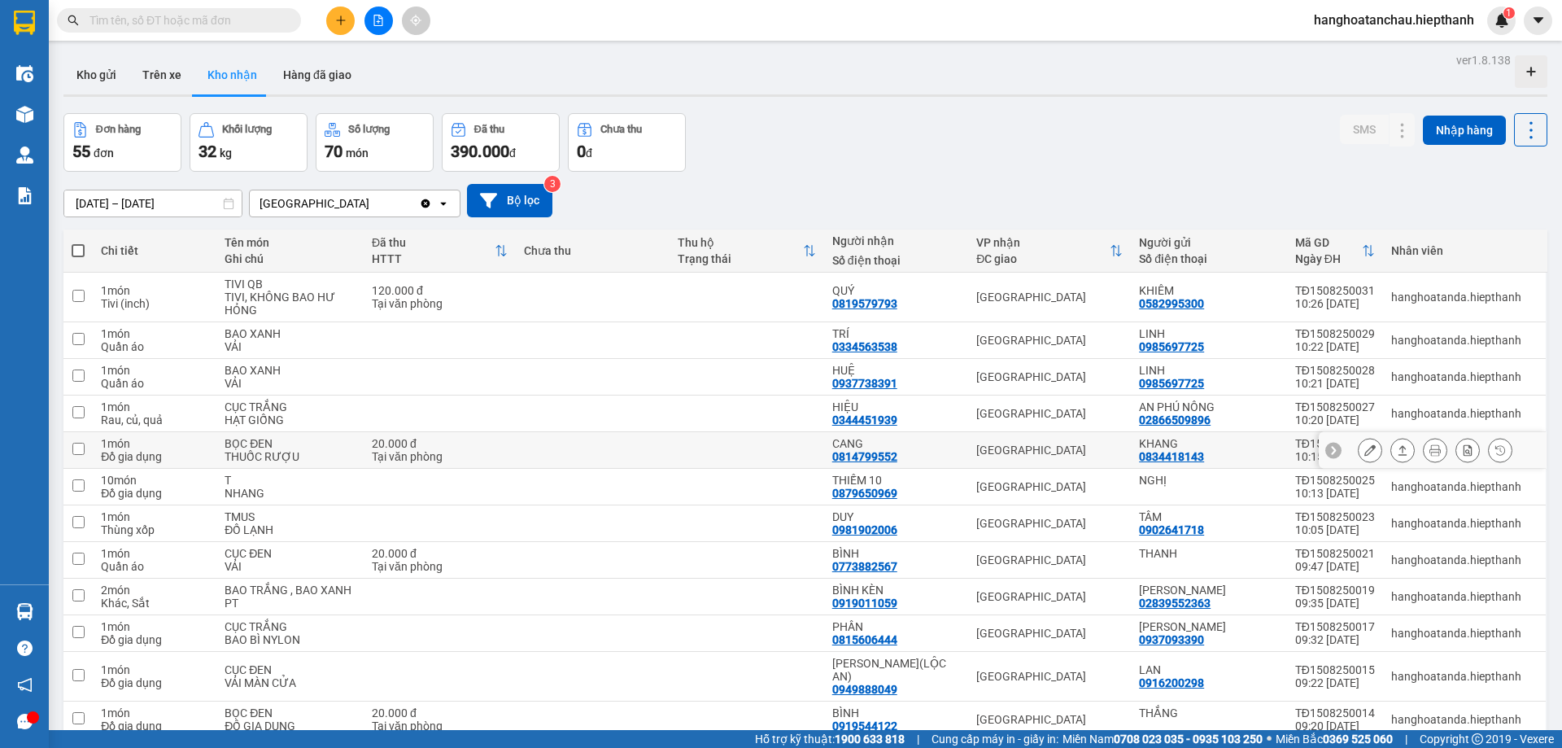
scroll to position [81, 0]
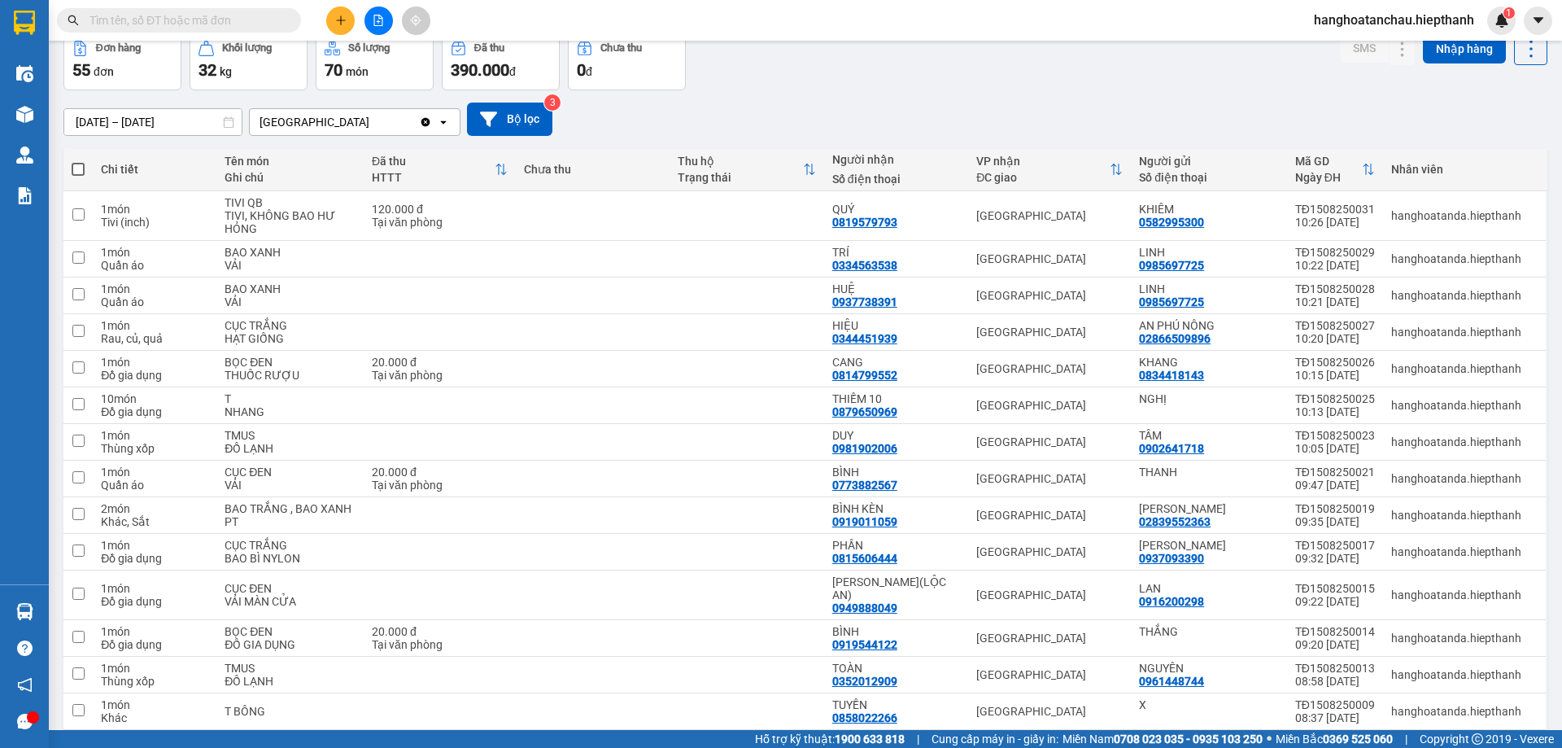
click at [203, 20] on input "text" at bounding box center [186, 20] width 192 height 18
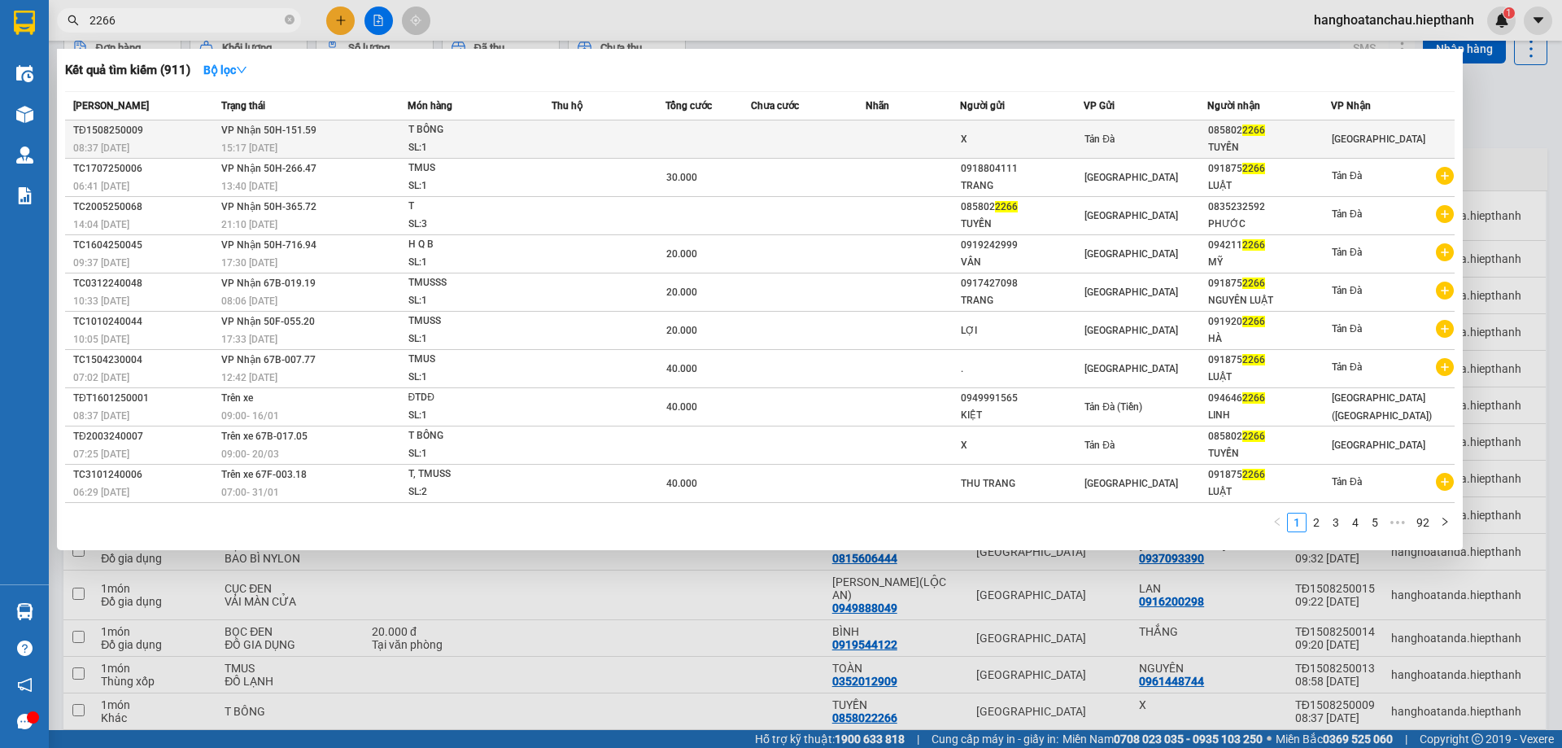
type input "2266"
click at [557, 134] on td at bounding box center [609, 139] width 114 height 38
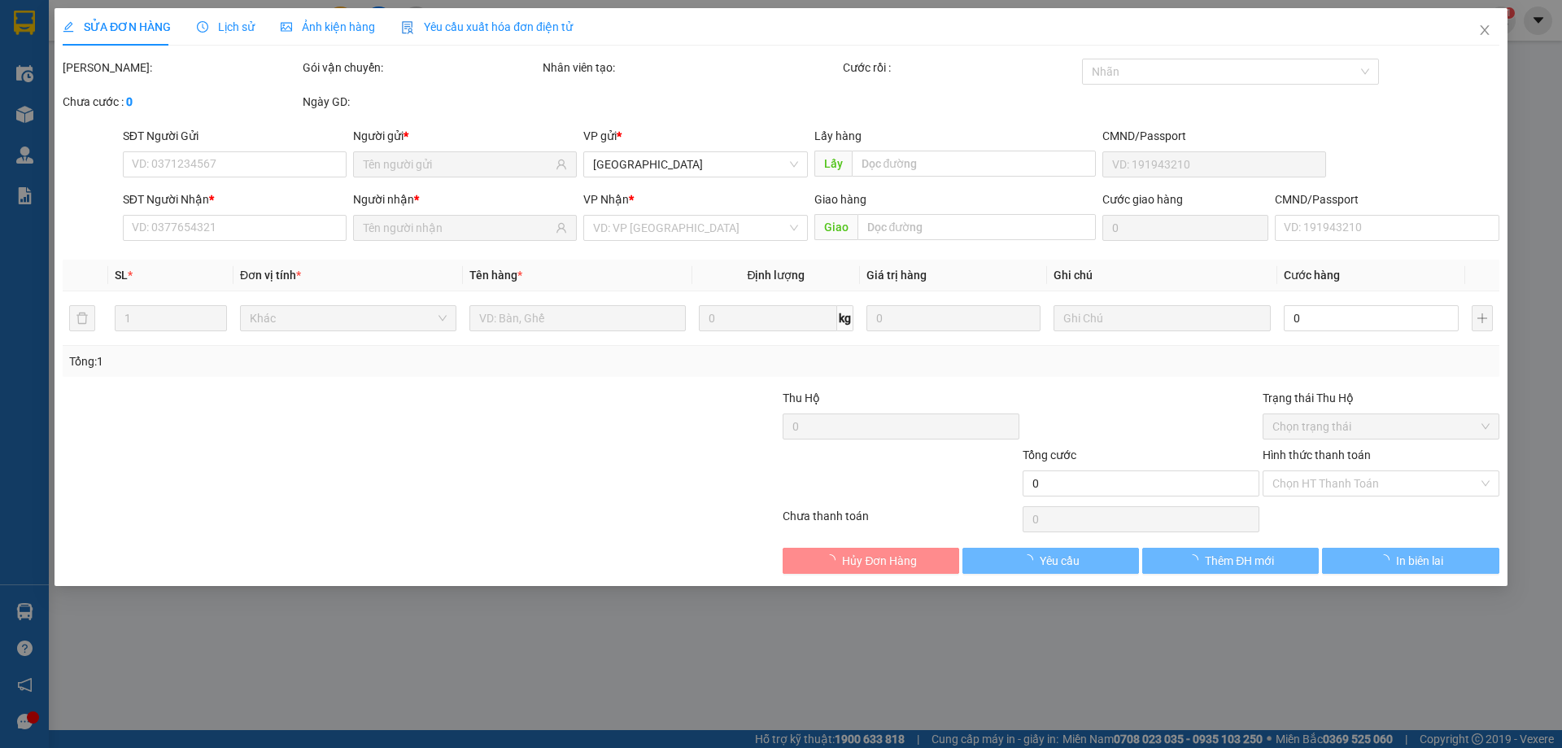
type input "X"
type input "0858022266"
type input "TUYỀN"
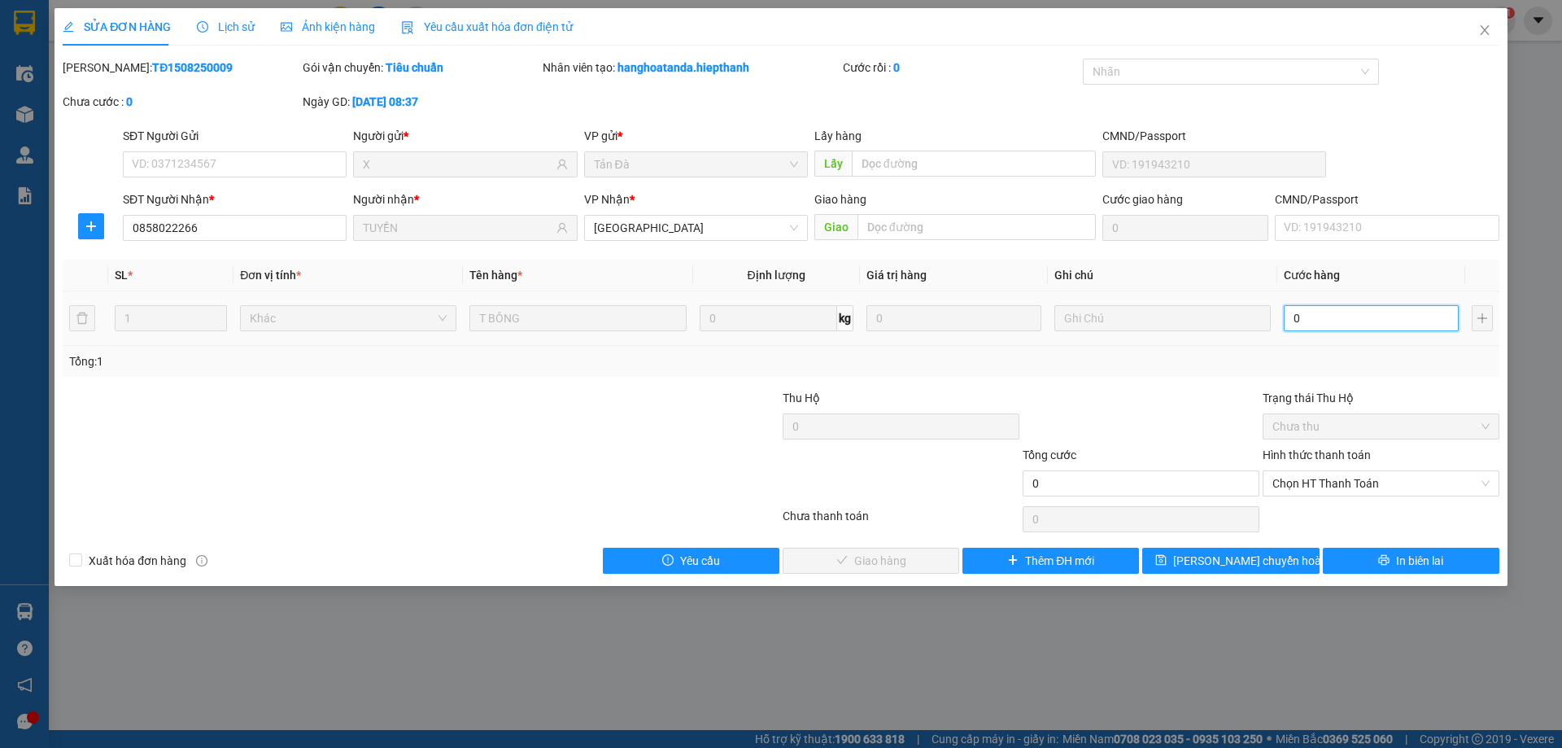
click at [1357, 321] on input "0" at bounding box center [1371, 318] width 175 height 26
type input "1"
click at [1338, 479] on span "Chọn HT Thanh Toán" at bounding box center [1381, 483] width 217 height 24
type input "1"
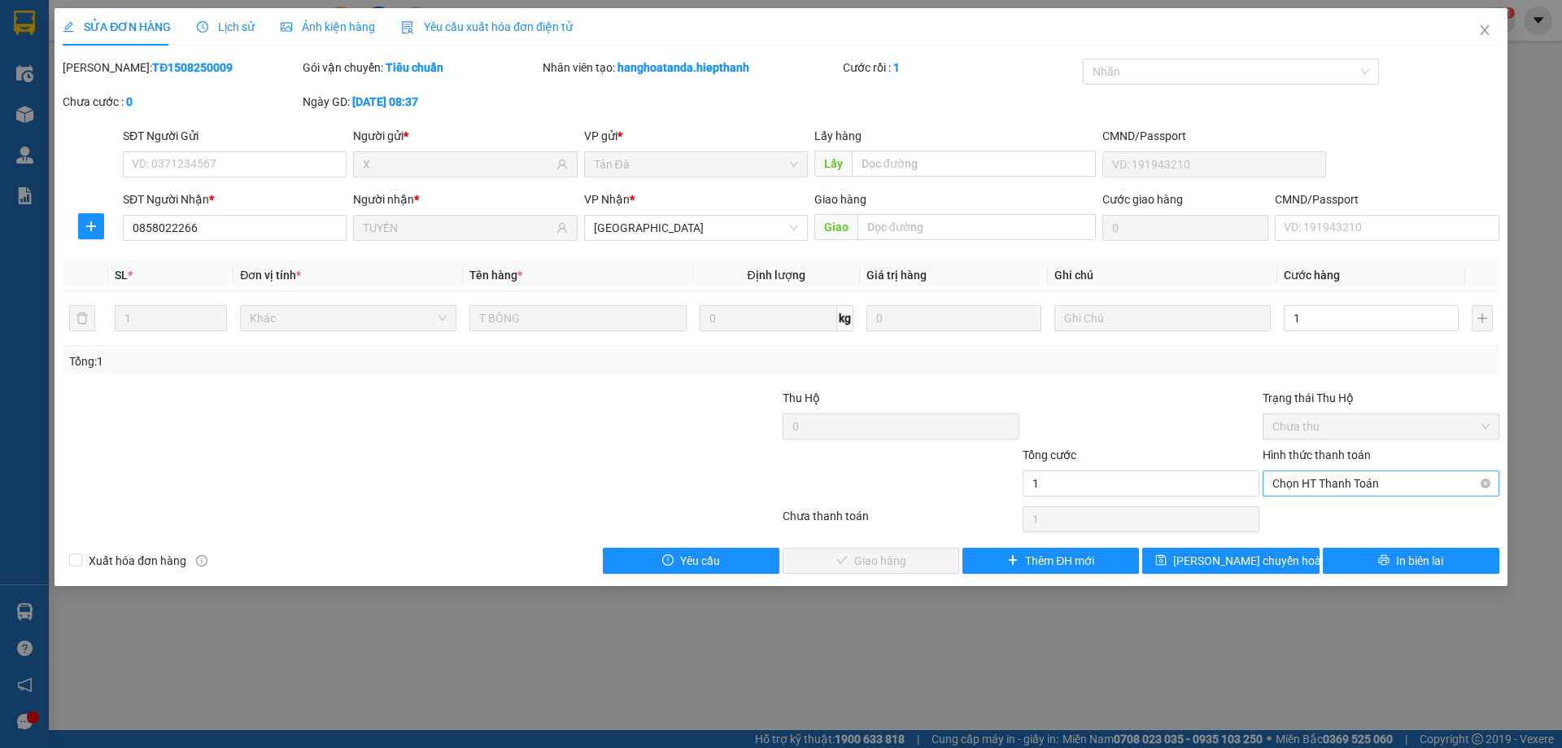
type input "1.000"
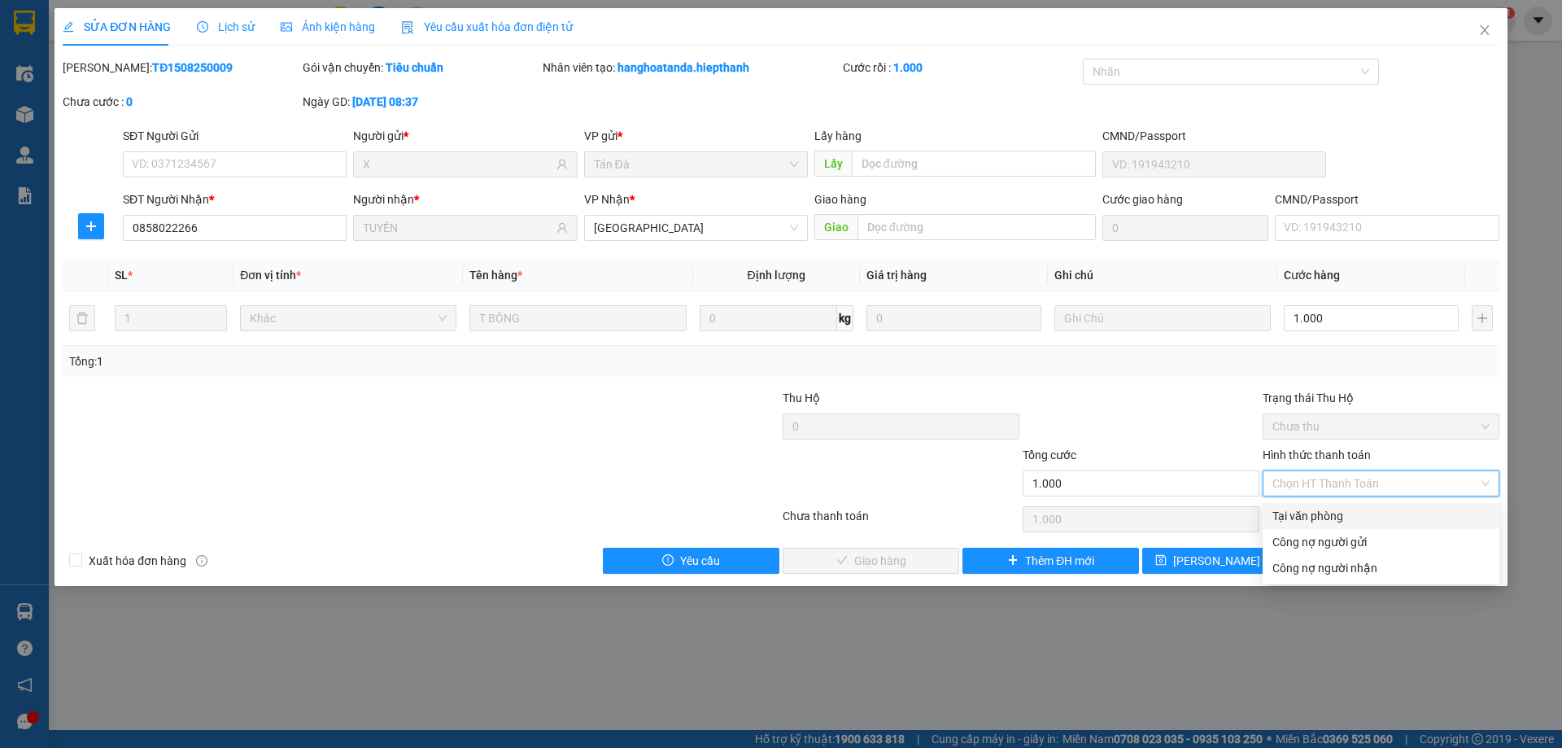
click at [1325, 518] on div "Tại văn phòng" at bounding box center [1381, 516] width 217 height 18
type input "0"
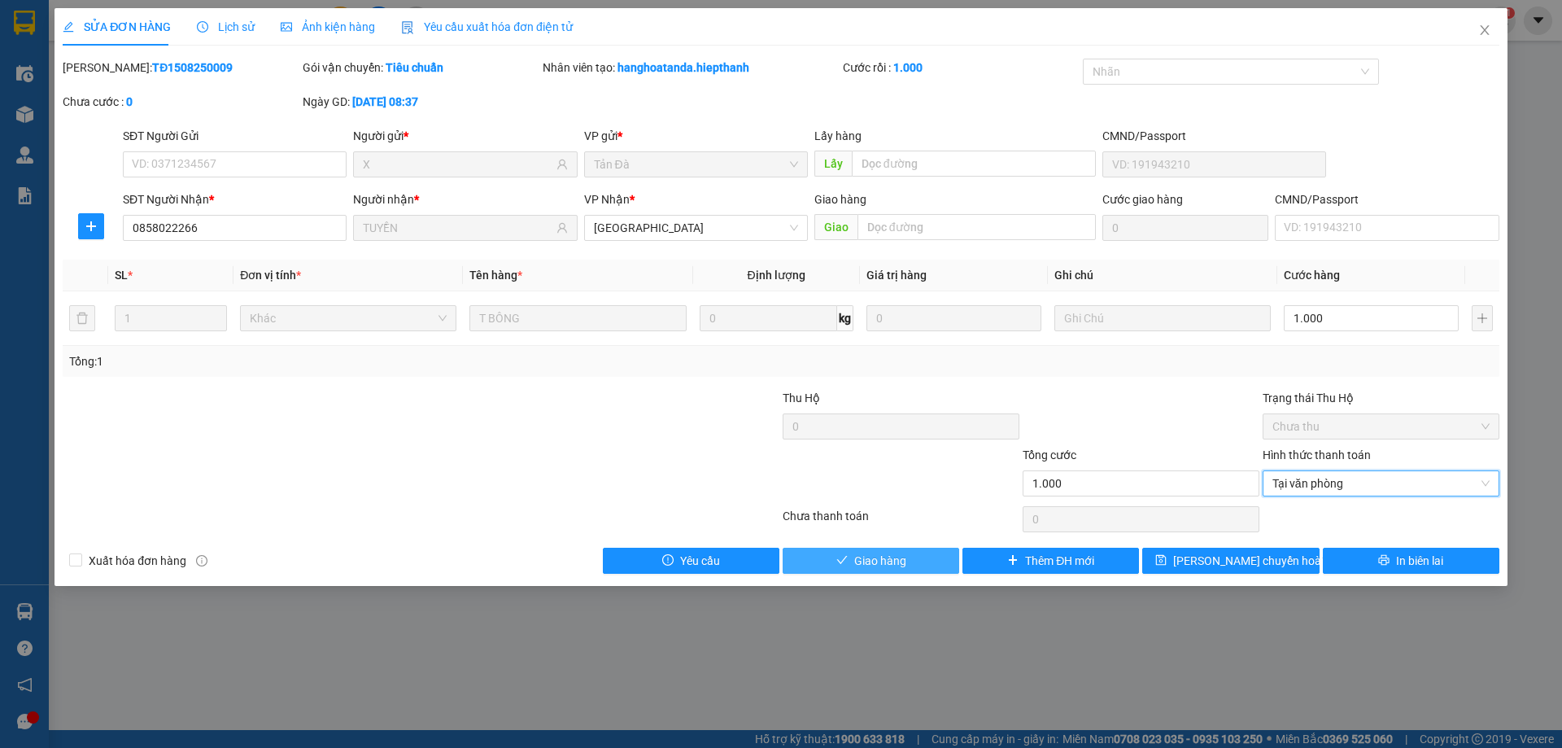
click at [868, 557] on span "Giao hàng" at bounding box center [880, 561] width 52 height 18
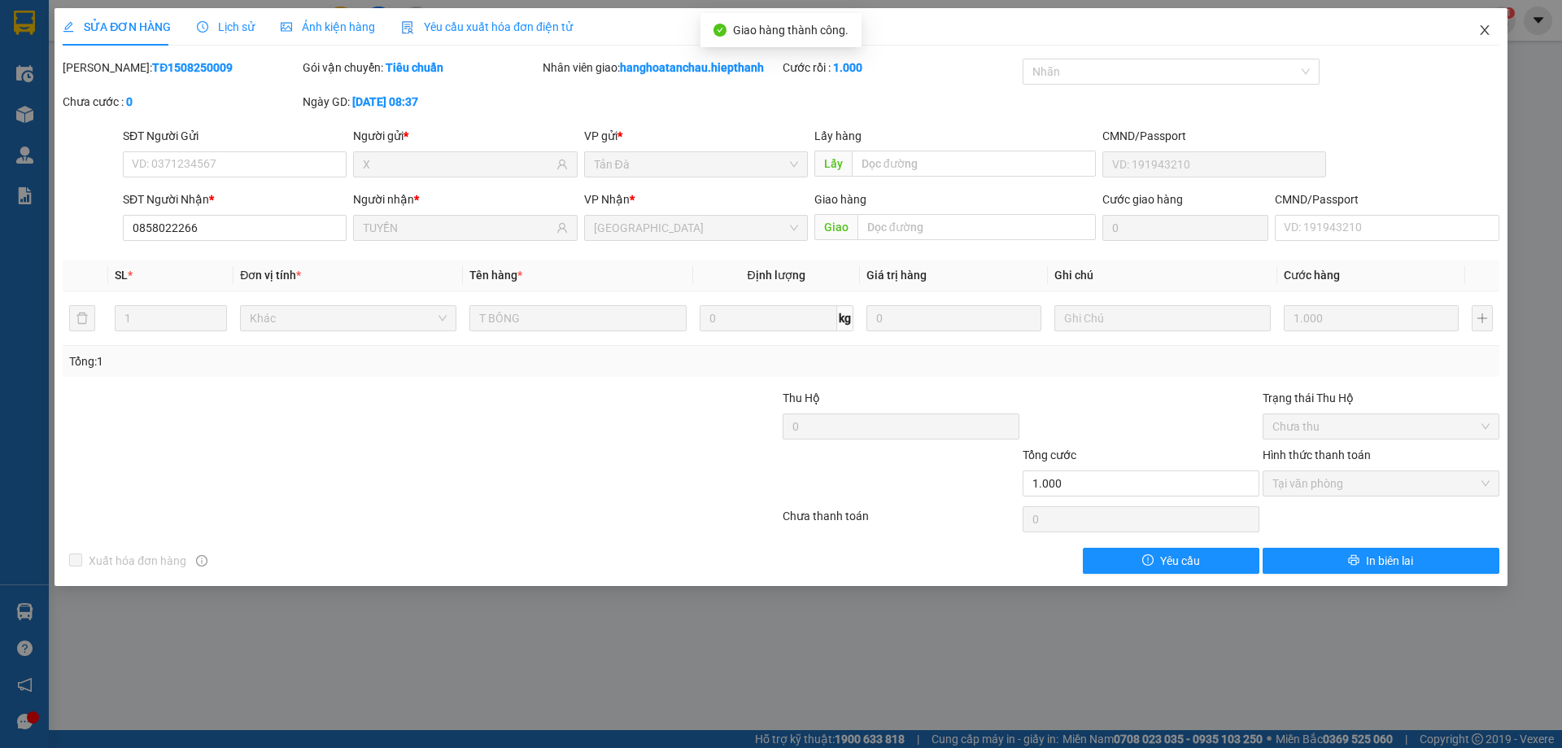
click at [1488, 33] on icon "close" at bounding box center [1485, 30] width 13 height 13
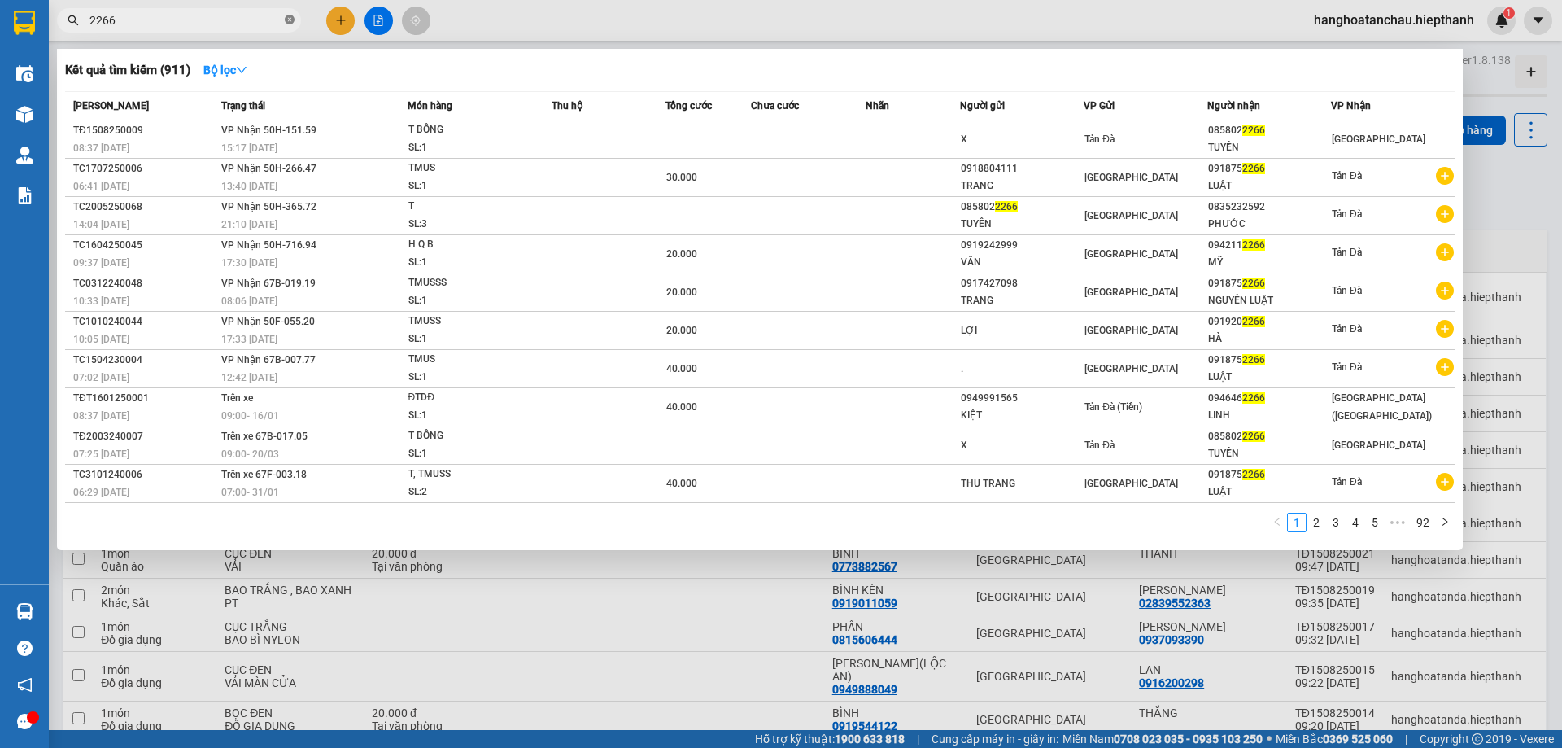
click at [290, 19] on icon "close-circle" at bounding box center [290, 20] width 10 height 10
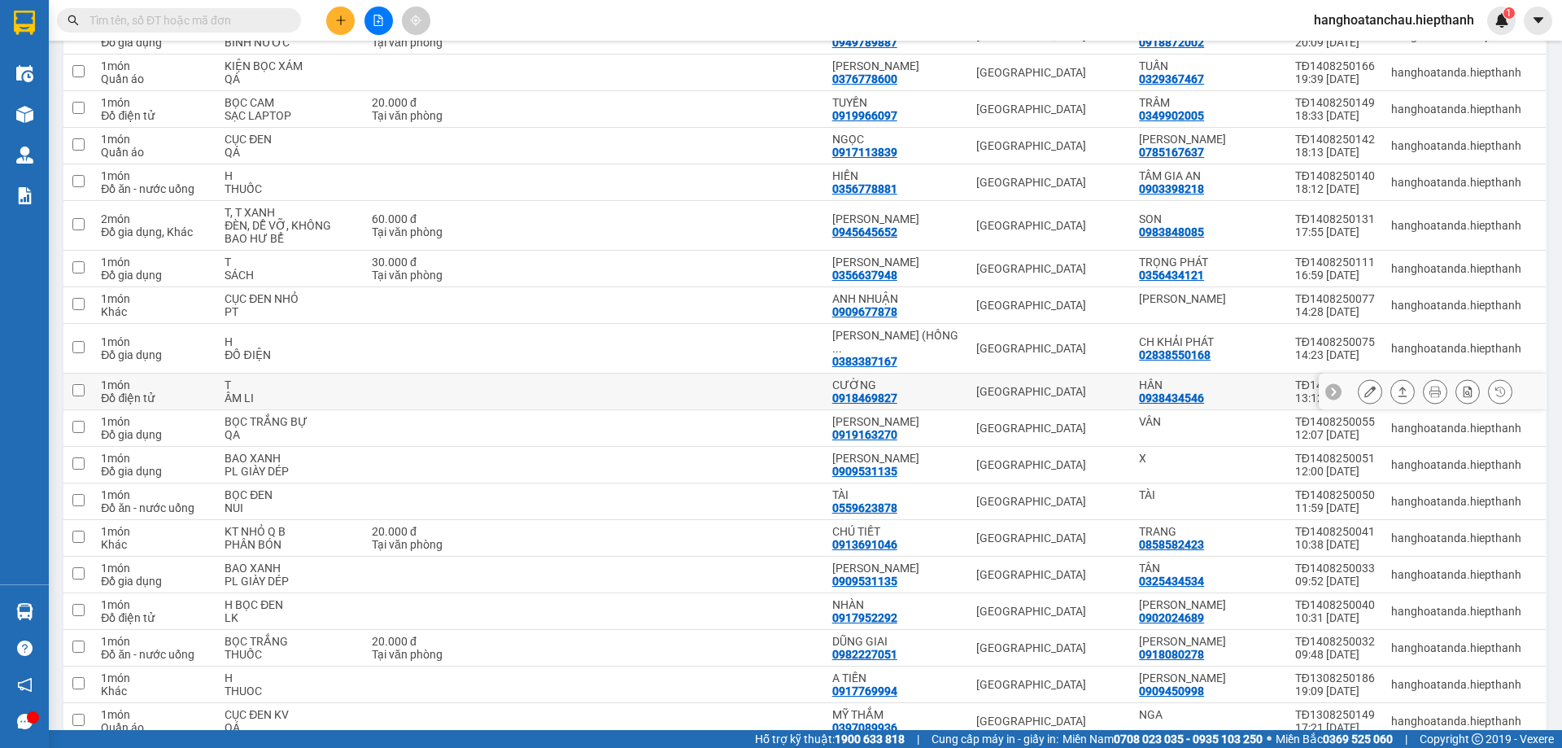
scroll to position [732, 0]
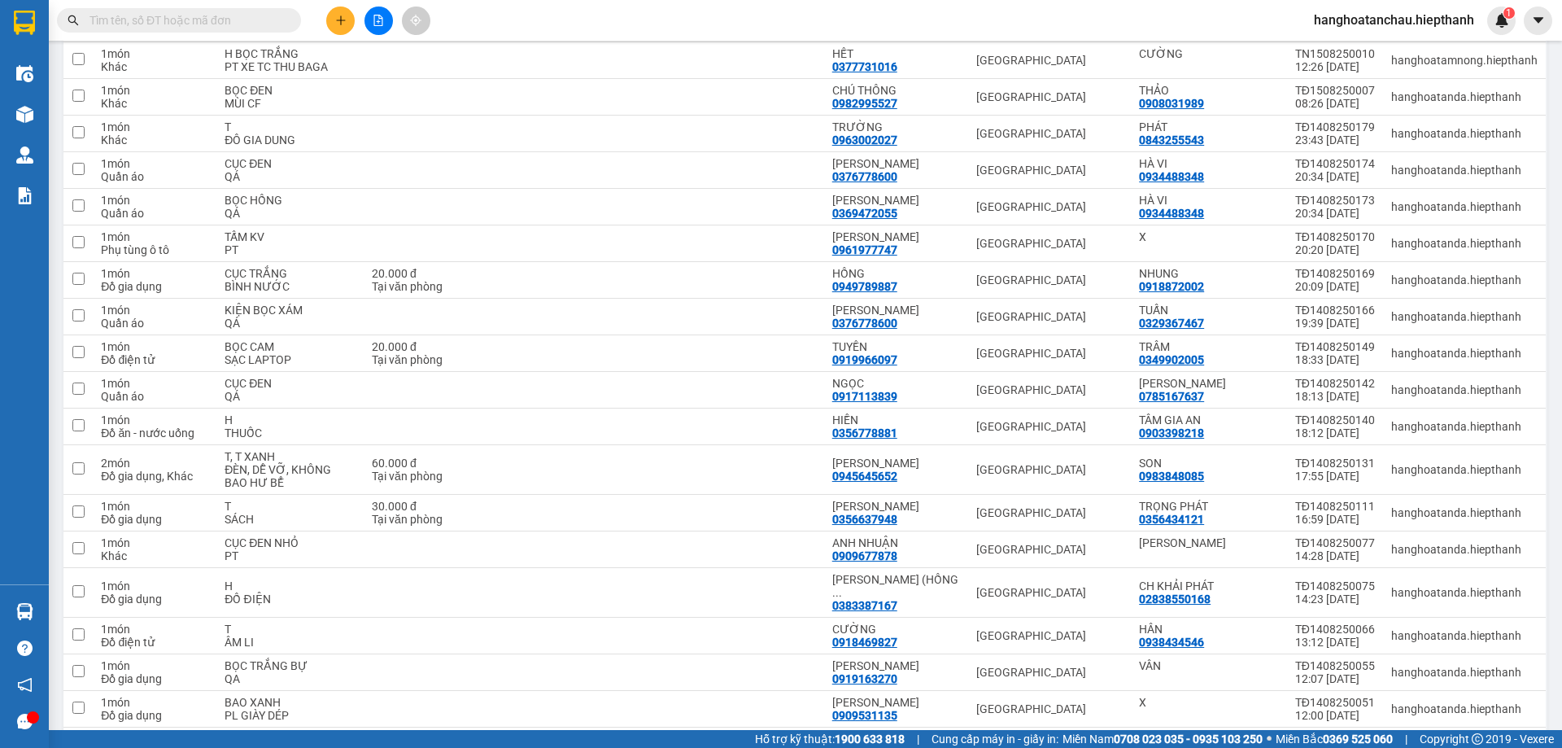
click at [190, 11] on input "text" at bounding box center [186, 20] width 192 height 18
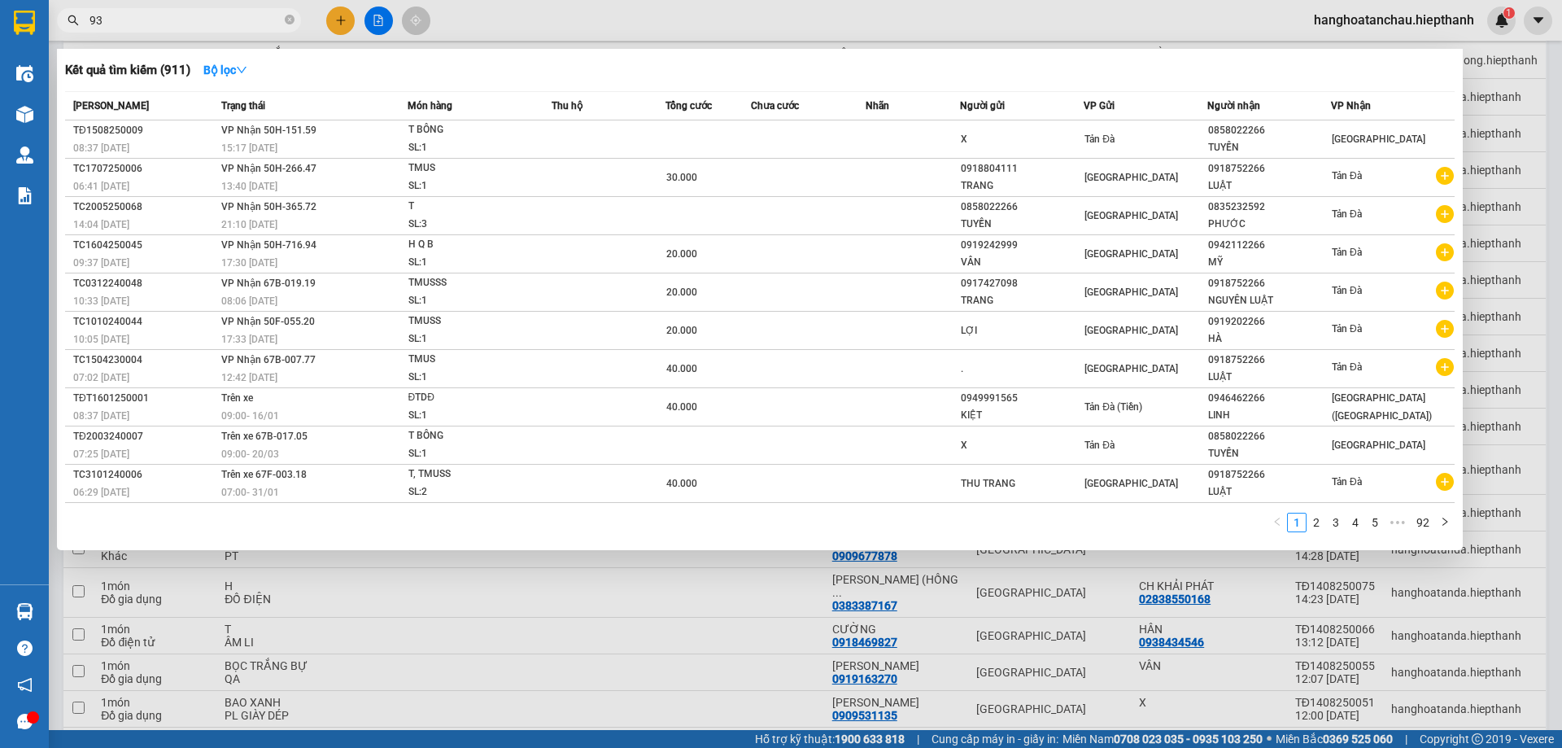
type input "936"
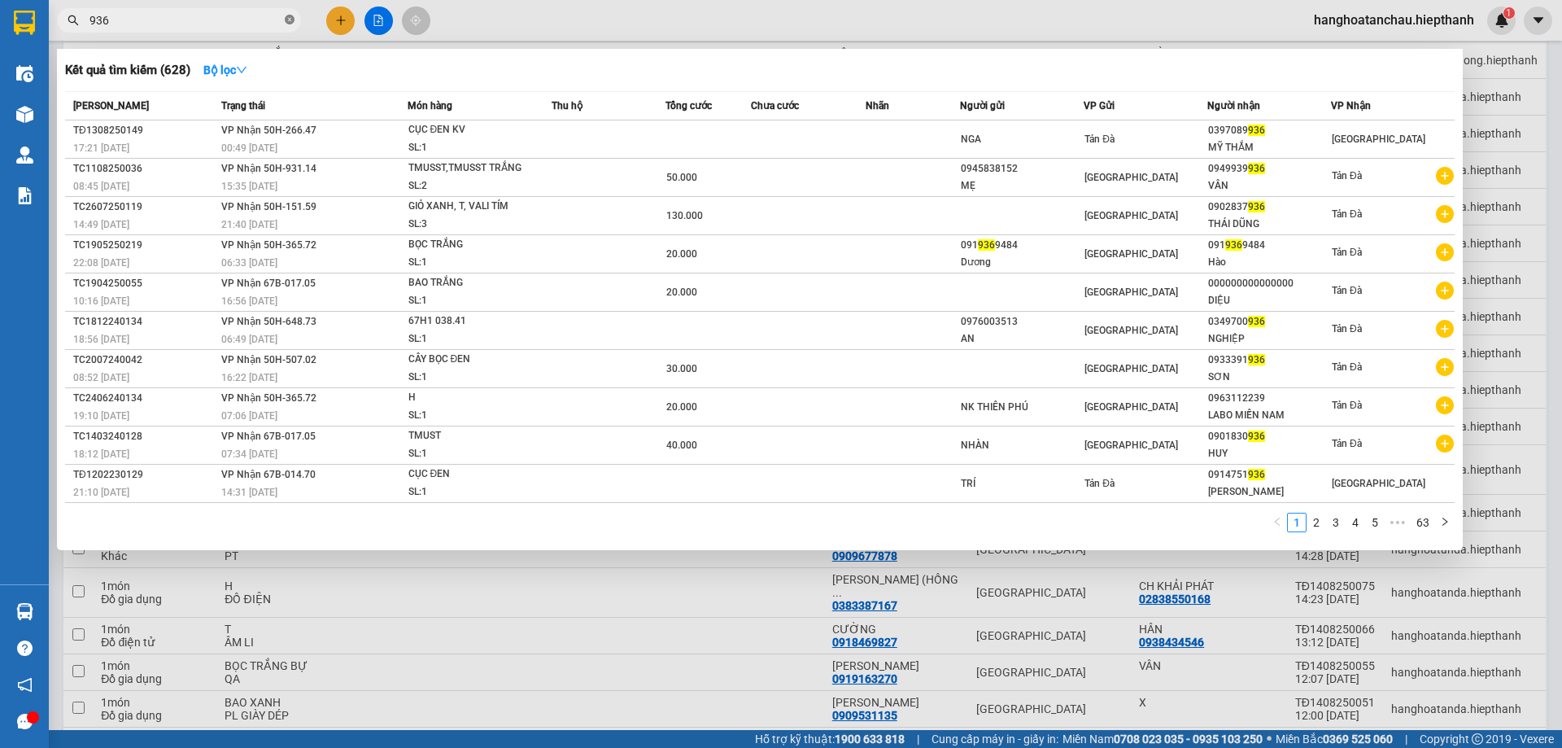
click at [287, 19] on icon "close-circle" at bounding box center [290, 20] width 10 height 10
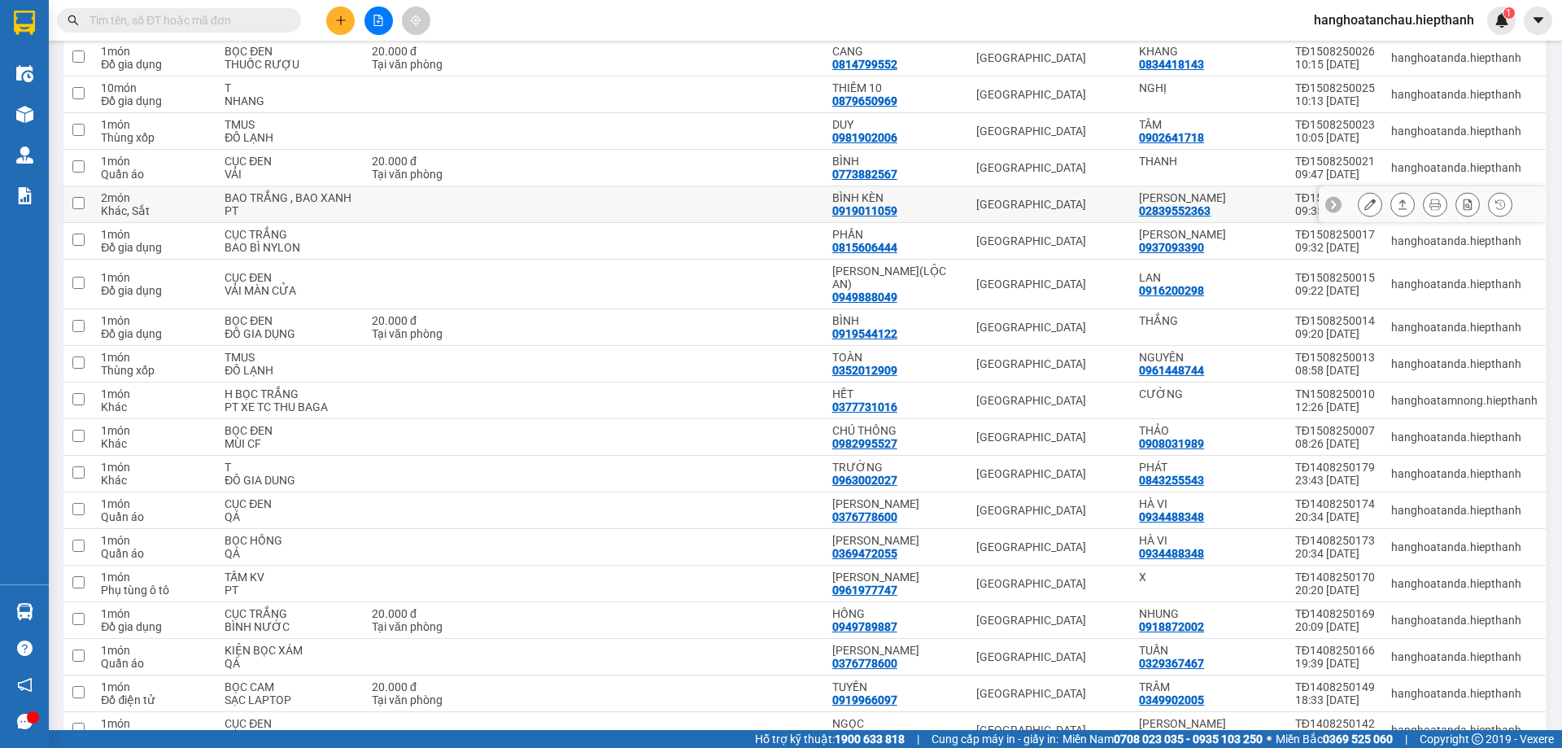
scroll to position [148, 0]
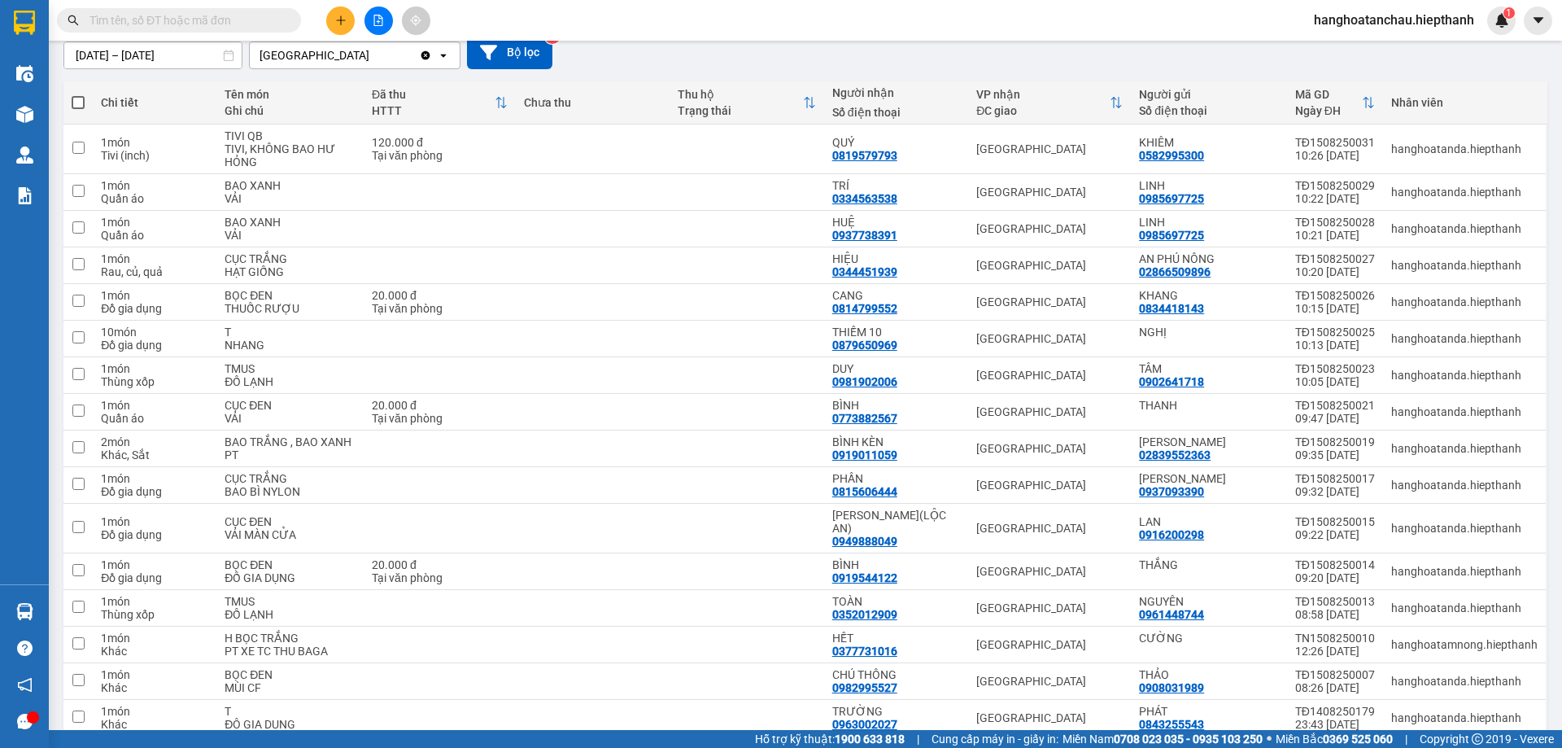
click at [217, 10] on span at bounding box center [179, 20] width 244 height 24
click at [215, 19] on input "text" at bounding box center [186, 20] width 192 height 18
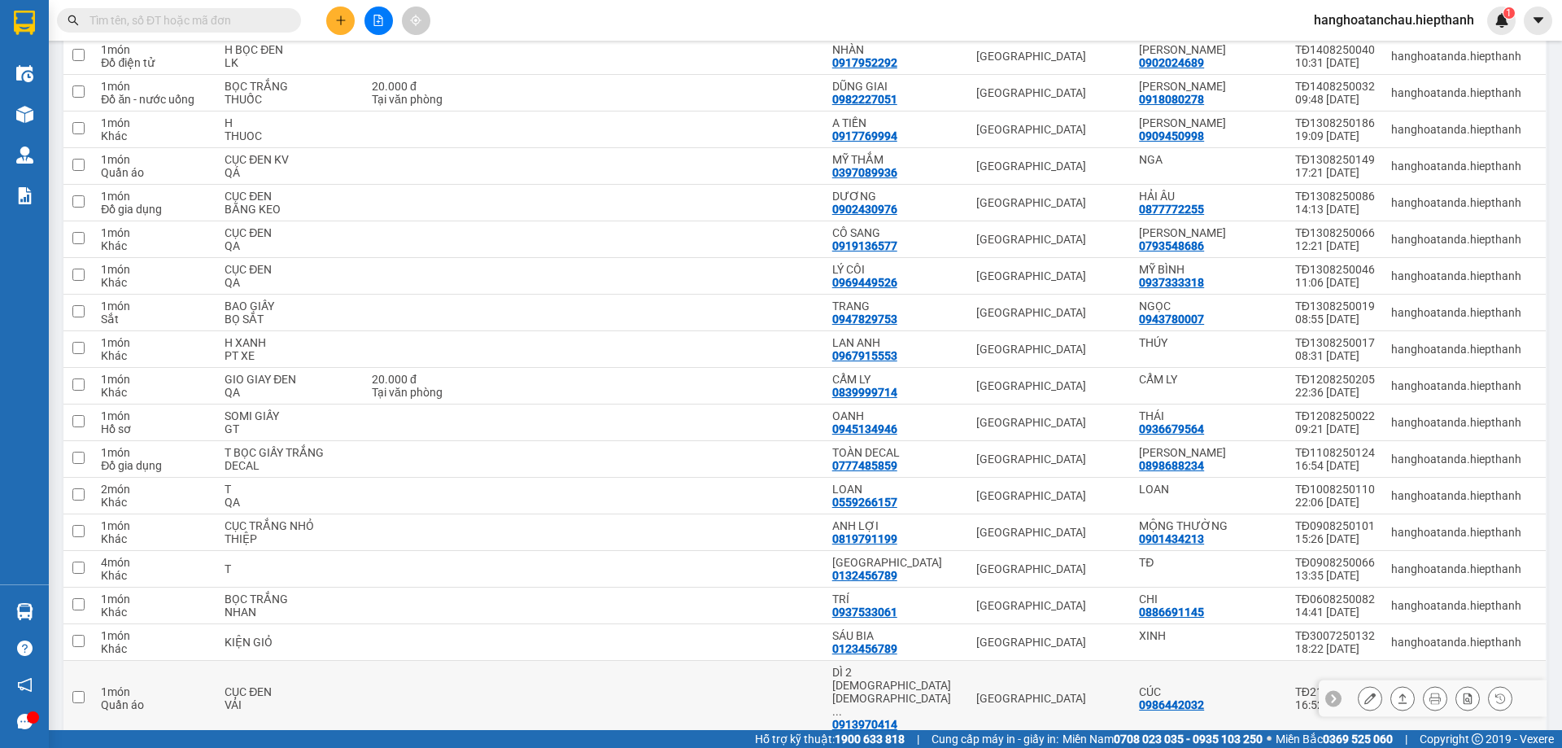
scroll to position [1613, 0]
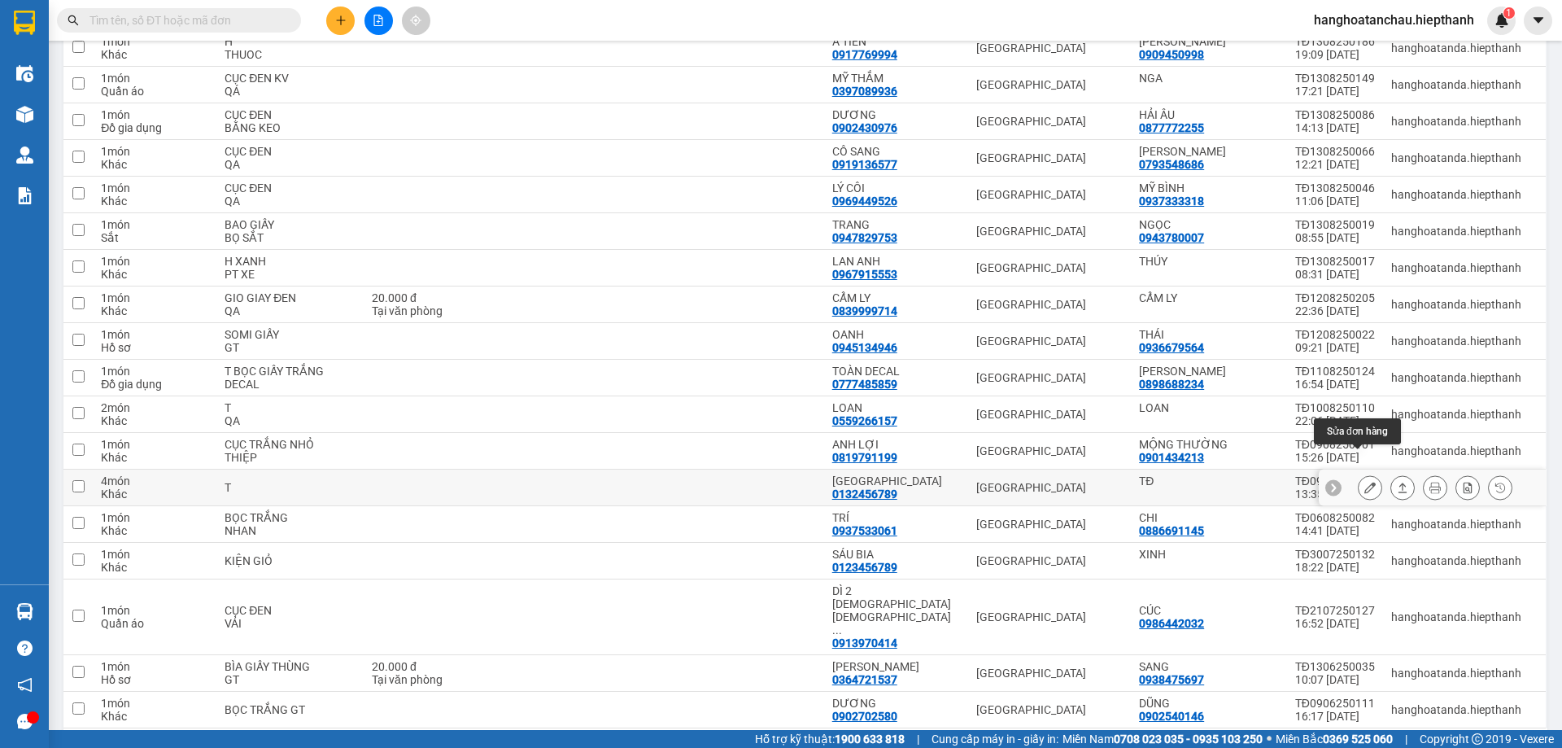
click at [1368, 474] on button at bounding box center [1370, 488] width 23 height 28
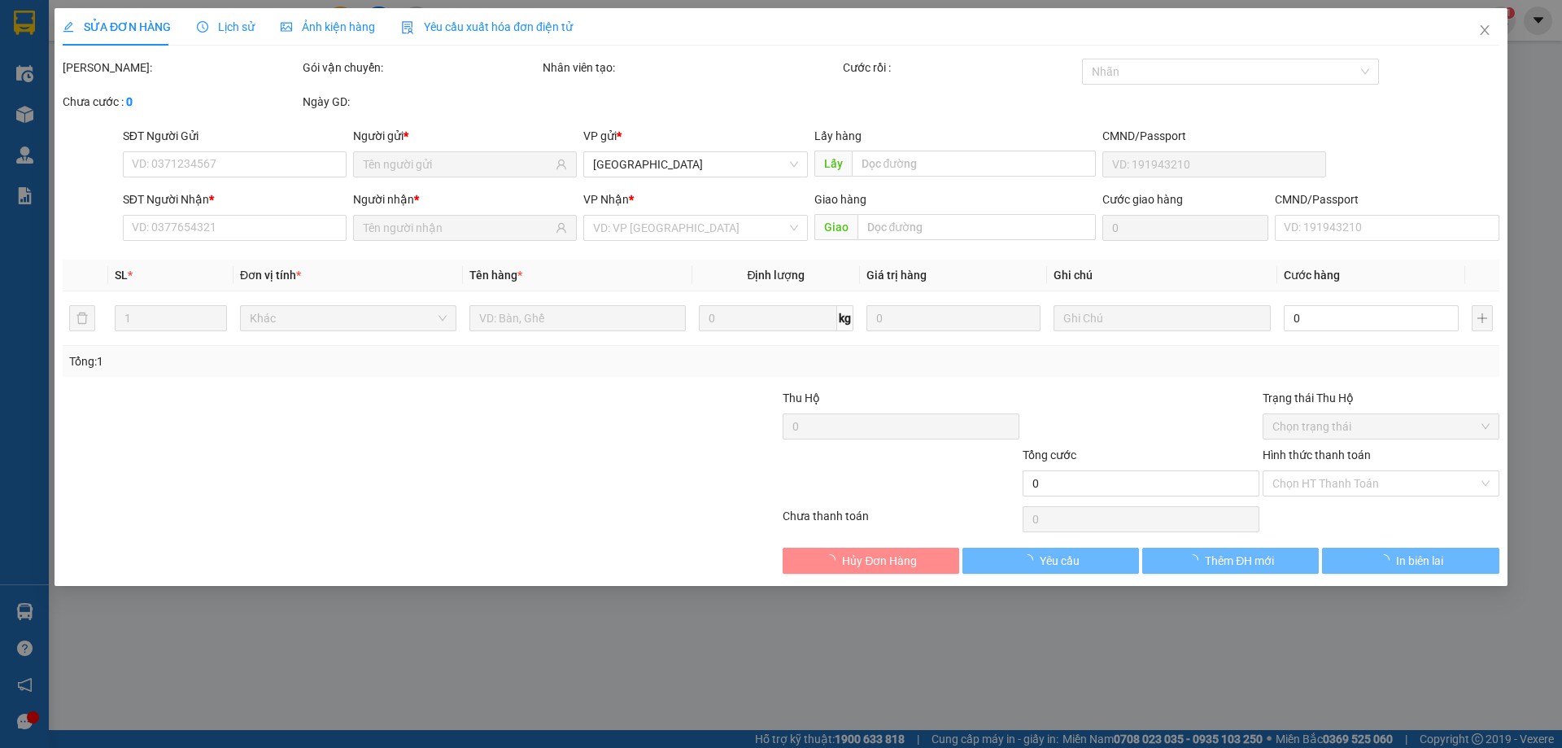
type input "TĐ"
type input "0132456789"
type input "TÂN CHÂU"
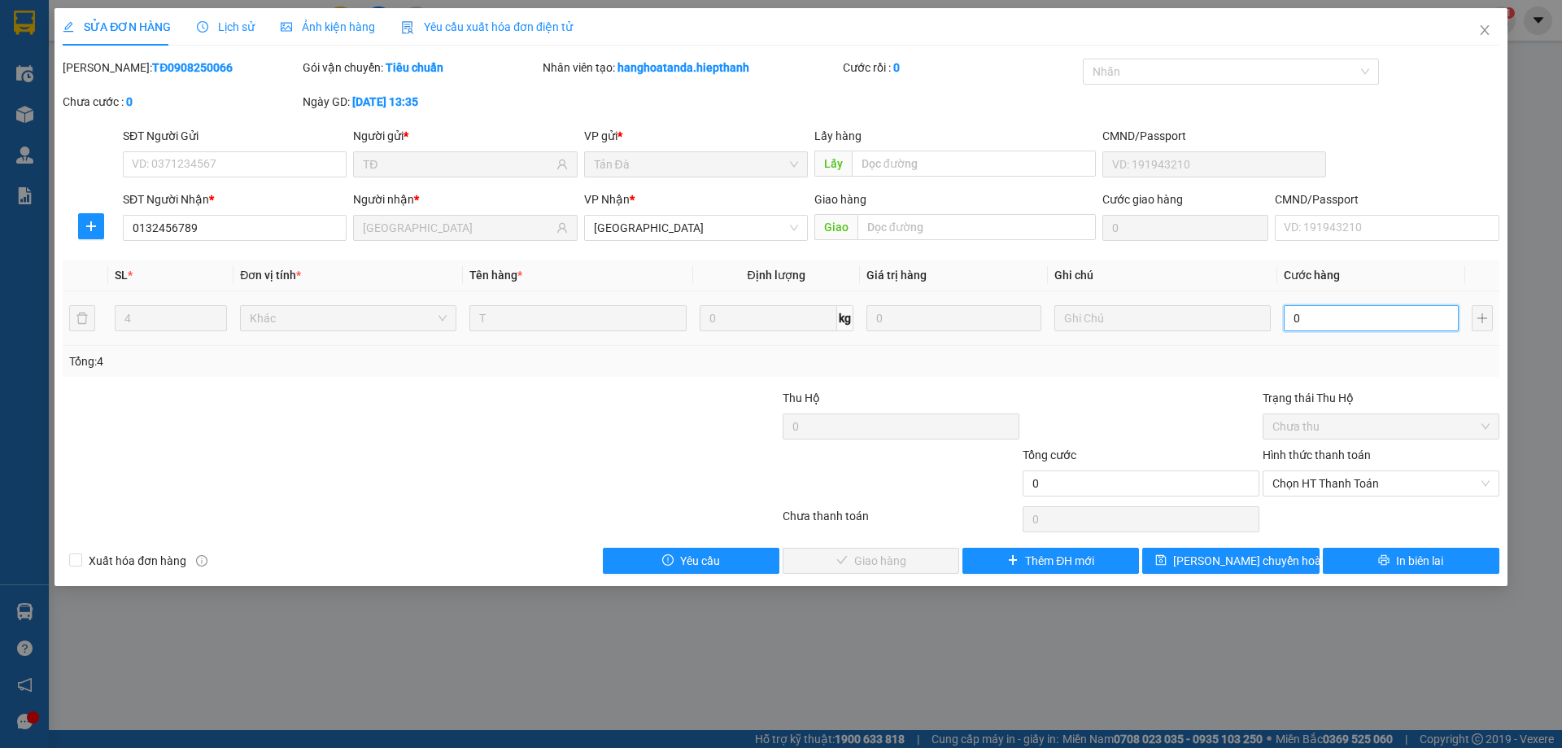
click at [1313, 324] on input "0" at bounding box center [1371, 318] width 175 height 26
type input "1"
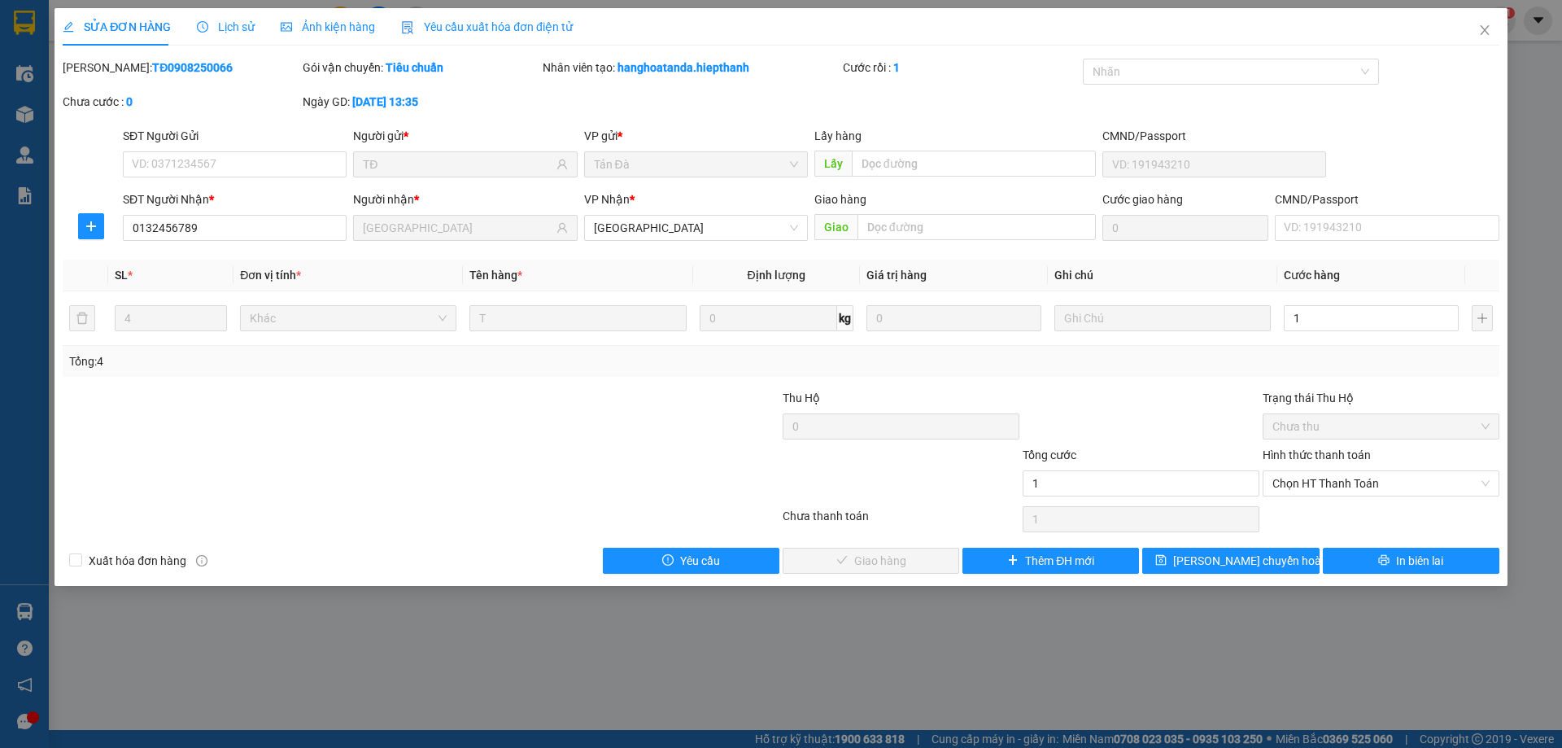
type input "1.000"
click at [1303, 469] on div "Hình thức thanh toán" at bounding box center [1381, 458] width 237 height 24
click at [1318, 478] on span "Chọn HT Thanh Toán" at bounding box center [1381, 483] width 217 height 24
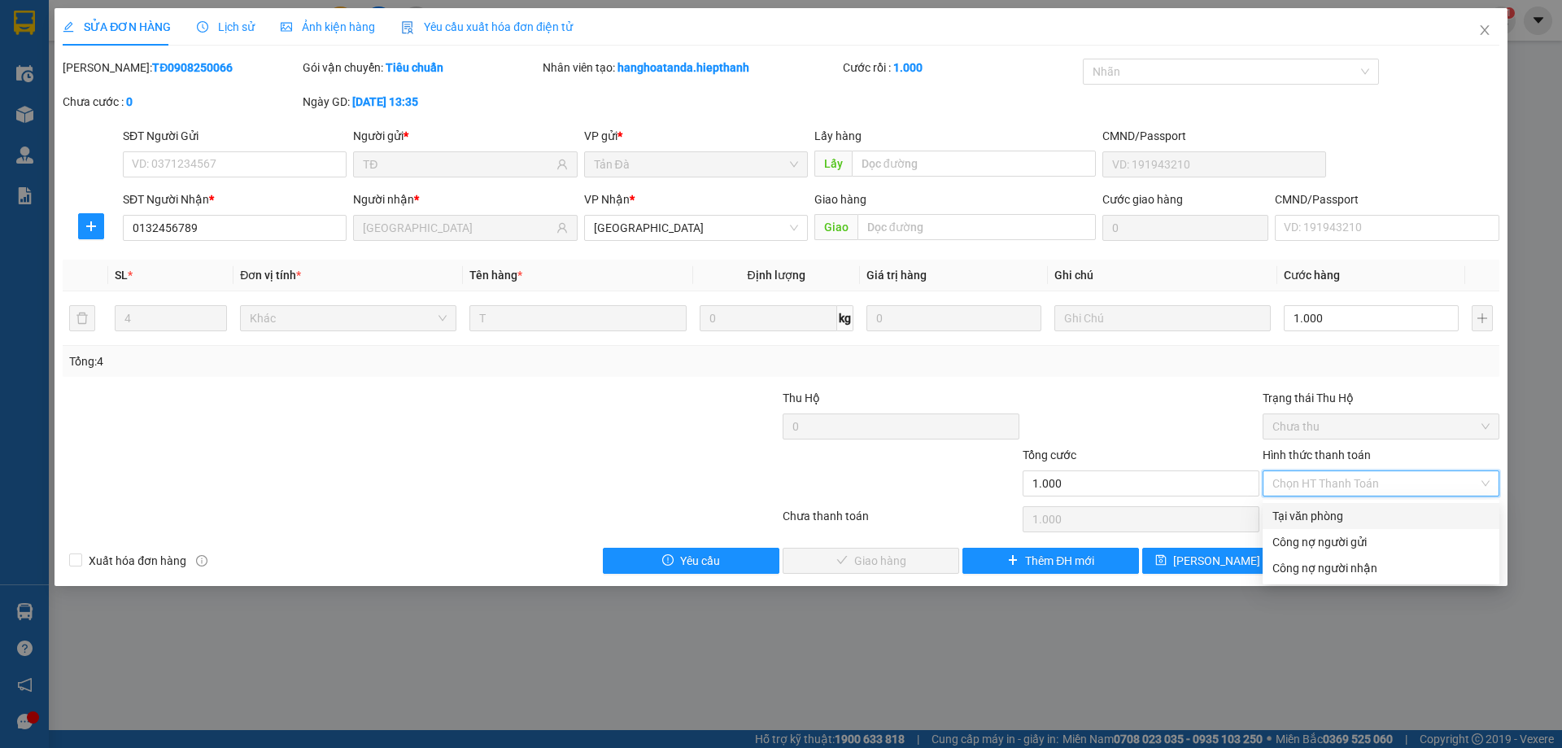
click at [1313, 515] on div "Tại văn phòng" at bounding box center [1381, 516] width 217 height 18
type input "0"
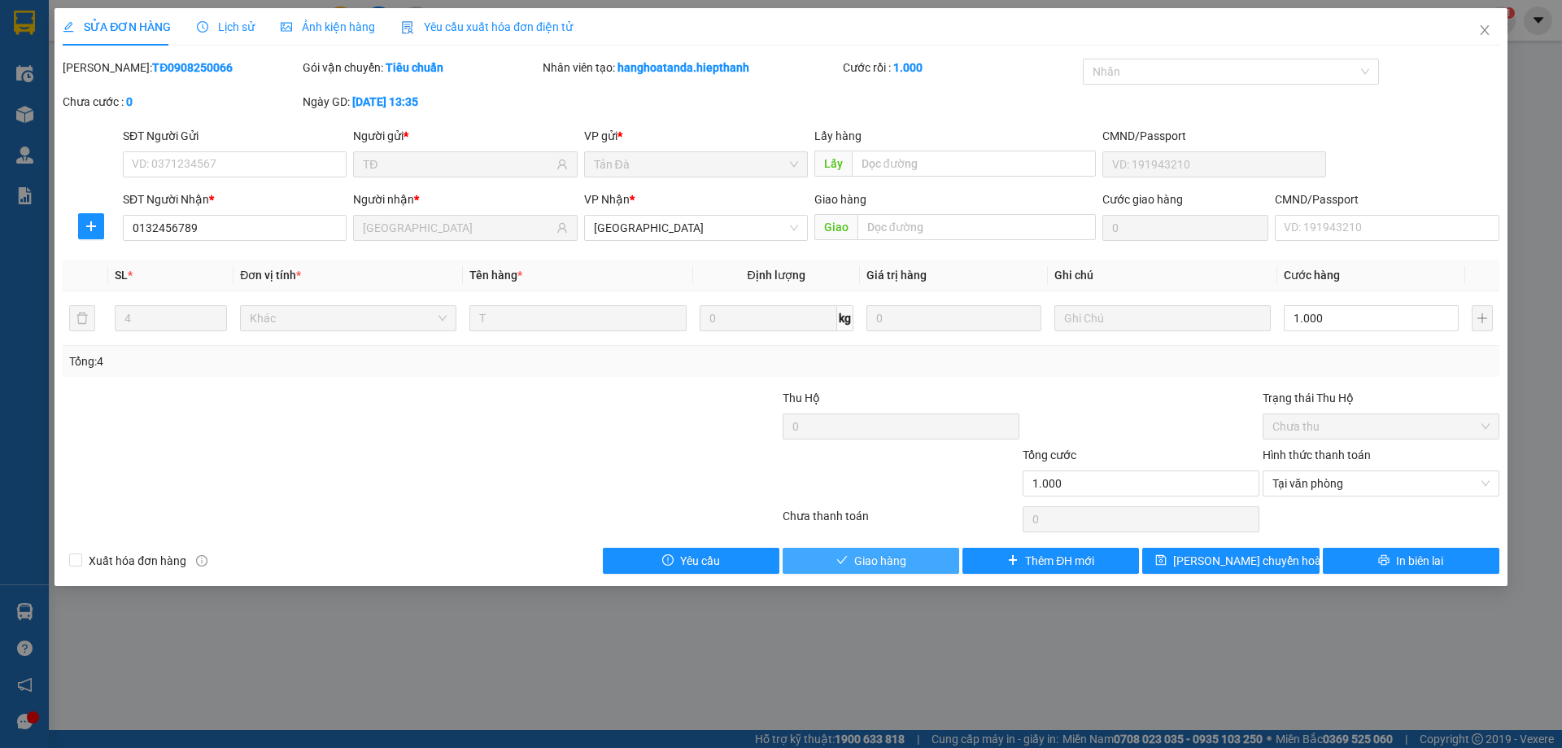
click at [876, 557] on span "Giao hàng" at bounding box center [880, 561] width 52 height 18
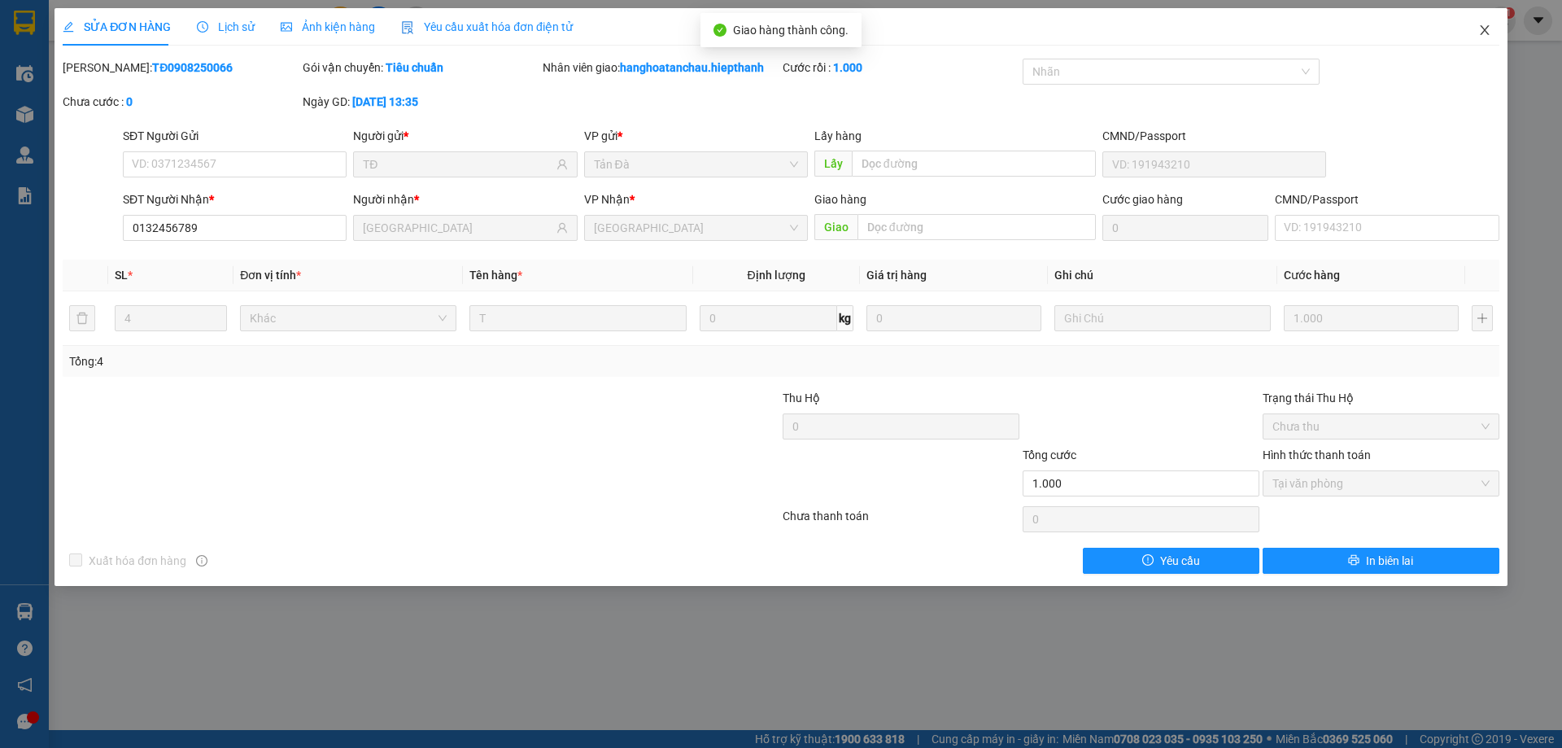
click at [1486, 29] on icon "close" at bounding box center [1484, 30] width 9 height 10
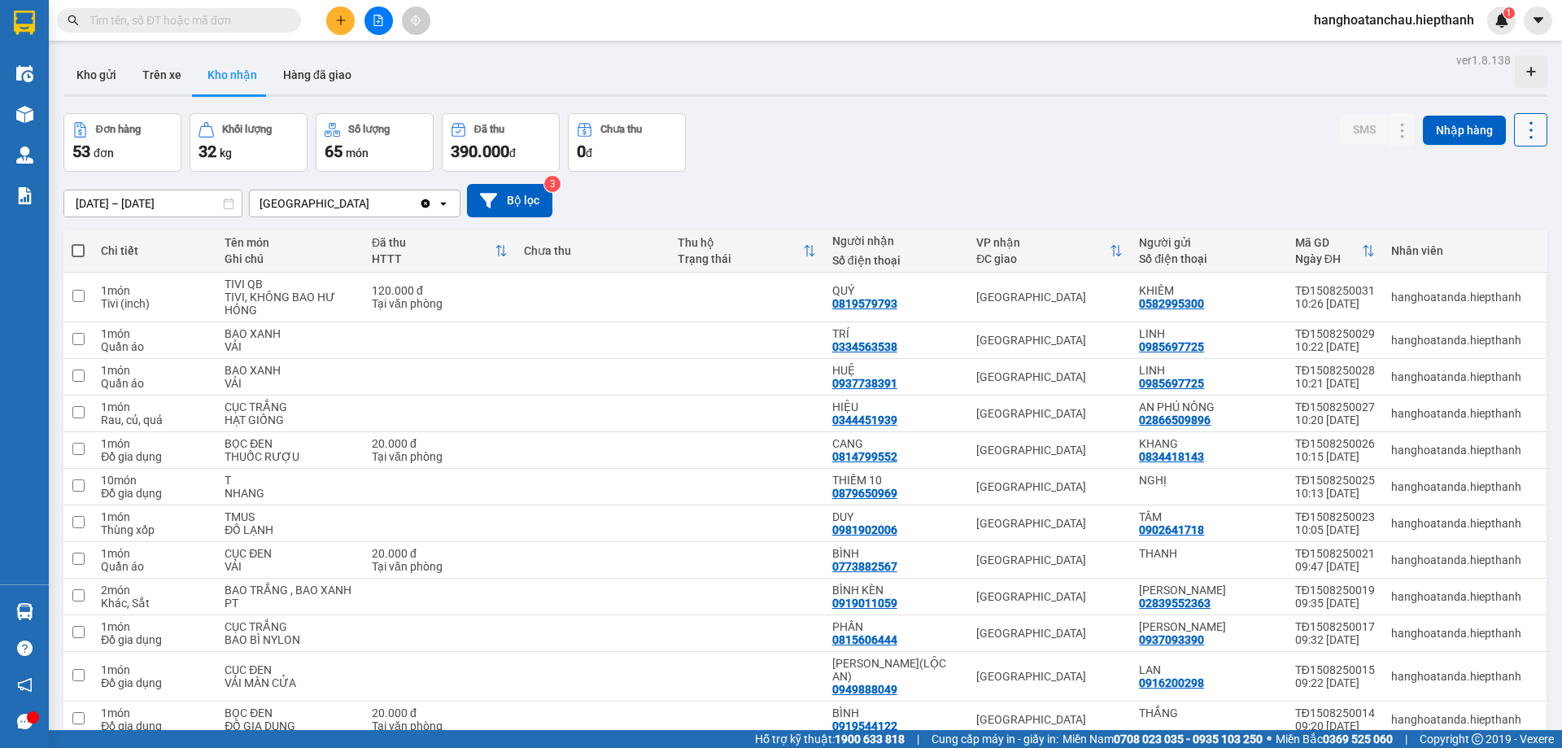
click at [1520, 125] on icon at bounding box center [1531, 130] width 23 height 23
click at [1481, 179] on span "Xuất excel" at bounding box center [1500, 174] width 52 height 16
click at [317, 72] on button "Hàng đã giao" at bounding box center [317, 74] width 94 height 39
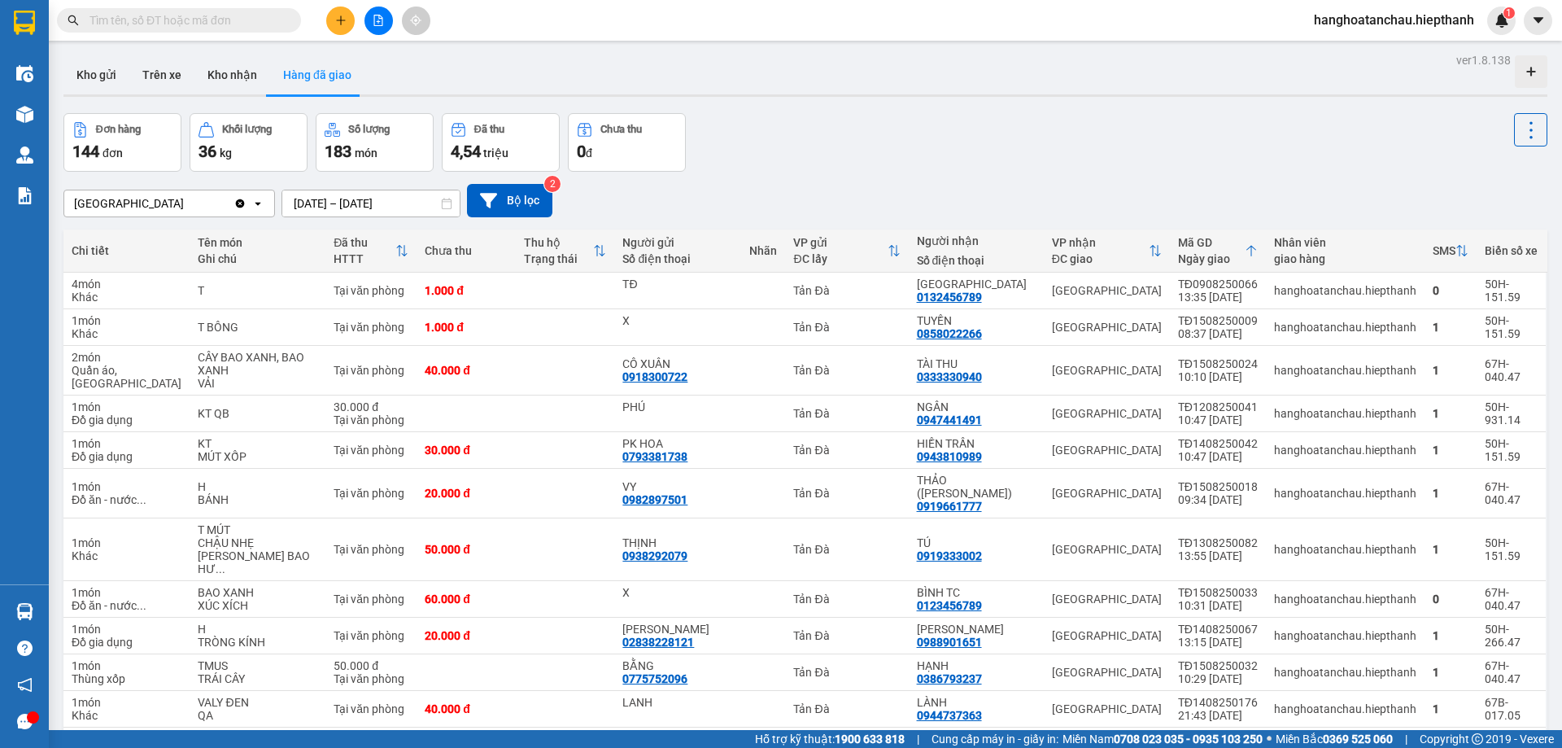
click at [140, 15] on input "text" at bounding box center [186, 20] width 192 height 18
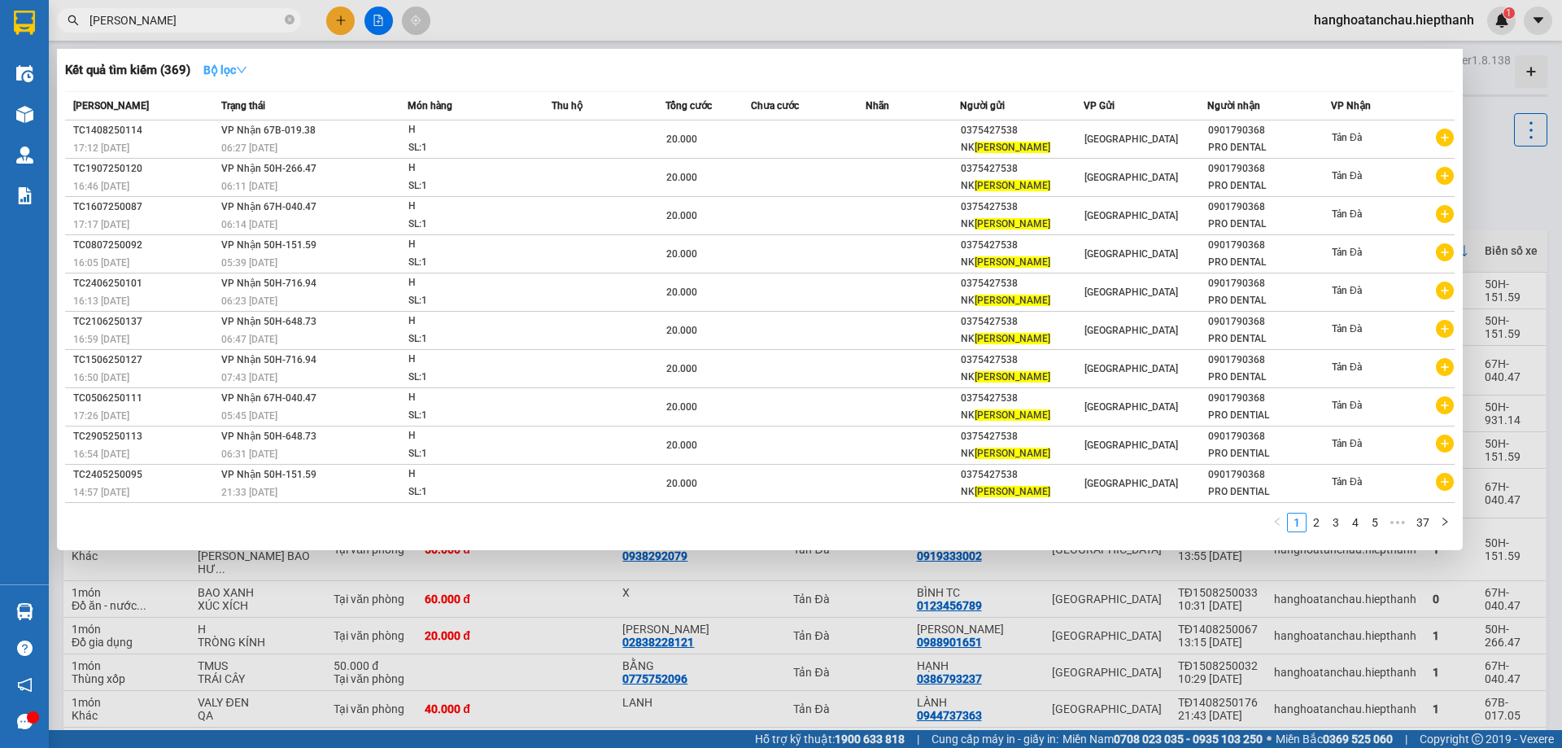
type input "THANH THÔNG"
drag, startPoint x: 224, startPoint y: 68, endPoint x: 268, endPoint y: 114, distance: 63.9
click at [224, 67] on strong "Bộ lọc" at bounding box center [225, 69] width 44 height 13
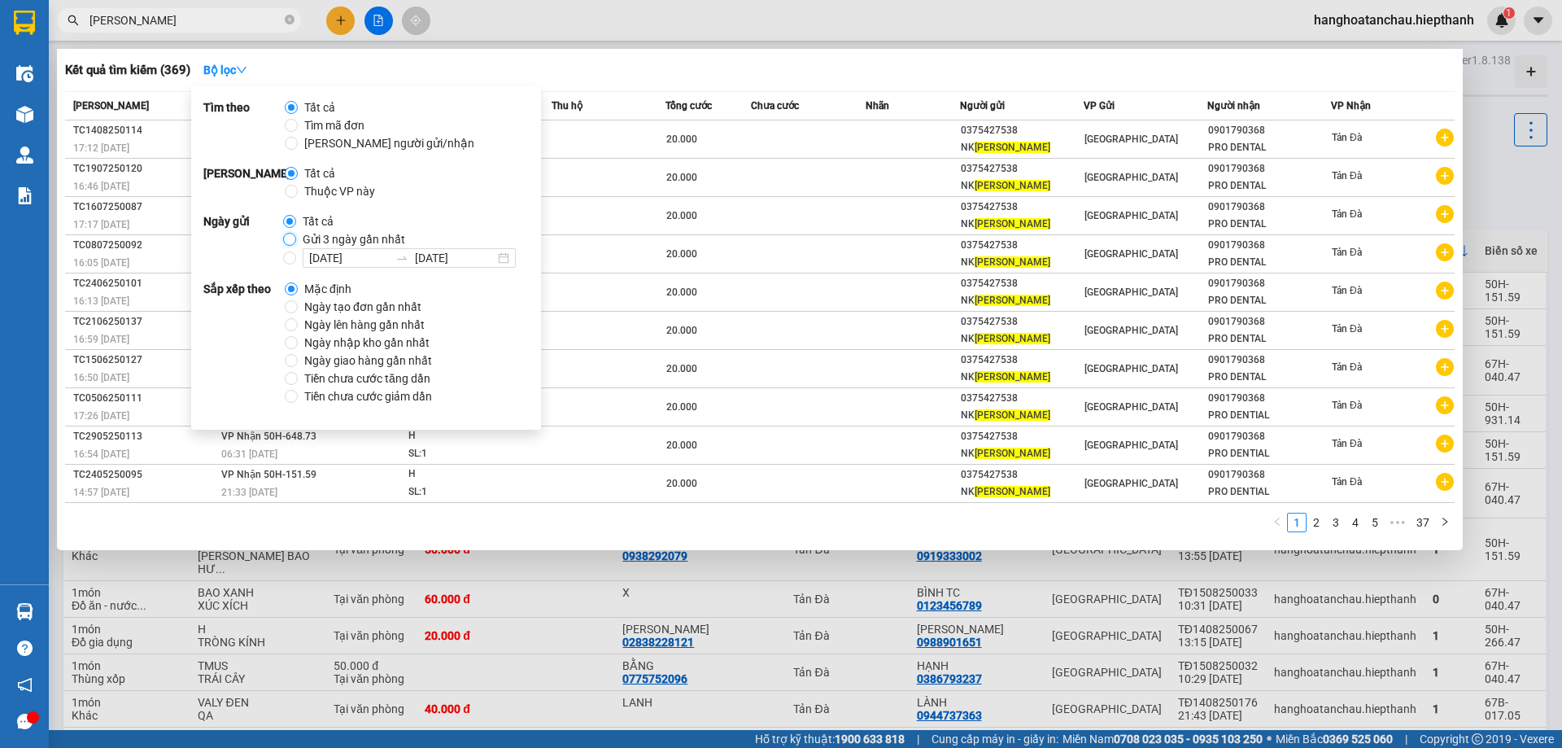
click at [286, 238] on input "Gửi 3 ngày gần nhất" at bounding box center [289, 239] width 13 height 13
radio input "true"
radio input "false"
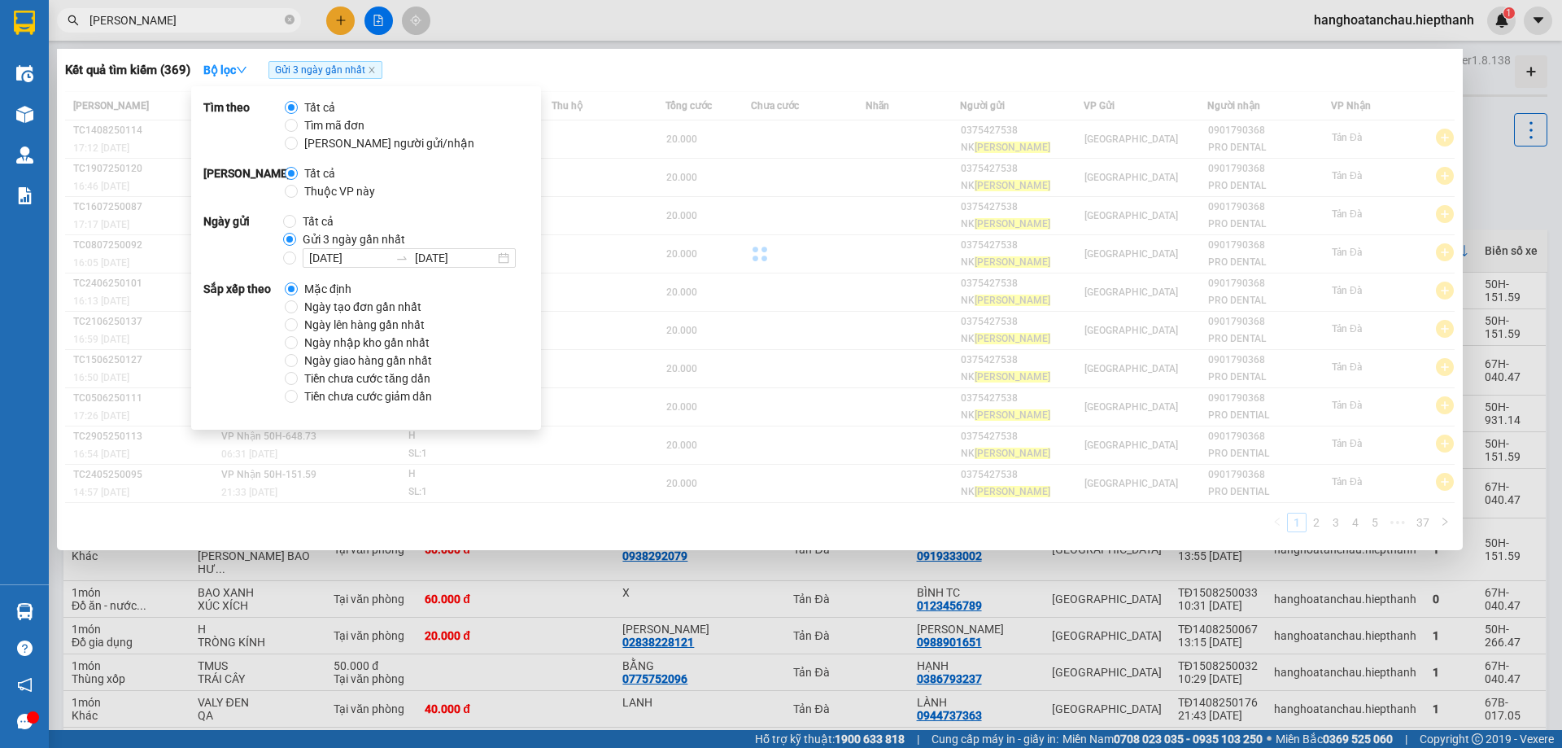
click at [658, 71] on div "Kết quả tìm kiếm ( 369 ) Bộ lọc Gửi 3 ngày gần nhất" at bounding box center [760, 70] width 1390 height 26
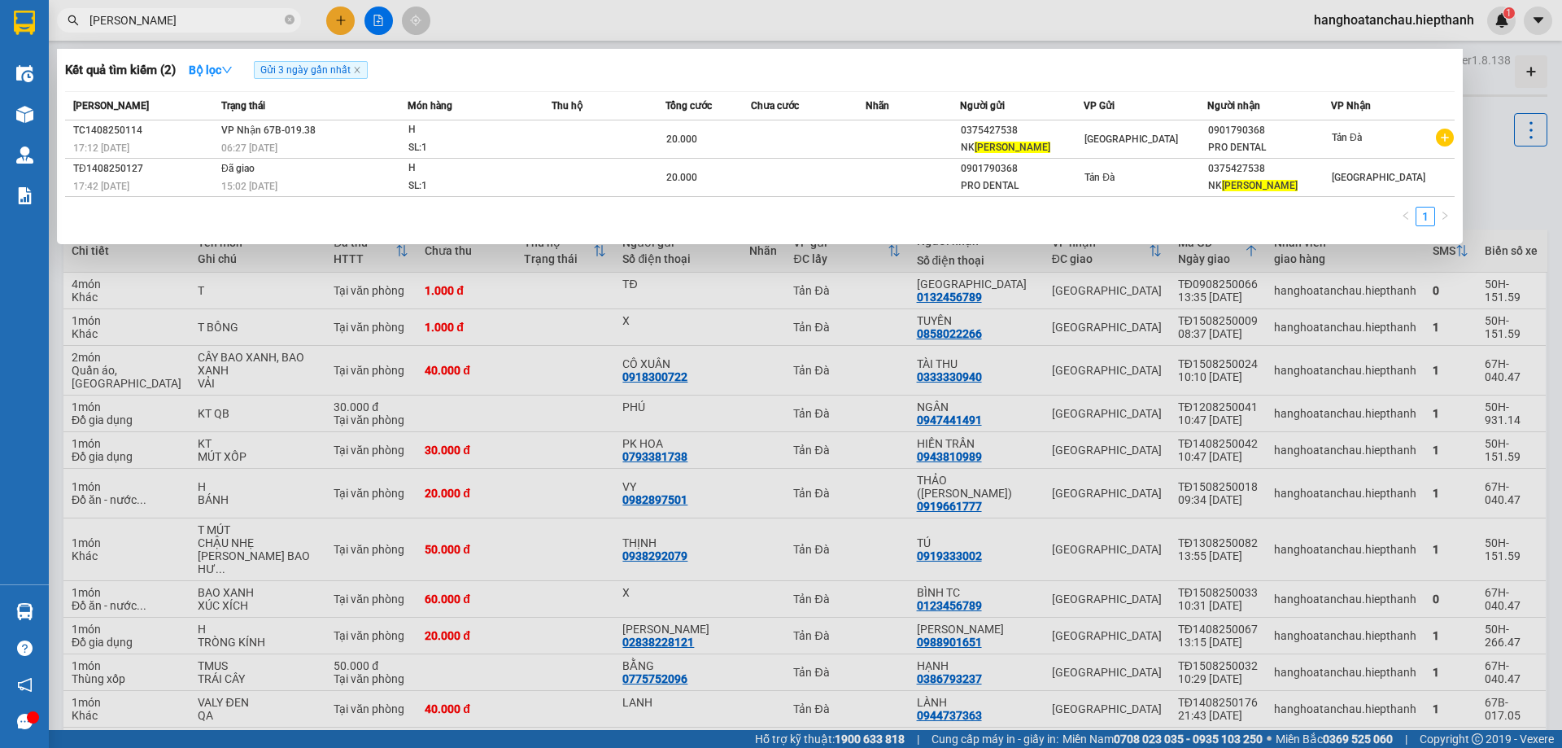
drag, startPoint x: 286, startPoint y: 17, endPoint x: 297, endPoint y: 20, distance: 10.9
click at [289, 17] on icon "close-circle" at bounding box center [290, 20] width 10 height 10
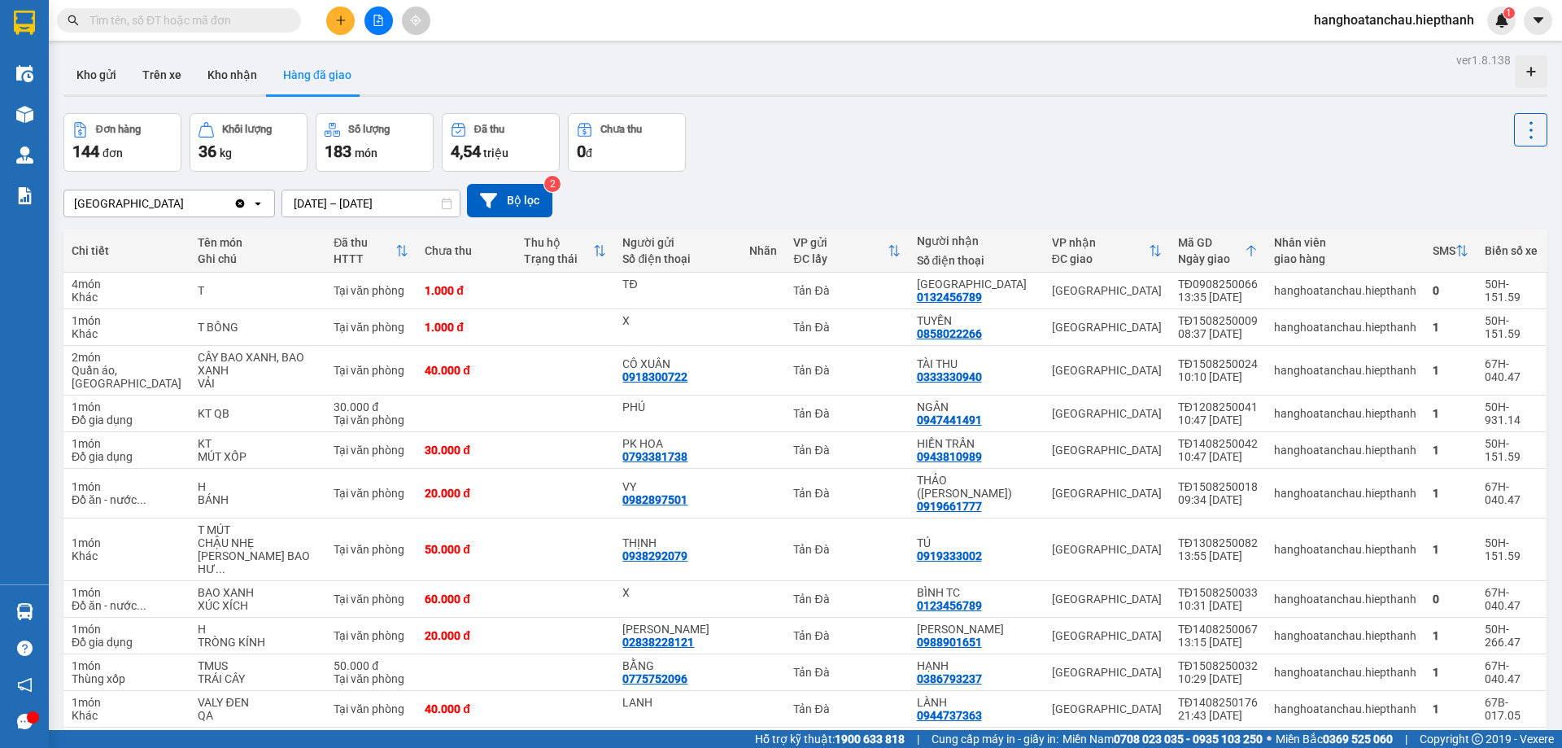
click at [1021, 142] on div "Đơn hàng 144 đơn Khối lượng 36 kg Số lượng 183 món Đã thu 4,54 triệu Chưa thu 0…" at bounding box center [805, 142] width 1484 height 59
click at [221, 30] on span at bounding box center [179, 20] width 244 height 24
click at [221, 11] on span at bounding box center [179, 20] width 244 height 24
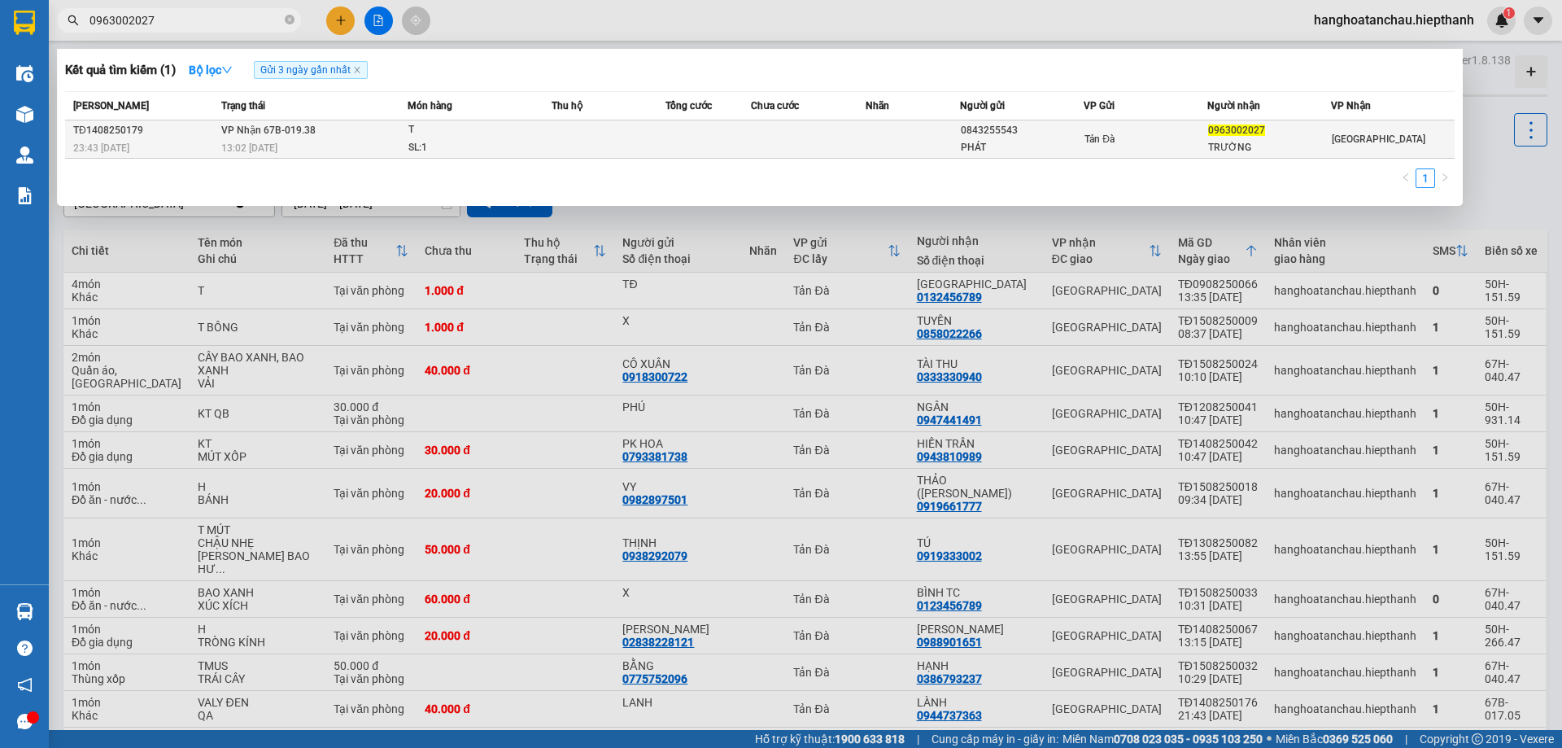
type input "0963002027"
click at [881, 134] on td at bounding box center [913, 139] width 95 height 38
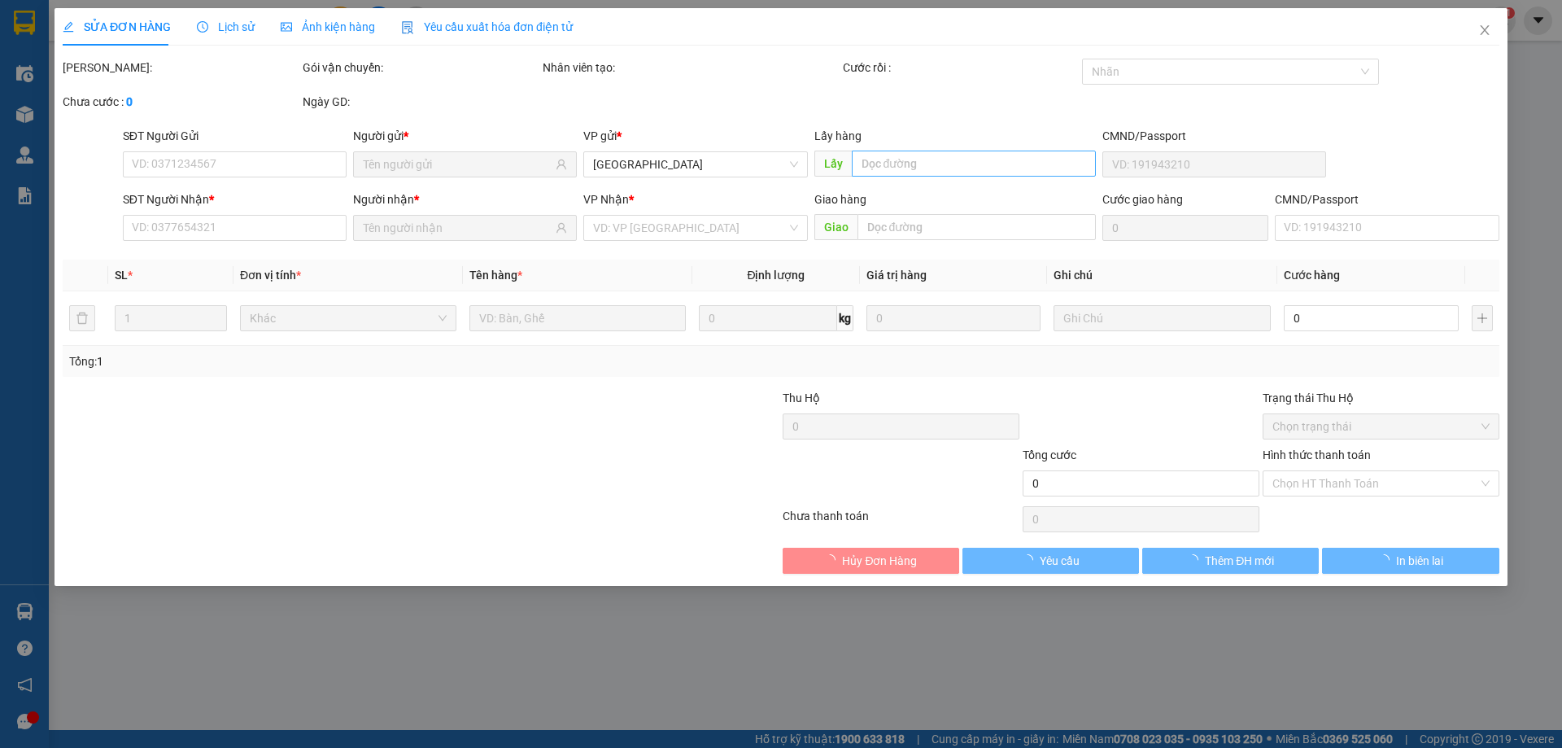
type input "0843255543"
type input "PHÁT"
type input "0963002027"
type input "TRƯỜNG"
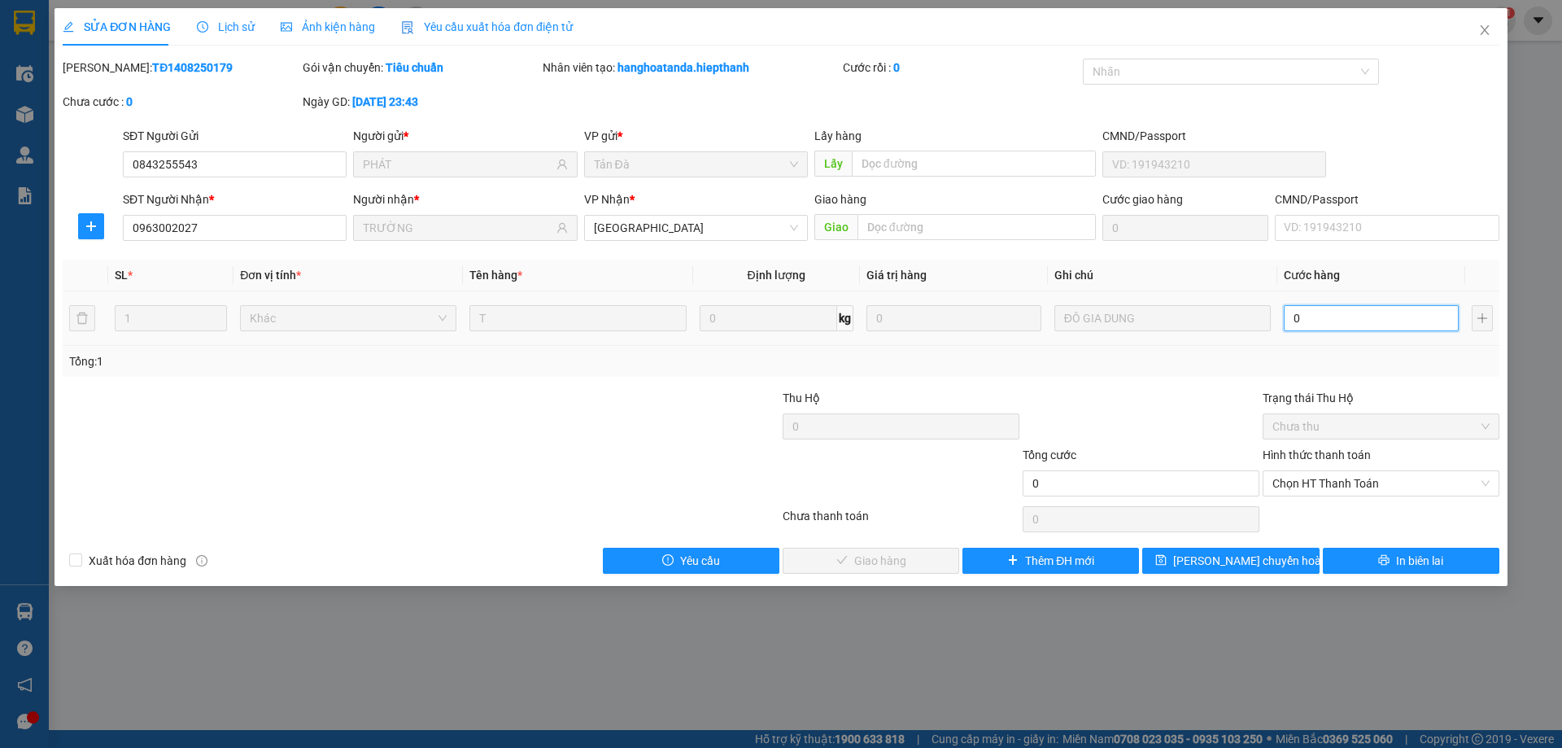
click at [1348, 317] on input "0" at bounding box center [1371, 318] width 175 height 26
type input "3"
type input "30"
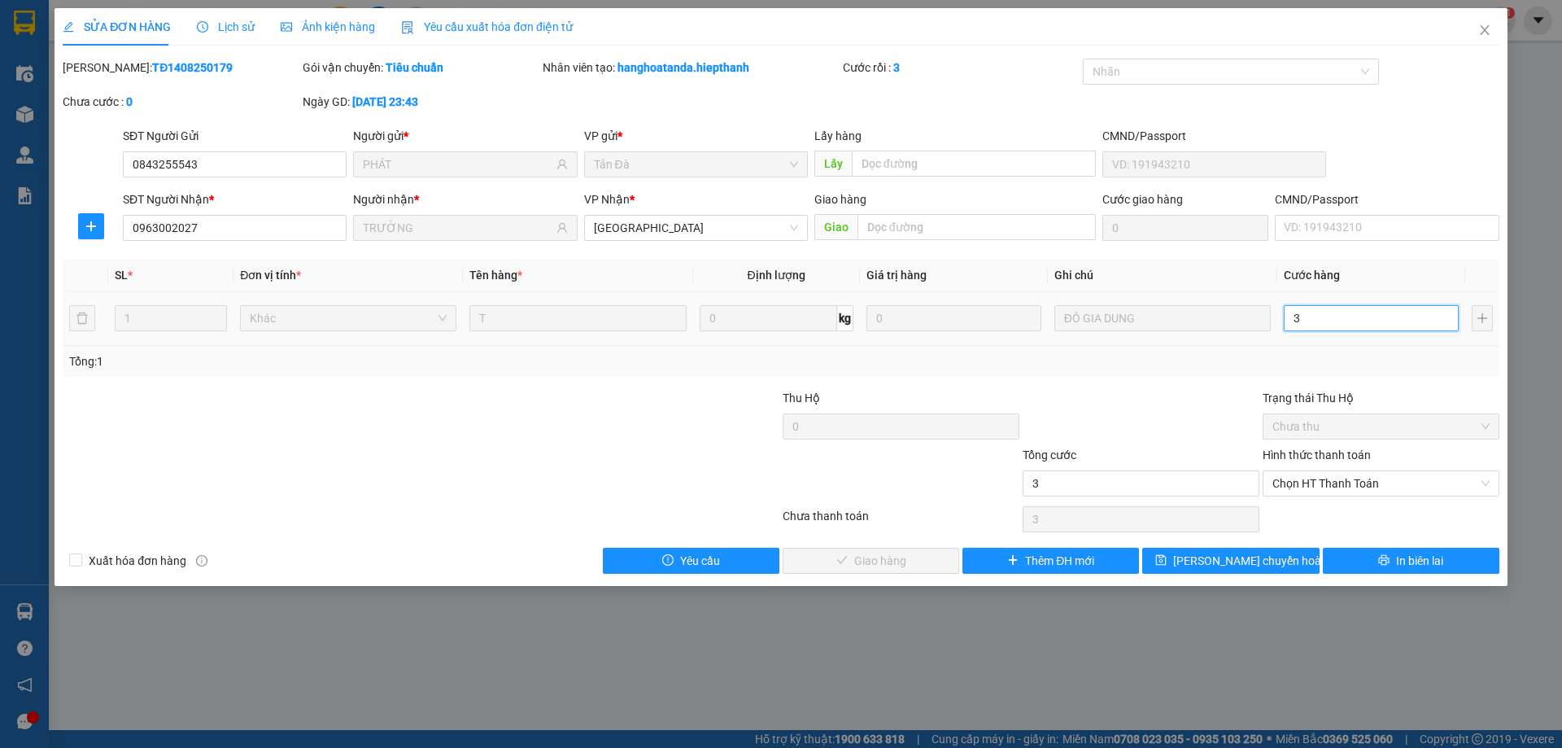
type input "30"
click at [1370, 488] on span "Chọn HT Thanh Toán" at bounding box center [1381, 483] width 217 height 24
type input "30"
type input "30.000"
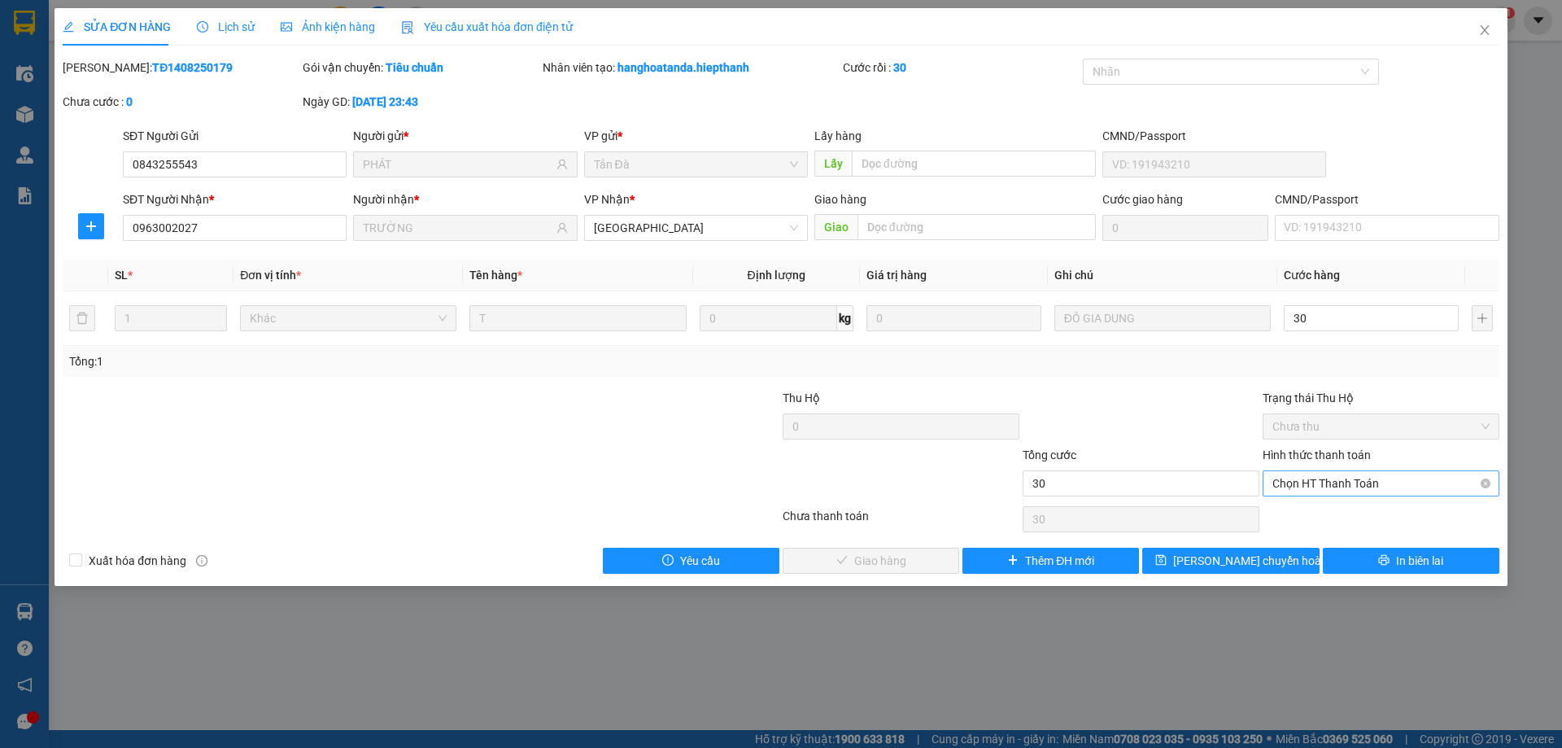
type input "30.000"
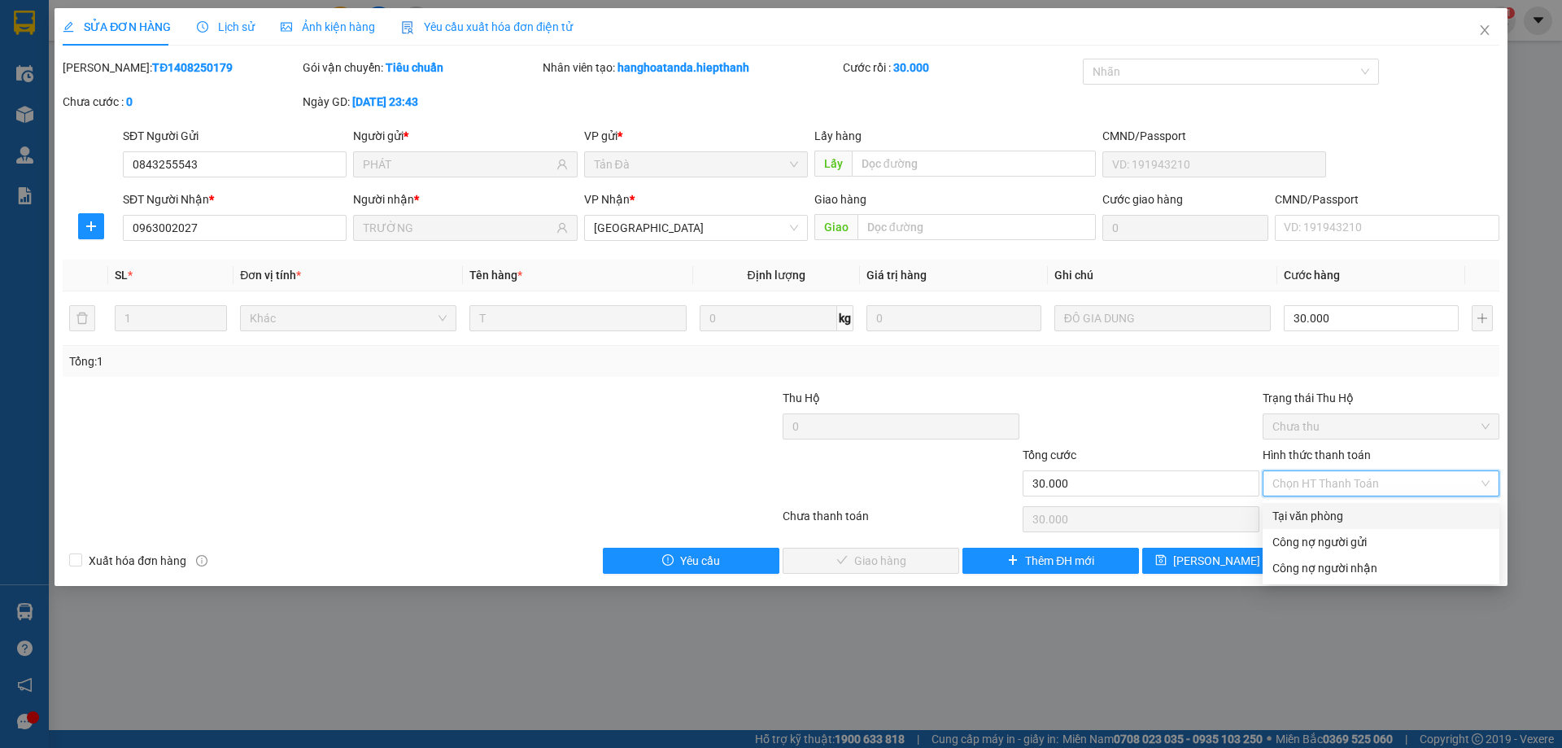
click at [1357, 517] on div "Tại văn phòng" at bounding box center [1381, 516] width 217 height 18
type input "0"
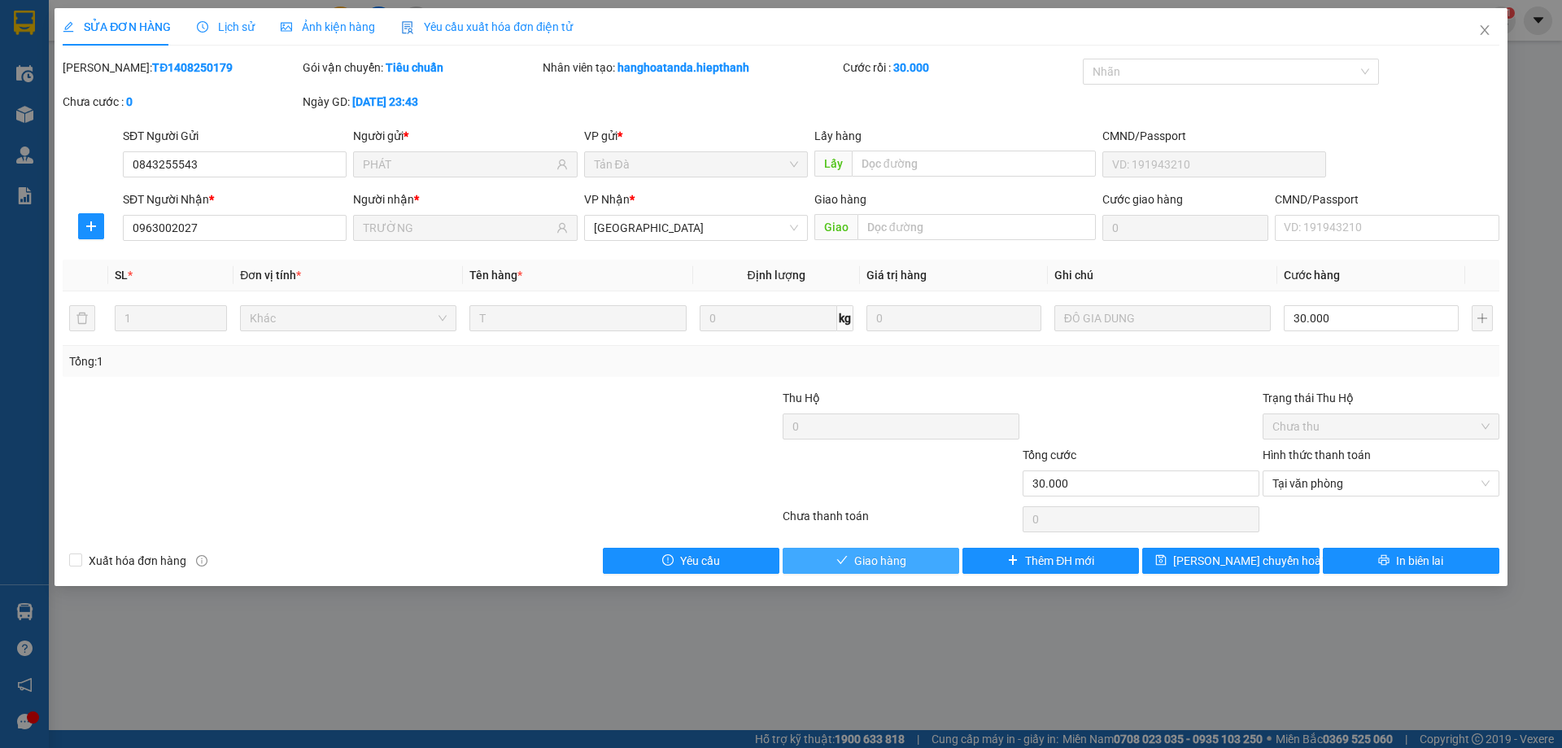
click at [875, 566] on span "Giao hàng" at bounding box center [880, 561] width 52 height 18
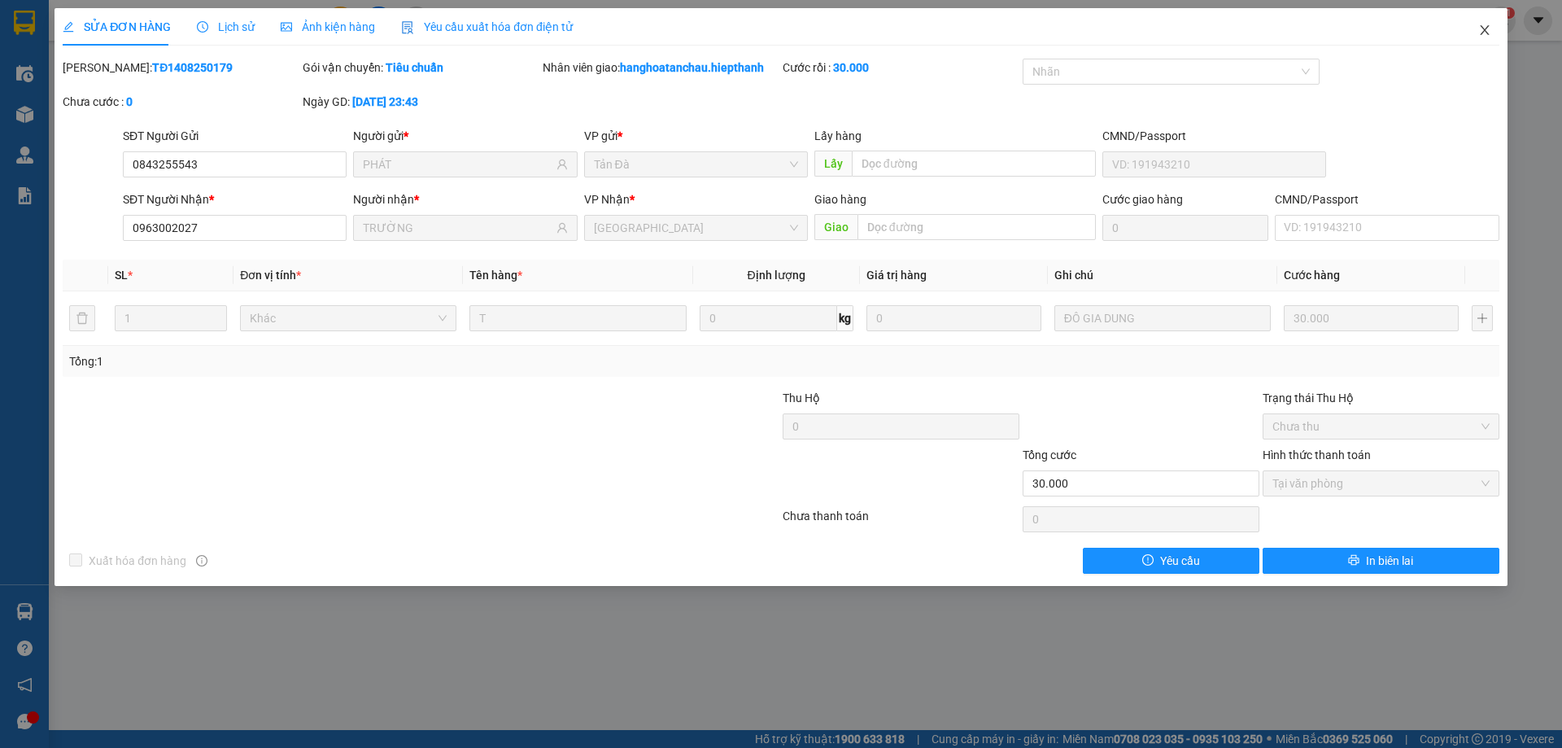
click at [1488, 28] on icon "close" at bounding box center [1484, 30] width 9 height 10
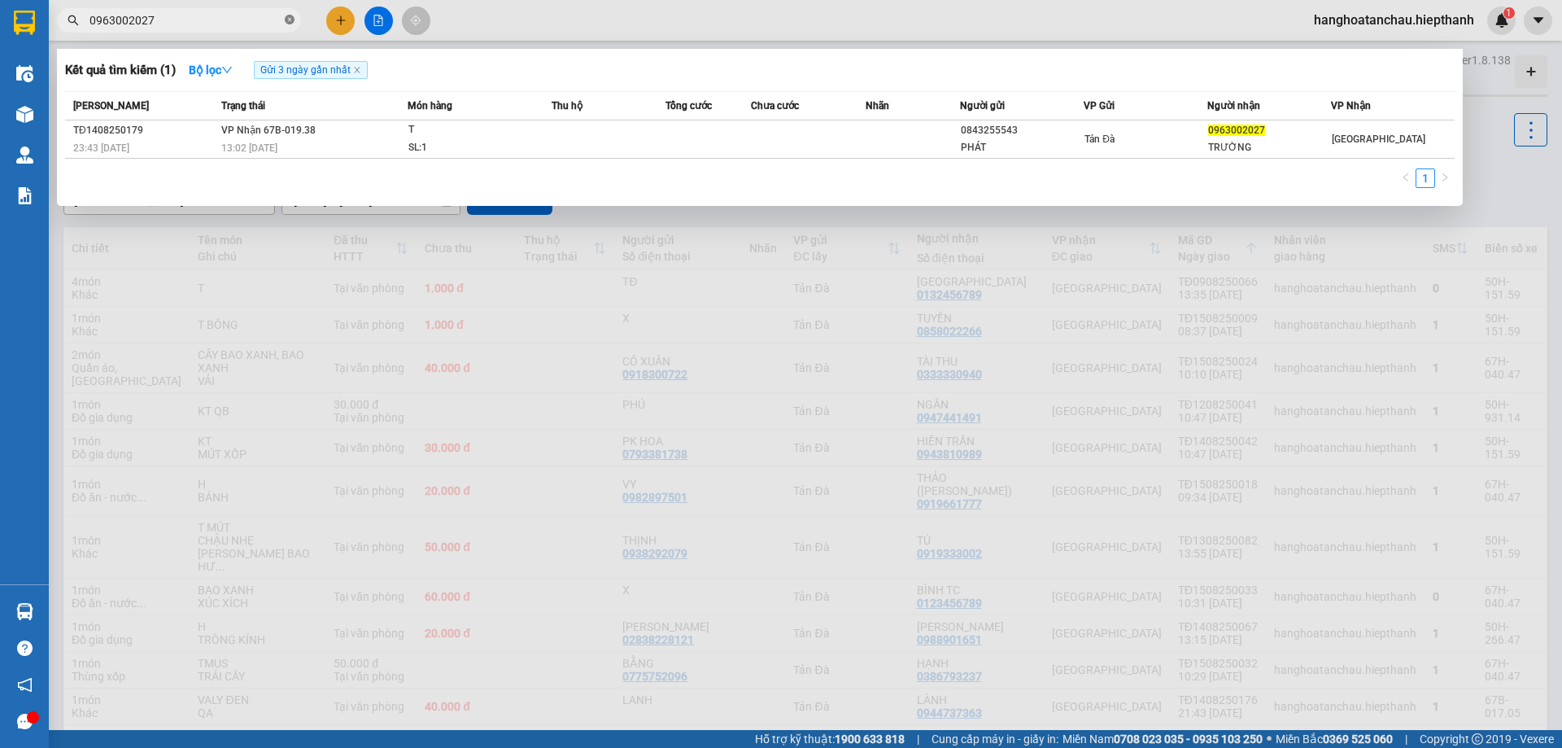
click at [291, 21] on icon "close-circle" at bounding box center [290, 20] width 10 height 10
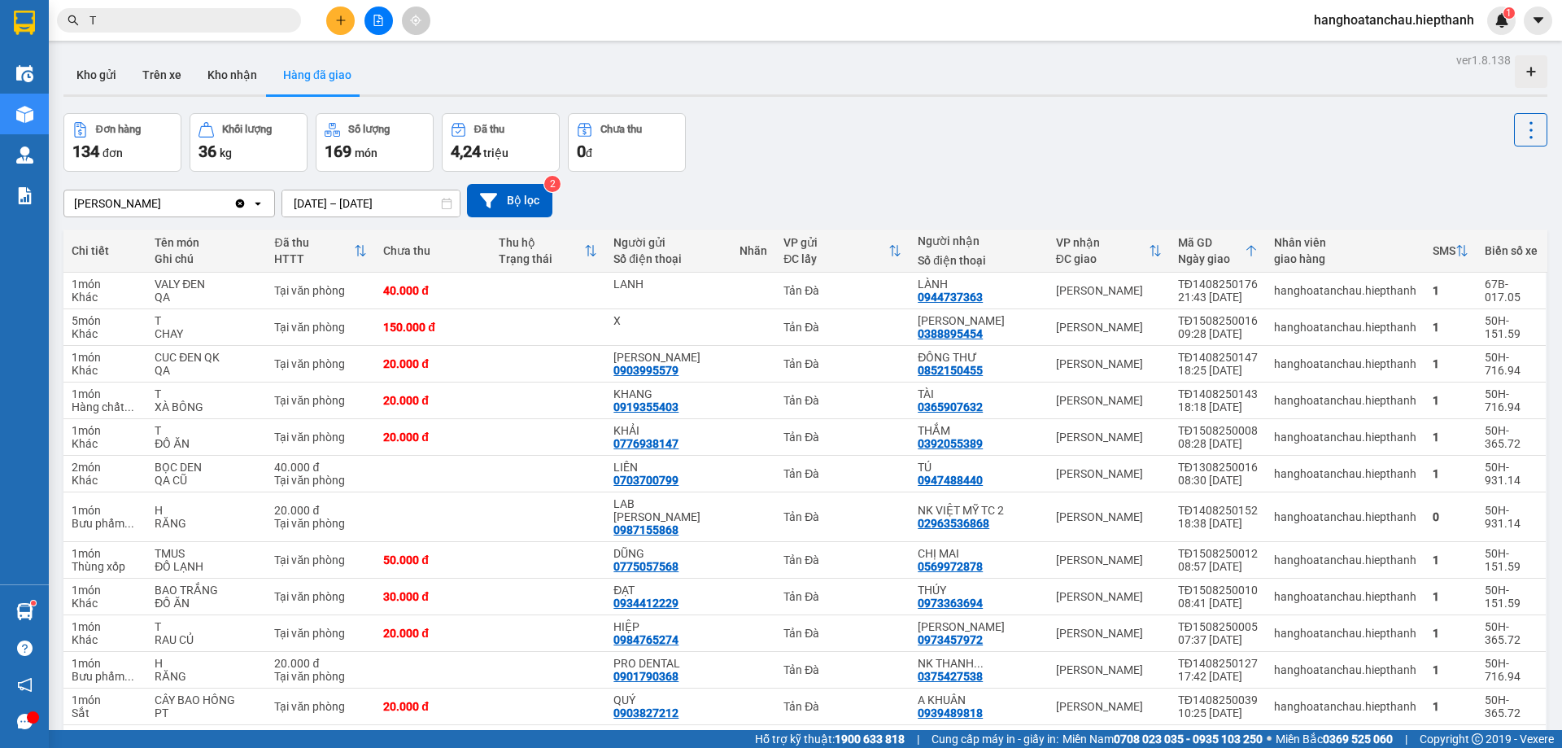
scroll to position [570, 0]
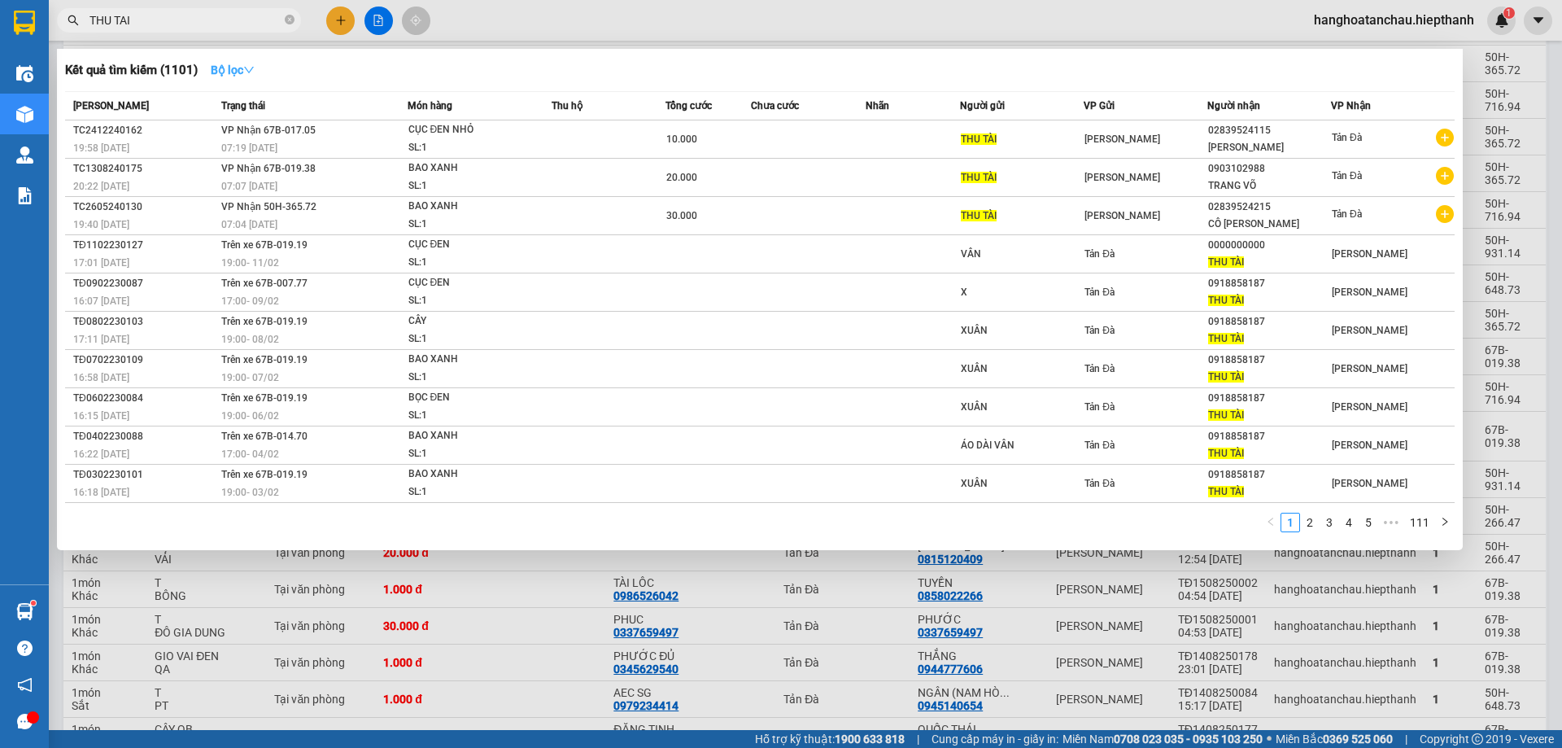
type input "THU TAI"
click at [252, 68] on icon "down" at bounding box center [248, 69] width 11 height 11
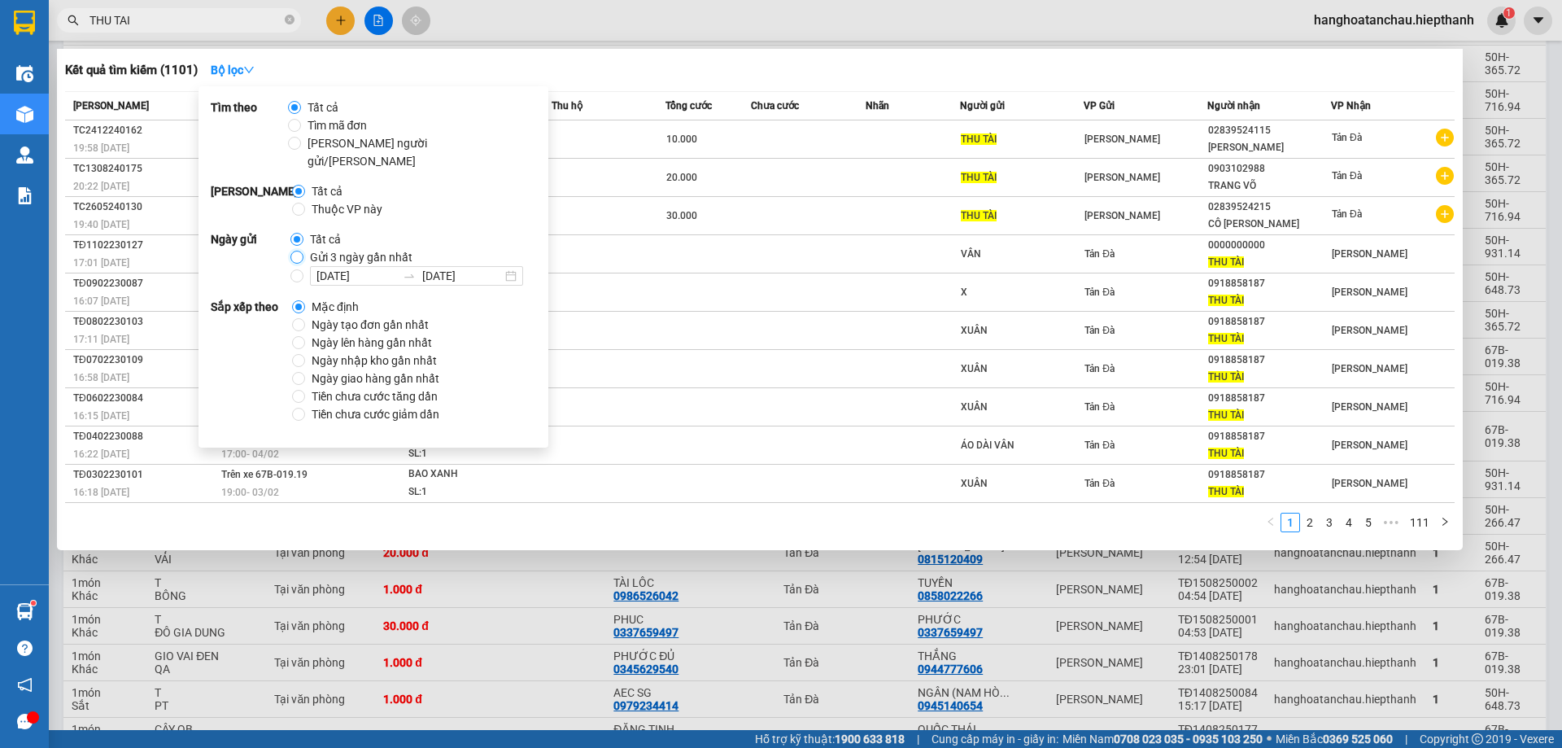
click at [296, 251] on input "Gửi 3 ngày gần nhất" at bounding box center [297, 257] width 13 height 13
radio input "true"
radio input "false"
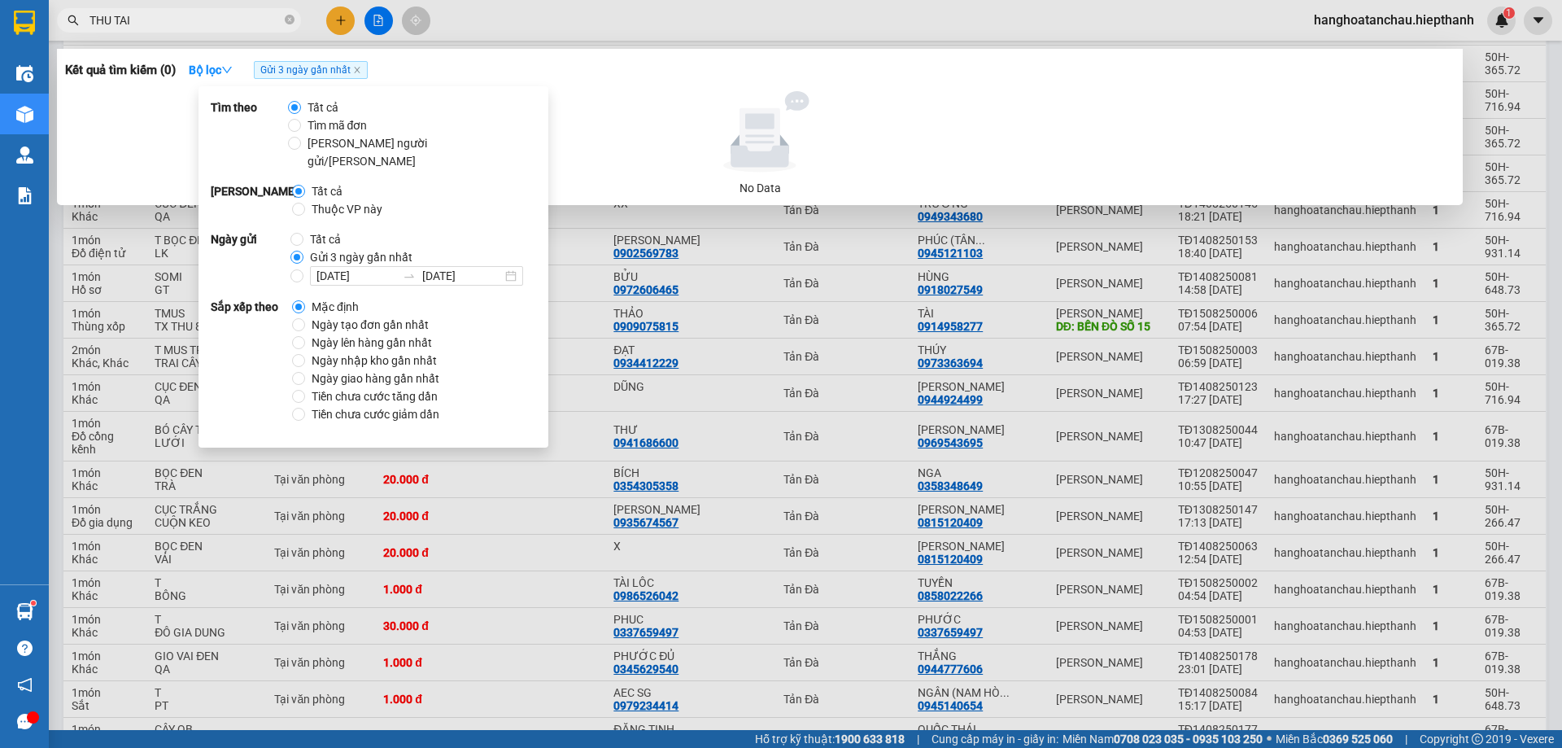
click at [668, 134] on div at bounding box center [760, 131] width 1377 height 81
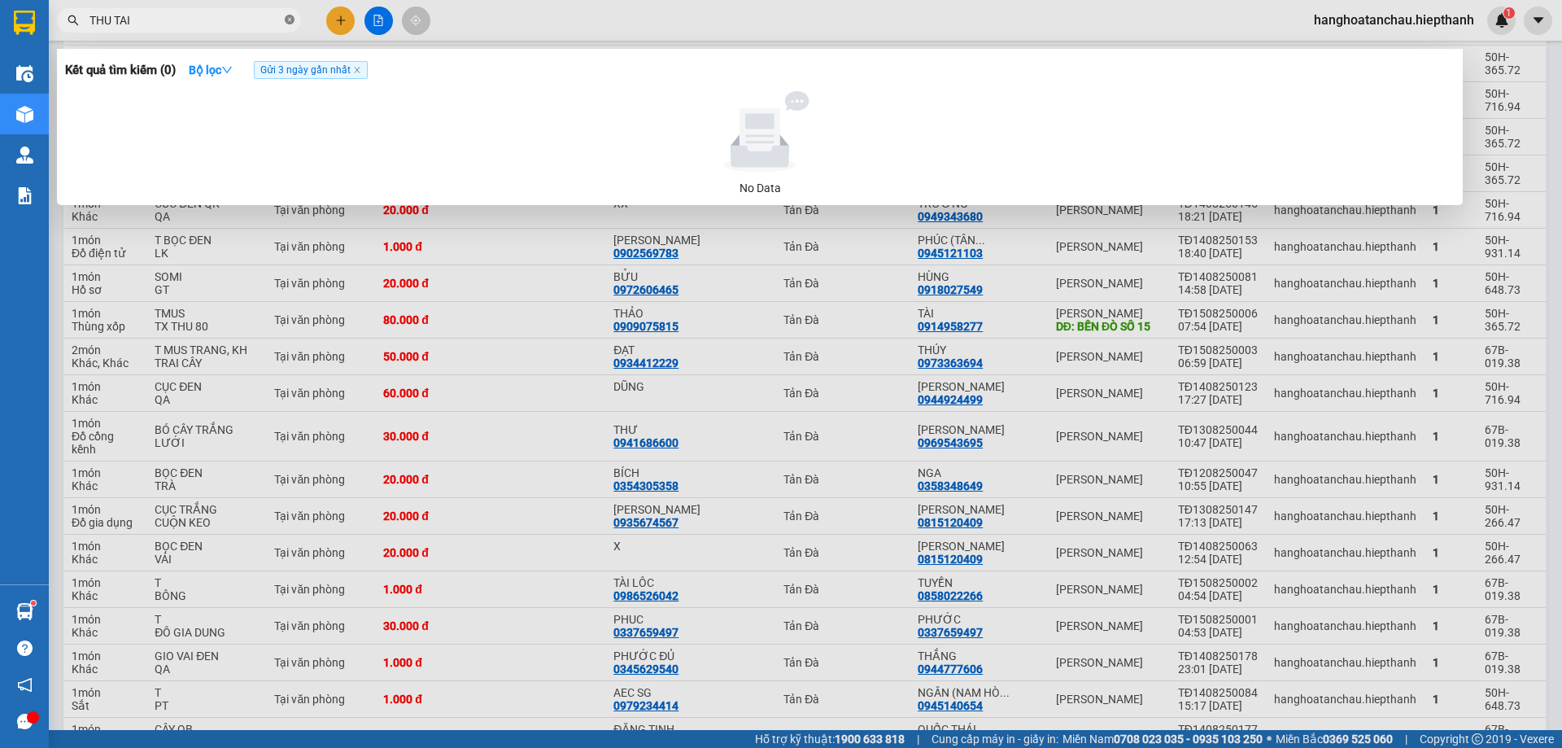
click at [287, 18] on icon "close-circle" at bounding box center [290, 20] width 10 height 10
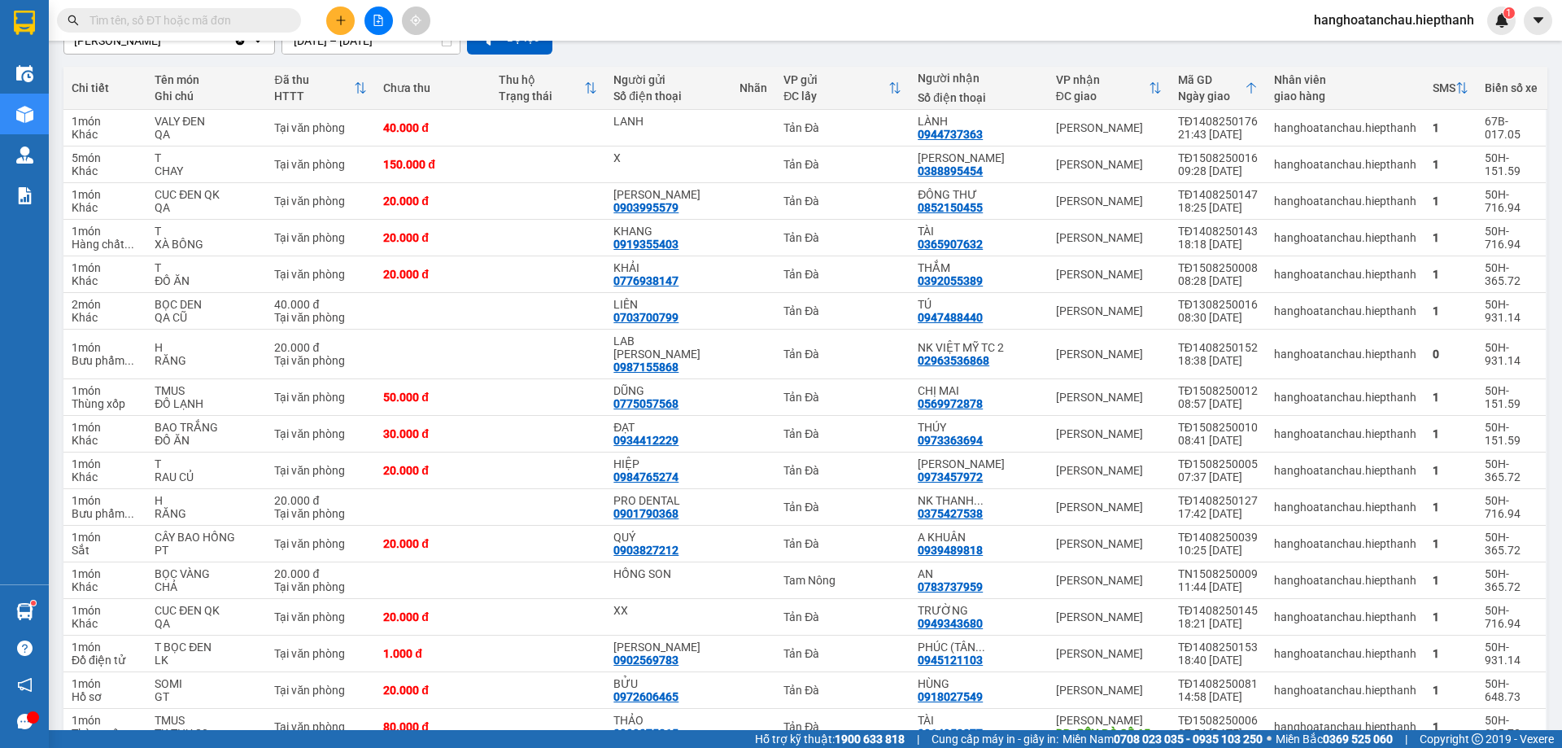
scroll to position [0, 0]
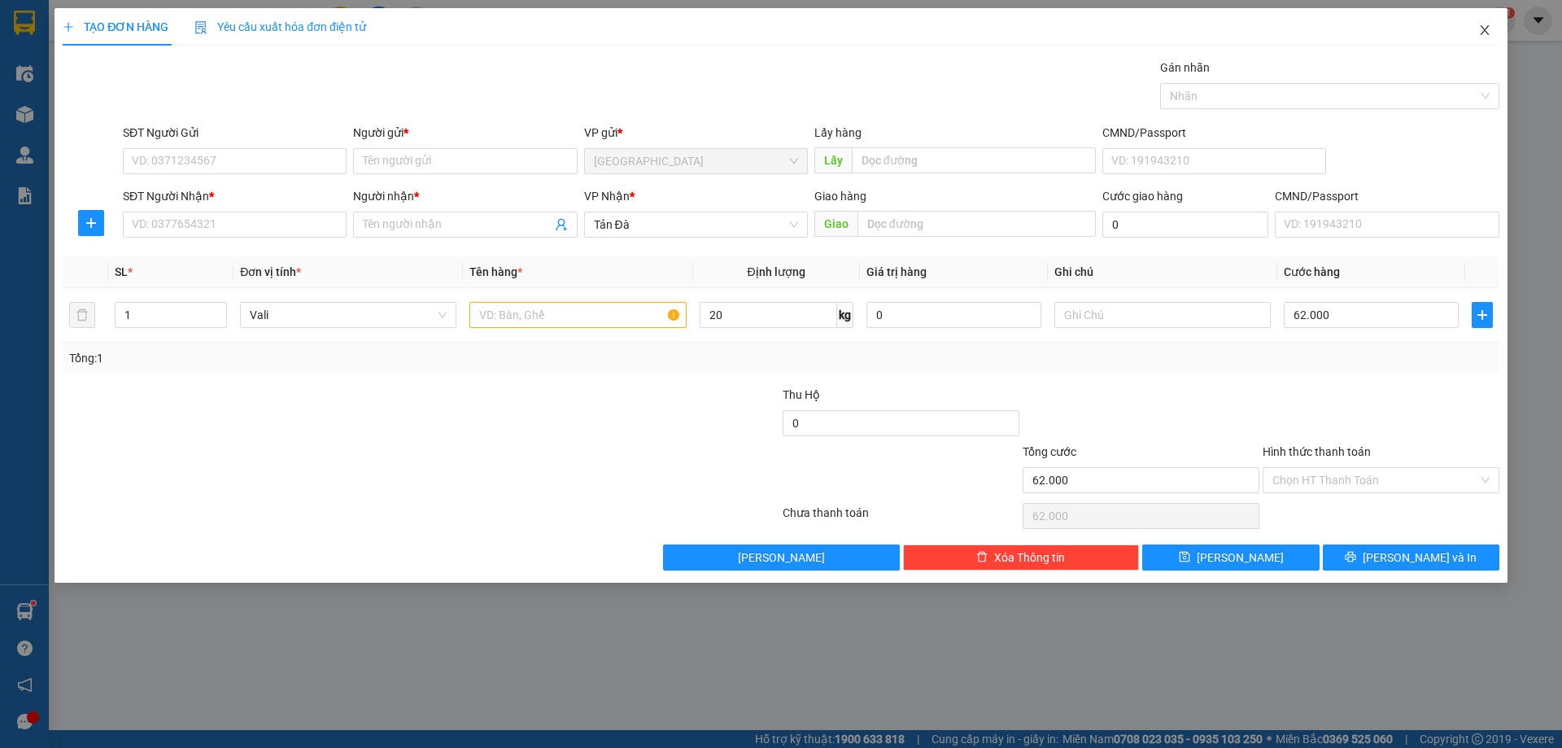
click at [1489, 31] on icon "close" at bounding box center [1485, 30] width 13 height 13
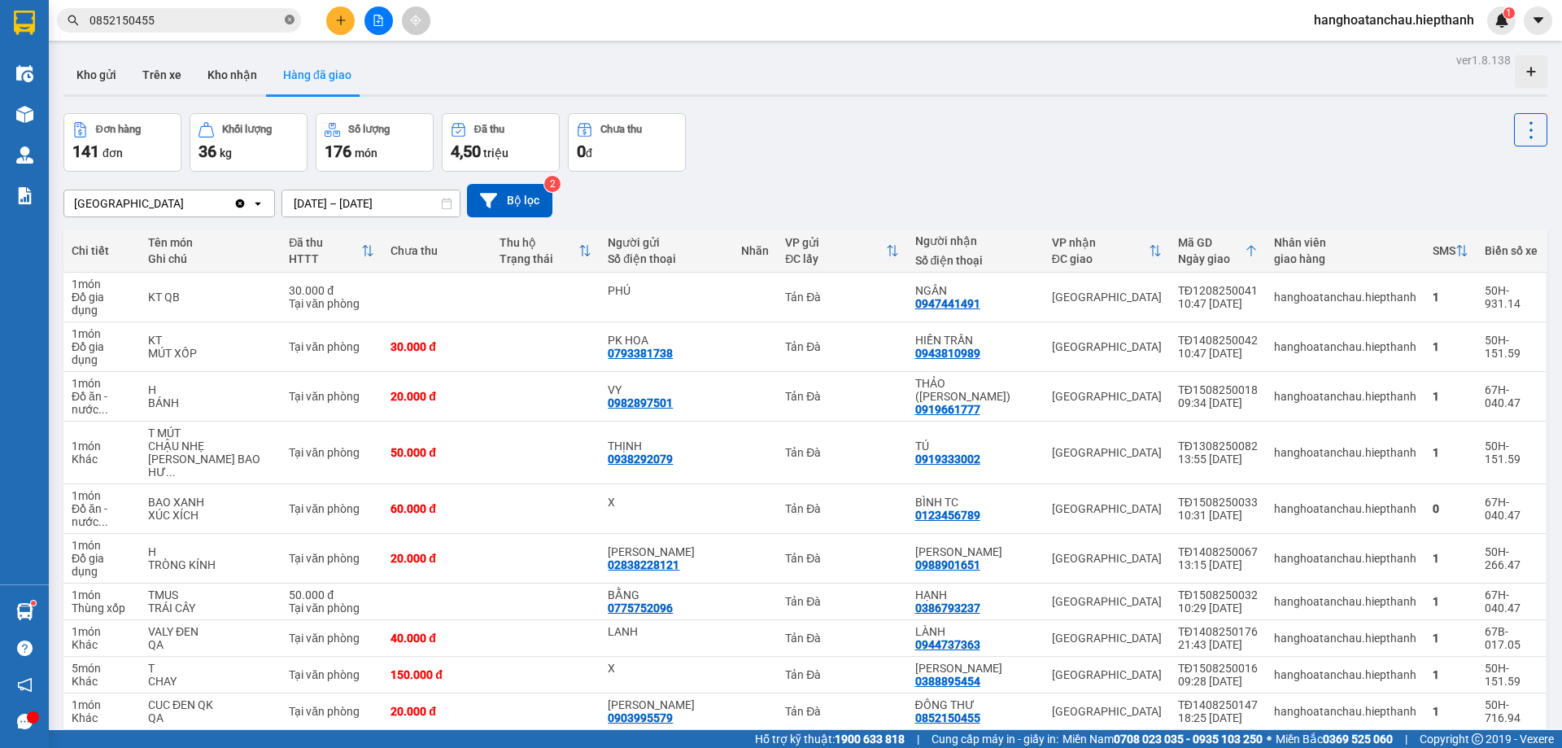
click at [290, 20] on icon "close-circle" at bounding box center [290, 20] width 10 height 10
click at [846, 120] on div "Đơn hàng 141 đơn Khối lượng 36 kg Số lượng 176 món Đã thu 4,50 triệu Chưa thu 0…" at bounding box center [805, 142] width 1484 height 59
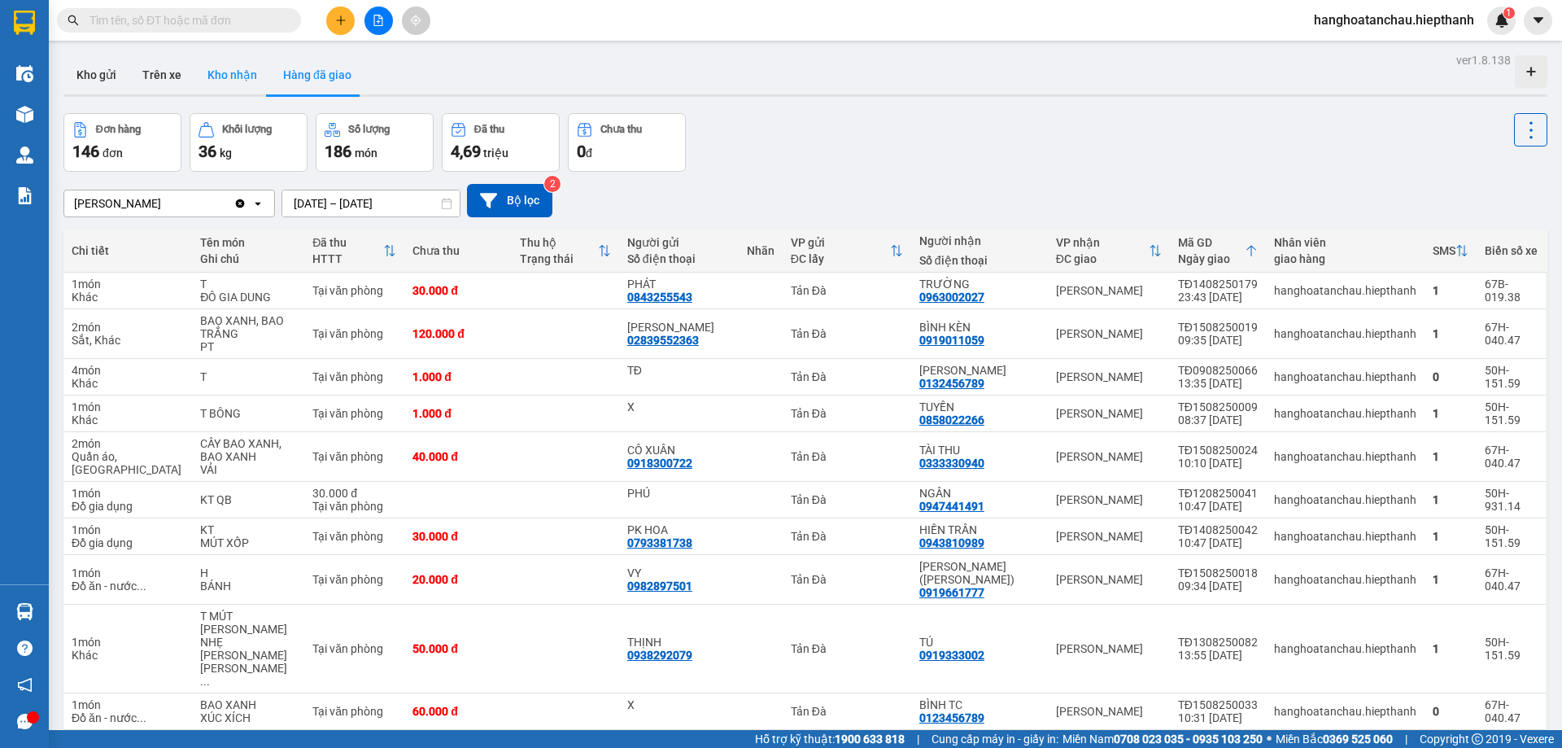
click at [225, 78] on button "Kho nhận" at bounding box center [232, 74] width 76 height 39
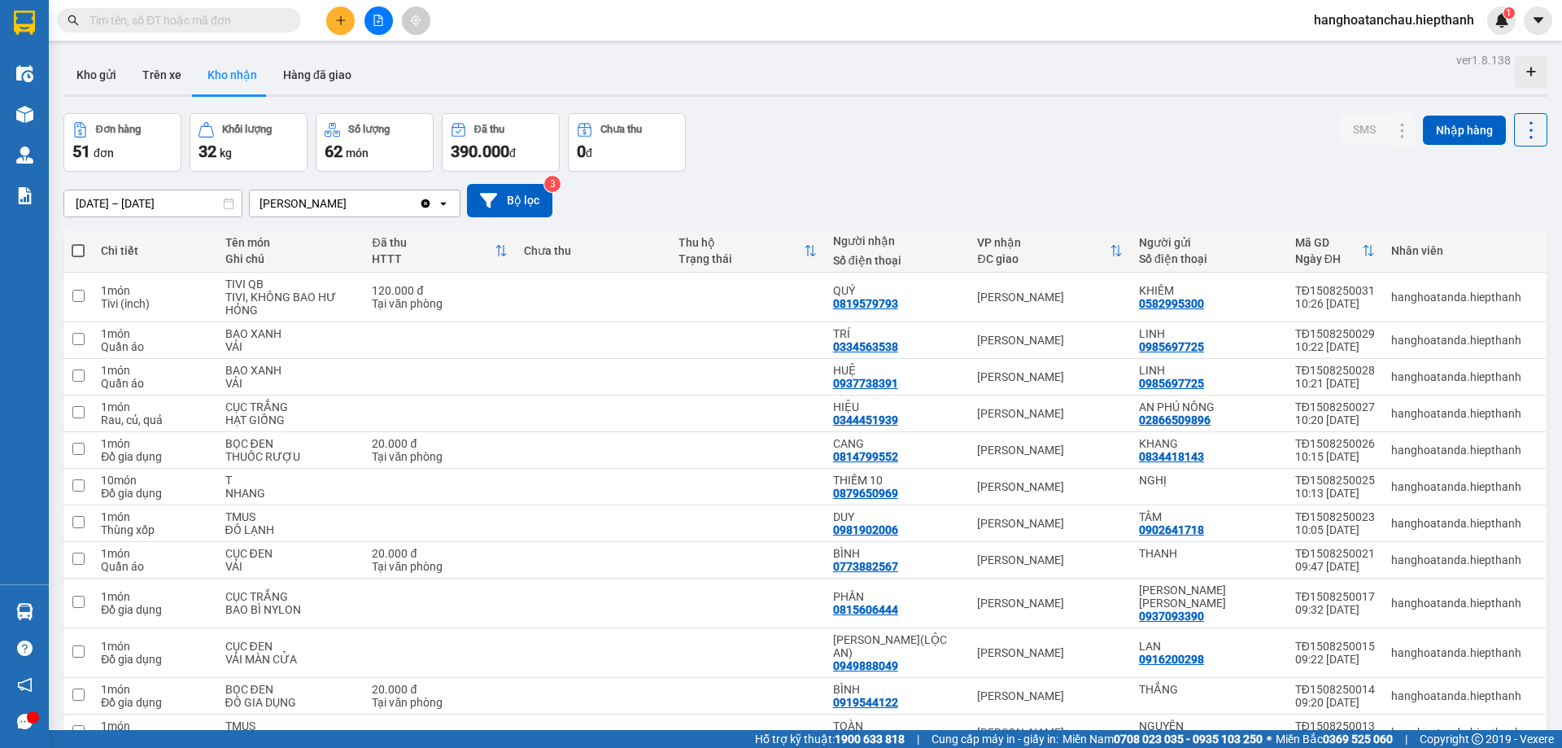
click at [962, 181] on div "01/01/2025 – 15/08/2025 Press the down arrow key to interact with the calendar …" at bounding box center [805, 201] width 1484 height 58
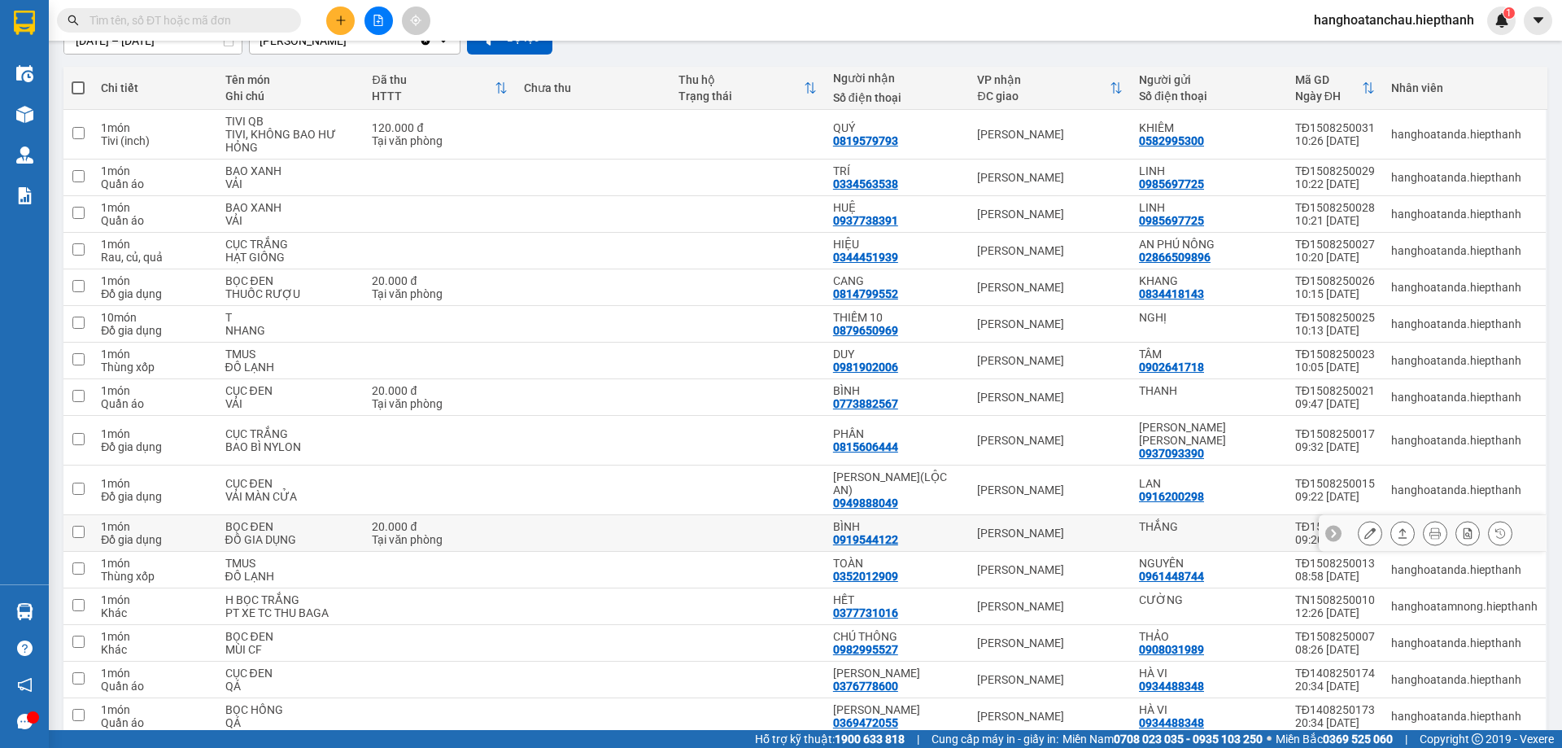
scroll to position [326, 0]
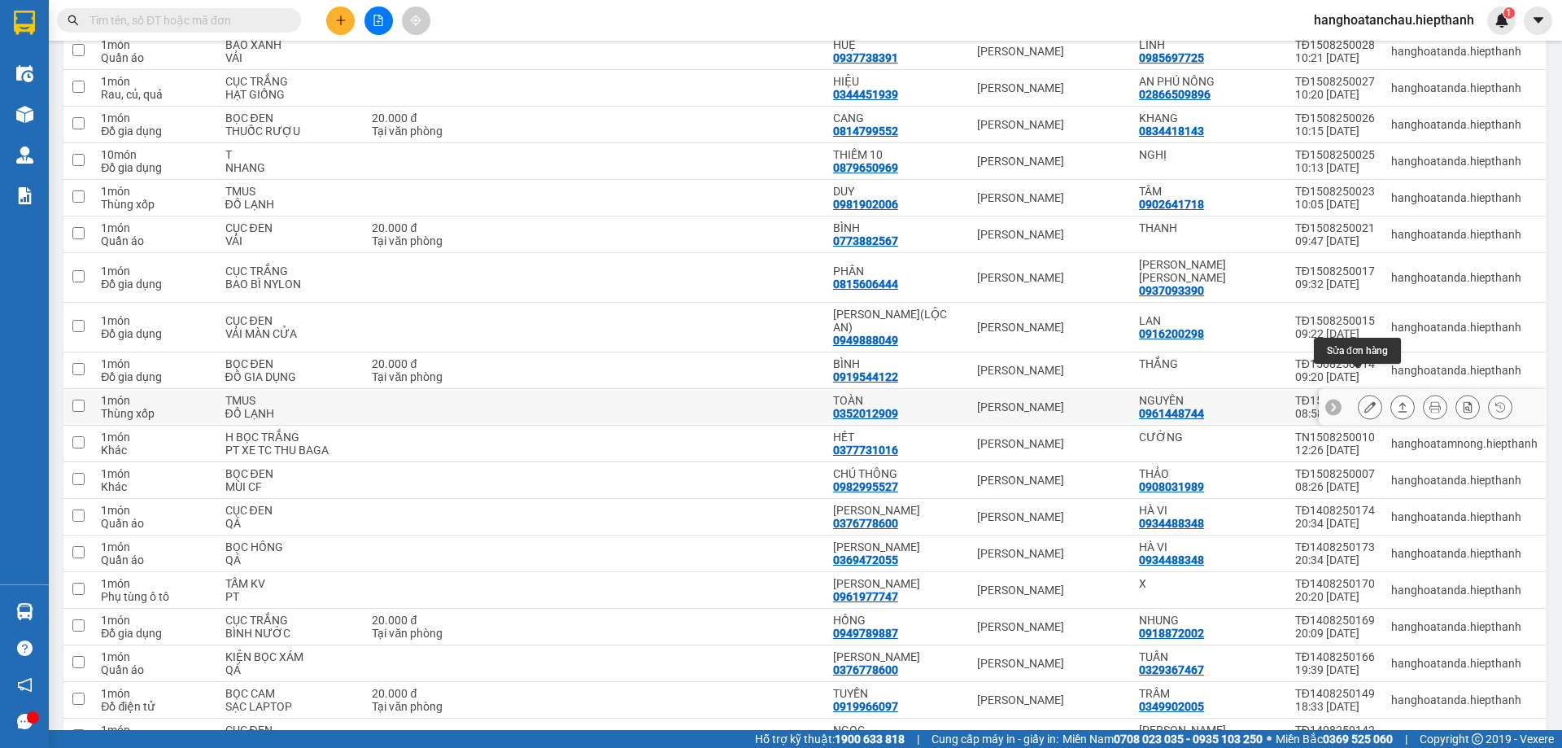
click at [1365, 401] on icon at bounding box center [1370, 406] width 11 height 11
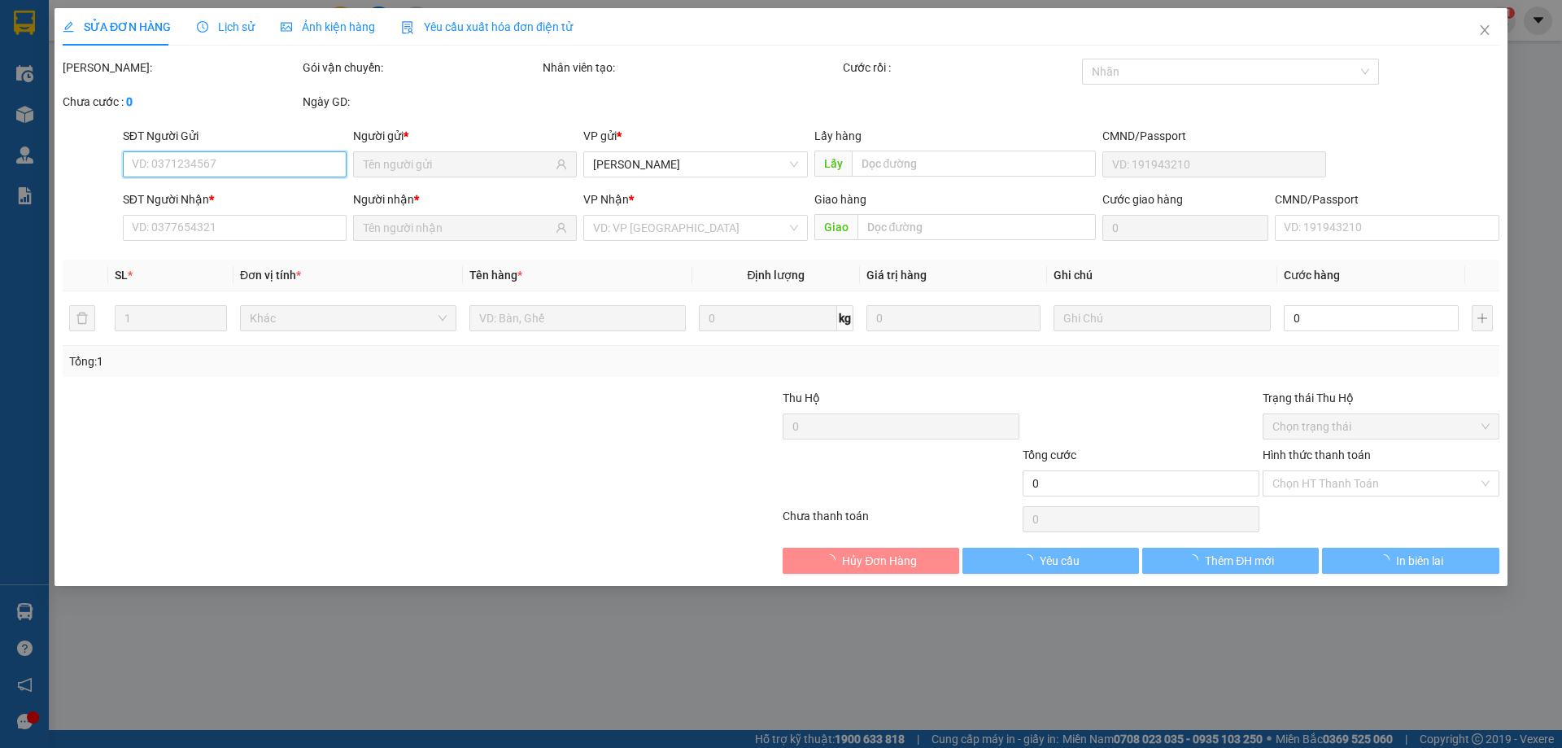
type input "0961448744"
type input "NGUYÊN"
type input "0352012909"
type input "TOÀN"
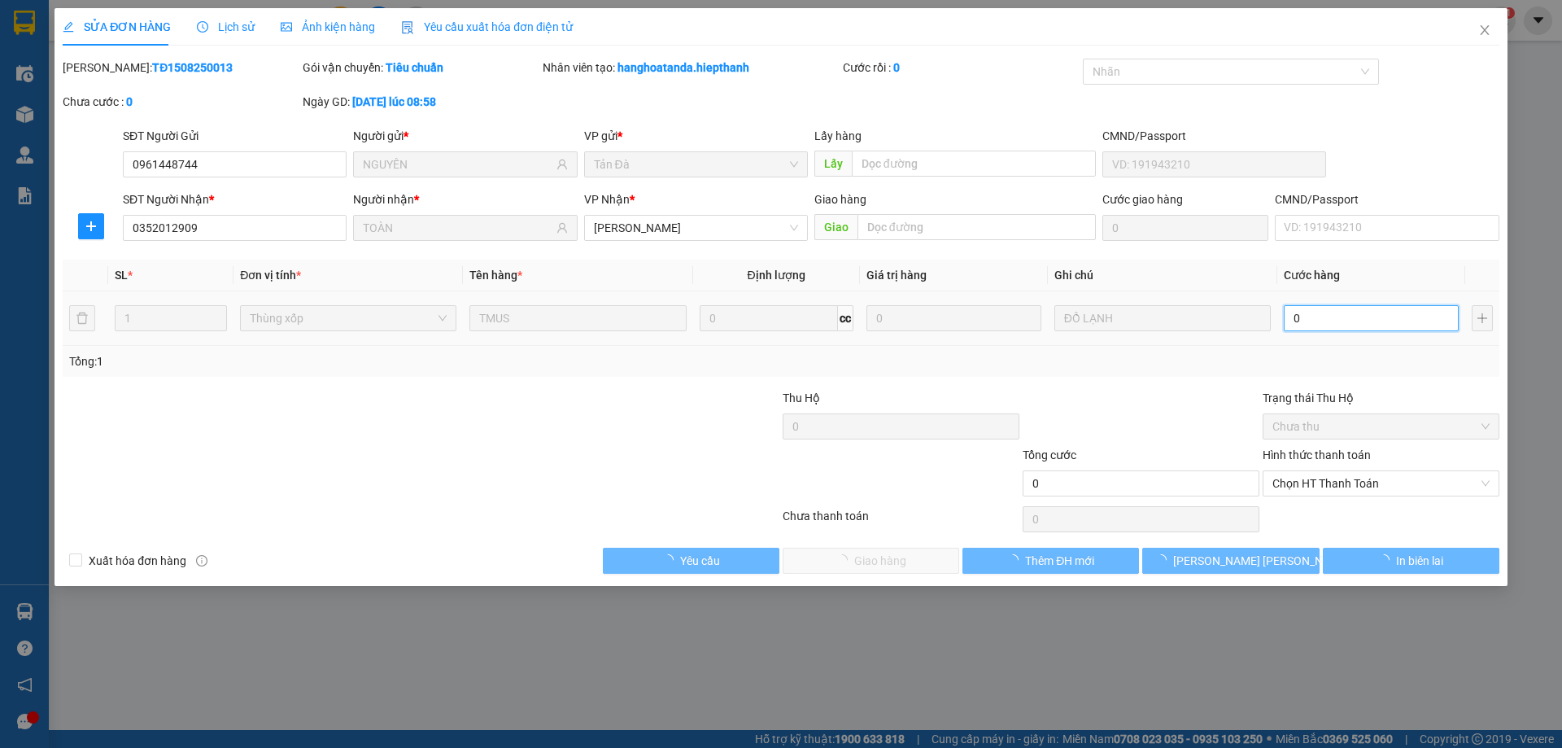
click at [1331, 321] on input "0" at bounding box center [1371, 318] width 175 height 26
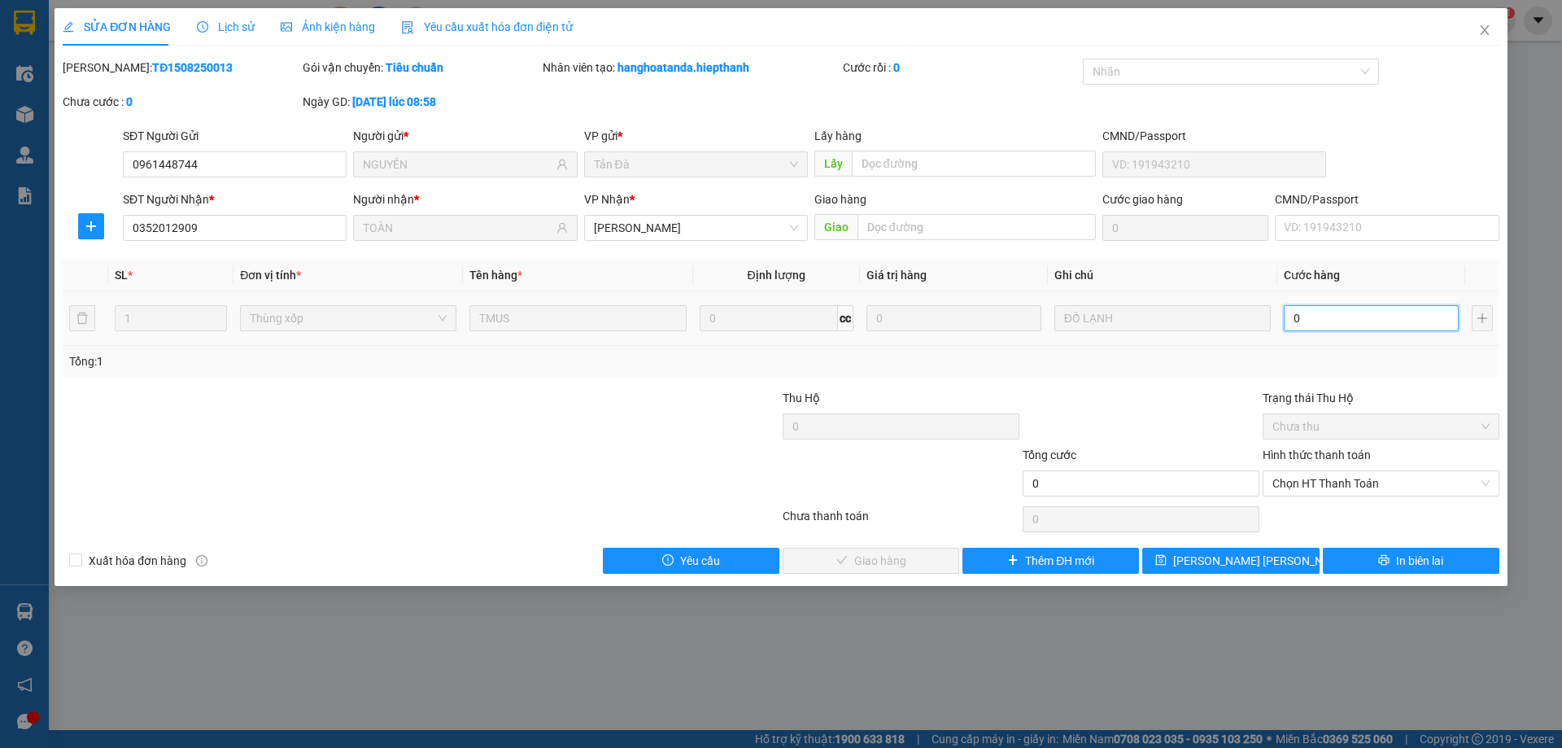
type input "5"
type input "50"
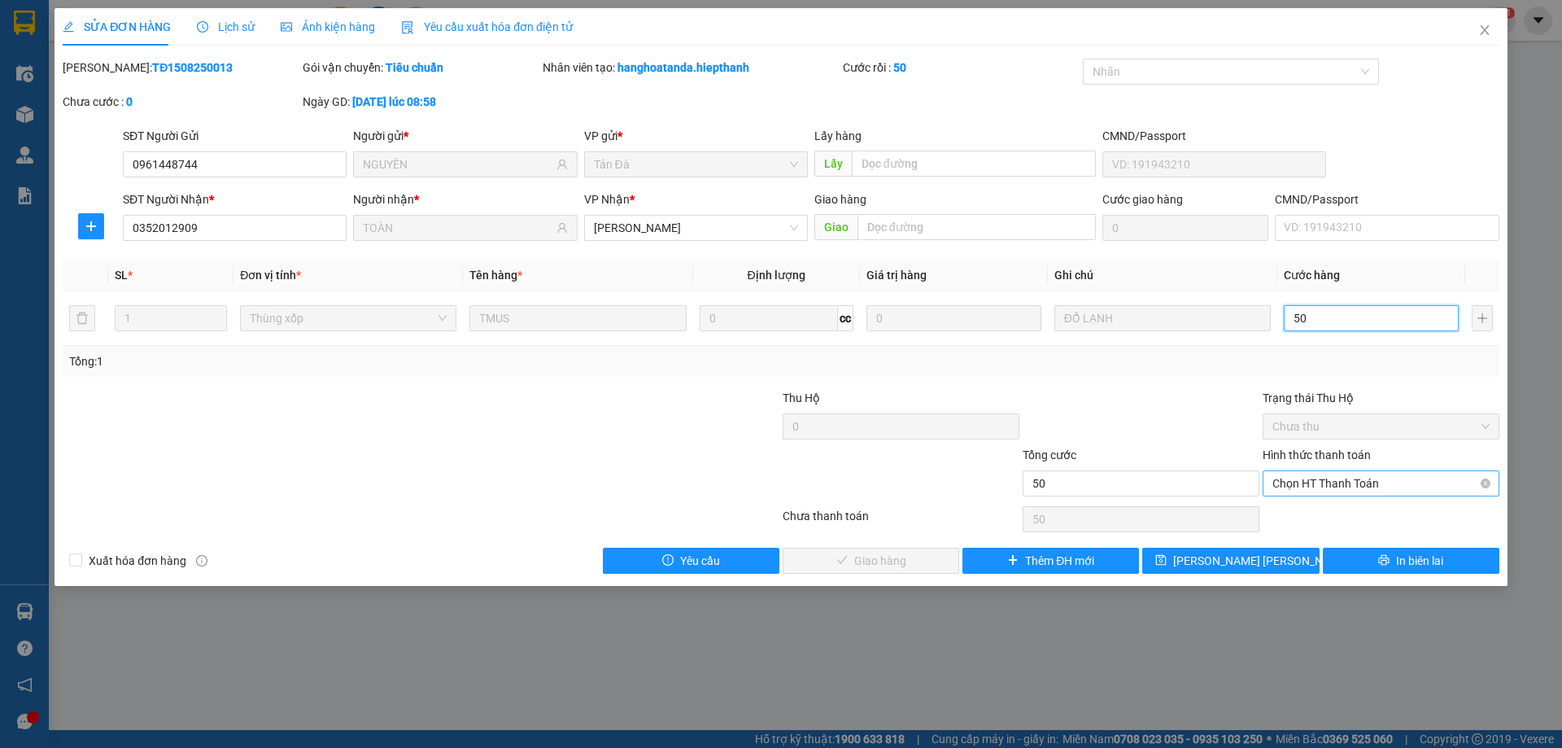
click at [1353, 482] on span "Chọn HT Thanh Toán" at bounding box center [1381, 483] width 217 height 24
type input "50"
type input "50.000"
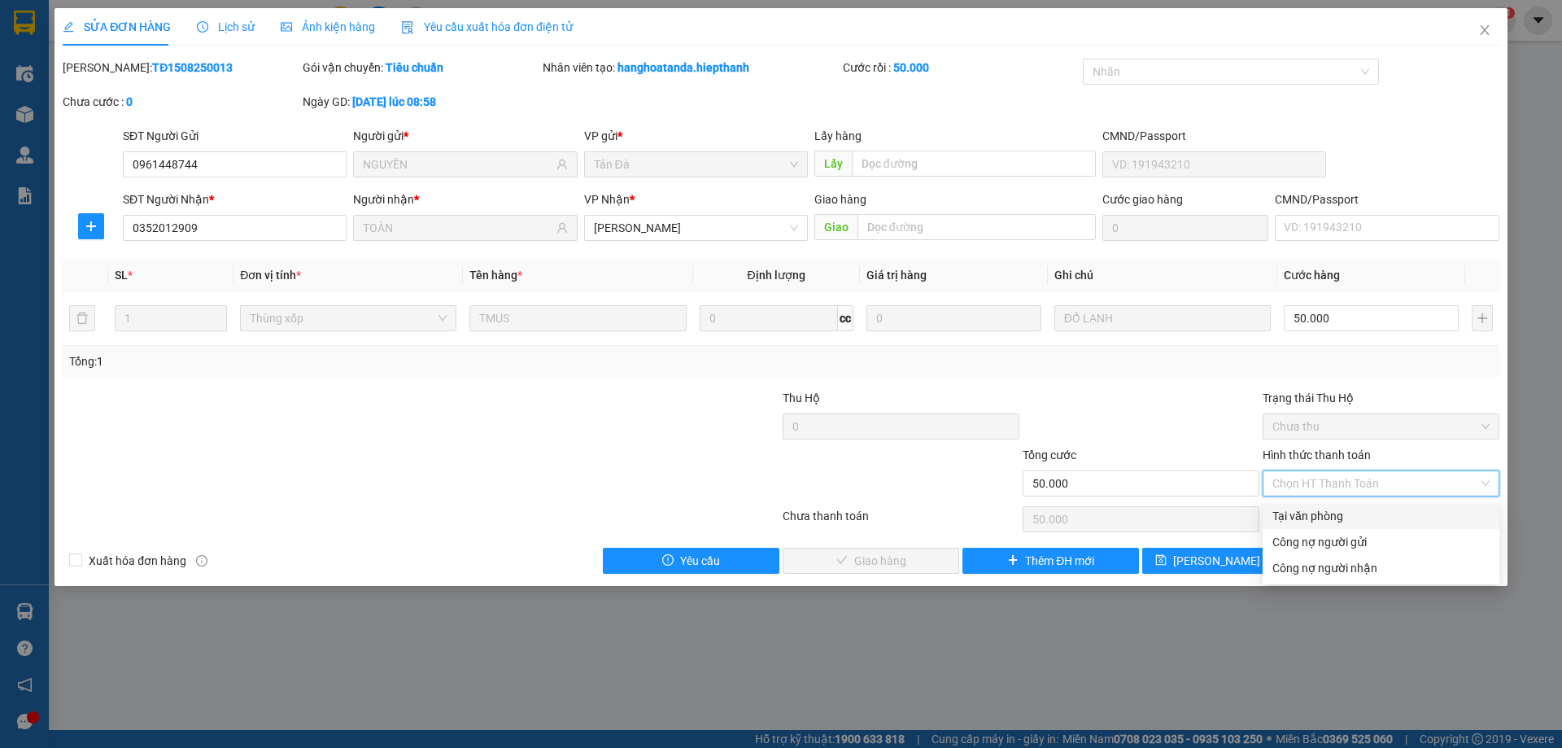
click at [1325, 514] on div "Tại văn phòng" at bounding box center [1381, 516] width 217 height 18
type input "0"
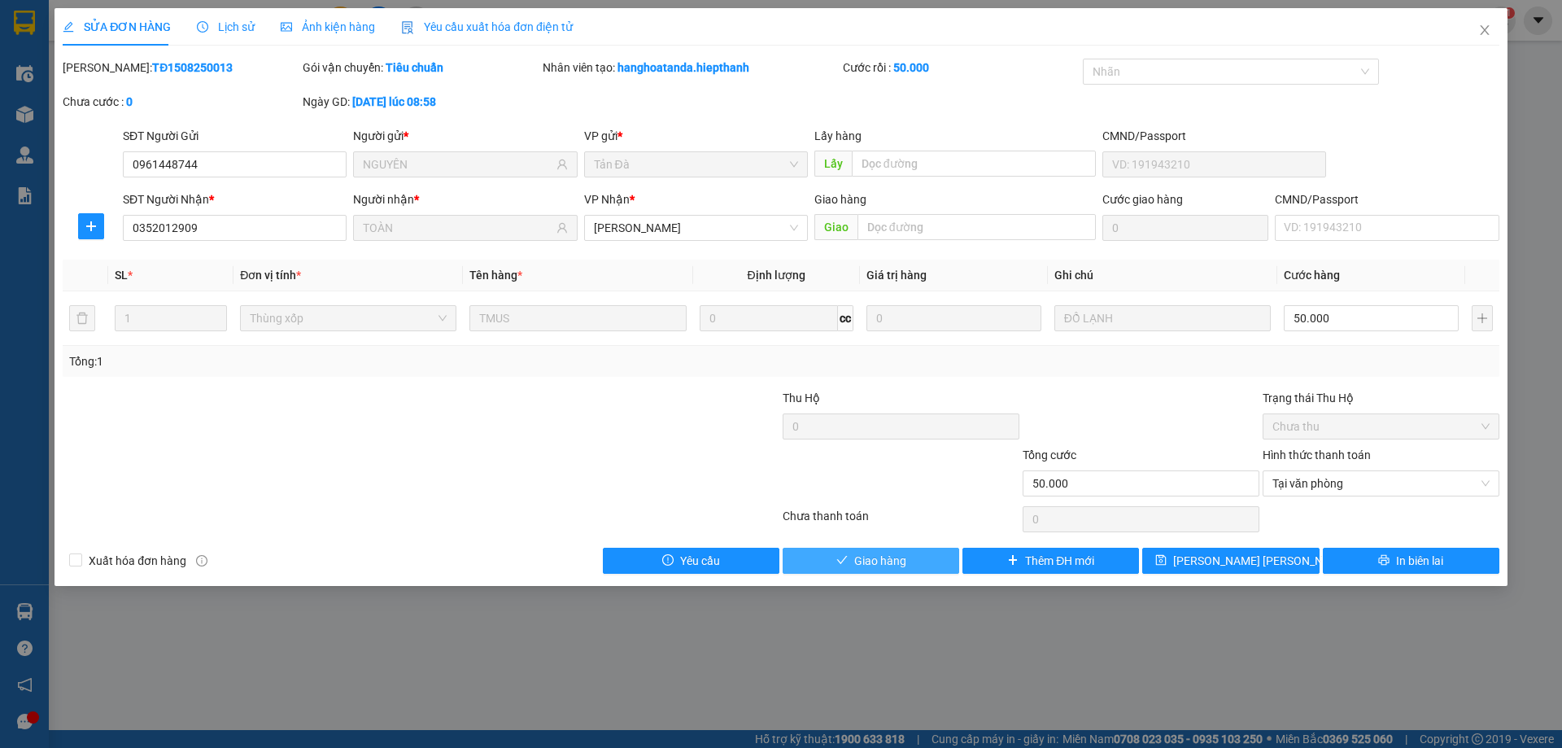
click at [898, 555] on span "Giao hàng" at bounding box center [880, 561] width 52 height 18
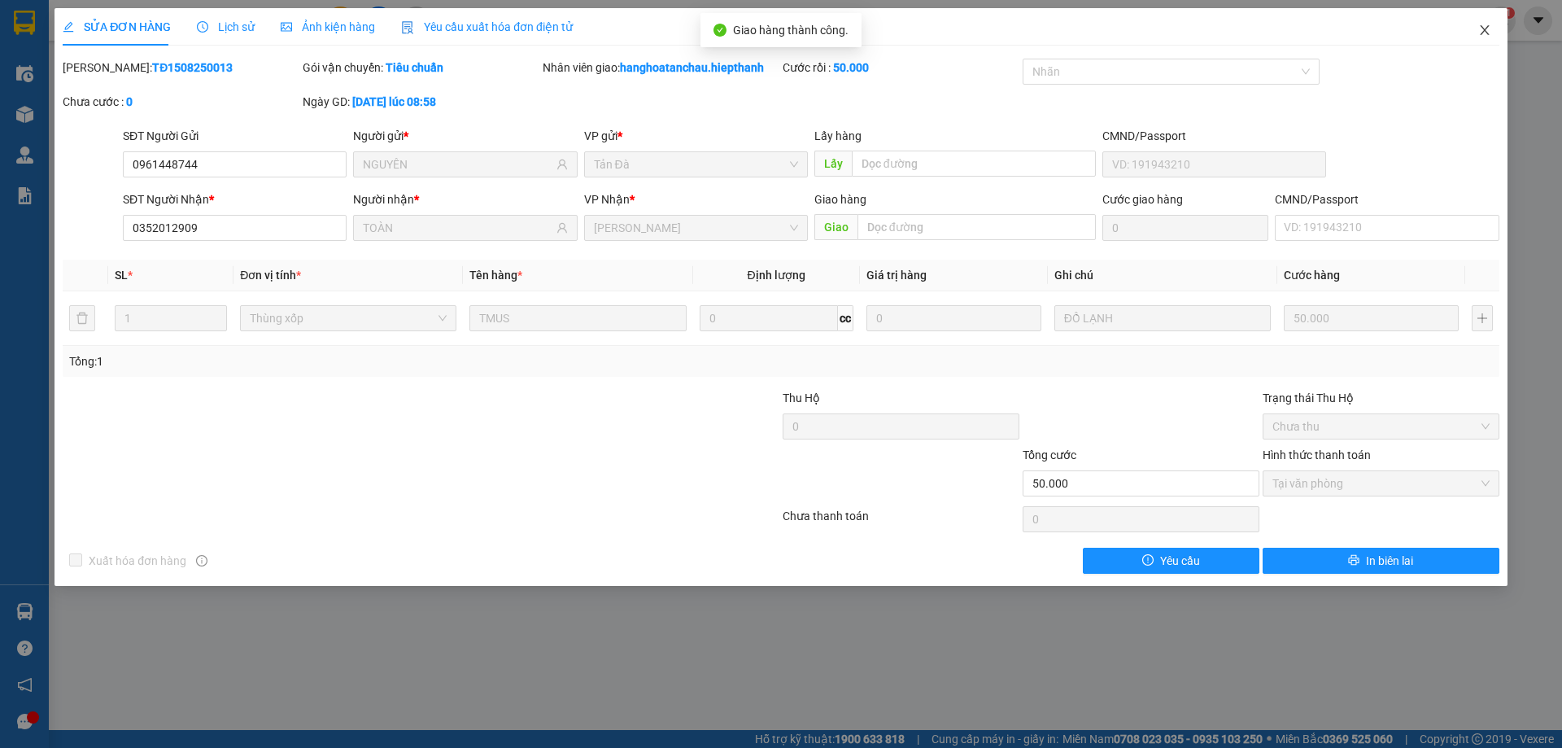
click at [1481, 28] on icon "close" at bounding box center [1485, 30] width 13 height 13
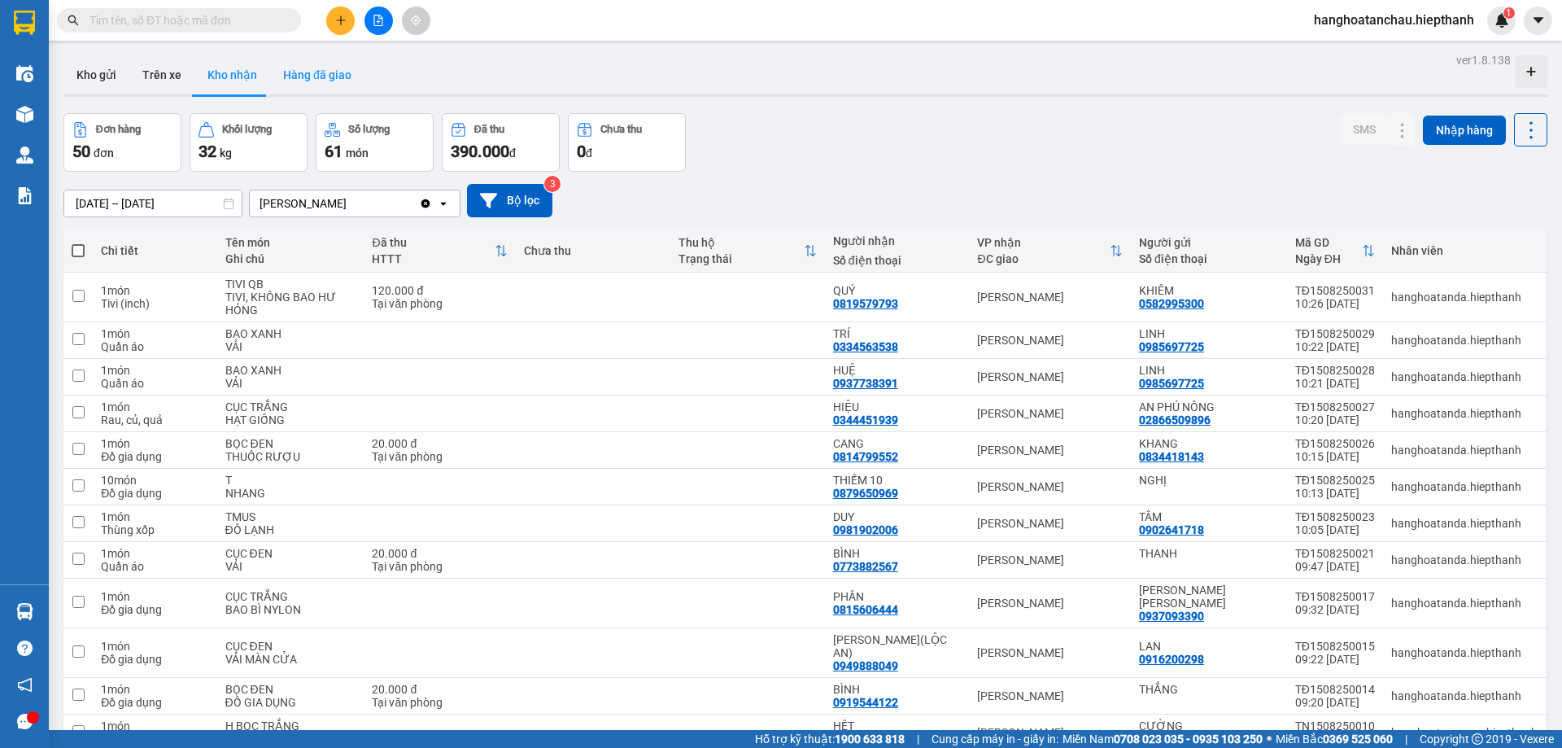
click at [333, 82] on button "Hàng đã giao" at bounding box center [317, 74] width 94 height 39
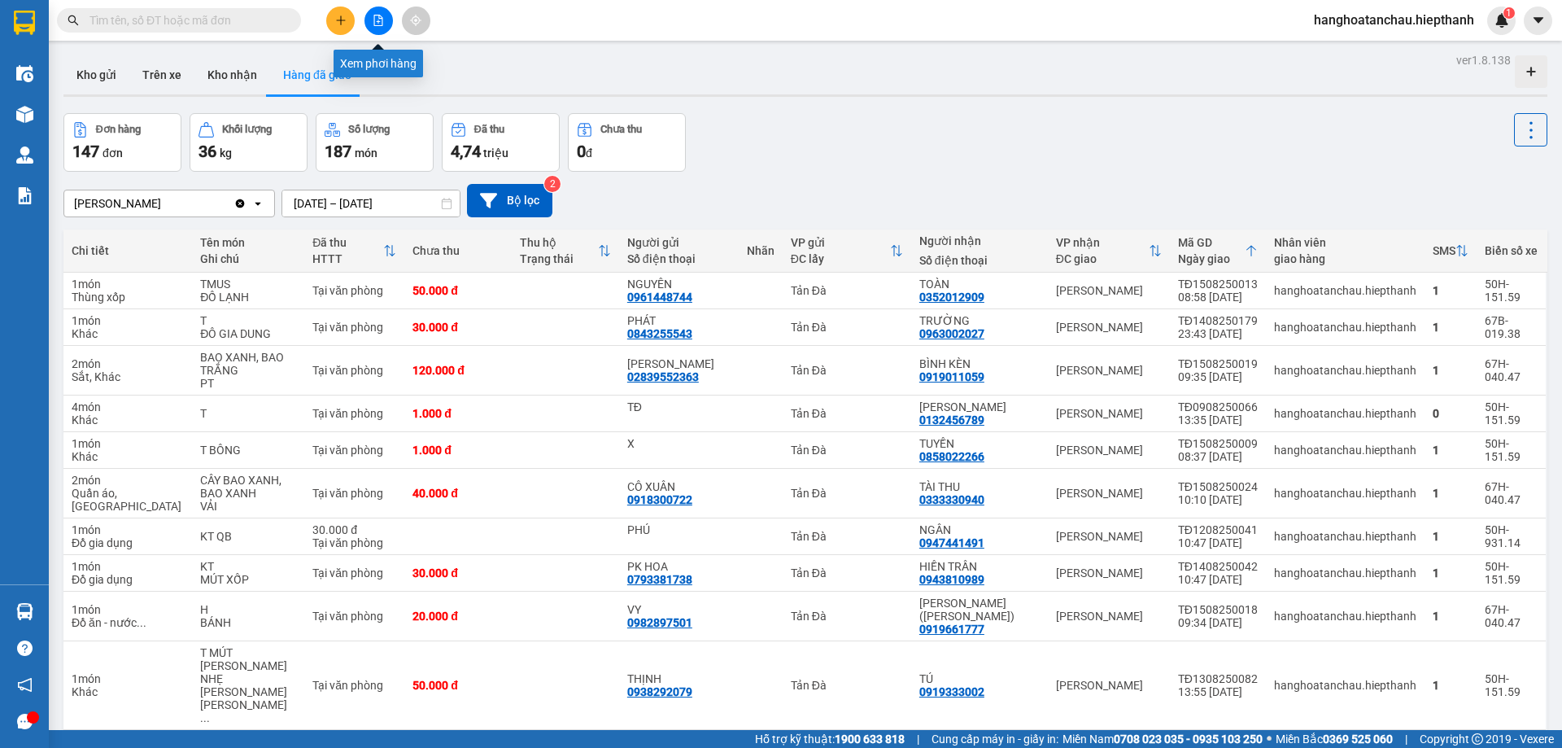
click at [385, 21] on button at bounding box center [379, 21] width 28 height 28
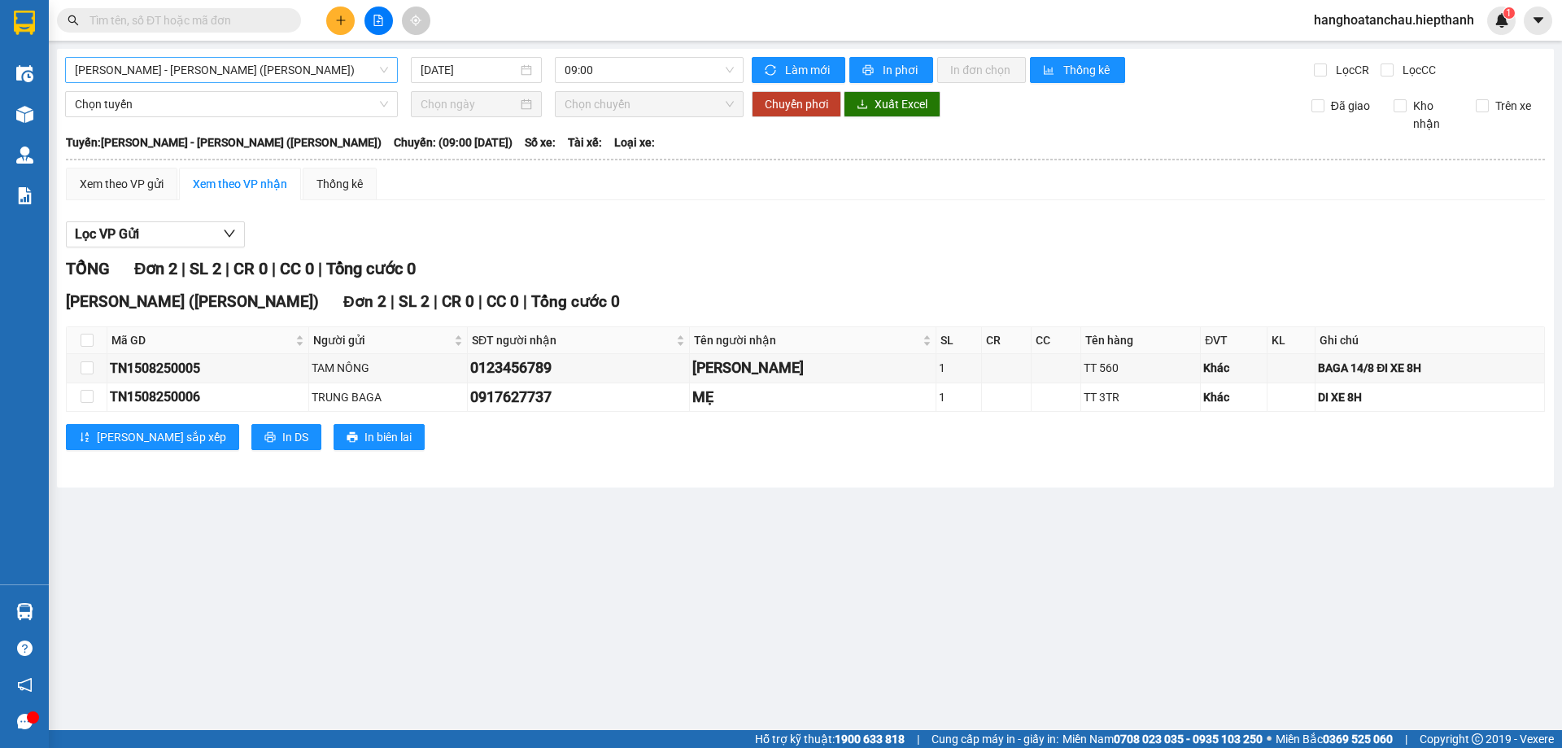
click at [309, 69] on span "[PERSON_NAME] - [PERSON_NAME] ([PERSON_NAME])" at bounding box center [231, 70] width 313 height 24
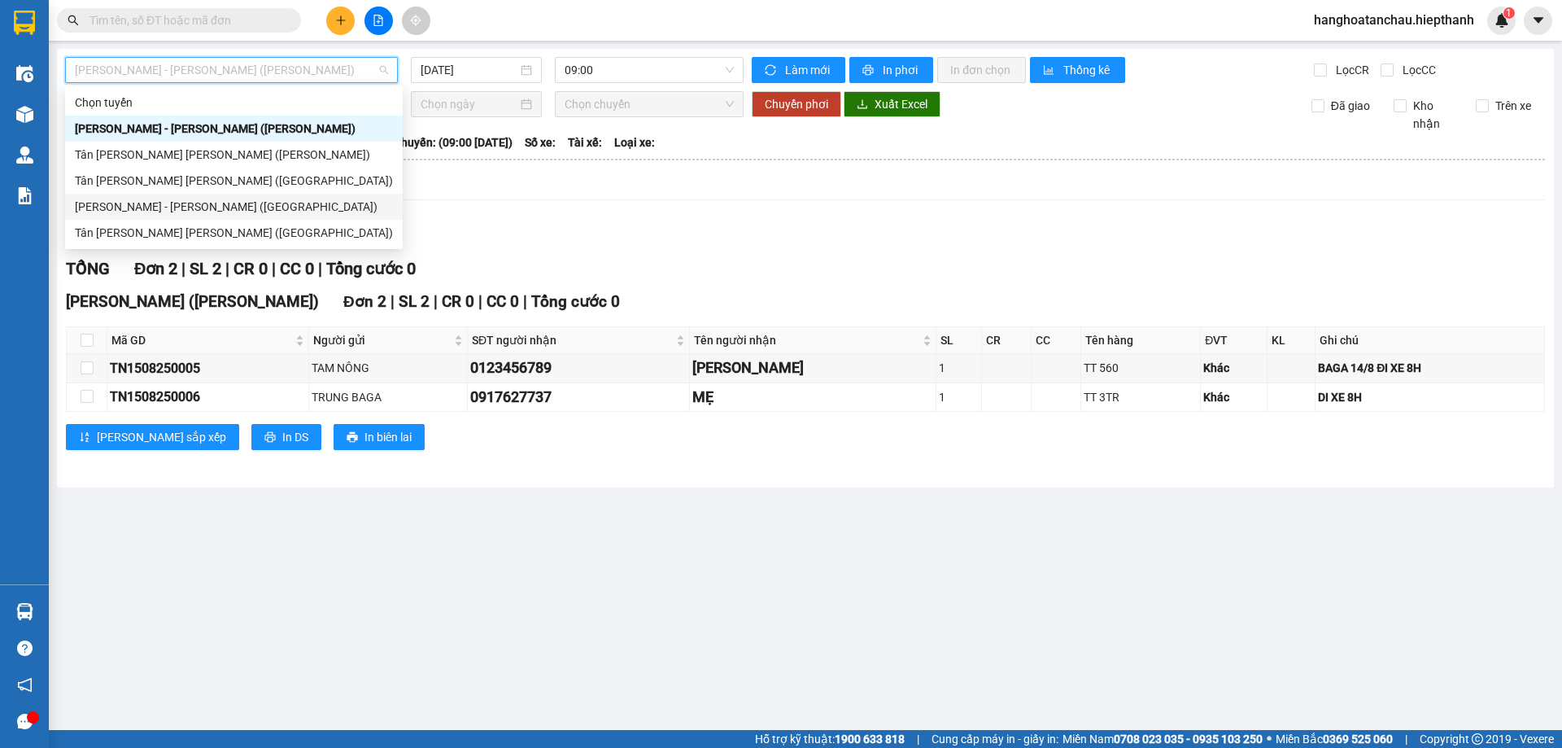
click at [256, 208] on div "[PERSON_NAME] - [PERSON_NAME] ([GEOGRAPHIC_DATA])" at bounding box center [234, 207] width 318 height 18
type input "[DATE]"
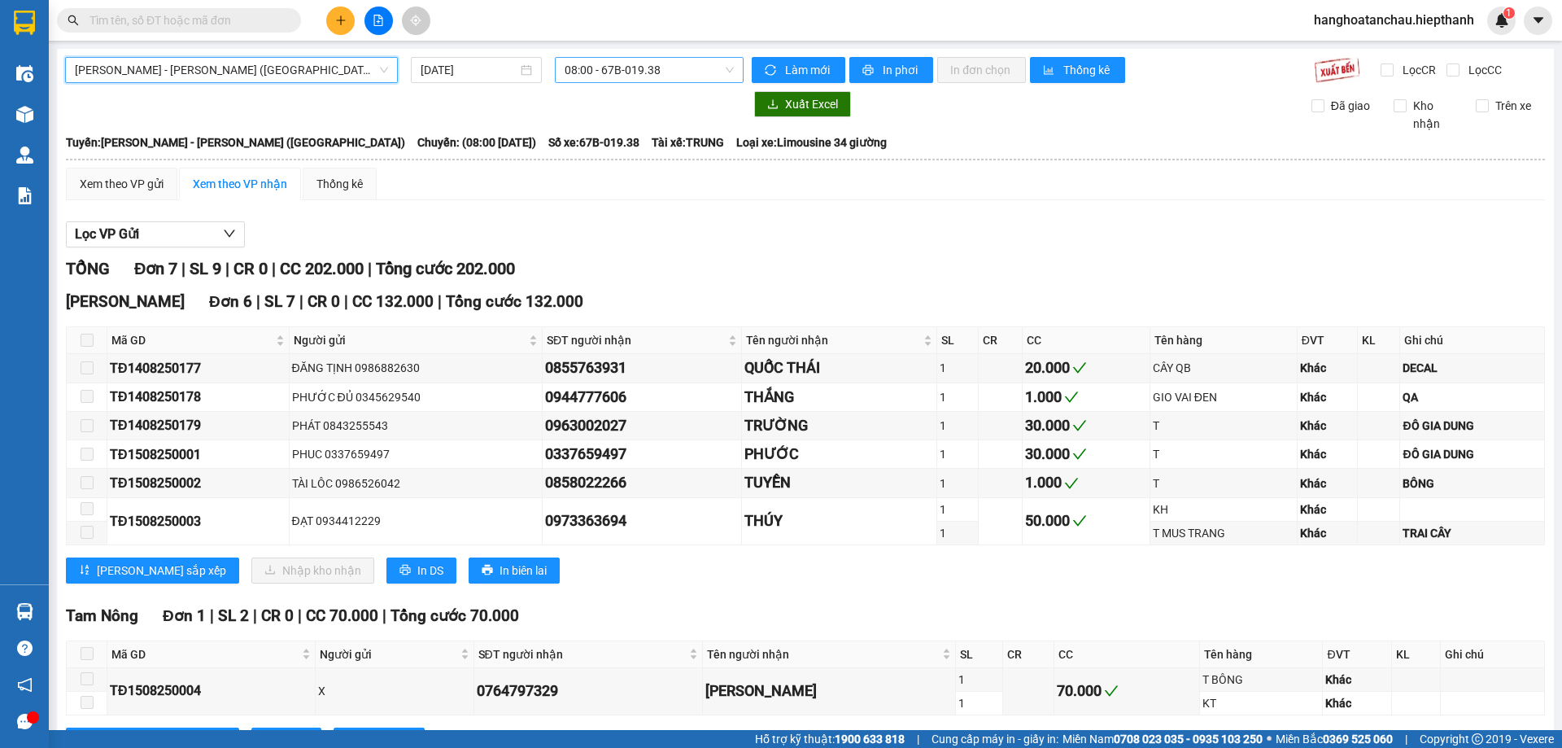
click at [641, 64] on span "08:00 - 67B-019.38" at bounding box center [649, 70] width 169 height 24
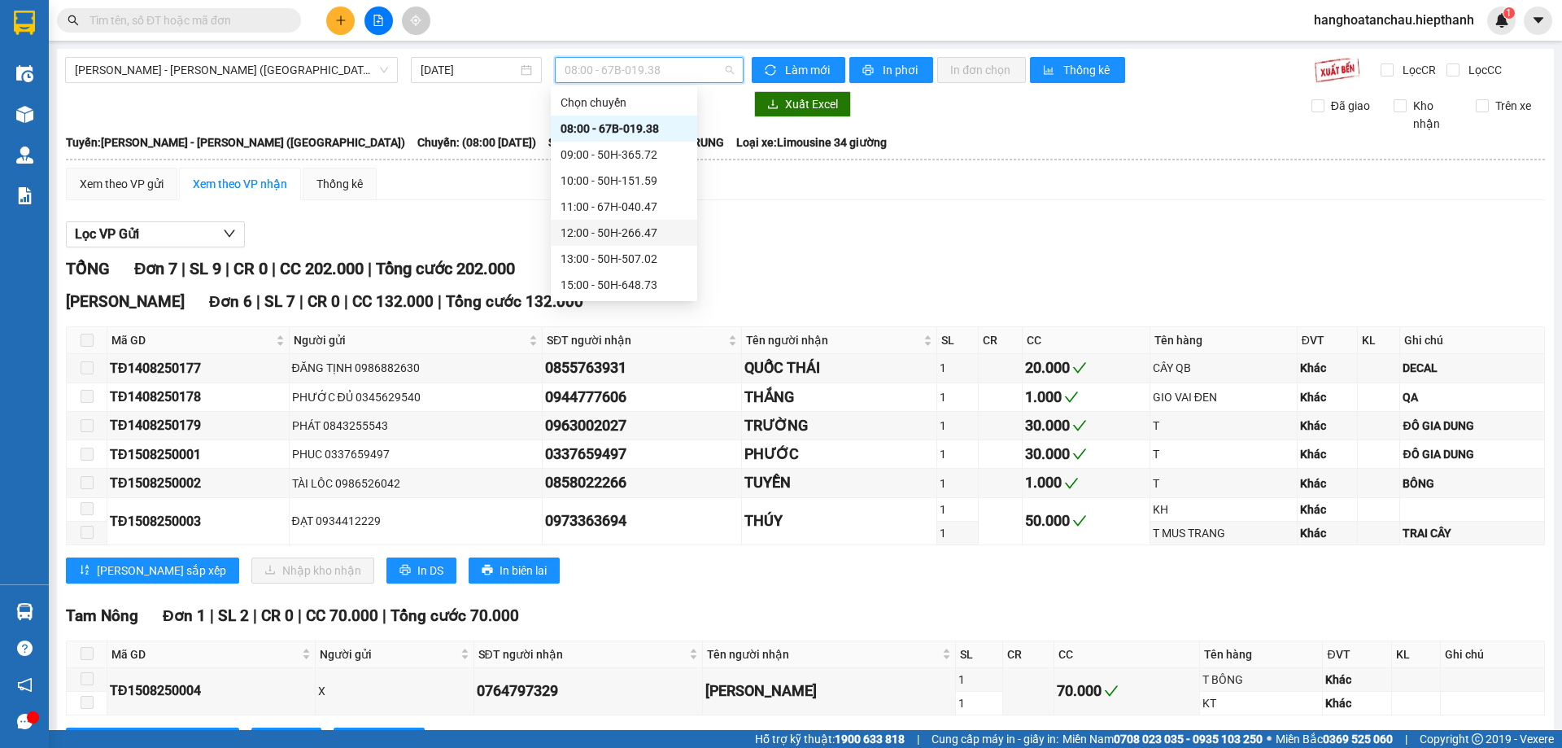
click at [624, 240] on div "12:00 - 50H-266.47" at bounding box center [624, 233] width 127 height 18
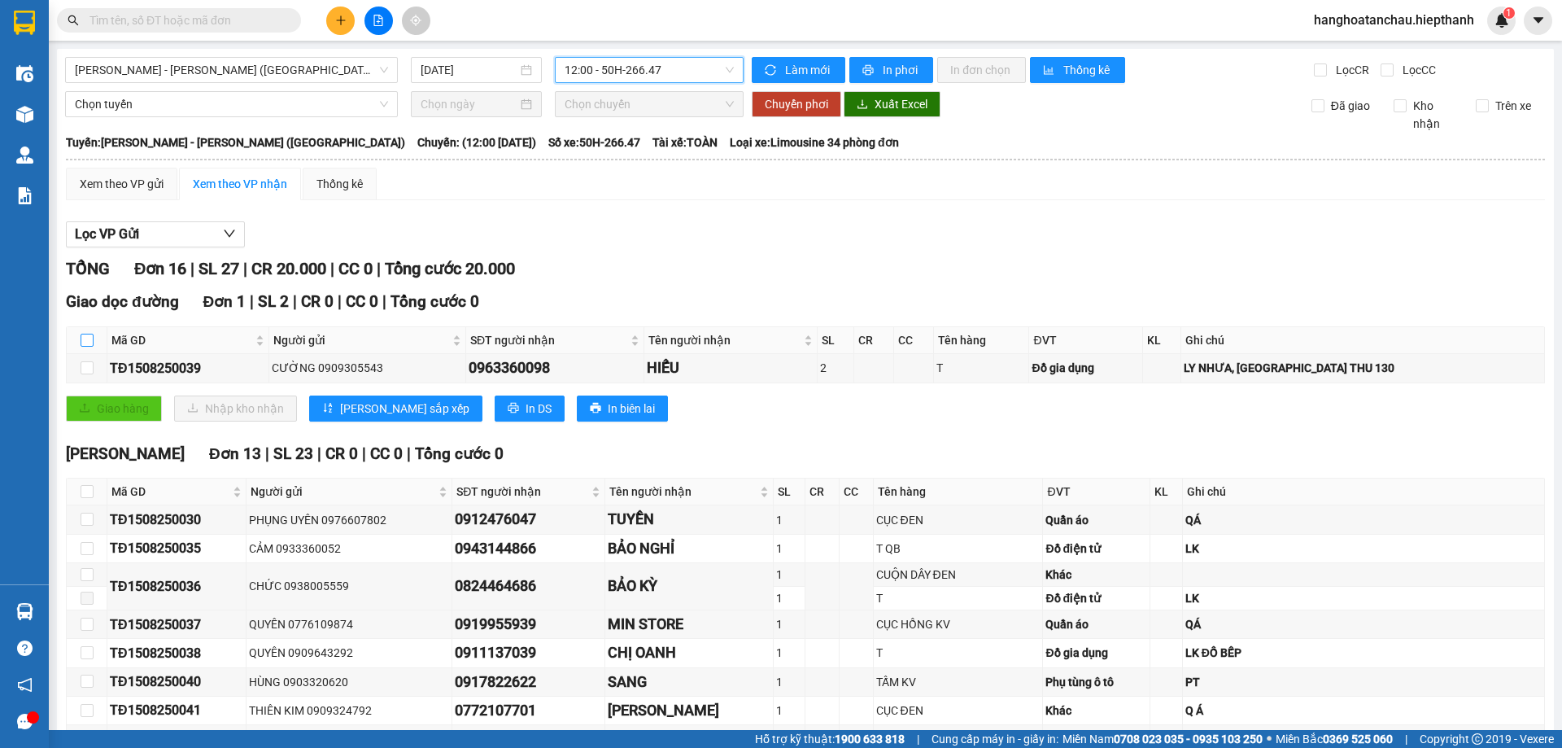
click at [84, 339] on input "checkbox" at bounding box center [87, 340] width 13 height 13
checkbox input "true"
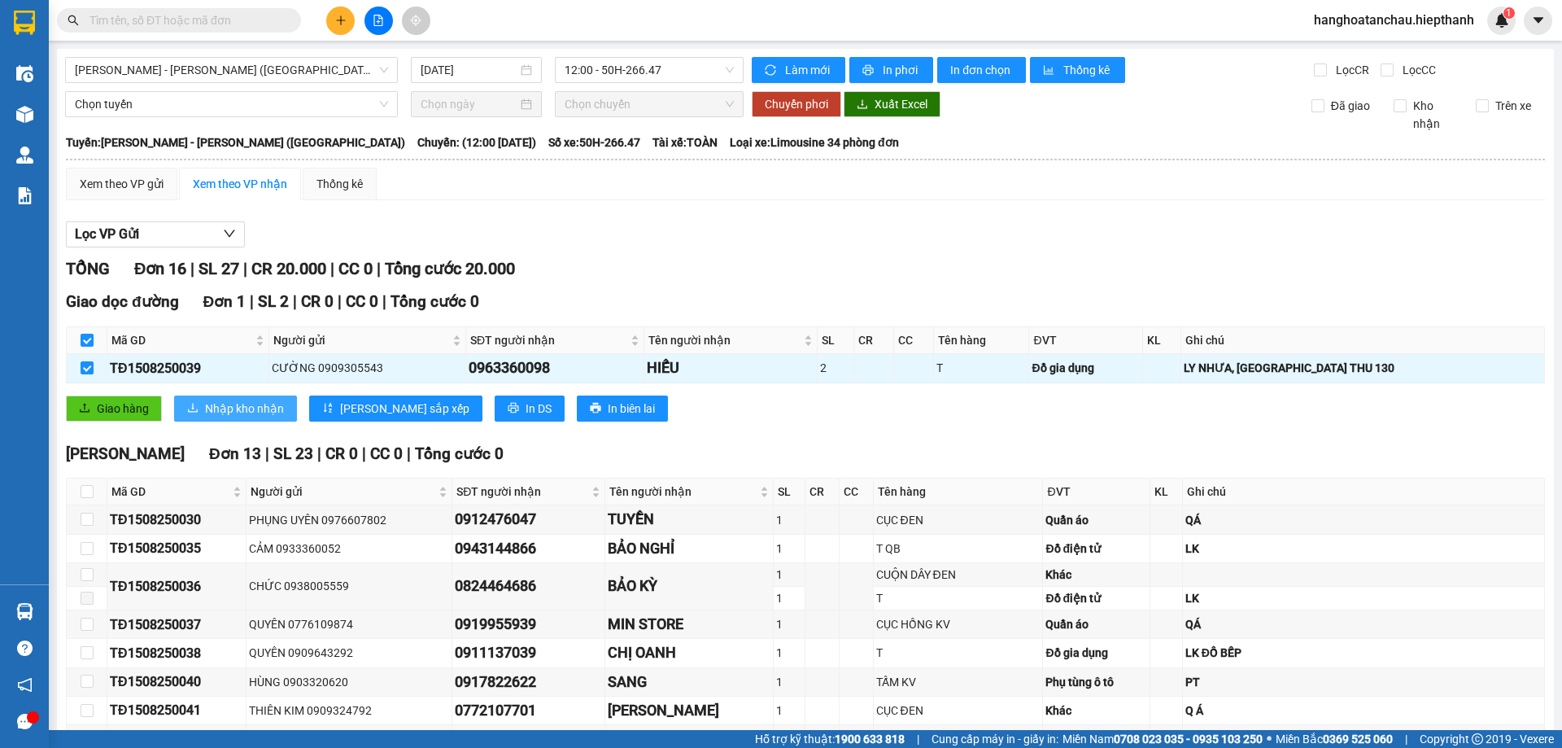
click at [238, 409] on span "Nhập kho nhận" at bounding box center [244, 409] width 79 height 18
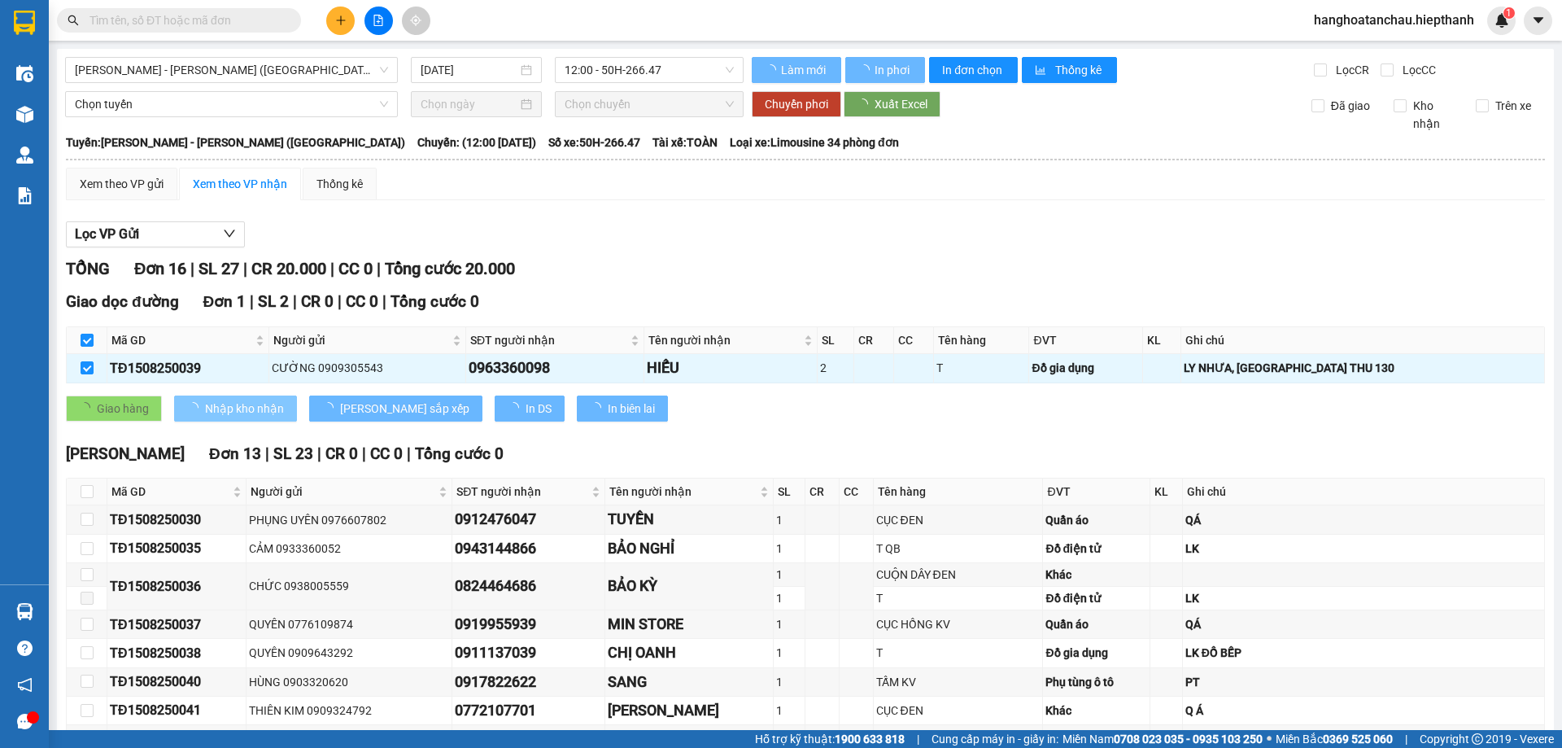
checkbox input "false"
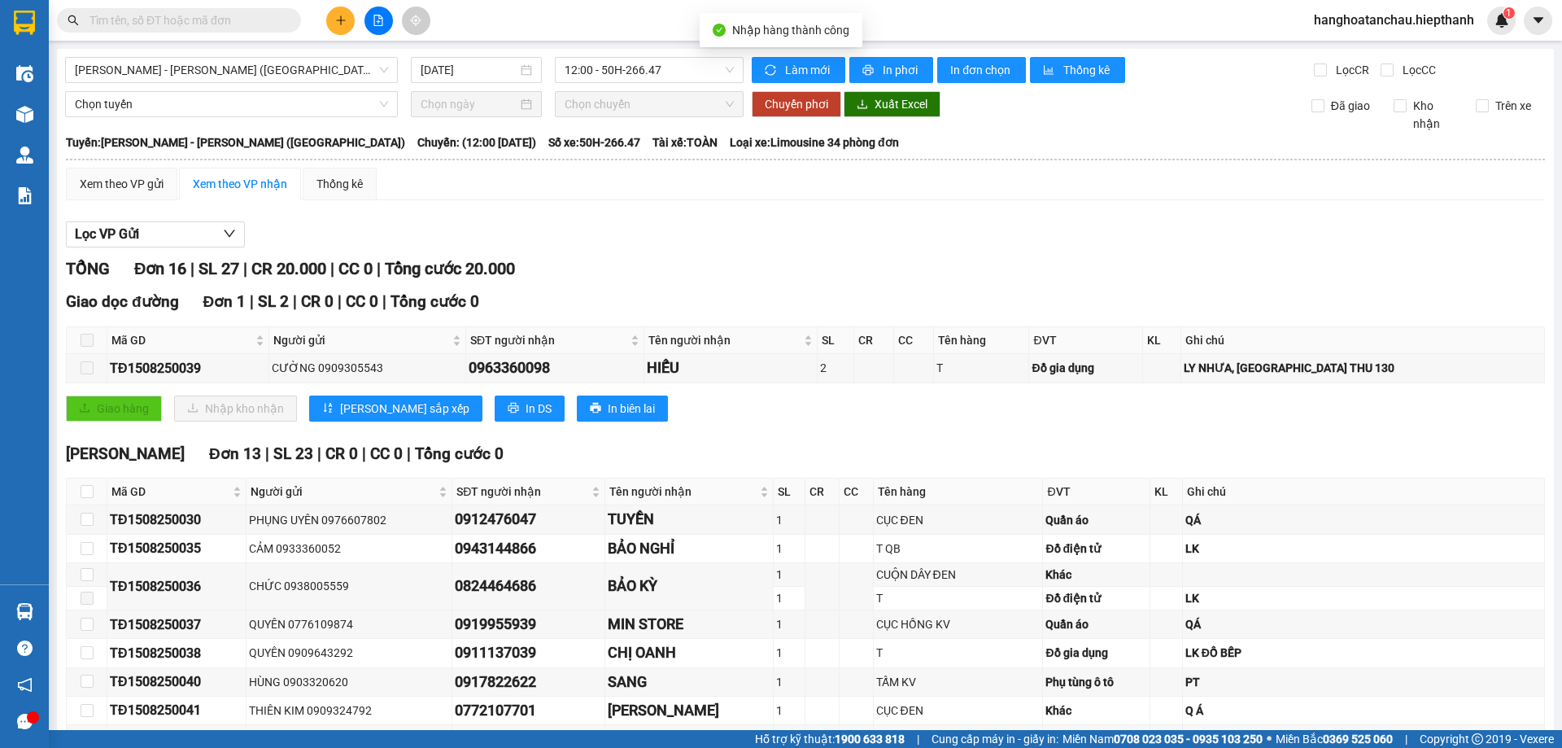
click at [886, 426] on div "Giao dọc đường Đơn 1 | SL 2 | CR 0 | CC 0 | Tổng cước 0 Mã GD Người gửi SĐT ngư…" at bounding box center [805, 361] width 1479 height 143
click at [263, 19] on input "text" at bounding box center [186, 20] width 192 height 18
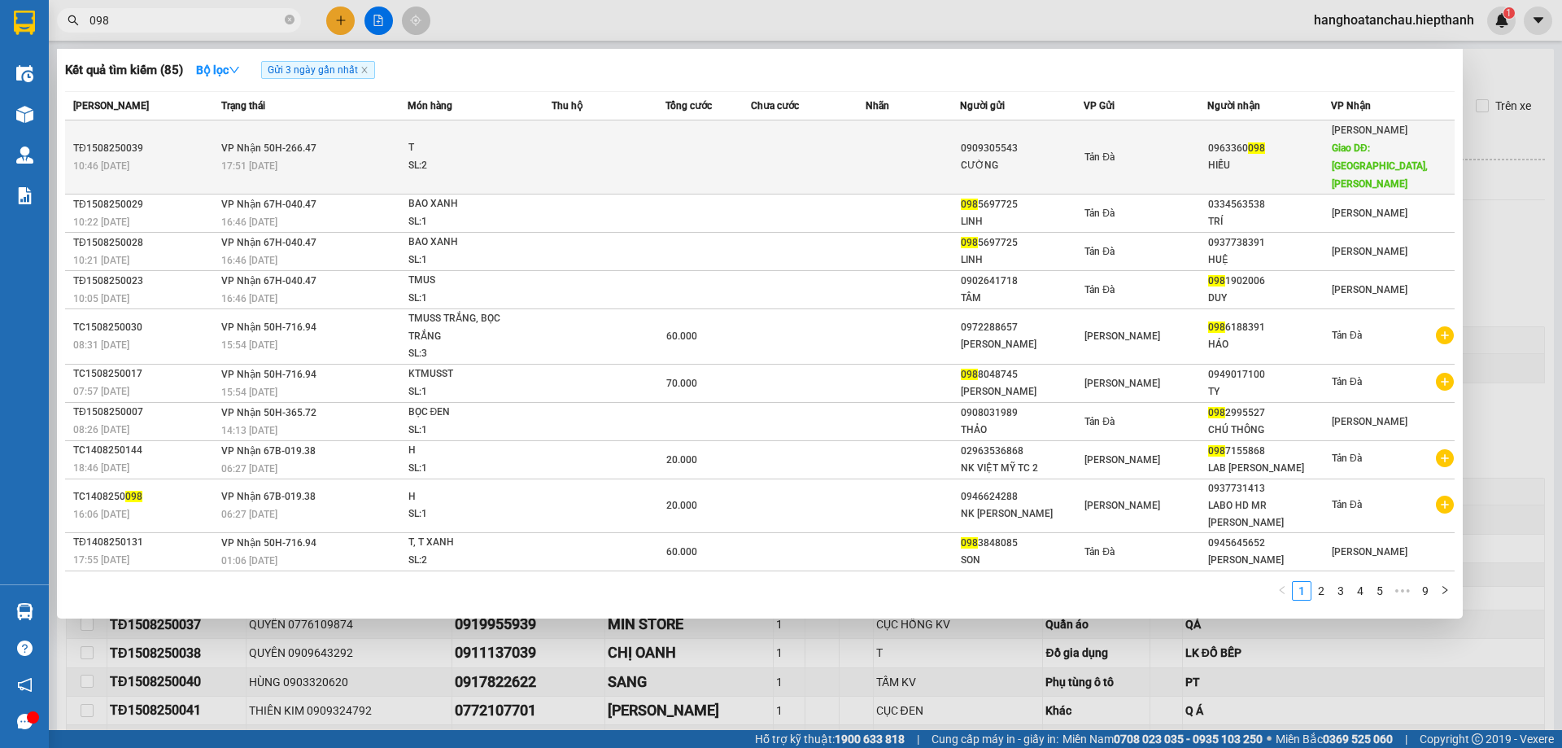
type input "098"
click at [567, 144] on td at bounding box center [609, 157] width 114 height 74
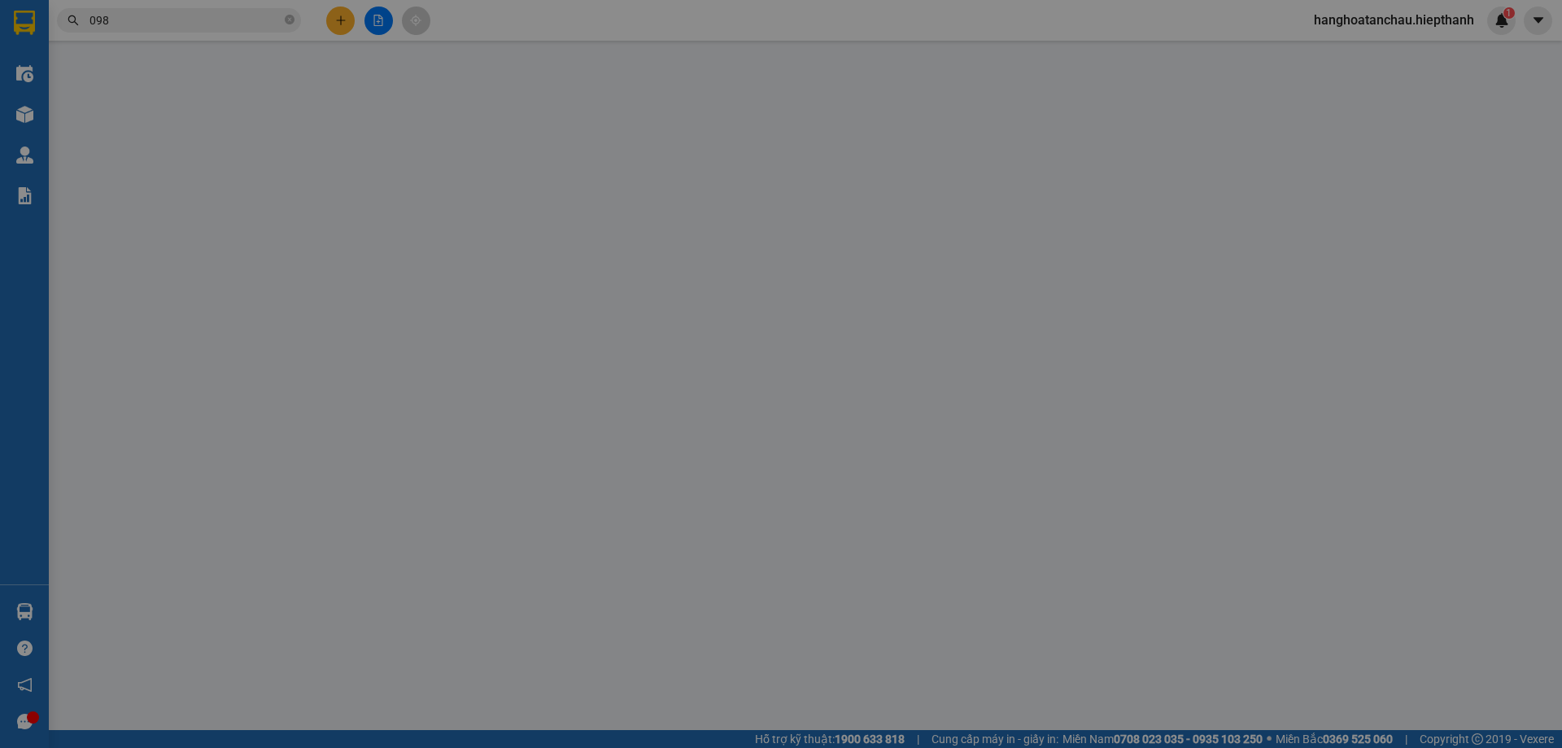
type input "0909305543"
type input "CƯỜNG"
type input "0963360098"
type input "HIẾU"
type input "CHỢ KHU BA, TAM NÔNG"
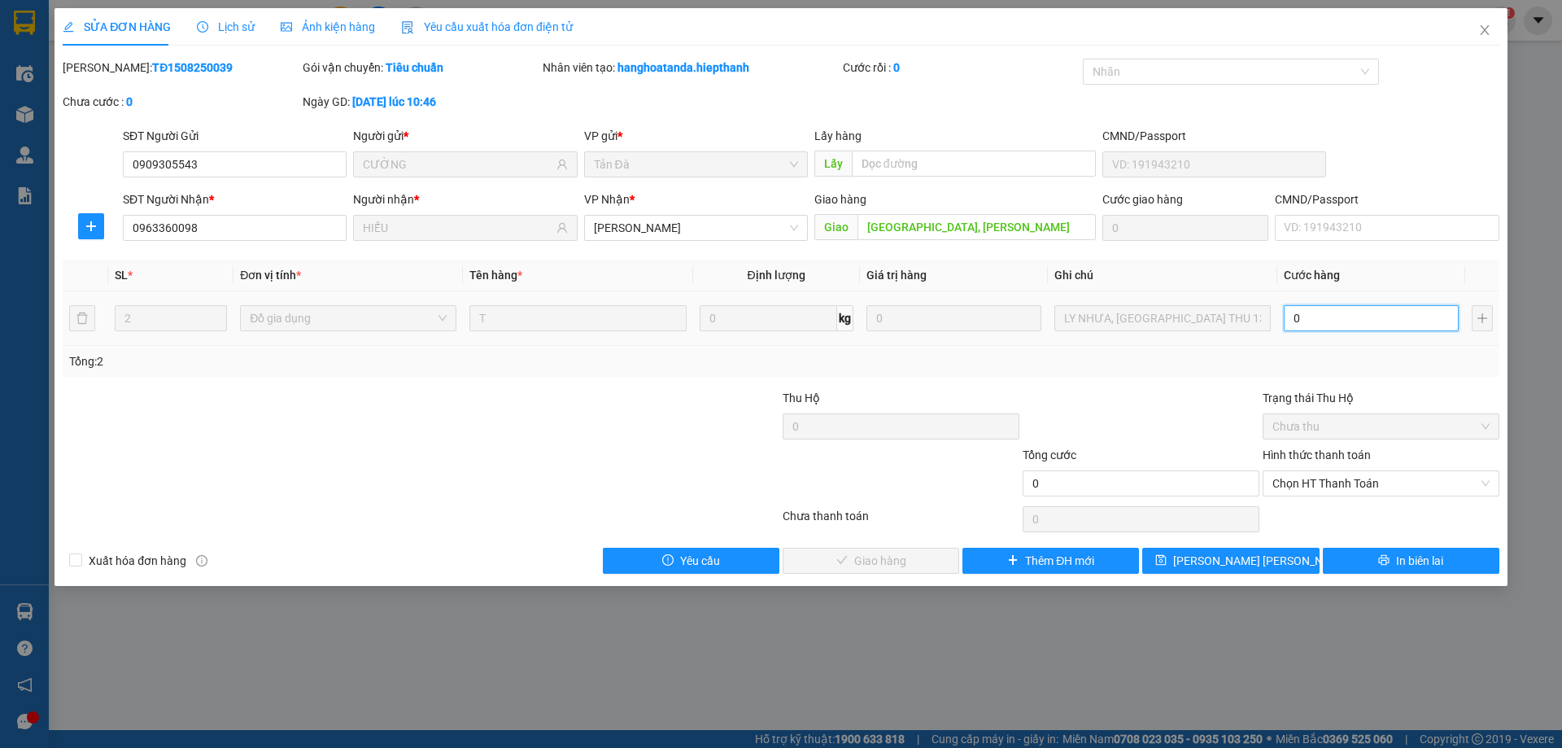
click at [1370, 315] on input "0" at bounding box center [1371, 318] width 175 height 26
type input "1"
type input "13"
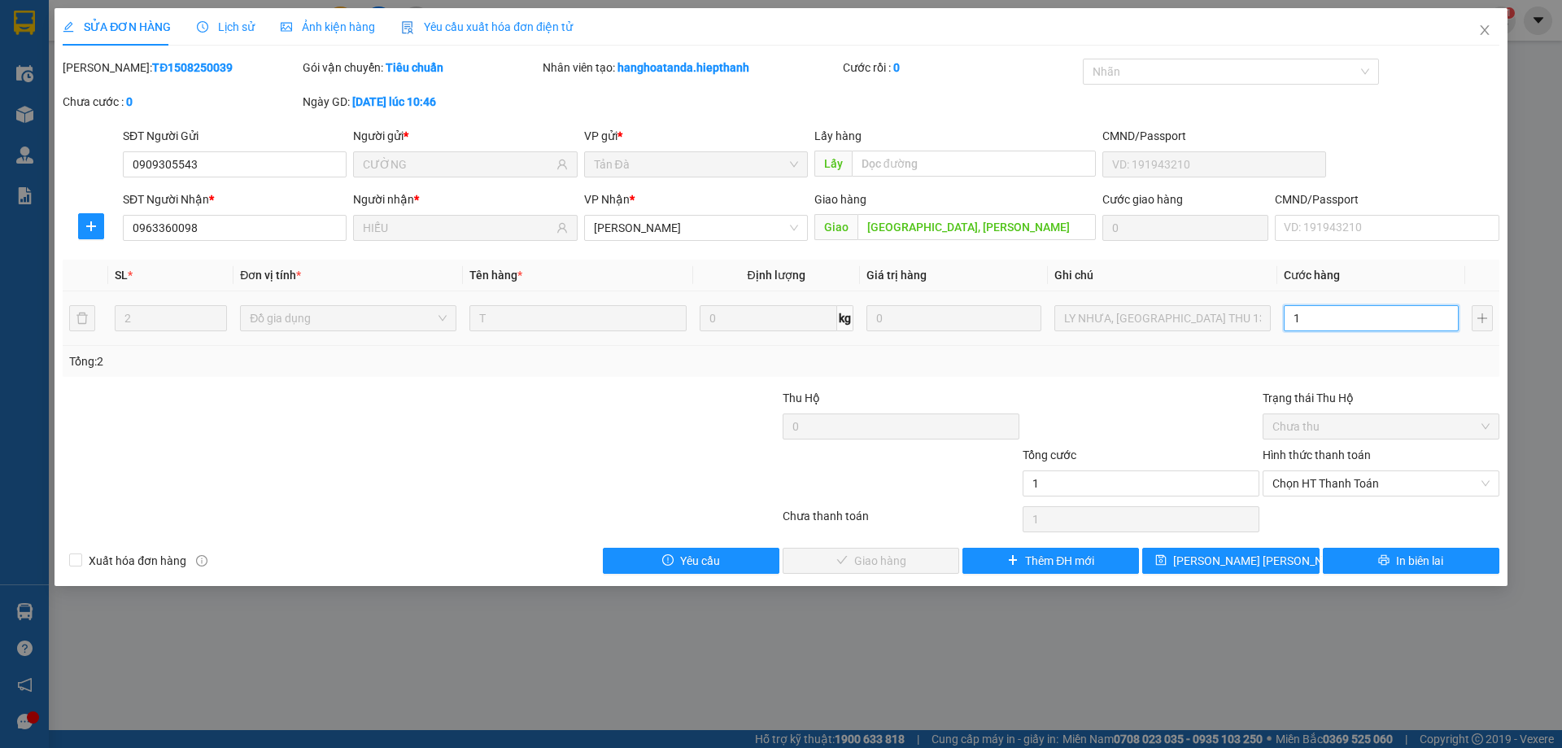
type input "13"
type input "130"
click at [1344, 481] on span "Chọn HT Thanh Toán" at bounding box center [1381, 483] width 217 height 24
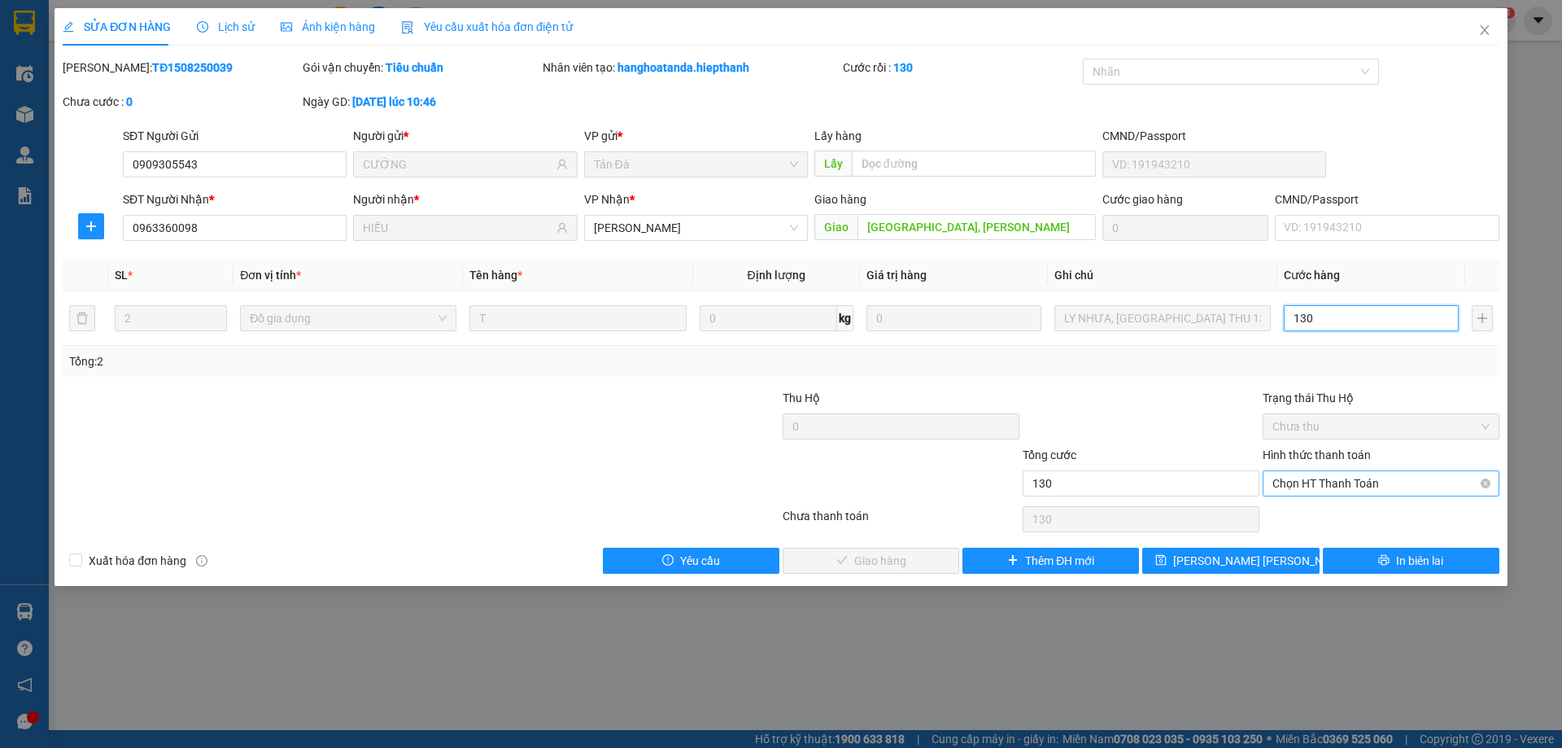
type input "130"
type input "130.000"
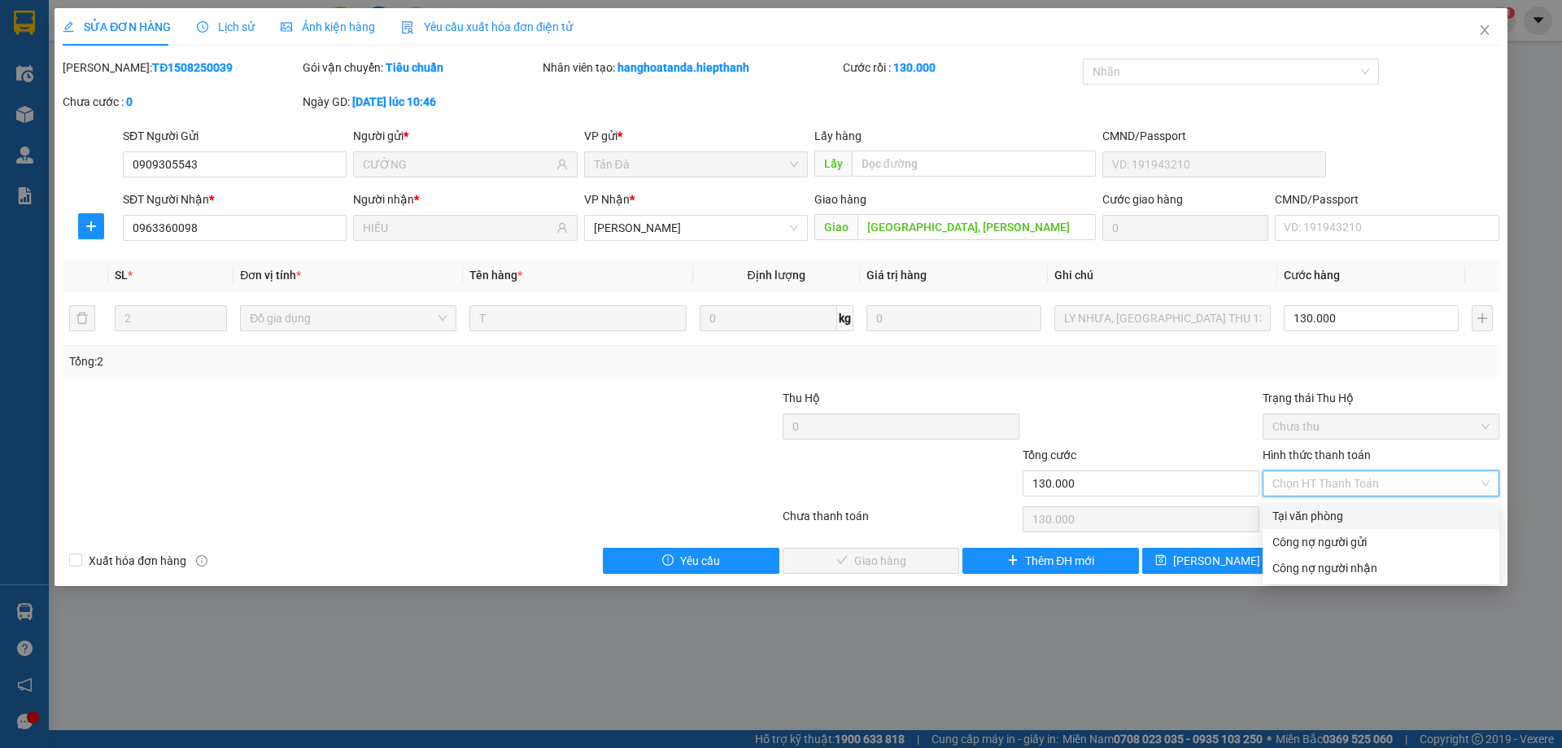
drag, startPoint x: 1324, startPoint y: 514, endPoint x: 1195, endPoint y: 538, distance: 131.5
click at [1322, 518] on div "Tại văn phòng" at bounding box center [1381, 516] width 217 height 18
type input "0"
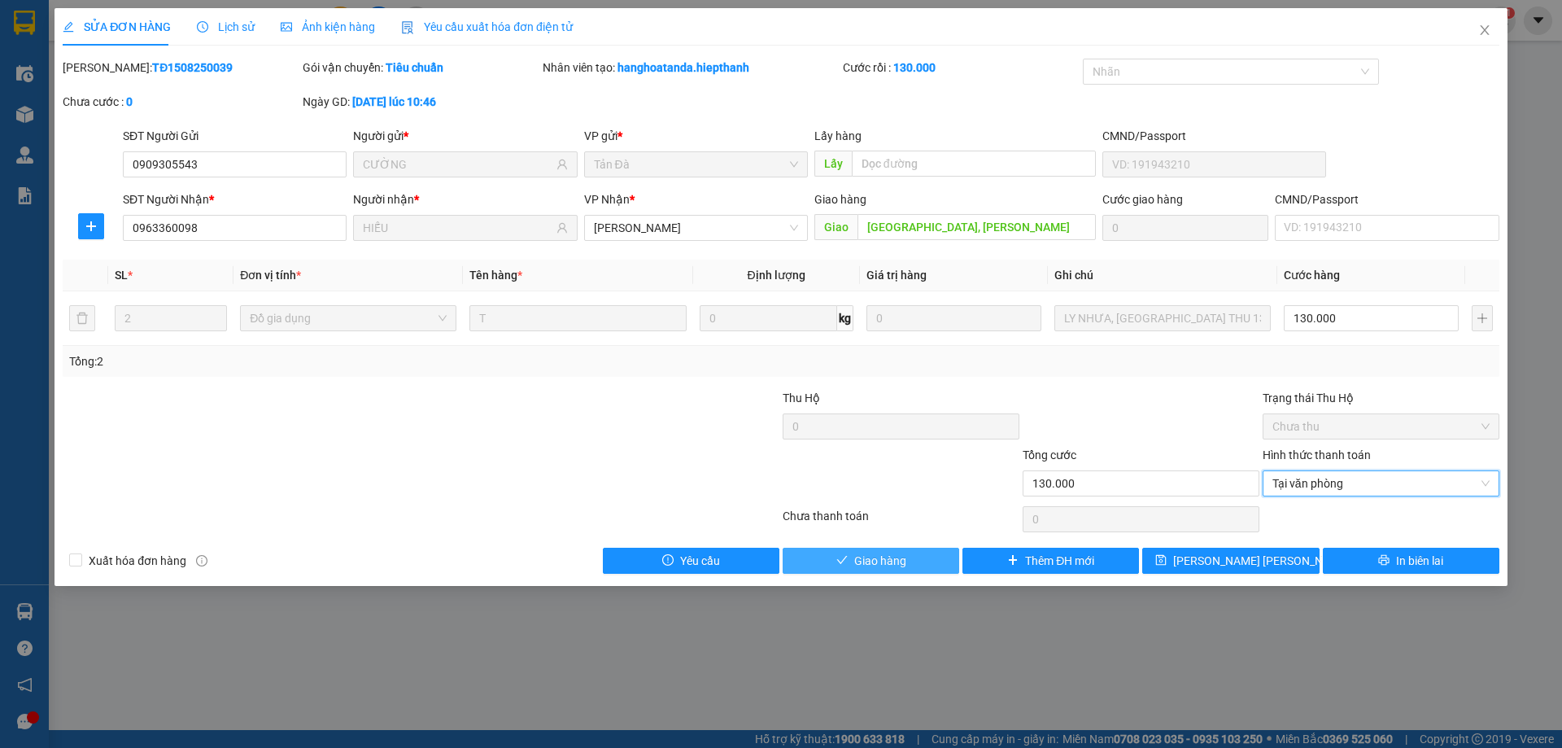
click at [929, 552] on button "Giao hàng" at bounding box center [871, 561] width 177 height 26
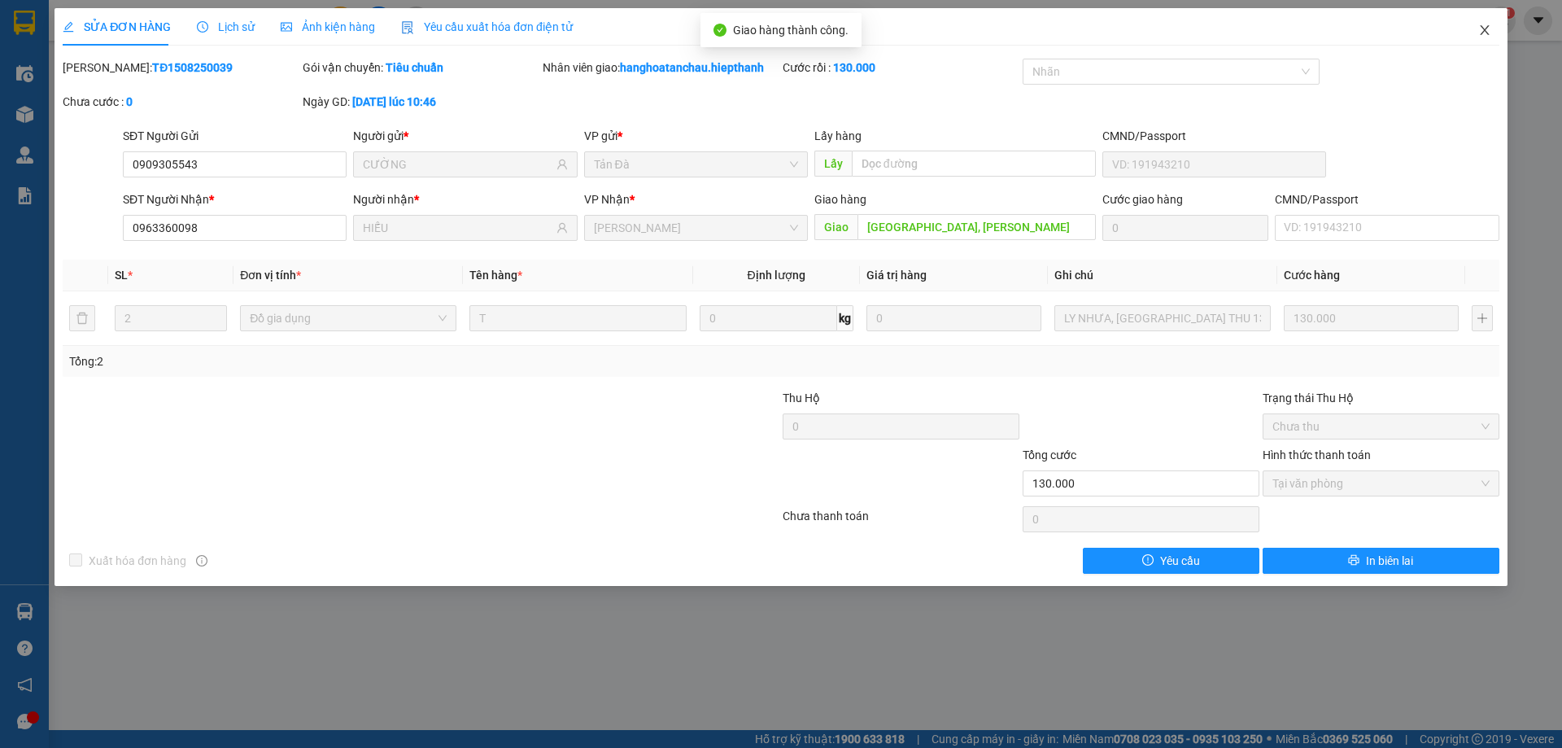
click at [1491, 26] on icon "close" at bounding box center [1485, 30] width 13 height 13
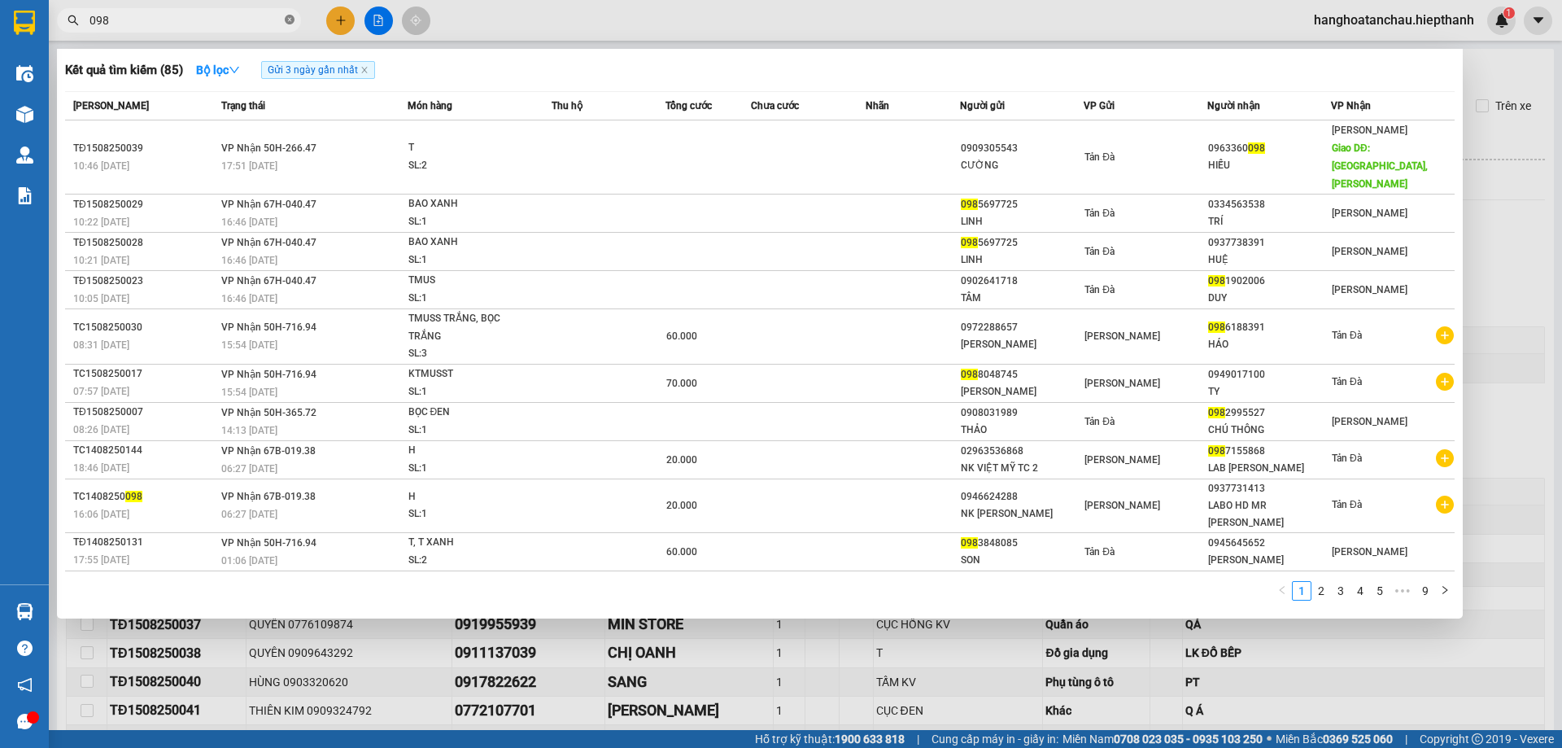
click at [291, 15] on icon "close-circle" at bounding box center [290, 20] width 10 height 10
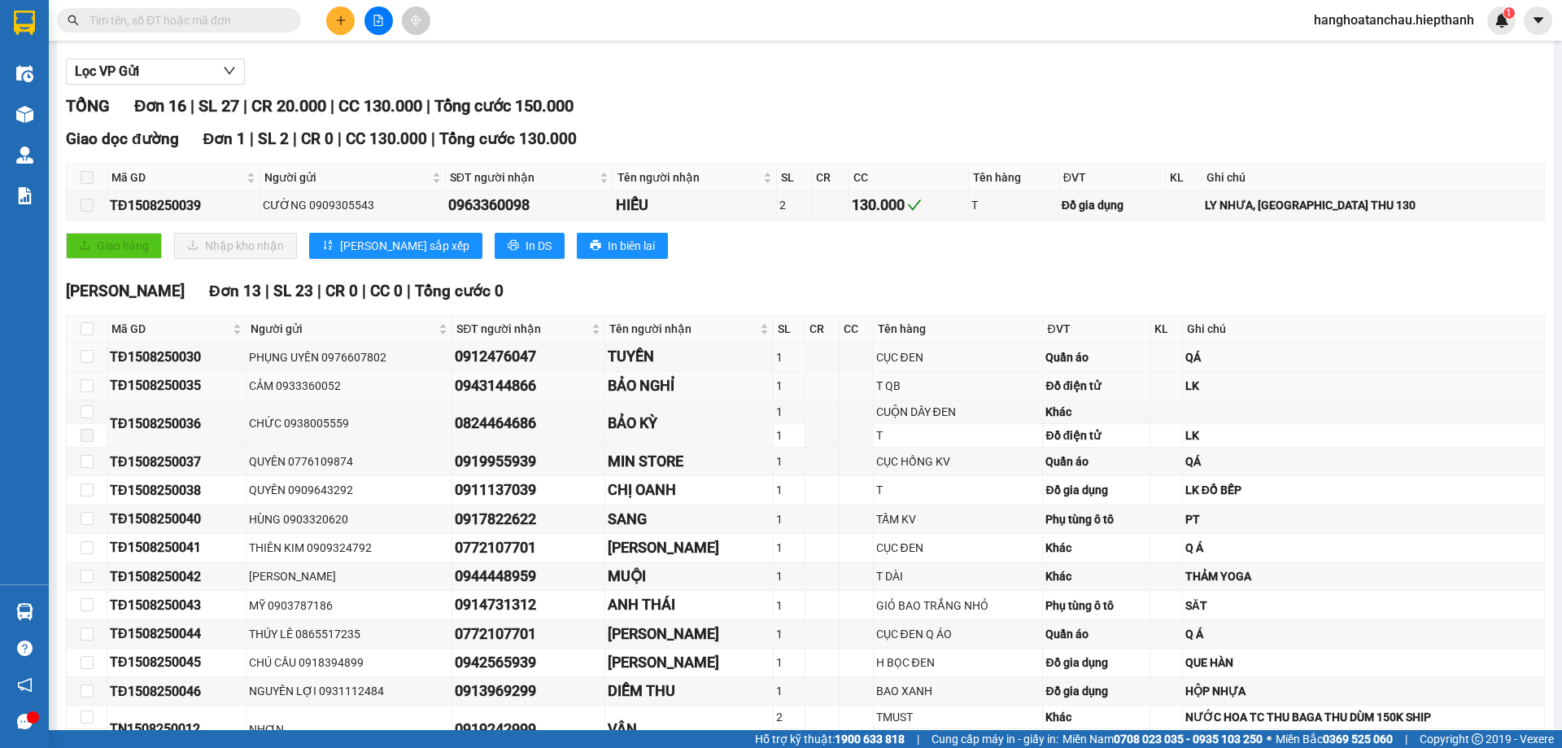
scroll to position [244, 0]
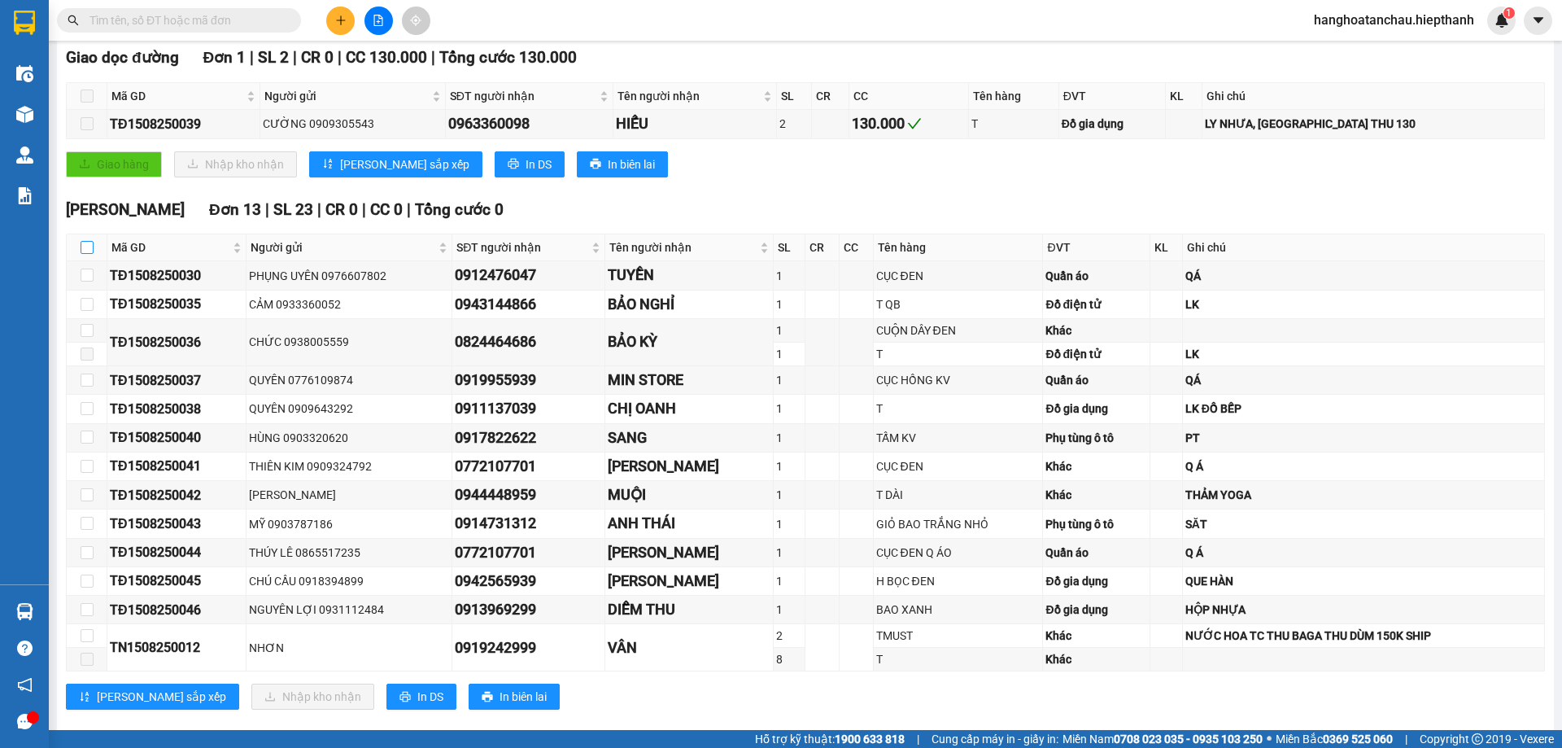
click at [86, 244] on input "checkbox" at bounding box center [87, 247] width 13 height 13
checkbox input "true"
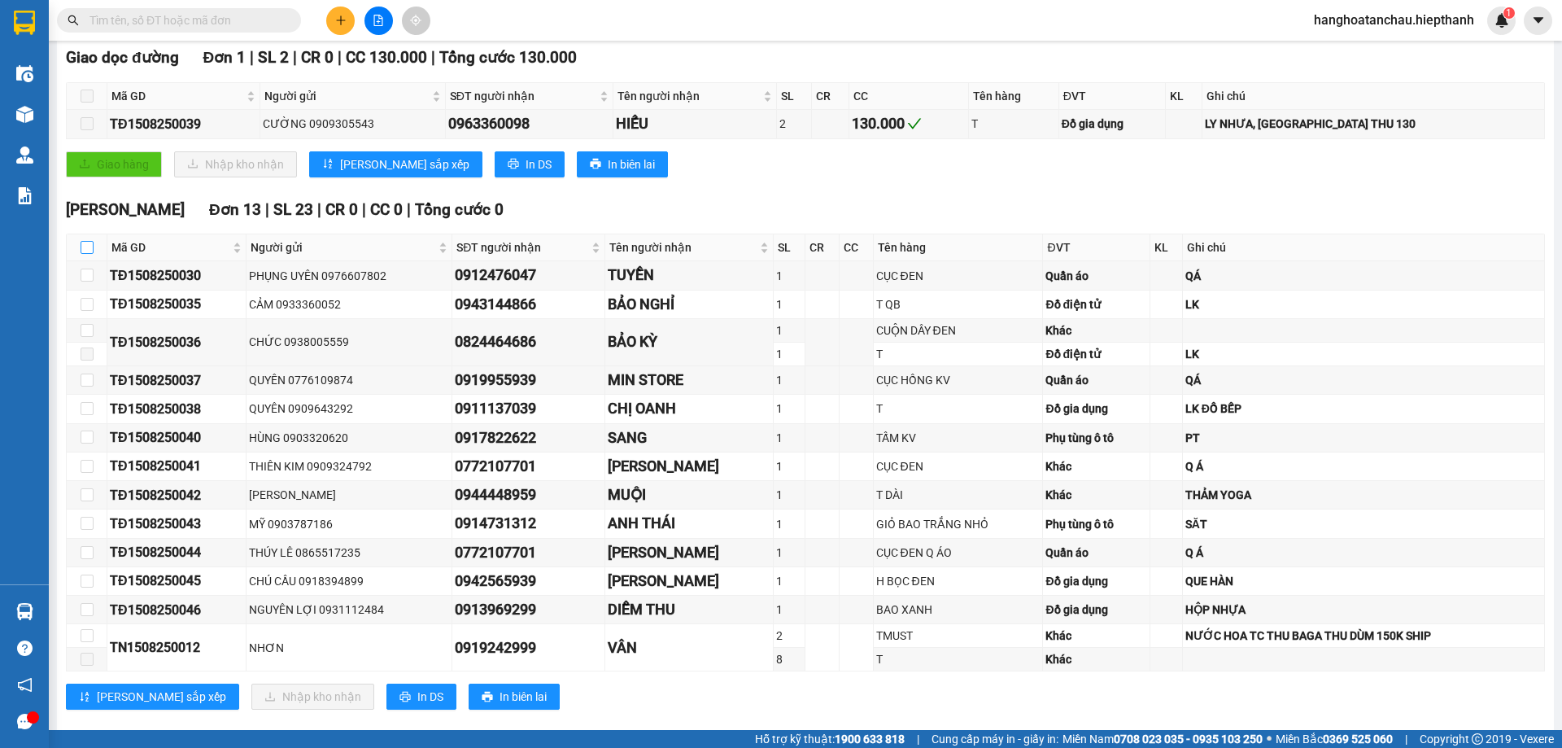
checkbox input "true"
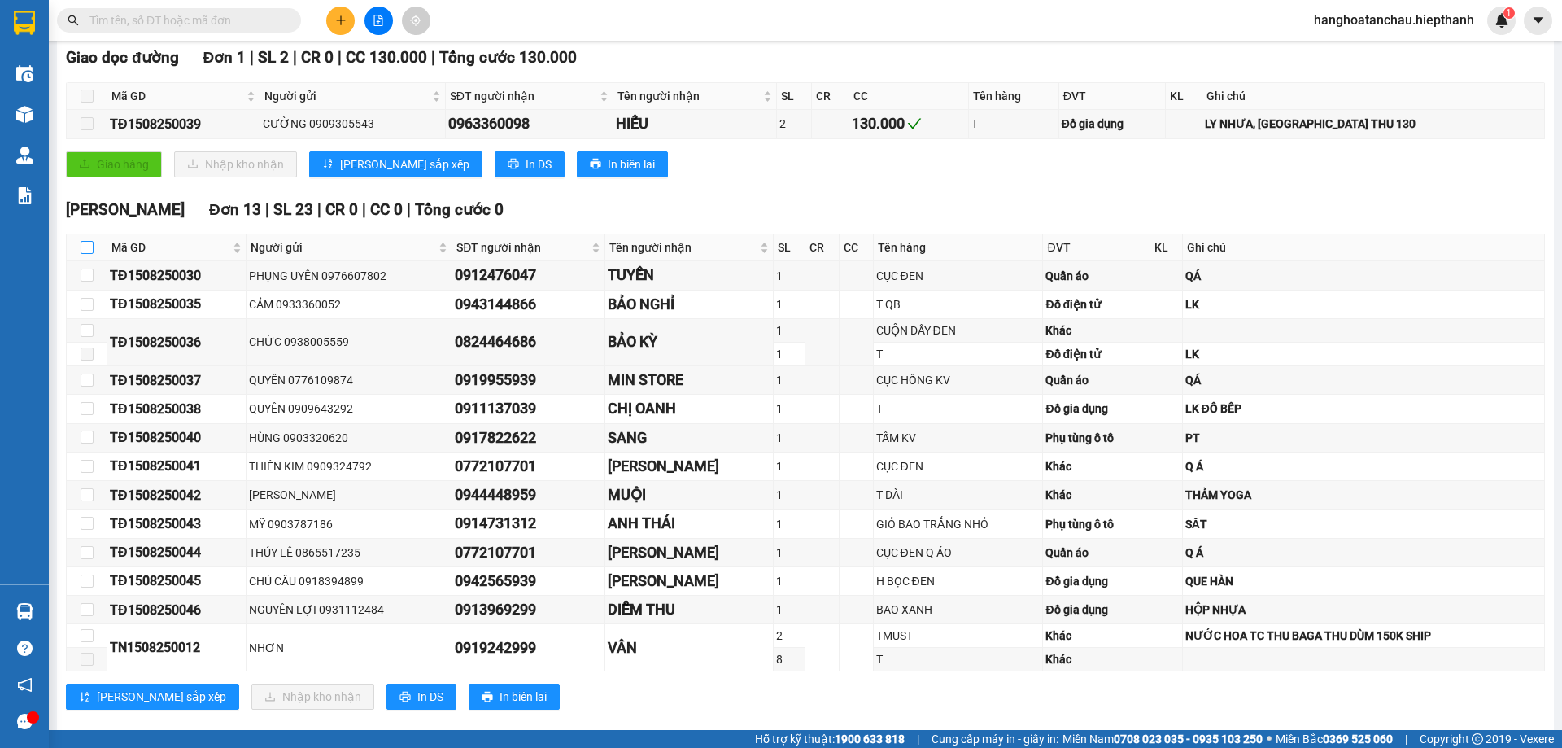
checkbox input "true"
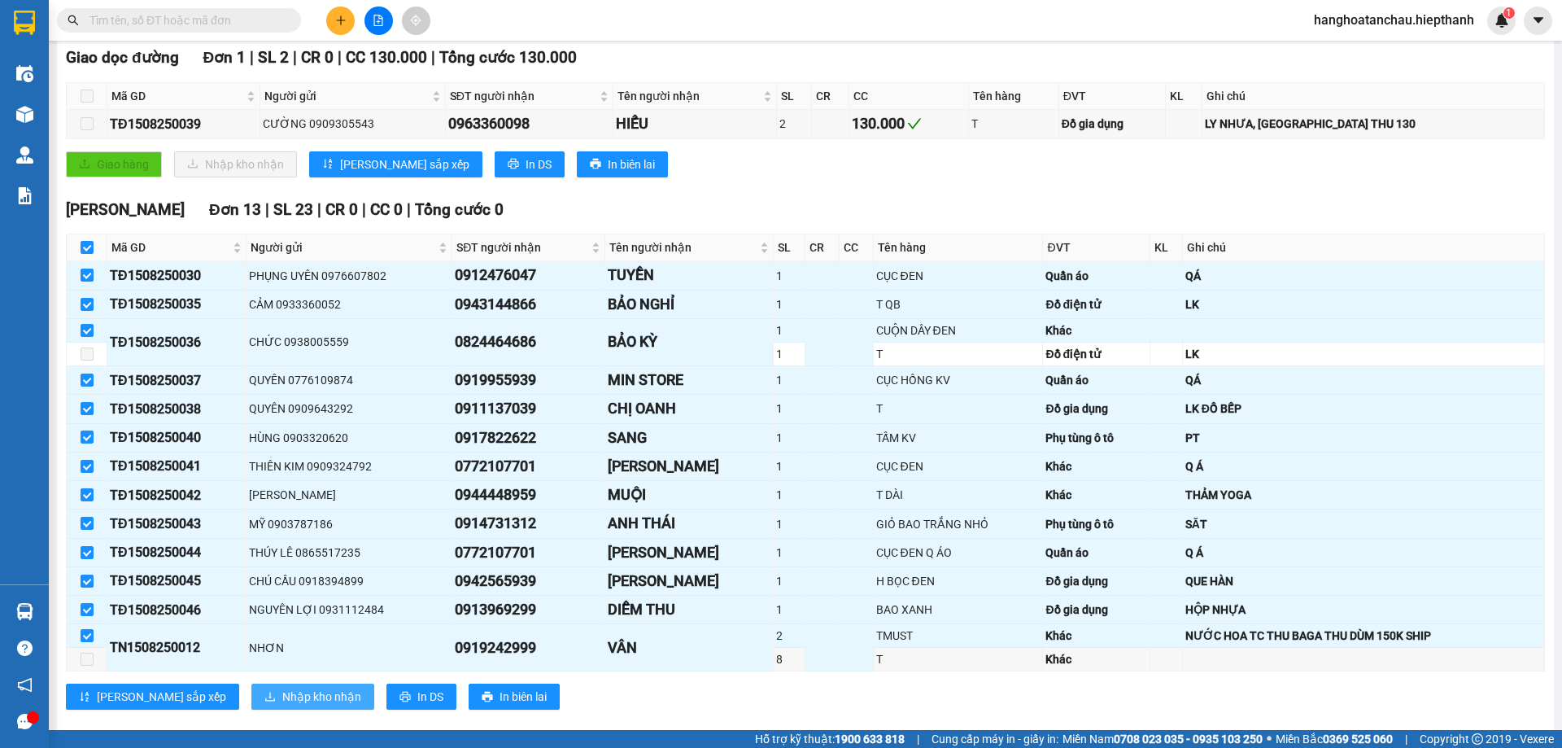
click at [282, 699] on span "Nhập kho nhận" at bounding box center [321, 697] width 79 height 18
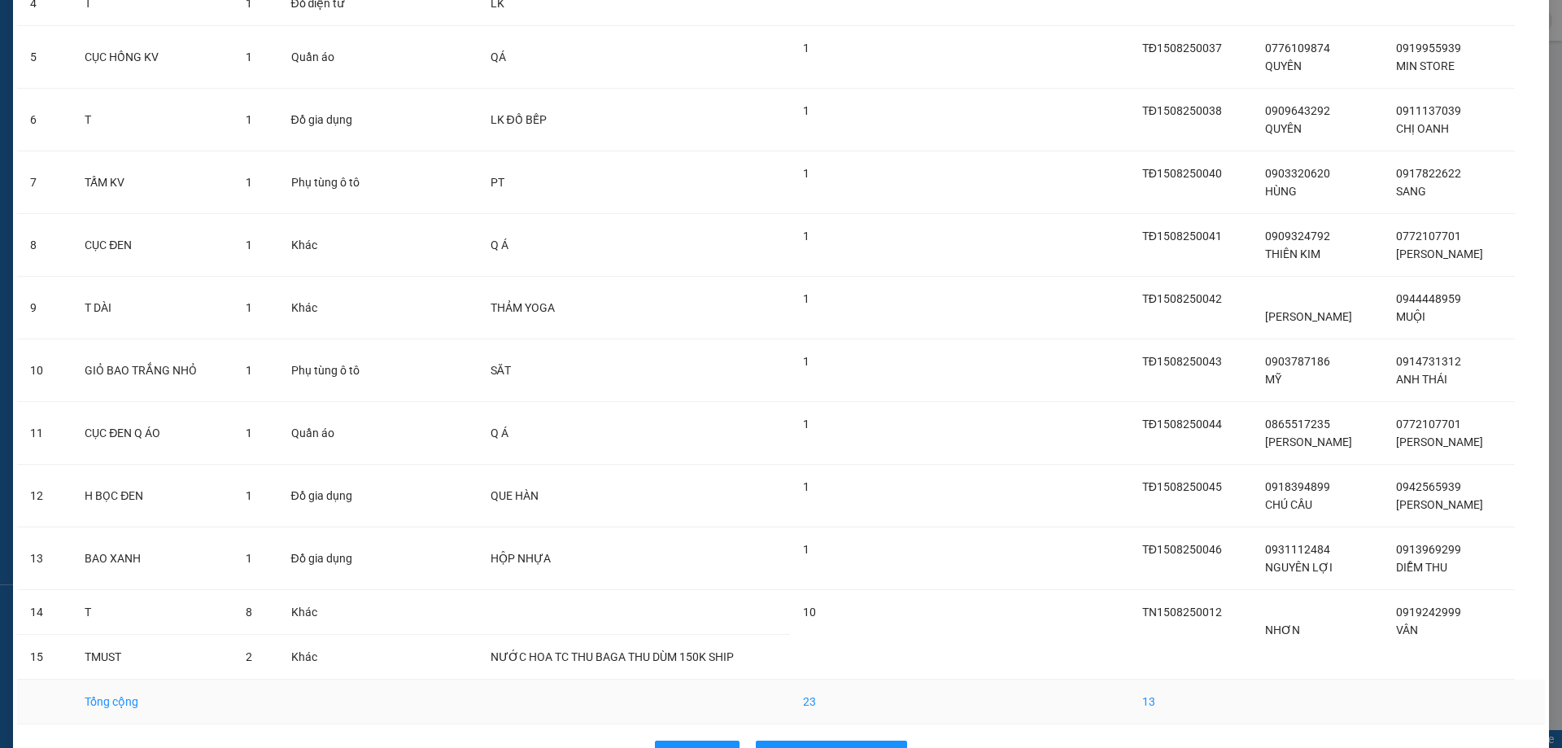
scroll to position [376, 0]
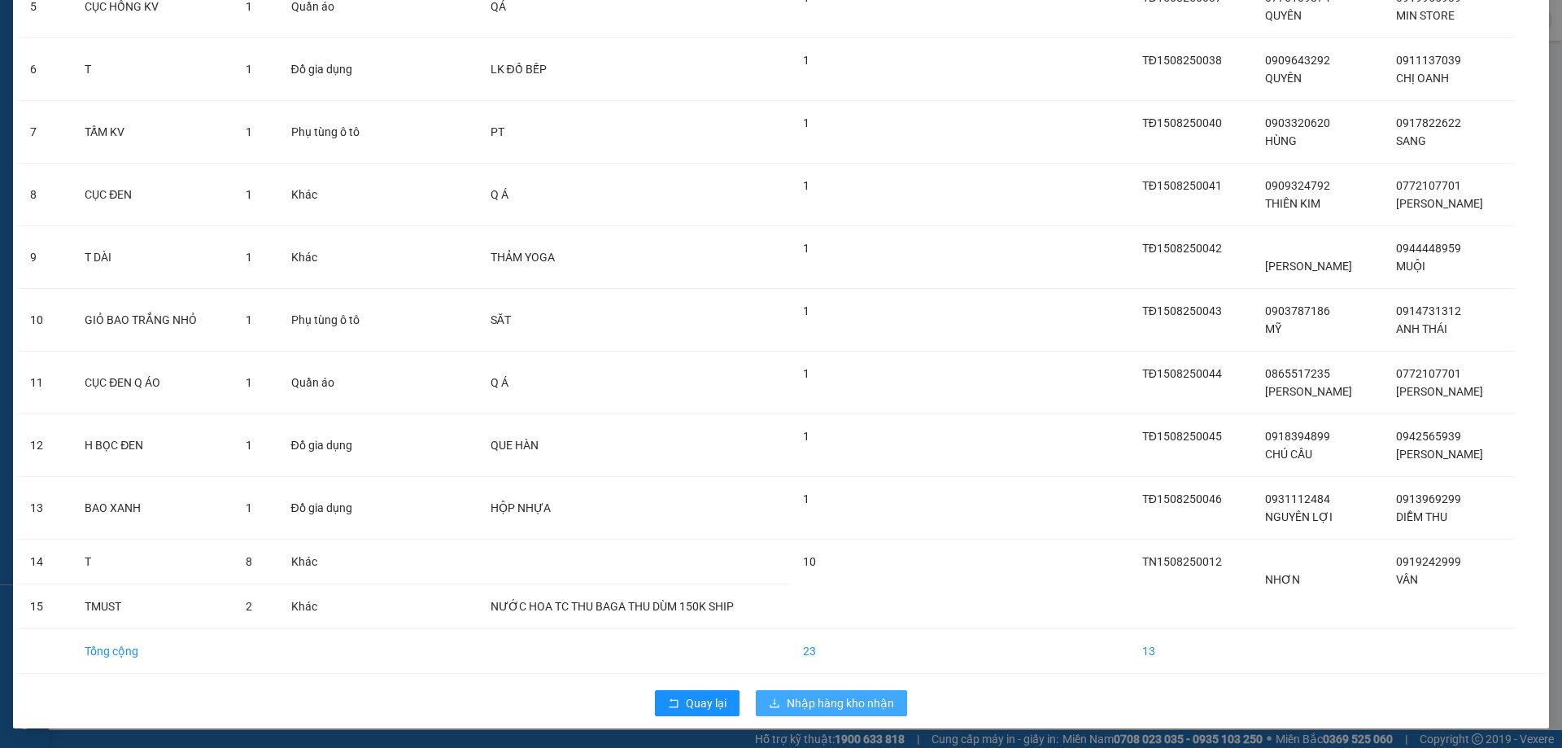
click at [870, 705] on span "Nhập hàng kho nhận" at bounding box center [840, 703] width 107 height 18
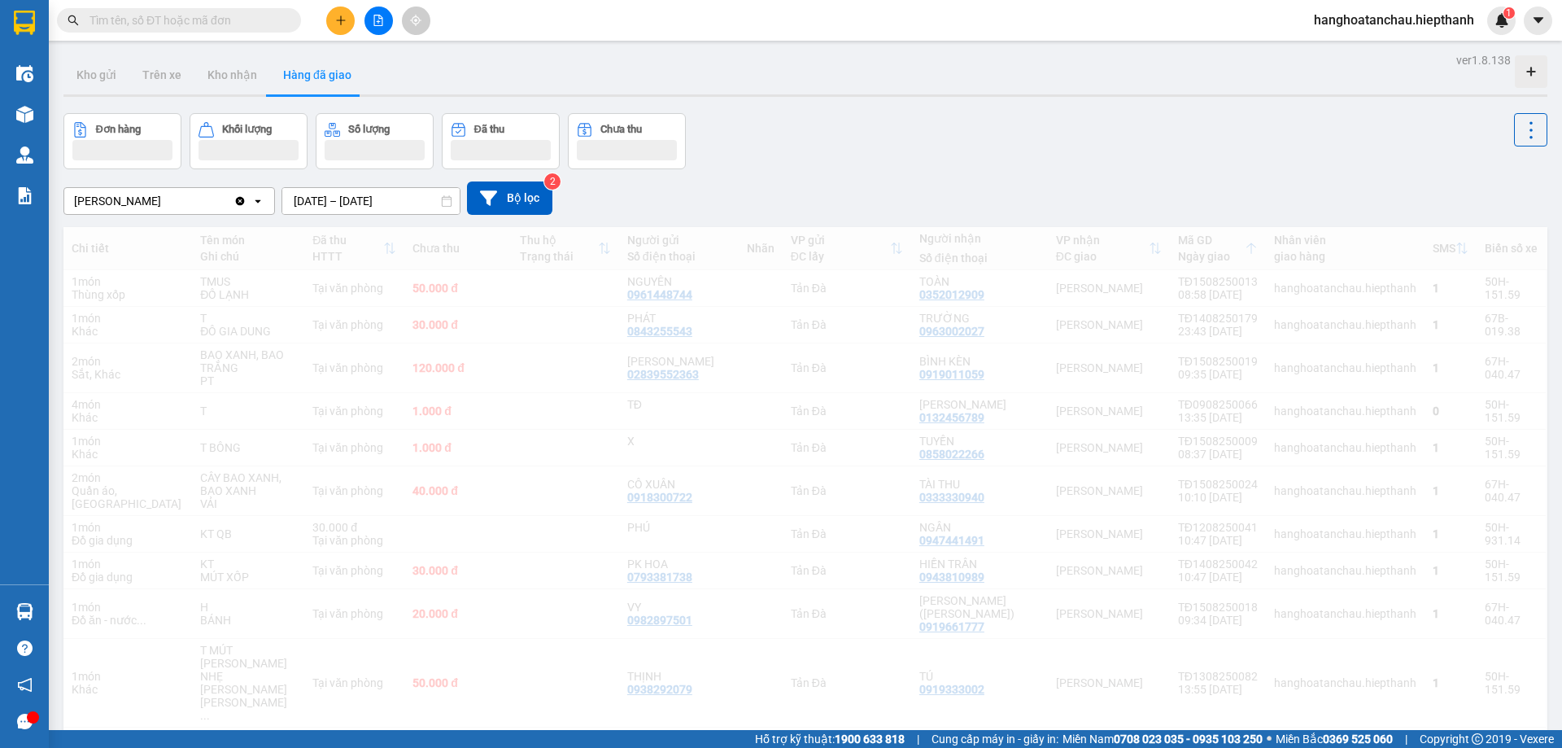
click at [821, 152] on div "Đơn hàng Khối lượng Số lượng Đã thu Chưa thu" at bounding box center [805, 141] width 1484 height 56
click at [377, 13] on button at bounding box center [379, 21] width 28 height 28
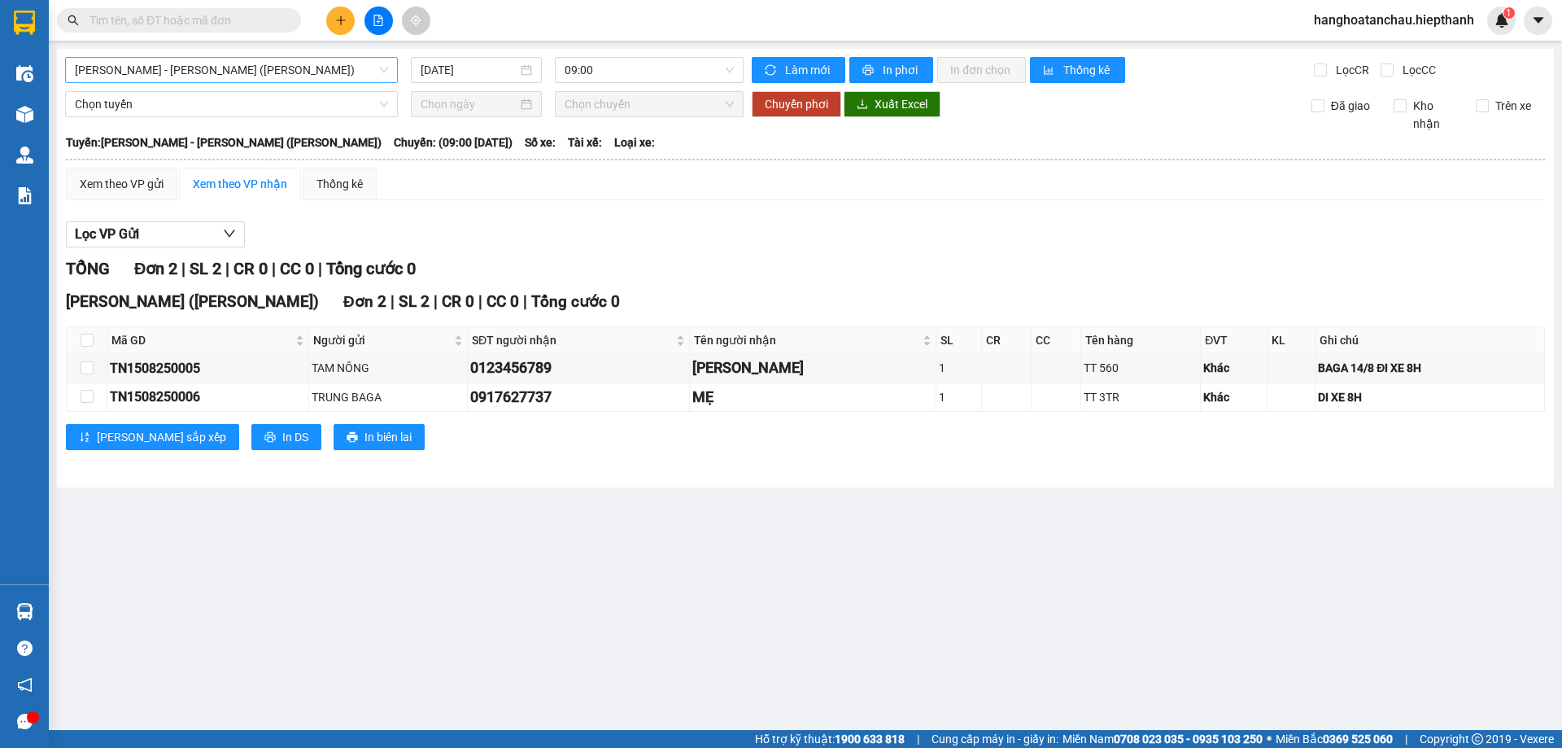
click at [234, 69] on span "Hồ Chí Minh - Tân Châu (TIỀN)" at bounding box center [231, 70] width 313 height 24
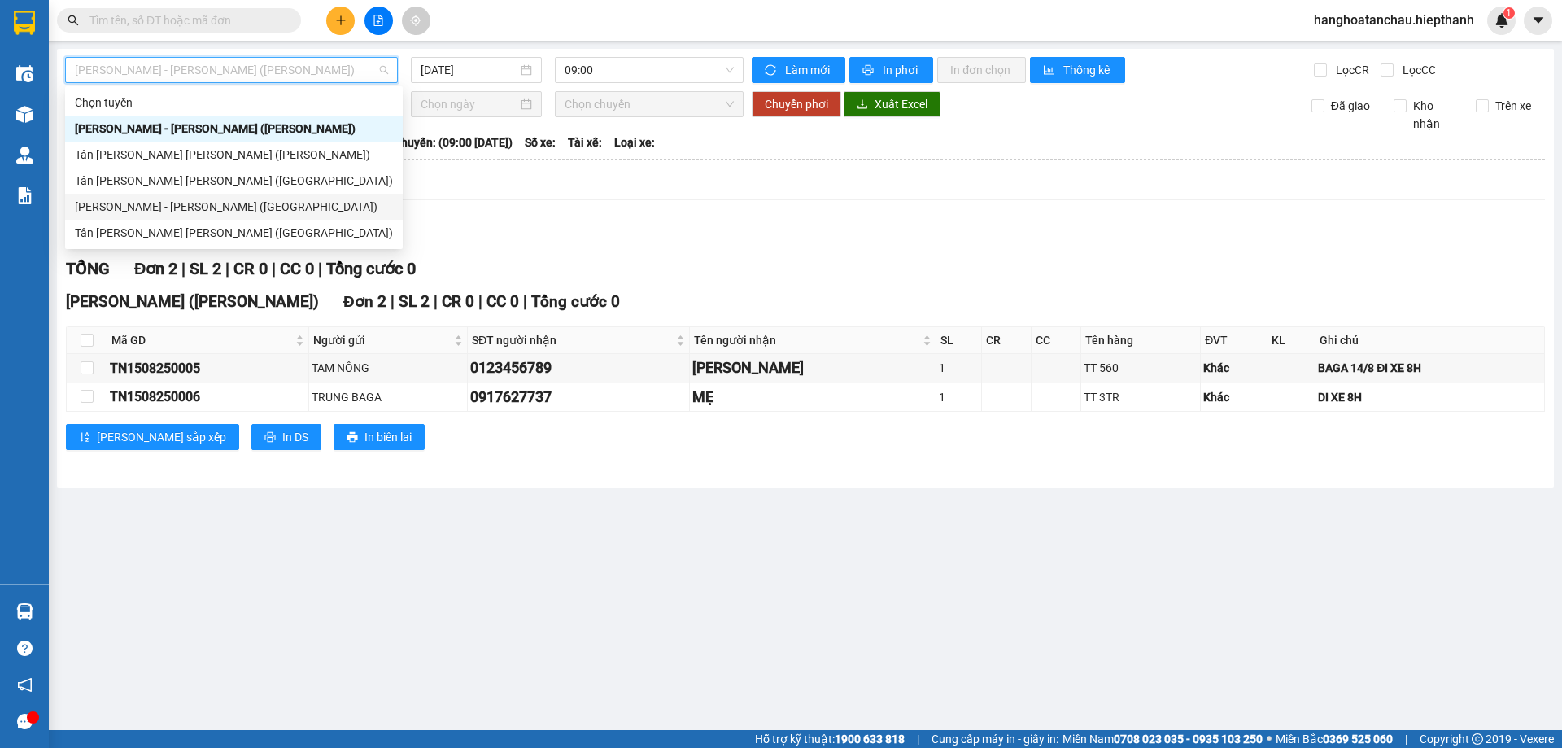
click at [230, 210] on div "Hồ Chí Minh - Tân Châu (Giường)" at bounding box center [234, 207] width 318 height 18
type input "15/08/2025"
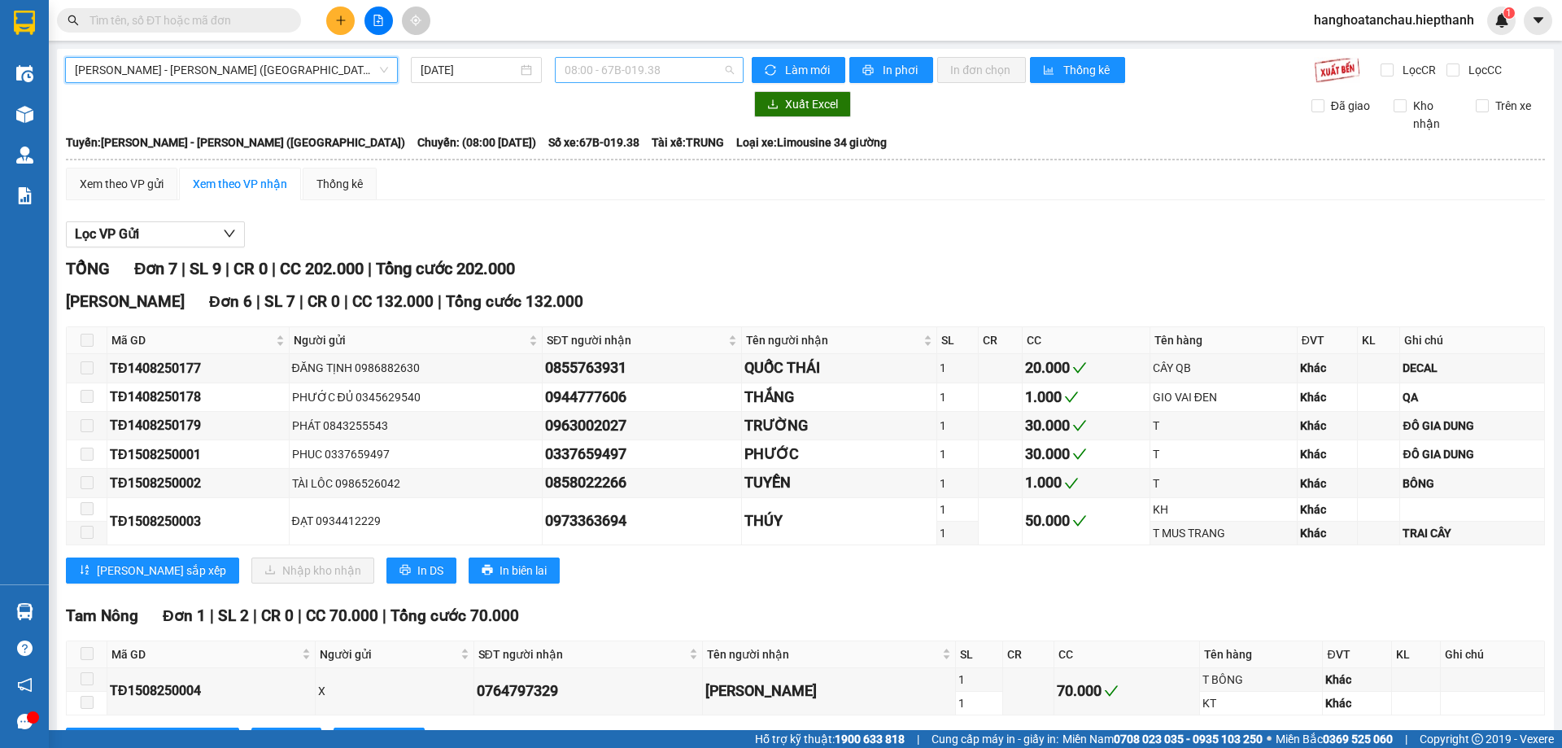
click at [650, 62] on span "08:00 - 67B-019.38" at bounding box center [649, 70] width 169 height 24
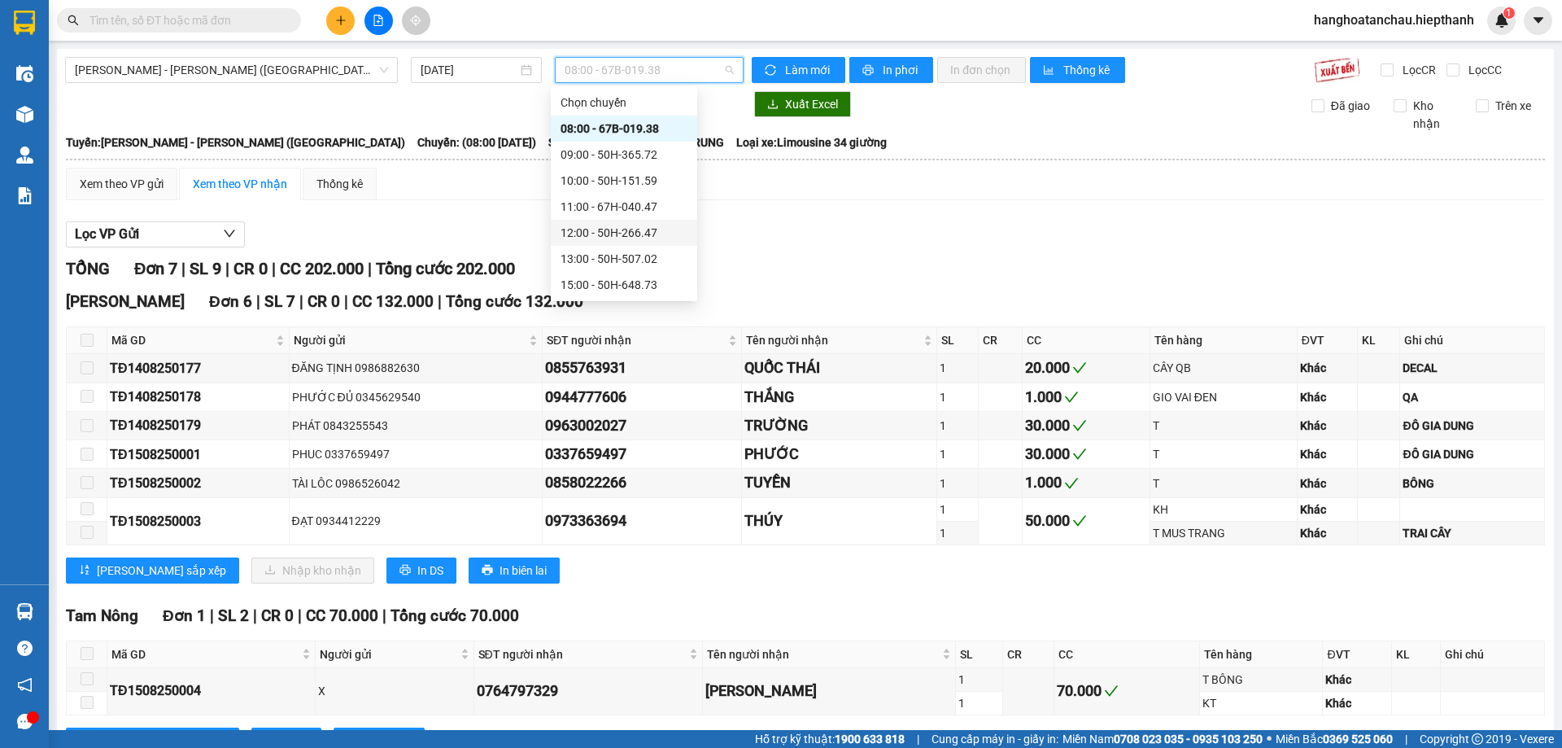
click at [623, 235] on div "12:00 - 50H-266.47" at bounding box center [624, 233] width 127 height 18
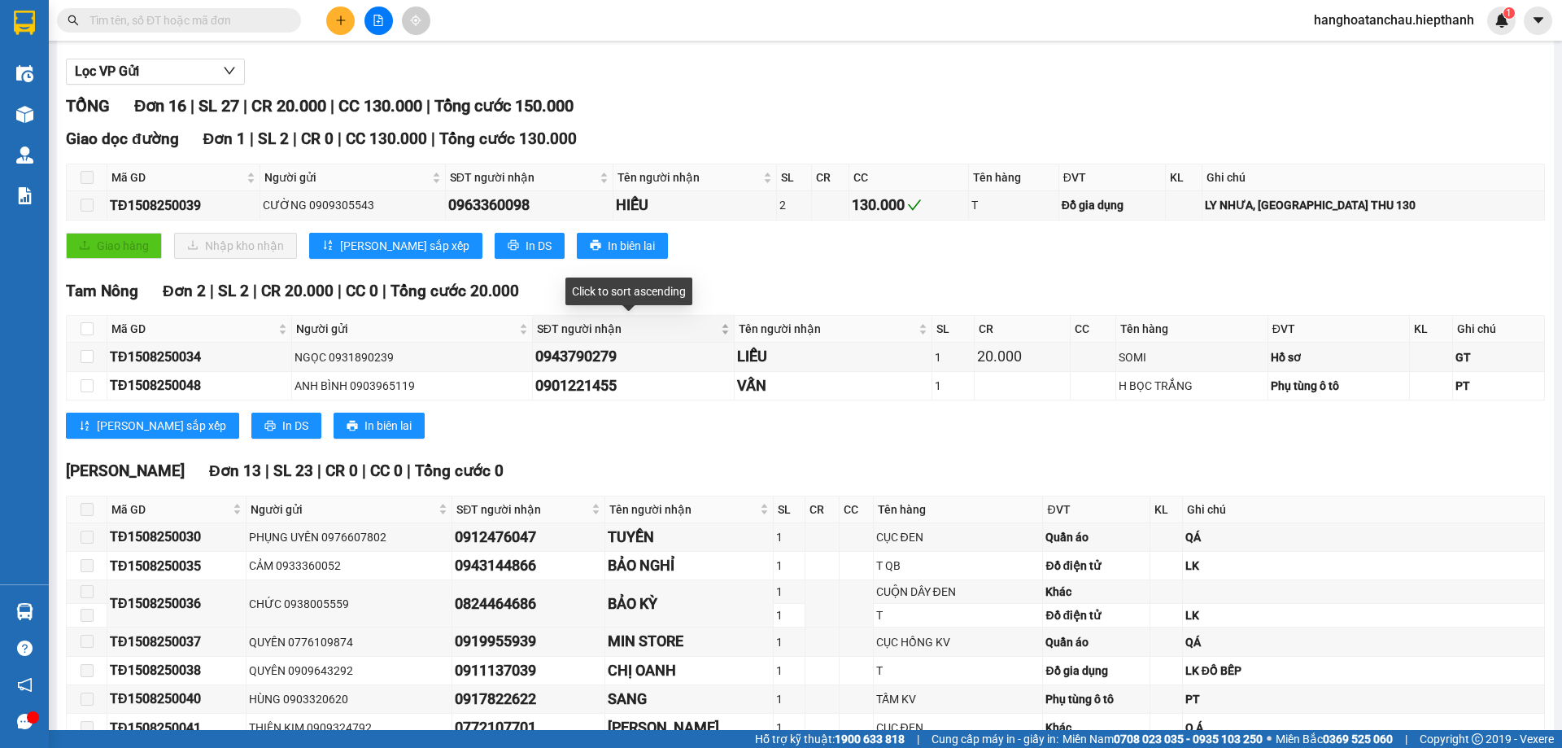
scroll to position [407, 0]
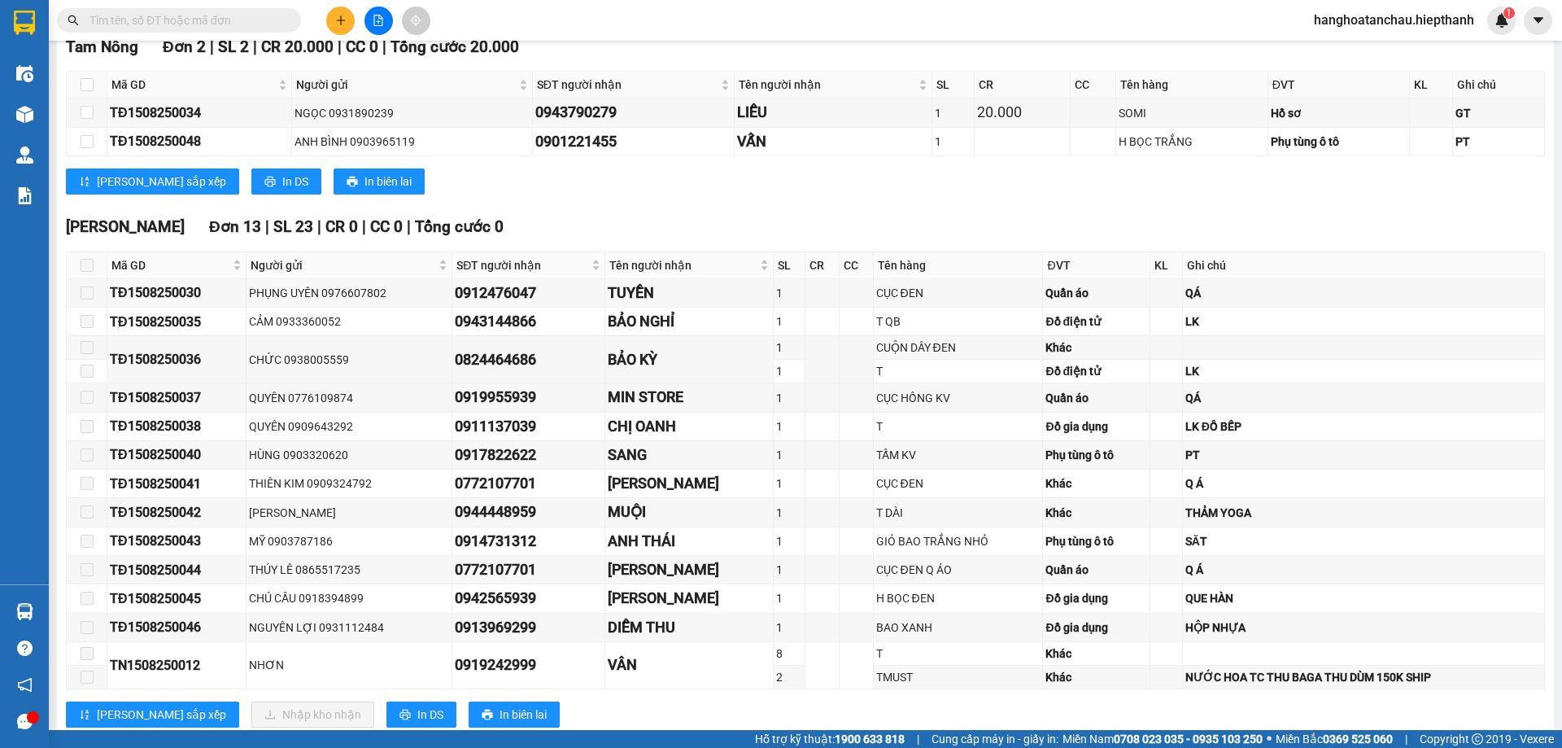
click at [202, 22] on input "text" at bounding box center [186, 20] width 192 height 18
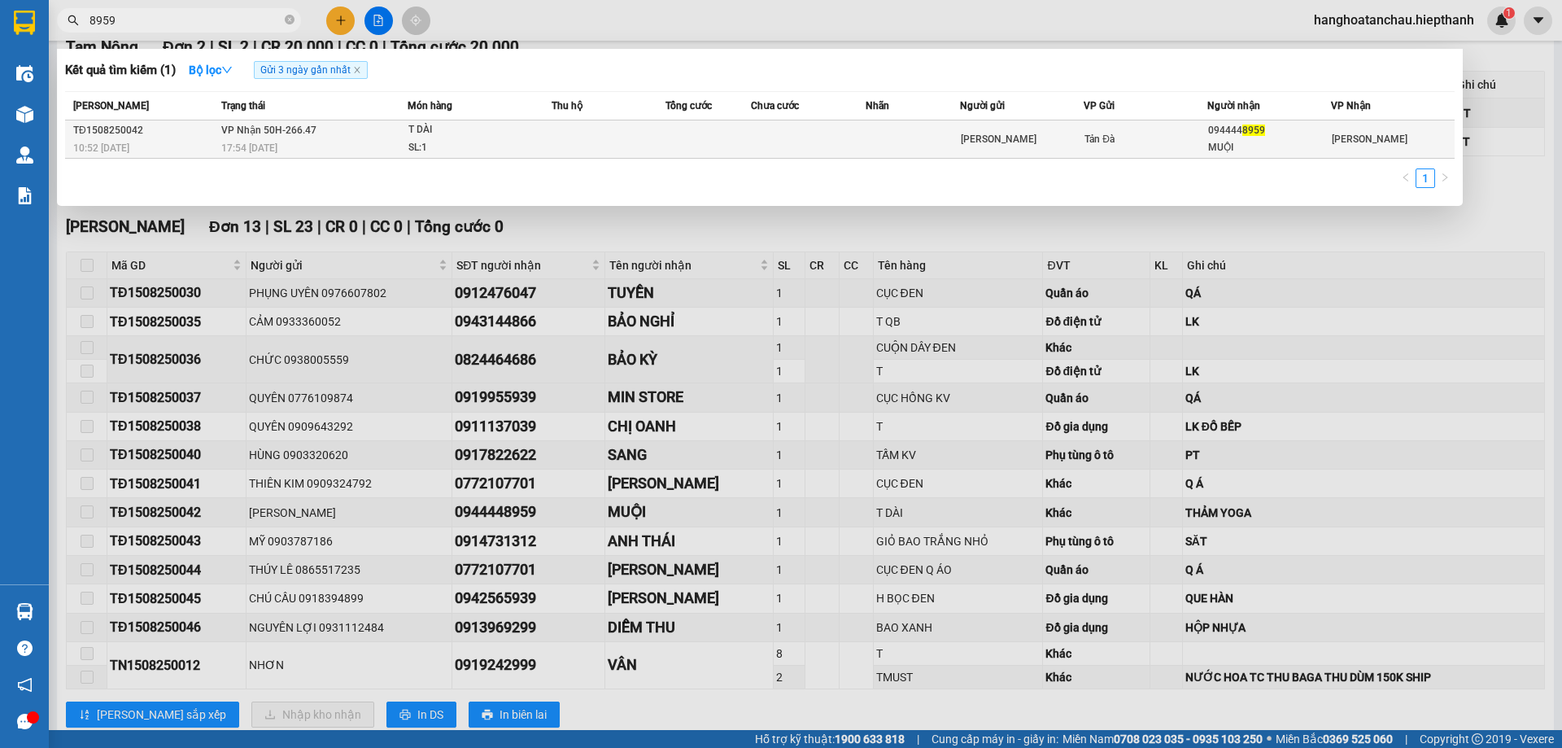
type input "8959"
click at [653, 139] on td at bounding box center [609, 139] width 114 height 38
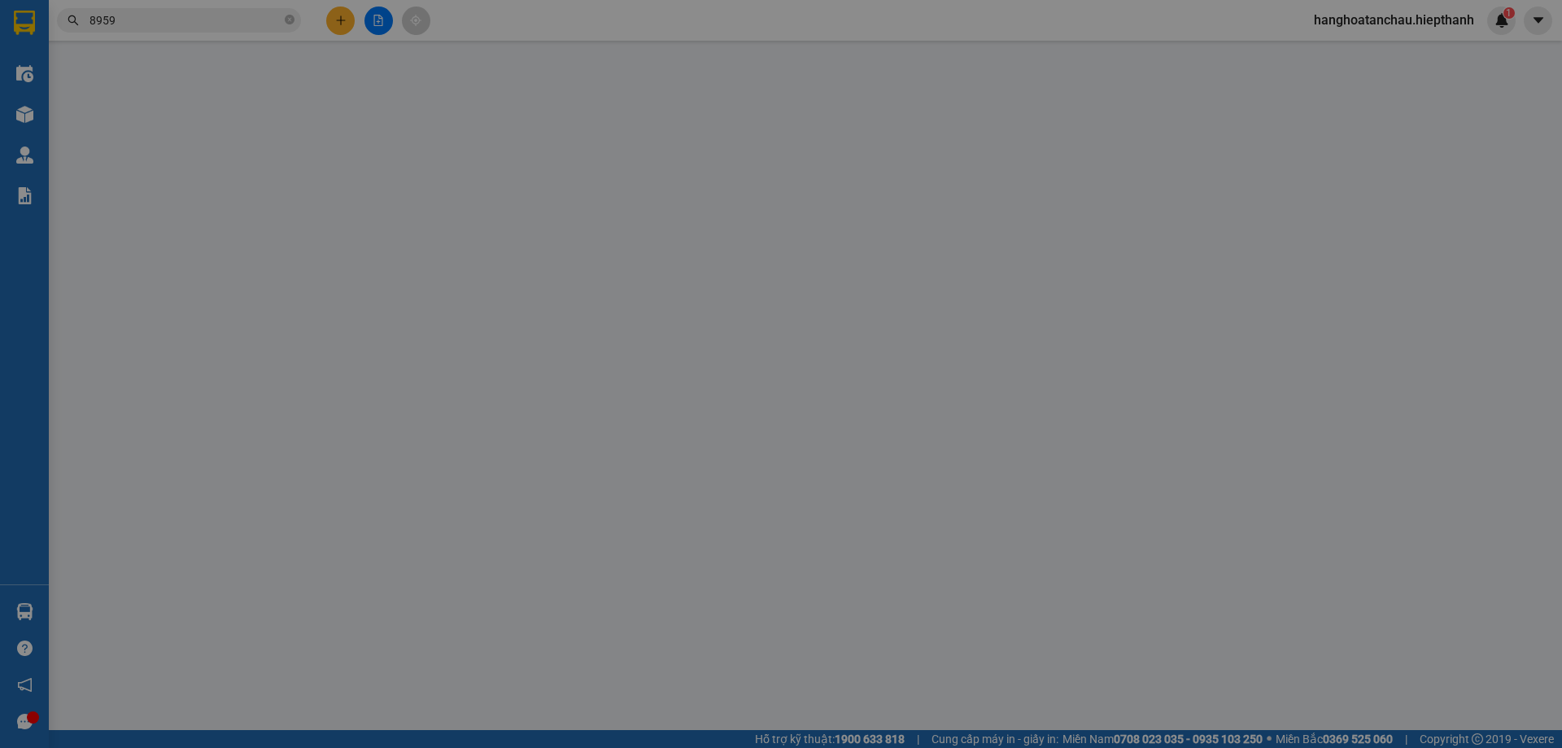
type input "TẢN ĐÀ"
type input "0944448959"
type input "MUỘI"
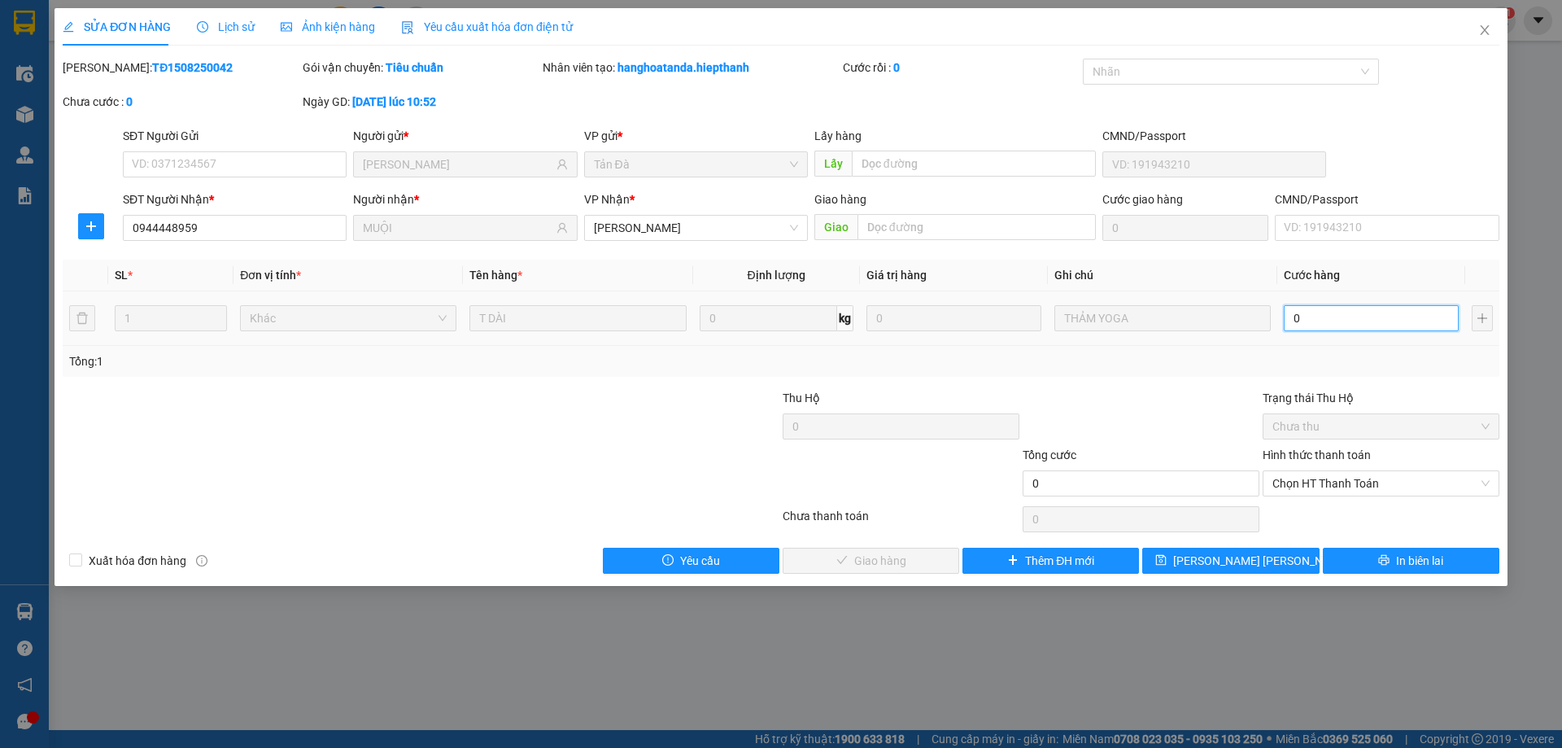
click at [1317, 316] on input "0" at bounding box center [1371, 318] width 175 height 26
type input "1"
click at [1341, 475] on span "Chọn HT Thanh Toán" at bounding box center [1381, 483] width 217 height 24
type input "1"
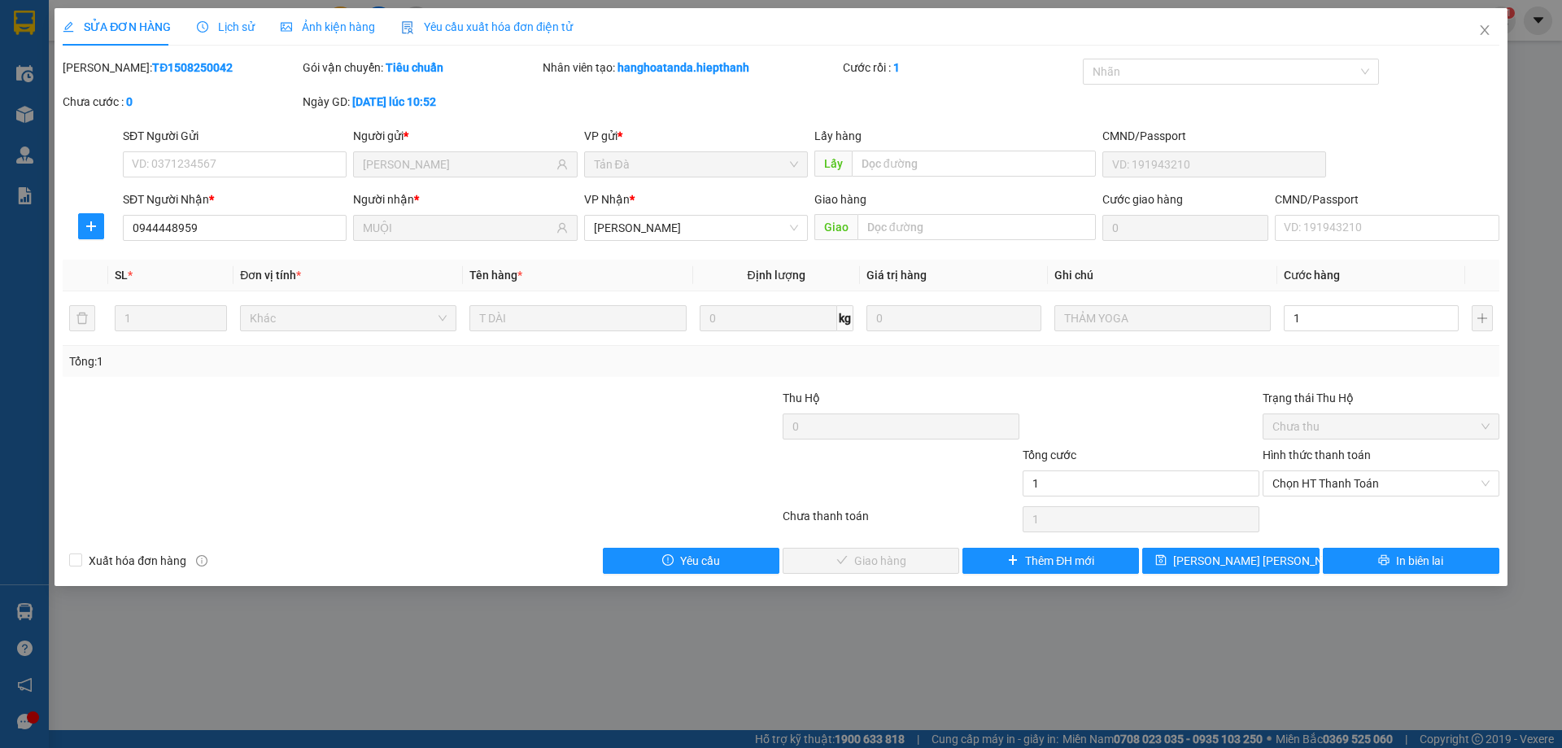
type input "1.000"
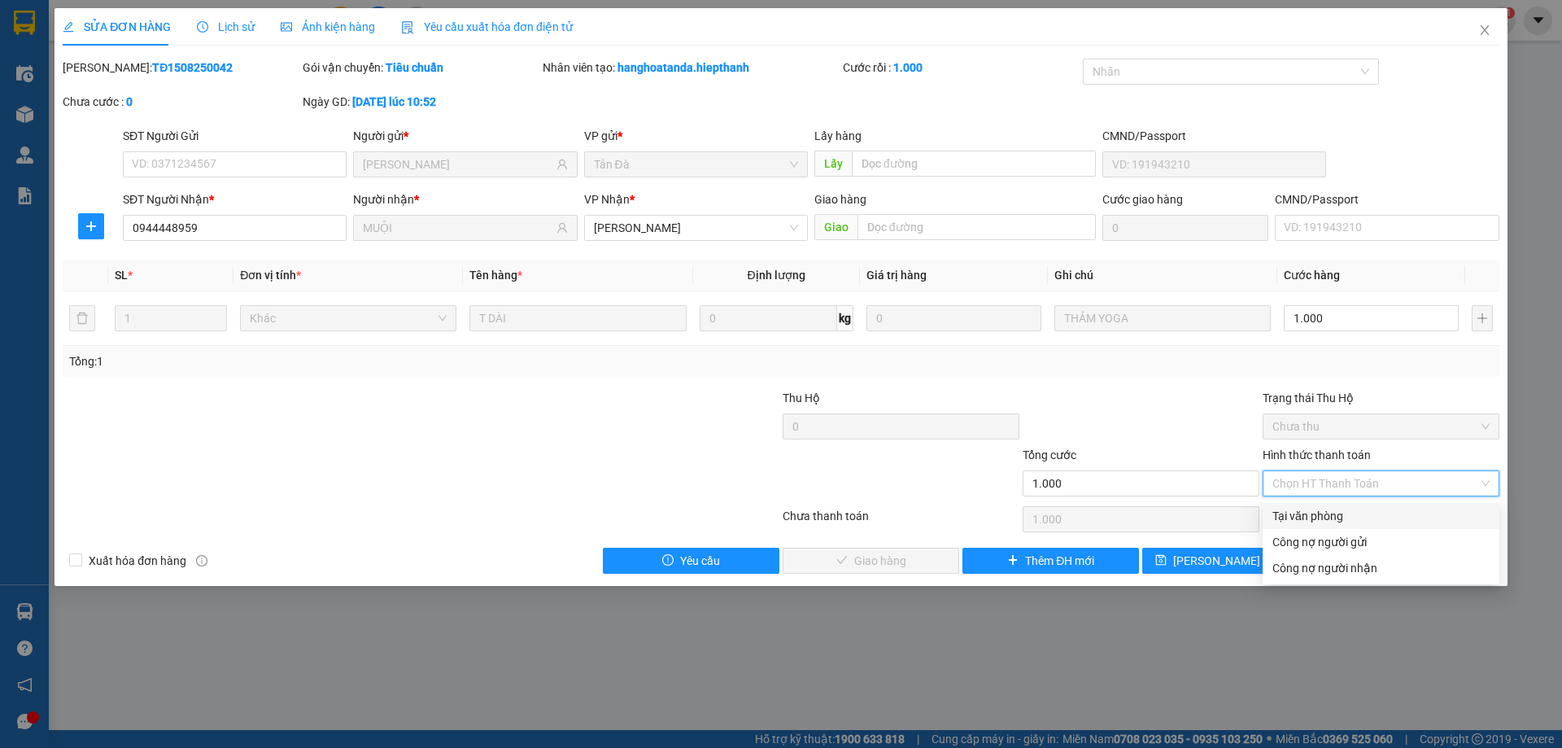
drag, startPoint x: 1338, startPoint y: 516, endPoint x: 1309, endPoint y: 523, distance: 29.4
click at [1337, 518] on div "Tại văn phòng" at bounding box center [1381, 516] width 217 height 18
type input "0"
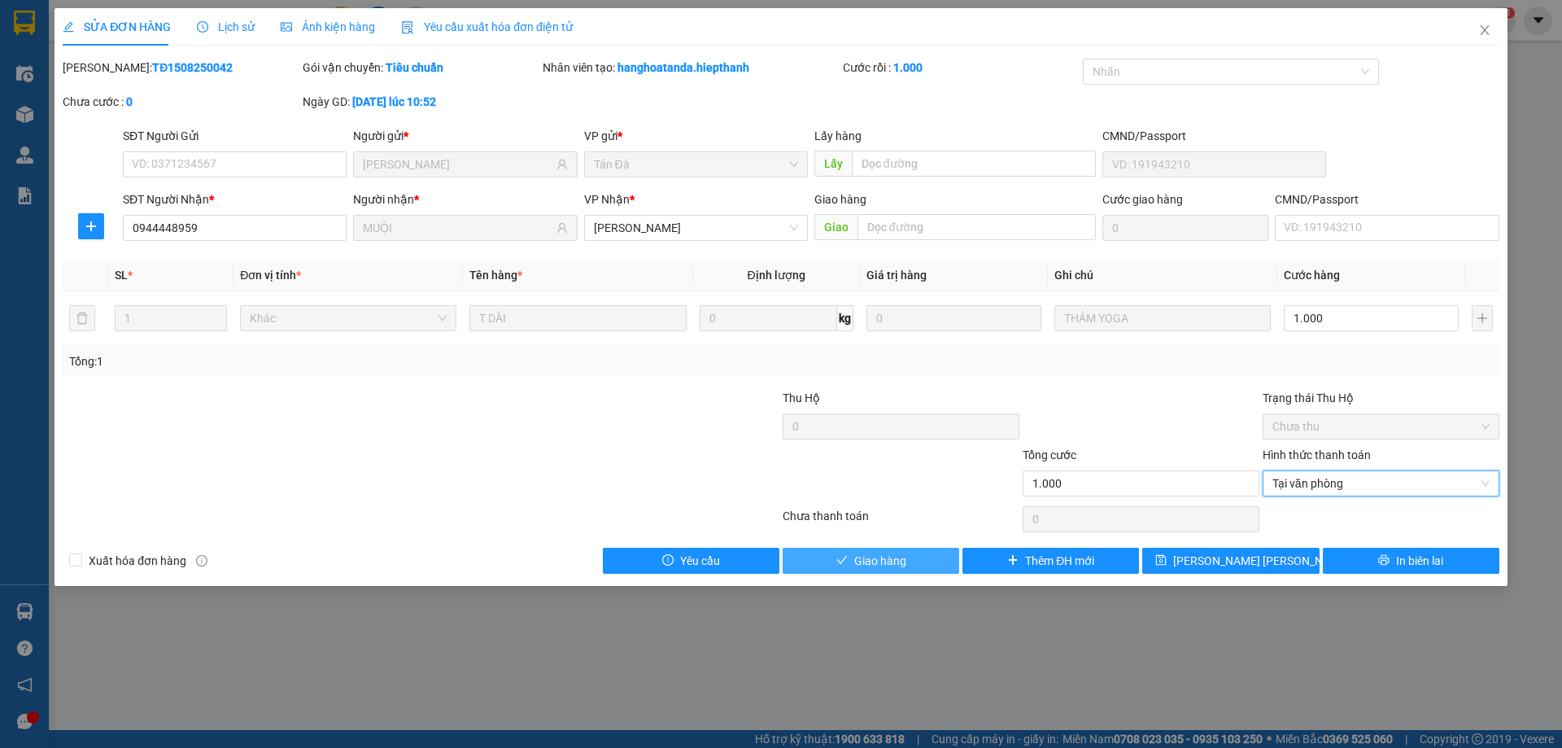
drag, startPoint x: 931, startPoint y: 565, endPoint x: 936, endPoint y: 531, distance: 33.7
click at [930, 560] on button "Giao hàng" at bounding box center [871, 561] width 177 height 26
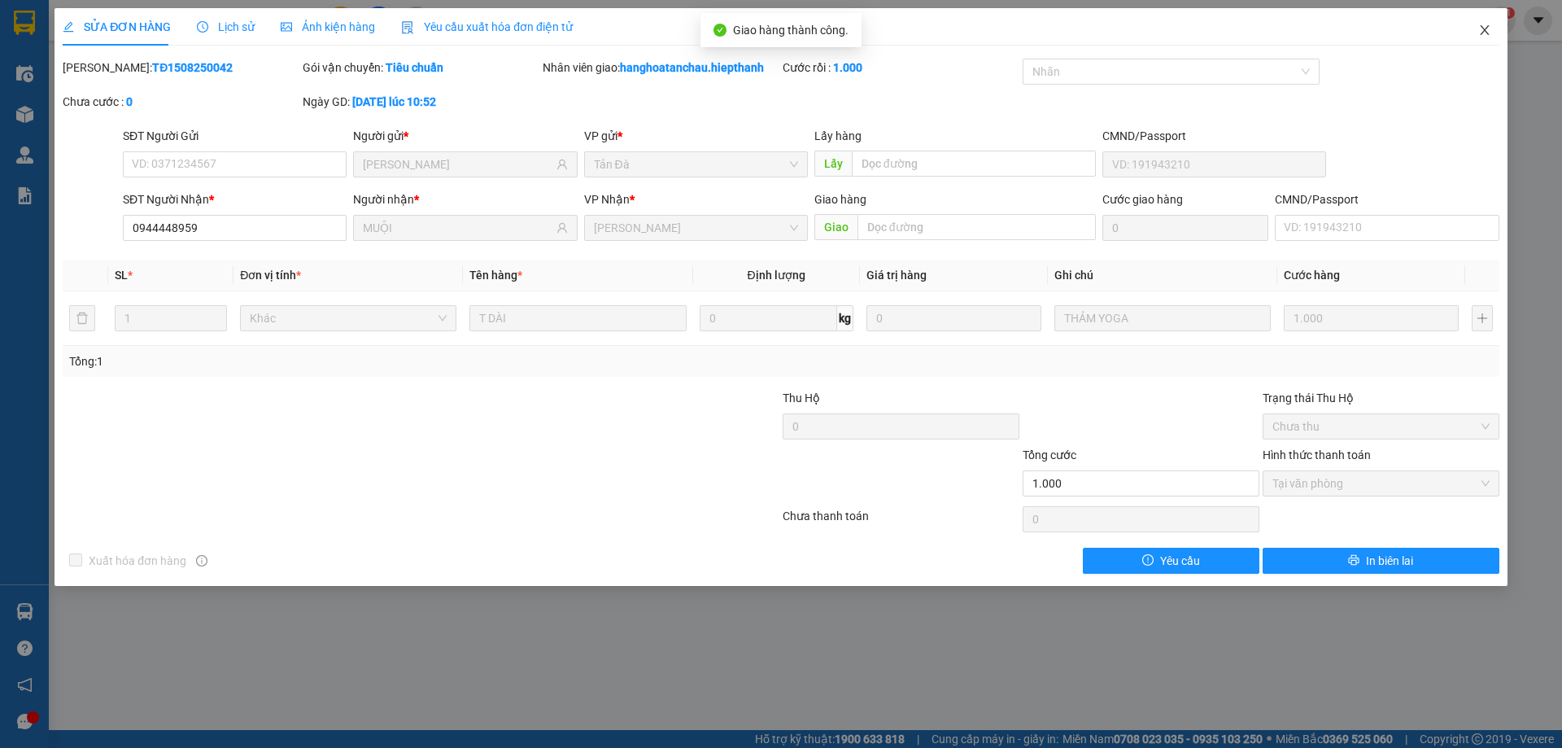
click at [1486, 30] on icon "close" at bounding box center [1484, 30] width 9 height 10
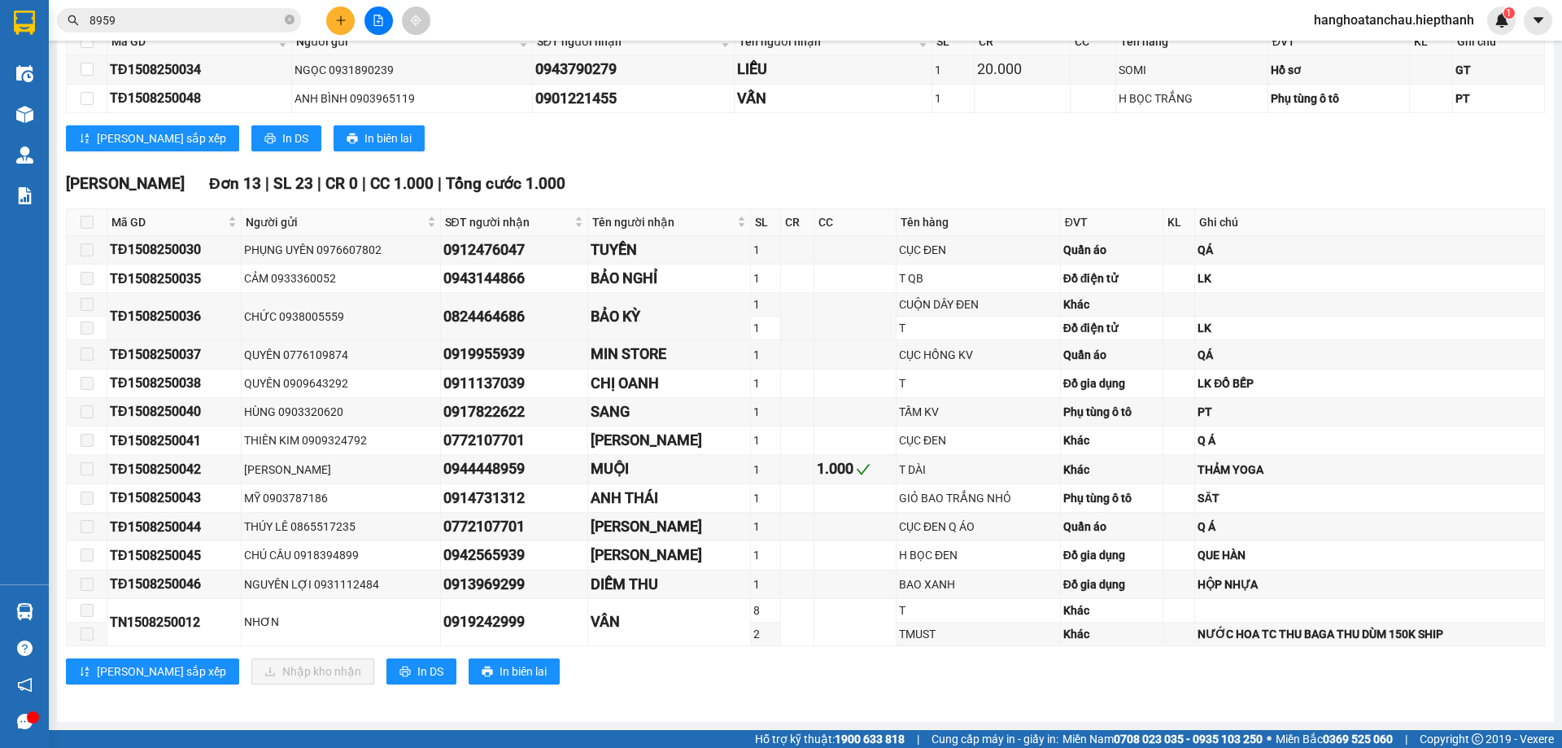
scroll to position [125, 0]
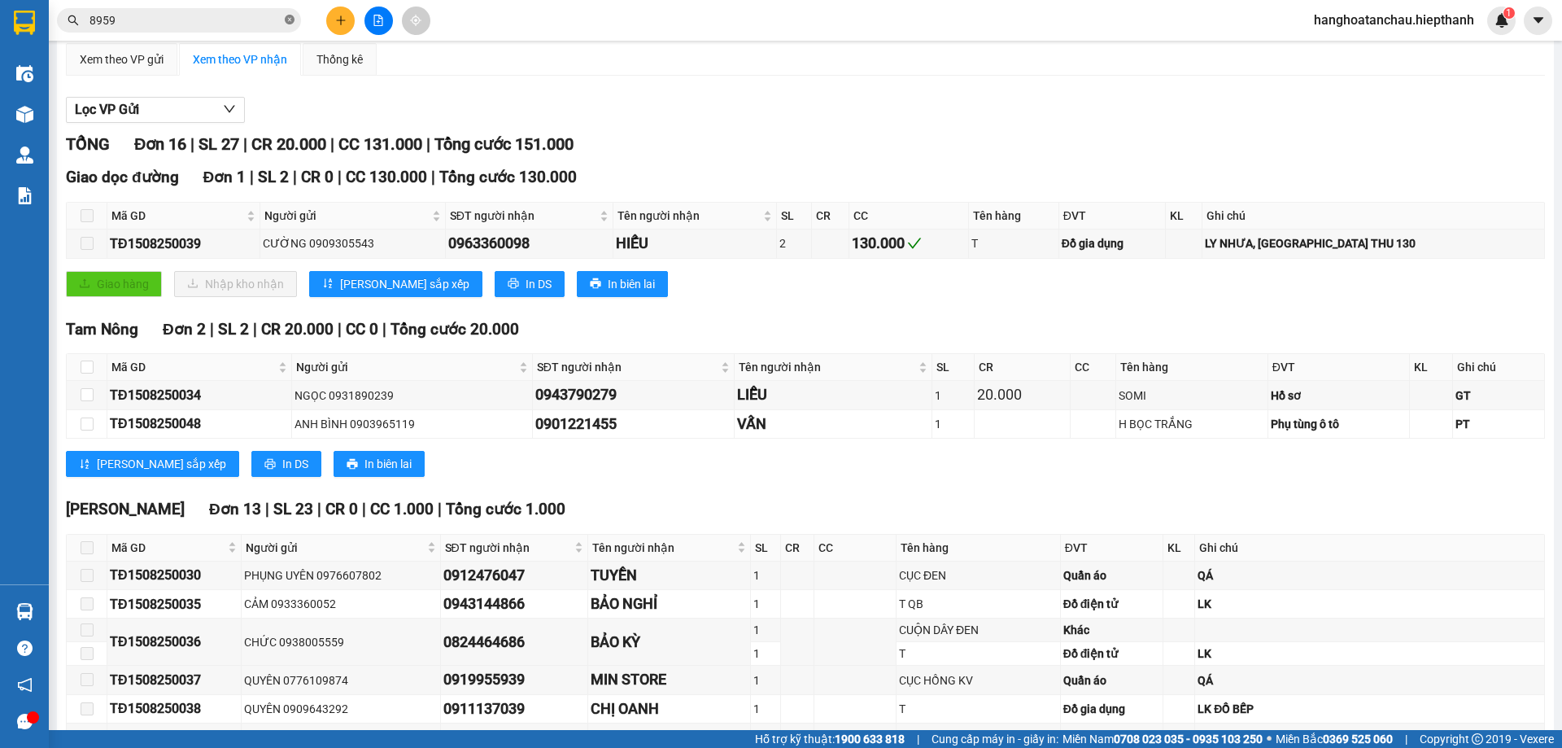
click at [290, 19] on icon "close-circle" at bounding box center [290, 20] width 10 height 10
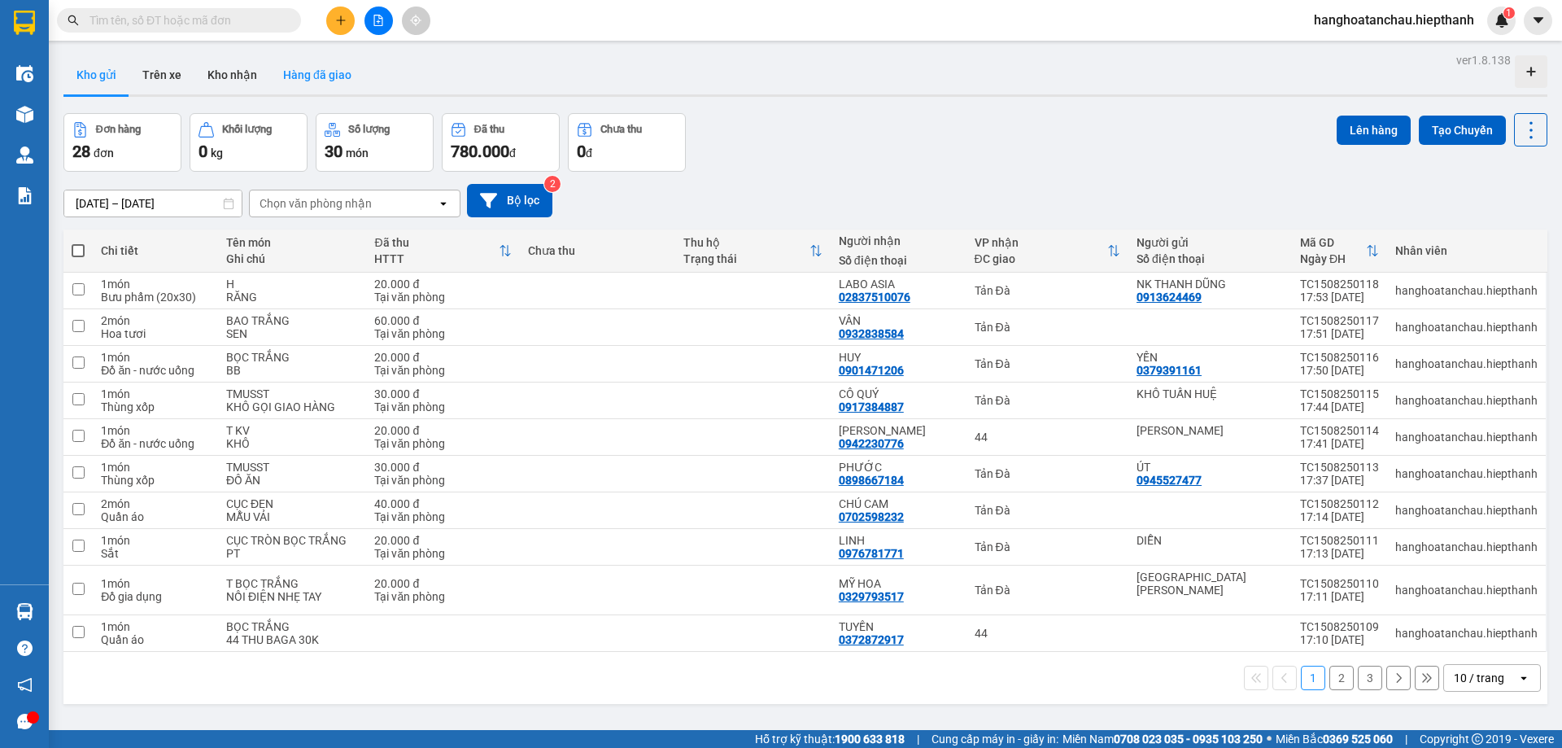
click at [321, 71] on button "Hàng đã giao" at bounding box center [317, 74] width 94 height 39
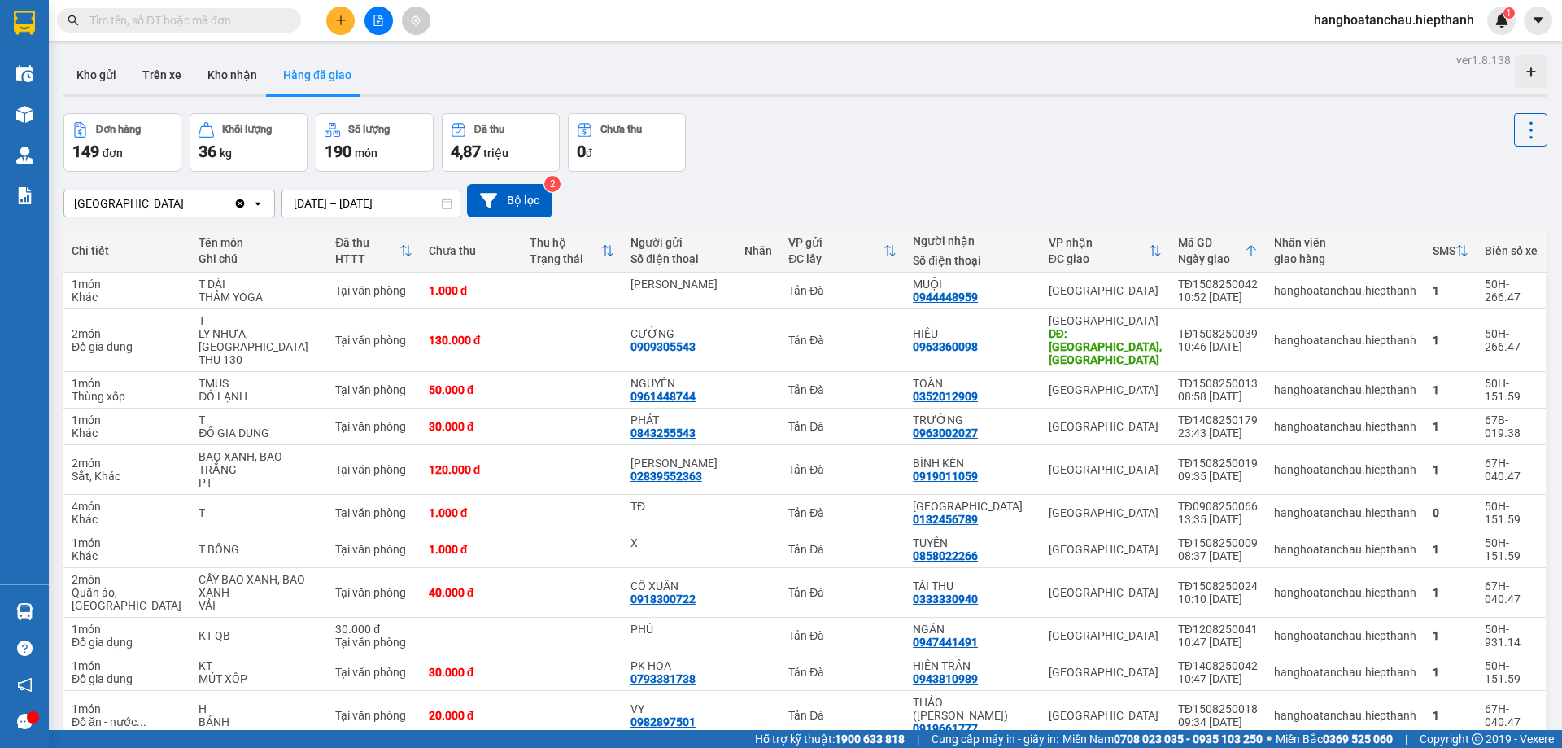
click at [990, 174] on div "Tân Châu Clear value open [DATE] – [DATE] Press the down arrow key to interact …" at bounding box center [805, 201] width 1484 height 58
click at [229, 76] on button "Kho nhận" at bounding box center [232, 74] width 76 height 39
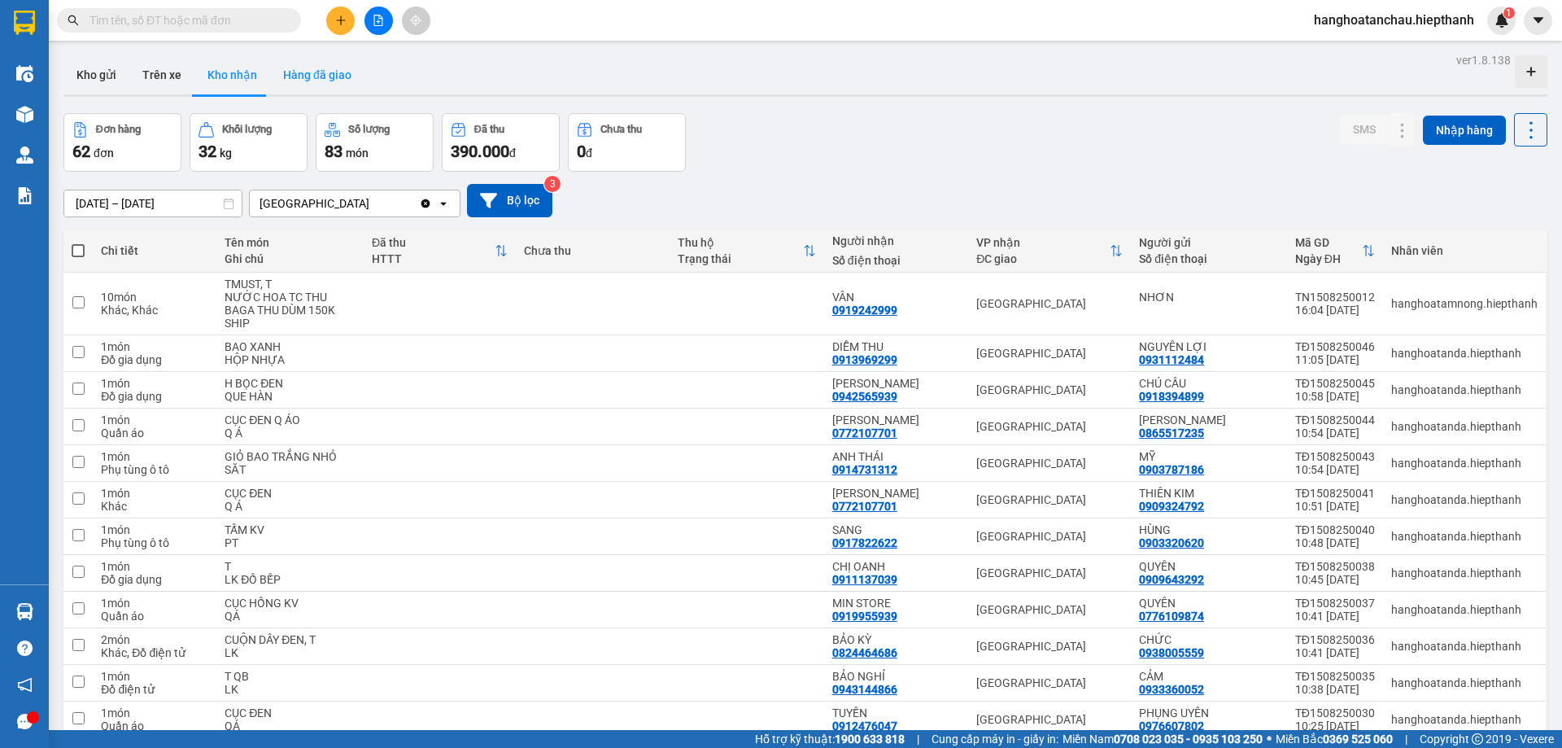
click at [319, 81] on button "Hàng đã giao" at bounding box center [317, 74] width 94 height 39
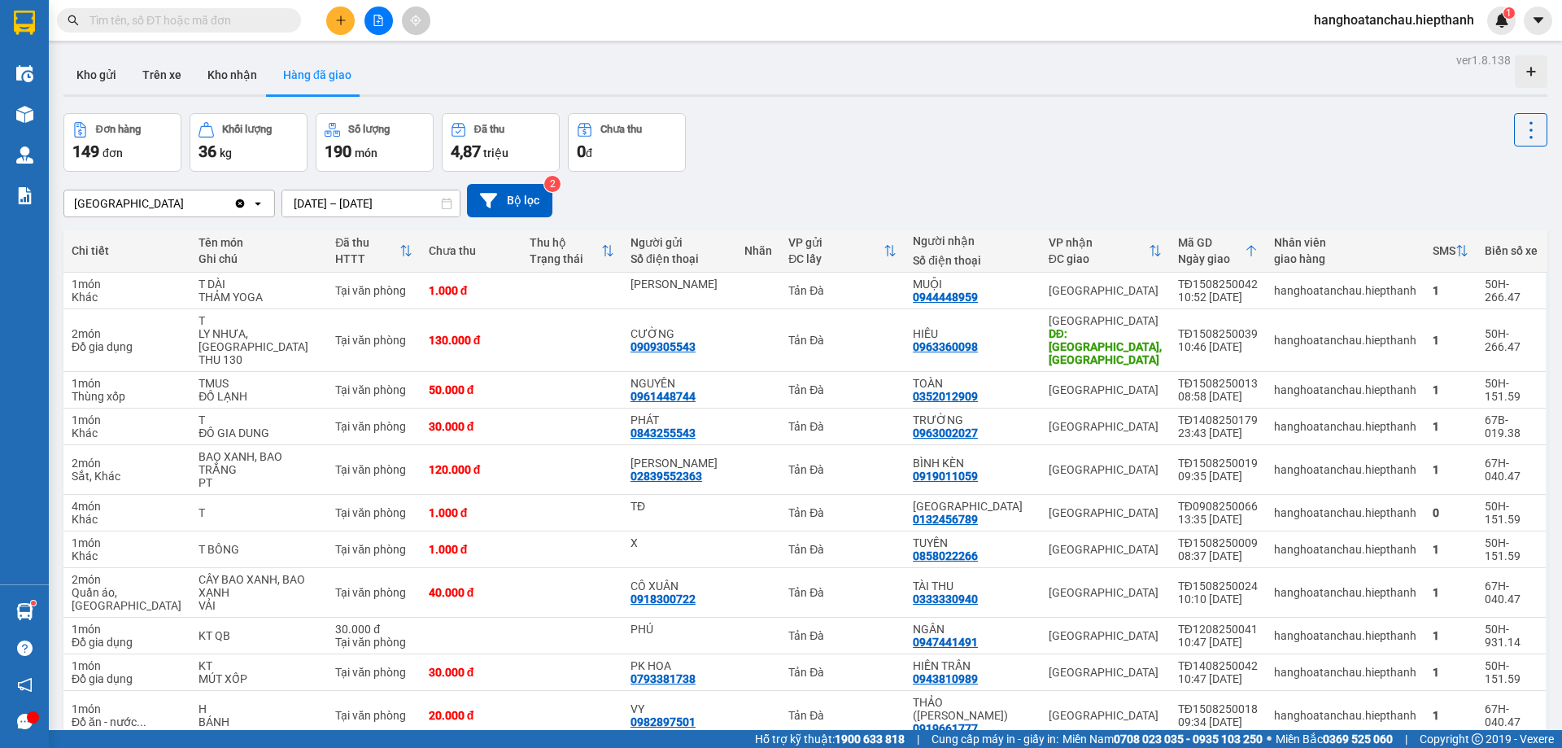
click at [977, 160] on div "Đơn hàng 149 đơn Khối lượng 36 kg Số lượng 190 món Đã thu 4,87 triệu Chưa thu 0…" at bounding box center [805, 142] width 1484 height 59
click at [124, 19] on input "text" at bounding box center [186, 20] width 192 height 18
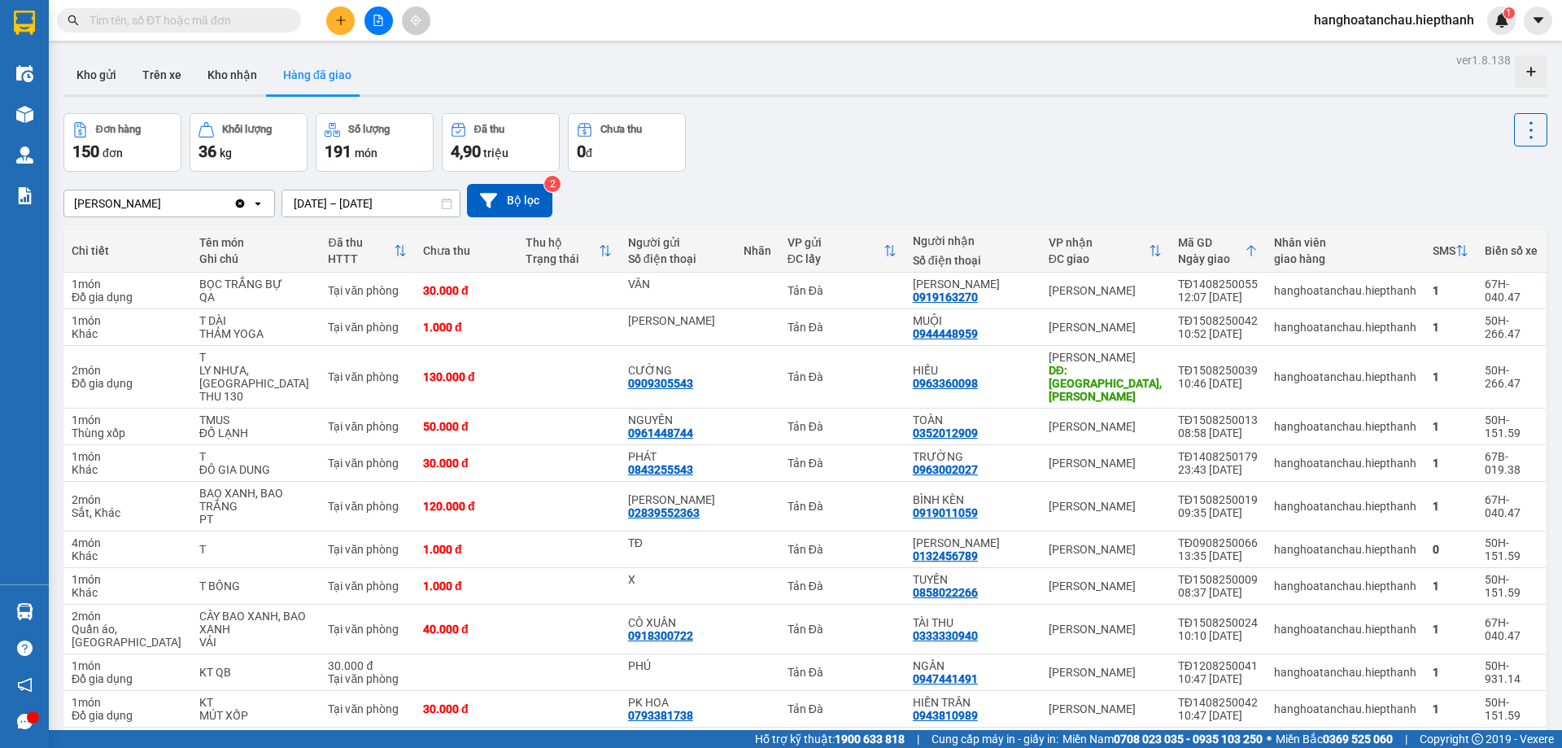
click at [963, 175] on div "[PERSON_NAME] Clear value open [DATE] – [DATE] Press the down arrow key to inte…" at bounding box center [805, 201] width 1484 height 58
click at [378, 21] on icon "file-add" at bounding box center [378, 20] width 9 height 11
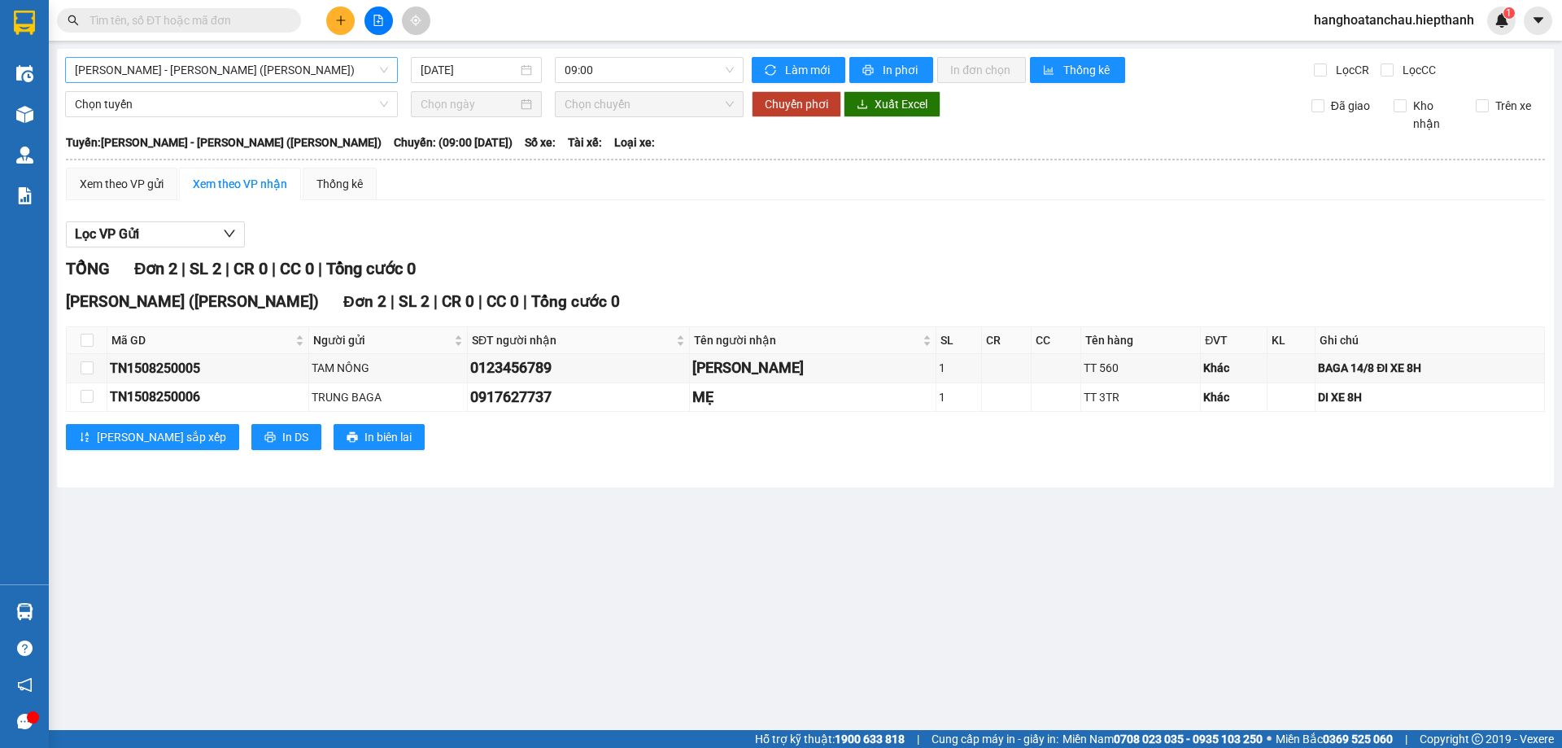
click at [260, 70] on span "[PERSON_NAME] - [PERSON_NAME] ([PERSON_NAME])" at bounding box center [231, 70] width 313 height 24
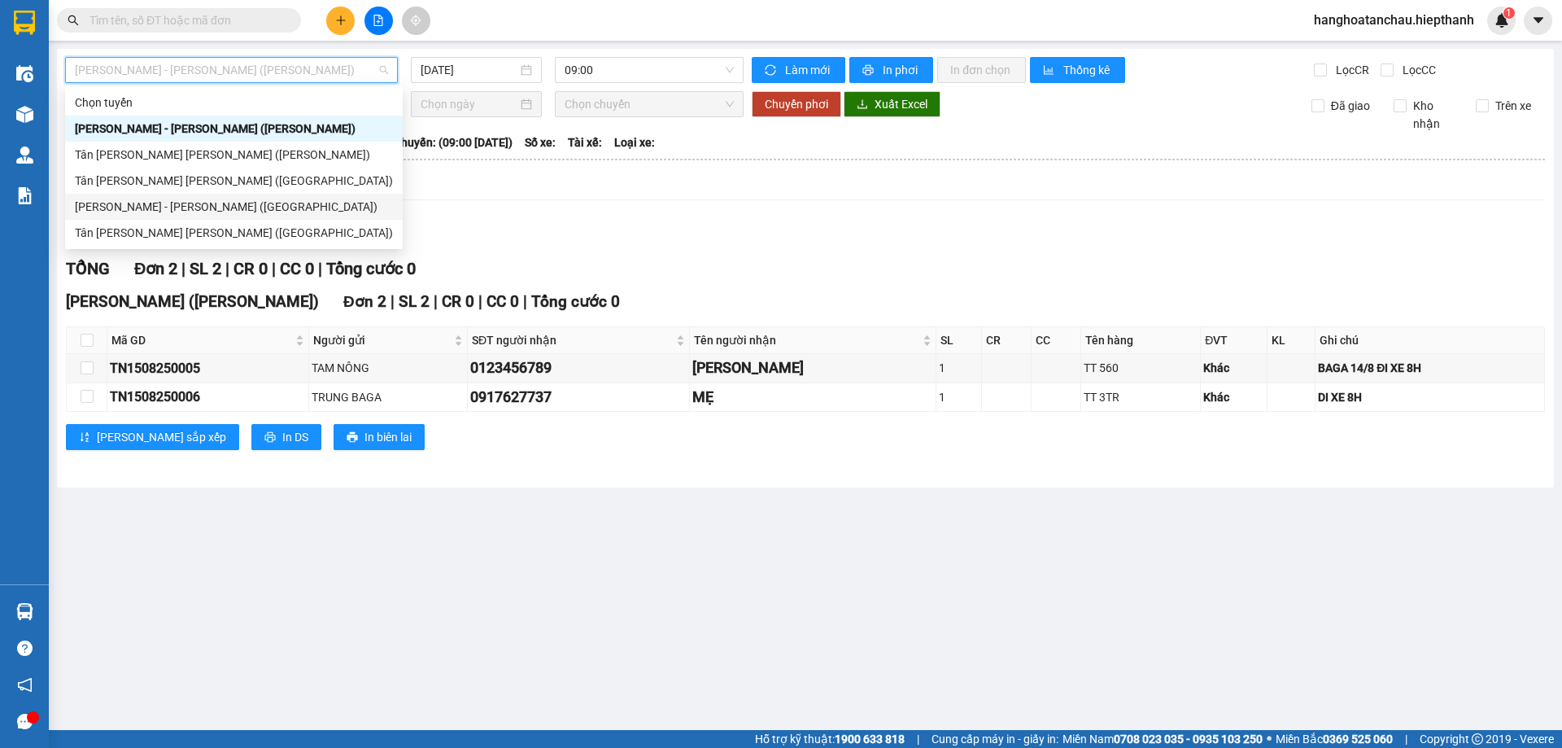
click at [245, 205] on div "[PERSON_NAME] - [PERSON_NAME] ([GEOGRAPHIC_DATA])" at bounding box center [234, 207] width 318 height 18
type input "[DATE]"
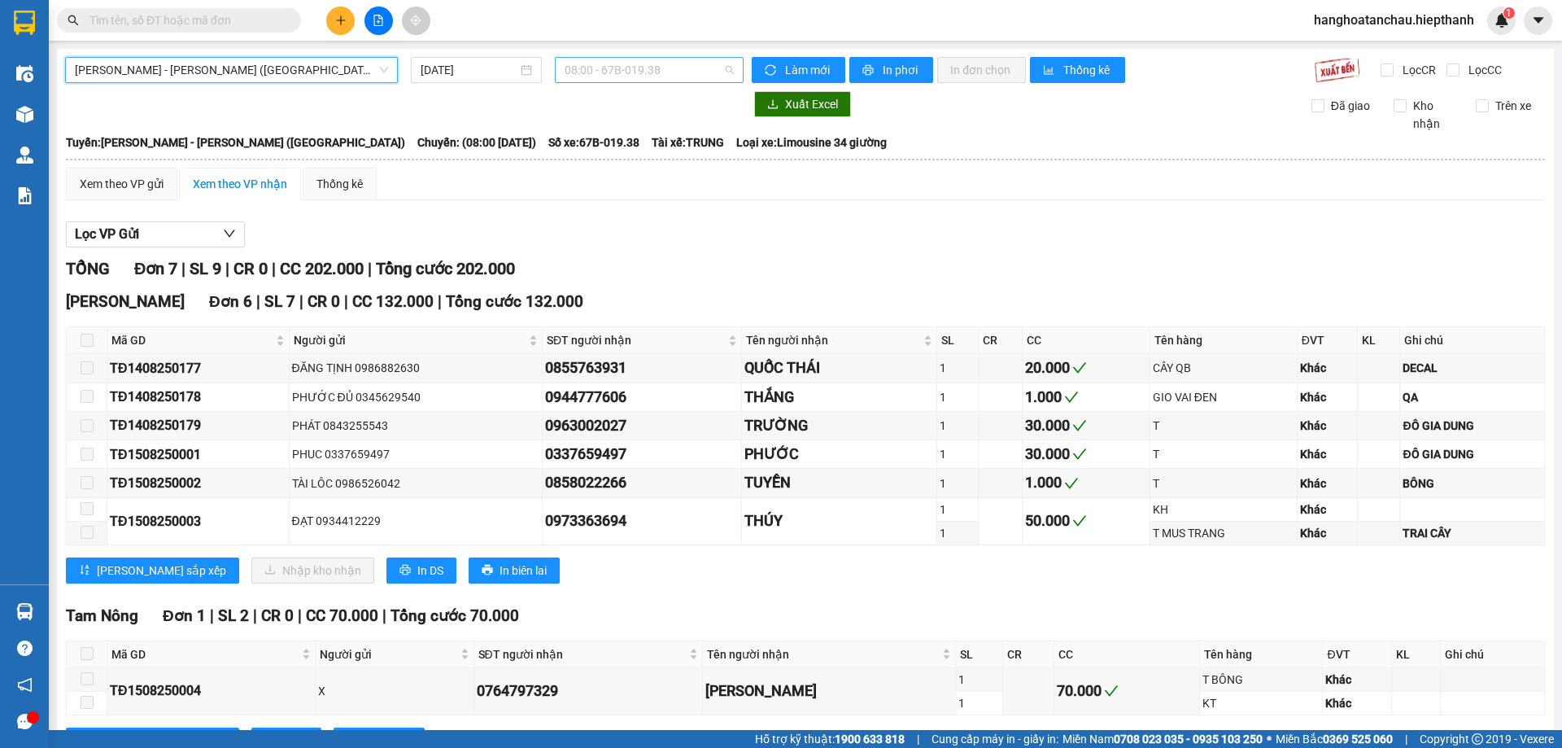
click at [653, 64] on span "08:00 - 67B-019.38" at bounding box center [649, 70] width 169 height 24
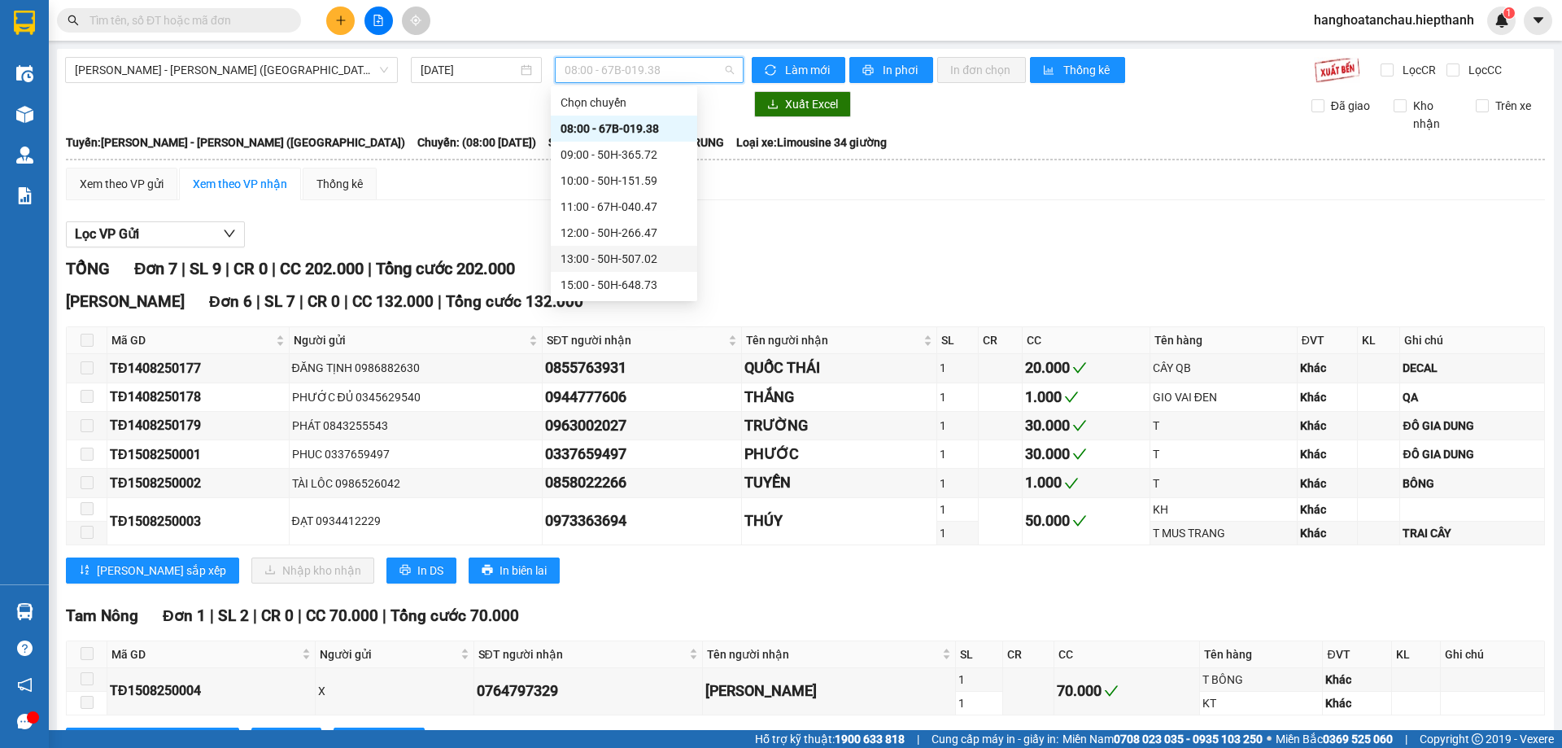
click at [653, 256] on div "13:00 - 50H-507.02" at bounding box center [624, 259] width 127 height 18
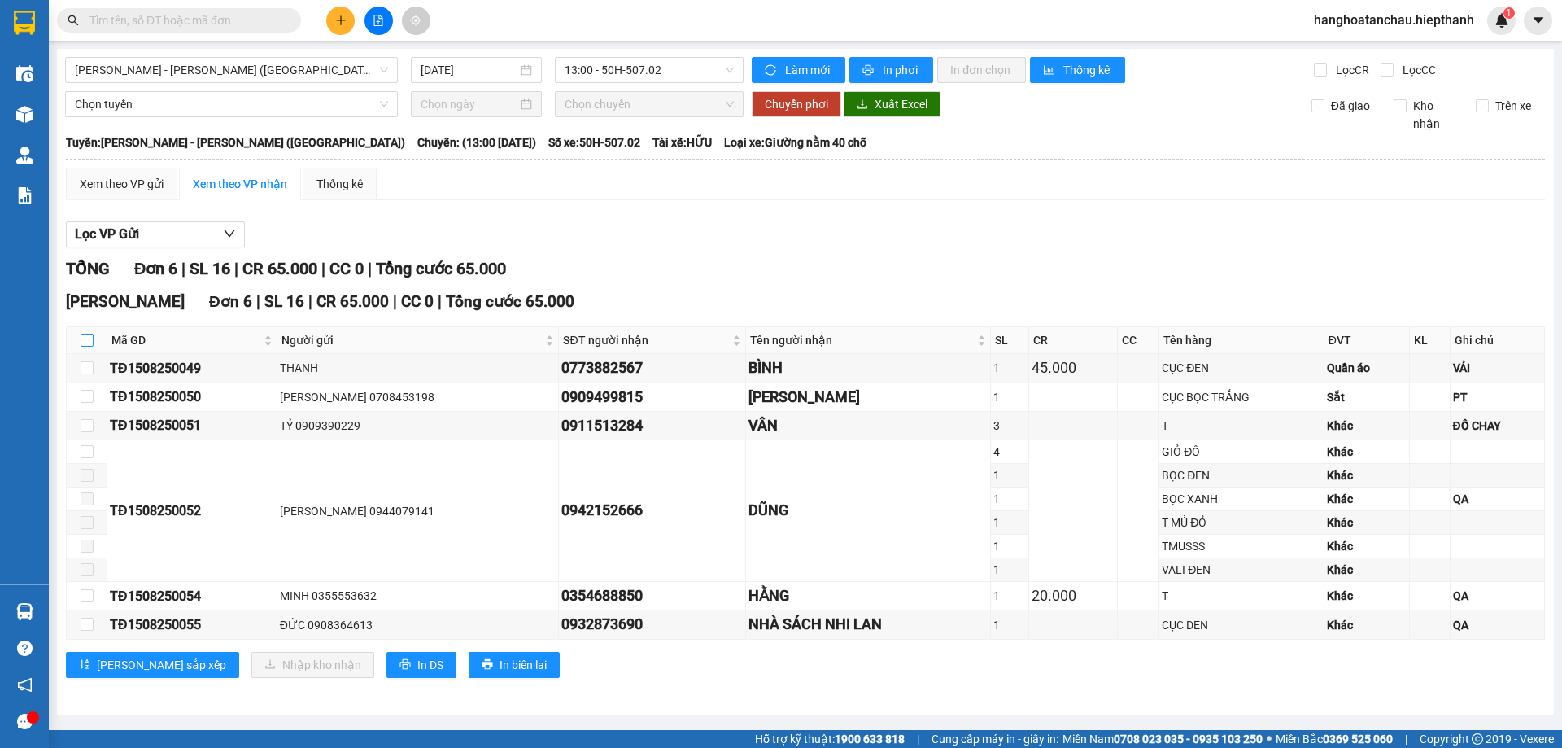
click at [85, 340] on input "checkbox" at bounding box center [87, 340] width 13 height 13
checkbox input "true"
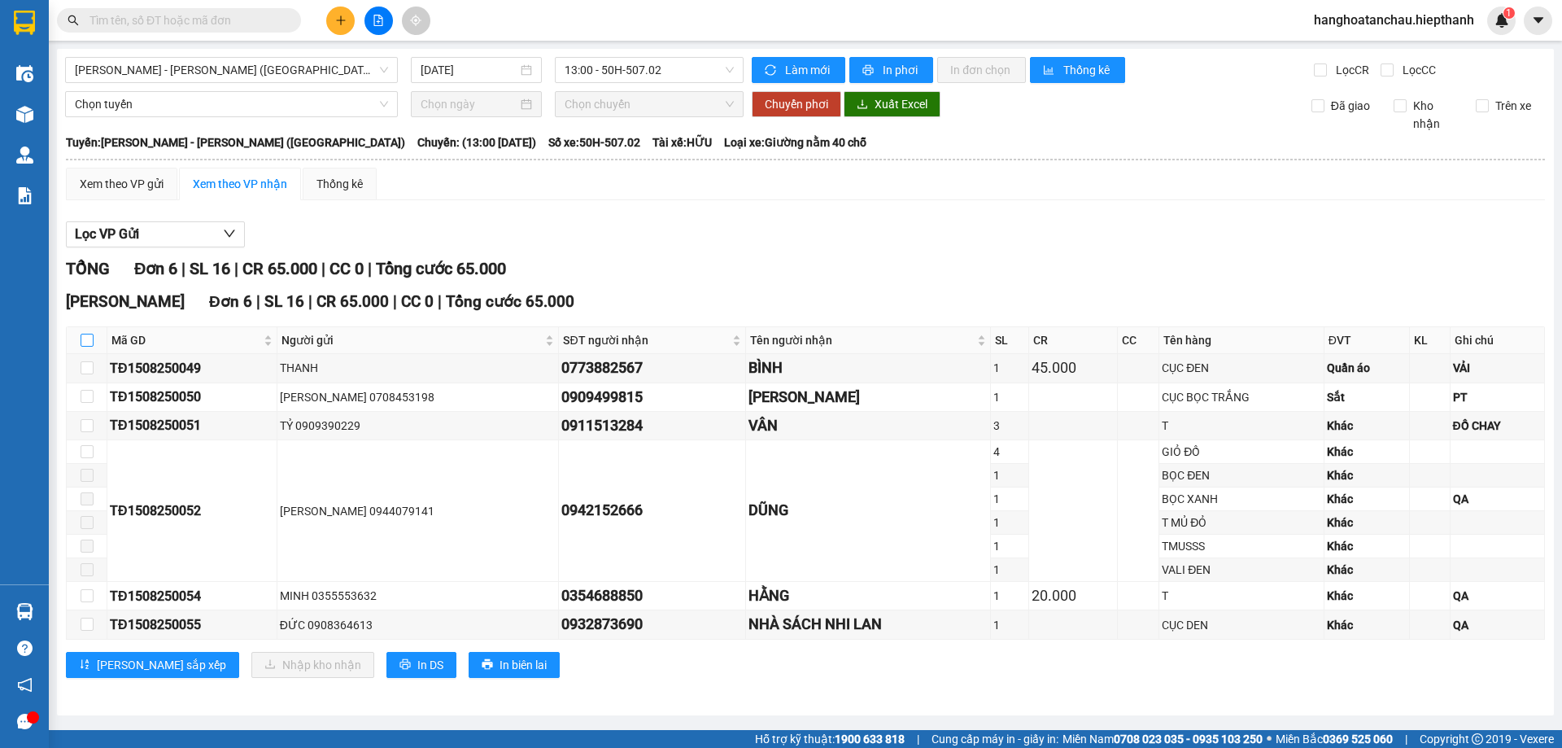
checkbox input "true"
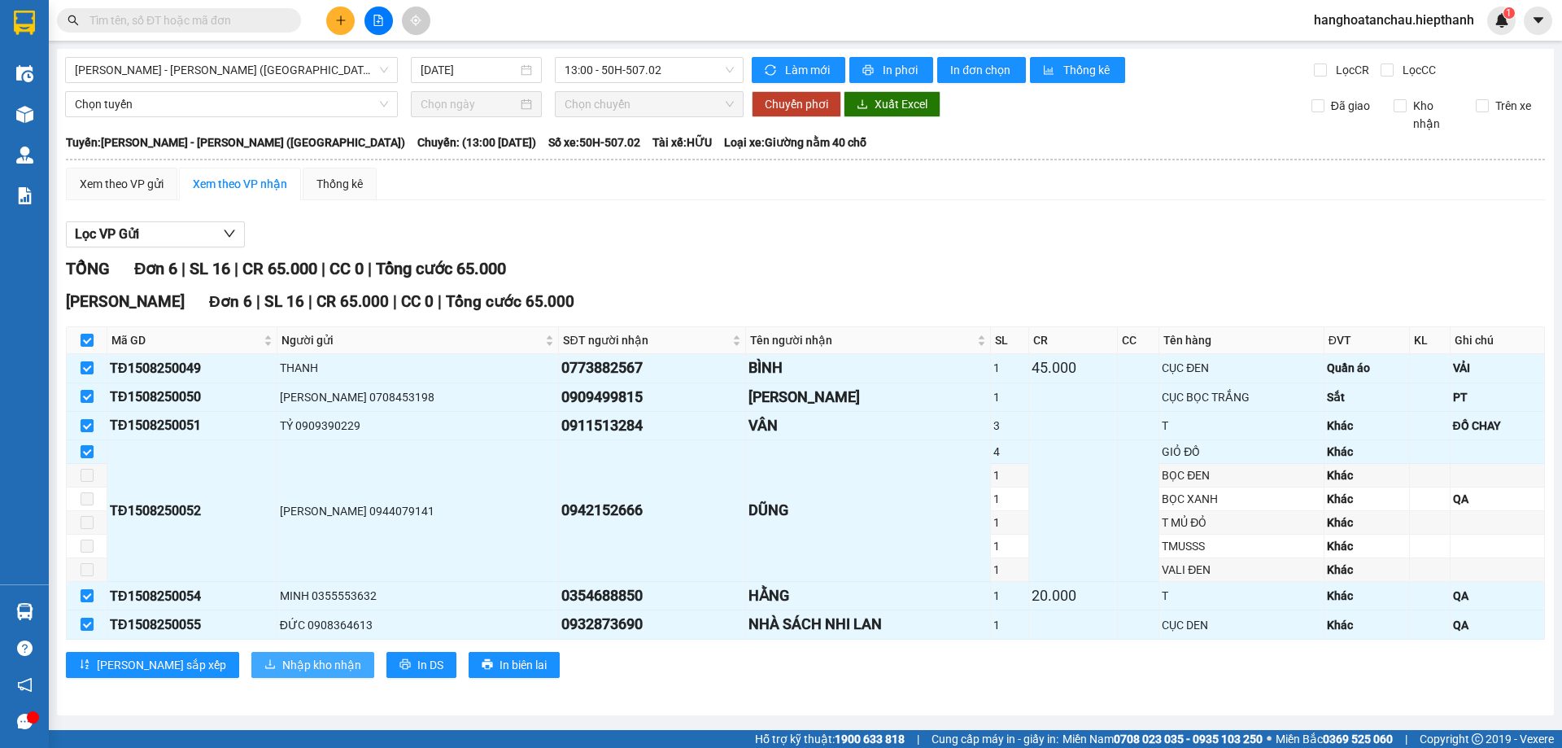
click at [282, 664] on span "Nhập kho nhận" at bounding box center [321, 665] width 79 height 18
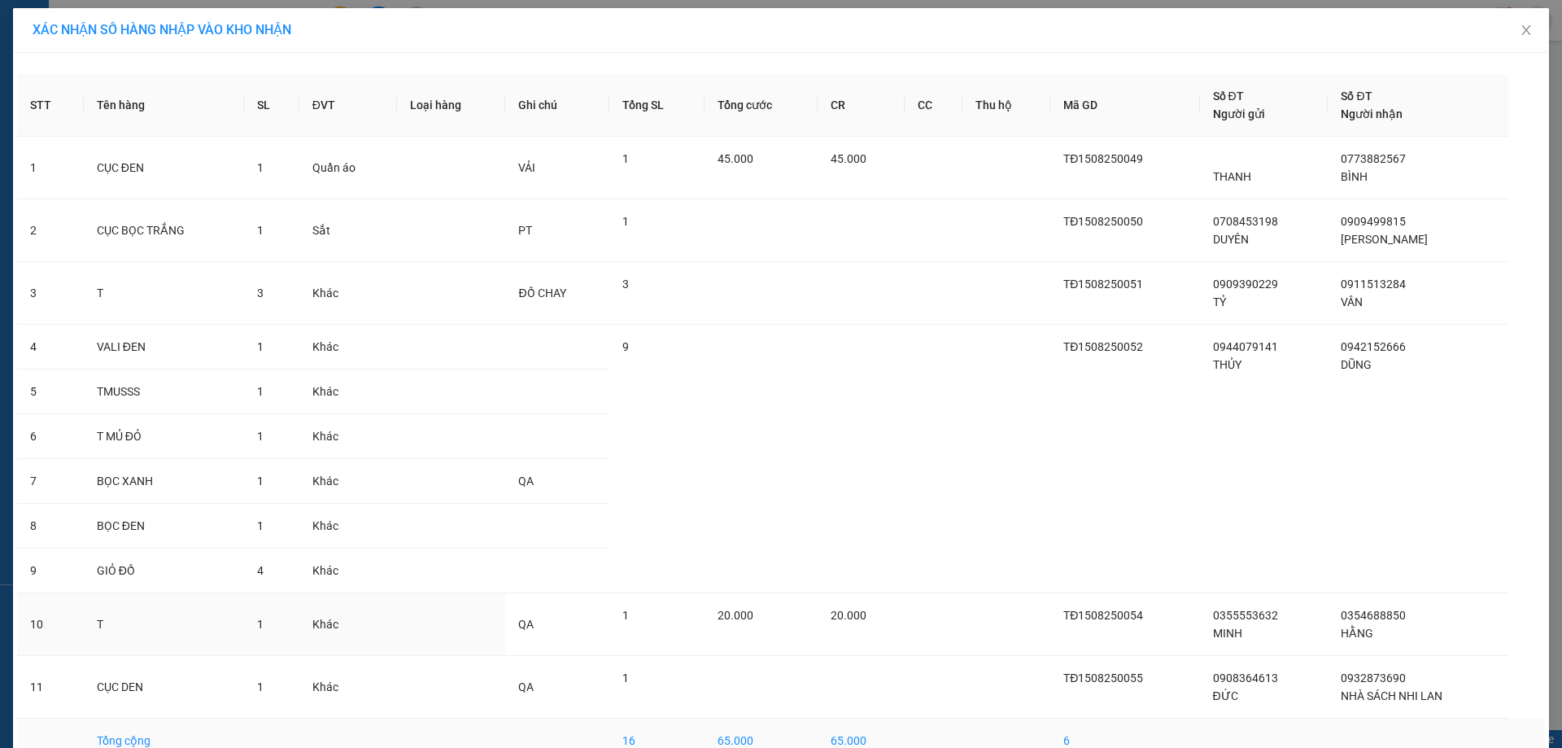
scroll to position [90, 0]
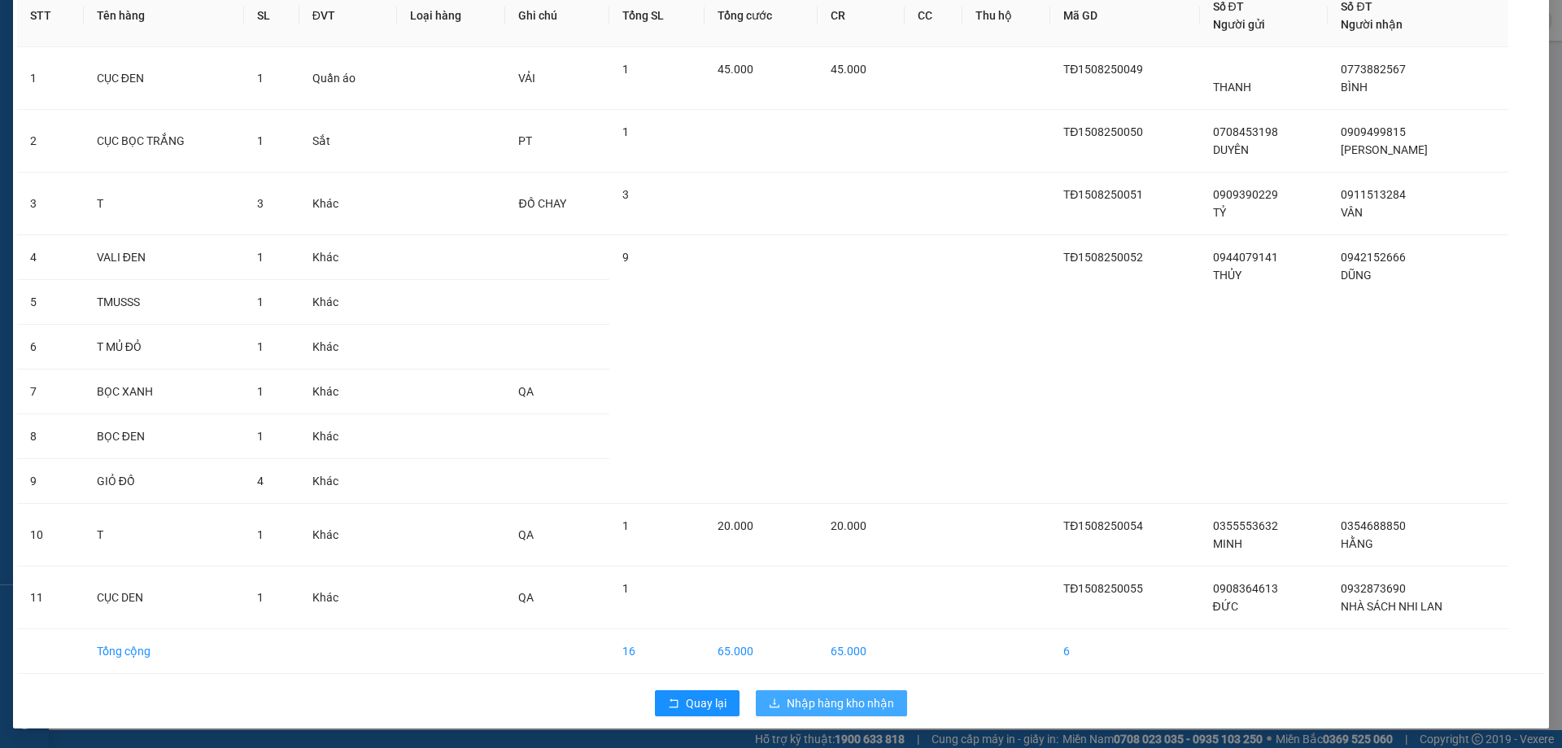
click at [830, 703] on span "Nhập hàng kho nhận" at bounding box center [840, 703] width 107 height 18
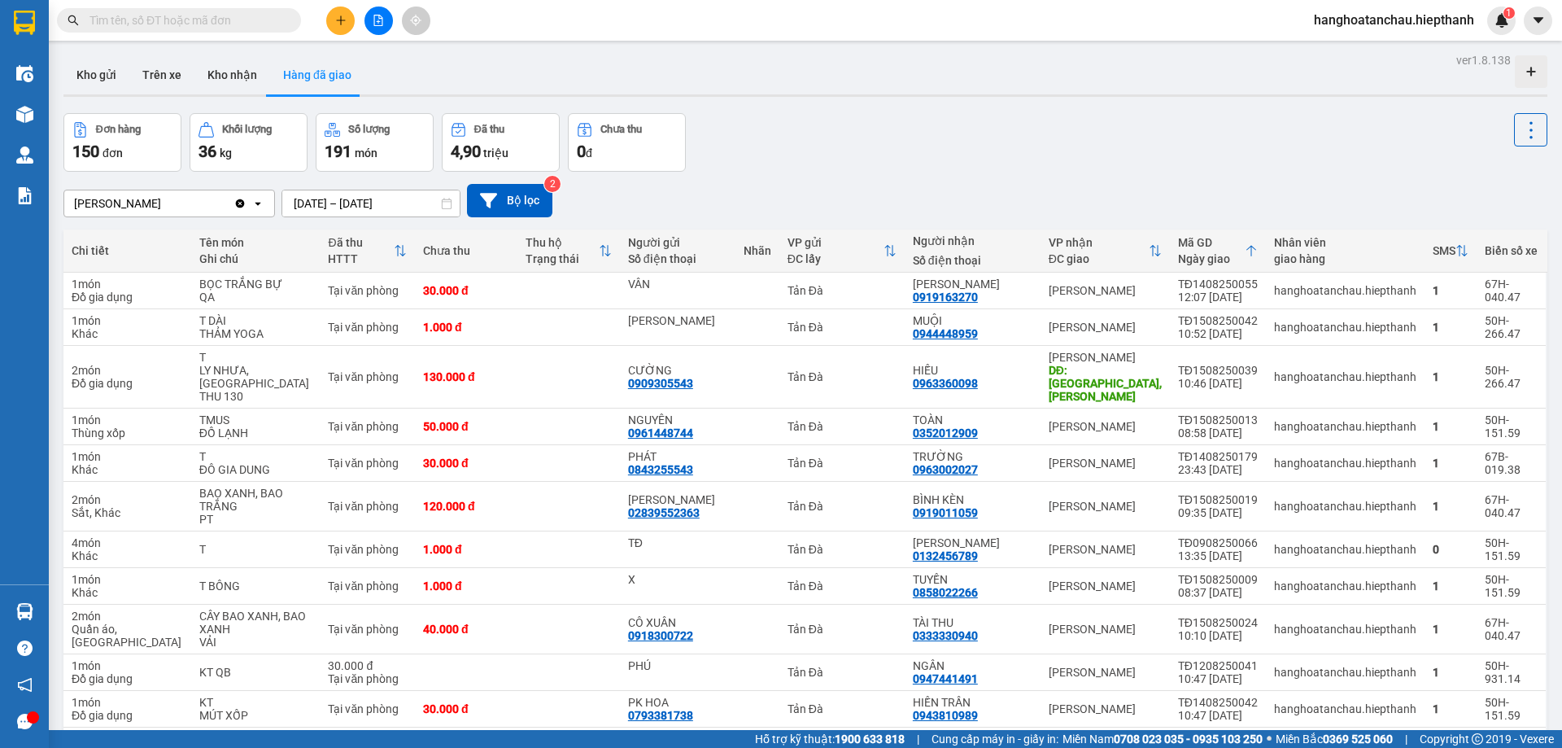
click at [832, 175] on div "[PERSON_NAME] Clear value open [DATE] – [DATE] Press the down arrow key to inte…" at bounding box center [805, 201] width 1484 height 58
click at [217, 11] on span at bounding box center [179, 20] width 244 height 24
click at [215, 14] on input "text" at bounding box center [186, 20] width 192 height 18
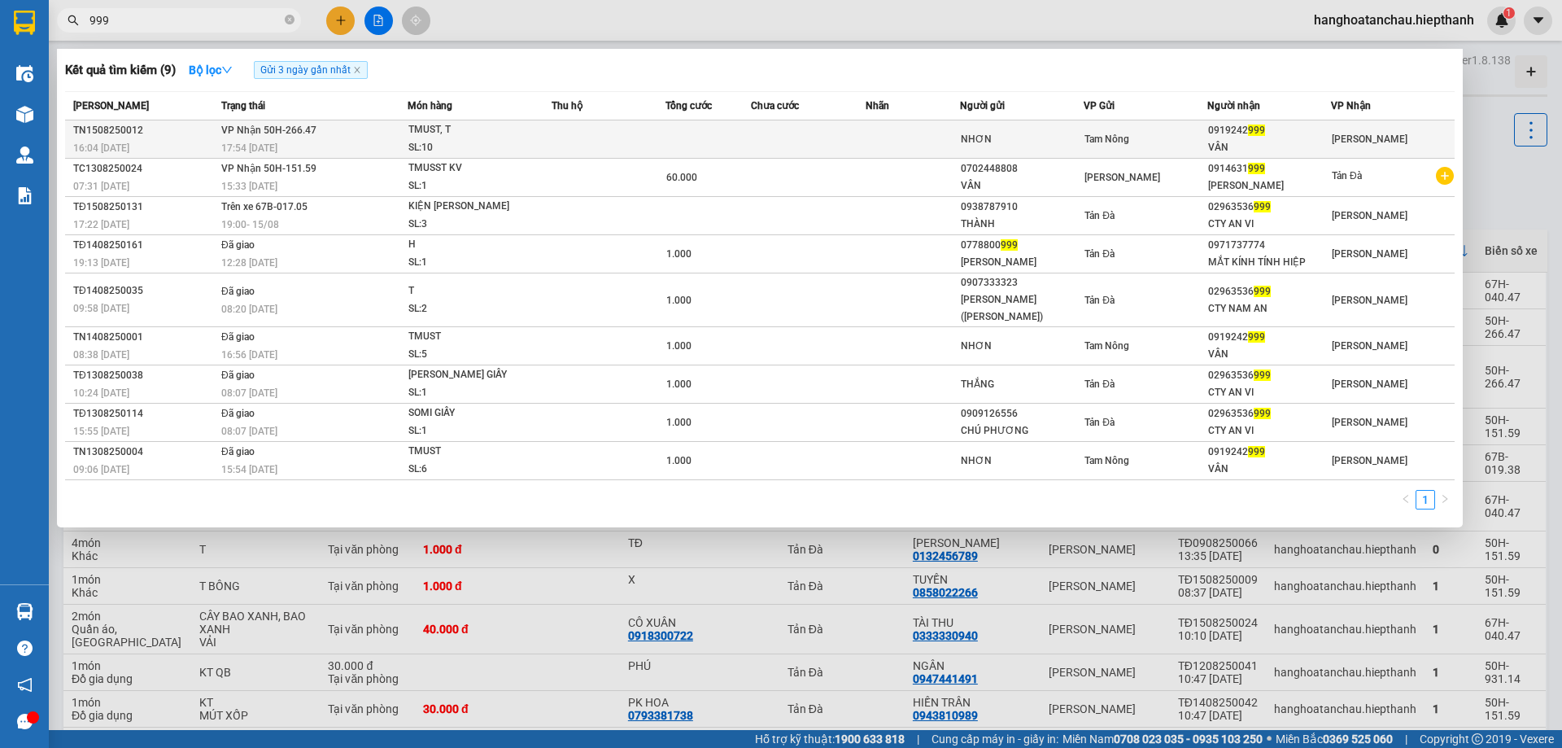
type input "999"
click at [551, 133] on span "TMUST, T SL: 10" at bounding box center [480, 138] width 143 height 35
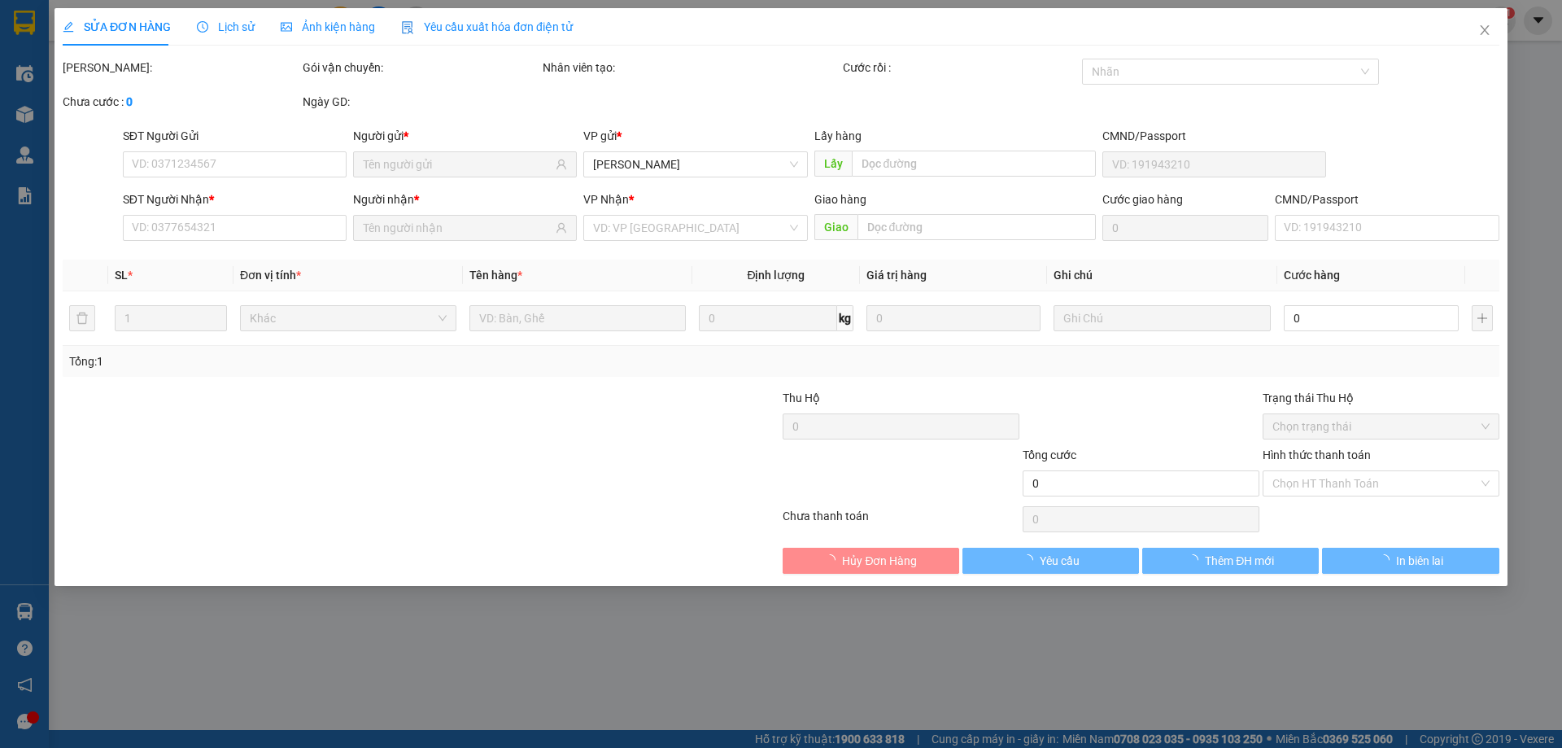
type input "NHƠN"
type input "0919242999"
type input "VÂN"
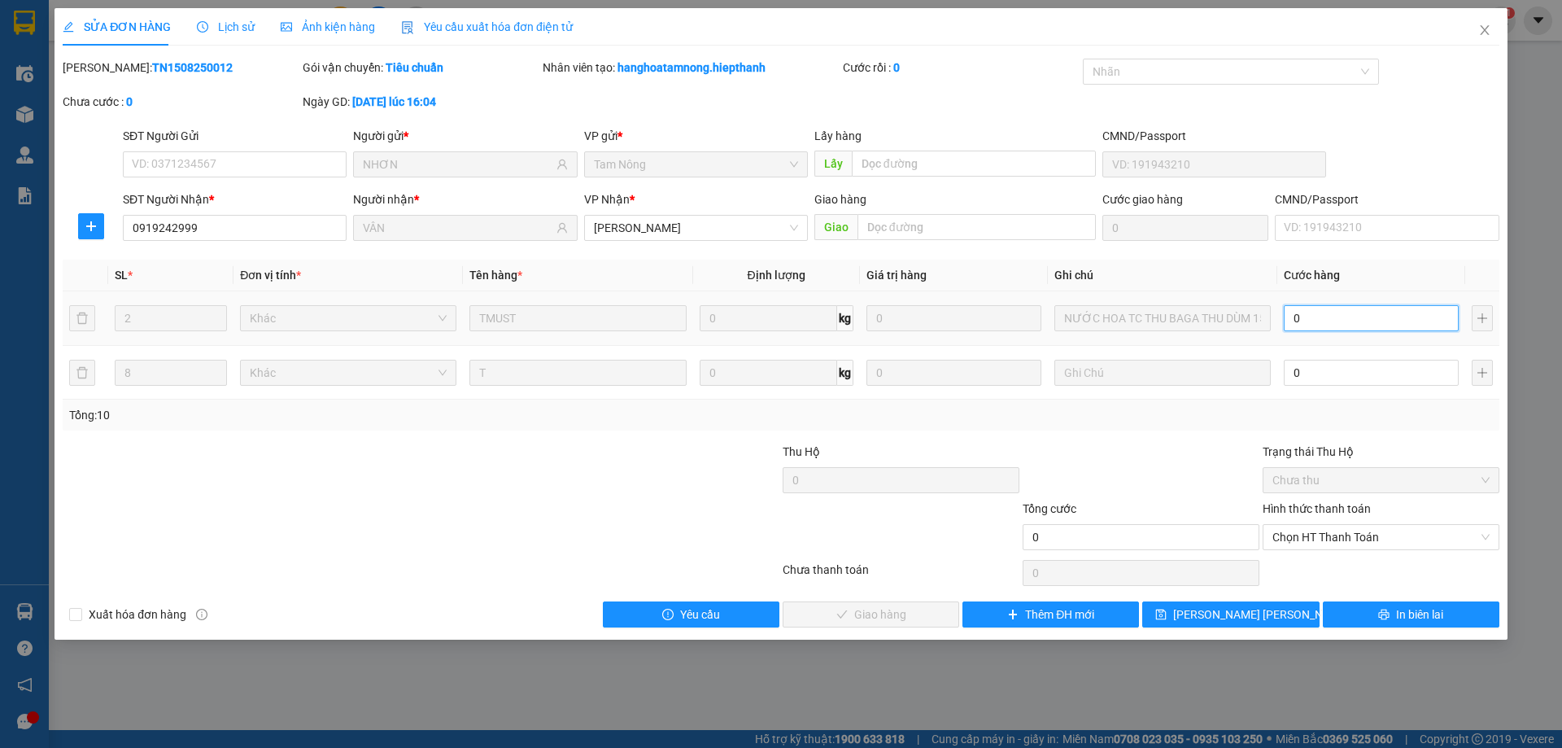
click at [1338, 310] on input "0" at bounding box center [1371, 318] width 175 height 26
type input "1"
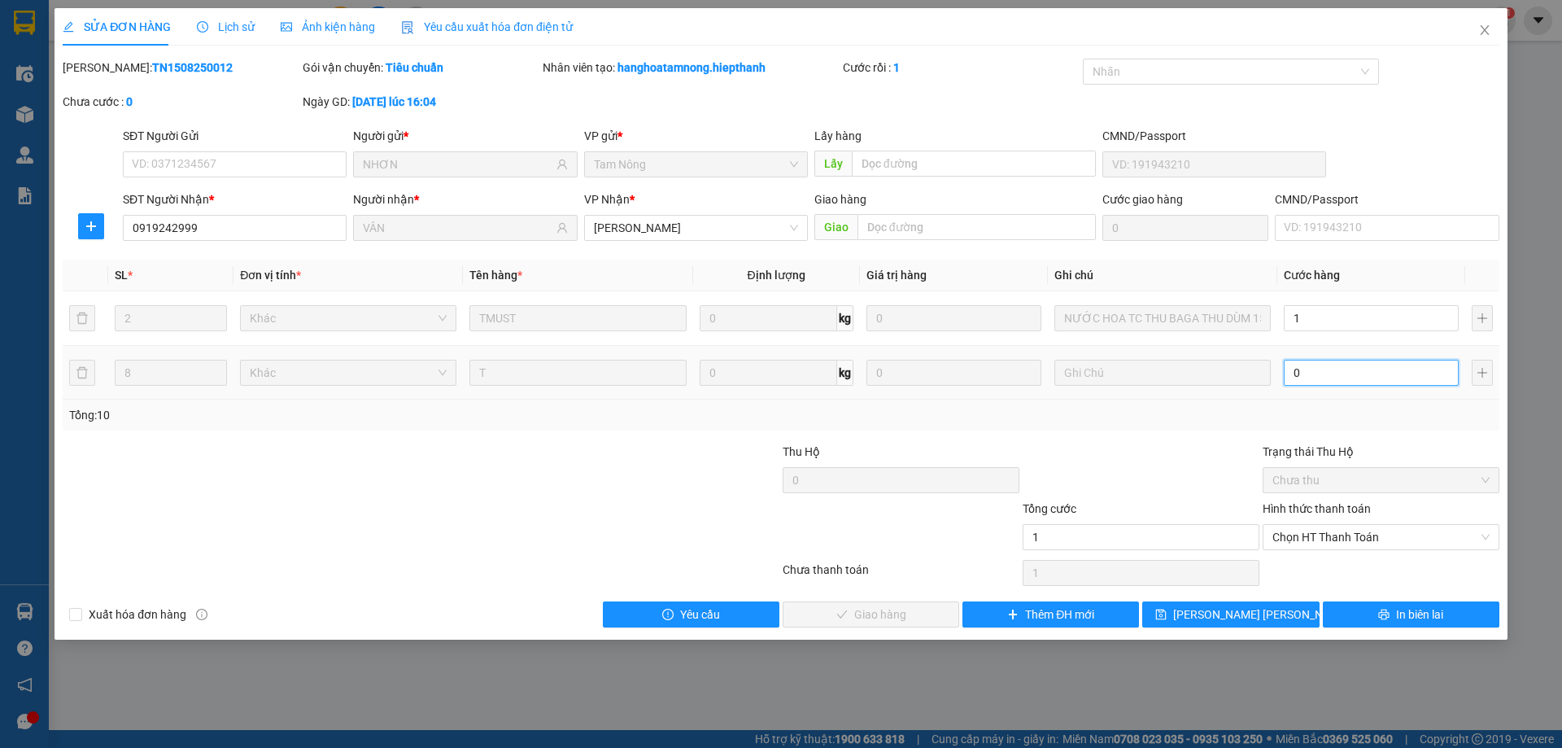
type input "1.000"
click at [1325, 379] on input "0" at bounding box center [1371, 373] width 175 height 26
type input "1"
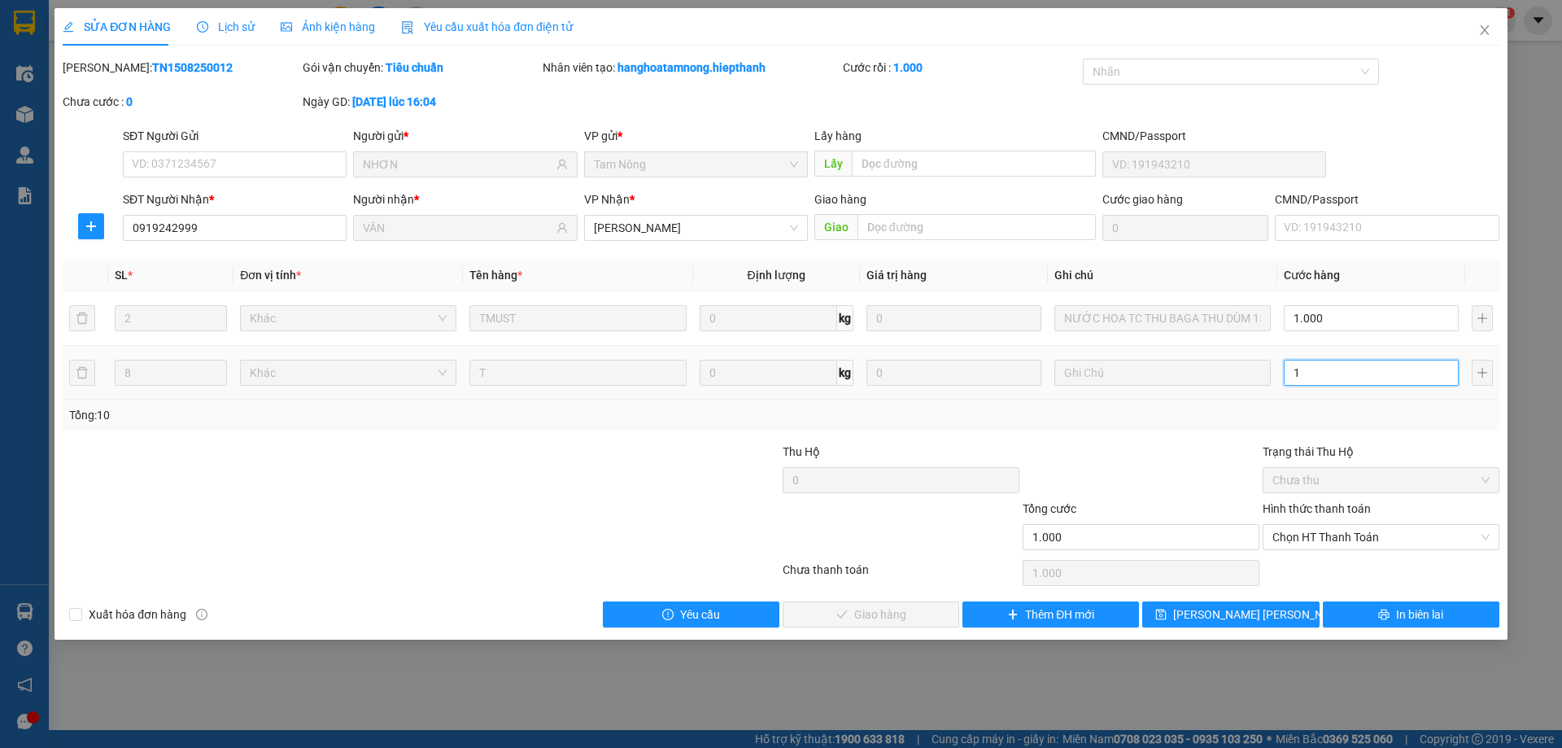
type input "1.001"
click at [1339, 537] on span "Chọn HT Thanh Toán" at bounding box center [1381, 537] width 217 height 24
type input "1"
type input "2.000"
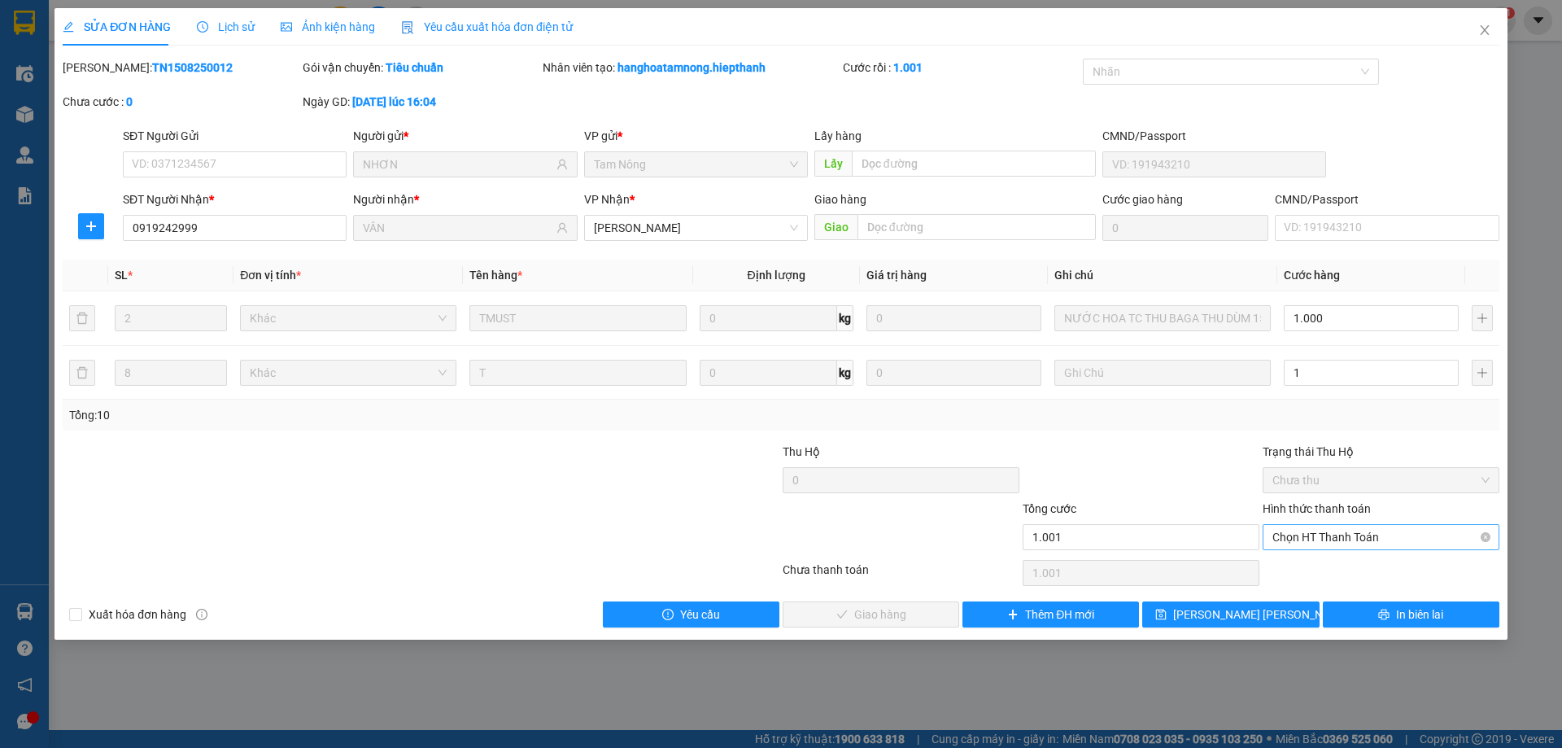
type input "2.000"
type input "1.000"
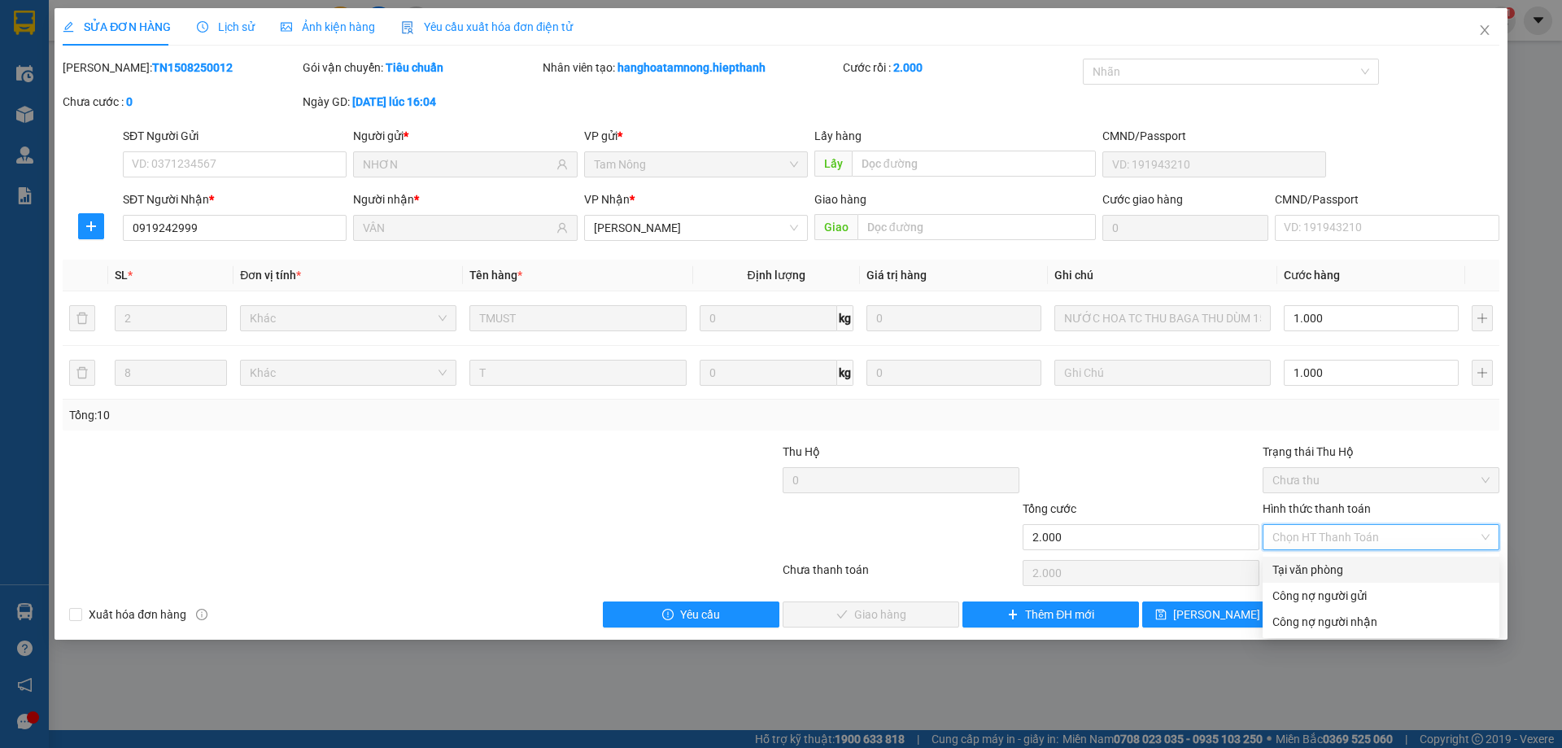
click at [1330, 567] on div "Tại văn phòng" at bounding box center [1381, 570] width 217 height 18
type input "0"
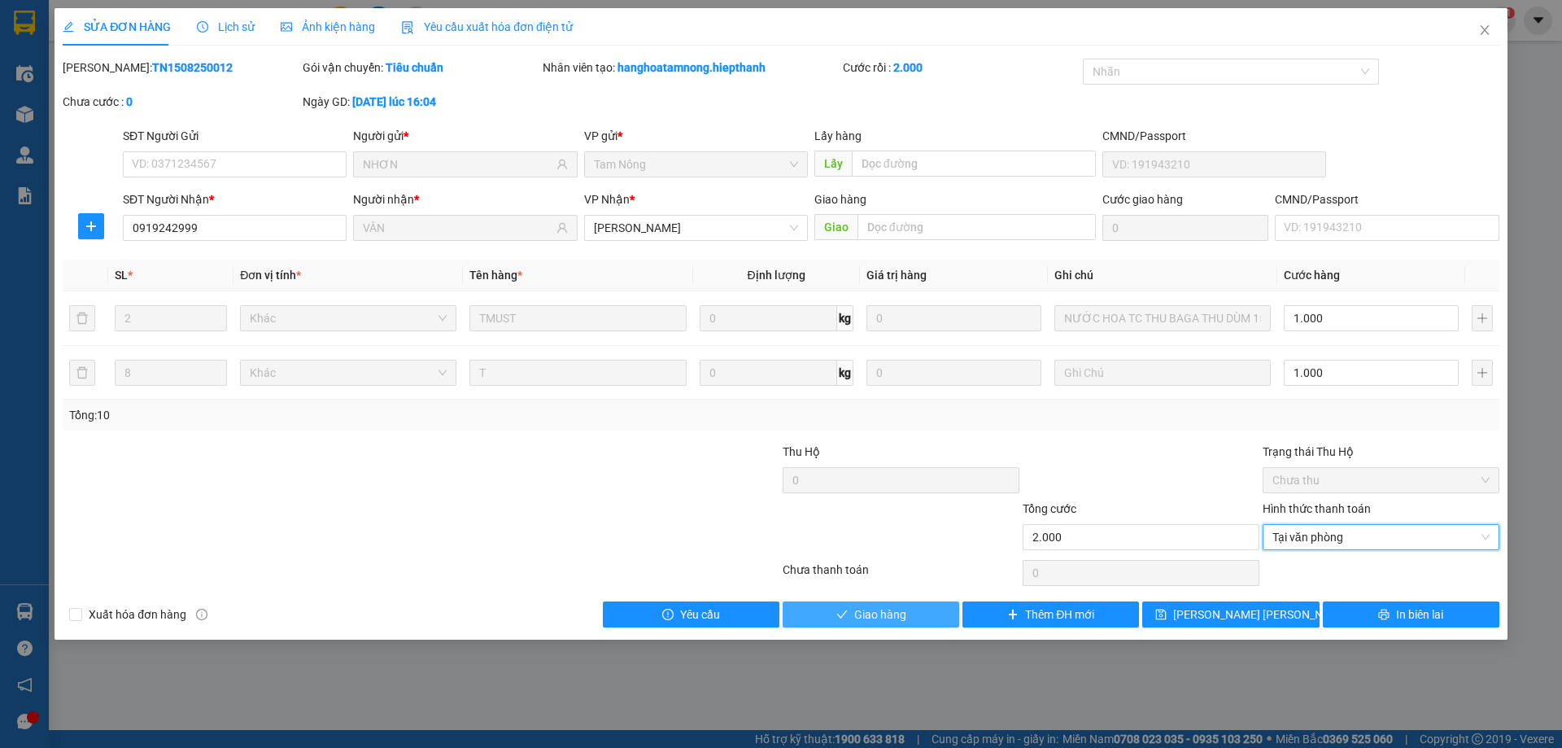
click at [913, 610] on button "Giao hàng" at bounding box center [871, 614] width 177 height 26
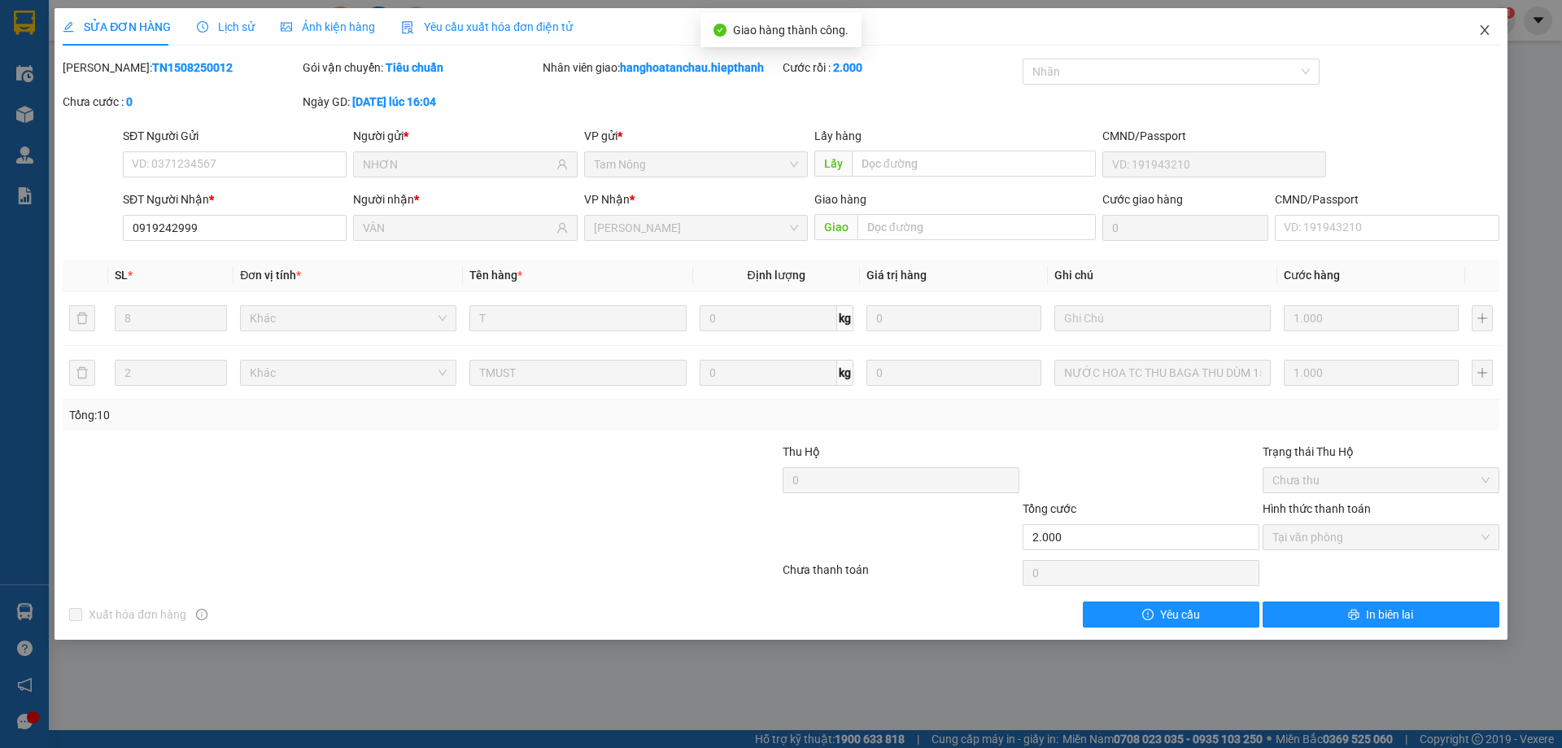
click at [1487, 29] on icon "close" at bounding box center [1484, 30] width 9 height 10
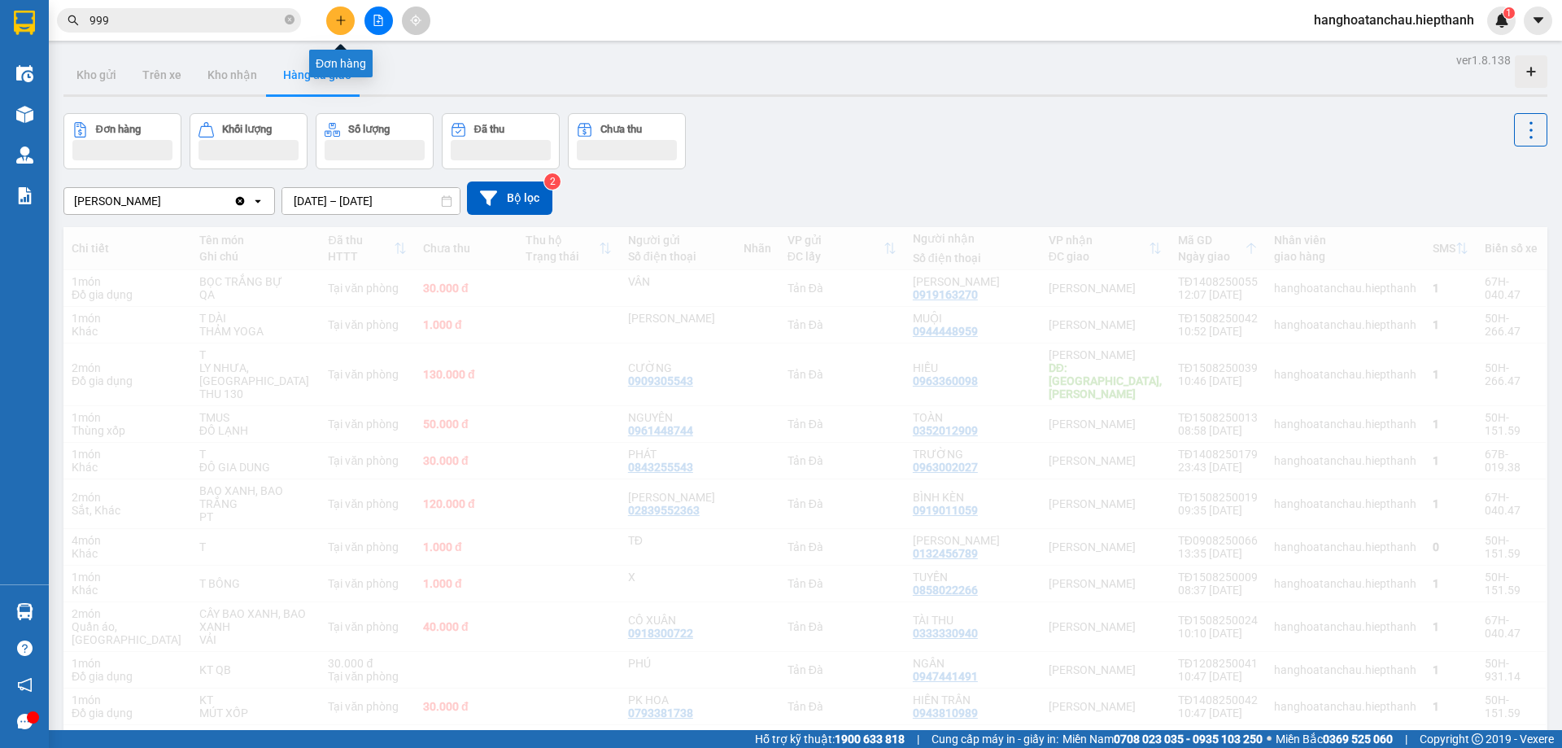
click at [289, 19] on icon "close-circle" at bounding box center [290, 20] width 10 height 10
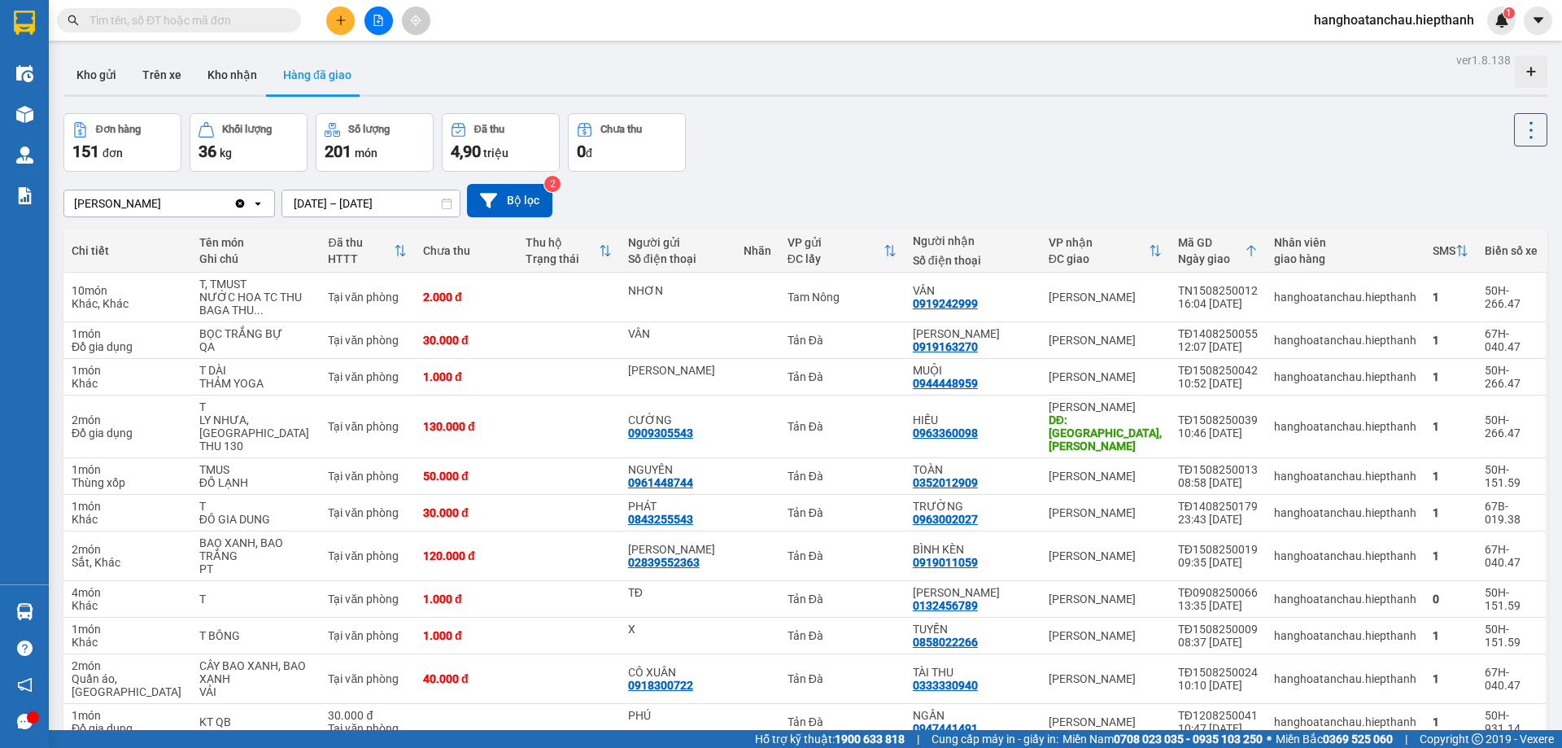
click at [877, 137] on div "Đơn hàng 151 đơn Khối lượng 36 kg Số lượng 201 món Đã thu 4,90 triệu Chưa thu 0…" at bounding box center [805, 142] width 1484 height 59
click at [376, 15] on icon "file-add" at bounding box center [378, 20] width 9 height 11
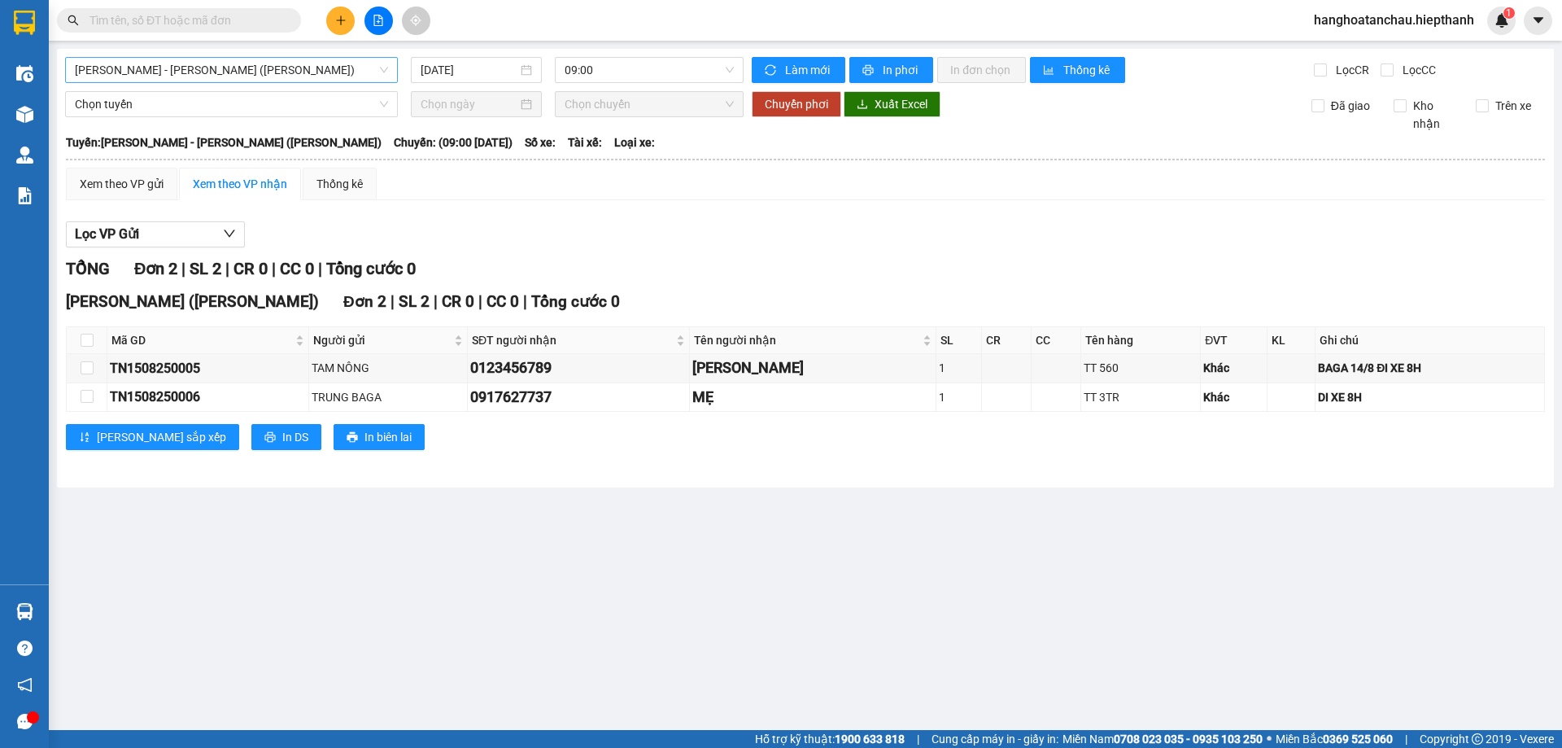
click at [260, 65] on span "Hồ Chí Minh - Tân Châu (TIỀN)" at bounding box center [231, 70] width 313 height 24
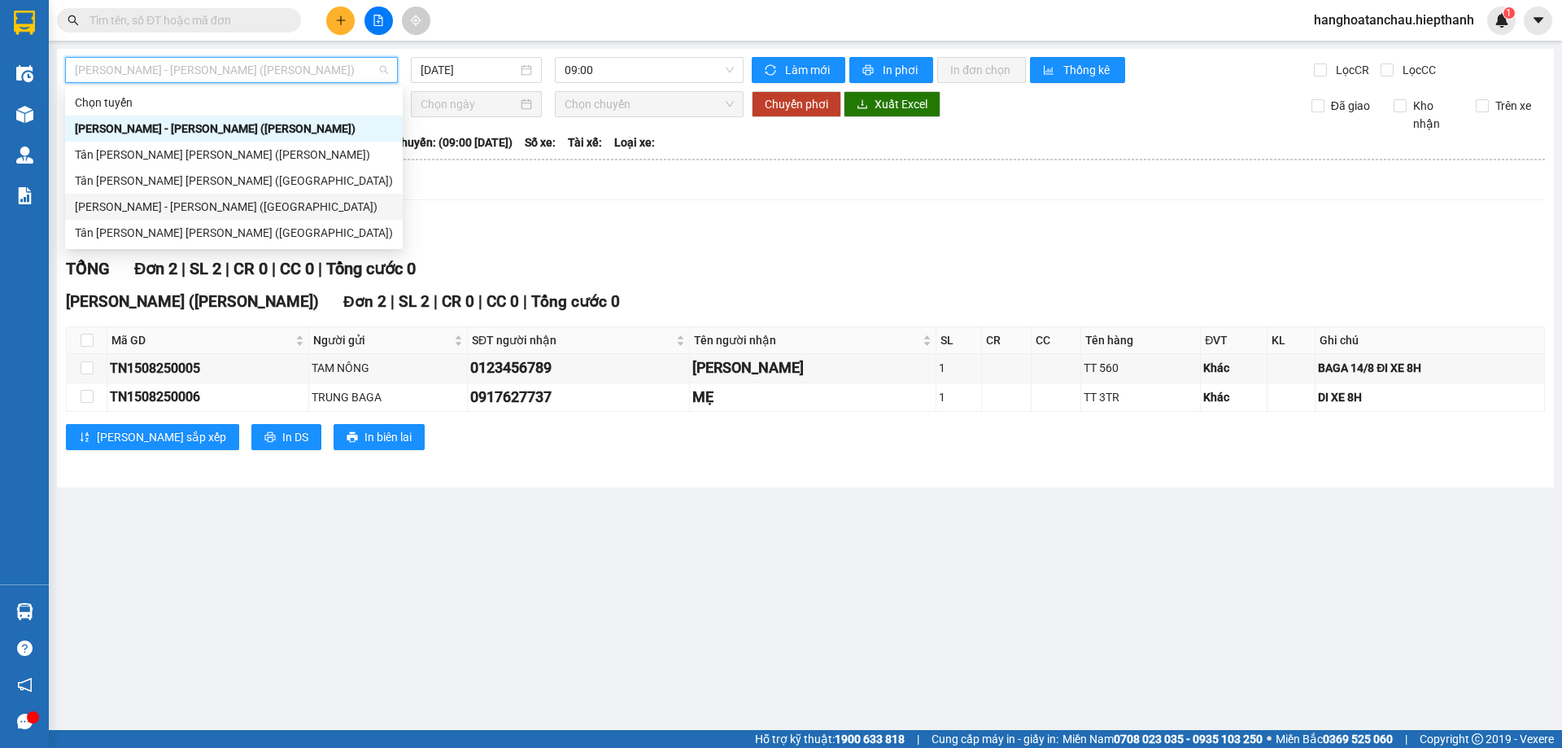
click at [241, 203] on div "Hồ Chí Minh - Tân Châu (Giường)" at bounding box center [234, 207] width 318 height 18
type input "15/08/2025"
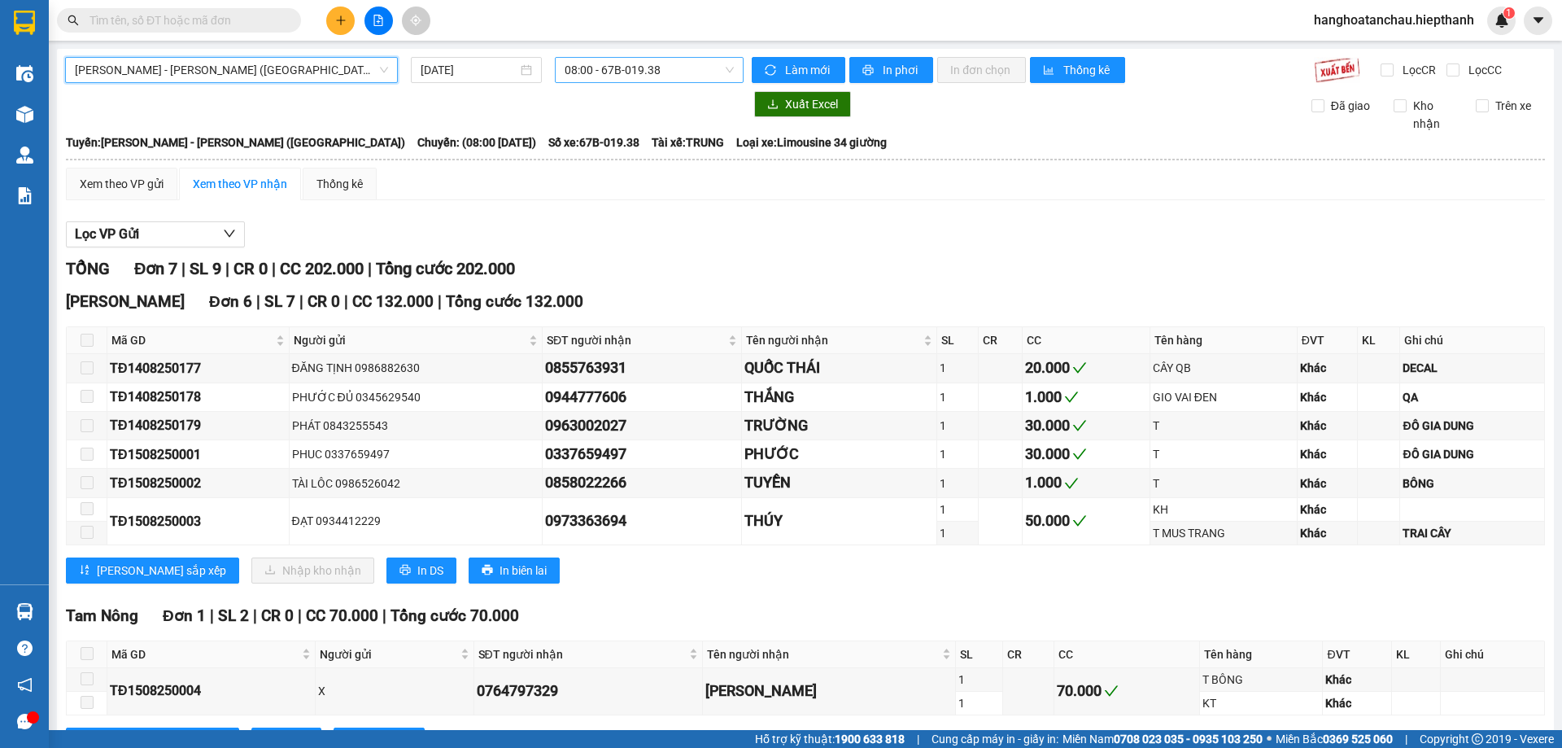
click at [654, 60] on span "08:00 - 67B-019.38" at bounding box center [649, 70] width 169 height 24
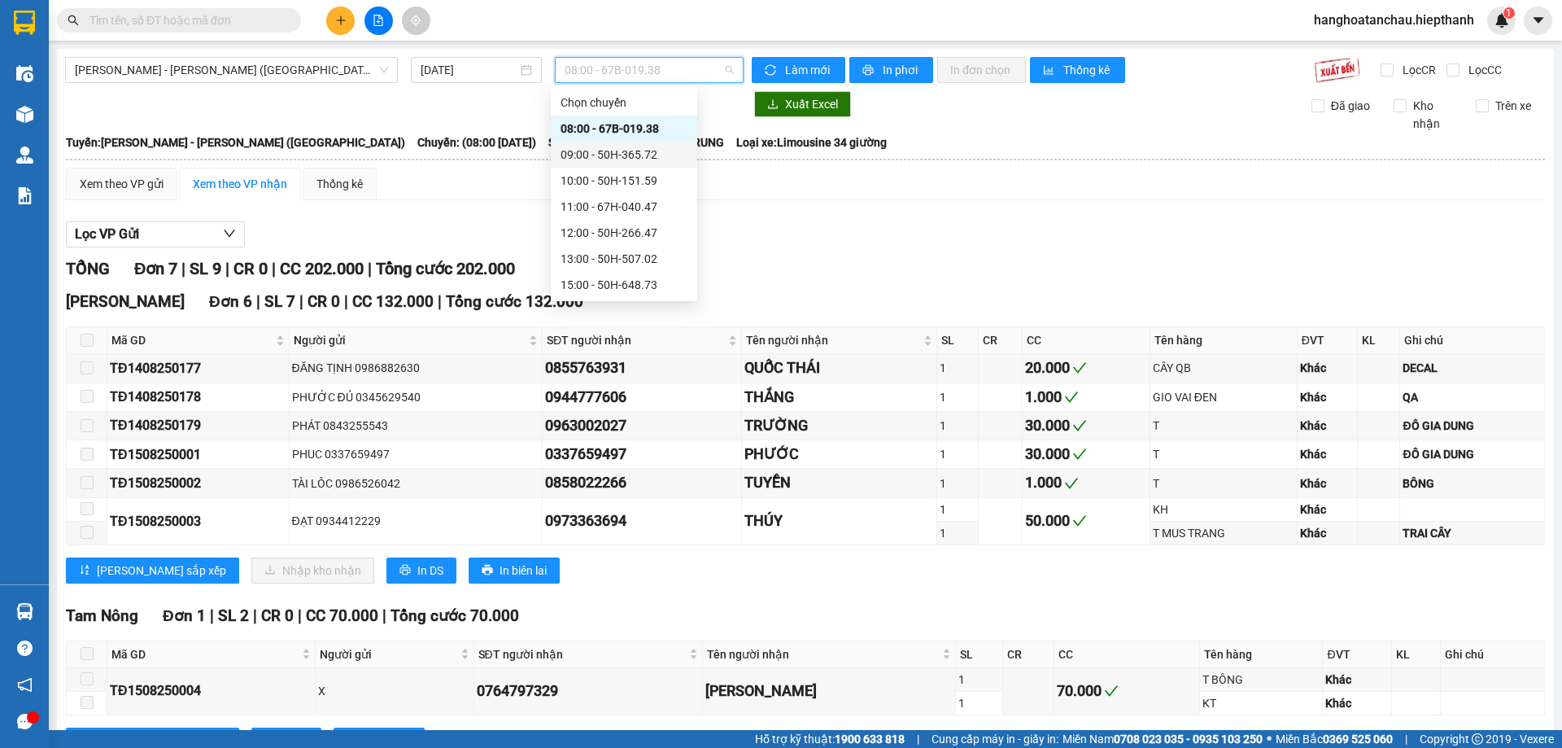
click at [670, 149] on div "09:00 - 50H-365.72" at bounding box center [624, 155] width 127 height 18
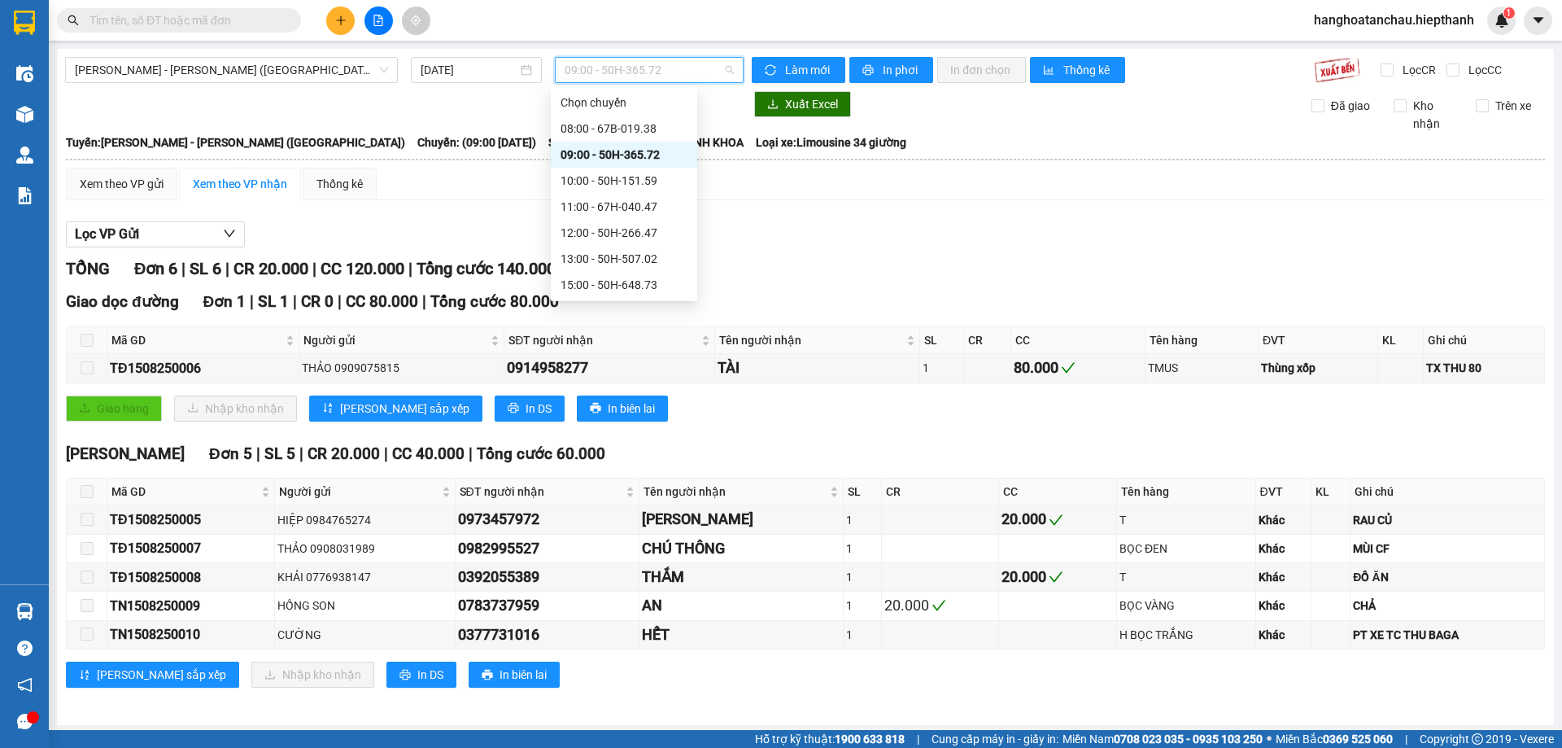
click at [667, 69] on span "09:00 - 50H-365.72" at bounding box center [649, 70] width 169 height 24
click at [671, 177] on div "10:00 - 50H-151.59" at bounding box center [624, 181] width 127 height 18
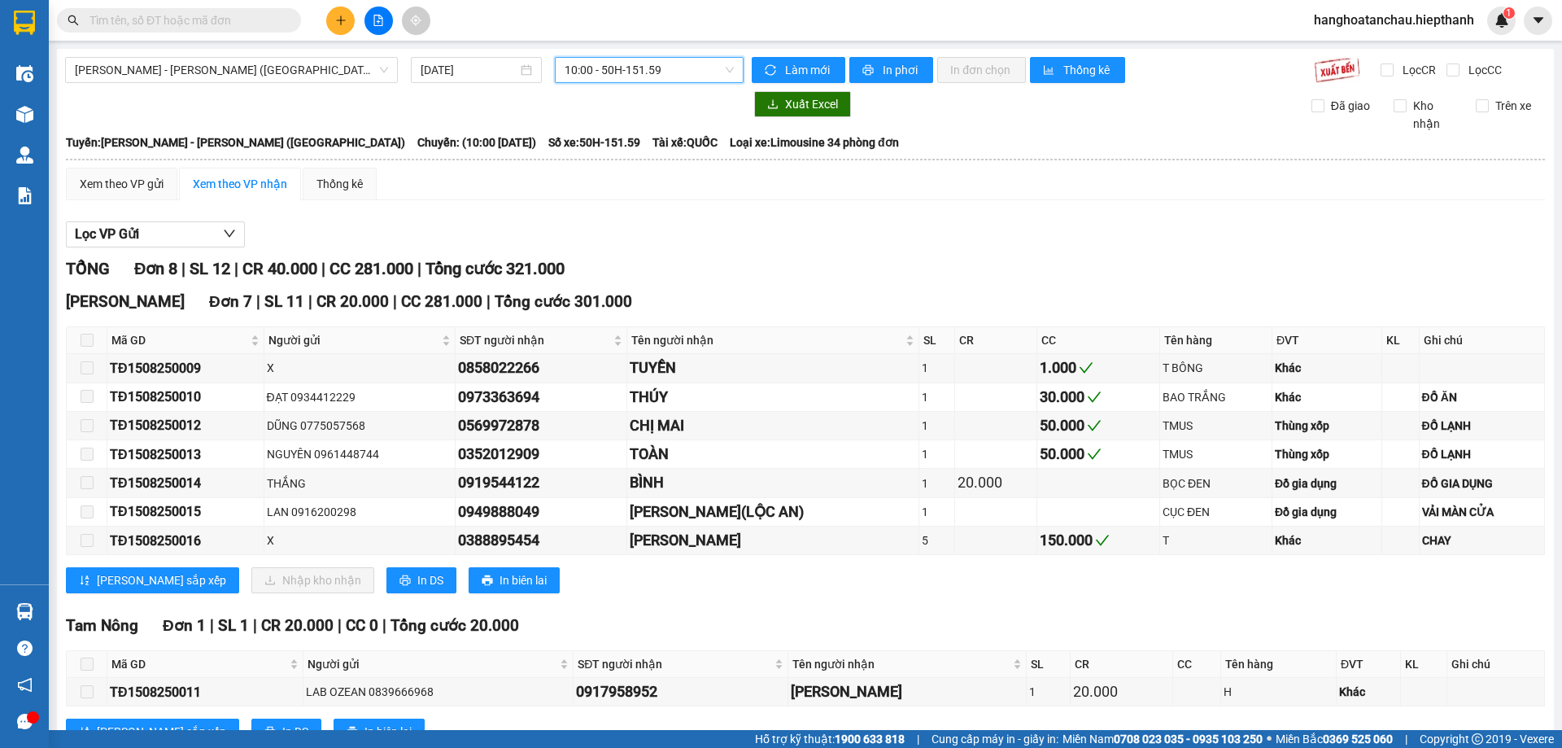
click at [673, 64] on span "10:00 - 50H-151.59" at bounding box center [649, 70] width 169 height 24
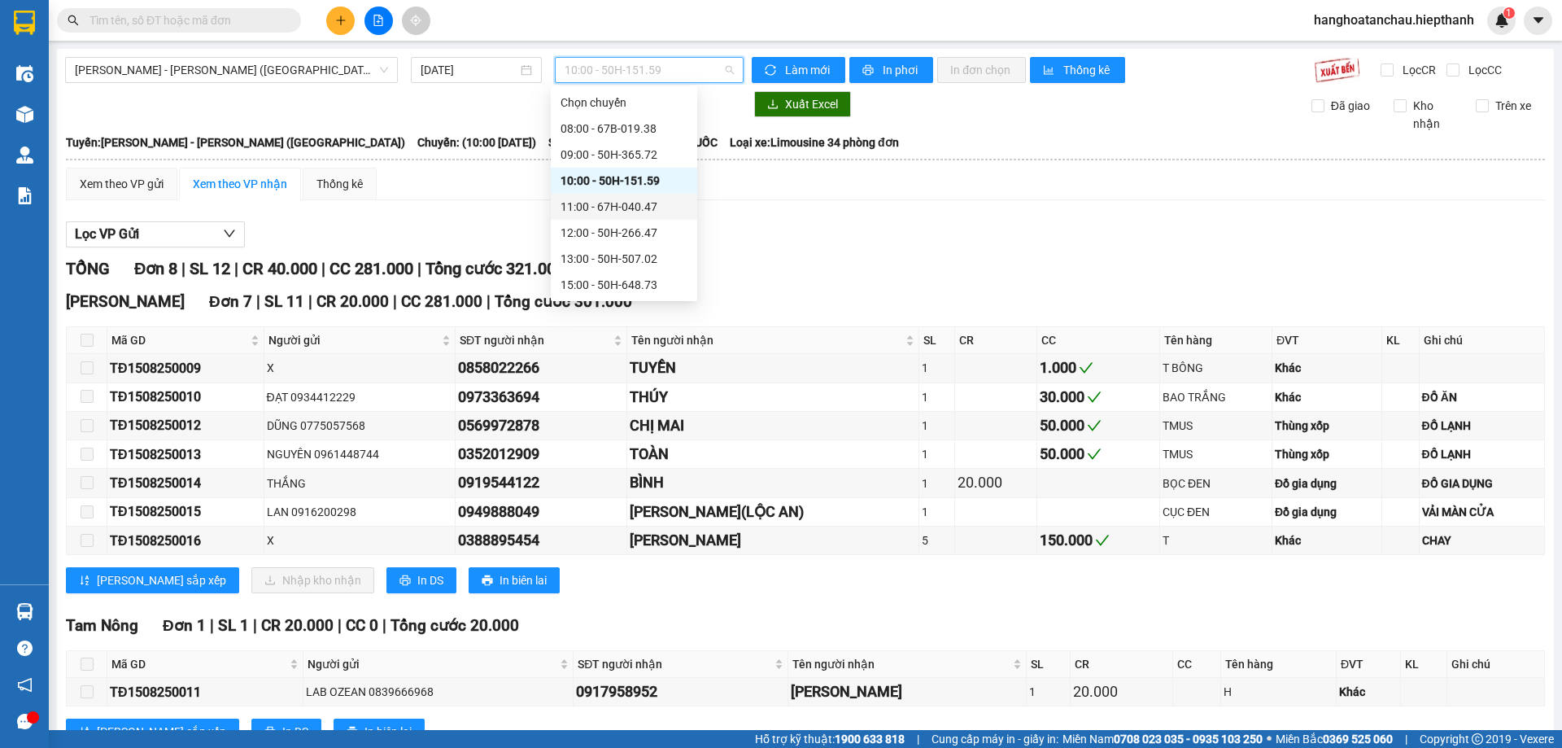
click at [651, 203] on div "11:00 - 67H-040.47" at bounding box center [624, 207] width 127 height 18
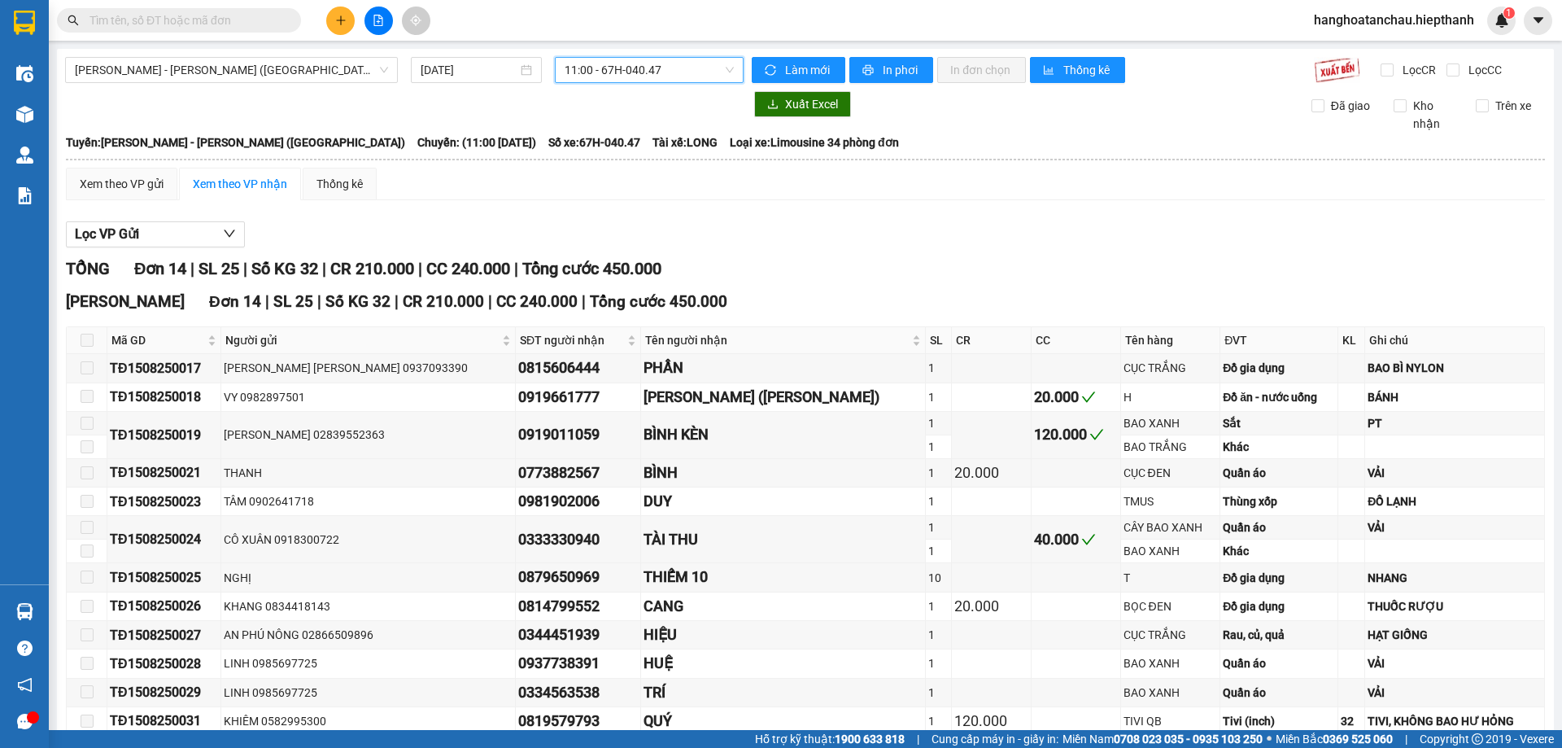
click at [649, 67] on span "11:00 - 67H-040.47" at bounding box center [649, 70] width 169 height 24
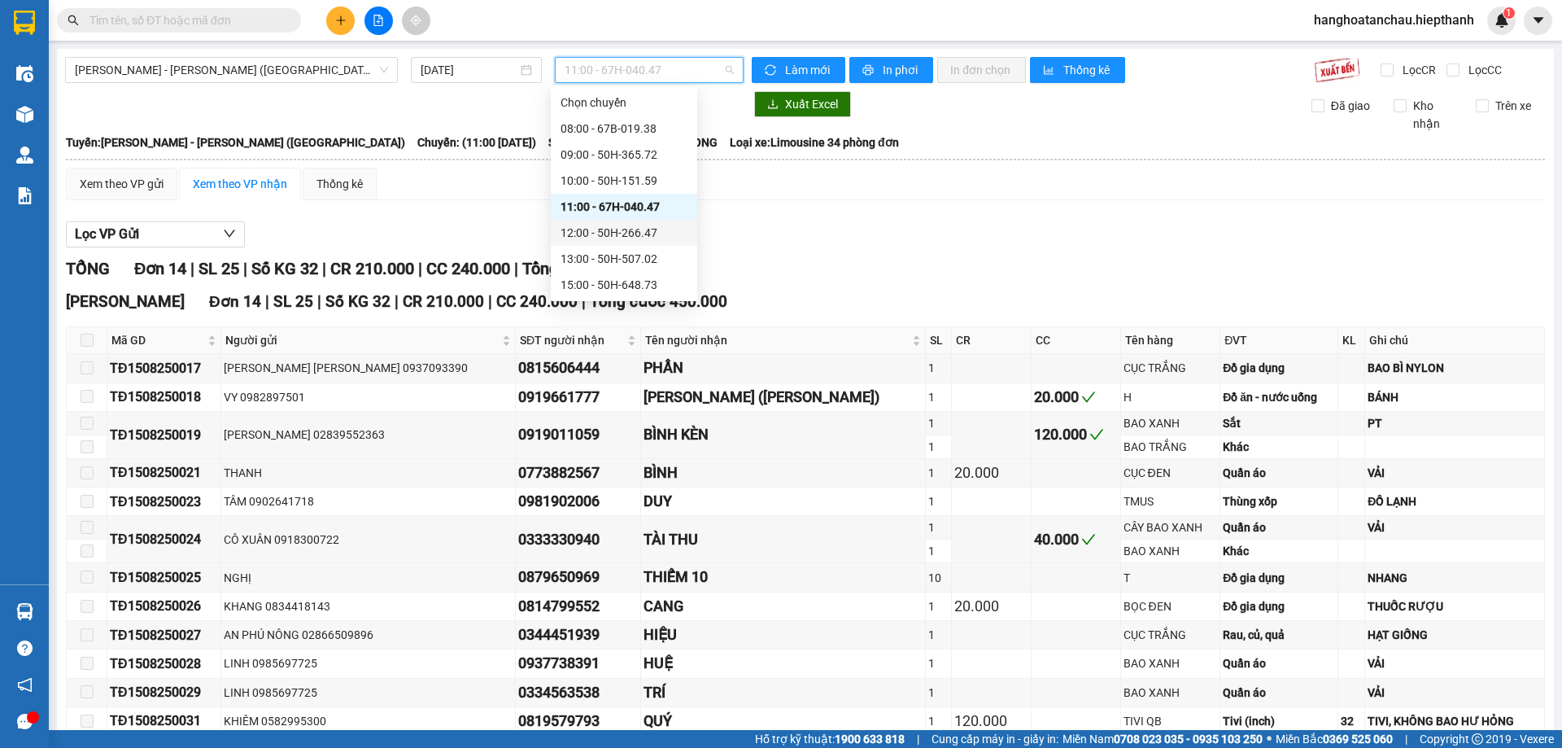
click at [637, 232] on div "12:00 - 50H-266.47" at bounding box center [624, 233] width 127 height 18
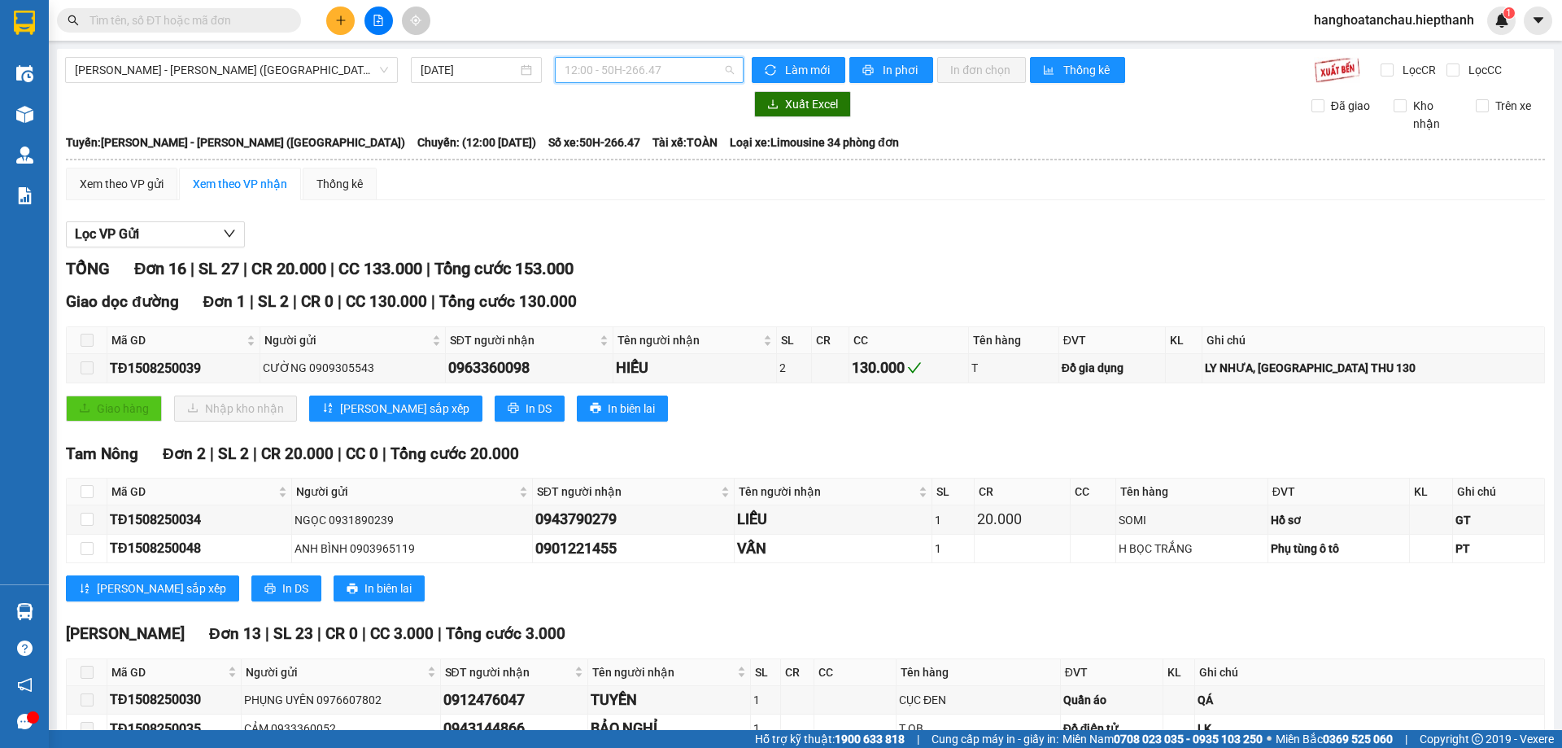
click at [683, 62] on span "12:00 - 50H-266.47" at bounding box center [649, 70] width 169 height 24
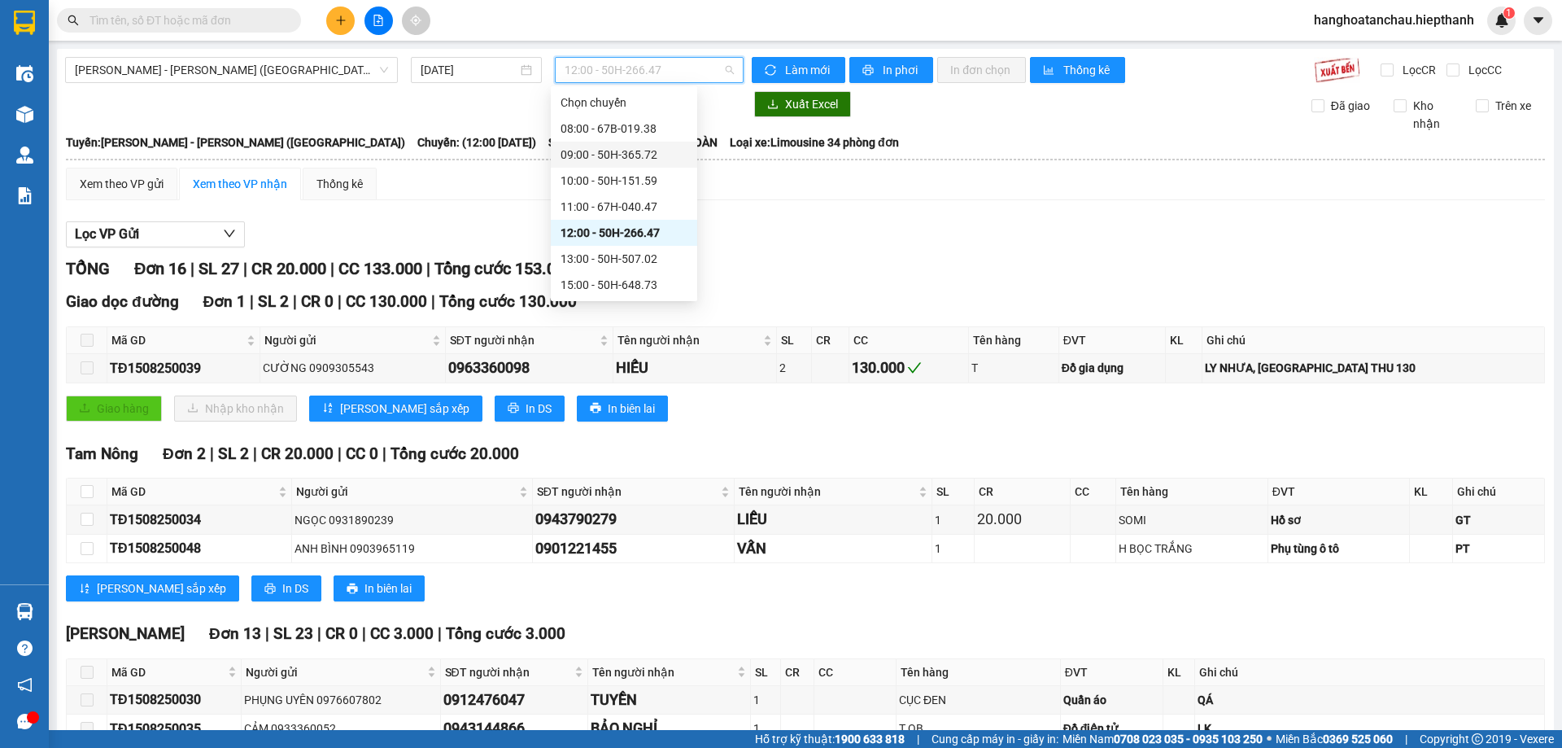
click at [632, 149] on div "09:00 - 50H-365.72" at bounding box center [624, 155] width 127 height 18
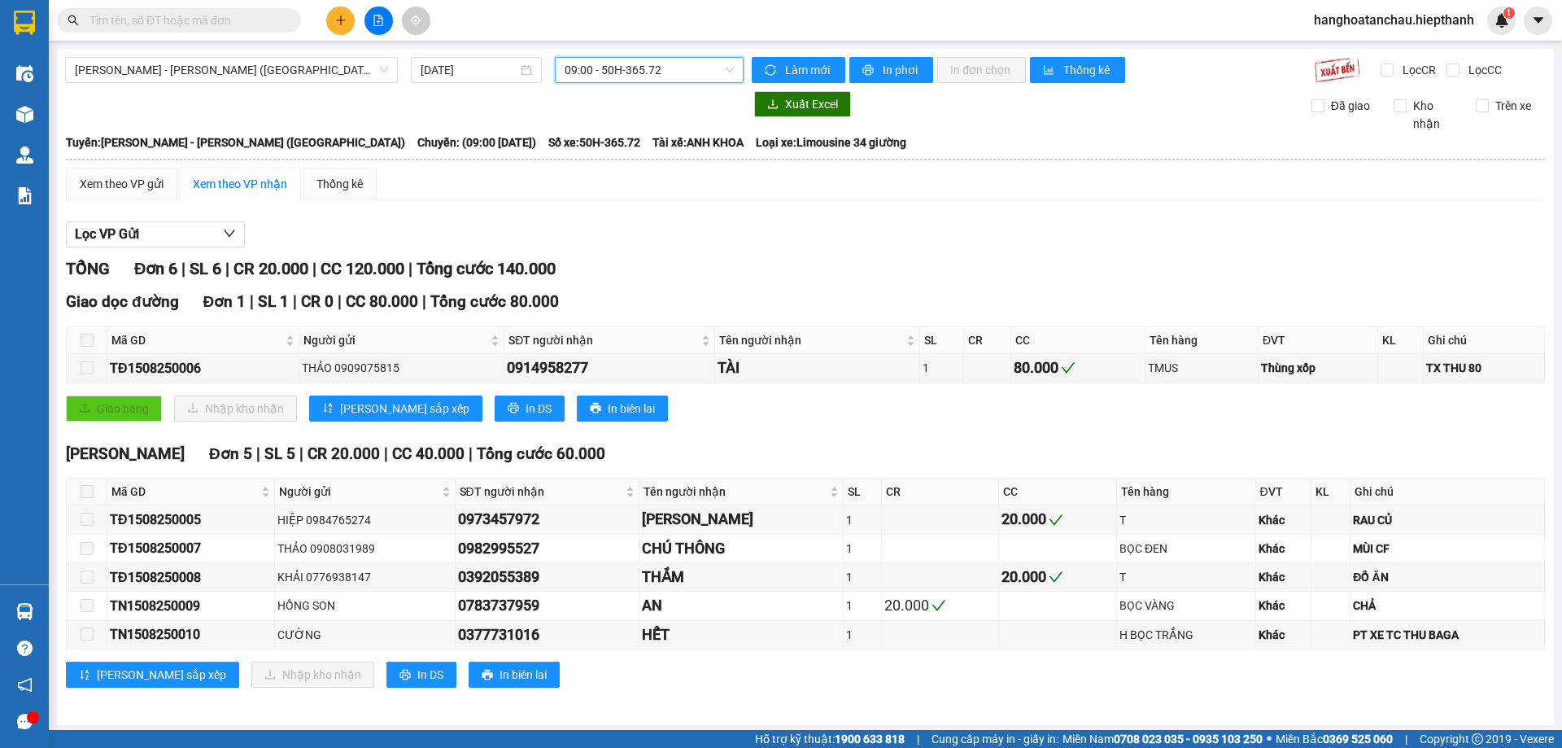
click at [659, 68] on span "09:00 - 50H-365.72" at bounding box center [649, 70] width 169 height 24
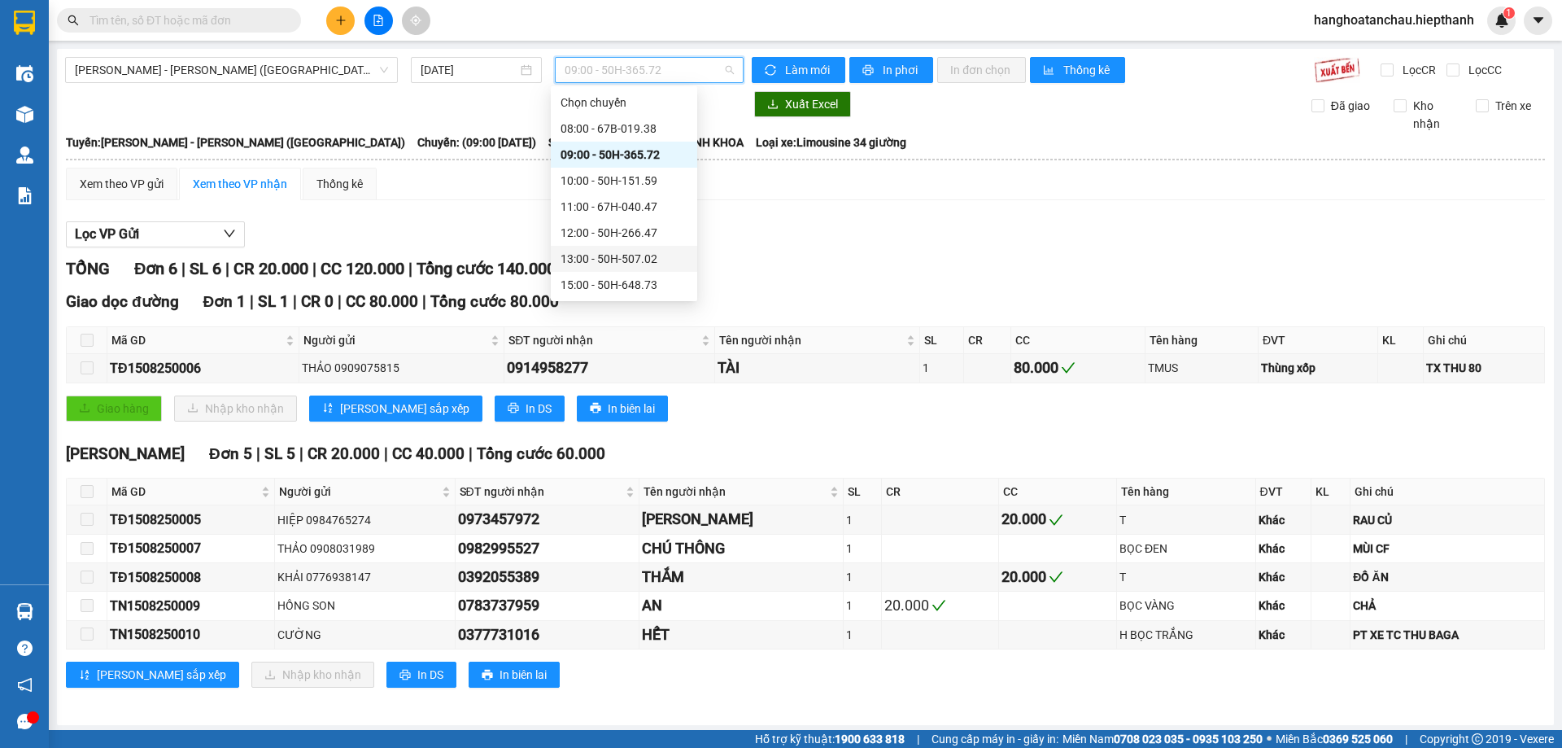
click at [639, 259] on div "13:00 - 50H-507.02" at bounding box center [624, 259] width 127 height 18
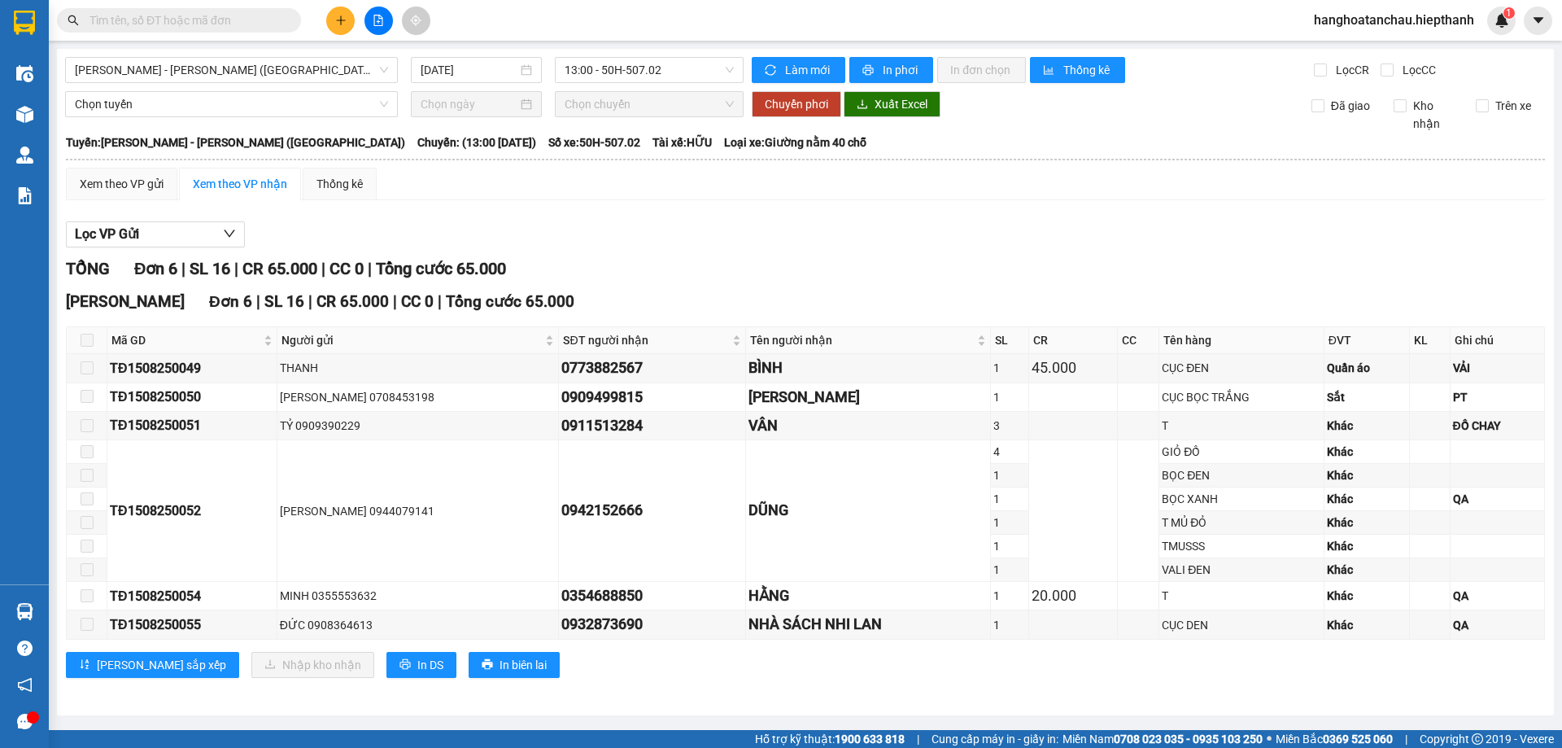
click at [916, 222] on div "Lọc VP Gửi" at bounding box center [805, 234] width 1479 height 27
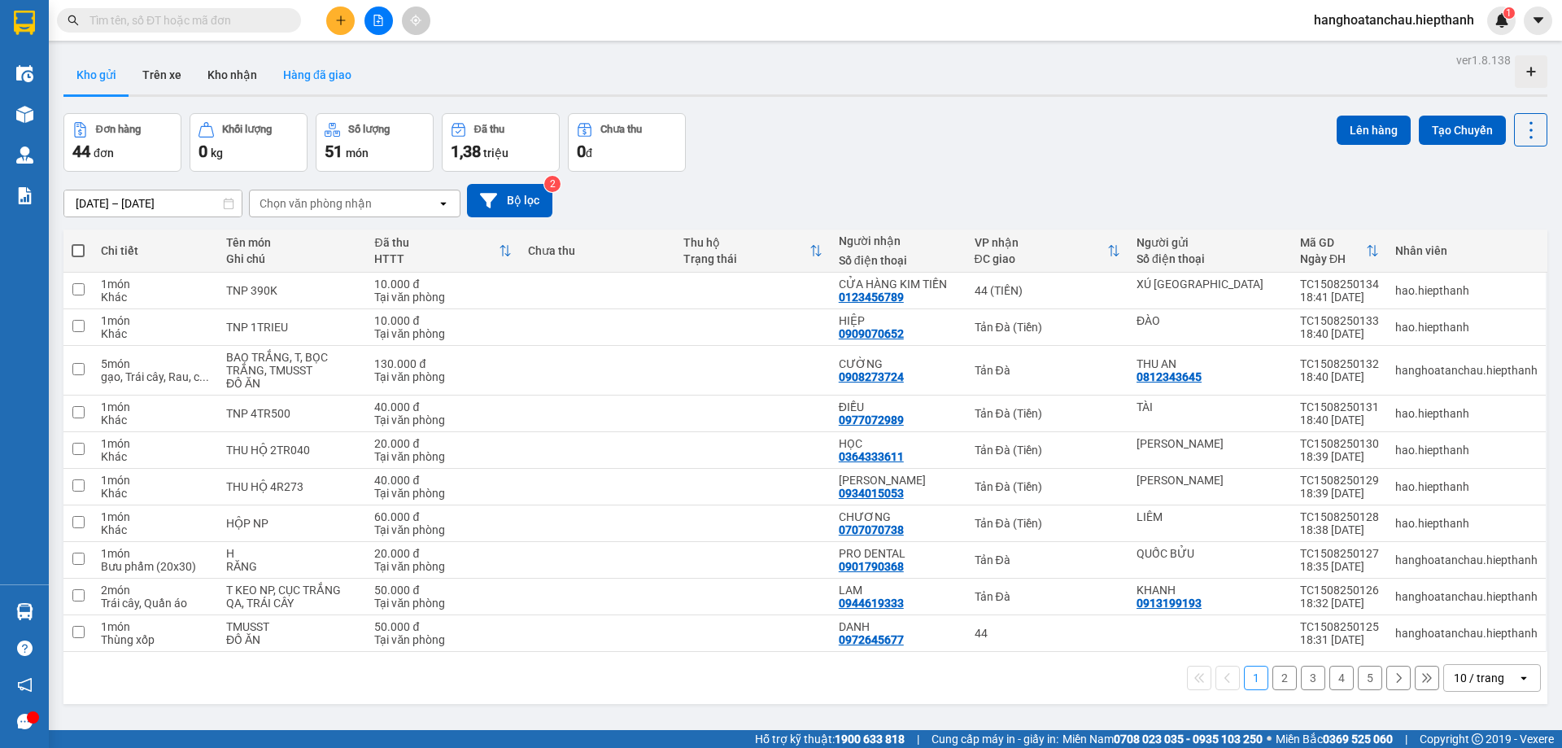
click at [301, 67] on button "Hàng đã giao" at bounding box center [317, 74] width 94 height 39
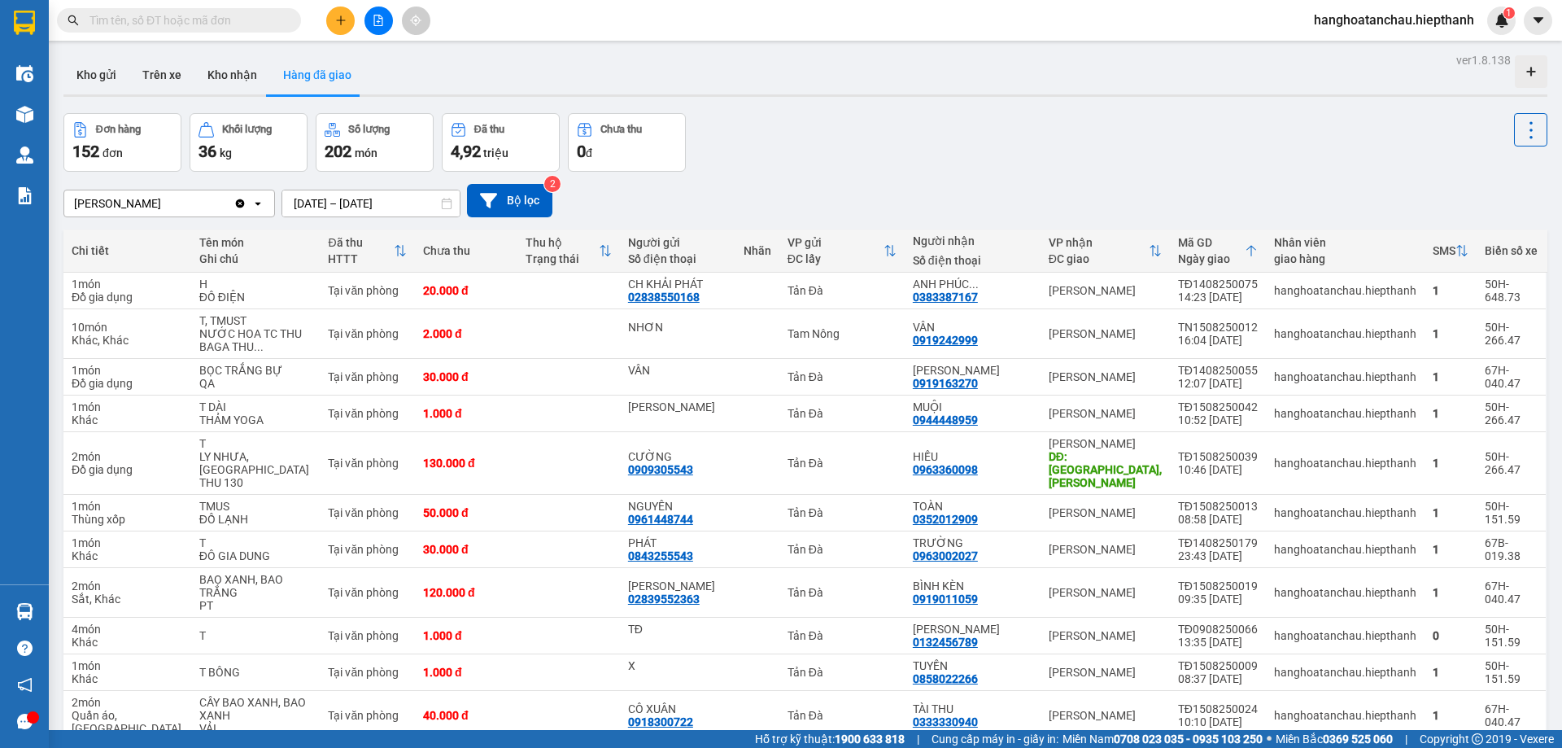
click at [146, 23] on input "text" at bounding box center [186, 20] width 192 height 18
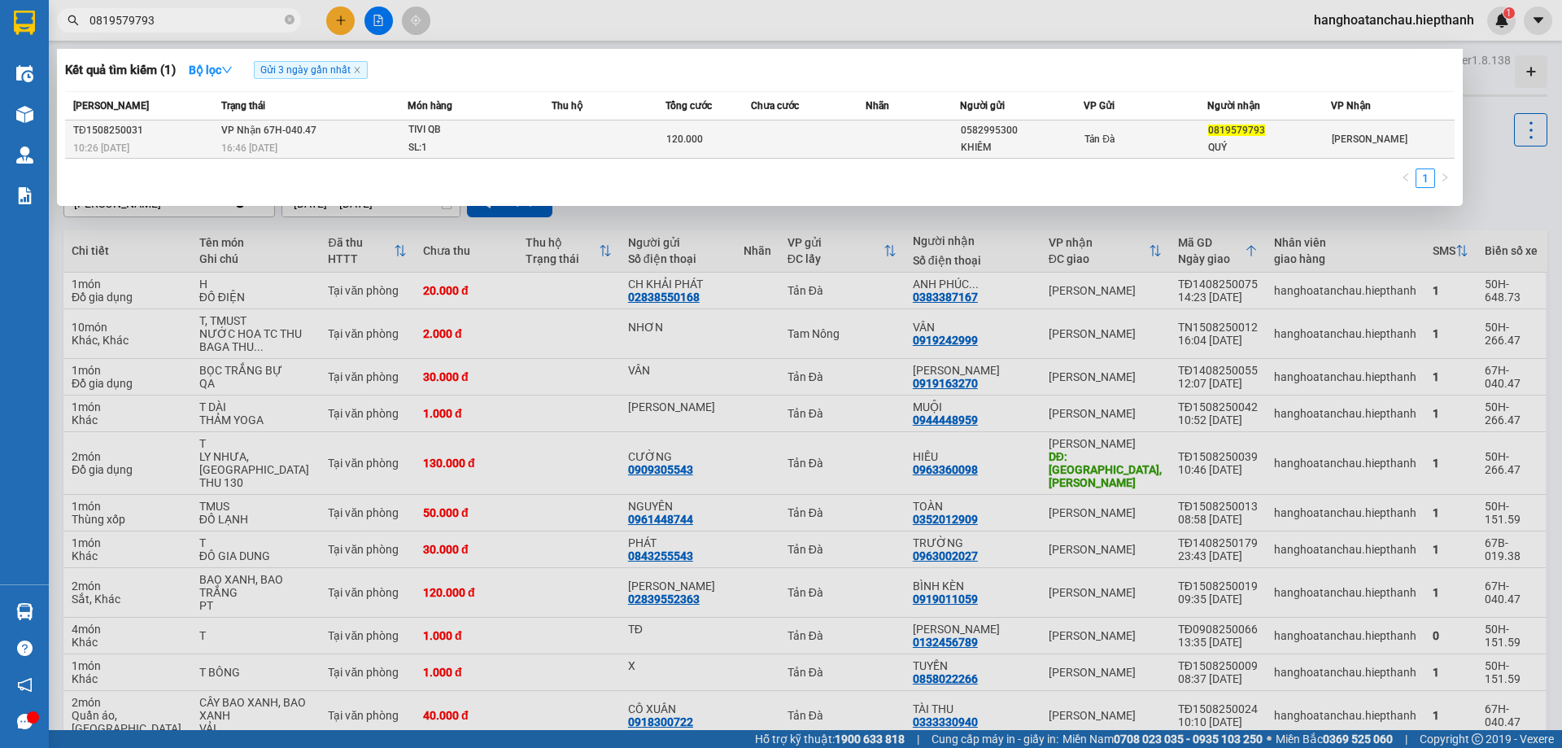
type input "0819579793"
click at [645, 124] on td at bounding box center [609, 139] width 114 height 38
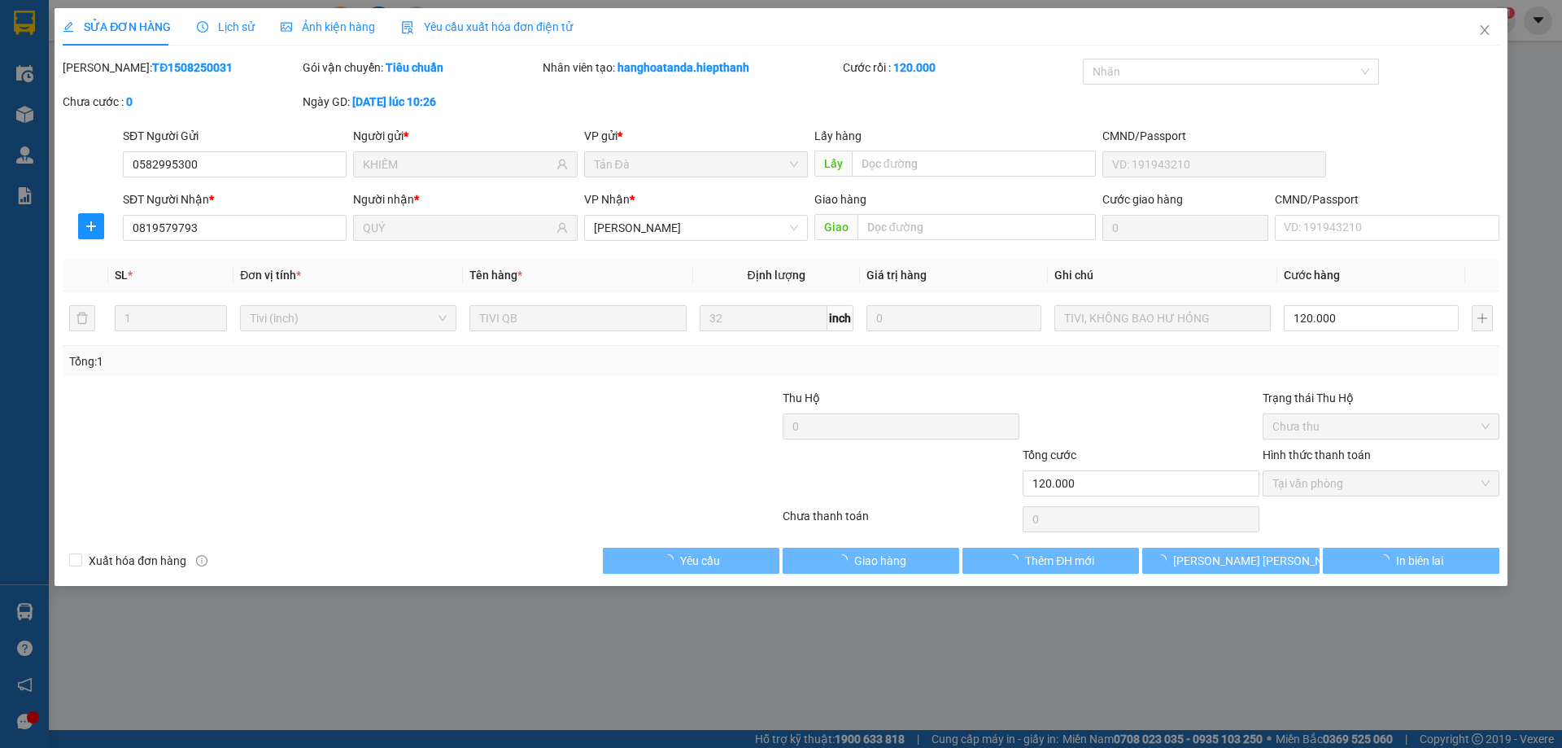
type input "0582995300"
type input "KHIÊM"
type input "0819579793"
type input "QUÝ"
type input "120.000"
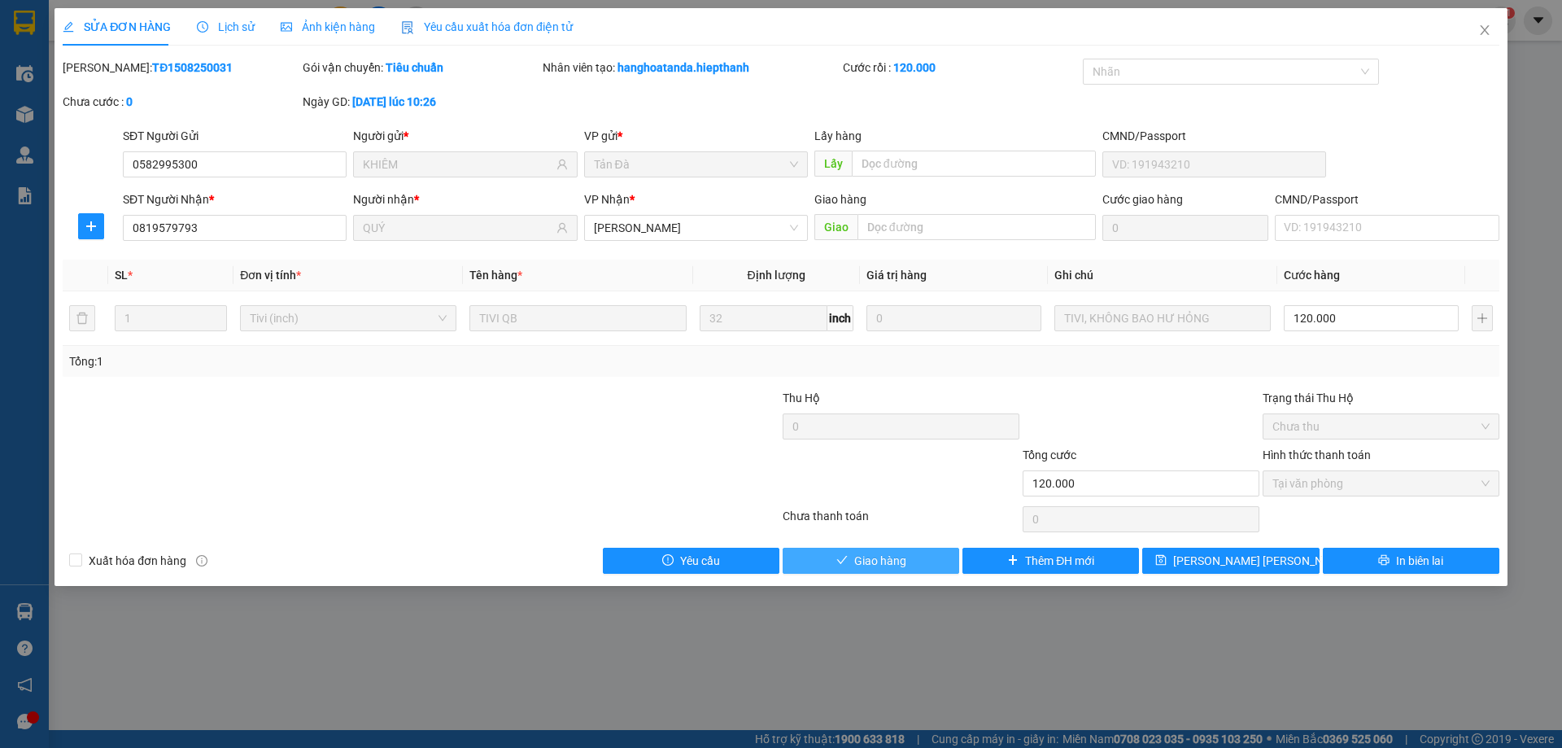
click at [874, 565] on span "Giao hàng" at bounding box center [880, 561] width 52 height 18
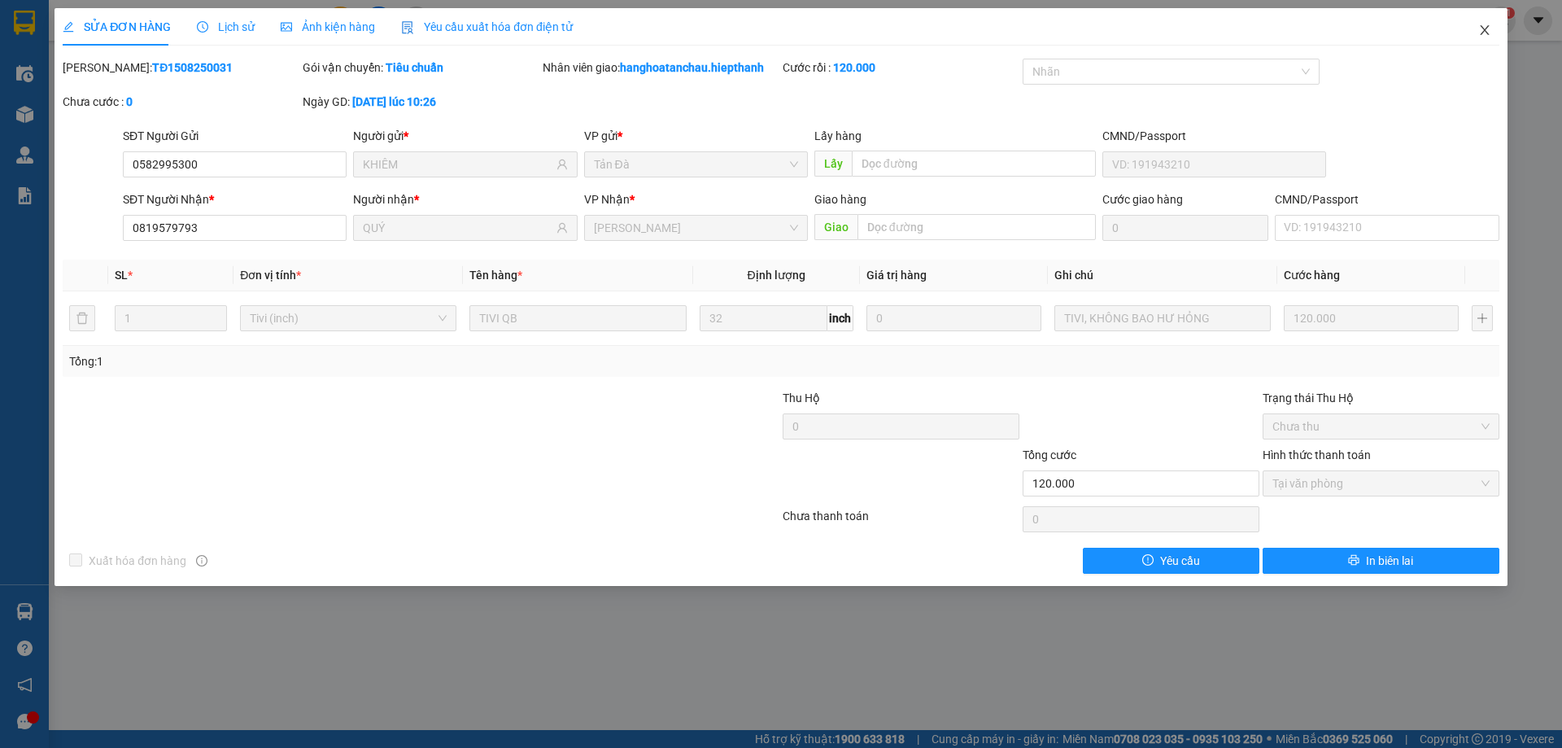
click at [1492, 29] on span "Close" at bounding box center [1485, 31] width 46 height 46
click at [1486, 33] on div "hanghoatanchau.hiepthanh 1" at bounding box center [1408, 21] width 215 height 28
click at [1483, 33] on div "hanghoatanchau.hiepthanh 1" at bounding box center [1408, 21] width 215 height 28
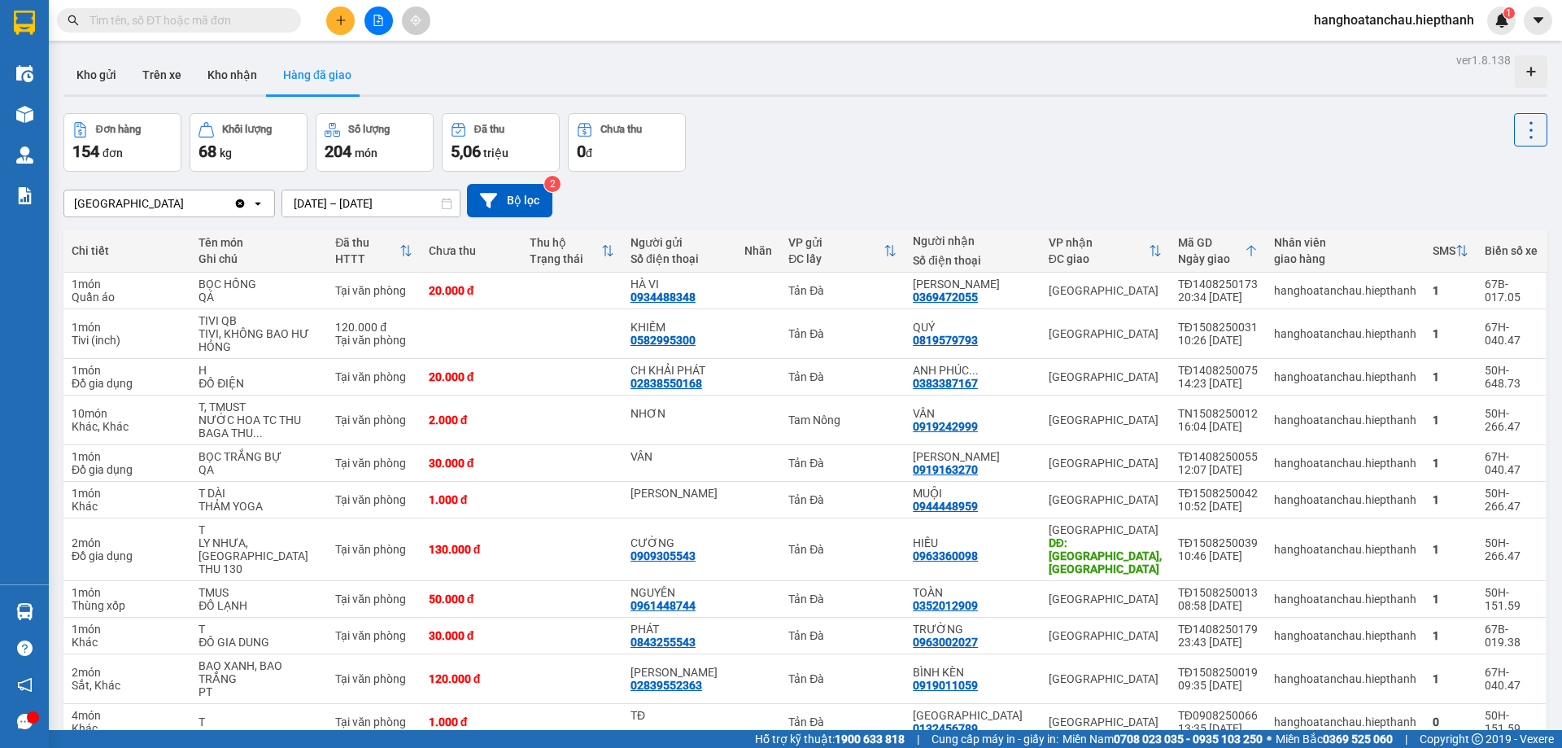
click at [129, 17] on input "text" at bounding box center [186, 20] width 192 height 18
type input "0"
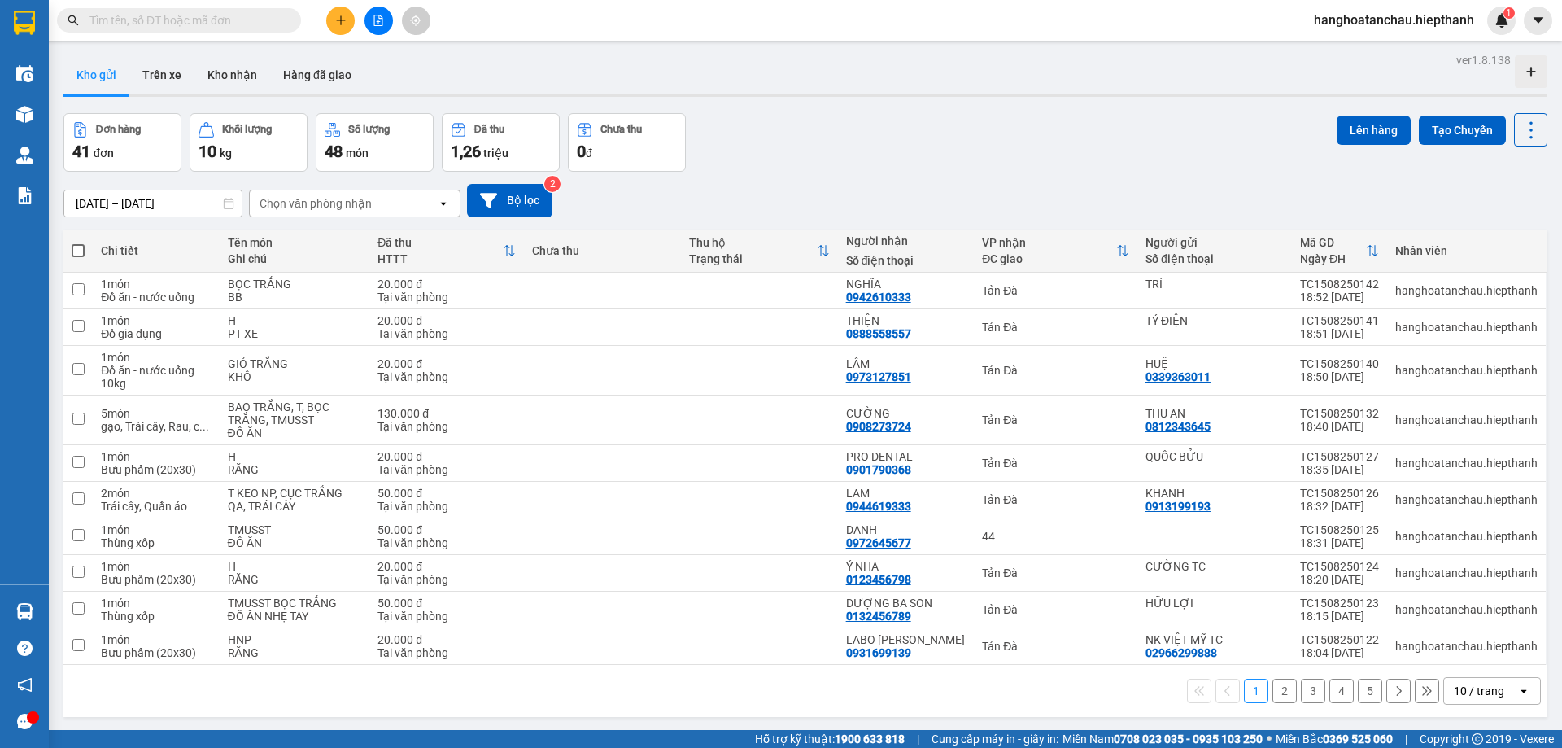
click at [222, 12] on input "text" at bounding box center [186, 20] width 192 height 18
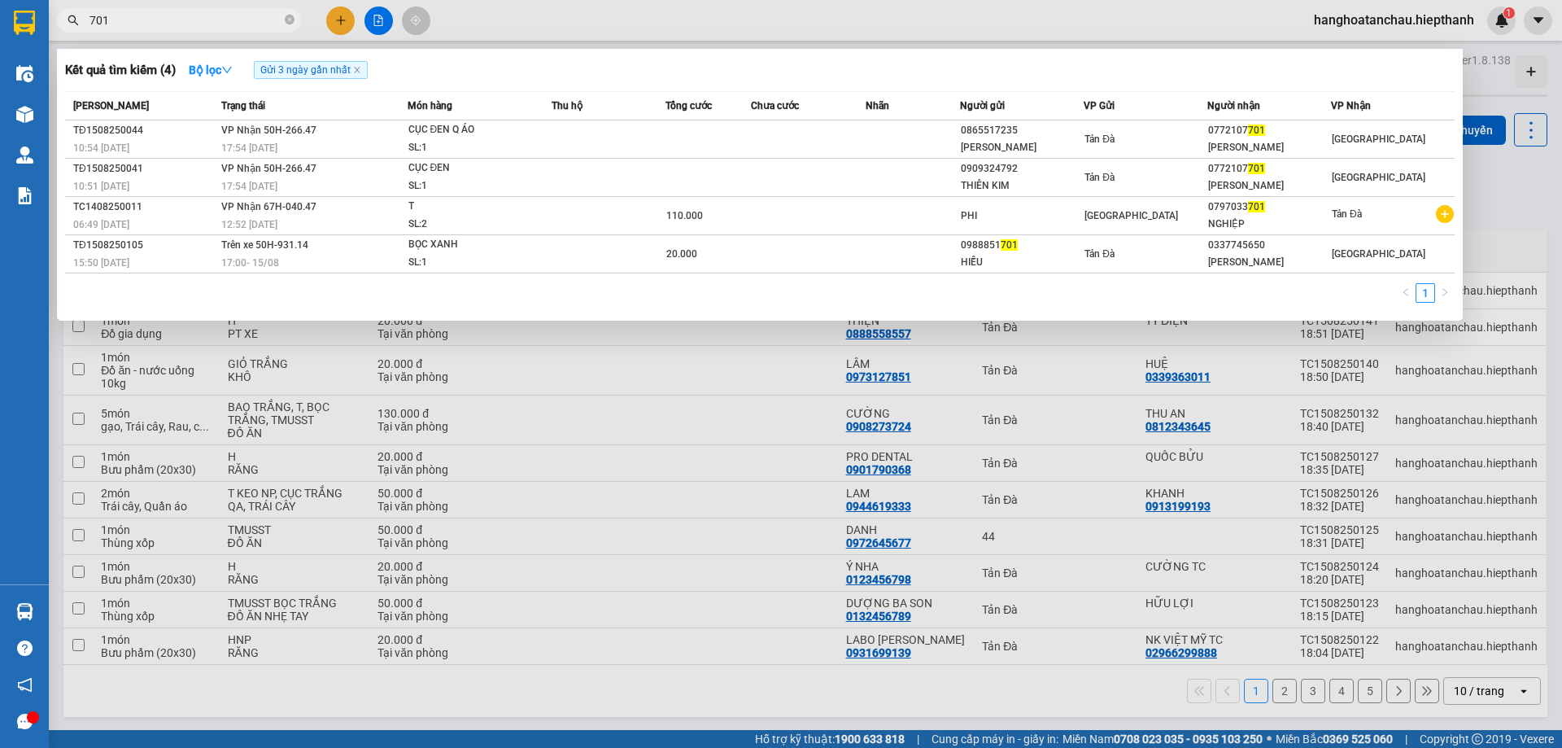
type input "701"
click at [733, 112] on div "Tổng cước" at bounding box center [708, 106] width 85 height 18
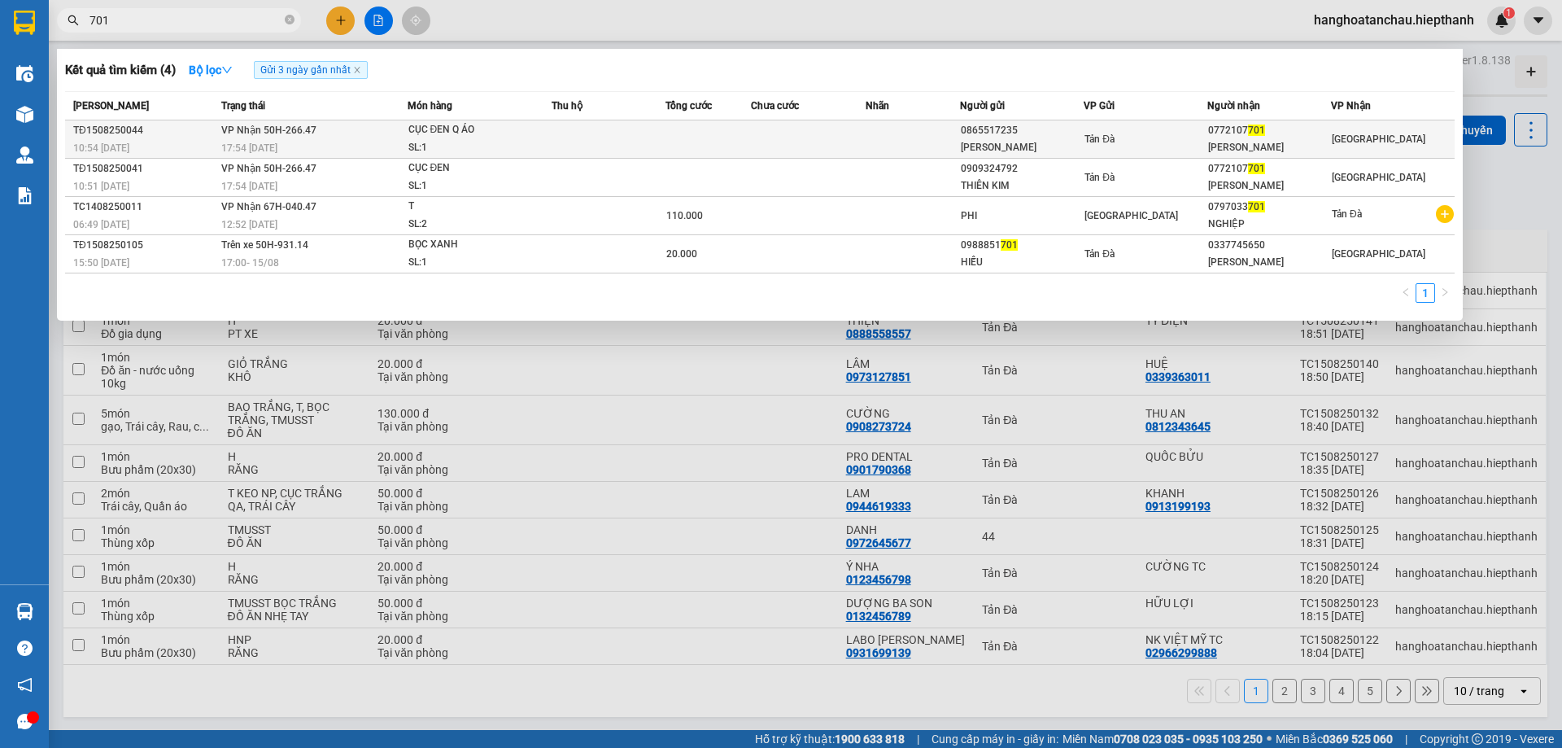
click at [877, 132] on td at bounding box center [913, 139] width 95 height 38
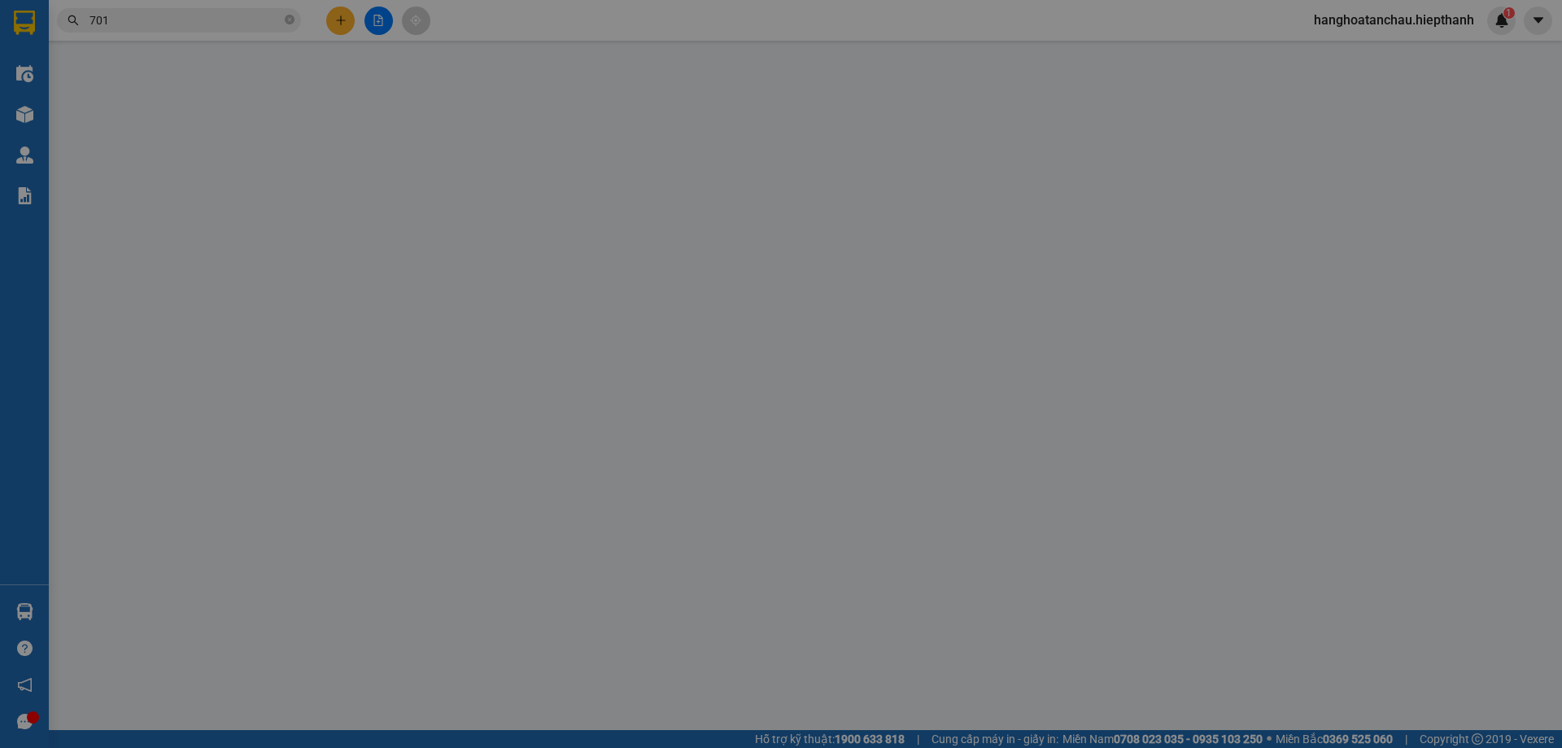
type input "0865517235"
type input "[PERSON_NAME]"
type input "0772107701"
type input "[PERSON_NAME]"
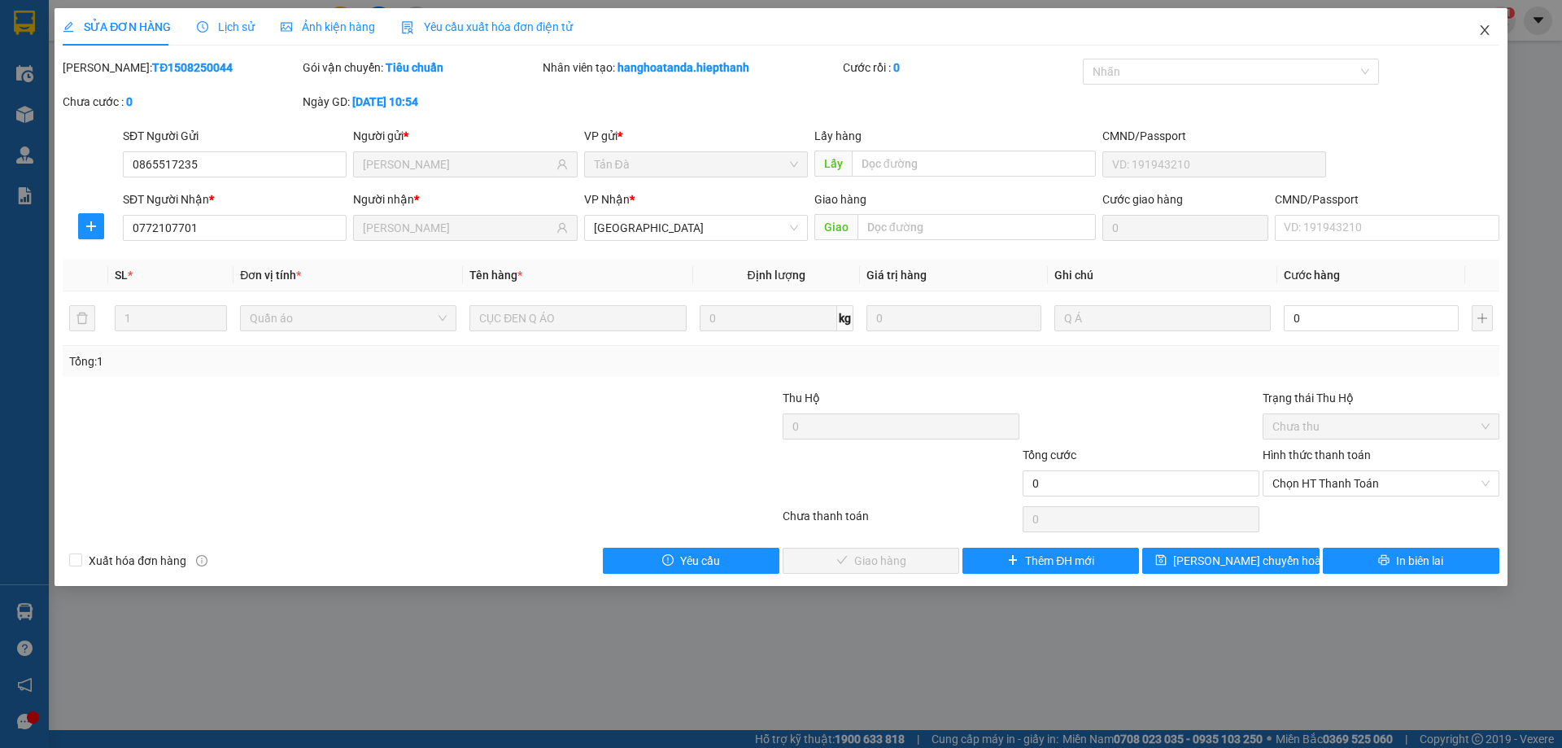
drag, startPoint x: 1489, startPoint y: 28, endPoint x: 1469, endPoint y: 43, distance: 25.6
click at [1485, 28] on icon "close" at bounding box center [1485, 30] width 13 height 13
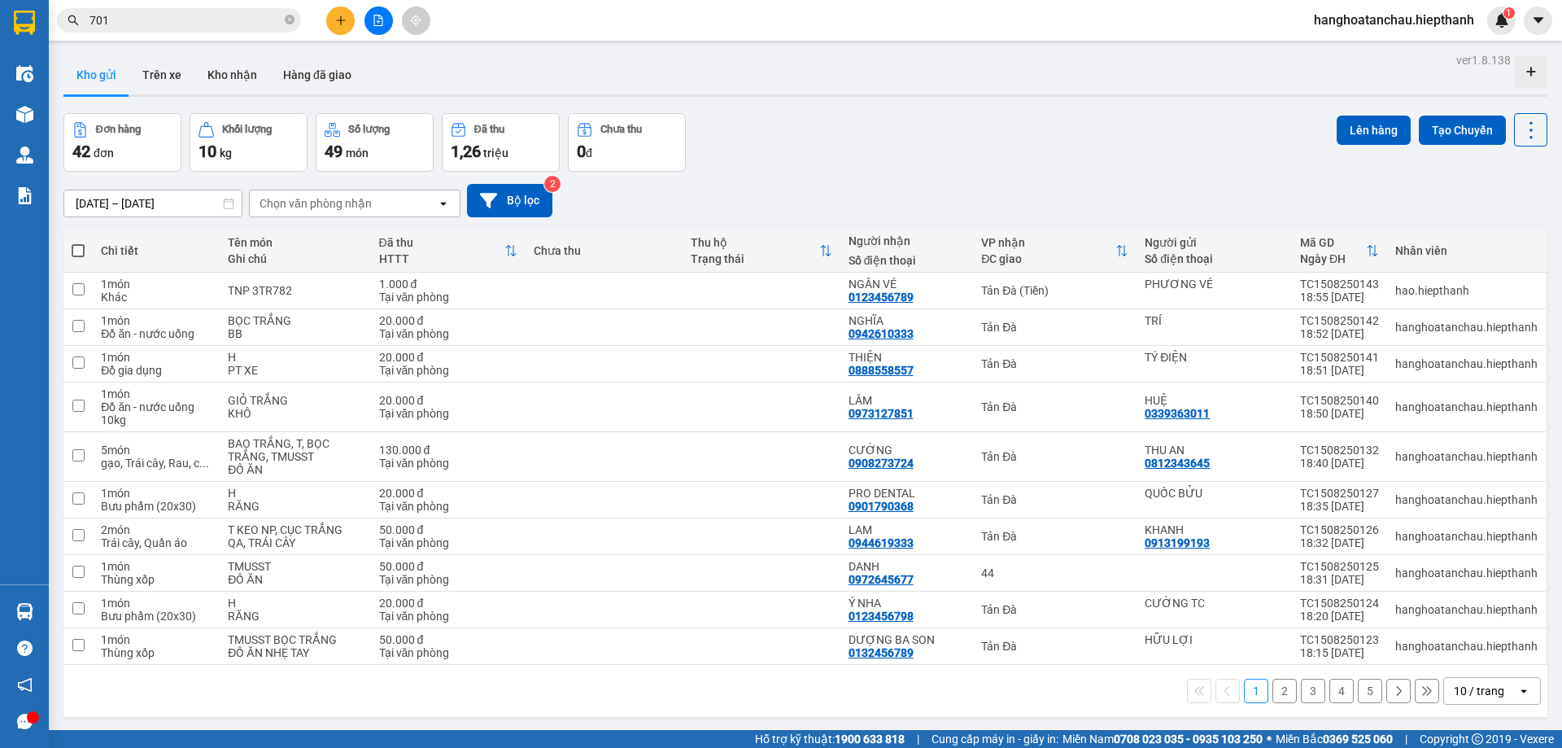
click at [182, 20] on input "701" at bounding box center [186, 20] width 192 height 18
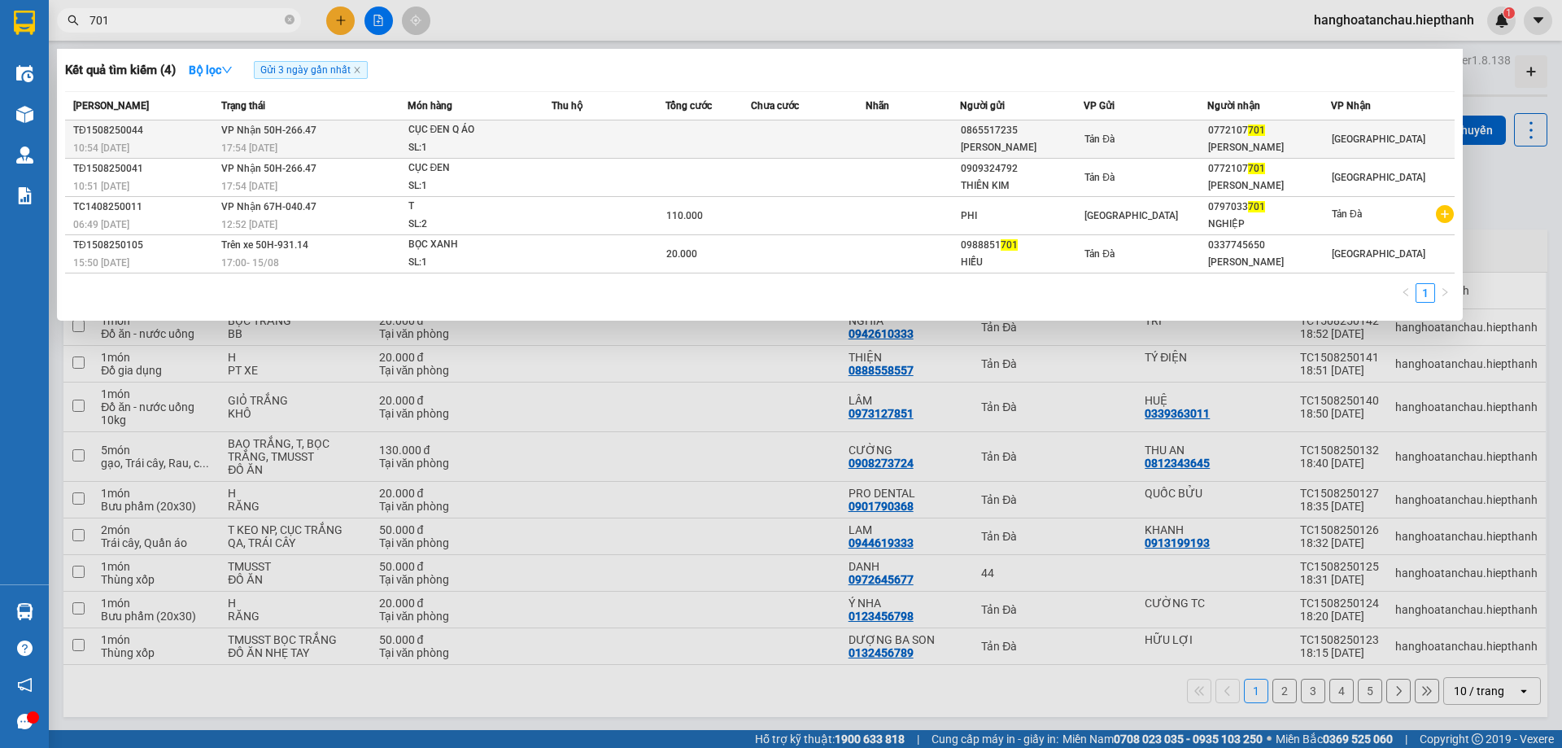
click at [1011, 133] on div "0865517235" at bounding box center [1022, 130] width 122 height 17
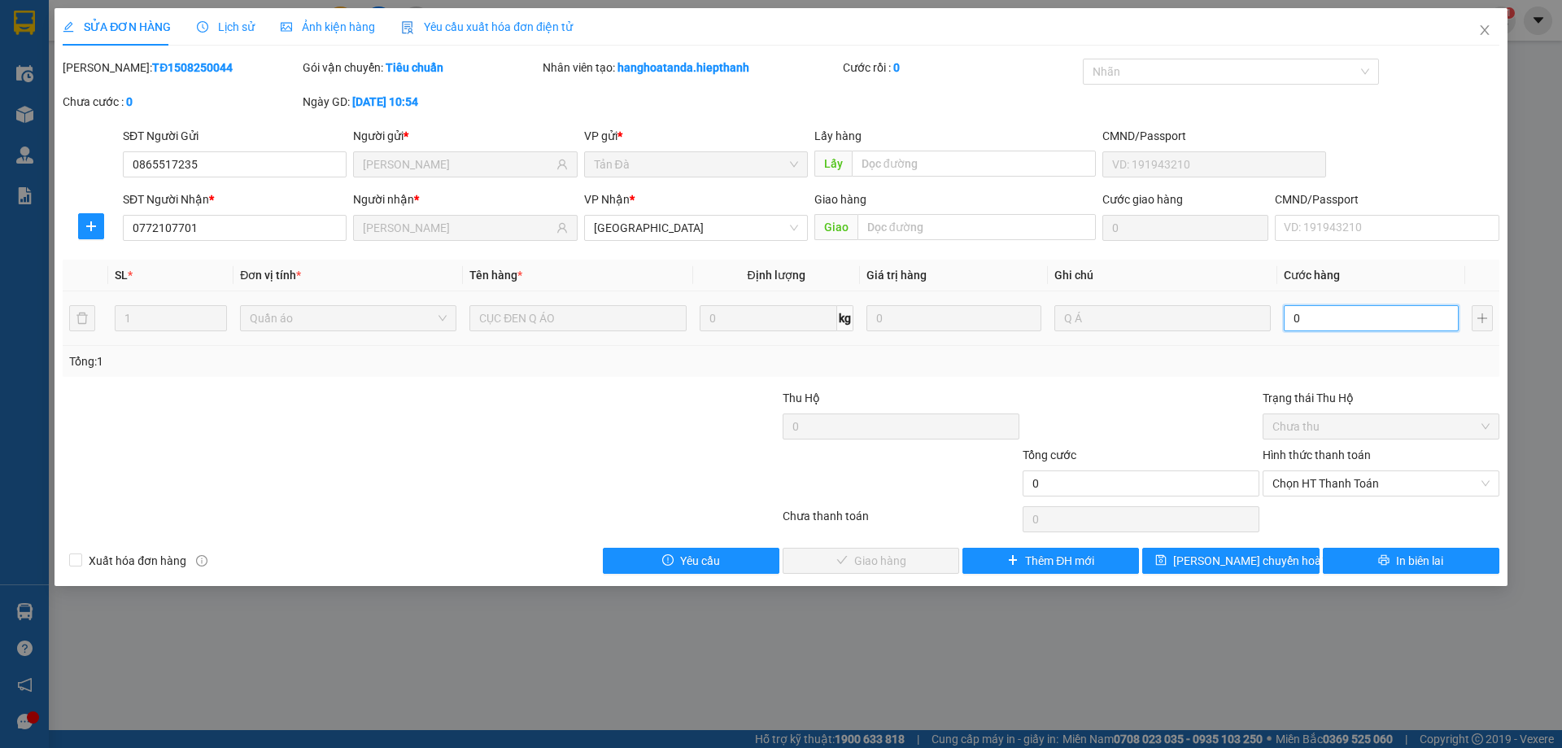
click at [1369, 315] on input "0" at bounding box center [1371, 318] width 175 height 26
click at [1330, 320] on input "0" at bounding box center [1371, 318] width 175 height 26
click at [1483, 28] on icon "close" at bounding box center [1484, 30] width 9 height 10
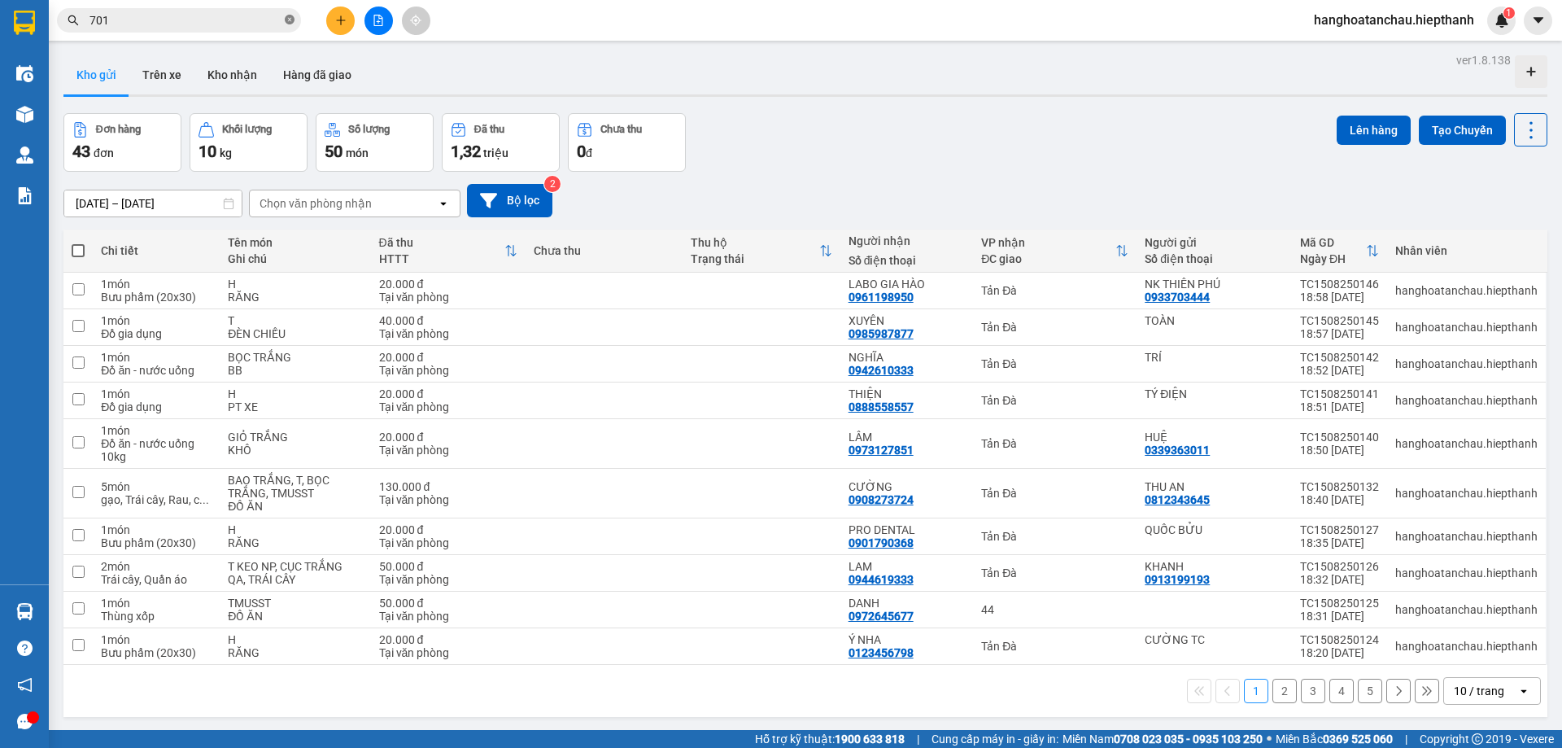
click at [291, 17] on icon "close-circle" at bounding box center [290, 20] width 10 height 10
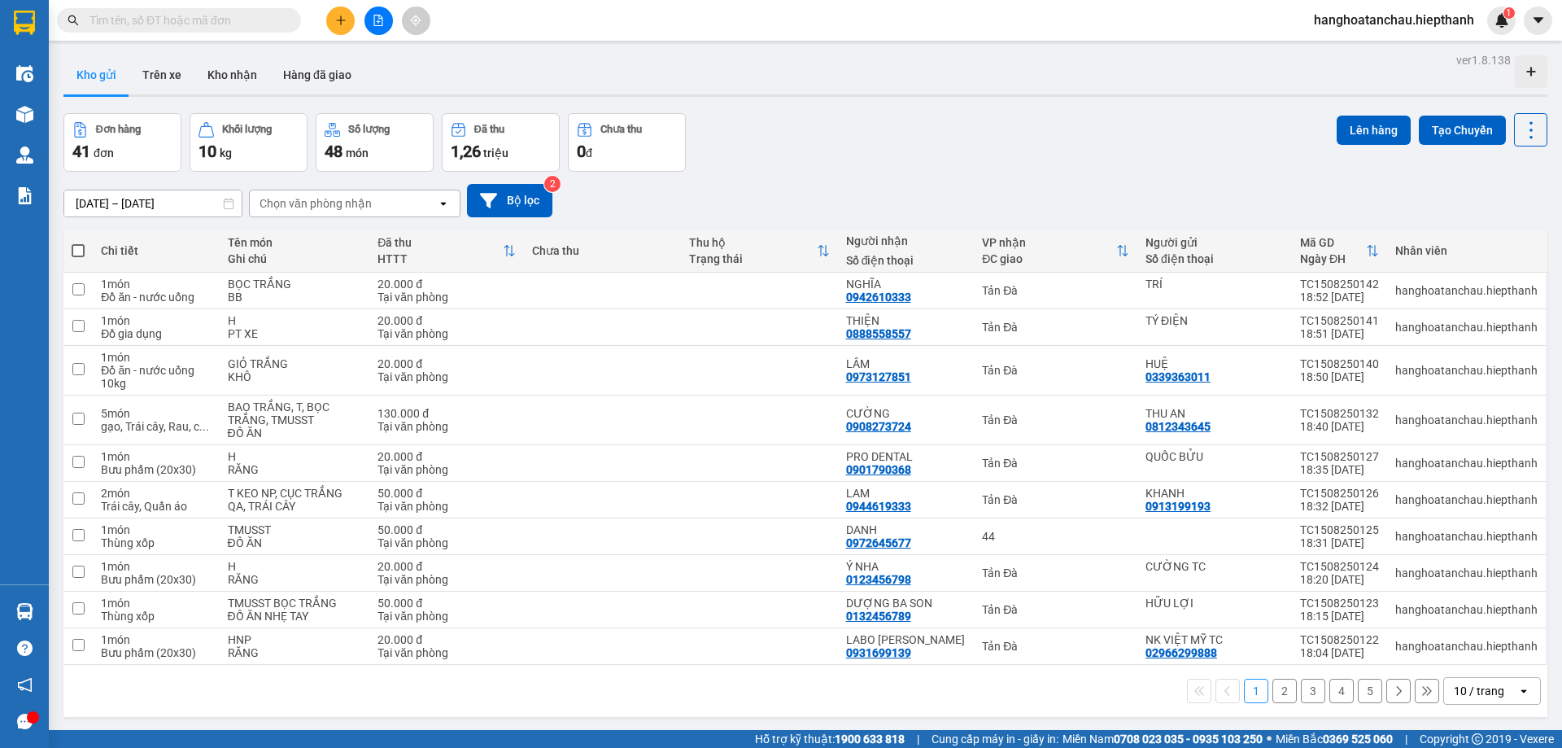
click at [216, 21] on input "text" at bounding box center [186, 20] width 192 height 18
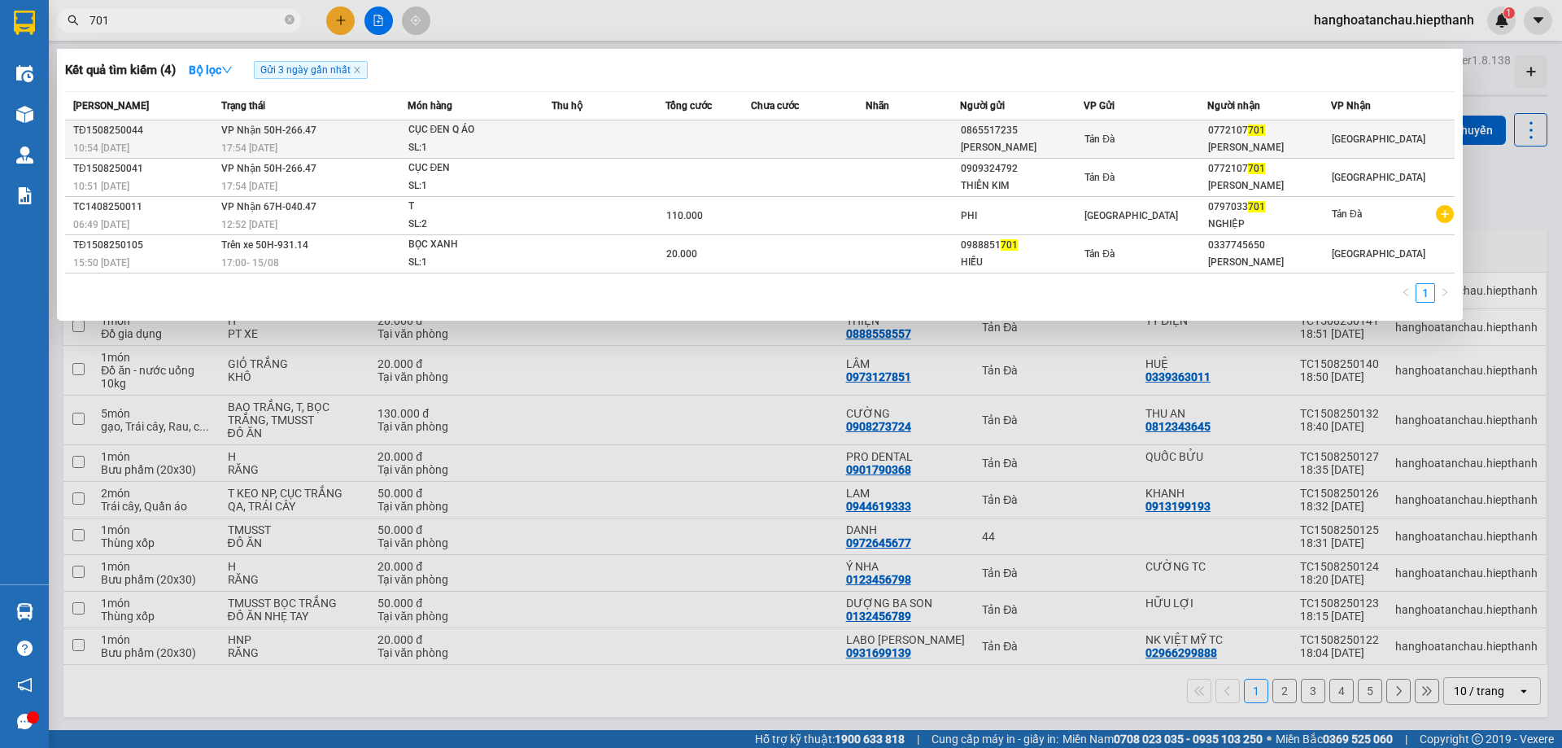
type input "701"
click at [1082, 142] on div "[PERSON_NAME]" at bounding box center [1022, 147] width 122 height 17
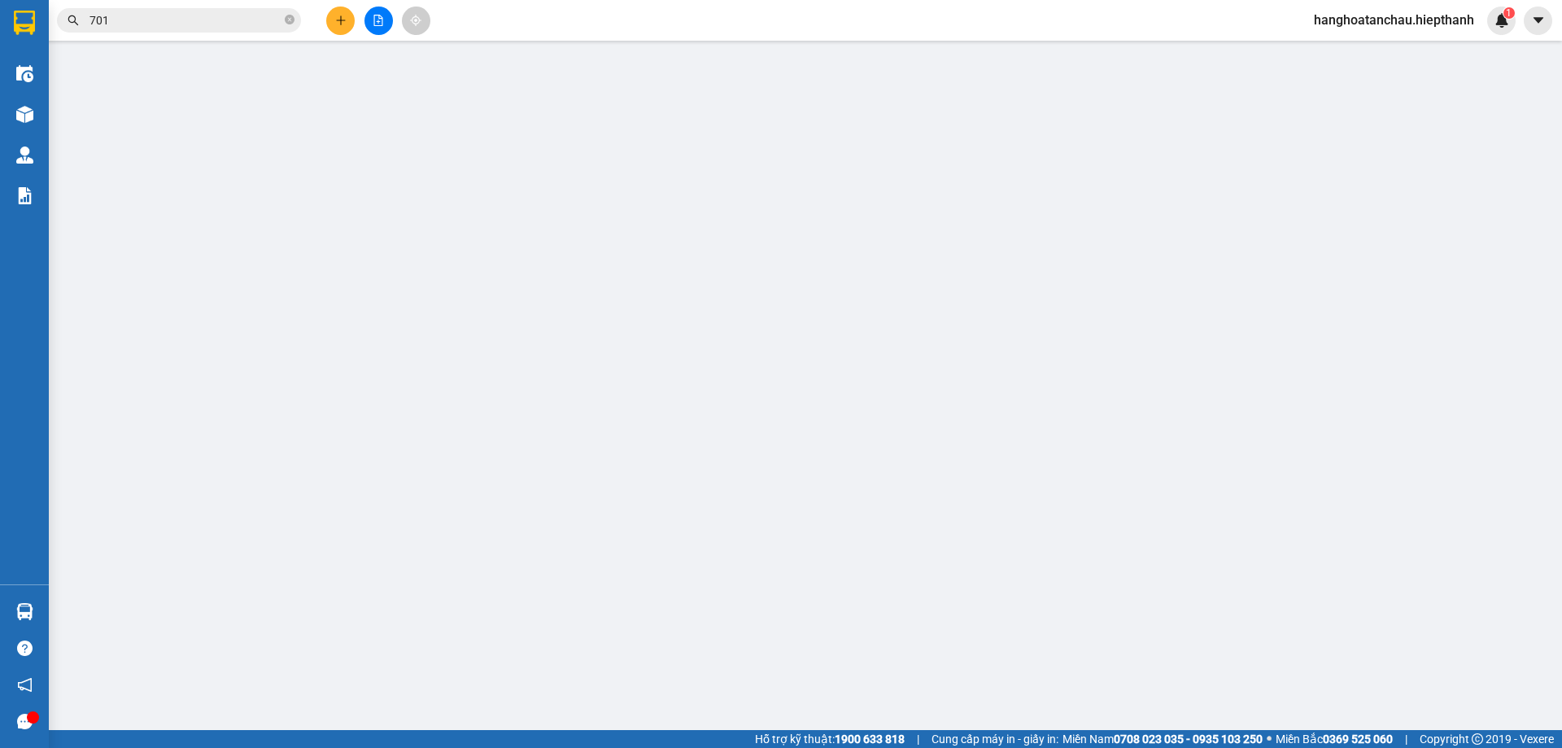
type input "0865517235"
type input "[PERSON_NAME]"
type input "0772107701"
type input "[PERSON_NAME]"
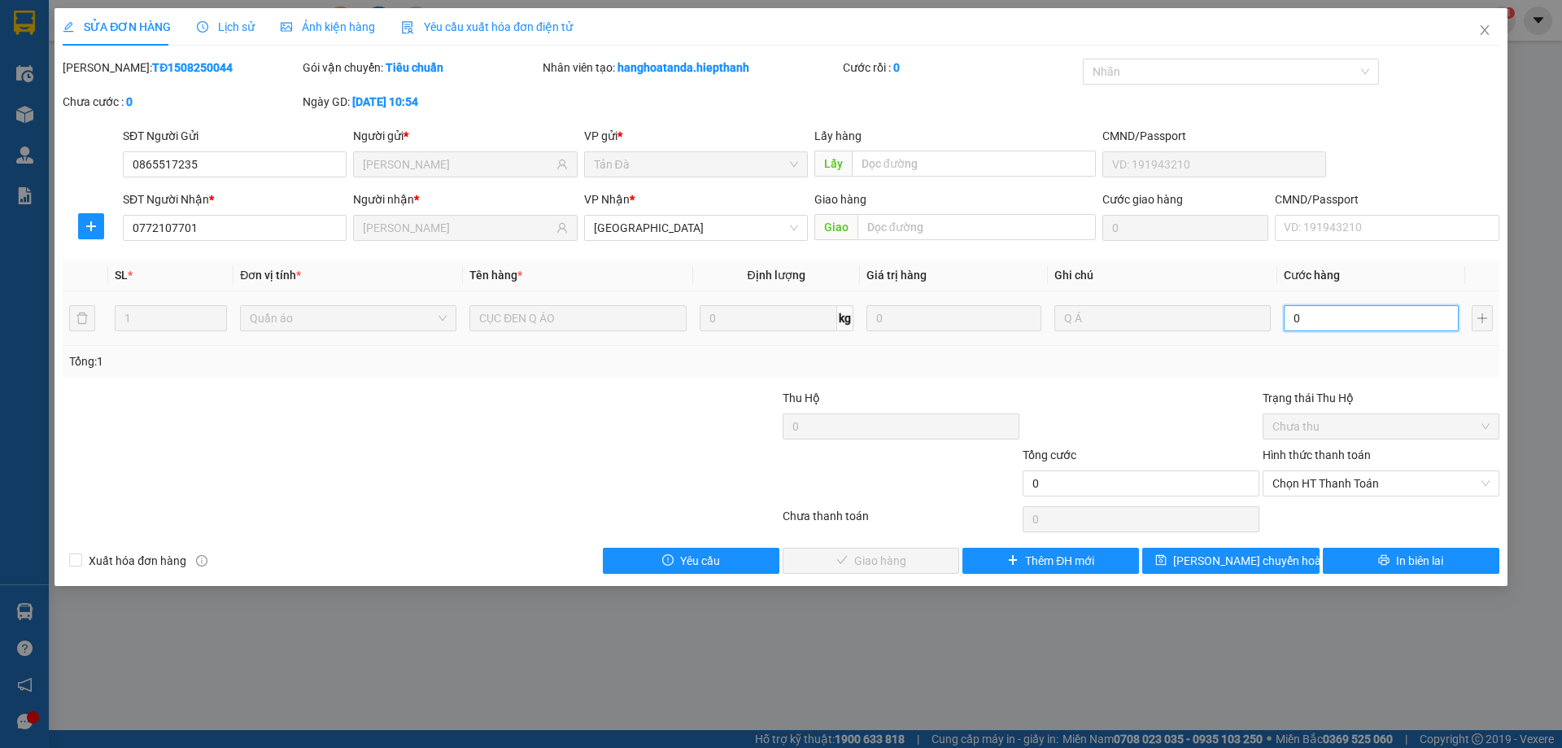
click at [1331, 322] on input "0" at bounding box center [1371, 318] width 175 height 26
type input "5"
type input "50"
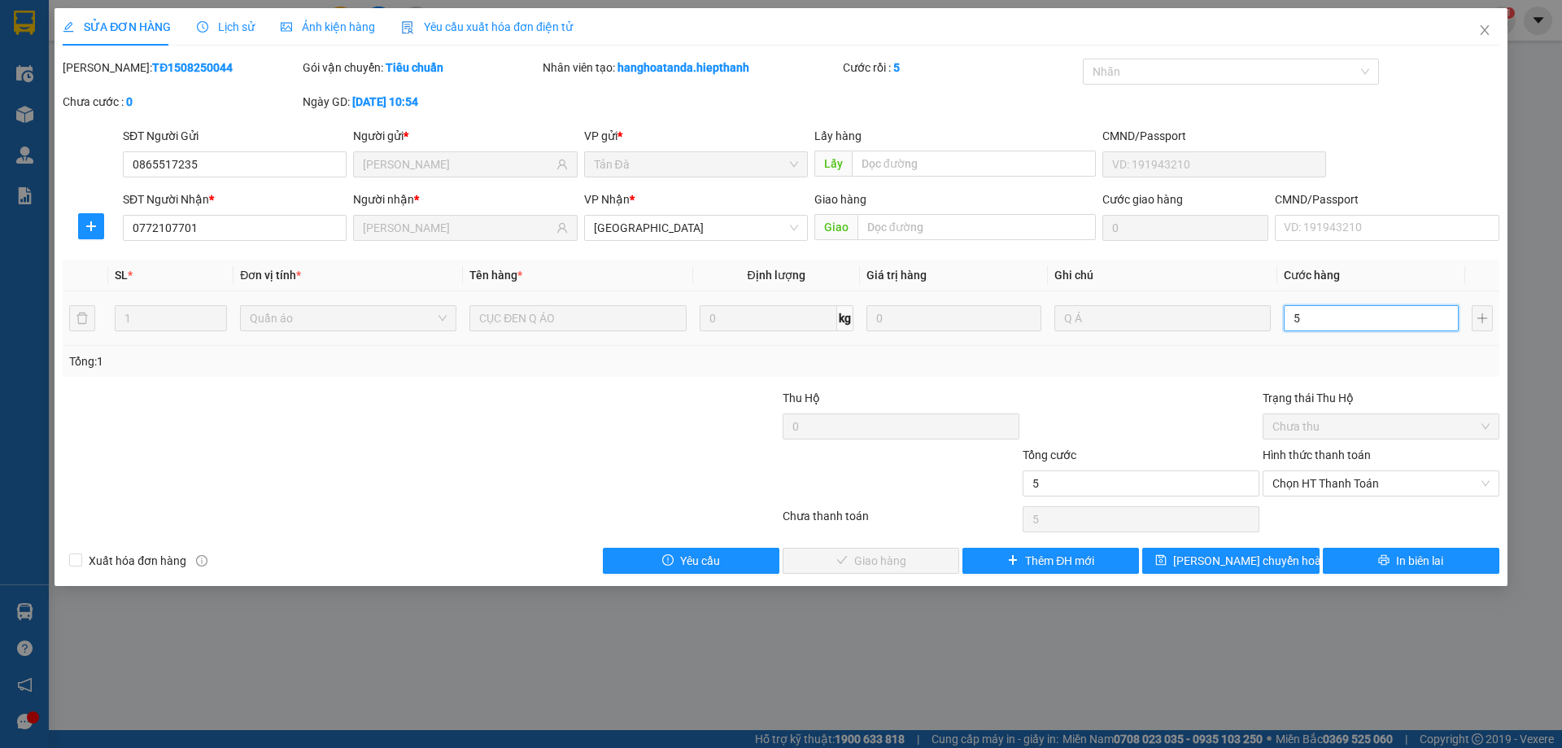
type input "50"
click at [1283, 485] on span "Chọn HT Thanh Toán" at bounding box center [1381, 483] width 217 height 24
type input "50"
type input "50.000"
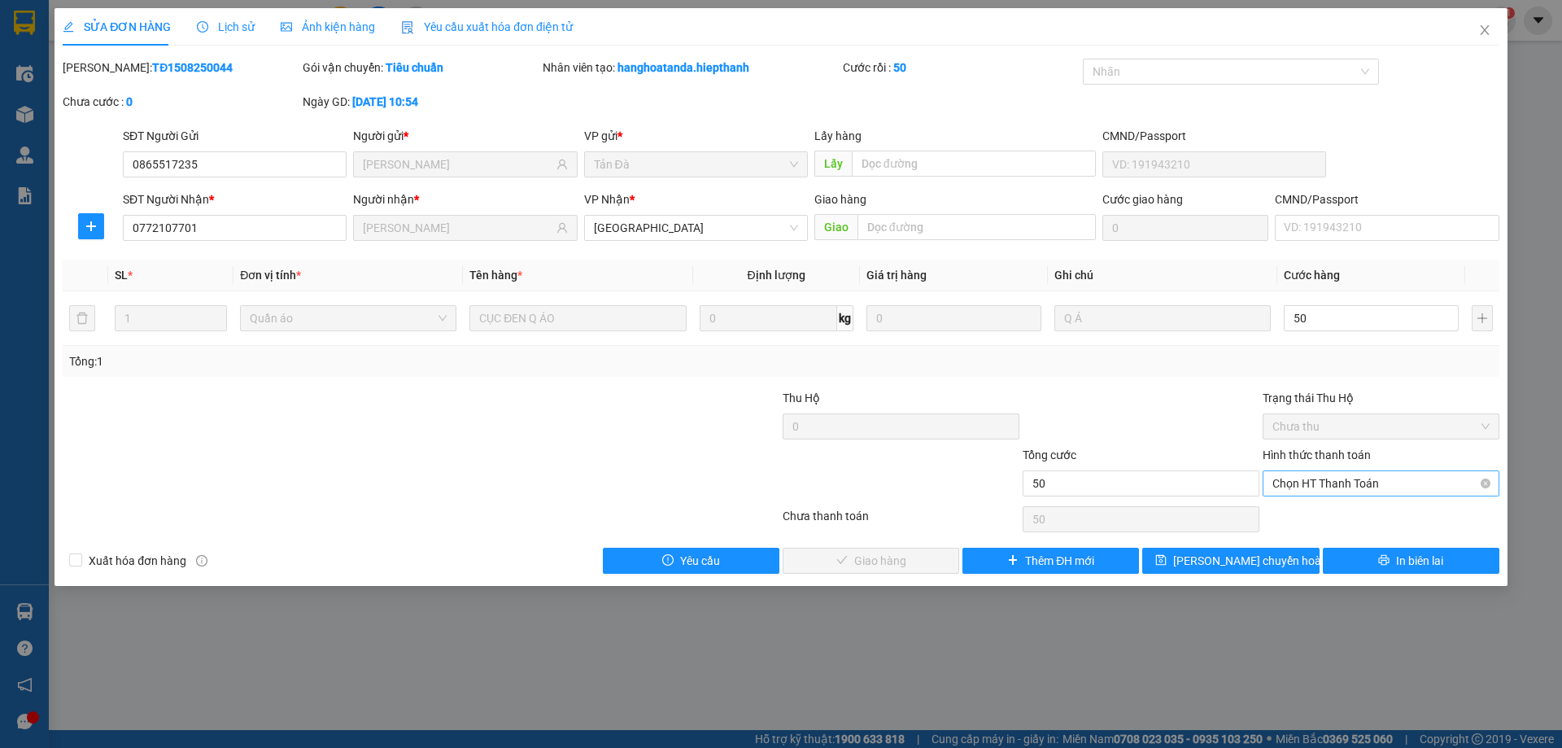
type input "50.000"
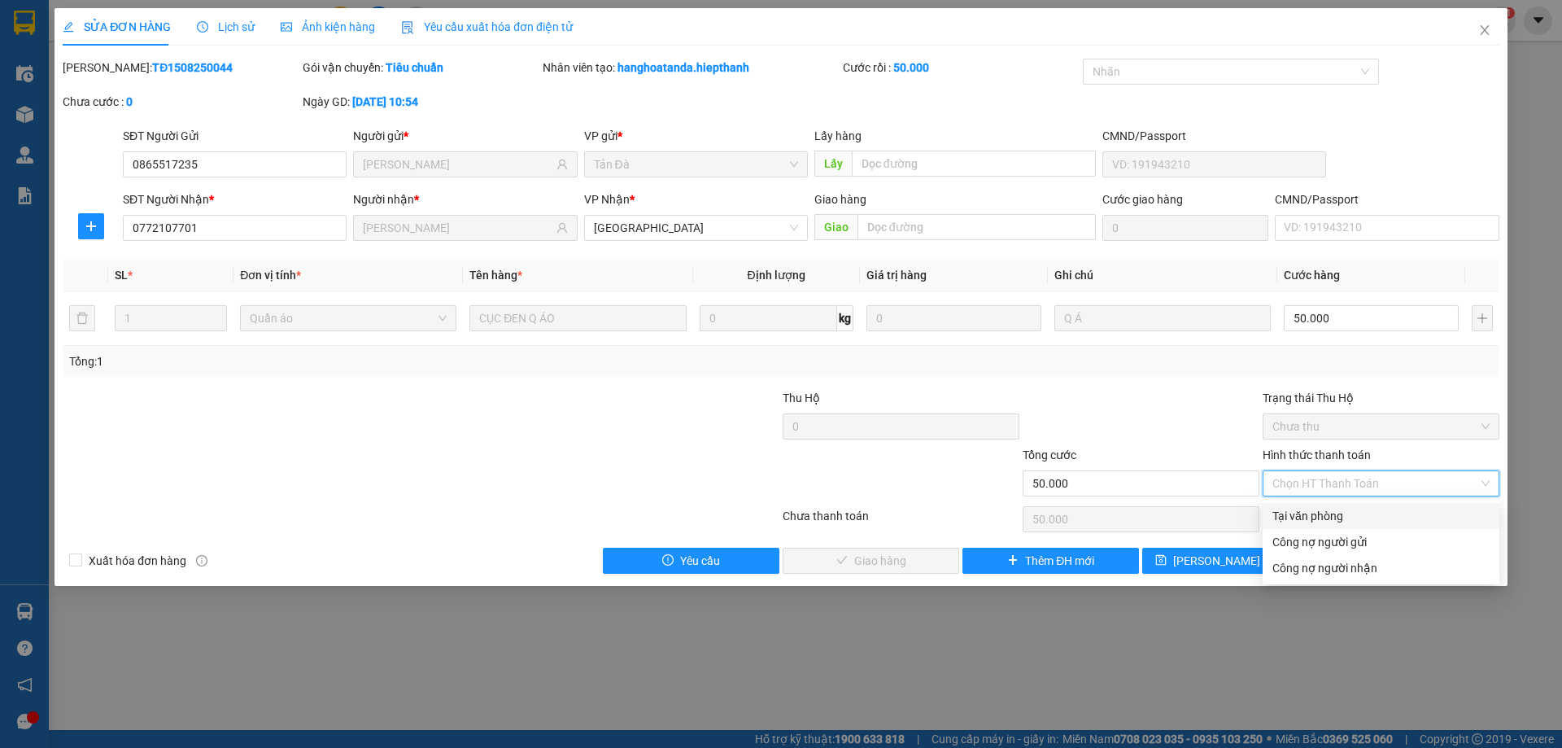
click at [1359, 518] on div "Tại văn phòng" at bounding box center [1381, 516] width 217 height 18
type input "0"
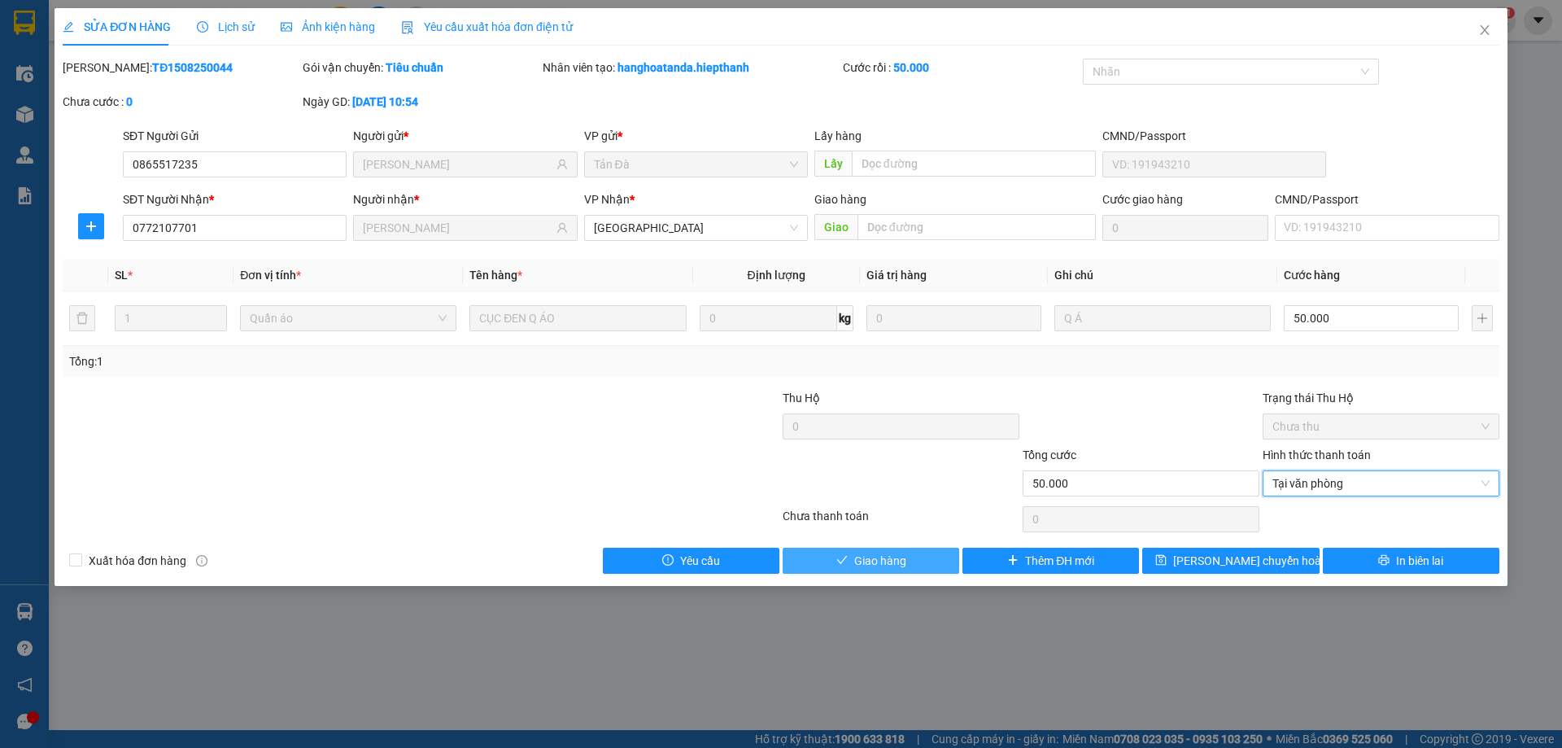
click at [870, 566] on span "Giao hàng" at bounding box center [880, 561] width 52 height 18
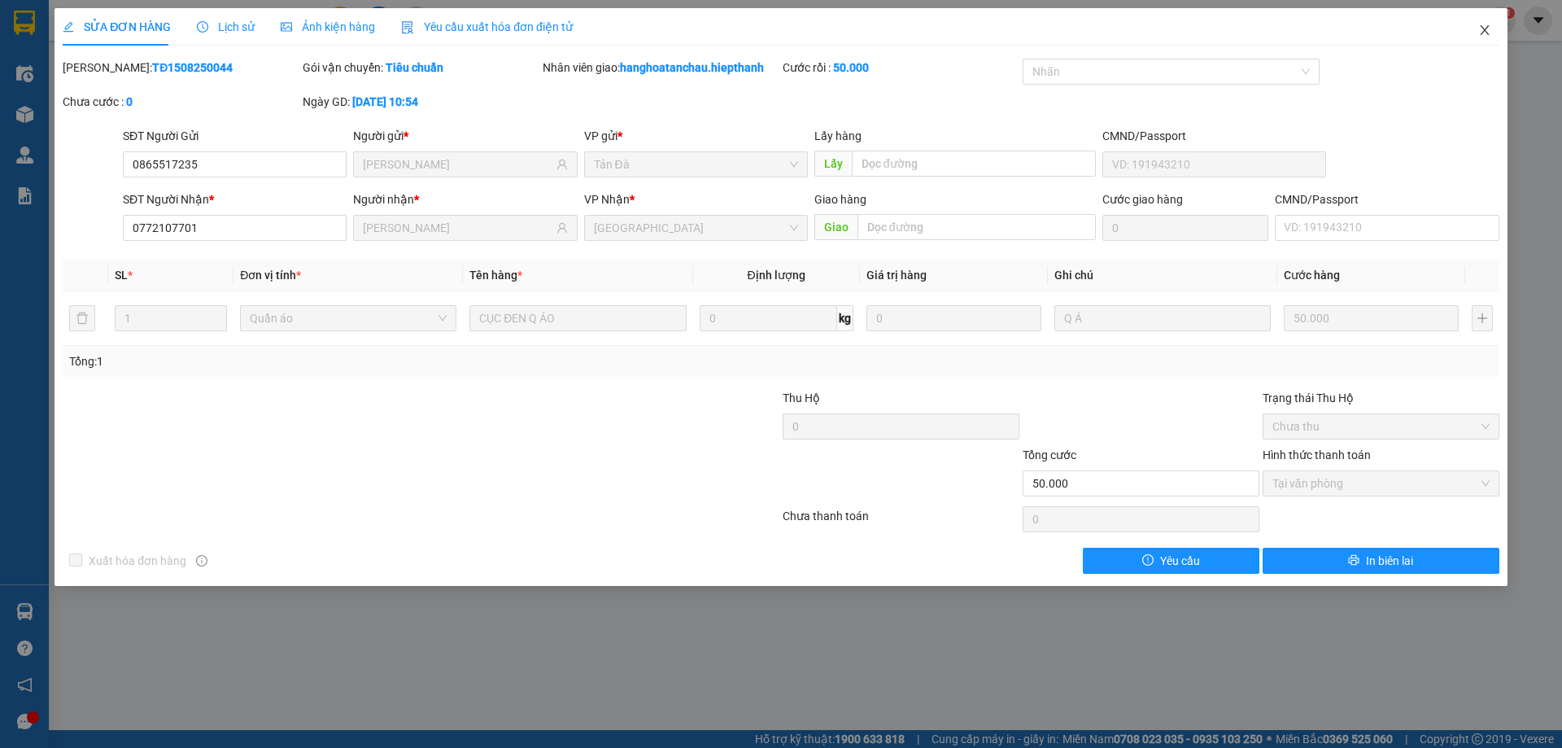
click at [1492, 26] on span "Close" at bounding box center [1485, 31] width 46 height 46
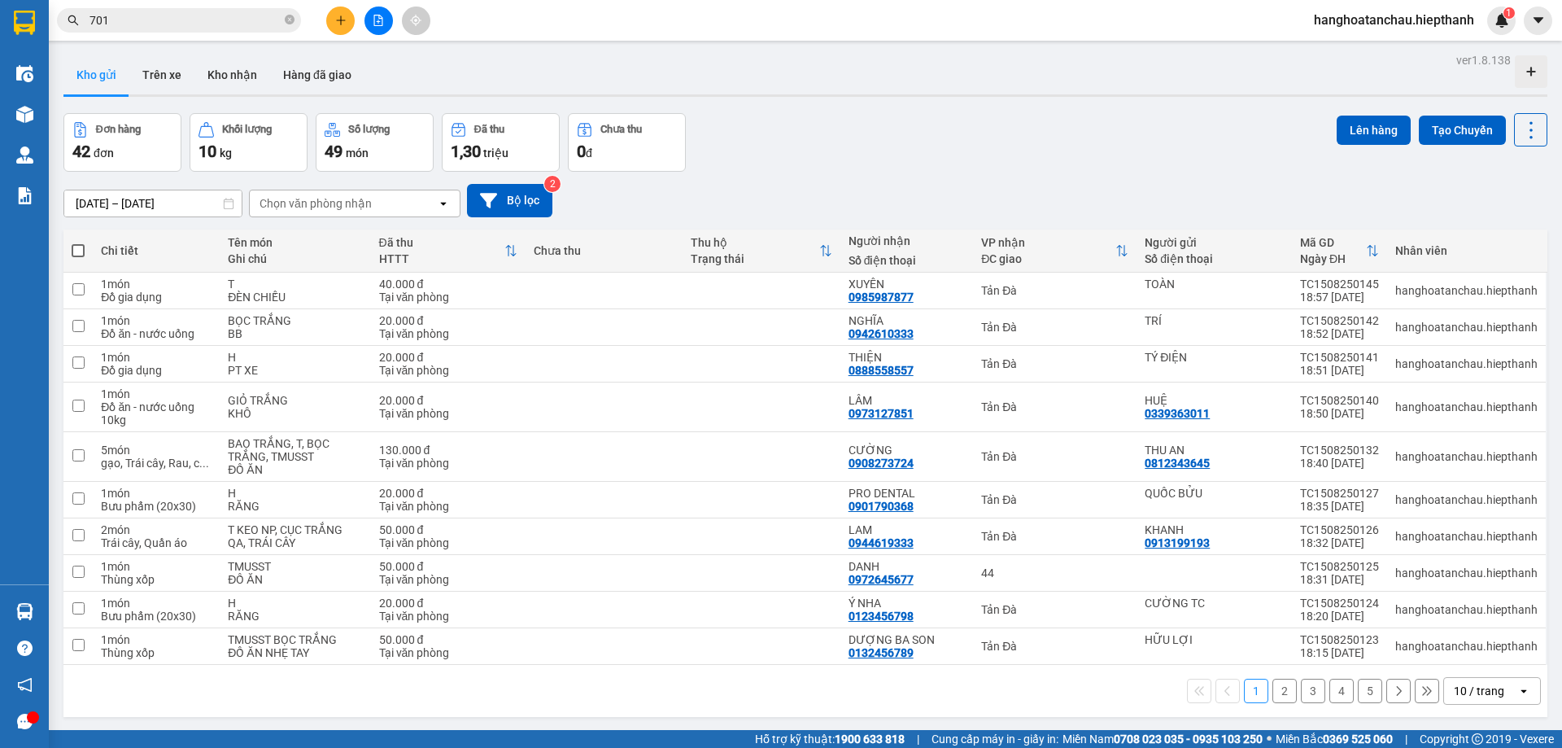
click at [213, 13] on input "701" at bounding box center [186, 20] width 192 height 18
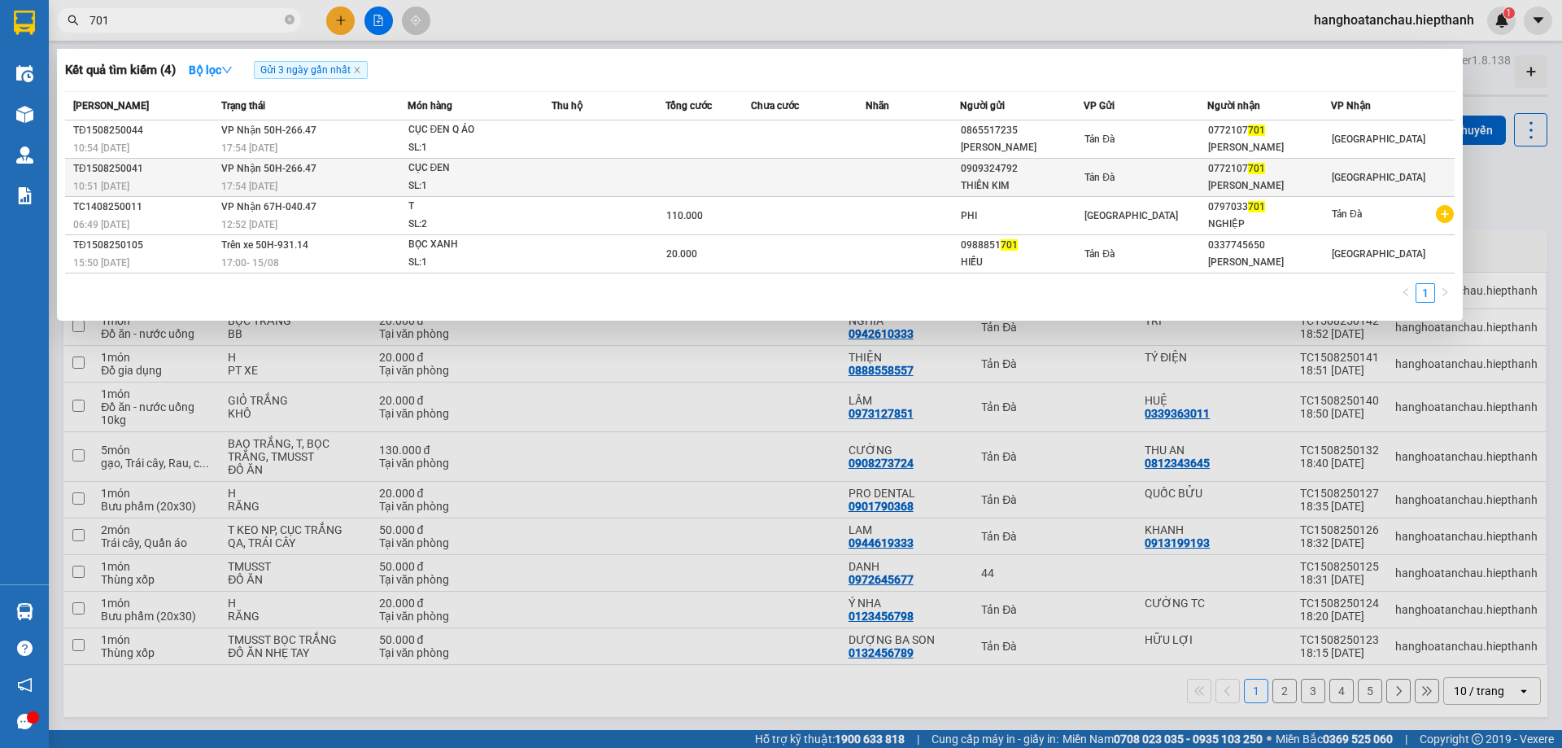
click at [1158, 177] on div "Tản Đà" at bounding box center [1146, 177] width 122 height 18
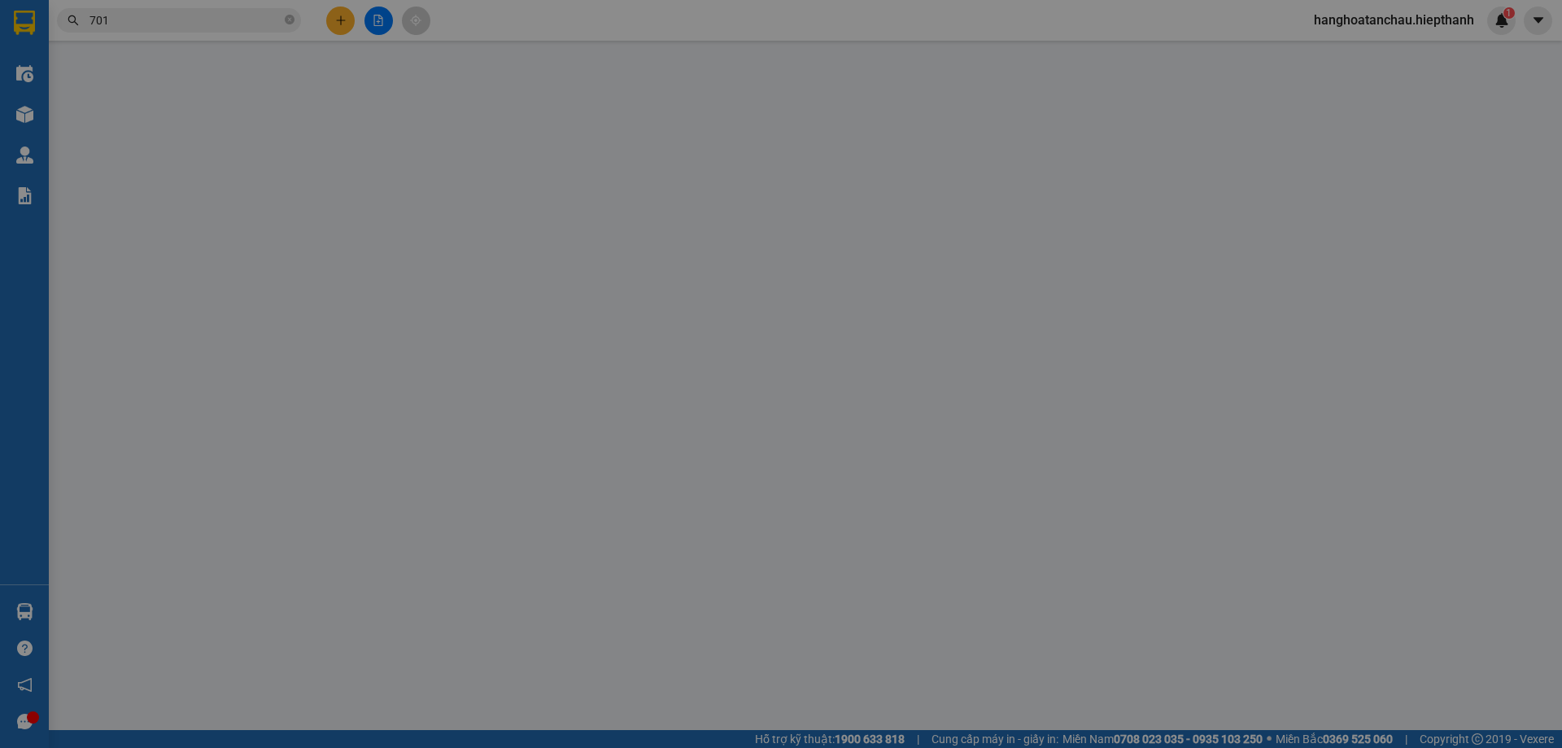
type input "0909324792"
type input "THIÊN KIM"
type input "0772107701"
type input "[PERSON_NAME]"
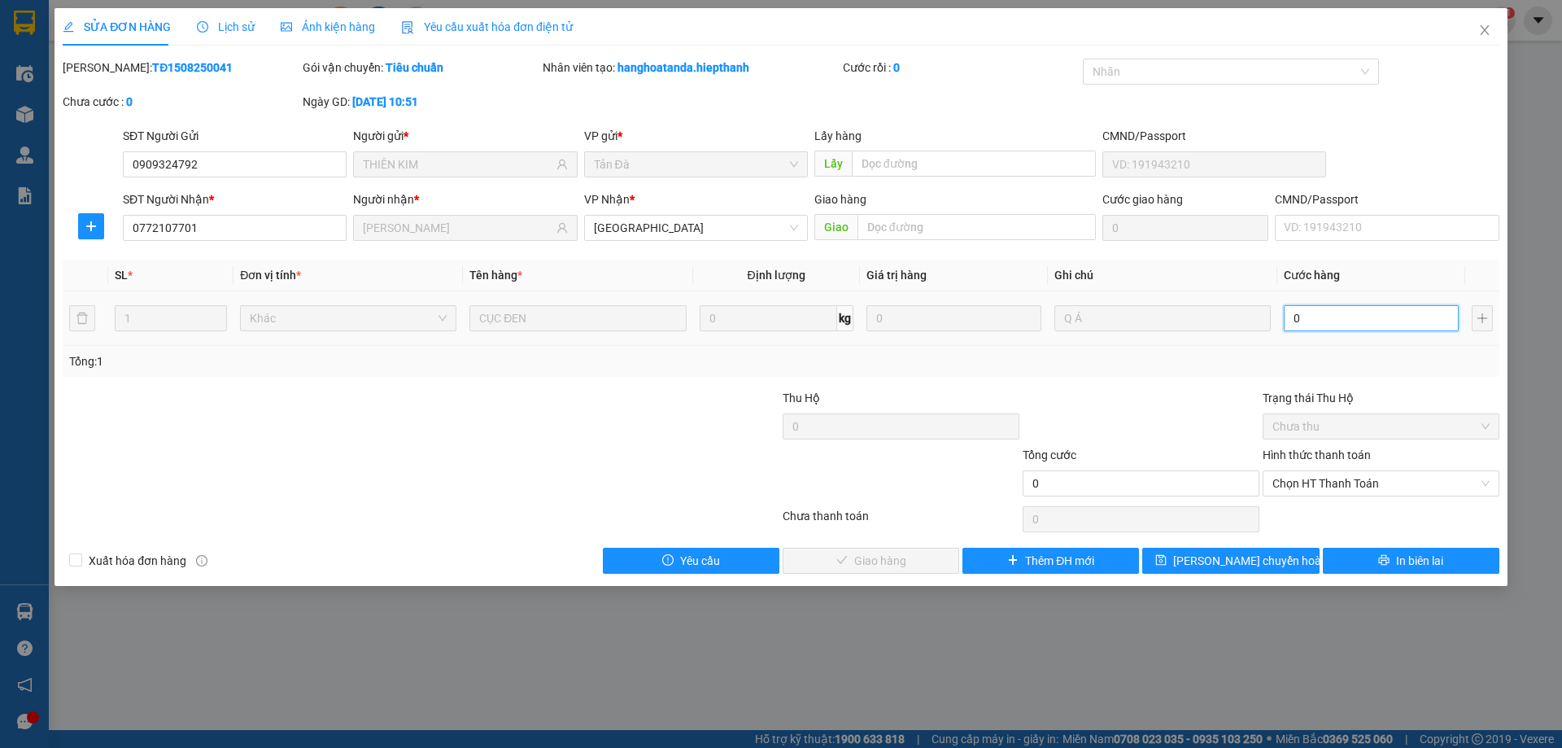
click at [1344, 317] on input "0" at bounding box center [1371, 318] width 175 height 26
type input "2"
type input "20"
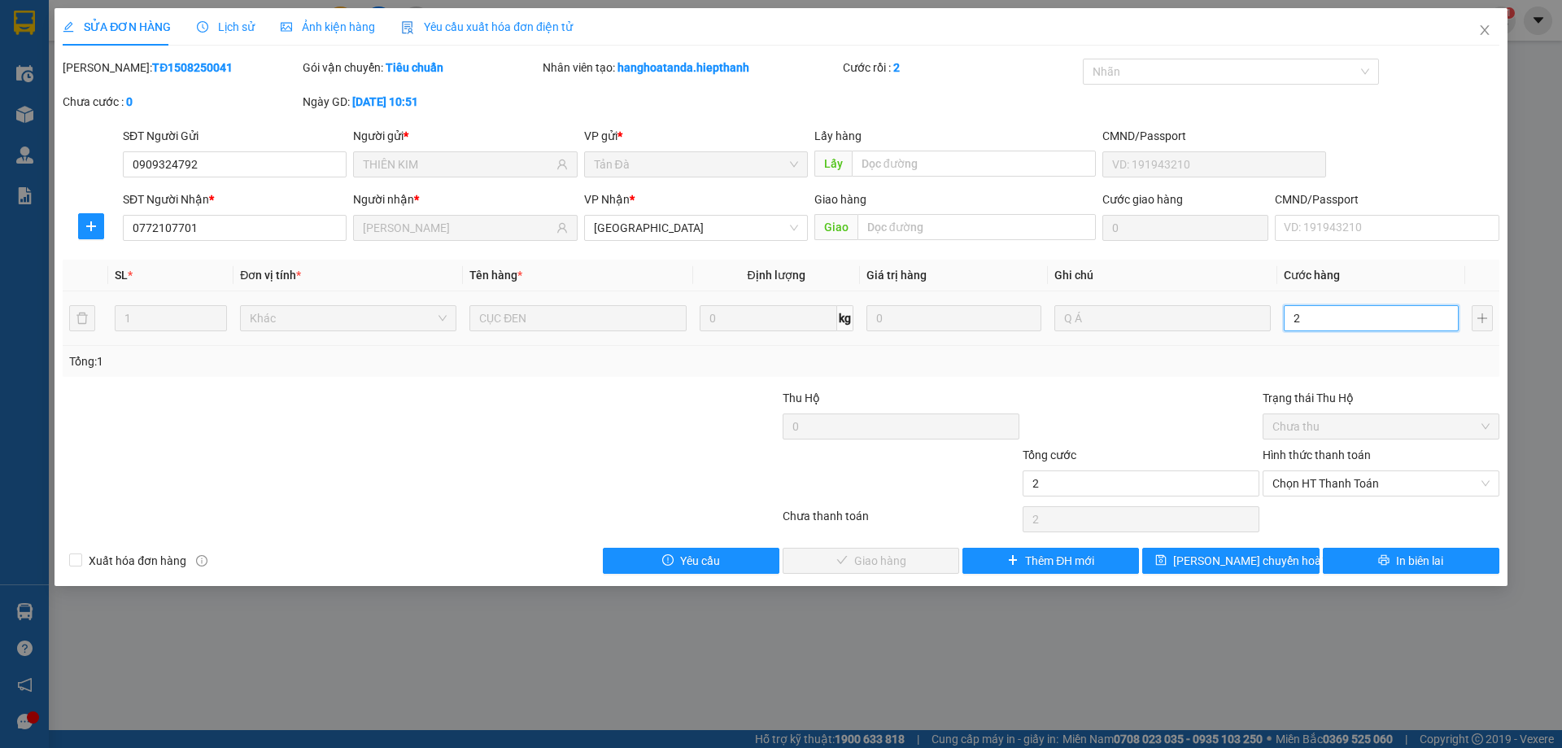
type input "20"
click at [1382, 481] on span "Chọn HT Thanh Toán" at bounding box center [1381, 483] width 217 height 24
type input "20"
type input "20.000"
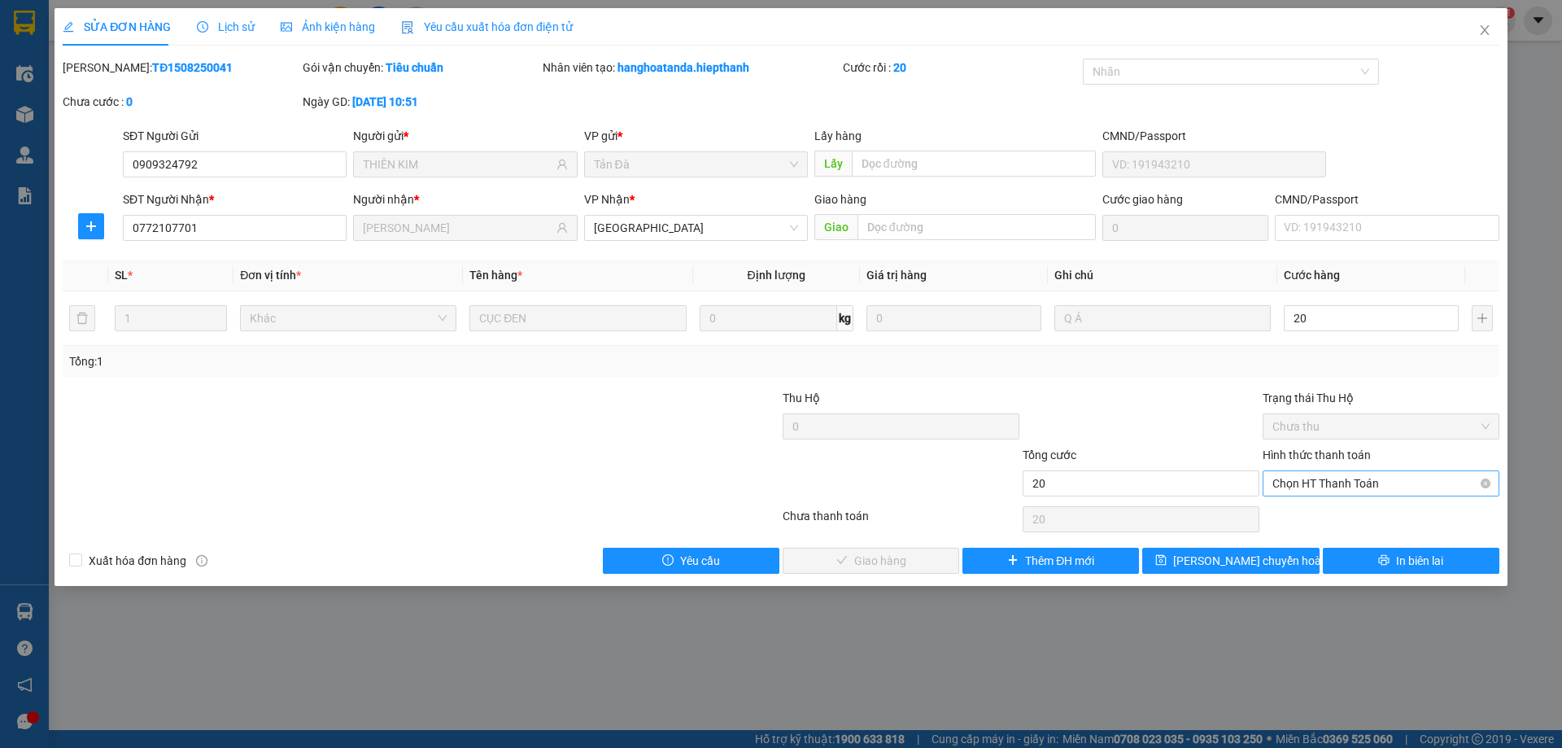
type input "20.000"
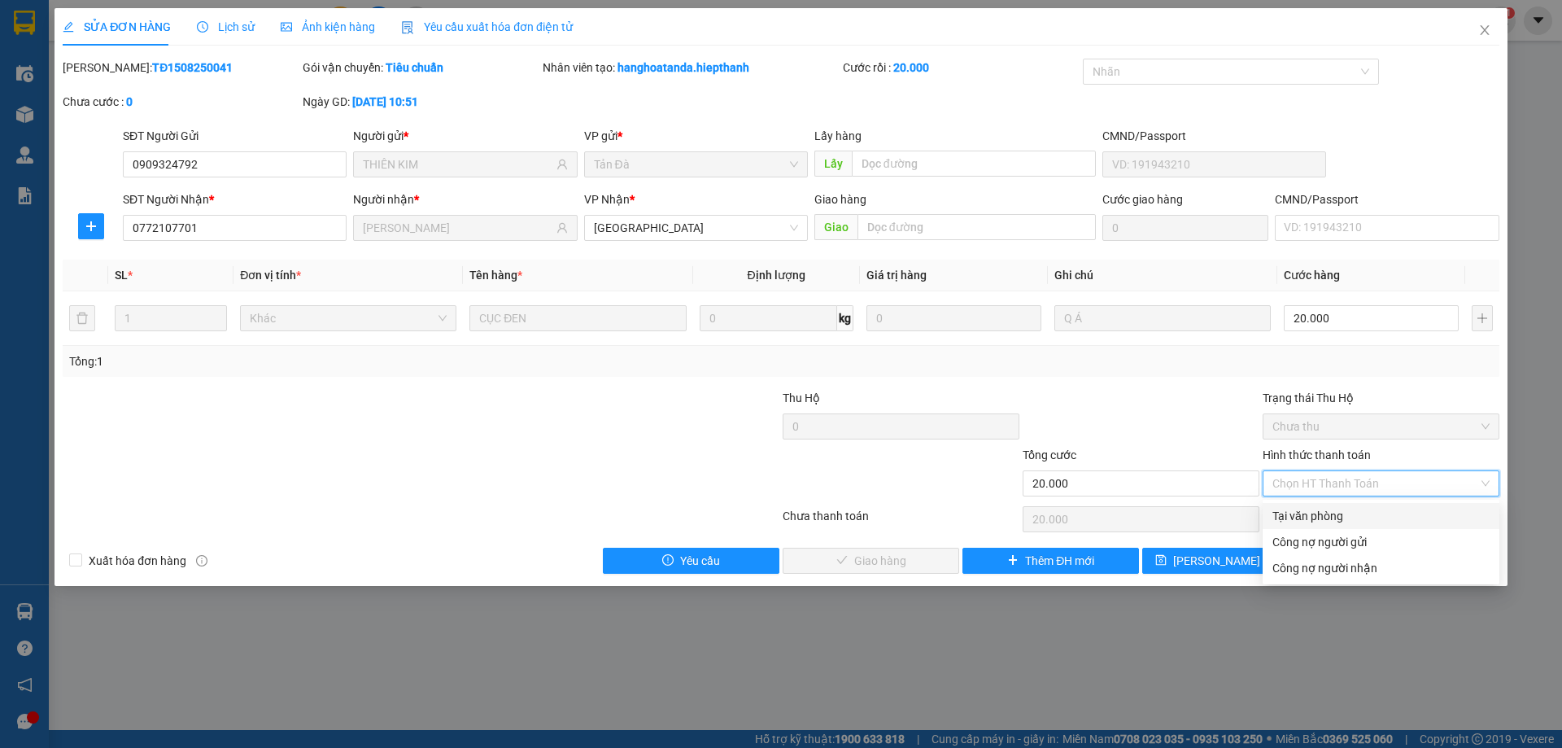
drag, startPoint x: 1294, startPoint y: 514, endPoint x: 1462, endPoint y: 378, distance: 215.8
click at [1475, 366] on div "Tổng: 1" at bounding box center [781, 361] width 1424 height 18
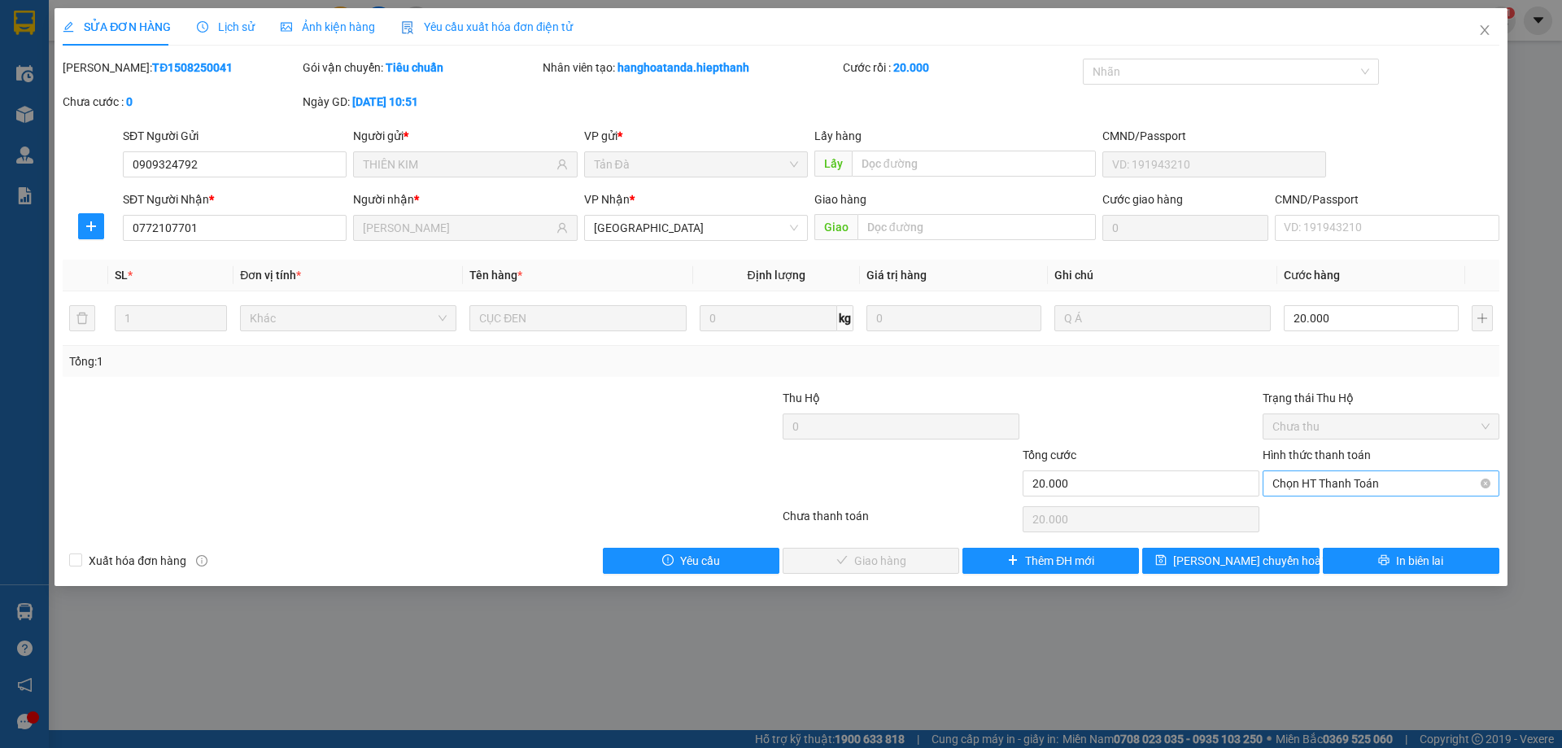
click at [1377, 477] on span "Chọn HT Thanh Toán" at bounding box center [1381, 483] width 217 height 24
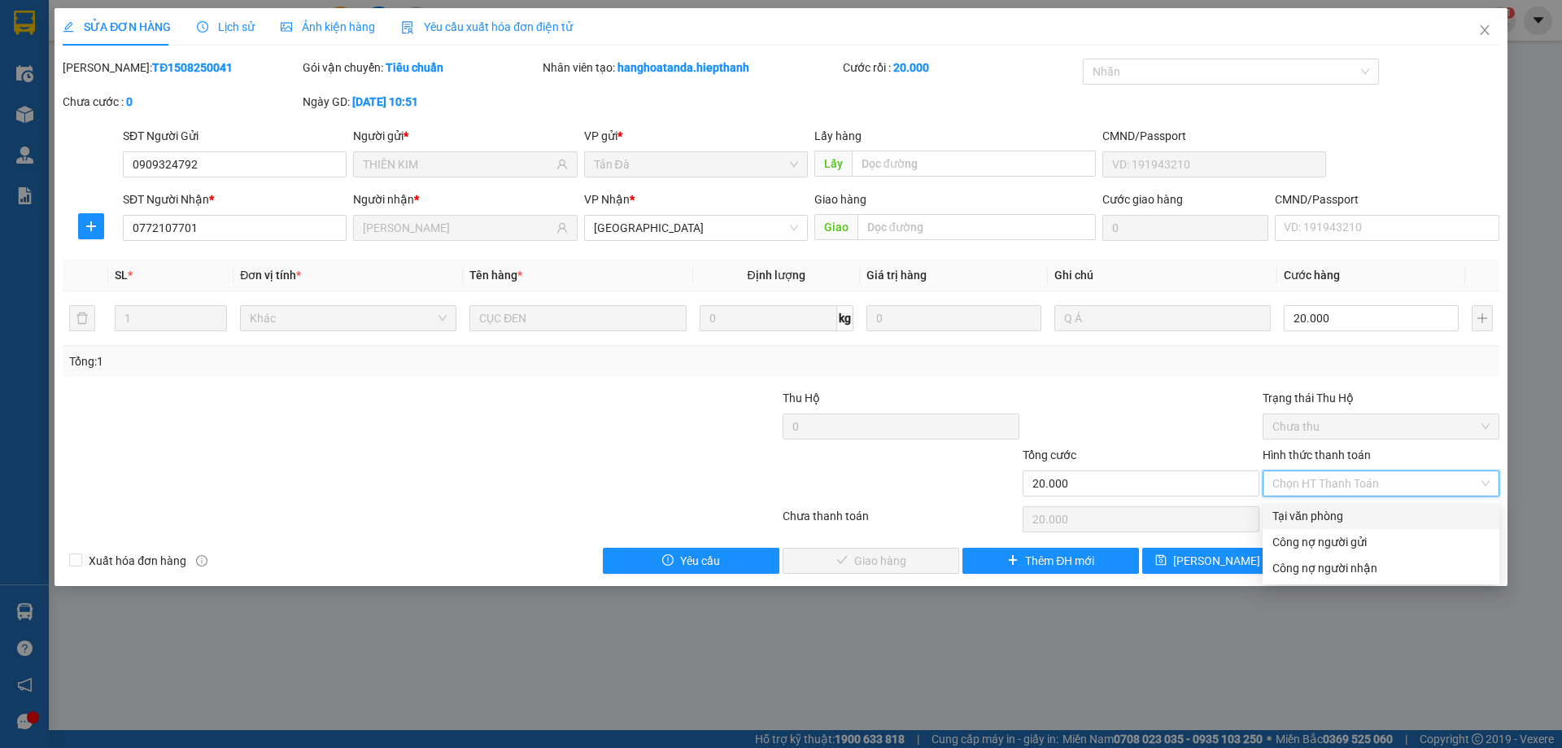
click at [1360, 514] on div "Tại văn phòng" at bounding box center [1381, 516] width 217 height 18
type input "0"
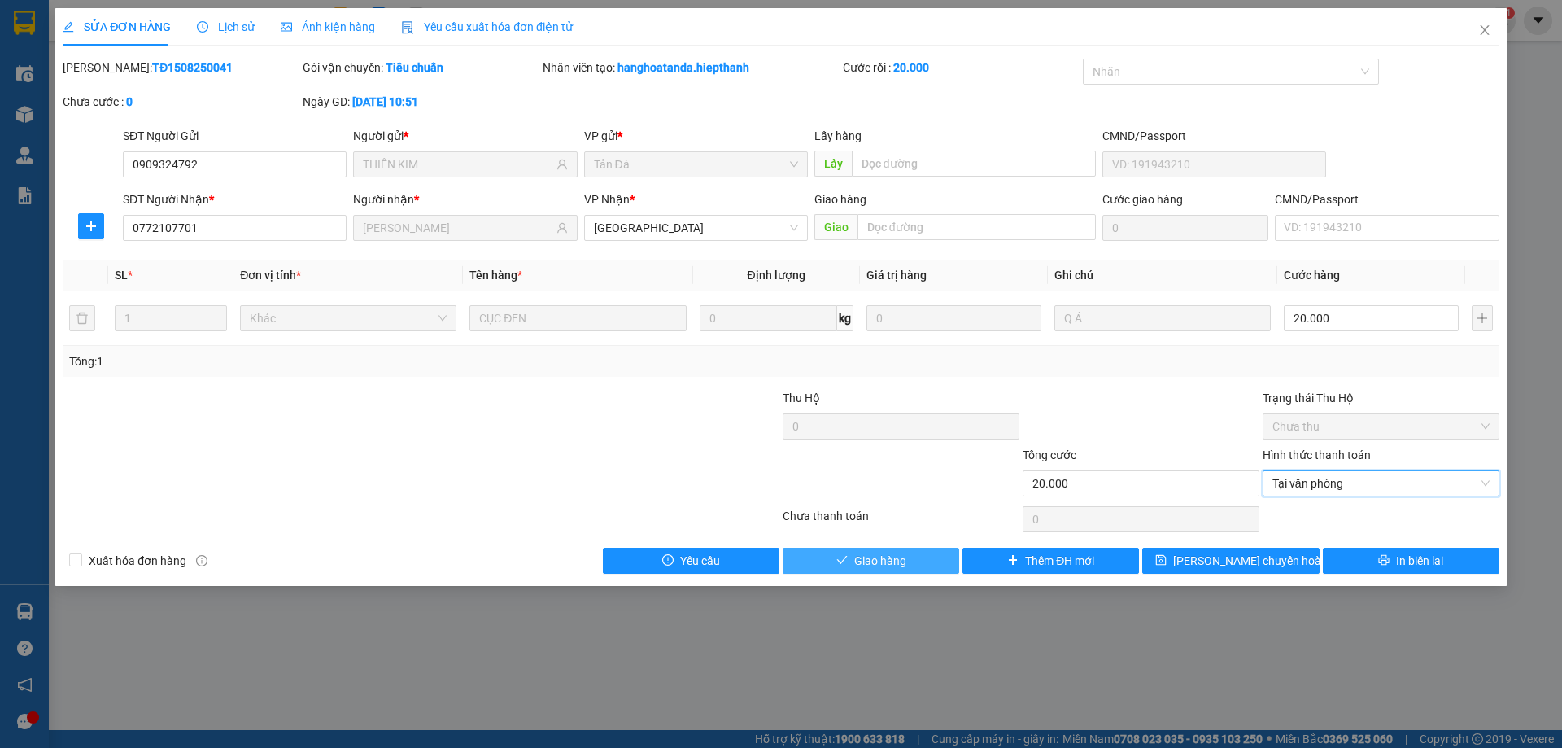
click at [876, 563] on span "Giao hàng" at bounding box center [880, 561] width 52 height 18
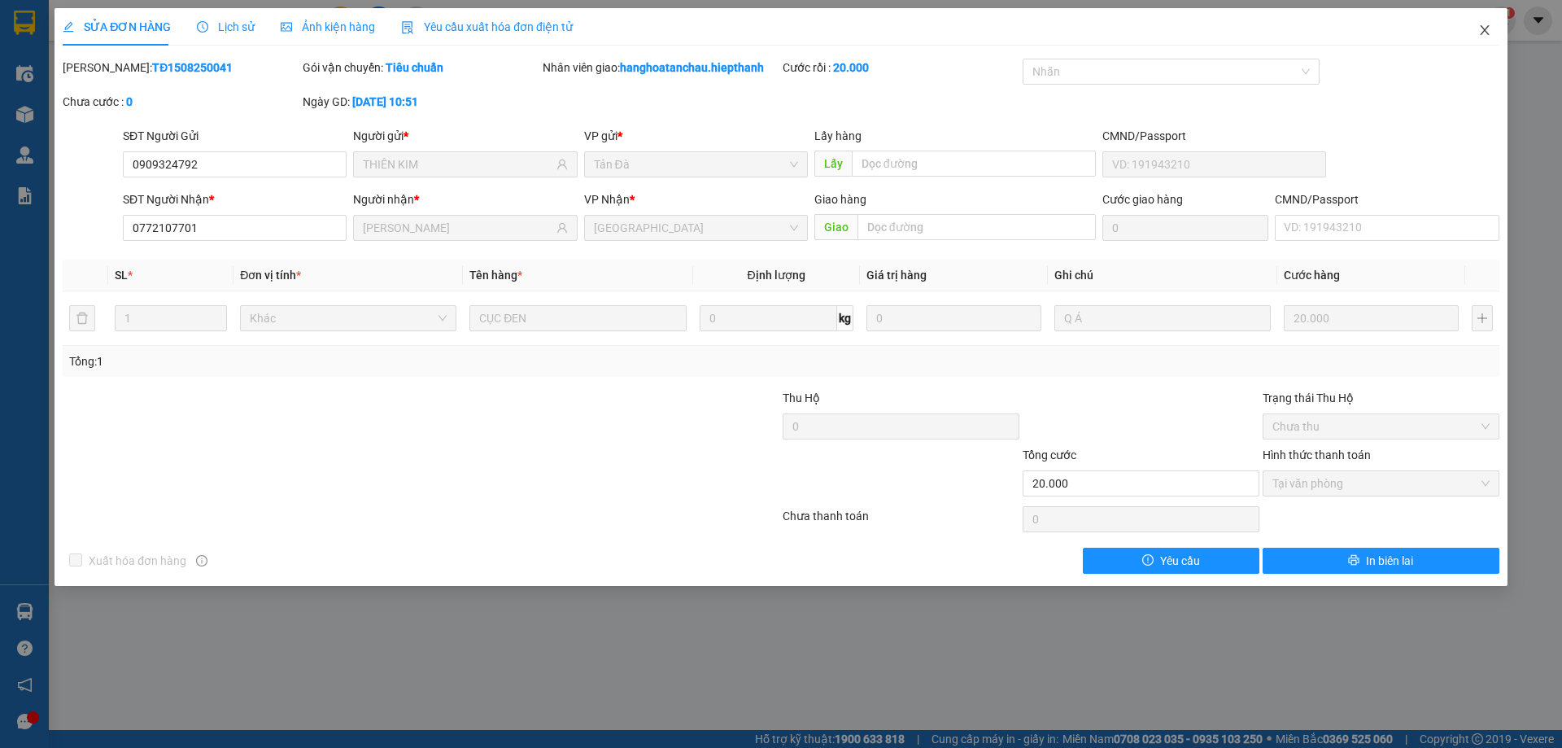
click at [1488, 26] on icon "close" at bounding box center [1485, 30] width 13 height 13
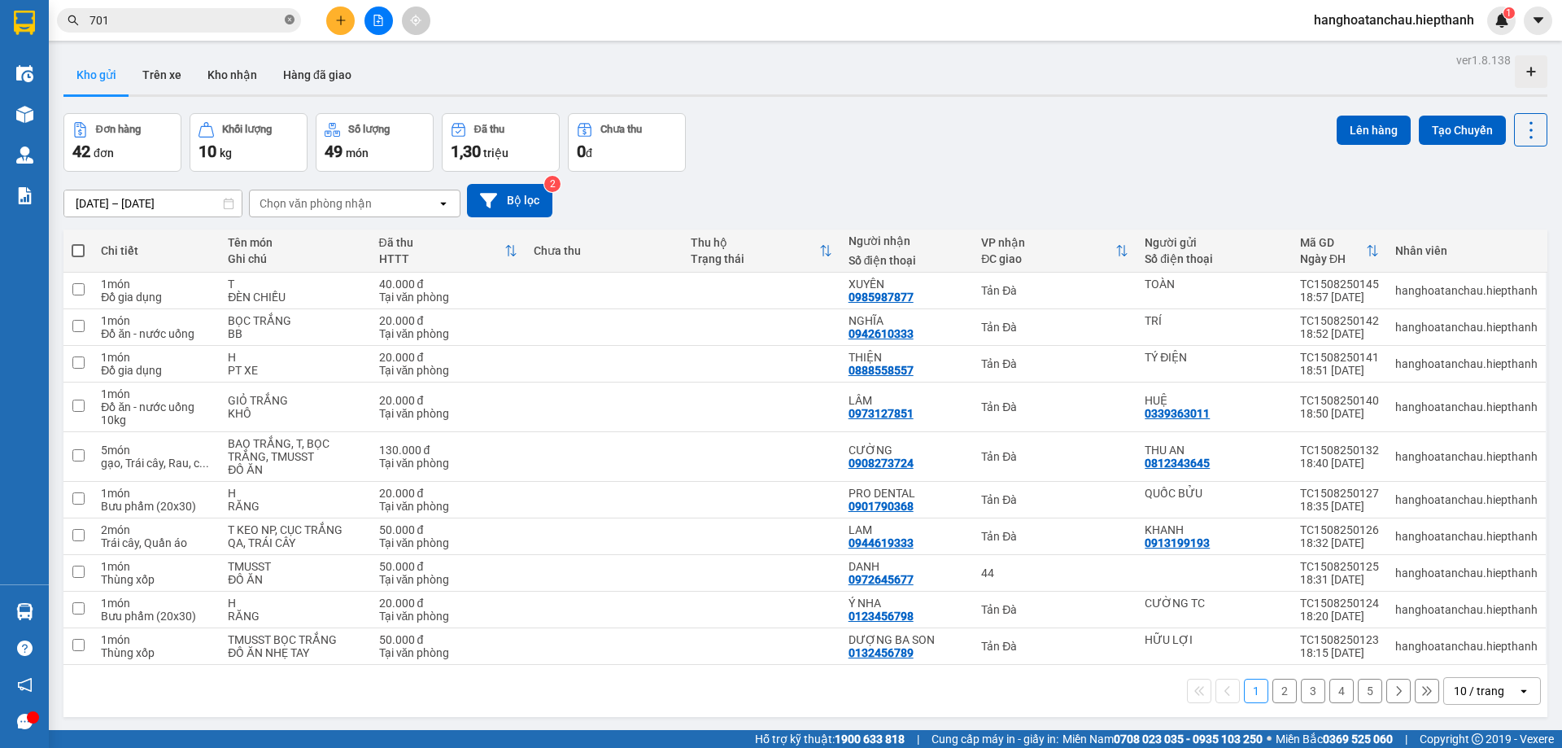
click at [288, 21] on icon "close-circle" at bounding box center [290, 20] width 10 height 10
click at [332, 68] on button "Hàng đã giao" at bounding box center [317, 74] width 94 height 39
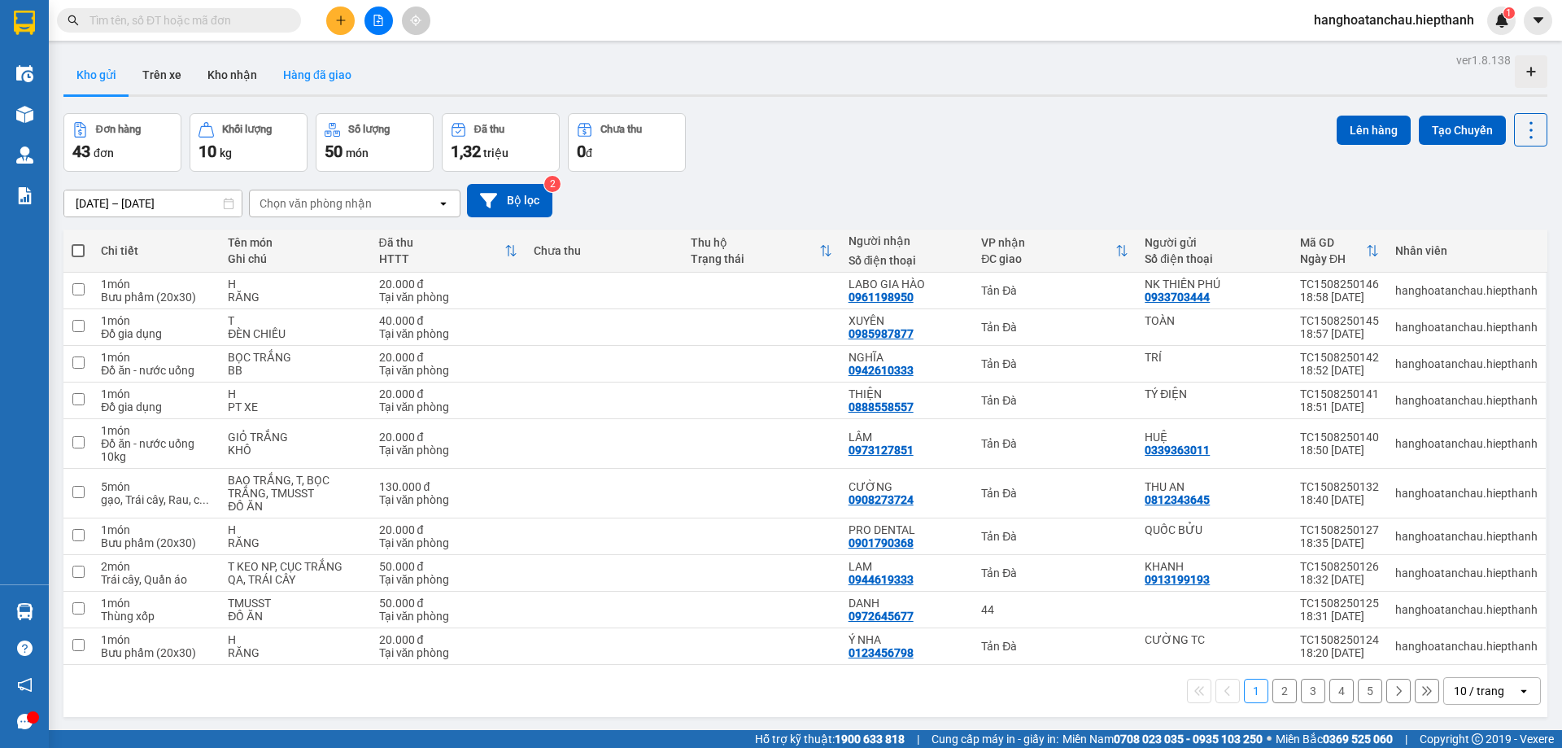
click at [315, 74] on button "Hàng đã giao" at bounding box center [317, 74] width 94 height 39
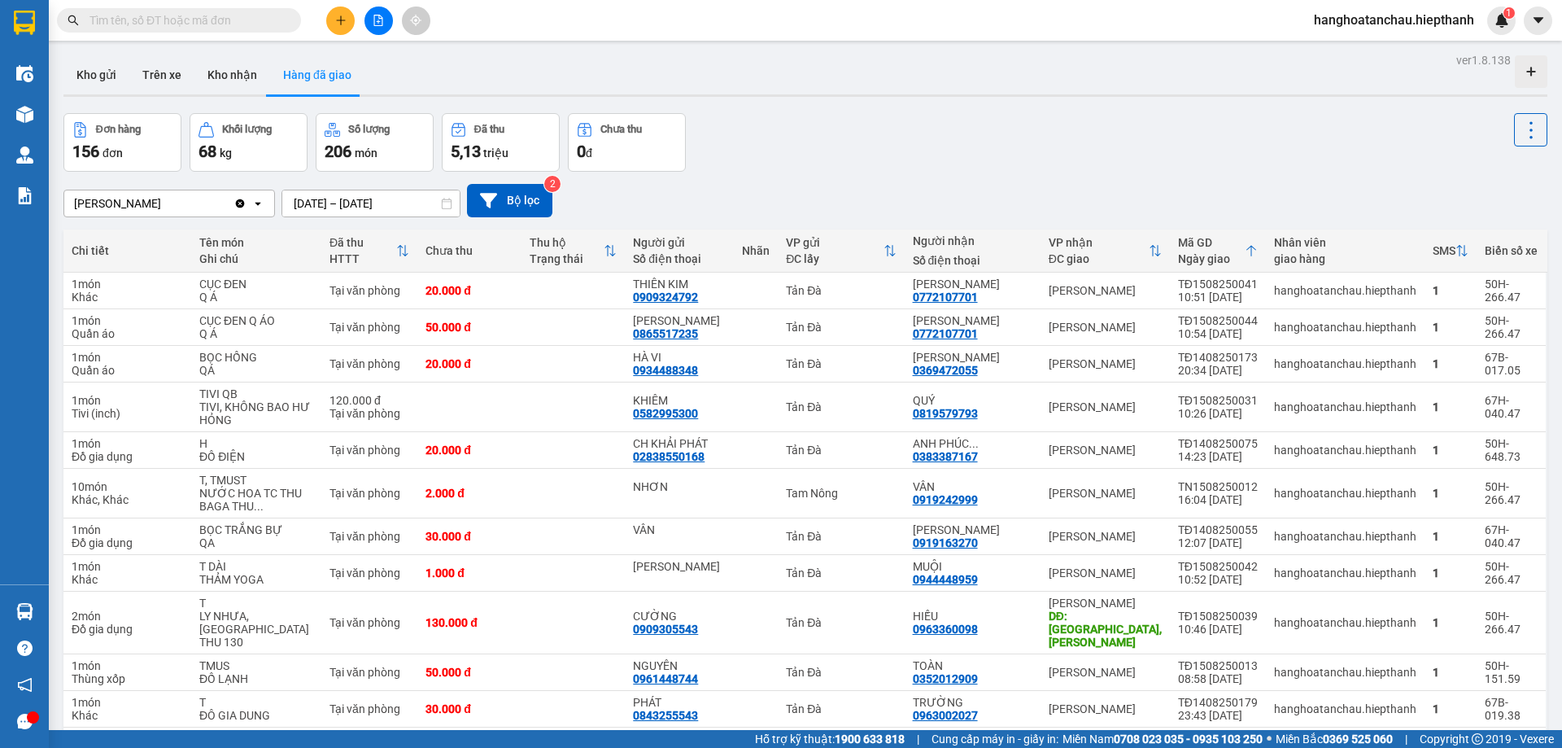
click at [1028, 129] on div "Đơn hàng 156 đơn Khối lượng 68 kg Số lượng 206 món Đã thu 5,13 triệu Chưa thu 0…" at bounding box center [805, 142] width 1484 height 59
click at [380, 20] on icon "file-add" at bounding box center [378, 20] width 11 height 11
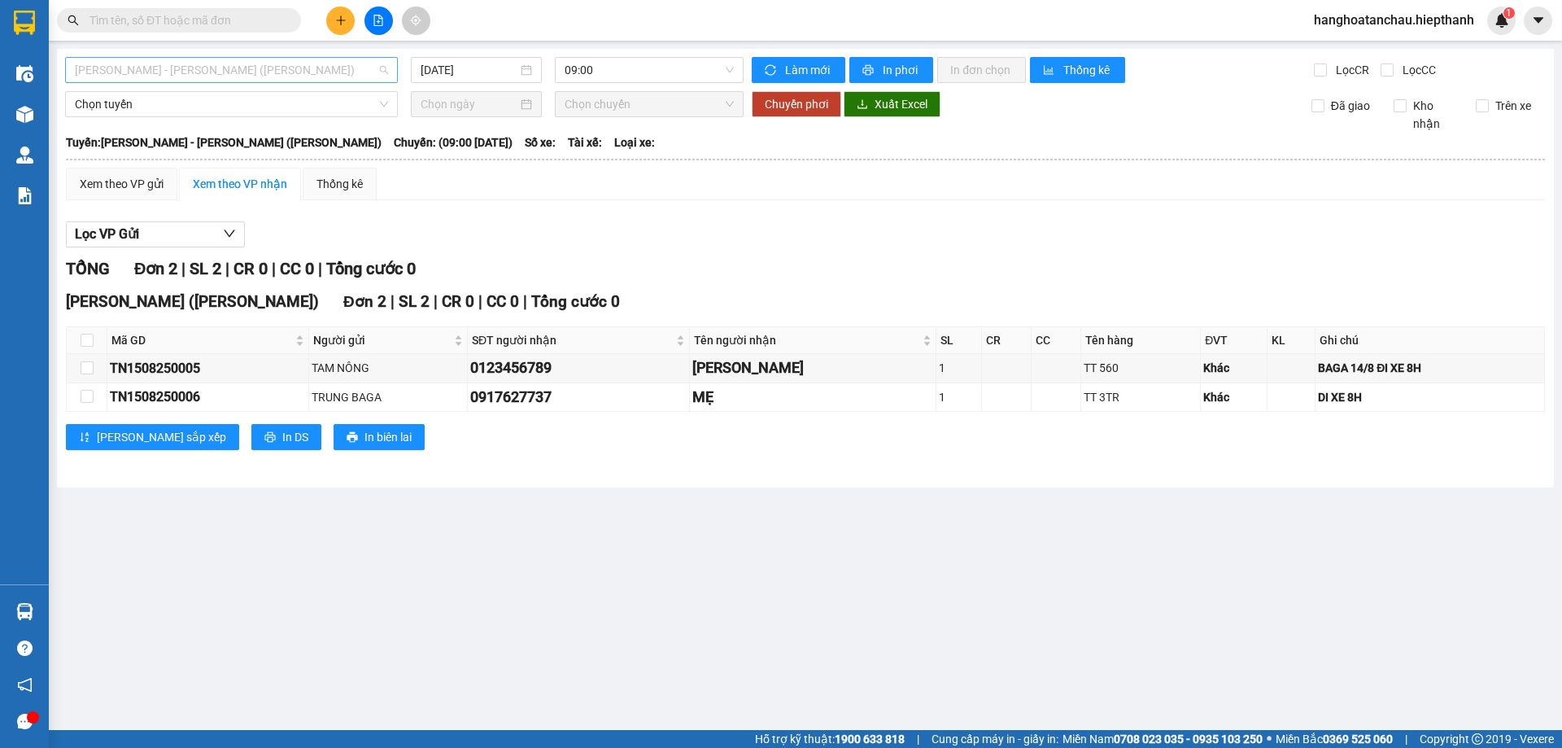
click at [298, 70] on span "Hồ Chí Minh - Tân Châu (TIỀN)" at bounding box center [231, 70] width 313 height 24
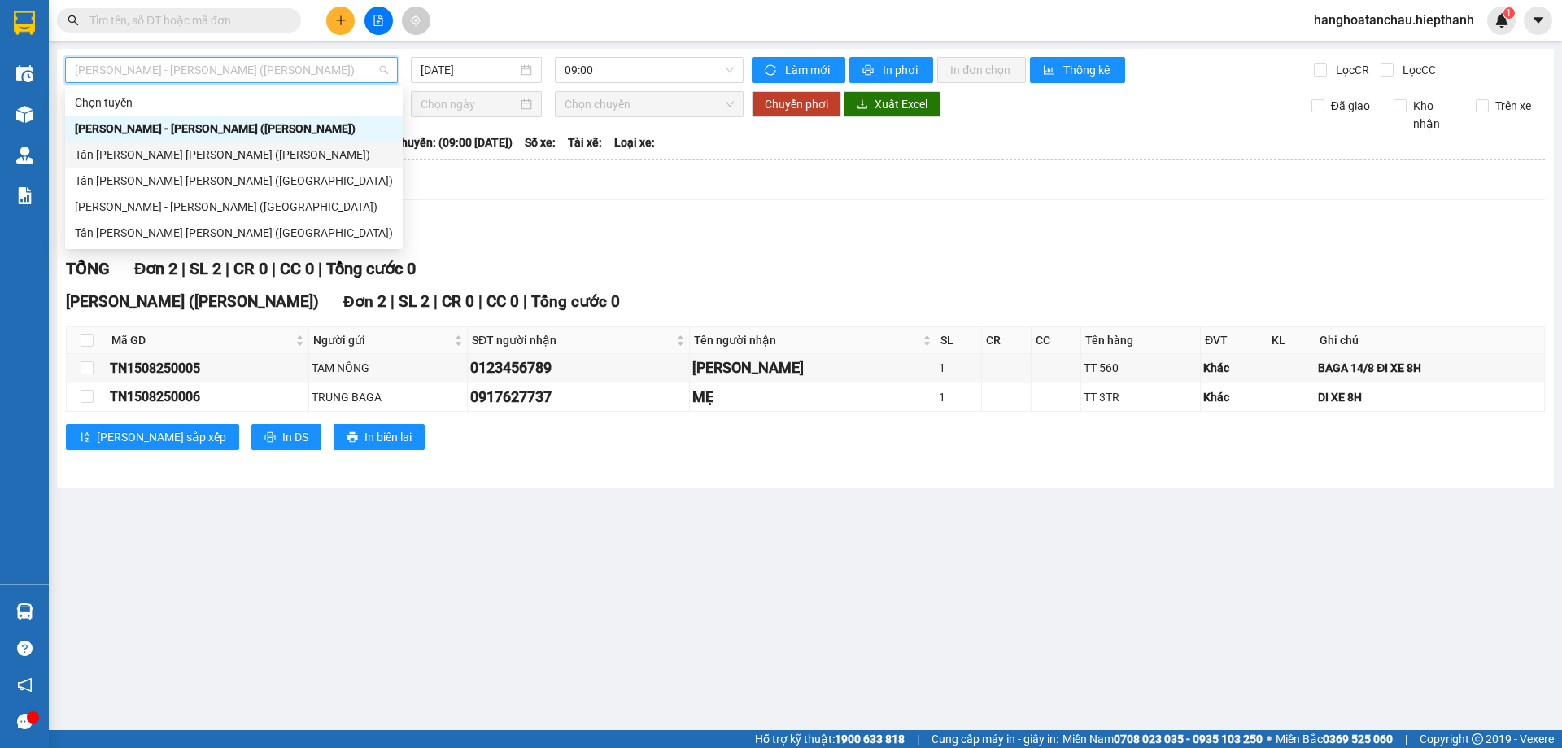
click at [272, 158] on div "Tân Châu - Hồ Chí Minh (TIỀN)" at bounding box center [234, 155] width 318 height 18
type input "15/08/2025"
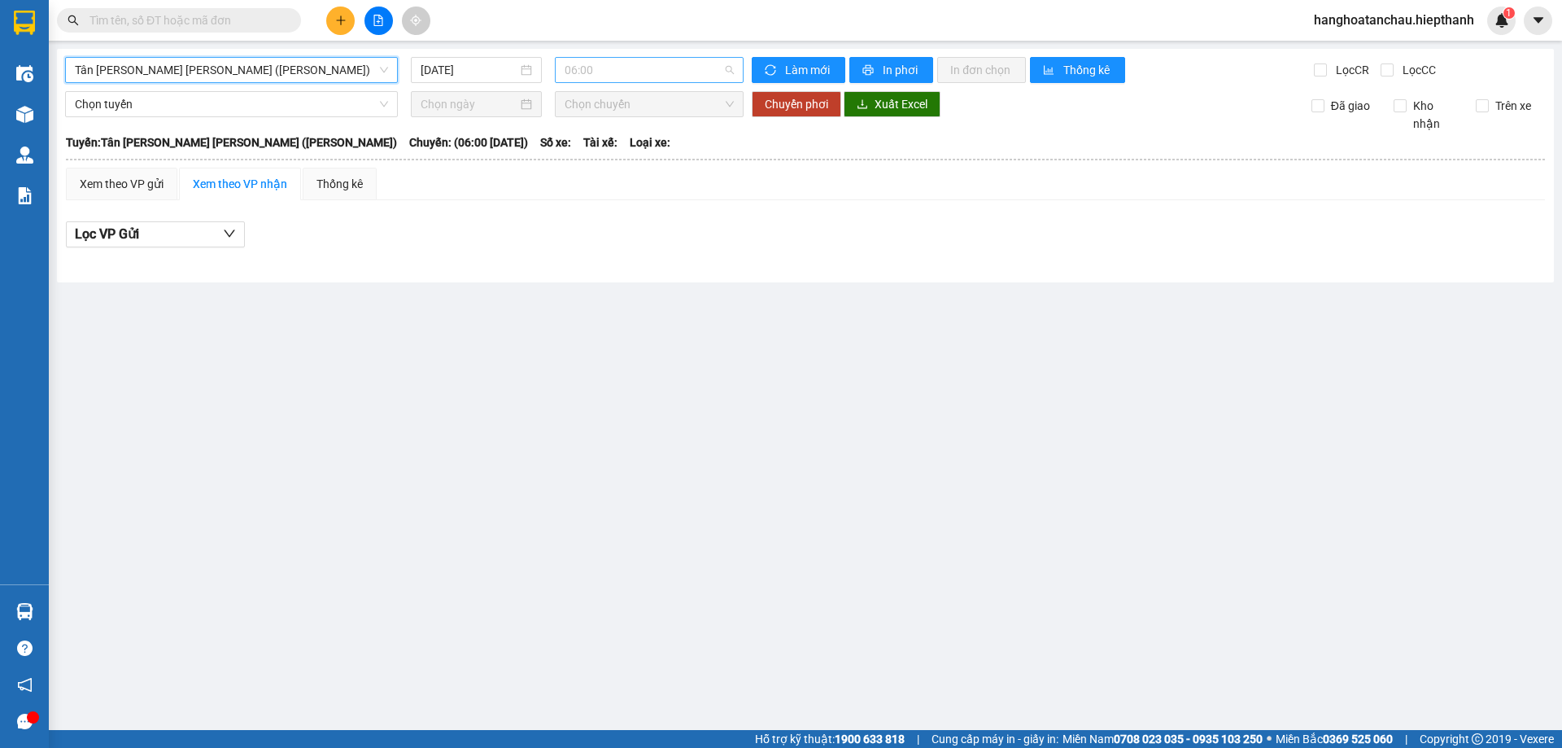
click at [642, 72] on span "06:00" at bounding box center [649, 70] width 169 height 24
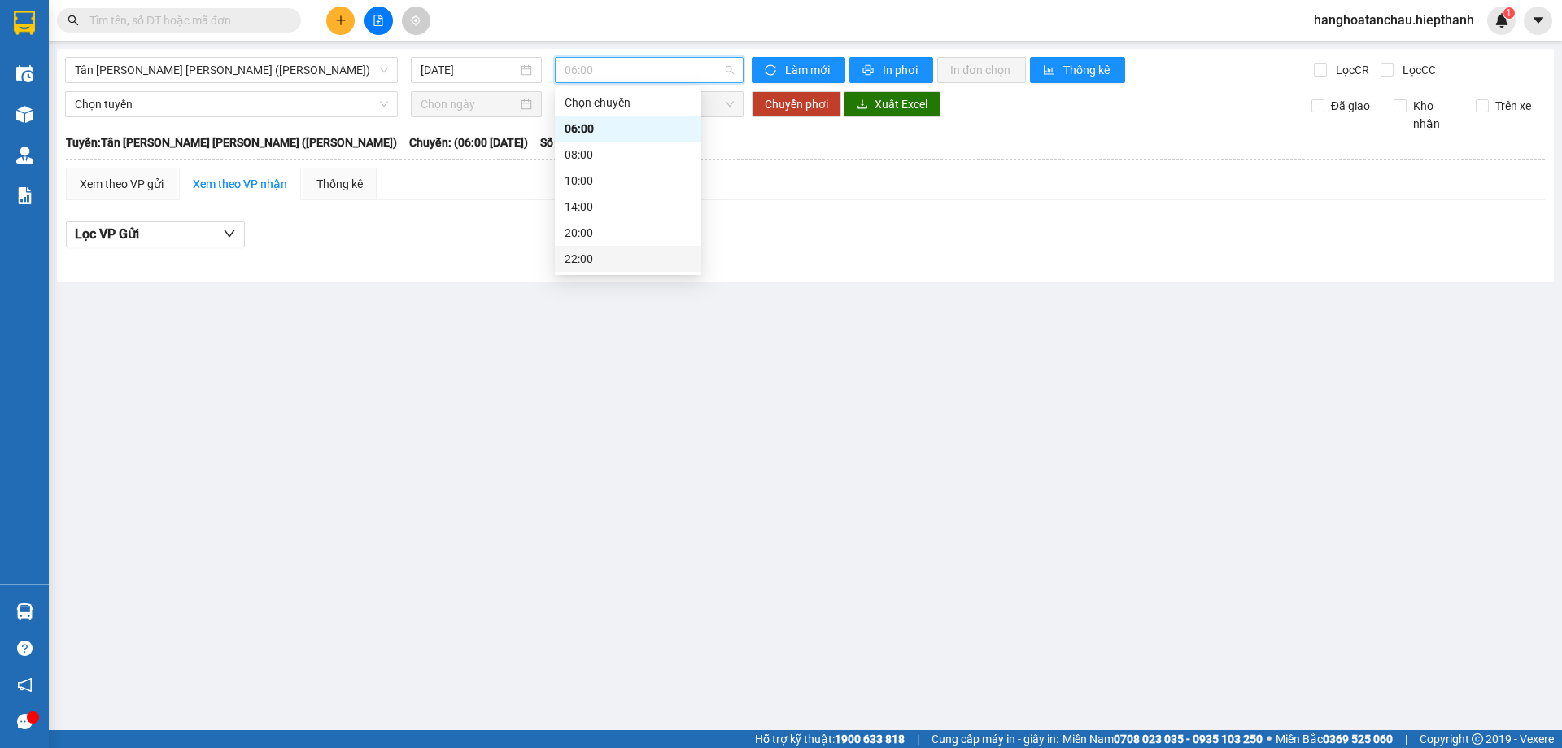
click at [601, 248] on div "22:00" at bounding box center [628, 259] width 146 height 26
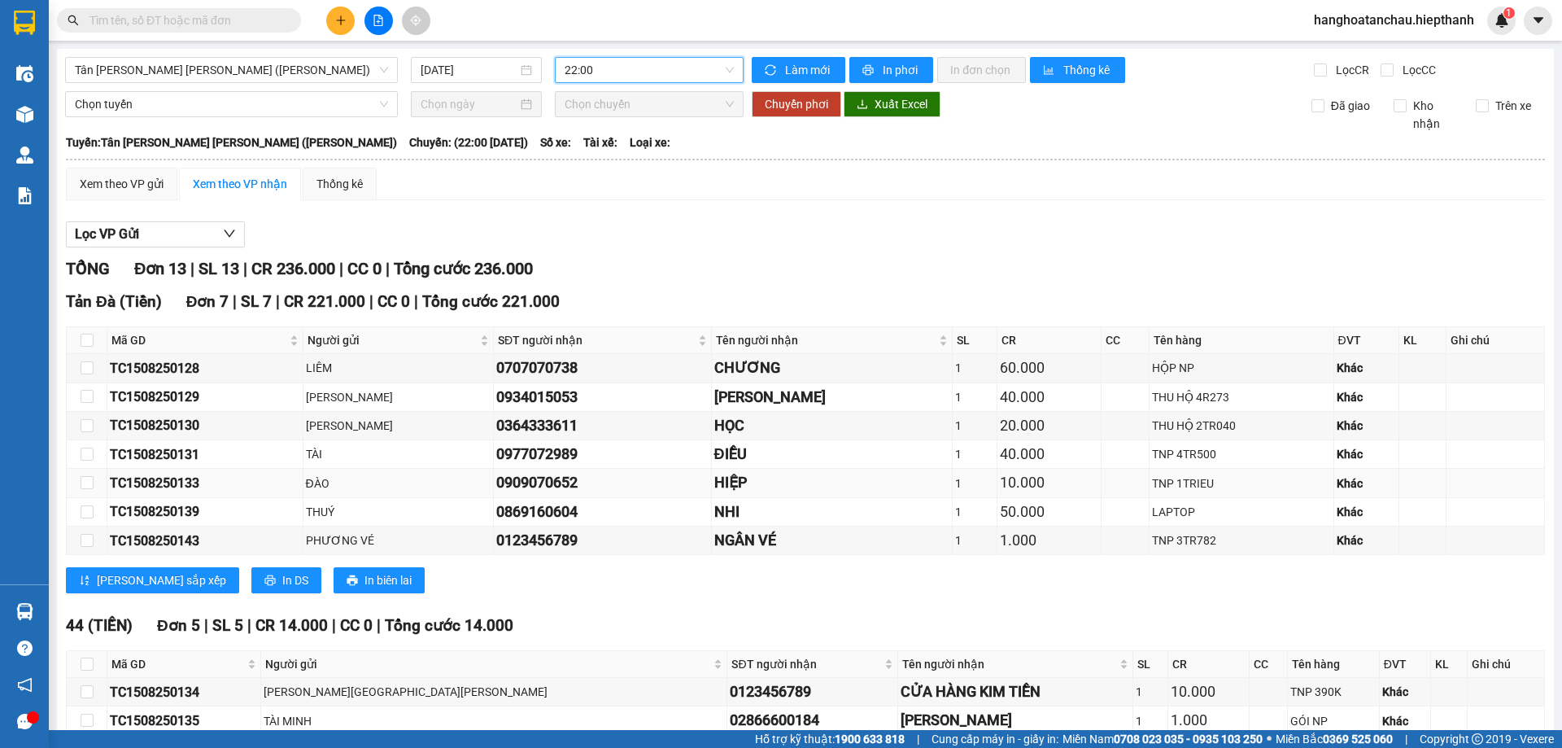
scroll to position [327, 0]
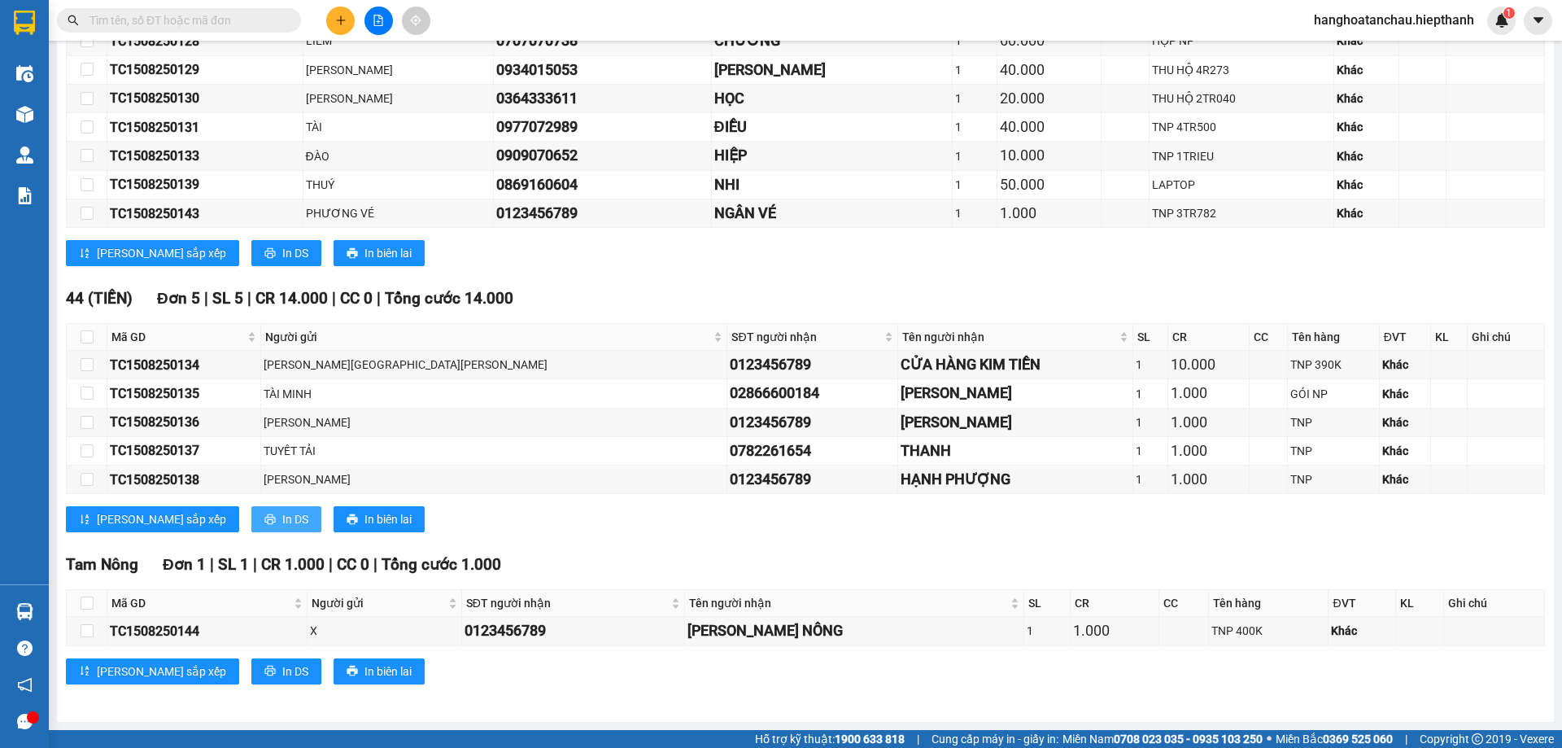
click at [282, 514] on span "In DS" at bounding box center [295, 519] width 26 height 18
click at [123, 23] on input "text" at bounding box center [186, 20] width 192 height 18
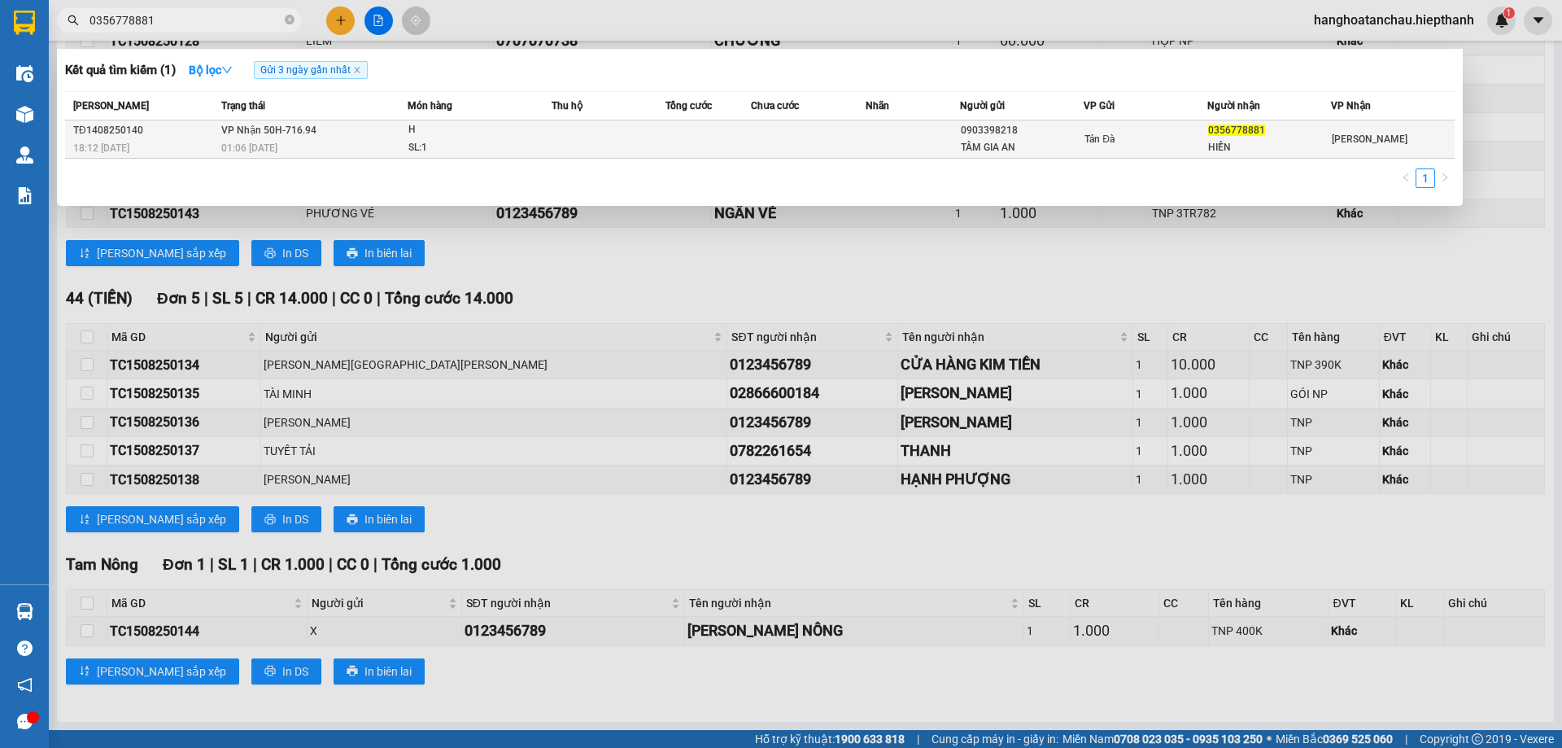
type input "0356778881"
click at [487, 131] on div "H" at bounding box center [470, 130] width 122 height 18
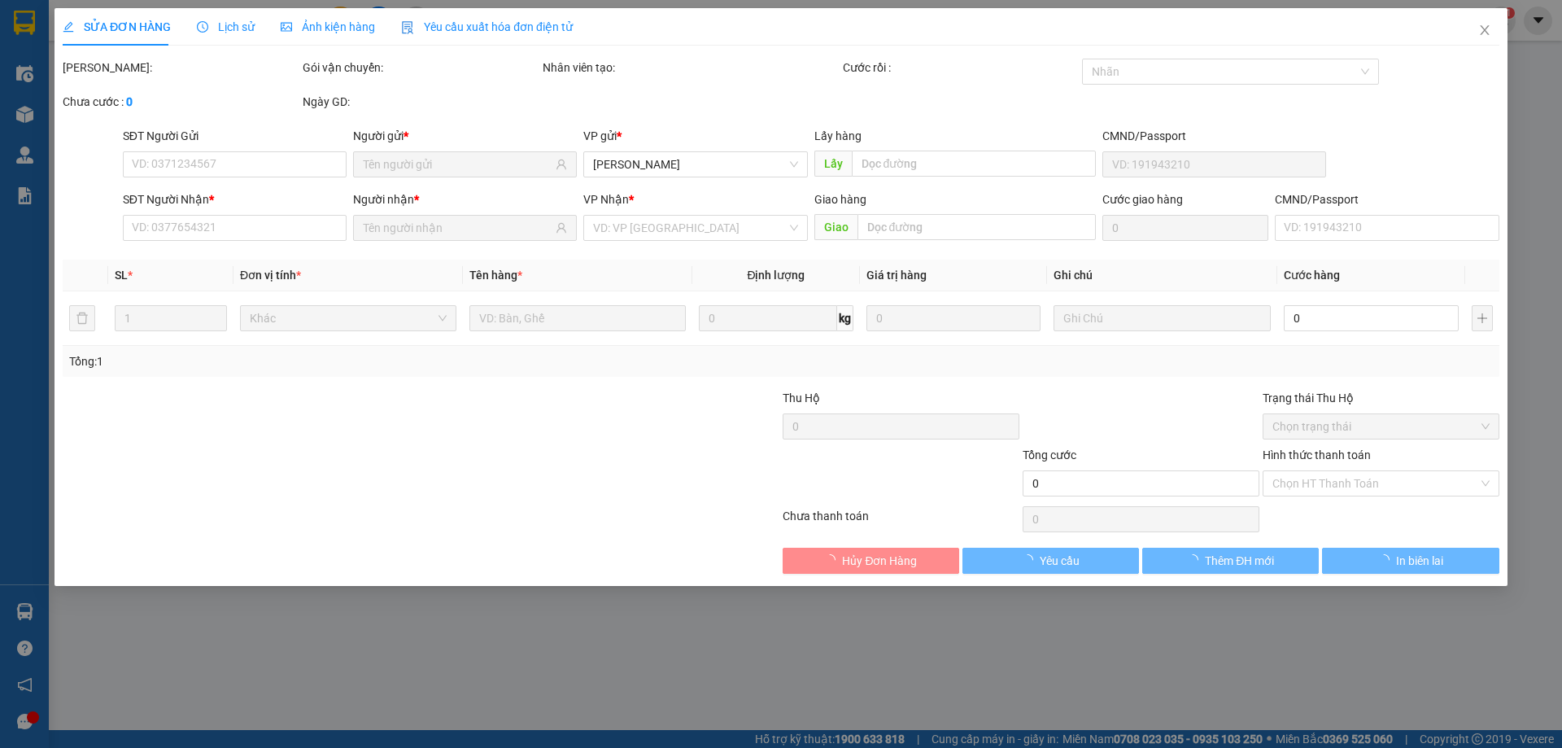
type input "0903398218"
type input "TÂM GIA AN"
type input "0356778881"
type input "HIỀN"
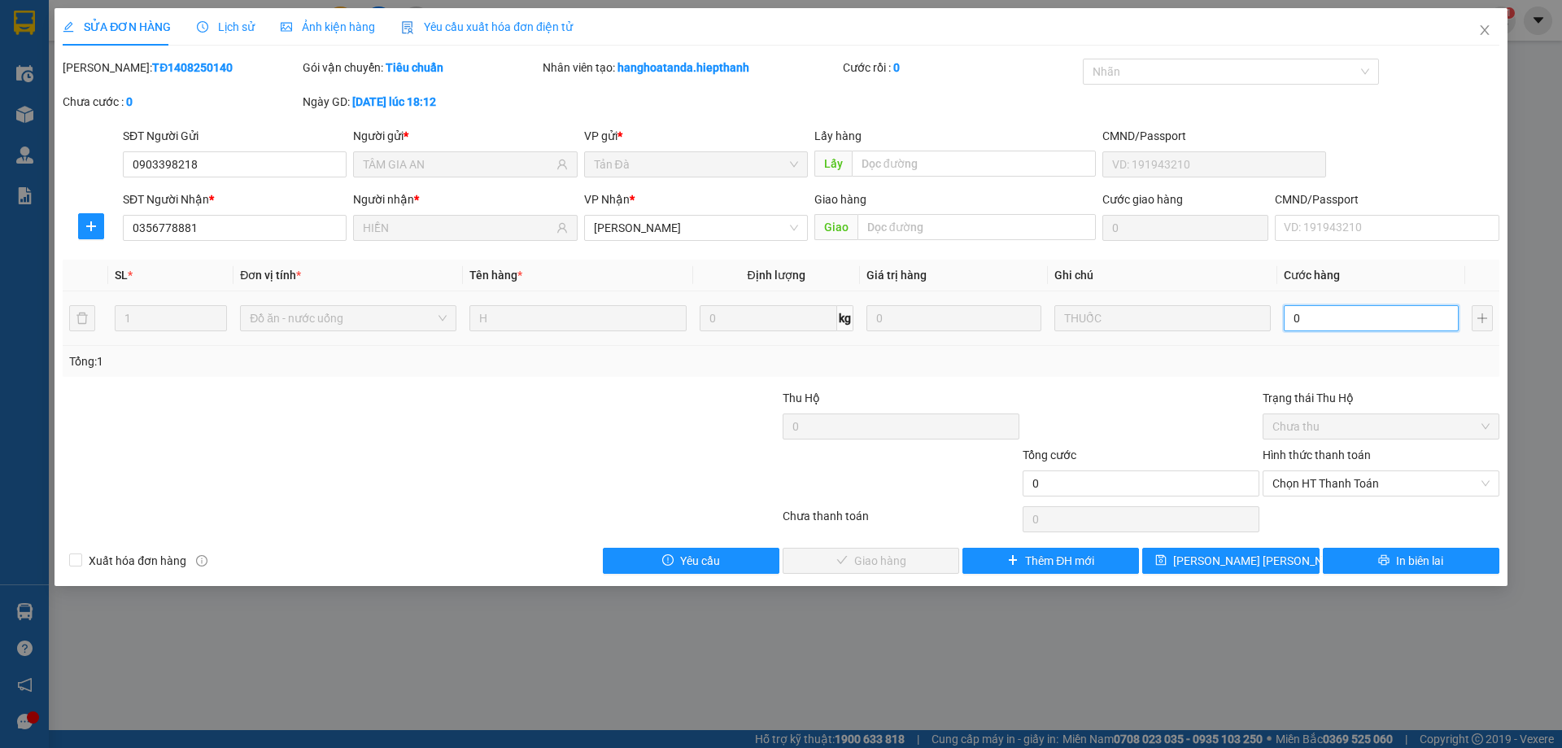
click at [1304, 313] on input "0" at bounding box center [1371, 318] width 175 height 26
type input "2"
type input "20"
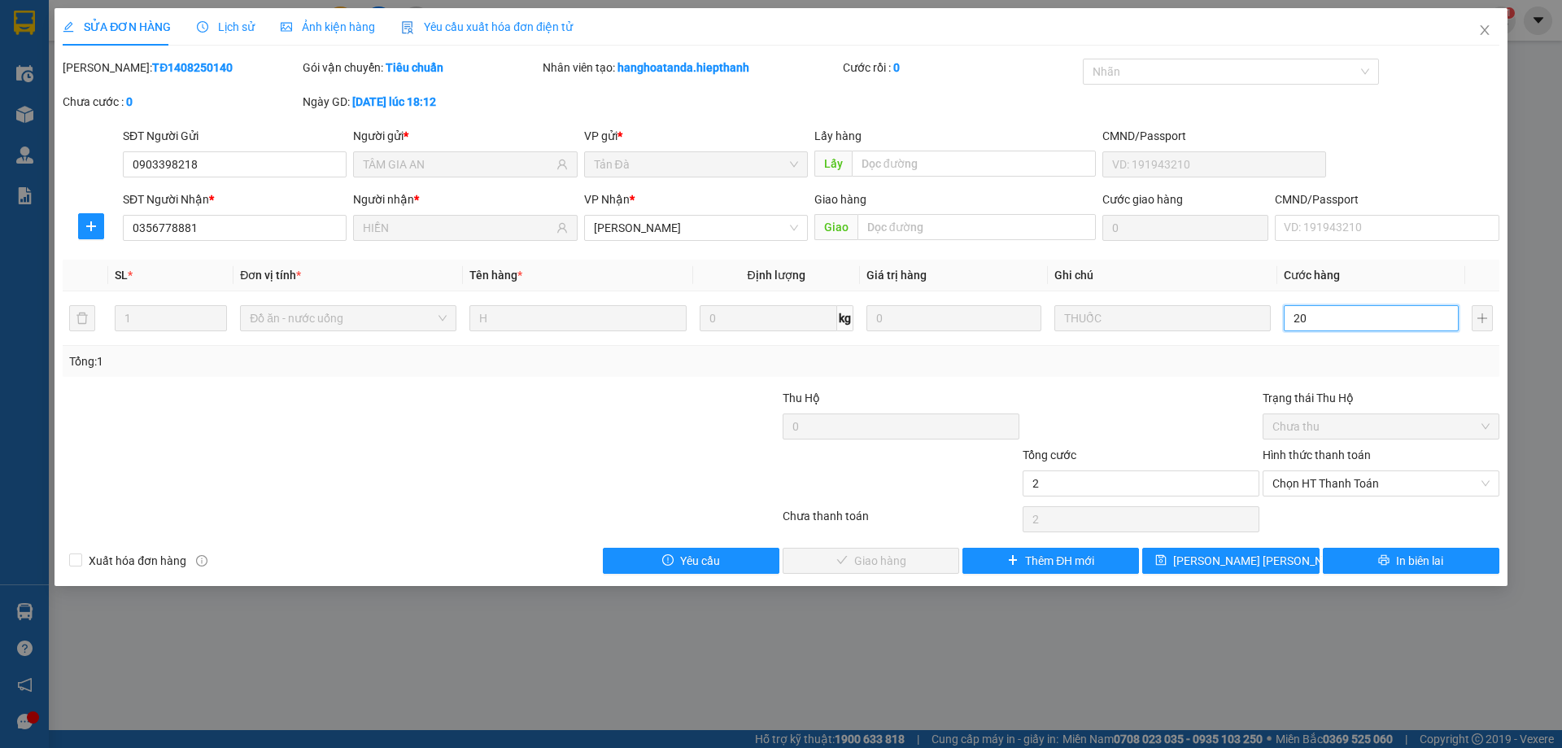
type input "20"
click at [1340, 479] on span "Chọn HT Thanh Toán" at bounding box center [1381, 483] width 217 height 24
type input "20"
type input "20.000"
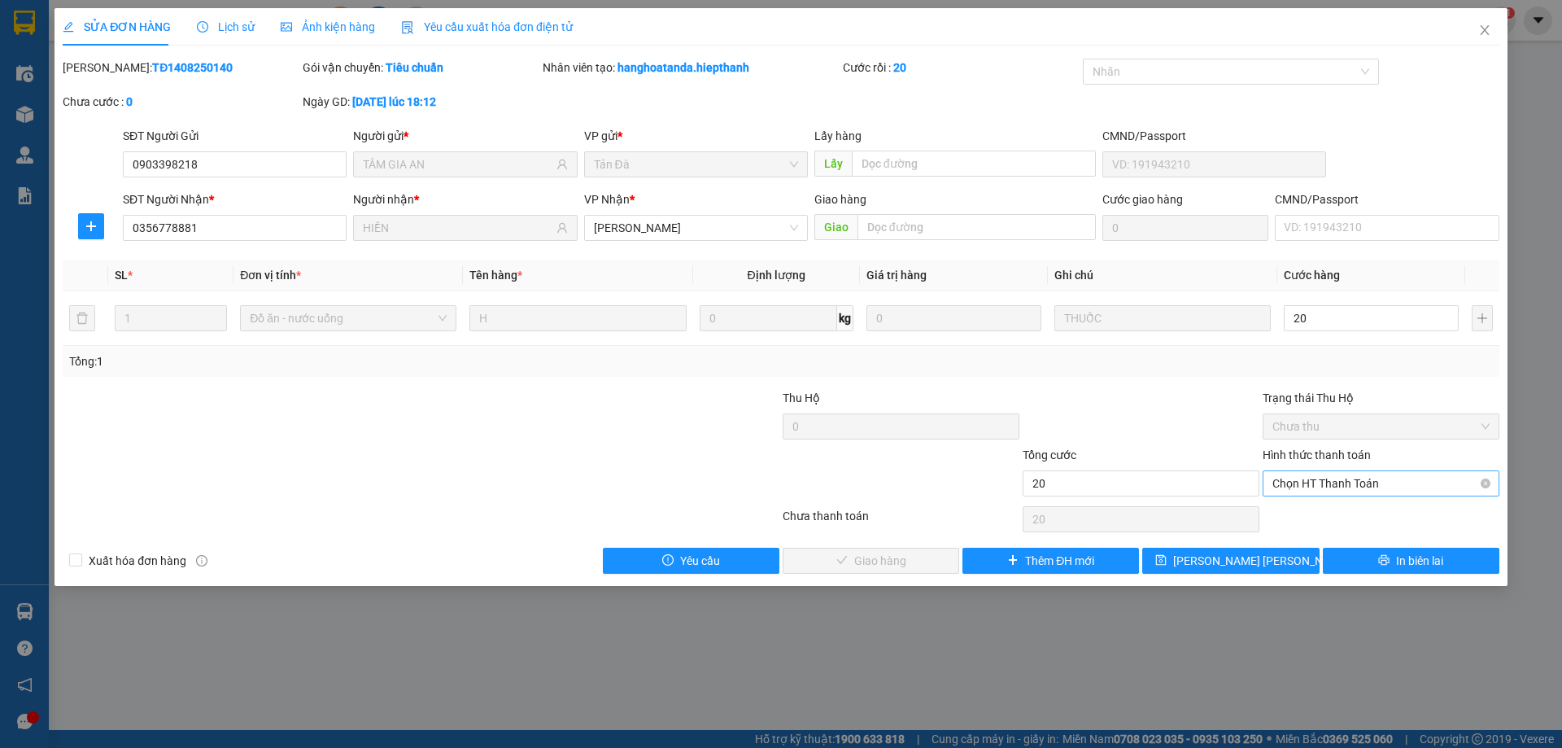
type input "20.000"
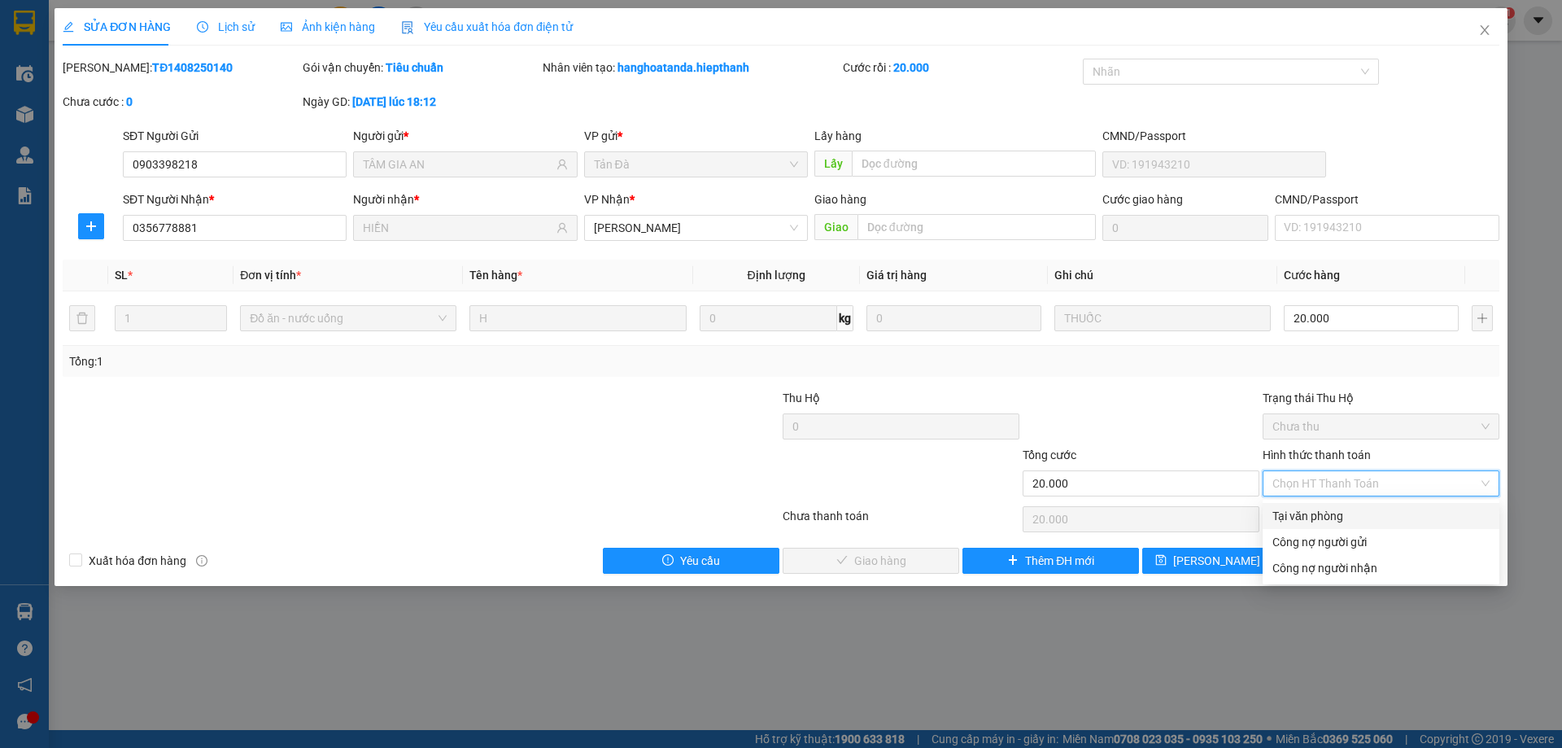
click at [1338, 522] on div "Tại văn phòng" at bounding box center [1381, 516] width 217 height 18
type input "0"
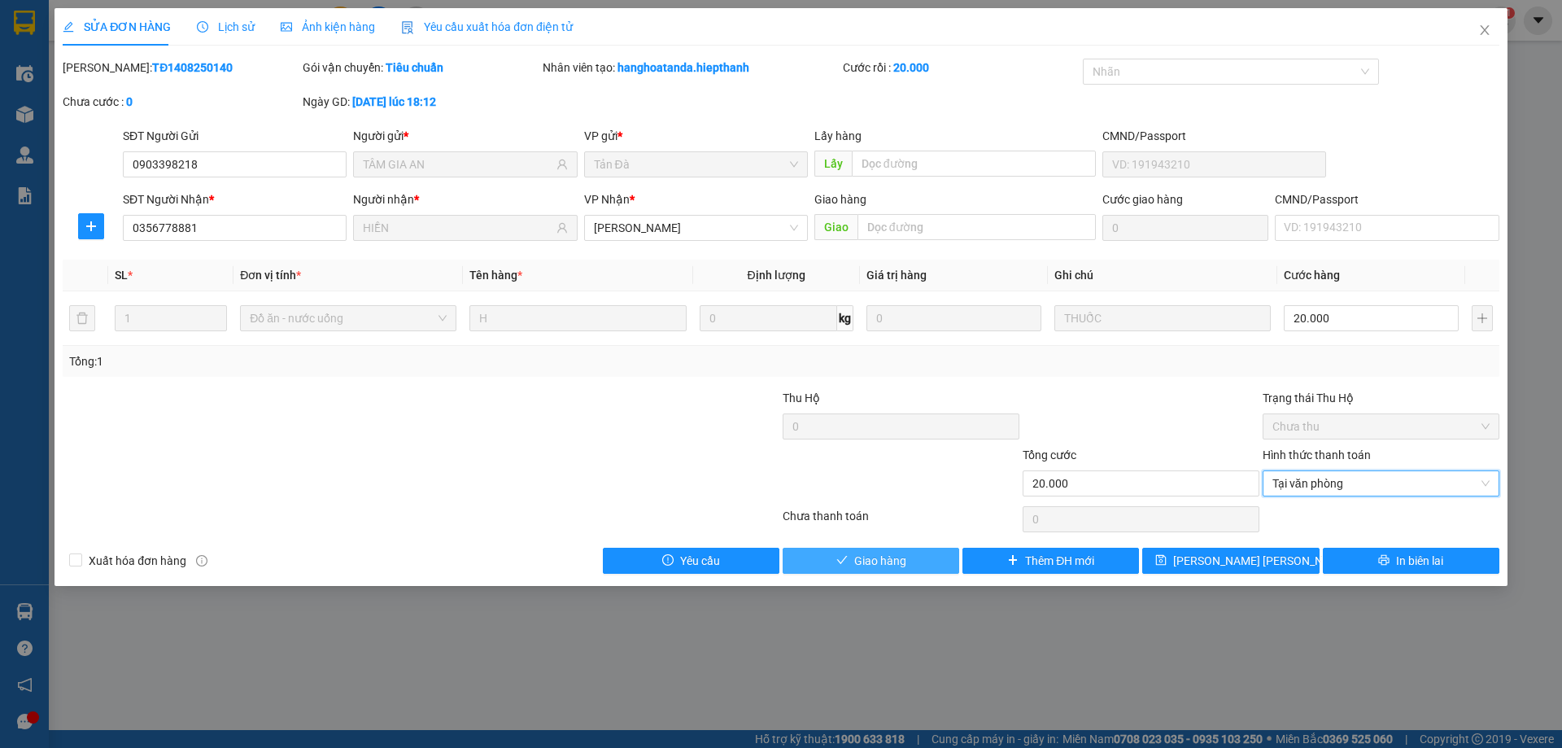
click at [940, 557] on button "Giao hàng" at bounding box center [871, 561] width 177 height 26
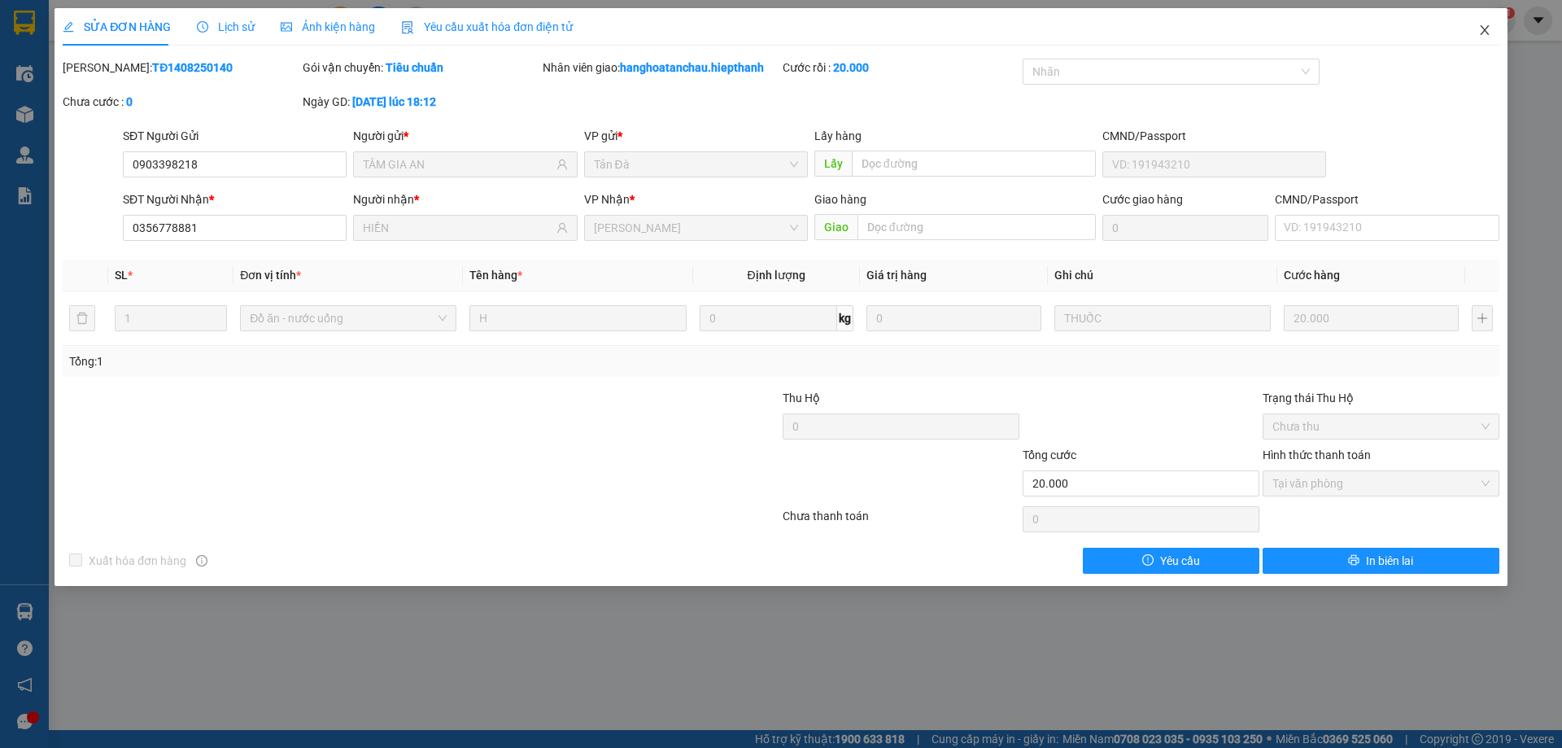
click at [1482, 31] on icon "close" at bounding box center [1485, 30] width 13 height 13
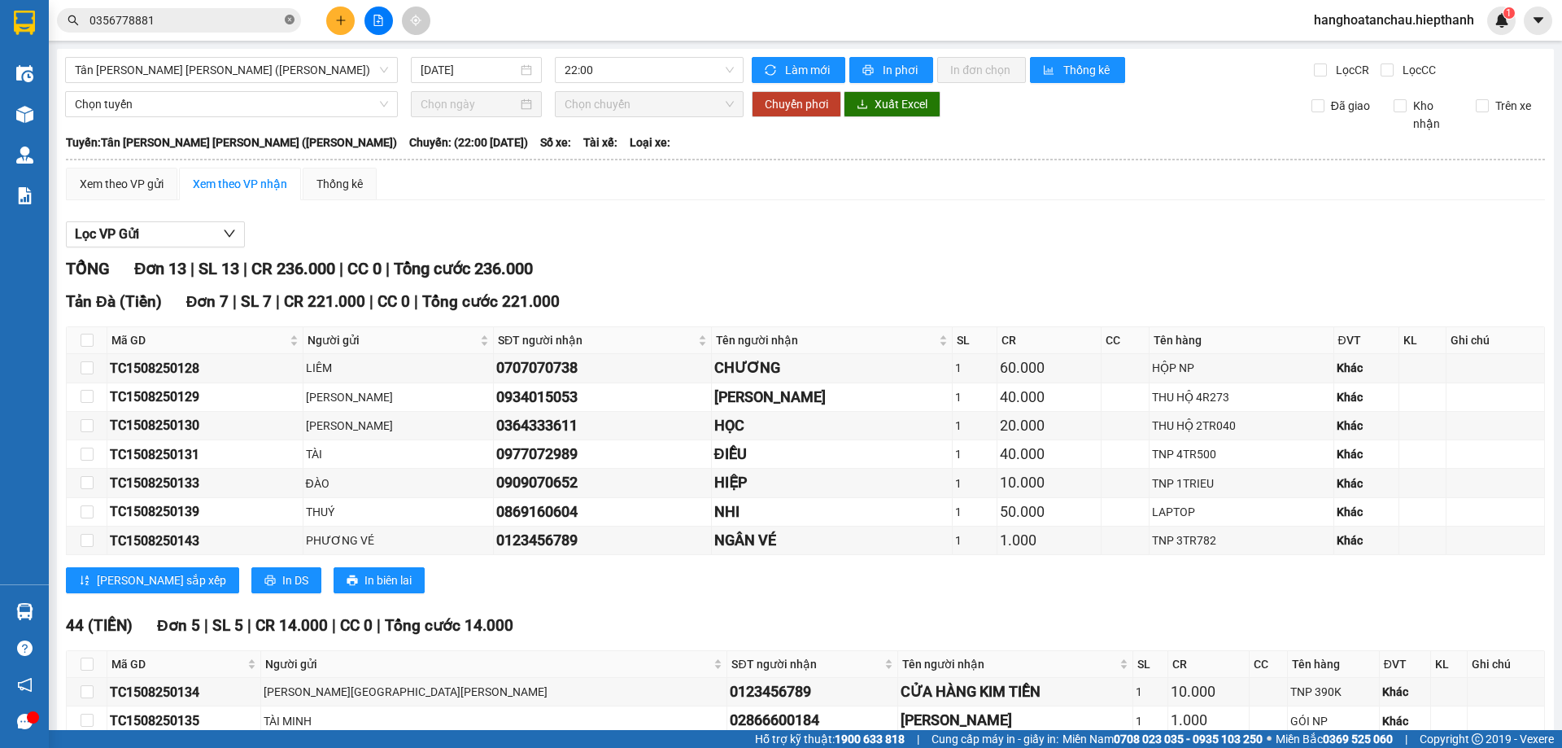
click at [291, 18] on icon "close-circle" at bounding box center [290, 20] width 10 height 10
click at [618, 186] on div "Xem theo VP gửi Xem theo VP nhận Thống kê" at bounding box center [805, 184] width 1479 height 33
click at [198, 13] on input "text" at bounding box center [186, 20] width 192 height 18
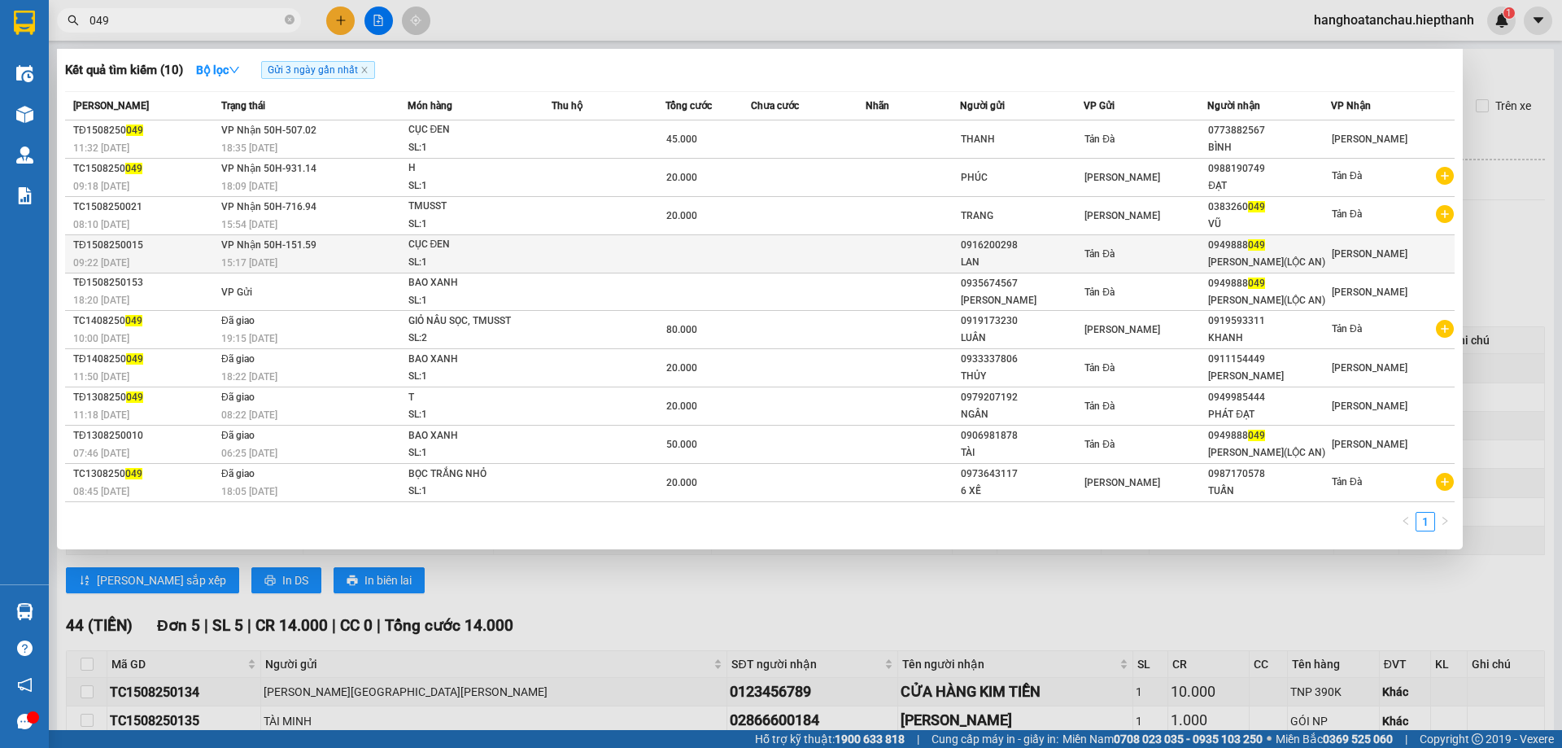
type input "049"
click at [815, 247] on td at bounding box center [808, 254] width 114 height 38
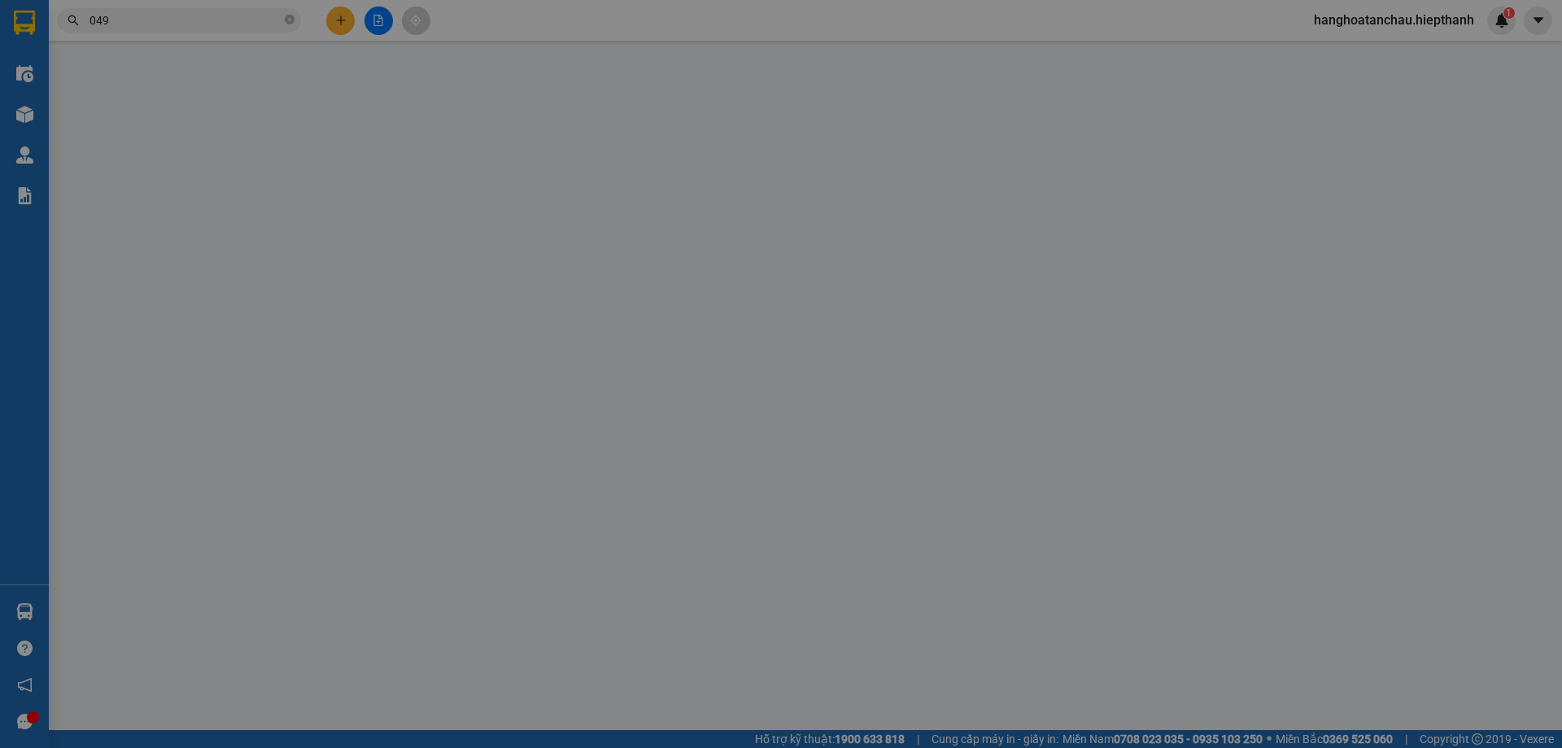
type input "0916200298"
type input "LAN"
type input "0949888049"
type input "KIM THÚY(LỘC AN)"
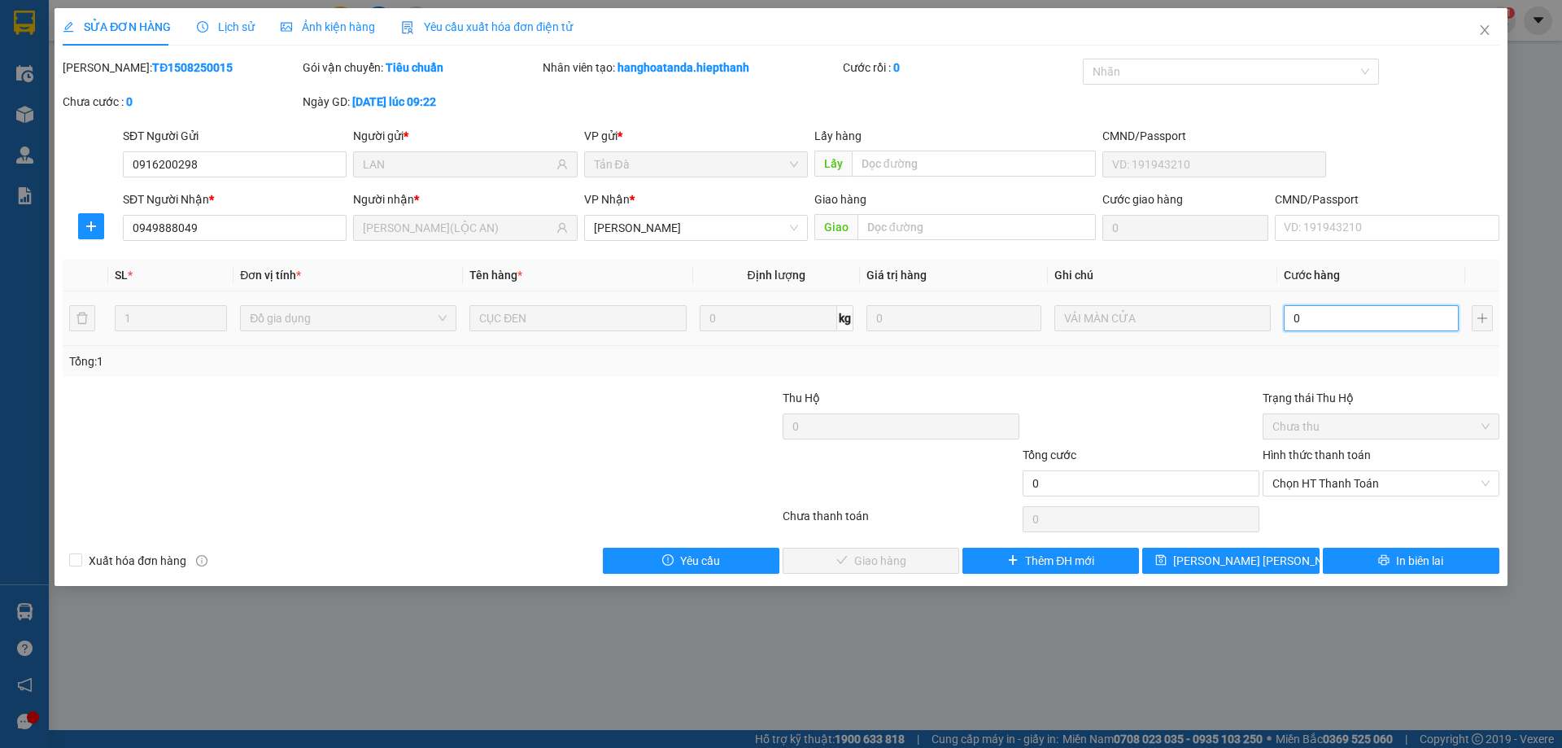
click at [1332, 321] on input "0" at bounding box center [1371, 318] width 175 height 26
type input "2"
type input "20"
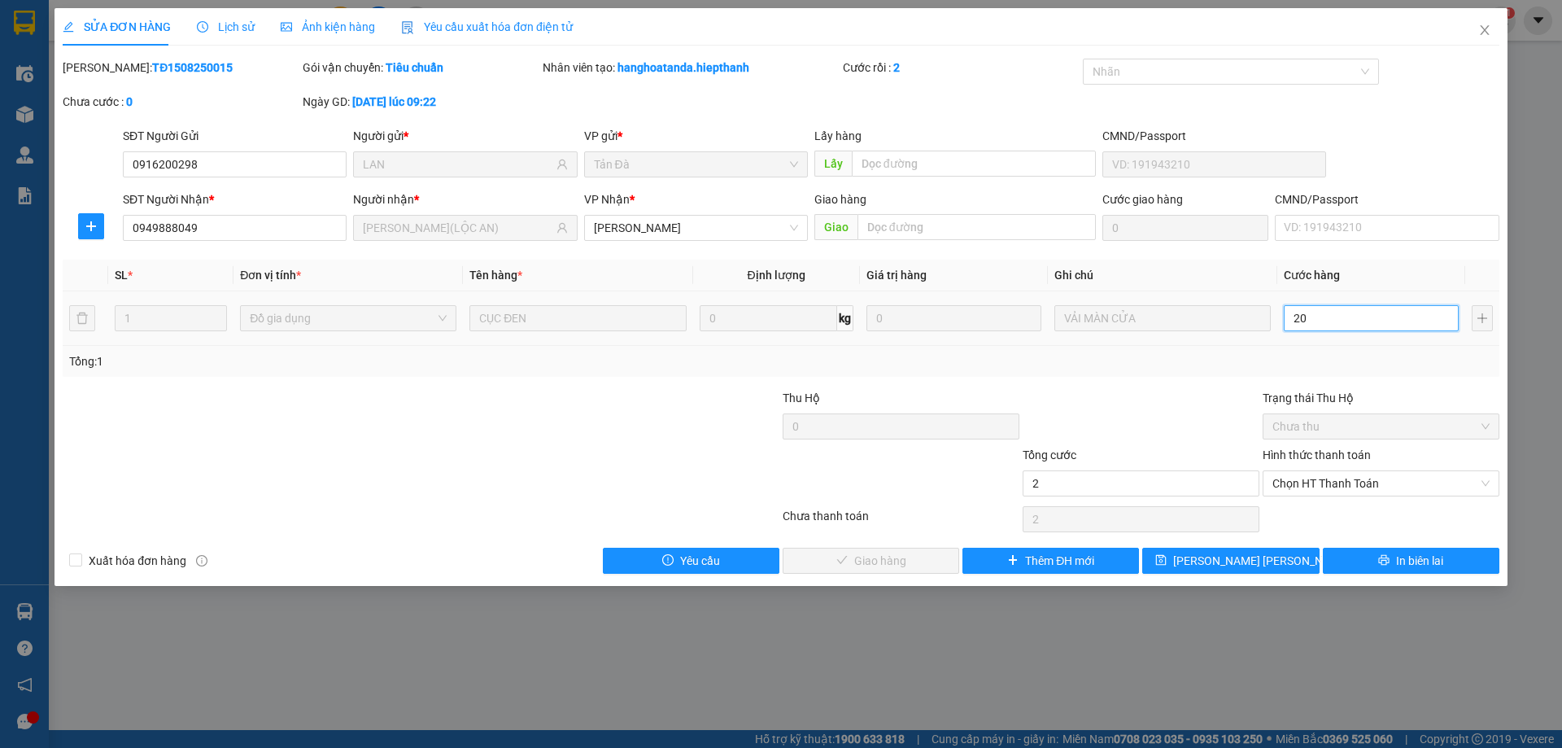
type input "20"
click at [1308, 482] on span "Chọn HT Thanh Toán" at bounding box center [1381, 483] width 217 height 24
type input "20"
type input "20.000"
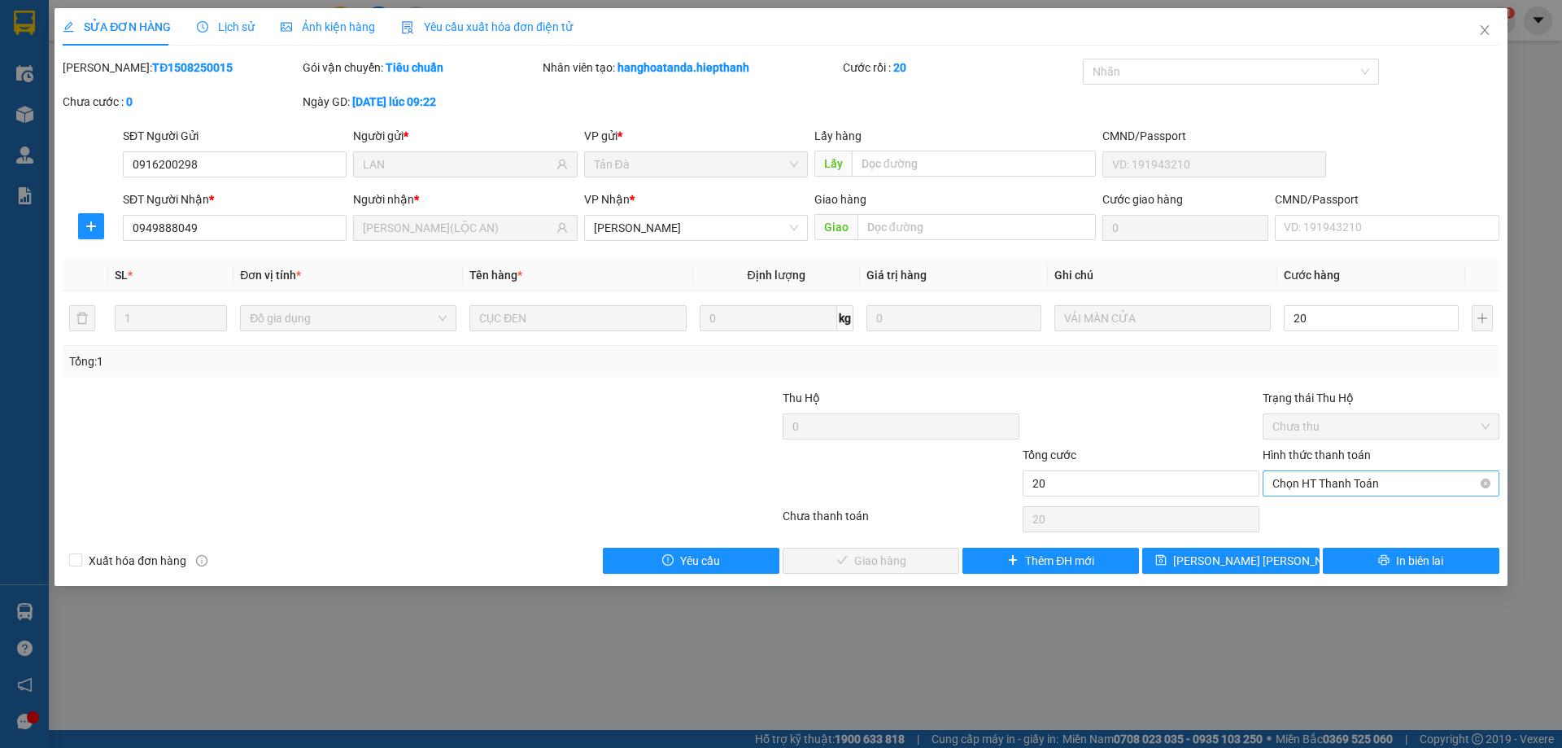
type input "20.000"
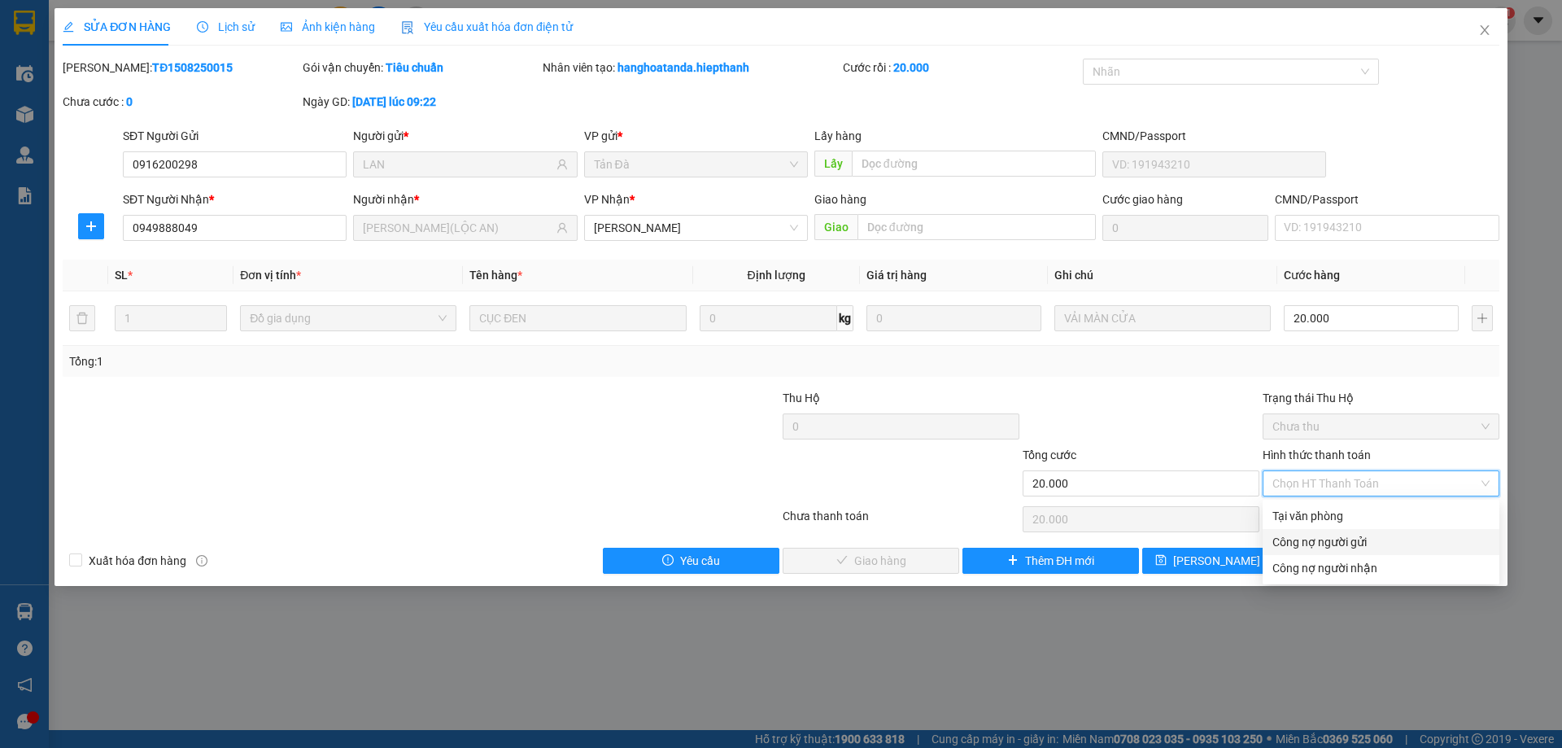
click at [1311, 532] on div "Công nợ người gửi" at bounding box center [1381, 542] width 237 height 26
type input "0"
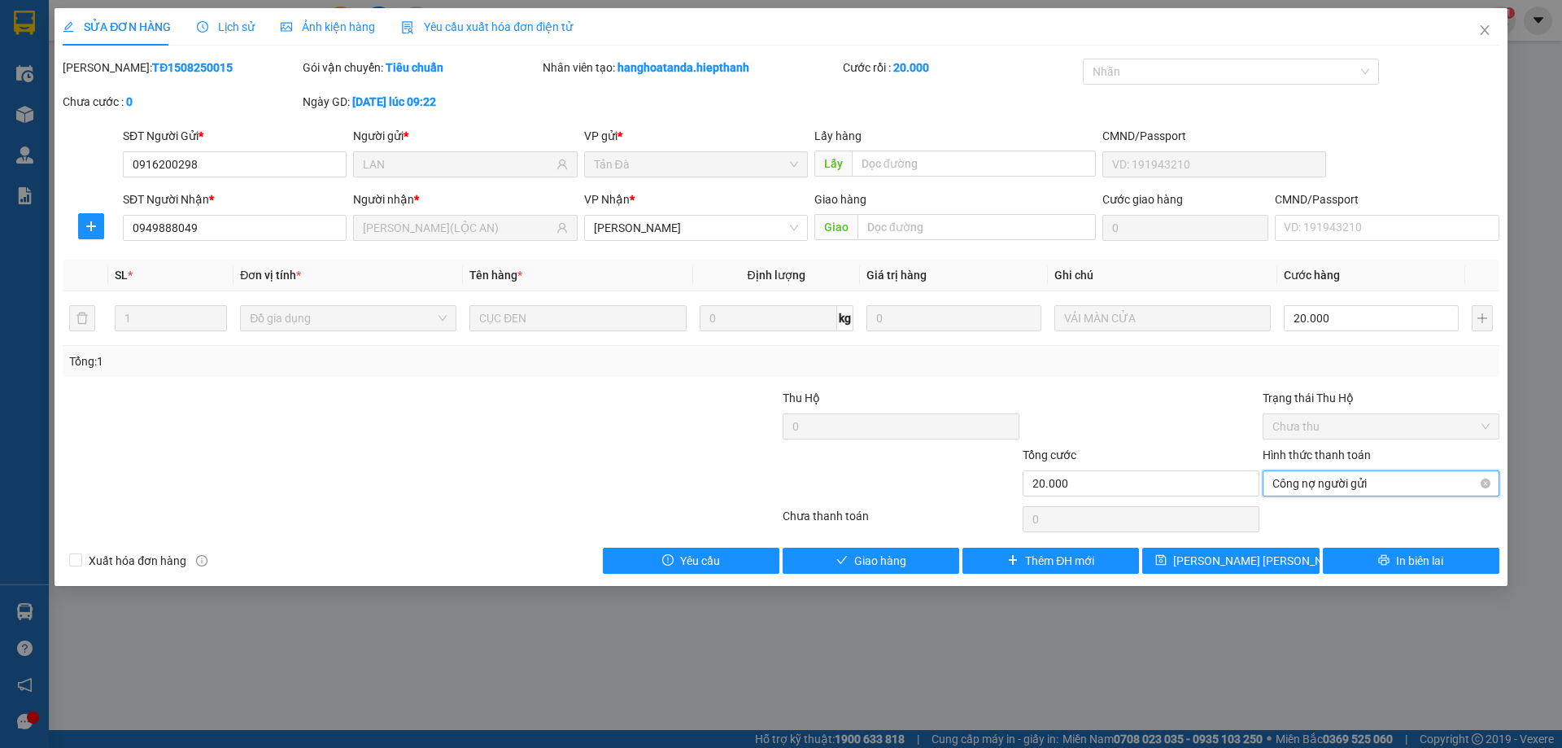
click at [1316, 476] on span "Công nợ người gửi" at bounding box center [1381, 483] width 217 height 24
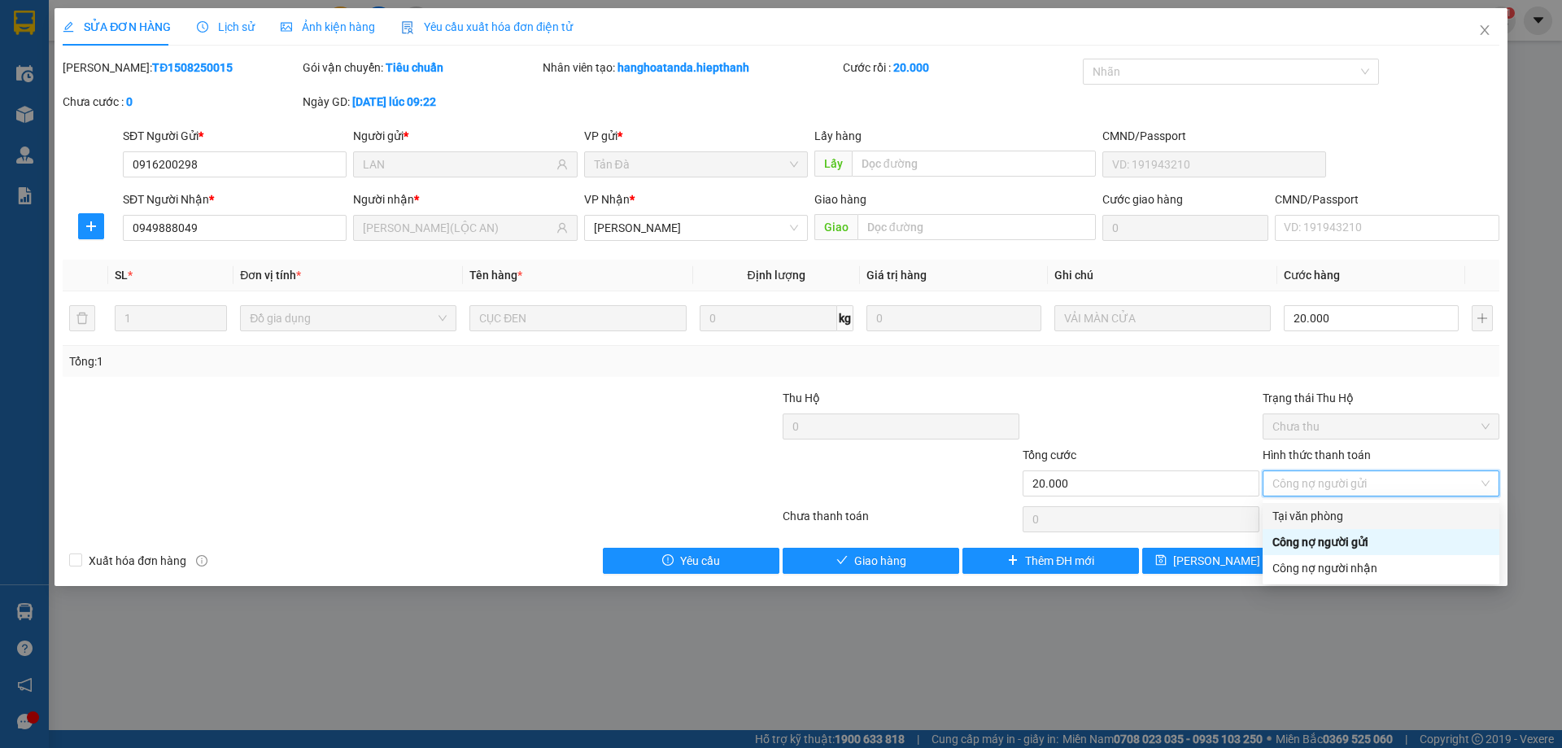
click at [1319, 526] on div "Tại văn phòng" at bounding box center [1381, 516] width 237 height 26
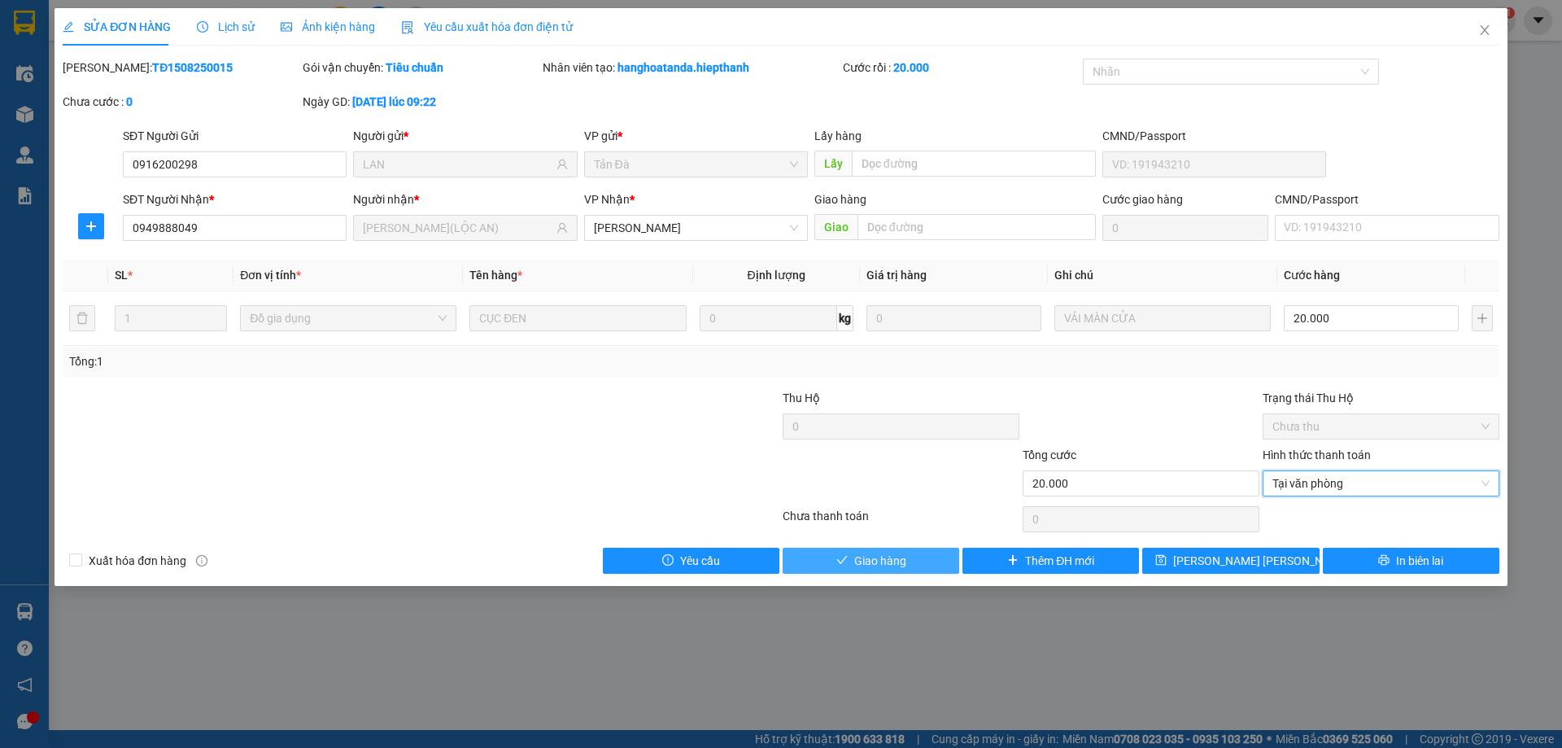
click at [909, 555] on button "Giao hàng" at bounding box center [871, 561] width 177 height 26
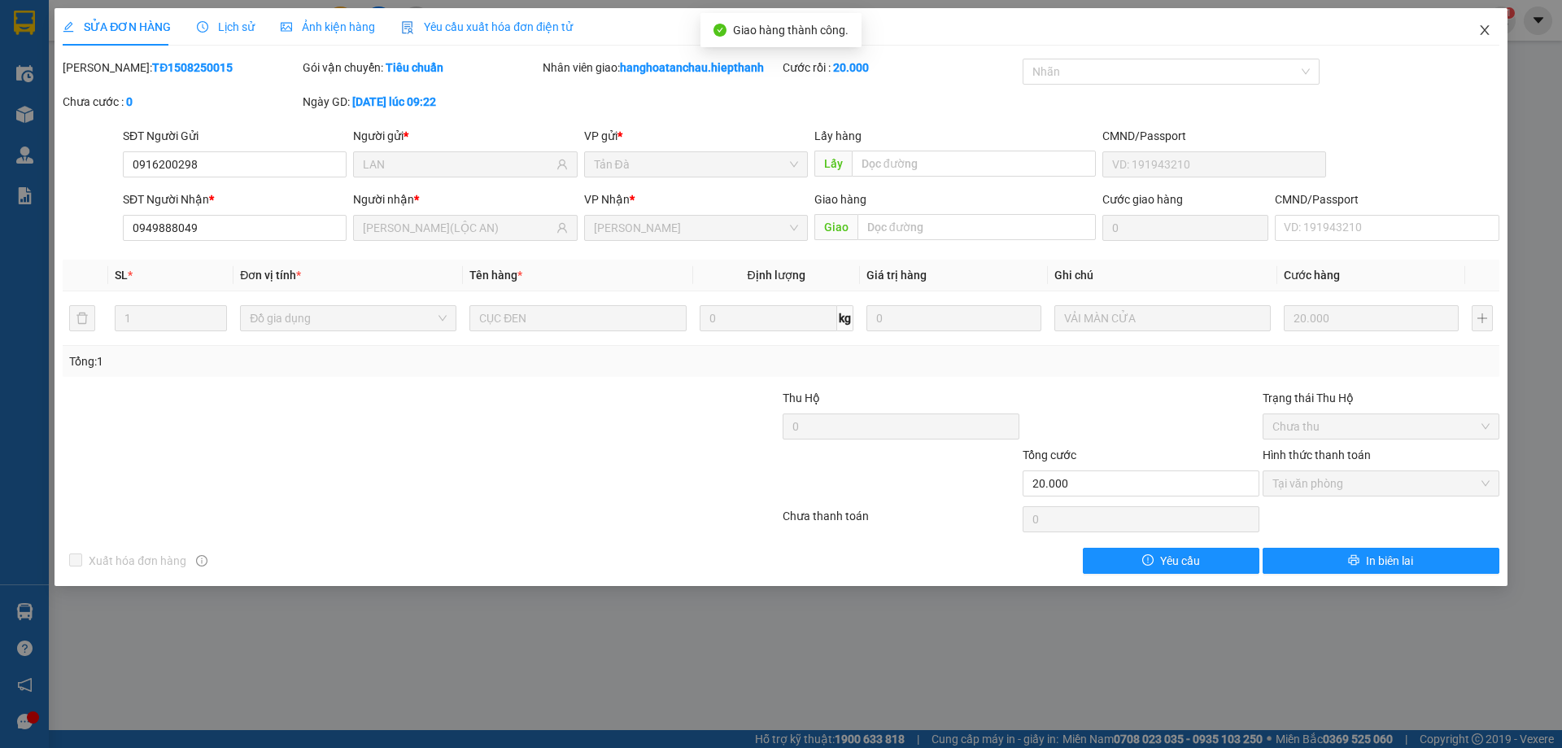
click at [1485, 28] on icon "close" at bounding box center [1485, 30] width 13 height 13
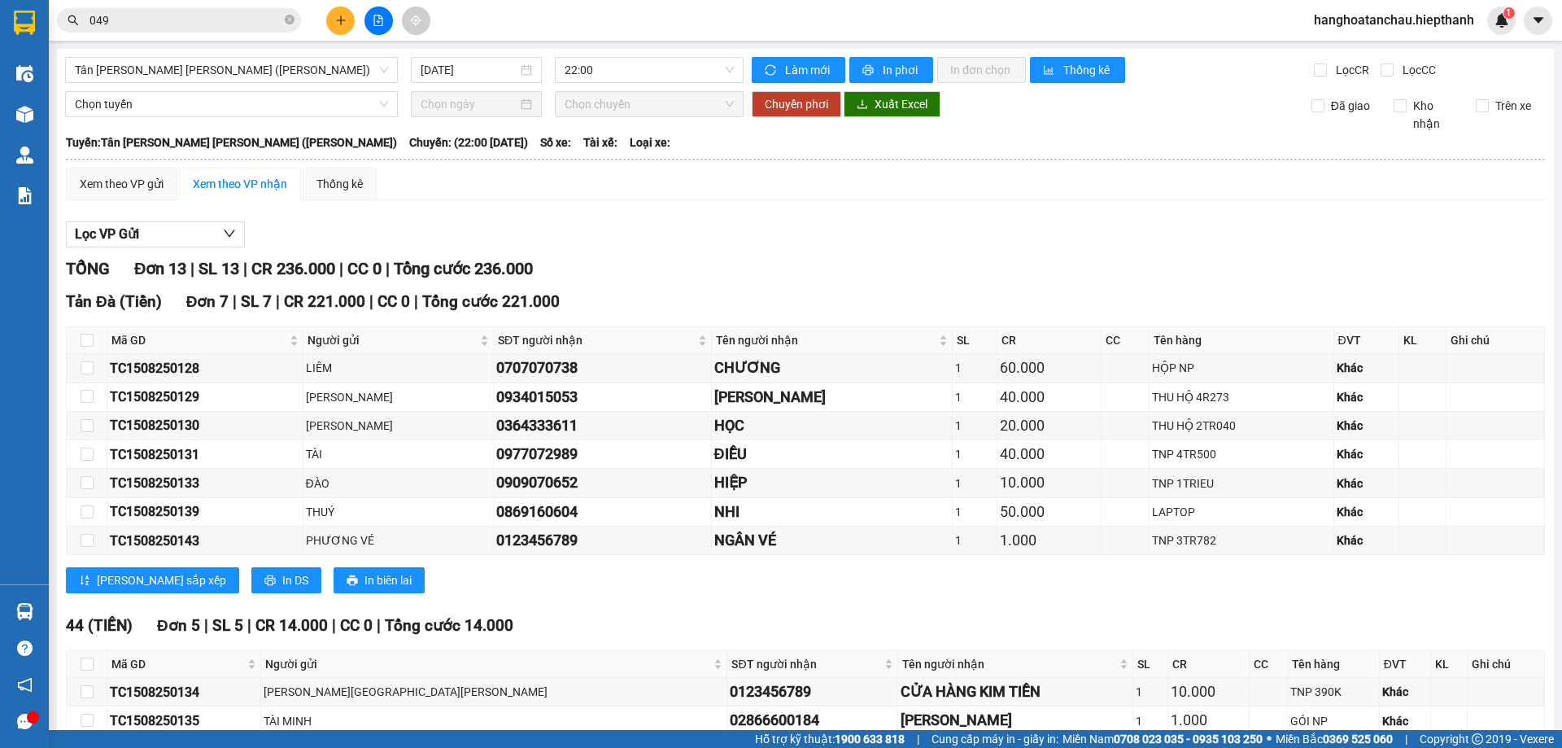
click at [284, 20] on span "049" at bounding box center [179, 20] width 244 height 24
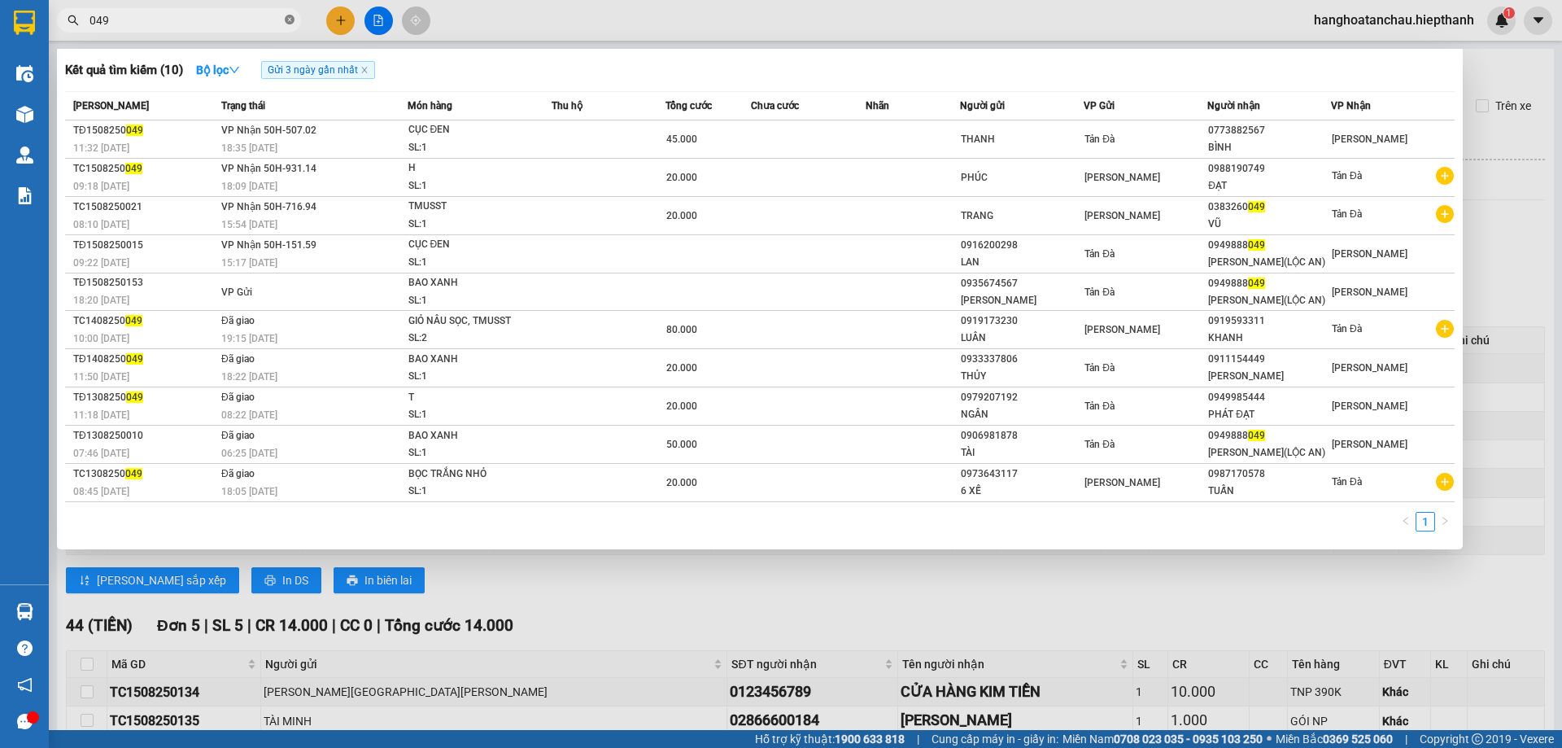
click at [290, 20] on icon "close-circle" at bounding box center [290, 20] width 10 height 10
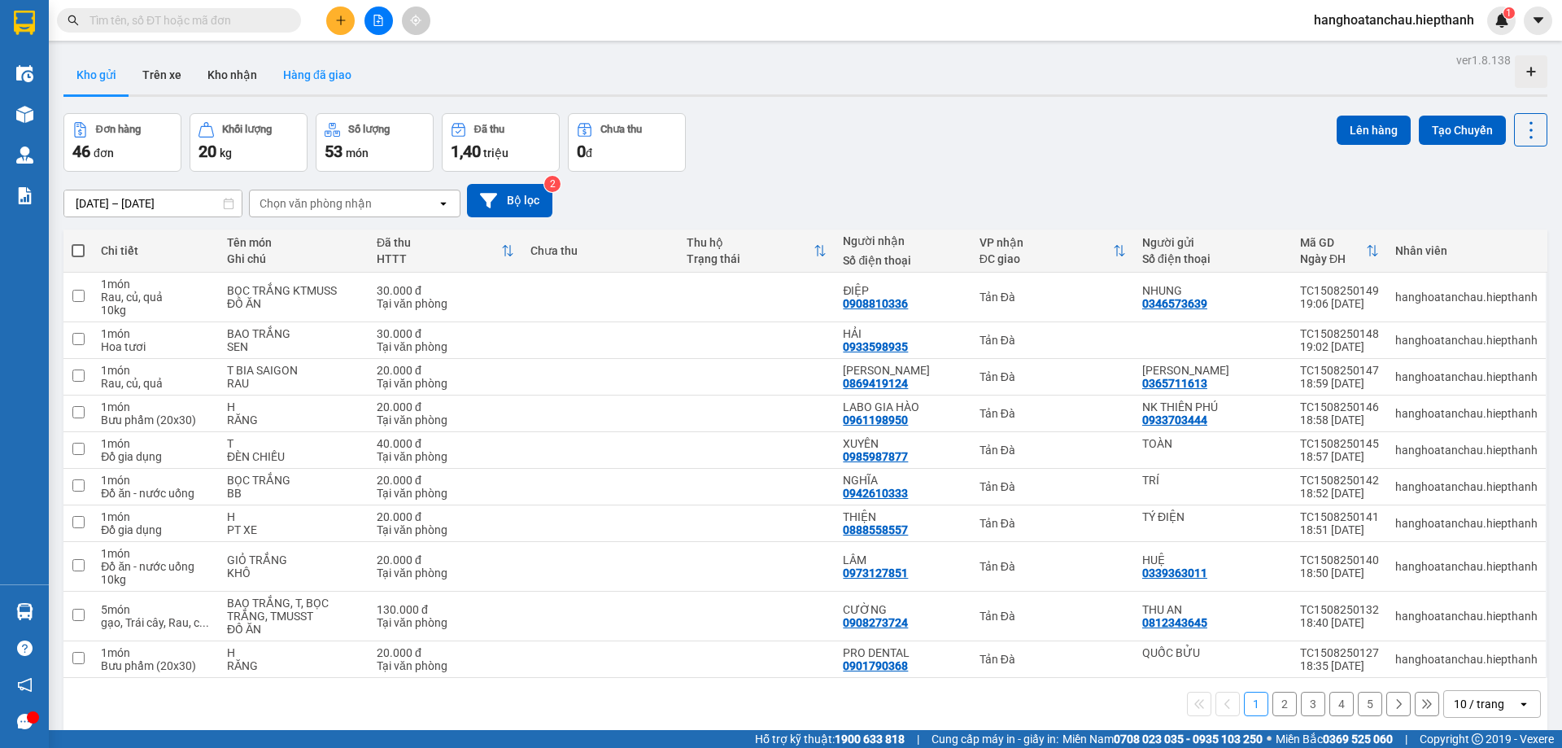
click at [313, 69] on button "Hàng đã giao" at bounding box center [317, 74] width 94 height 39
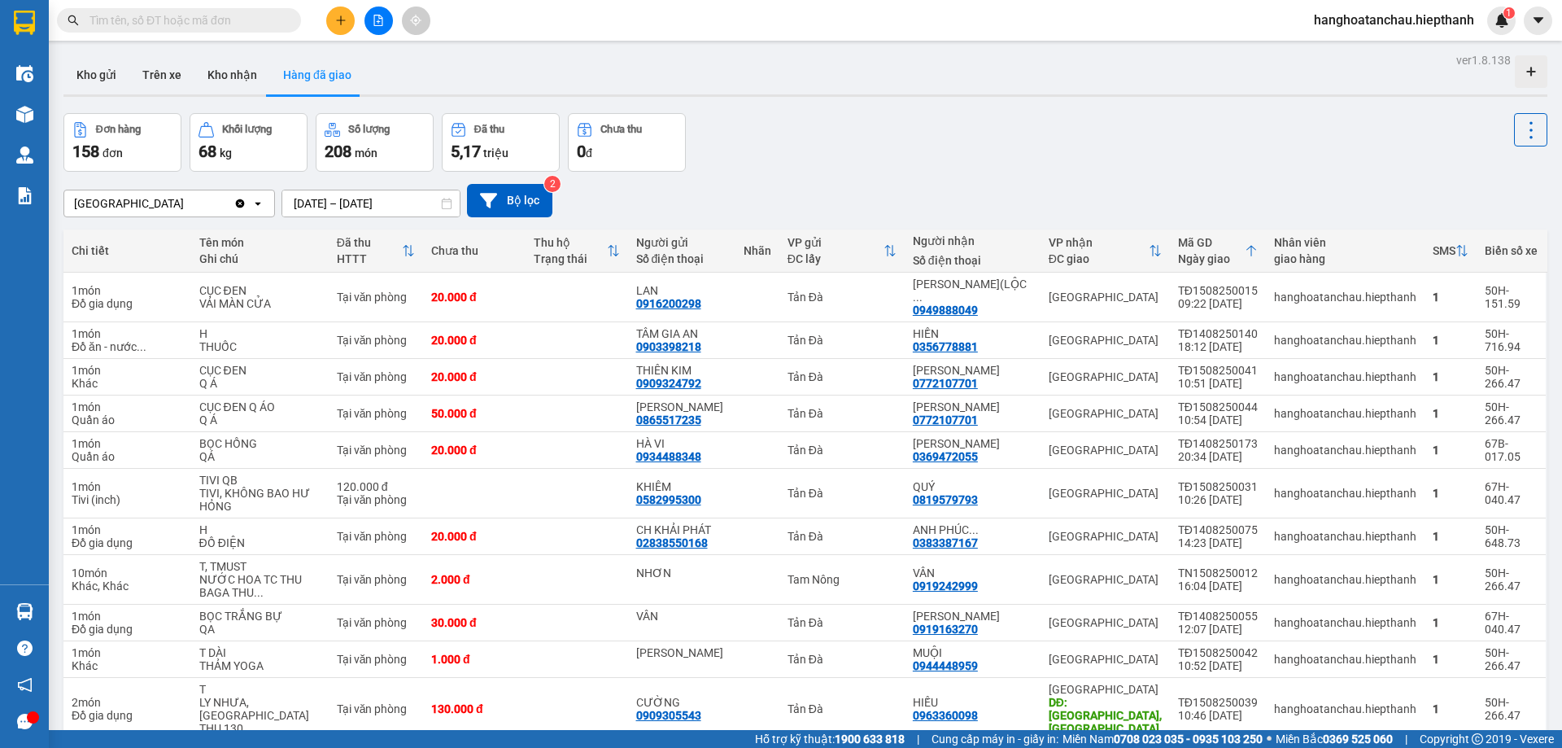
click at [953, 146] on div "Đơn hàng 158 đơn Khối lượng 68 kg Số lượng 208 món Đã thu 5,17 triệu Chưa thu 0…" at bounding box center [805, 142] width 1484 height 59
click at [244, 75] on button "Kho nhận" at bounding box center [232, 74] width 76 height 39
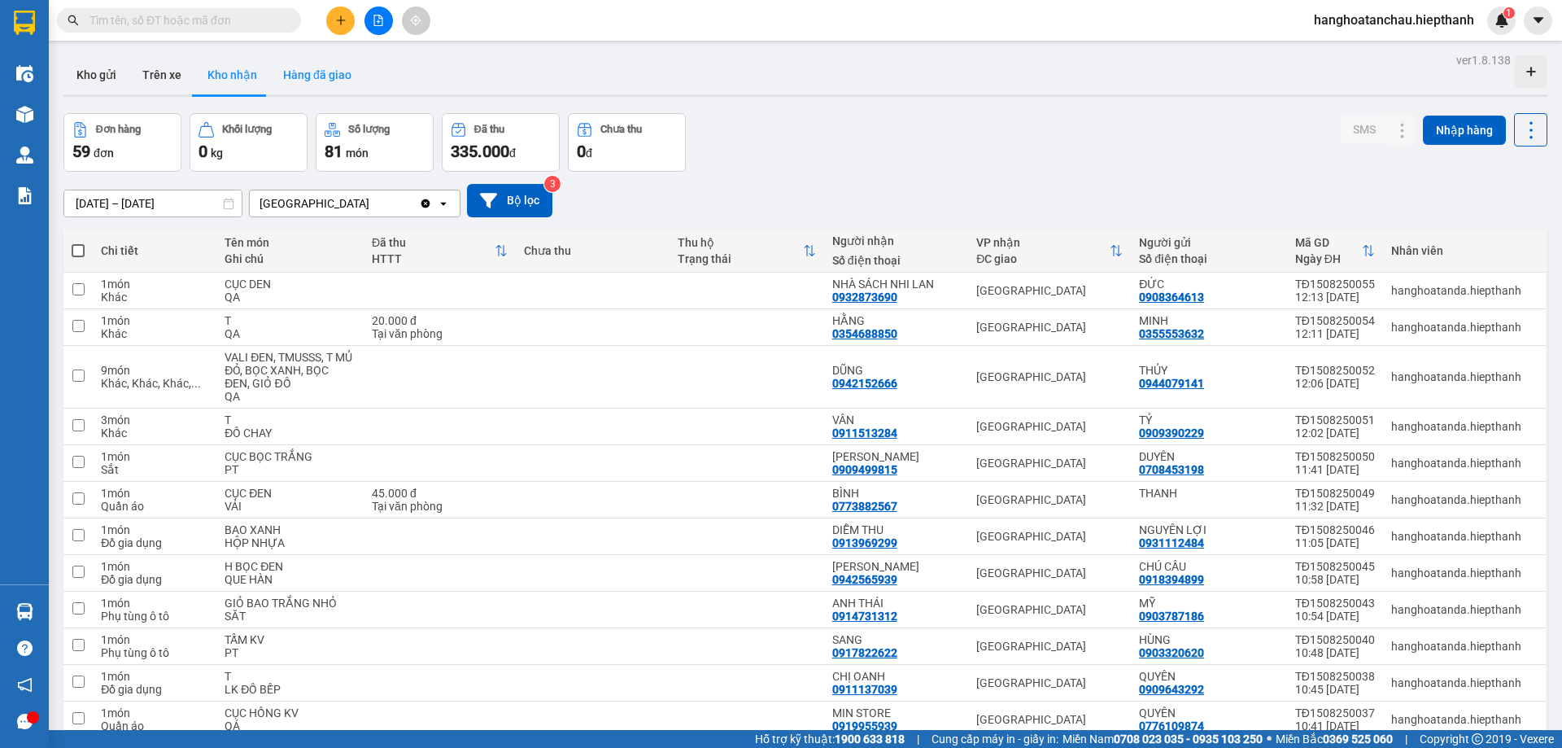
click at [328, 80] on button "Hàng đã giao" at bounding box center [317, 74] width 94 height 39
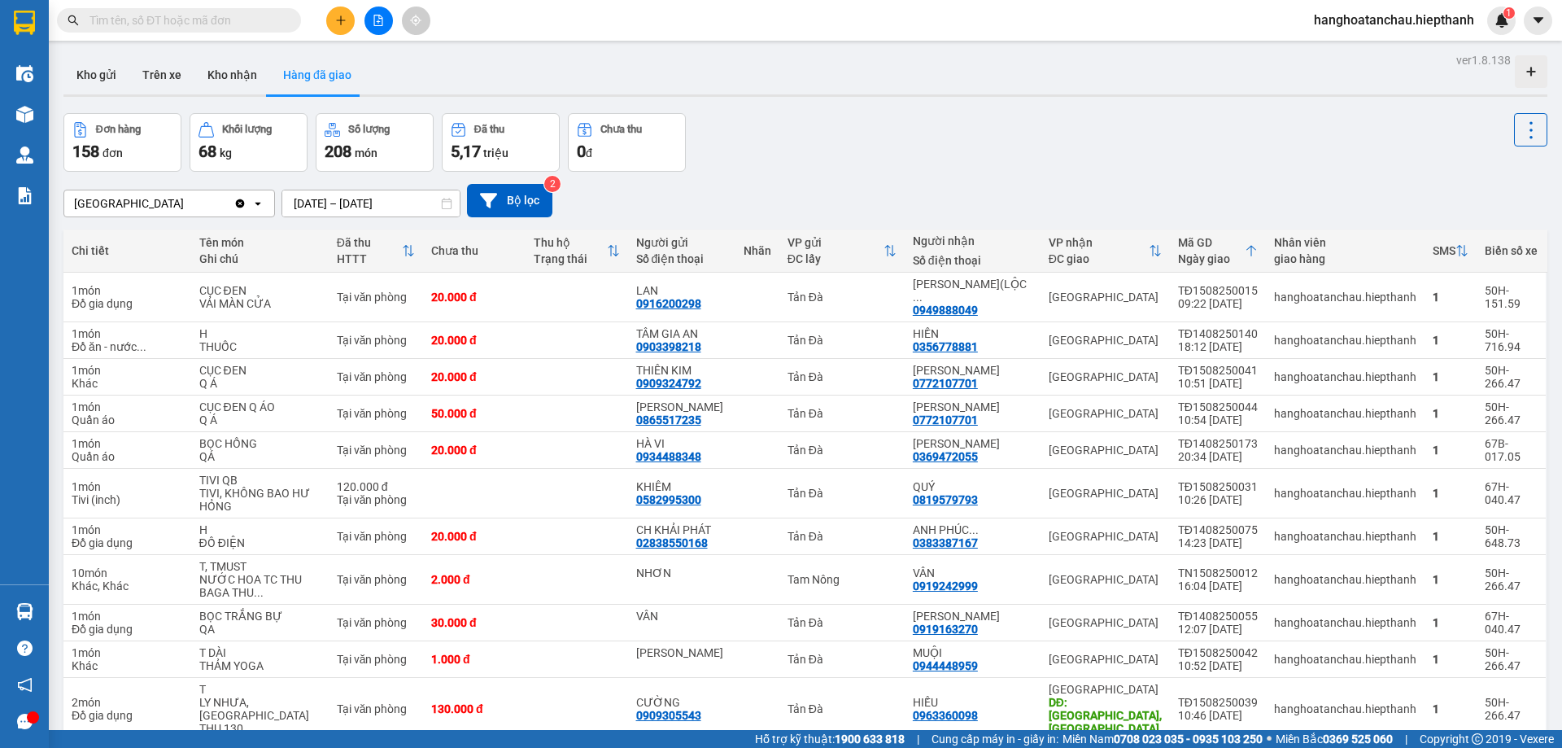
click at [188, 20] on input "text" at bounding box center [186, 20] width 192 height 18
click at [251, 13] on input "text" at bounding box center [186, 20] width 192 height 18
click at [251, 15] on input "text" at bounding box center [186, 20] width 192 height 18
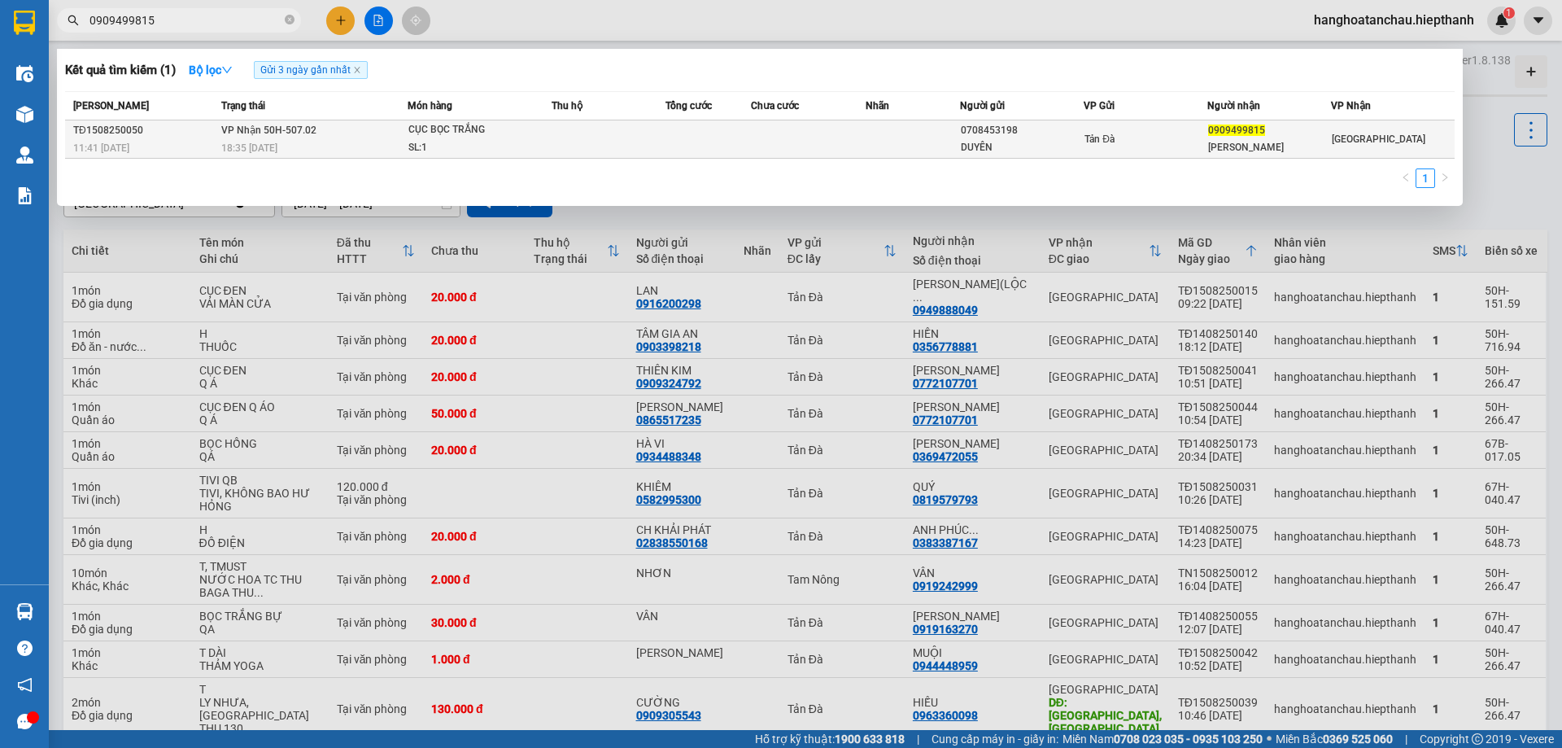
type input "0909499815"
click at [645, 141] on td at bounding box center [609, 139] width 114 height 38
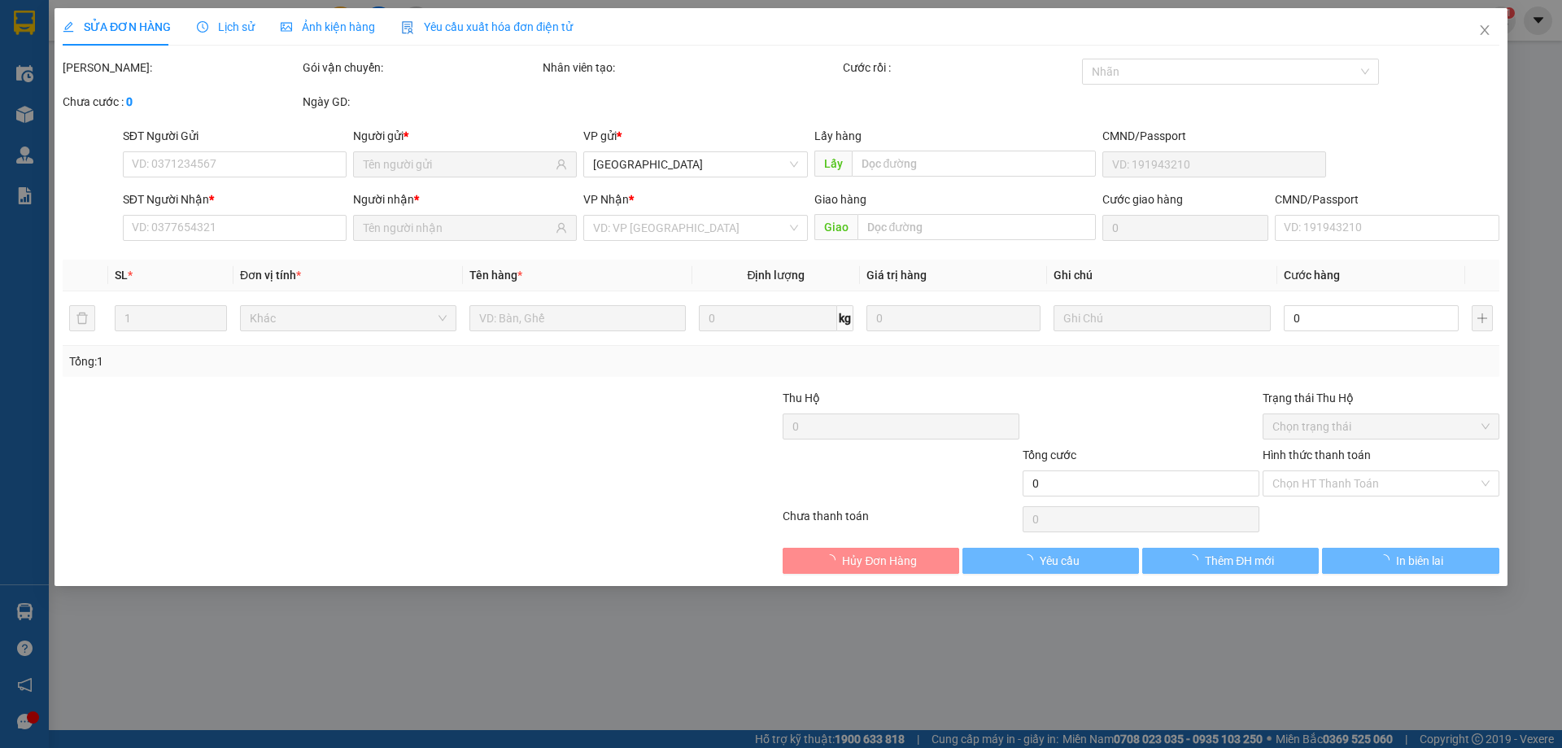
type input "0708453198"
type input "DUYÊN"
type input "0909499815"
type input "[PERSON_NAME]"
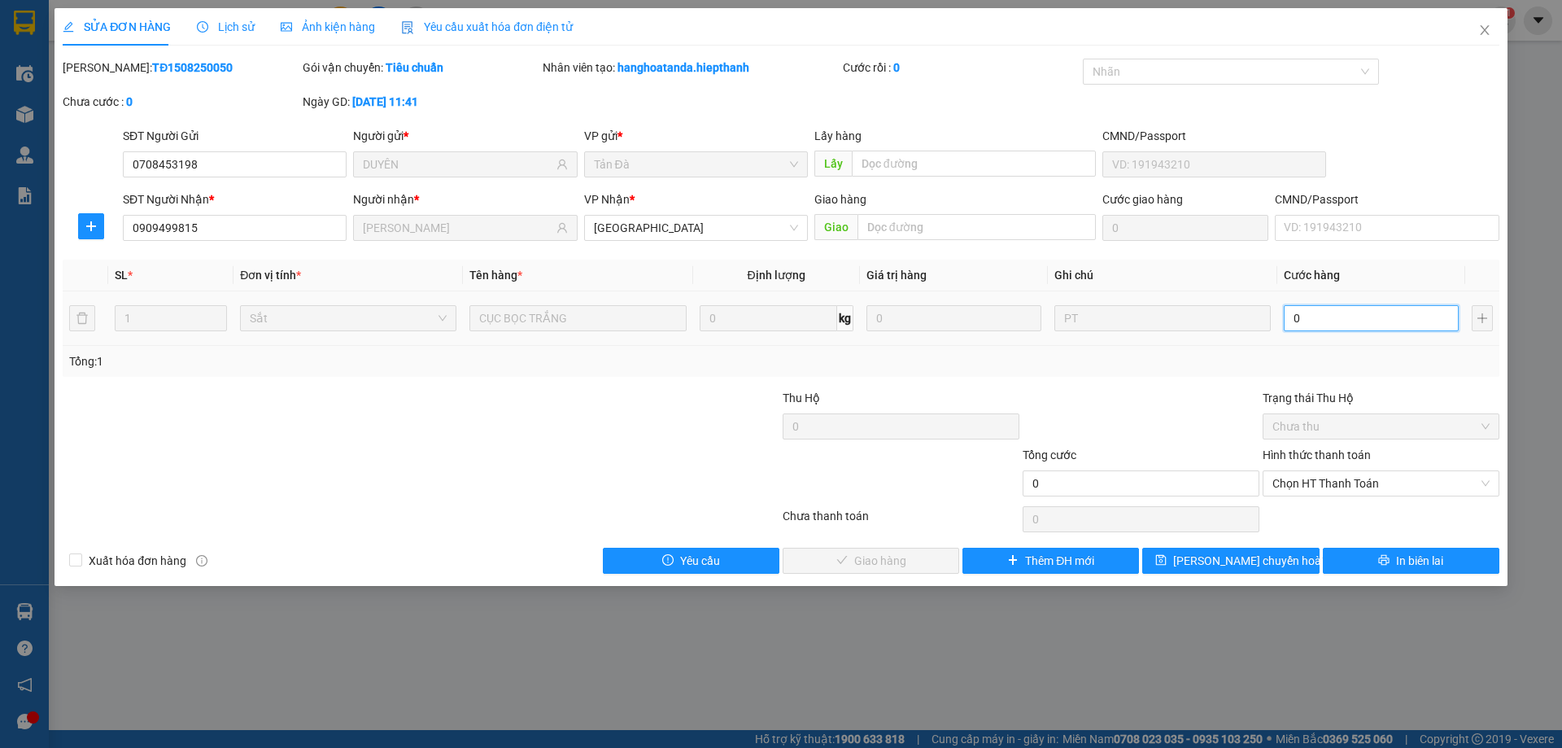
click at [1326, 317] on input "0" at bounding box center [1371, 318] width 175 height 26
type input "2"
type input "20"
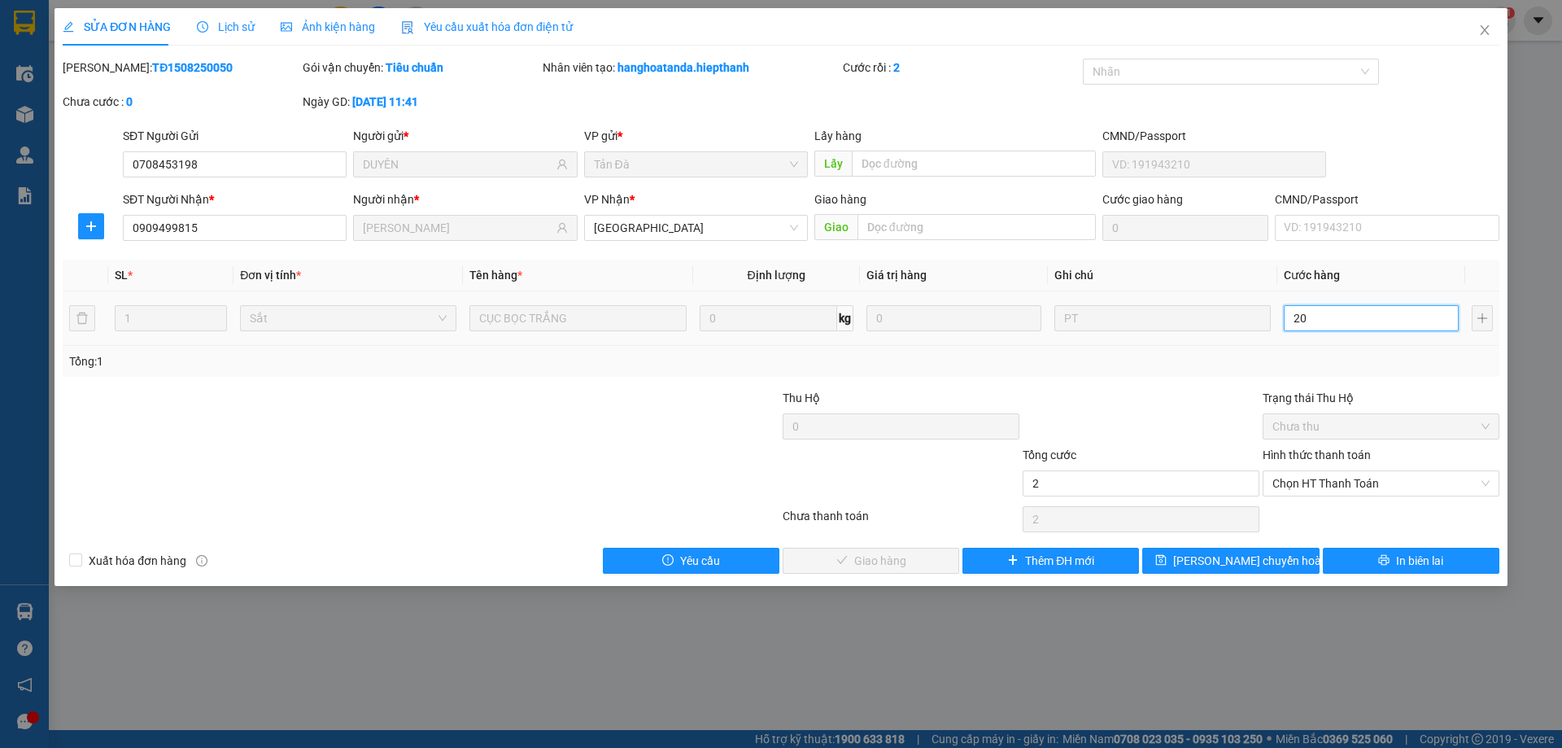
type input "20"
click at [1375, 474] on span "Chọn HT Thanh Toán" at bounding box center [1381, 483] width 217 height 24
type input "20"
type input "20.000"
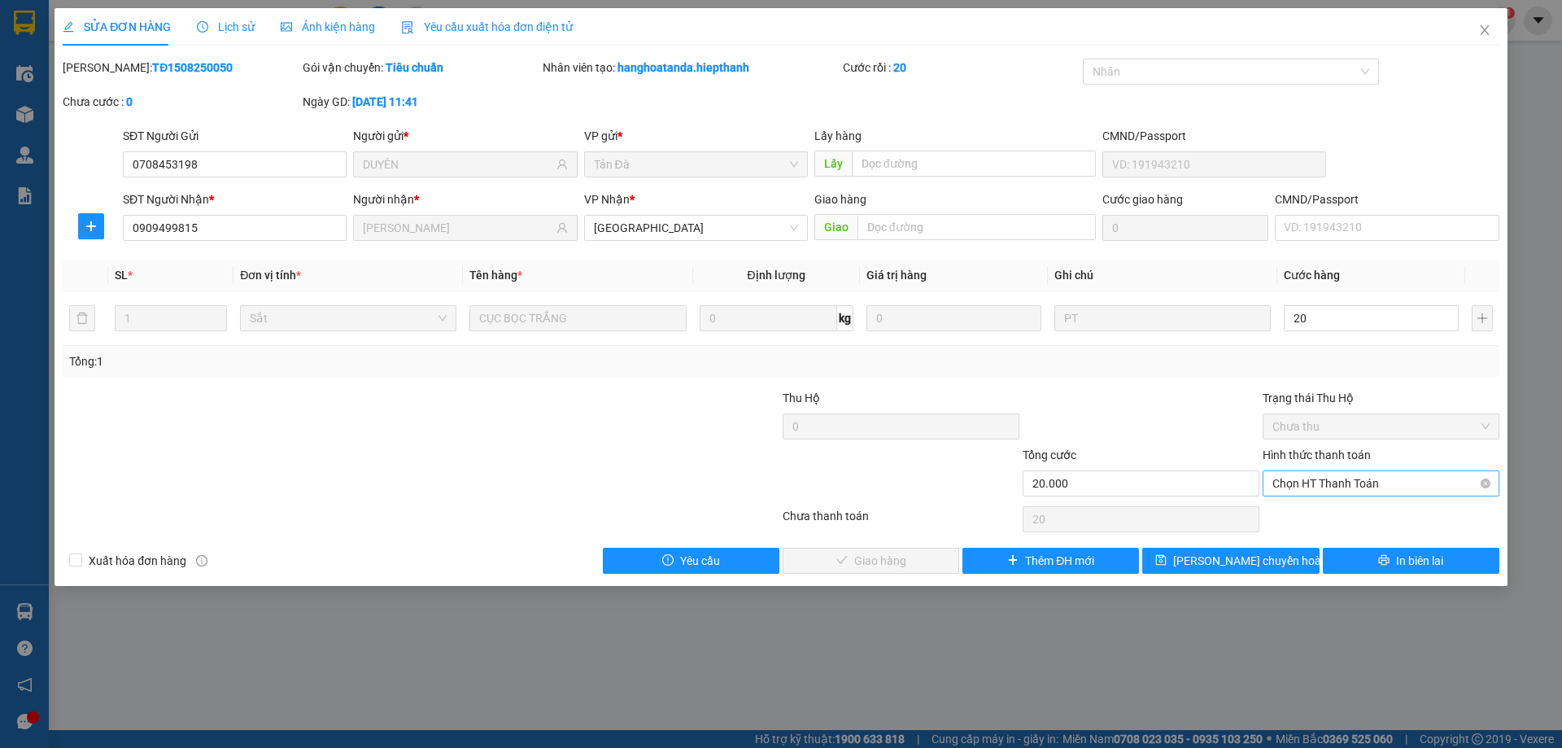
type input "20.000"
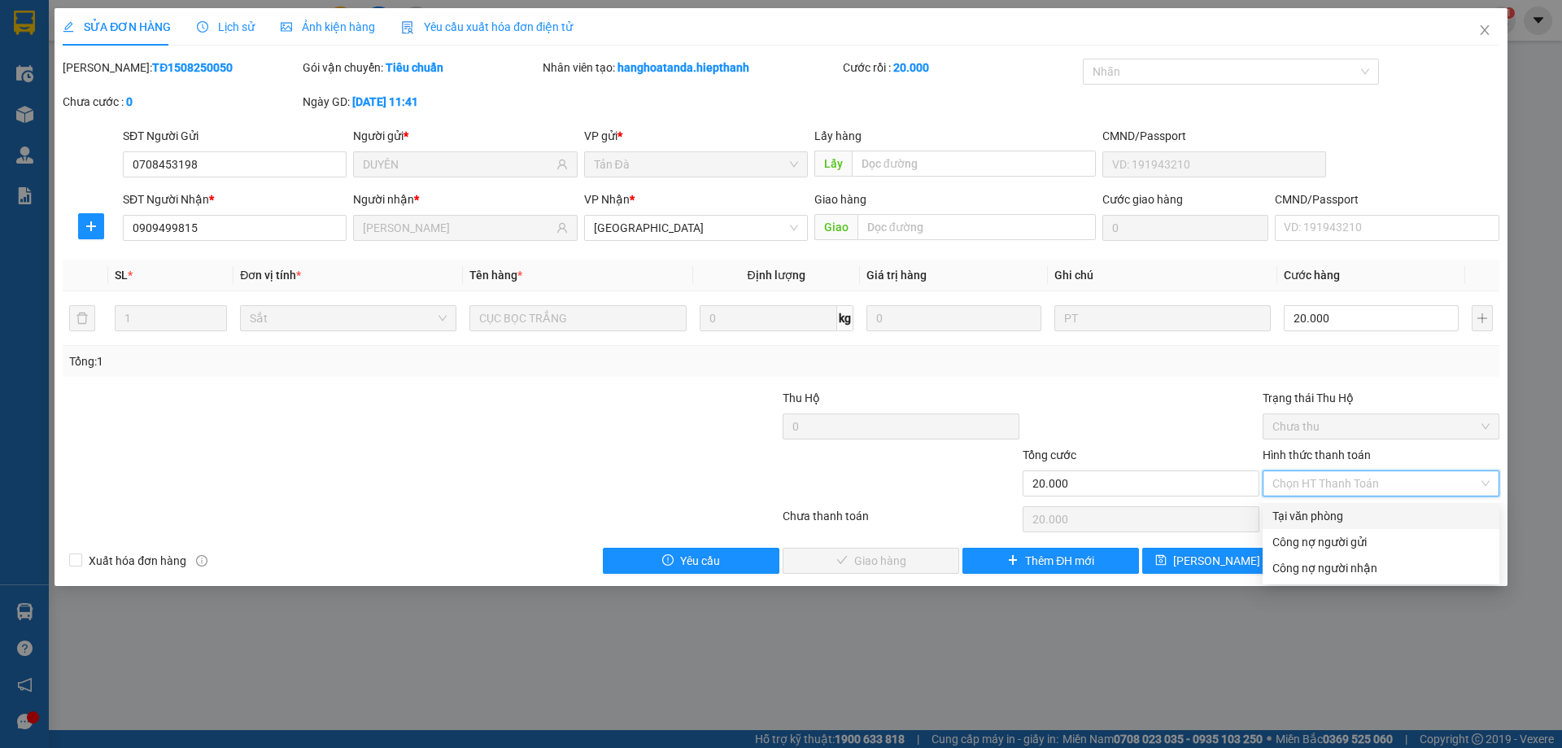
click at [1340, 517] on div "Tại văn phòng" at bounding box center [1381, 516] width 217 height 18
type input "0"
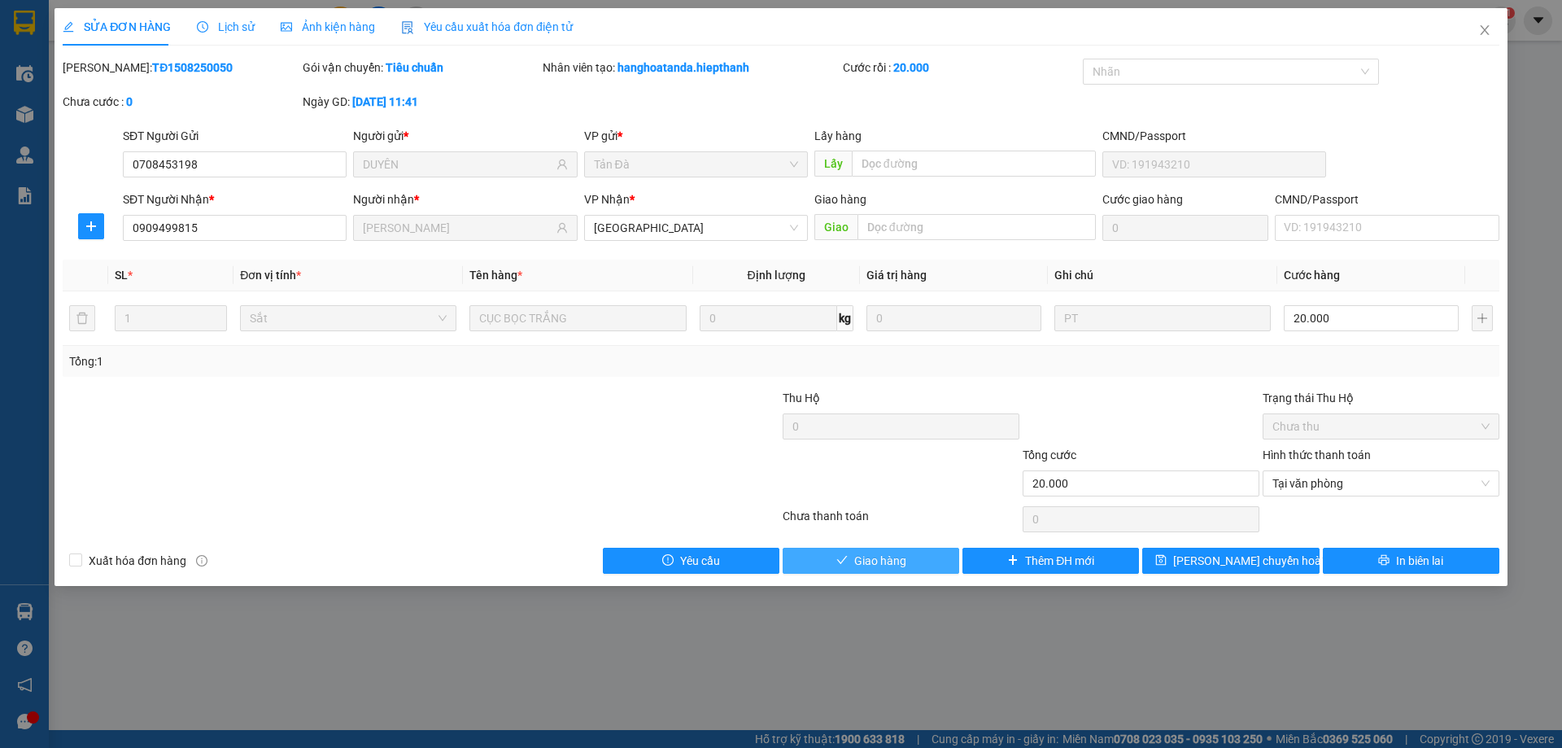
click at [876, 553] on span "Giao hàng" at bounding box center [880, 561] width 52 height 18
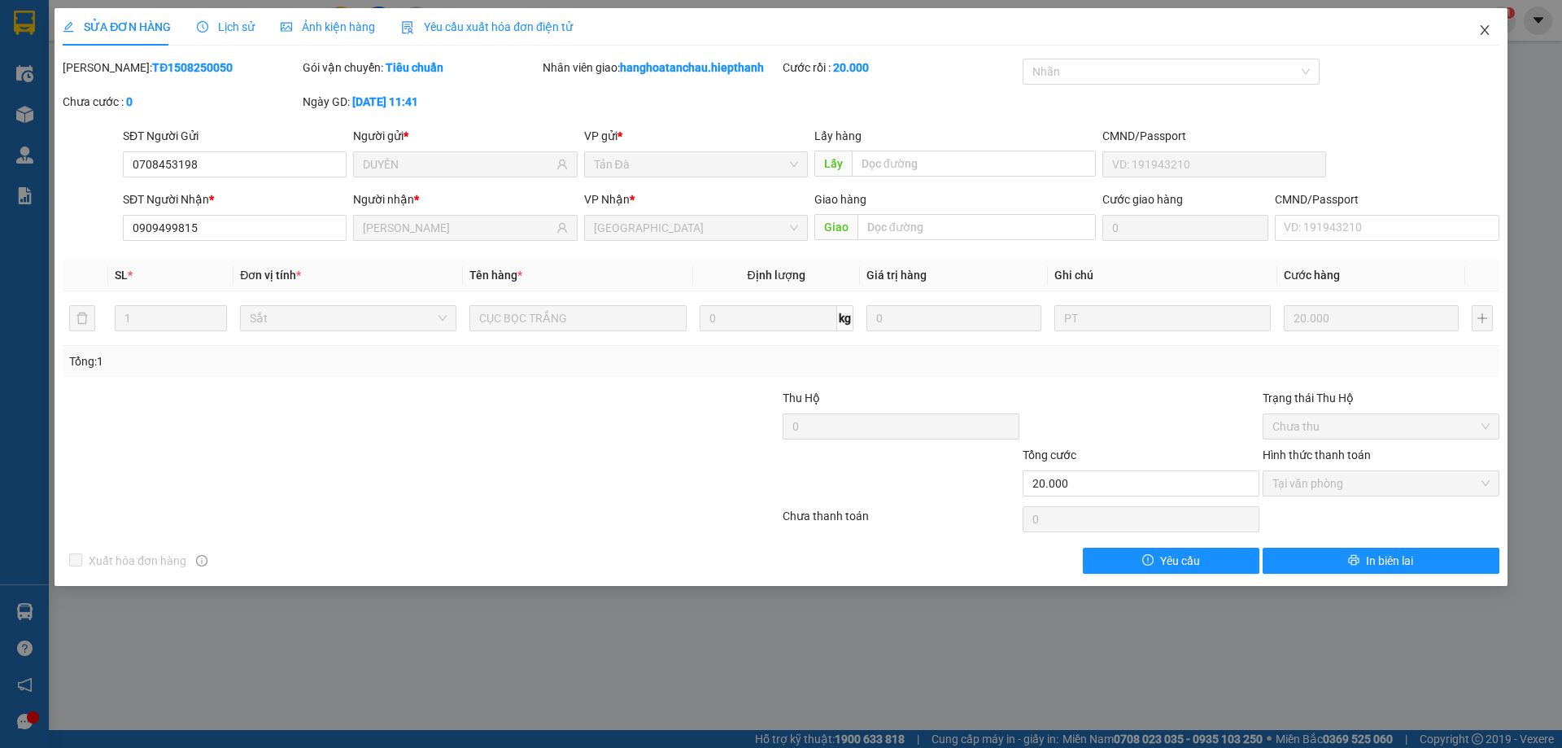
click at [1484, 32] on icon "close" at bounding box center [1484, 30] width 9 height 10
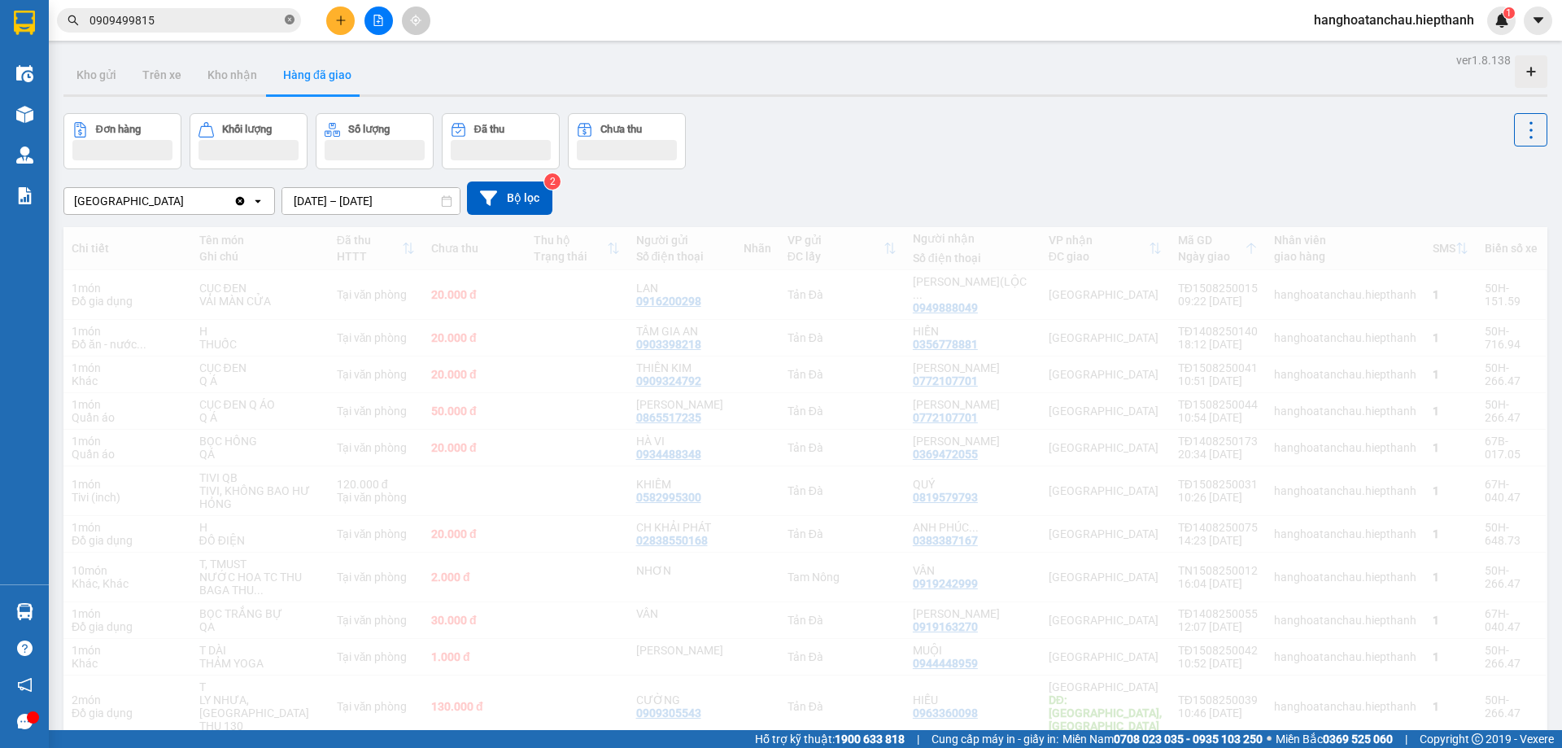
click at [289, 21] on icon "close-circle" at bounding box center [290, 20] width 10 height 10
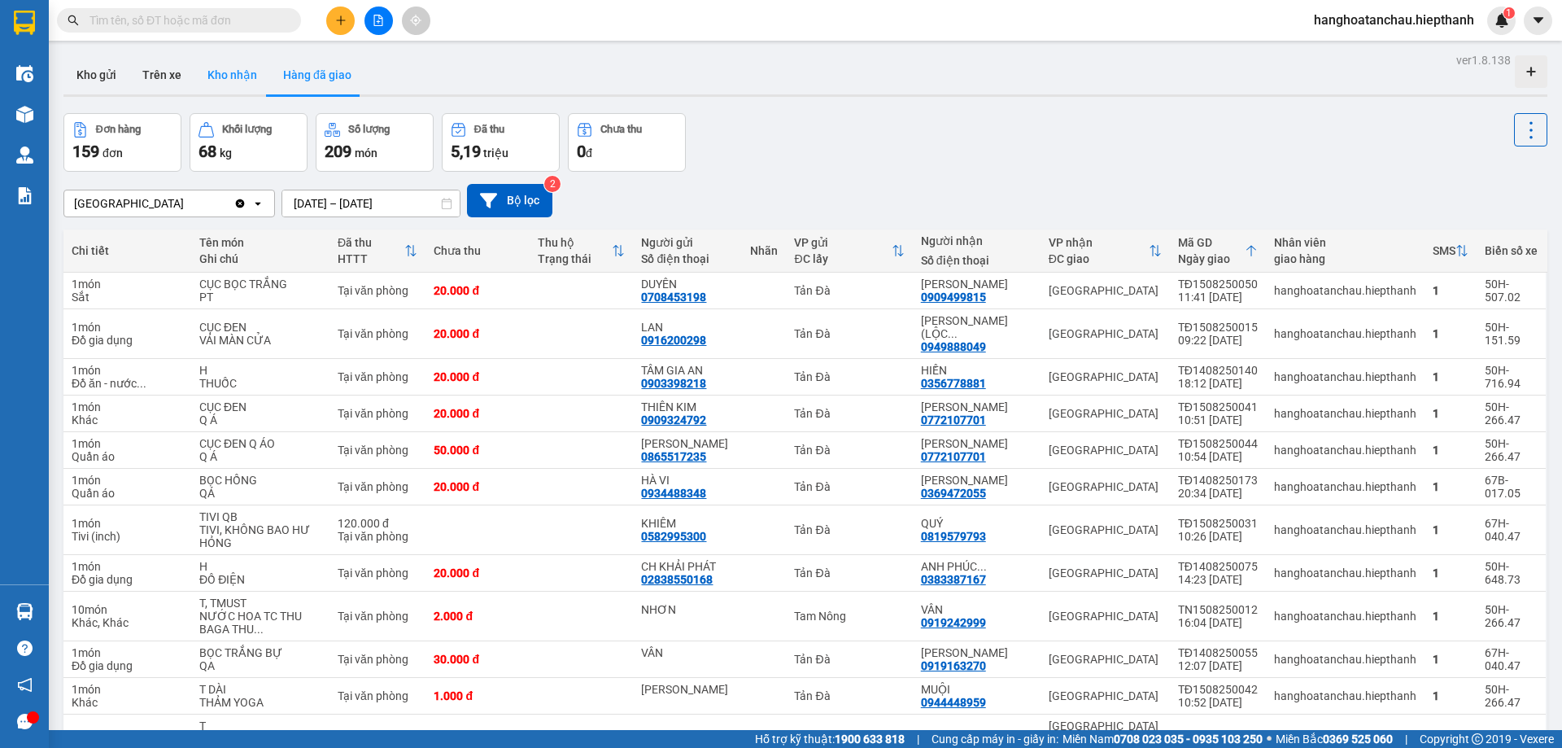
click at [228, 82] on button "Kho nhận" at bounding box center [232, 74] width 76 height 39
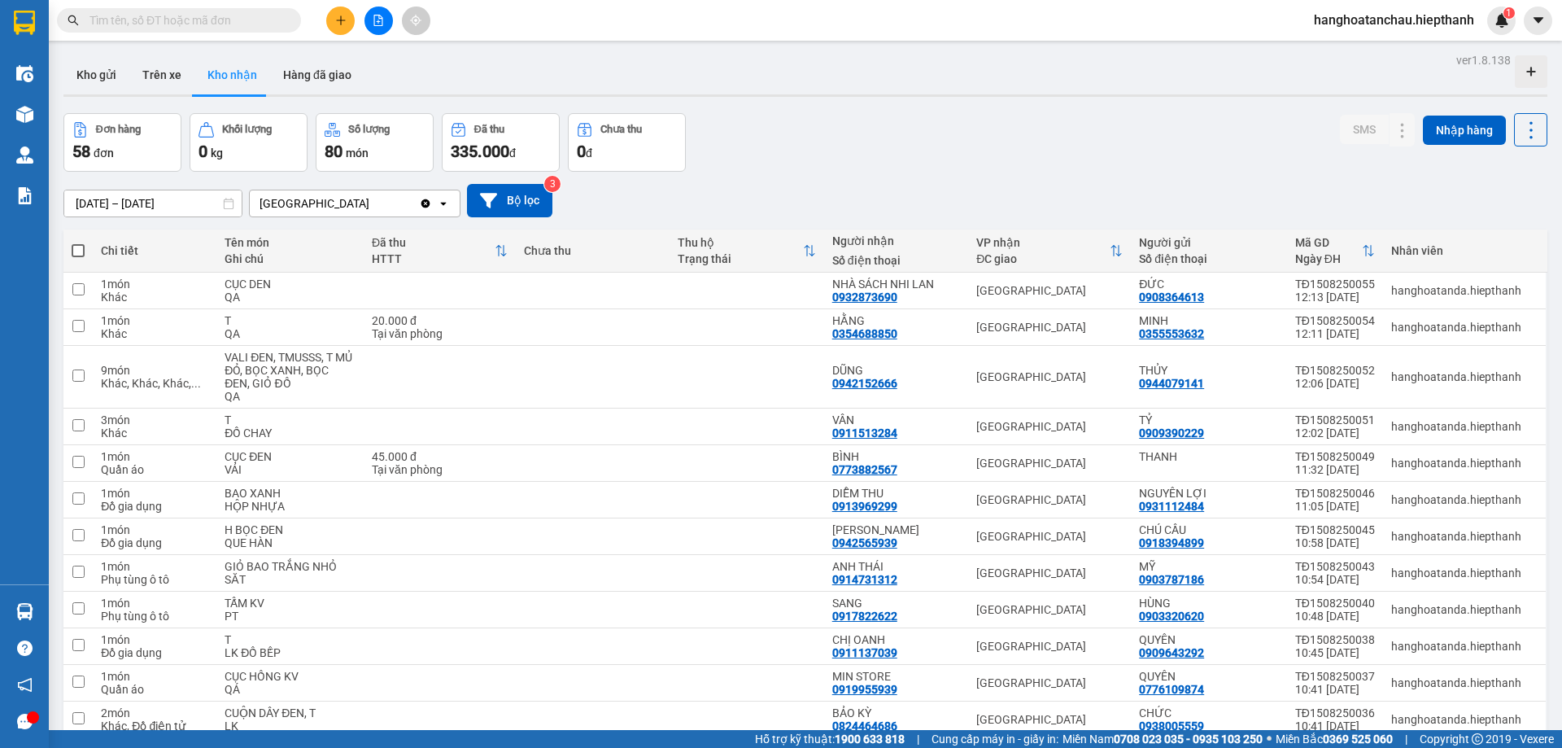
click at [924, 182] on div "[DATE] – [DATE] Press the down arrow key to interact with the calendar and sele…" at bounding box center [805, 201] width 1484 height 58
